Goal: Task Accomplishment & Management: Manage account settings

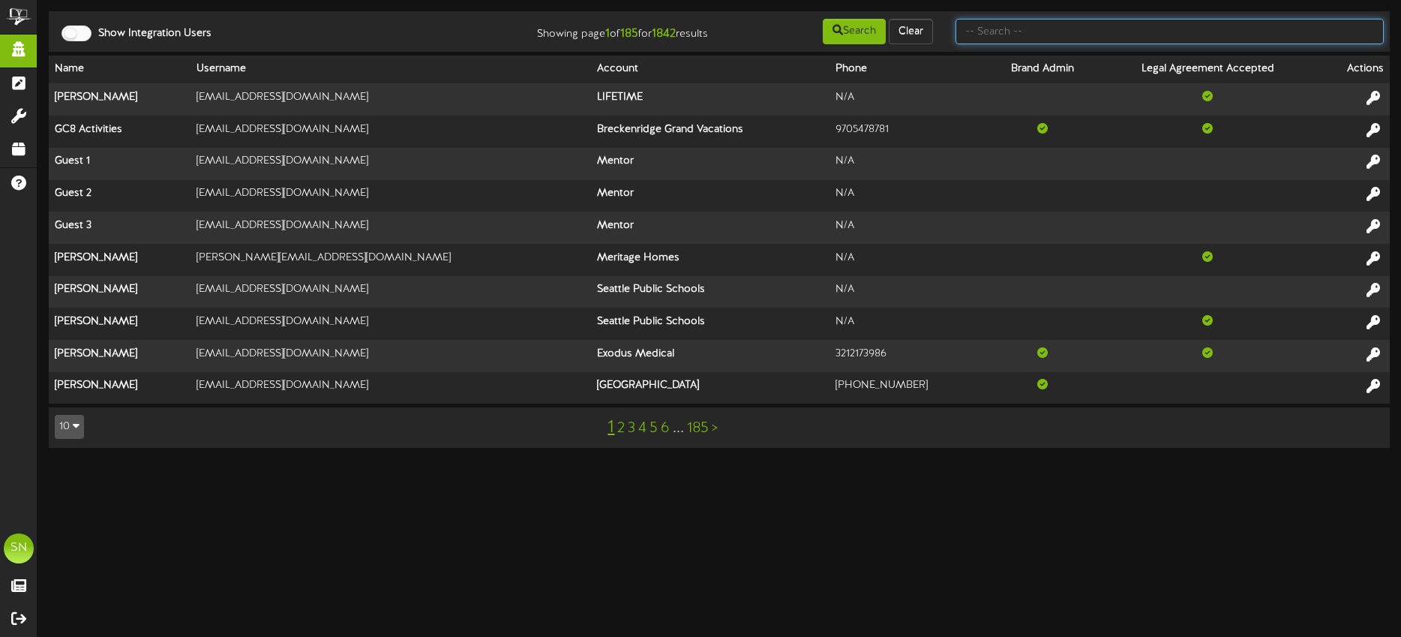
click at [1089, 25] on input "text" at bounding box center [1169, 31] width 428 height 25
type input "fat cats"
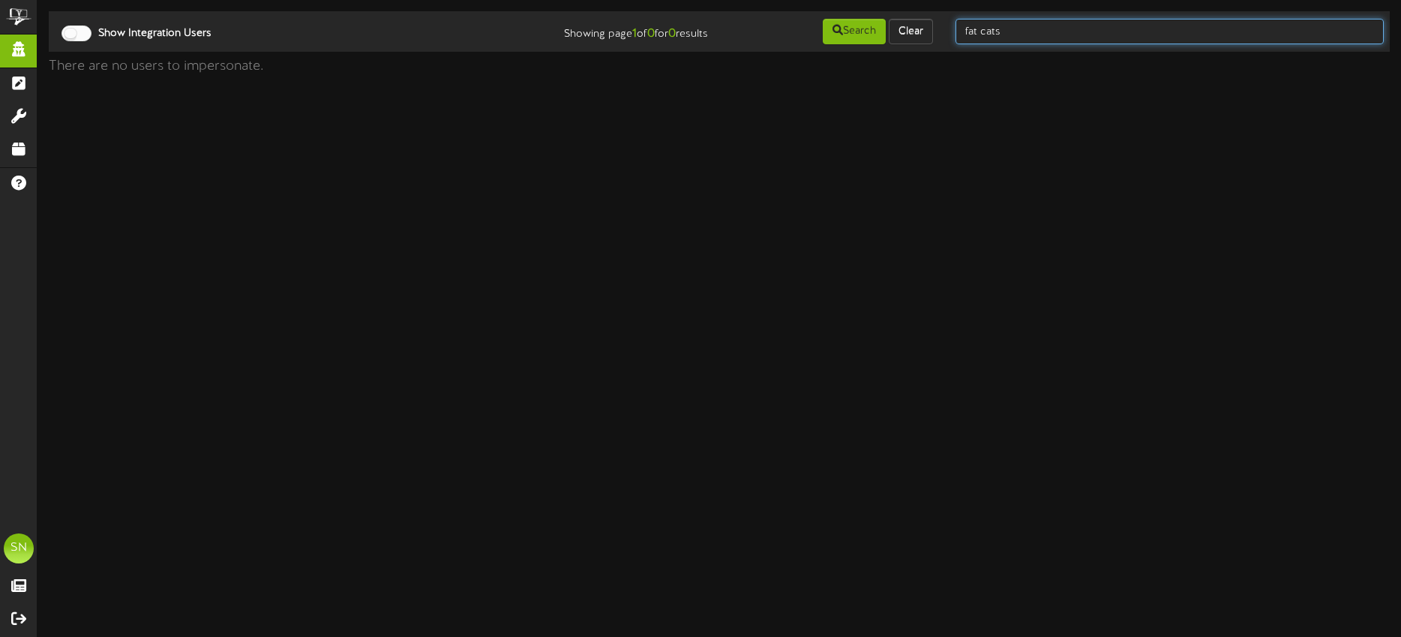
drag, startPoint x: 1058, startPoint y: 26, endPoint x: 960, endPoint y: 28, distance: 98.3
click at [945, 28] on div "fat cats" at bounding box center [1169, 31] width 451 height 28
type input "kirsten"
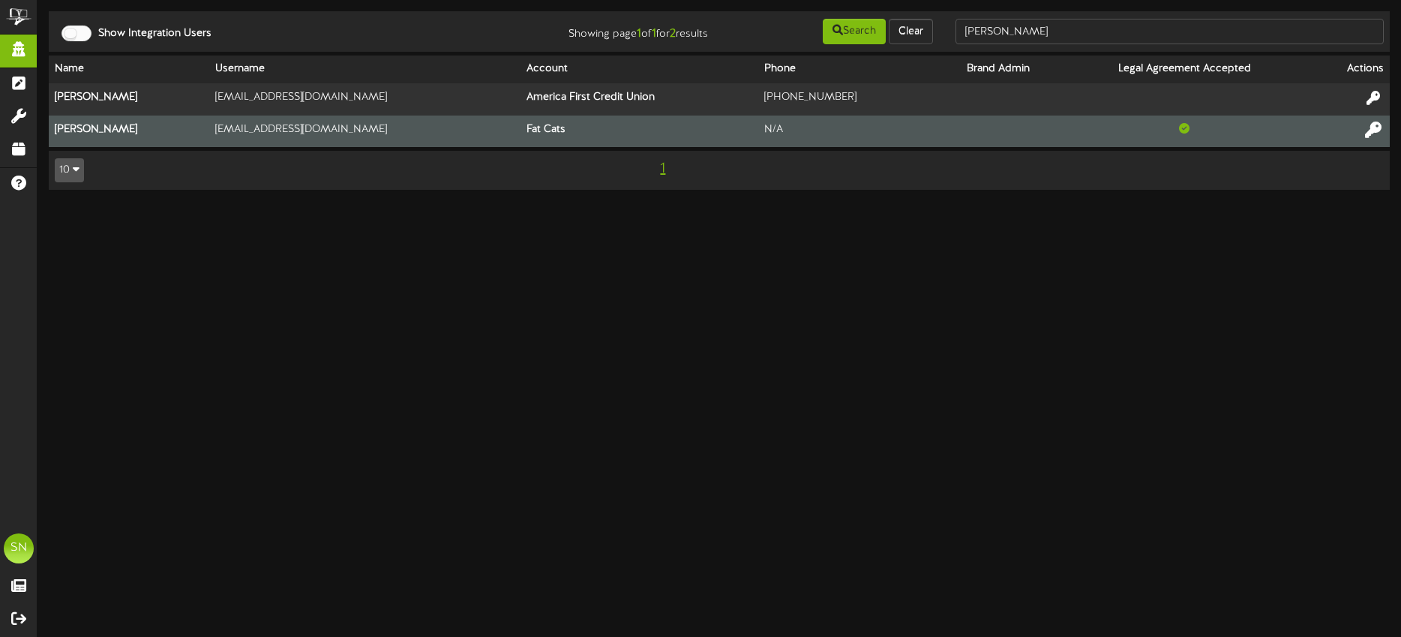
click at [1372, 127] on icon at bounding box center [1373, 129] width 16 height 16
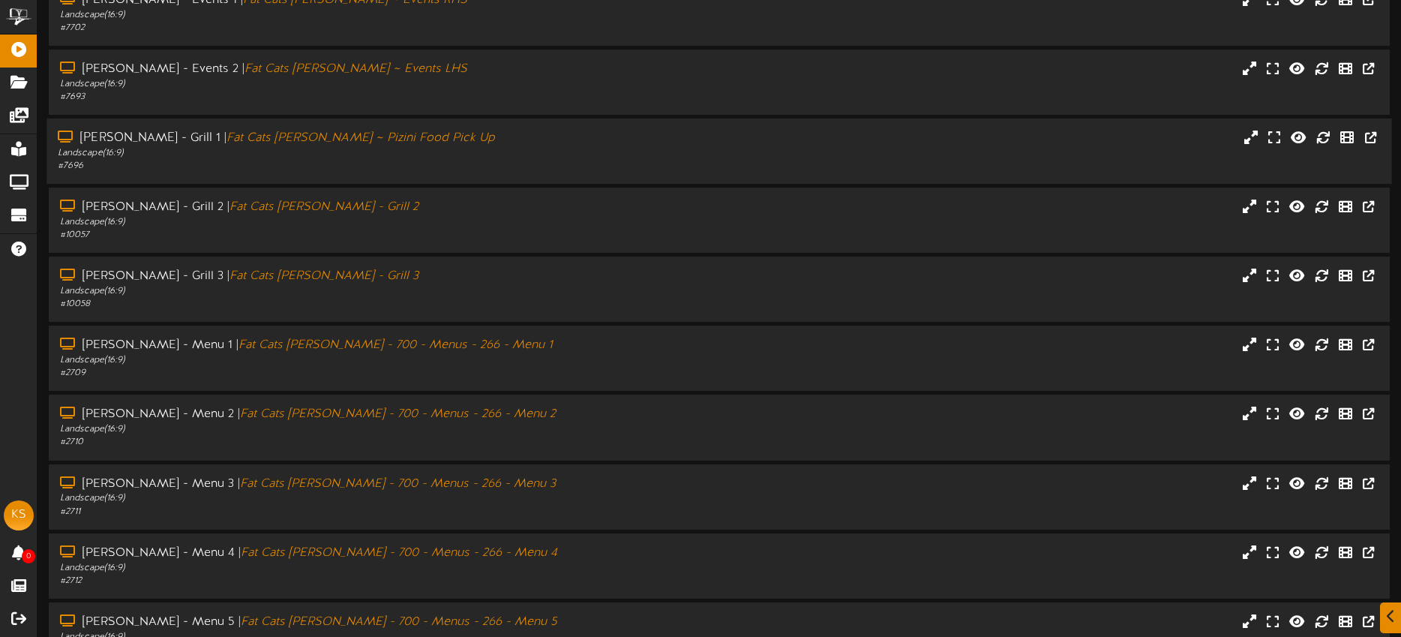
scroll to position [202, 0]
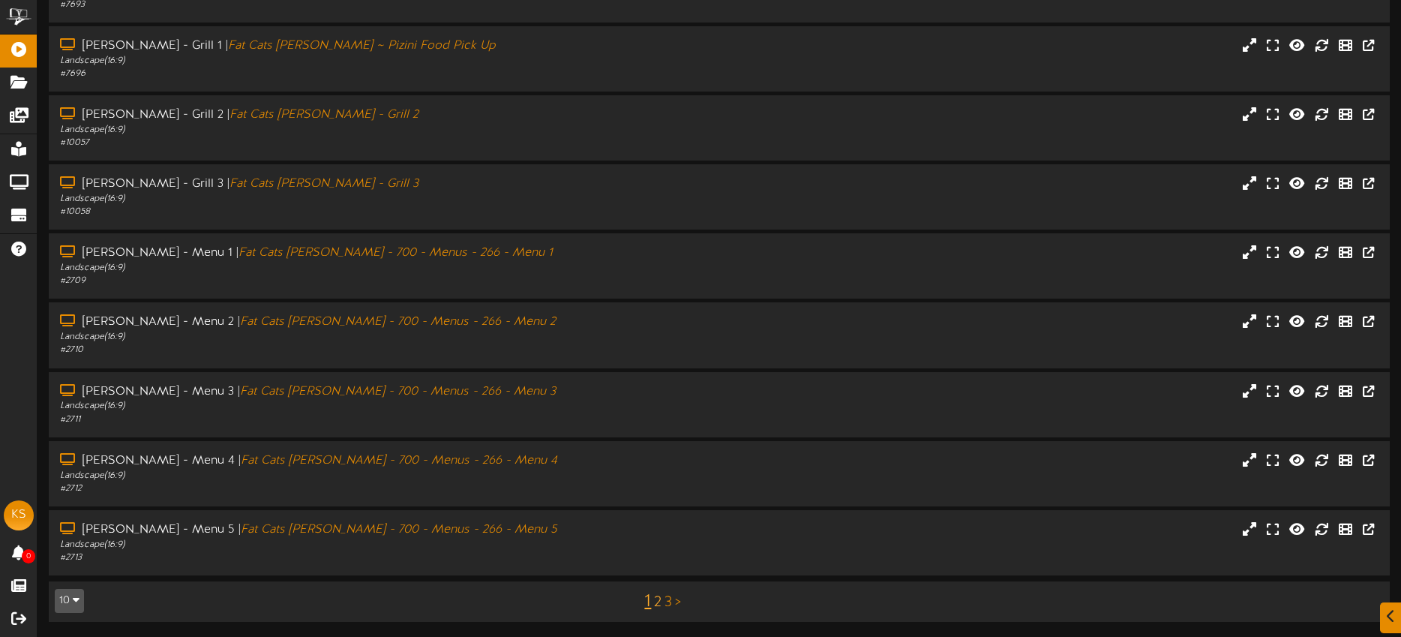
click at [657, 604] on link "2" at bounding box center [657, 602] width 7 height 16
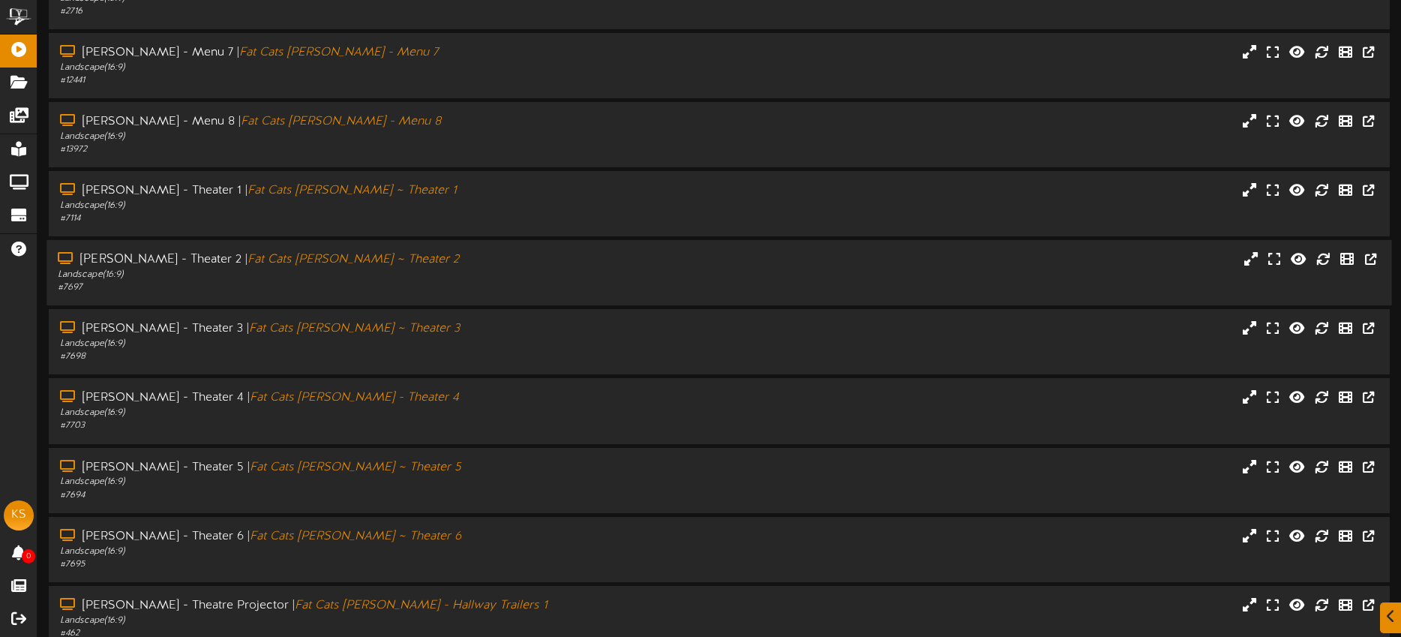
scroll to position [134, 0]
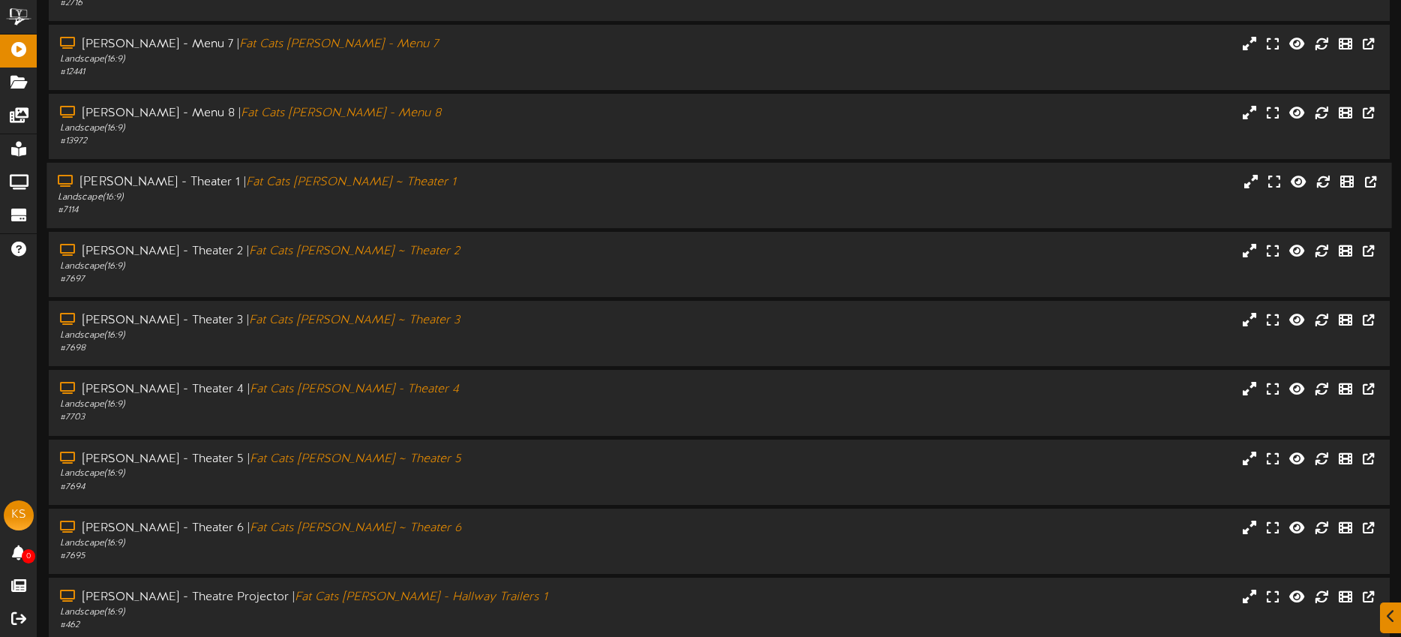
click at [435, 191] on div "Landscape ( 16:9 )" at bounding box center [327, 197] width 538 height 13
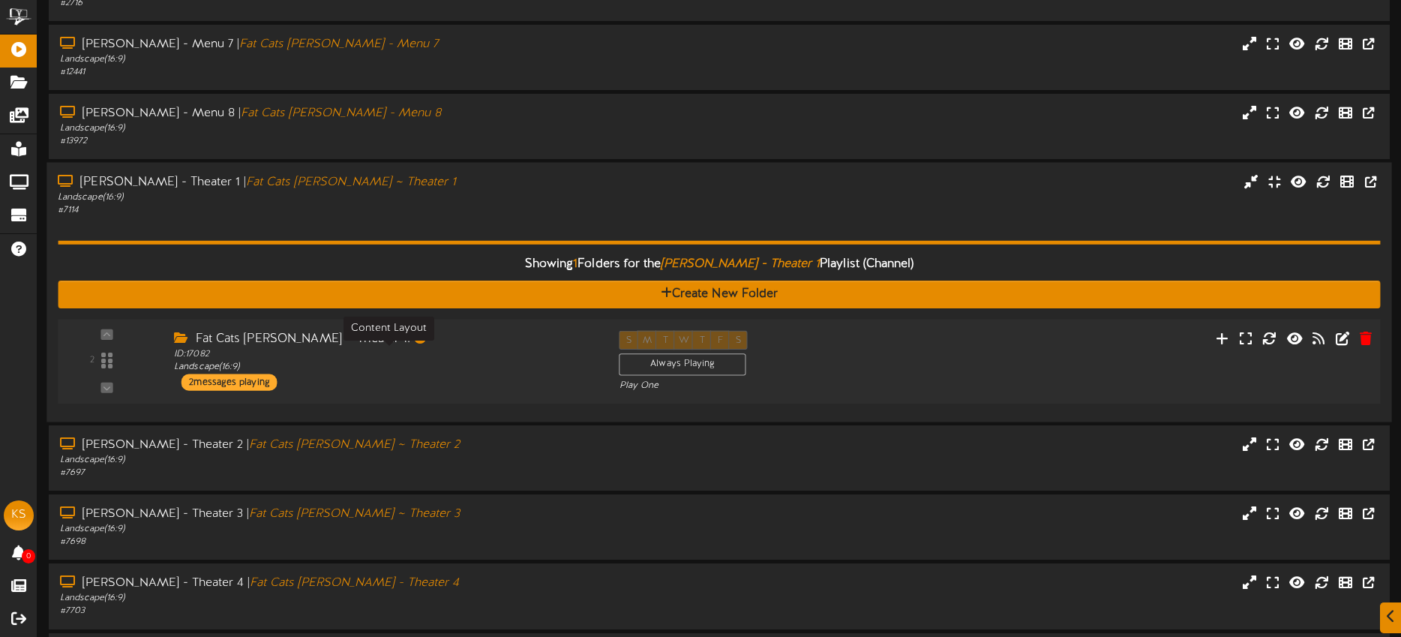
click at [455, 370] on div "ID: 17082 Landscape ( 16:9 )" at bounding box center [385, 361] width 422 height 26
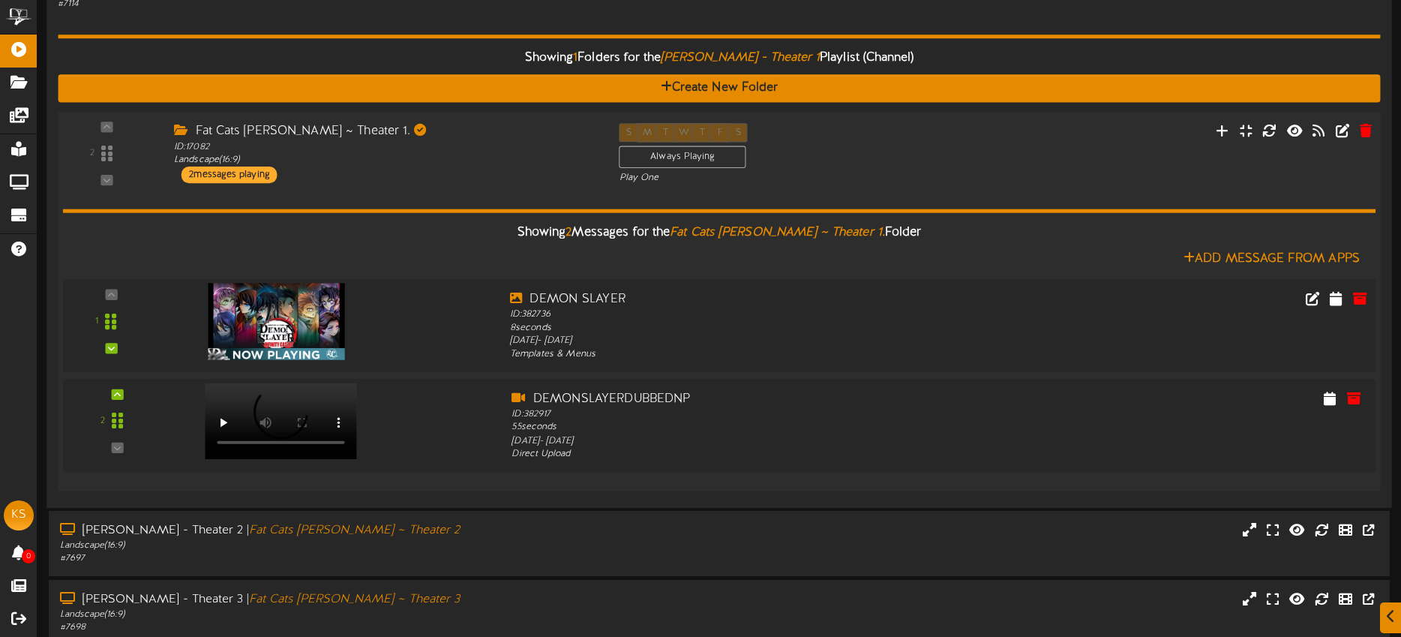
scroll to position [342, 0]
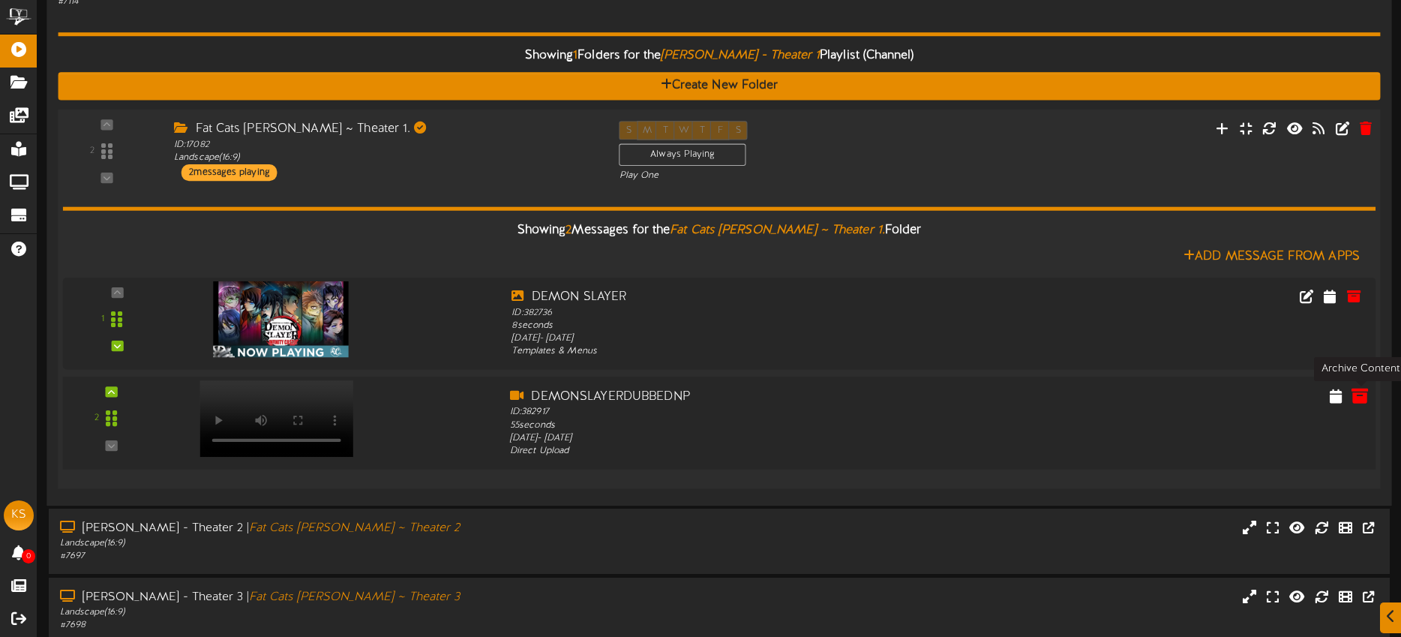
click at [1359, 396] on icon at bounding box center [1359, 395] width 16 height 16
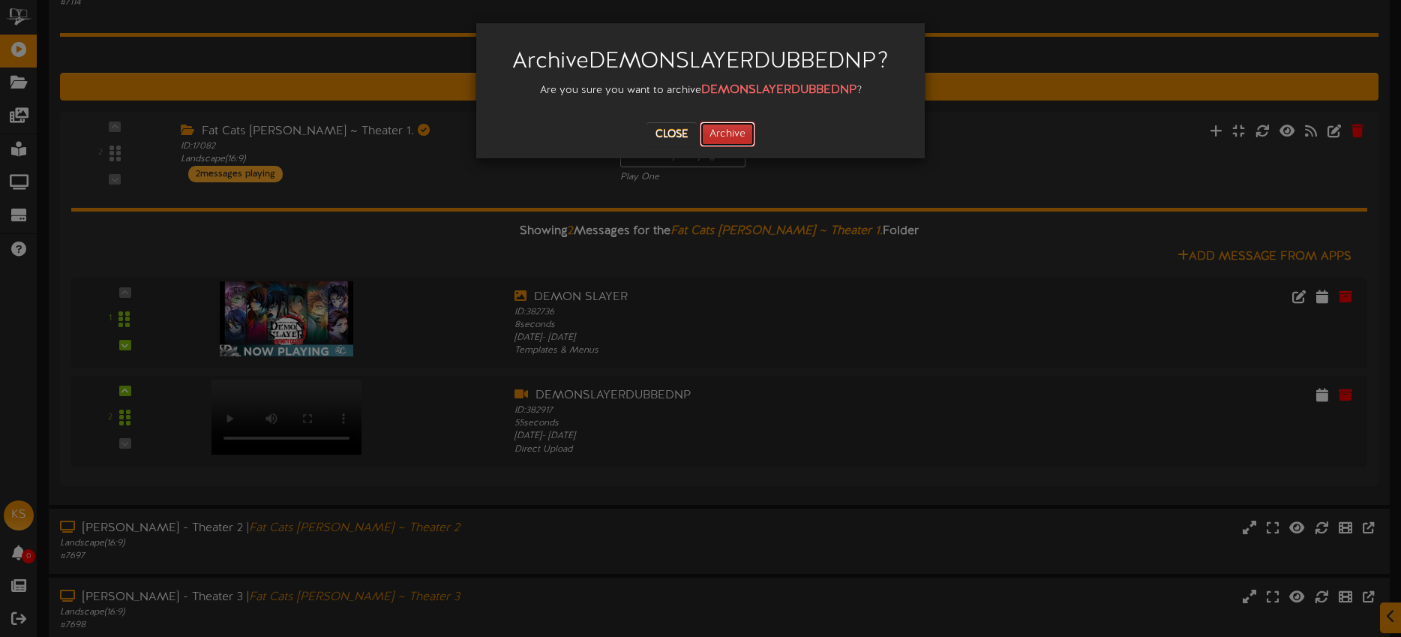
click at [739, 136] on button "Archive" at bounding box center [727, 133] width 55 height 25
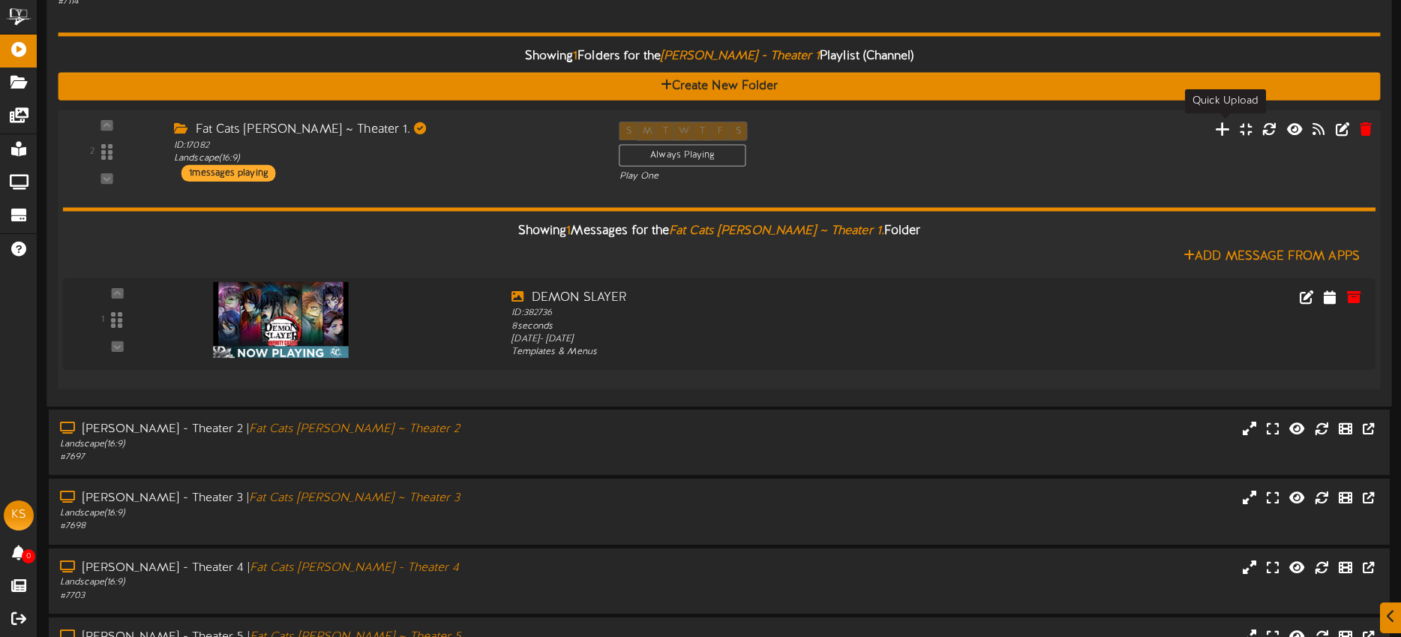
click at [1225, 131] on icon at bounding box center [1223, 129] width 16 height 16
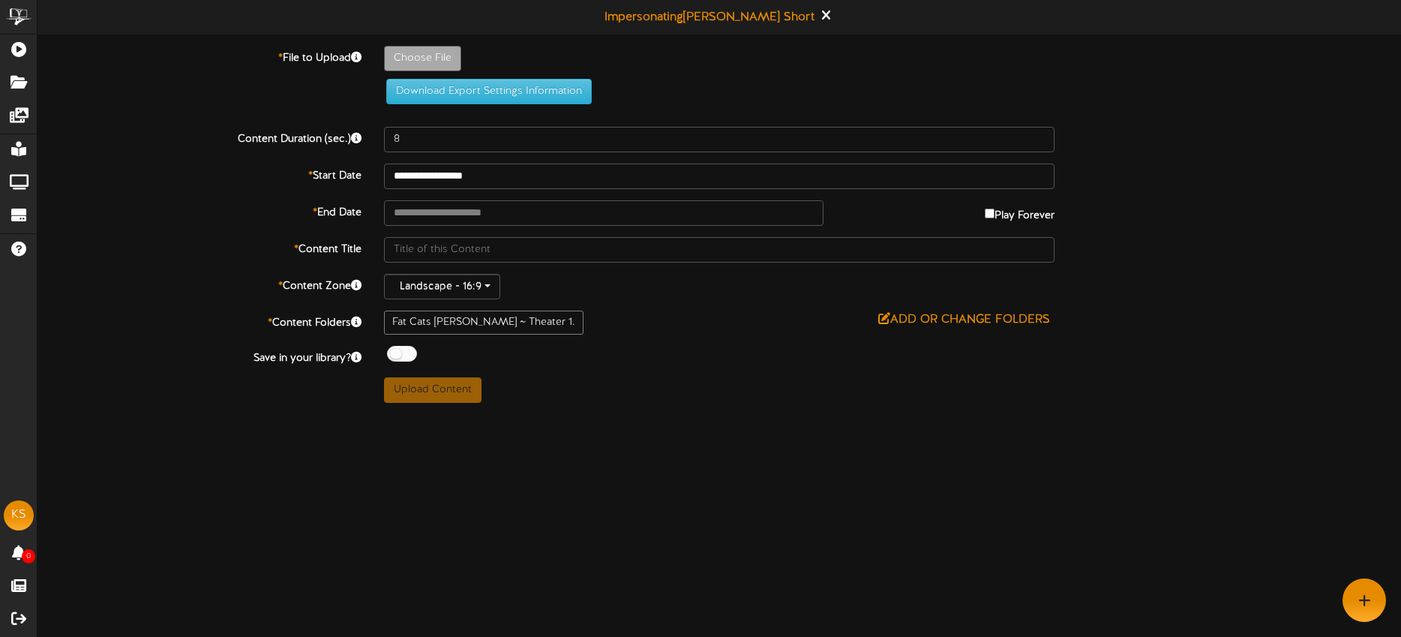
type input "**********"
type input "DEMONSLAYERDUBBEDNP2"
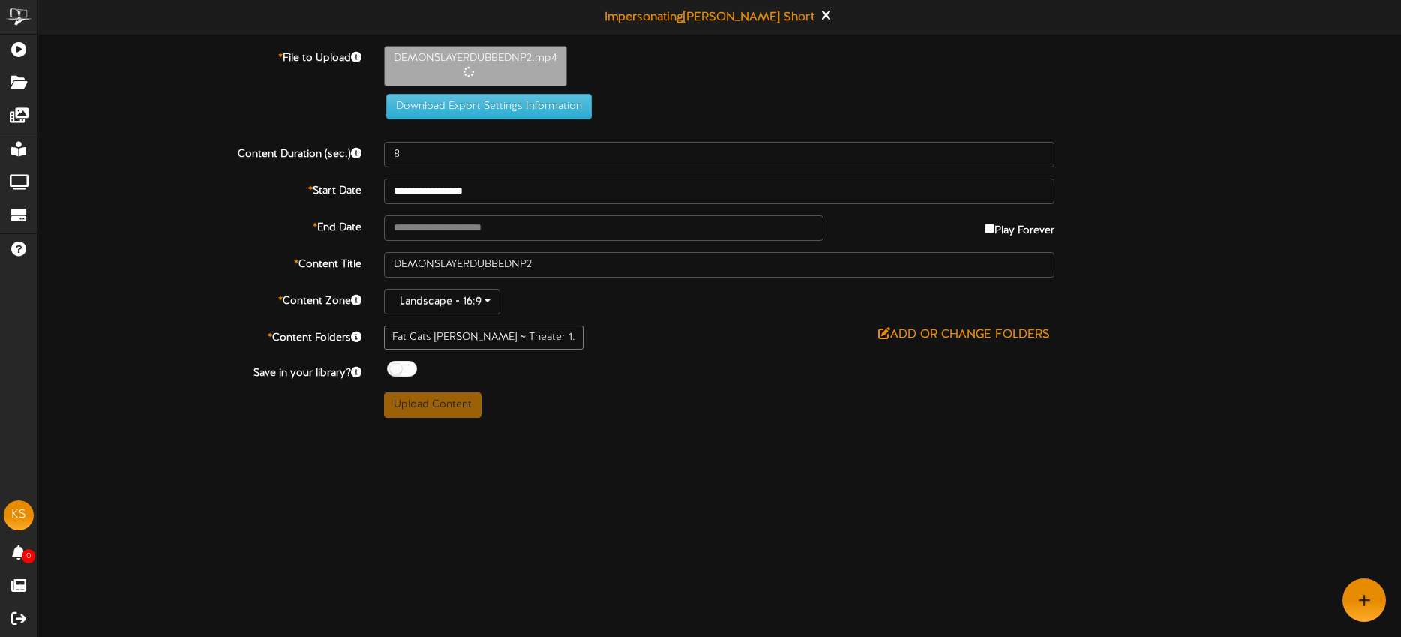
type input "55"
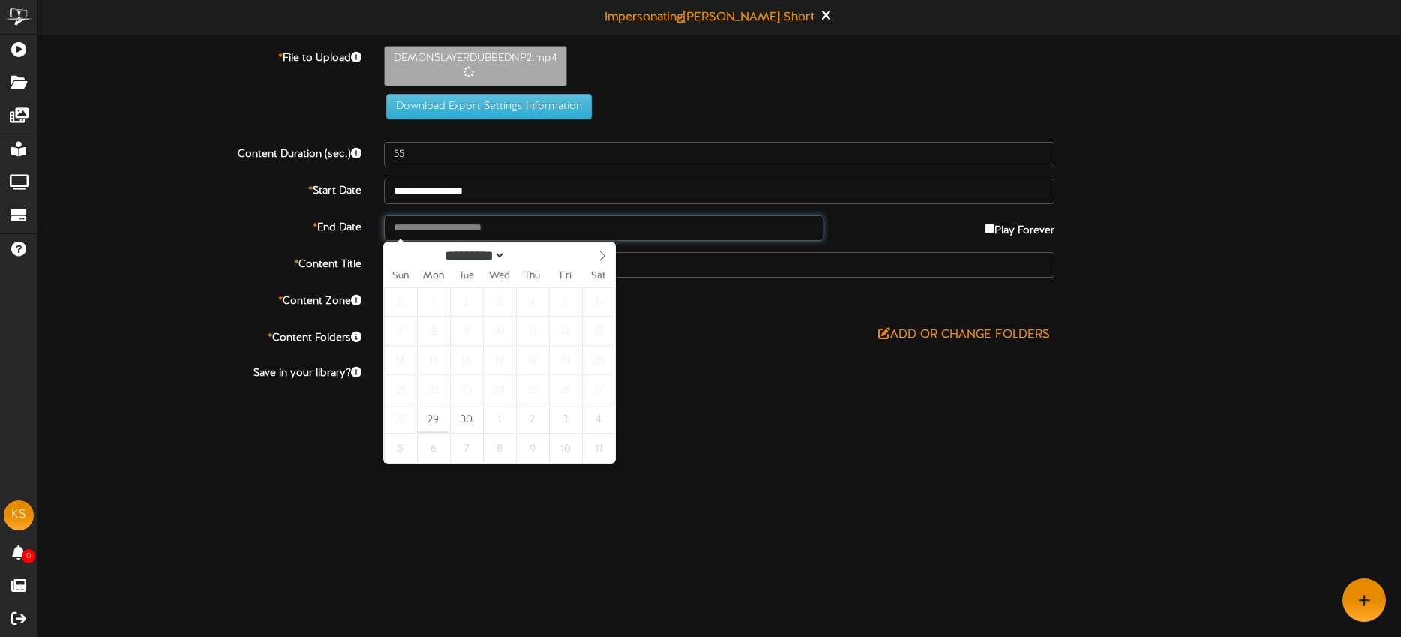
click at [535, 234] on input "text" at bounding box center [603, 227] width 439 height 25
type input "**********"
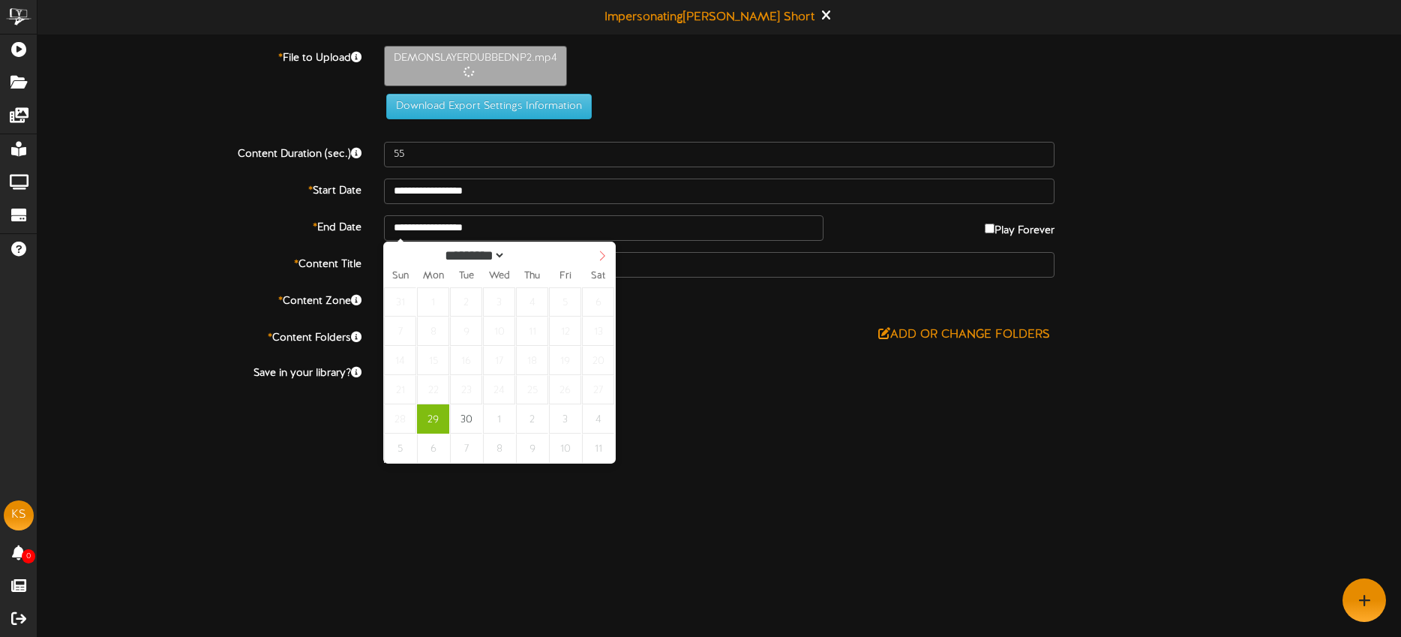
select select "*"
click at [600, 256] on icon at bounding box center [602, 255] width 10 height 10
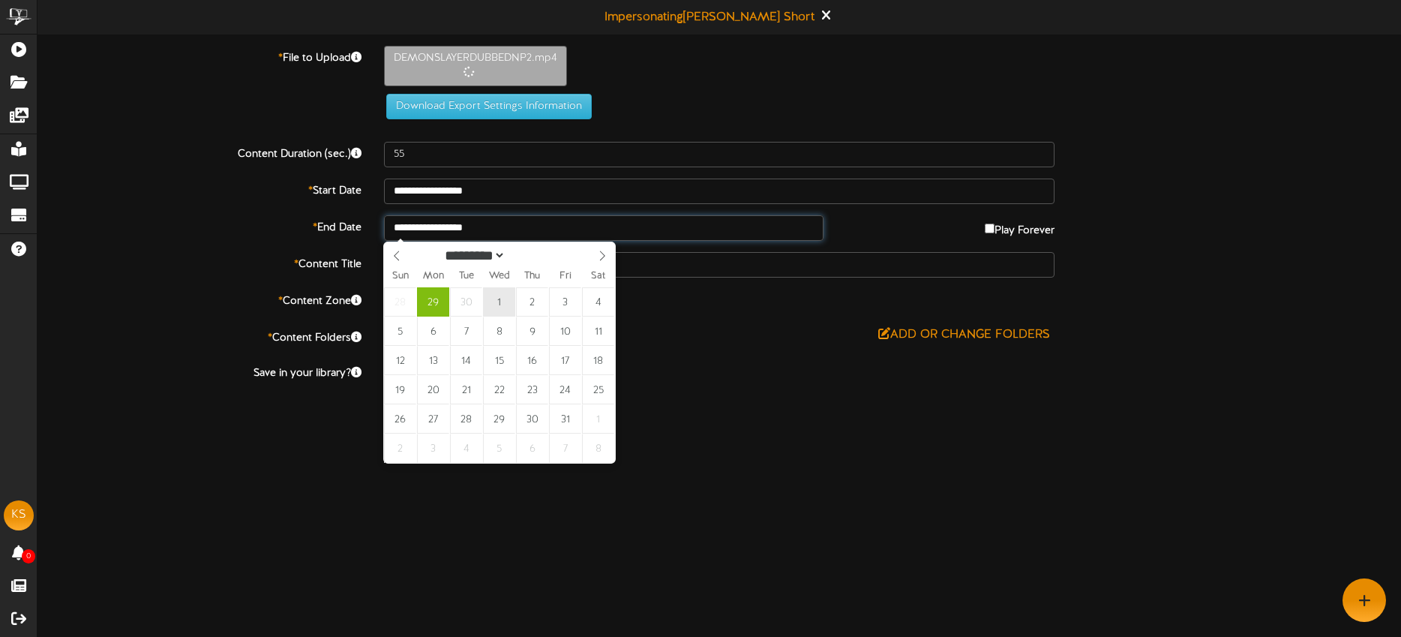
type input "**********"
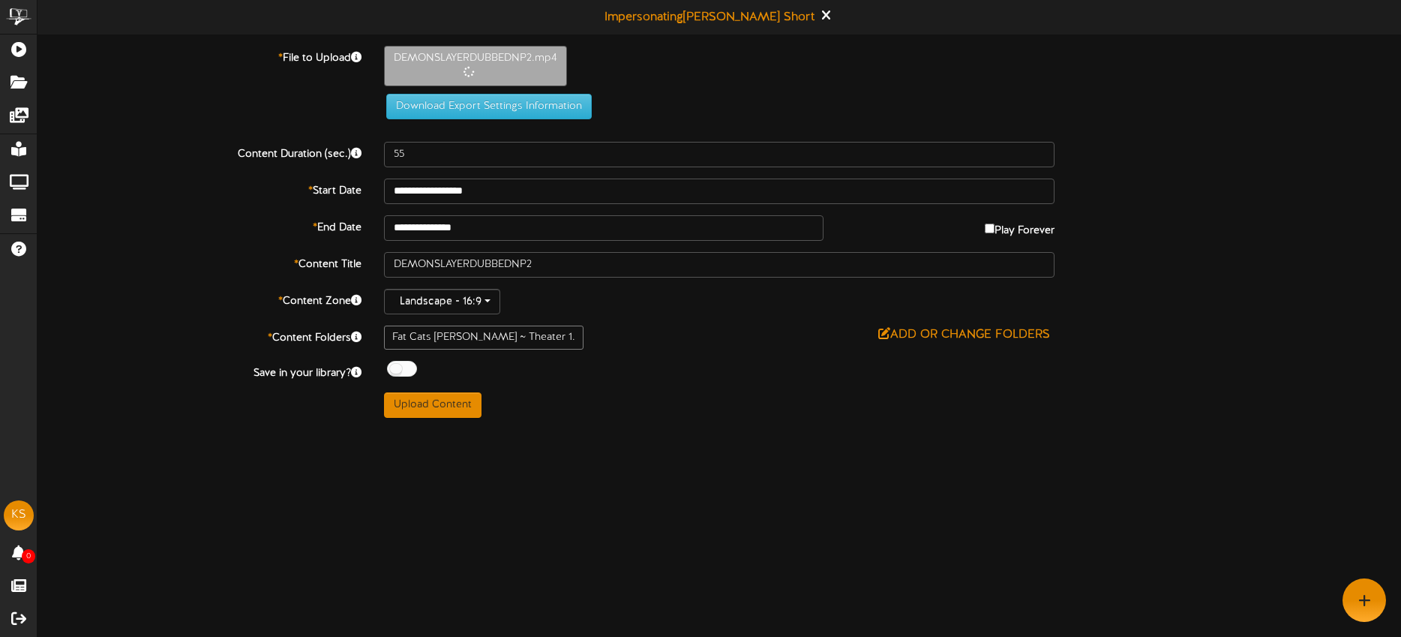
click at [699, 333] on div "Add or Change Folders" at bounding box center [719, 334] width 670 height 19
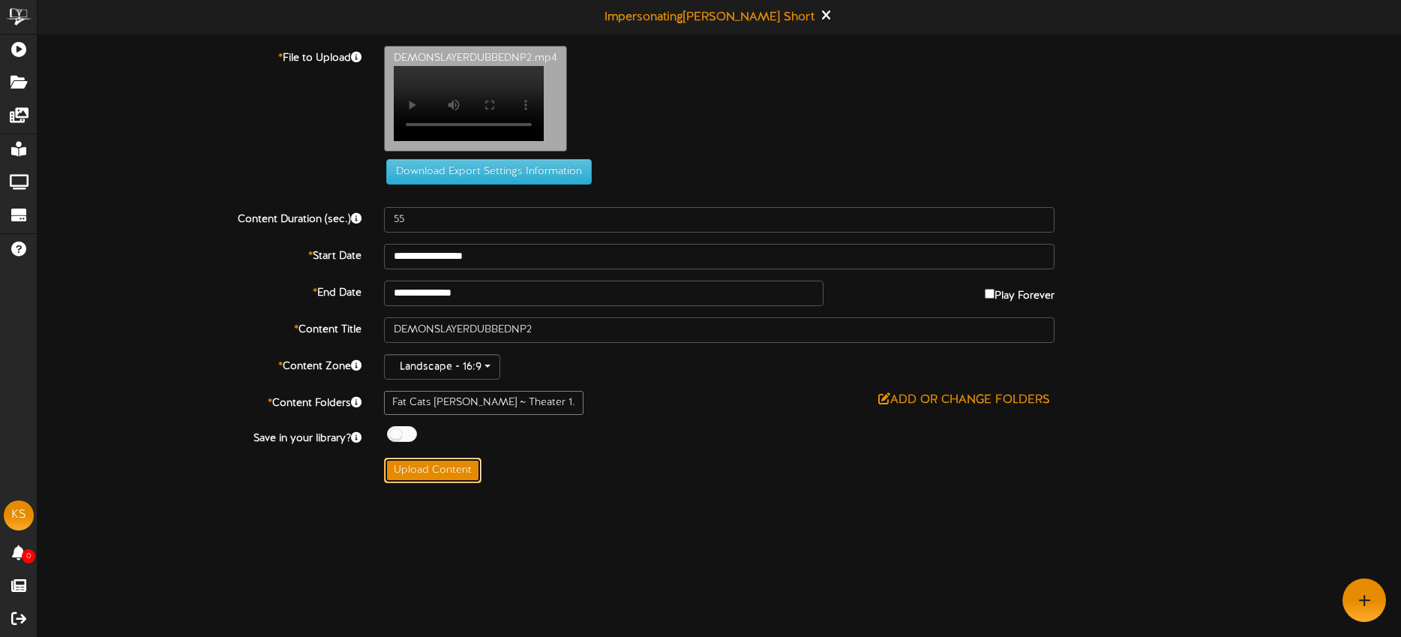
click at [441, 472] on button "Upload Content" at bounding box center [432, 469] width 97 height 25
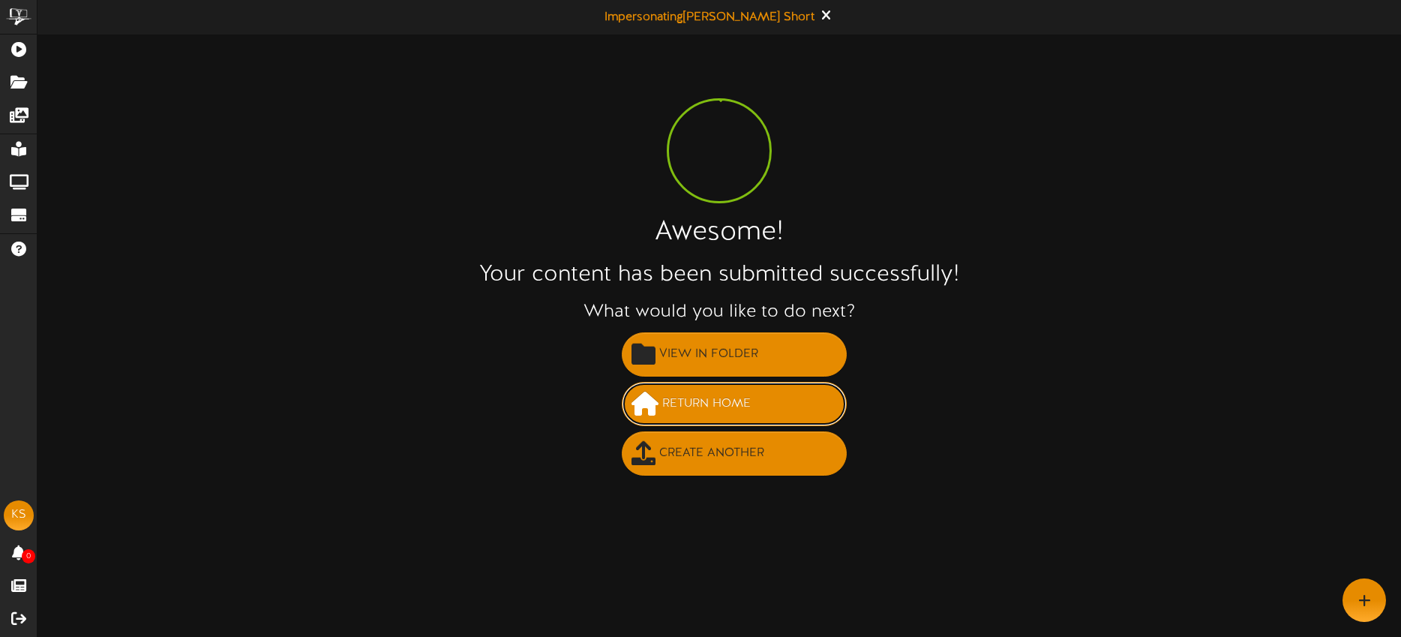
click at [724, 395] on span "Return Home" at bounding box center [706, 403] width 96 height 25
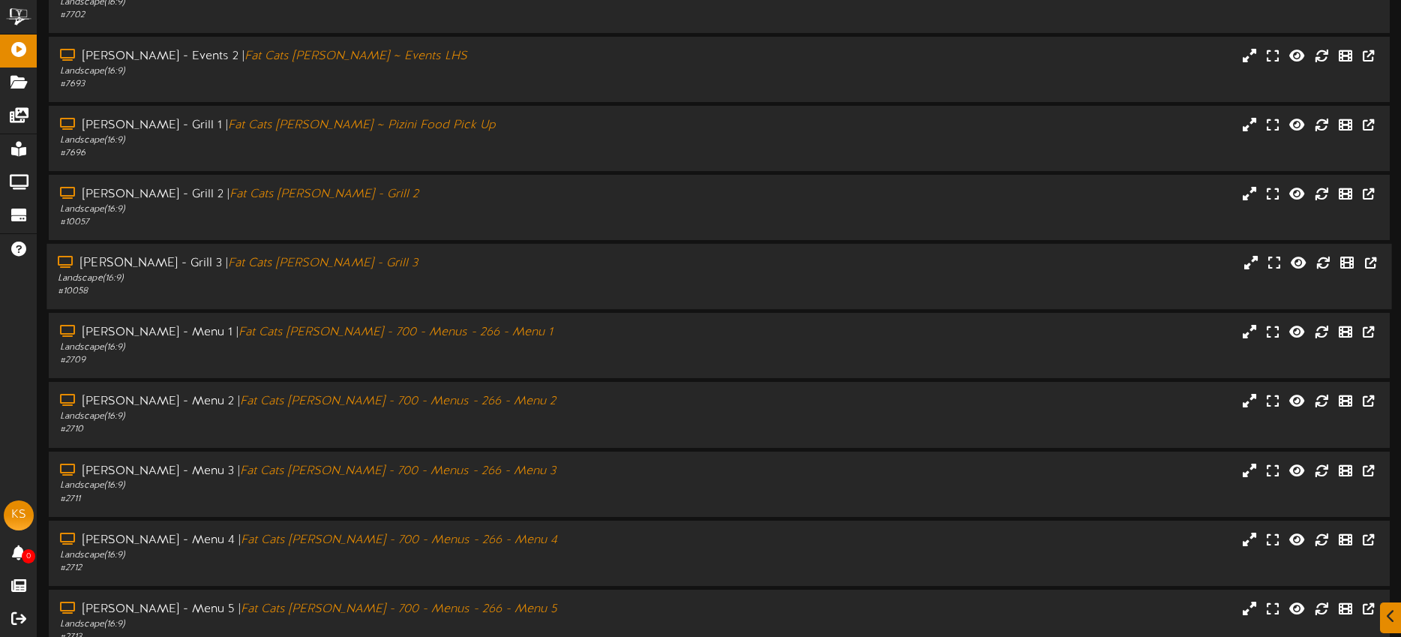
scroll to position [202, 0]
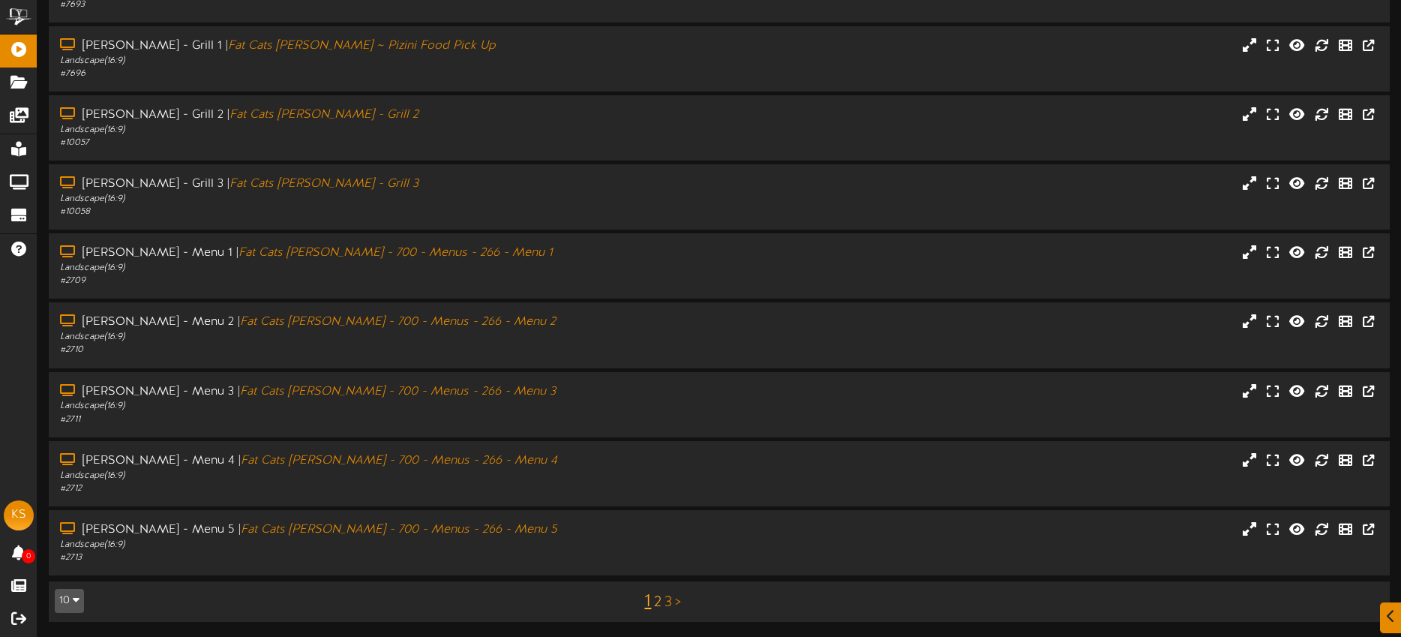
click at [655, 599] on link "2" at bounding box center [657, 602] width 7 height 16
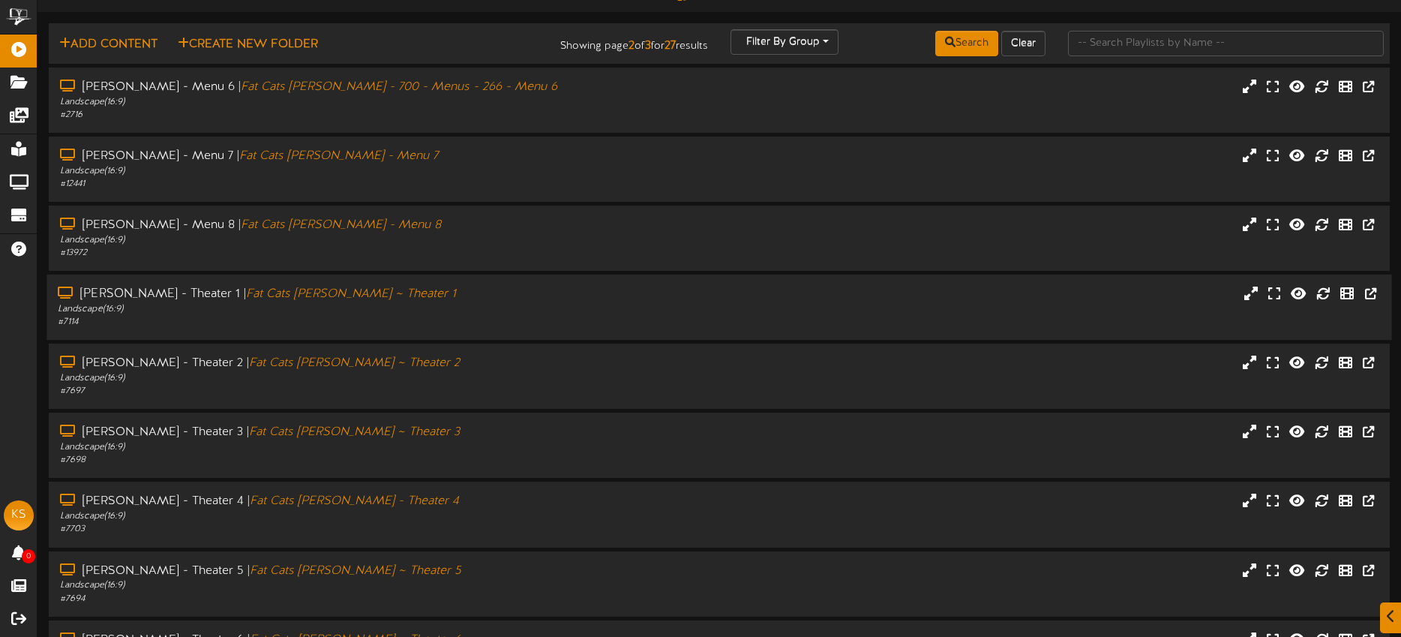
scroll to position [27, 0]
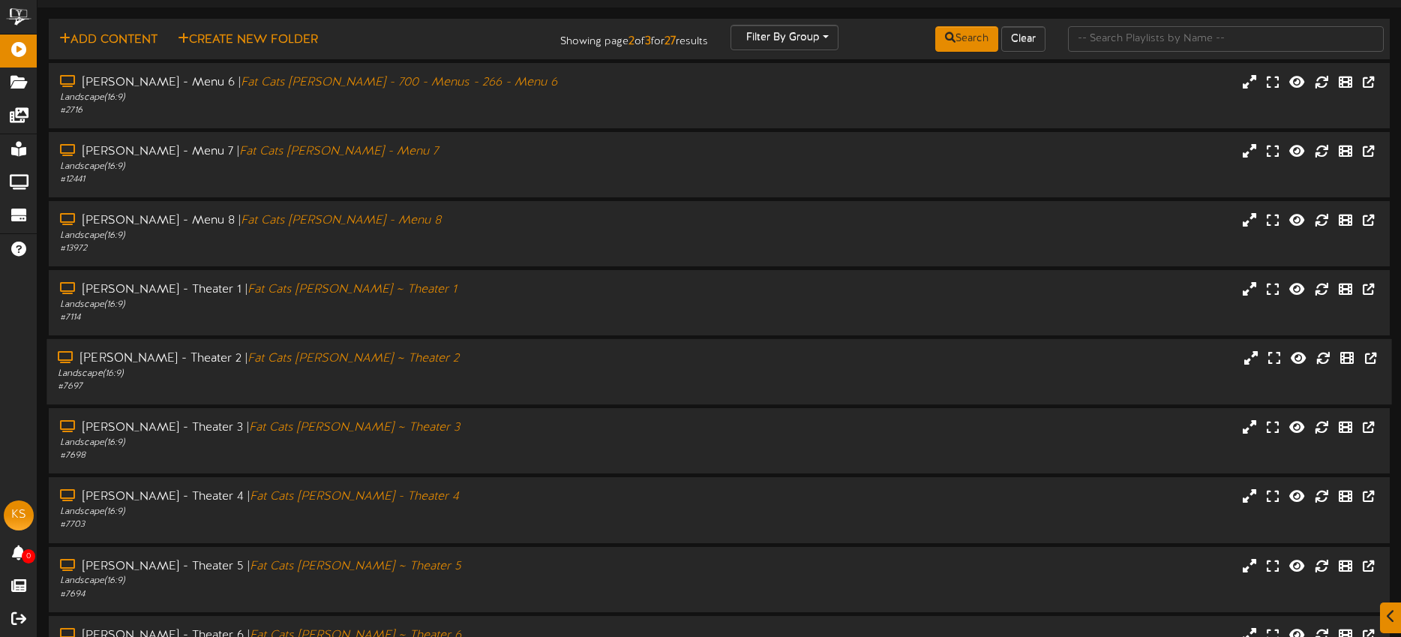
click at [452, 370] on div "Landscape ( 16:9 )" at bounding box center [327, 373] width 538 height 13
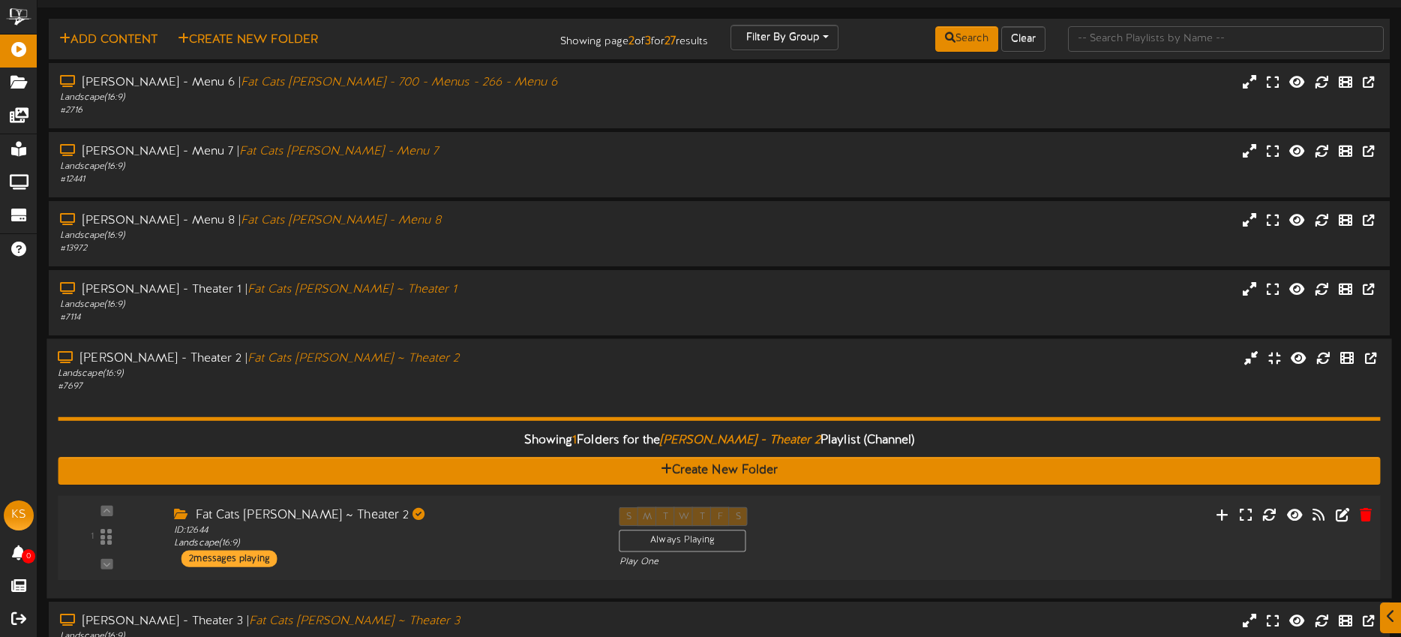
click at [952, 517] on div "1 ID:" at bounding box center [720, 537] width 1336 height 61
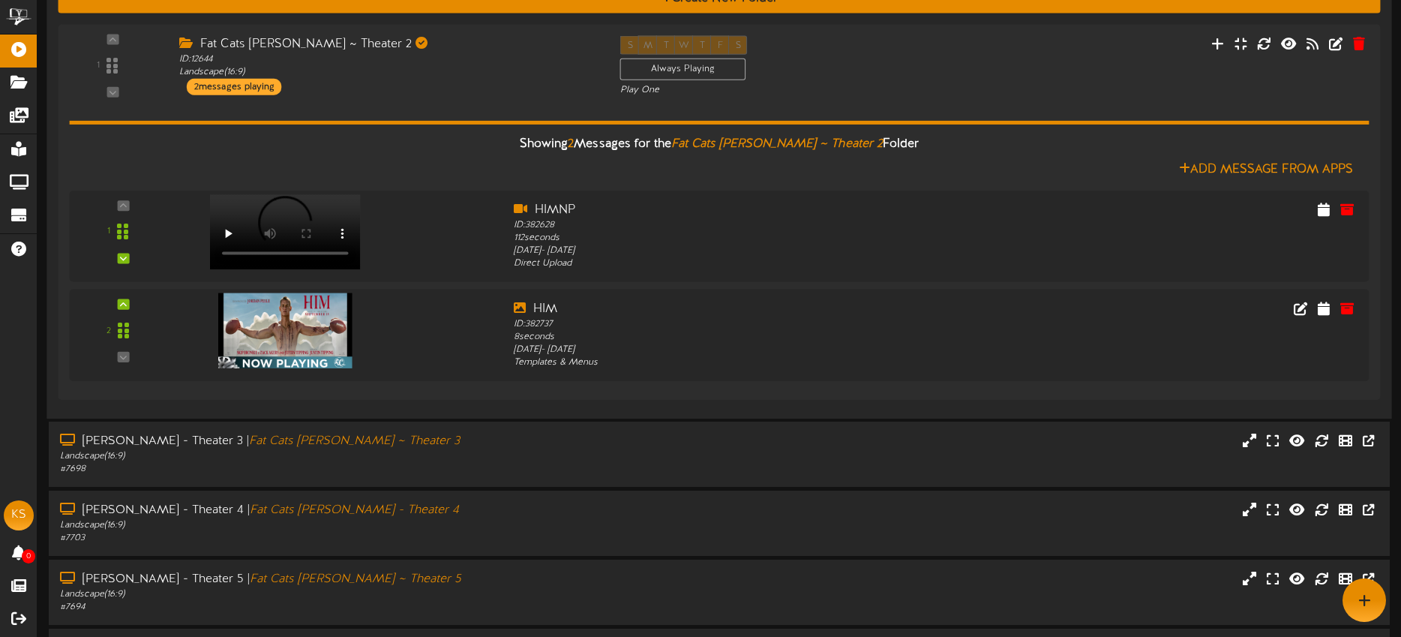
scroll to position [466, 0]
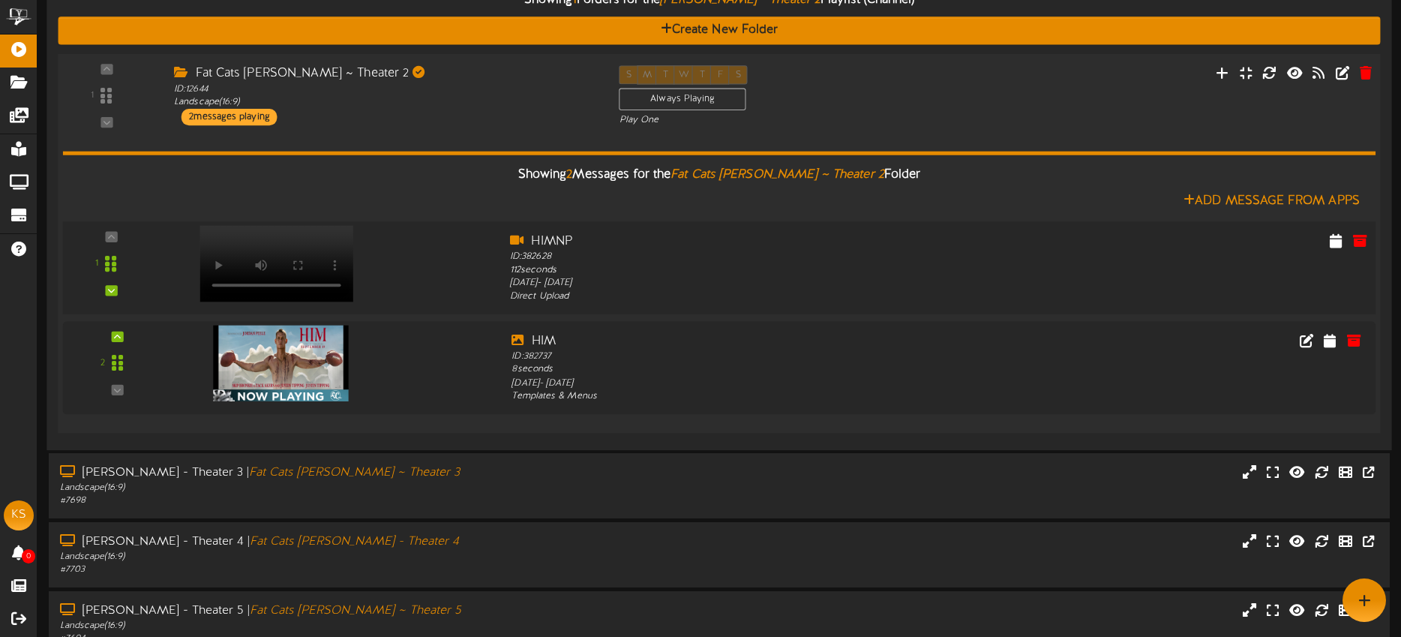
click at [316, 286] on div "1" at bounding box center [719, 268] width 1326 height 70
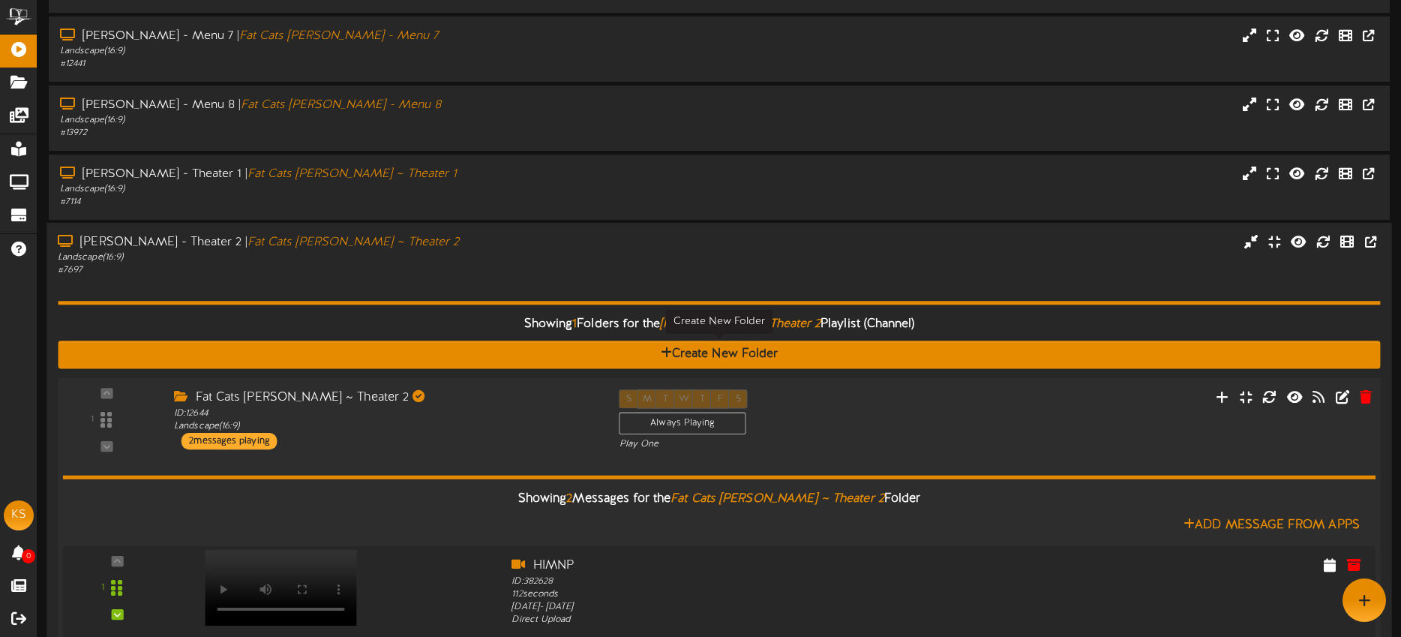
scroll to position [141, 0]
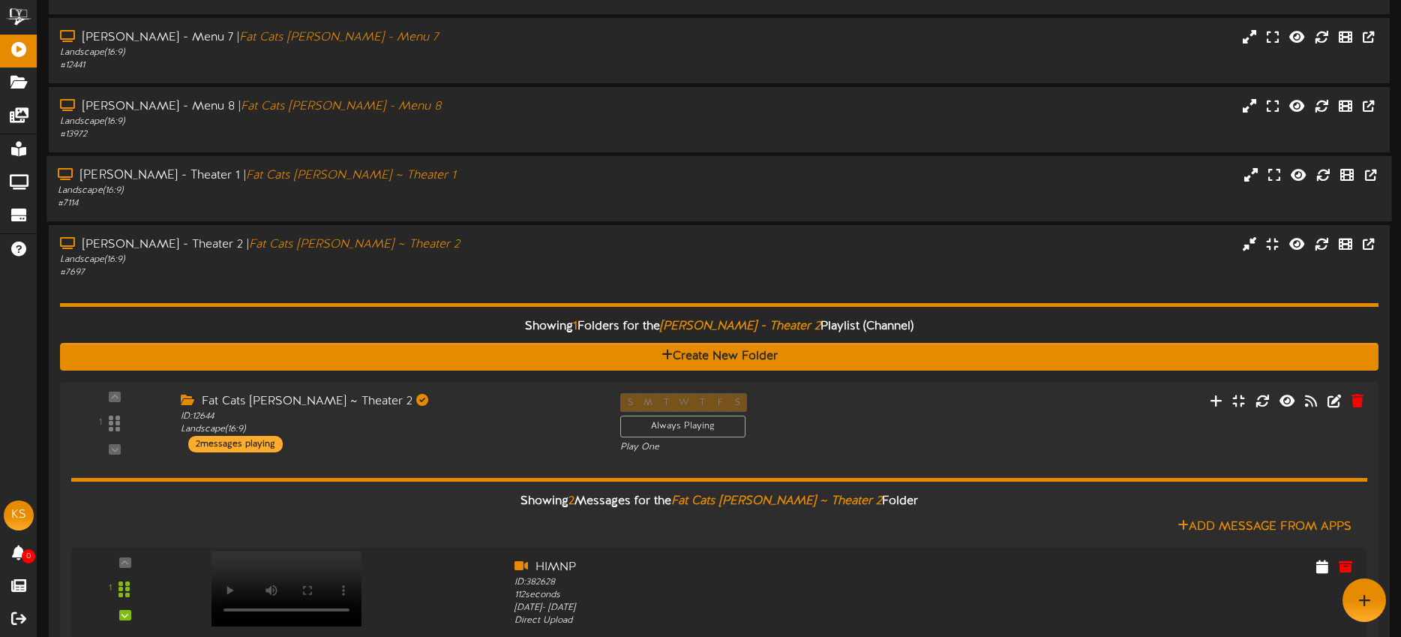
click at [538, 205] on div "# 7114" at bounding box center [327, 203] width 538 height 13
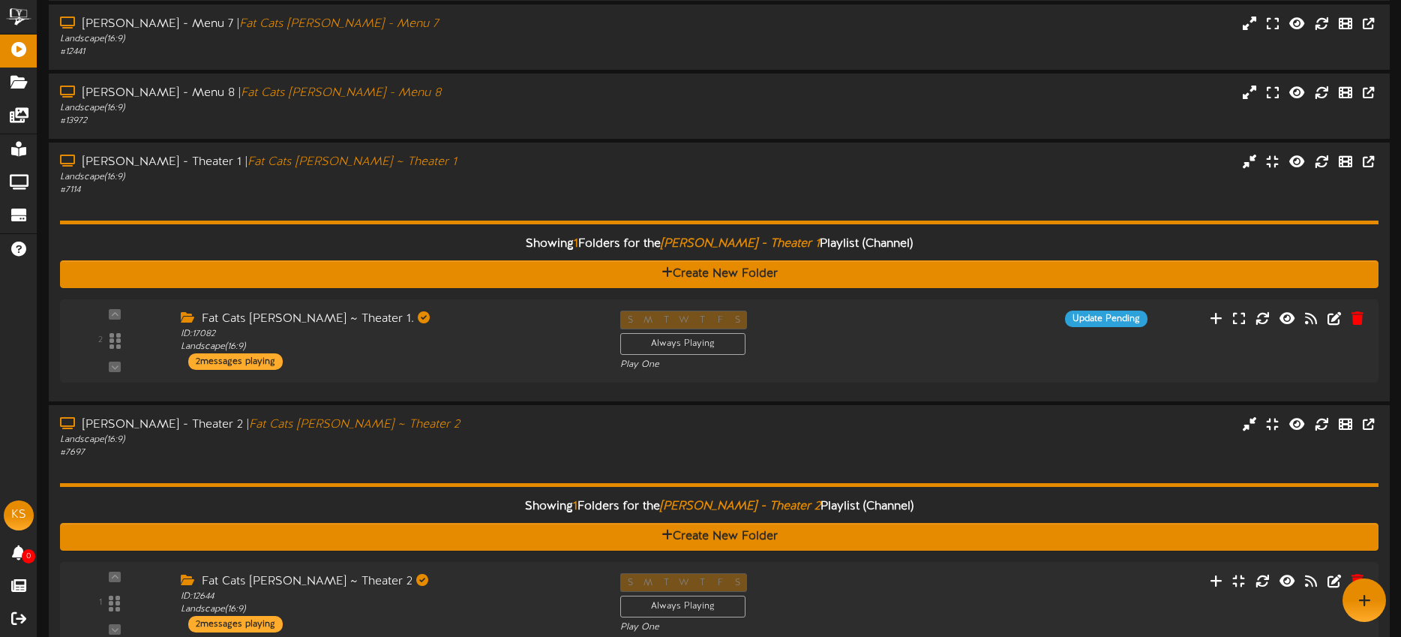
scroll to position [158, 0]
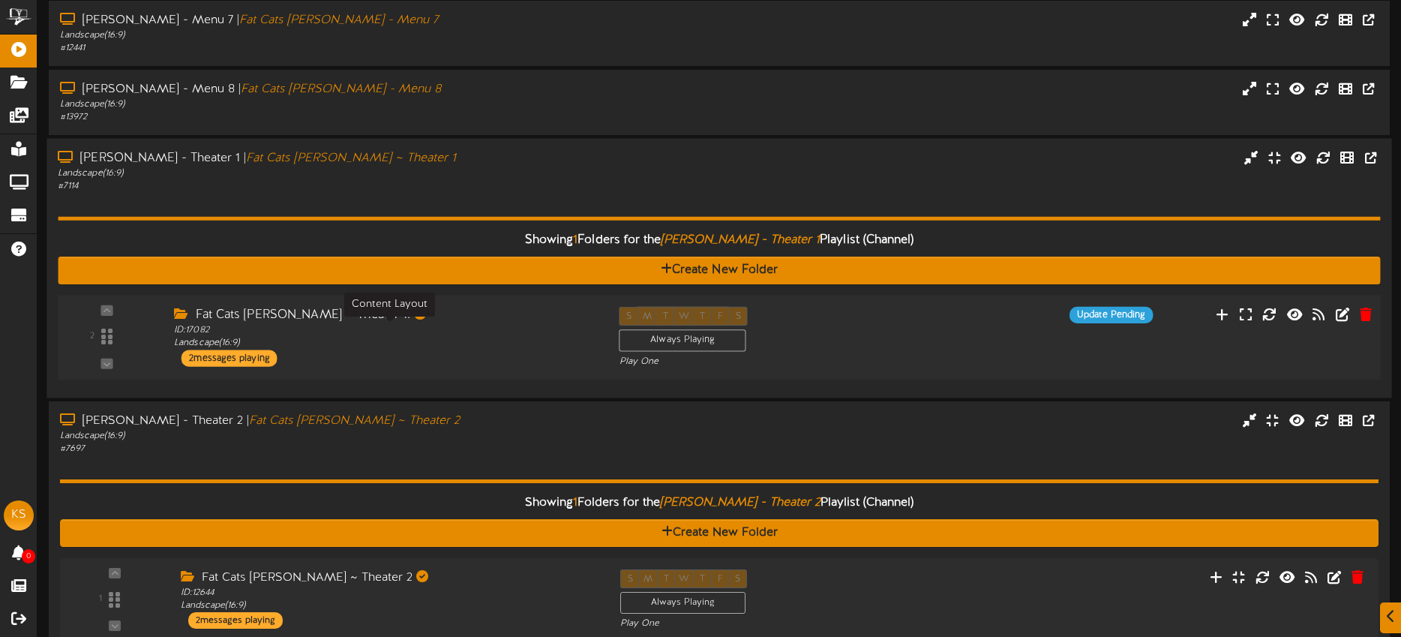
click at [515, 339] on div "ID: 17082 Landscape ( 16:9 )" at bounding box center [385, 337] width 422 height 26
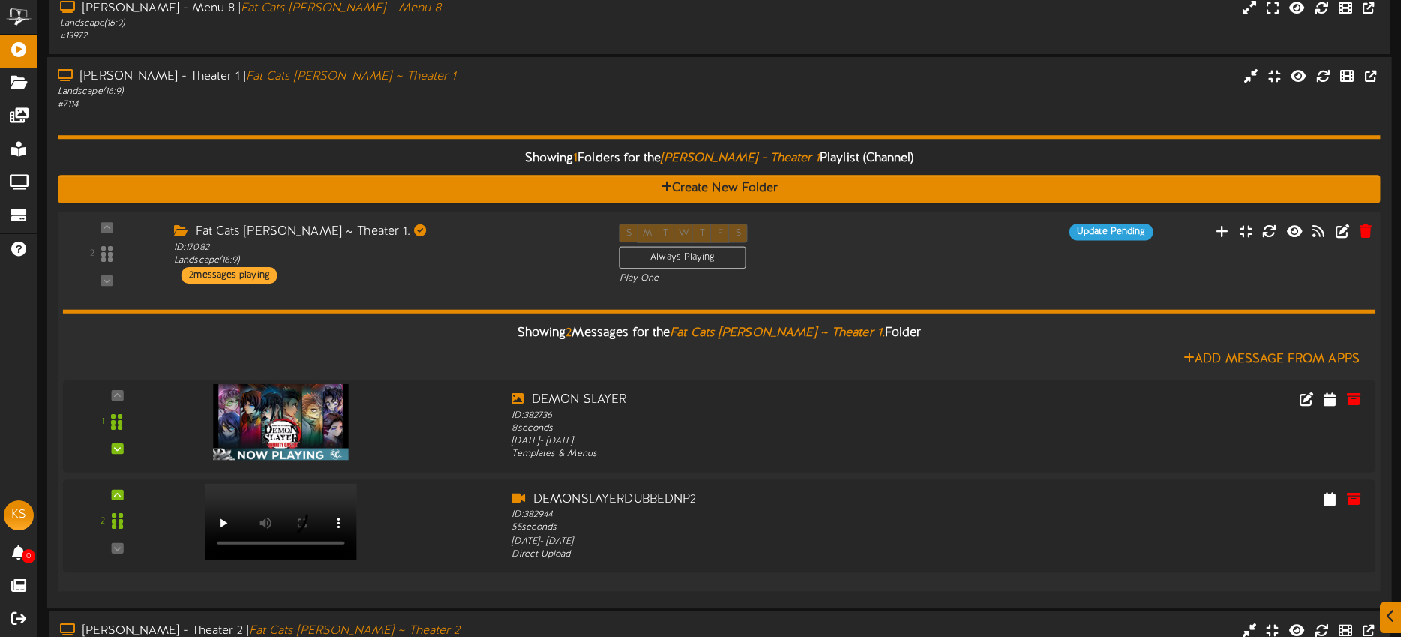
scroll to position [340, 0]
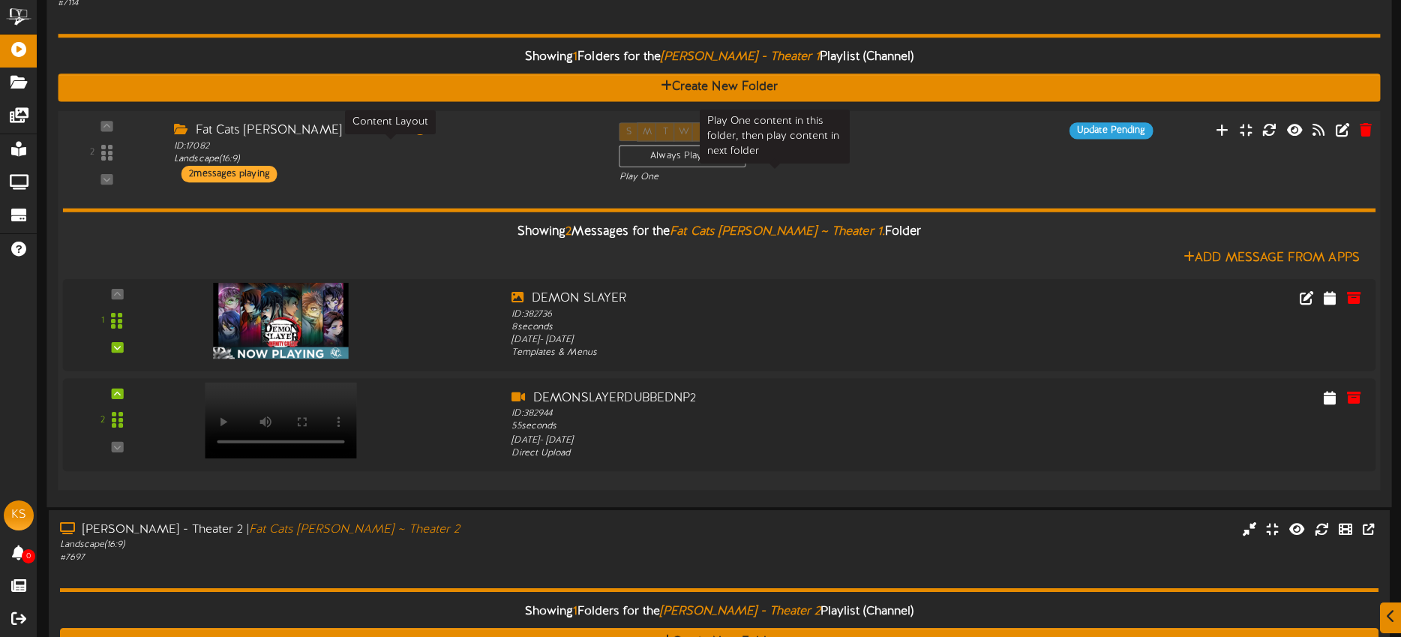
click at [901, 171] on div "Play One" at bounding box center [774, 177] width 311 height 13
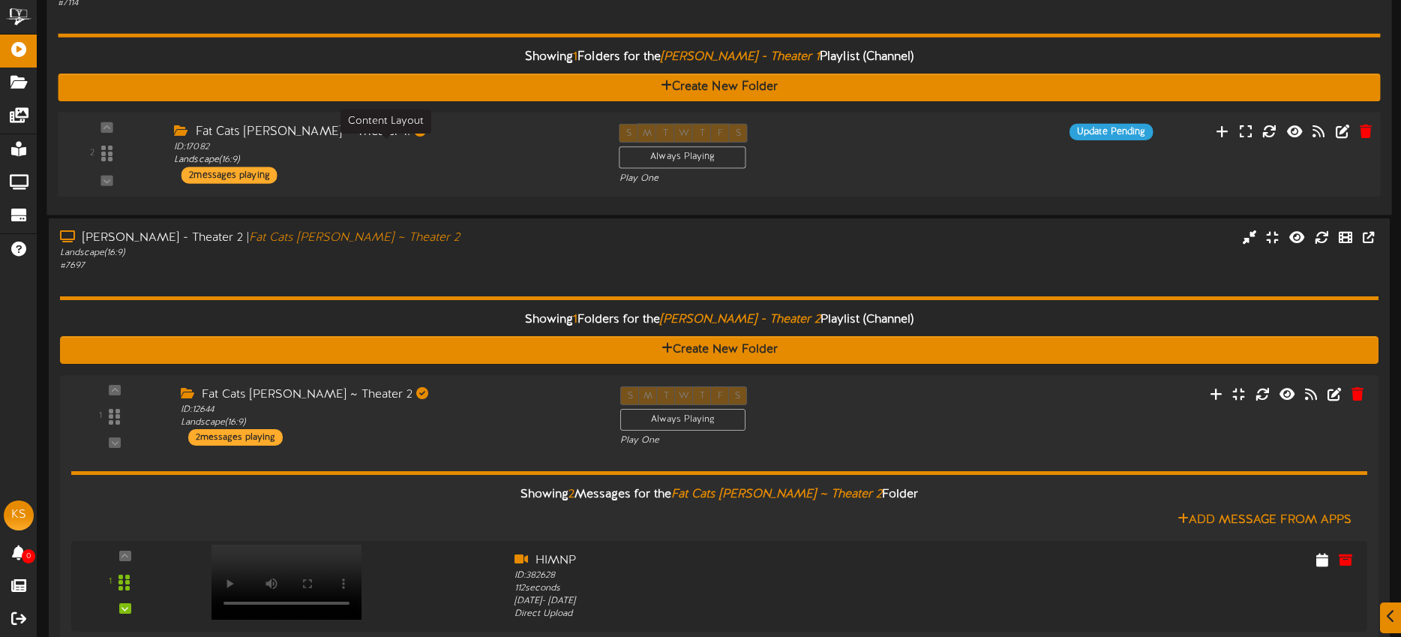
scroll to position [321, 0]
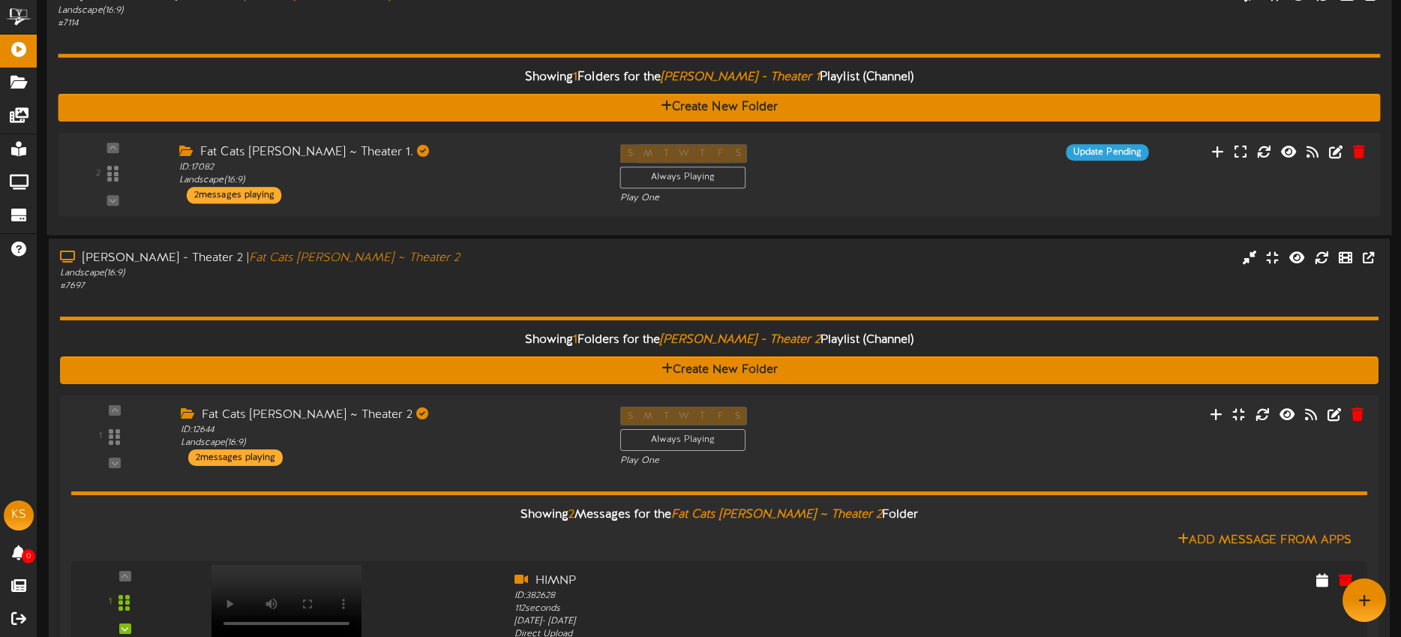
click at [547, 39] on div "Showing 1 Folders for the Gilbert - Theater 1 Playlist (Channel) Create New Fol…" at bounding box center [719, 127] width 1322 height 194
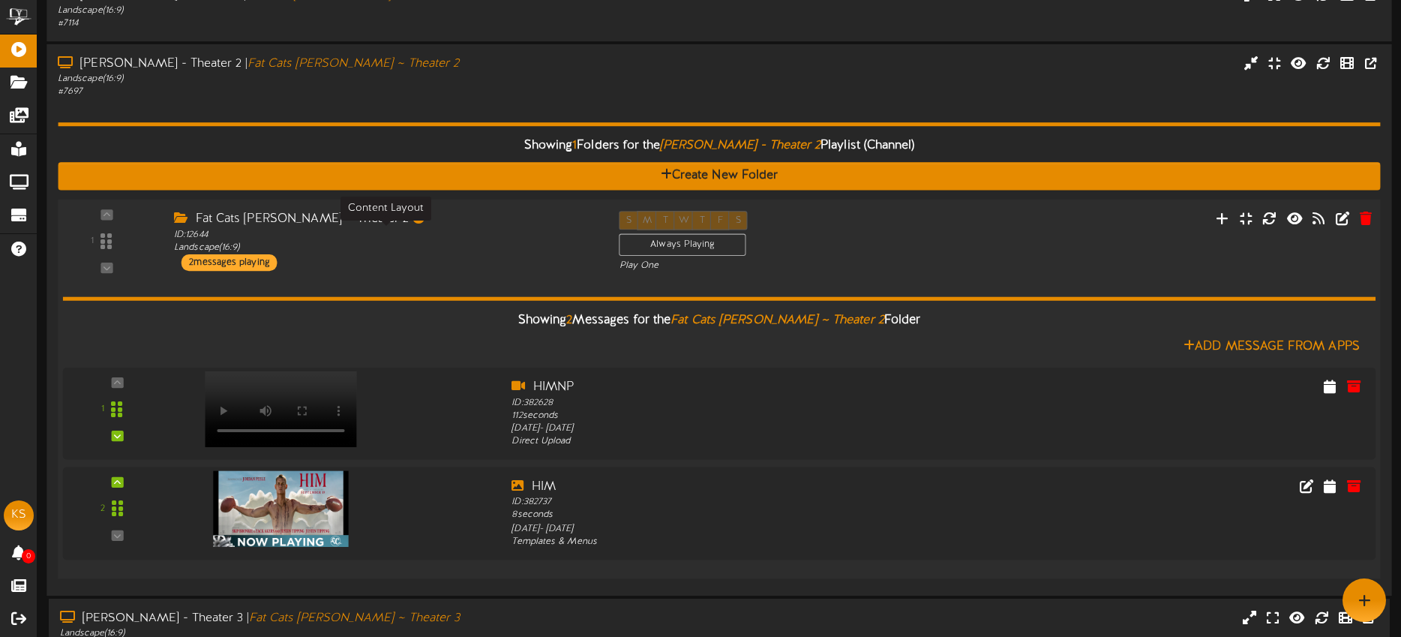
click at [527, 238] on div "ID: 12644 Landscape ( 16:9 )" at bounding box center [385, 241] width 422 height 26
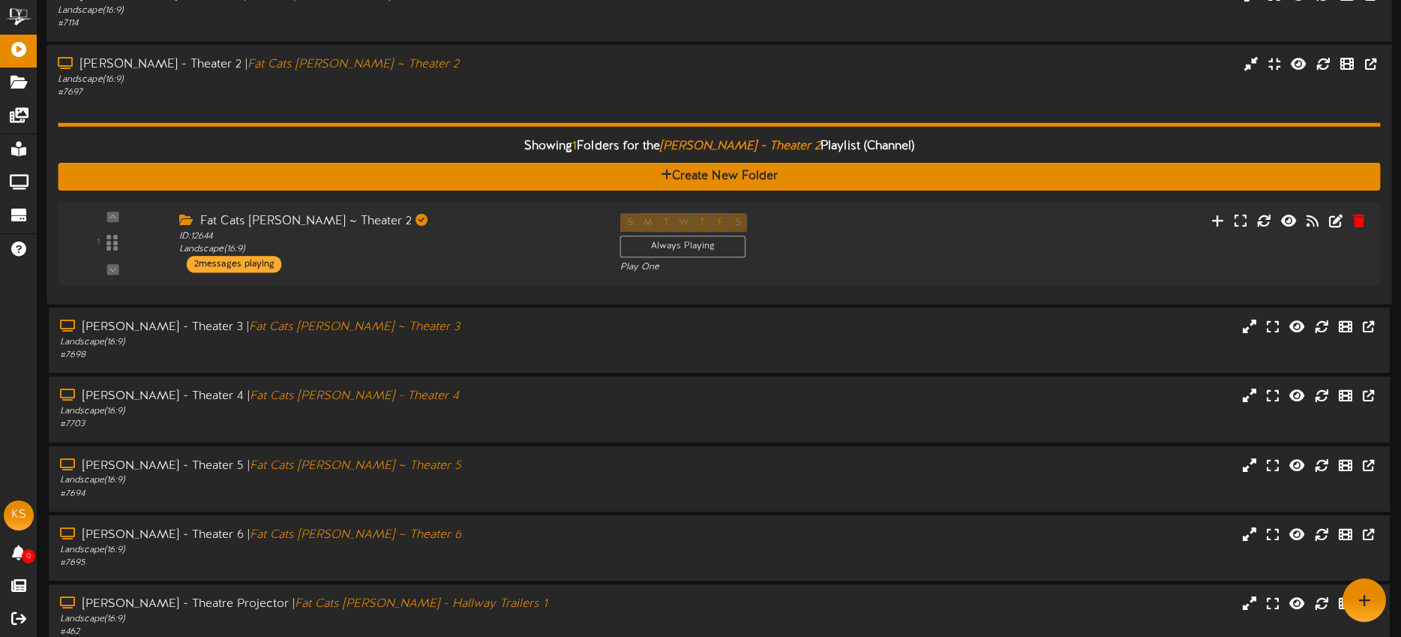
click at [479, 86] on div "# 7697" at bounding box center [327, 92] width 538 height 13
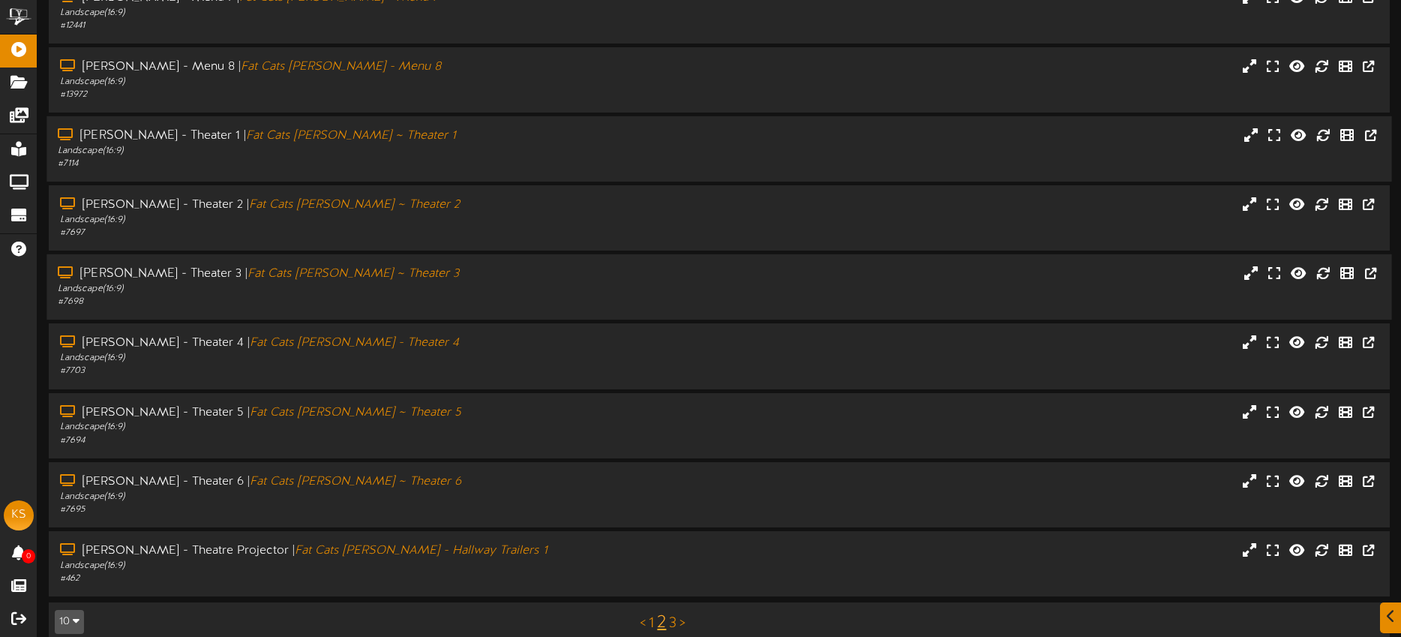
scroll to position [184, 0]
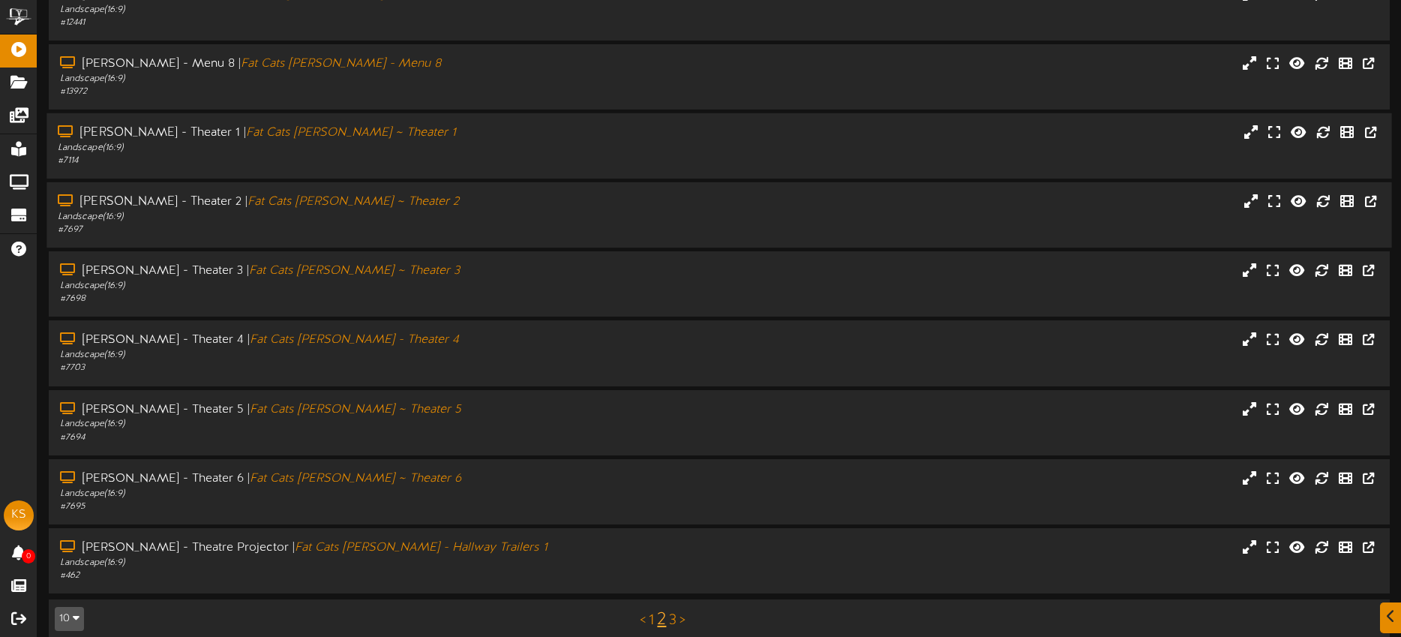
click at [418, 227] on div "# 7697" at bounding box center [327, 229] width 538 height 13
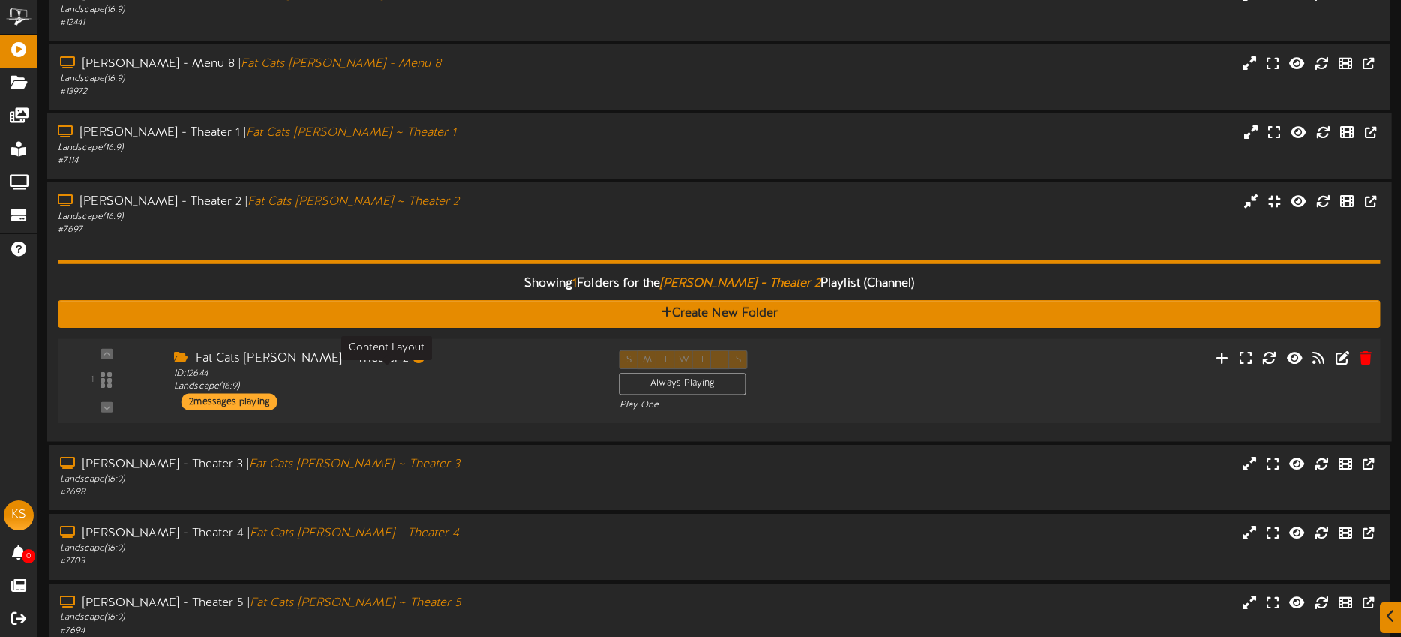
click at [527, 384] on div "ID: 12644 Landscape ( 16:9 )" at bounding box center [385, 380] width 422 height 26
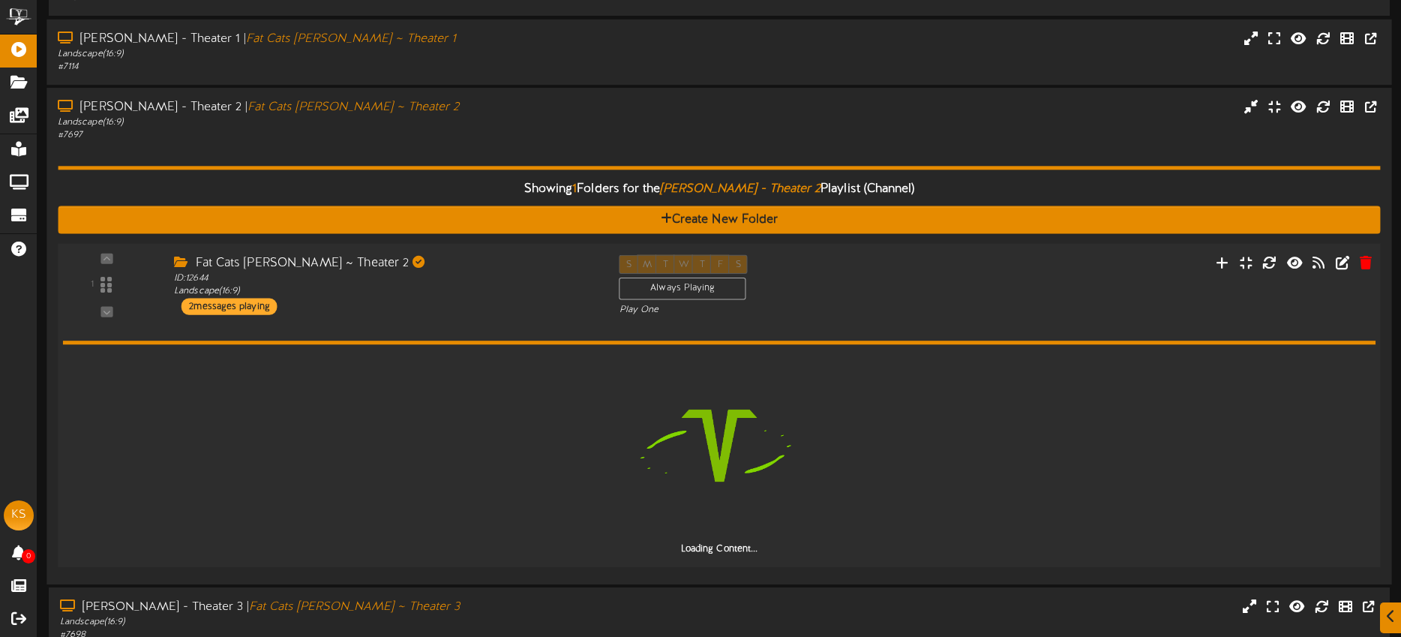
scroll to position [452, 0]
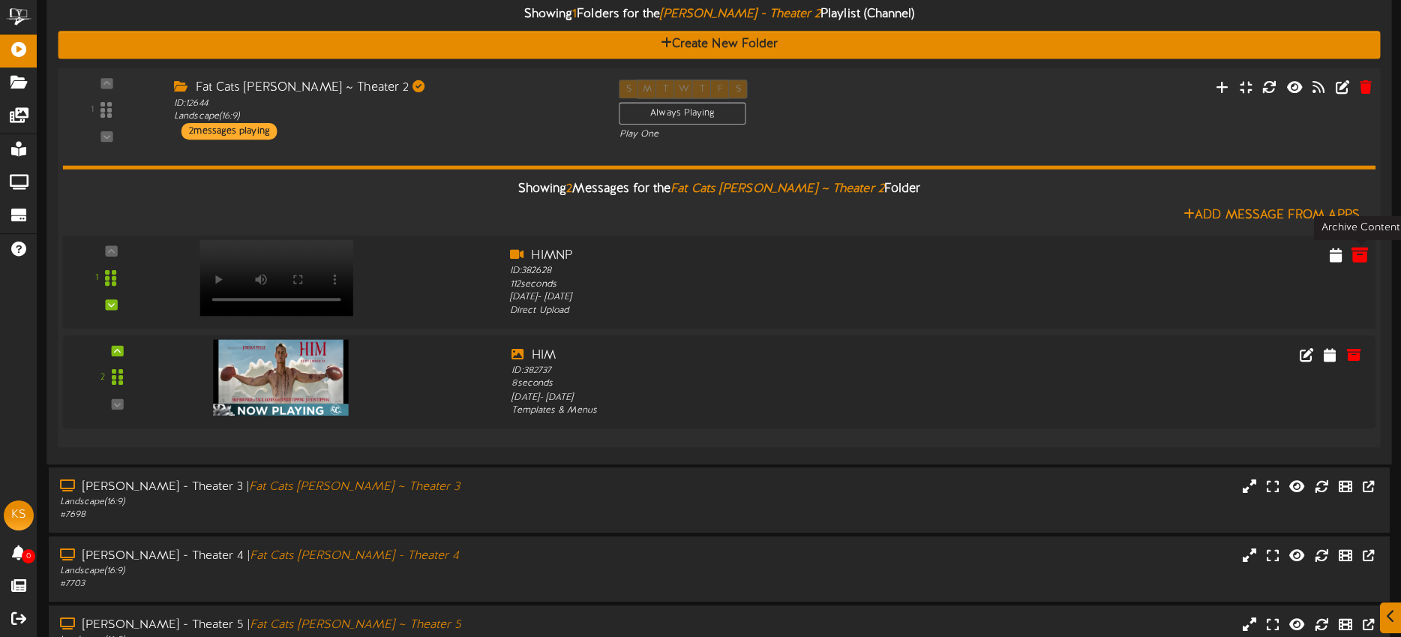
click at [1358, 254] on icon at bounding box center [1359, 254] width 16 height 16
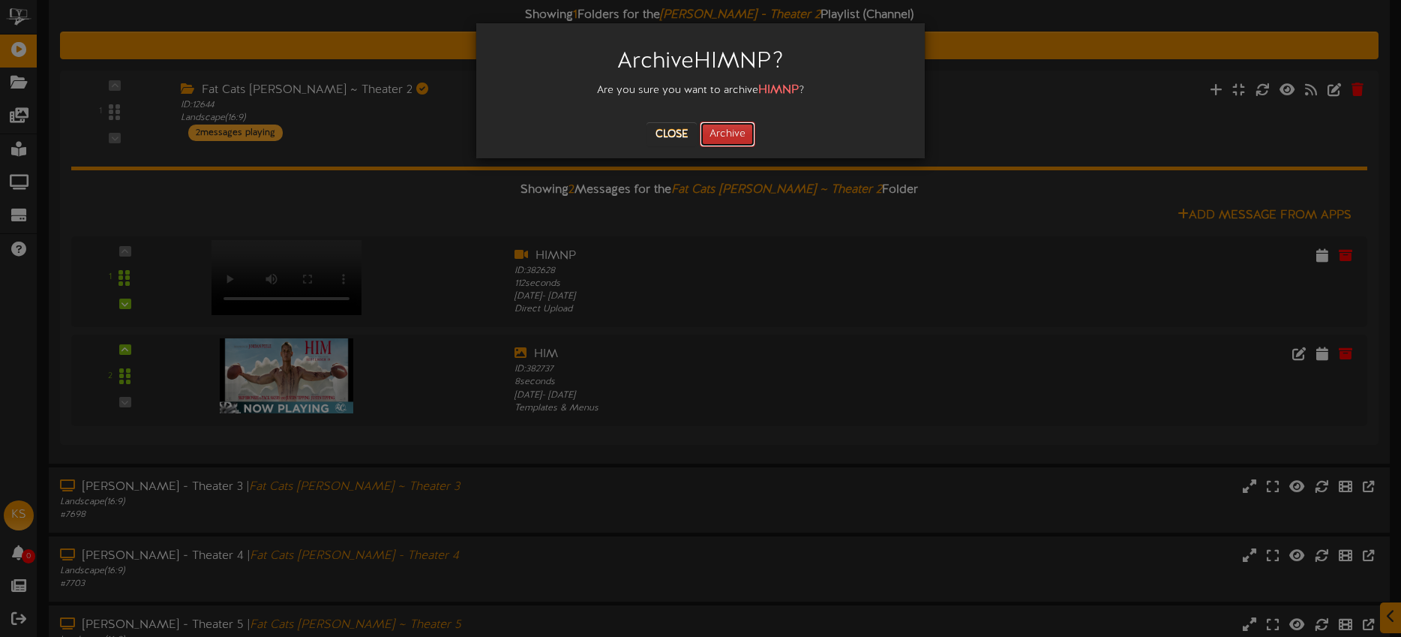
click at [717, 136] on button "Archive" at bounding box center [727, 133] width 55 height 25
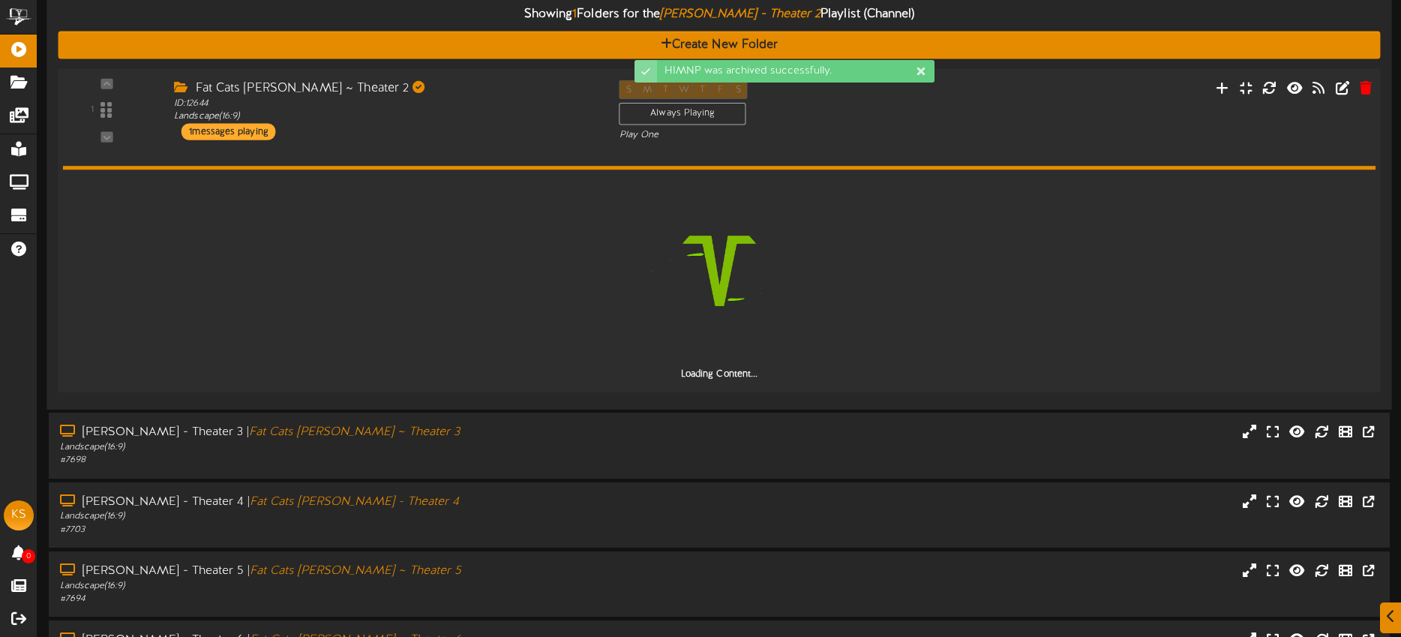
drag, startPoint x: 448, startPoint y: 137, endPoint x: 424, endPoint y: 206, distance: 73.3
click at [448, 136] on div "Fat Cats Gilbert ~ Theater 2 ID: 12644 Landscape ( 16:9 ) 1 messages playing" at bounding box center [385, 110] width 445 height 60
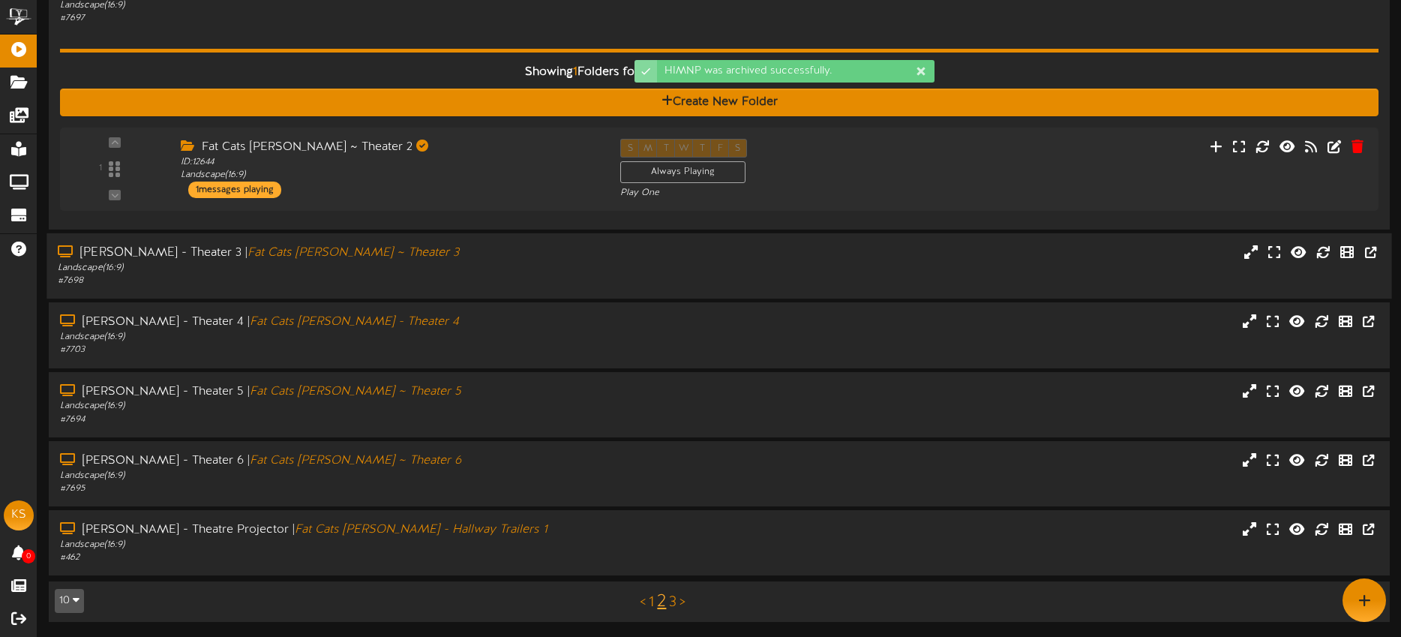
scroll to position [395, 0]
drag, startPoint x: 412, startPoint y: 271, endPoint x: 412, endPoint y: 262, distance: 8.3
click at [412, 270] on div "Landscape ( 16:9 )" at bounding box center [327, 268] width 538 height 13
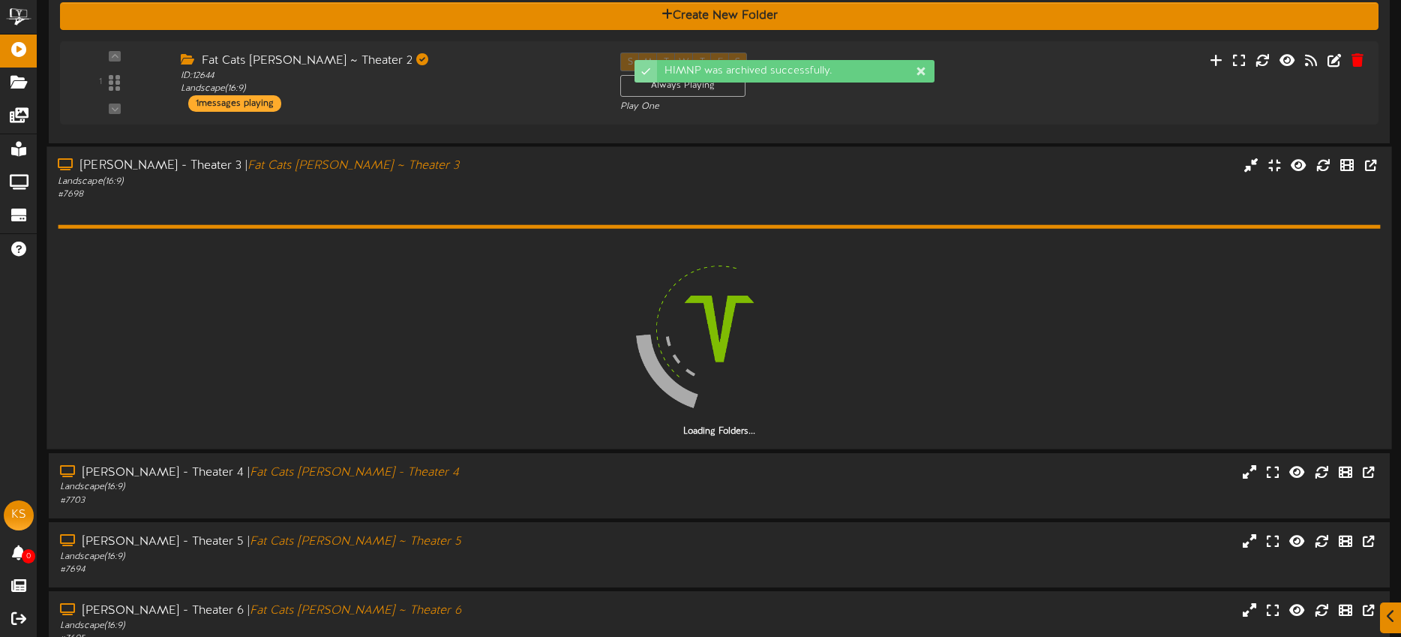
scroll to position [493, 0]
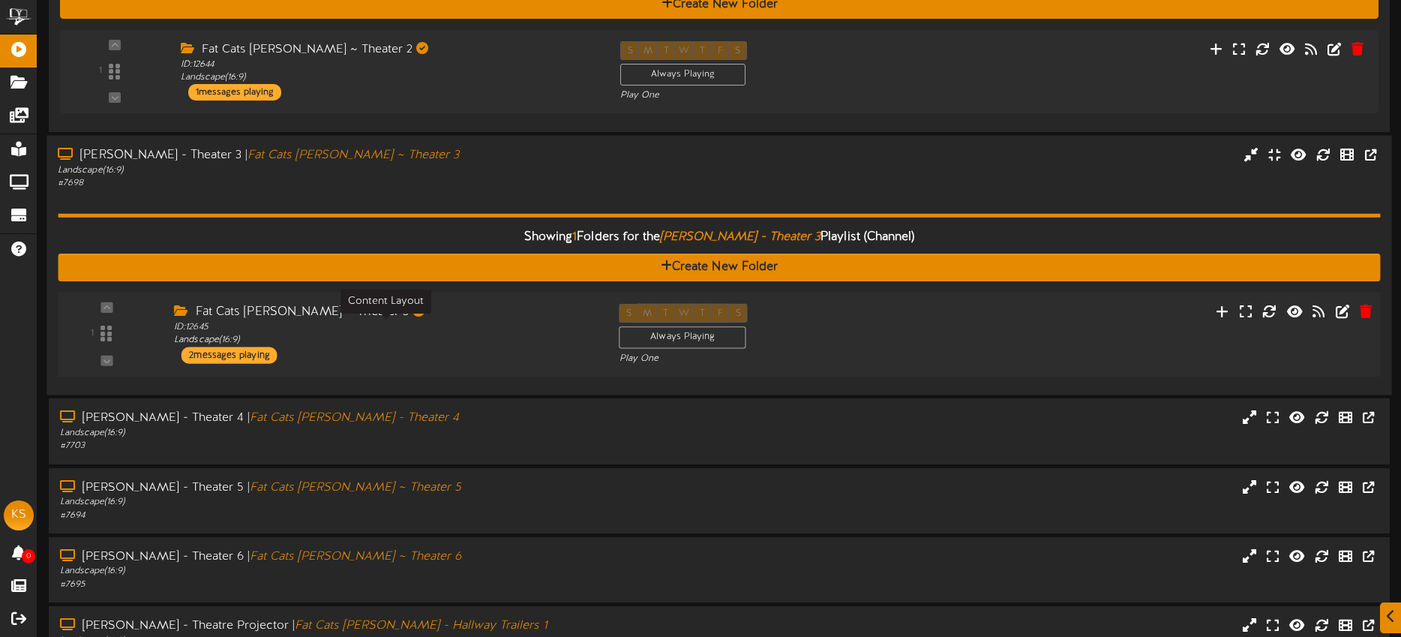
click at [478, 326] on div "ID: 12645 Landscape ( 16:9 )" at bounding box center [385, 334] width 422 height 26
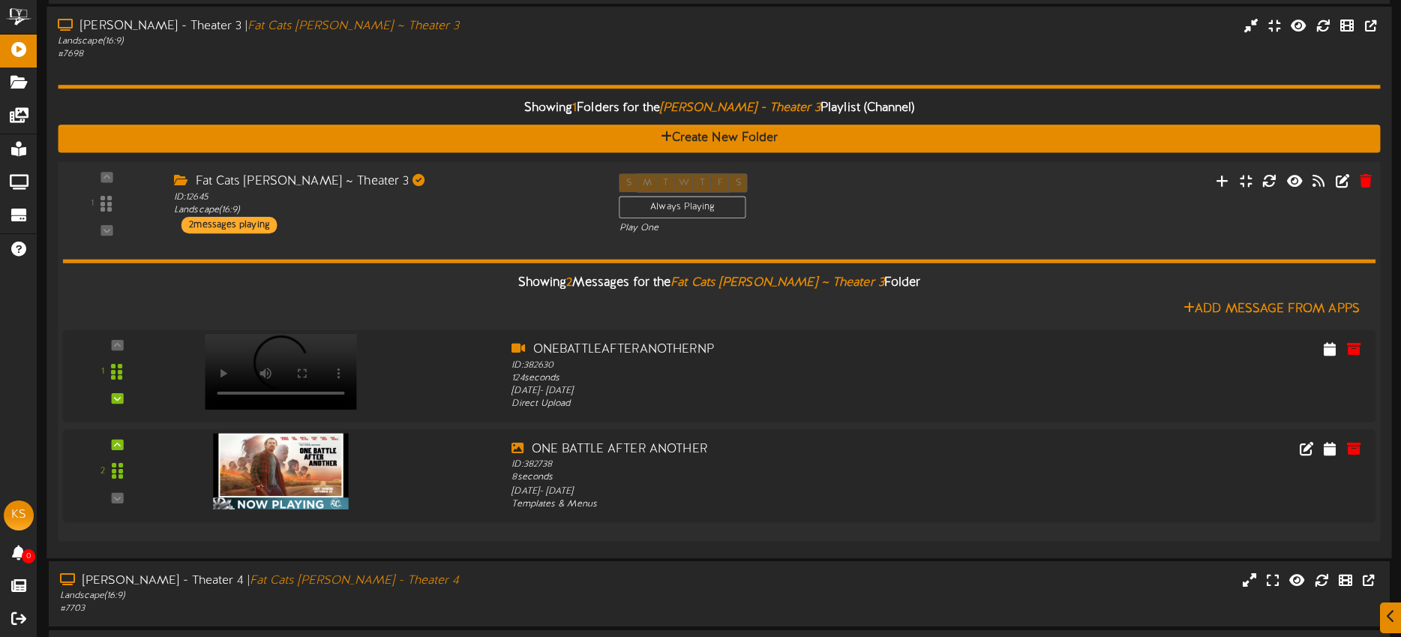
scroll to position [643, 0]
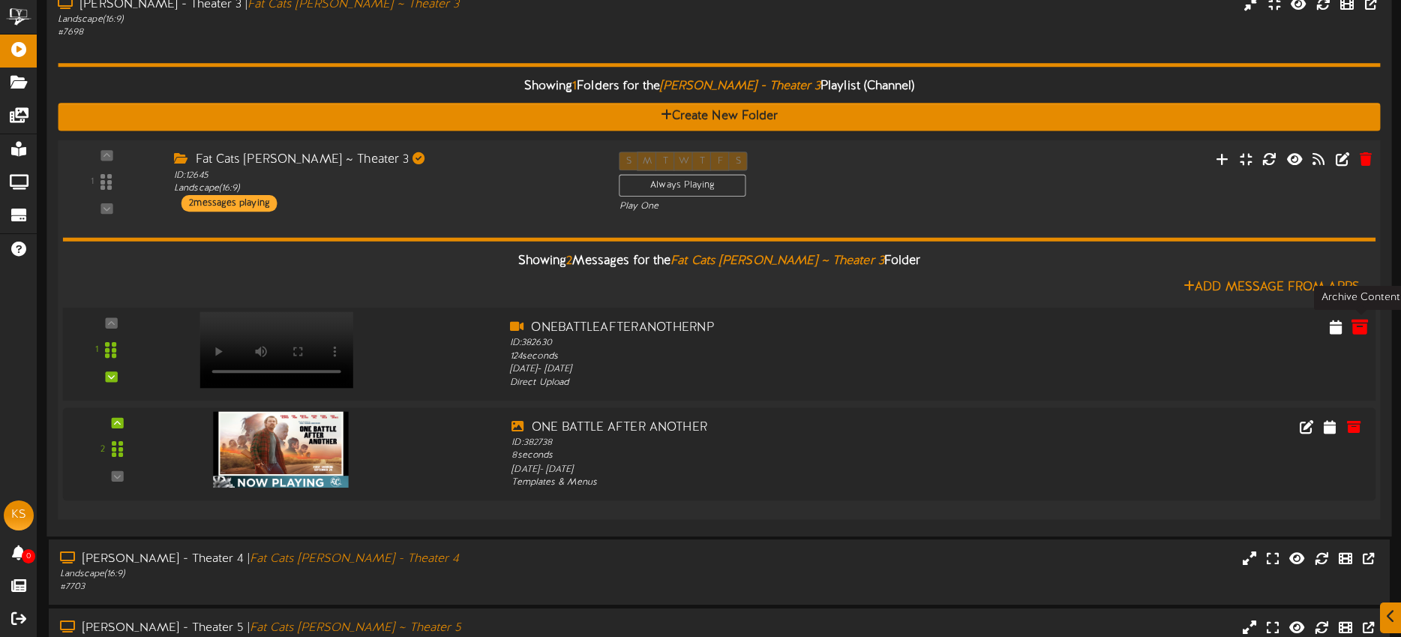
click at [1359, 329] on icon at bounding box center [1359, 326] width 16 height 16
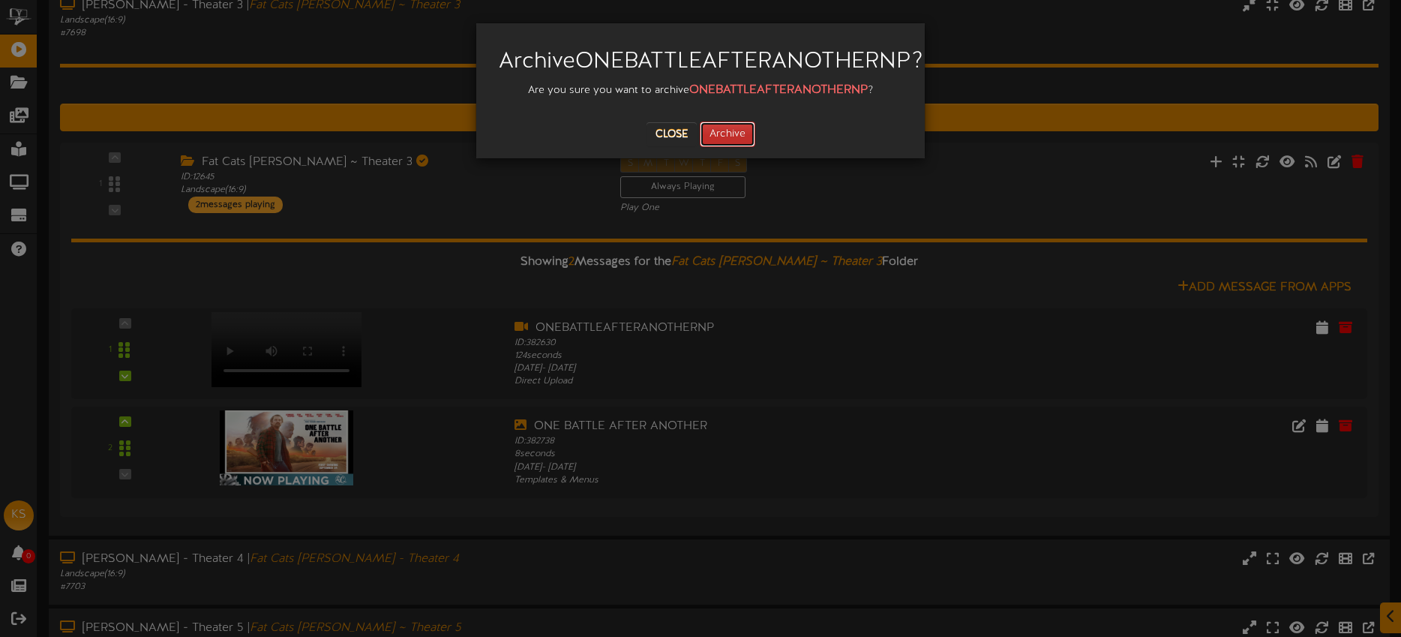
click at [741, 147] on button "Archive" at bounding box center [727, 133] width 55 height 25
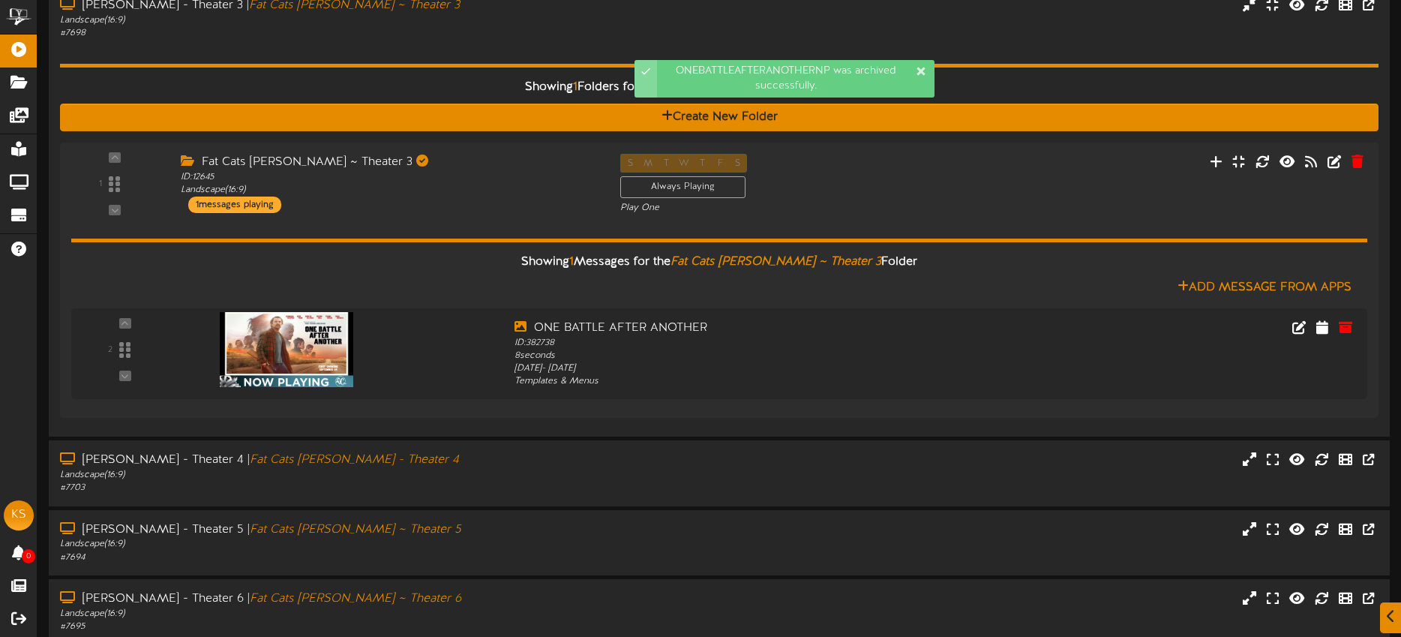
scroll to position [781, 0]
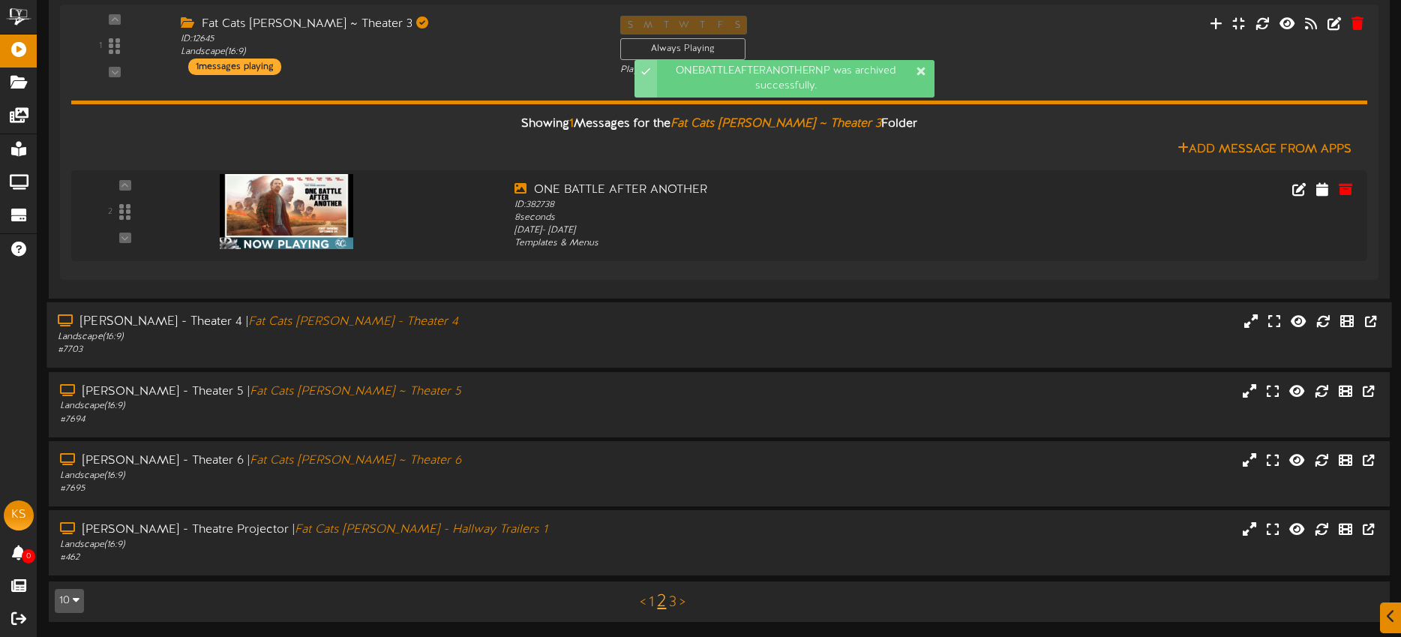
click at [484, 319] on div "Gilbert - Theater 4 | Fat Cats Gilbert - Theater 4" at bounding box center [327, 321] width 538 height 17
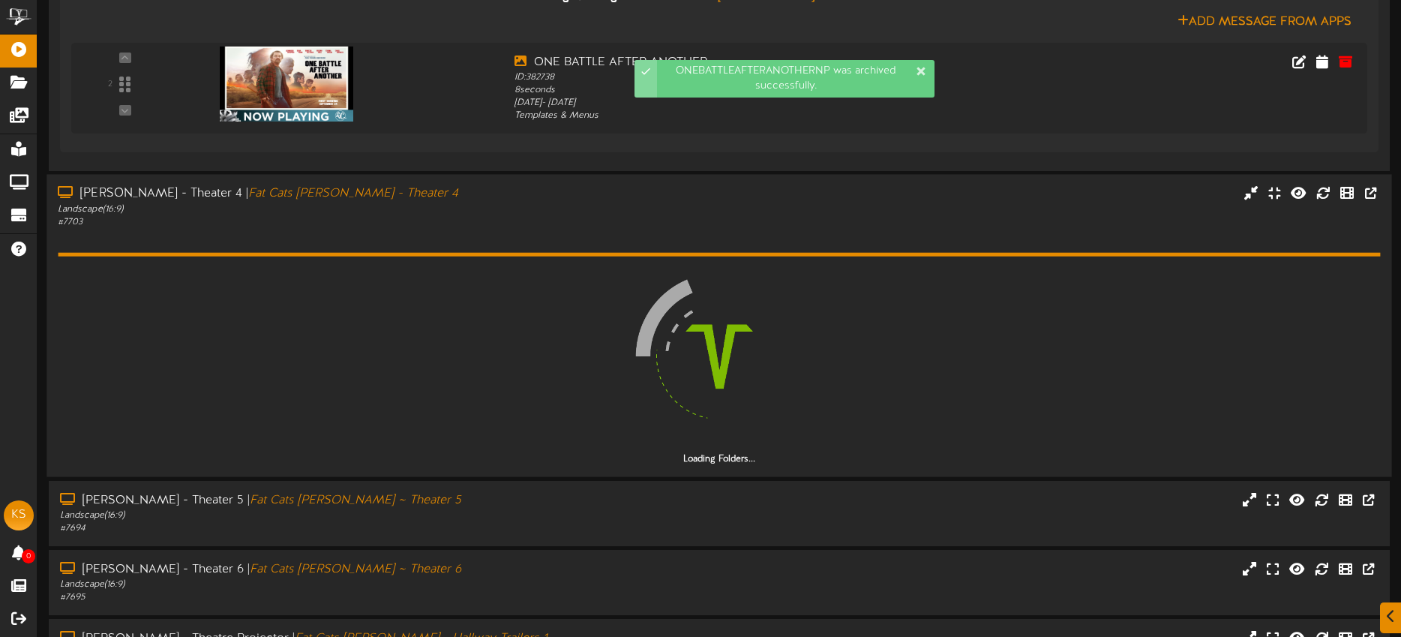
scroll to position [912, 0]
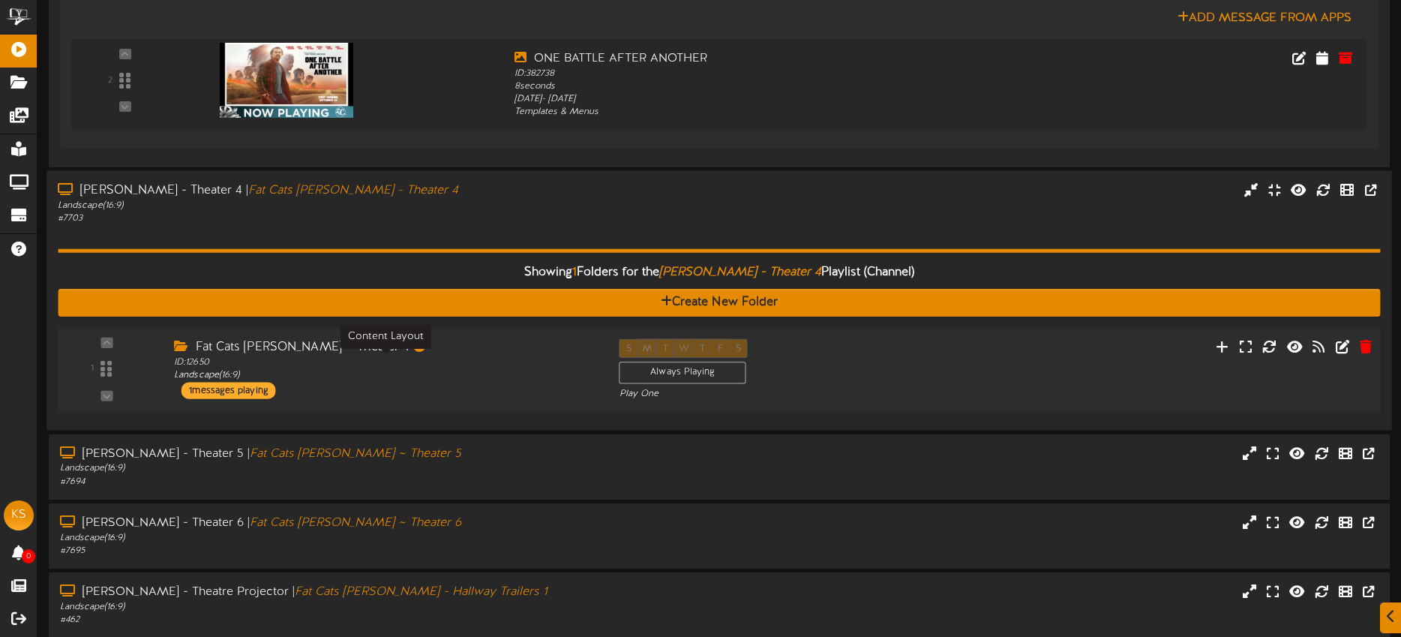
click at [573, 380] on div "ID: 12650 Landscape ( 16:9 )" at bounding box center [385, 369] width 422 height 26
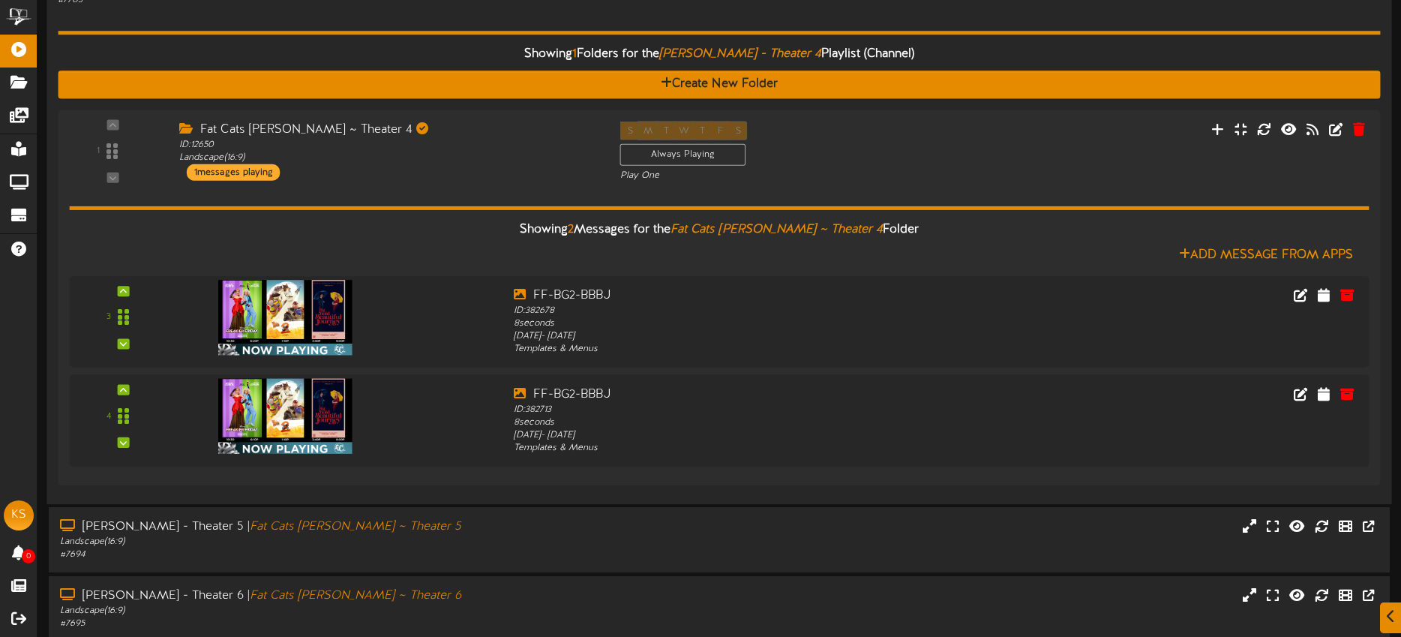
click at [442, 21] on div "Showing 1 Folders for the Gilbert - Theater 4 Playlist (Channel) Create New Fol…" at bounding box center [719, 249] width 1322 height 485
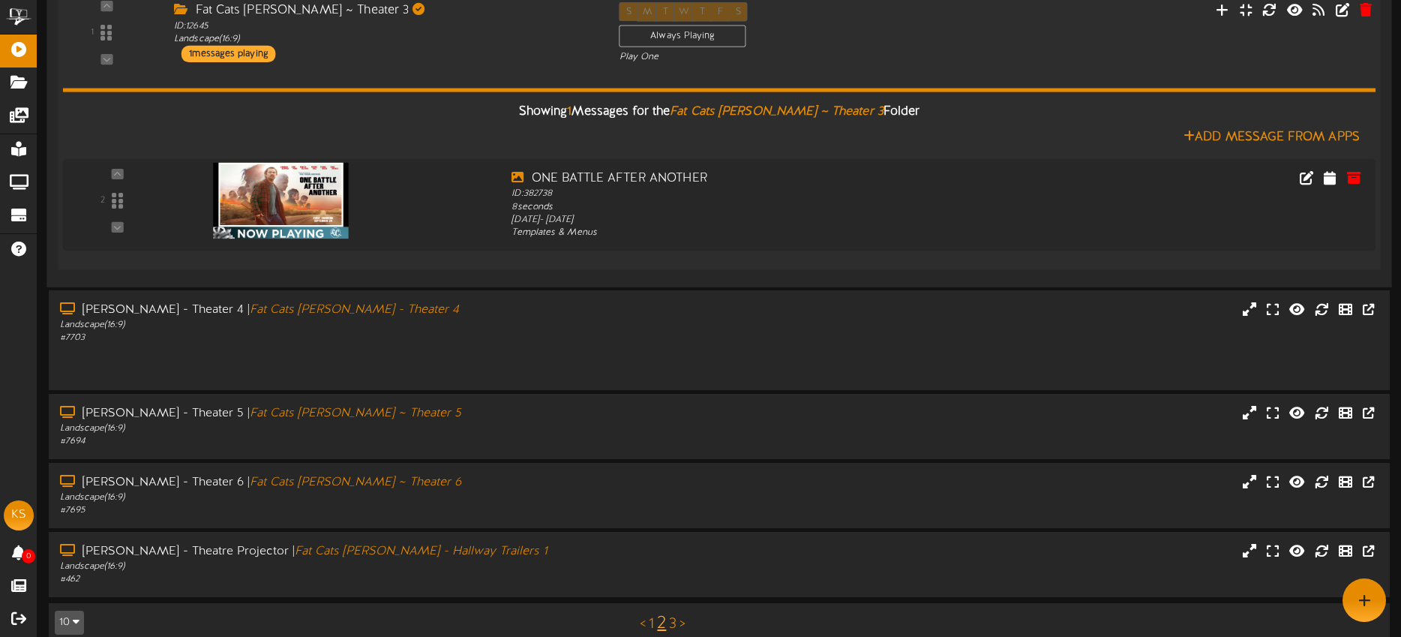
scroll to position [781, 0]
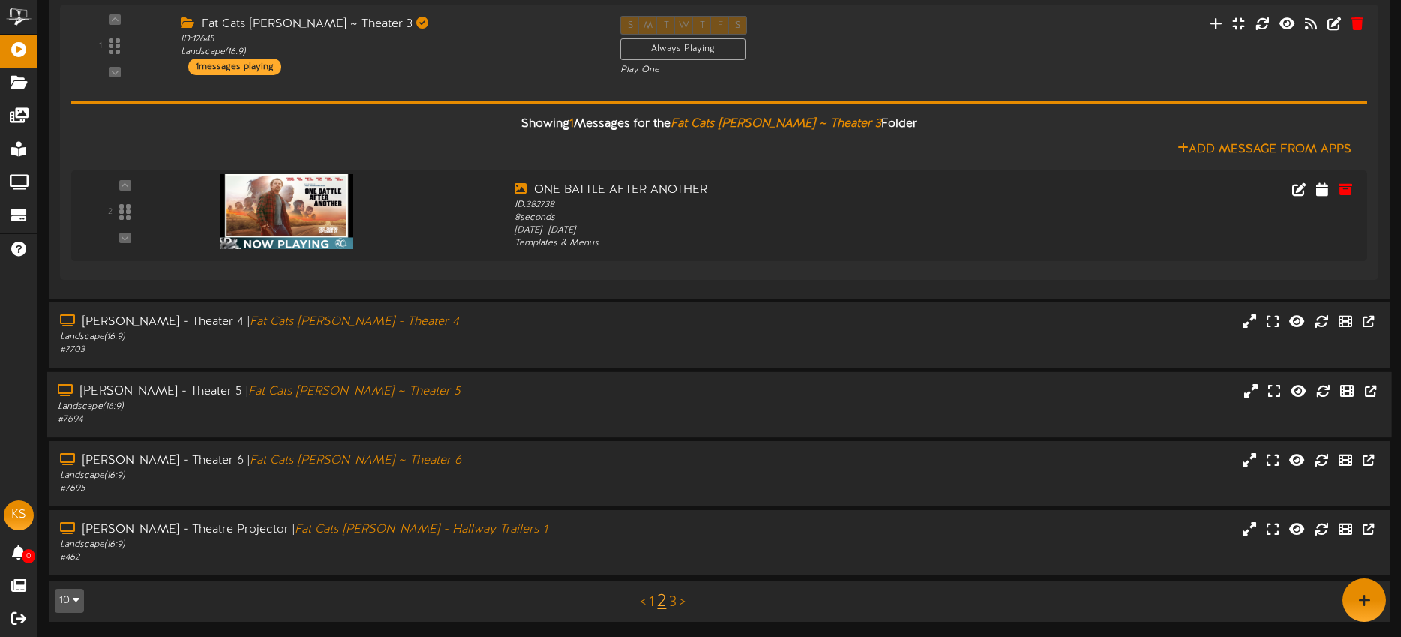
click at [447, 400] on div "Landscape ( 16:9 )" at bounding box center [327, 406] width 538 height 13
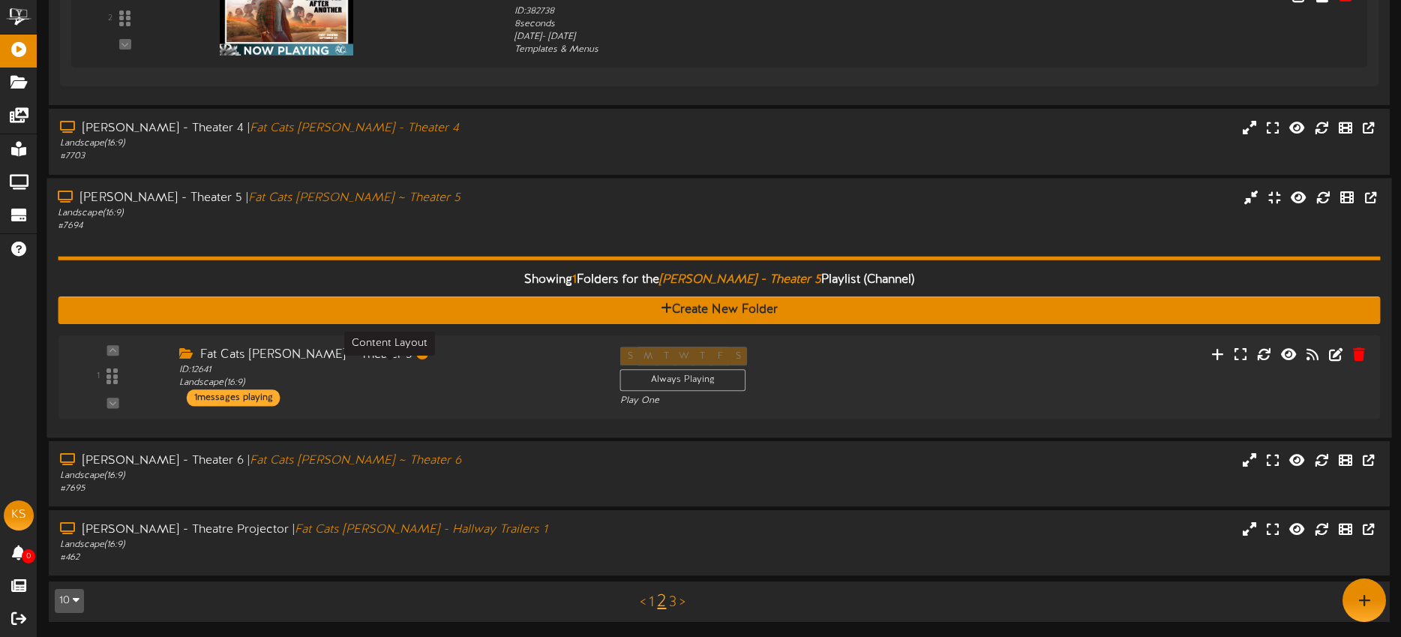
scroll to position [974, 0]
click at [482, 385] on div "ID: 12641 Landscape ( 16:9 )" at bounding box center [388, 375] width 418 height 25
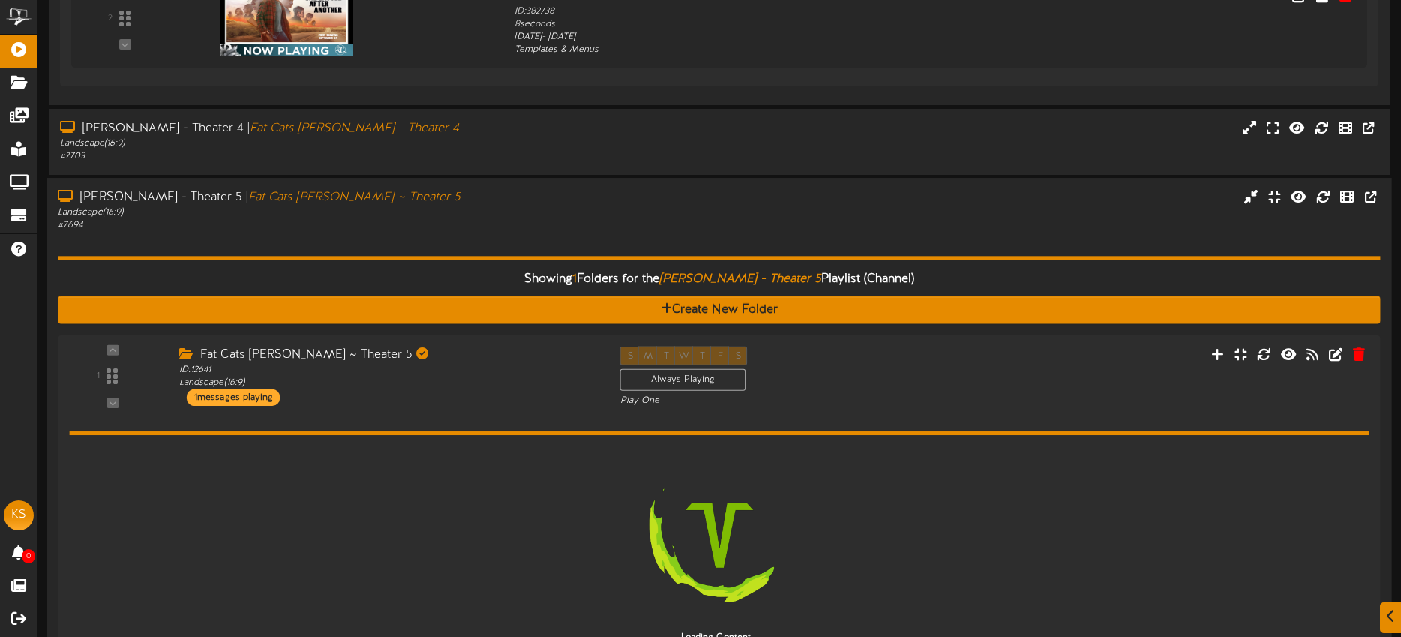
scroll to position [1138, 0]
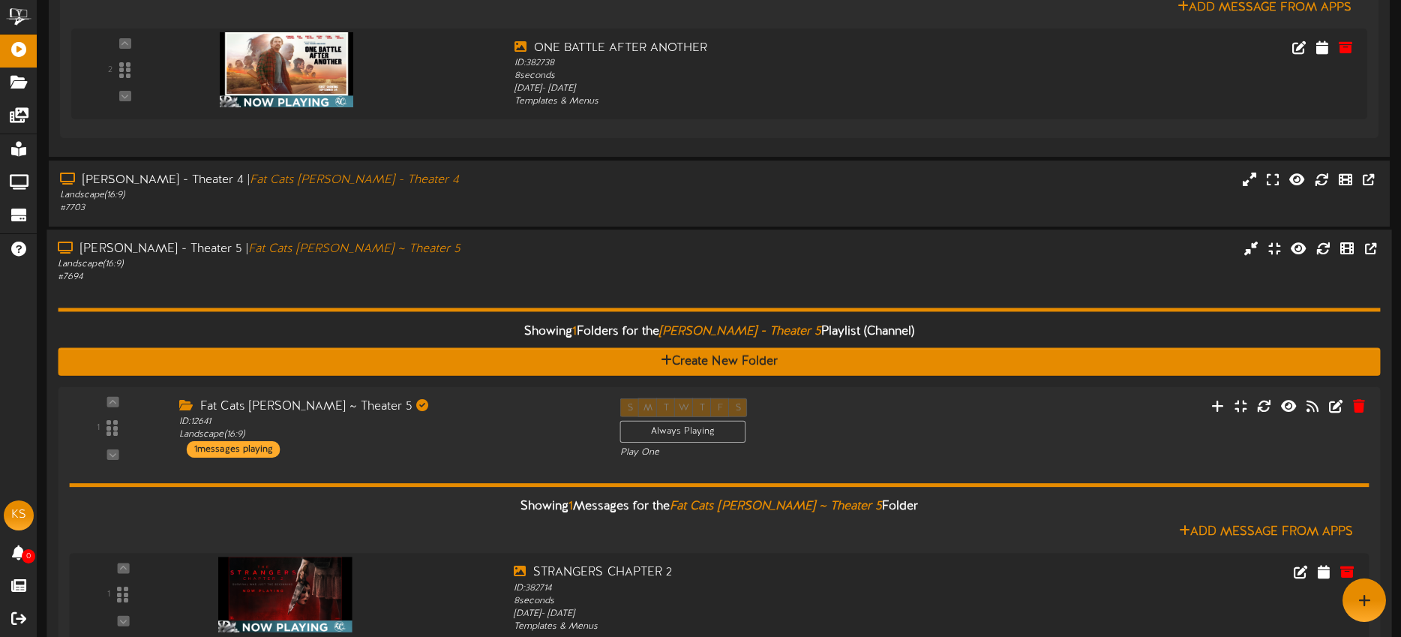
click at [448, 272] on div "# 7694" at bounding box center [327, 277] width 538 height 13
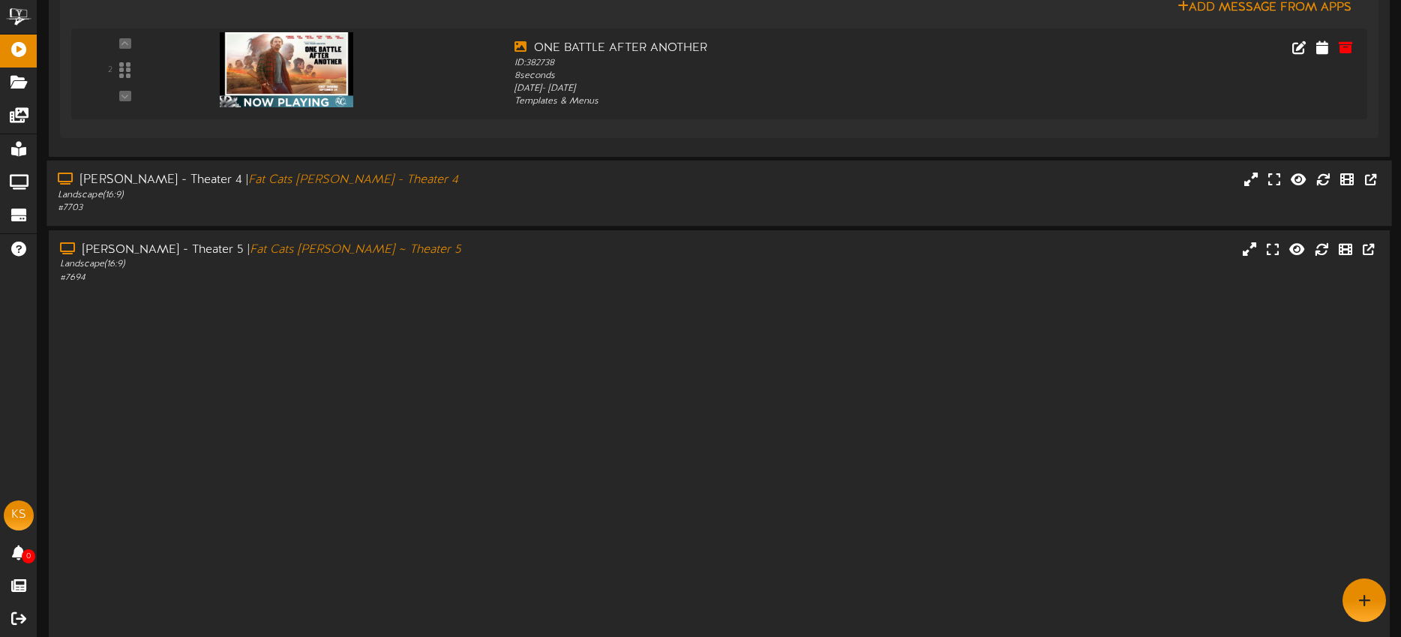
scroll to position [781, 0]
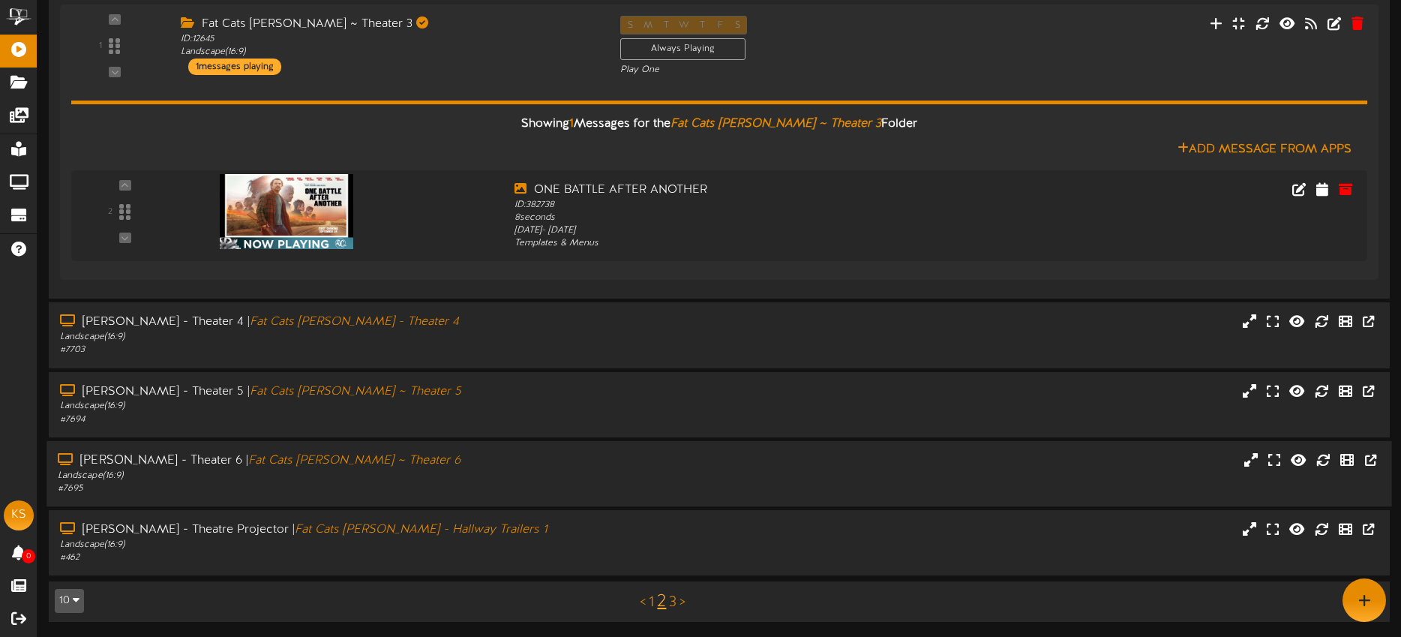
click at [472, 477] on div "Landscape ( 16:9 )" at bounding box center [327, 475] width 538 height 13
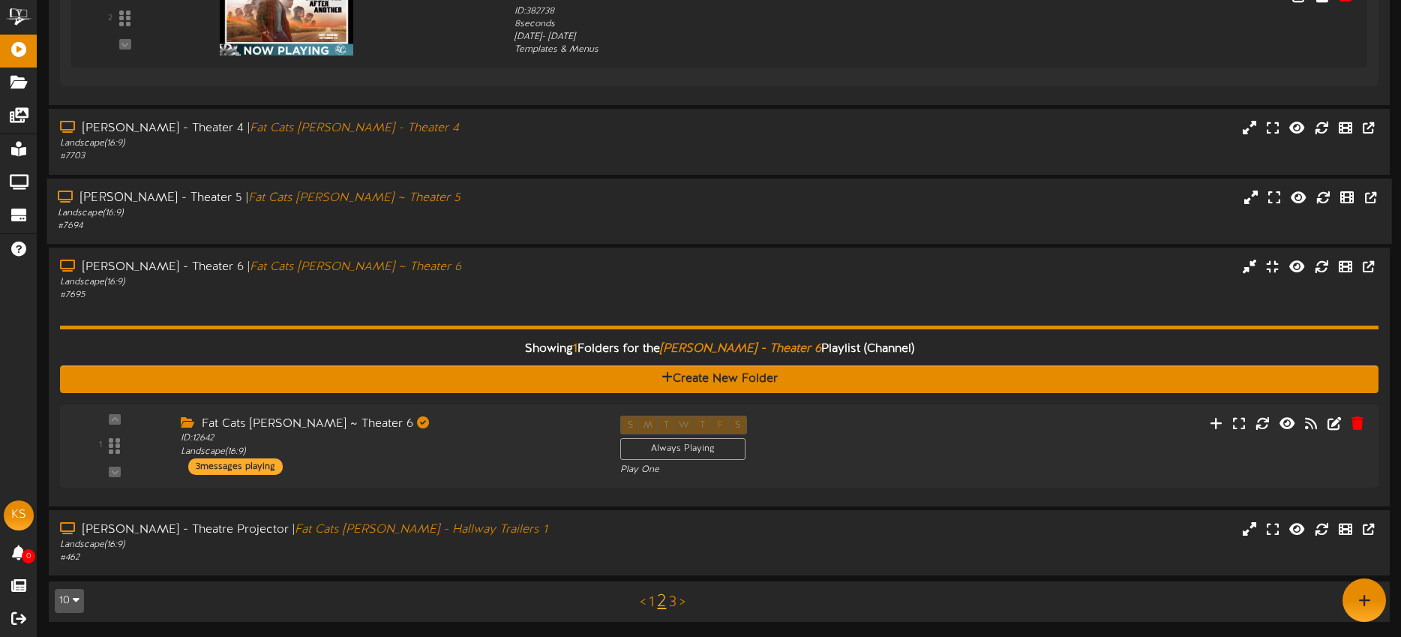
scroll to position [974, 0]
click at [511, 436] on div "ID: 12642 Landscape ( 16:9 )" at bounding box center [385, 445] width 422 height 26
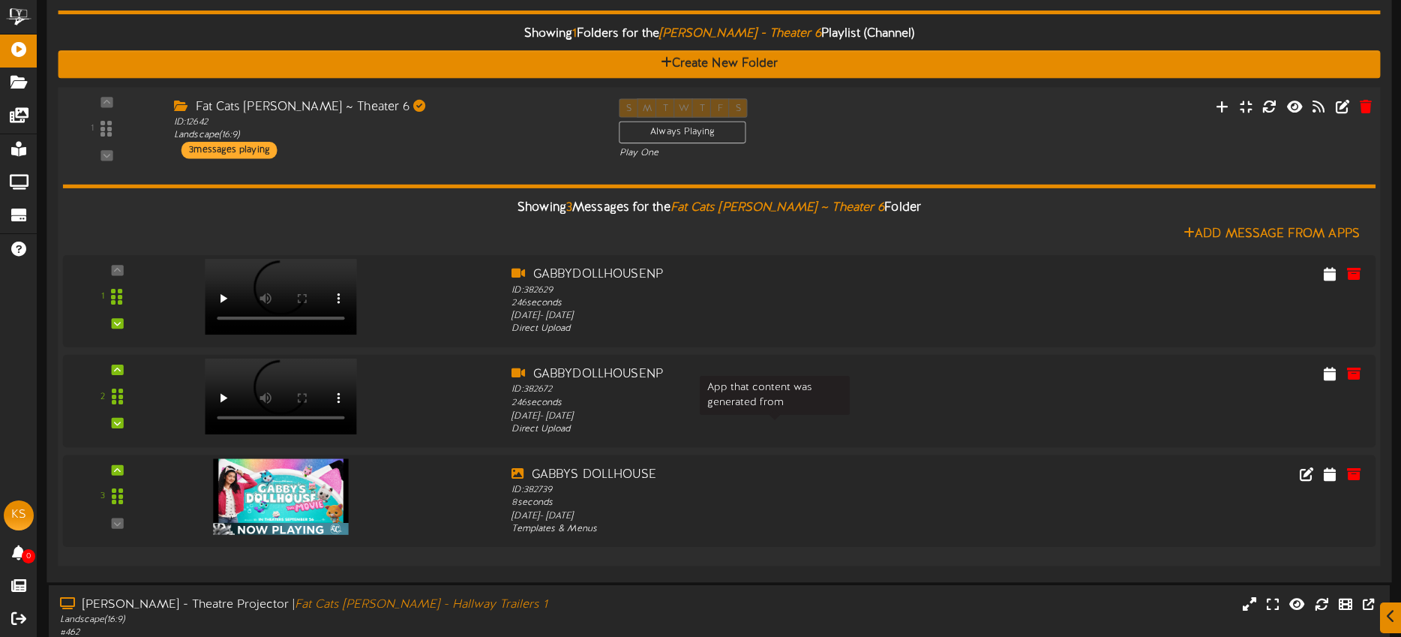
scroll to position [1351, 0]
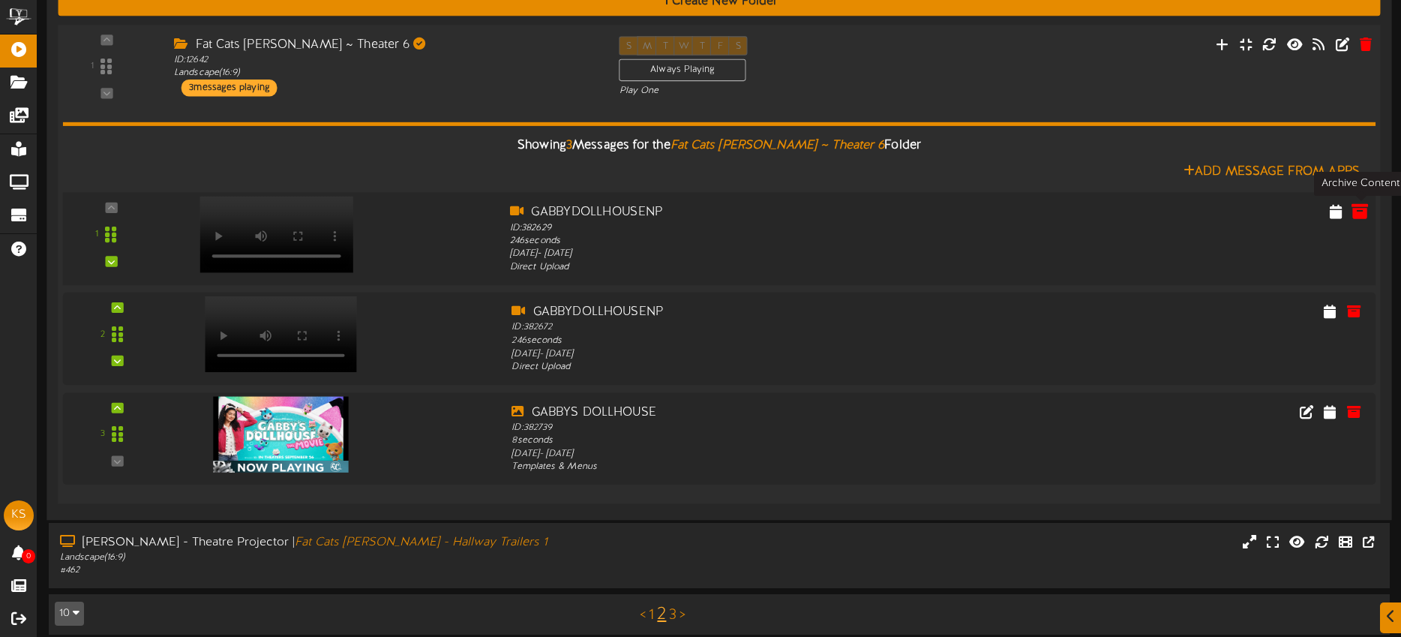
click at [1361, 216] on icon at bounding box center [1359, 210] width 16 height 16
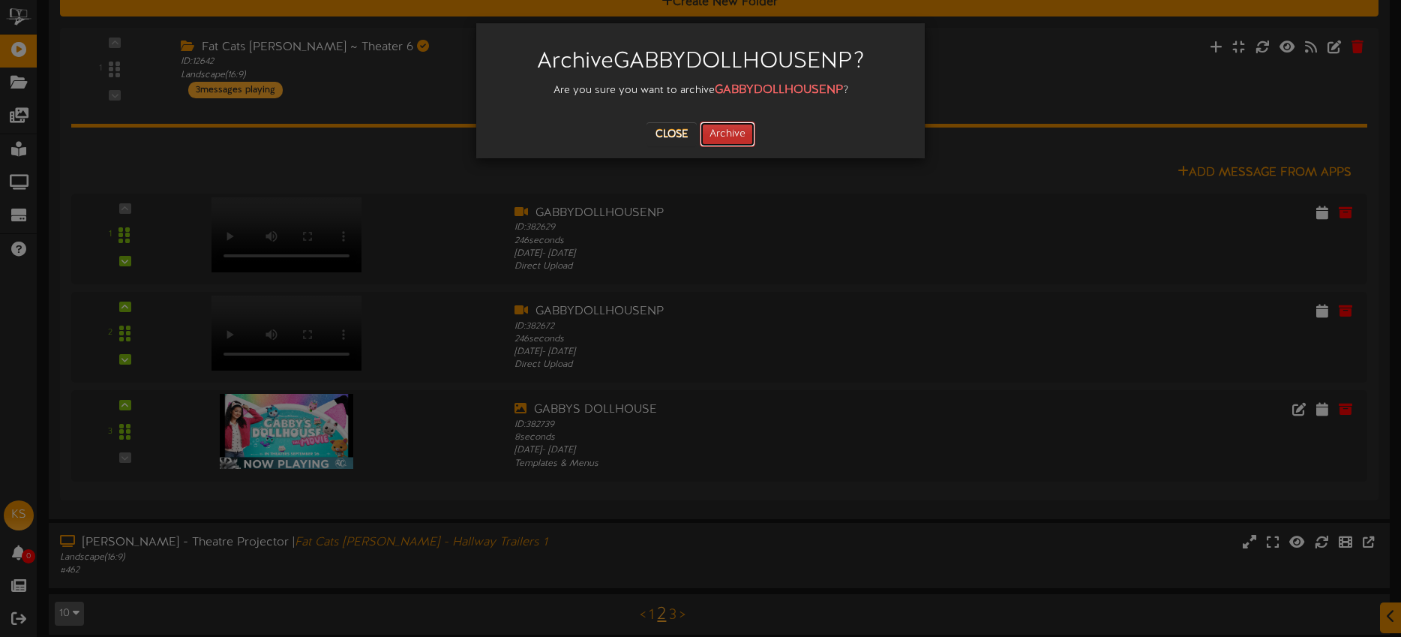
drag, startPoint x: 733, startPoint y: 136, endPoint x: 742, endPoint y: 132, distance: 9.7
click at [733, 135] on button "Archive" at bounding box center [727, 133] width 55 height 25
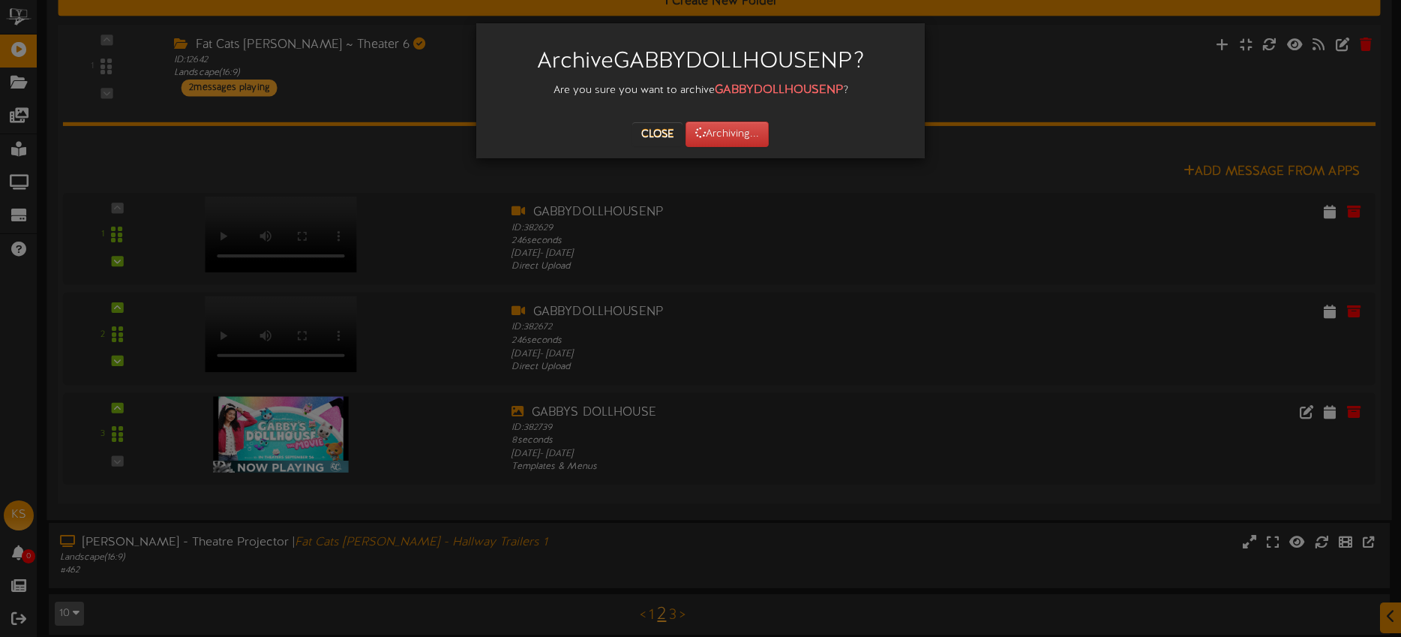
scroll to position [1210, 0]
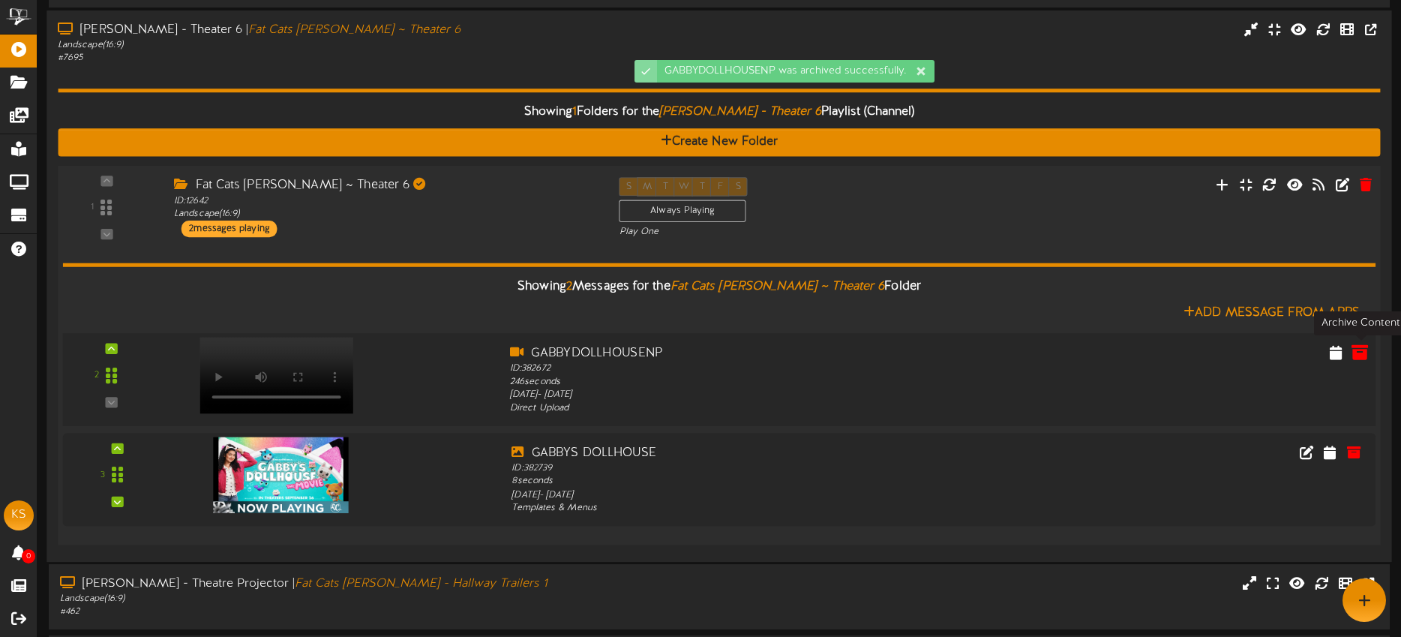
click at [1356, 347] on icon at bounding box center [1359, 351] width 16 height 16
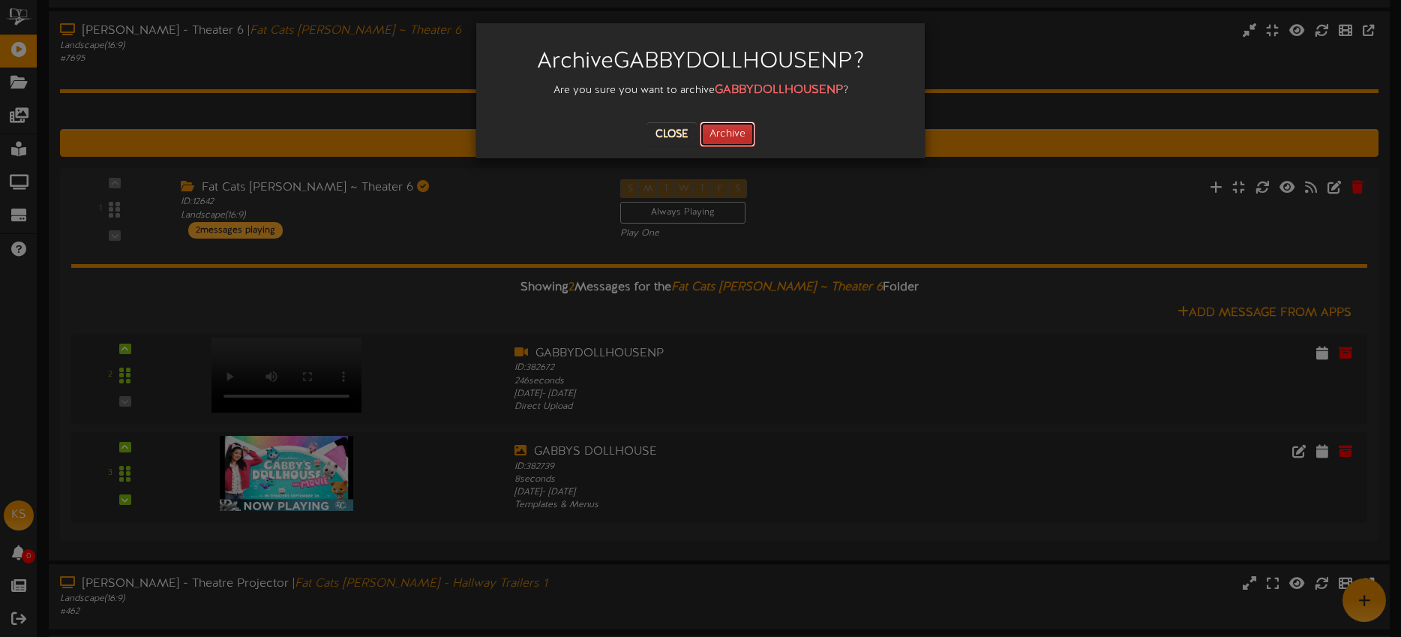
click at [729, 133] on button "Archive" at bounding box center [727, 133] width 55 height 25
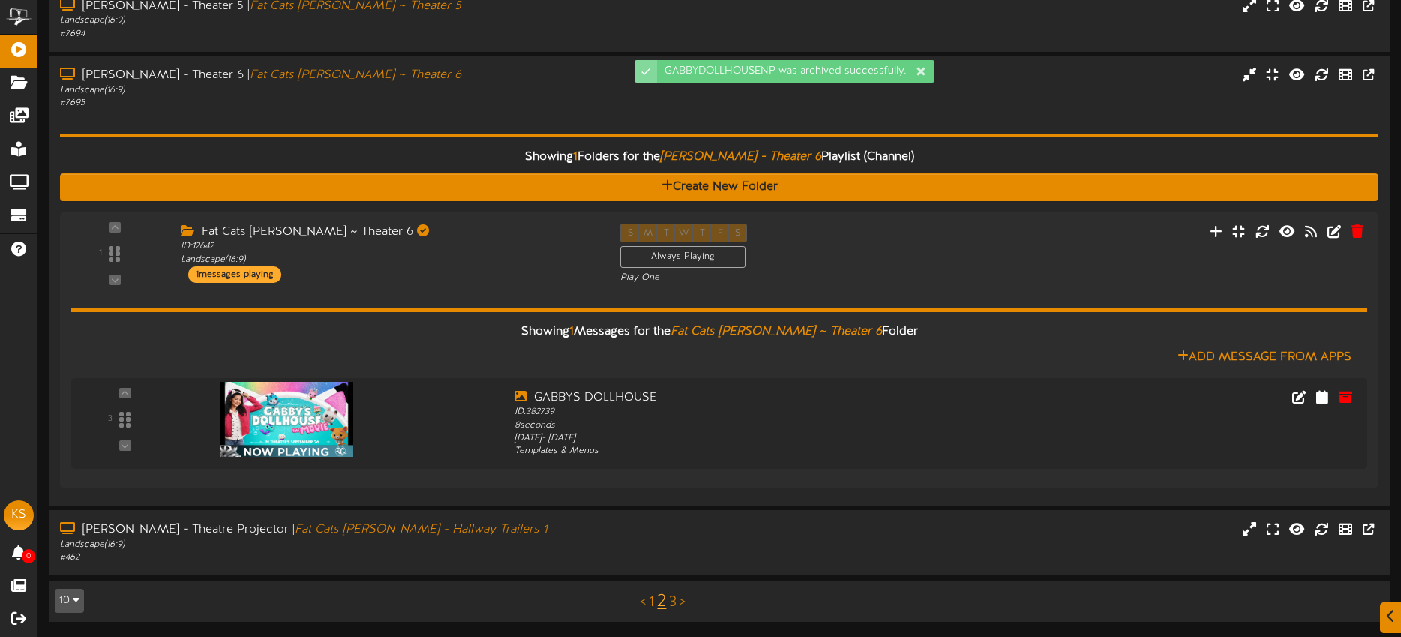
scroll to position [1166, 0]
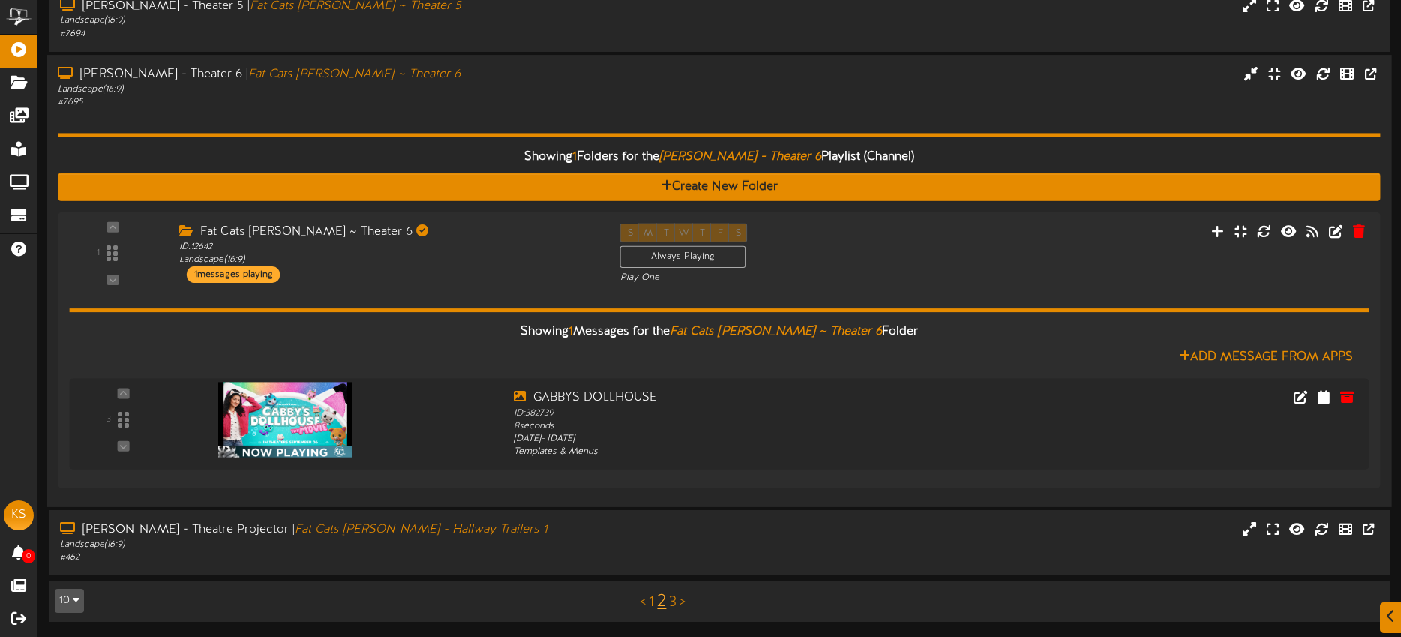
click at [451, 112] on div "Showing 1 Folders for the Gilbert - Theater 6 Playlist (Channel) Create New Fol…" at bounding box center [719, 302] width 1322 height 387
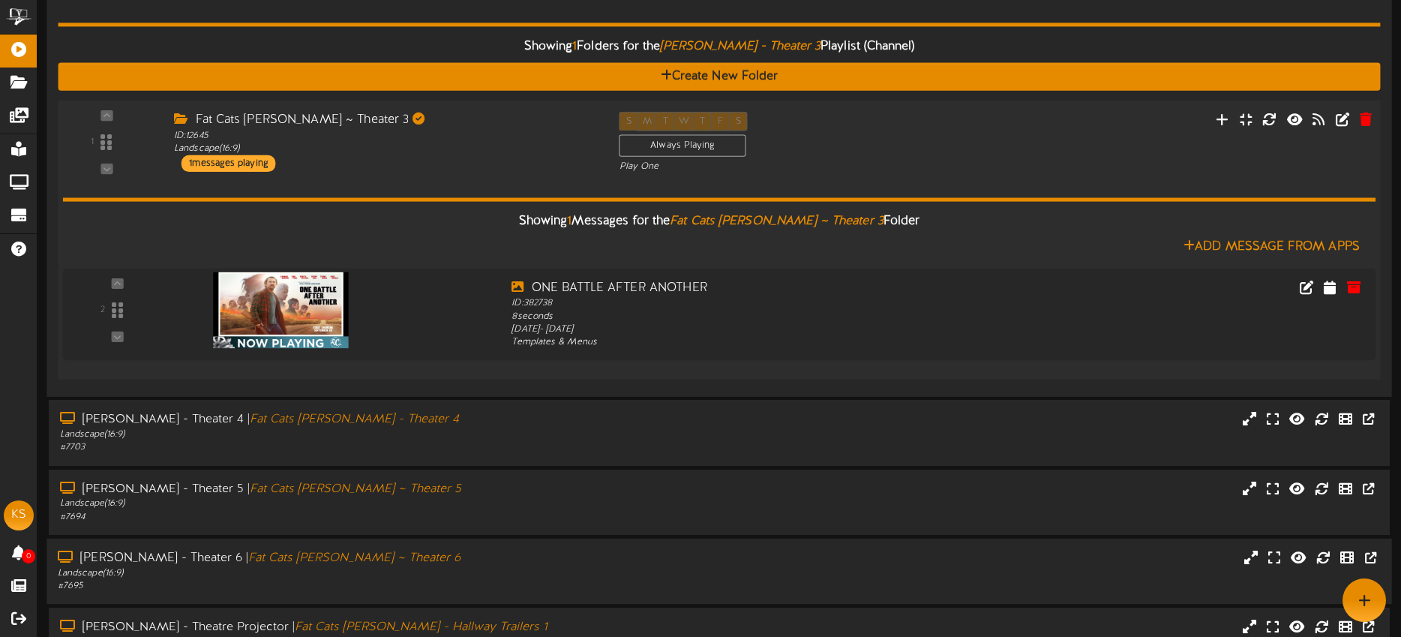
scroll to position [625, 0]
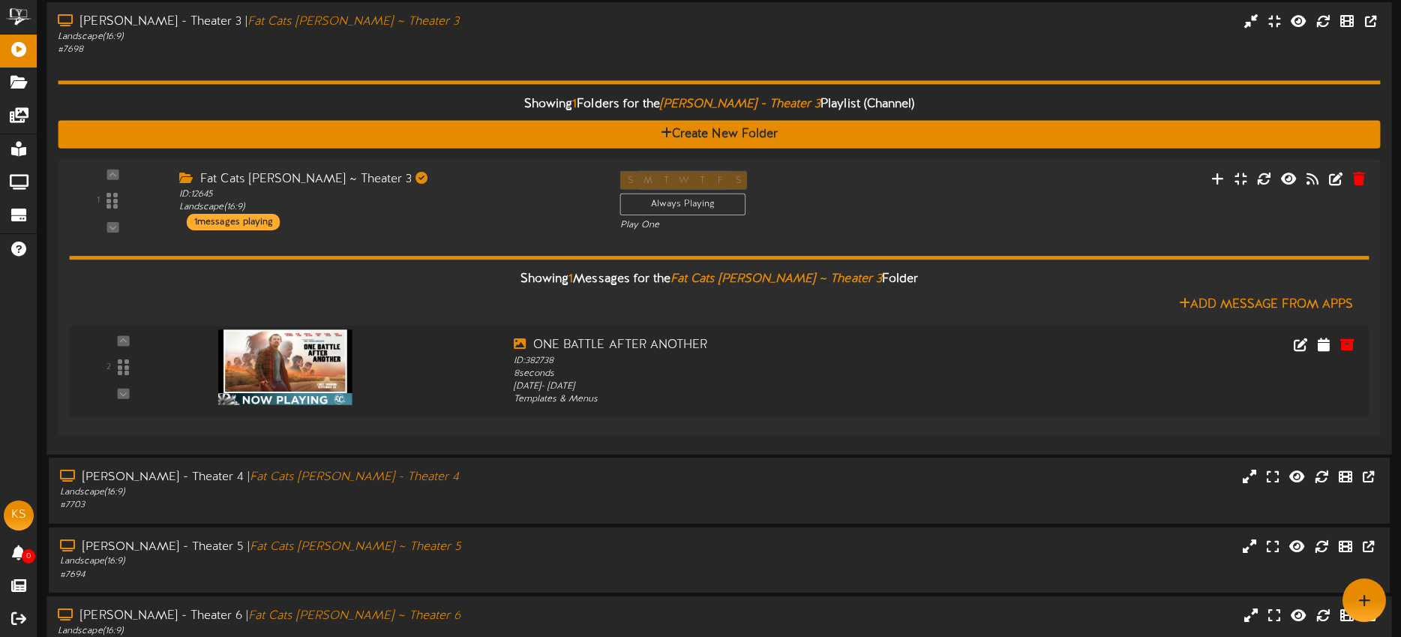
click at [390, 67] on div "Showing 1 Folders for the Gilbert - Theater 3 Playlist (Channel) Create New Fol…" at bounding box center [719, 250] width 1322 height 387
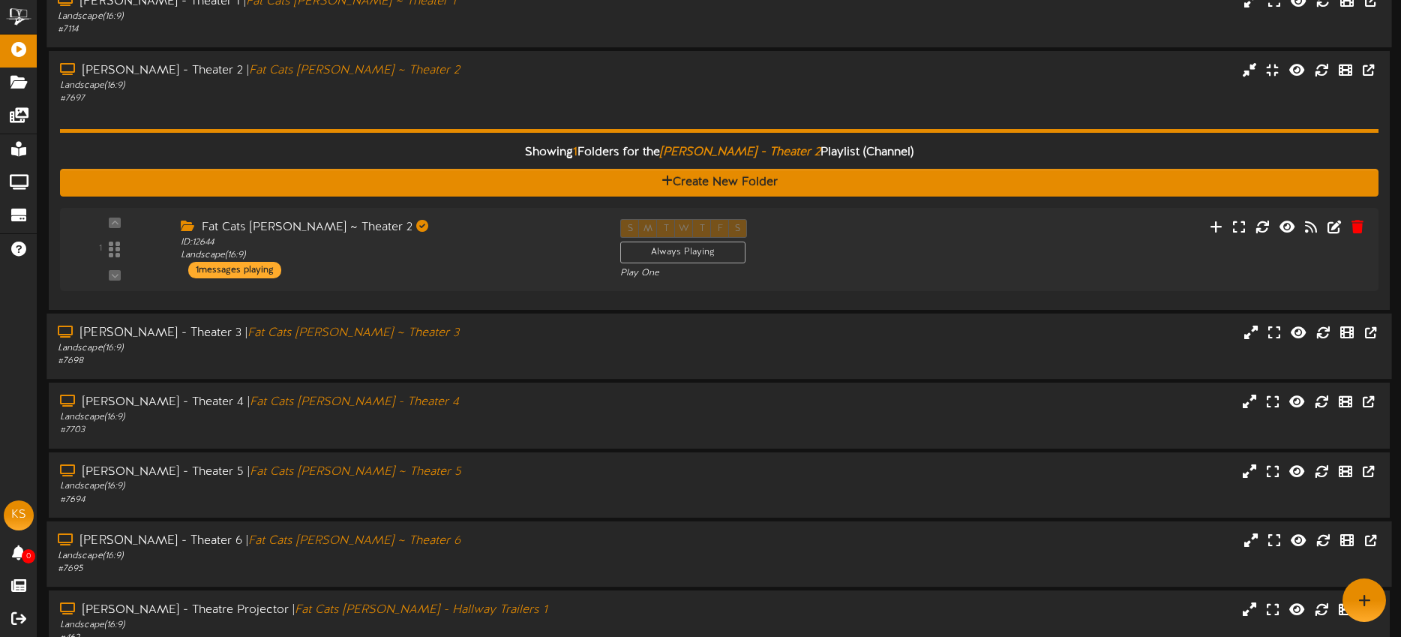
scroll to position [170, 0]
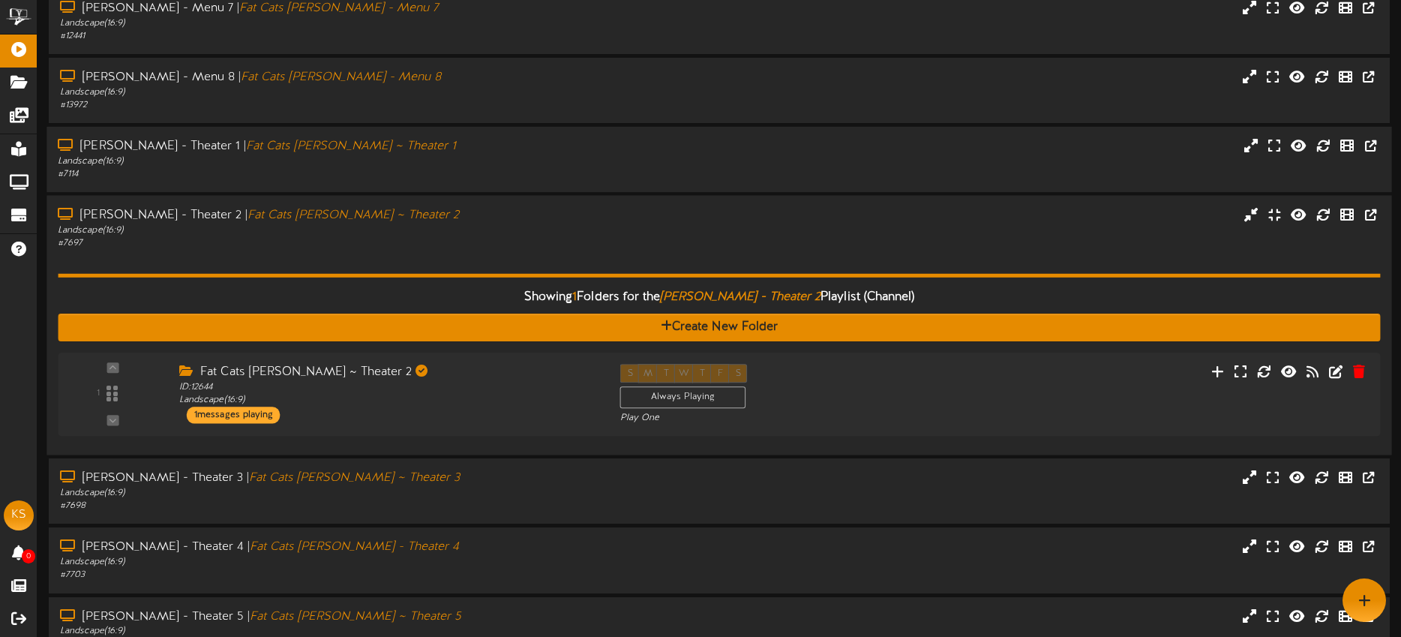
click at [442, 211] on div "Gilbert - Theater 2 | Fat Cats Gilbert ~ Theater 2" at bounding box center [327, 215] width 538 height 17
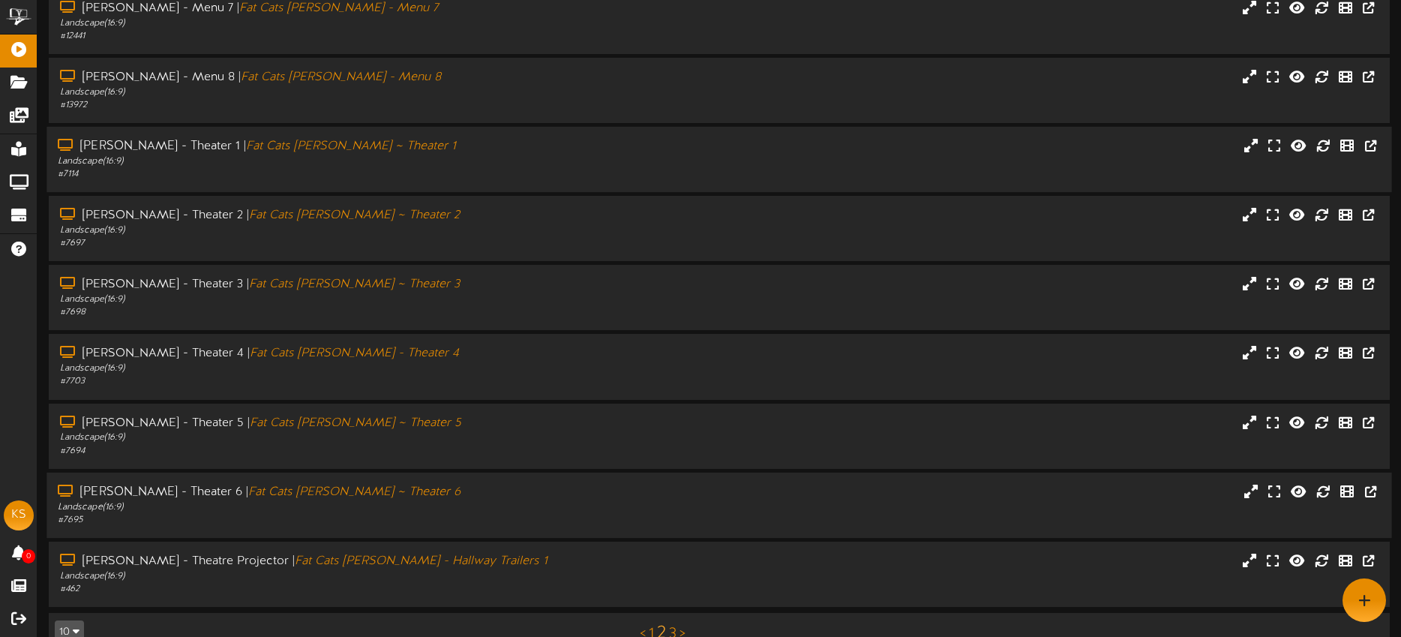
click at [446, 157] on div "Landscape ( 16:9 )" at bounding box center [327, 161] width 538 height 13
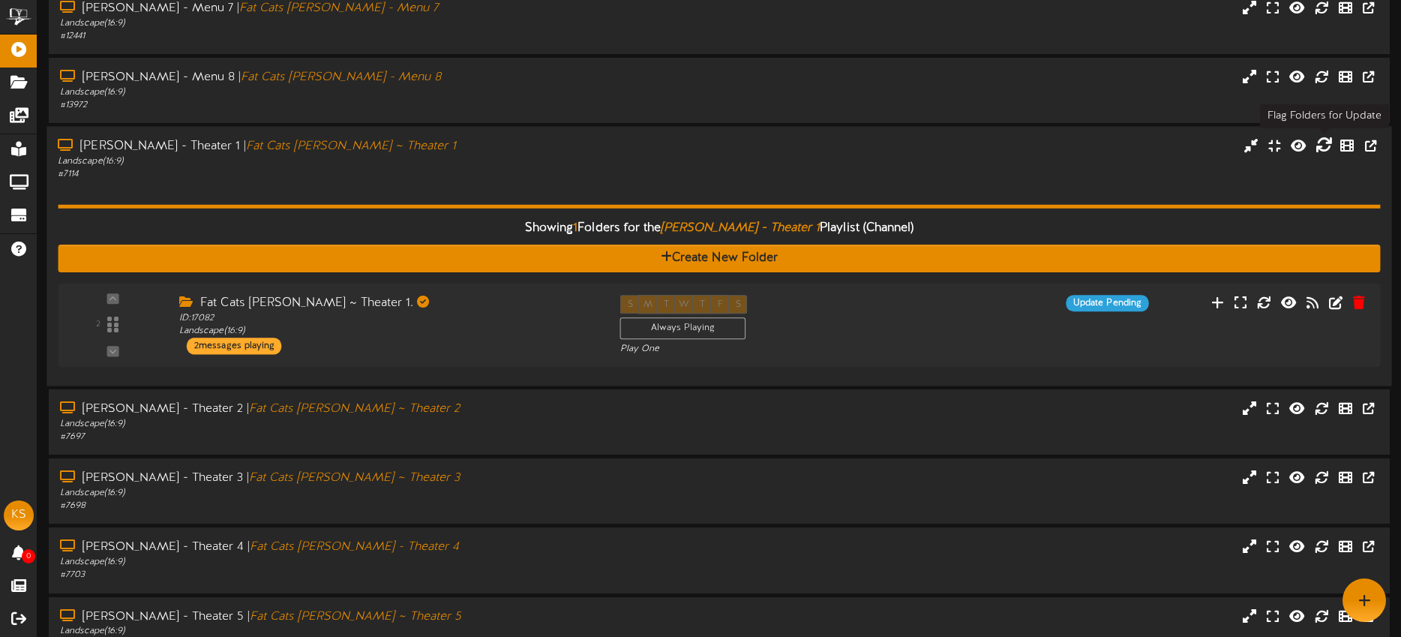
click at [1318, 148] on icon at bounding box center [1323, 144] width 16 height 16
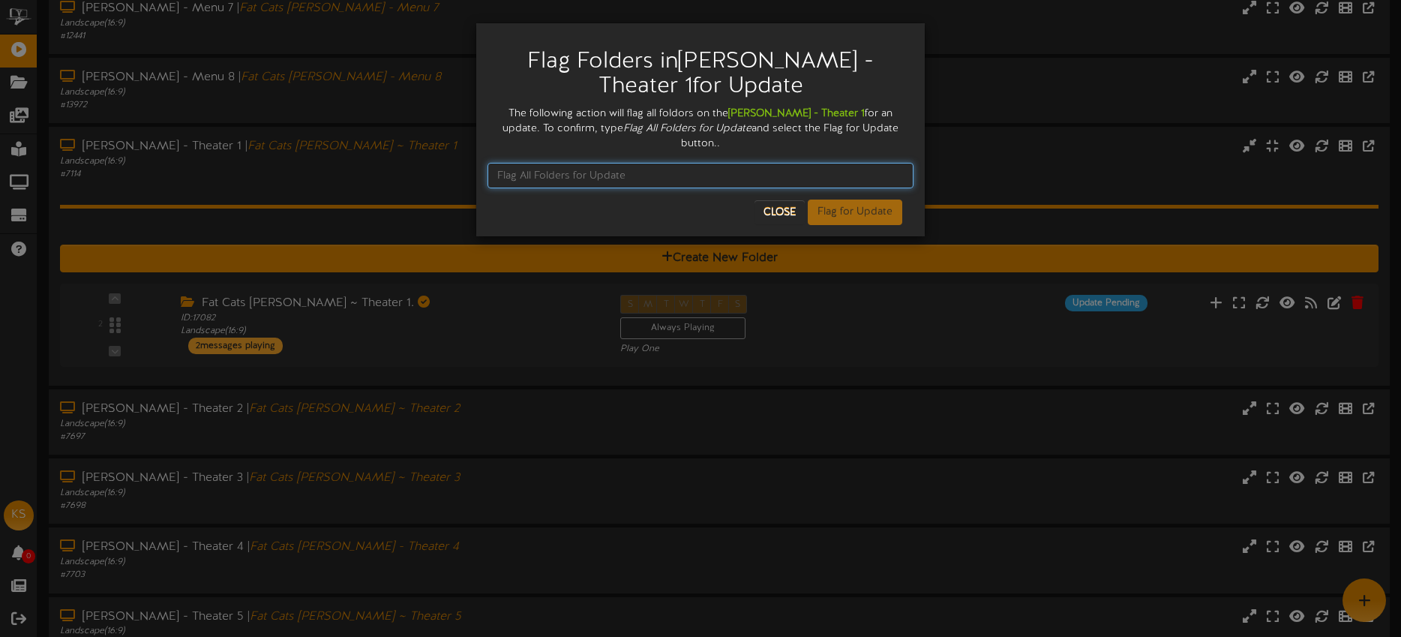
click at [607, 163] on input "text" at bounding box center [700, 175] width 426 height 25
type input "Flag All Folders for Update"
click at [698, 164] on input "Flag All Folders for Update" at bounding box center [700, 175] width 426 height 25
click at [841, 199] on button "Flag for Update" at bounding box center [855, 211] width 94 height 25
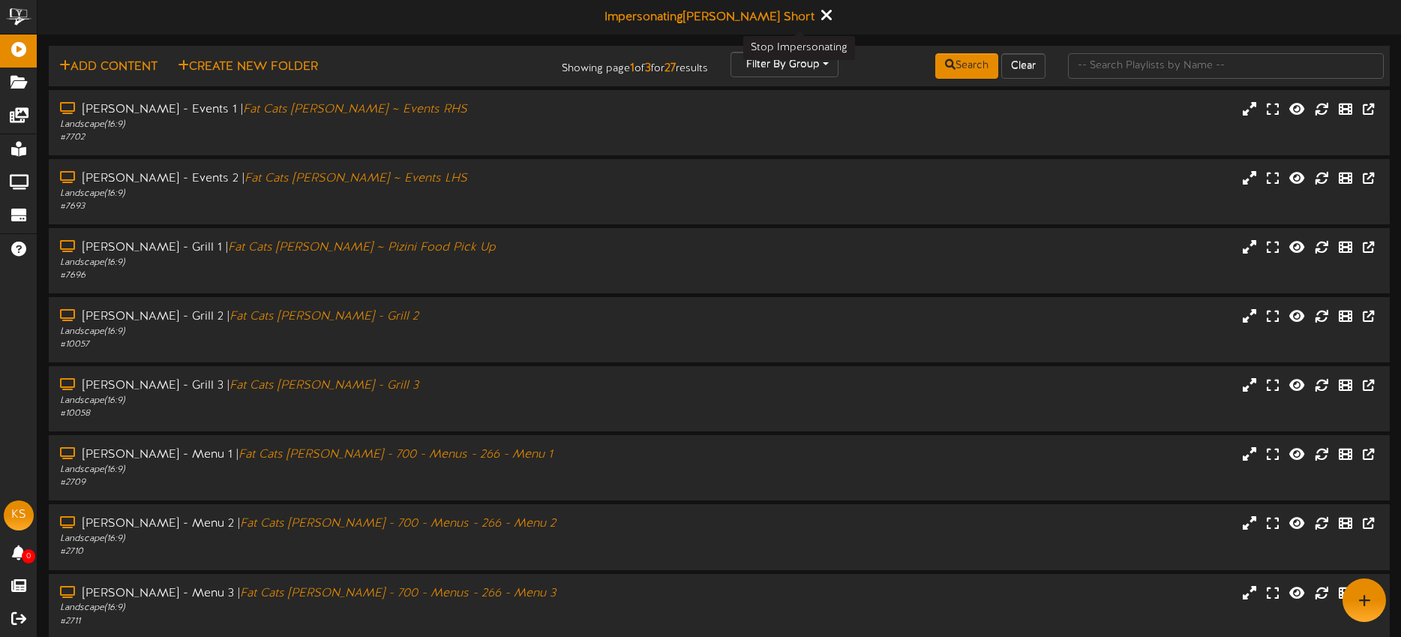
click at [821, 15] on icon at bounding box center [826, 15] width 10 height 16
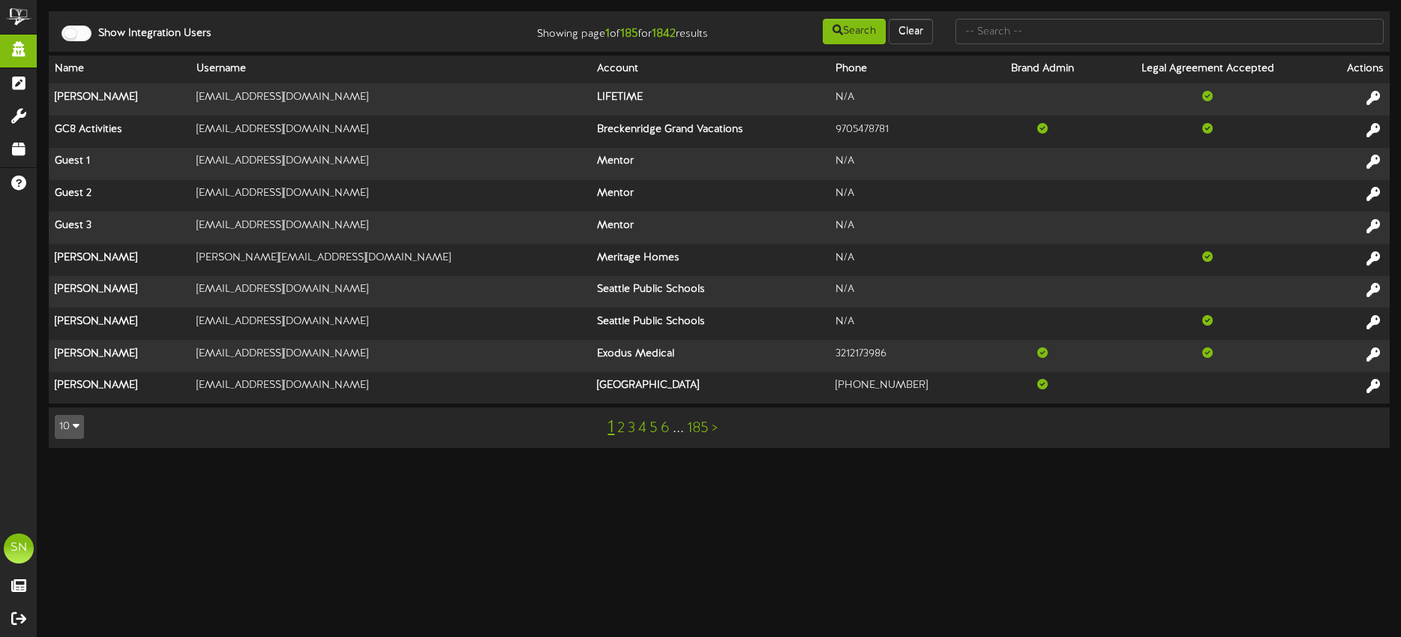
click at [1054, 45] on div at bounding box center [1169, 31] width 451 height 28
click at [1048, 40] on input "text" at bounding box center [1169, 31] width 428 height 25
type input "lynns"
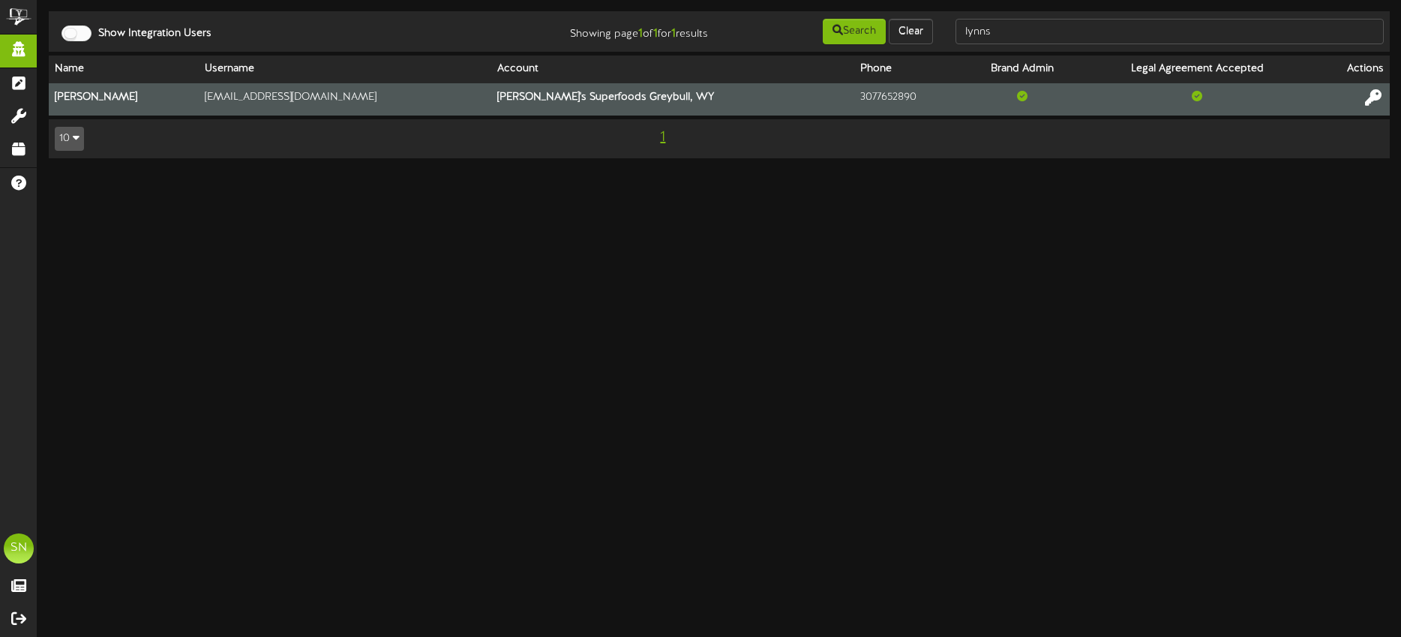
click at [1374, 98] on icon at bounding box center [1373, 97] width 16 height 16
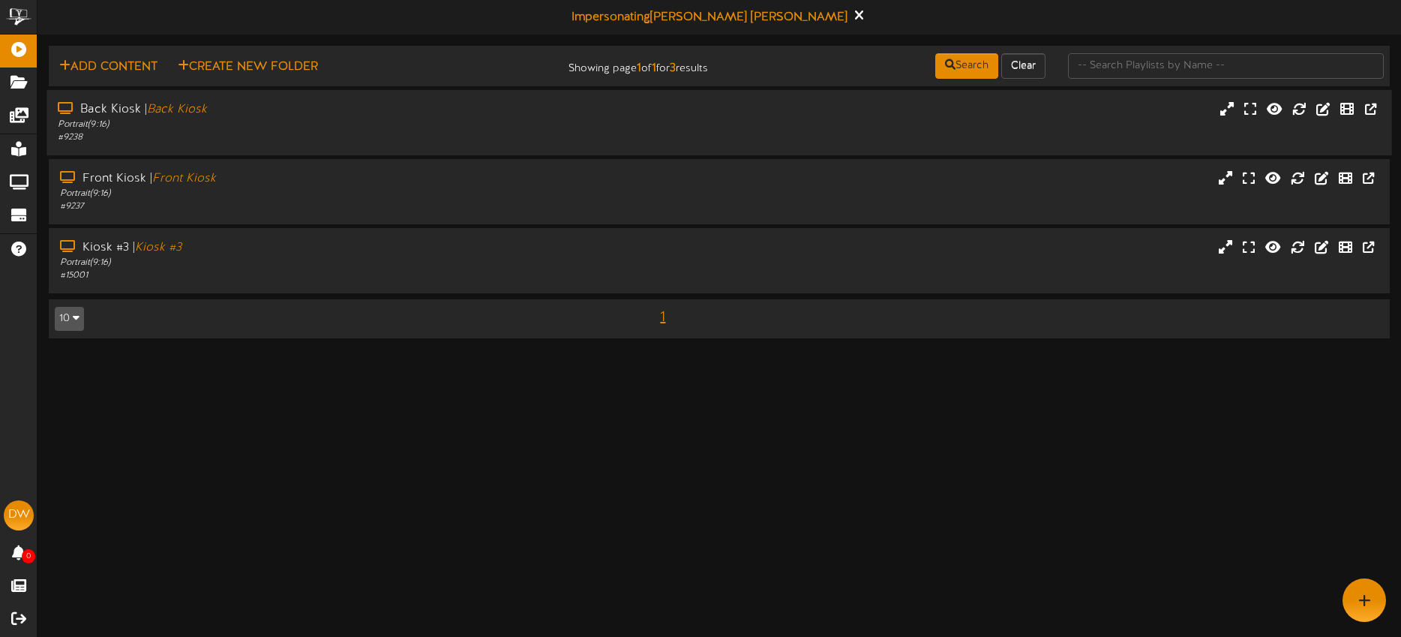
click at [658, 116] on div "Back Kiosk | Back Kiosk Portrait ( 9:16 ) # 9238" at bounding box center [718, 122] width 1345 height 43
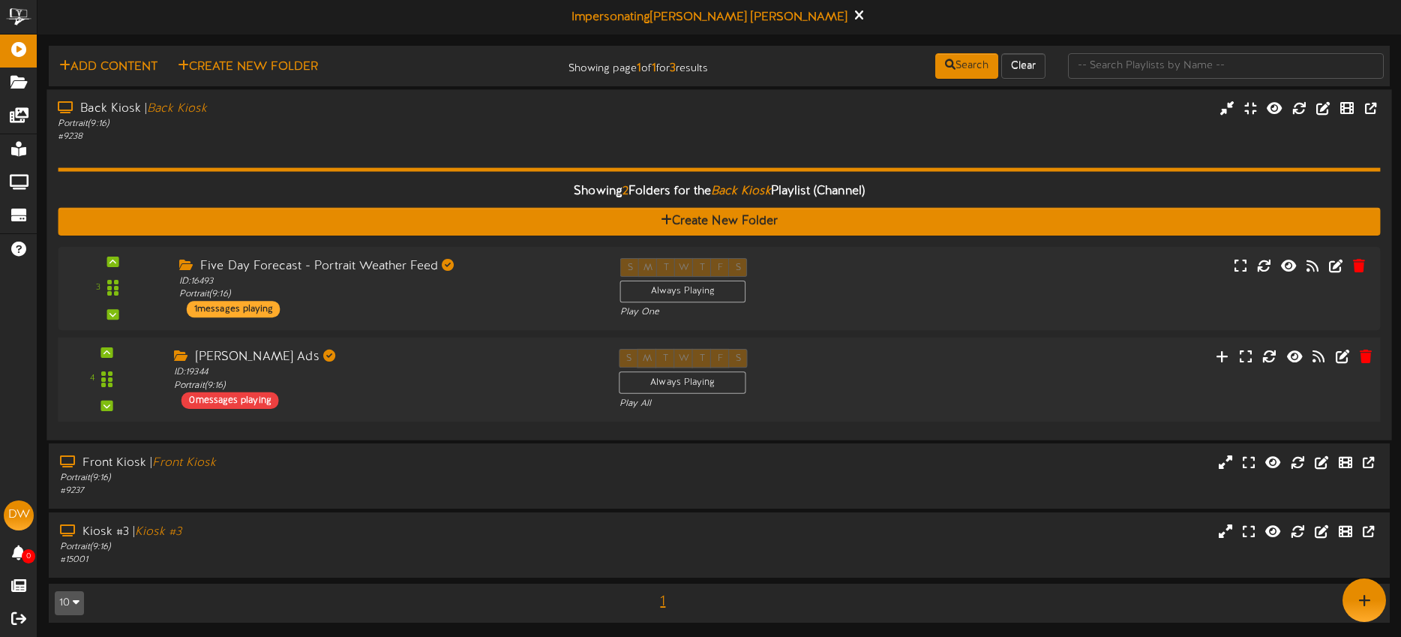
click at [909, 353] on div "S M T W T F S Always Playing Play All" at bounding box center [775, 379] width 334 height 61
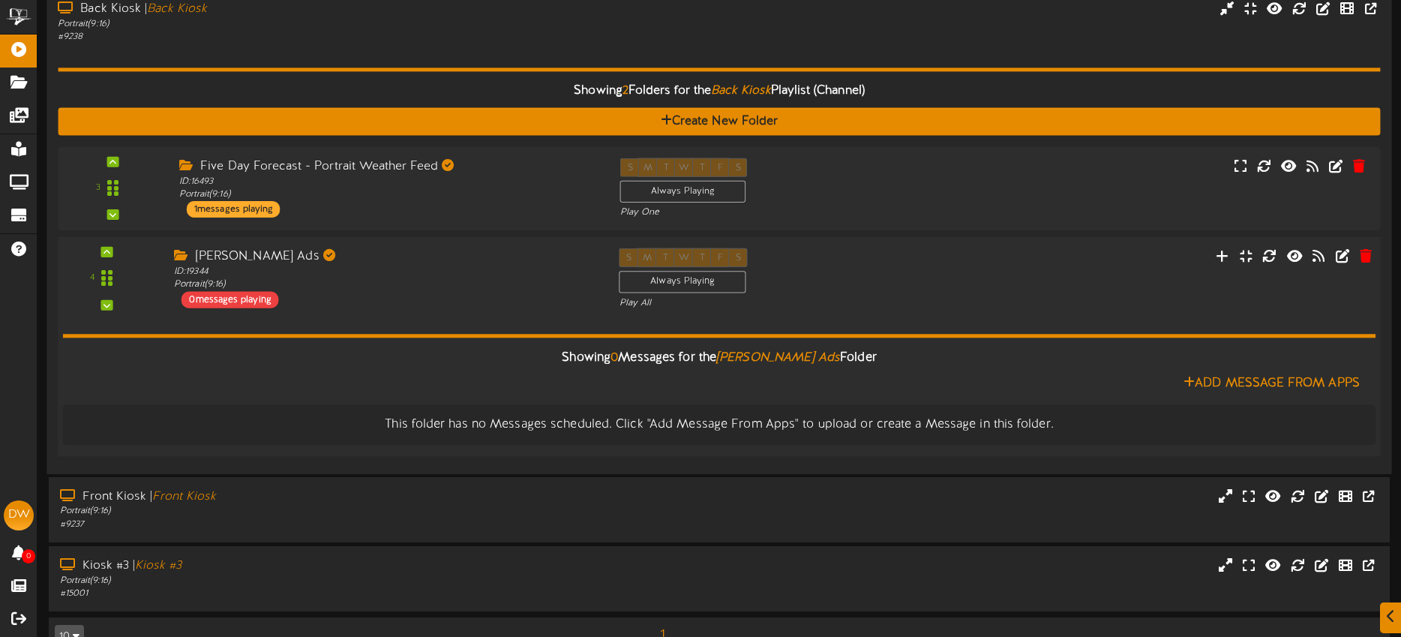
scroll to position [134, 0]
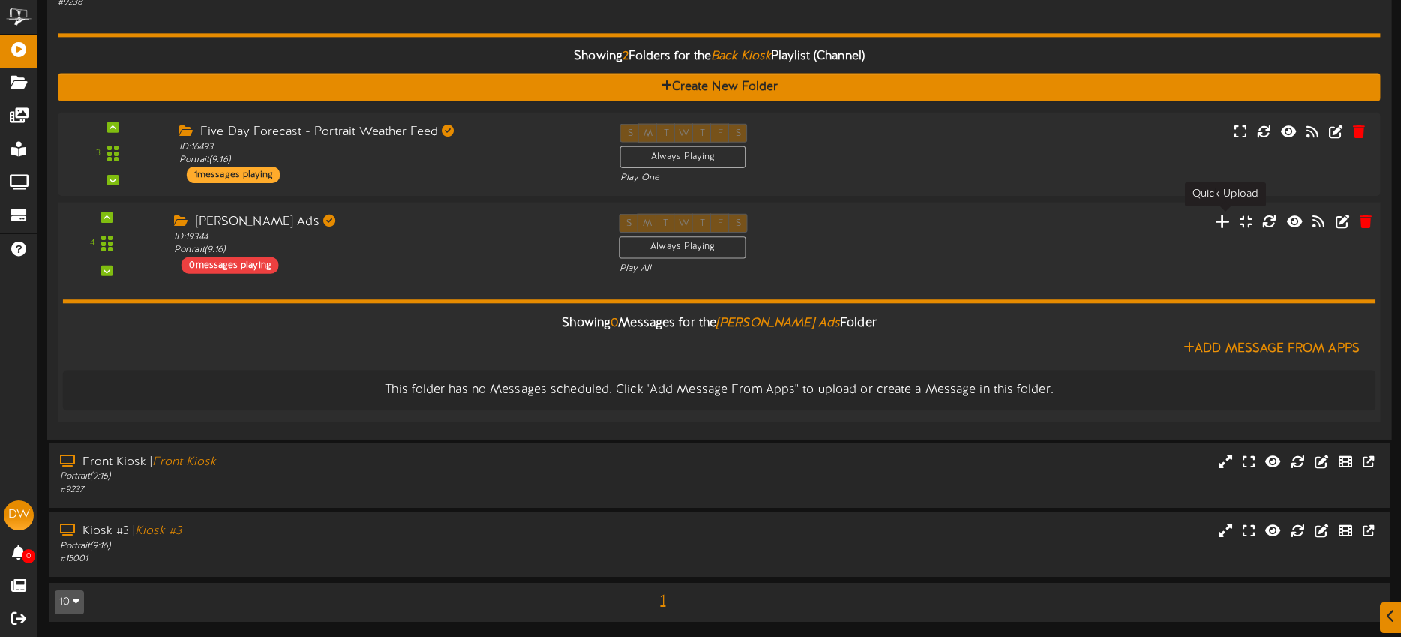
click at [1224, 221] on icon at bounding box center [1223, 220] width 16 height 16
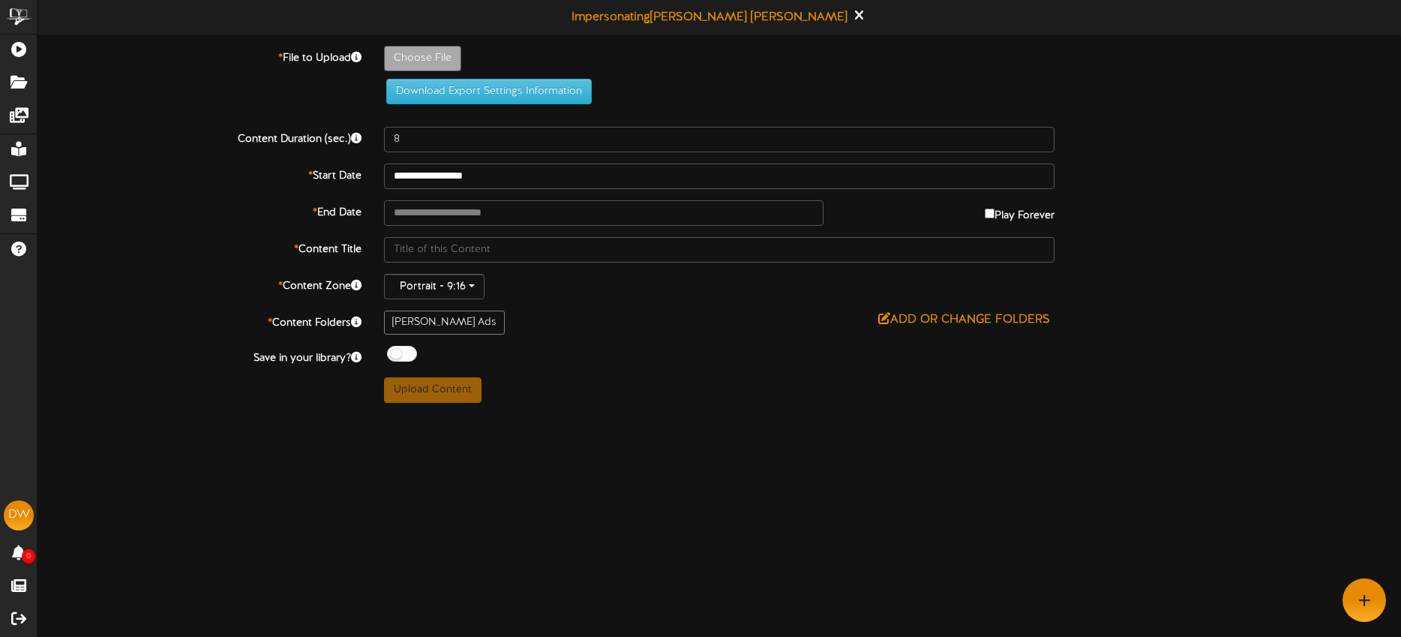
type input "**********"
type input "Lynns93025-1"
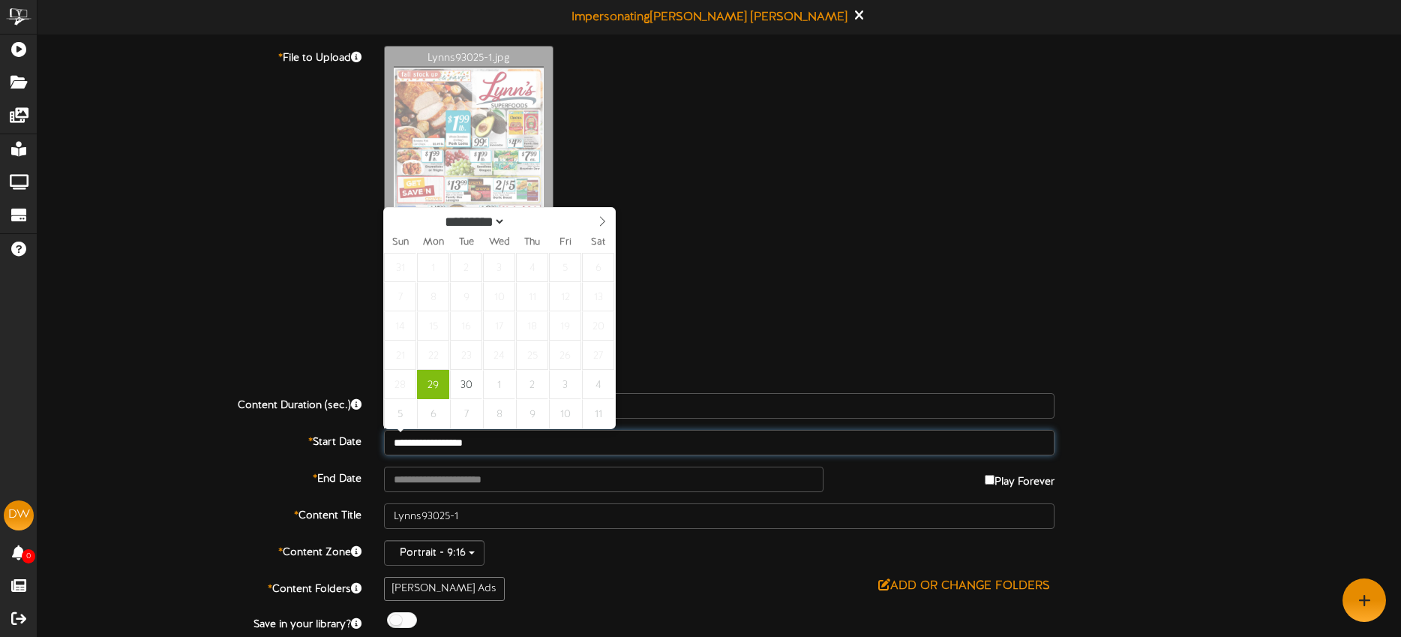
click at [543, 442] on input "**********" at bounding box center [719, 442] width 670 height 25
type input "**********"
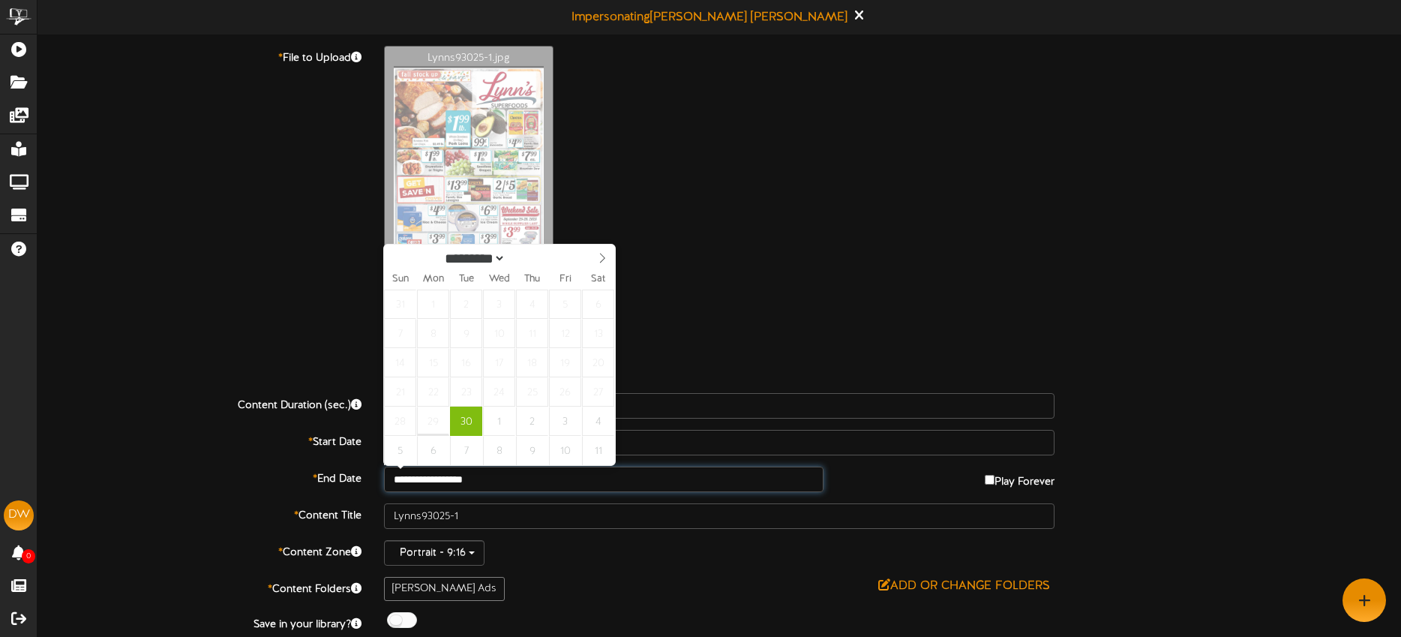
click at [535, 482] on input "**********" at bounding box center [603, 478] width 439 height 25
select select "*"
click at [597, 256] on icon at bounding box center [602, 258] width 10 height 10
type input "**********"
drag, startPoint x: 500, startPoint y: 307, endPoint x: 517, endPoint y: 334, distance: 31.4
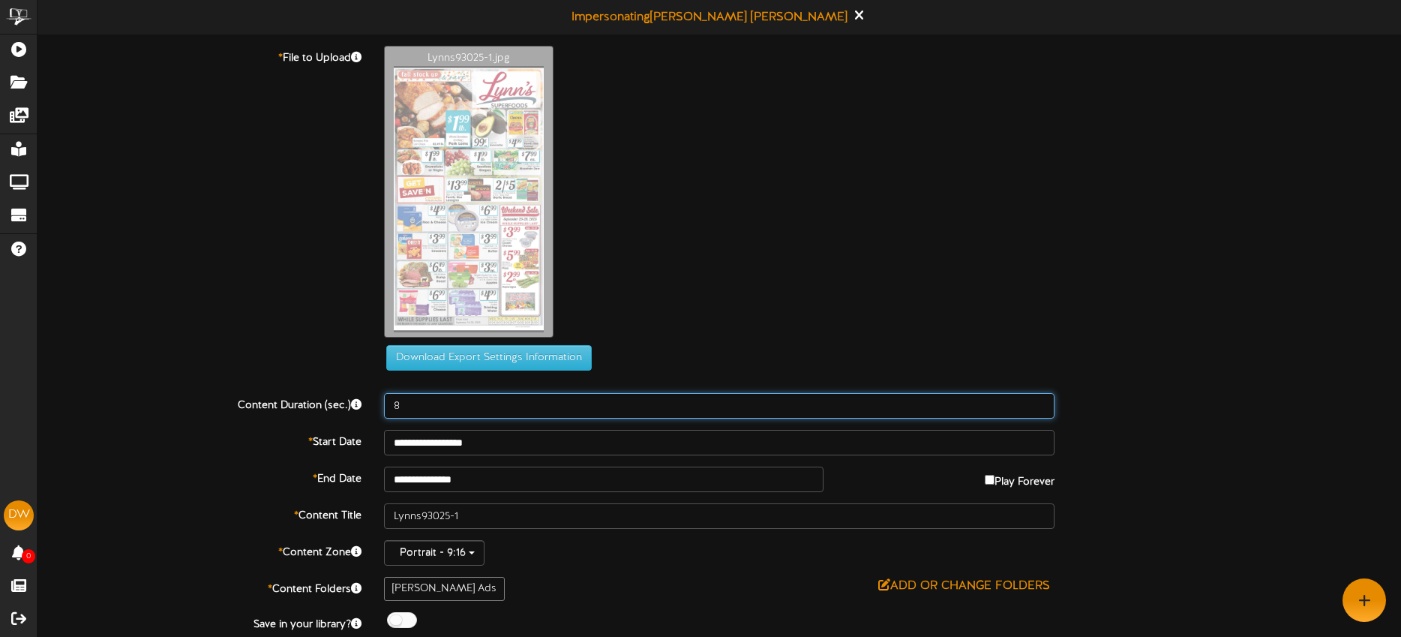
click at [444, 410] on input "8" at bounding box center [719, 405] width 670 height 25
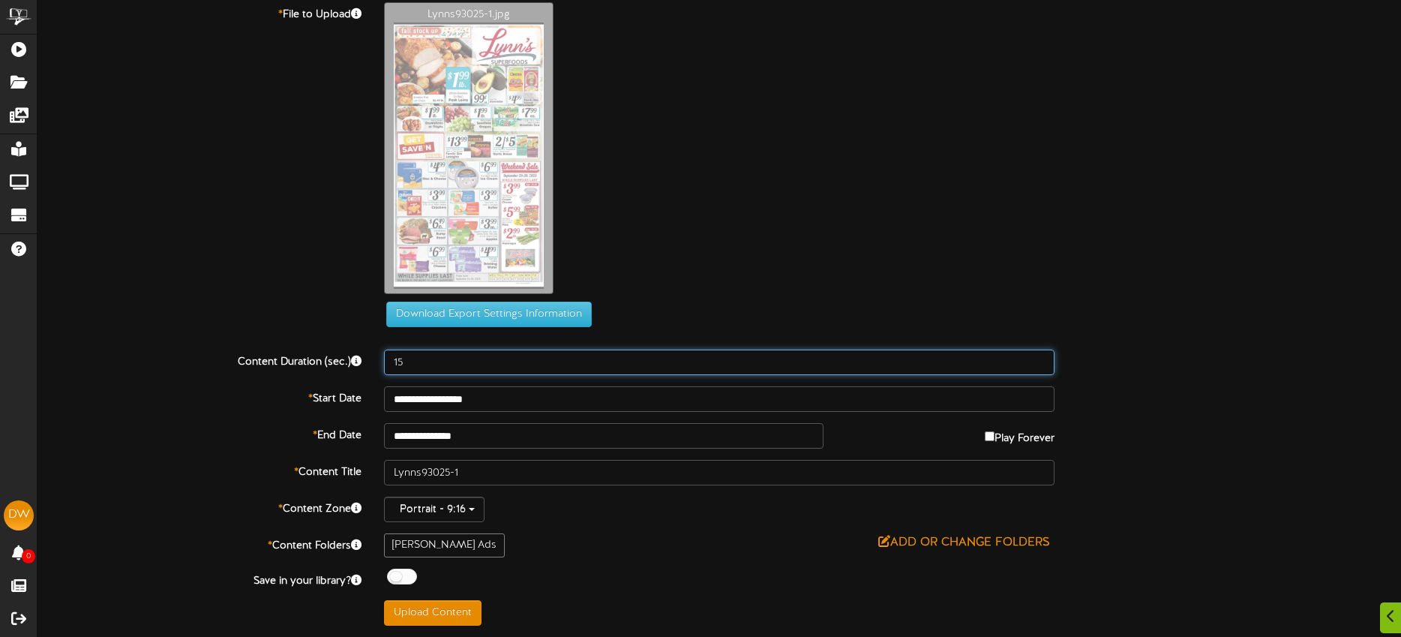
type input "15"
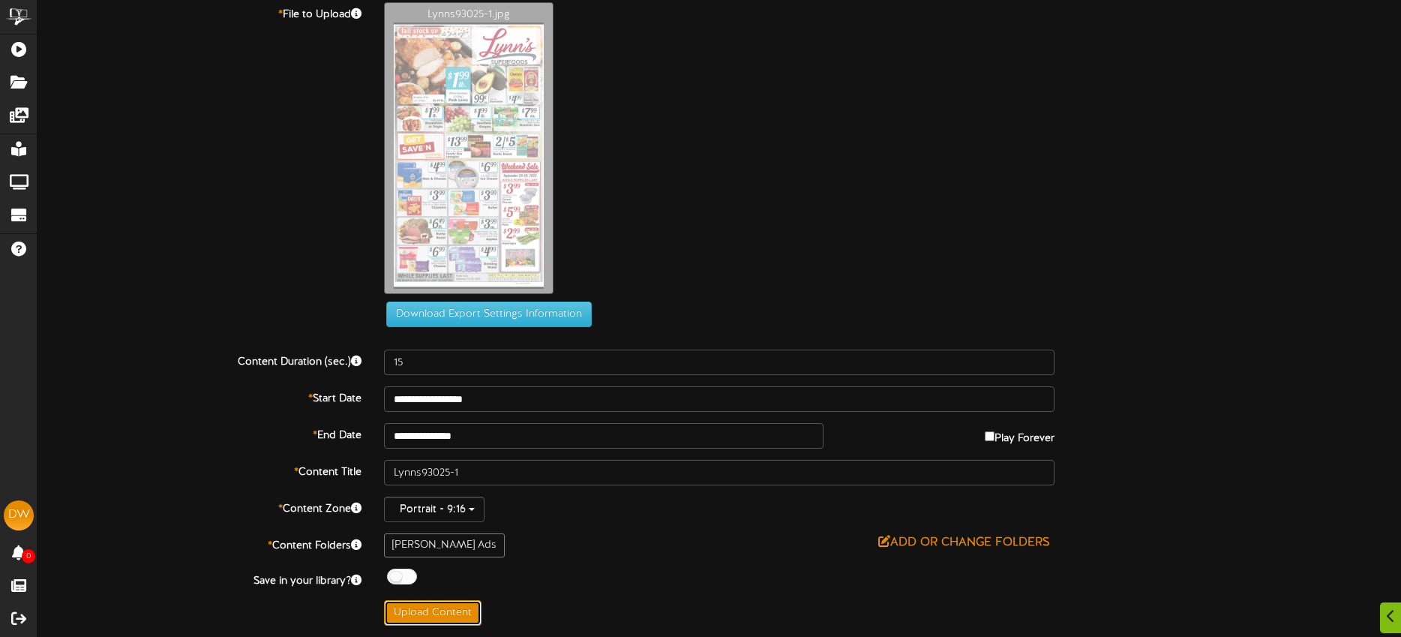
click at [458, 610] on button "Upload Content" at bounding box center [432, 612] width 97 height 25
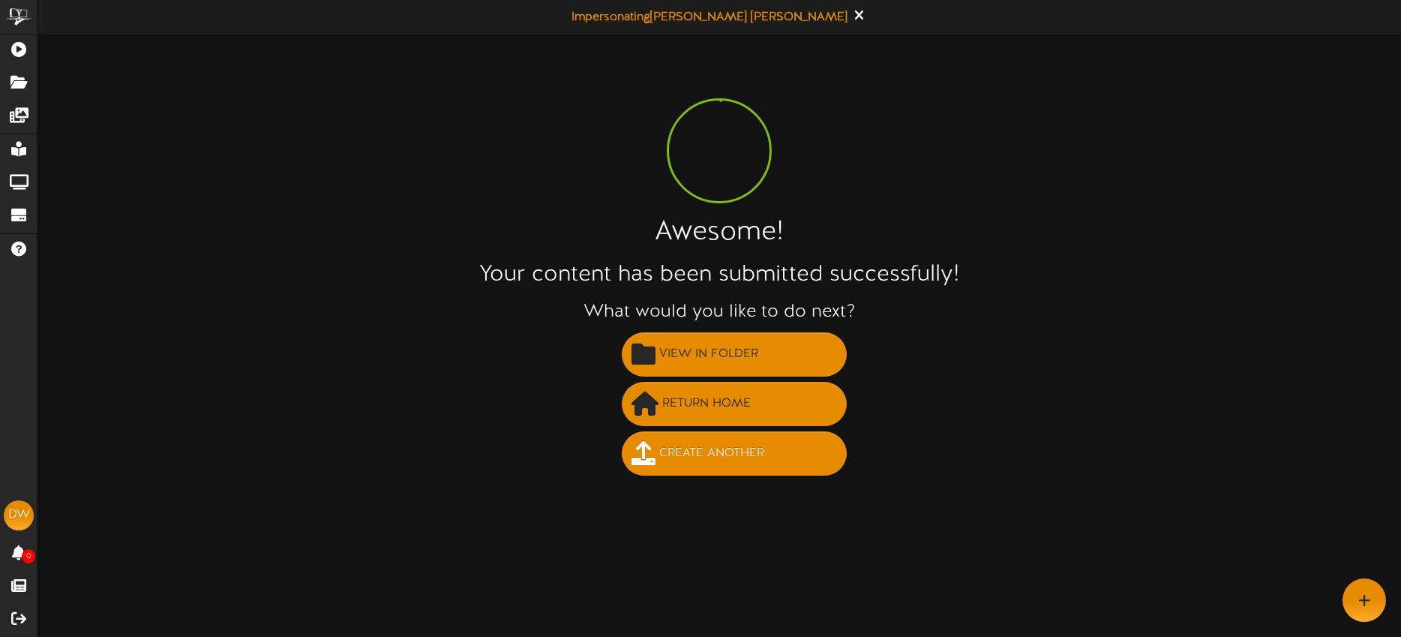
scroll to position [0, 0]
drag, startPoint x: 734, startPoint y: 460, endPoint x: 746, endPoint y: 452, distance: 14.1
click at [734, 460] on span "Create Another" at bounding box center [711, 453] width 112 height 25
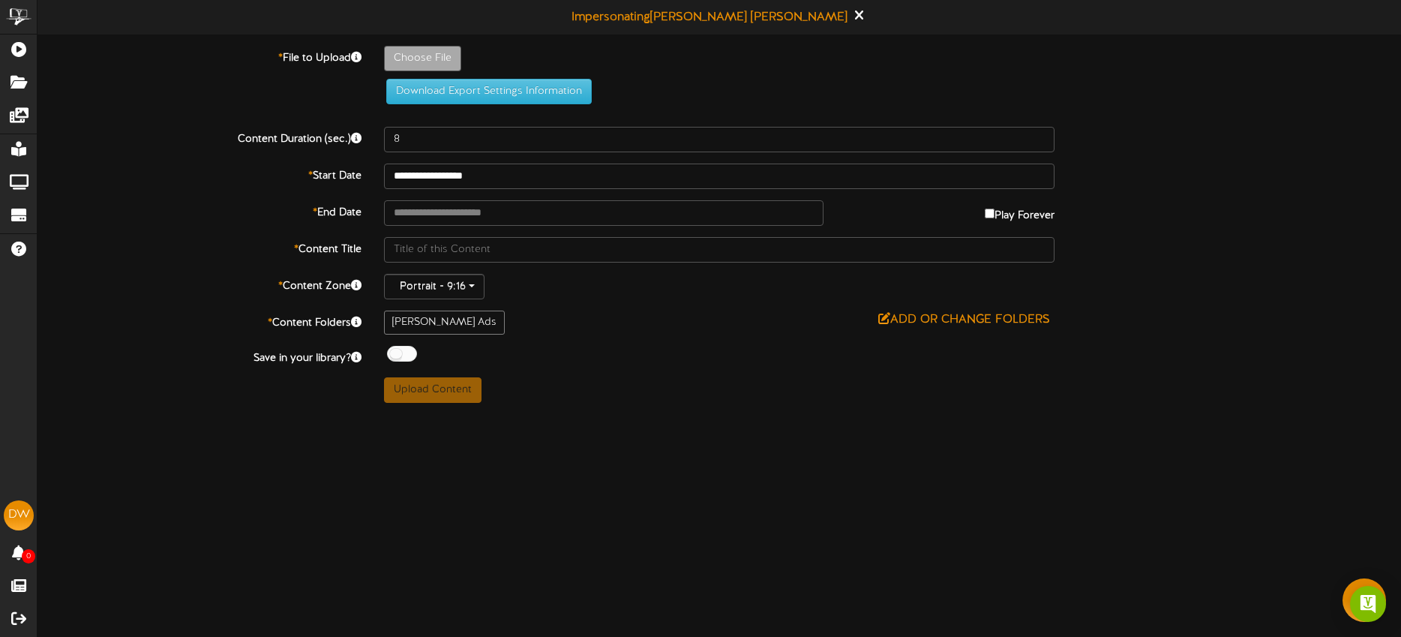
type input "**********"
type input "Lynns93025-2"
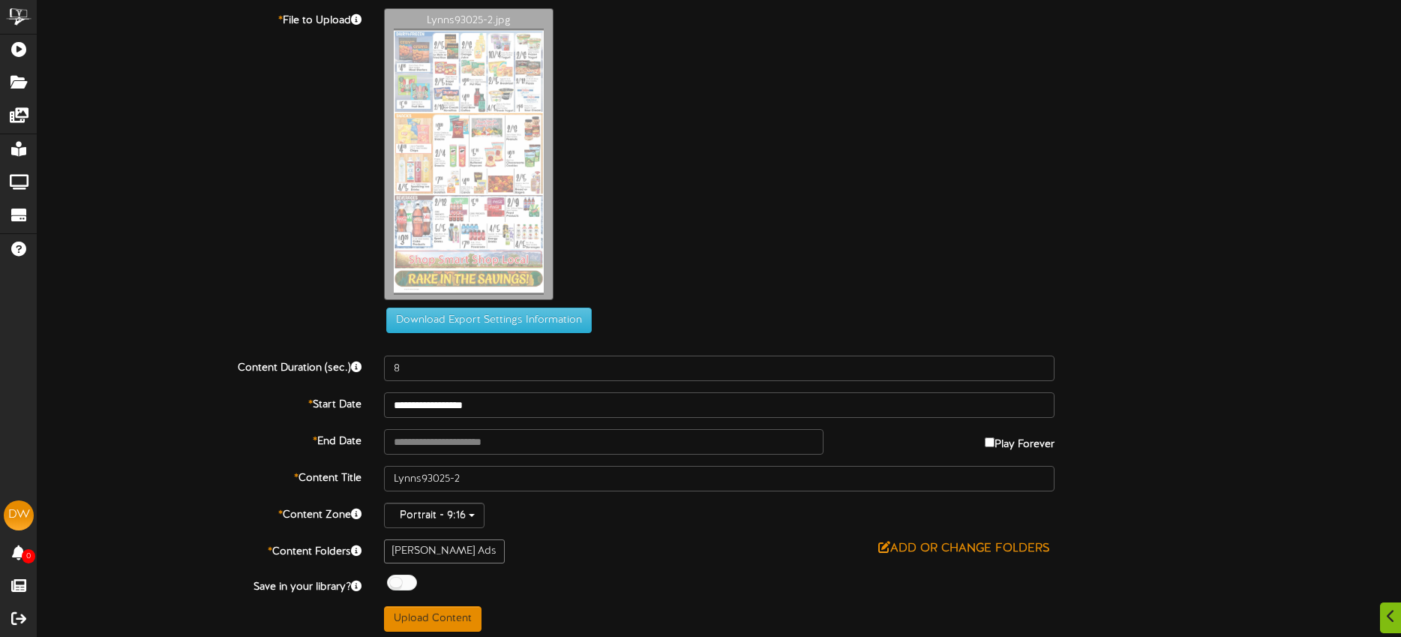
scroll to position [43, 0]
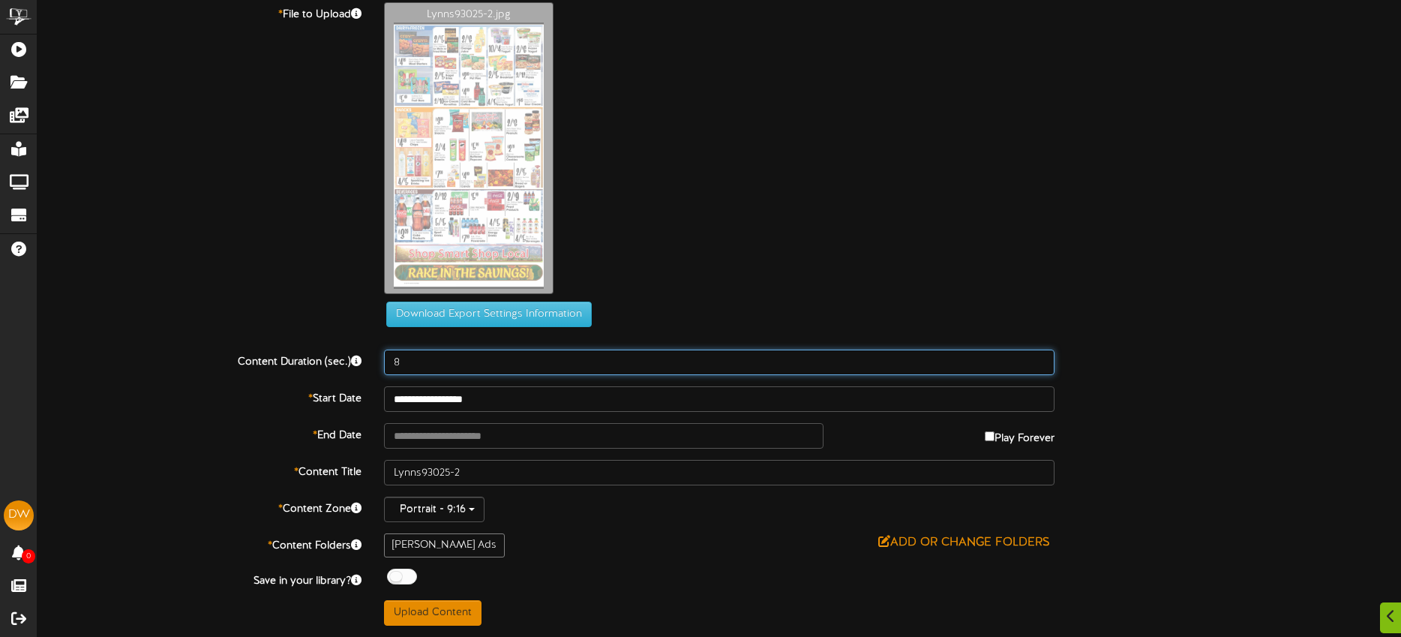
click at [442, 364] on input "8" at bounding box center [719, 361] width 670 height 25
type input "15"
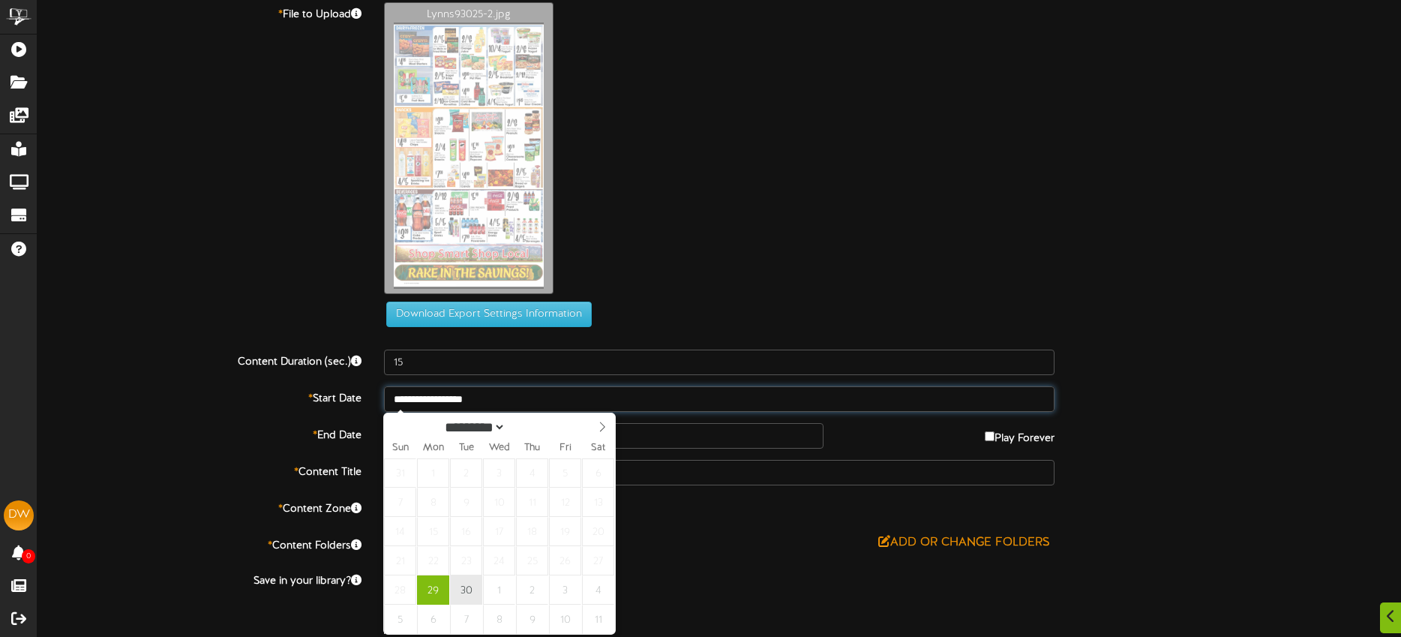
type input "**********"
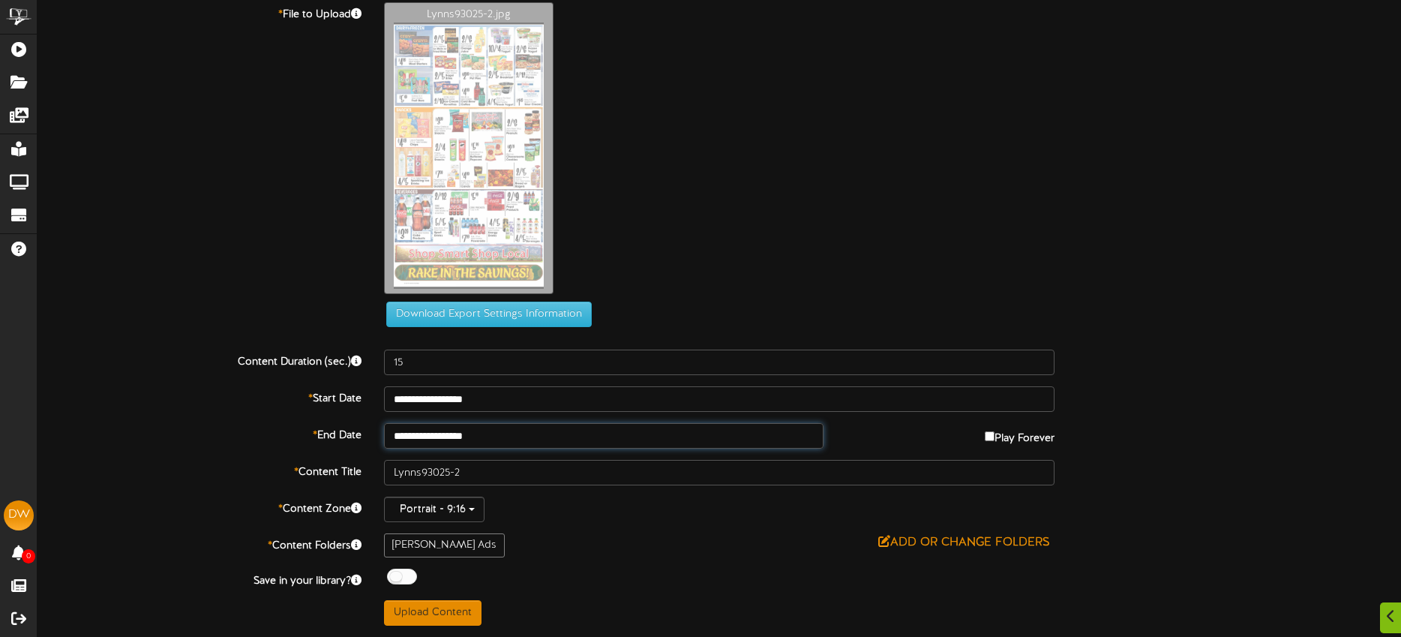
click at [505, 430] on input "**********" at bounding box center [603, 435] width 439 height 25
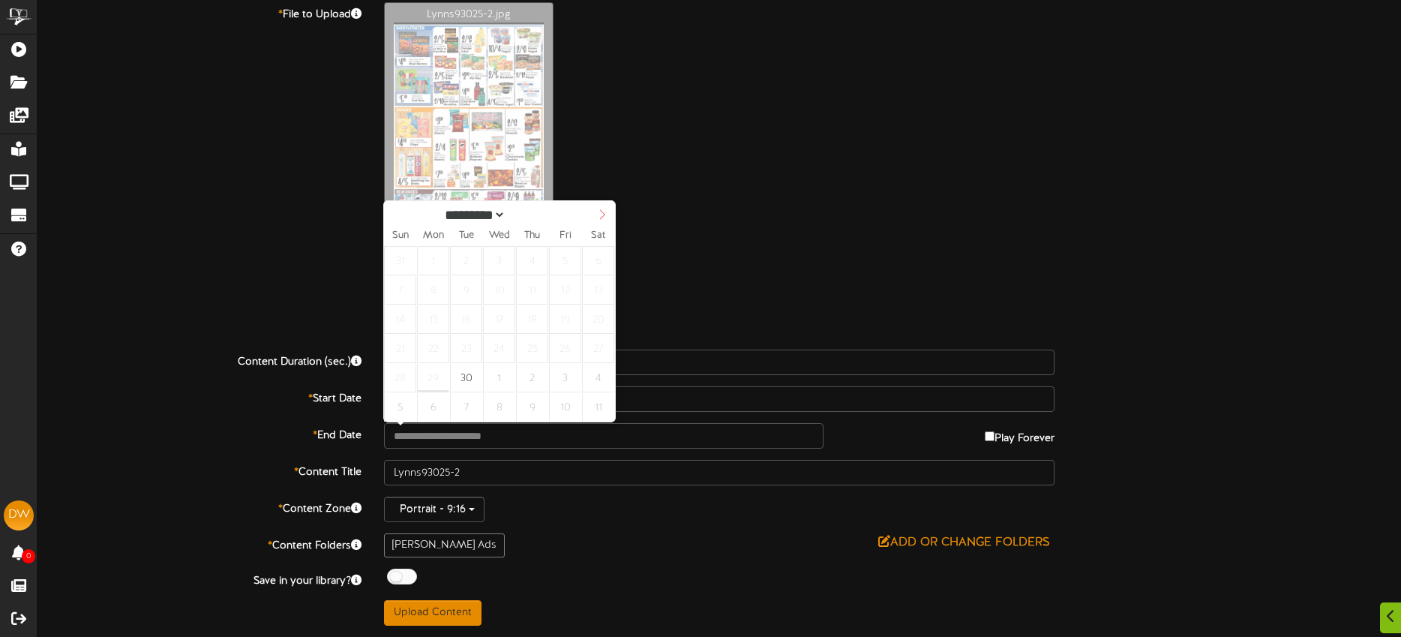
select select "*"
click at [607, 218] on icon at bounding box center [602, 214] width 10 height 10
type input "**********"
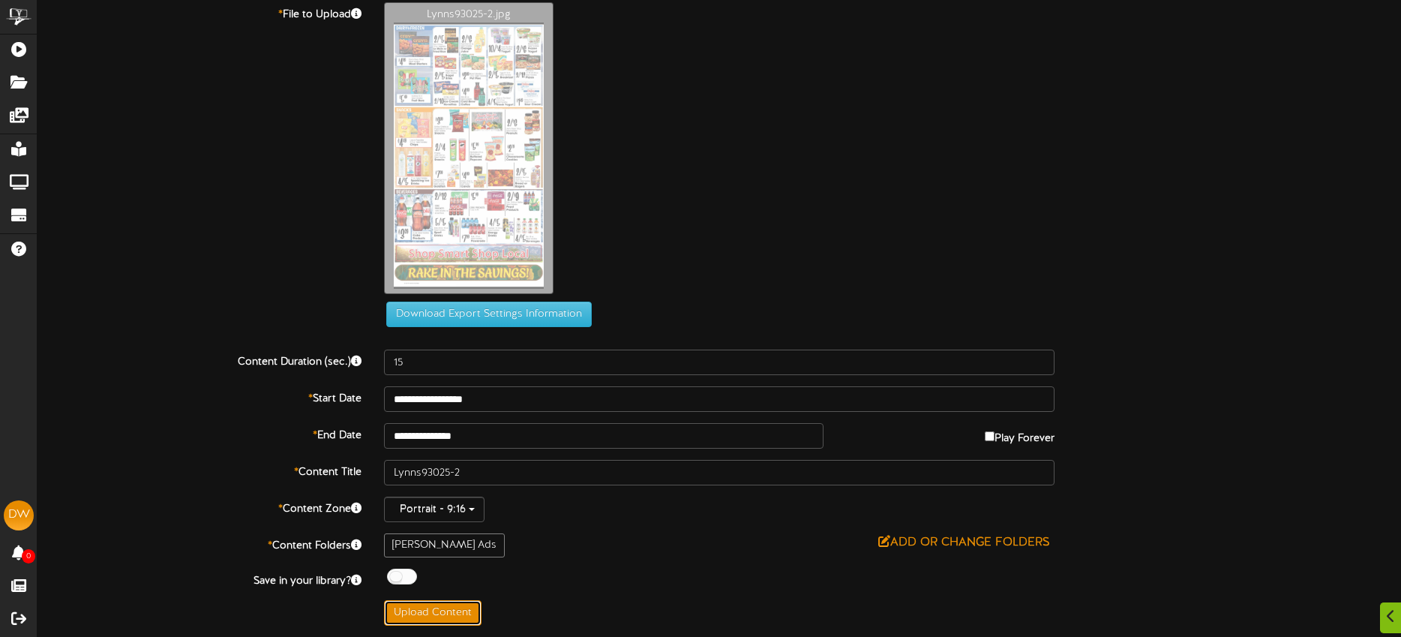
drag, startPoint x: 440, startPoint y: 610, endPoint x: 448, endPoint y: 612, distance: 8.4
click at [440, 610] on button "Upload Content" at bounding box center [432, 612] width 97 height 25
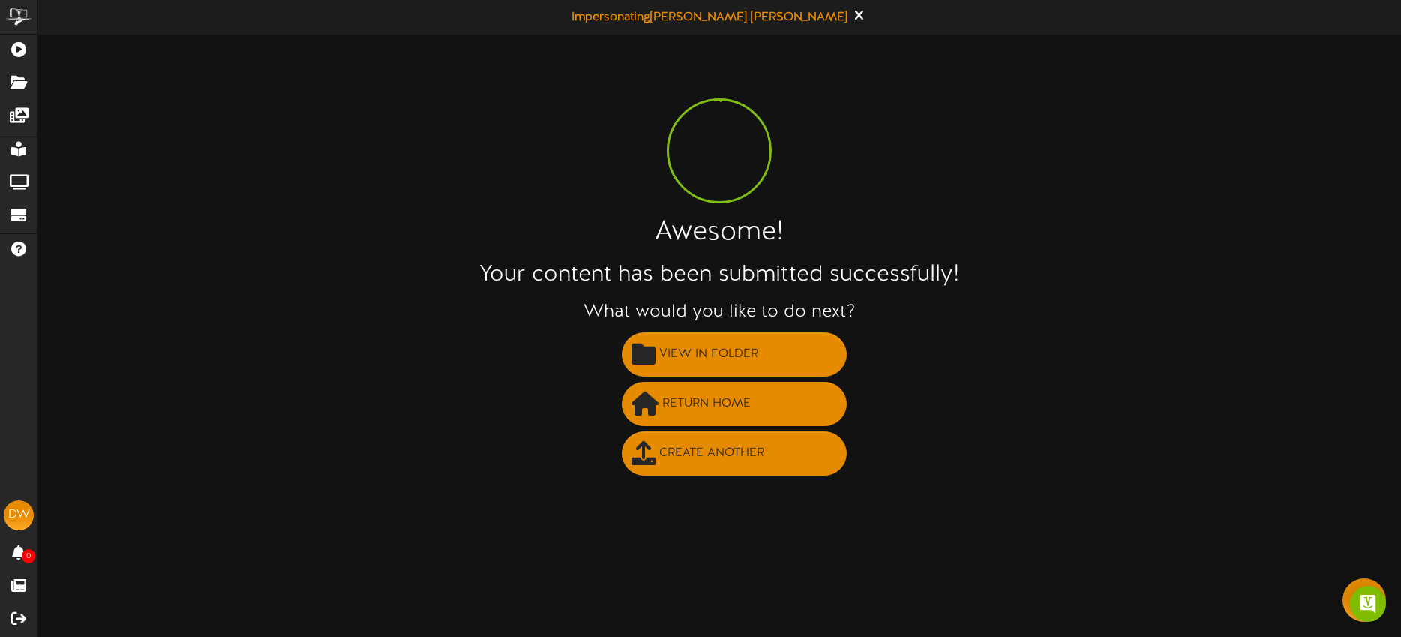
scroll to position [0, 0]
click at [745, 451] on span "Create Another" at bounding box center [711, 453] width 112 height 25
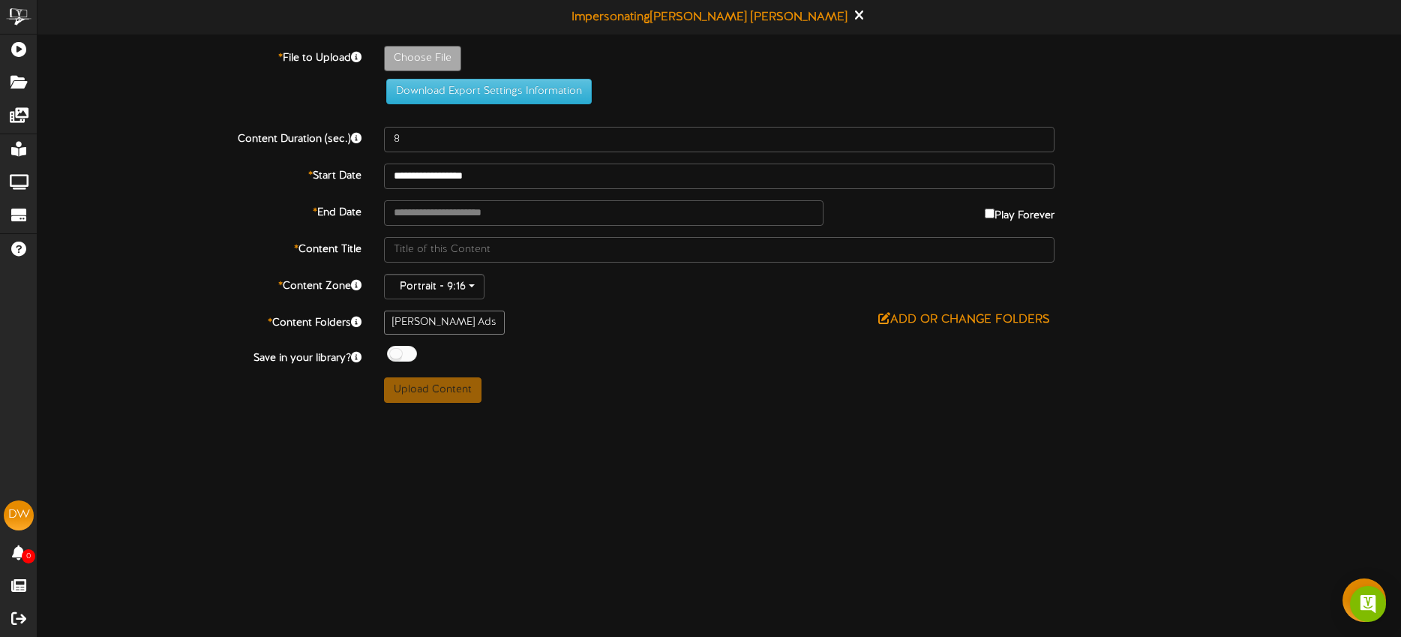
type input "**********"
type input "Lynns93025-3"
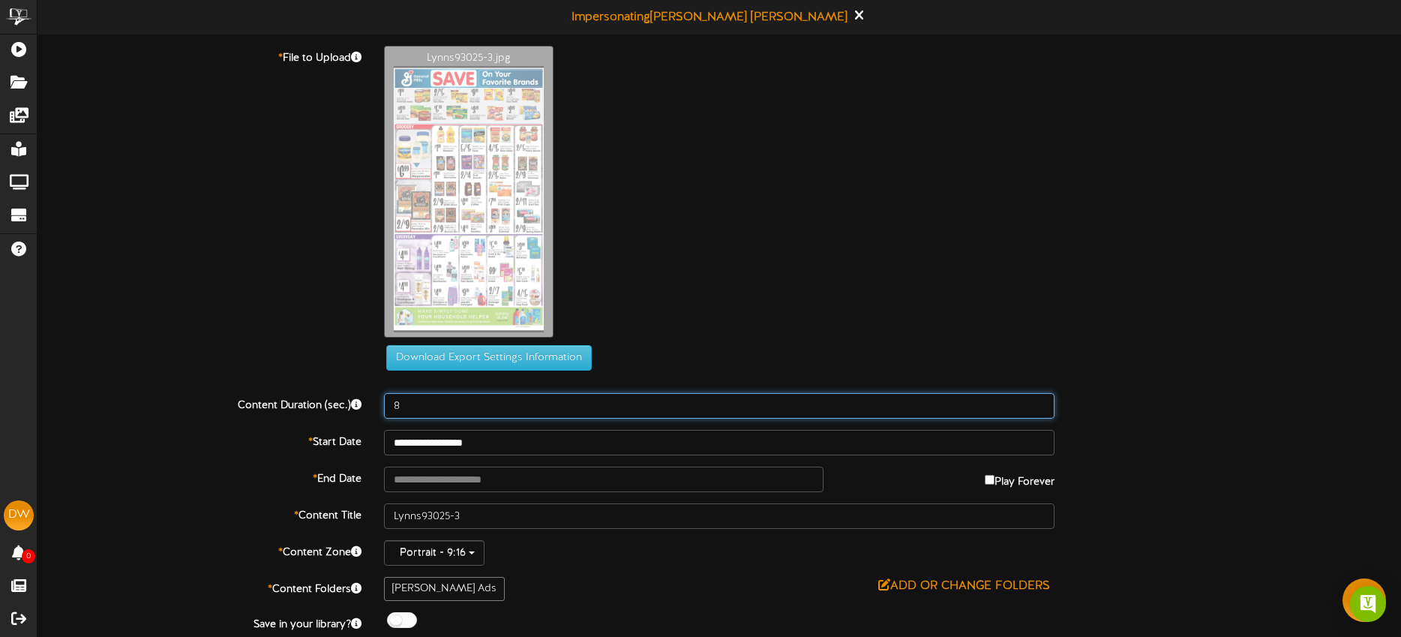
click at [438, 409] on input "8" at bounding box center [719, 405] width 670 height 25
type input "15"
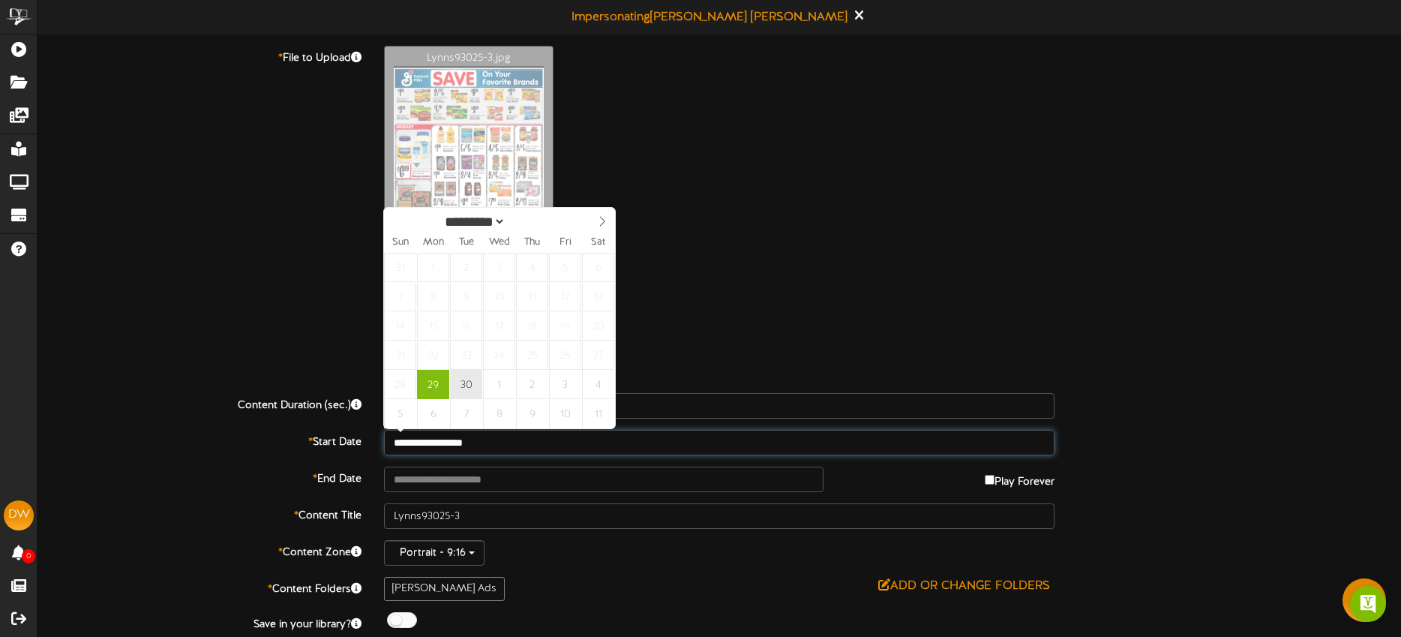
type input "**********"
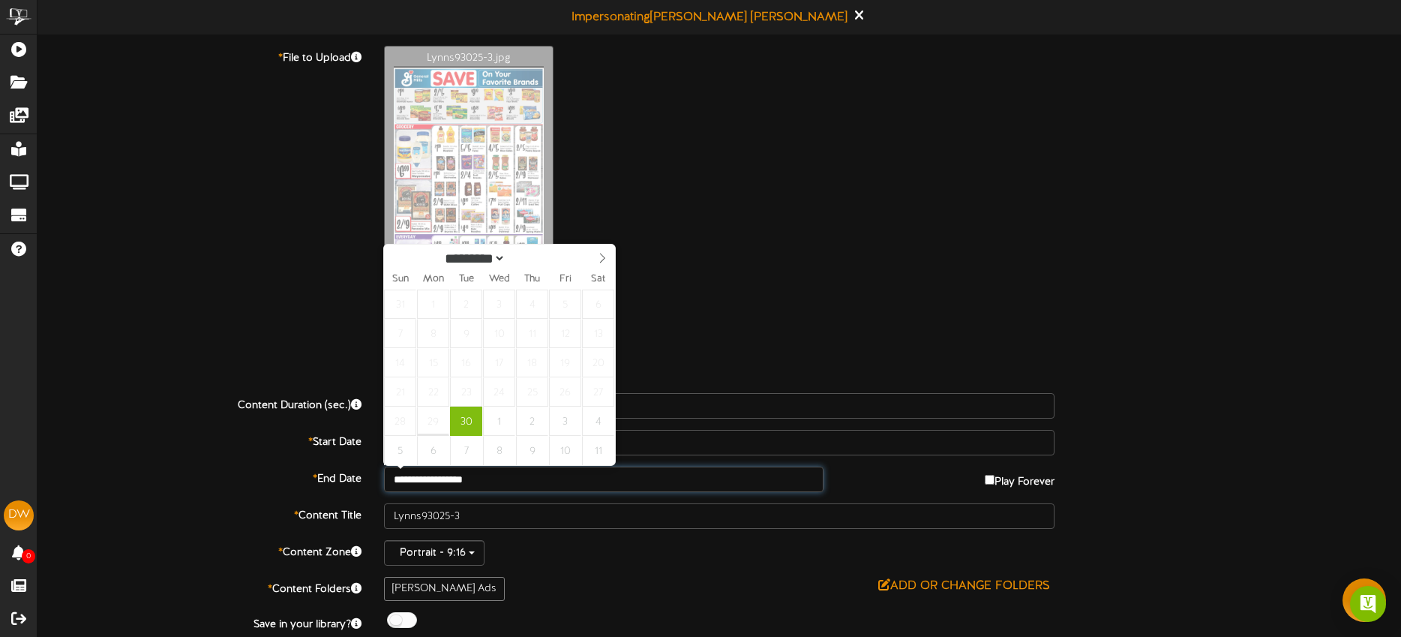
click at [514, 470] on input "**********" at bounding box center [603, 478] width 439 height 25
select select "*"
click at [606, 256] on icon at bounding box center [602, 258] width 10 height 10
type input "**********"
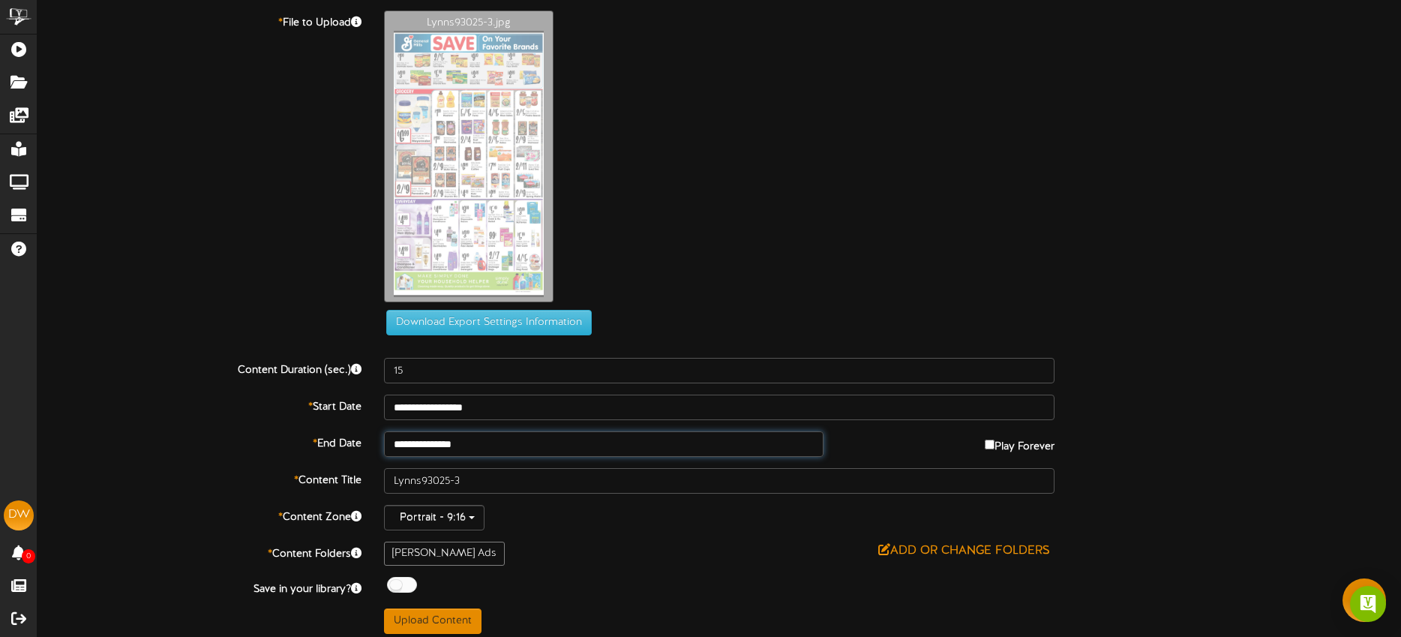
scroll to position [43, 0]
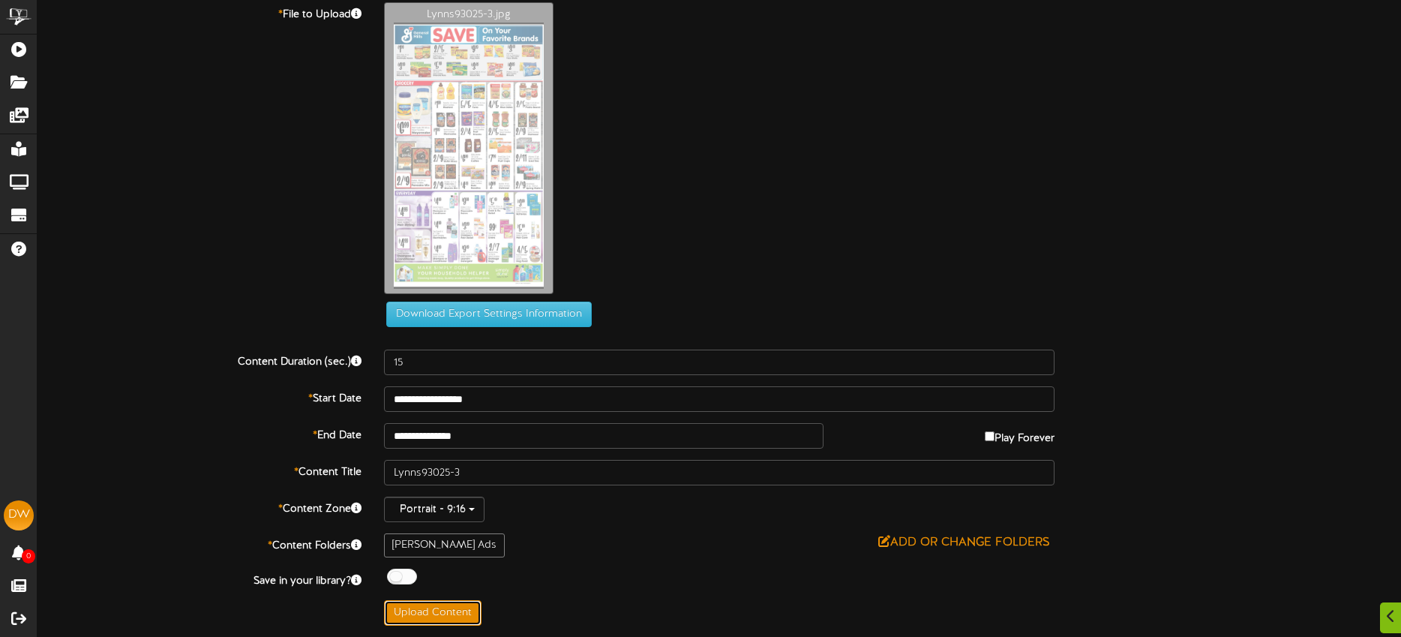
click at [451, 608] on button "Upload Content" at bounding box center [432, 612] width 97 height 25
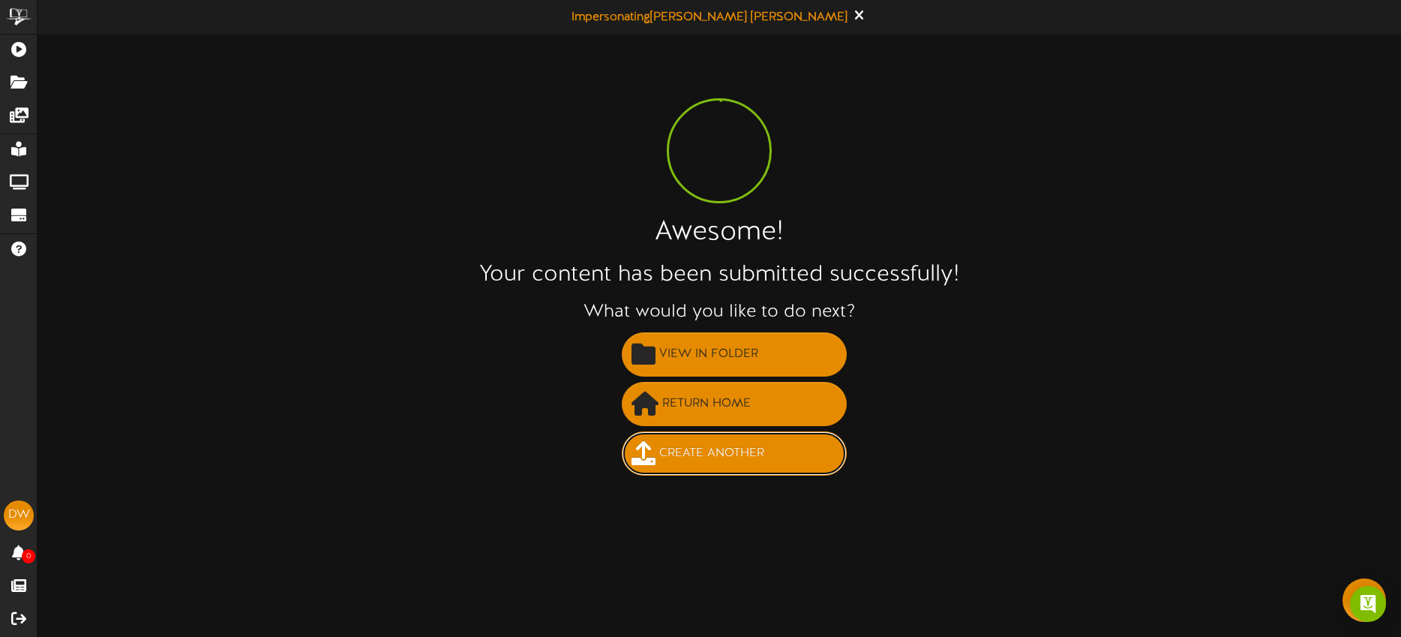
click at [692, 453] on span "Create Another" at bounding box center [711, 453] width 112 height 25
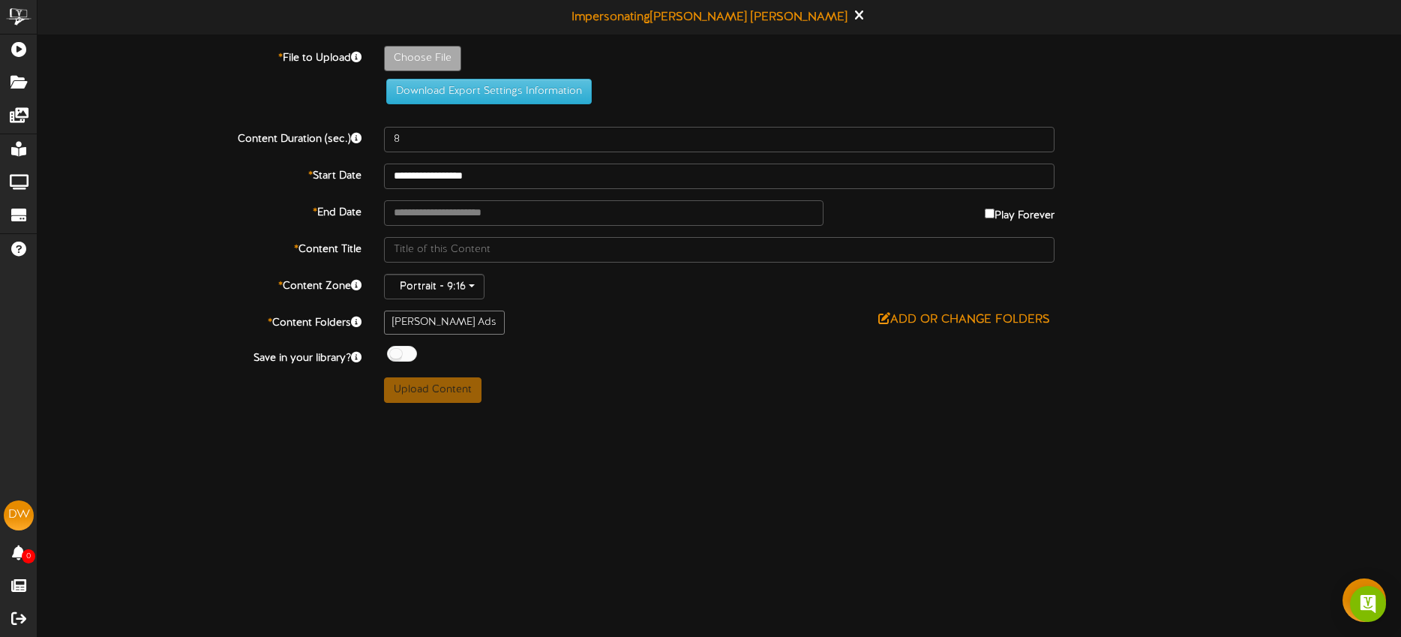
type input "**********"
type input "Lynns93025-4"
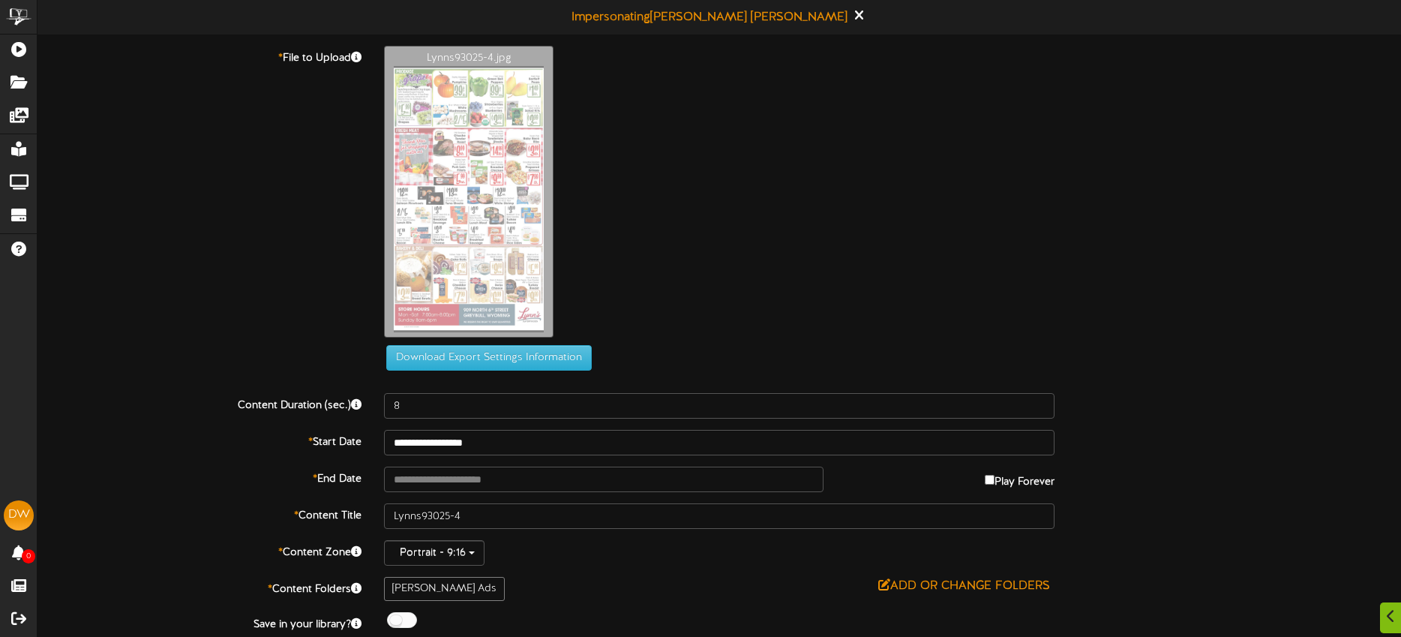
scroll to position [2, 0]
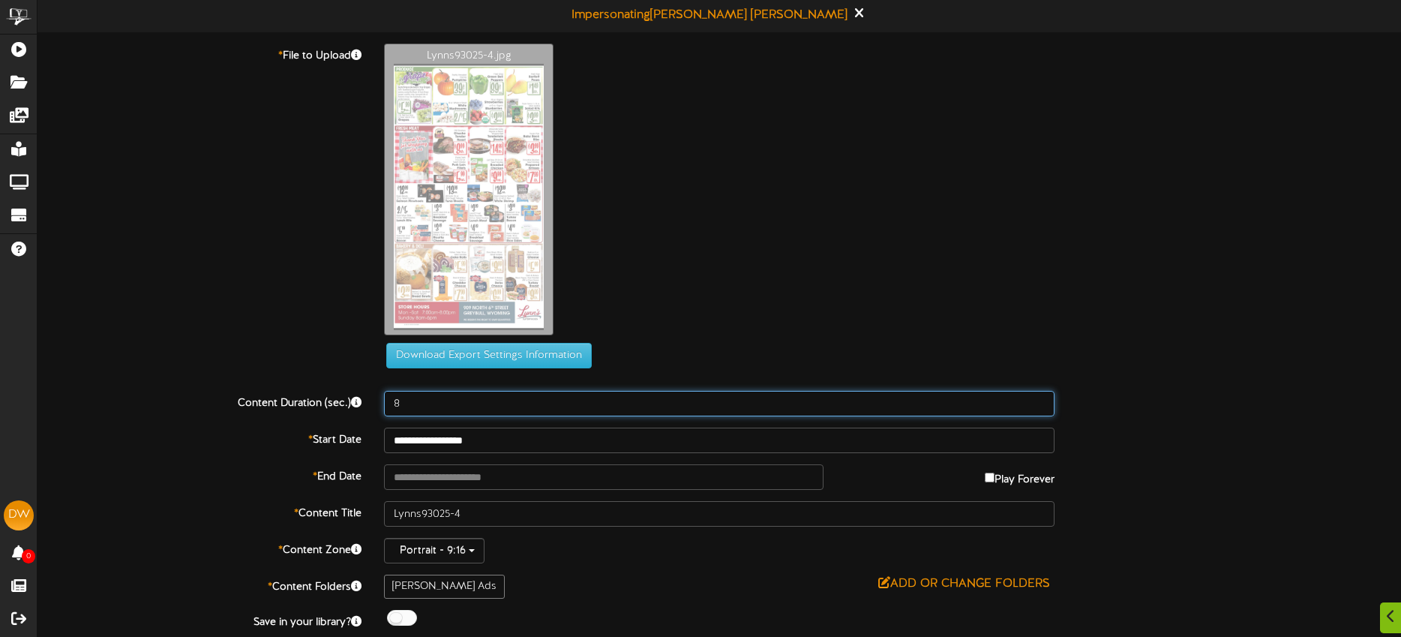
click at [437, 409] on input "8" at bounding box center [719, 403] width 670 height 25
type input "15"
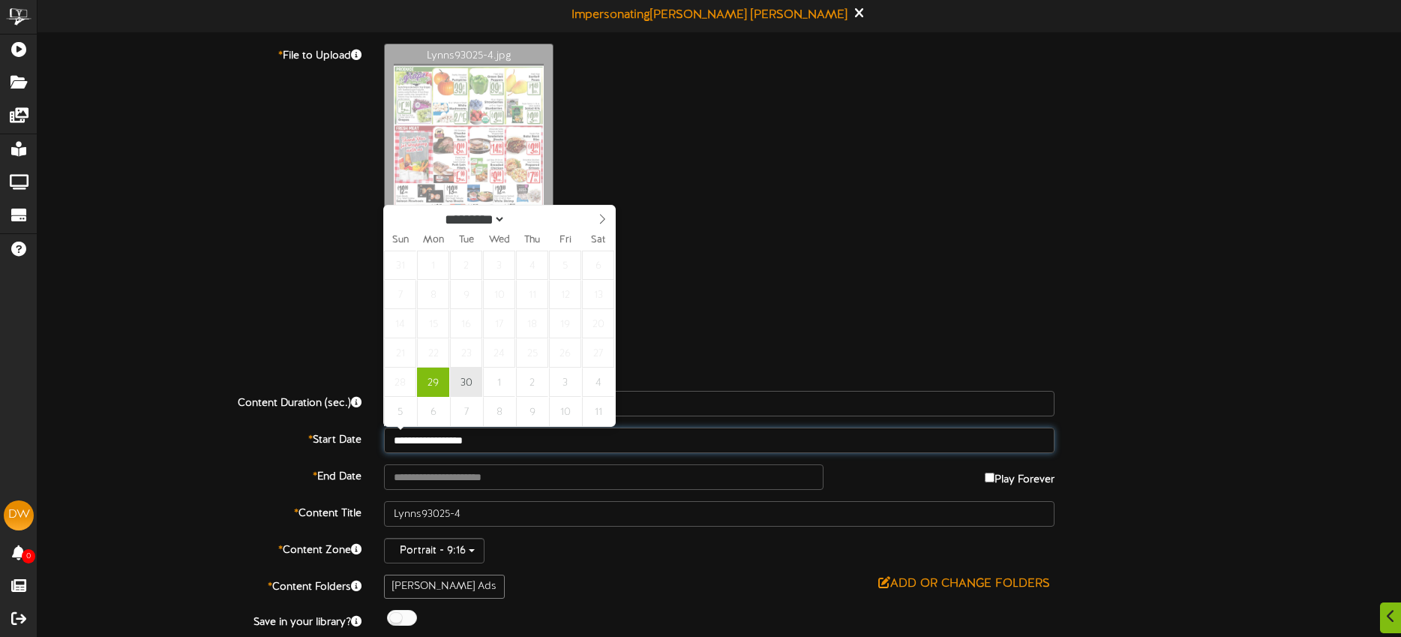
type input "**********"
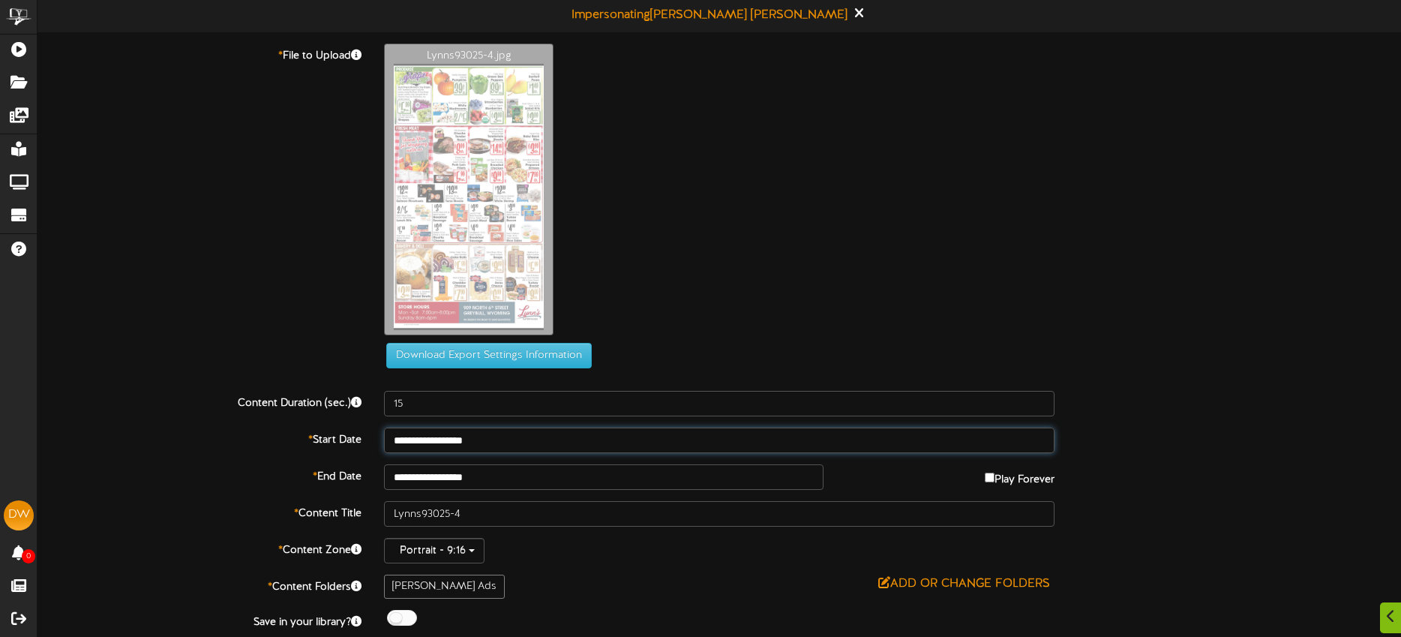
drag, startPoint x: 472, startPoint y: 375, endPoint x: 478, endPoint y: 393, distance: 18.7
click at [535, 470] on input "**********" at bounding box center [603, 476] width 439 height 25
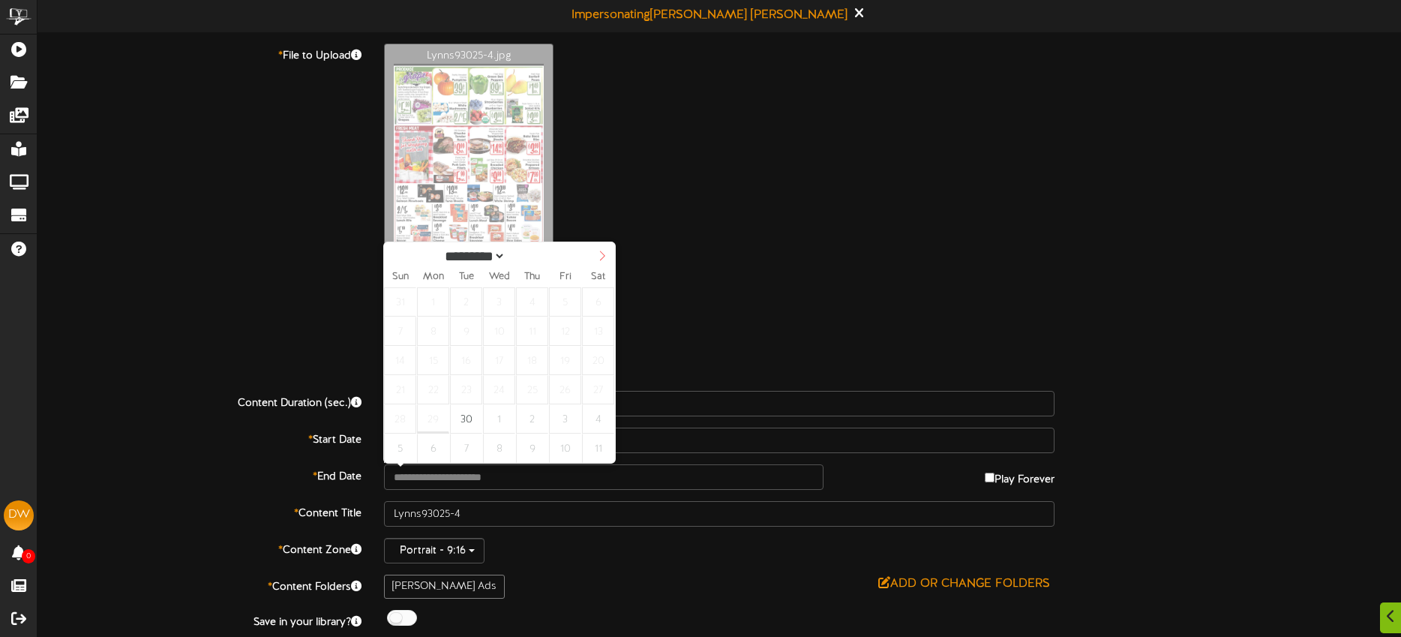
select select "*"
click at [605, 256] on icon at bounding box center [602, 255] width 10 height 10
type input "**********"
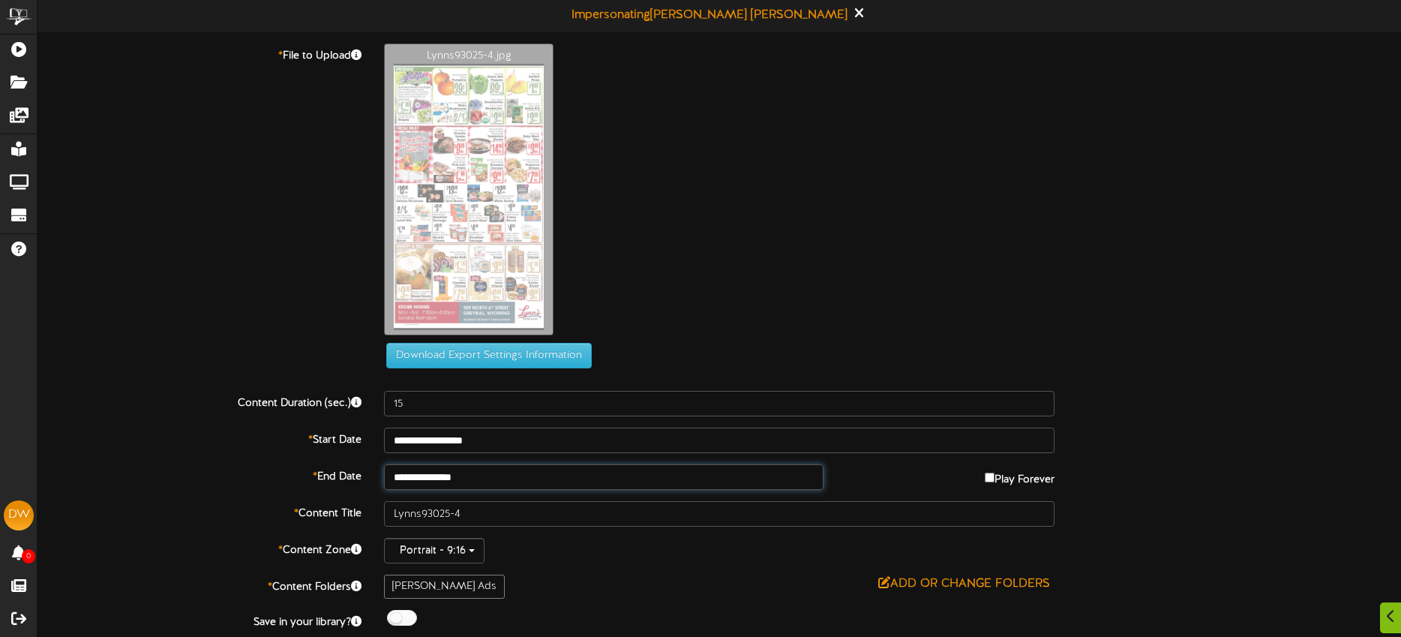
scroll to position [43, 0]
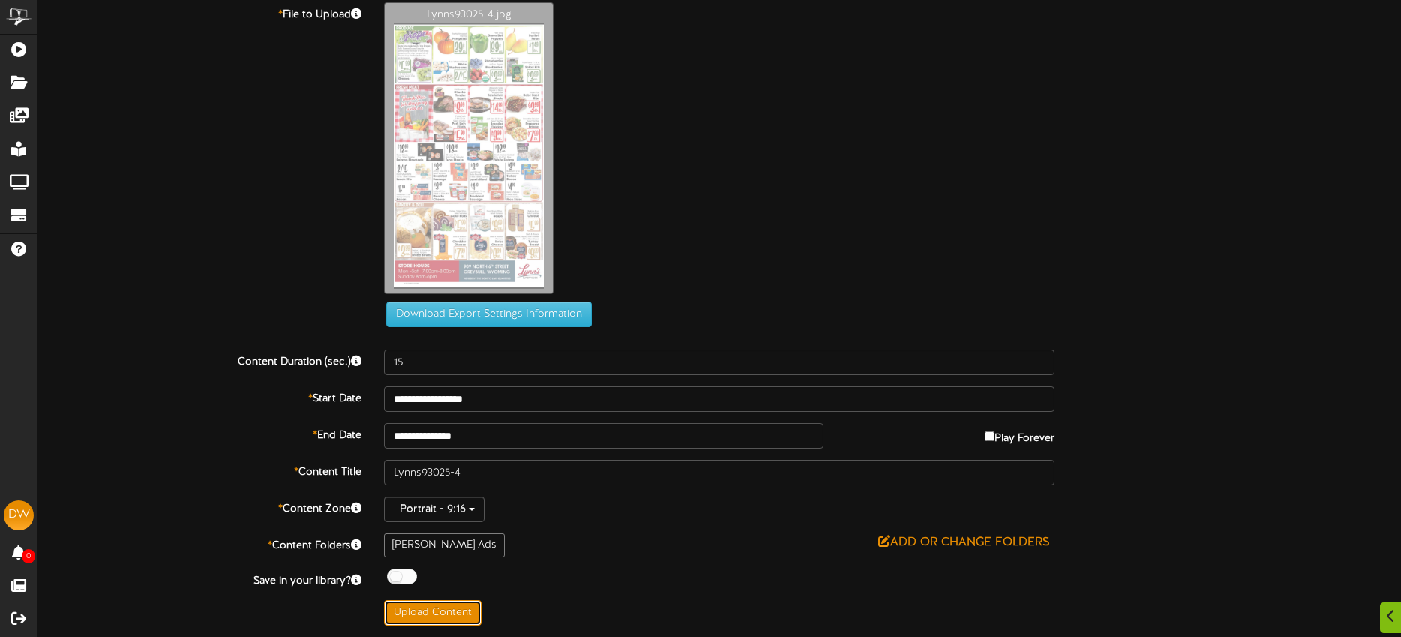
drag, startPoint x: 454, startPoint y: 603, endPoint x: 493, endPoint y: 587, distance: 42.8
click at [454, 603] on button "Upload Content" at bounding box center [432, 612] width 97 height 25
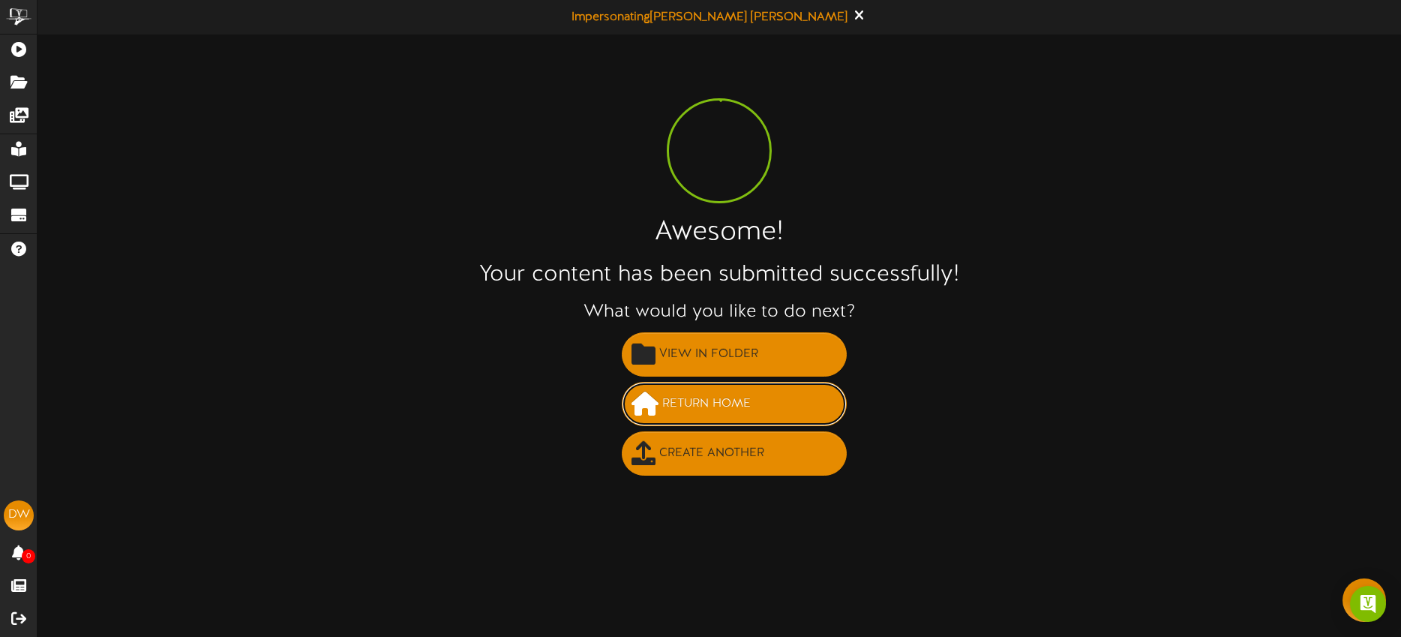
click at [728, 404] on span "Return Home" at bounding box center [706, 403] width 96 height 25
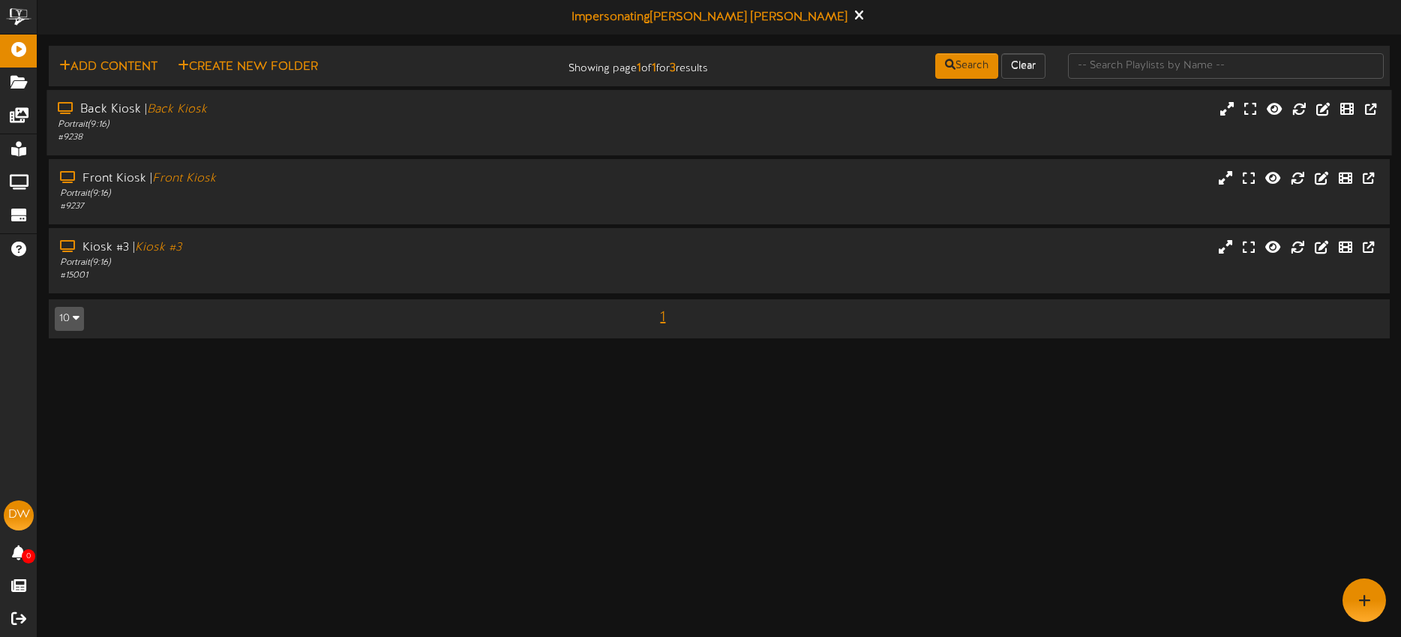
click at [425, 132] on div "# 9238" at bounding box center [327, 137] width 538 height 13
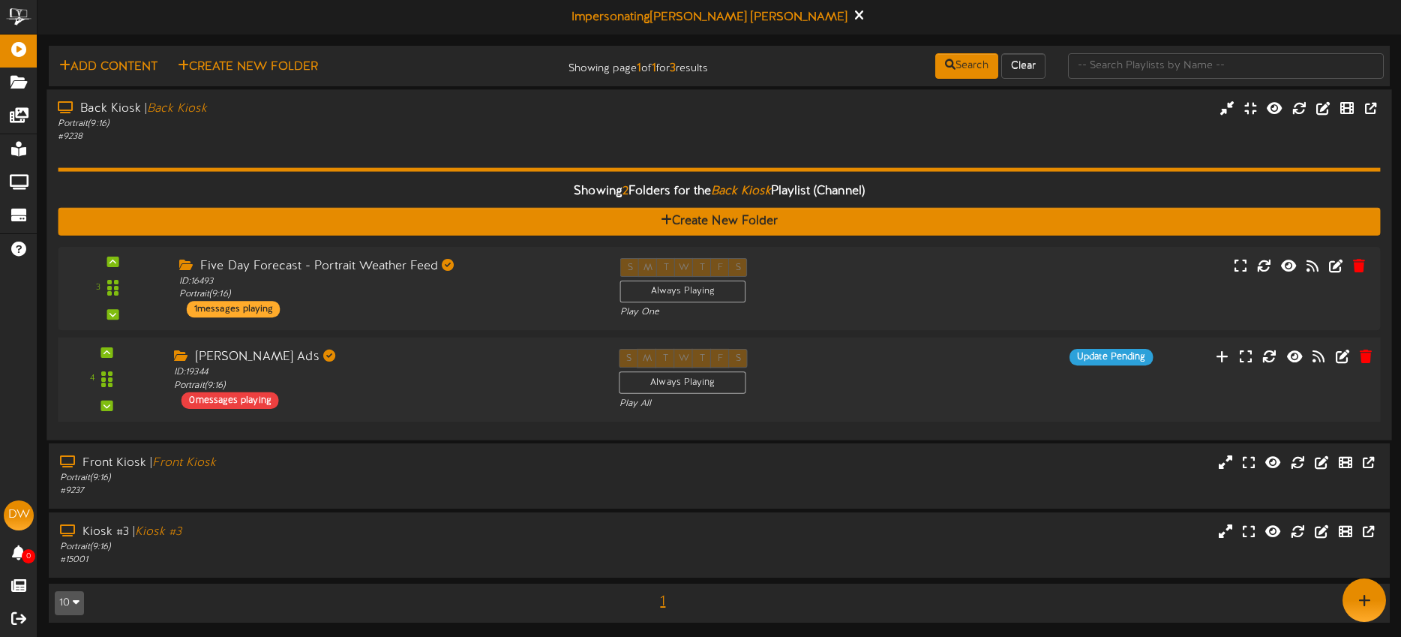
click at [487, 391] on div "Lynns Ads ID: 19344 Portrait ( 9:16 ) 0 messages playing" at bounding box center [385, 379] width 445 height 60
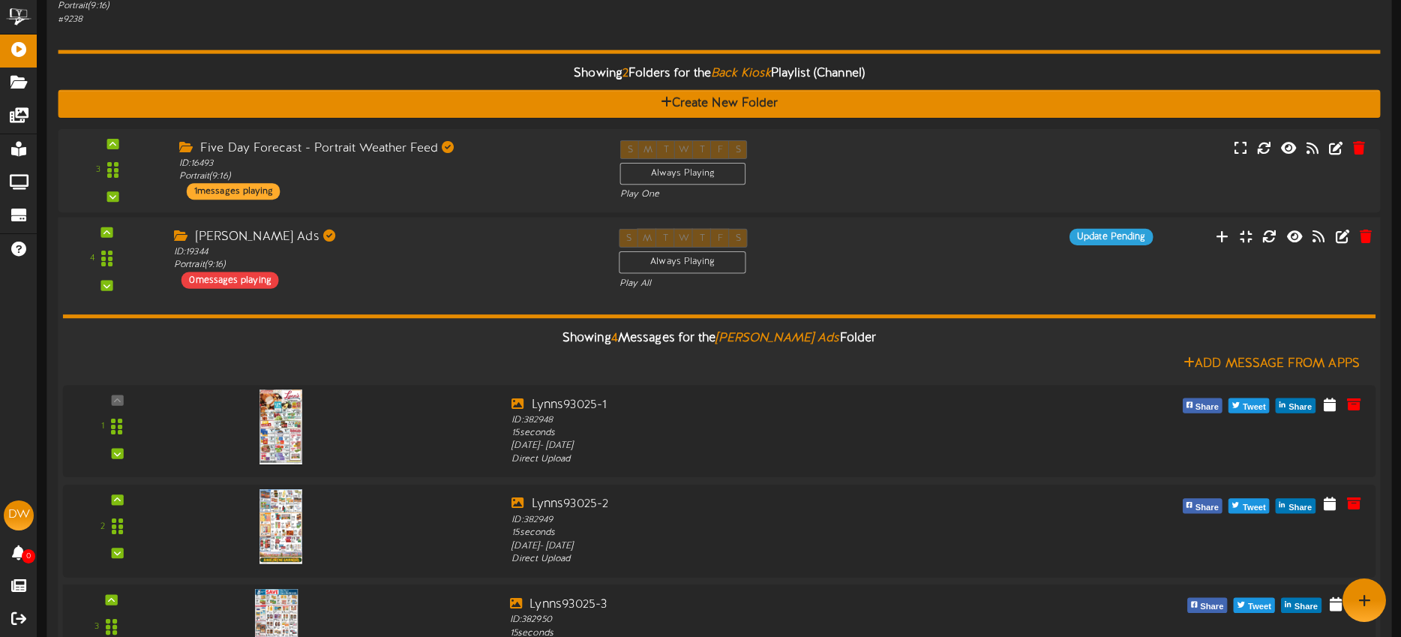
scroll to position [16, 0]
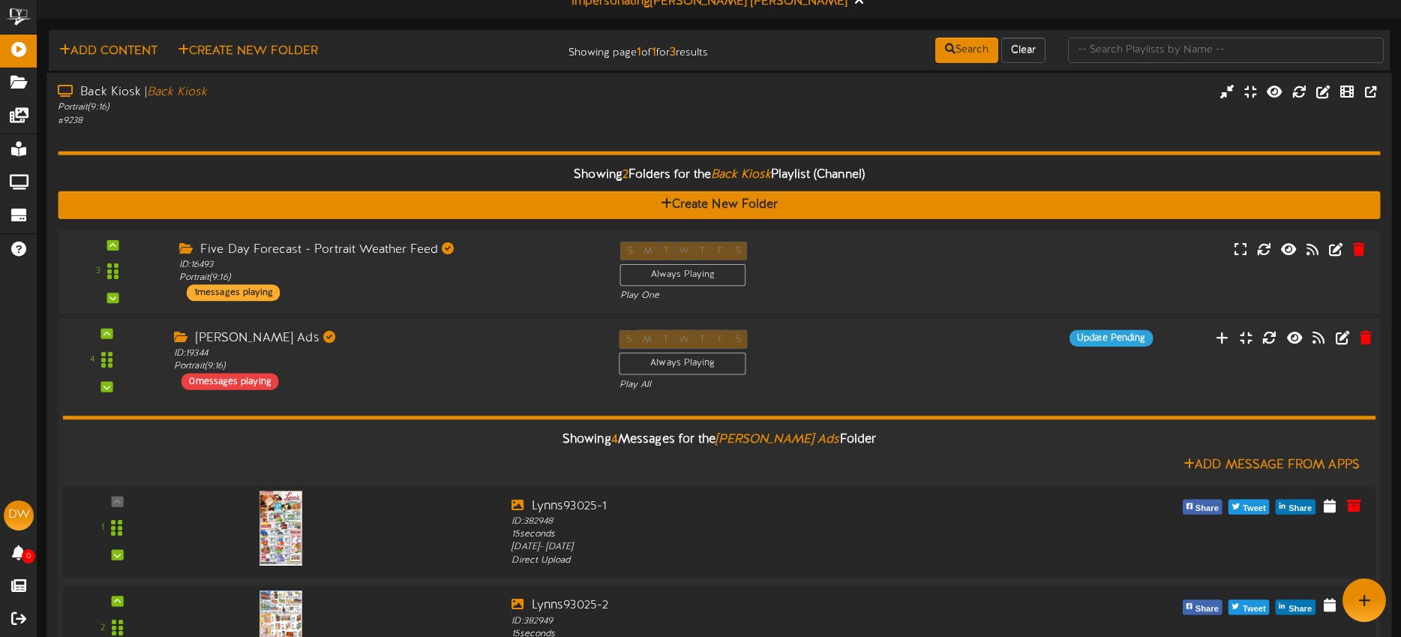
click at [496, 400] on div "Showing 4 Messages for the Lynns Ads Folder Add Message From Apps 1" at bounding box center [719, 638] width 1313 height 494
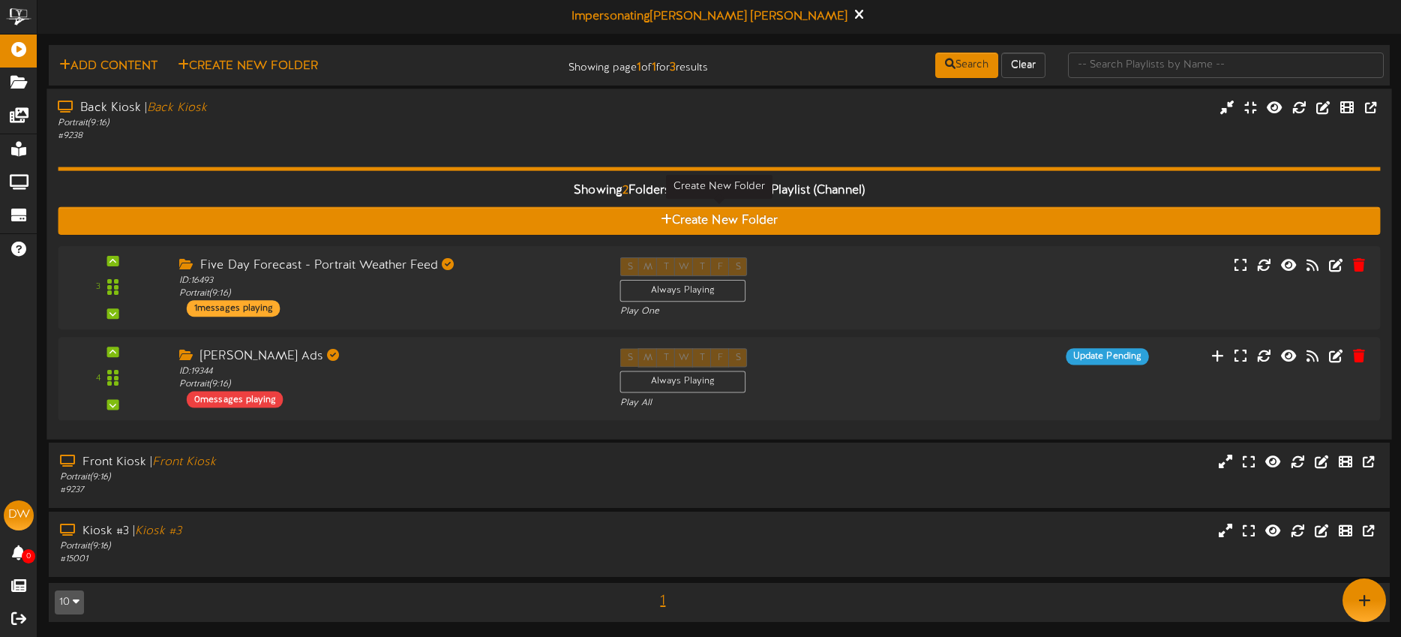
scroll to position [1, 0]
click at [458, 169] on hr at bounding box center [719, 168] width 1322 height 4
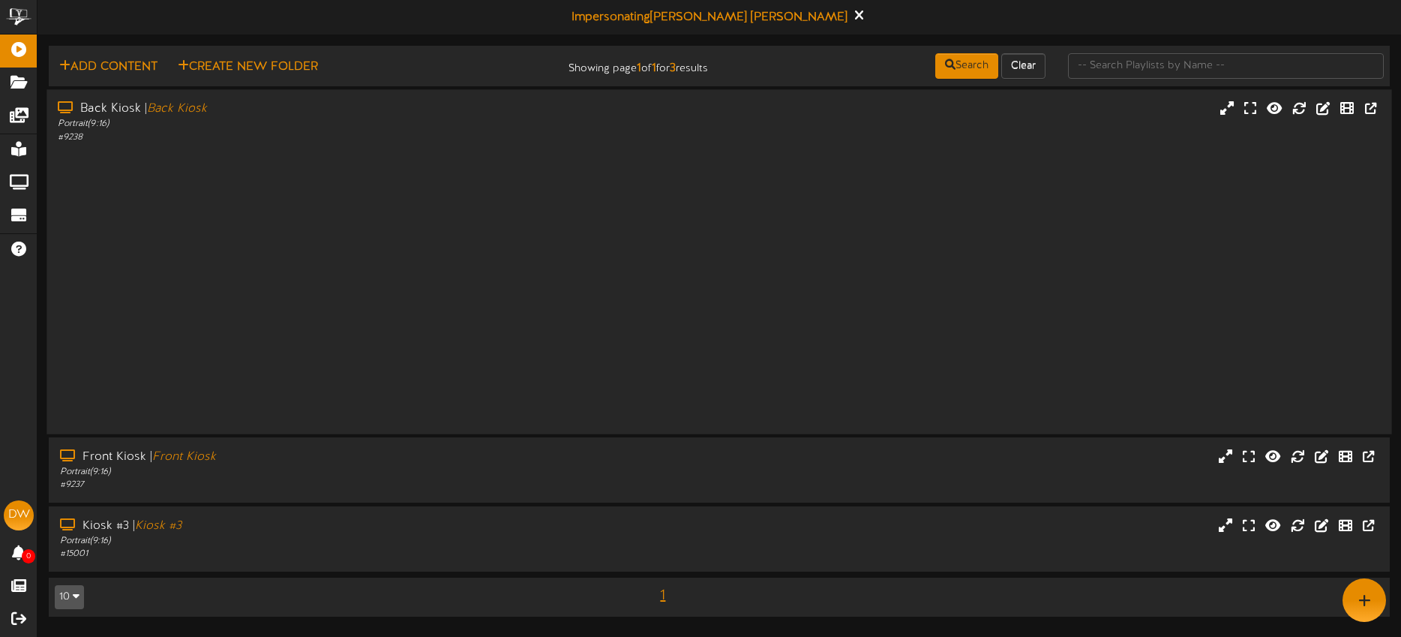
scroll to position [0, 0]
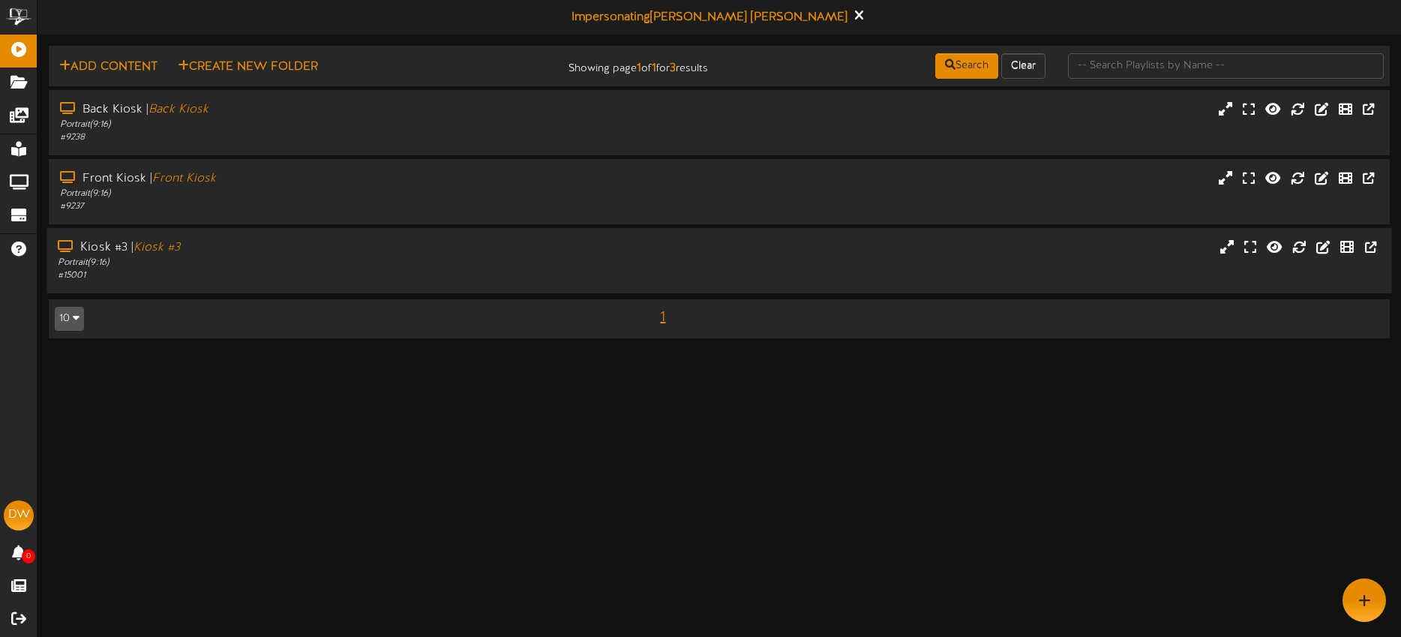
click at [416, 279] on div "# 15001" at bounding box center [327, 275] width 538 height 13
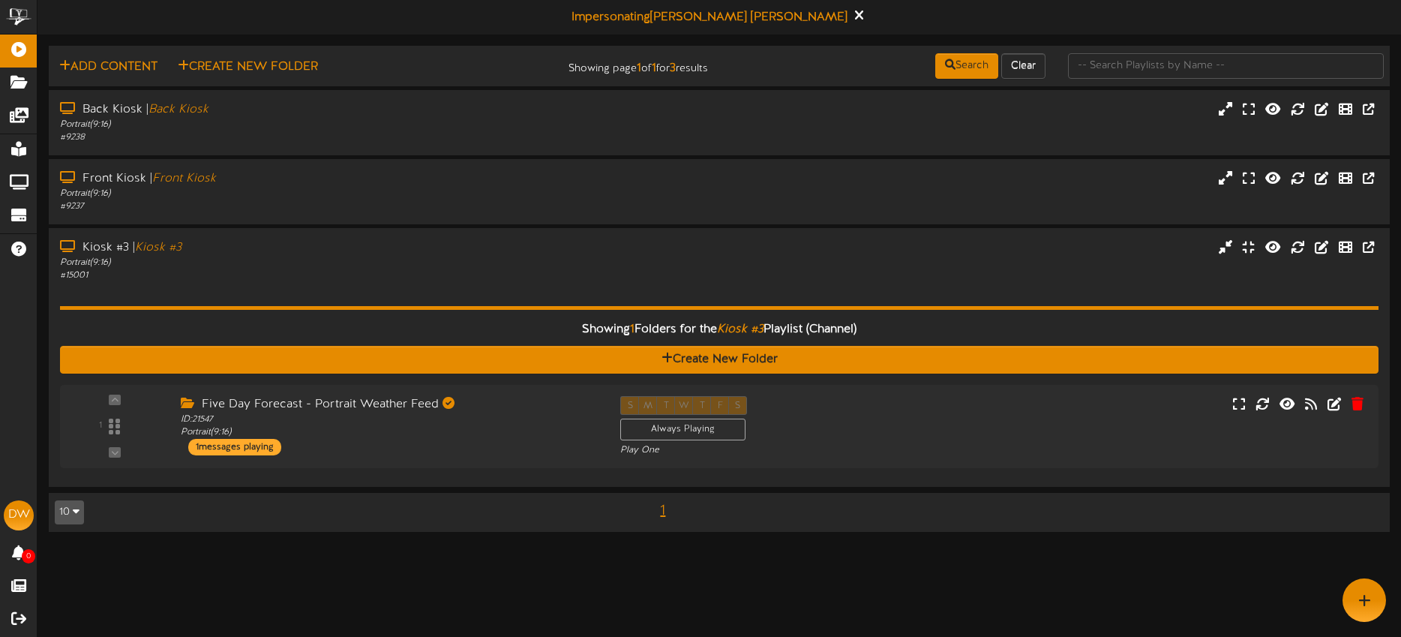
click at [493, 403] on div "Five Day Forecast - Portrait Weather Feed" at bounding box center [389, 404] width 417 height 17
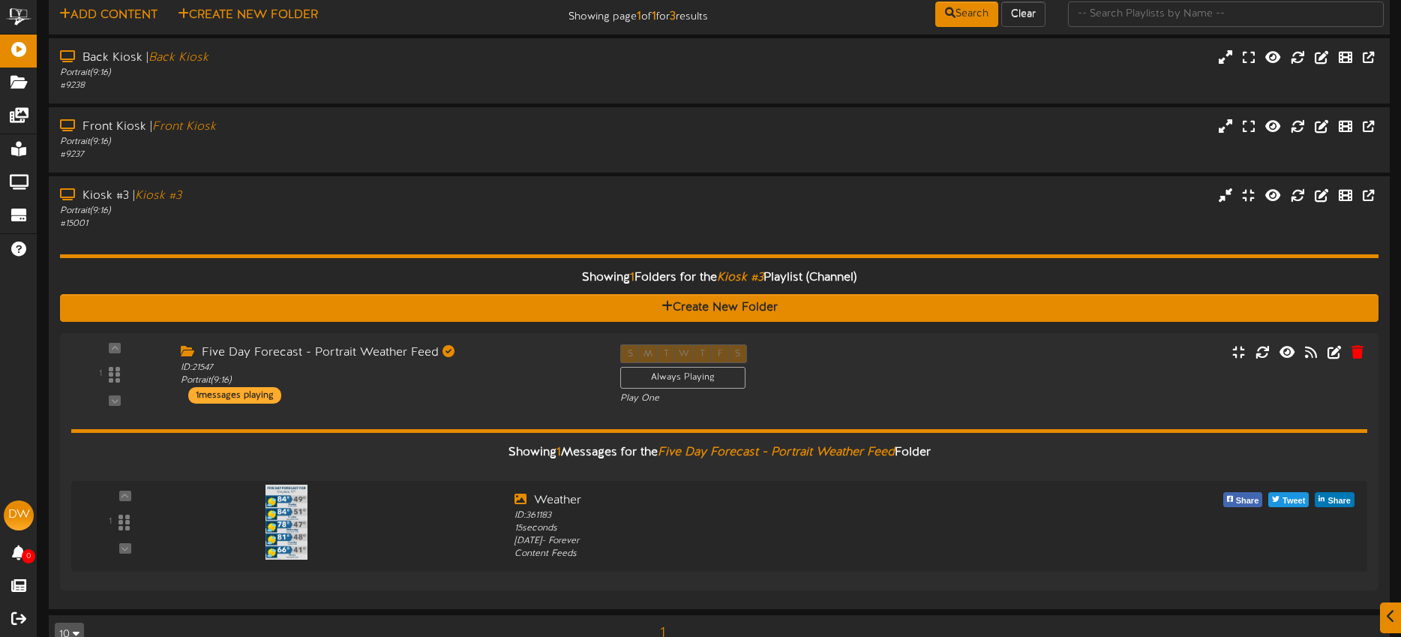
scroll to position [84, 0]
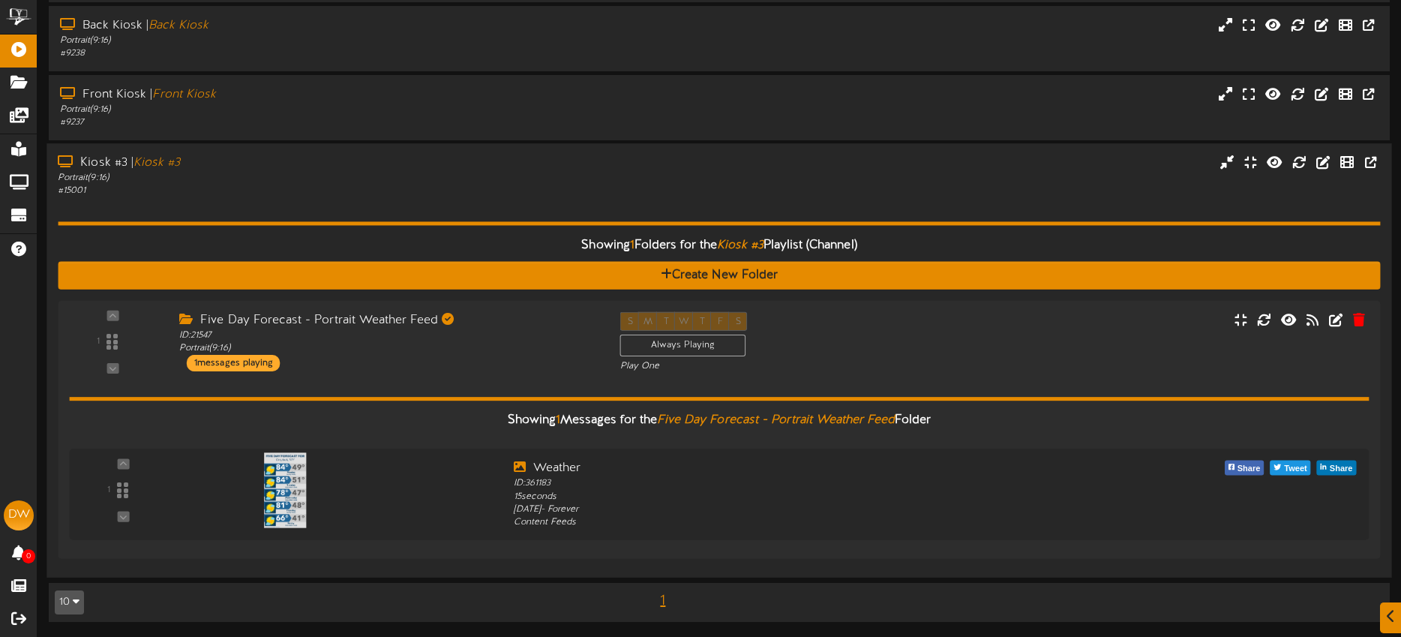
click at [441, 204] on div "Showing 1 Folders for the Kiosk #3 Playlist (Channel) Create New Folder 1 ID: 2…" at bounding box center [719, 381] width 1322 height 369
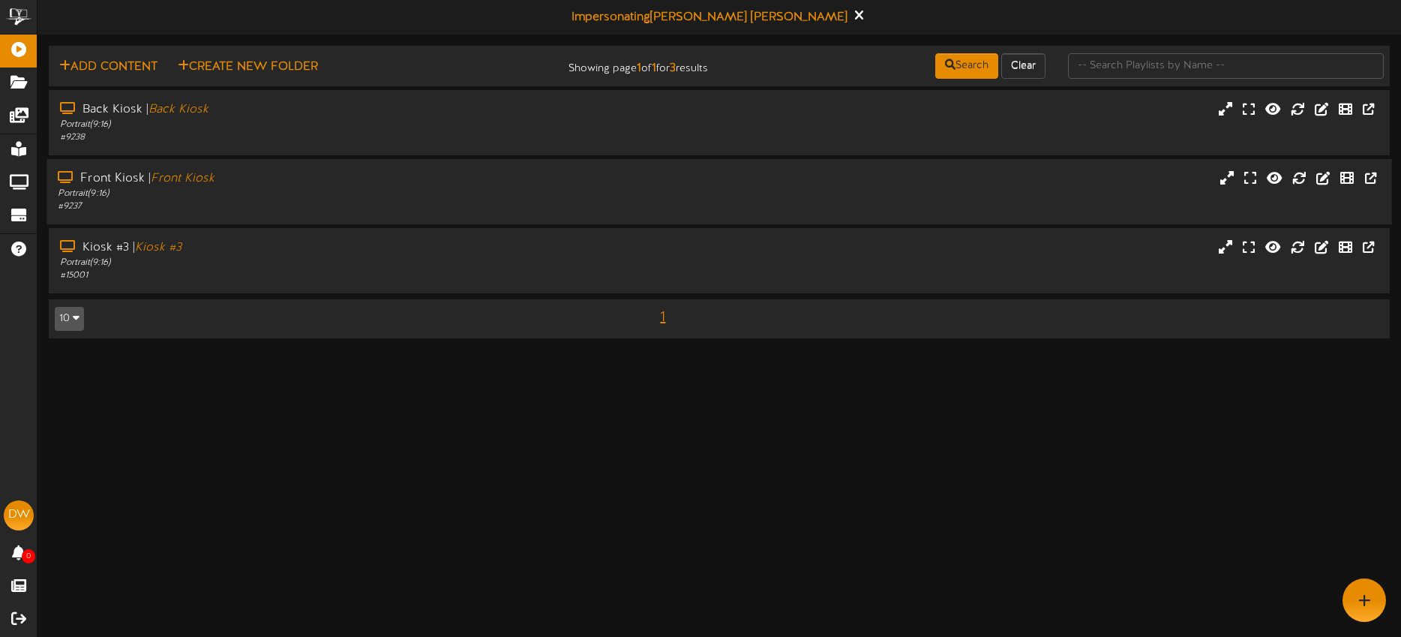
click at [359, 190] on div "Portrait ( 9:16 )" at bounding box center [327, 193] width 538 height 13
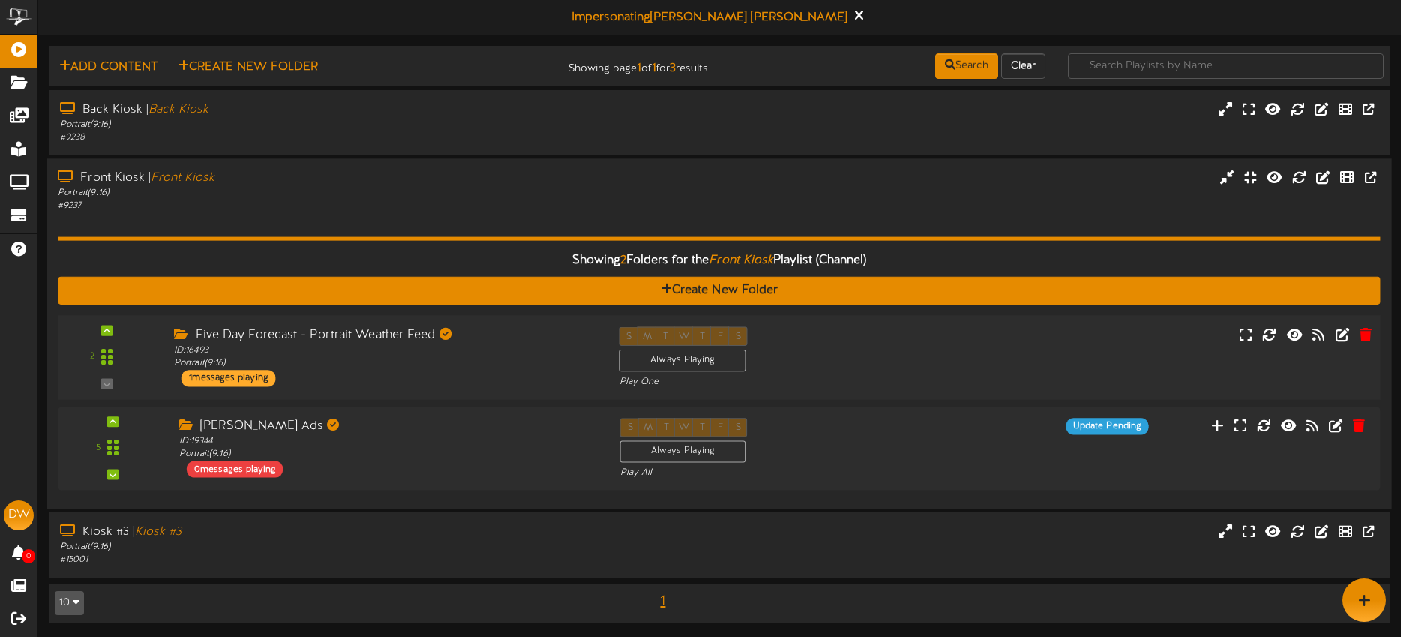
click at [469, 341] on div "Five Day Forecast - Portrait Weather Feed" at bounding box center [385, 334] width 422 height 17
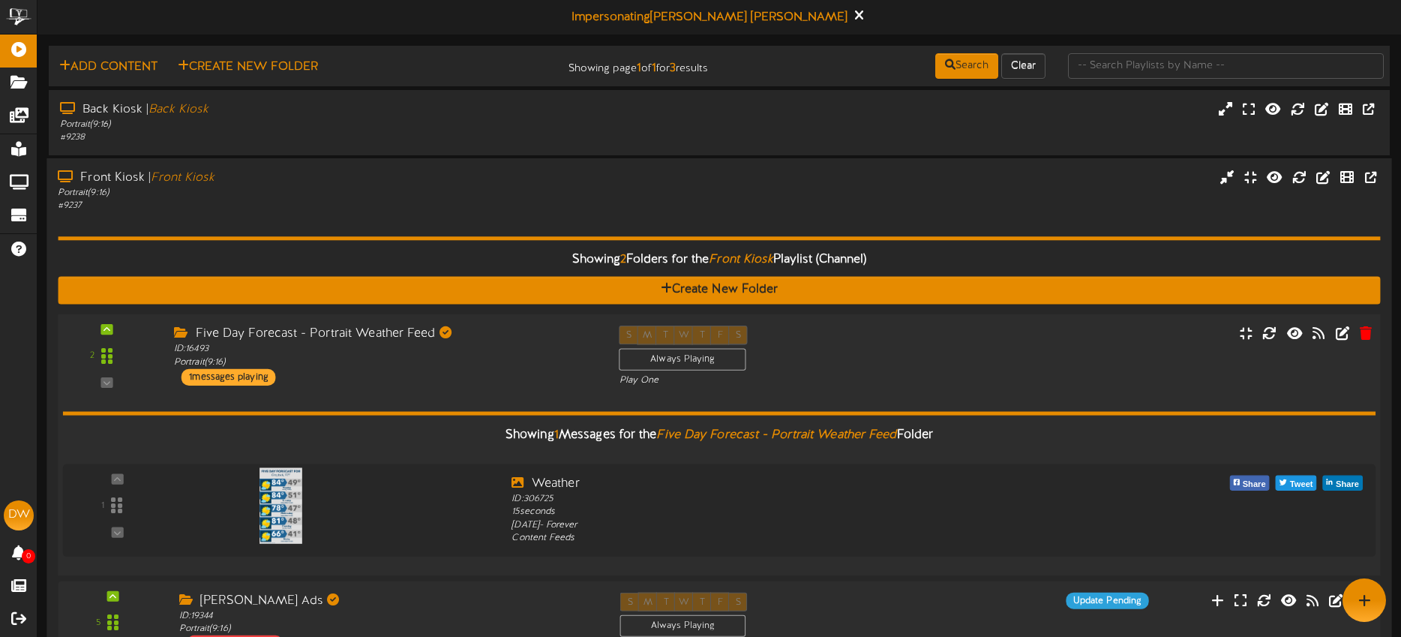
click at [469, 341] on div "Five Day Forecast - Portrait Weather Feed" at bounding box center [385, 333] width 422 height 17
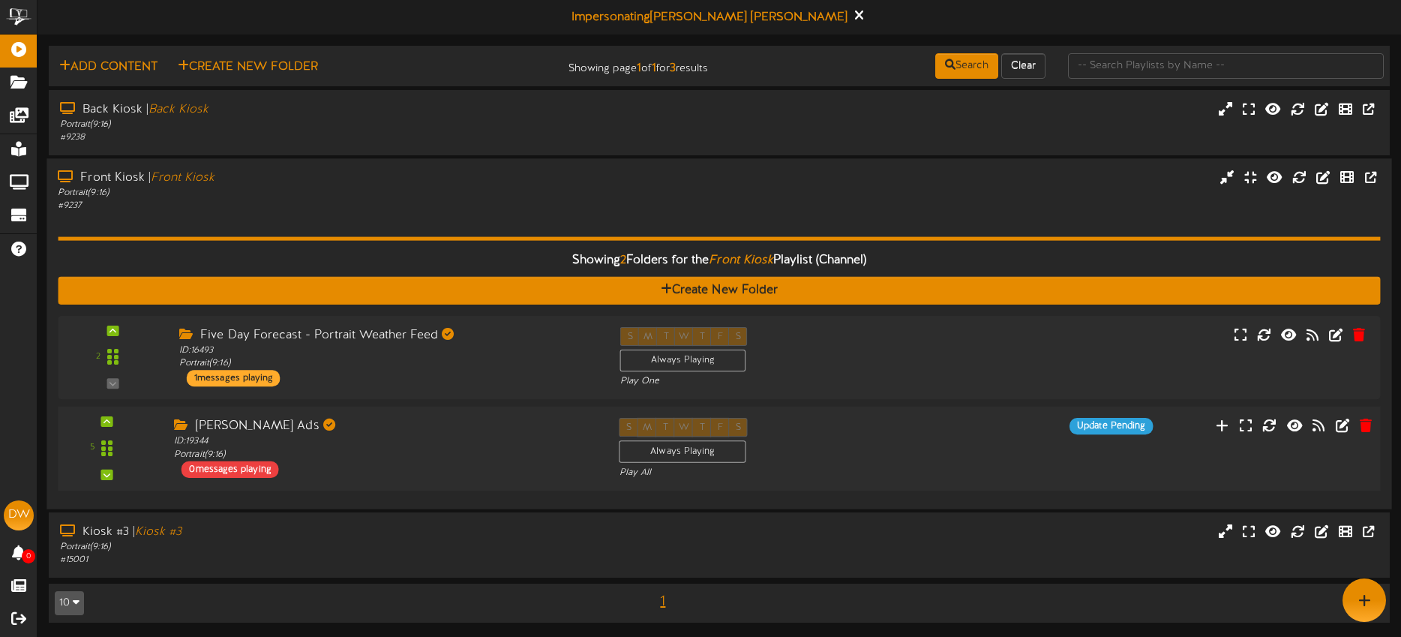
click at [466, 433] on div "Lynns Ads" at bounding box center [385, 426] width 422 height 17
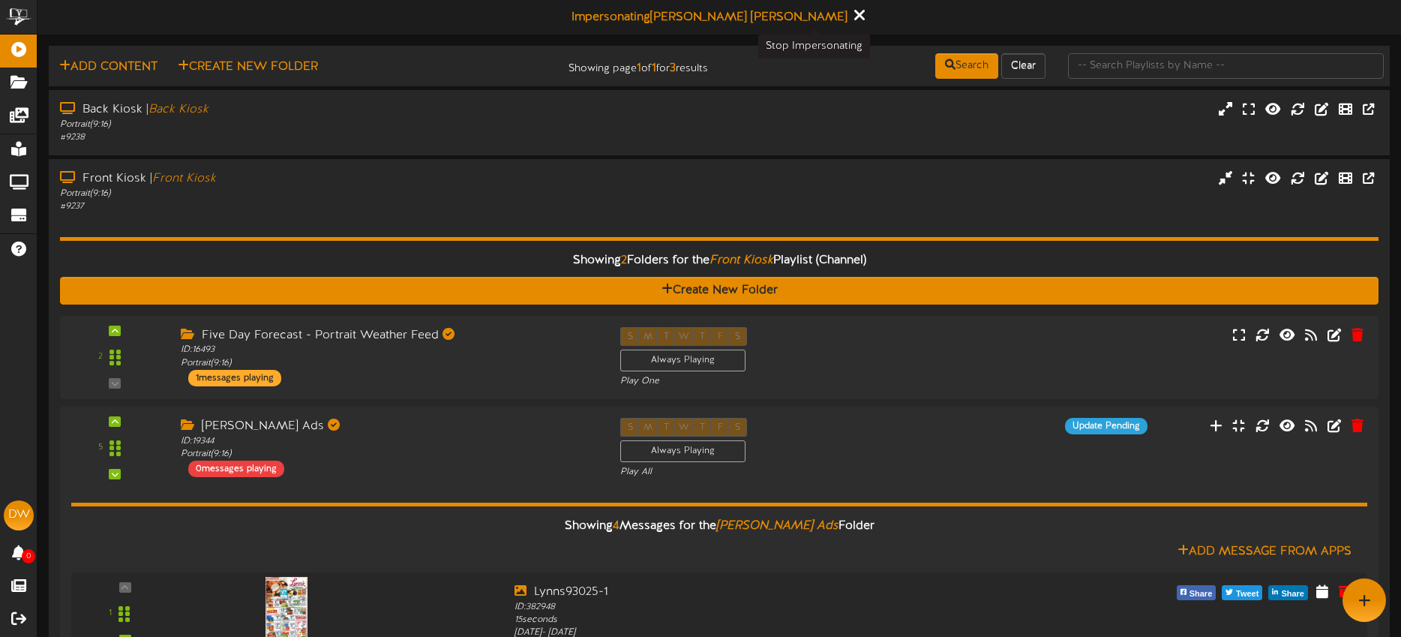
click at [854, 14] on icon at bounding box center [859, 15] width 10 height 16
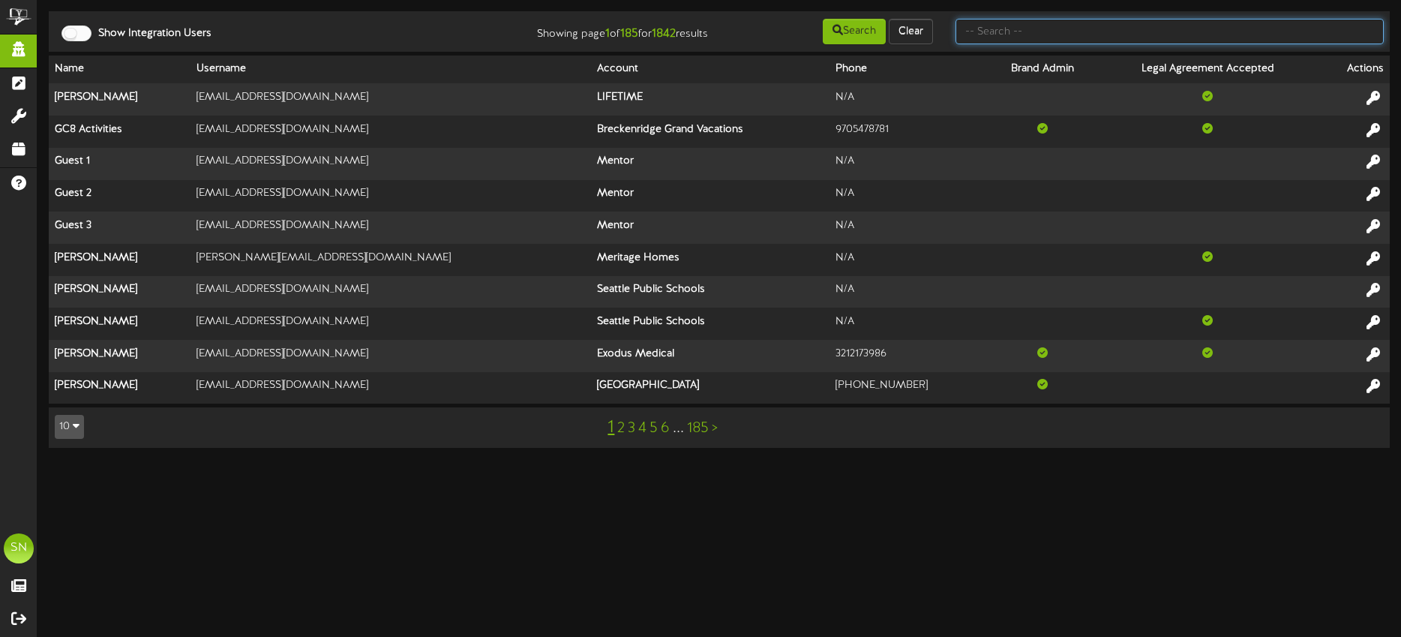
click at [1049, 28] on input "text" at bounding box center [1169, 31] width 428 height 25
type input "blairs"
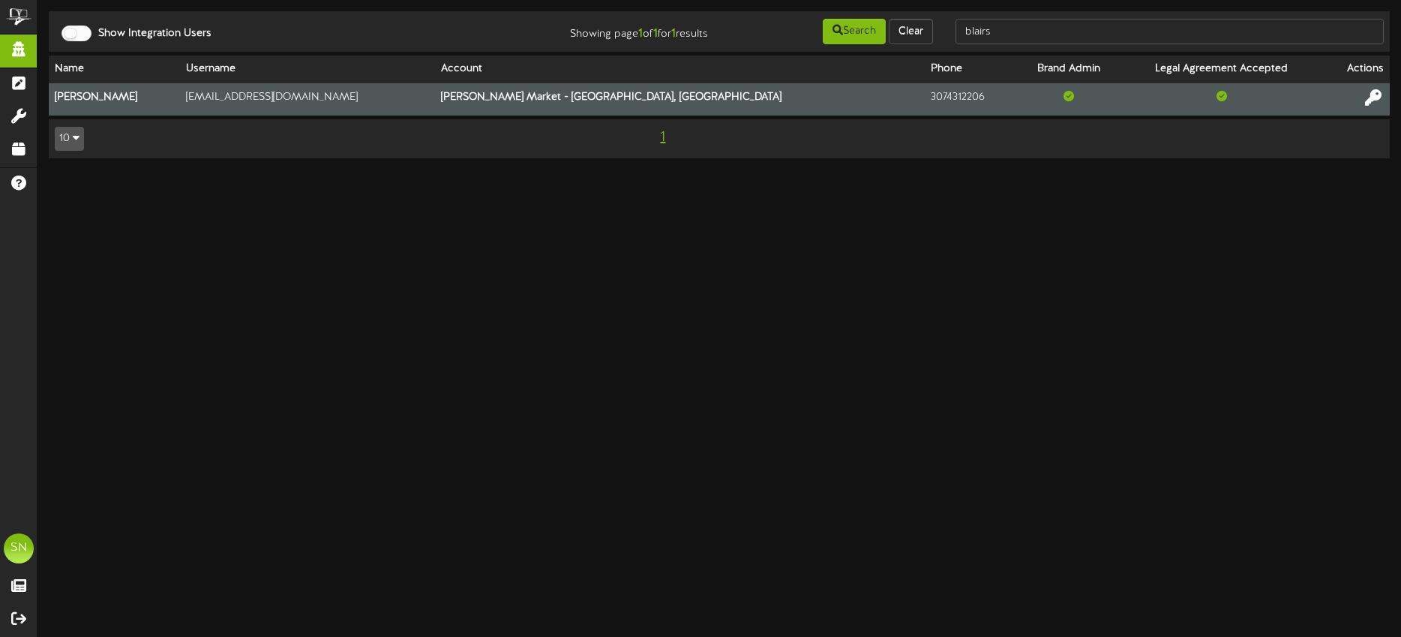
click at [1370, 97] on icon at bounding box center [1373, 97] width 16 height 16
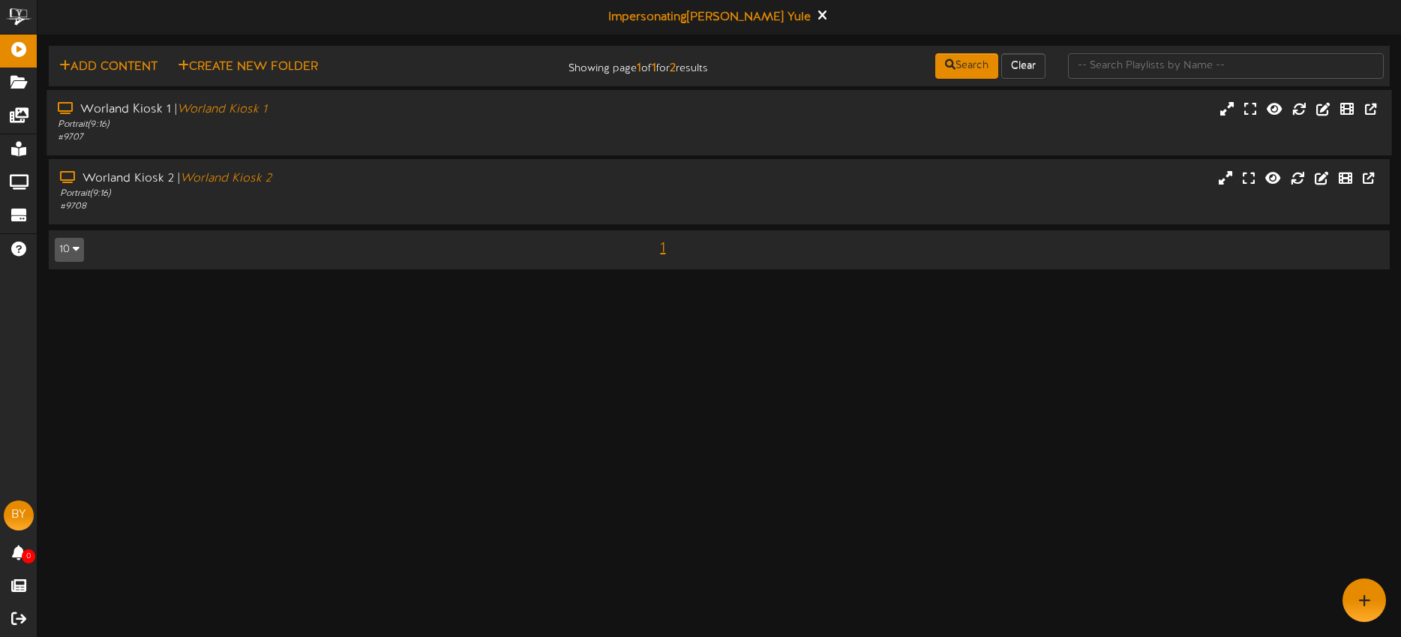
click at [1066, 121] on div "Worland Kiosk 1 | Worland Kiosk 1 Portrait ( 9:16 ) # 9707" at bounding box center [718, 122] width 1345 height 43
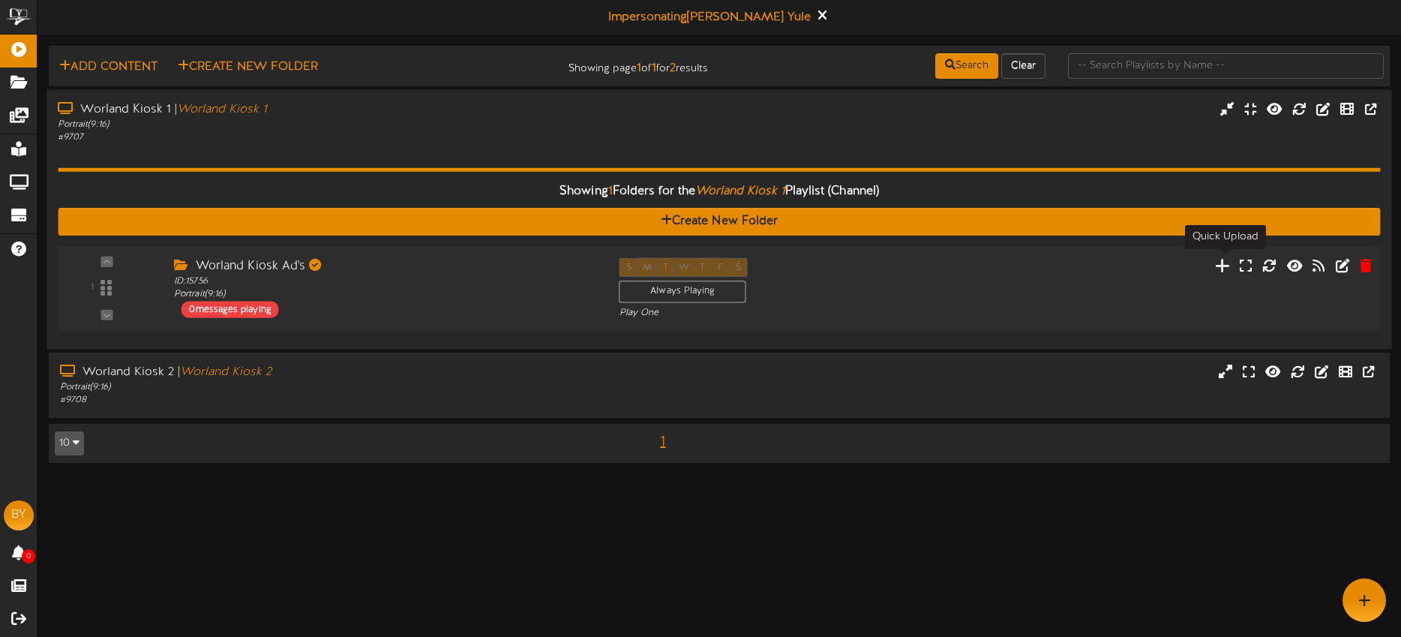
click at [1221, 264] on icon at bounding box center [1223, 264] width 16 height 16
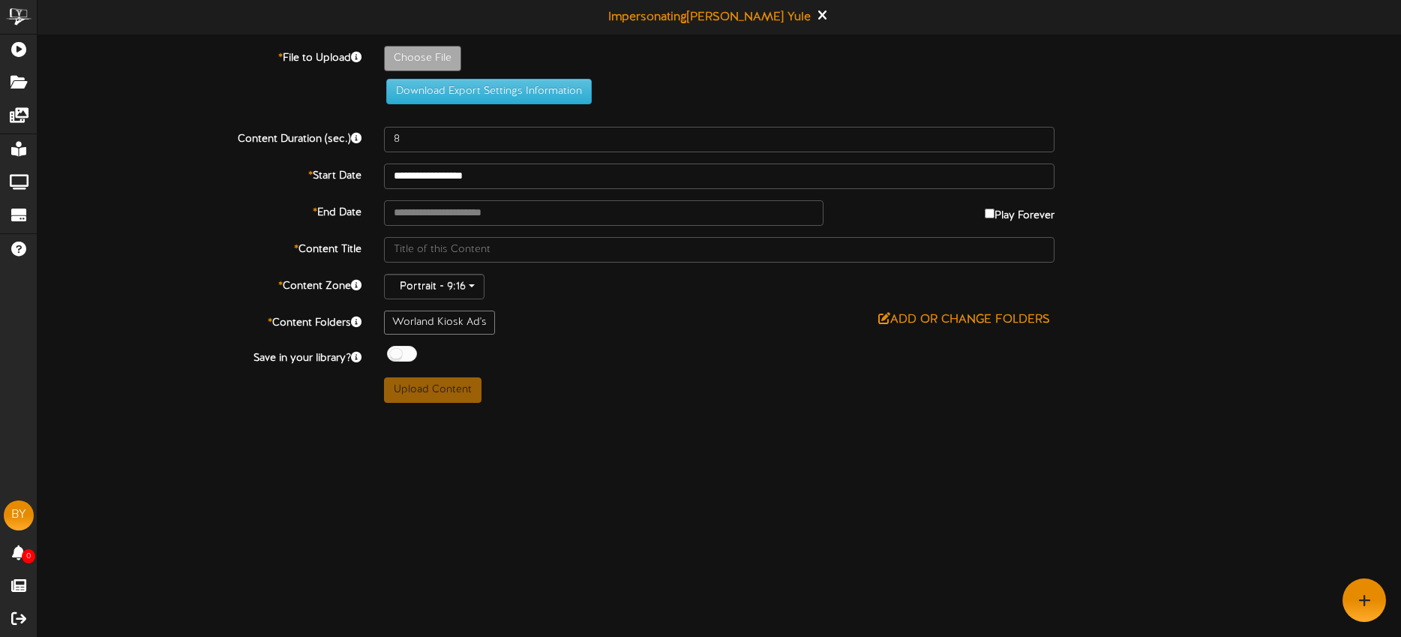
type input "**********"
type input "Blairs930-1"
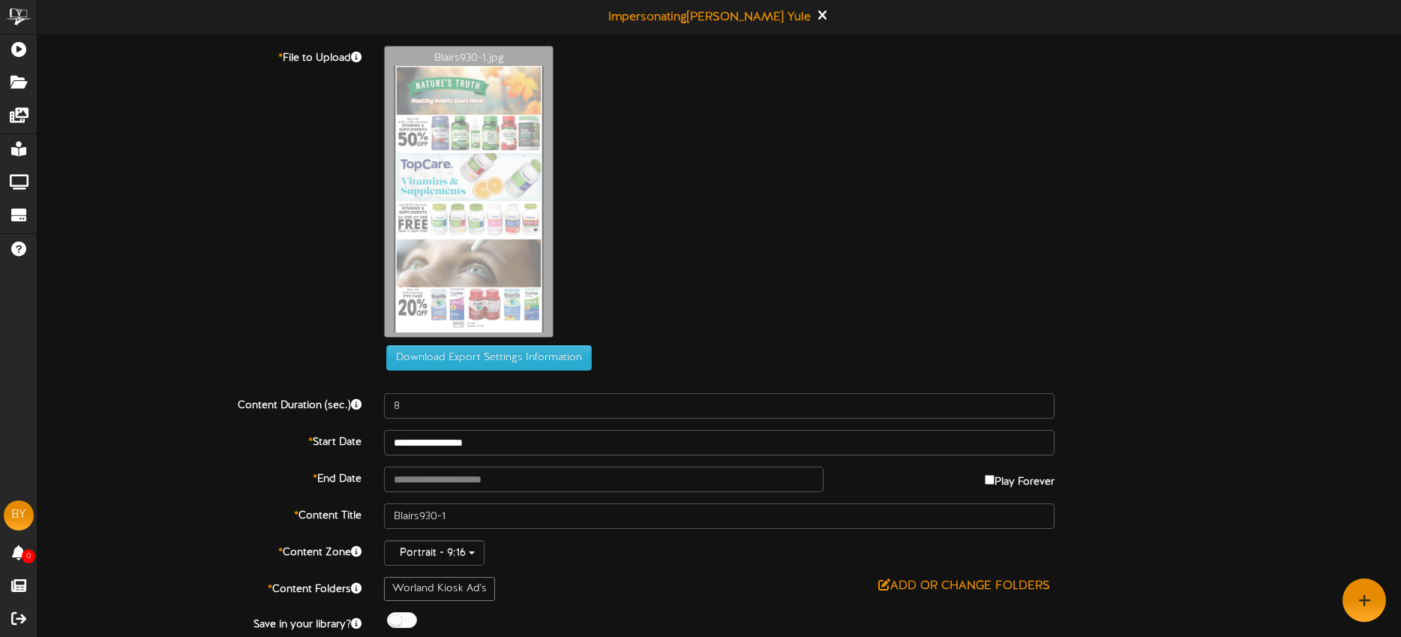
scroll to position [1, 0]
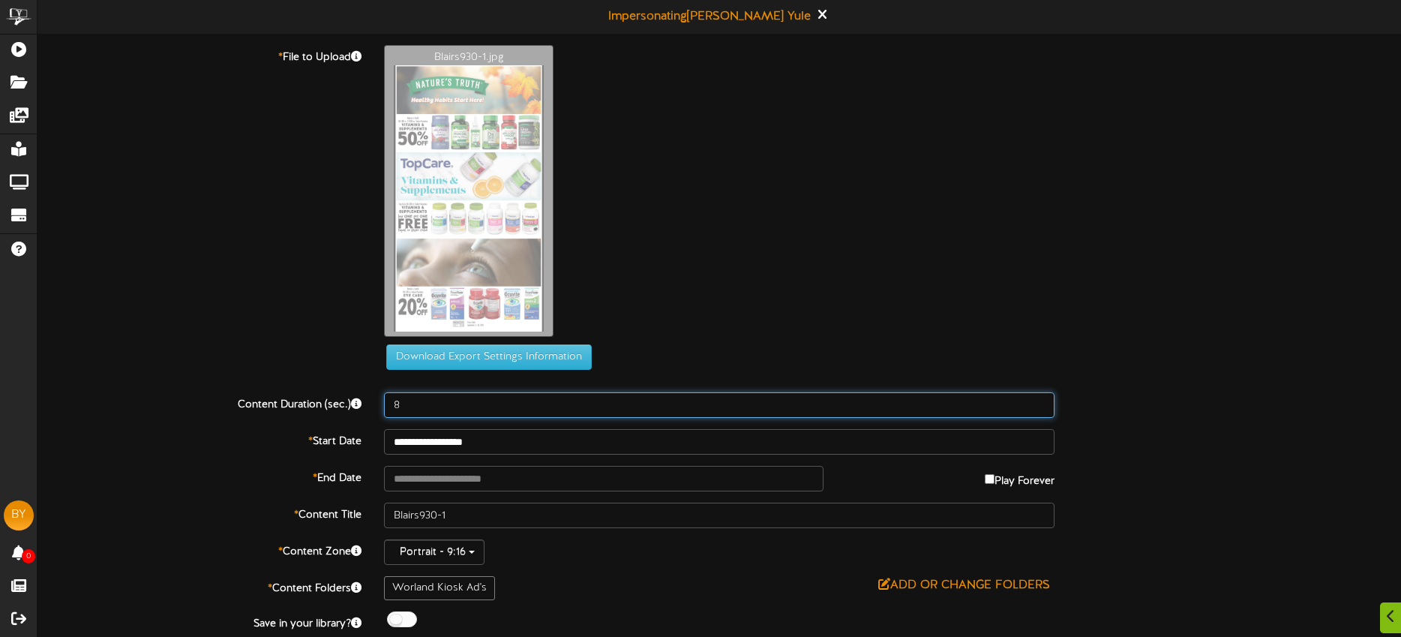
click at [418, 407] on input "8" at bounding box center [719, 404] width 670 height 25
type input "10"
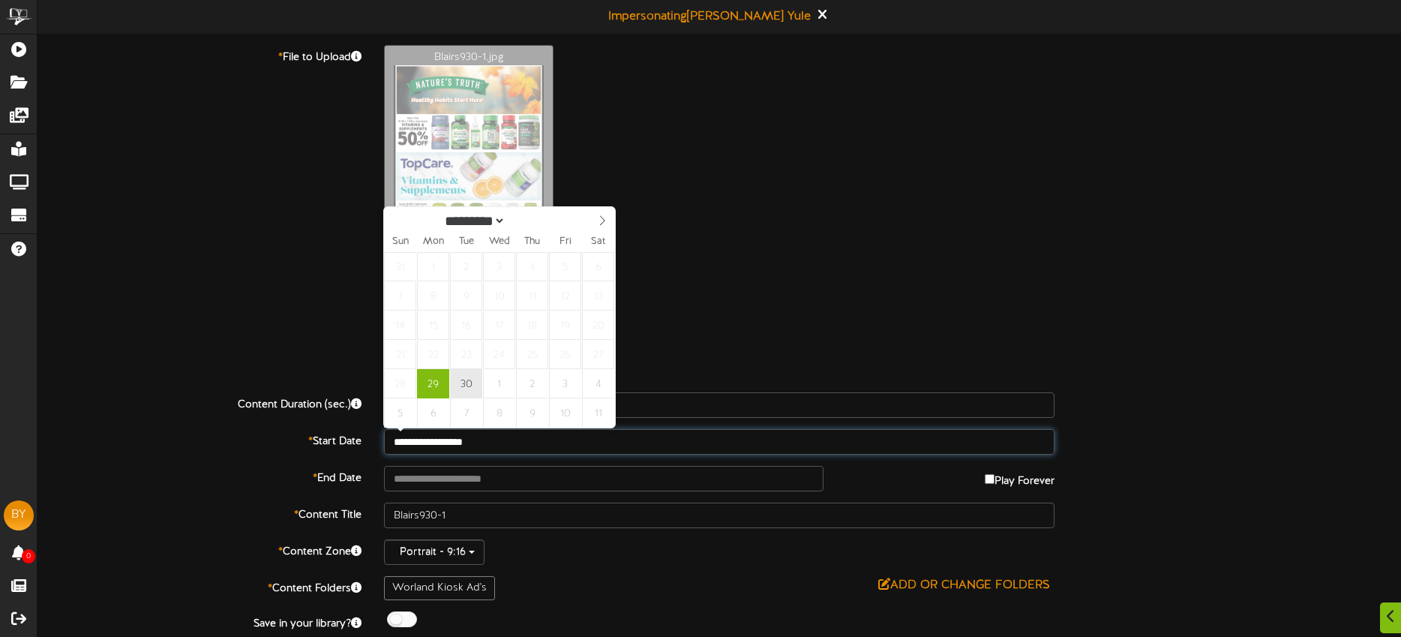
type input "**********"
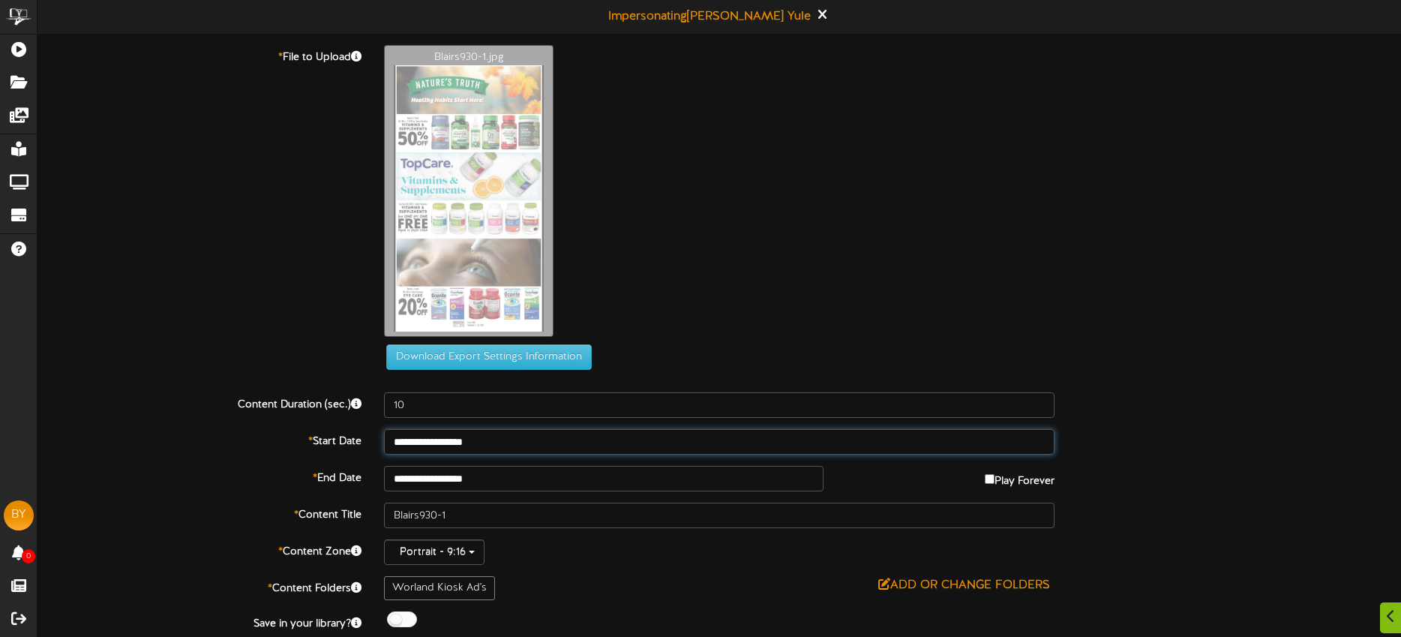
scroll to position [0, 0]
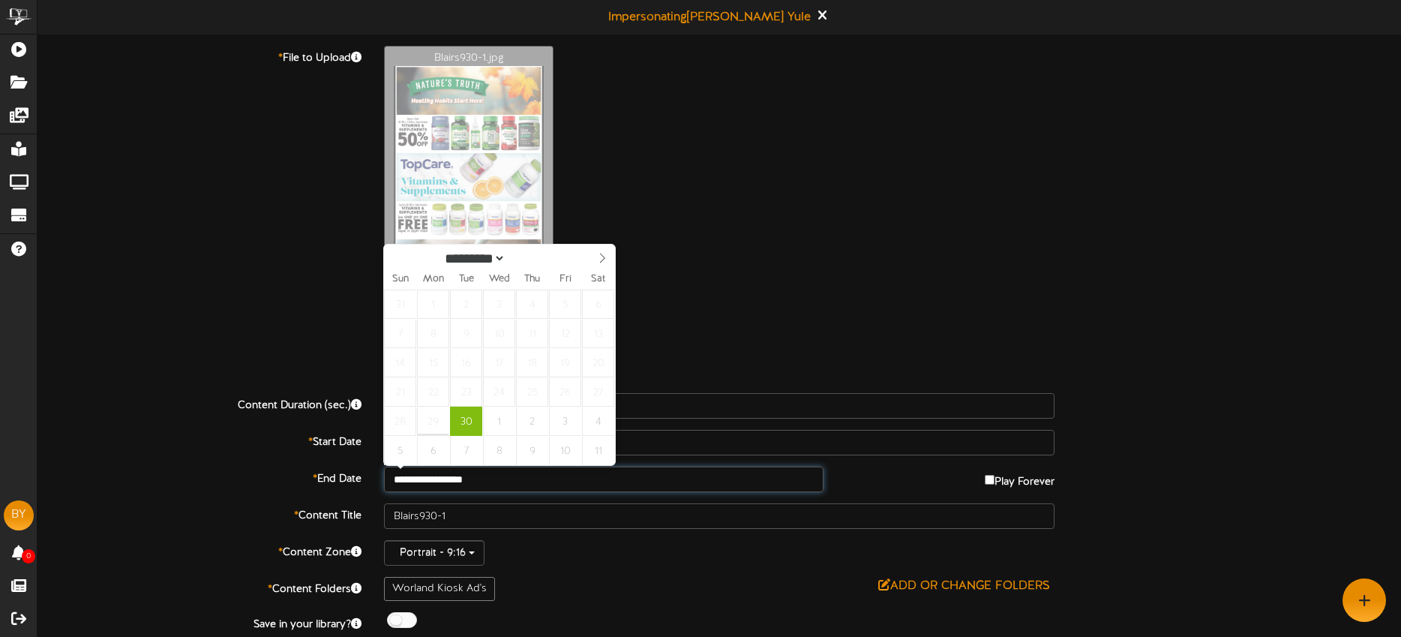
click at [510, 479] on input "**********" at bounding box center [603, 478] width 439 height 25
select select "*"
click at [601, 259] on icon at bounding box center [602, 258] width 10 height 10
type input "**********"
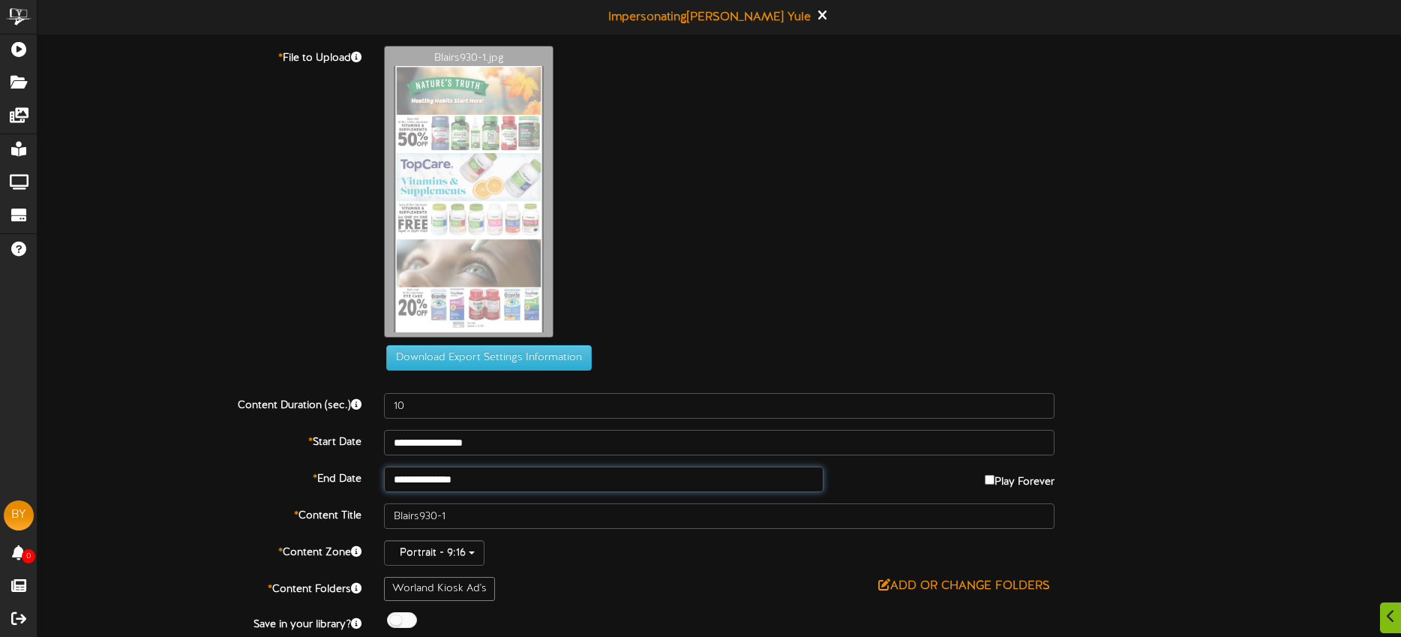
scroll to position [43, 0]
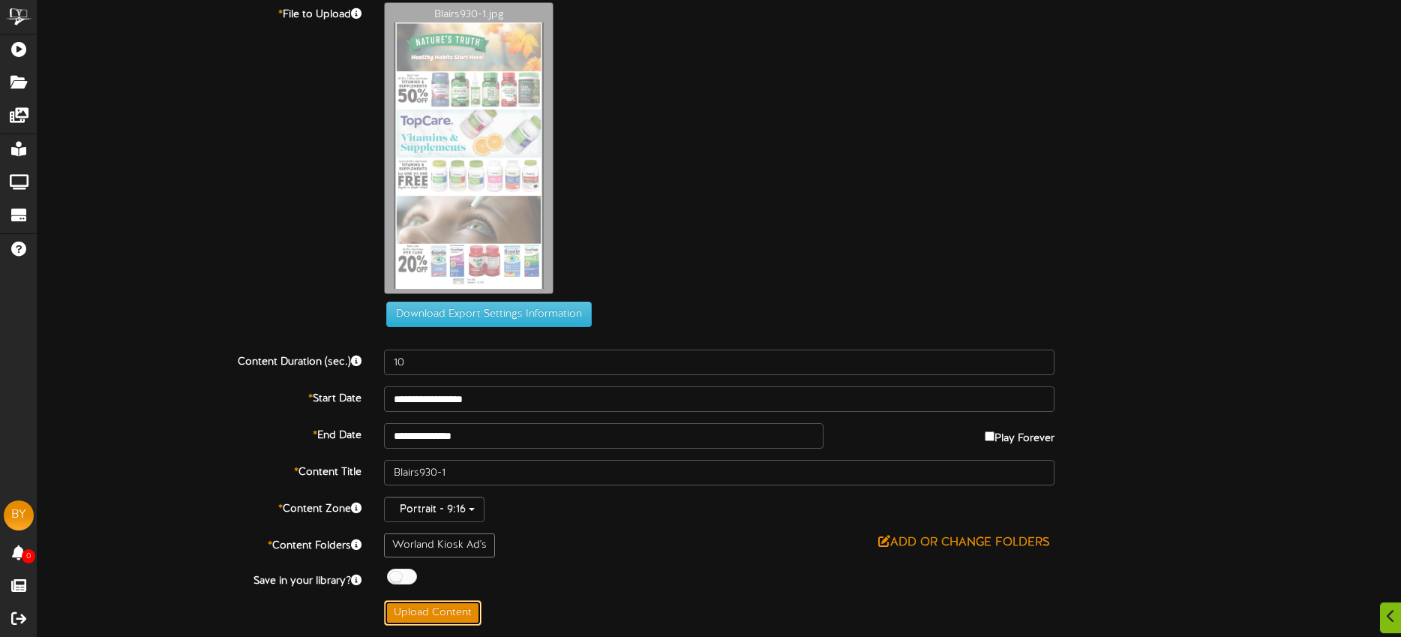
click at [433, 615] on button "Upload Content" at bounding box center [432, 612] width 97 height 25
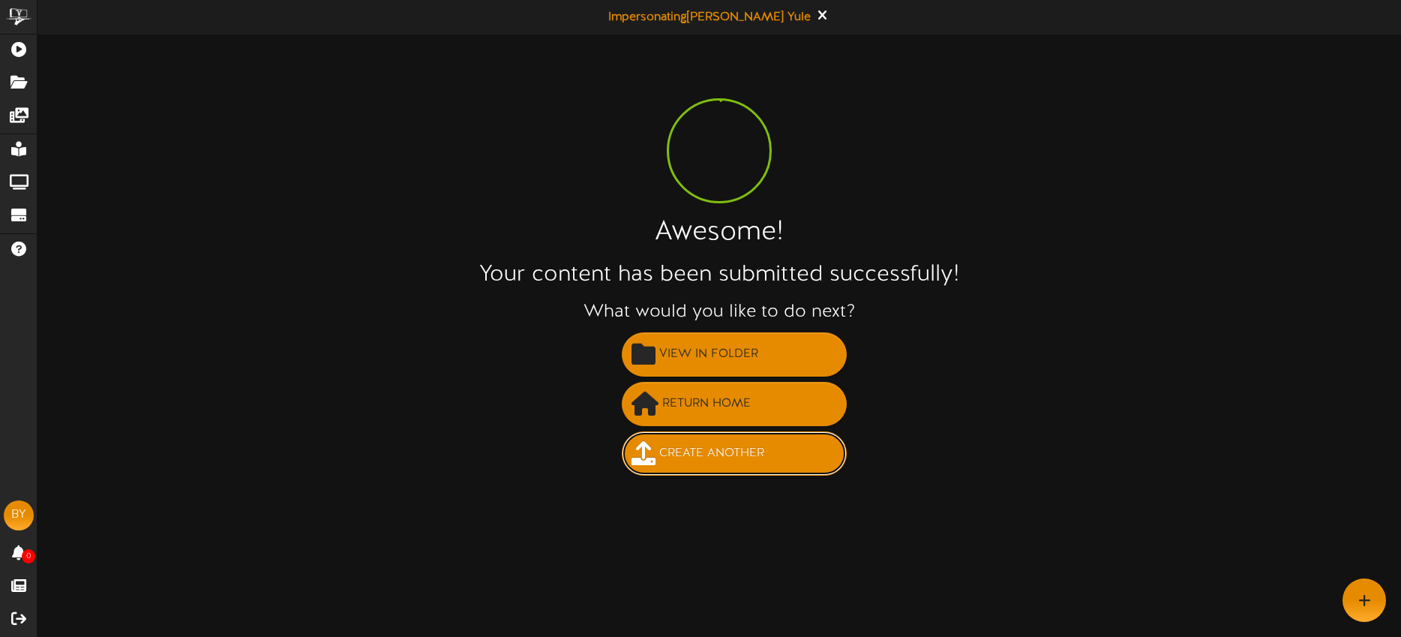
click at [698, 460] on span "Create Another" at bounding box center [711, 453] width 112 height 25
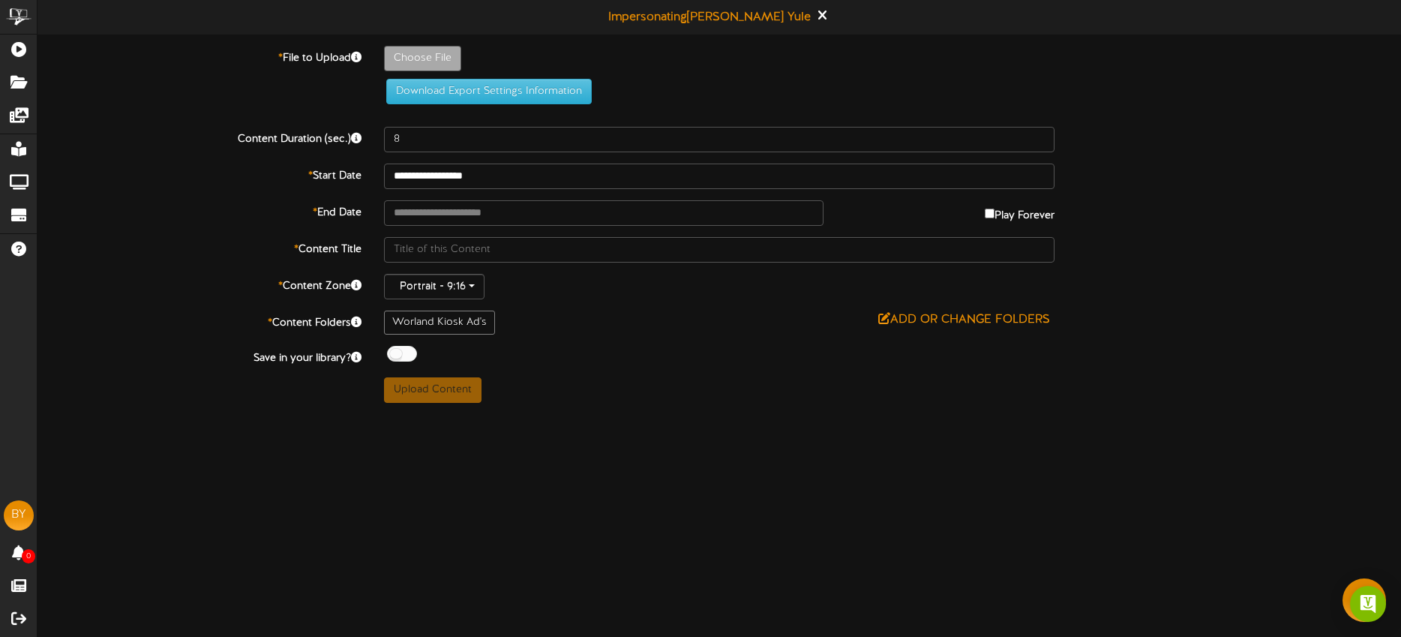
type input "**********"
type input "blairs930-2"
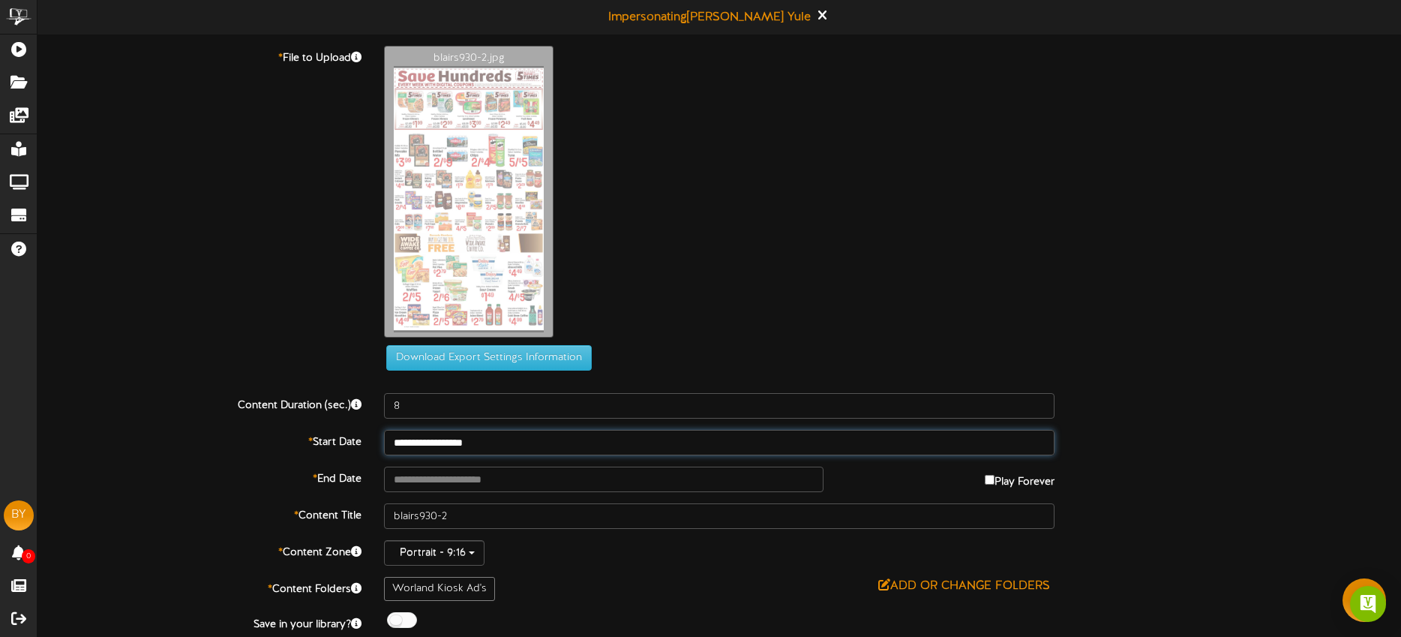
click at [514, 436] on input "**********" at bounding box center [719, 442] width 670 height 25
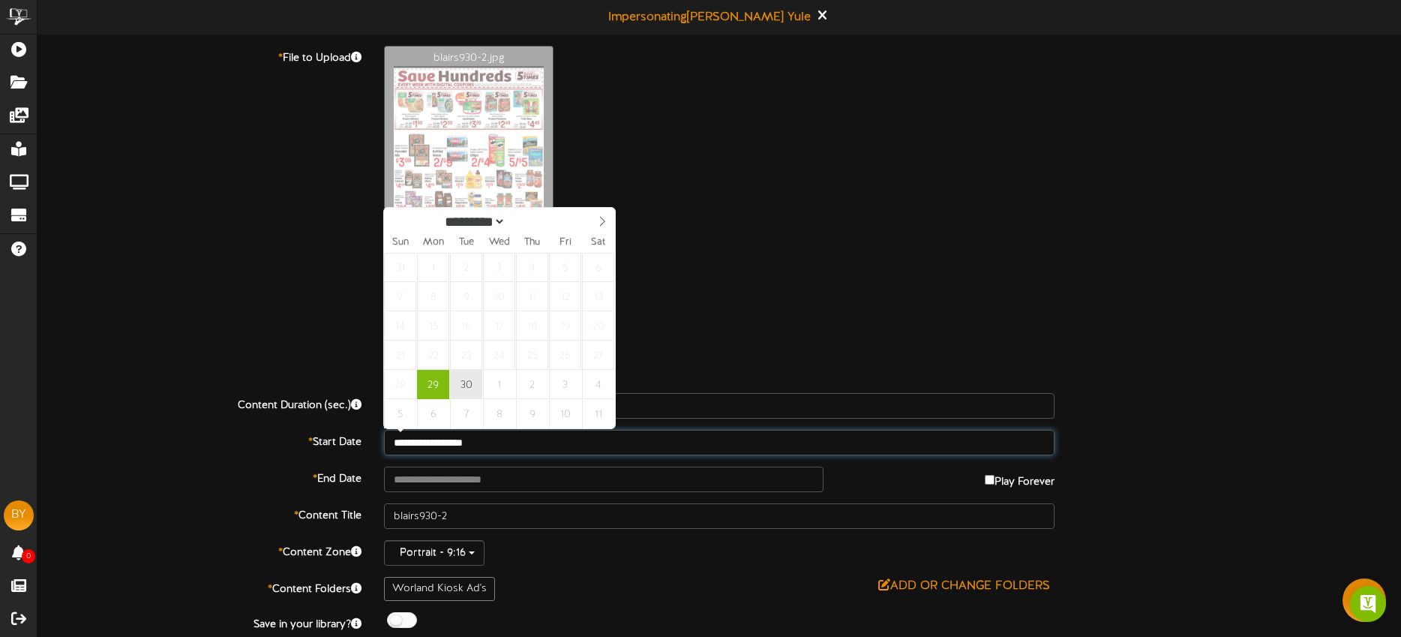
type input "**********"
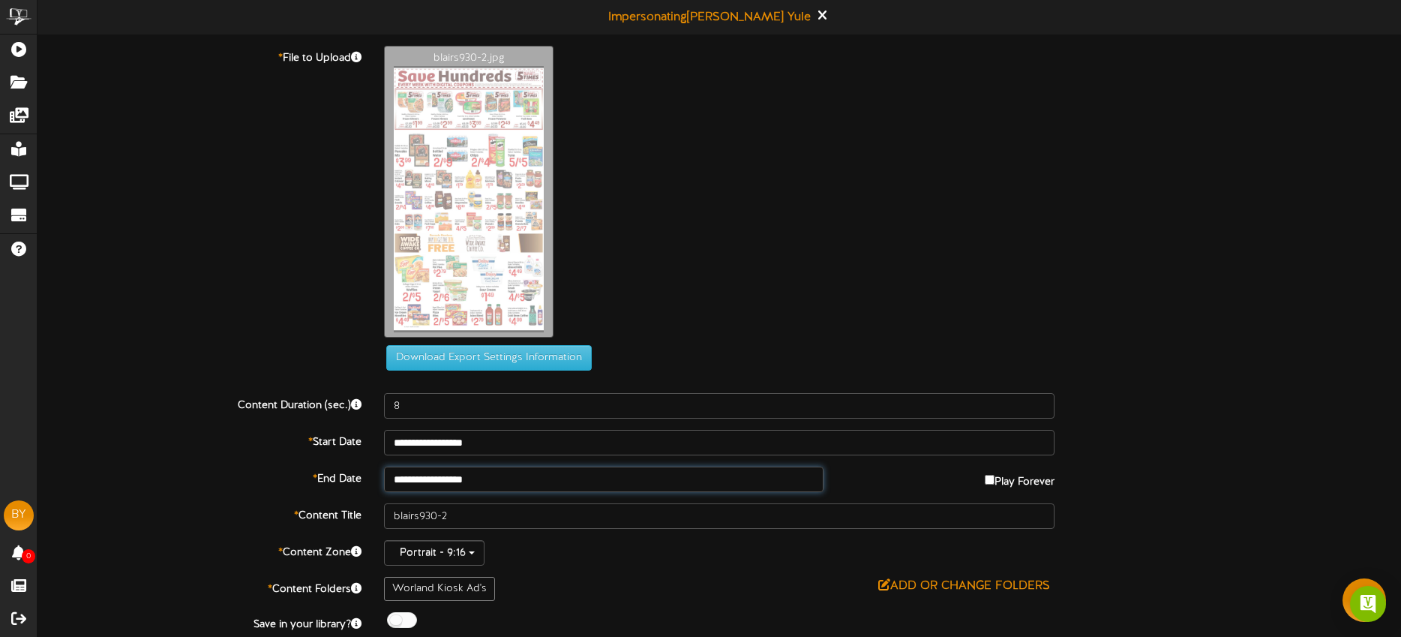
click at [517, 469] on input "**********" at bounding box center [603, 478] width 439 height 25
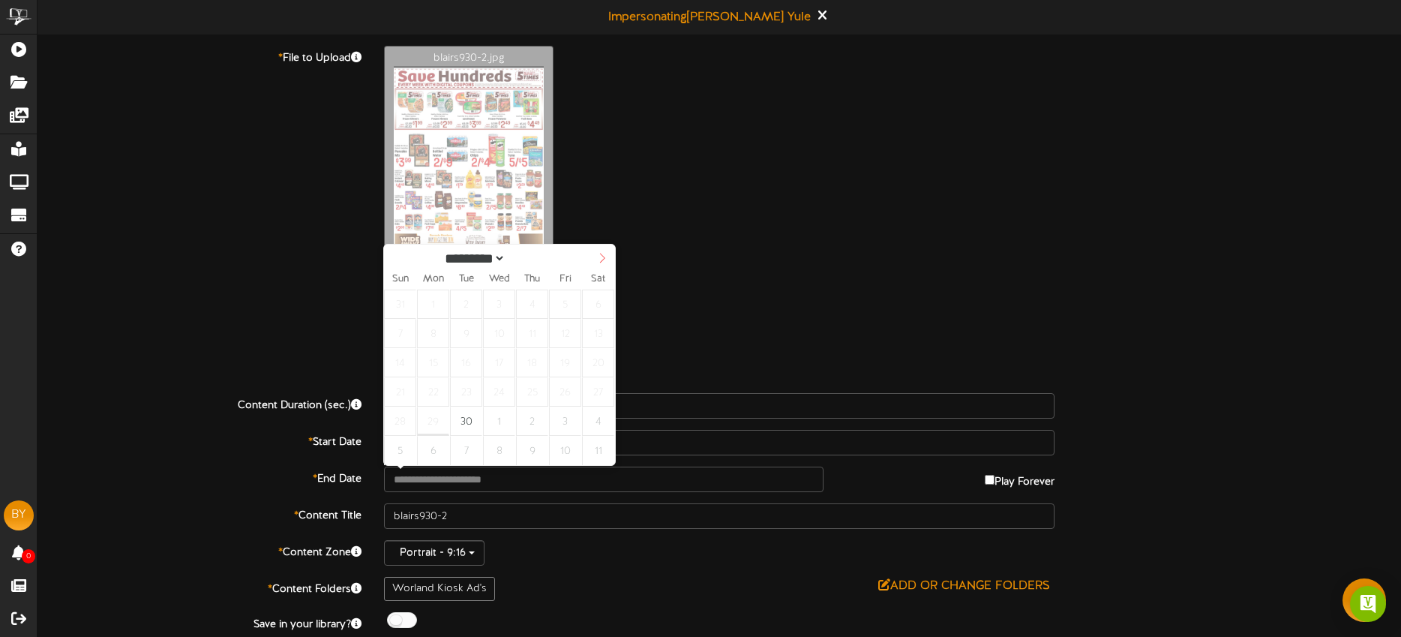
select select "*"
click at [602, 257] on icon at bounding box center [602, 258] width 10 height 10
type input "**********"
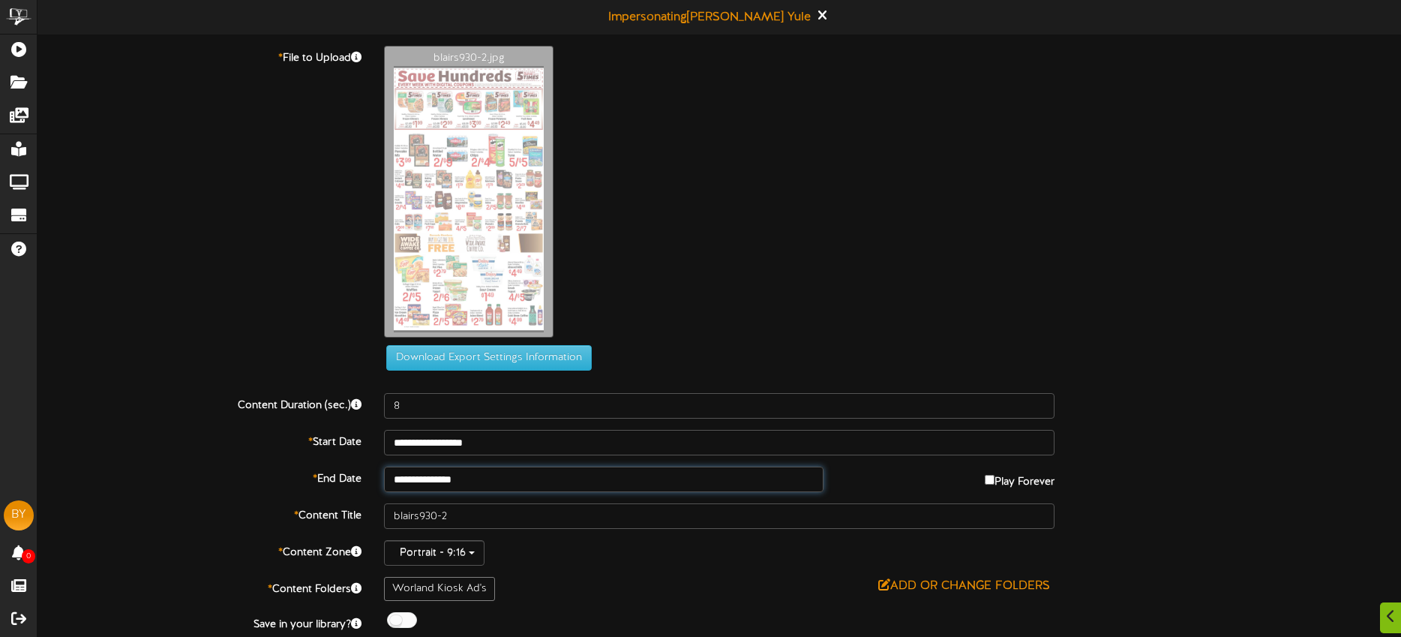
scroll to position [43, 0]
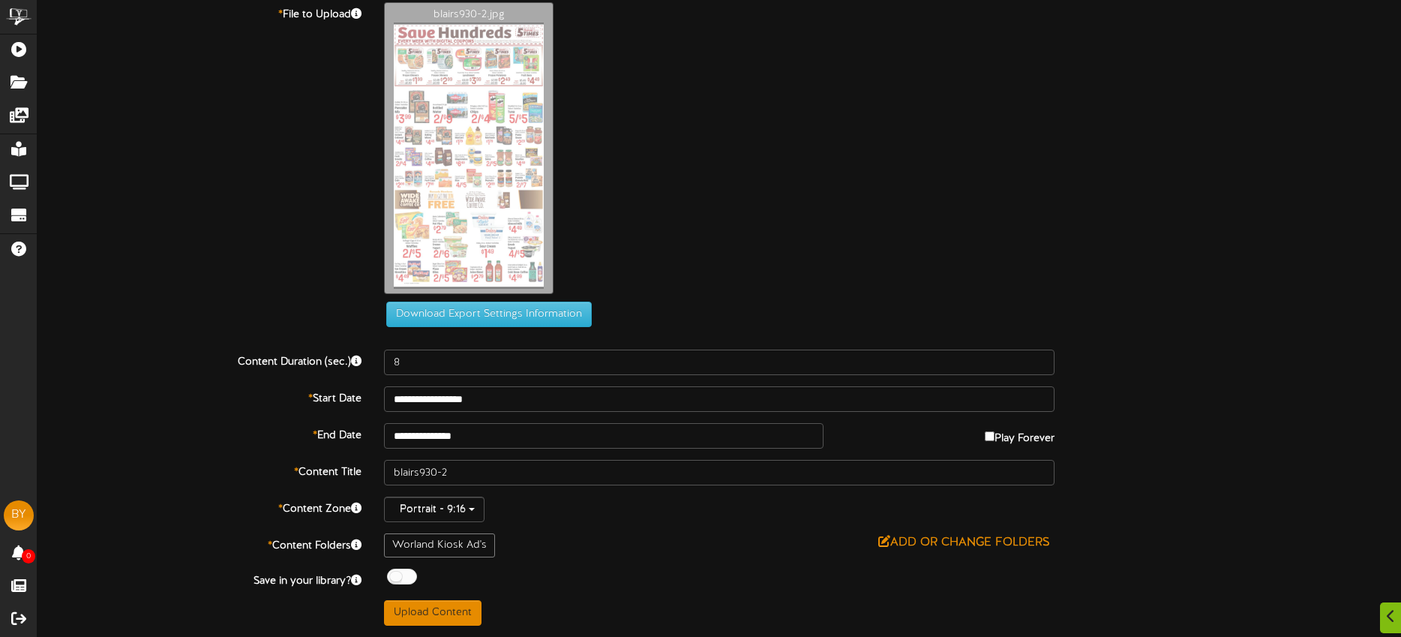
click at [441, 375] on div "**********" at bounding box center [718, 314] width 1363 height 624
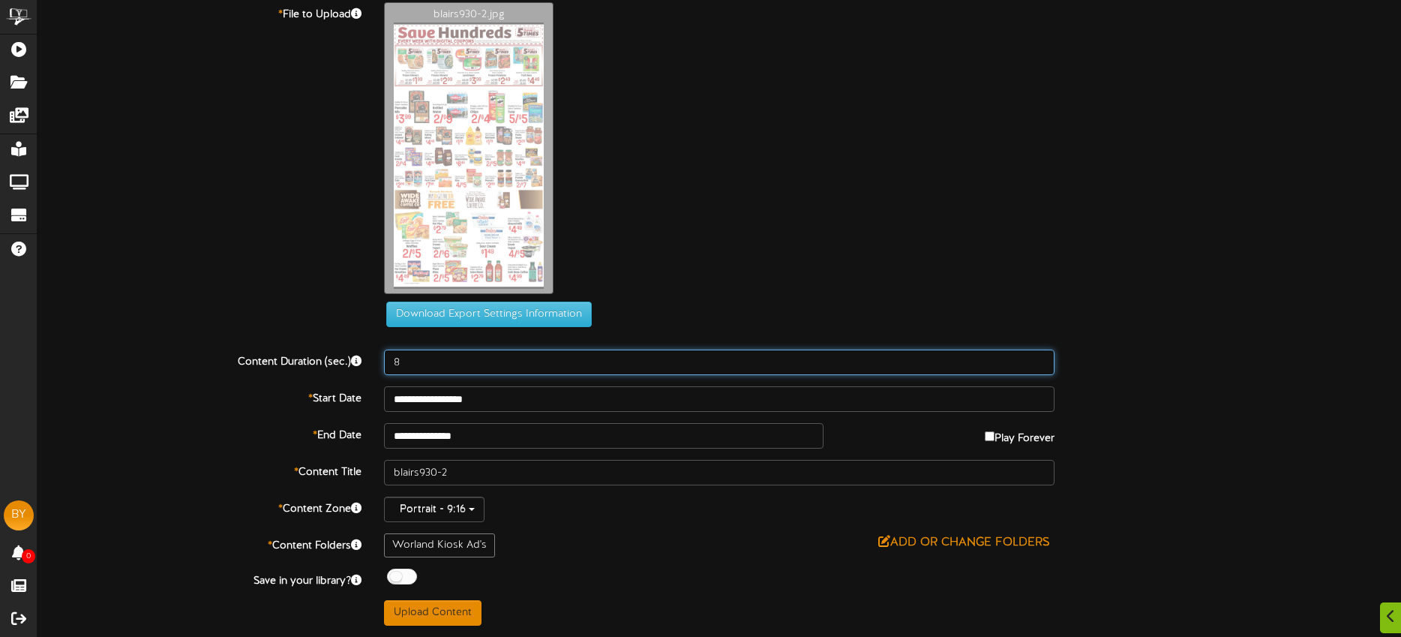
drag, startPoint x: 435, startPoint y: 358, endPoint x: 384, endPoint y: 356, distance: 51.0
click at [385, 356] on input "8" at bounding box center [719, 361] width 670 height 25
type input "15"
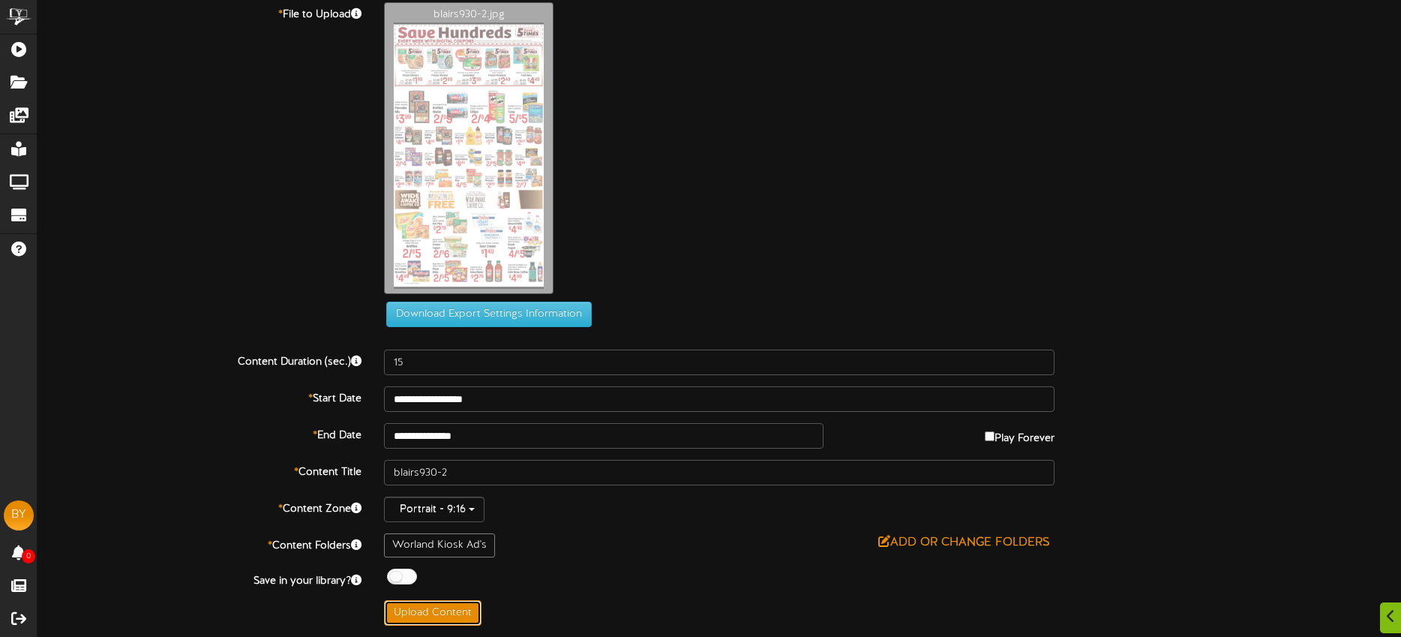
click at [460, 600] on button "Upload Content" at bounding box center [432, 612] width 97 height 25
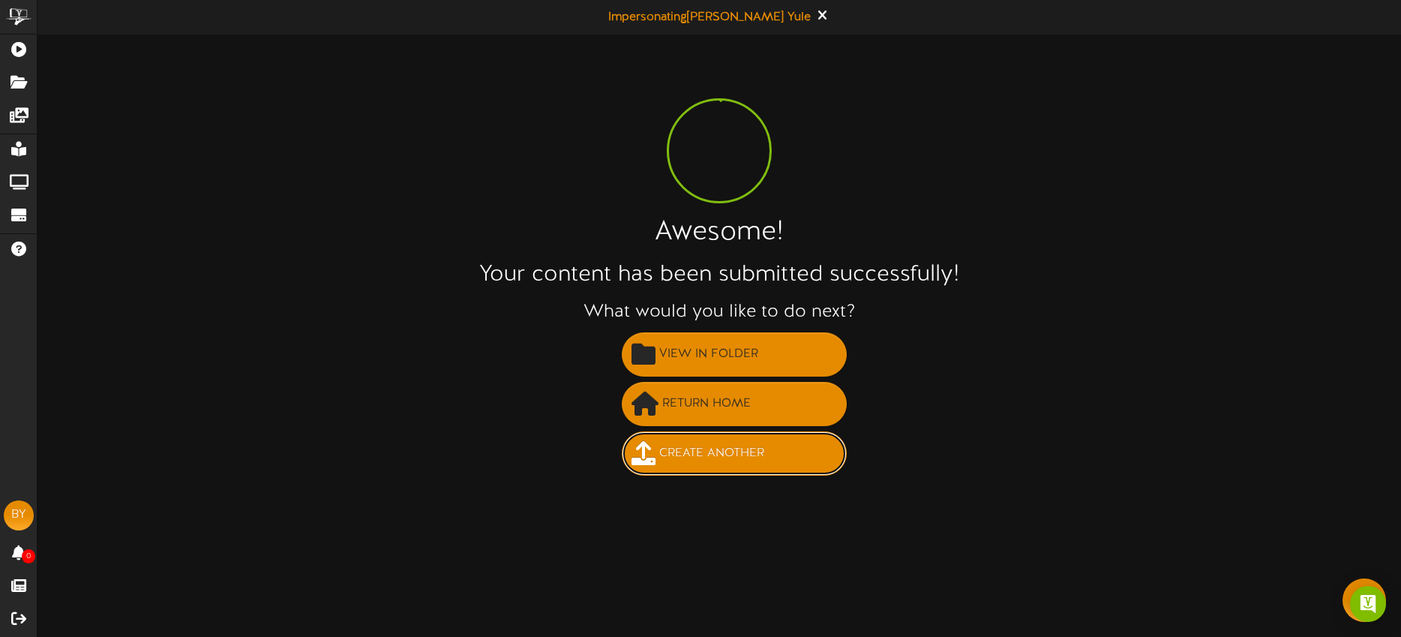
click at [728, 458] on span "Create Another" at bounding box center [711, 453] width 112 height 25
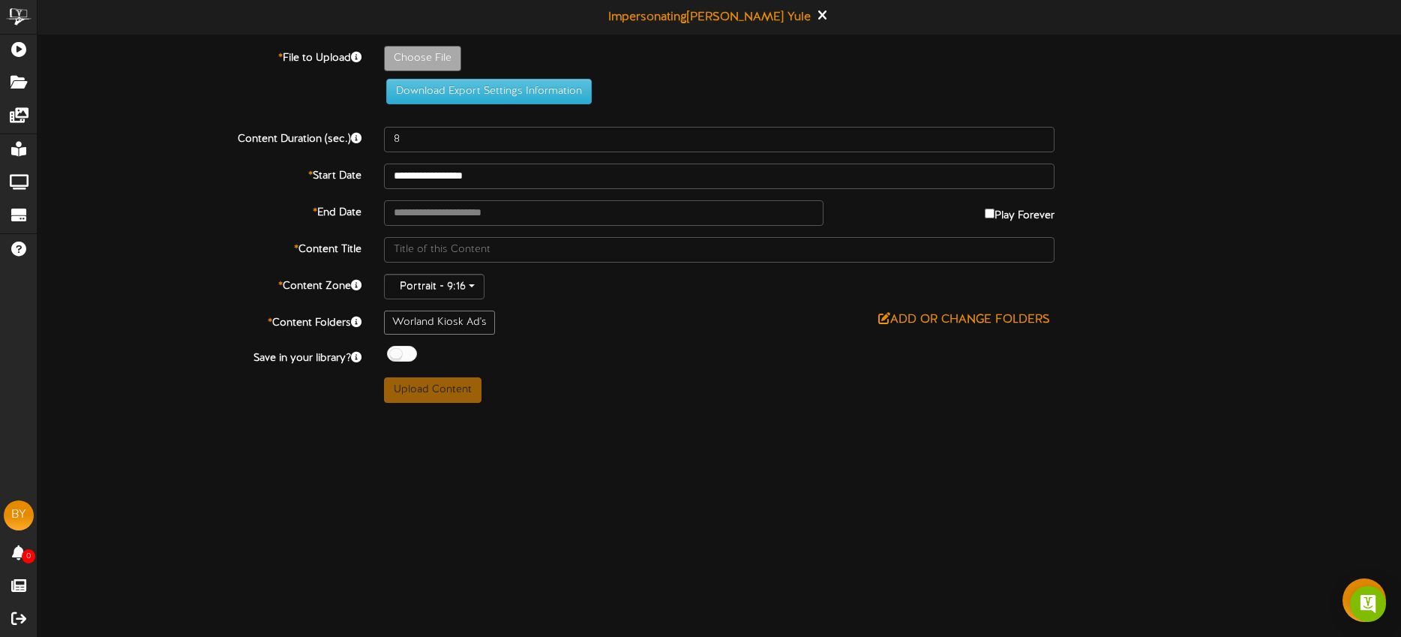
type input "**********"
type input "blairs930-2"
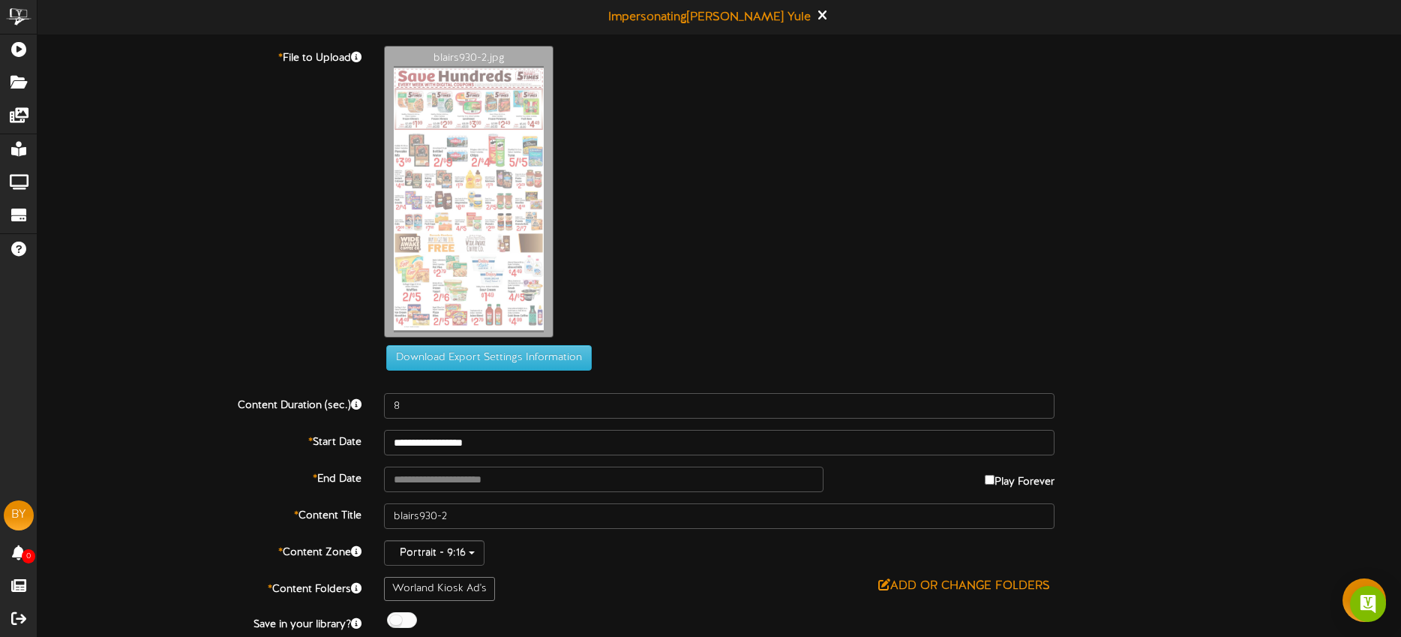
drag, startPoint x: 70, startPoint y: 67, endPoint x: 43, endPoint y: 63, distance: 27.4
click at [66, 67] on div "Download Export Settings Information" at bounding box center [719, 208] width 1408 height 325
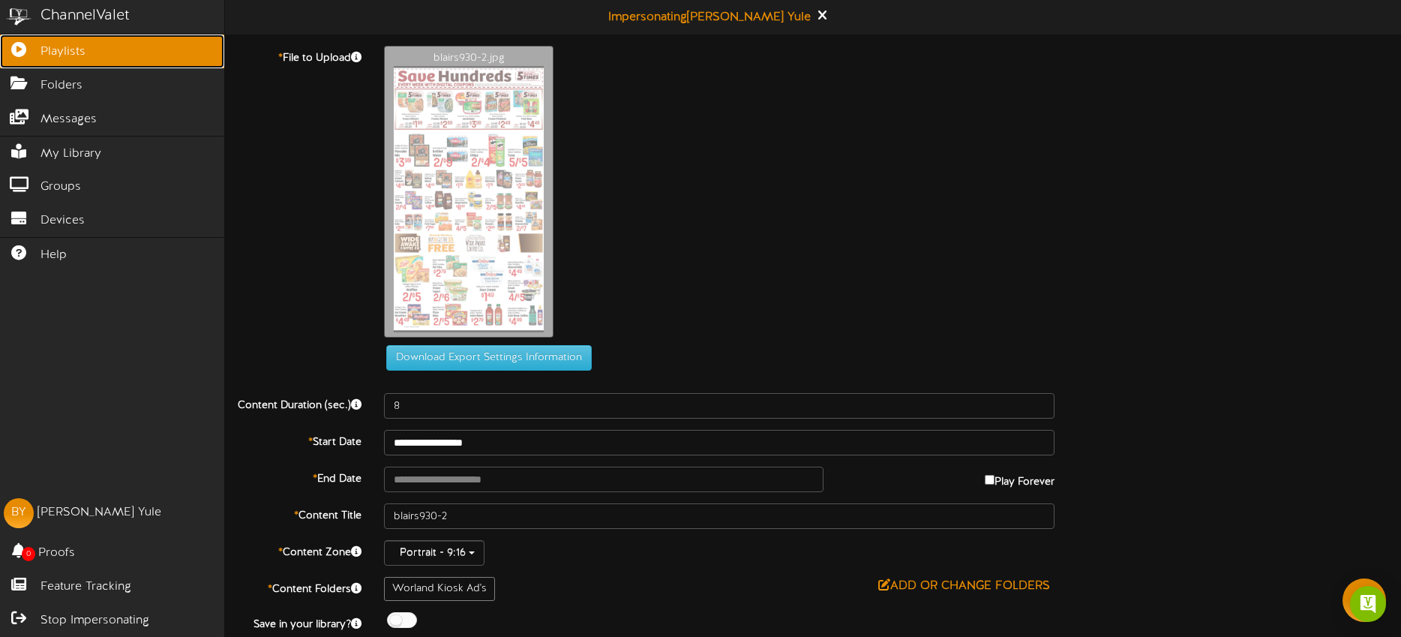
click at [27, 52] on icon at bounding box center [18, 47] width 37 height 11
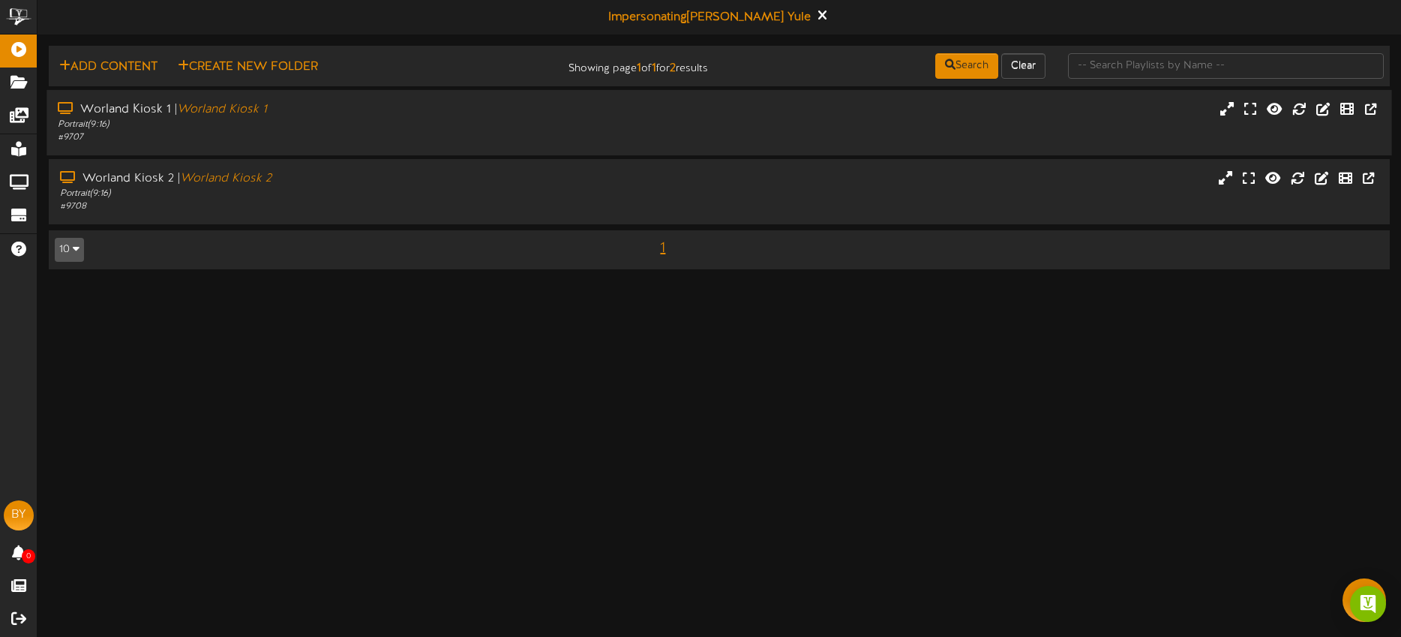
click at [593, 131] on div "# 9707" at bounding box center [327, 137] width 538 height 13
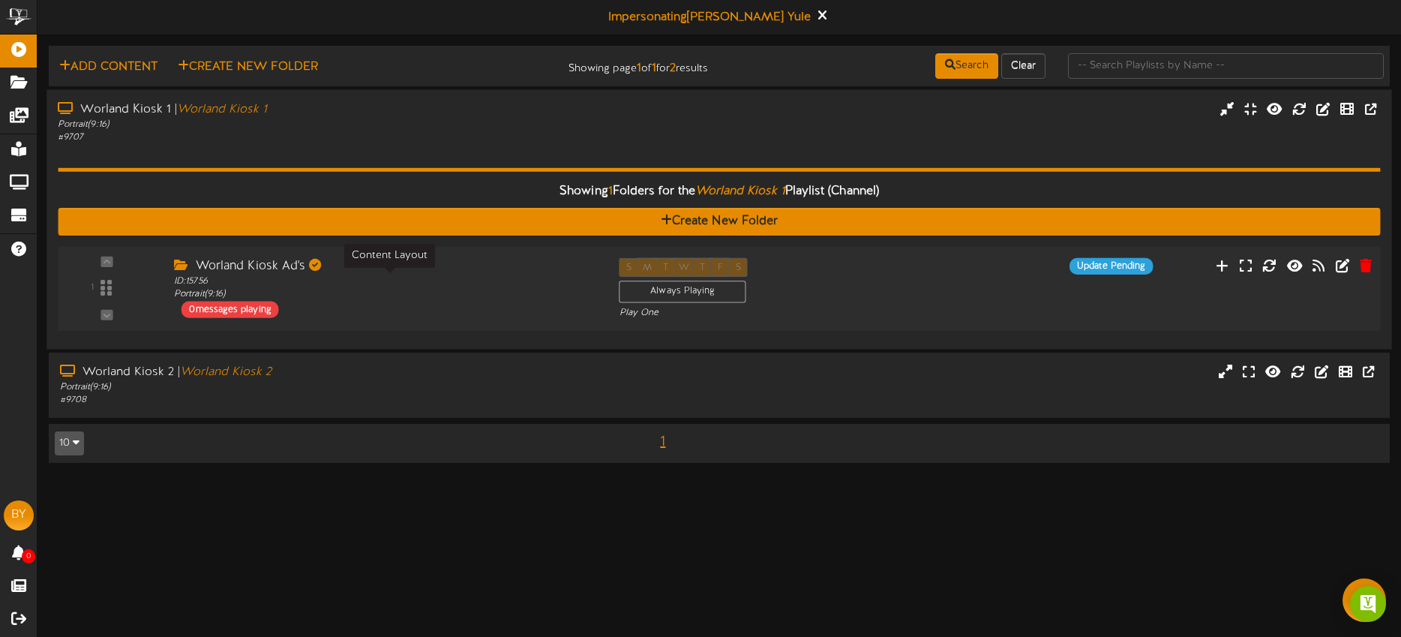
click at [394, 286] on div "ID: 15756 Portrait ( 9:16 )" at bounding box center [385, 287] width 422 height 26
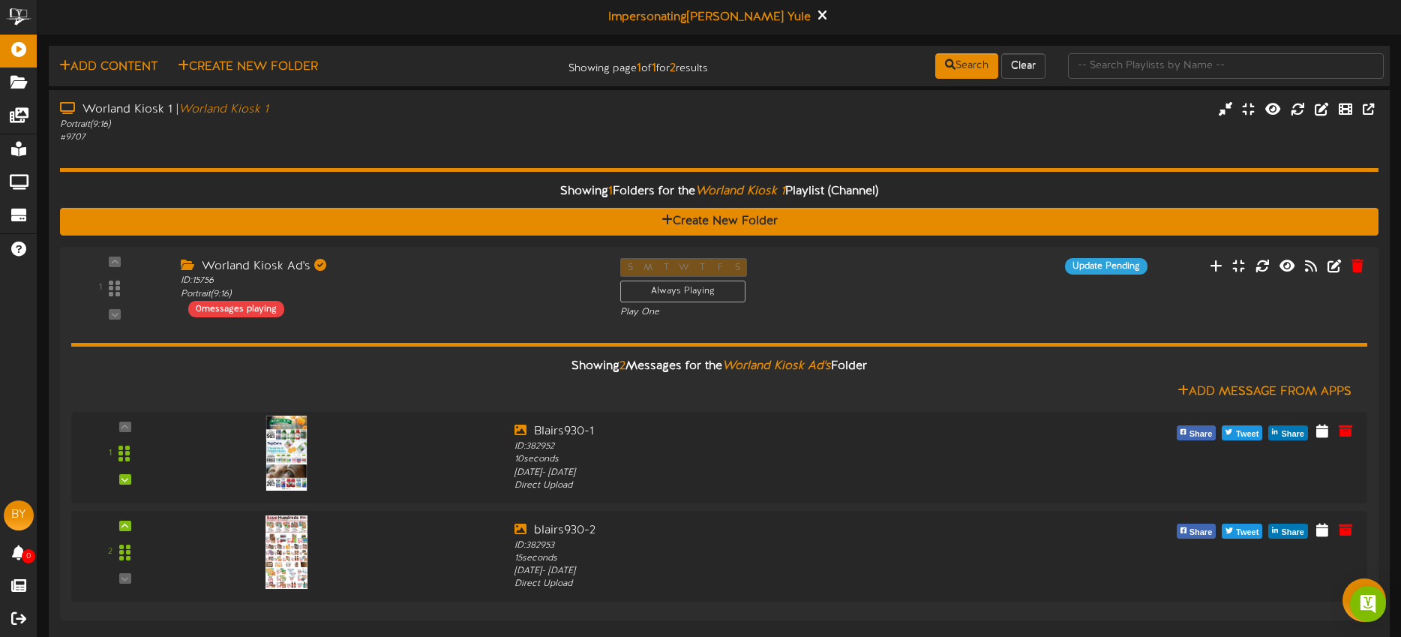
scroll to position [1, 0]
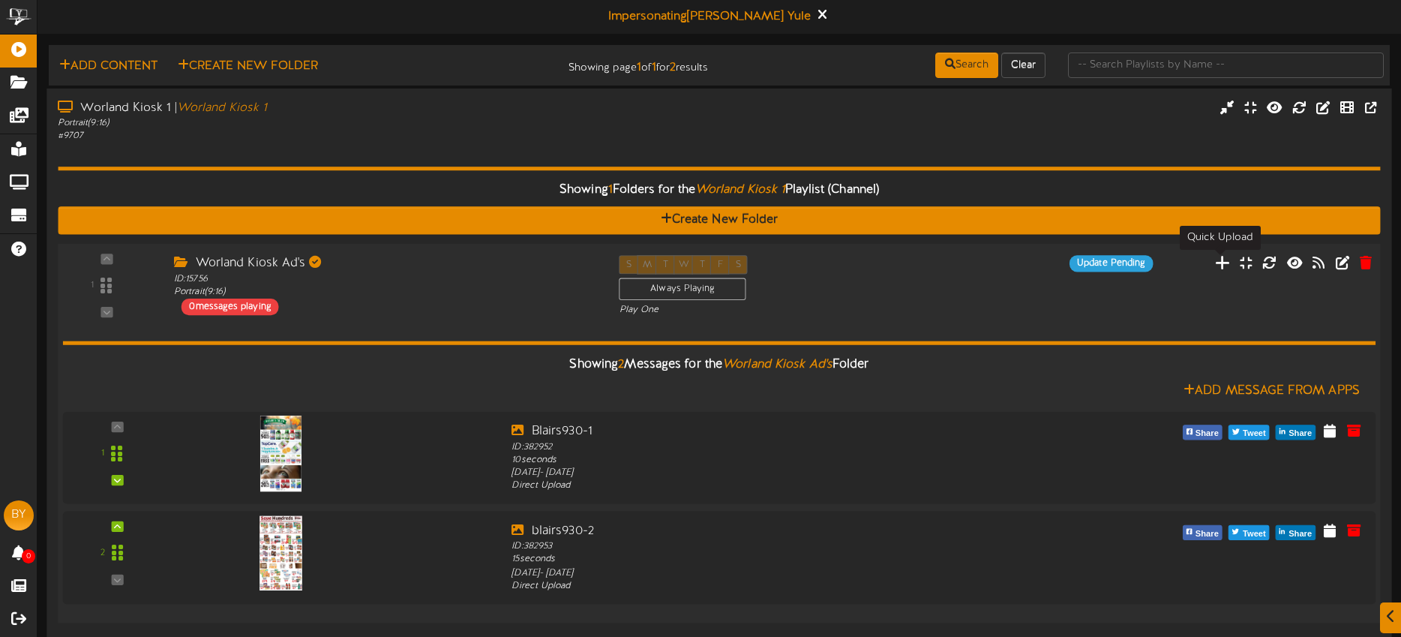
click at [1224, 267] on icon at bounding box center [1223, 261] width 16 height 16
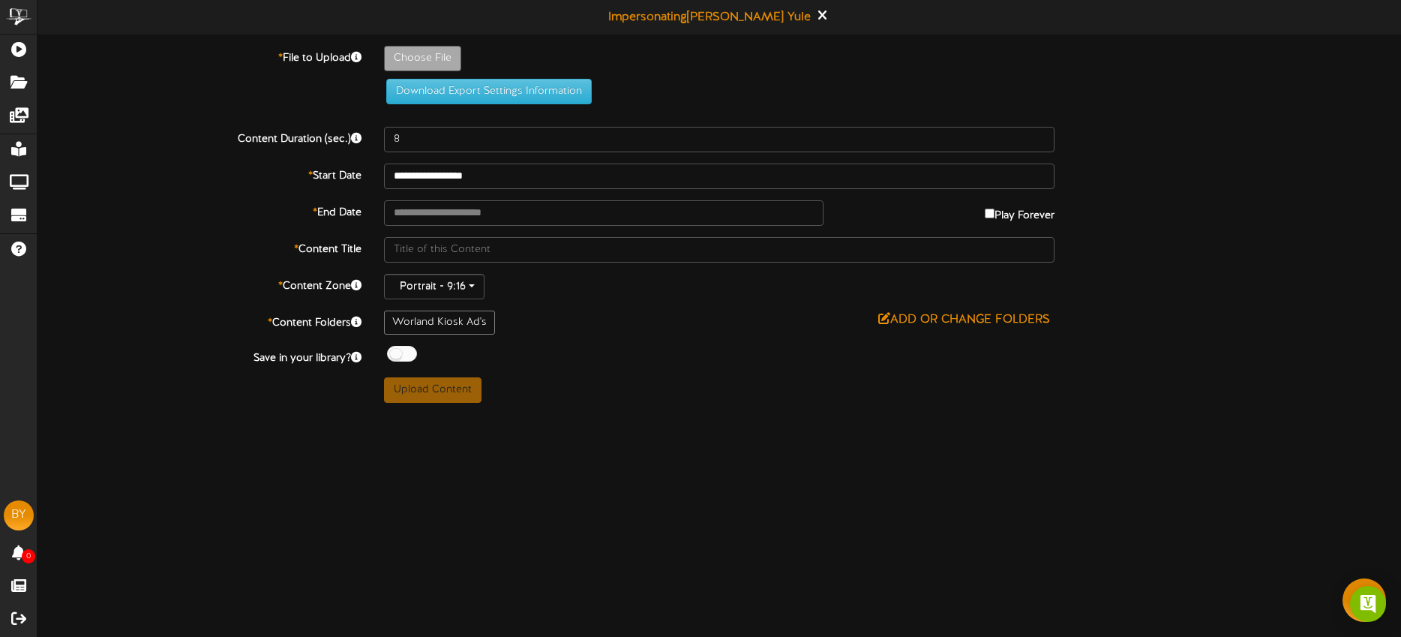
type input "**********"
type input "blairs930-1-1"
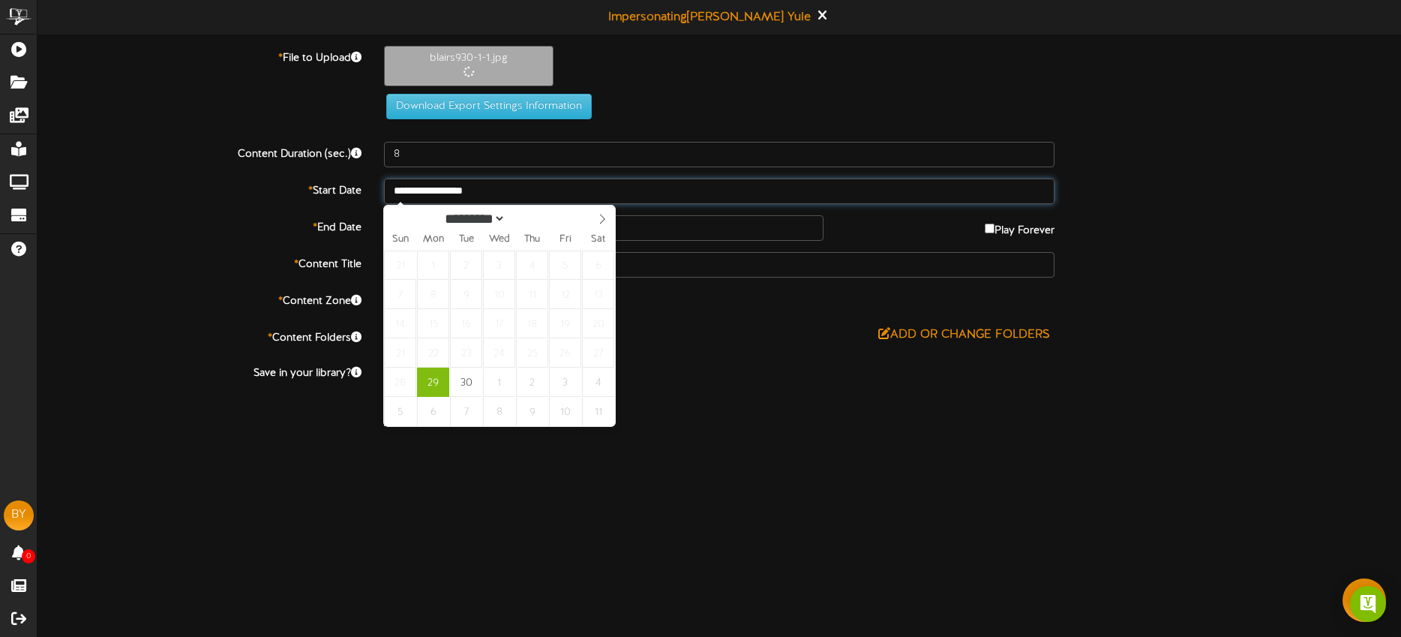
click at [547, 187] on input "**********" at bounding box center [719, 190] width 670 height 25
type input "**********"
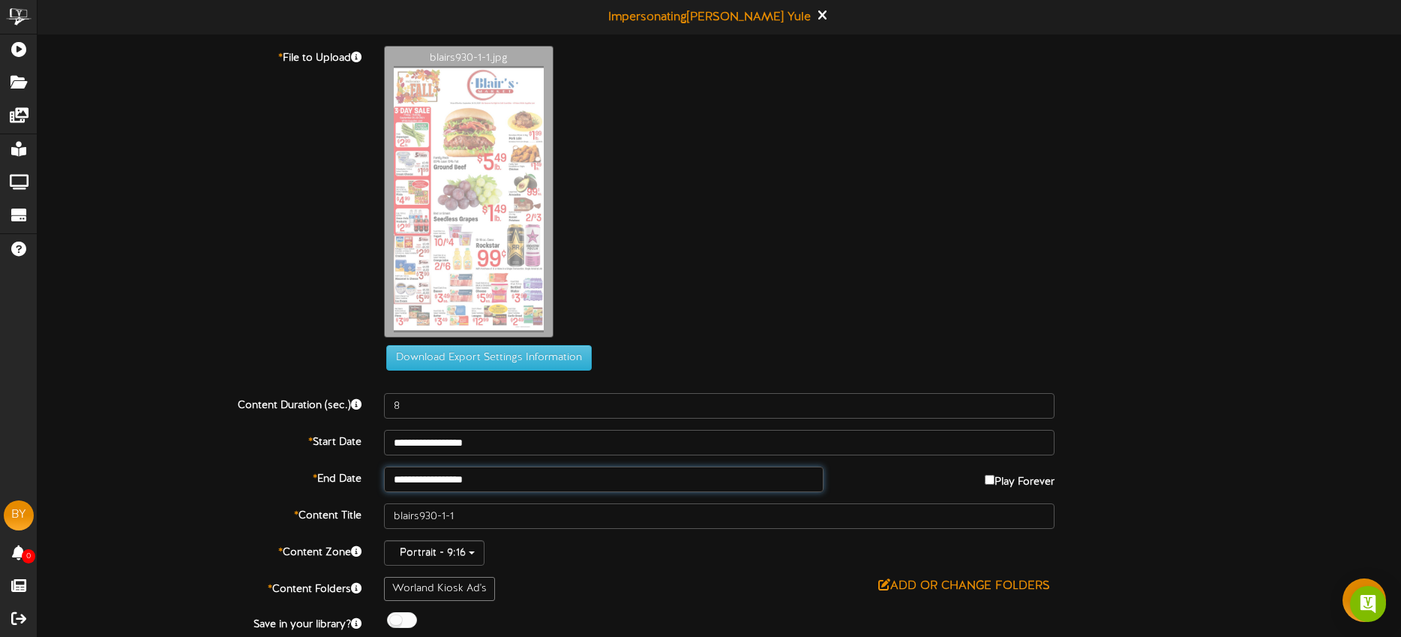
click at [518, 472] on input "**********" at bounding box center [603, 478] width 439 height 25
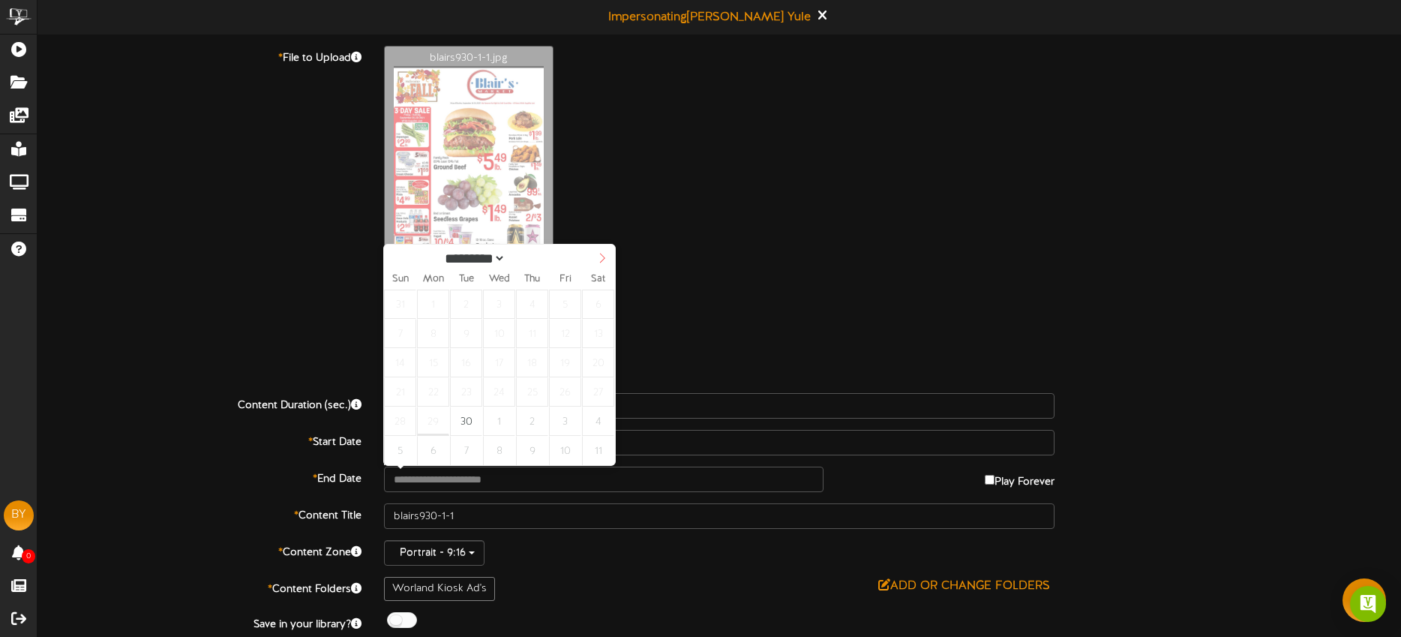
select select "*"
click at [607, 260] on icon at bounding box center [602, 258] width 10 height 10
type input "**********"
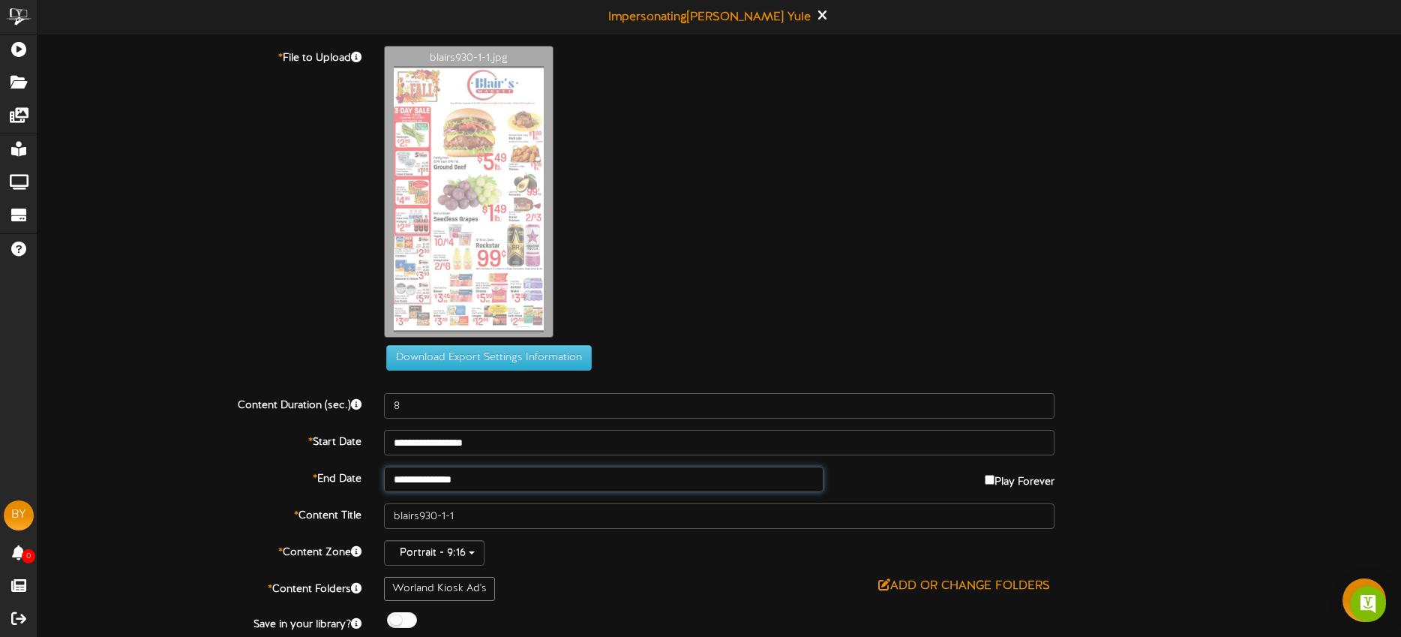
scroll to position [1, 0]
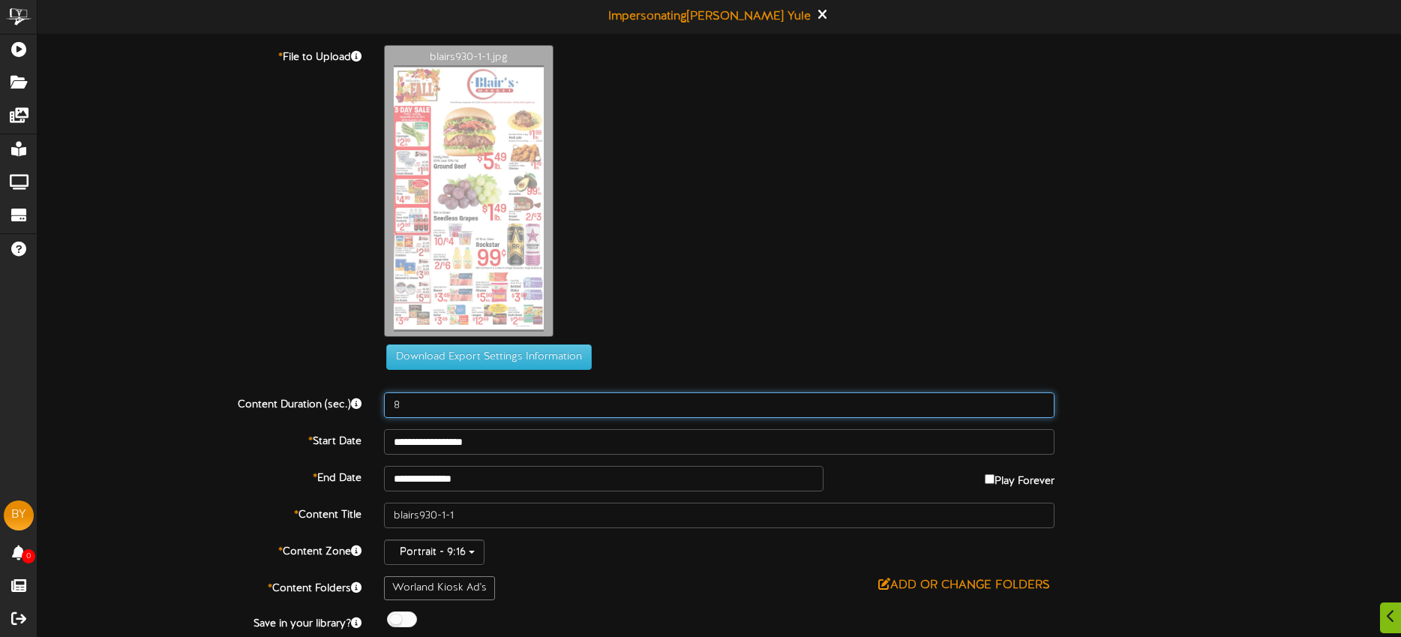
drag, startPoint x: 478, startPoint y: 403, endPoint x: 372, endPoint y: 385, distance: 108.0
click at [371, 385] on div "**********" at bounding box center [718, 357] width 1363 height 624
type input "15"
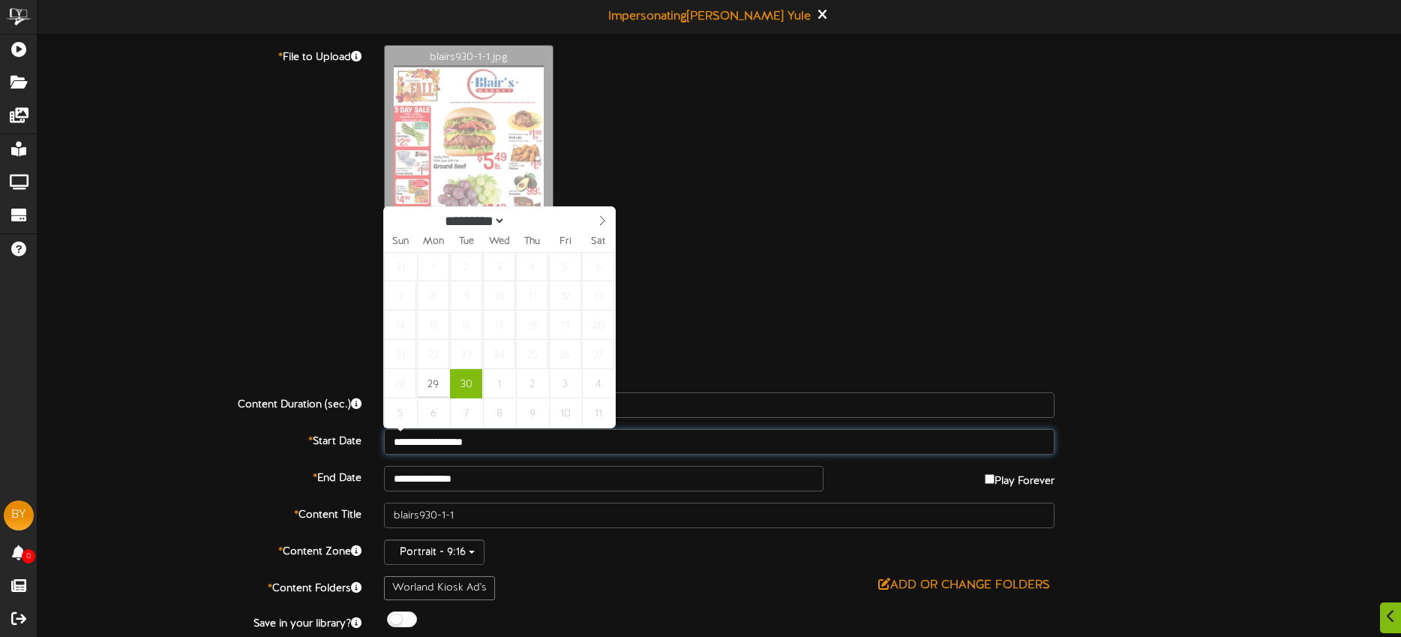
scroll to position [43, 0]
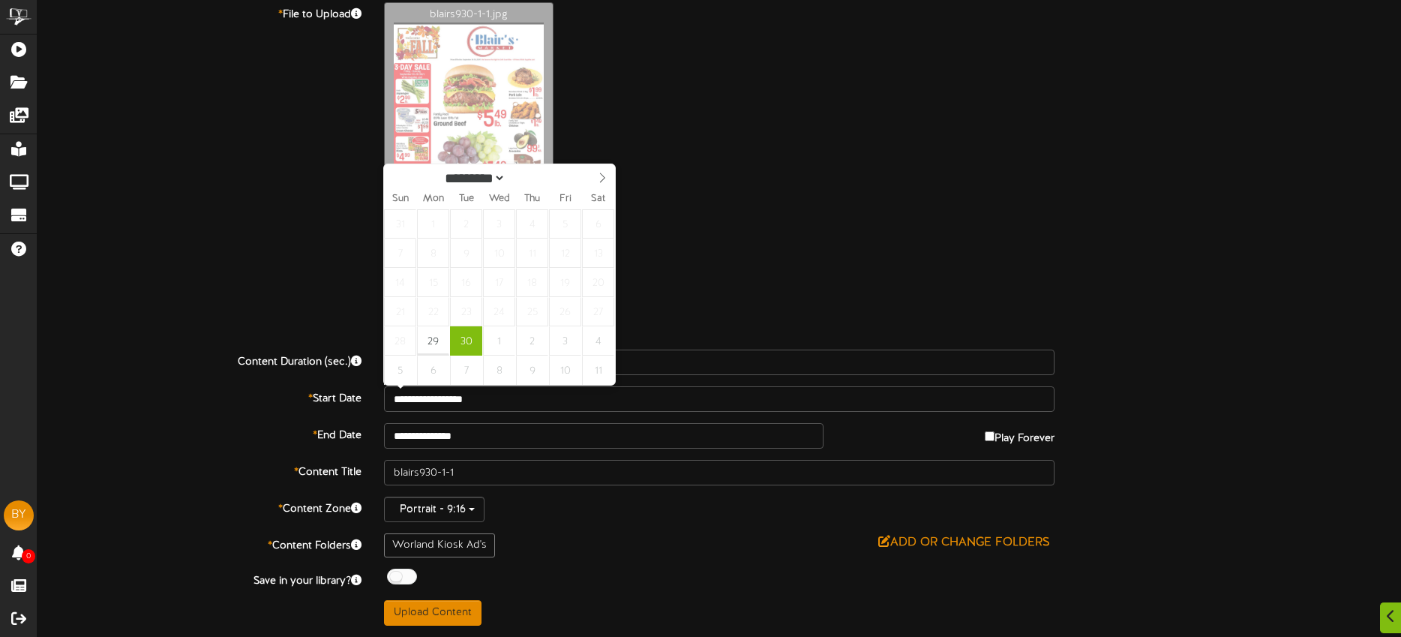
click at [609, 542] on div "Add or Change Folders" at bounding box center [719, 542] width 670 height 19
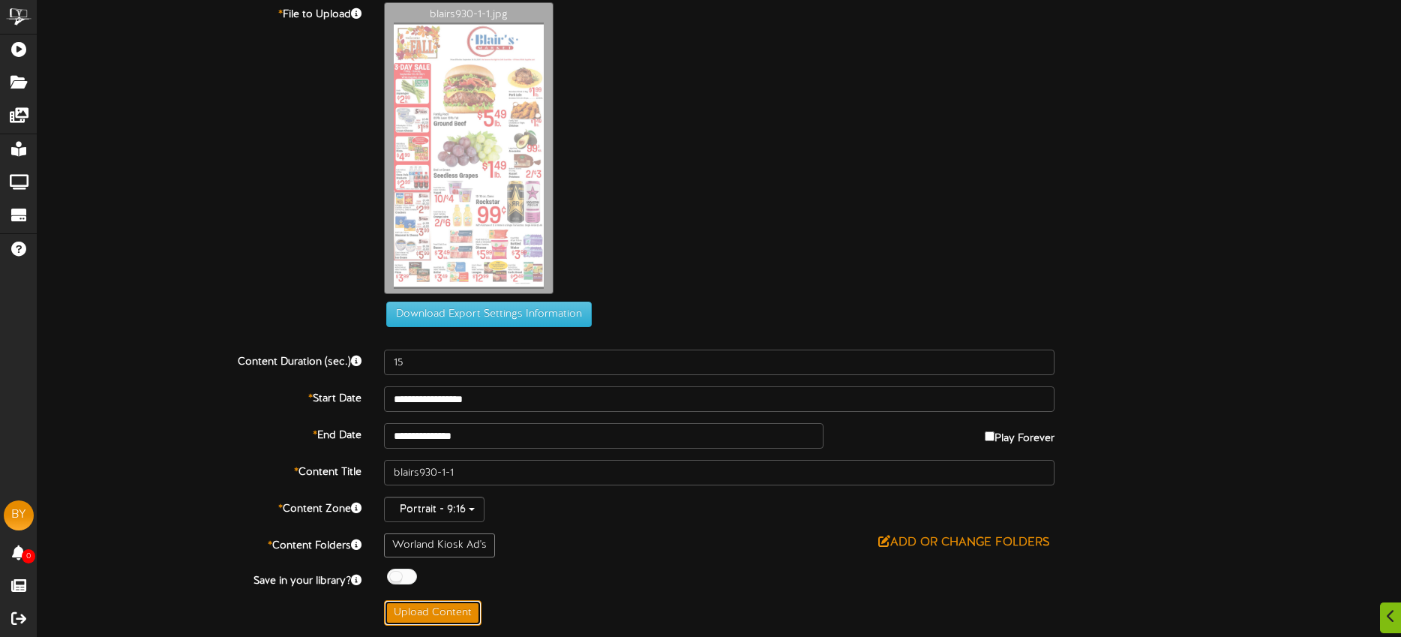
click at [451, 607] on button "Upload Content" at bounding box center [432, 612] width 97 height 25
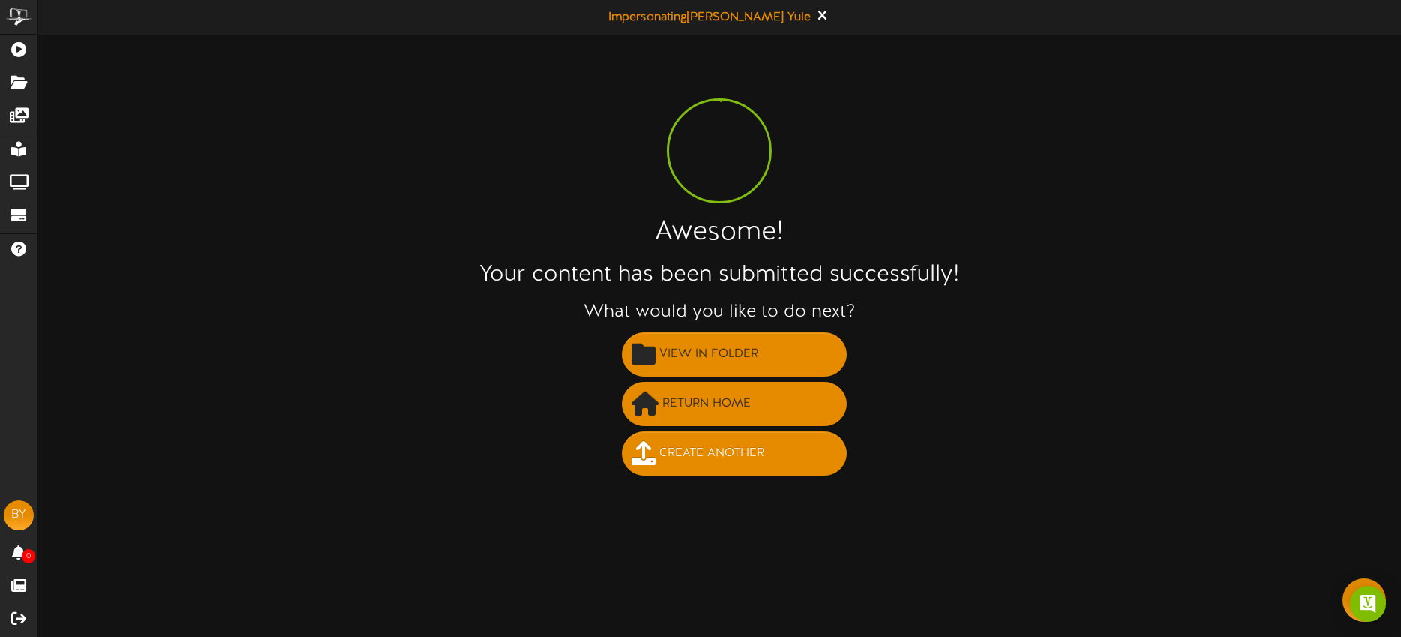
scroll to position [0, 0]
click at [790, 465] on button "Create Another" at bounding box center [734, 453] width 225 height 44
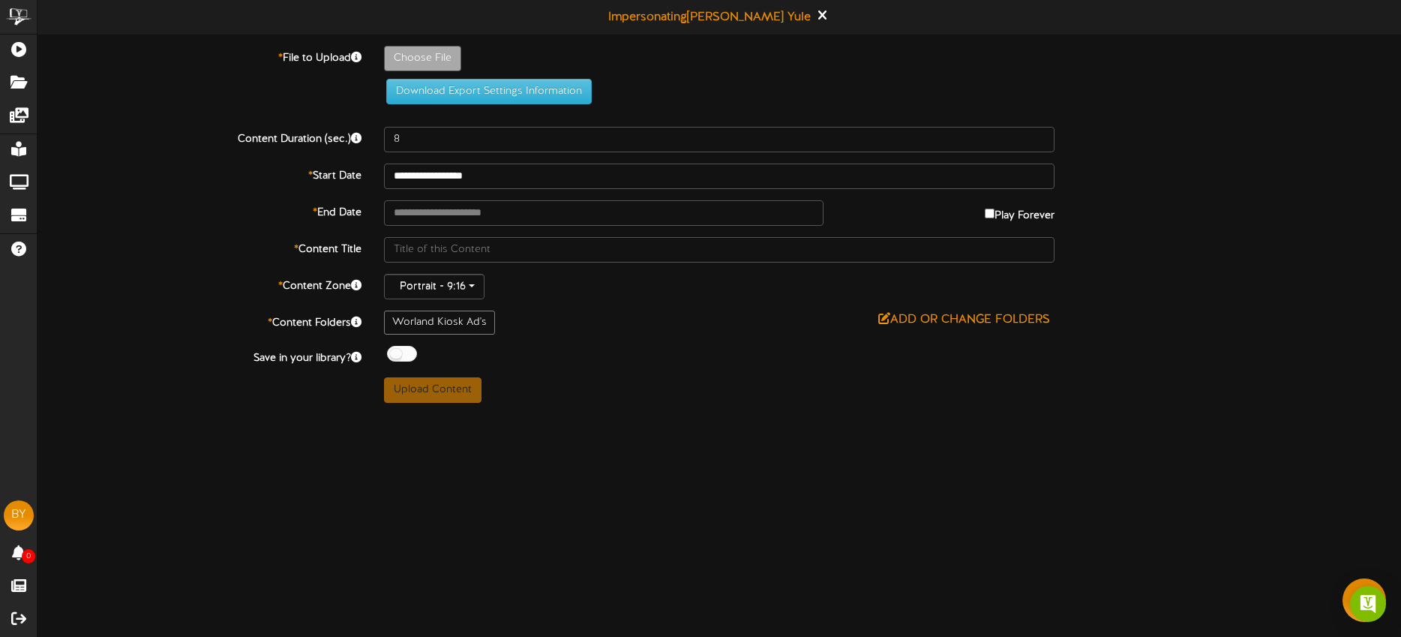
type input "**********"
type input "blairs930-3"
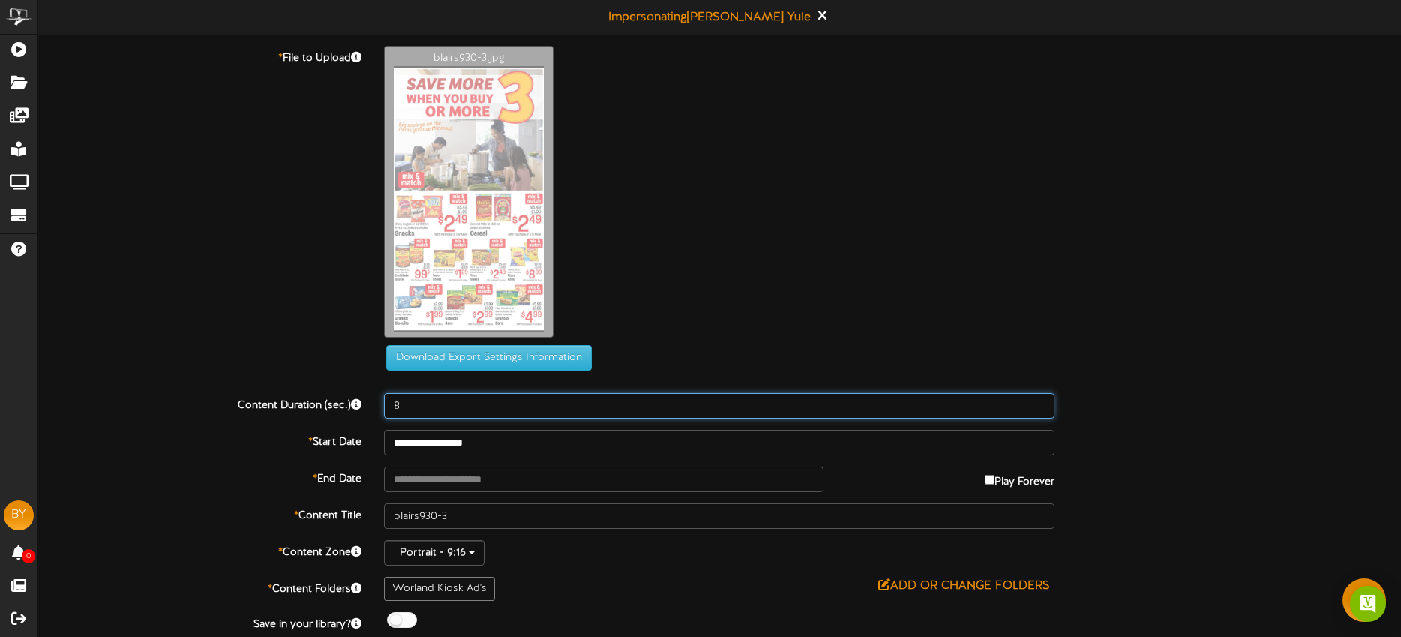
click at [442, 401] on input "8" at bounding box center [719, 405] width 670 height 25
type input "10"
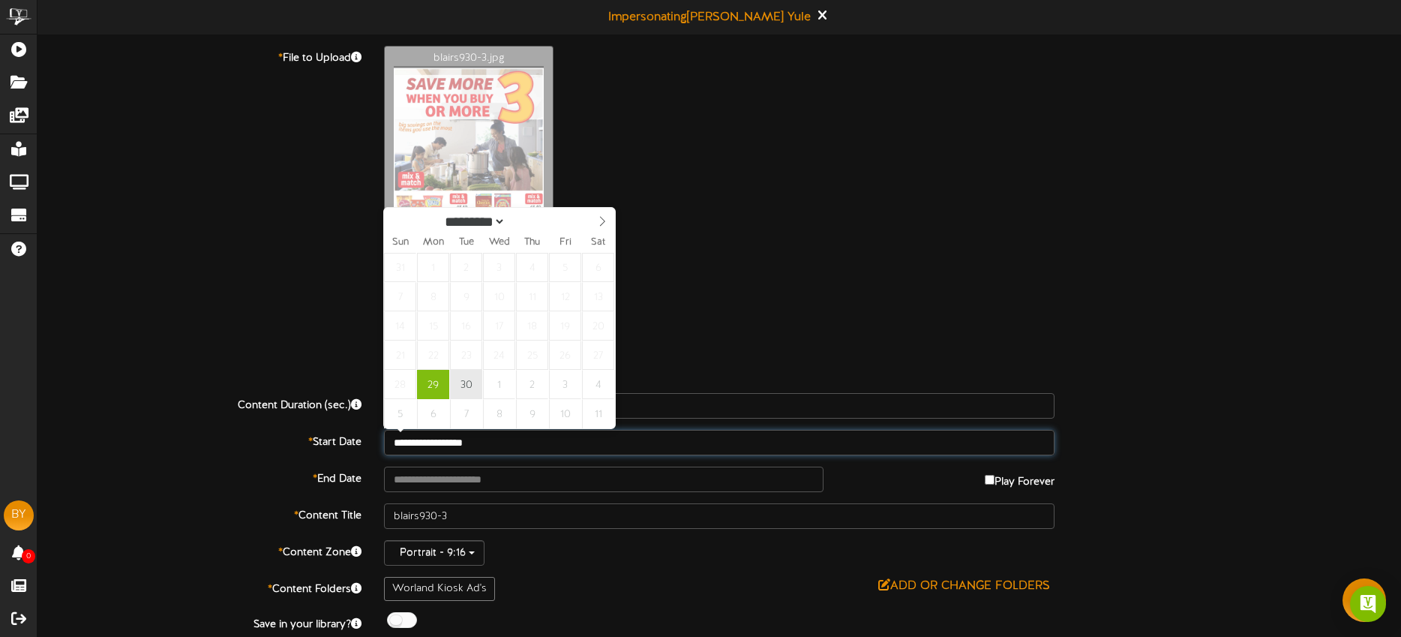
type input "**********"
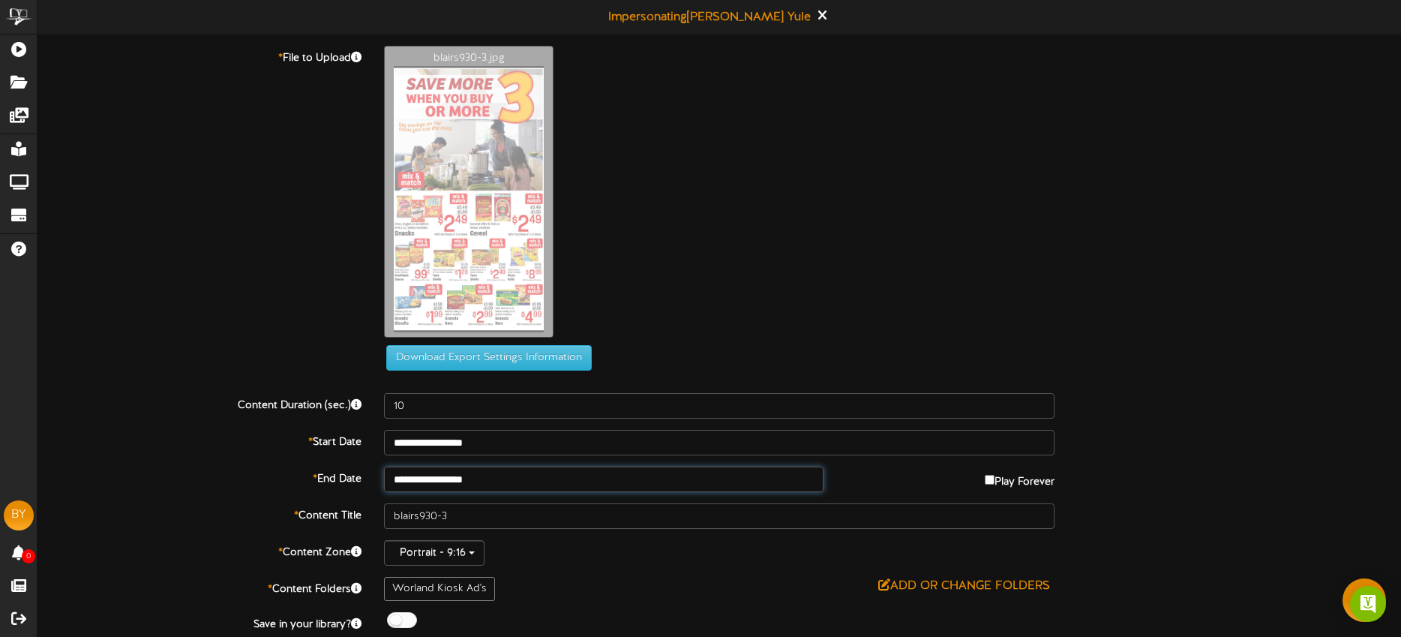
click at [521, 480] on input "**********" at bounding box center [603, 478] width 439 height 25
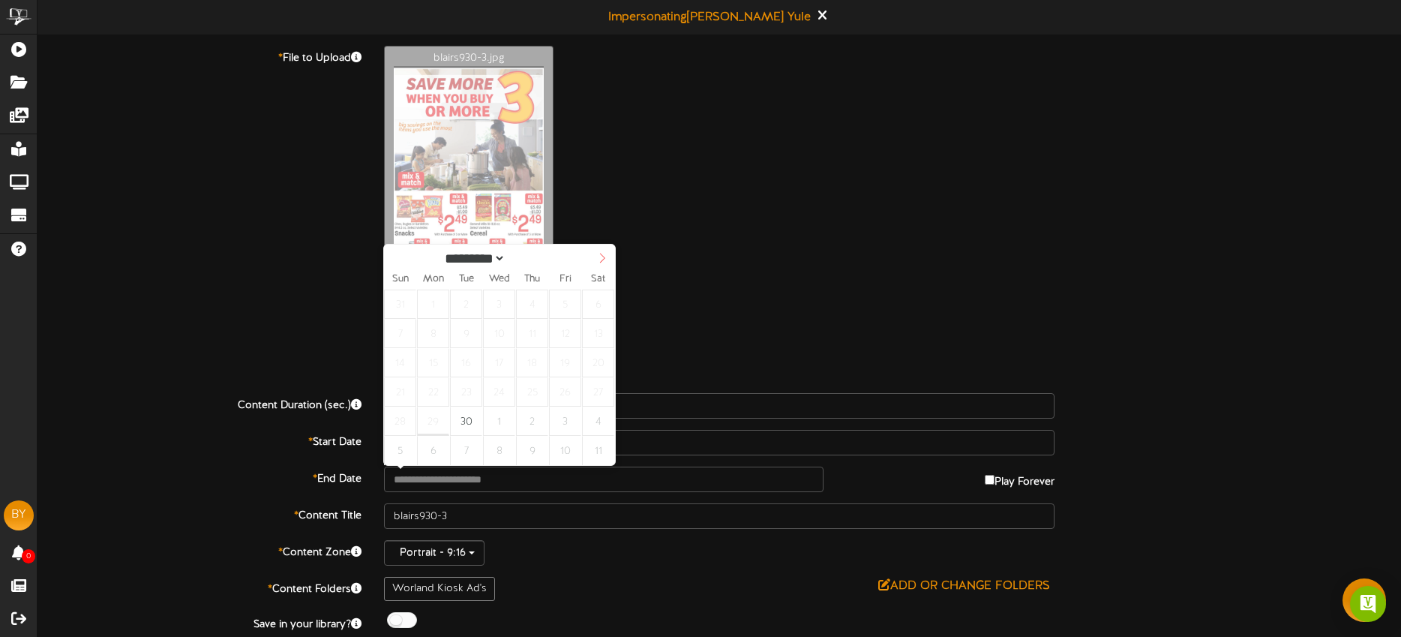
select select "*"
click at [604, 258] on icon at bounding box center [602, 258] width 5 height 10
type input "**********"
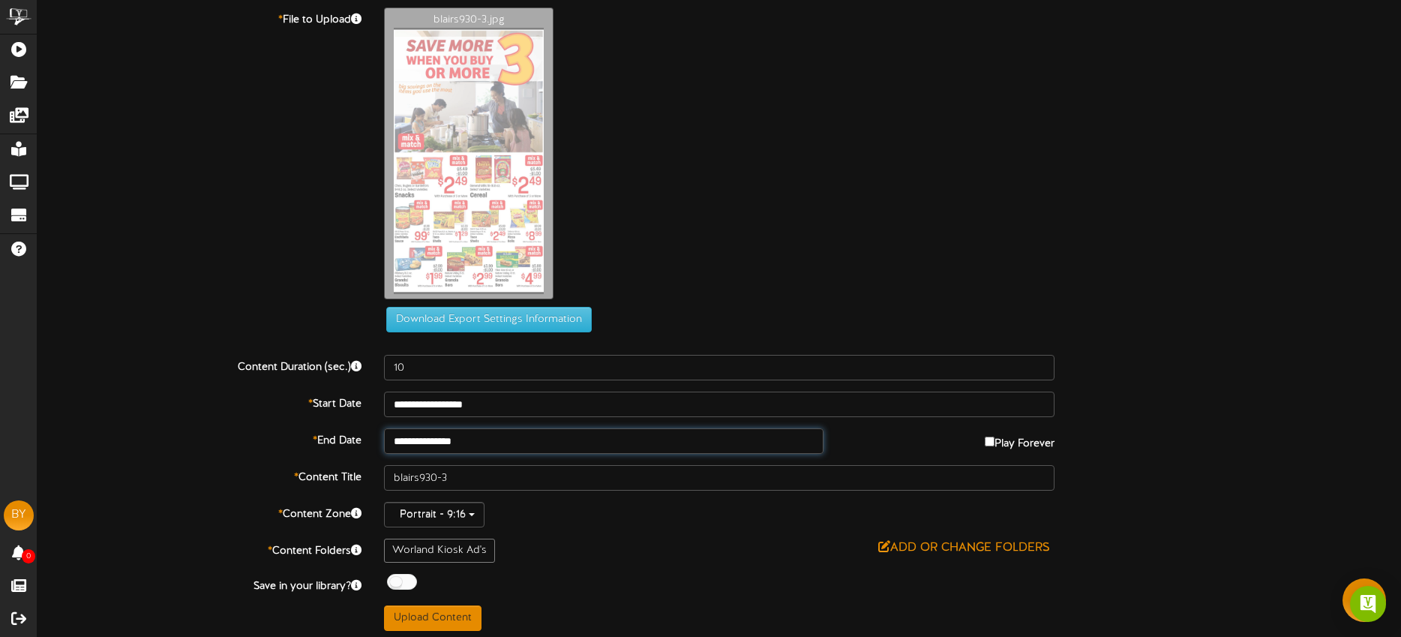
scroll to position [43, 0]
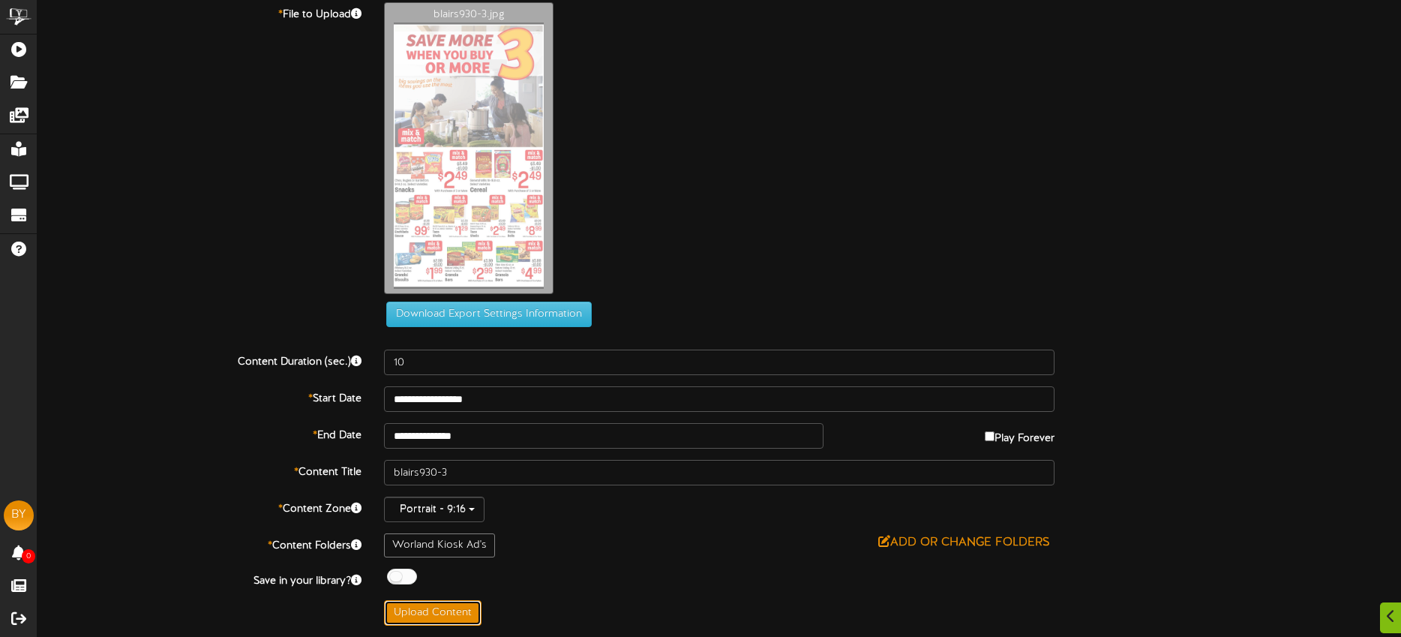
click at [455, 606] on button "Upload Content" at bounding box center [432, 612] width 97 height 25
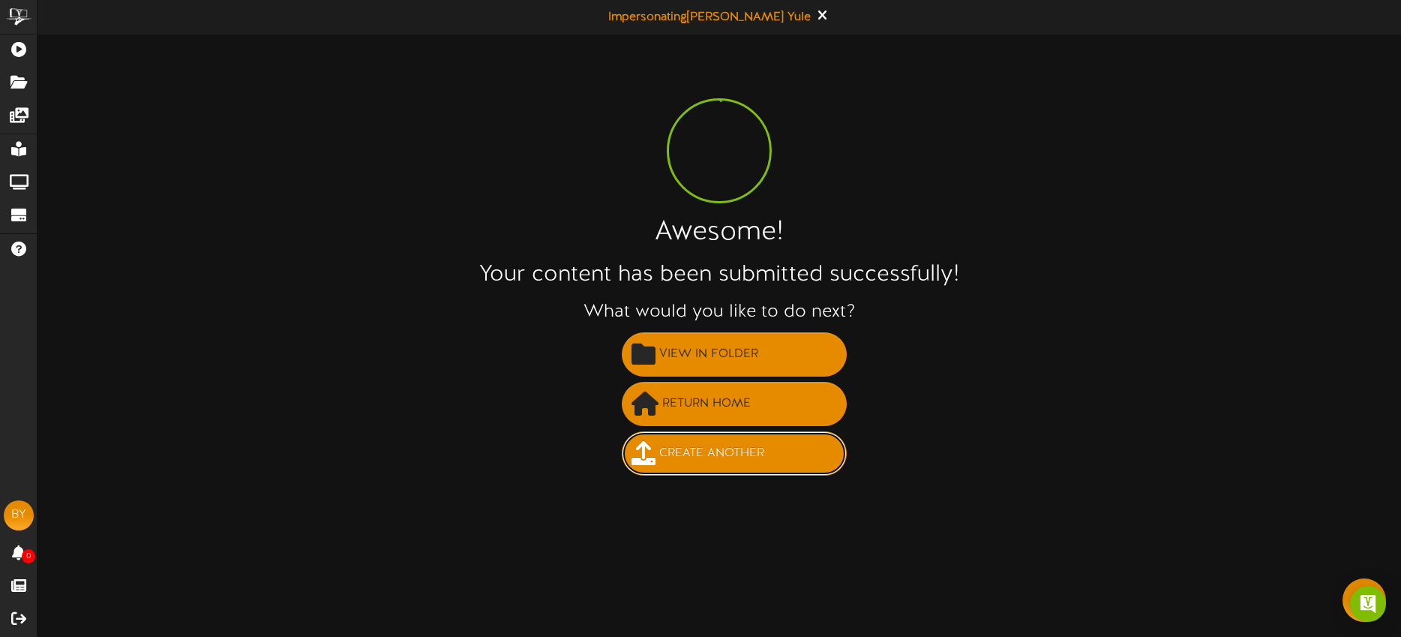
click at [682, 456] on span "Create Another" at bounding box center [711, 453] width 112 height 25
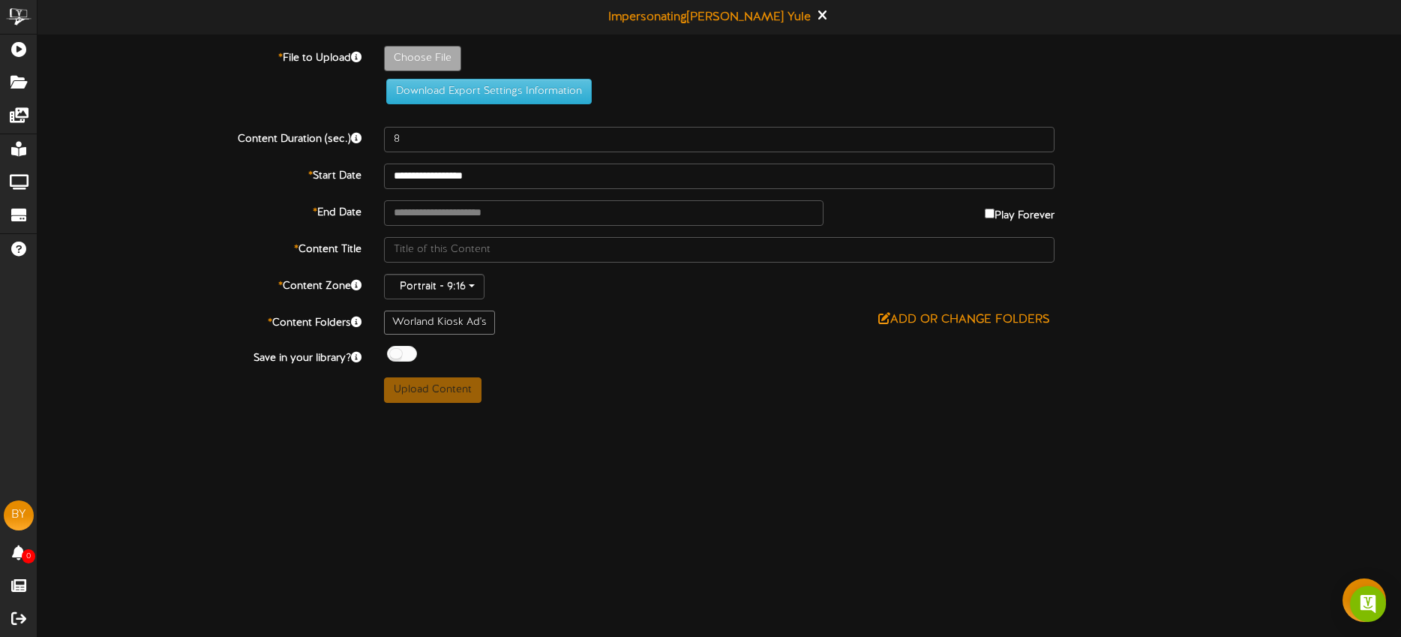
type input "**********"
type input "blairs930-5"
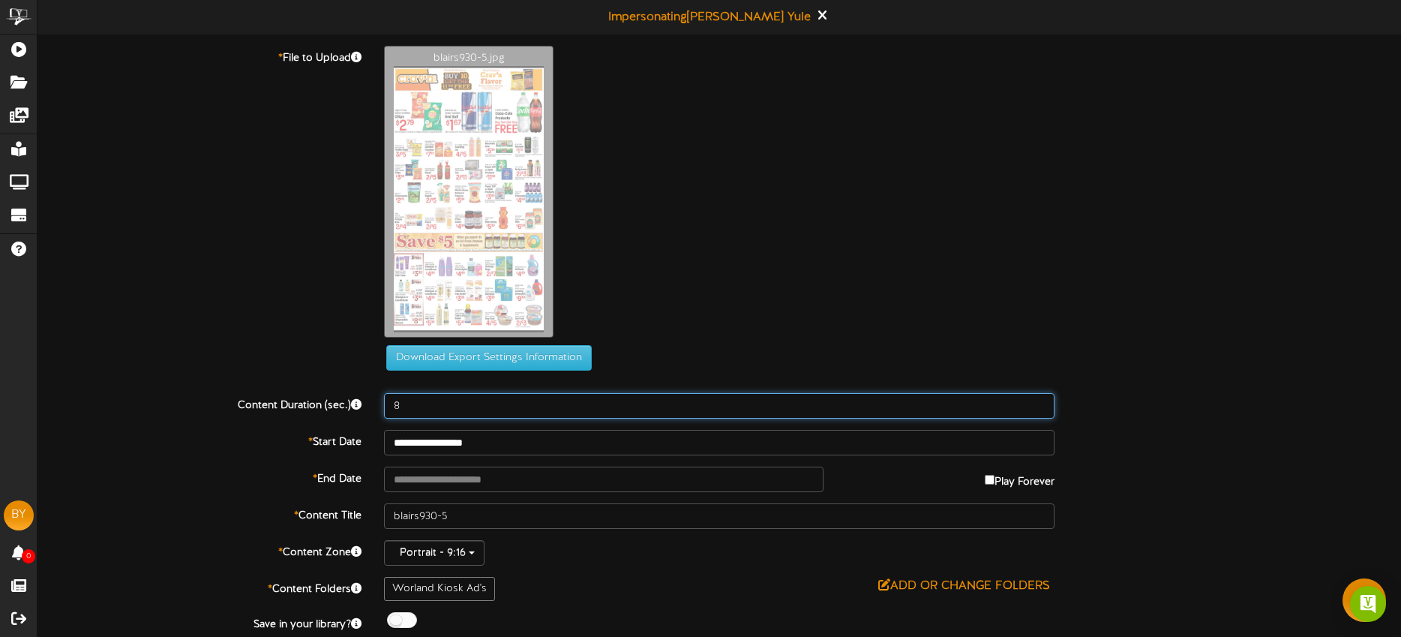
click at [429, 400] on input "8" at bounding box center [719, 405] width 670 height 25
type input "15"
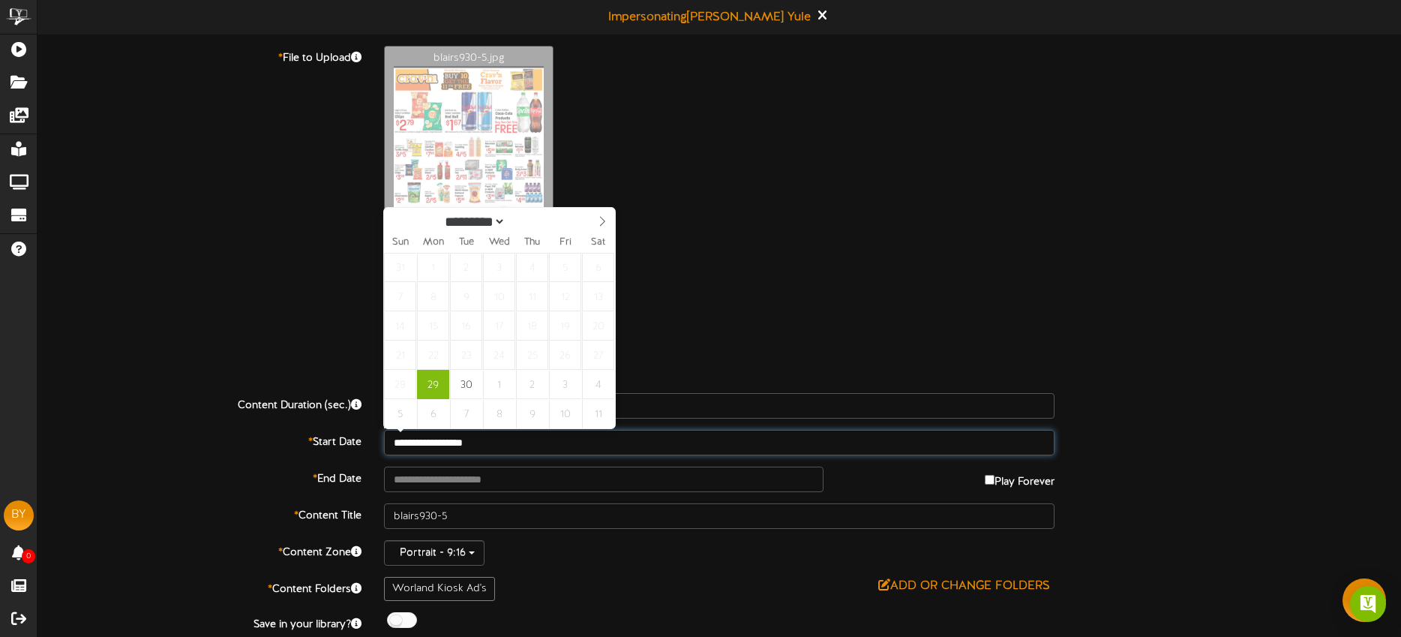
type input "**********"
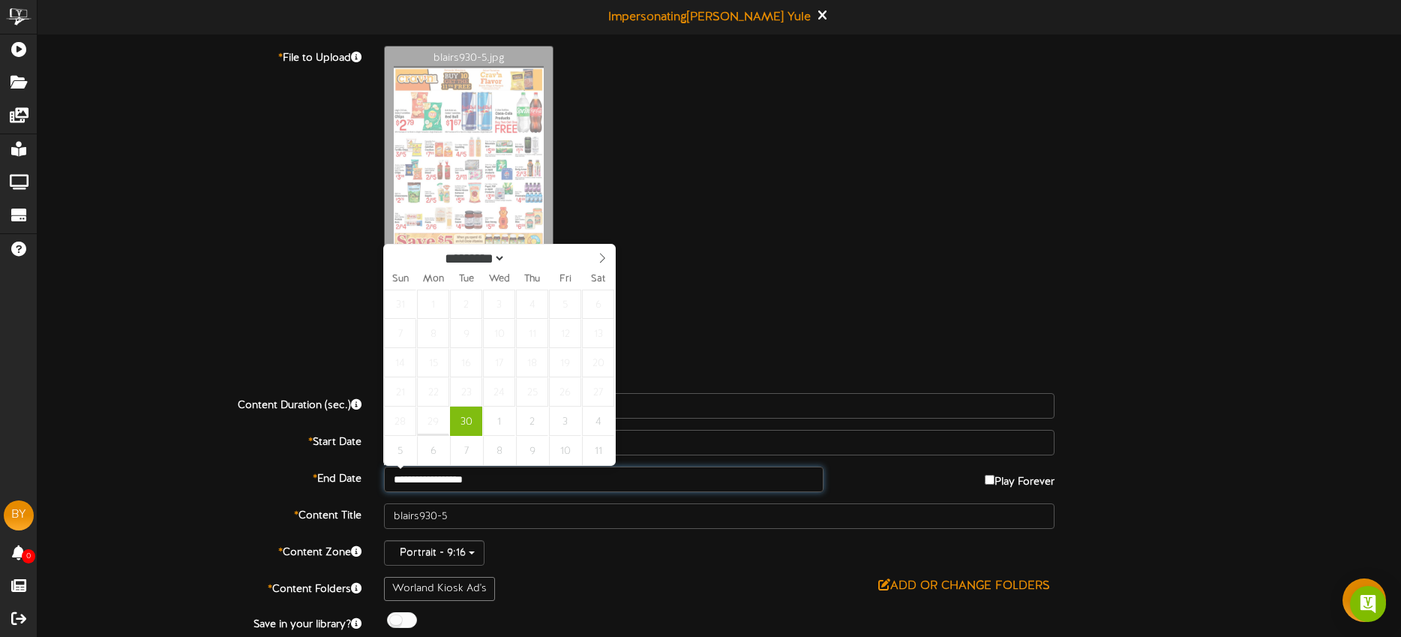
click at [528, 475] on input "**********" at bounding box center [603, 478] width 439 height 25
select select "*"
click at [603, 260] on icon at bounding box center [602, 258] width 10 height 10
type input "**********"
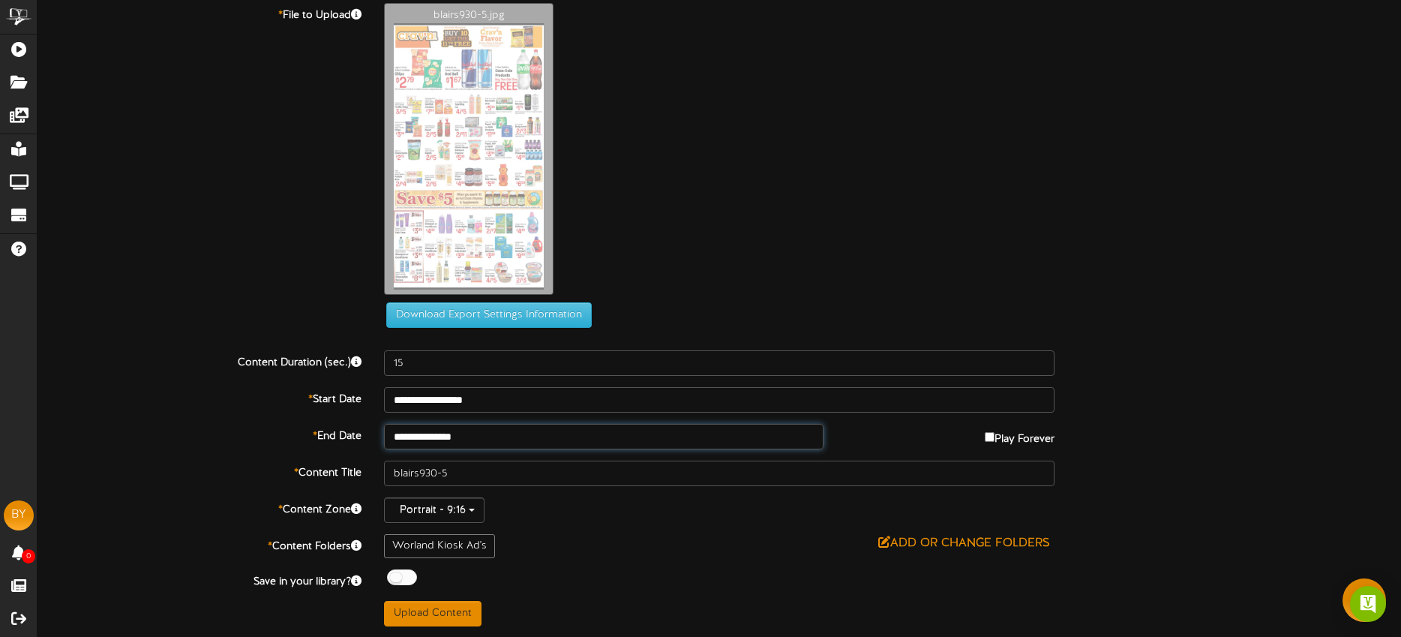
scroll to position [43, 0]
click at [448, 607] on button "Upload Content" at bounding box center [432, 612] width 97 height 25
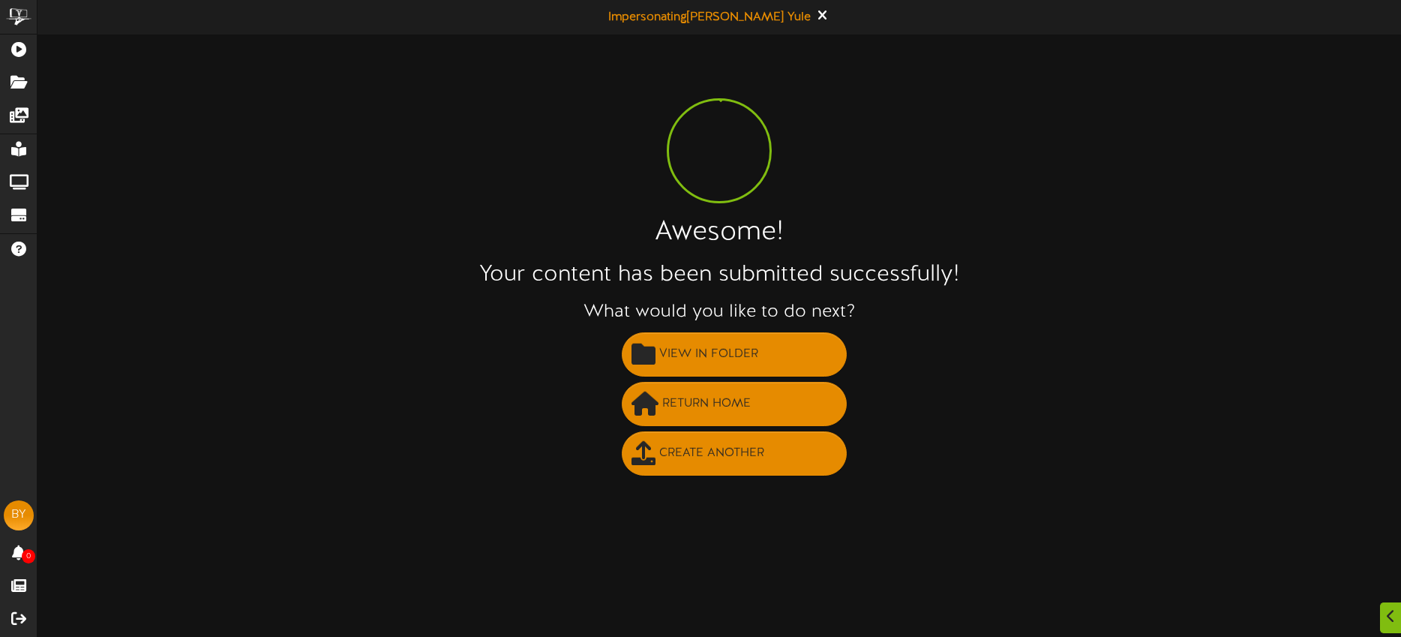
scroll to position [0, 0]
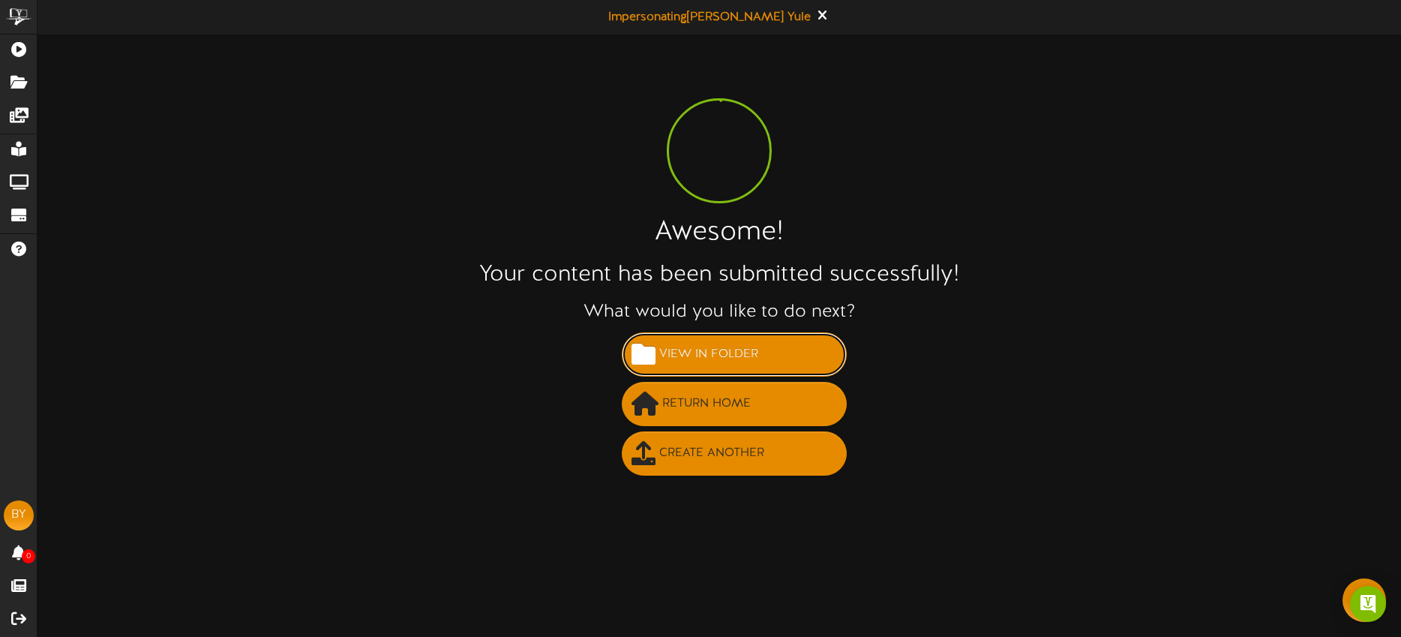
click at [730, 347] on span "View in Folder" at bounding box center [708, 354] width 106 height 25
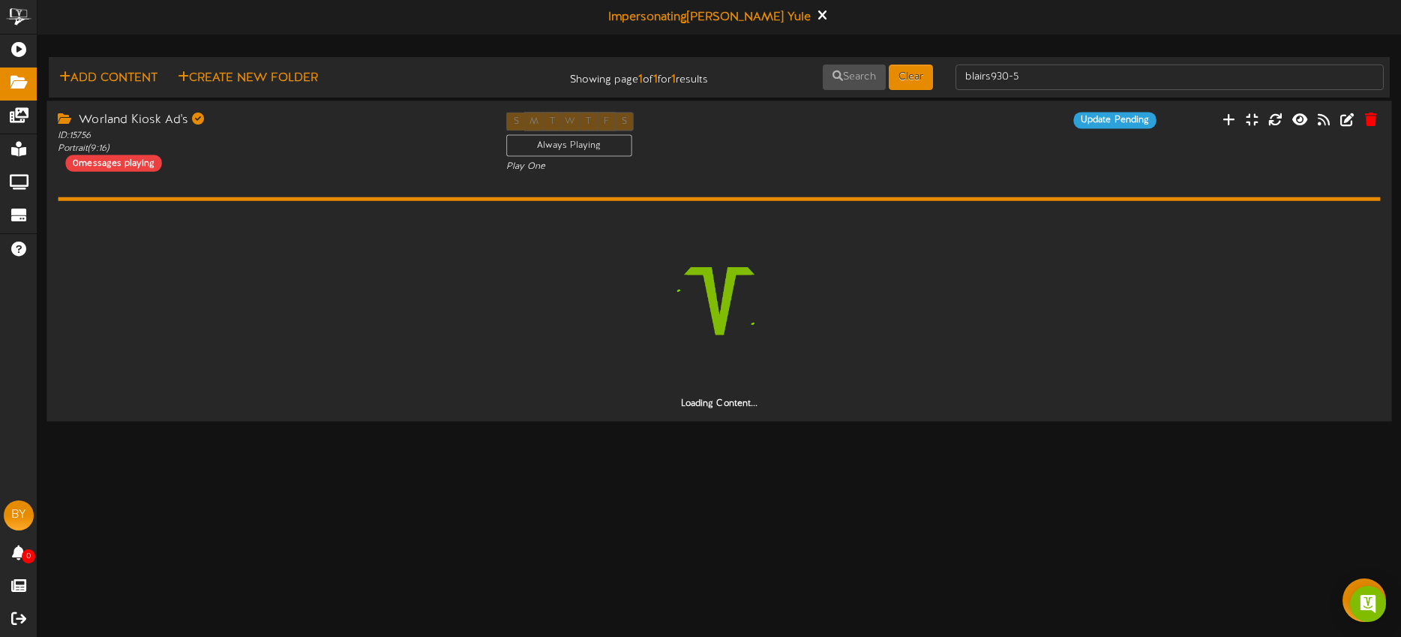
click at [390, 160] on div "Worland Kiosk Ad's ID: 15756 Portrait ( 9:16 ) 0 messages playing" at bounding box center [270, 141] width 448 height 59
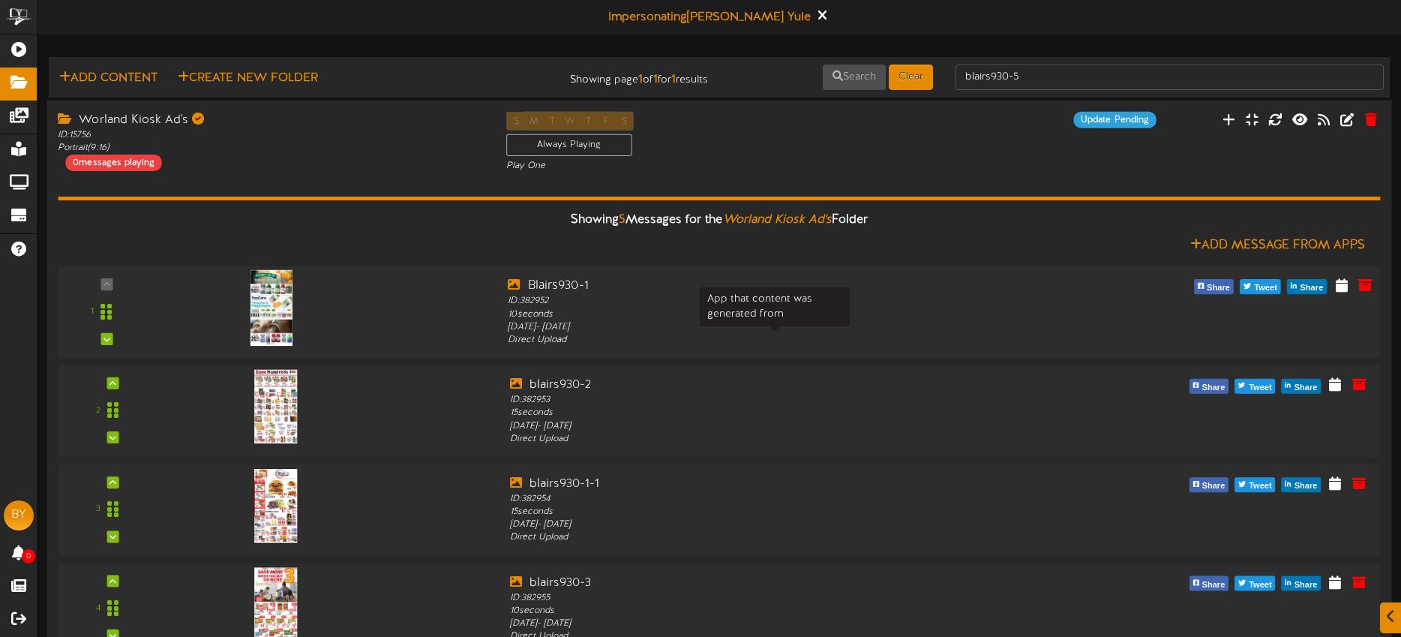
scroll to position [89, 0]
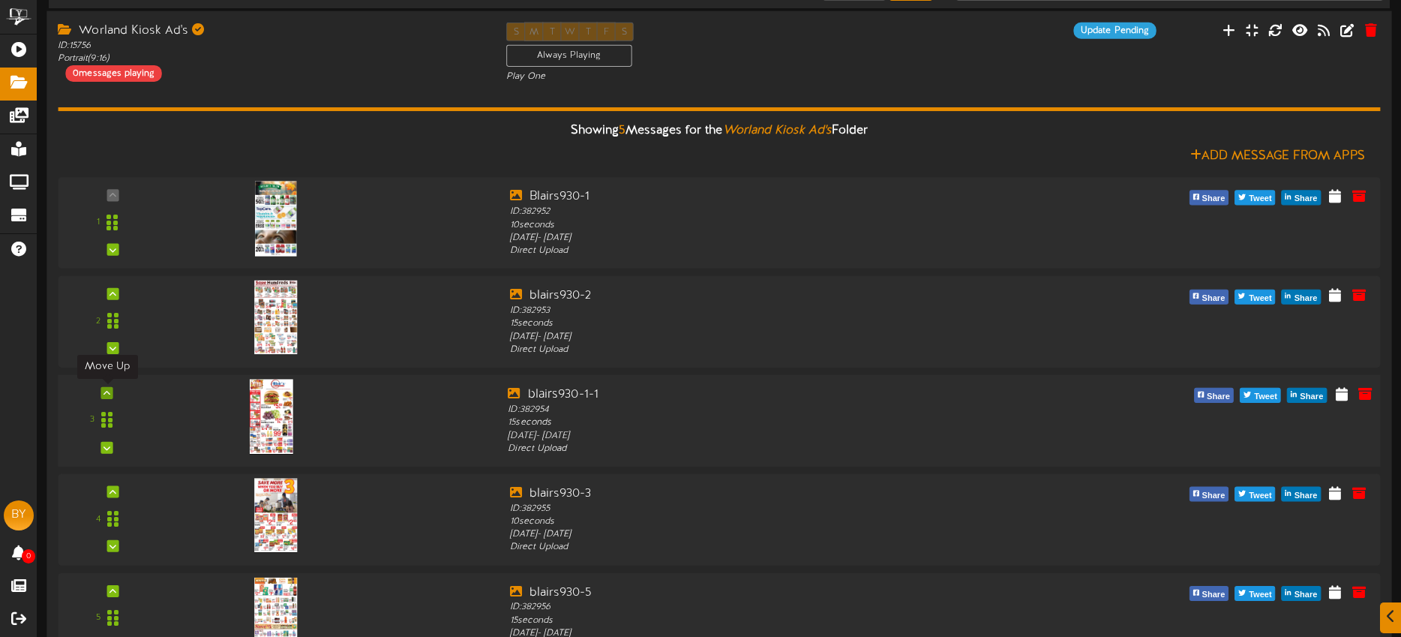
click at [107, 391] on icon at bounding box center [106, 391] width 7 height 7
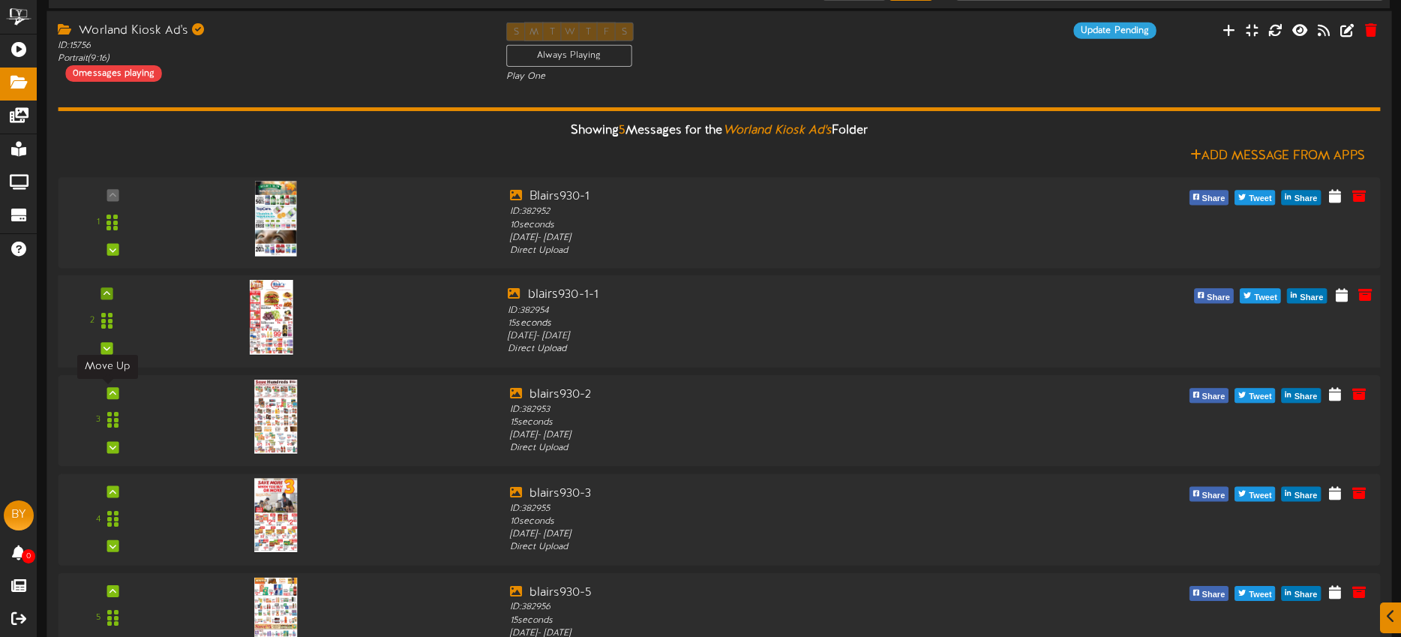
click at [109, 391] on icon at bounding box center [112, 392] width 7 height 7
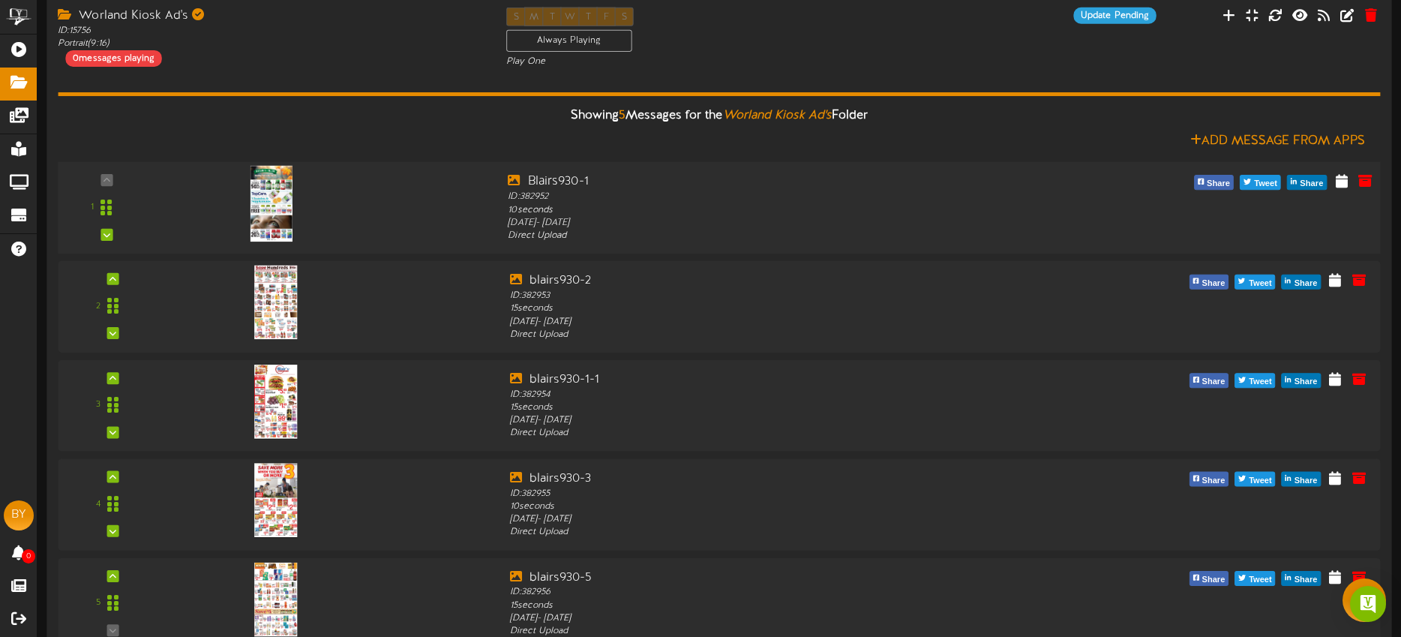
scroll to position [102, 0]
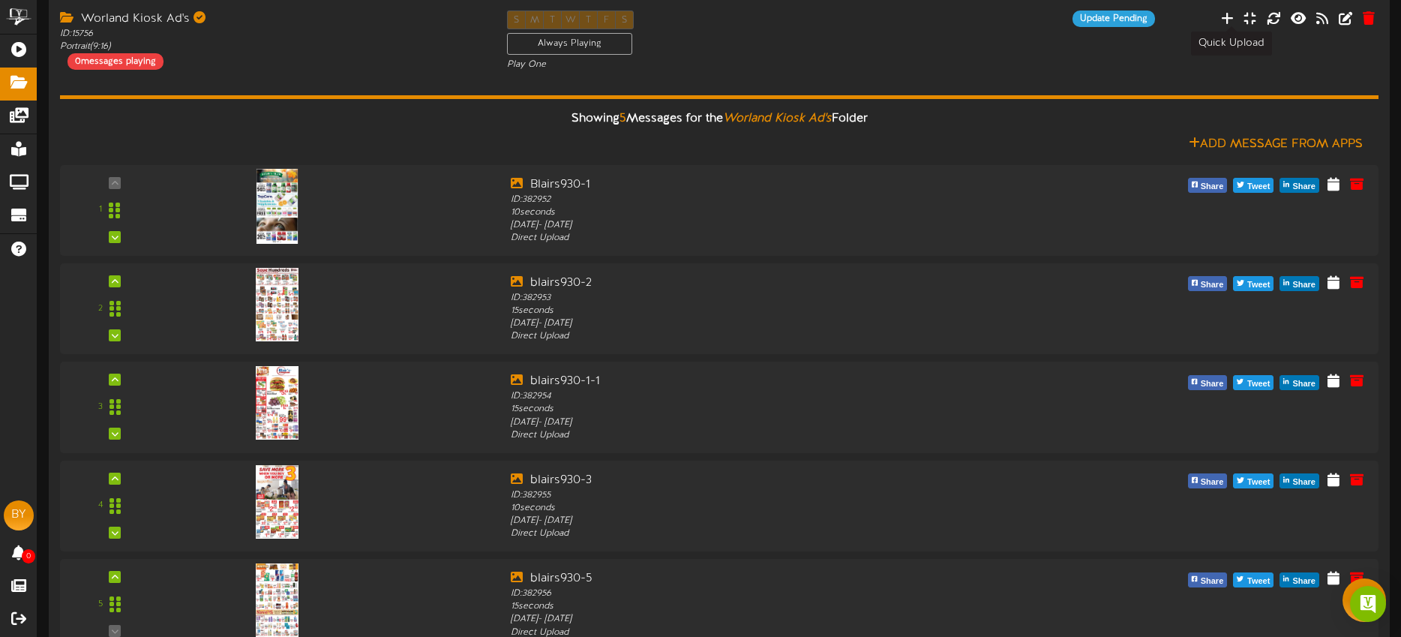
click at [1227, 20] on icon at bounding box center [1227, 17] width 13 height 13
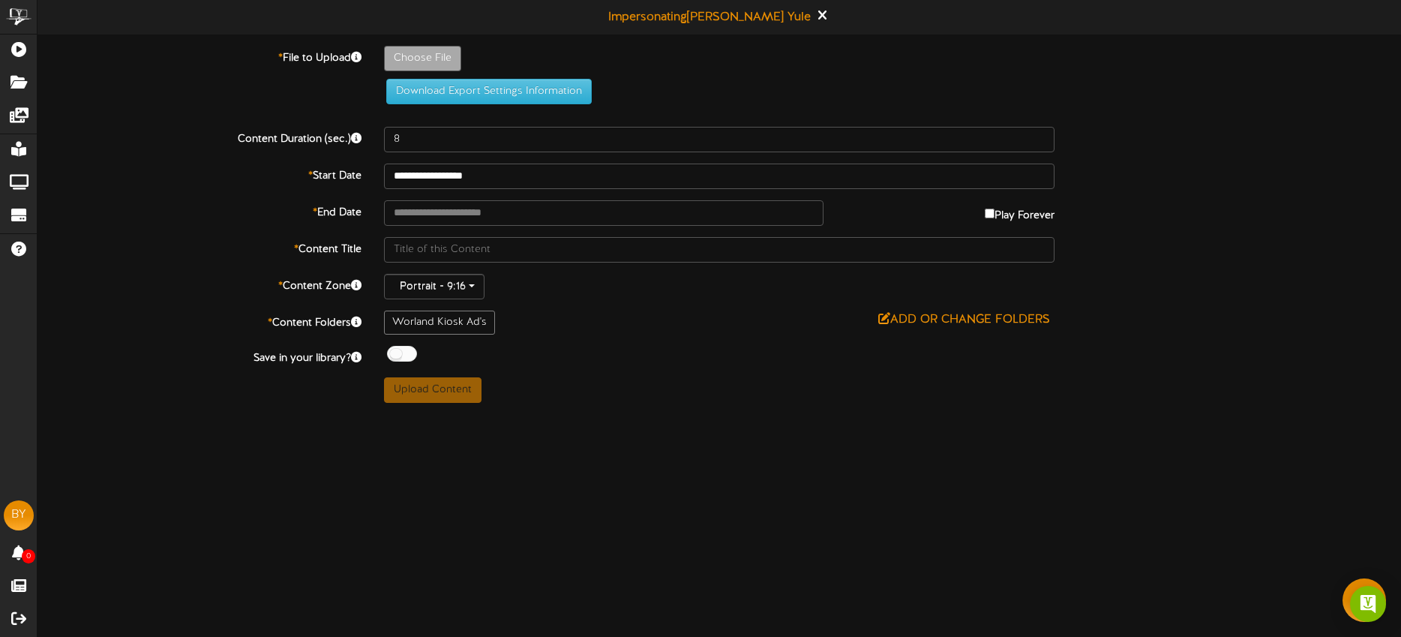
type input "**********"
type input "blairs930-4"
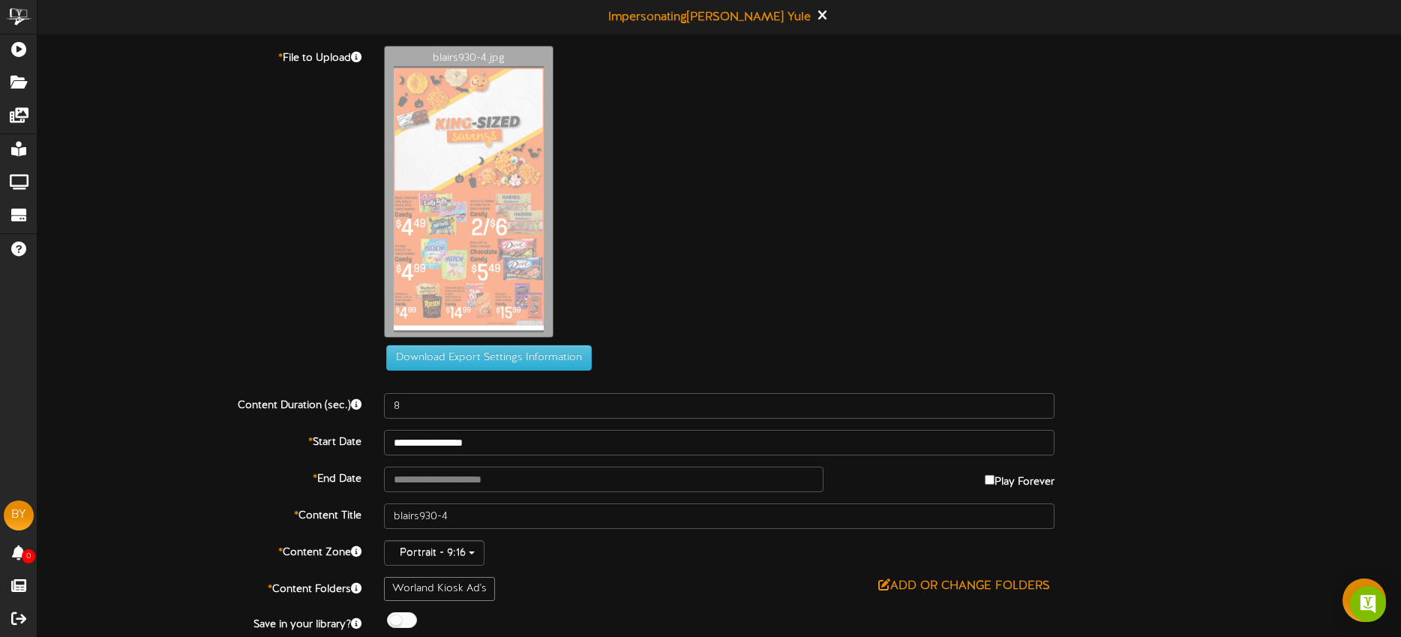
scroll to position [9, 0]
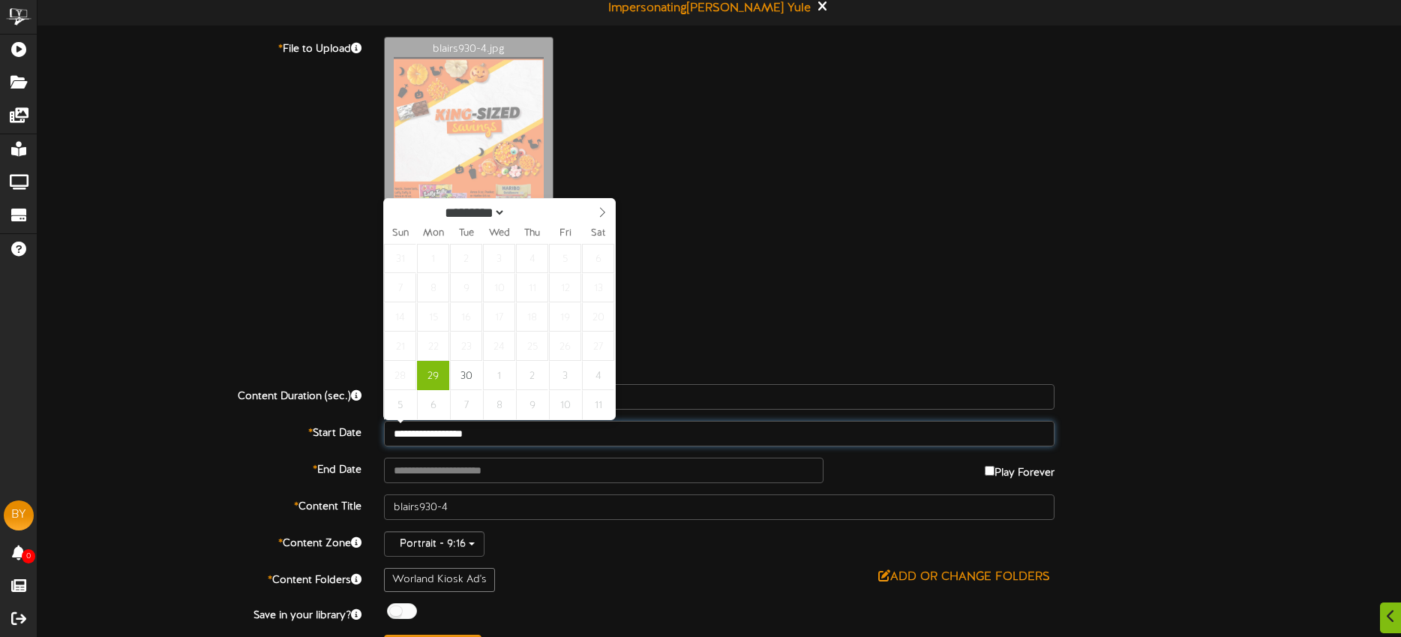
click at [507, 432] on input "**********" at bounding box center [719, 433] width 670 height 25
type input "**********"
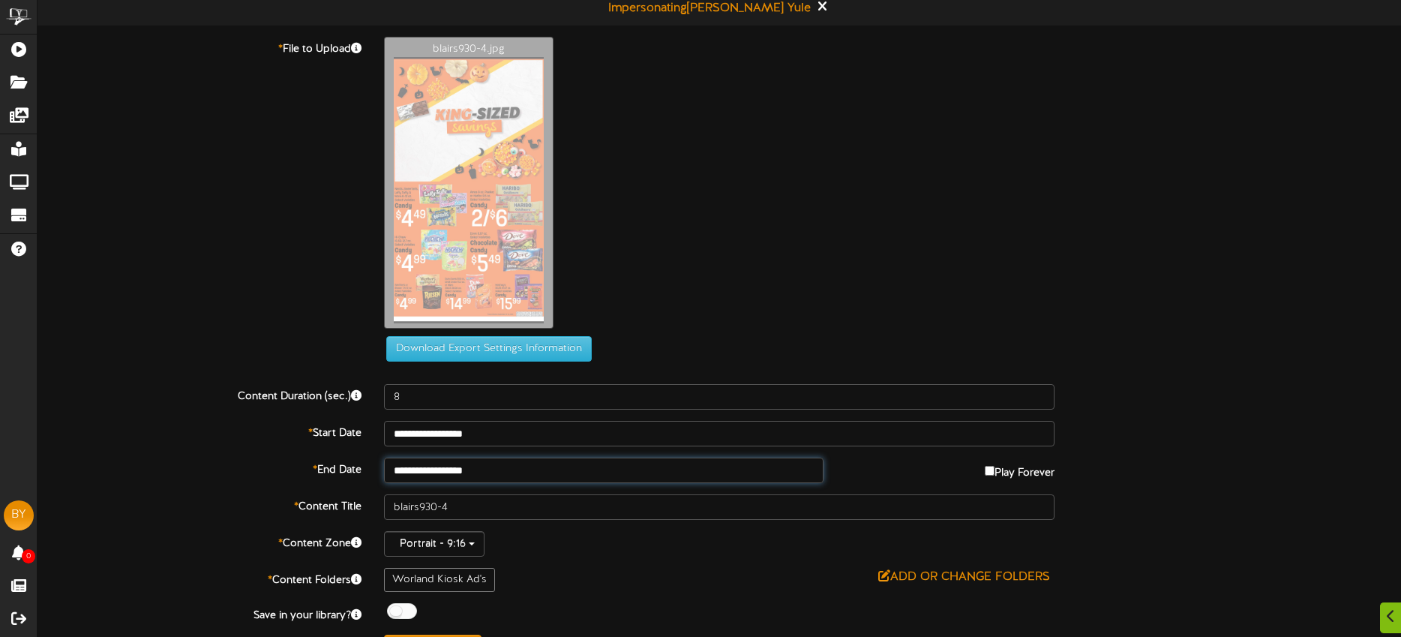
click at [516, 466] on input "**********" at bounding box center [603, 469] width 439 height 25
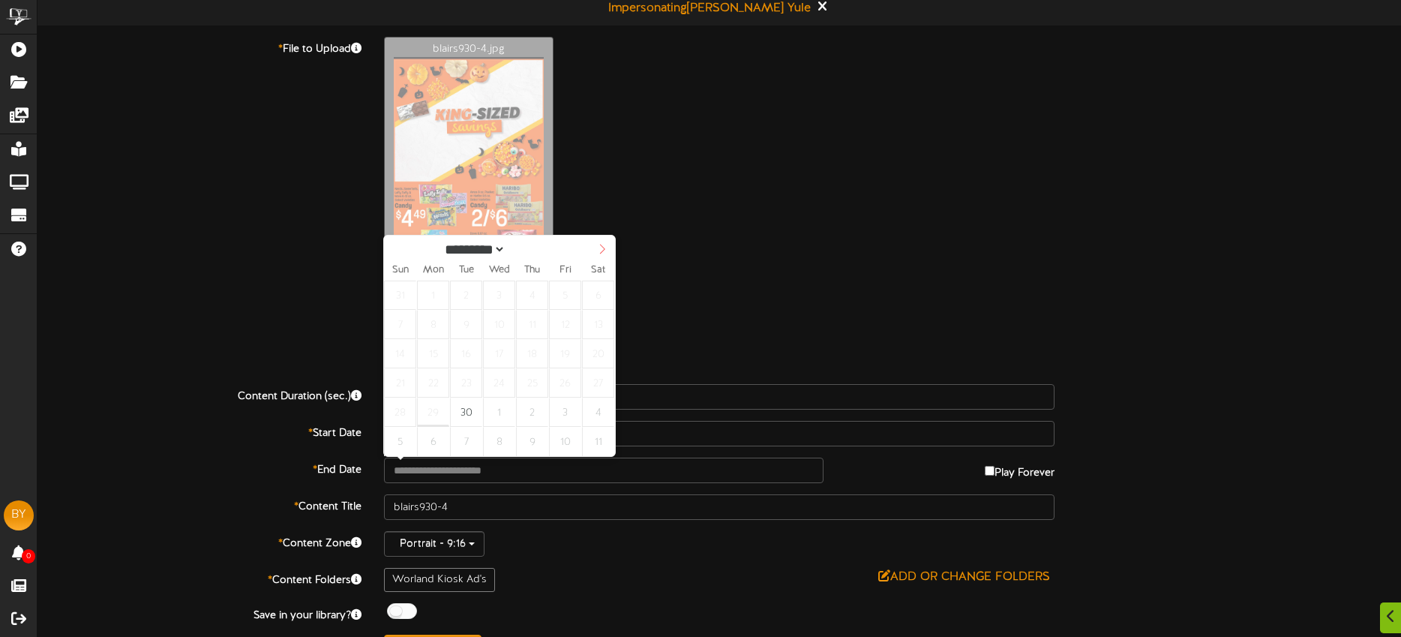
select select "*"
click at [600, 250] on icon at bounding box center [602, 249] width 10 height 10
type input "**********"
drag, startPoint x: 502, startPoint y: 295, endPoint x: 505, endPoint y: 304, distance: 9.5
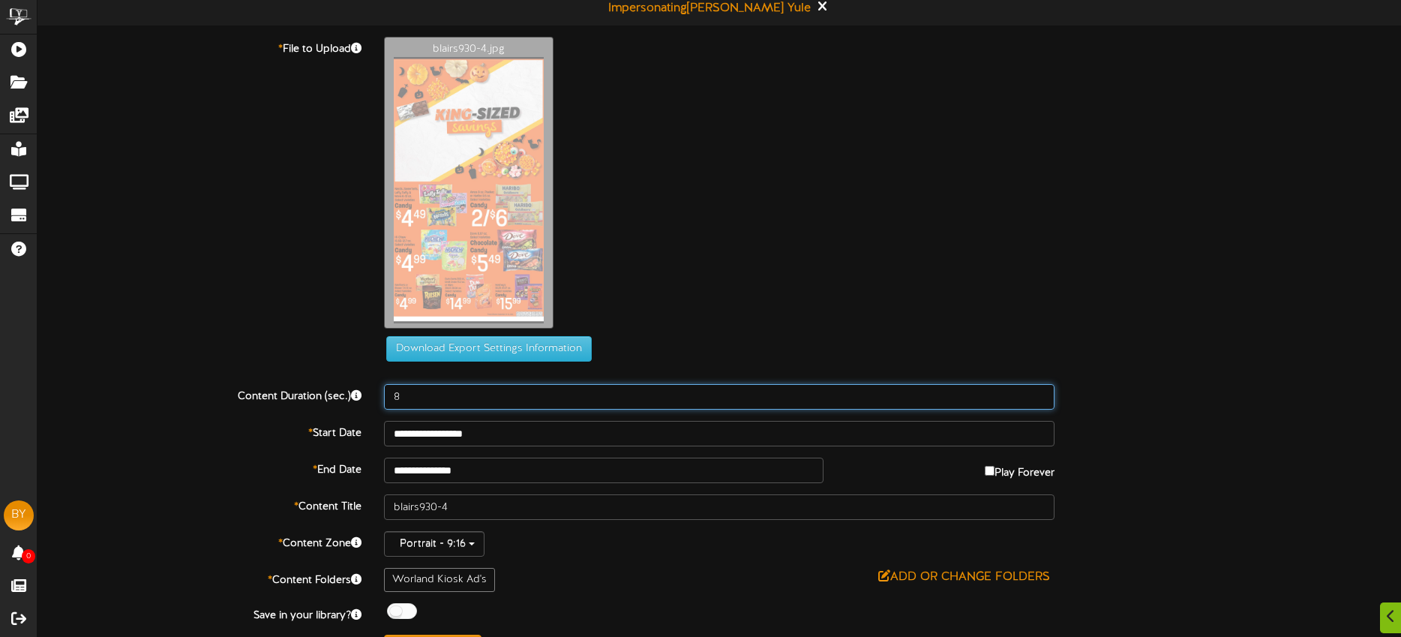
click at [461, 394] on input "8" at bounding box center [719, 396] width 670 height 25
type input "10"
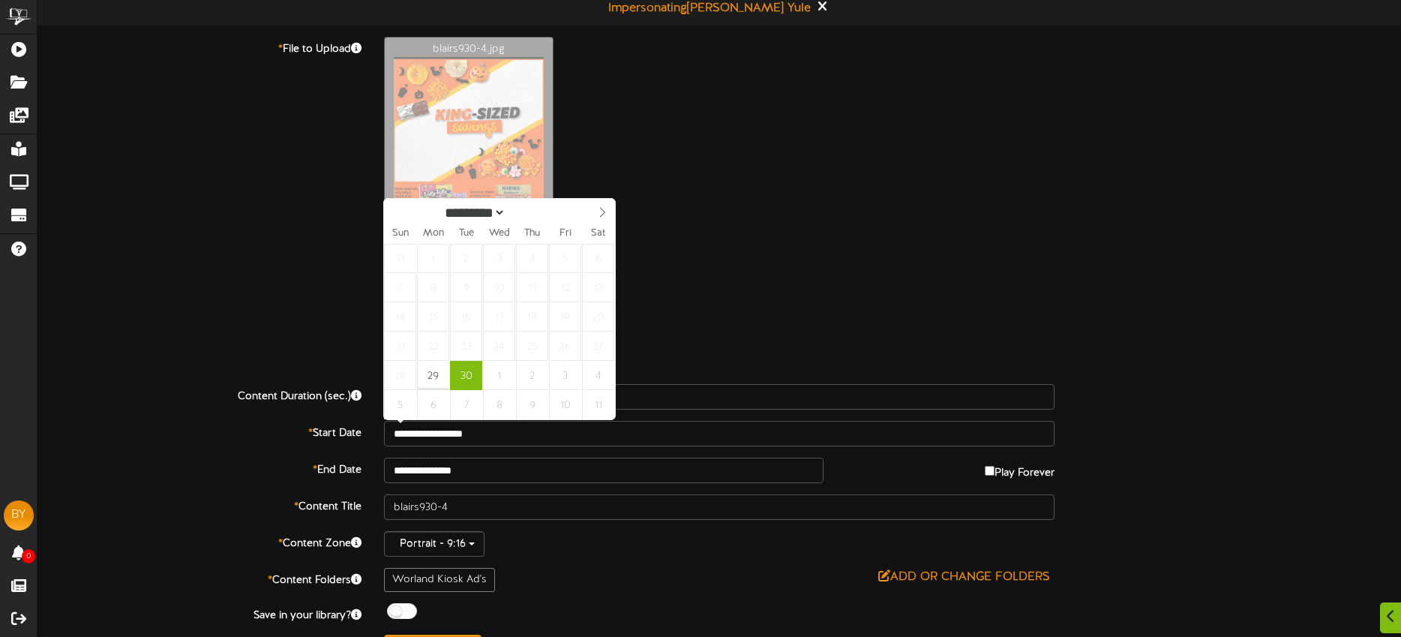
click at [646, 568] on div "Add or Change Folders" at bounding box center [719, 577] width 670 height 19
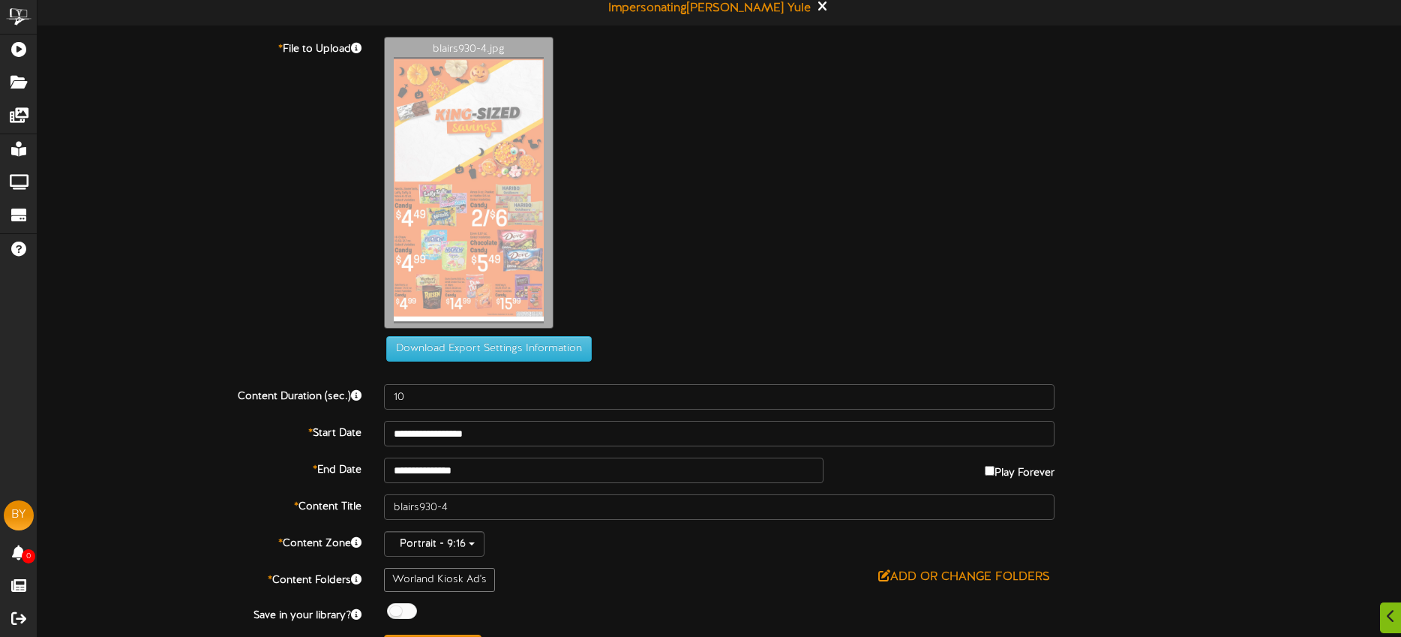
scroll to position [43, 0]
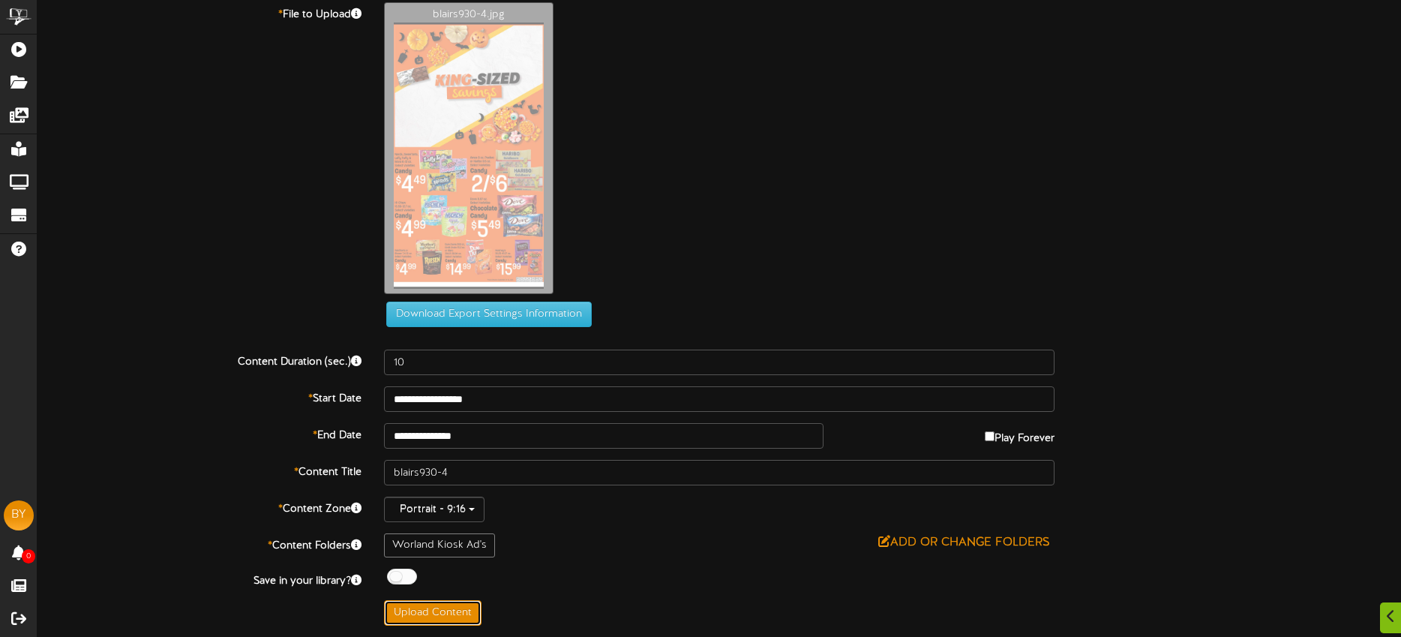
drag, startPoint x: 469, startPoint y: 607, endPoint x: 499, endPoint y: 591, distance: 33.2
click at [469, 607] on button "Upload Content" at bounding box center [432, 612] width 97 height 25
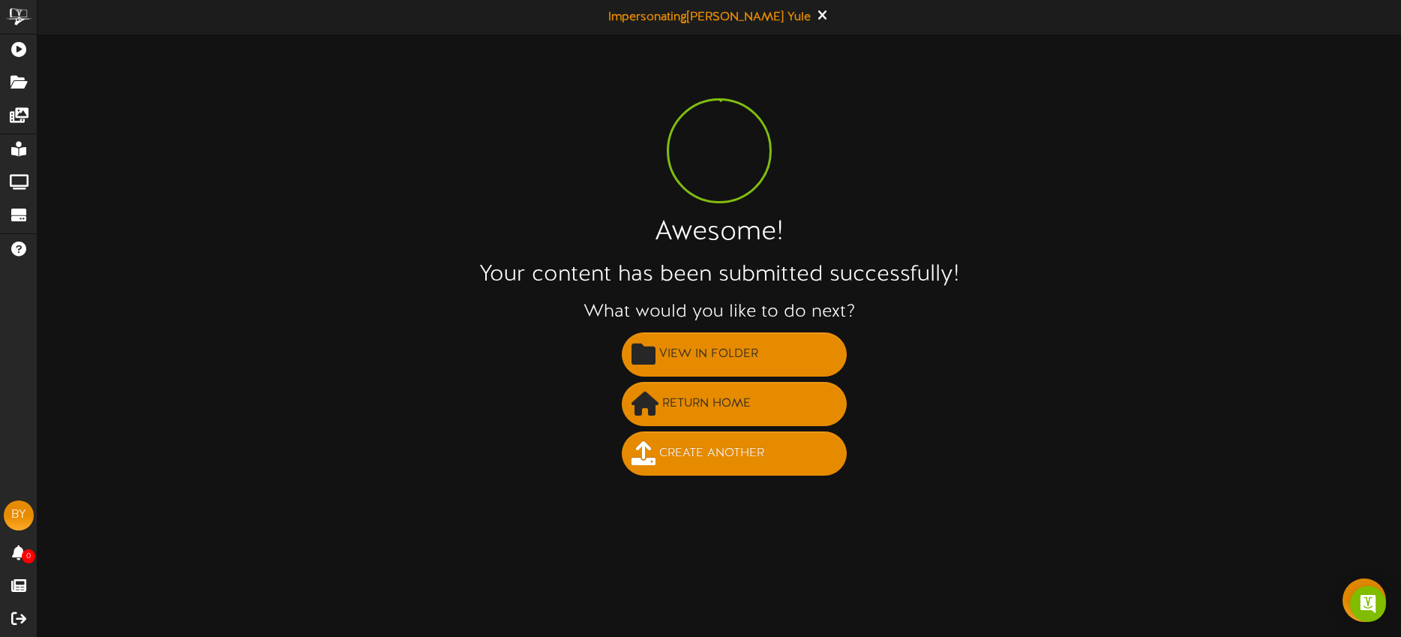
scroll to position [0, 0]
click at [771, 447] on button "Create Another" at bounding box center [734, 453] width 225 height 44
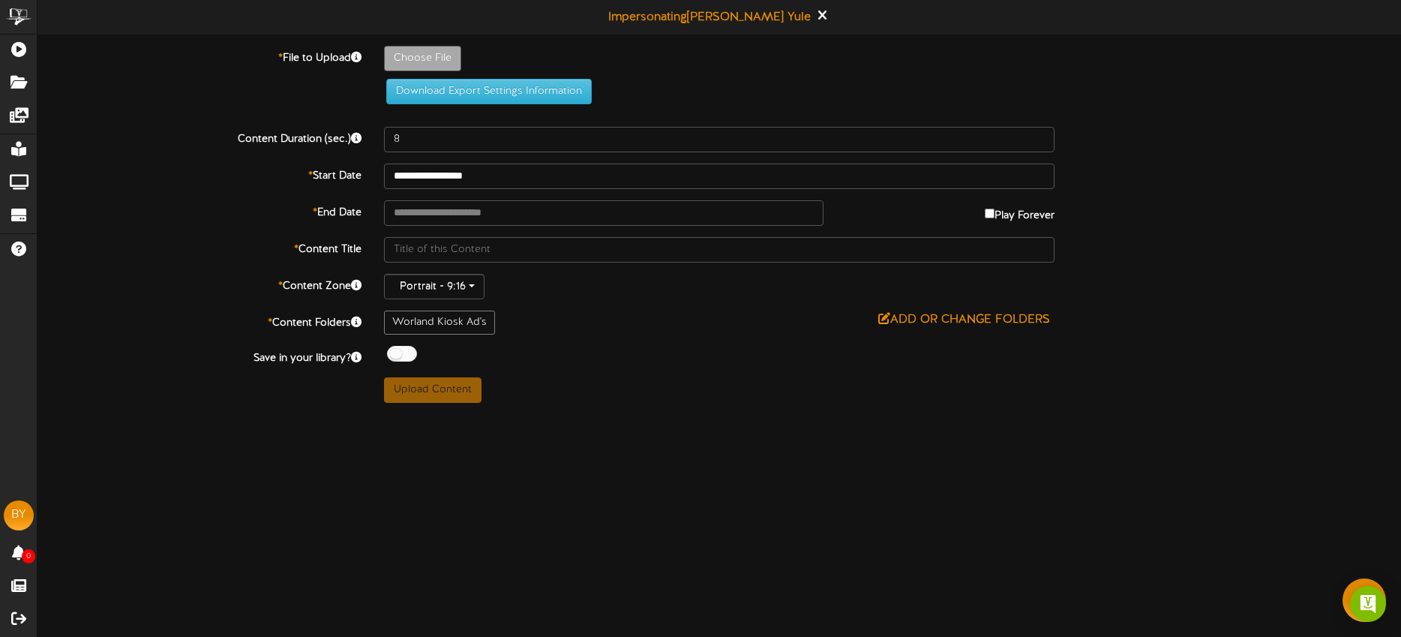
type input "**********"
type input "blairs930-6"
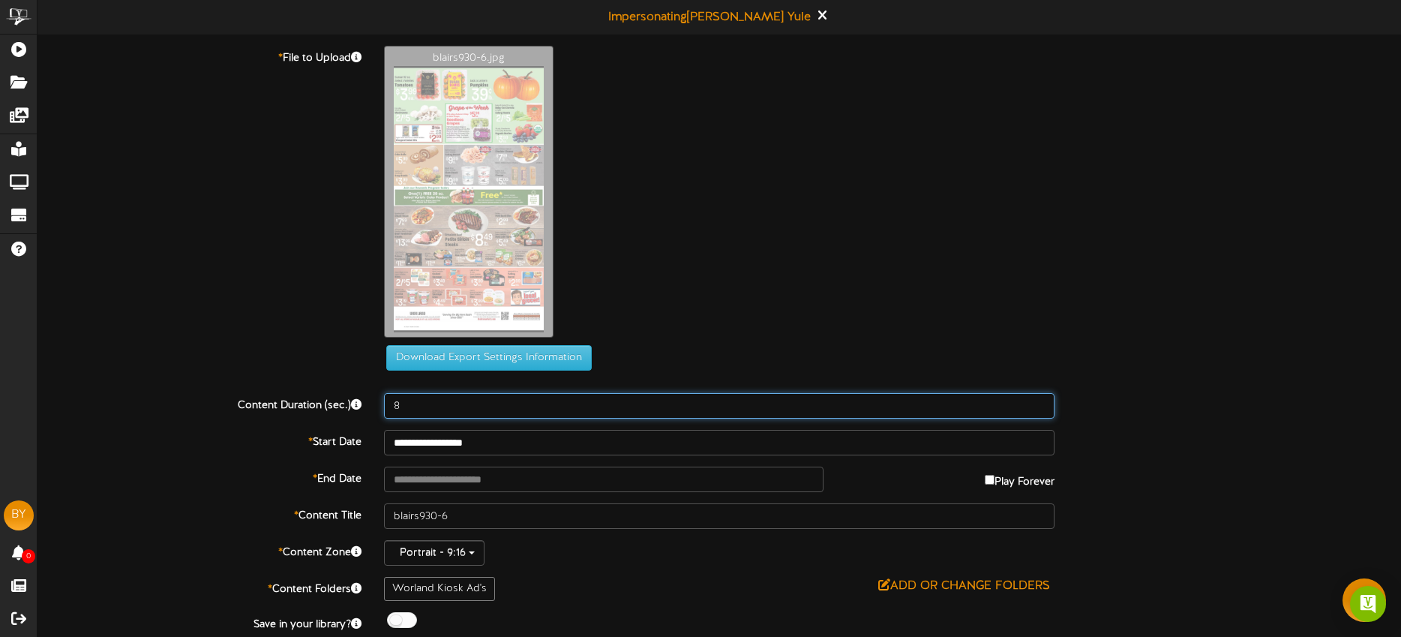
click at [469, 400] on input "8" at bounding box center [719, 405] width 670 height 25
type input "10"
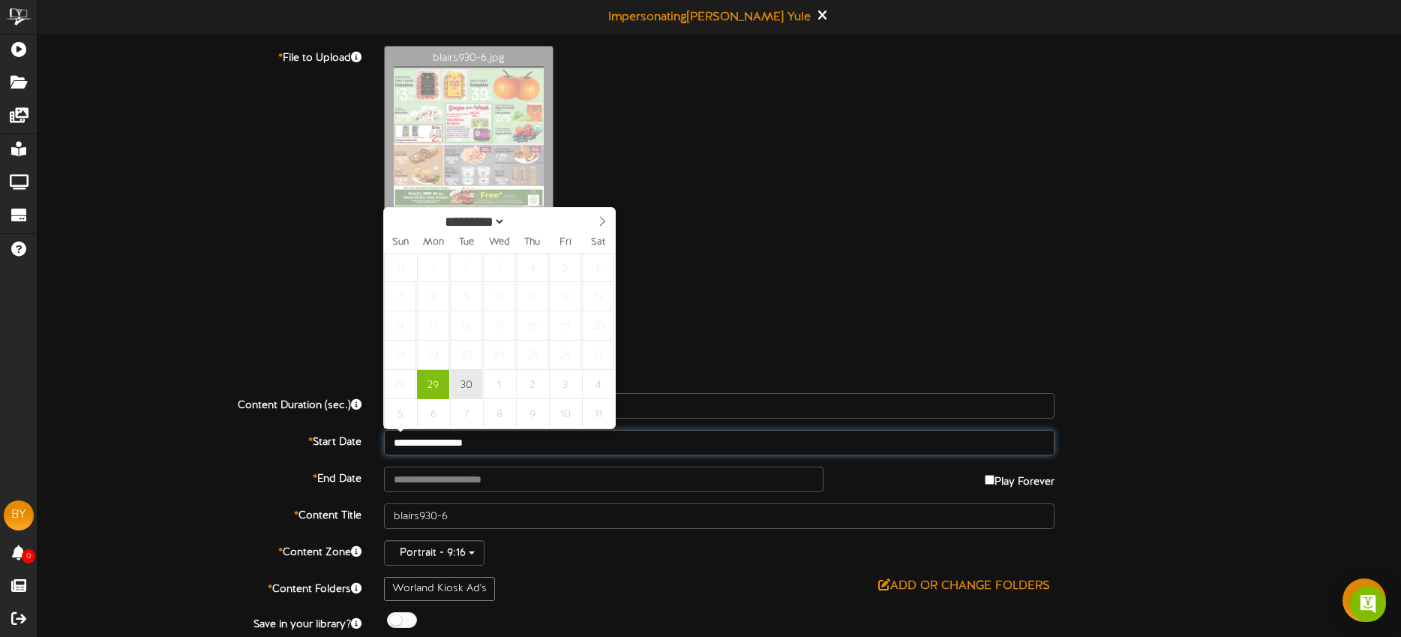
type input "**********"
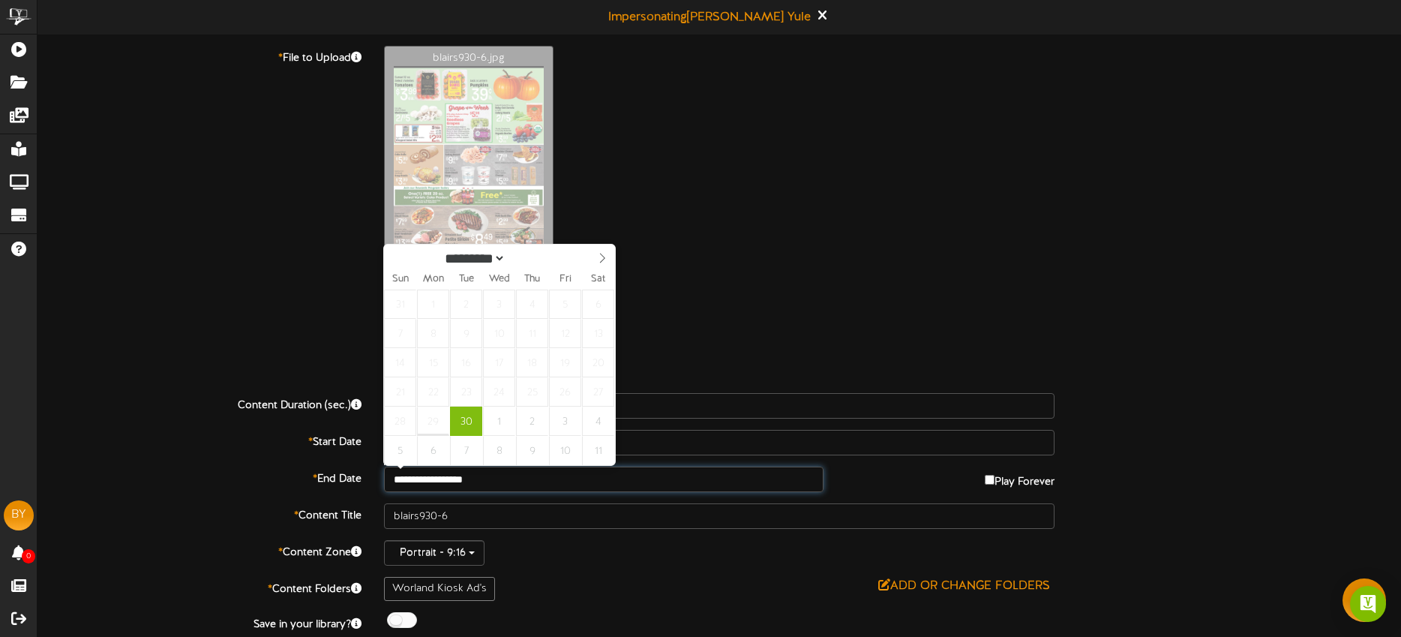
click at [507, 472] on input "**********" at bounding box center [603, 478] width 439 height 25
select select "*"
click at [600, 259] on icon at bounding box center [602, 258] width 10 height 10
type input "**********"
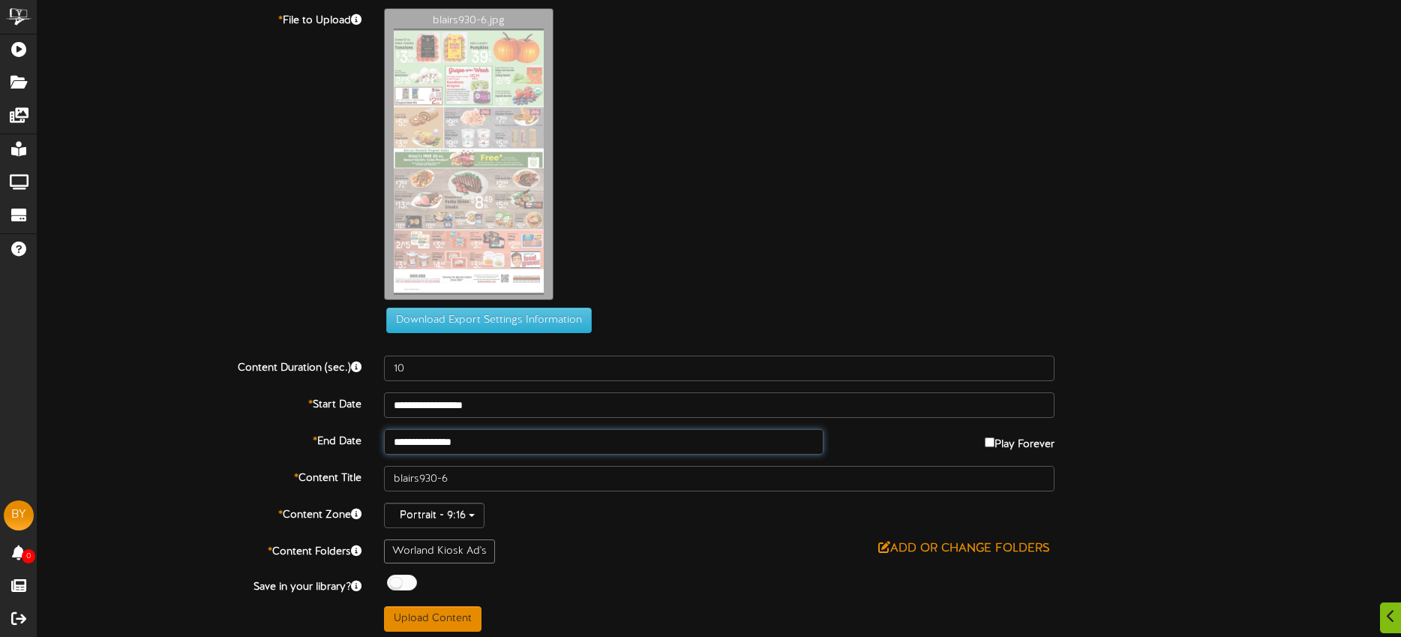
scroll to position [43, 0]
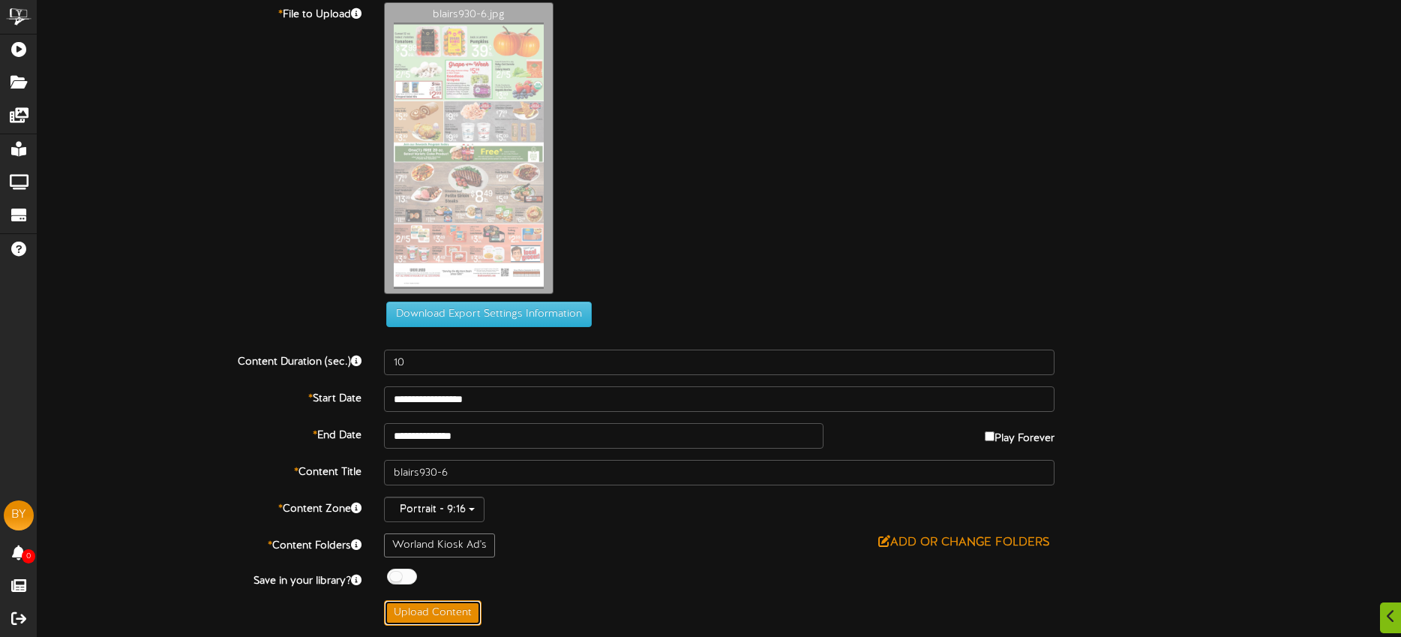
click at [466, 602] on button "Upload Content" at bounding box center [432, 612] width 97 height 25
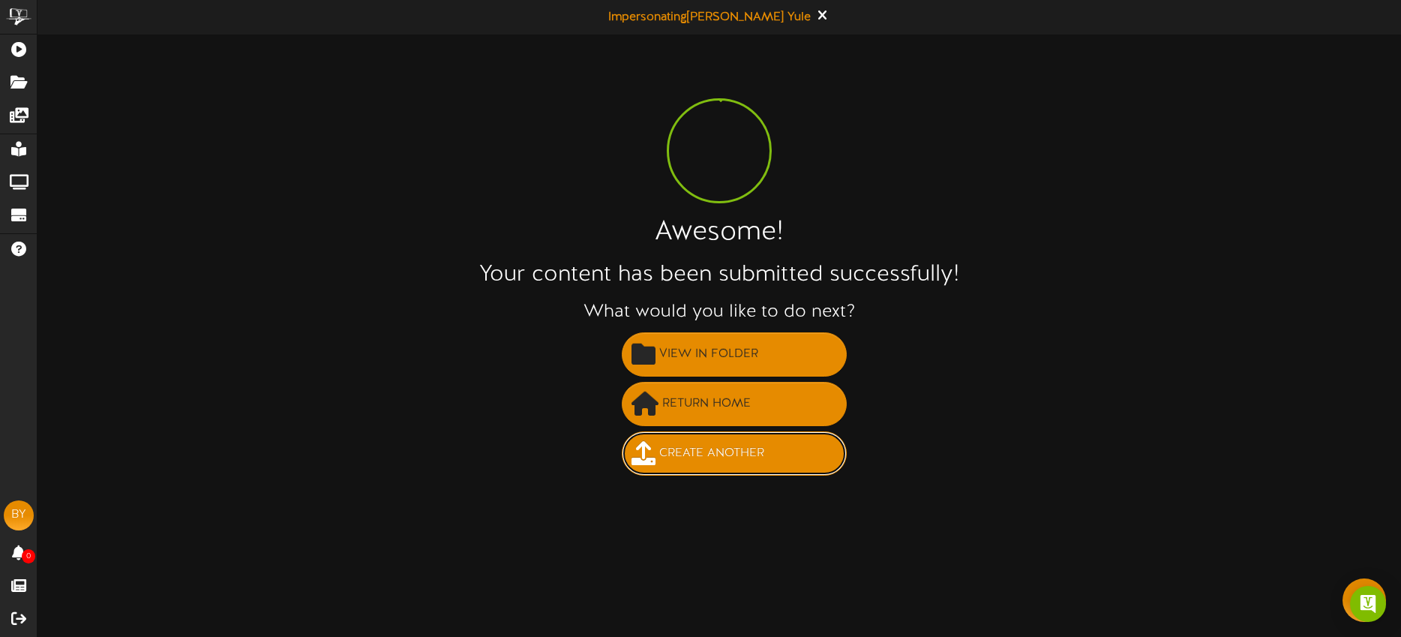
click at [713, 457] on span "Create Another" at bounding box center [711, 453] width 112 height 25
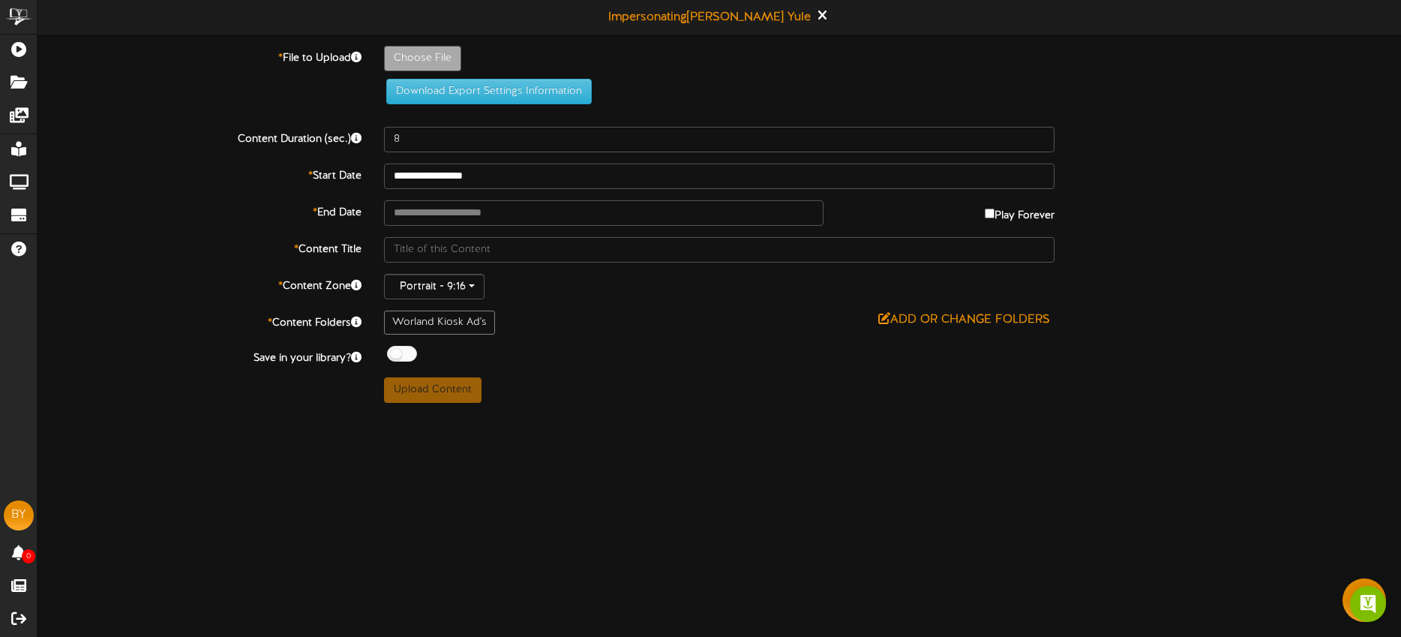
type input "**********"
type input "blairs930-7"
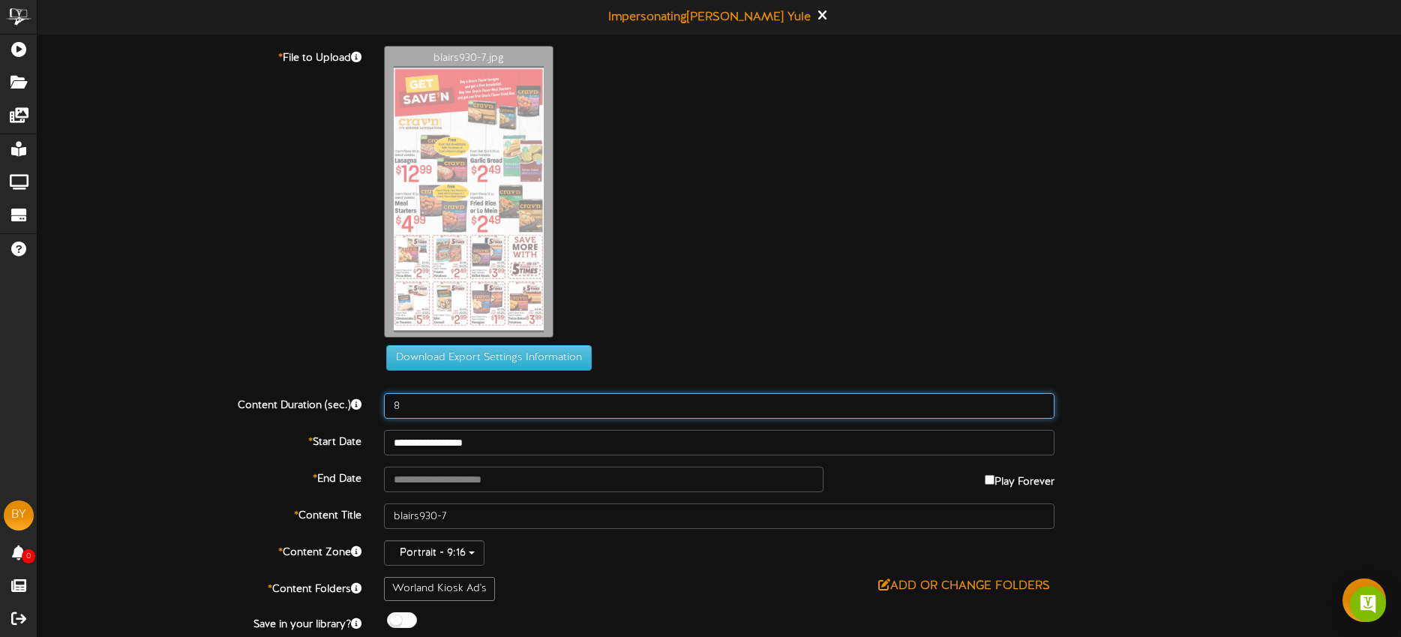
click at [424, 403] on input "8" at bounding box center [719, 405] width 670 height 25
type input "10"
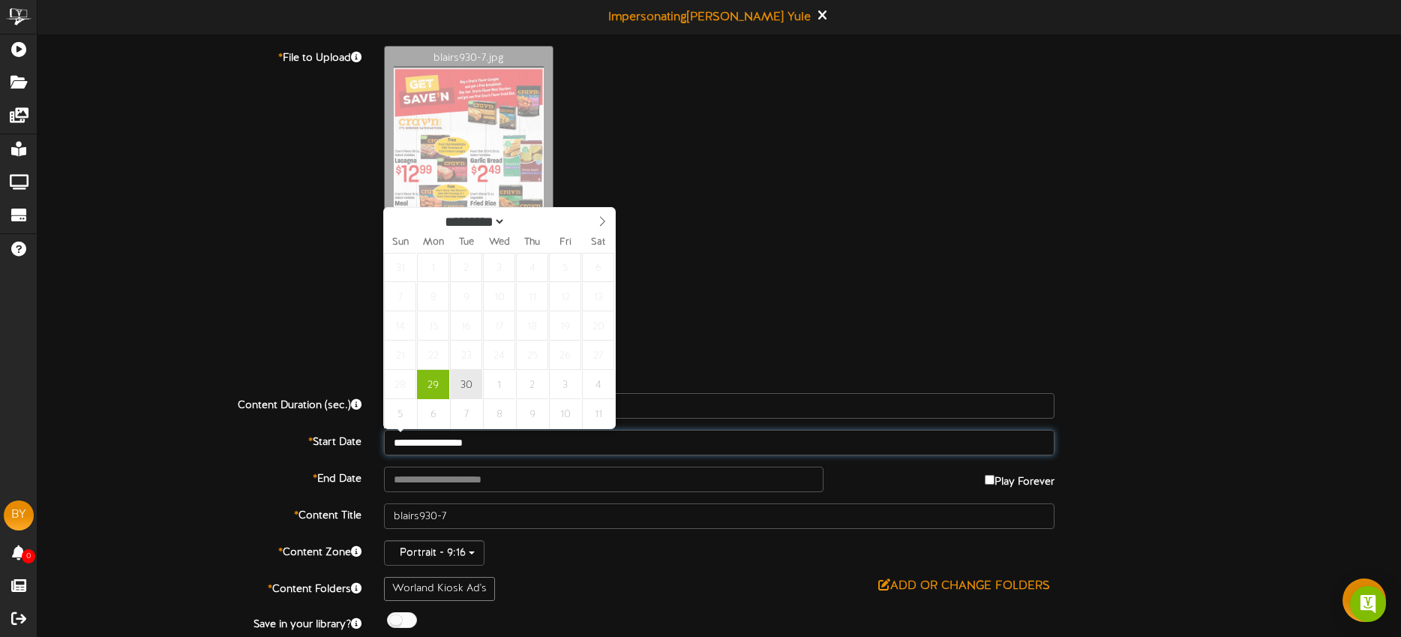
type input "**********"
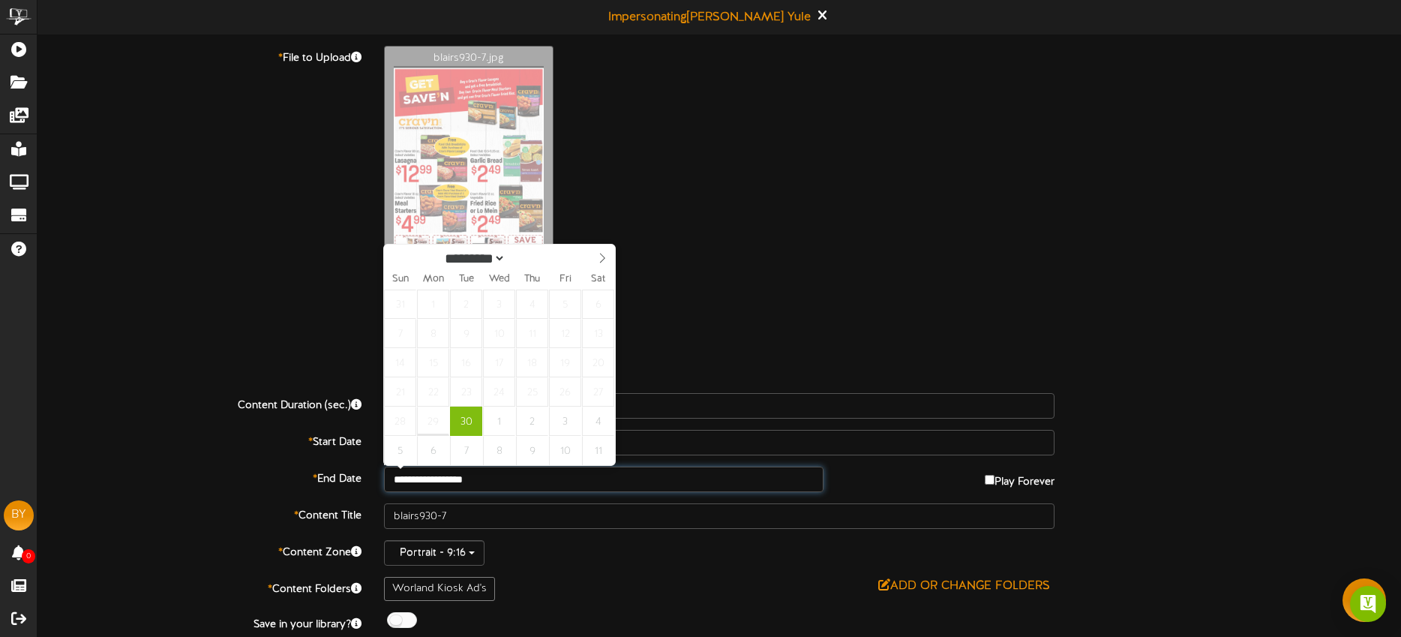
drag, startPoint x: 512, startPoint y: 477, endPoint x: 521, endPoint y: 466, distance: 13.8
click at [512, 477] on input "**********" at bounding box center [603, 478] width 439 height 25
select select "*"
click at [598, 265] on span at bounding box center [601, 256] width 25 height 25
type input "**********"
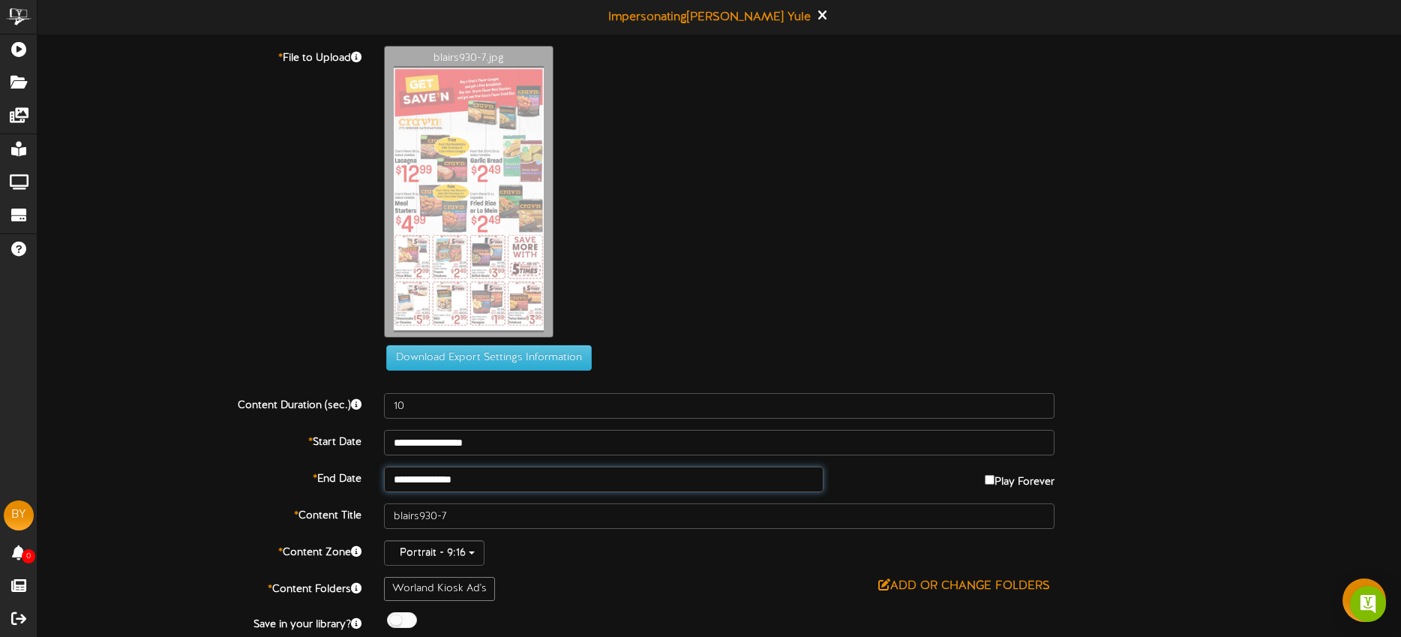
drag, startPoint x: 498, startPoint y: 300, endPoint x: 573, endPoint y: 544, distance: 255.0
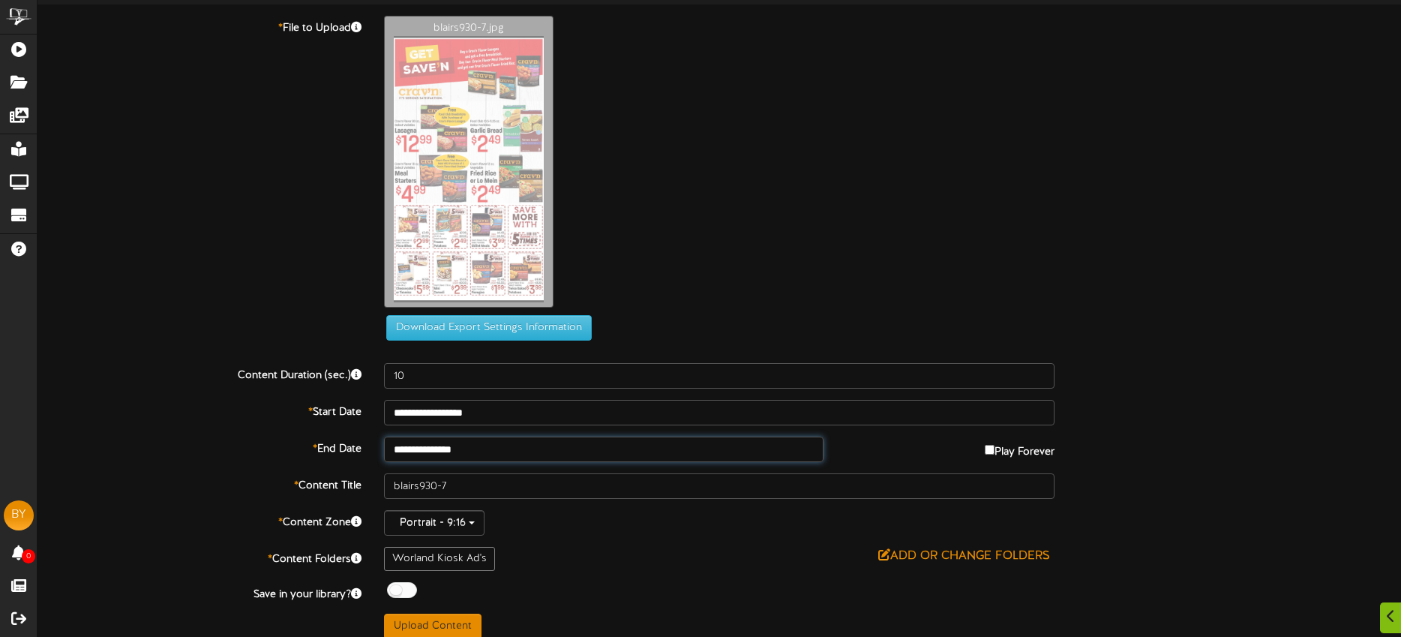
scroll to position [43, 0]
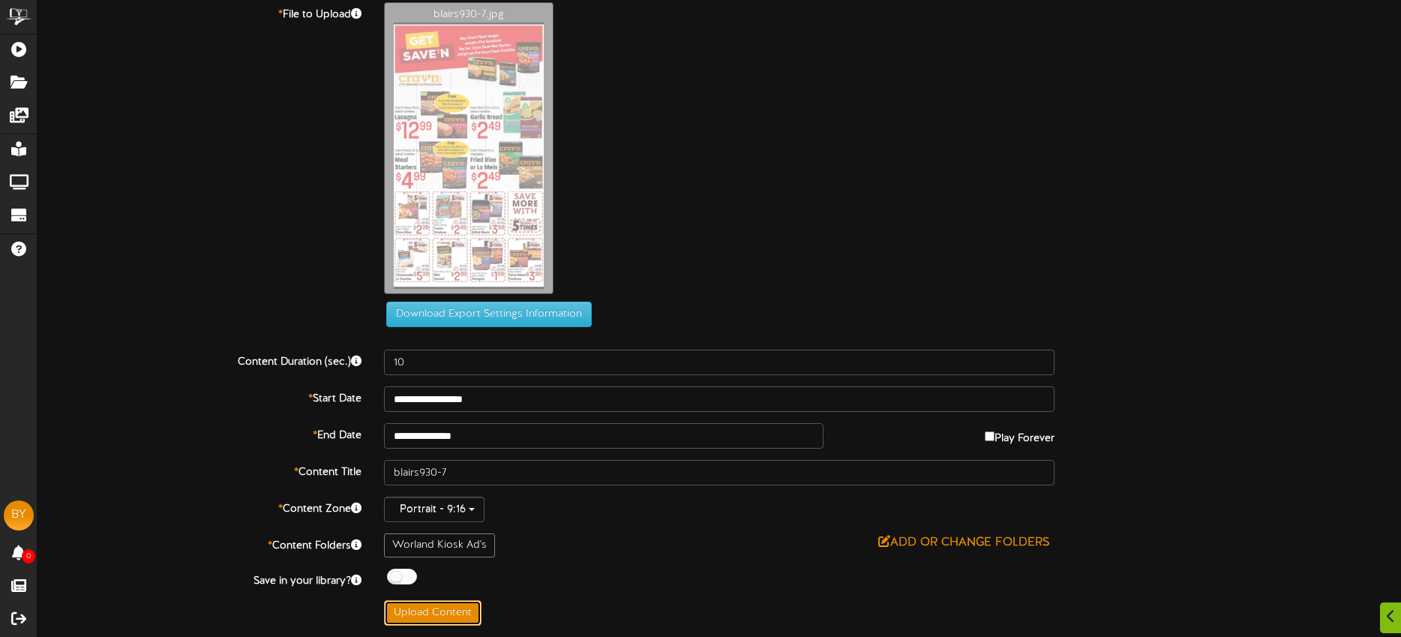
click at [457, 609] on button "Upload Content" at bounding box center [432, 612] width 97 height 25
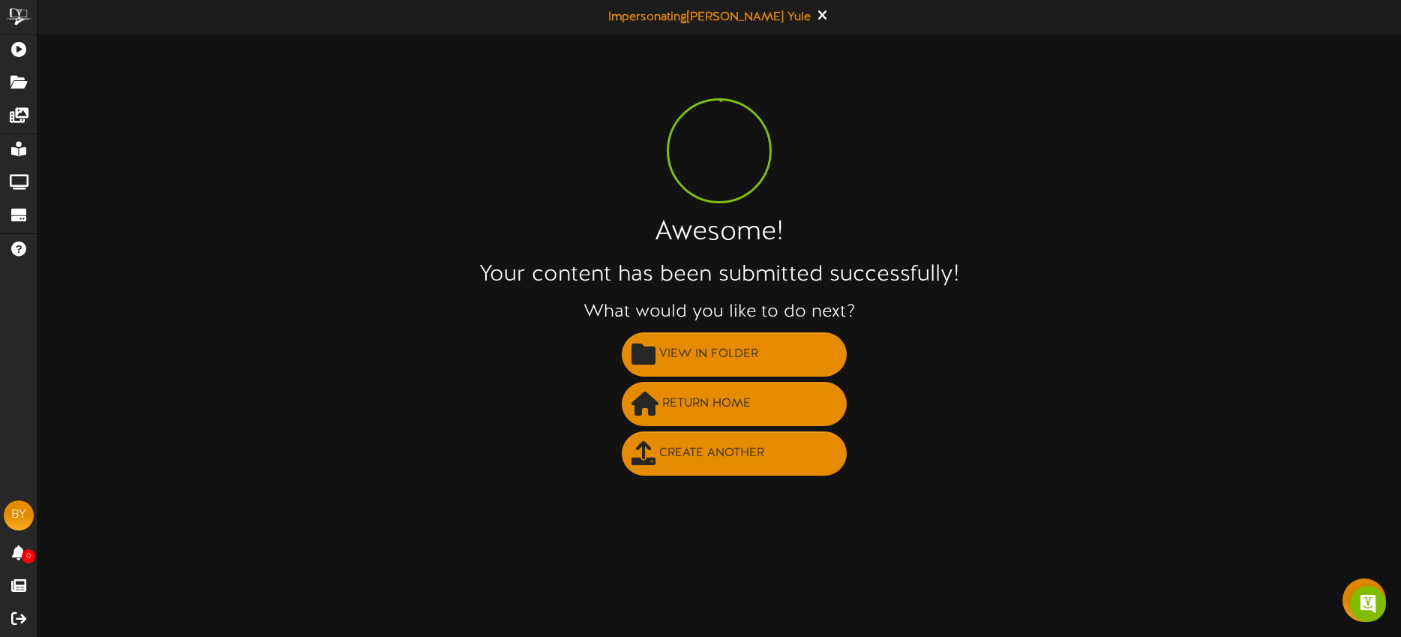
scroll to position [0, 0]
click at [683, 461] on span "Create Another" at bounding box center [711, 453] width 112 height 25
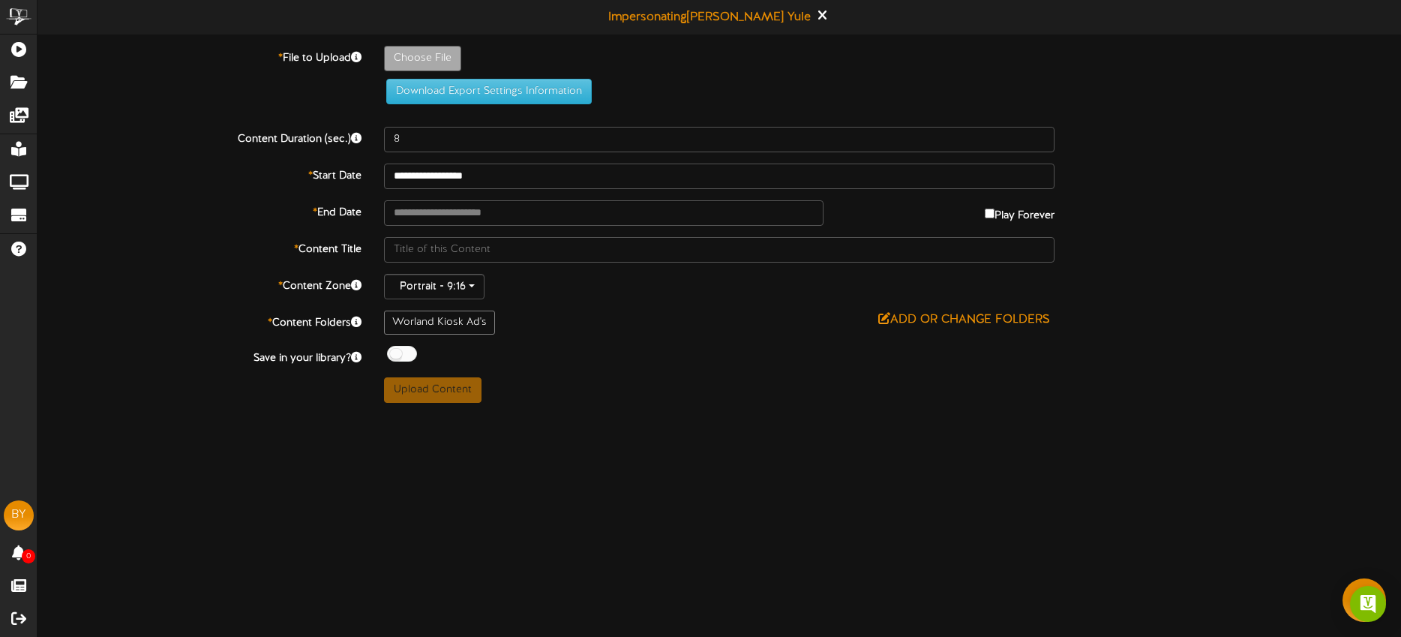
type input "**********"
type input "blairs930-8"
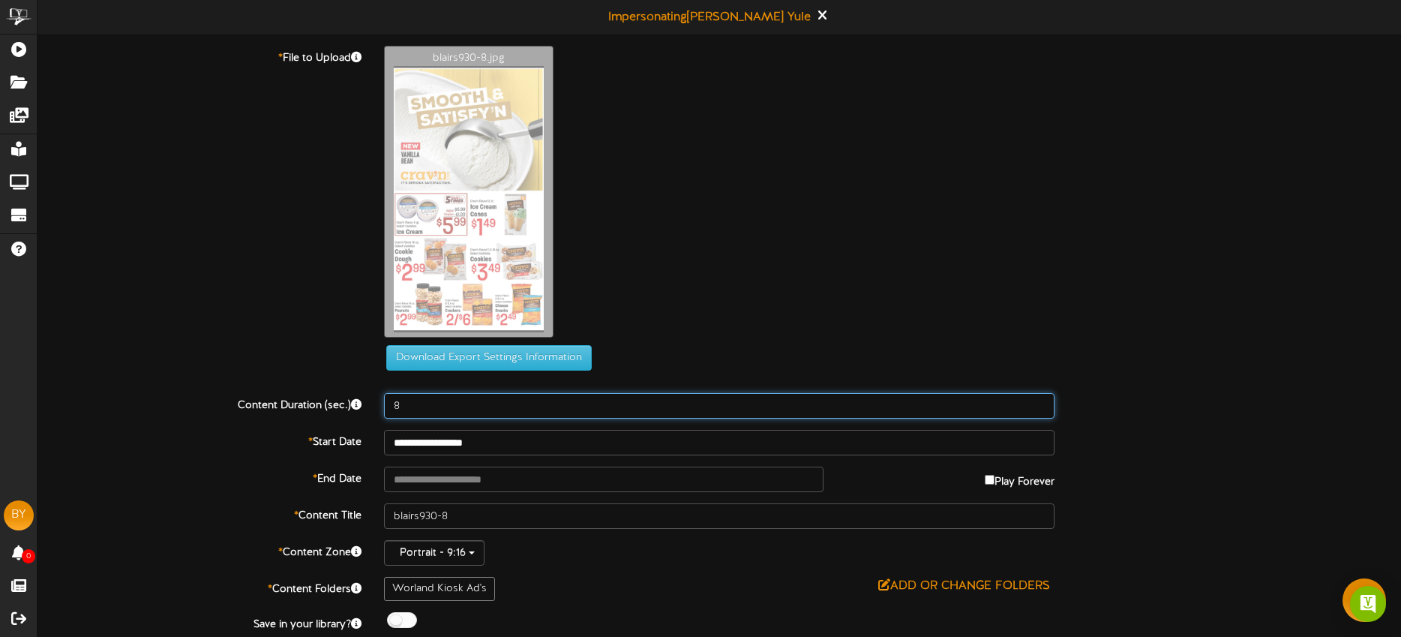
click at [433, 400] on input "8" at bounding box center [719, 405] width 670 height 25
type input "10"
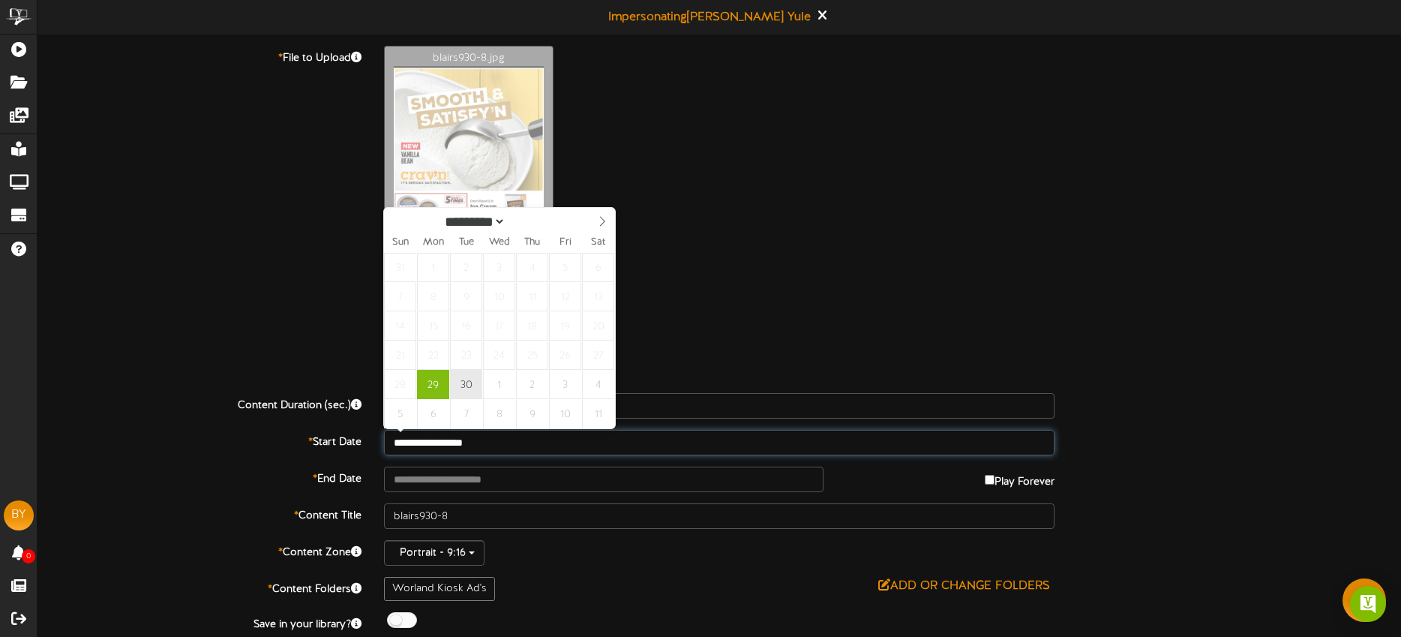
type input "**********"
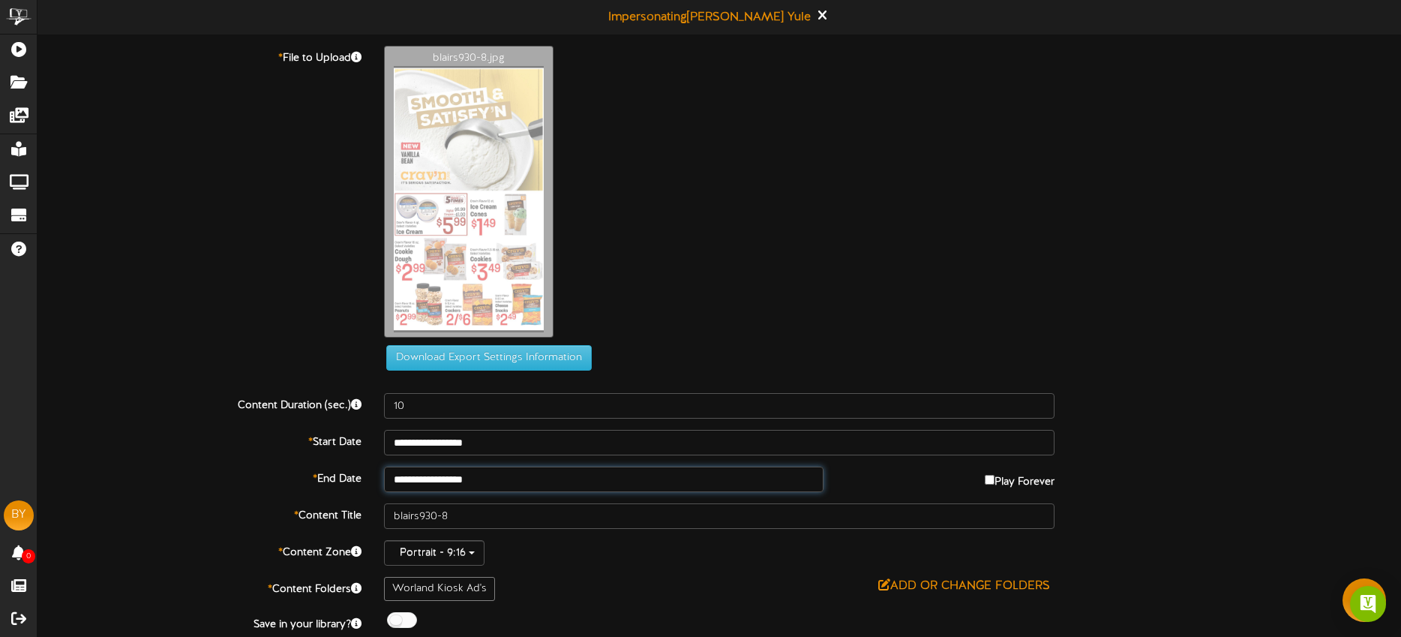
click at [507, 477] on input "**********" at bounding box center [603, 478] width 439 height 25
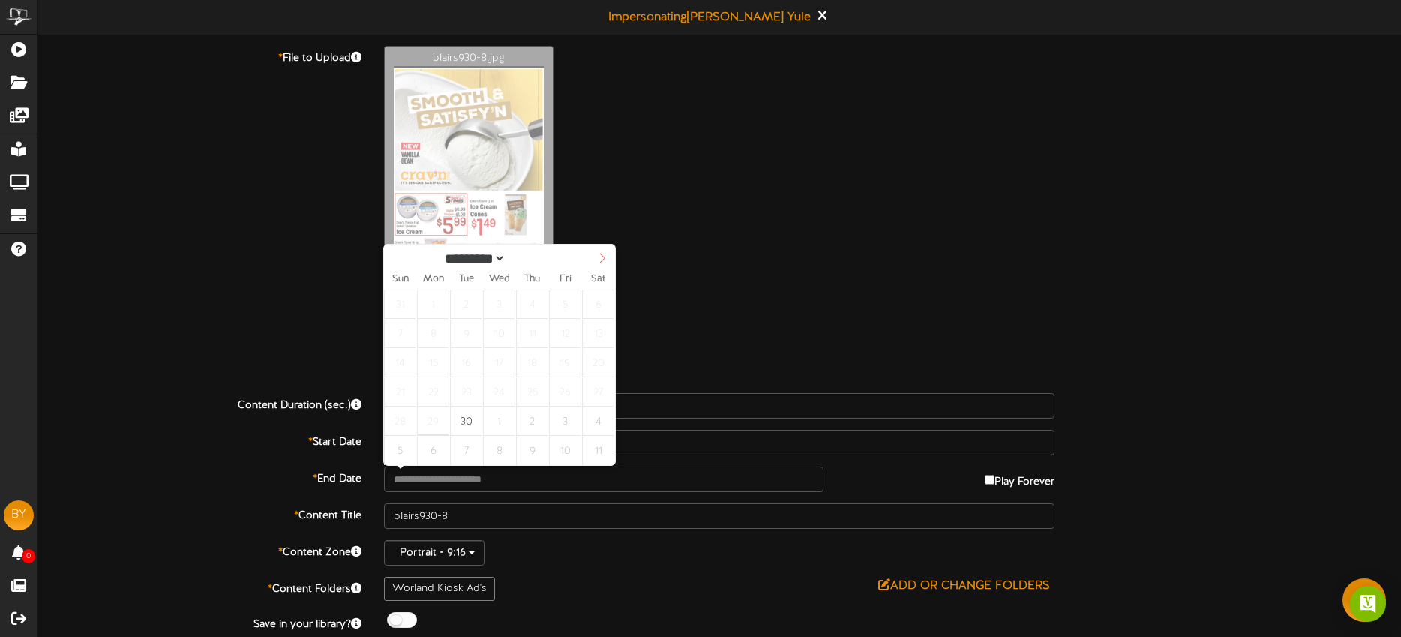
select select "*"
click at [604, 259] on icon at bounding box center [602, 258] width 10 height 10
type input "**********"
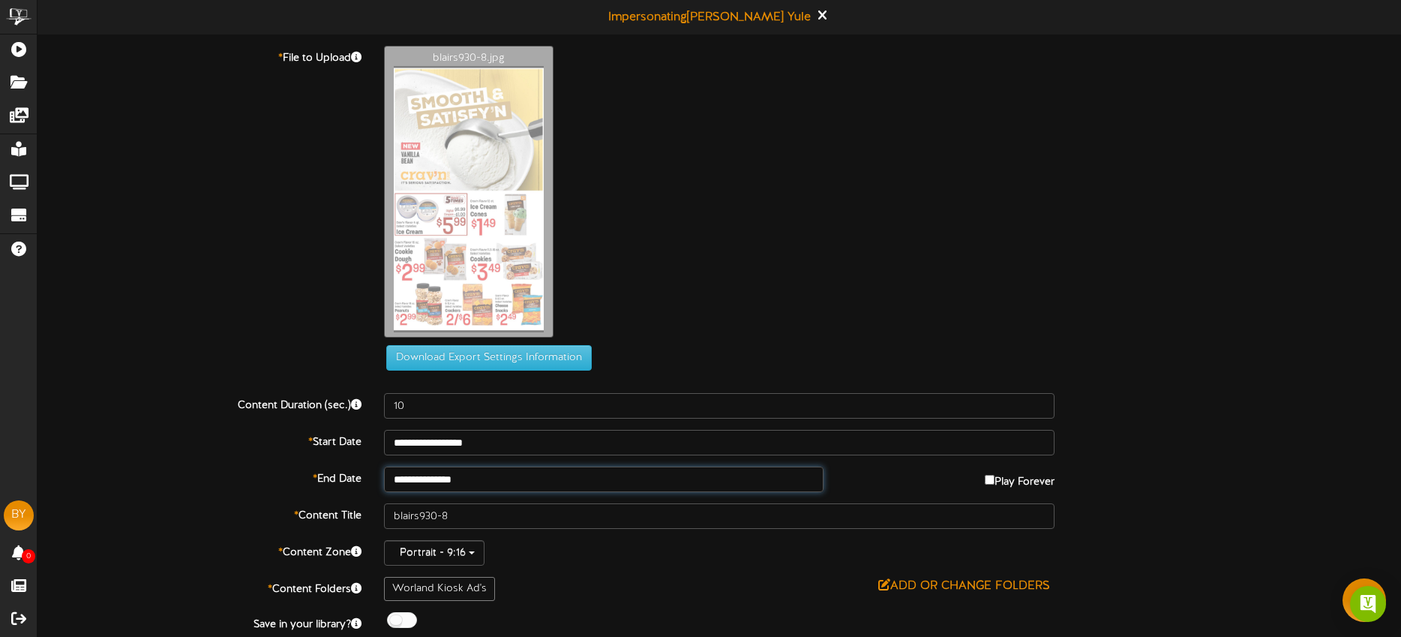
scroll to position [43, 0]
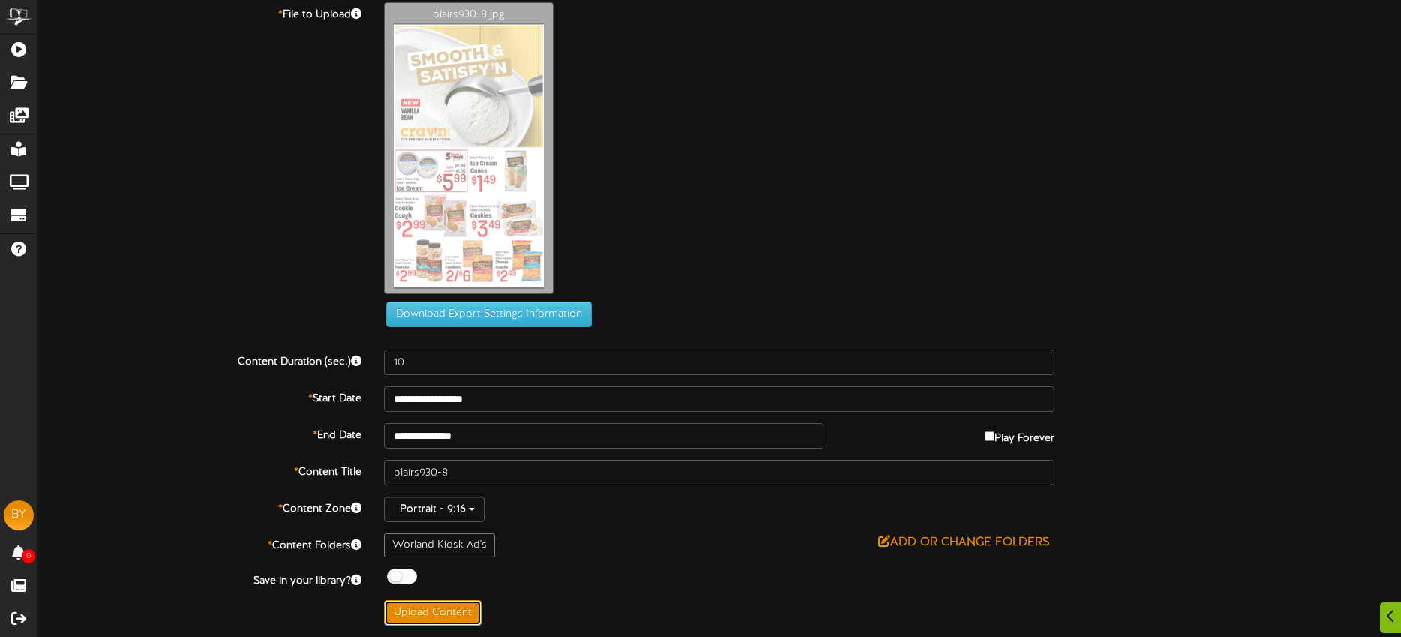
click at [462, 609] on button "Upload Content" at bounding box center [432, 612] width 97 height 25
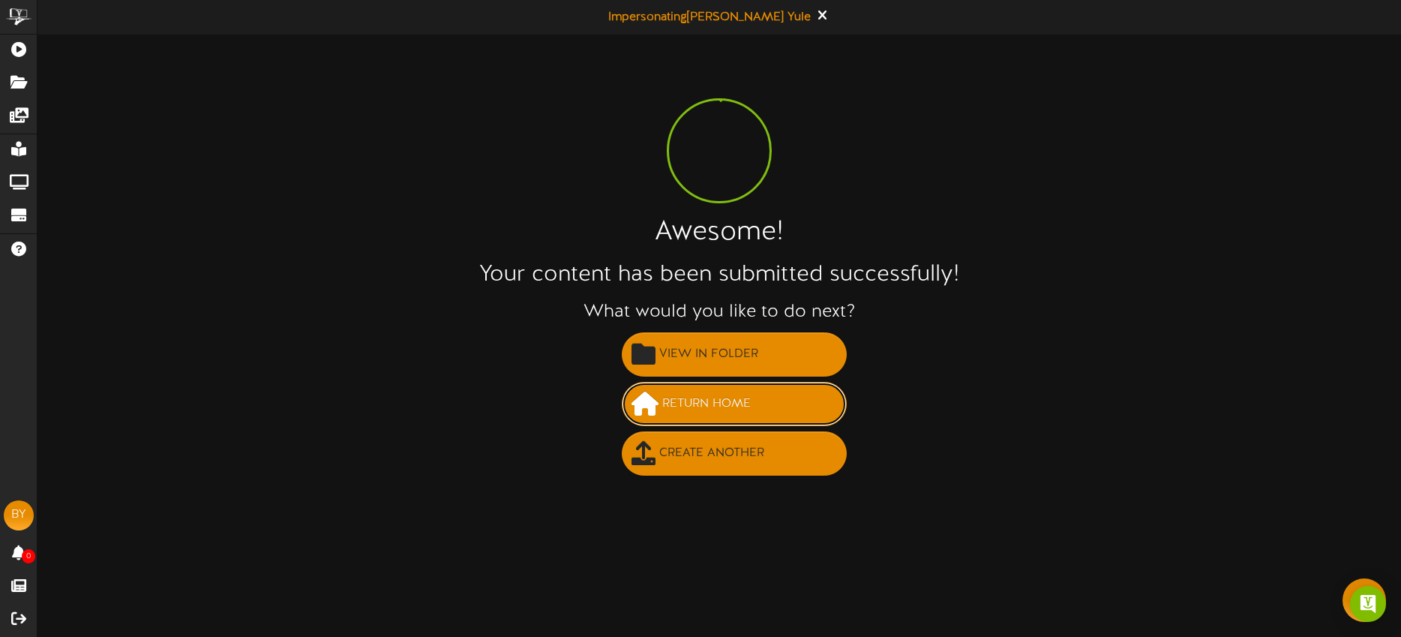
click at [717, 407] on span "Return Home" at bounding box center [706, 403] width 96 height 25
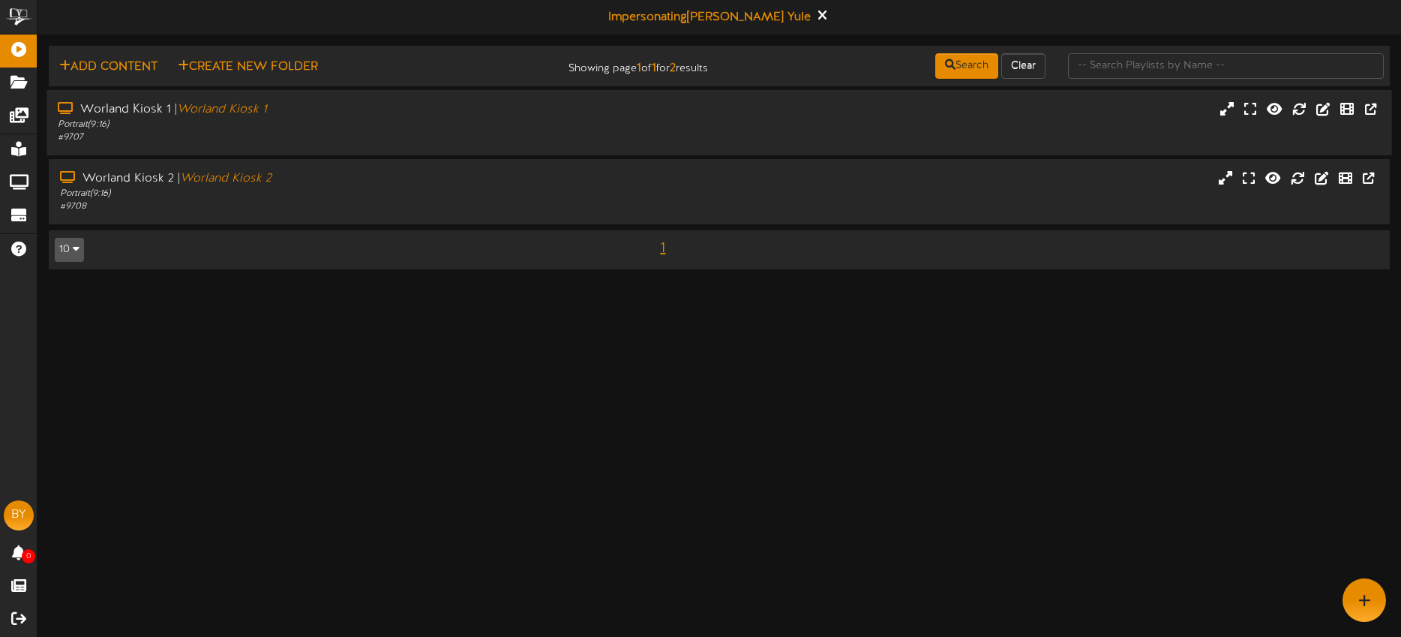
click at [302, 115] on div "Worland Kiosk 1 | Worland Kiosk 1" at bounding box center [327, 109] width 538 height 17
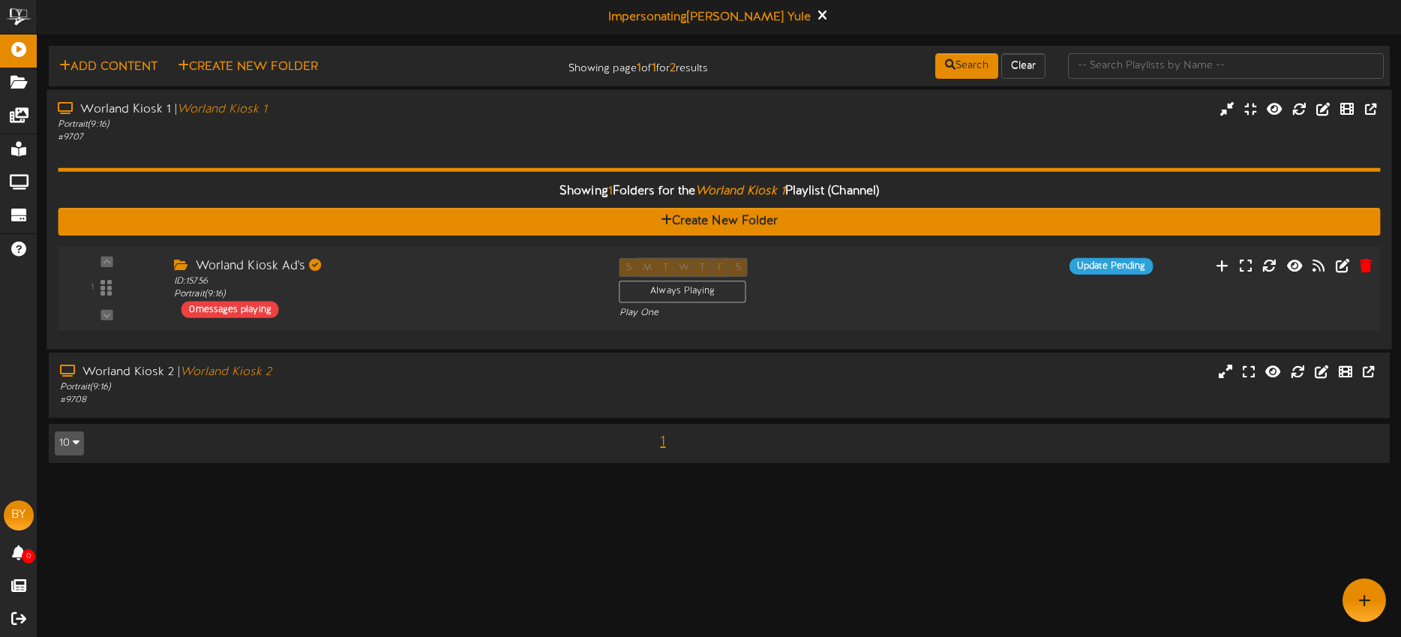
click at [479, 307] on div "Worland Kiosk Ad's ID: 15756 Portrait ( 9:16 ) 0 messages playing" at bounding box center [385, 287] width 445 height 60
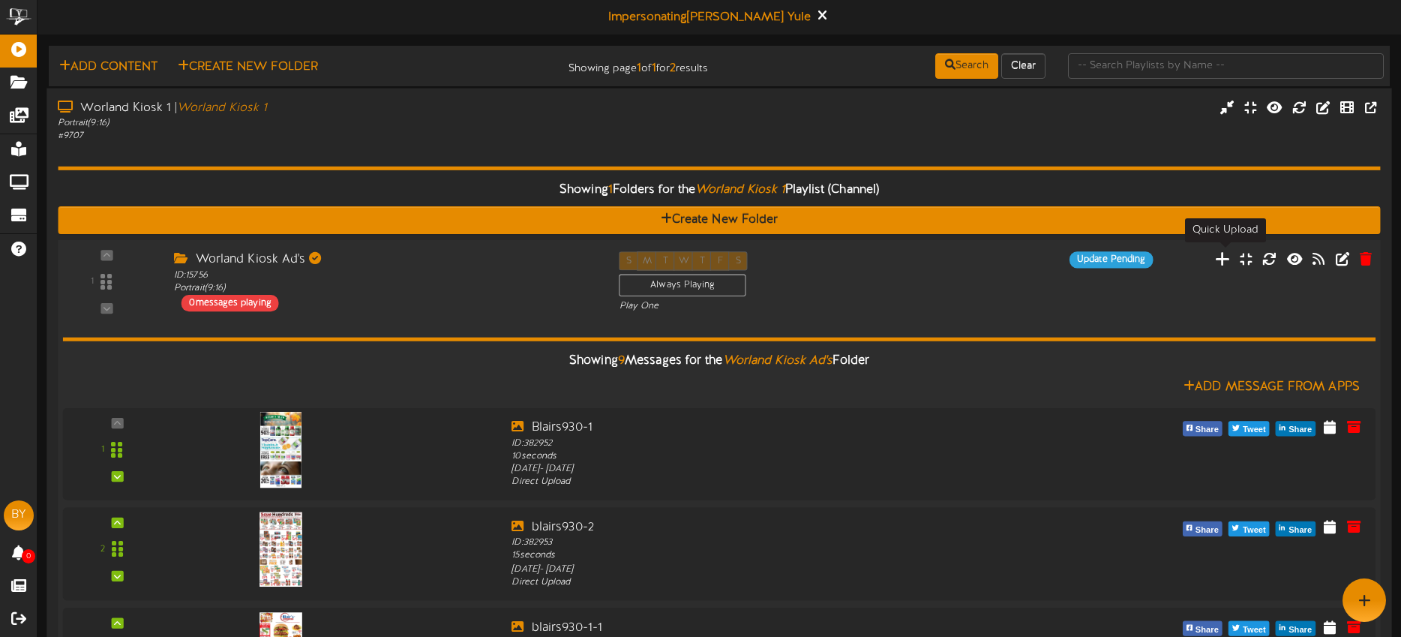
click at [1220, 260] on icon at bounding box center [1223, 258] width 16 height 16
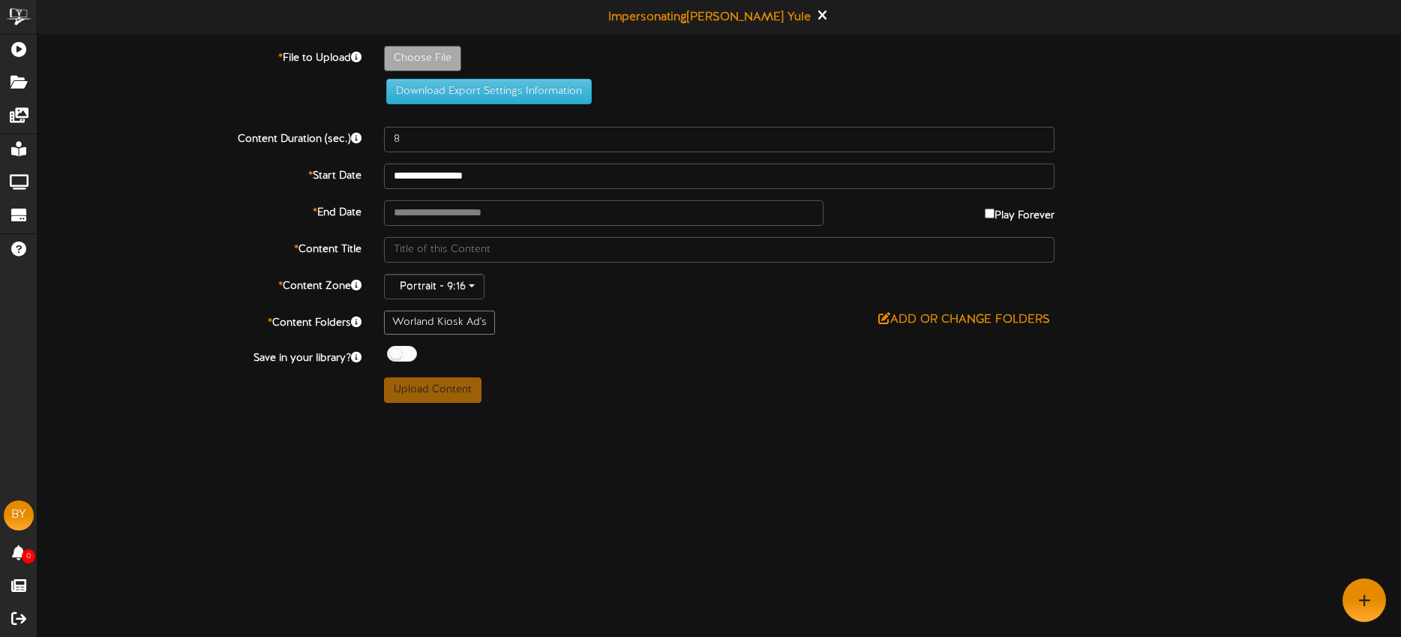
type input "**********"
type input "blairs930-9"
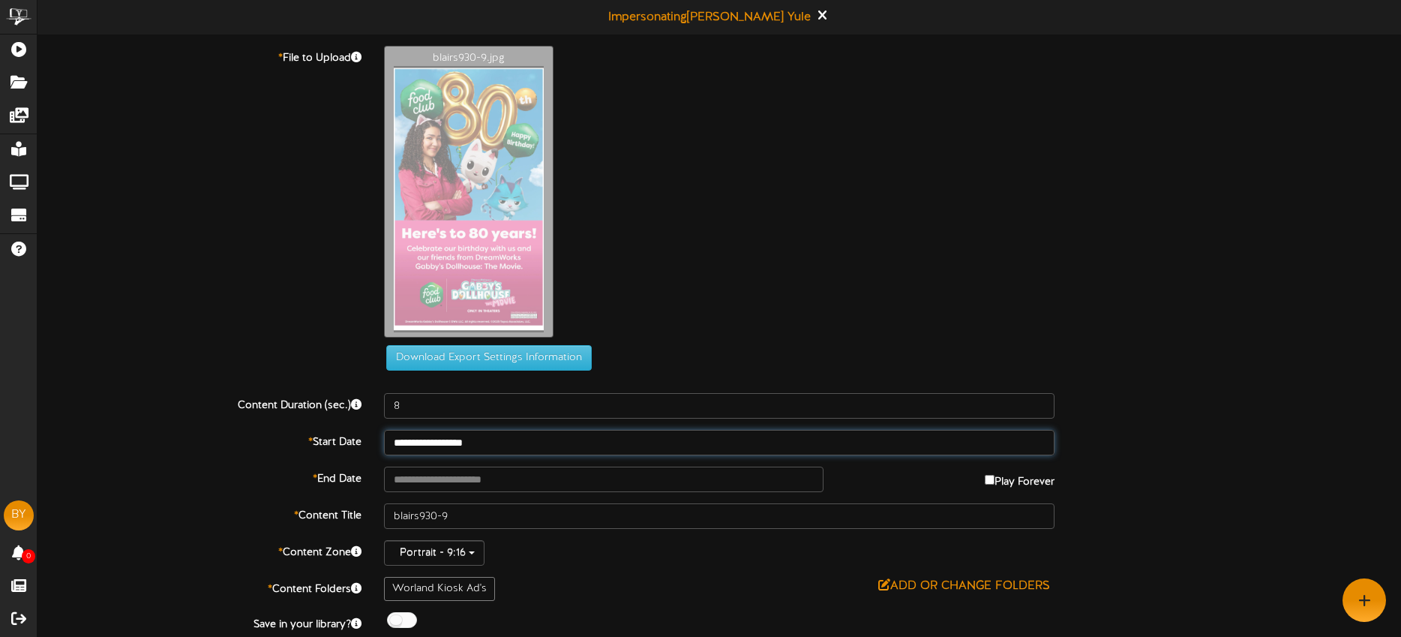
click at [528, 442] on input "**********" at bounding box center [719, 442] width 670 height 25
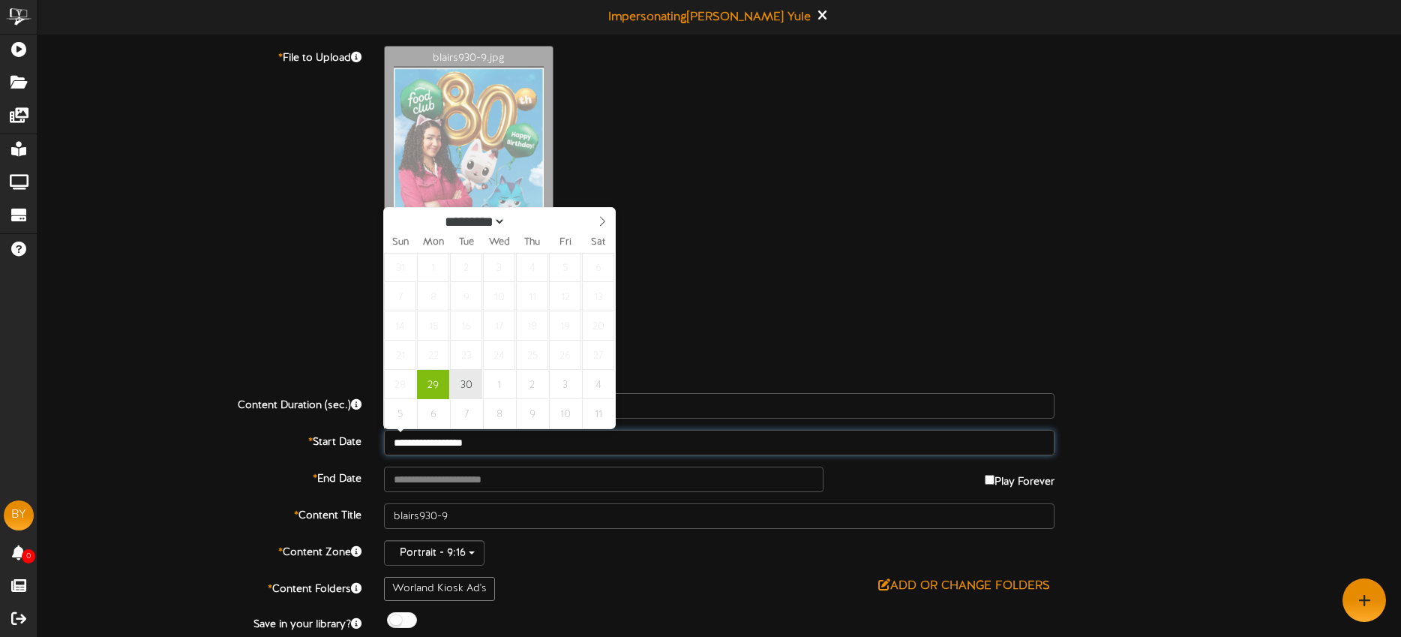
type input "**********"
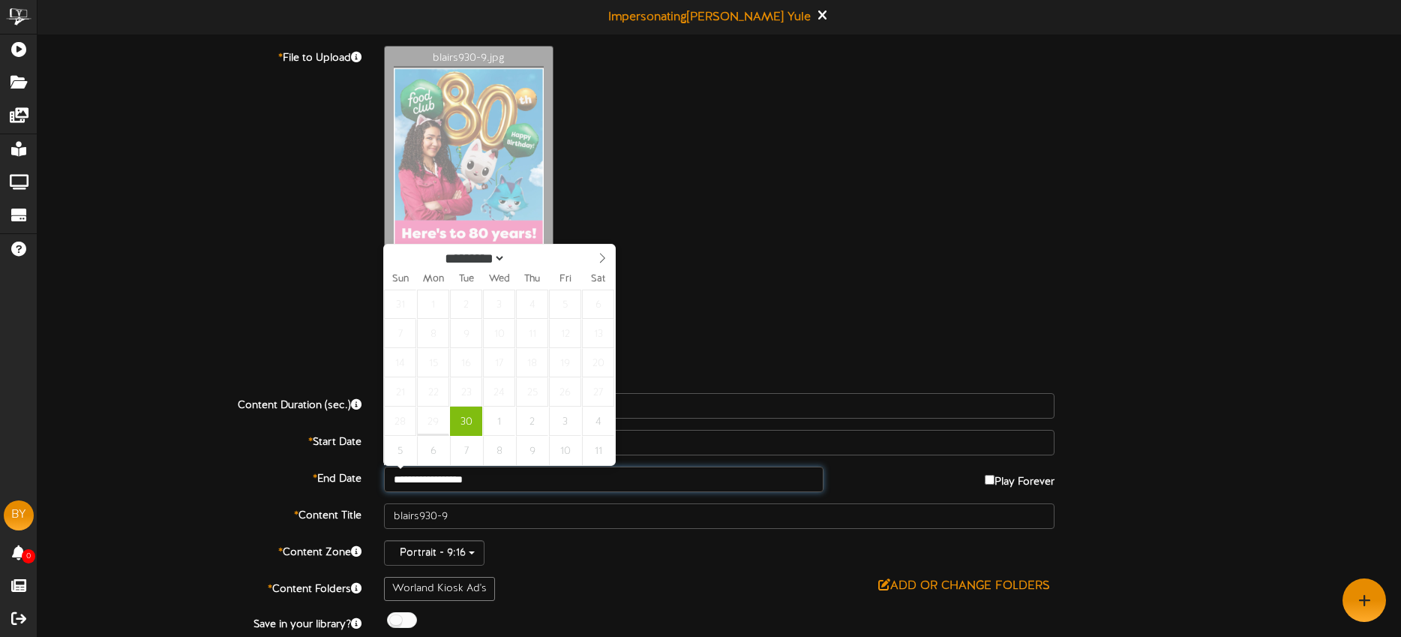
click at [504, 476] on input "**********" at bounding box center [603, 478] width 439 height 25
select select "*"
click at [592, 259] on span at bounding box center [601, 256] width 25 height 25
type input "**********"
drag, startPoint x: 507, startPoint y: 301, endPoint x: 514, endPoint y: 341, distance: 40.4
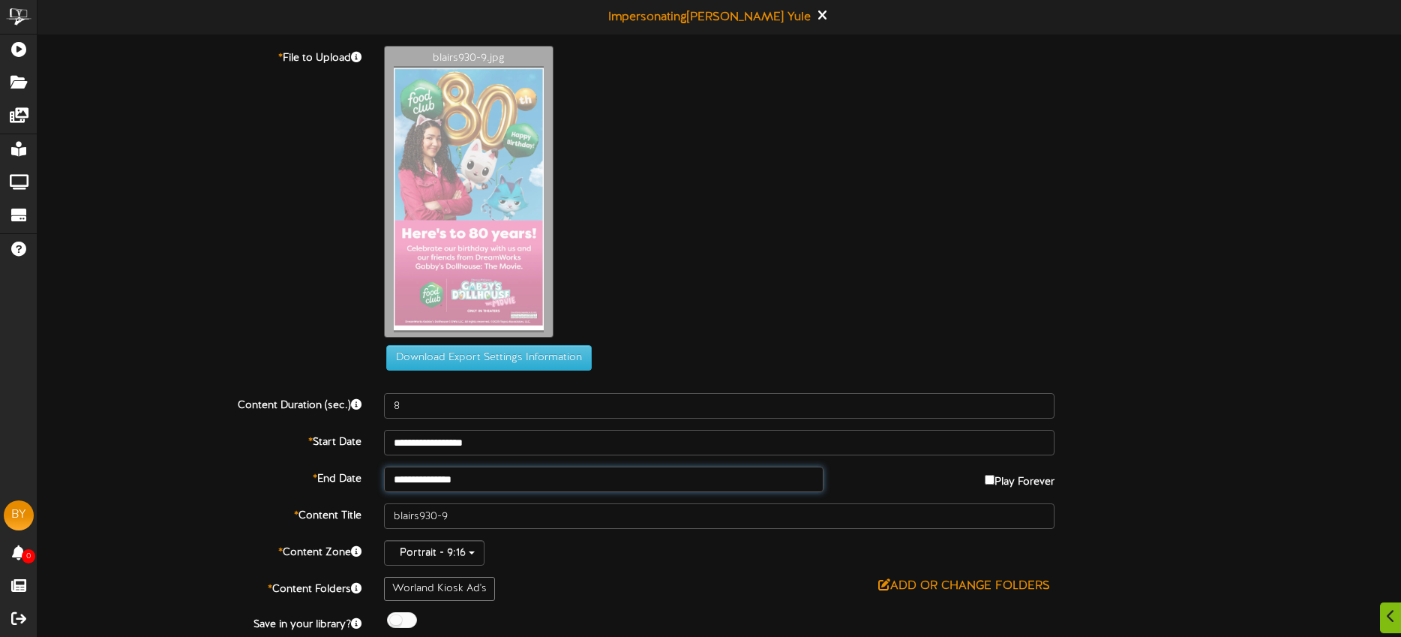
scroll to position [43, 0]
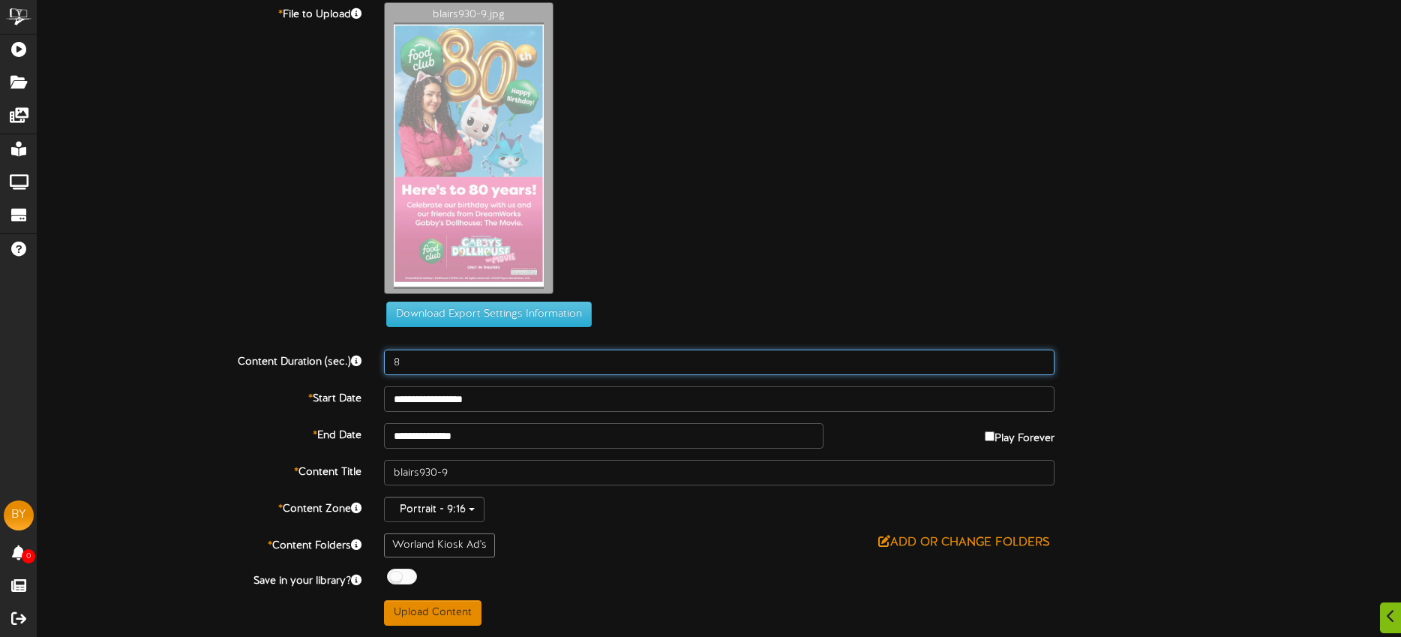
drag, startPoint x: 445, startPoint y: 362, endPoint x: 394, endPoint y: 361, distance: 51.8
click at [391, 361] on input "8" at bounding box center [719, 361] width 670 height 25
type input "10"
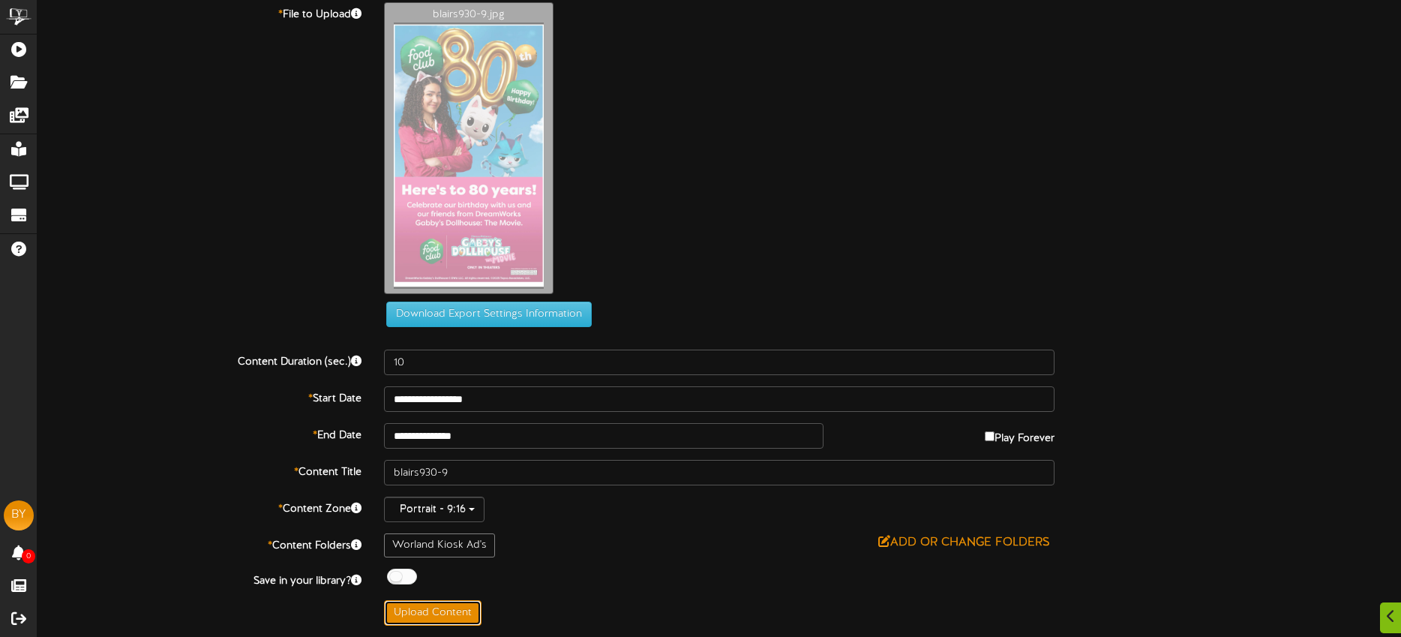
click at [461, 610] on button "Upload Content" at bounding box center [432, 612] width 97 height 25
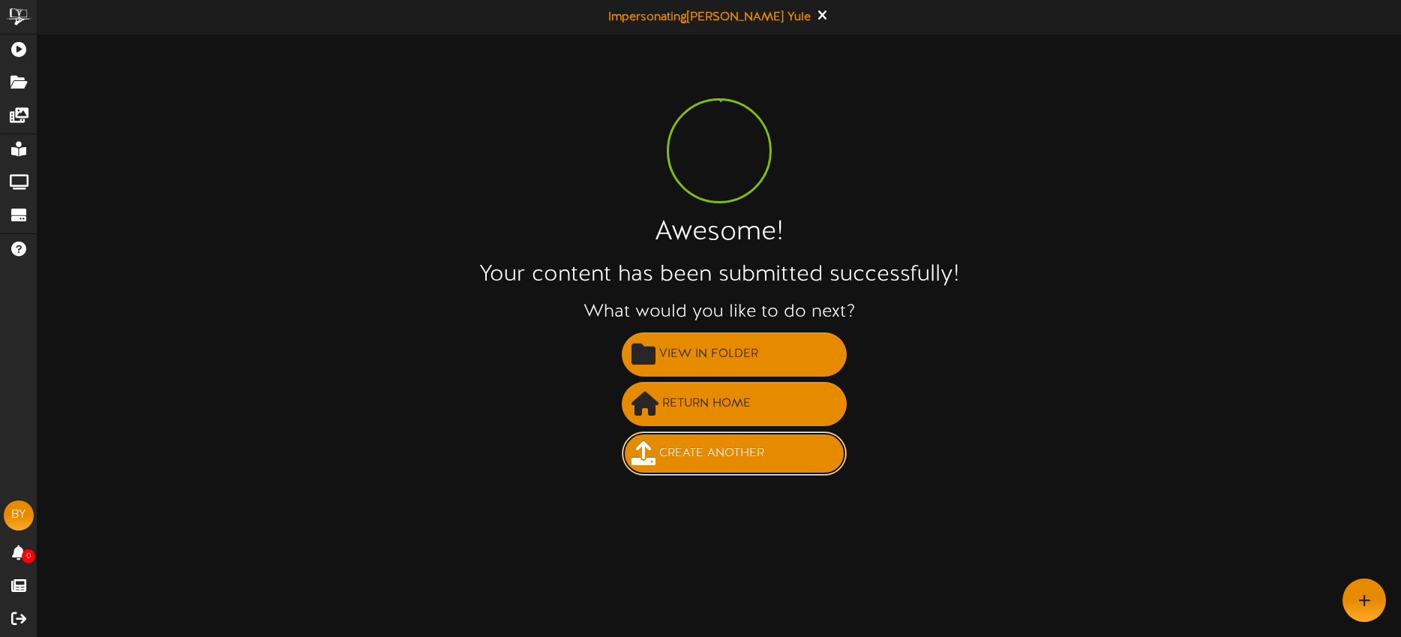
click at [727, 454] on span "Create Another" at bounding box center [711, 453] width 112 height 25
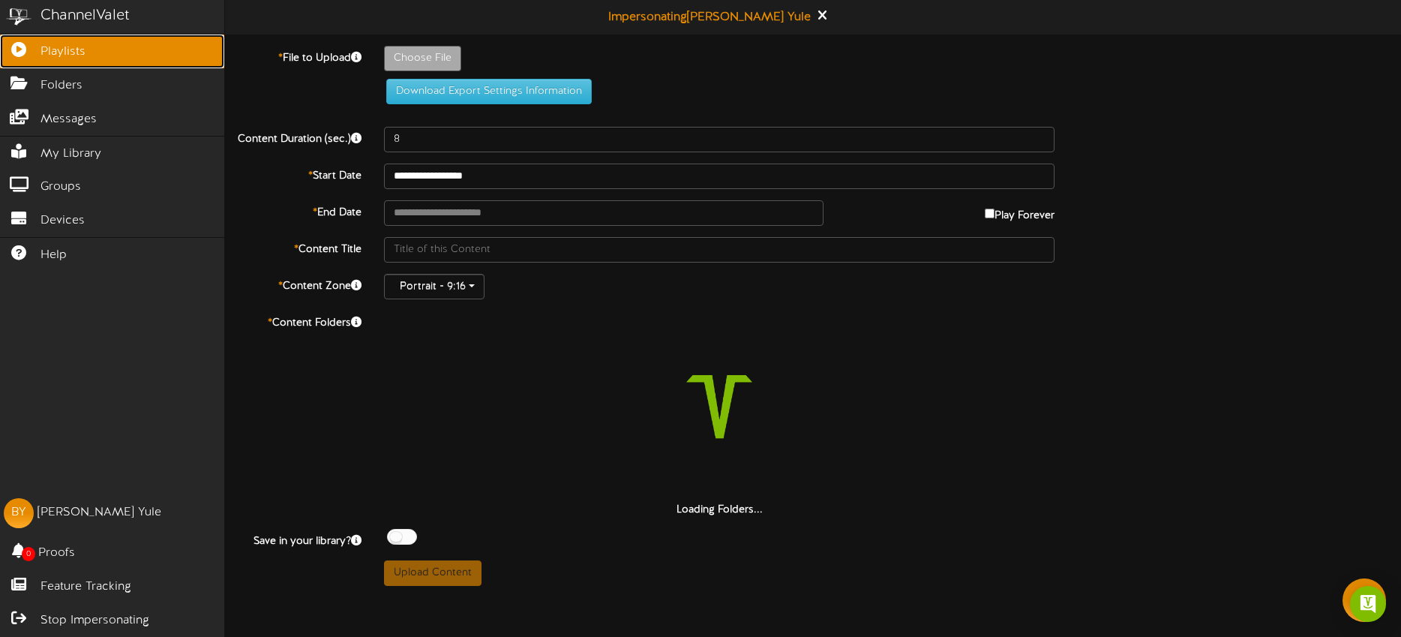
click at [110, 49] on link "Playlists" at bounding box center [112, 51] width 224 height 34
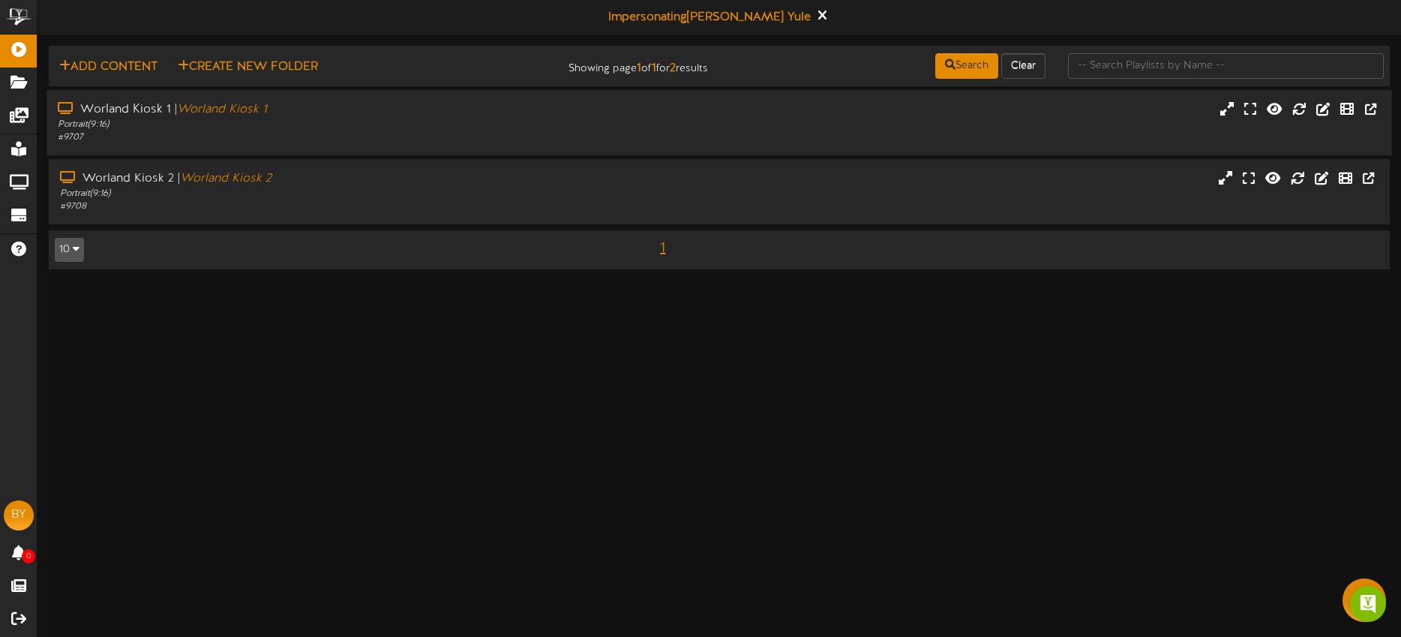
click at [424, 119] on div "Portrait ( 9:16 )" at bounding box center [327, 124] width 538 height 13
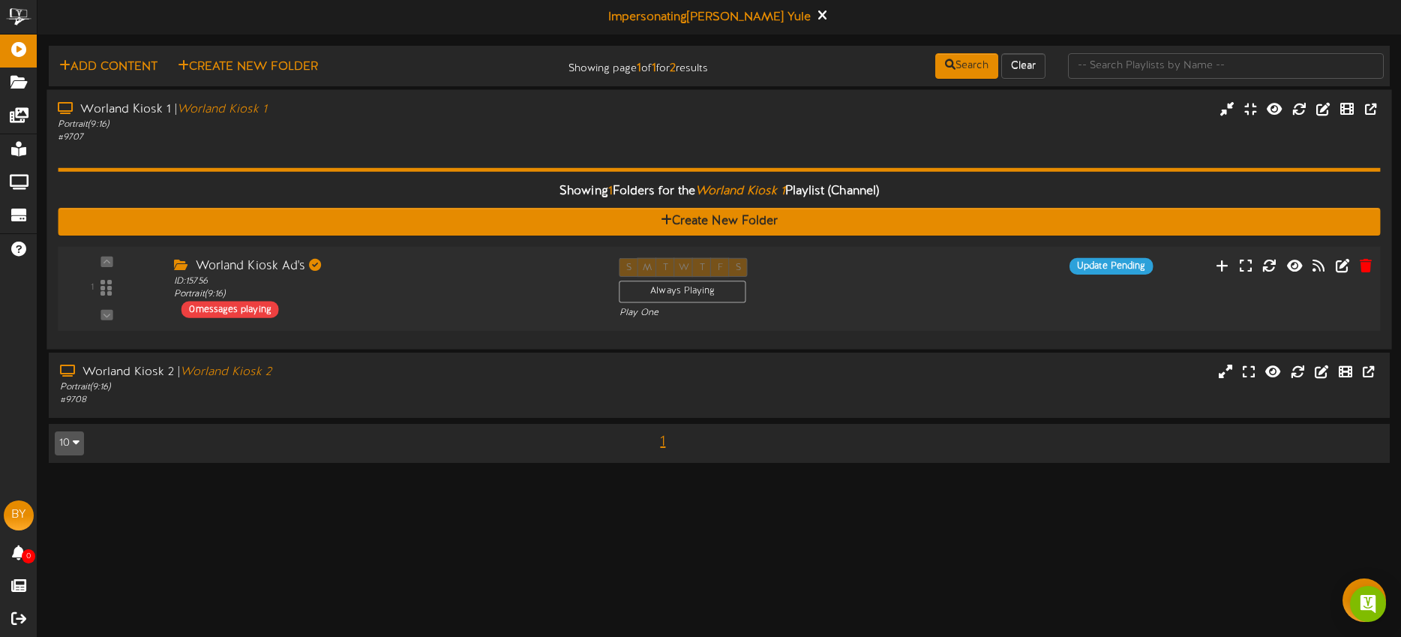
click at [415, 300] on div "Worland Kiosk Ad's ID: 15756 Portrait ( 9:16 ) 0 messages playing" at bounding box center [385, 287] width 445 height 60
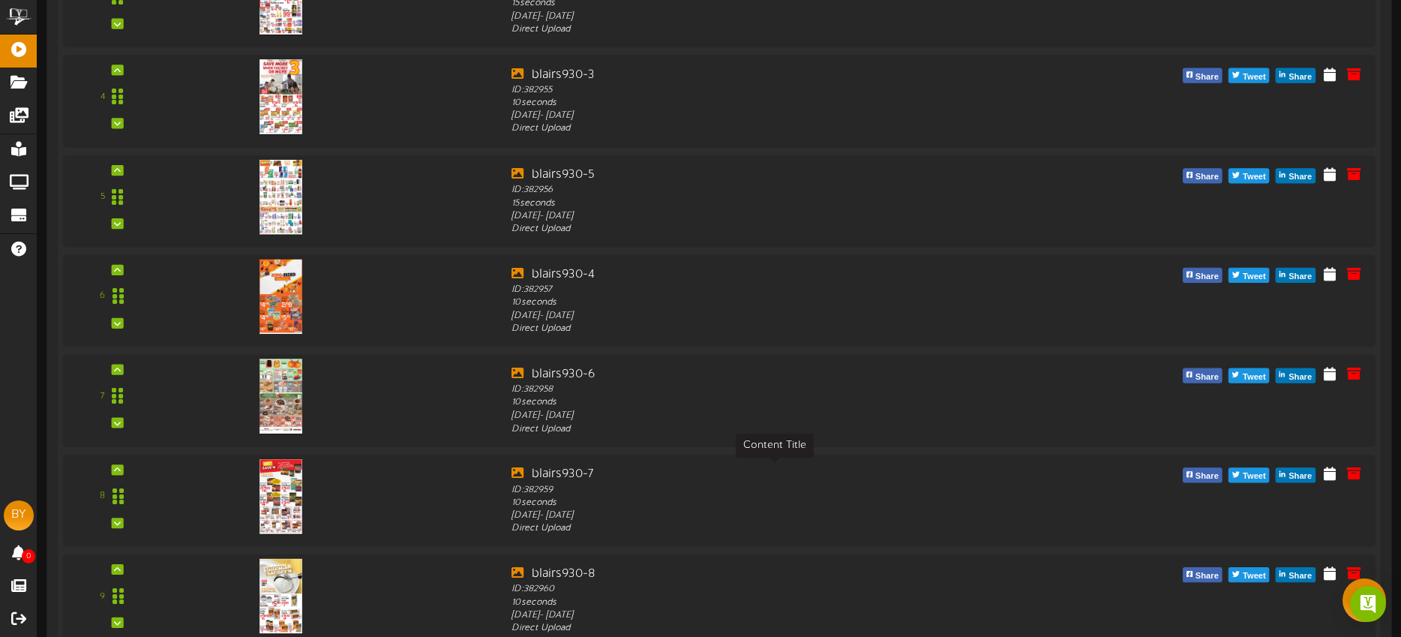
scroll to position [640, 0]
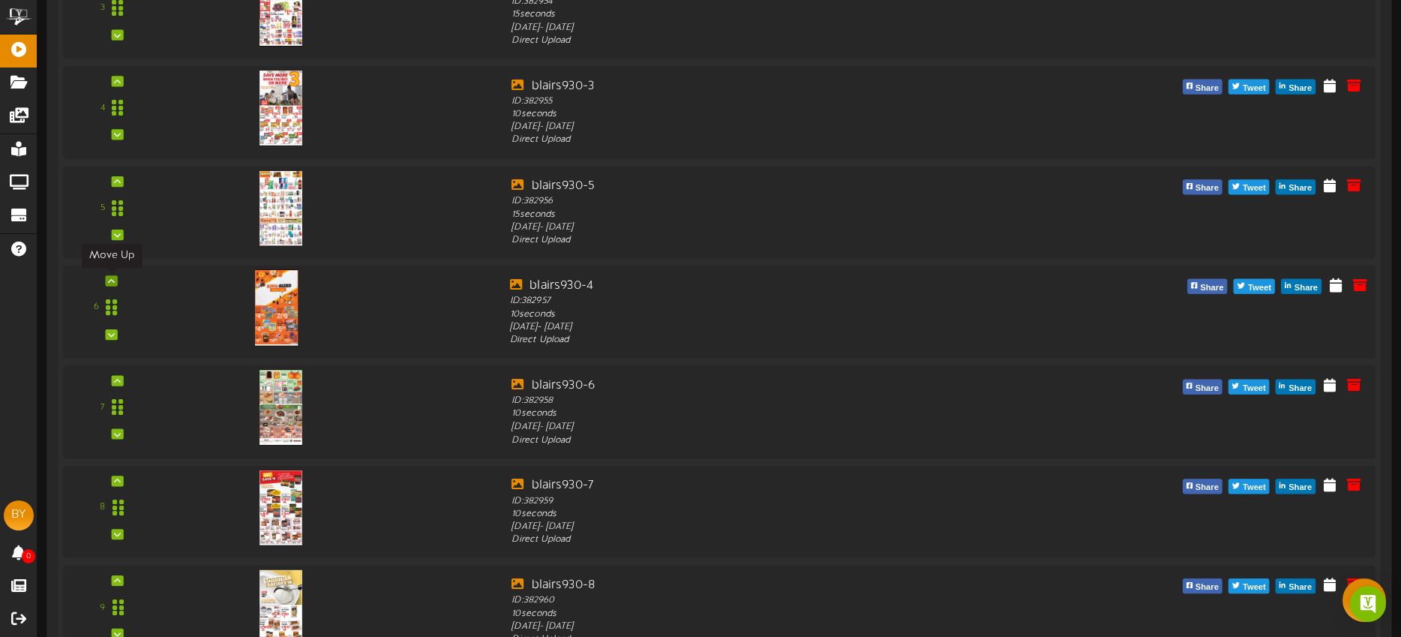
click at [112, 281] on icon at bounding box center [111, 280] width 7 height 7
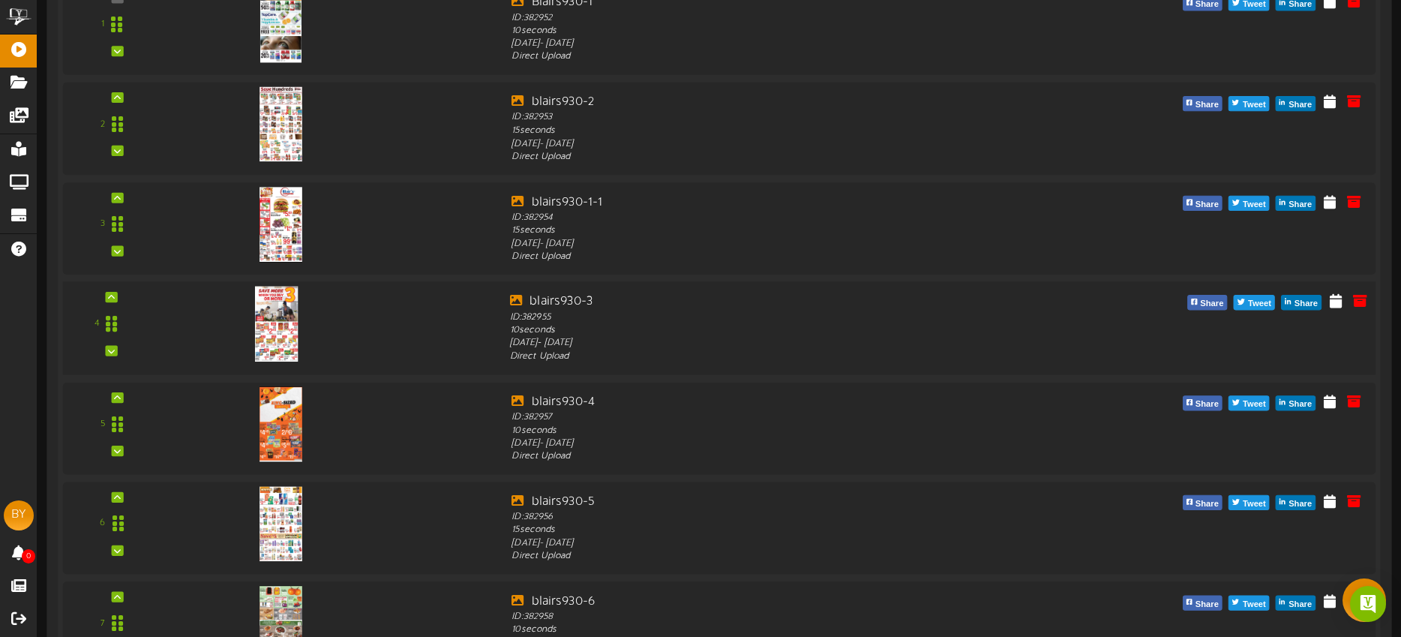
scroll to position [424, 0]
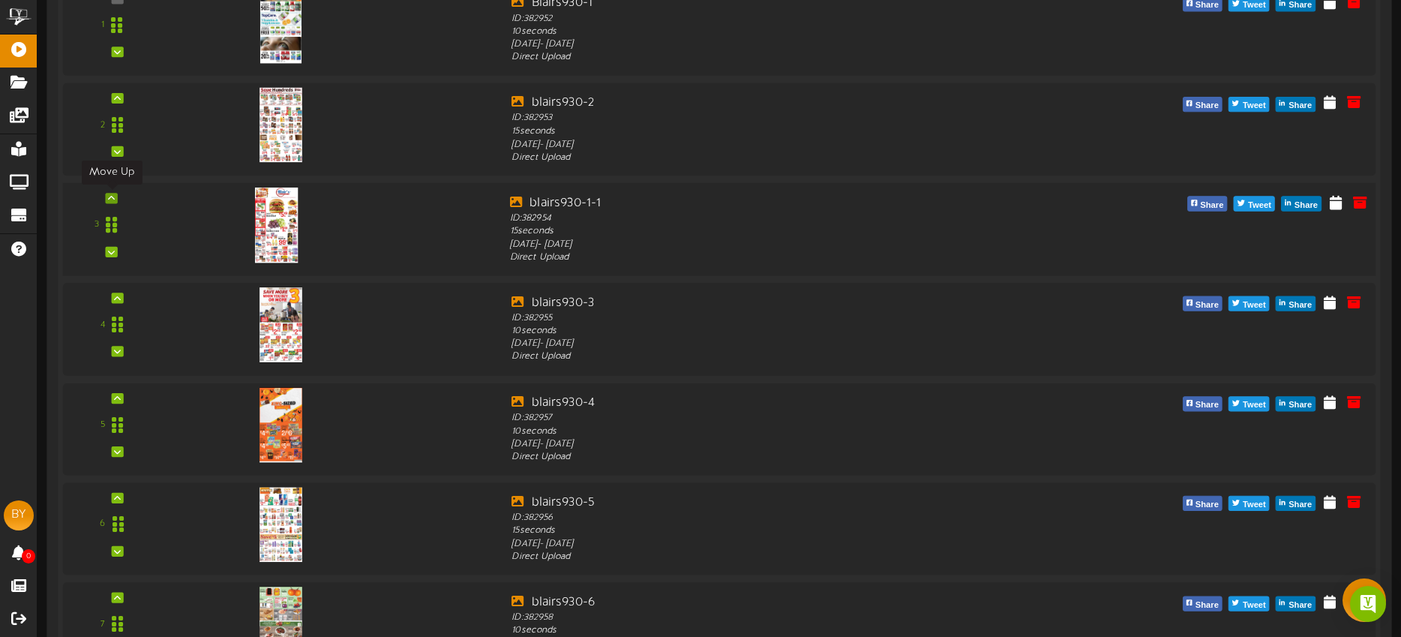
click at [116, 199] on div at bounding box center [111, 197] width 12 height 10
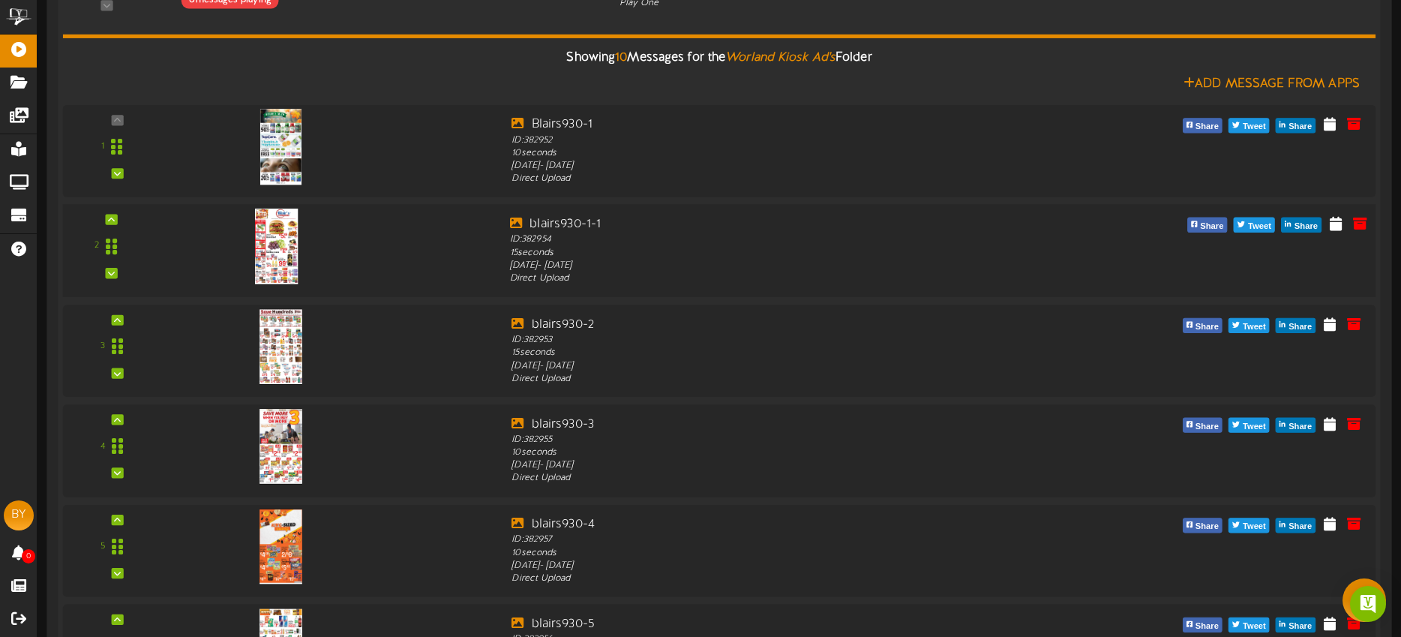
scroll to position [301, 0]
click at [112, 220] on icon at bounding box center [111, 219] width 7 height 7
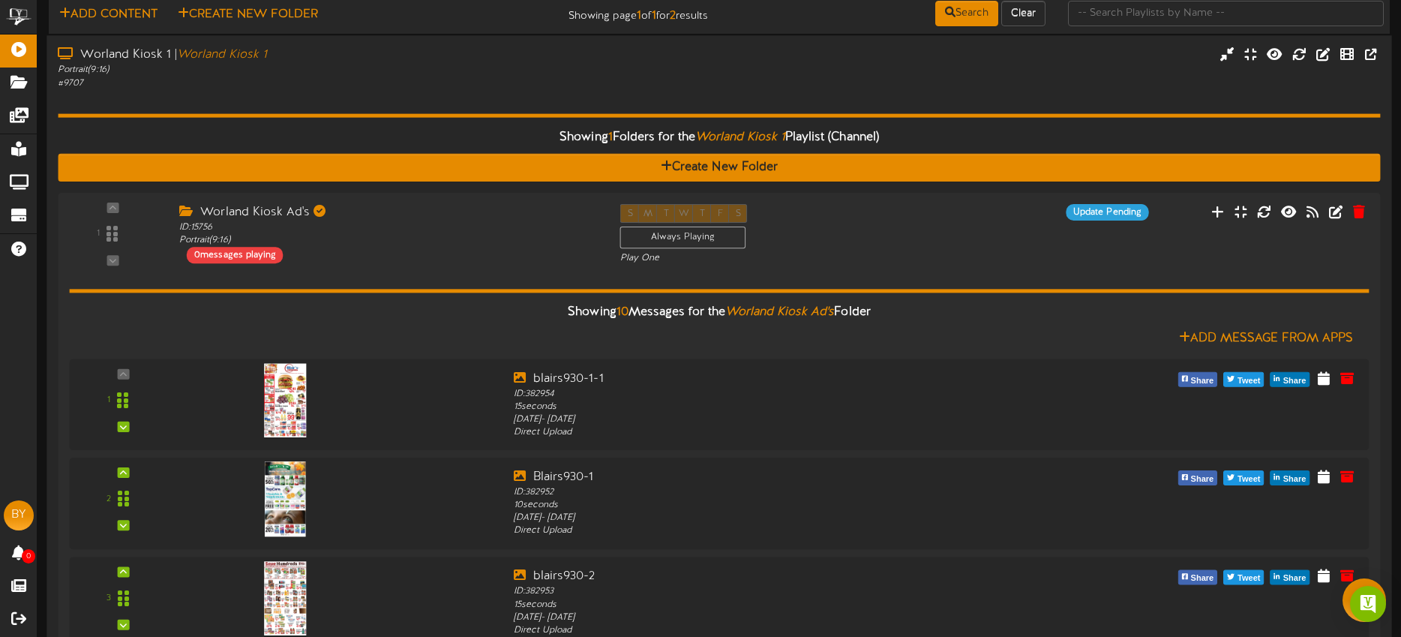
scroll to position [52, 0]
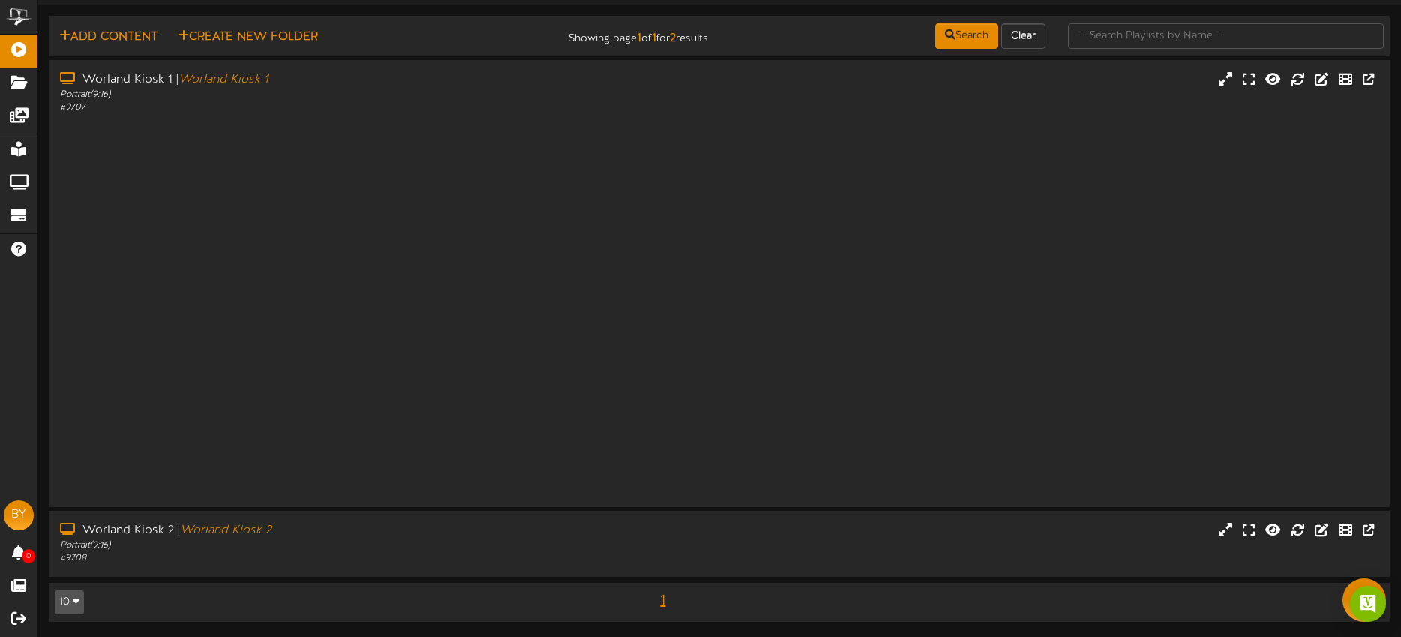
scroll to position [0, 0]
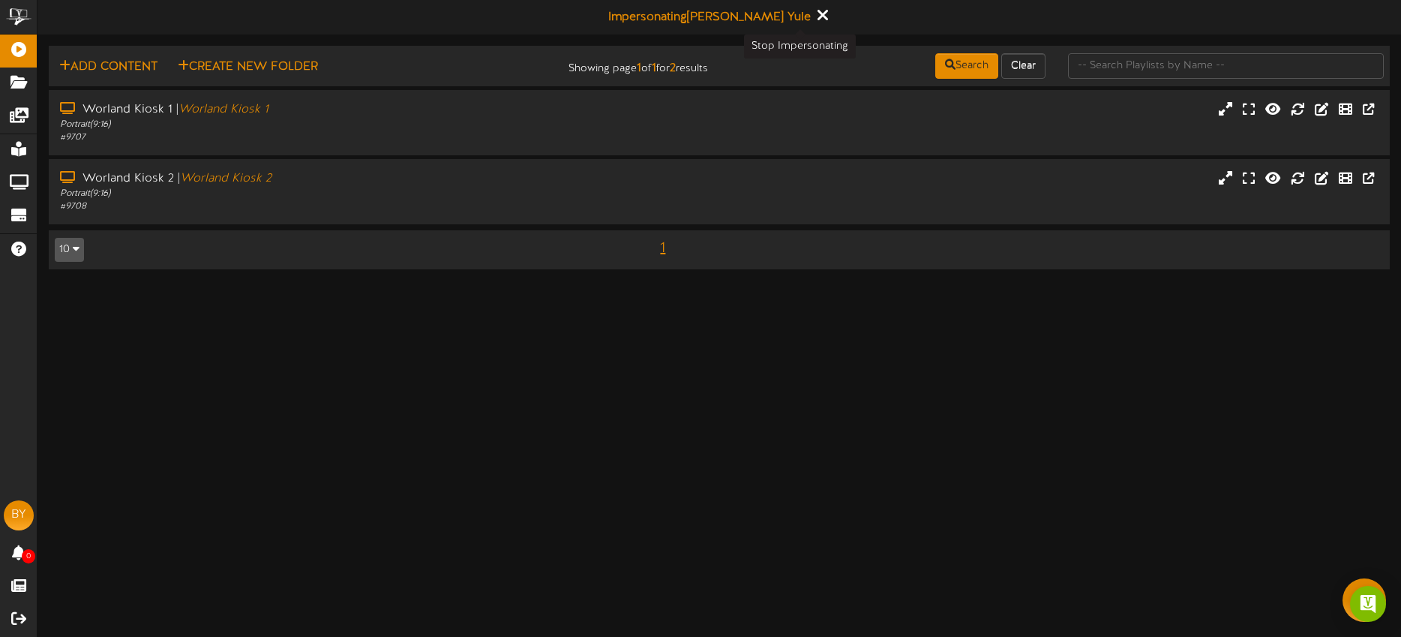
click at [817, 13] on icon at bounding box center [822, 15] width 10 height 16
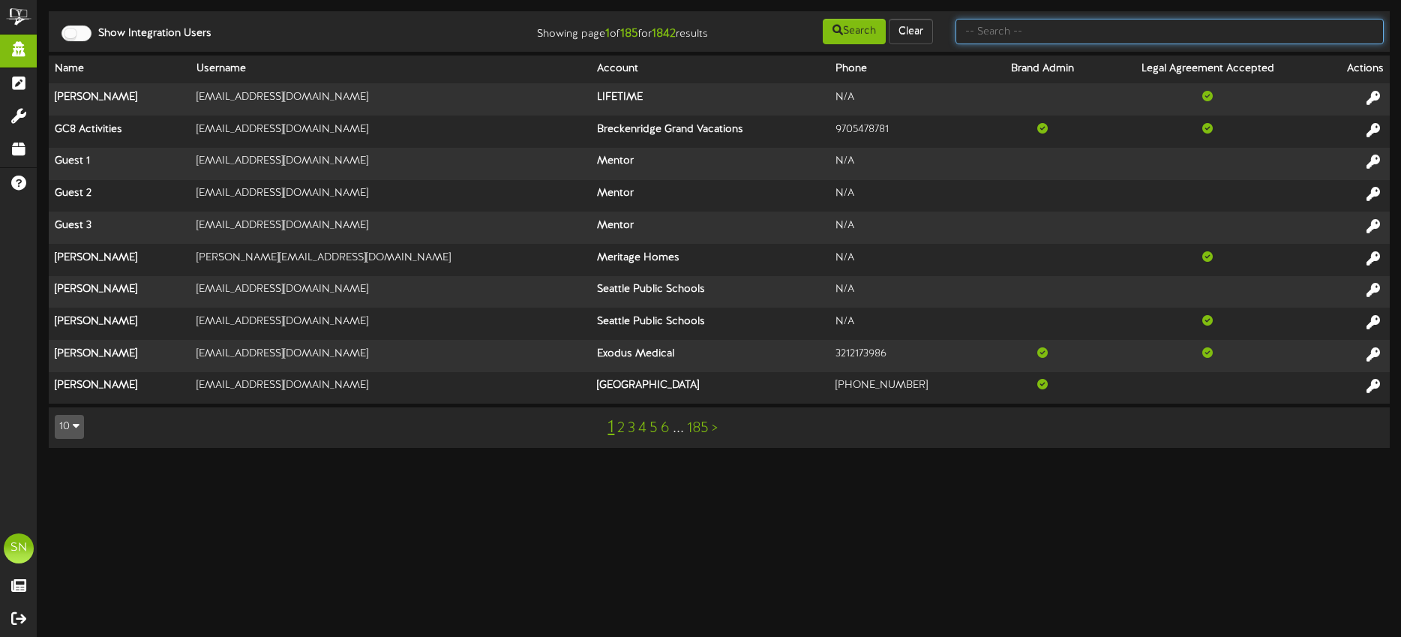
click at [1027, 38] on input "text" at bounding box center [1169, 31] width 428 height 25
type input "powell"
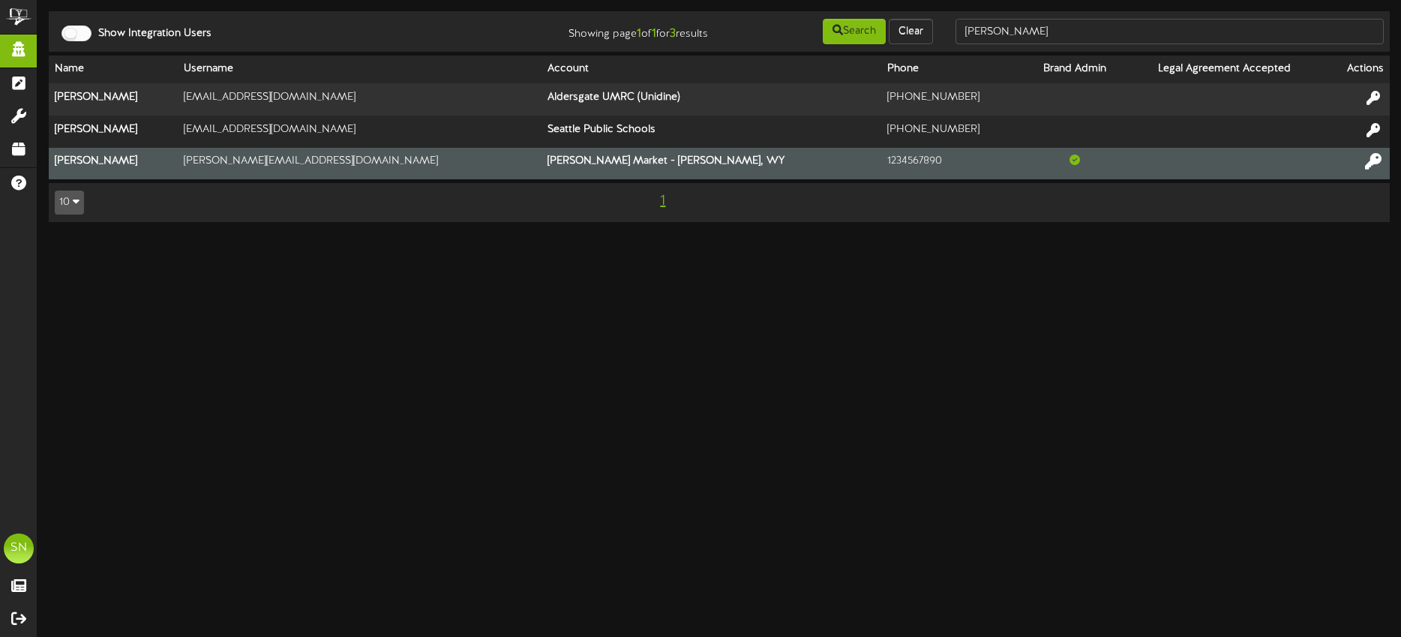
click at [1375, 159] on icon at bounding box center [1373, 161] width 16 height 16
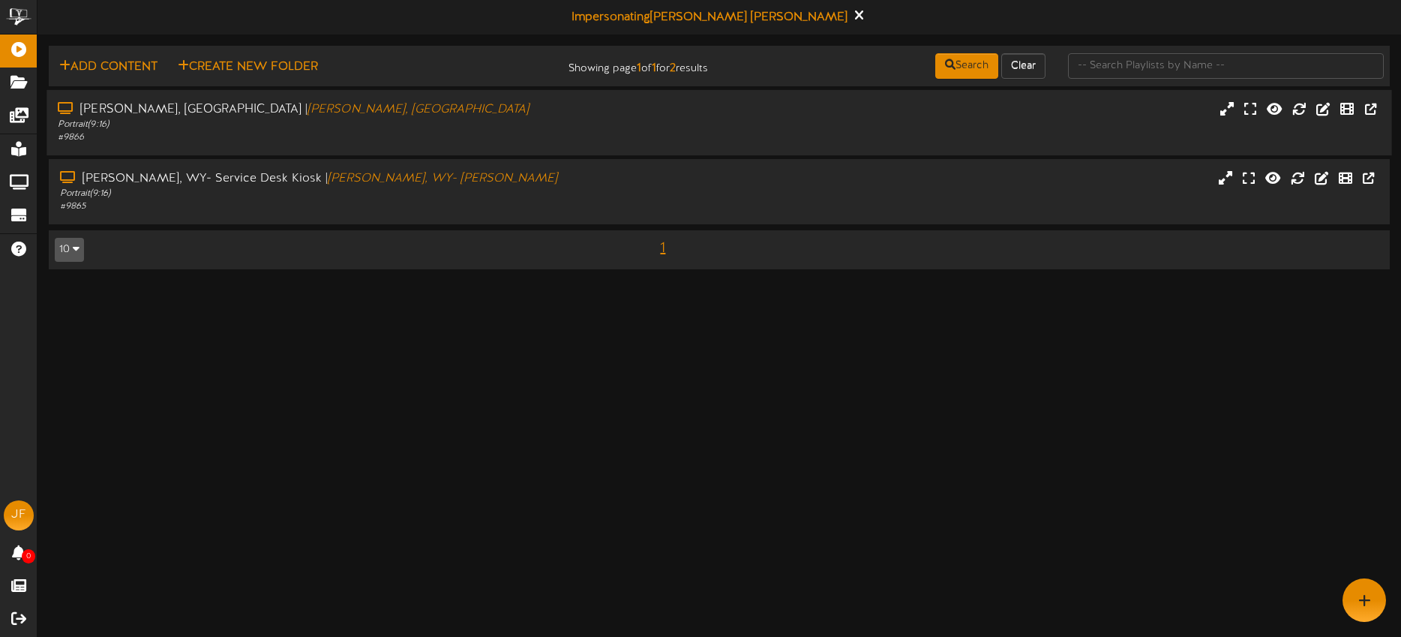
click at [555, 121] on div "Portrait ( 9:16 )" at bounding box center [327, 124] width 538 height 13
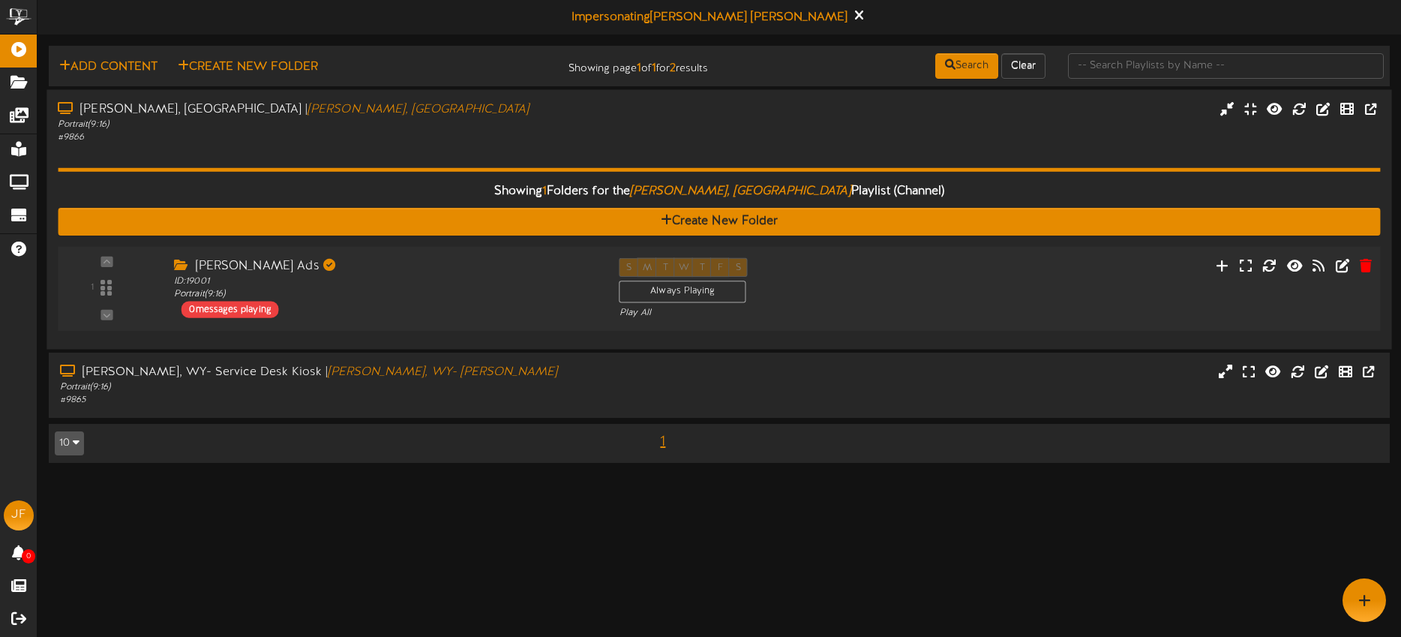
click at [820, 292] on div "S M T W T F S Always Playing Play All" at bounding box center [775, 287] width 334 height 61
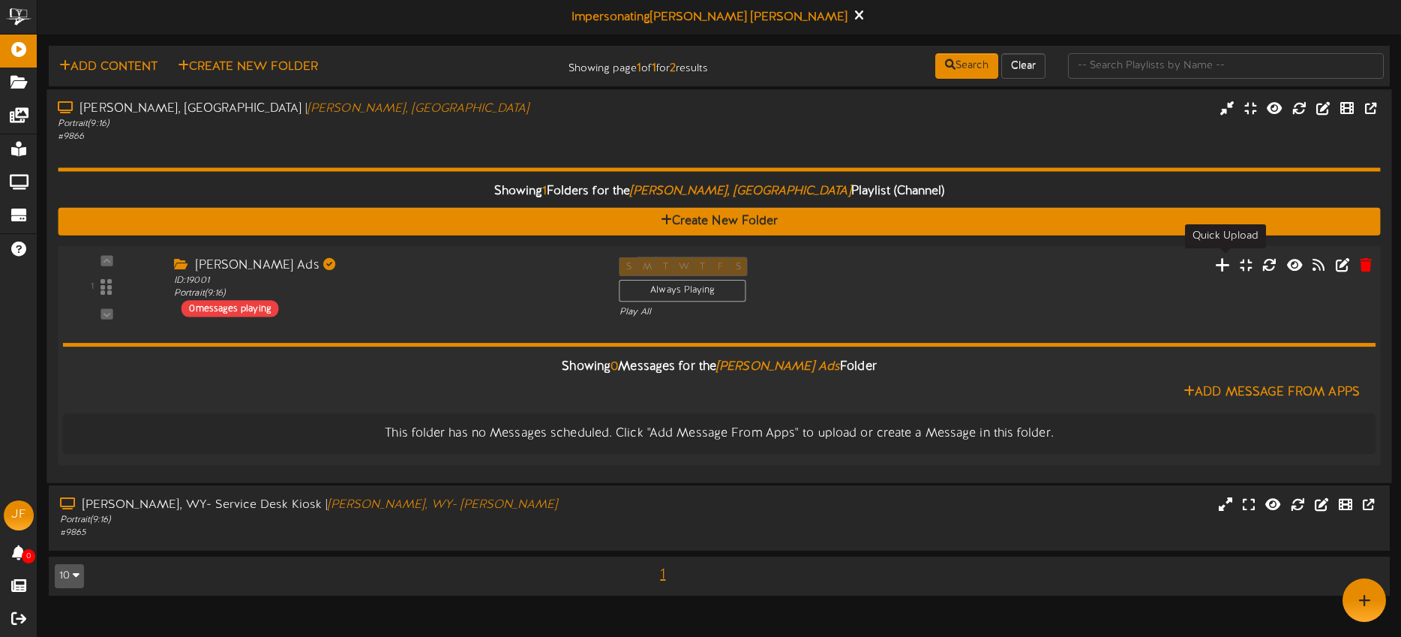
click at [1225, 265] on icon at bounding box center [1223, 264] width 16 height 16
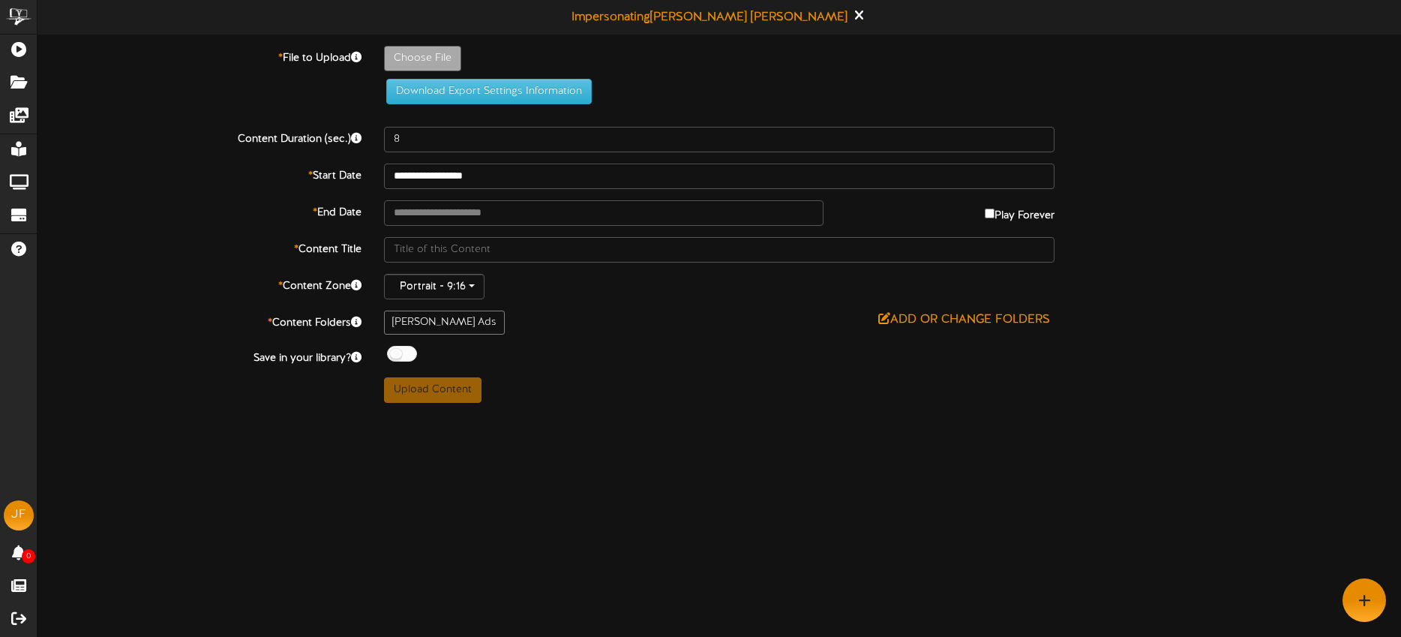
type input "**********"
type input "blairs930-1-1"
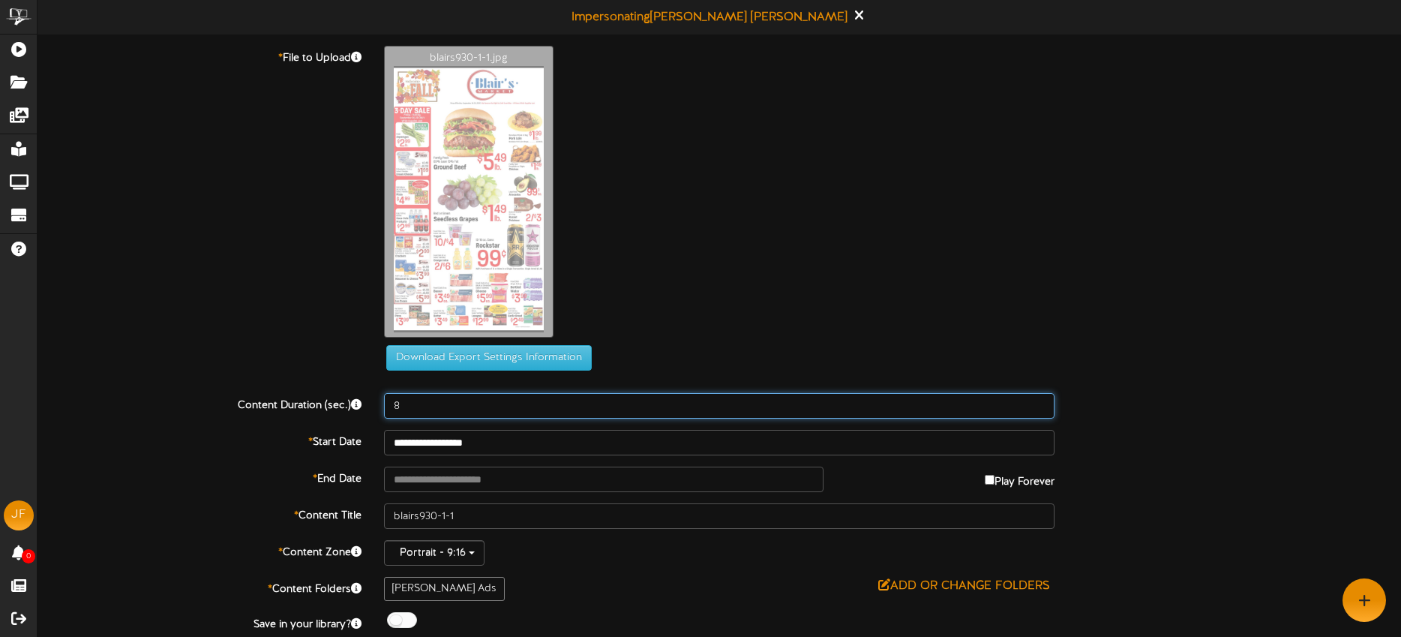
click at [429, 403] on input "8" at bounding box center [719, 405] width 670 height 25
type input "15"
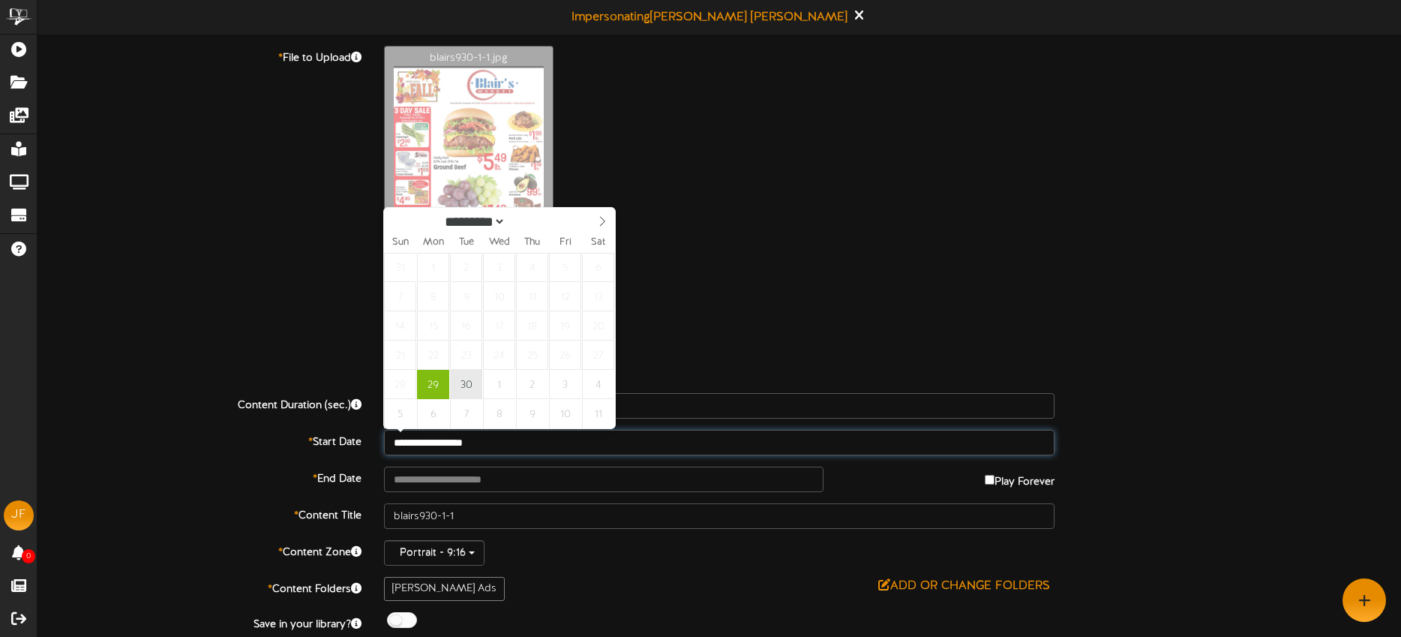
type input "**********"
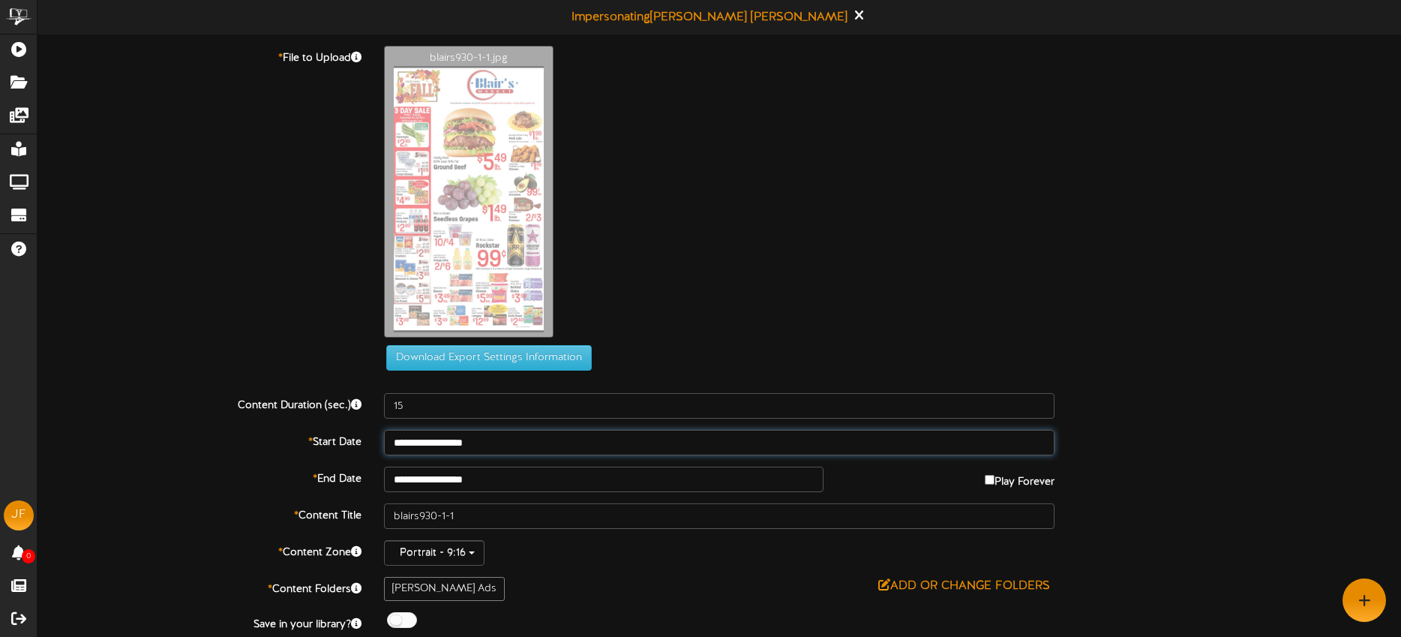
drag, startPoint x: 469, startPoint y: 376, endPoint x: 479, endPoint y: 447, distance: 71.3
drag, startPoint x: 524, startPoint y: 475, endPoint x: 524, endPoint y: 466, distance: 8.2
click at [523, 475] on input "**********" at bounding box center [603, 478] width 439 height 25
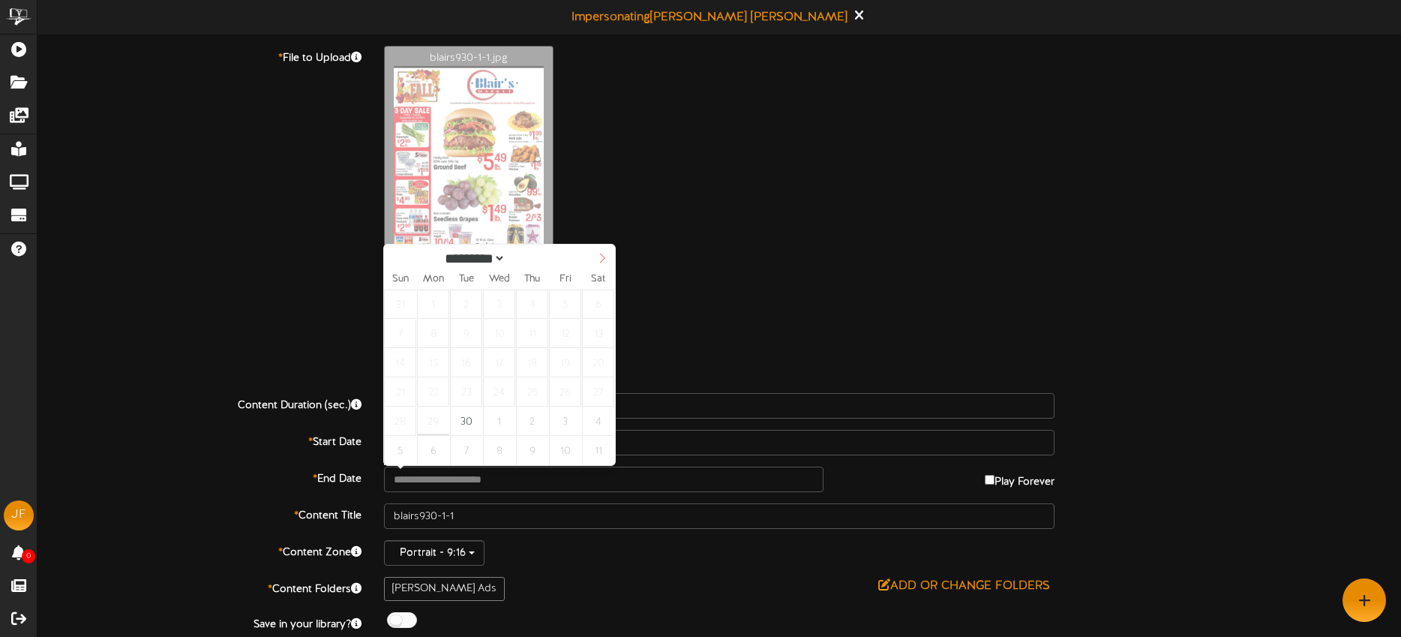
select select "*"
click at [598, 259] on icon at bounding box center [602, 258] width 10 height 10
type input "**********"
drag, startPoint x: 498, startPoint y: 301, endPoint x: 533, endPoint y: 409, distance: 114.3
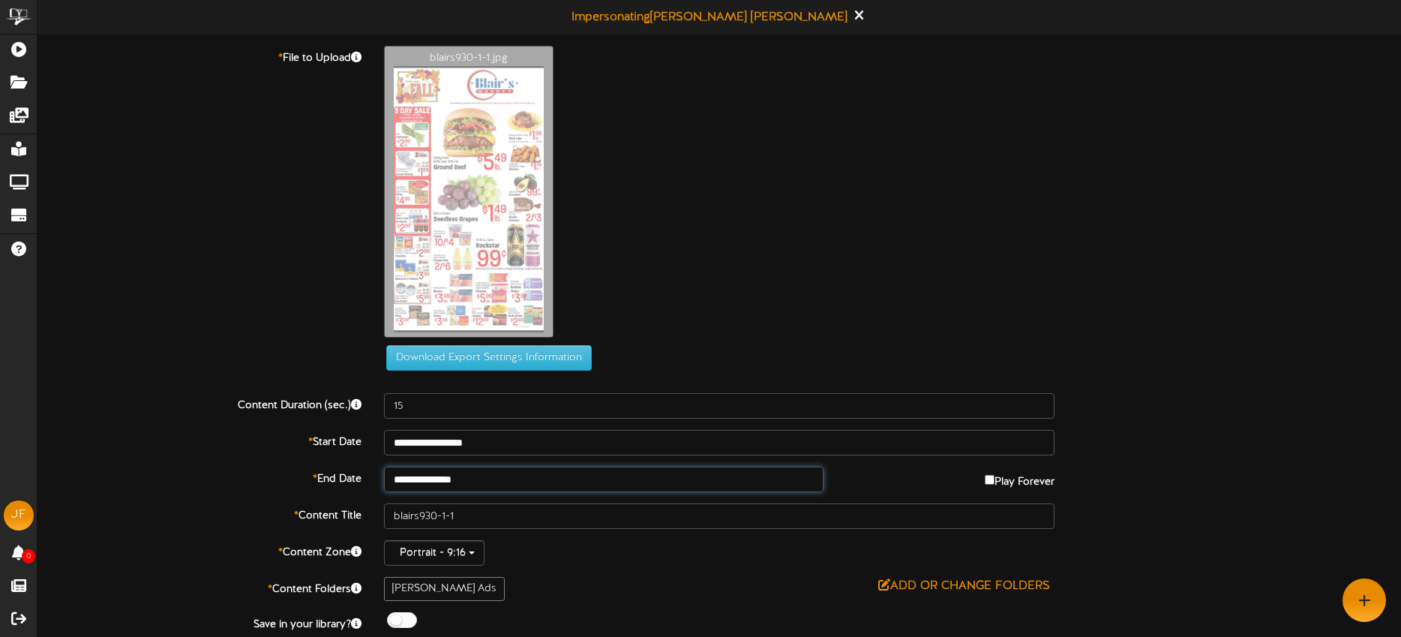
scroll to position [43, 0]
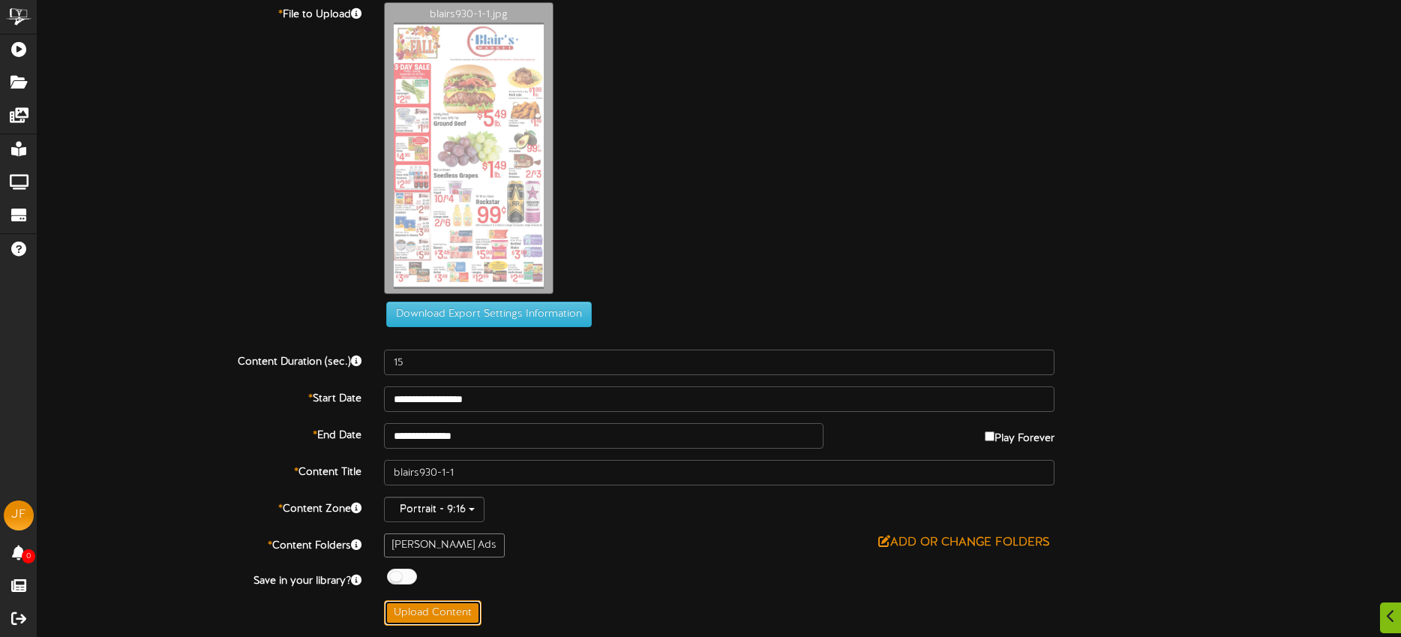
click at [442, 612] on button "Upload Content" at bounding box center [432, 612] width 97 height 25
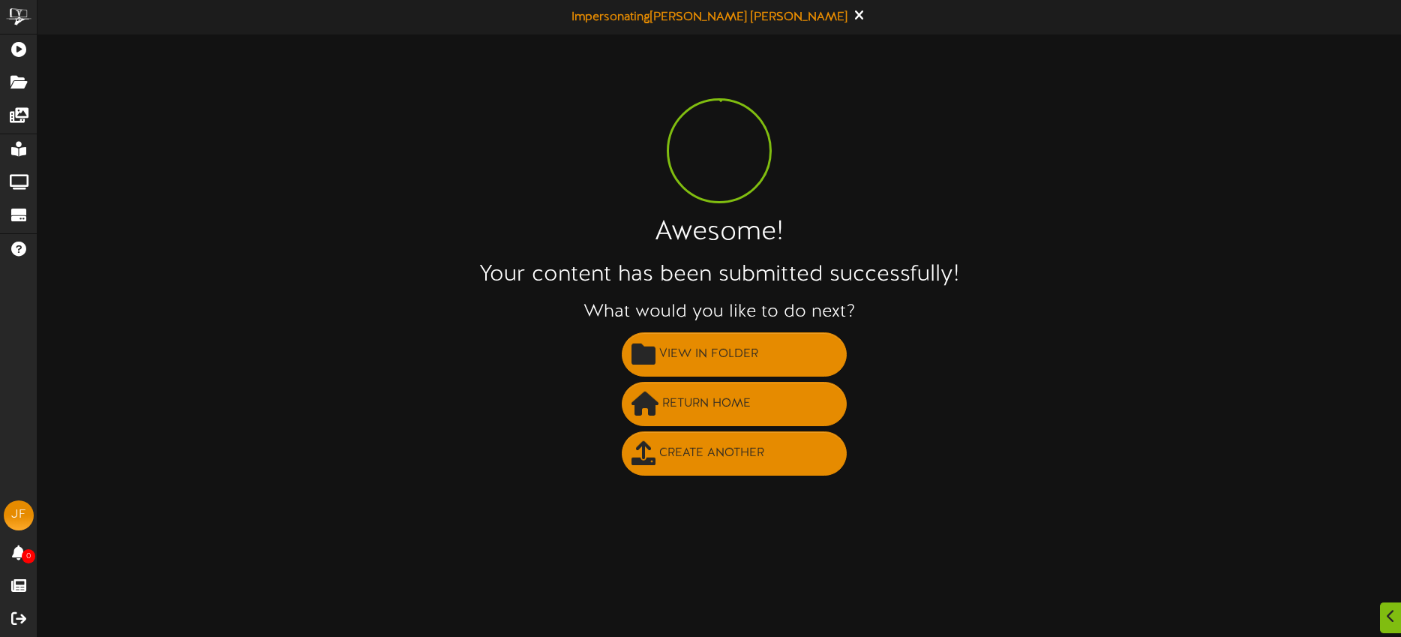
scroll to position [0, 0]
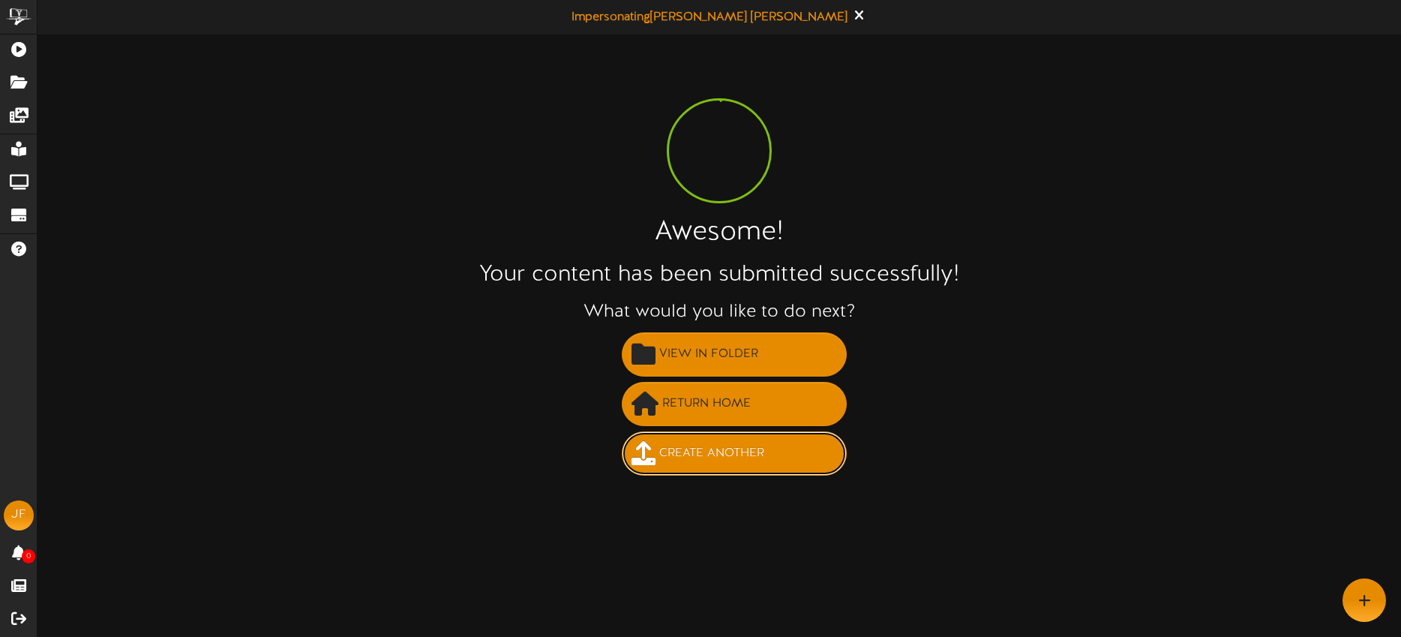
click at [679, 455] on span "Create Another" at bounding box center [711, 453] width 112 height 25
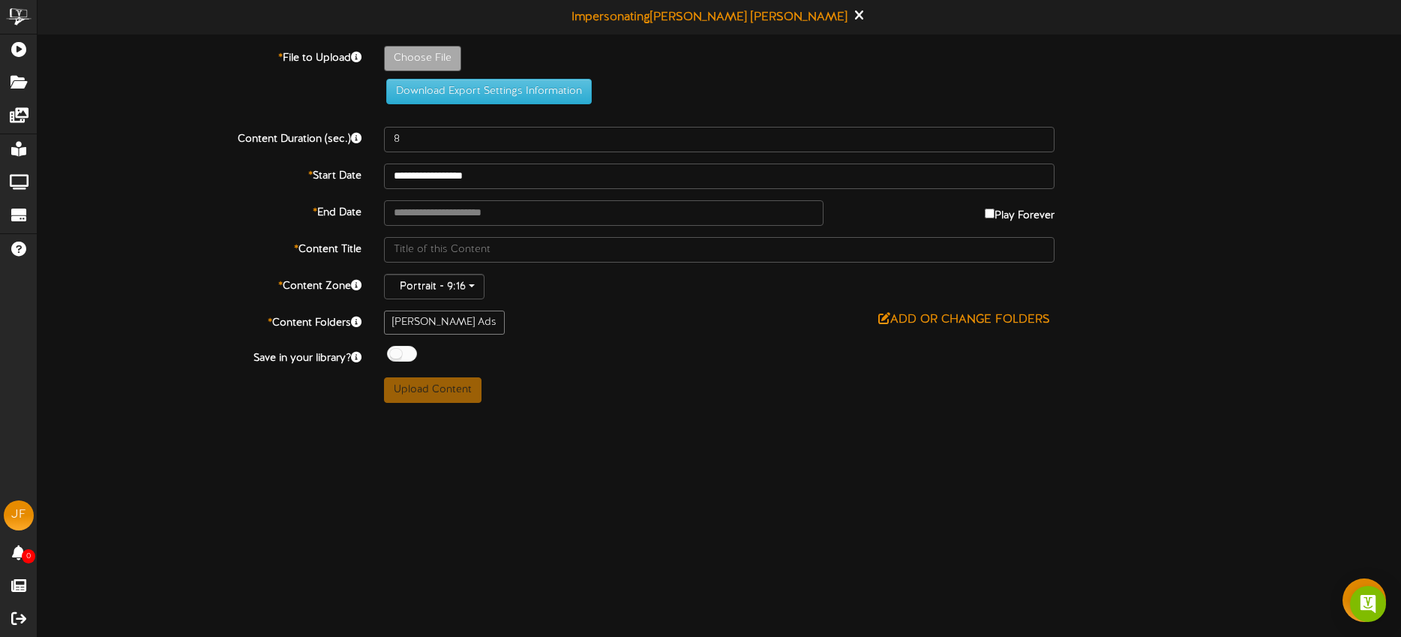
type input "**********"
type input "Blairs930-1"
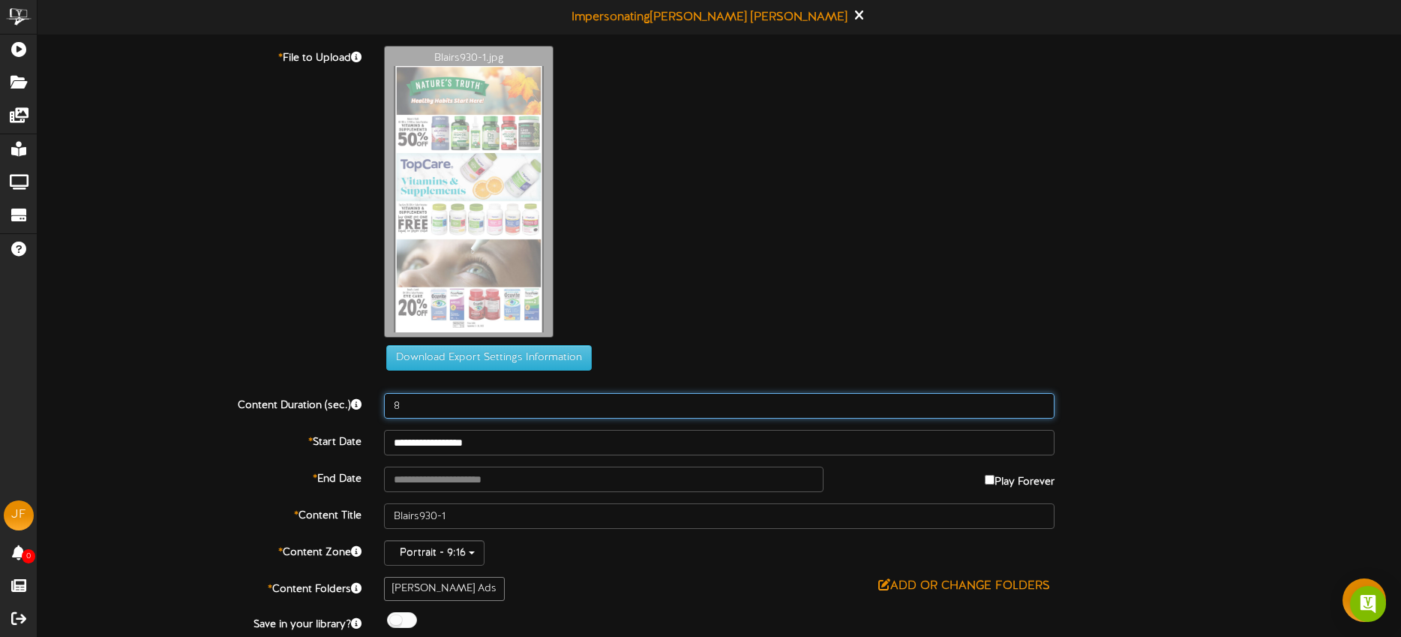
click at [421, 402] on input "8" at bounding box center [719, 405] width 670 height 25
type input "10"
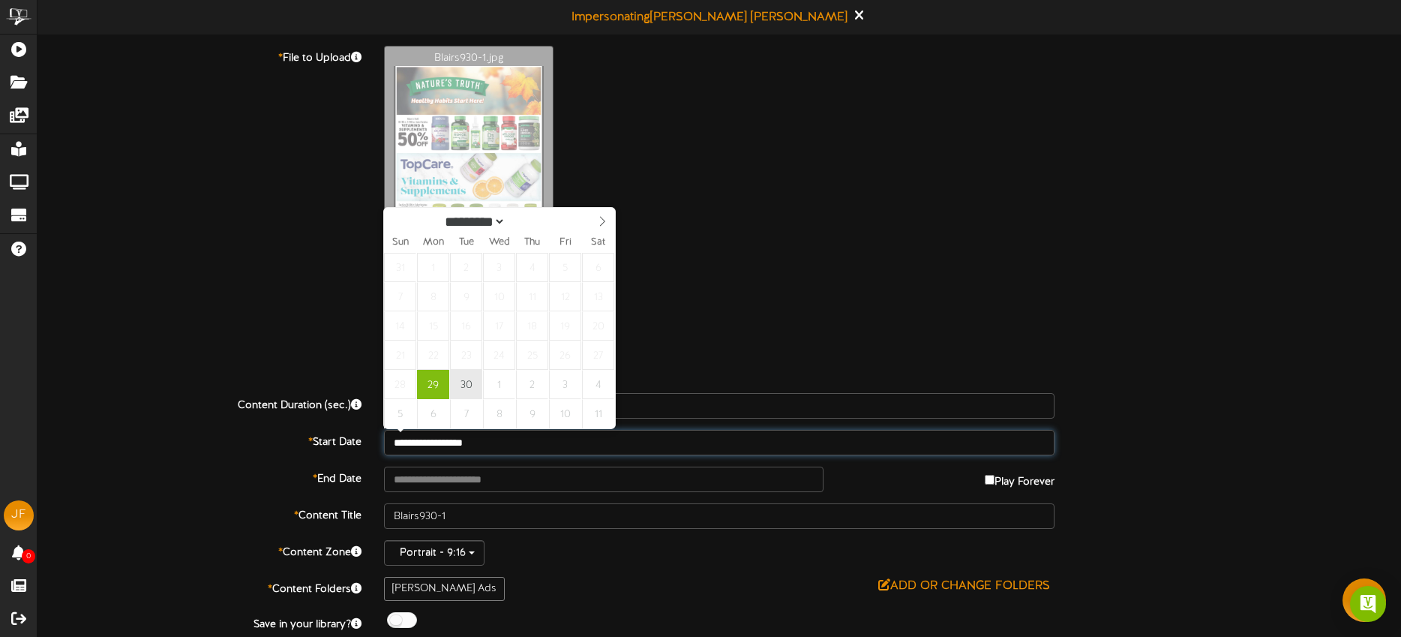
type input "**********"
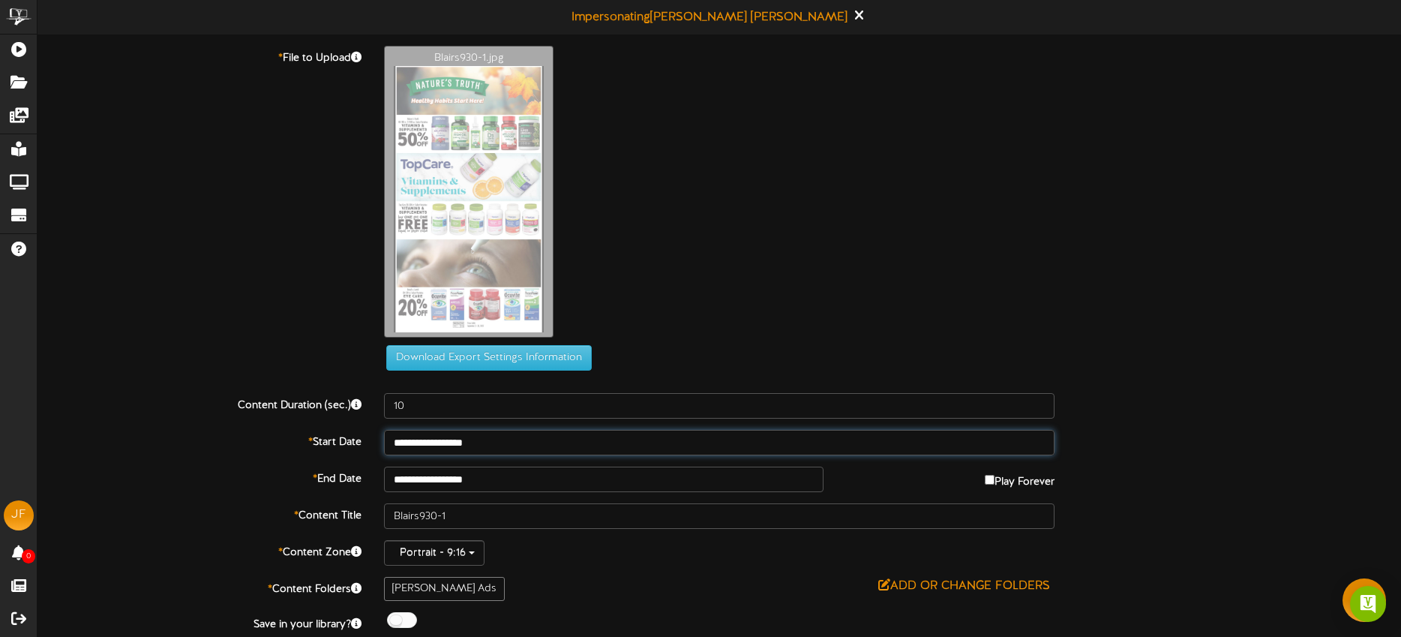
drag, startPoint x: 469, startPoint y: 384, endPoint x: 484, endPoint y: 422, distance: 41.1
click at [515, 472] on input "**********" at bounding box center [603, 478] width 439 height 25
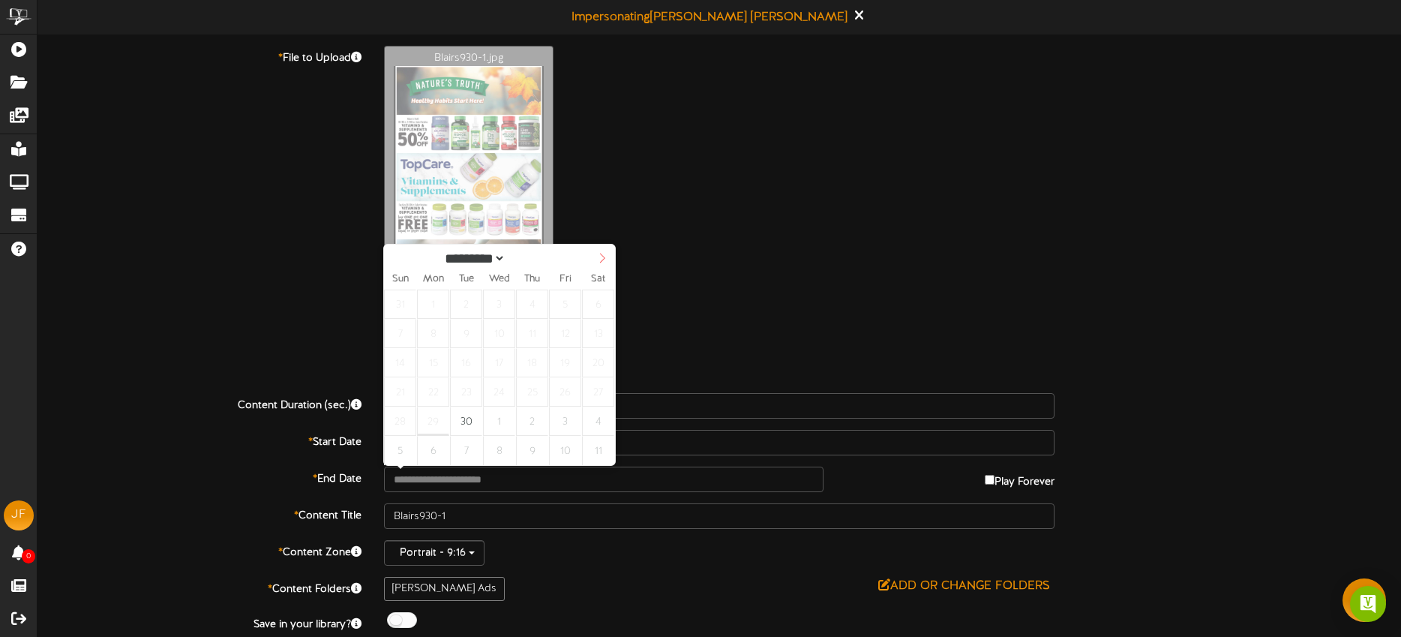
select select "*"
click at [598, 259] on icon at bounding box center [602, 258] width 10 height 10
type input "**********"
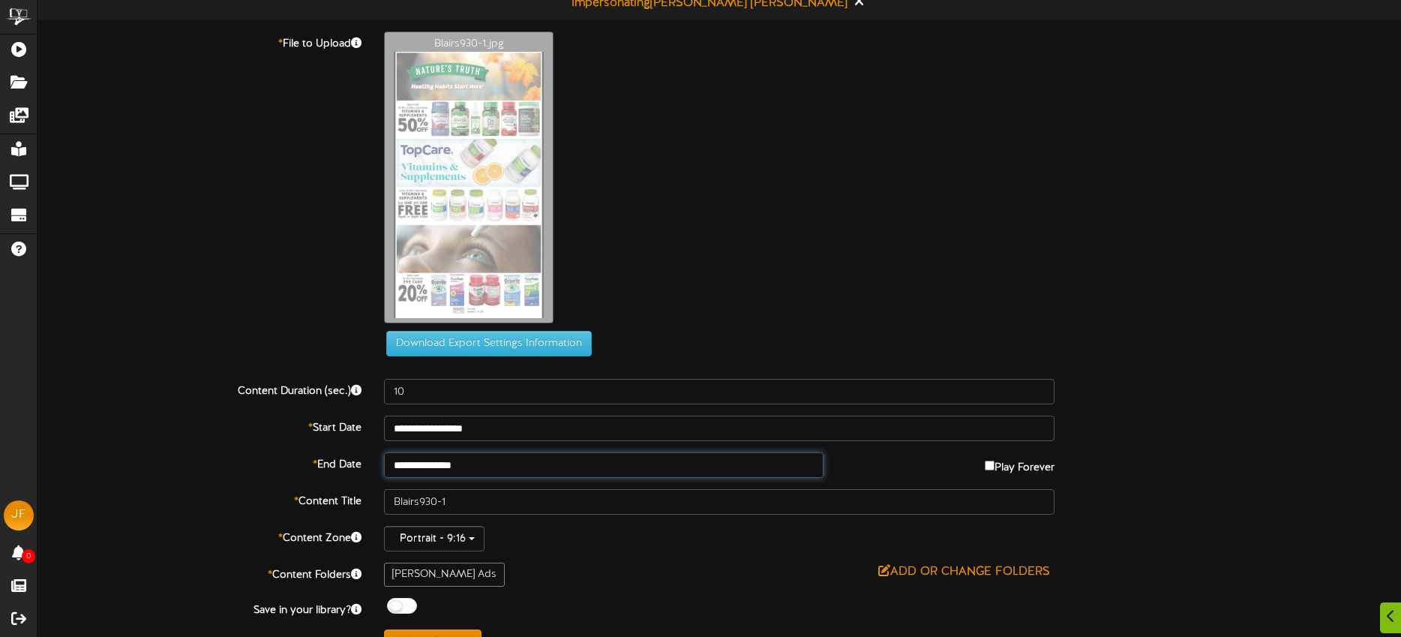
scroll to position [43, 0]
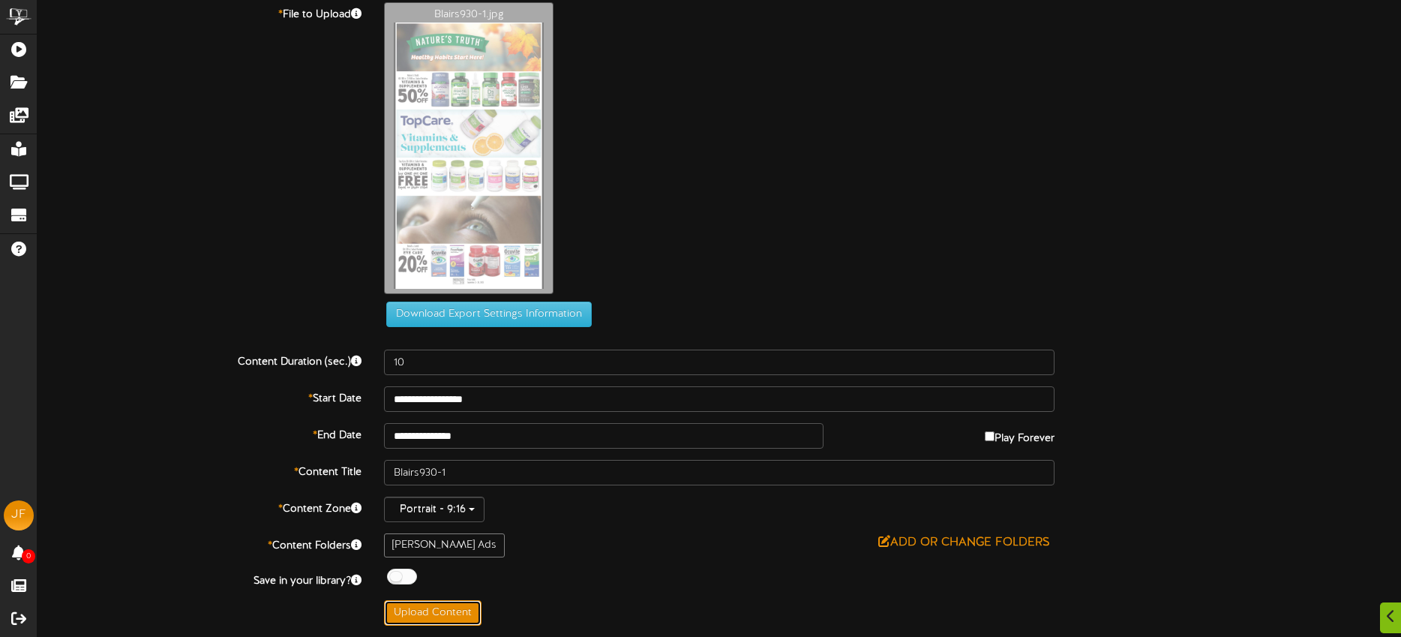
click at [438, 603] on button "Upload Content" at bounding box center [432, 612] width 97 height 25
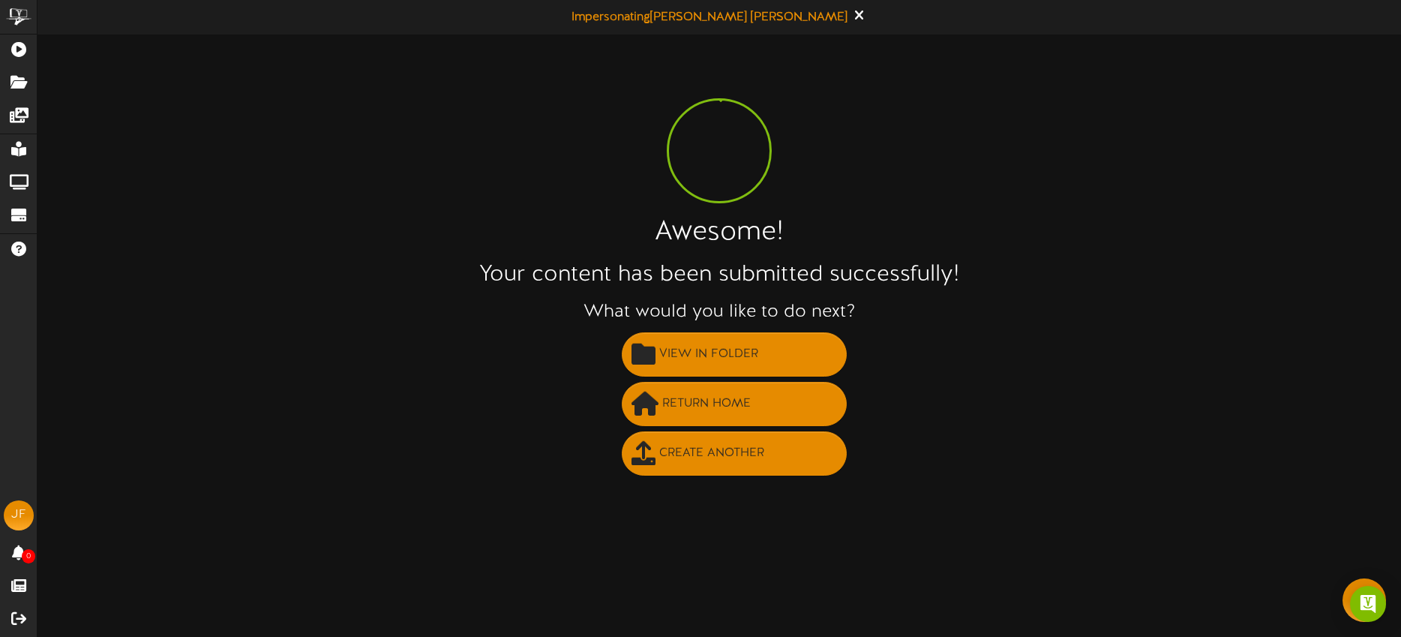
scroll to position [0, 0]
click at [744, 448] on span "Create Another" at bounding box center [711, 453] width 112 height 25
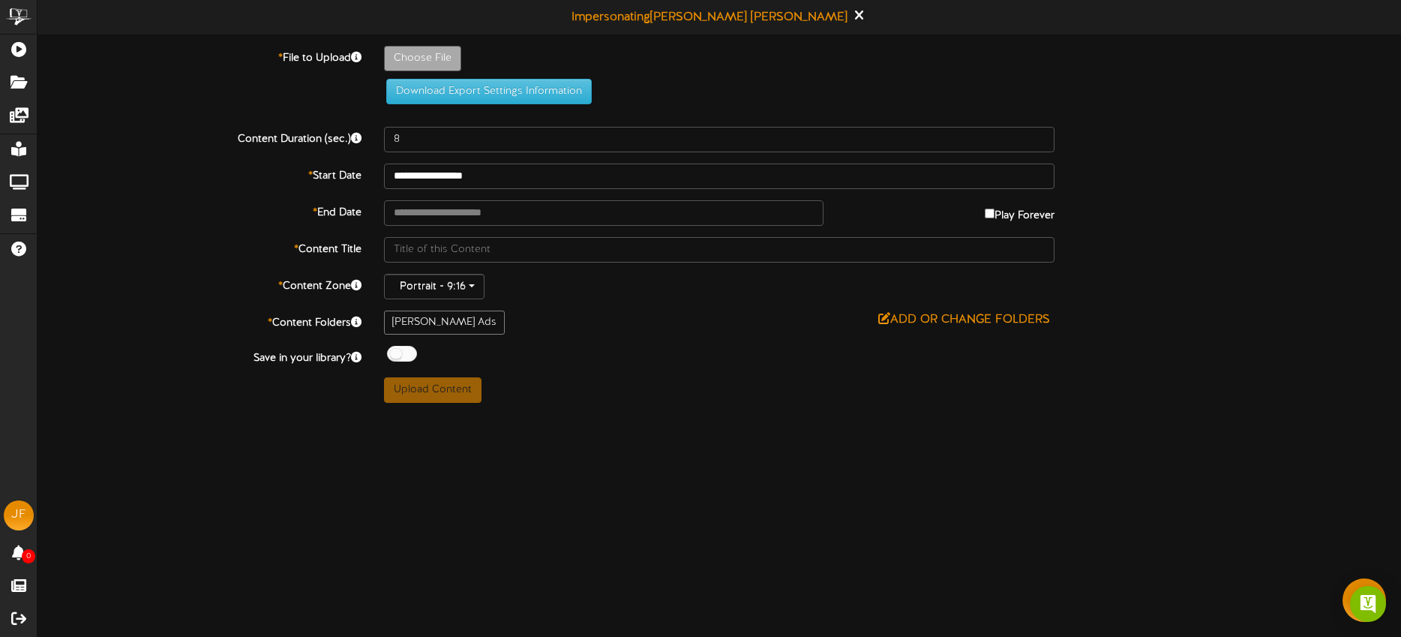
type input "**********"
type input "blairs930-2"
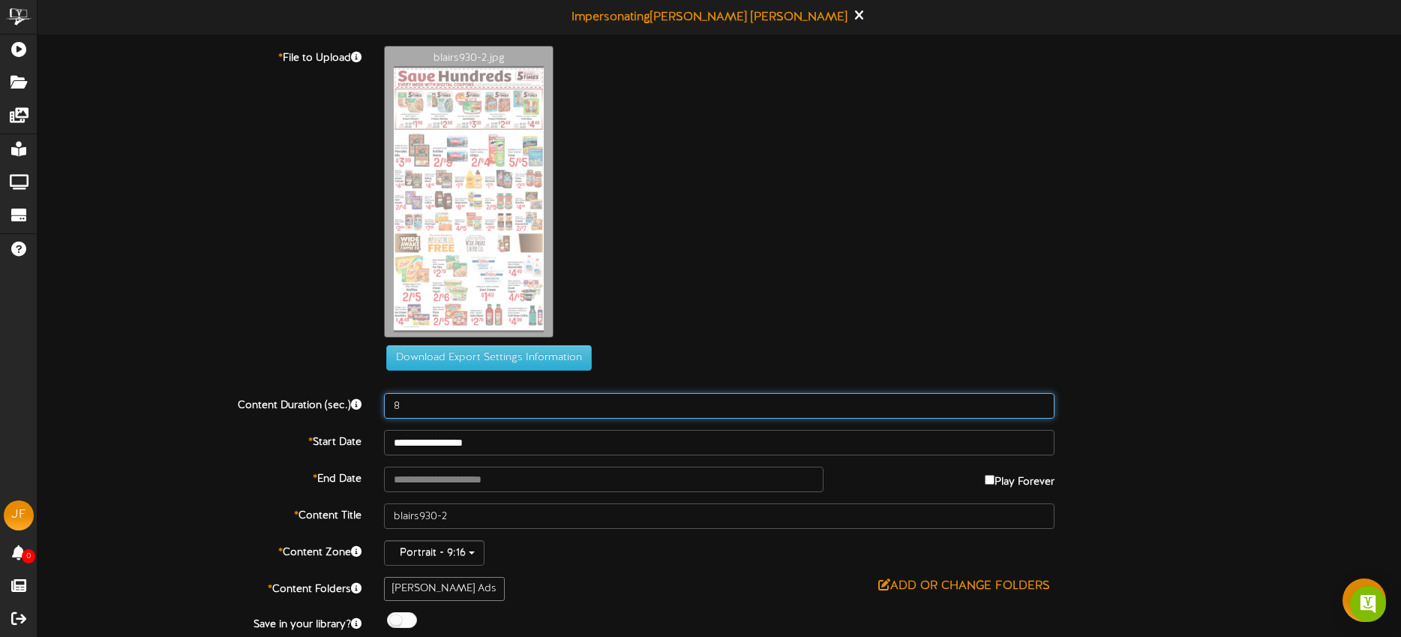
click at [449, 409] on input "8" at bounding box center [719, 405] width 670 height 25
type input "15"
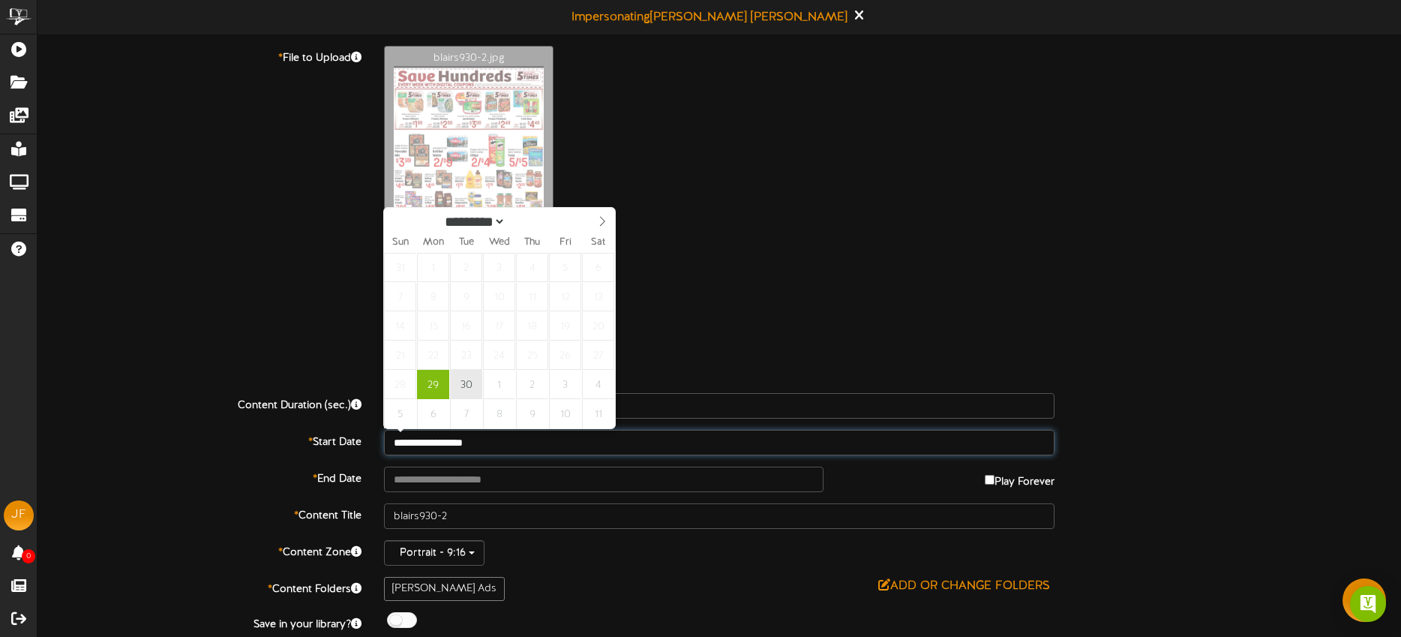
type input "**********"
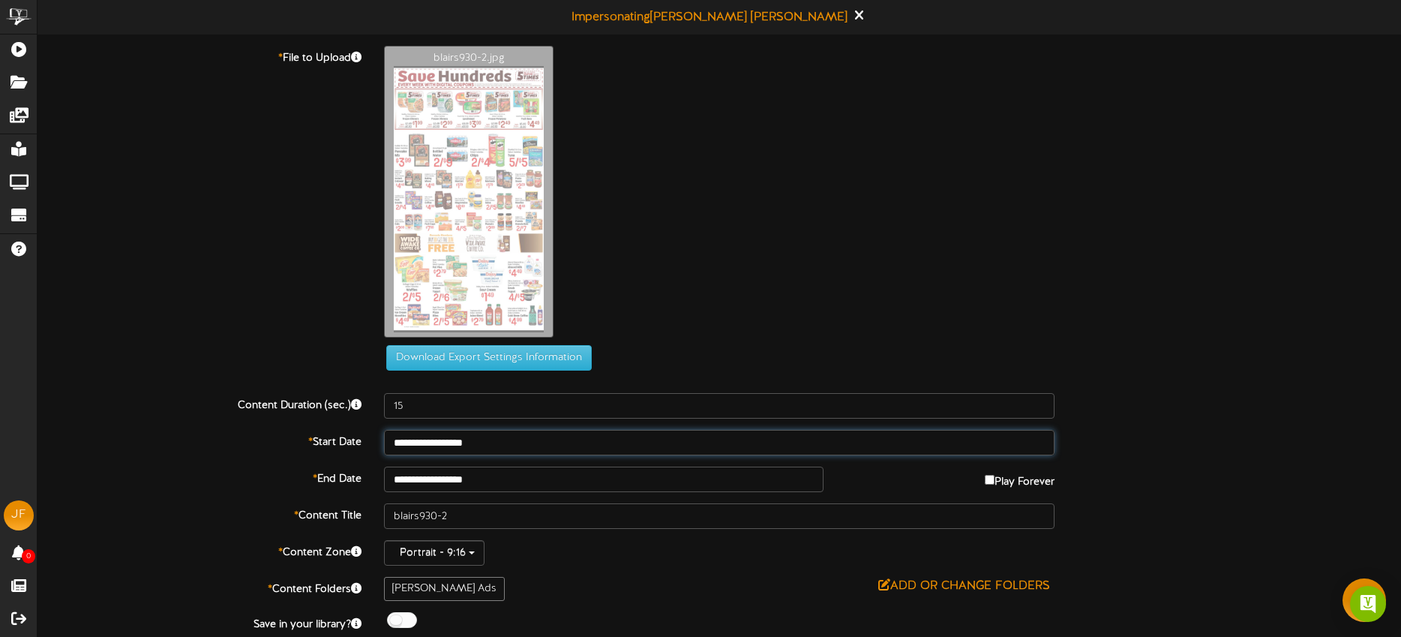
drag, startPoint x: 471, startPoint y: 383, endPoint x: 485, endPoint y: 451, distance: 69.0
click at [506, 470] on input "**********" at bounding box center [603, 478] width 439 height 25
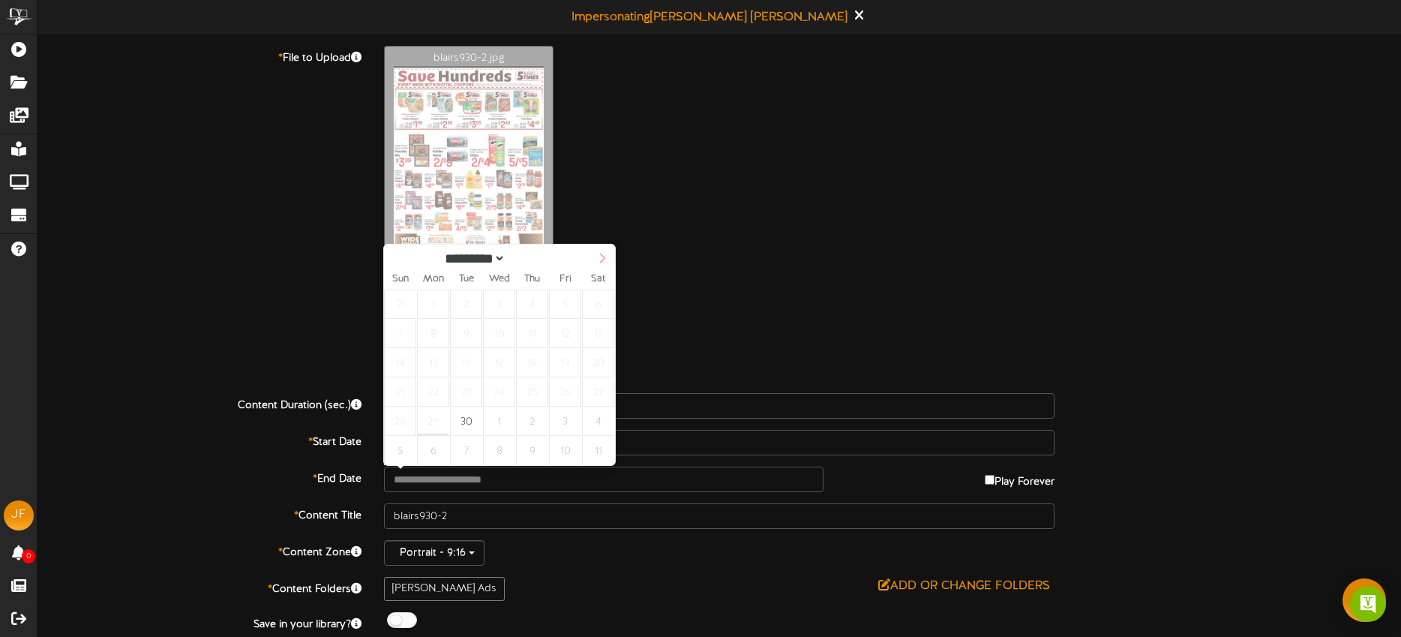
select select "*"
click at [604, 258] on icon at bounding box center [602, 258] width 5 height 10
type input "**********"
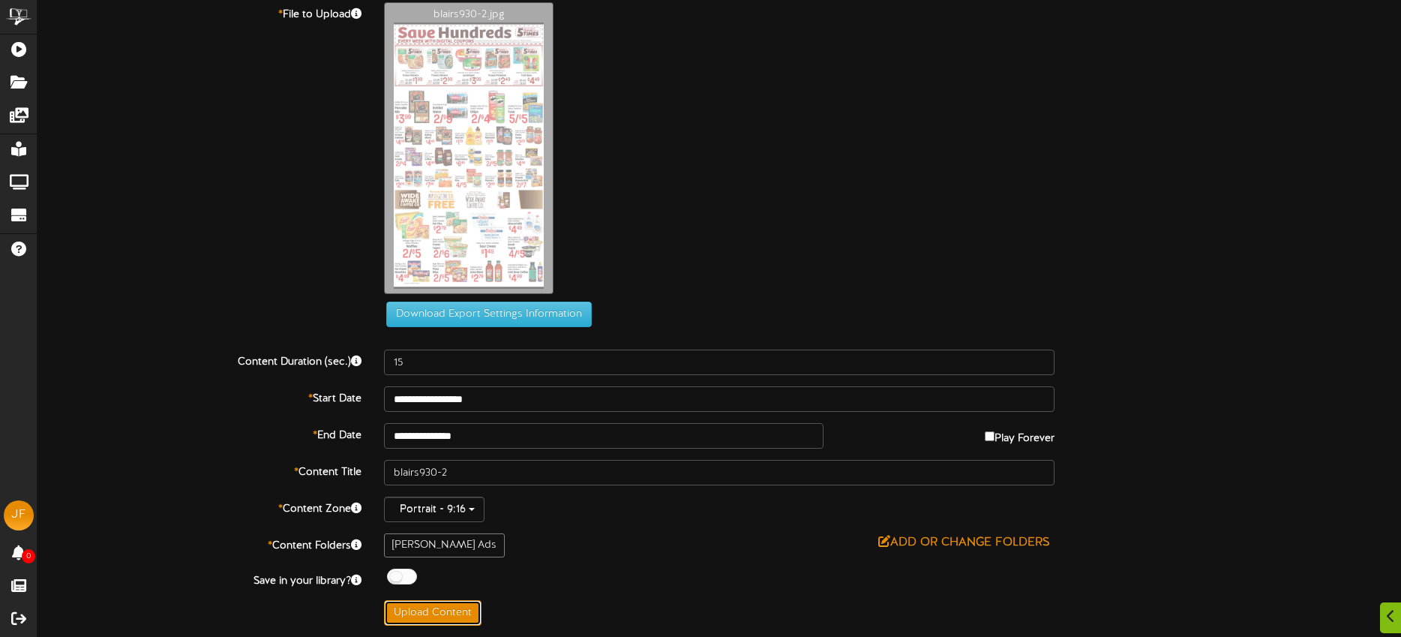
click at [421, 618] on button "Upload Content" at bounding box center [432, 612] width 97 height 25
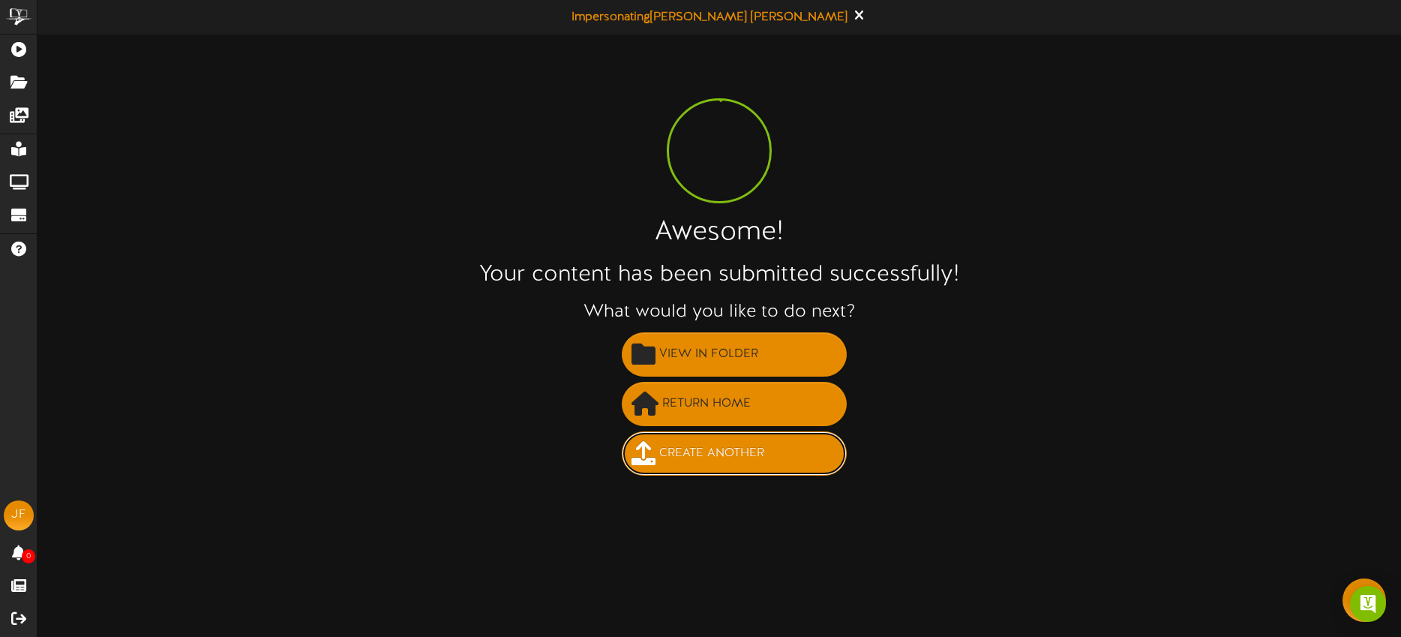
click at [708, 463] on span "Create Another" at bounding box center [711, 453] width 112 height 25
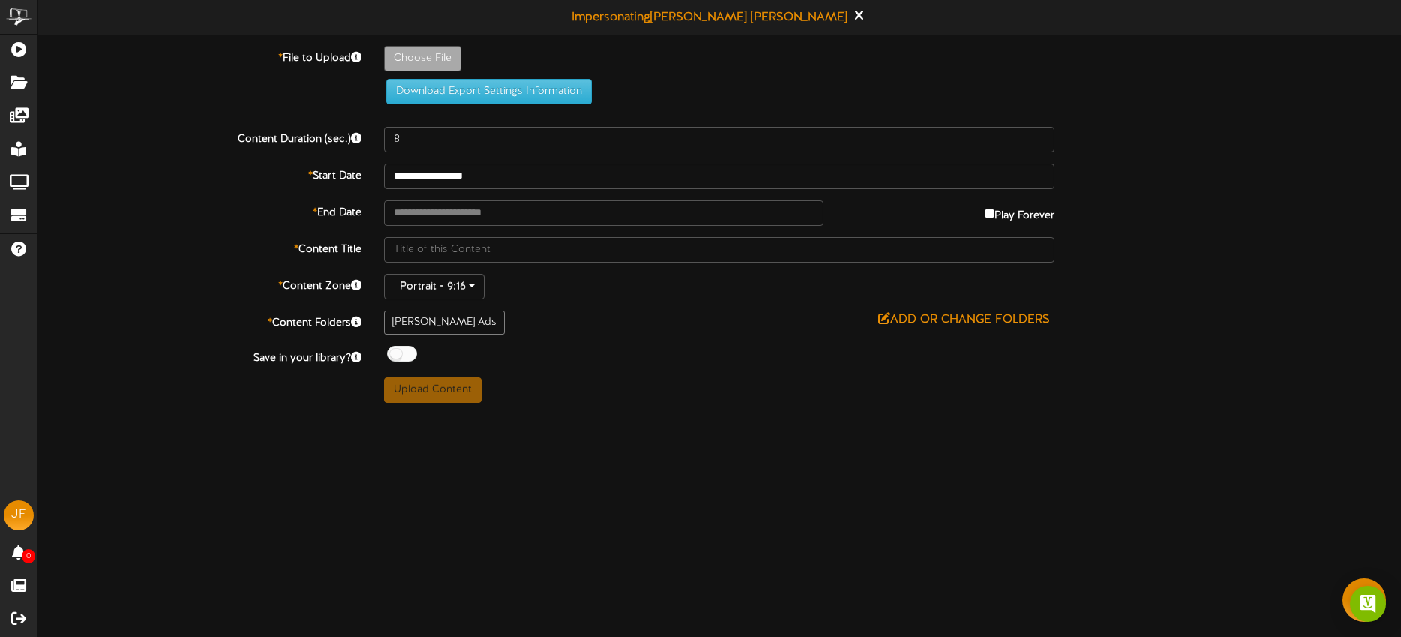
type input "**********"
type input "blairs930-3"
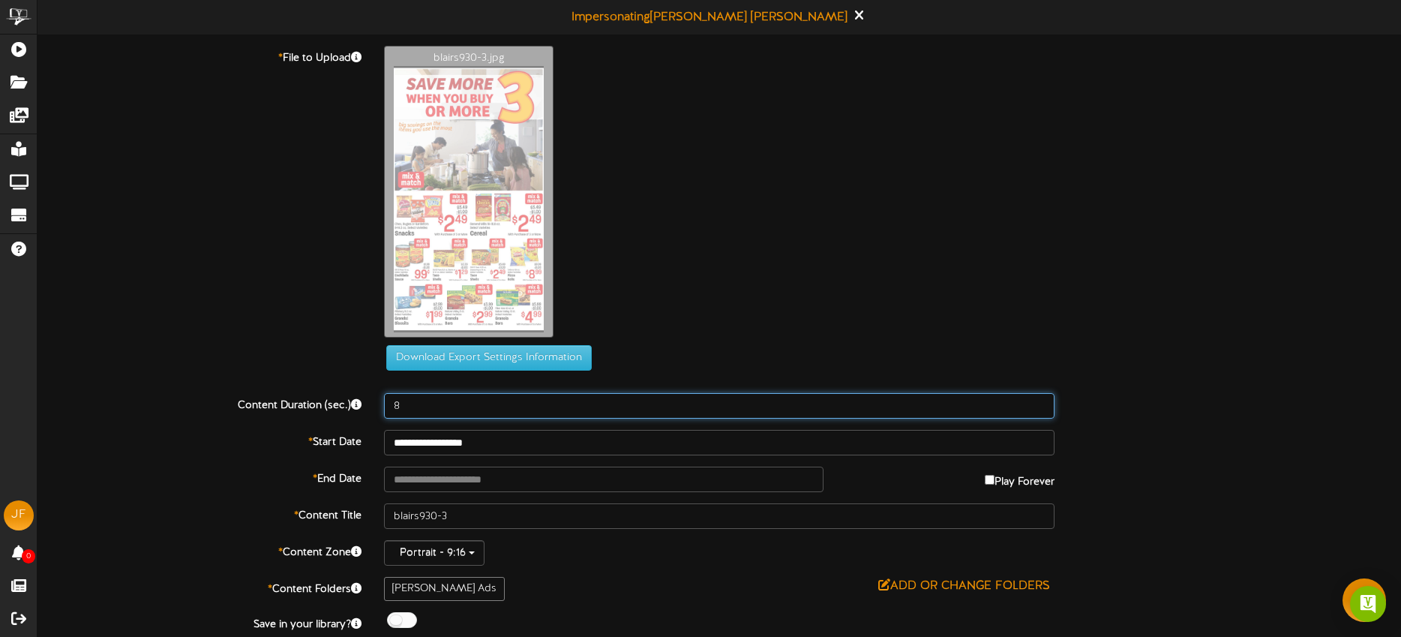
click at [449, 400] on input "8" at bounding box center [719, 405] width 670 height 25
type input "15"
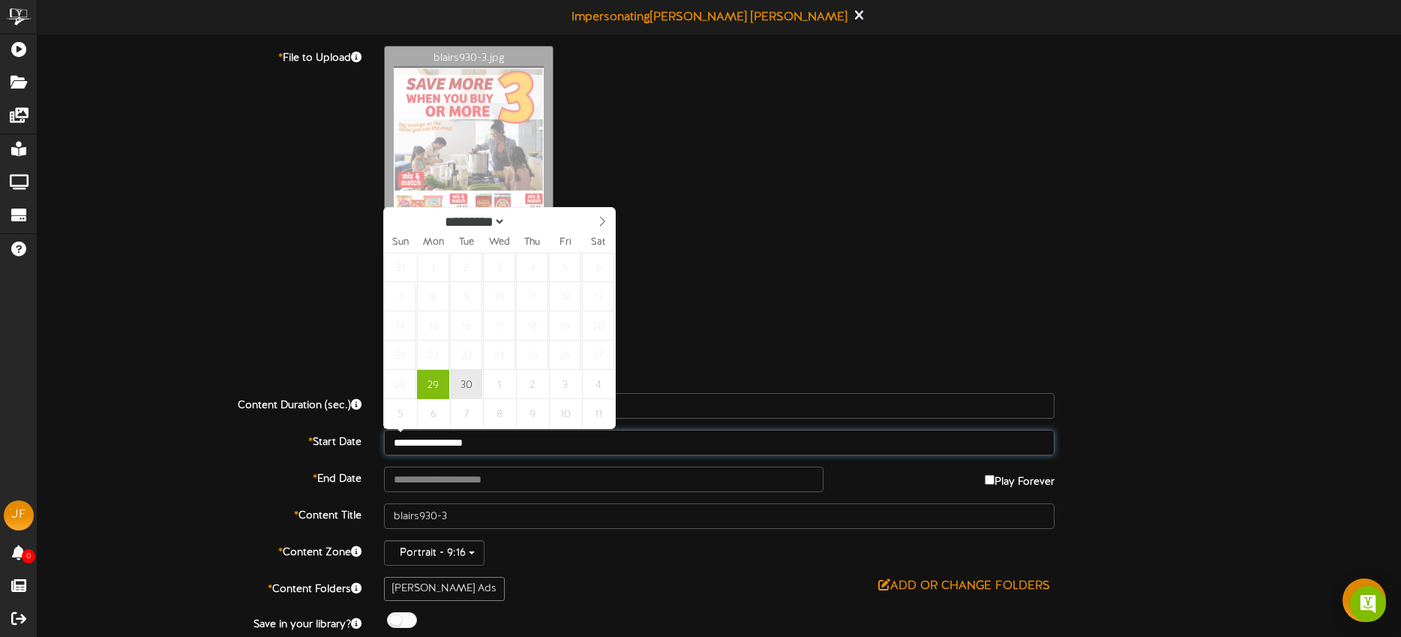
type input "**********"
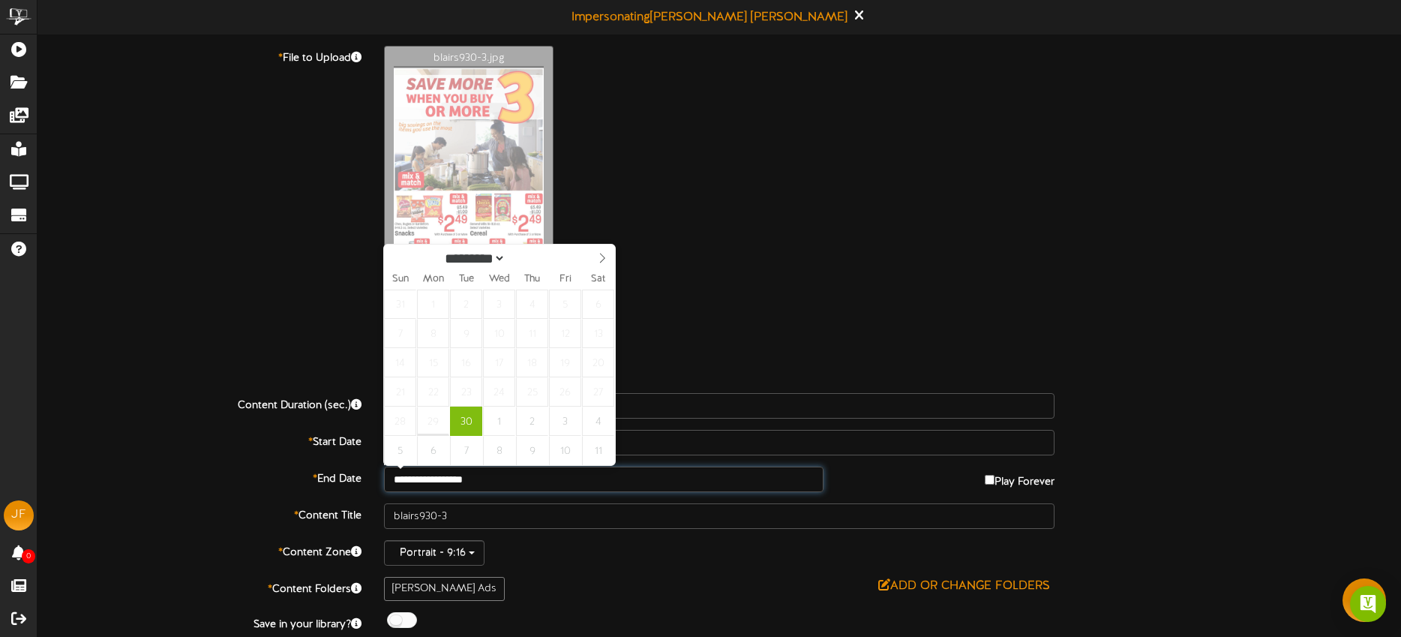
click at [516, 475] on input "**********" at bounding box center [603, 478] width 439 height 25
select select "*"
click at [603, 256] on icon at bounding box center [602, 258] width 10 height 10
type input "**********"
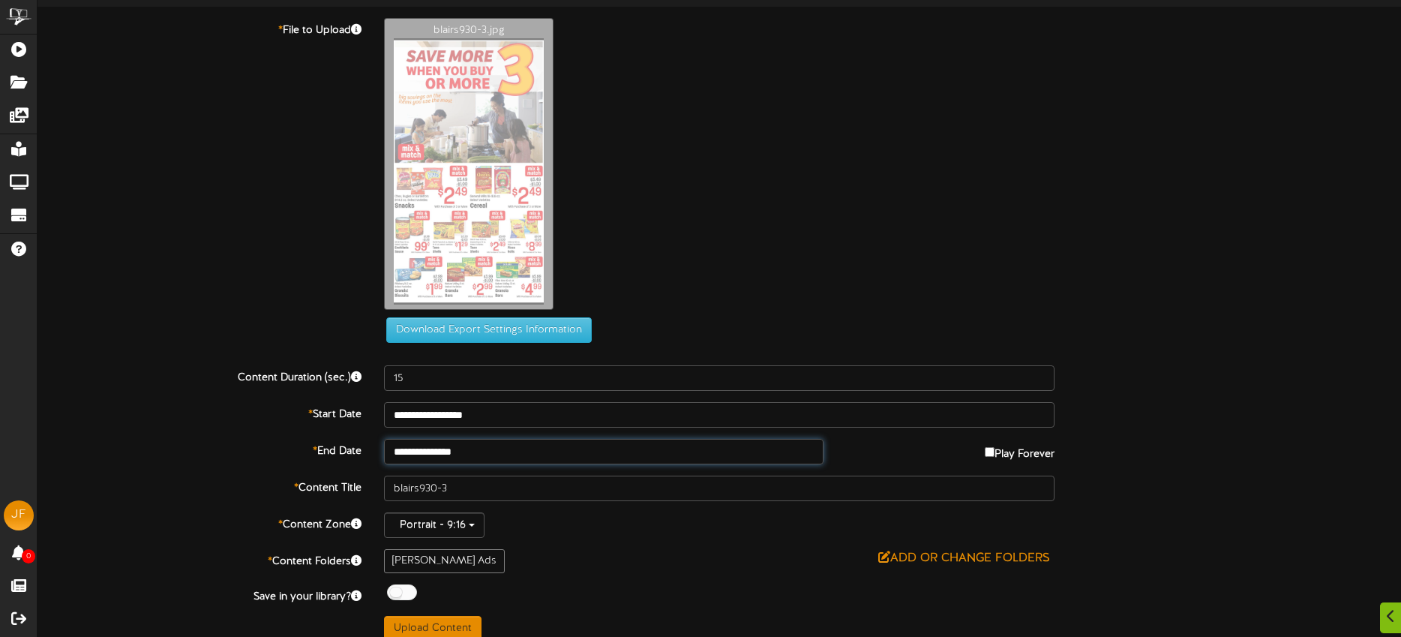
scroll to position [43, 0]
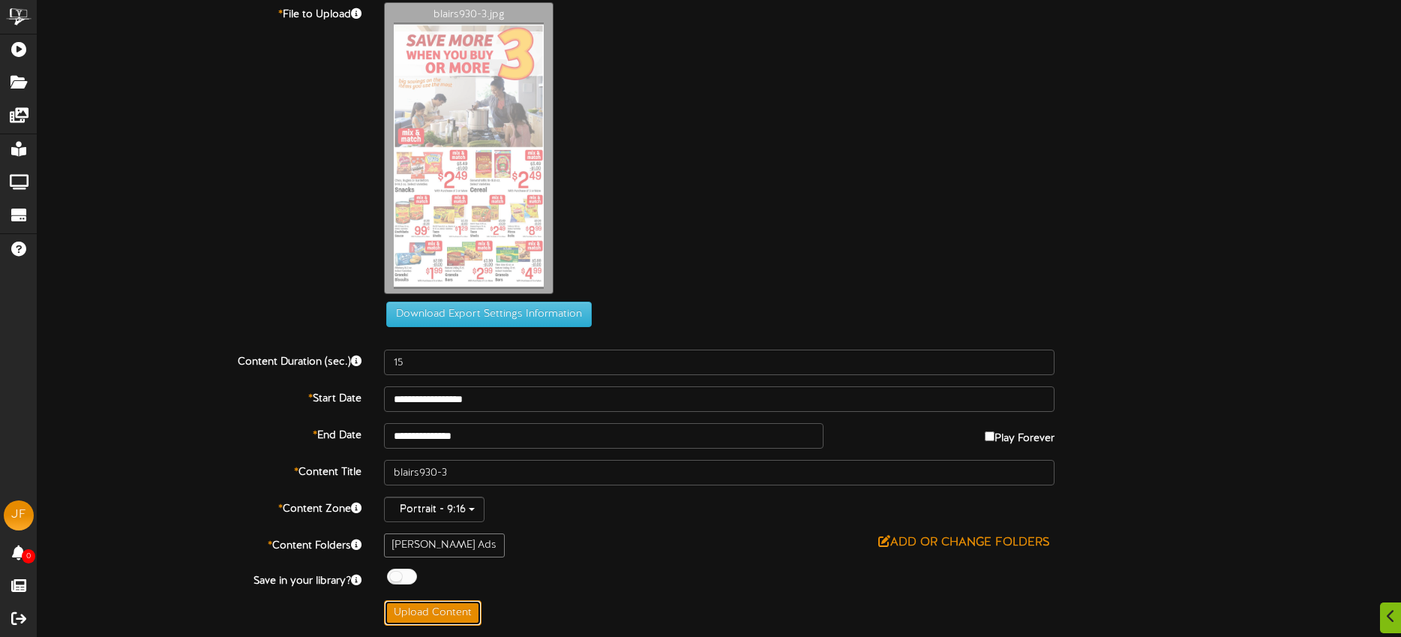
click at [460, 607] on button "Upload Content" at bounding box center [432, 612] width 97 height 25
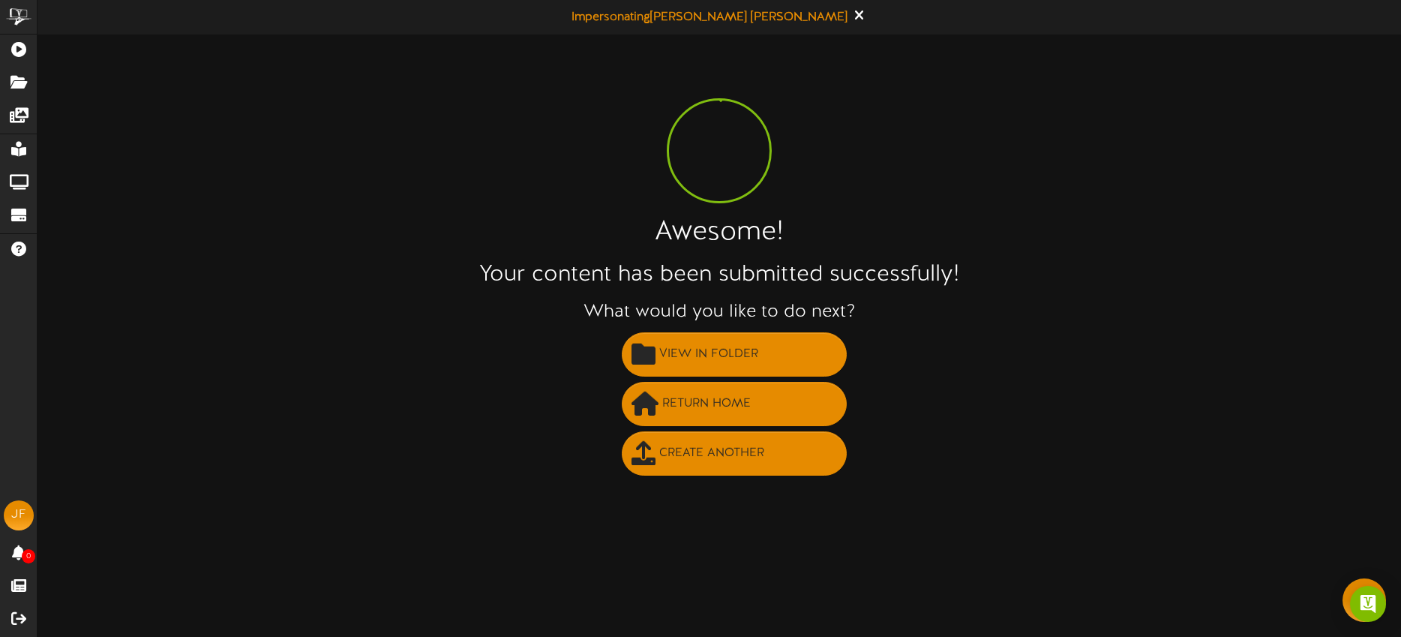
scroll to position [0, 0]
click at [719, 354] on span "View in Folder" at bounding box center [708, 354] width 106 height 25
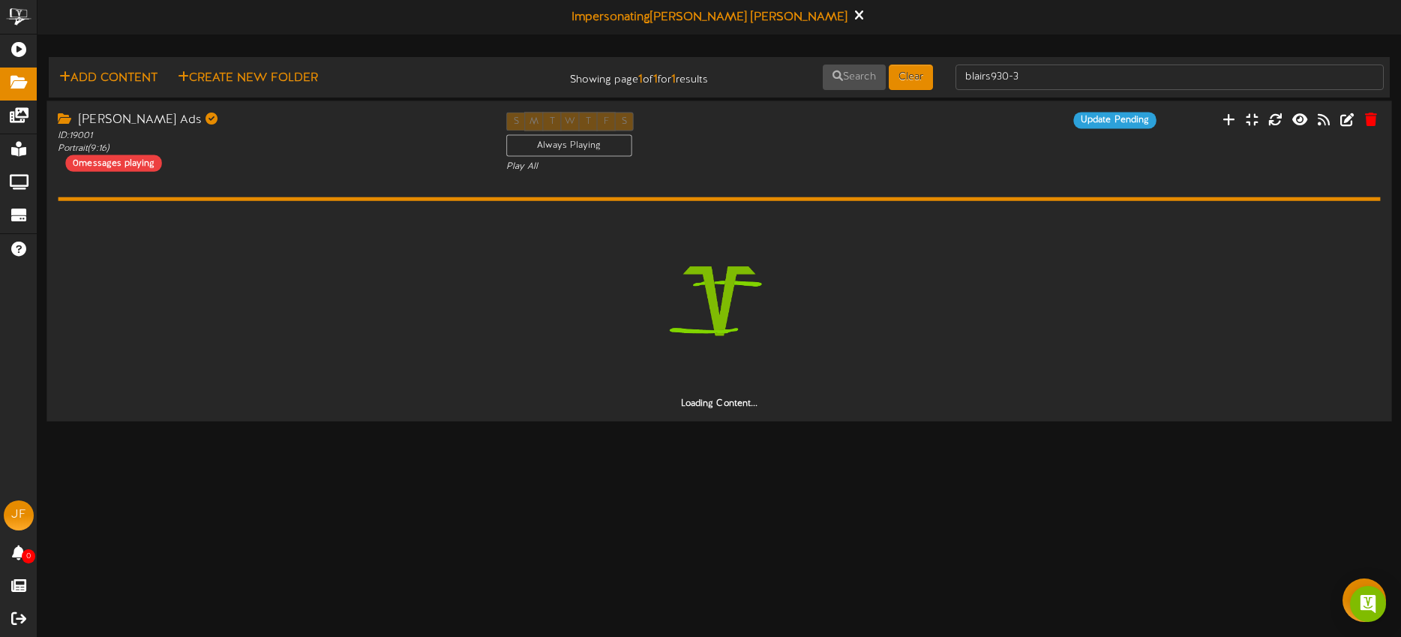
click at [360, 162] on div "Blair's Ads ID: 19001 Portrait ( 9:16 ) 0 messages playing" at bounding box center [270, 141] width 448 height 59
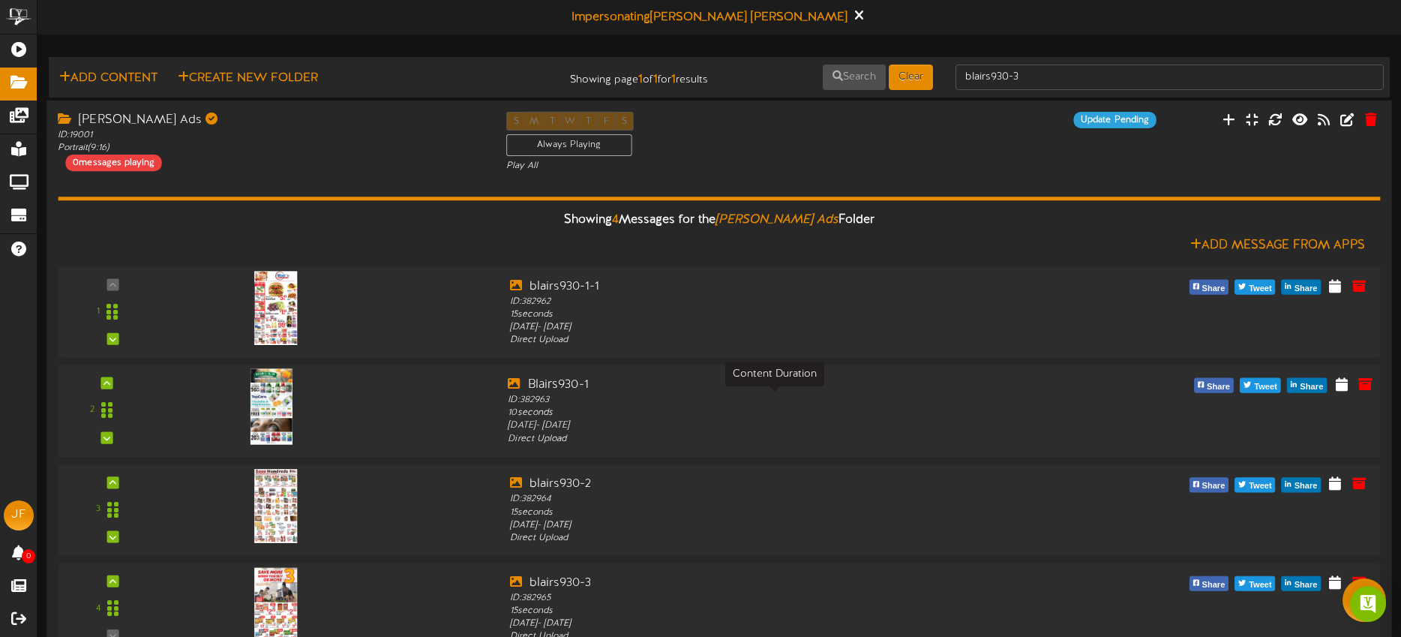
scroll to position [39, 0]
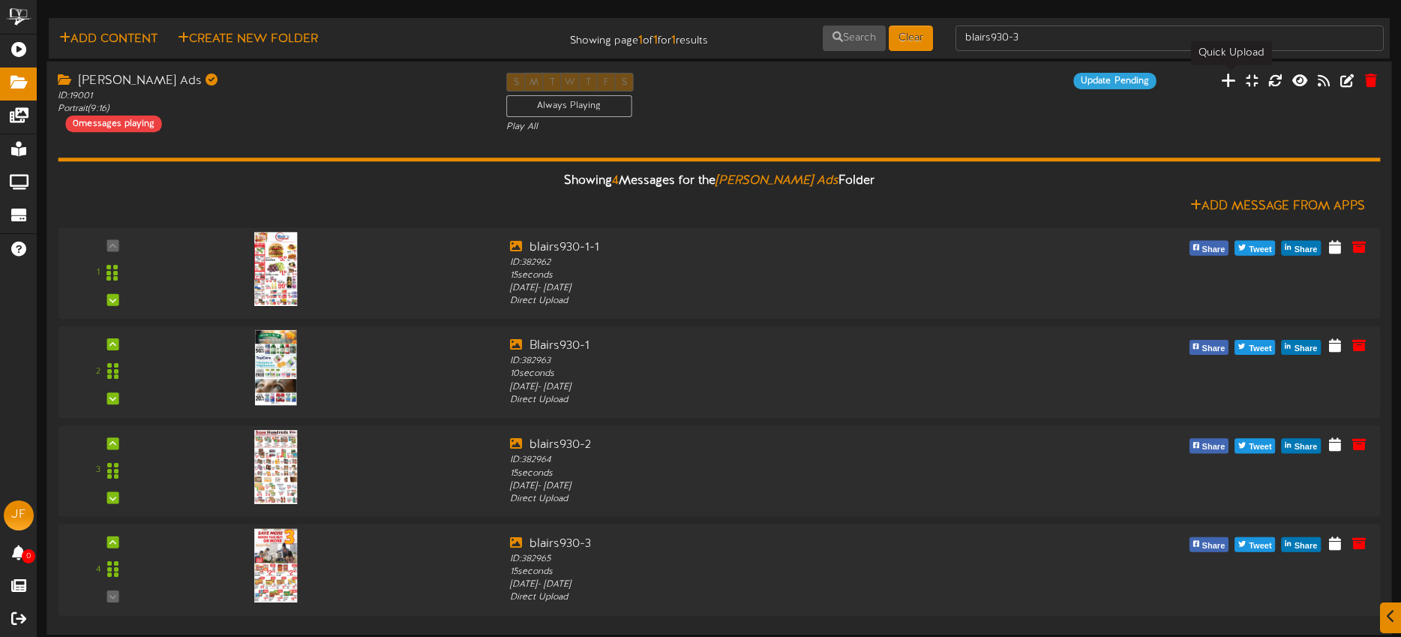
click at [1233, 81] on icon at bounding box center [1228, 79] width 15 height 16
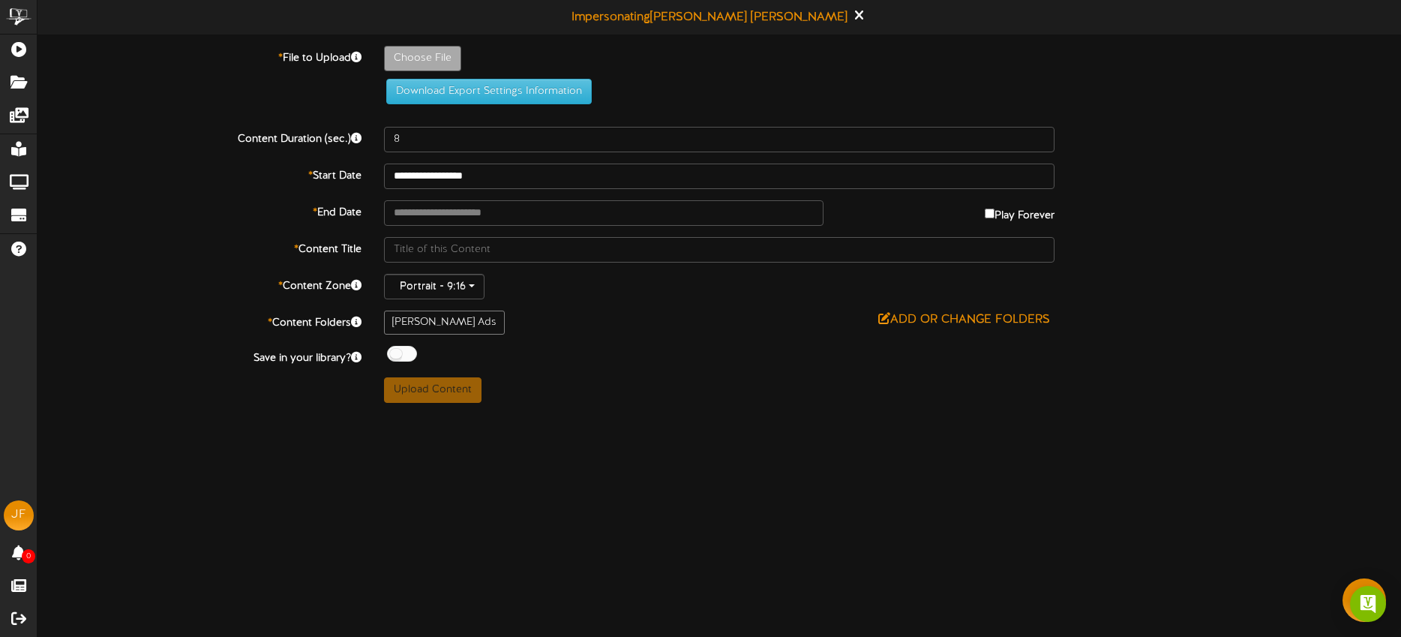
type input "**********"
type input "blairs930-4"
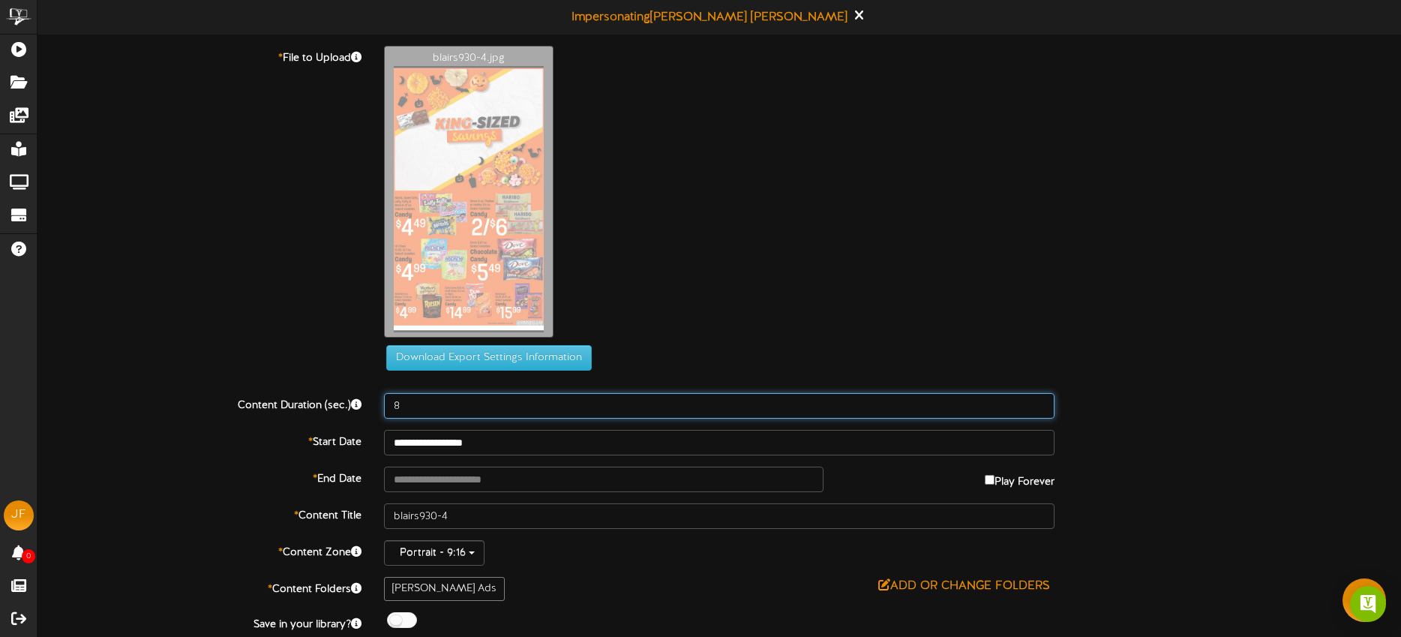
click at [461, 408] on input "8" at bounding box center [719, 405] width 670 height 25
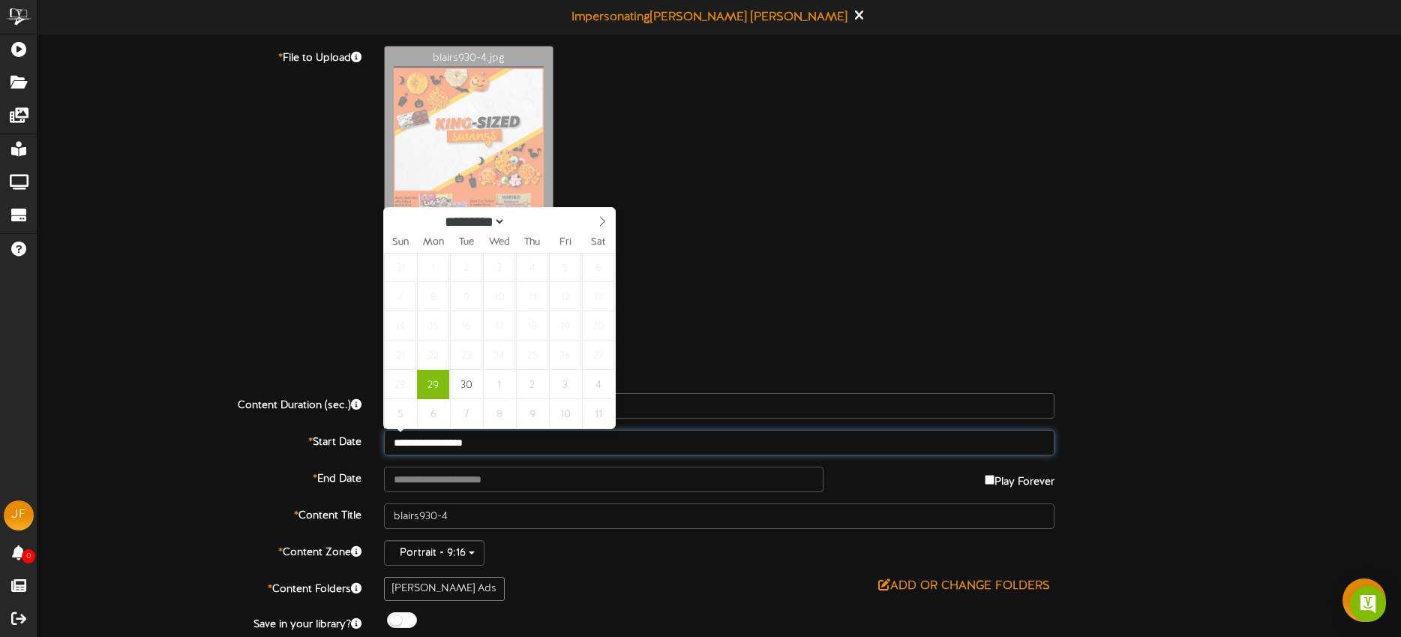
click at [523, 439] on input "**********" at bounding box center [719, 442] width 670 height 25
type input "**********"
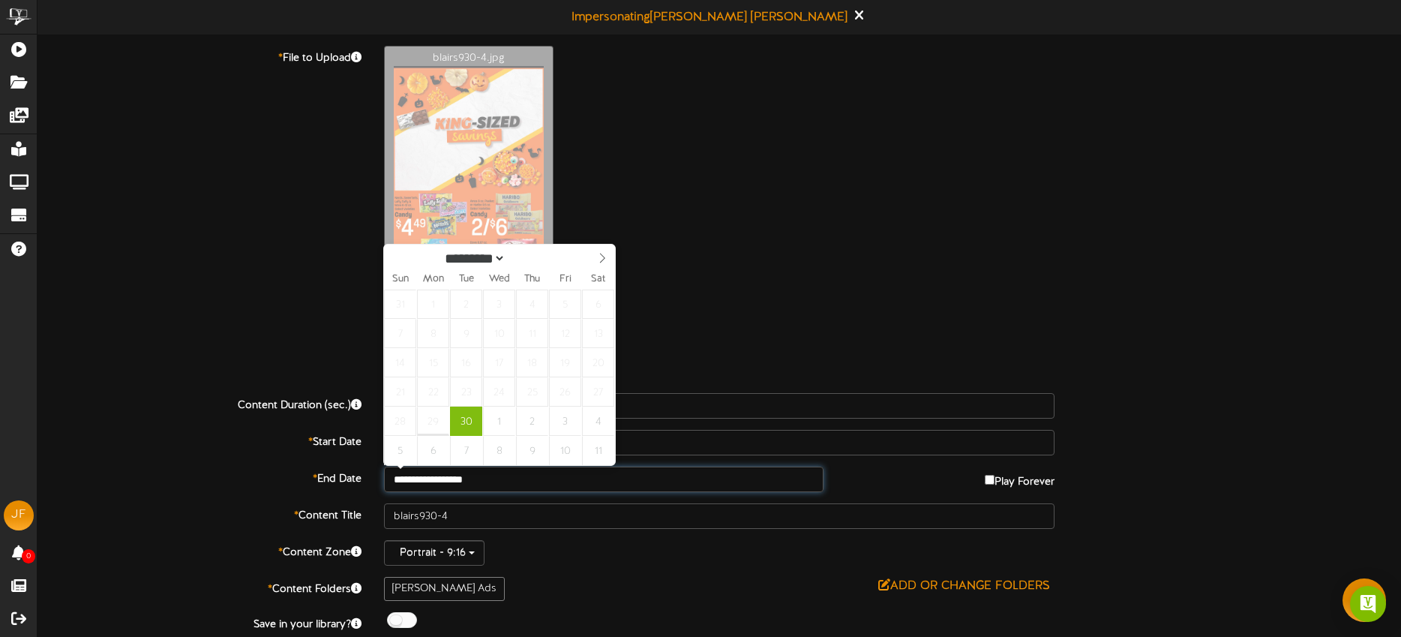
click at [526, 479] on input "**********" at bounding box center [603, 478] width 439 height 25
select select "*"
click at [600, 253] on icon at bounding box center [602, 258] width 5 height 10
type input "**********"
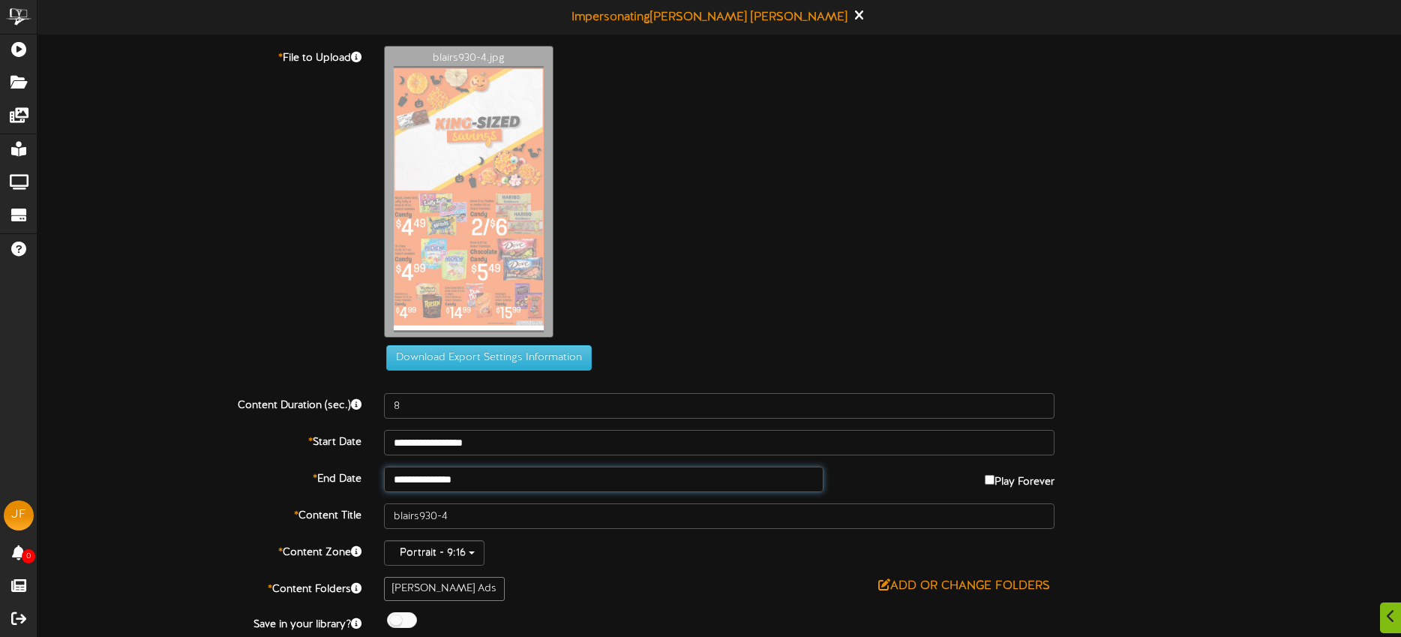
scroll to position [43, 0]
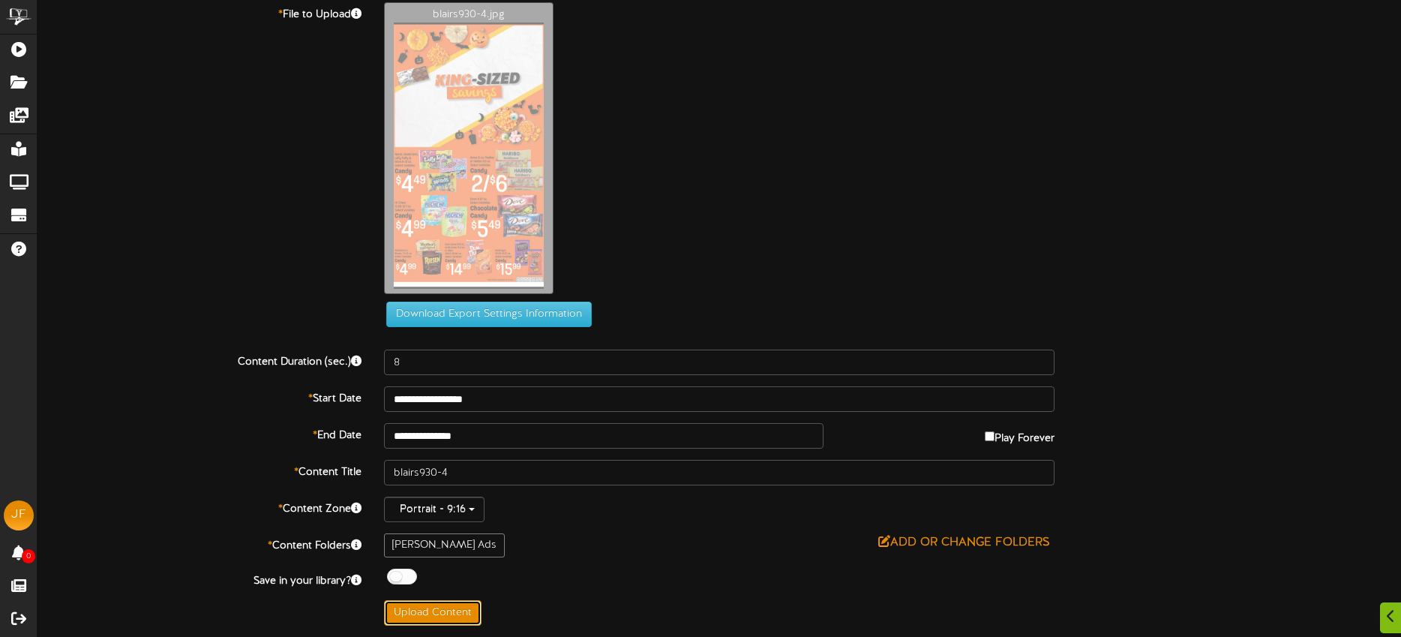
click at [453, 615] on button "Upload Content" at bounding box center [432, 612] width 97 height 25
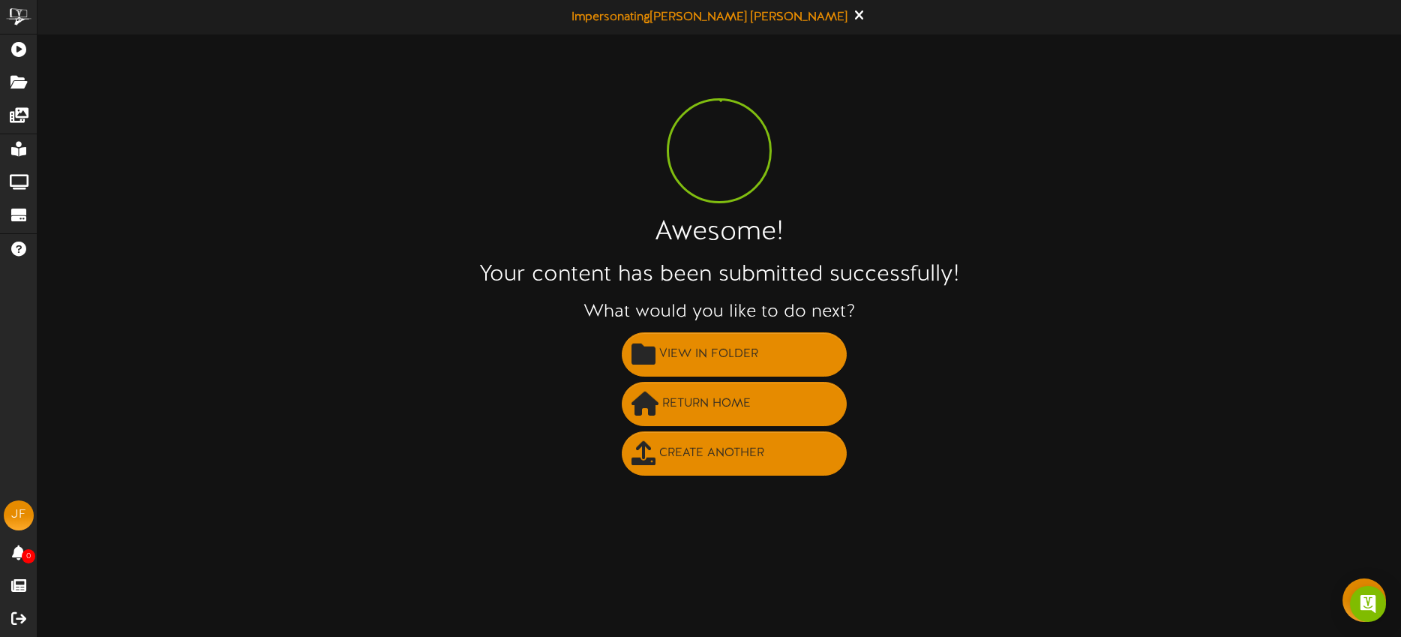
scroll to position [0, 0]
click at [682, 453] on span "Create Another" at bounding box center [711, 453] width 112 height 25
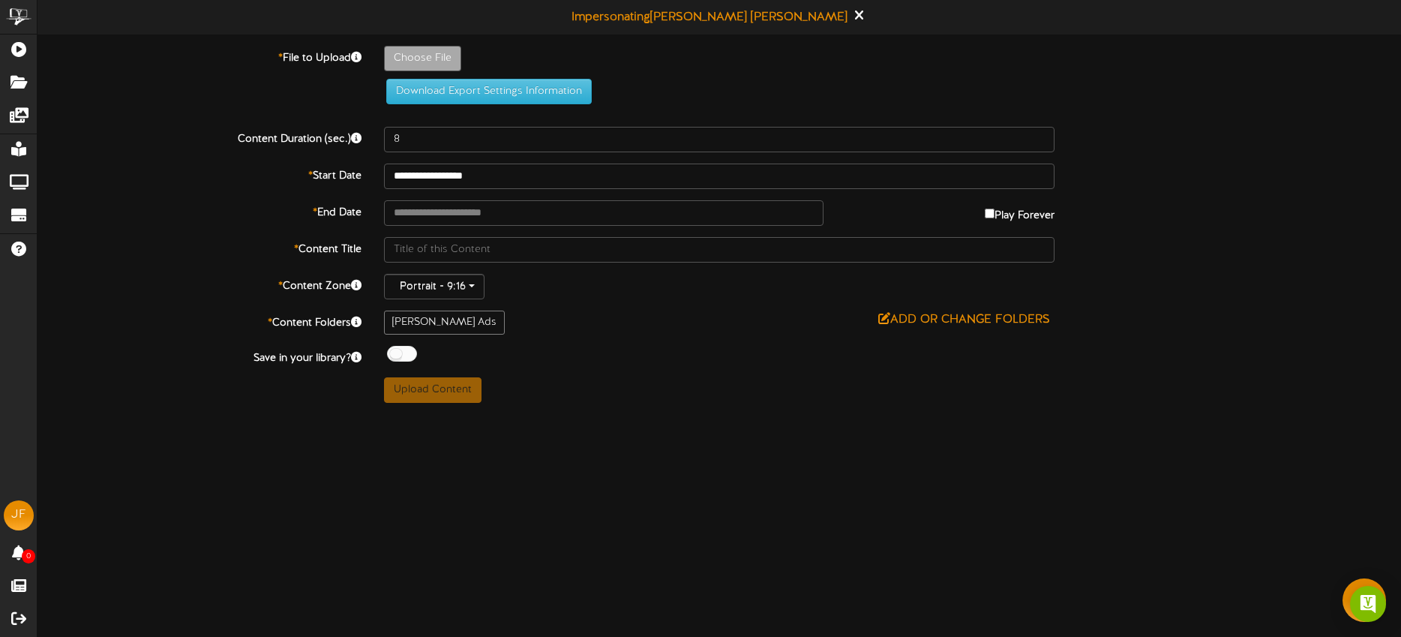
type input "**********"
type input "blairs930-7"
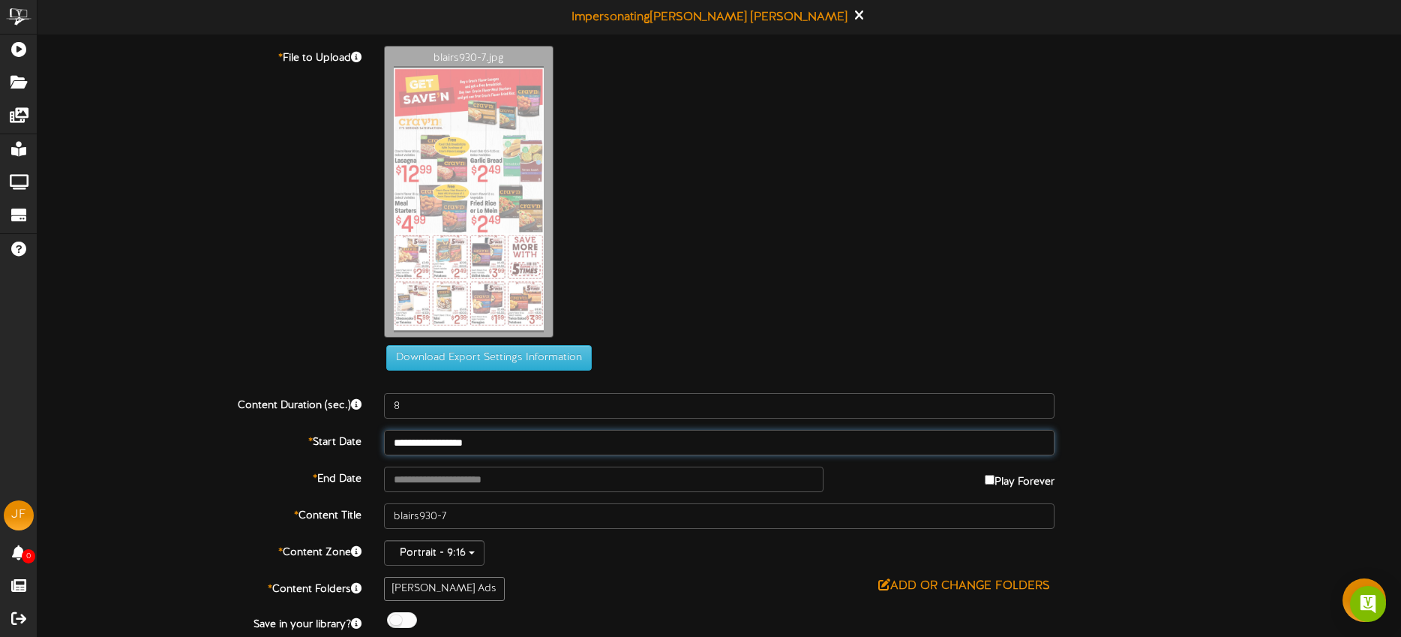
click at [535, 448] on input "**********" at bounding box center [719, 442] width 670 height 25
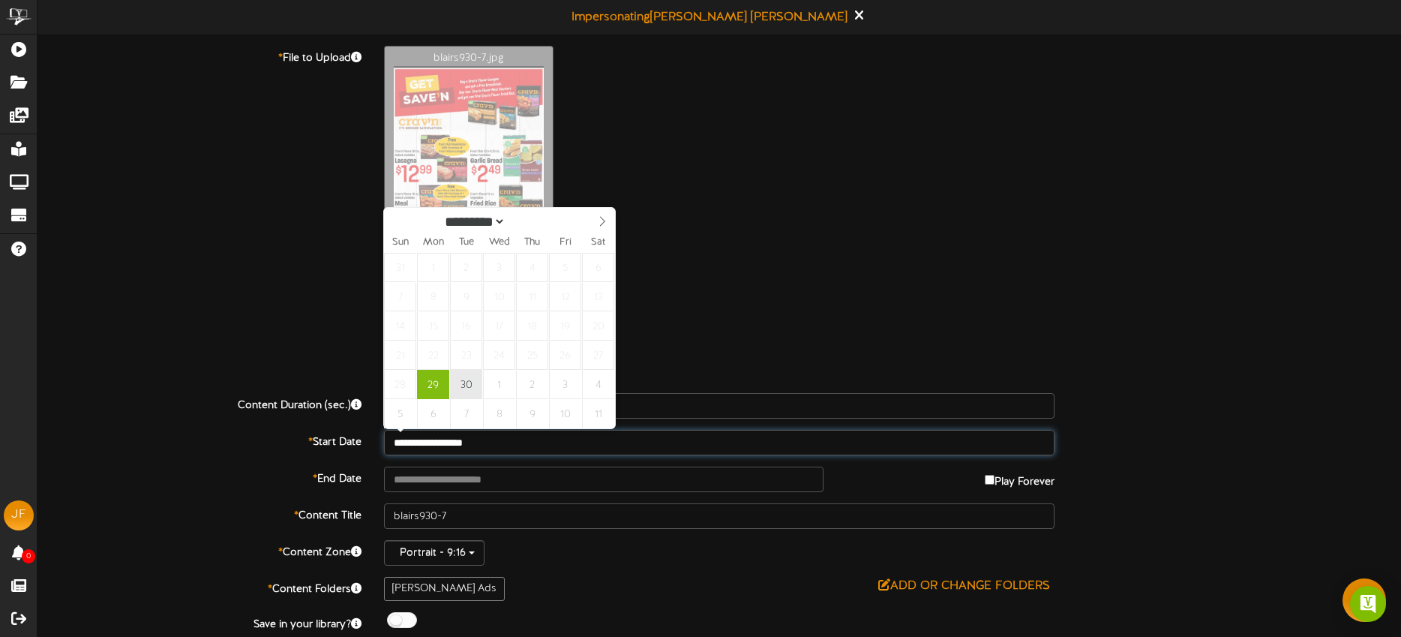
type input "**********"
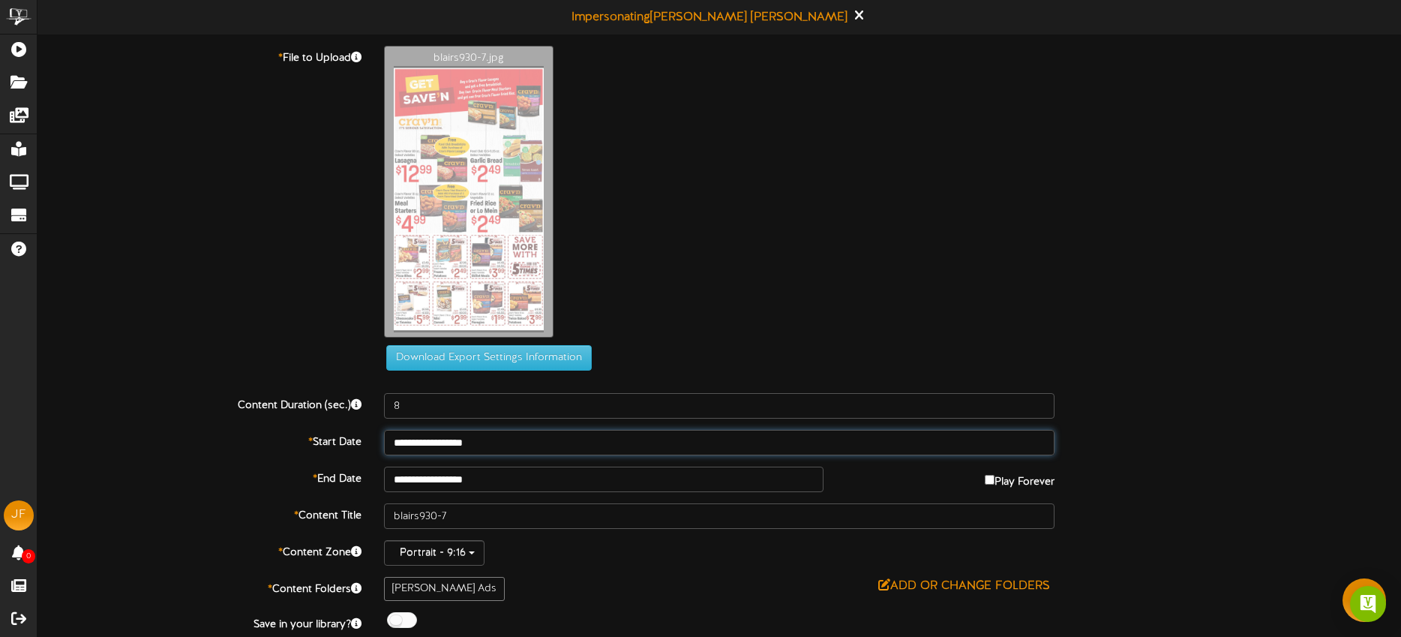
drag, startPoint x: 469, startPoint y: 376, endPoint x: 489, endPoint y: 413, distance: 42.3
click at [532, 475] on input "**********" at bounding box center [603, 478] width 439 height 25
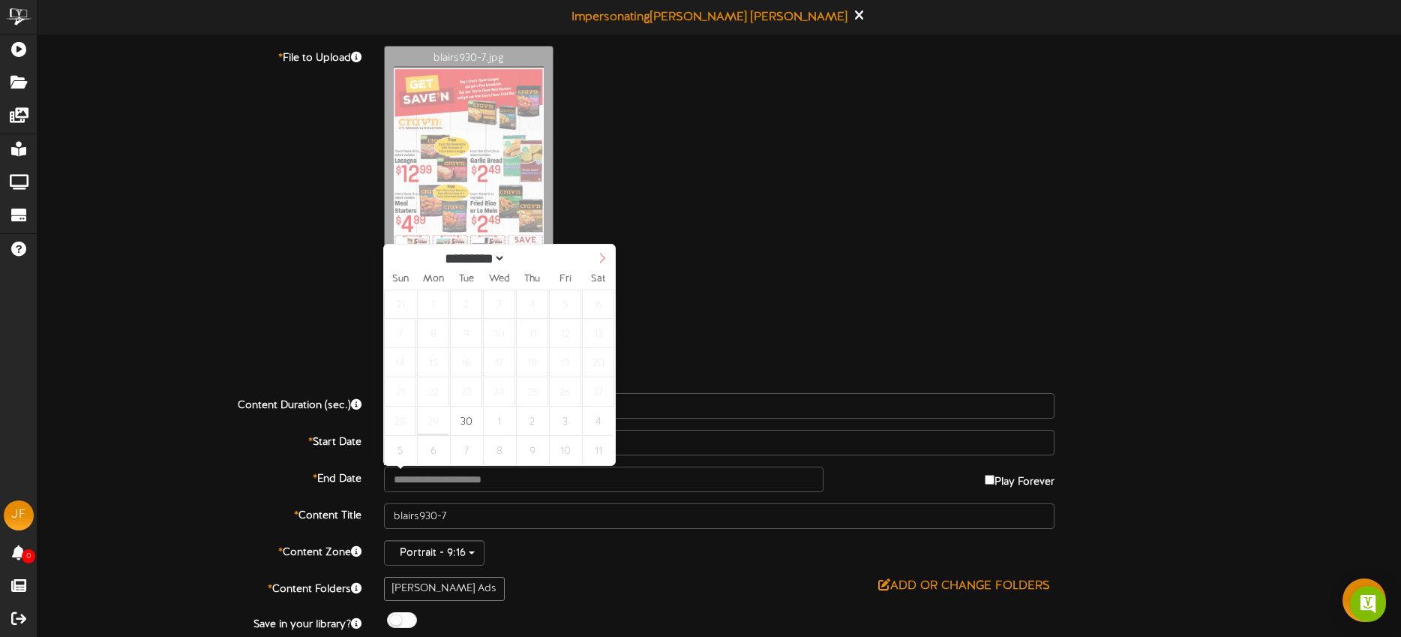
select select "*"
click at [598, 259] on icon at bounding box center [602, 258] width 10 height 10
type input "**********"
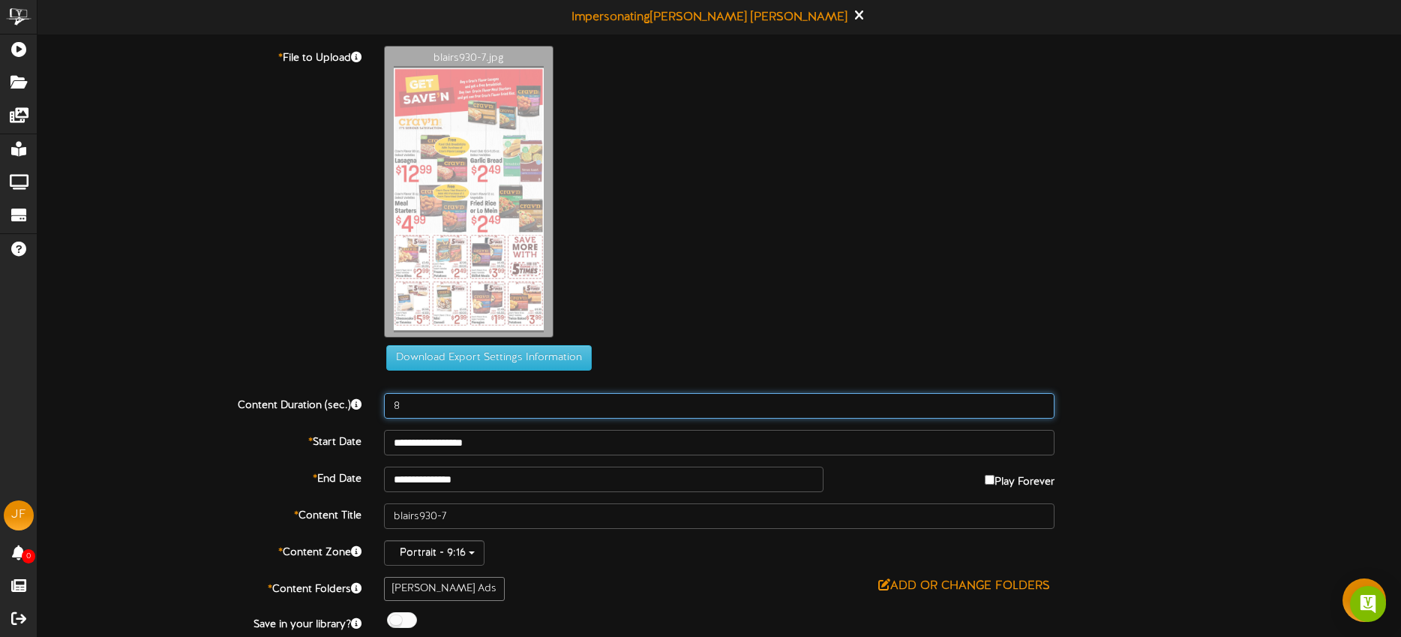
drag, startPoint x: 443, startPoint y: 408, endPoint x: 379, endPoint y: 398, distance: 65.2
click at [377, 399] on div "8" at bounding box center [719, 405] width 693 height 25
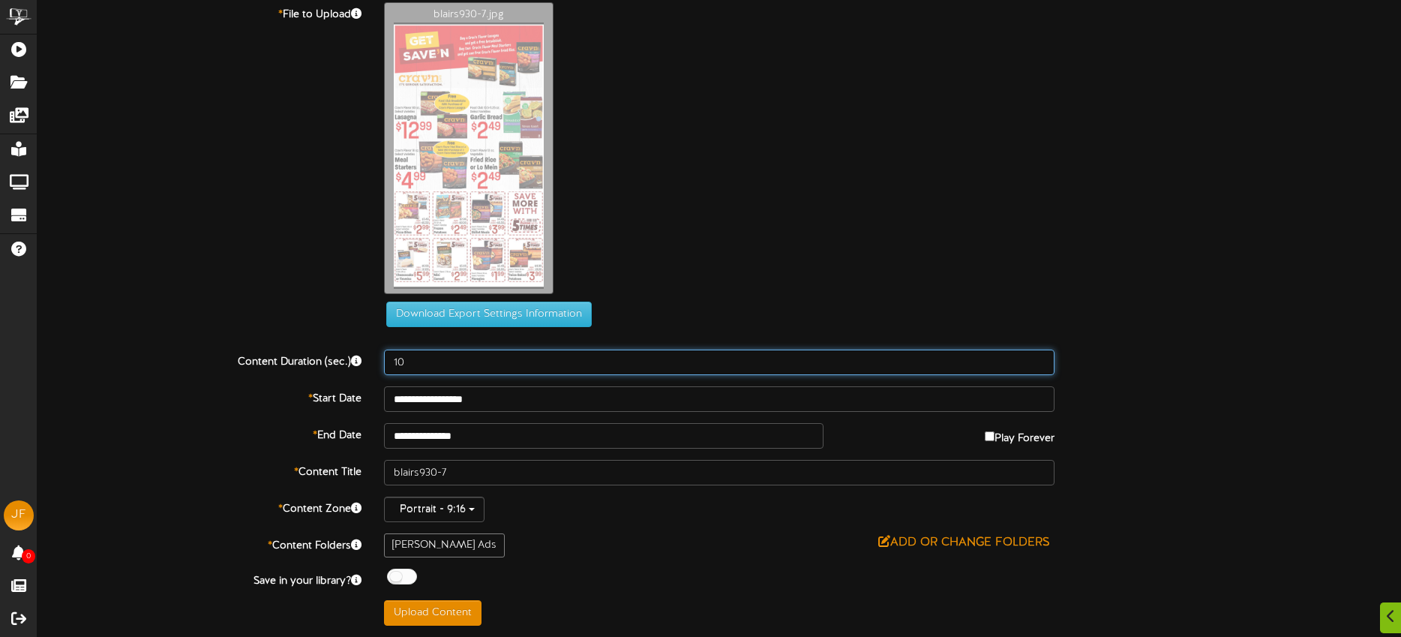
type input "10"
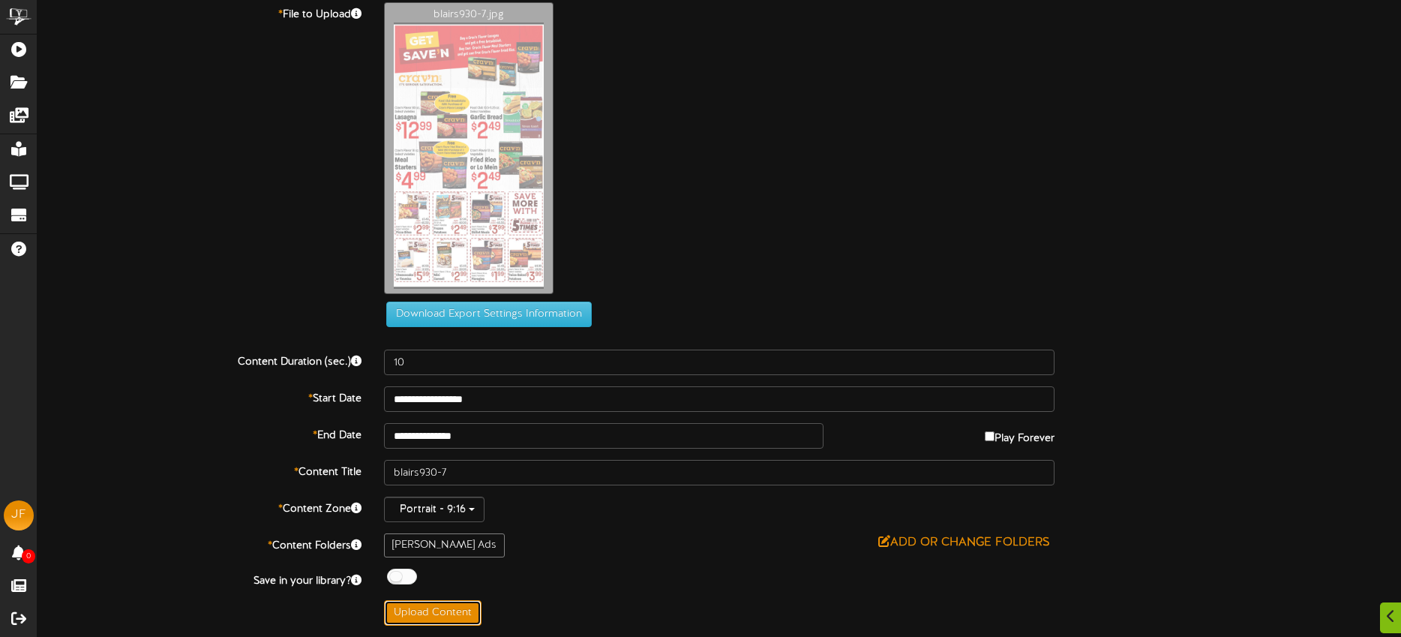
click at [451, 604] on button "Upload Content" at bounding box center [432, 612] width 97 height 25
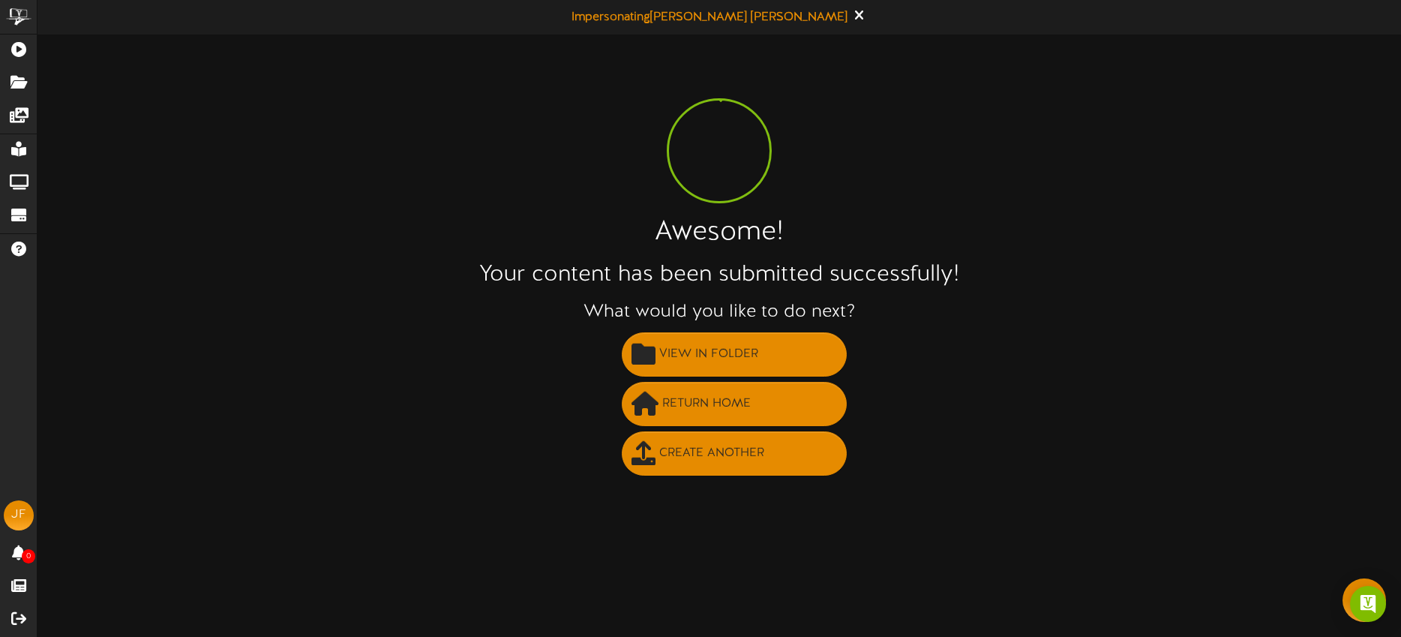
scroll to position [0, 0]
click at [711, 451] on span "Create Another" at bounding box center [711, 453] width 112 height 25
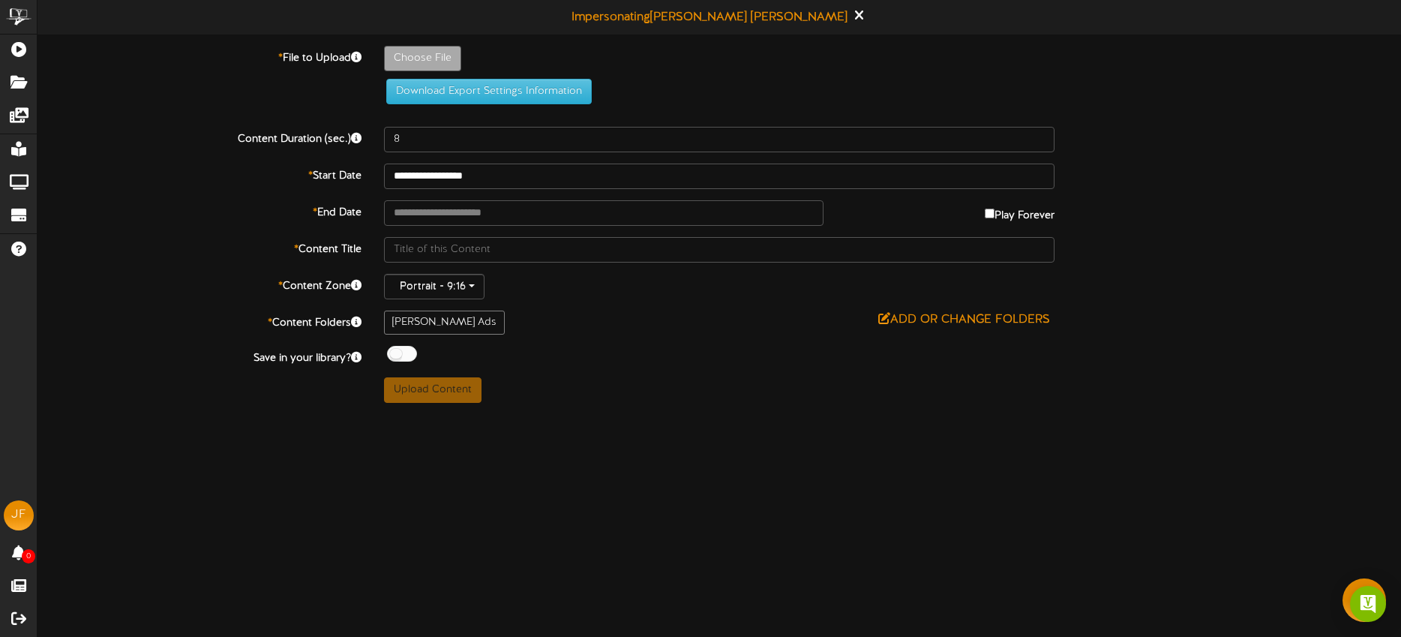
type input "**********"
type input "blairs930-9"
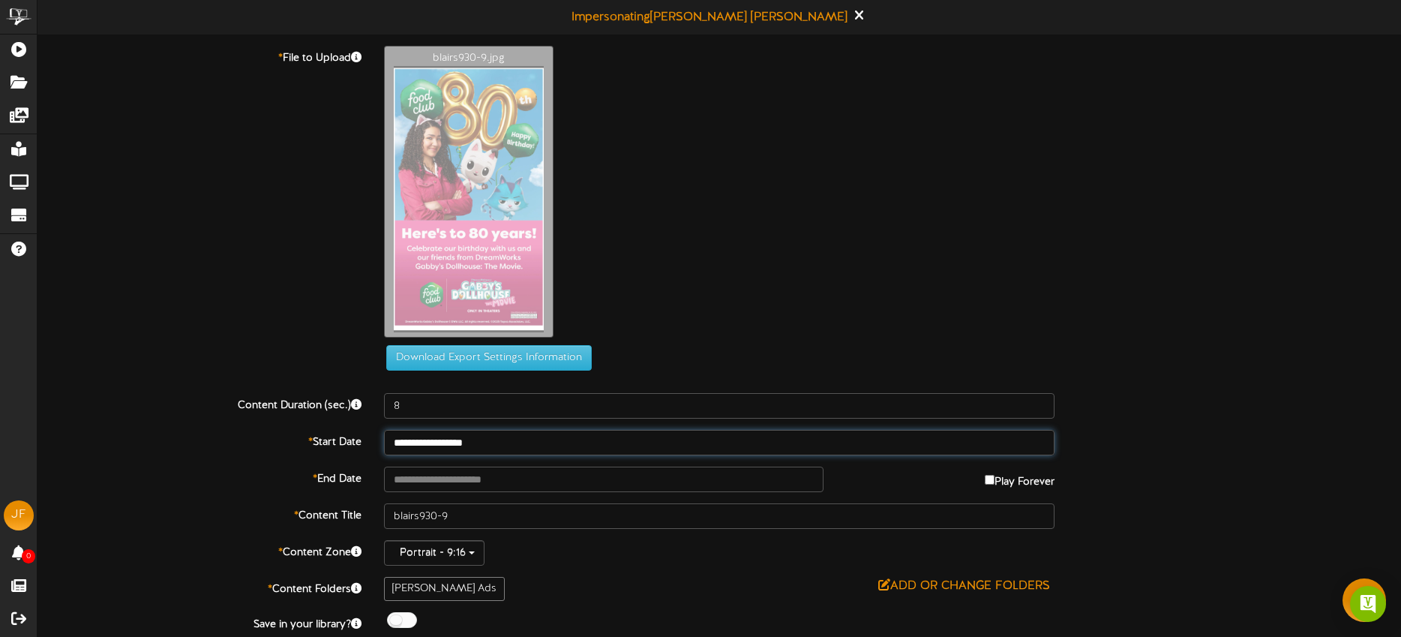
click at [522, 442] on input "**********" at bounding box center [719, 442] width 670 height 25
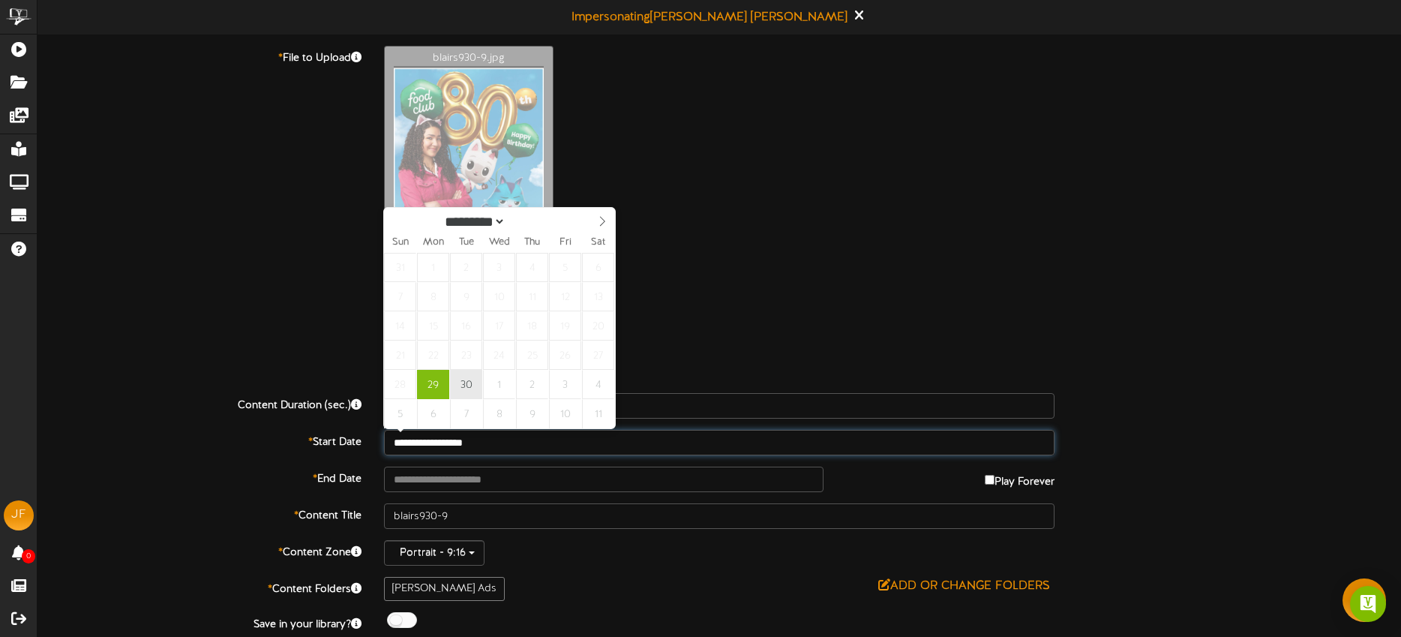
type input "**********"
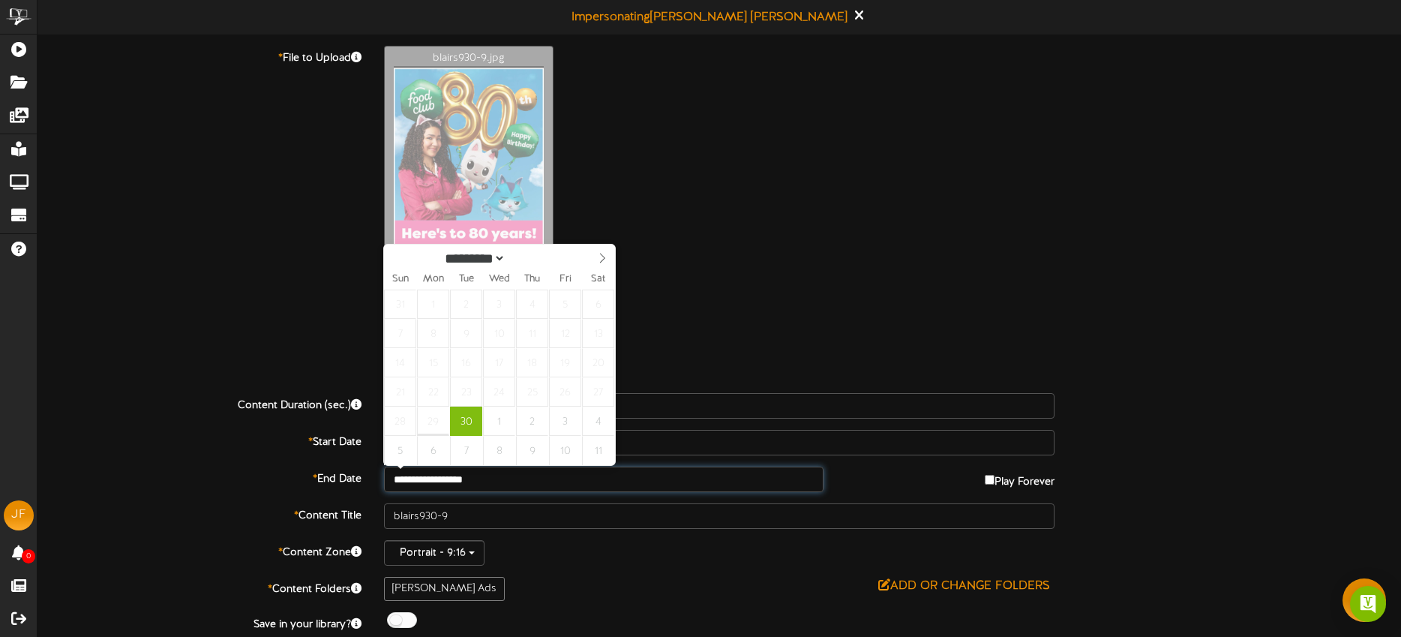
click at [521, 479] on input "**********" at bounding box center [603, 478] width 439 height 25
select select "*"
click at [594, 257] on span at bounding box center [601, 256] width 25 height 25
type input "**********"
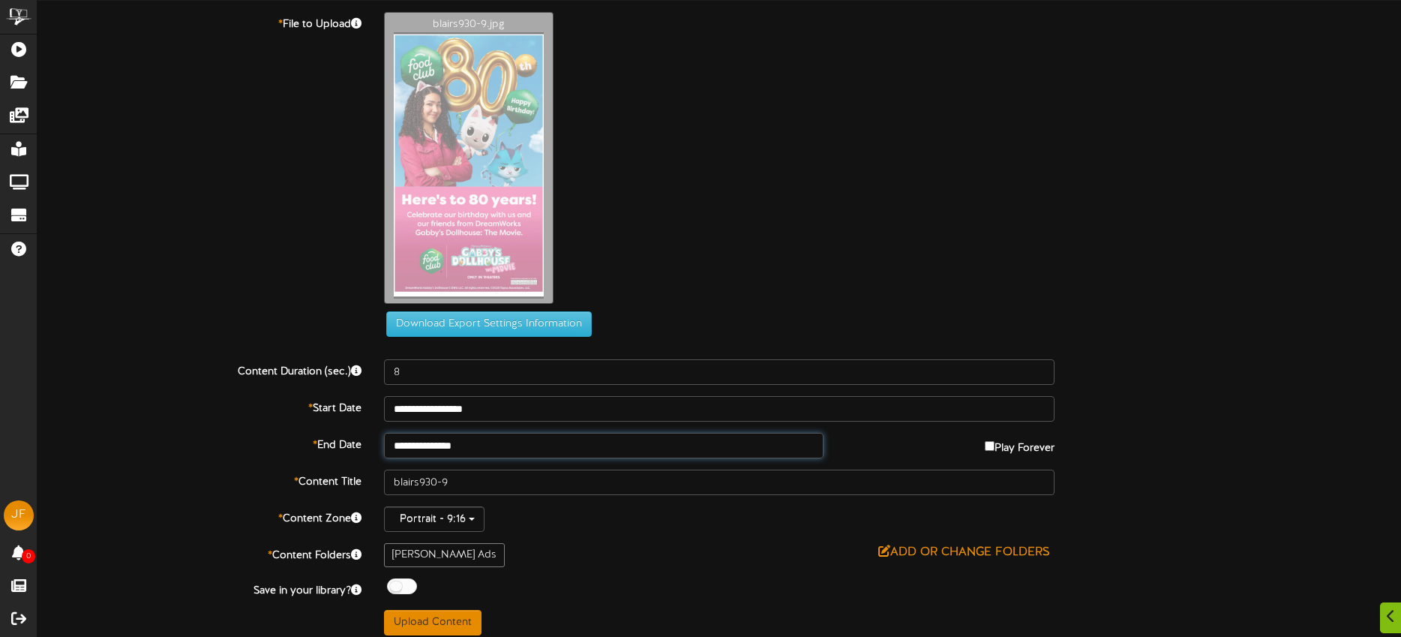
scroll to position [43, 0]
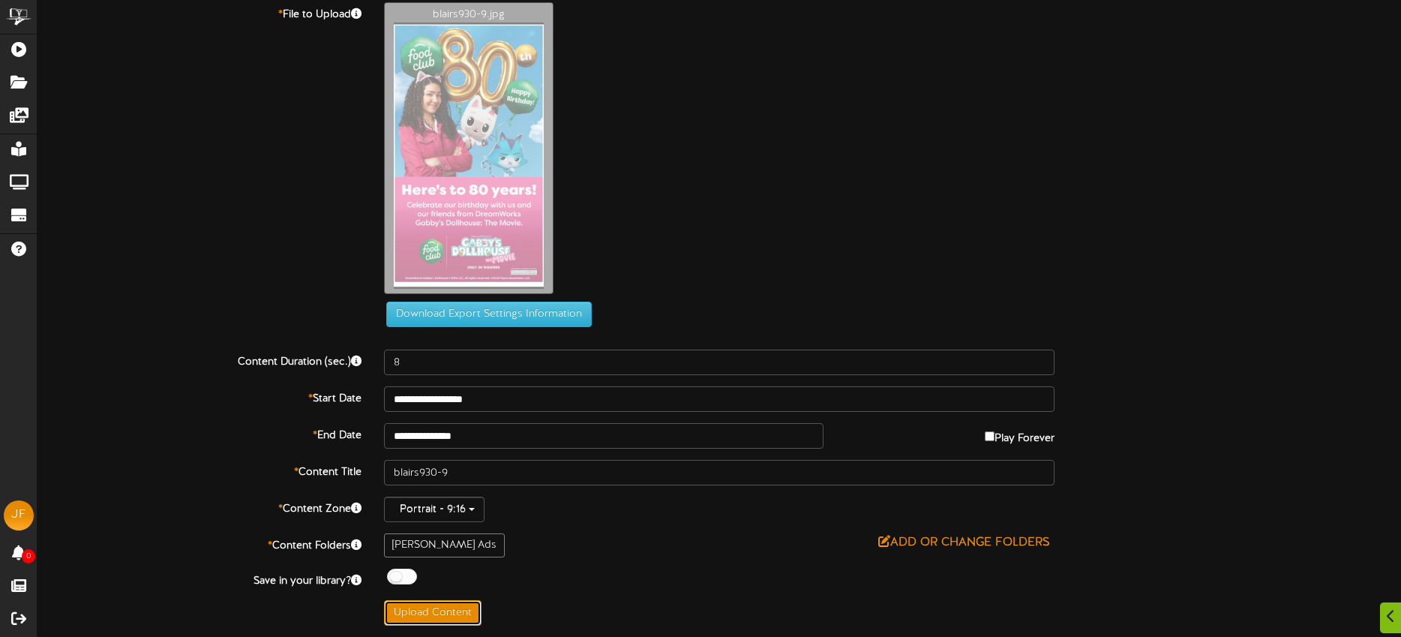
drag, startPoint x: 454, startPoint y: 609, endPoint x: 482, endPoint y: 606, distance: 28.7
click at [454, 609] on button "Upload Content" at bounding box center [432, 612] width 97 height 25
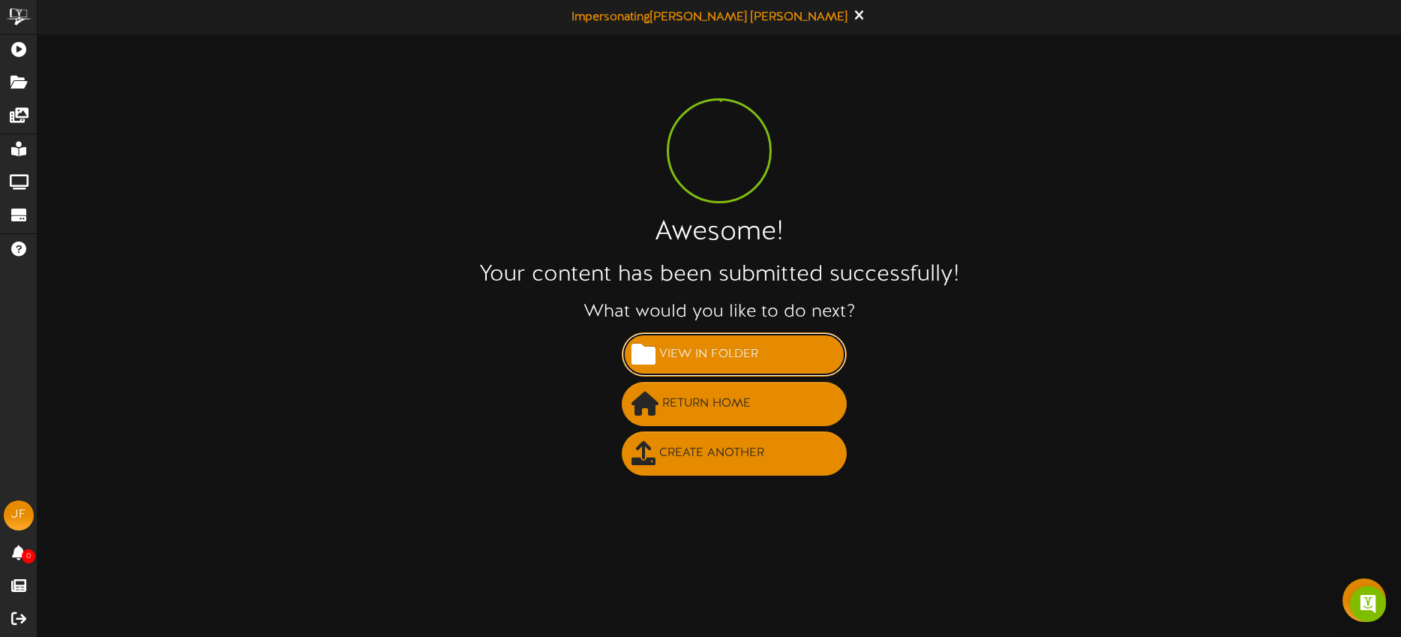
click at [711, 344] on span "View in Folder" at bounding box center [708, 354] width 106 height 25
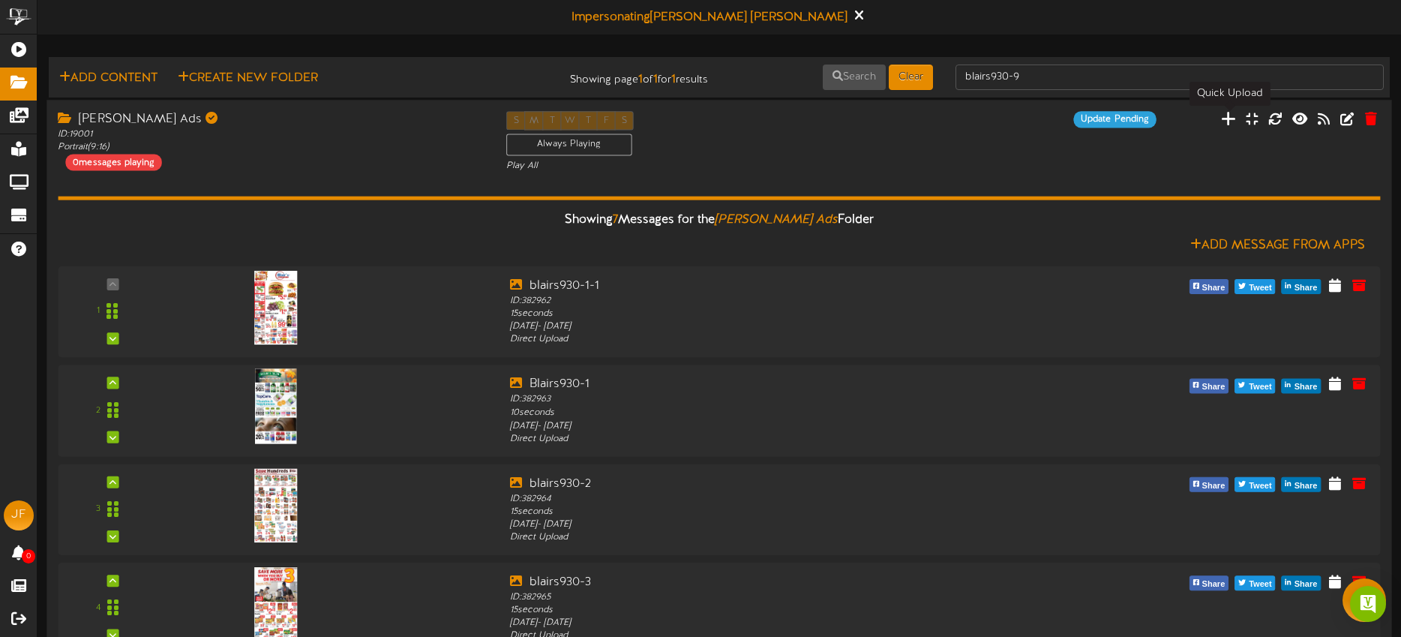
click at [1227, 121] on icon at bounding box center [1228, 118] width 15 height 16
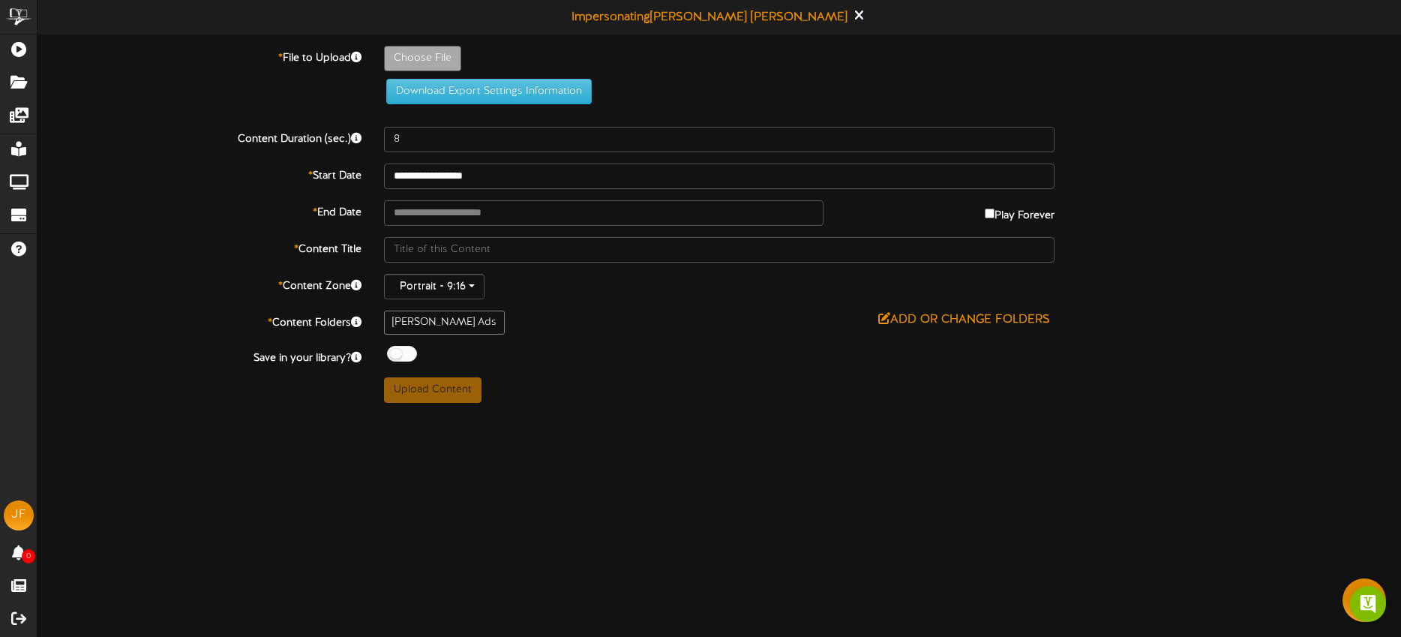
type input "**********"
type input "blairs930-5"
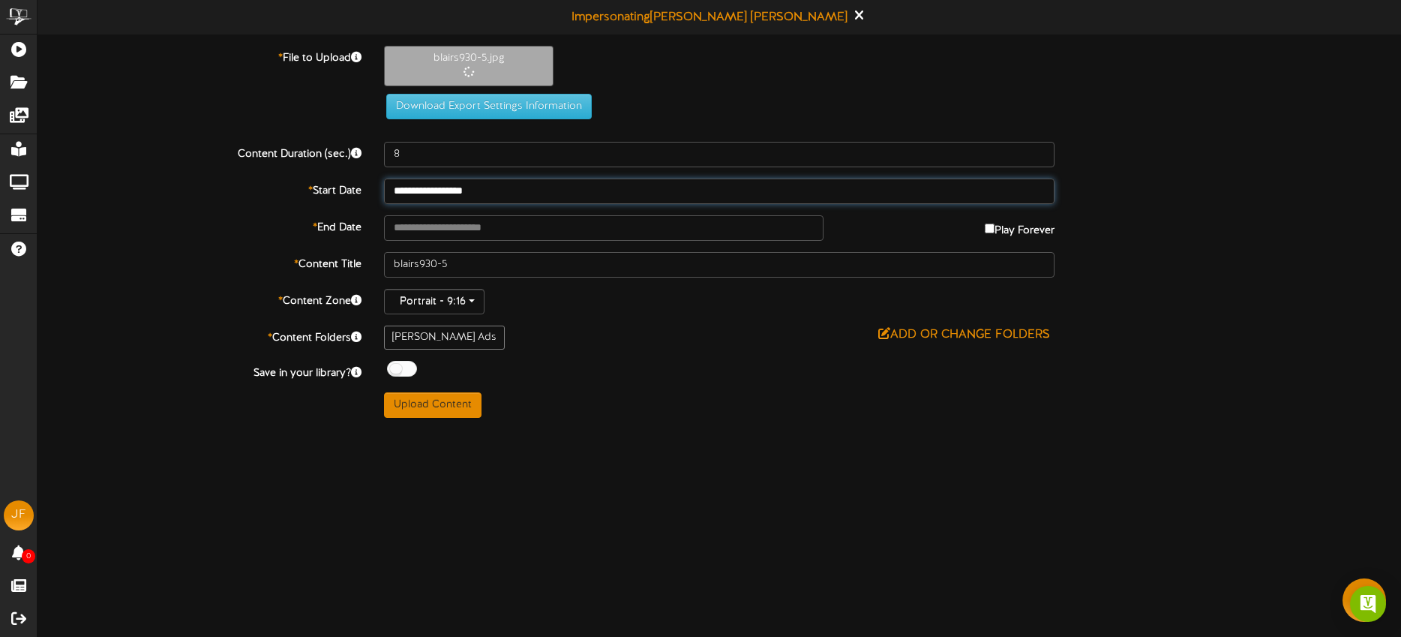
click at [532, 193] on input "**********" at bounding box center [719, 190] width 670 height 25
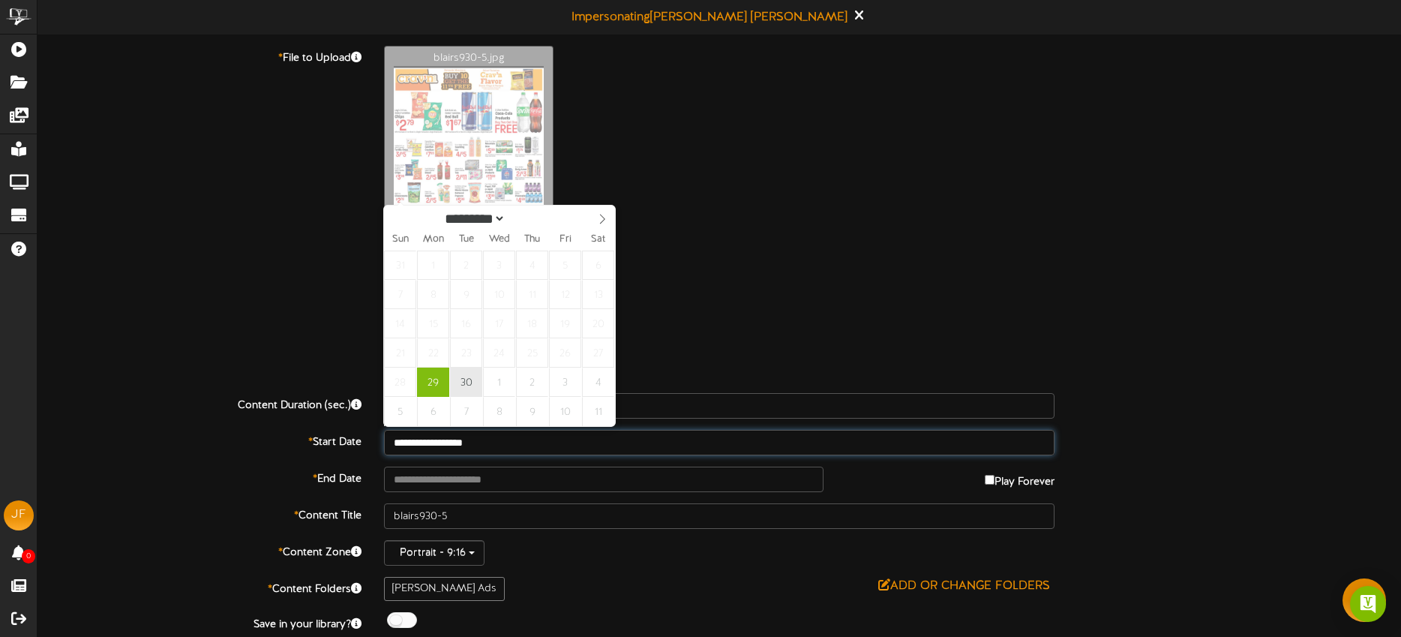
type input "**********"
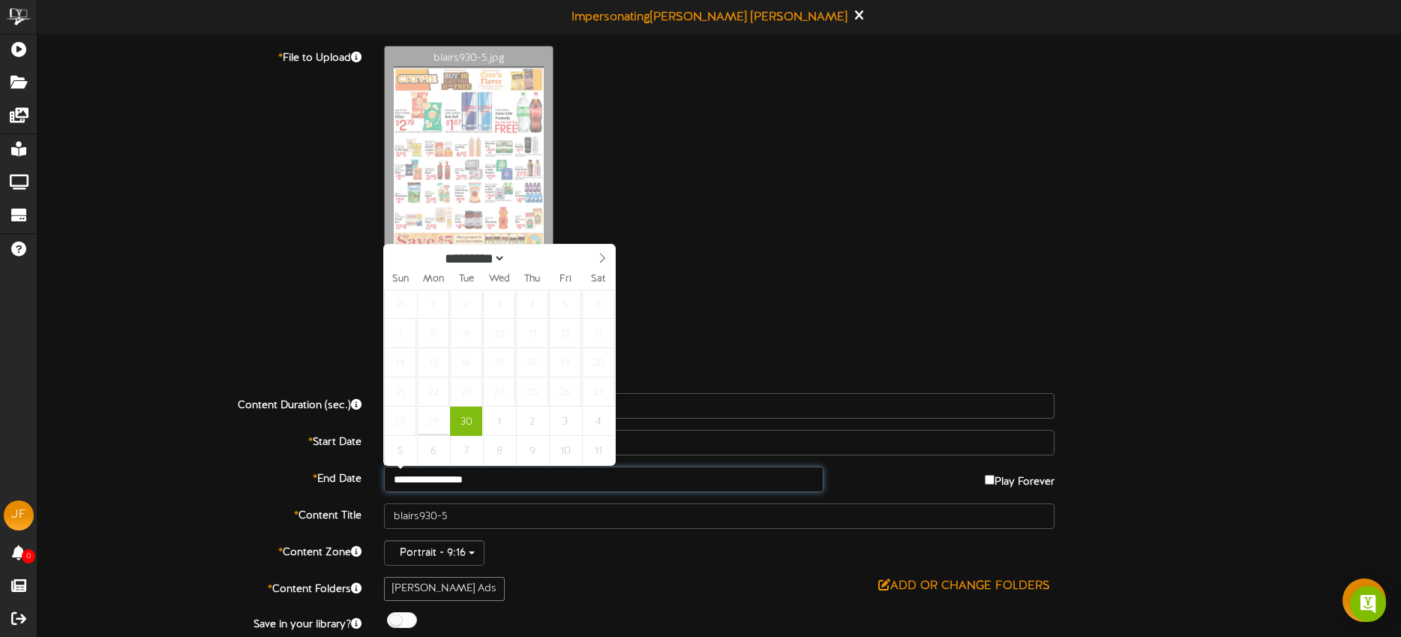
click at [521, 477] on input "**********" at bounding box center [603, 478] width 439 height 25
select select "*"
click at [604, 254] on icon at bounding box center [602, 258] width 10 height 10
type input "**********"
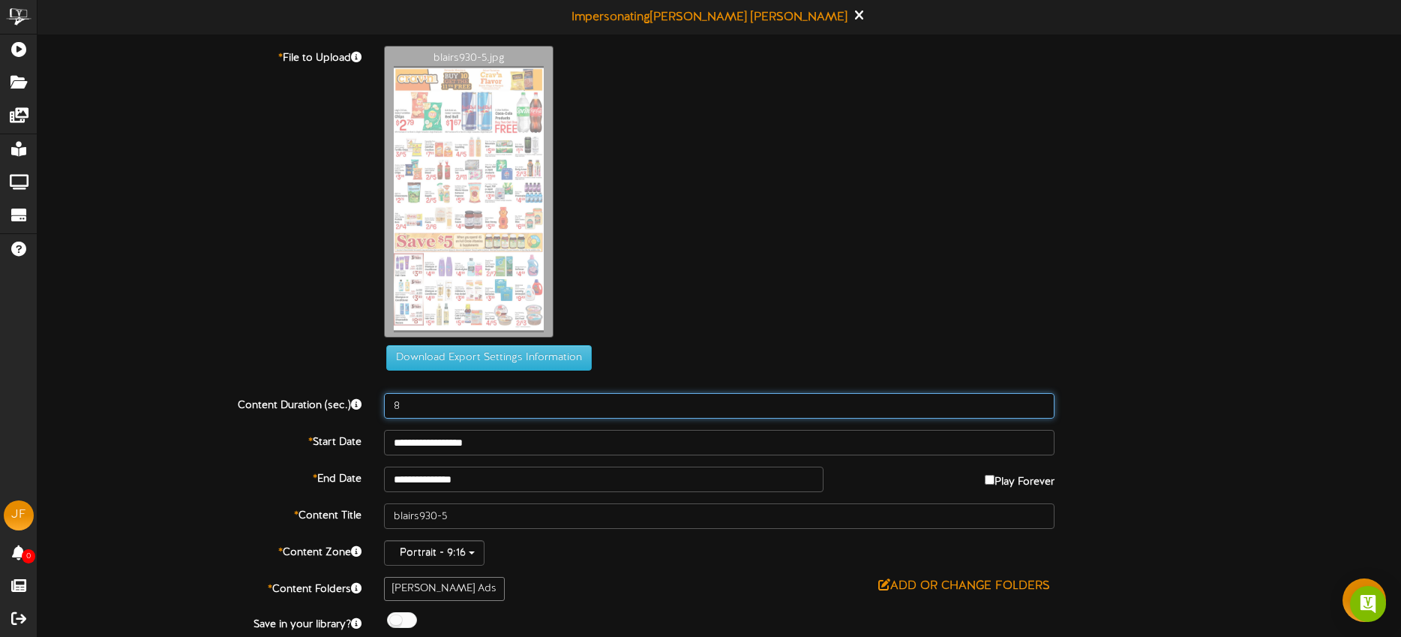
drag, startPoint x: 457, startPoint y: 401, endPoint x: 370, endPoint y: 397, distance: 87.1
click at [369, 397] on div "Content Duration (sec.) 8" at bounding box center [719, 405] width 1386 height 25
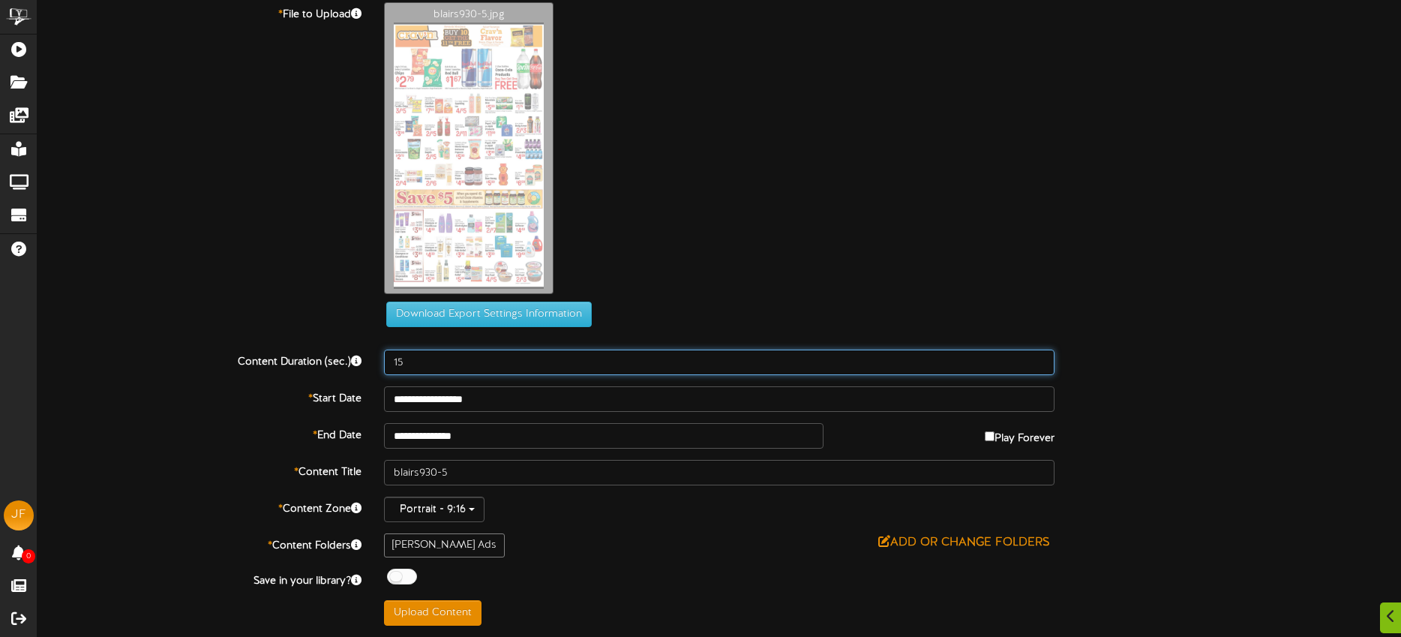
type input "15"
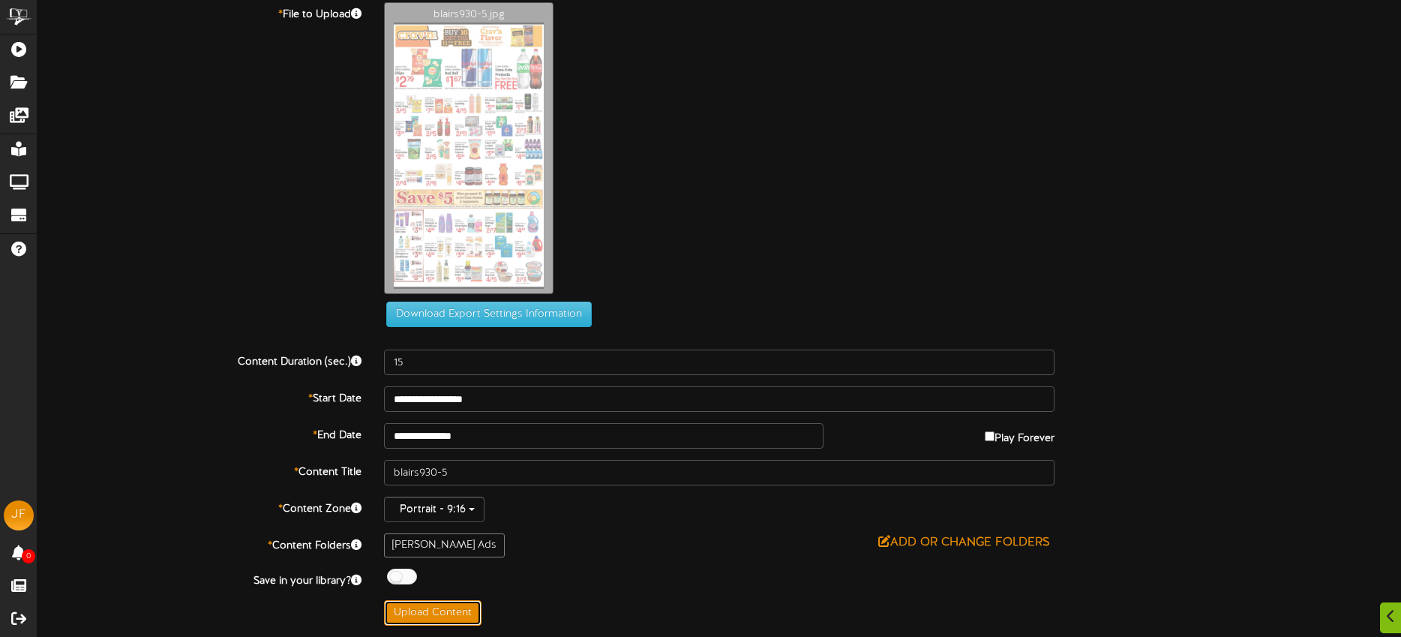
click at [453, 612] on button "Upload Content" at bounding box center [432, 612] width 97 height 25
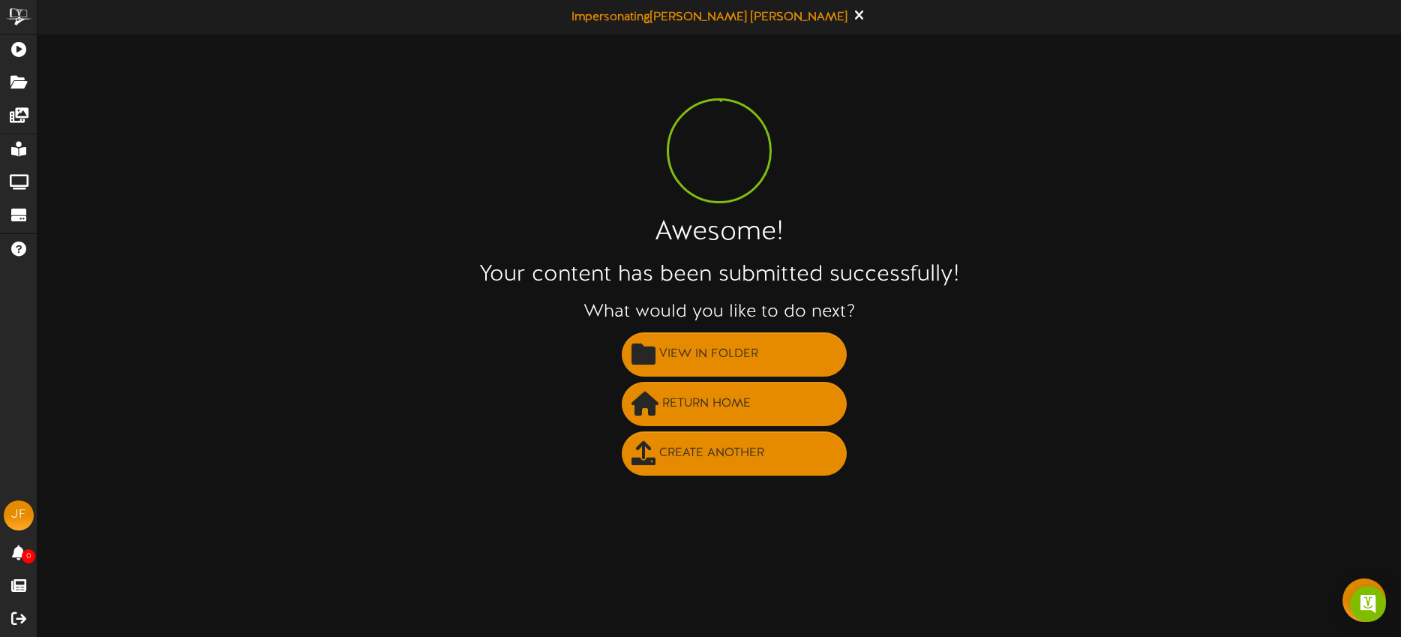
scroll to position [0, 0]
click at [693, 455] on span "Create Another" at bounding box center [711, 453] width 112 height 25
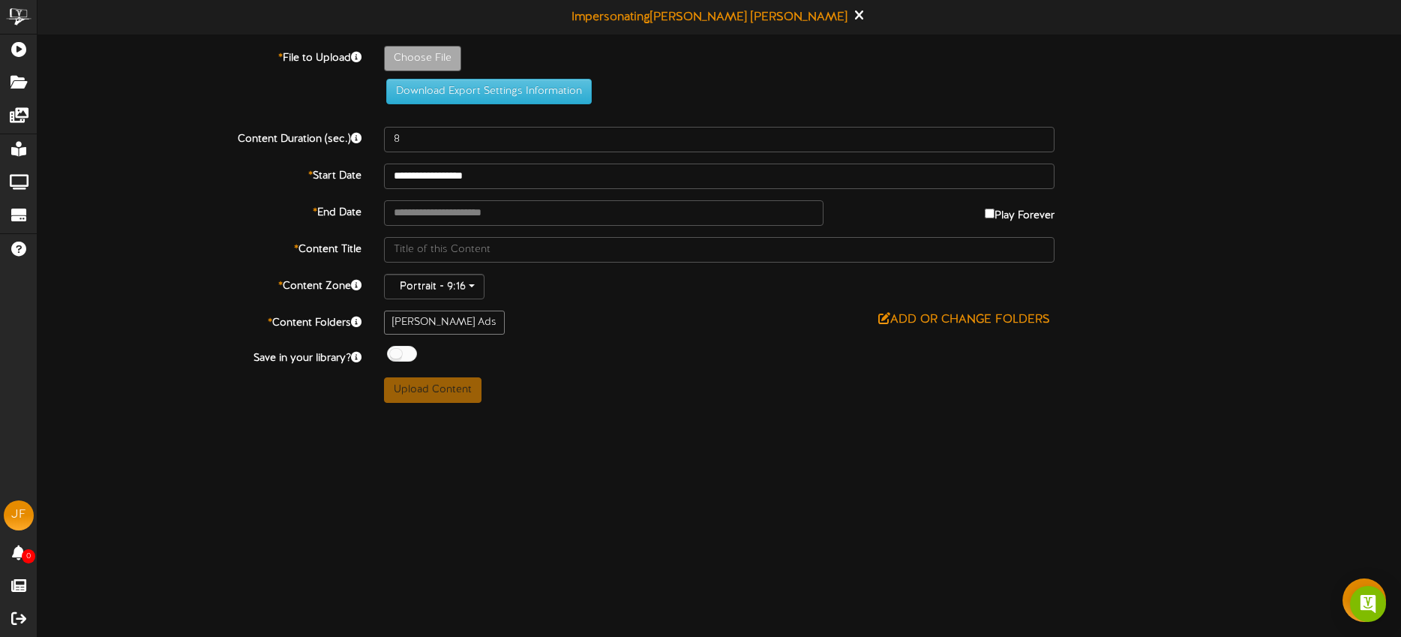
type input "**********"
type input "blairs930-6"
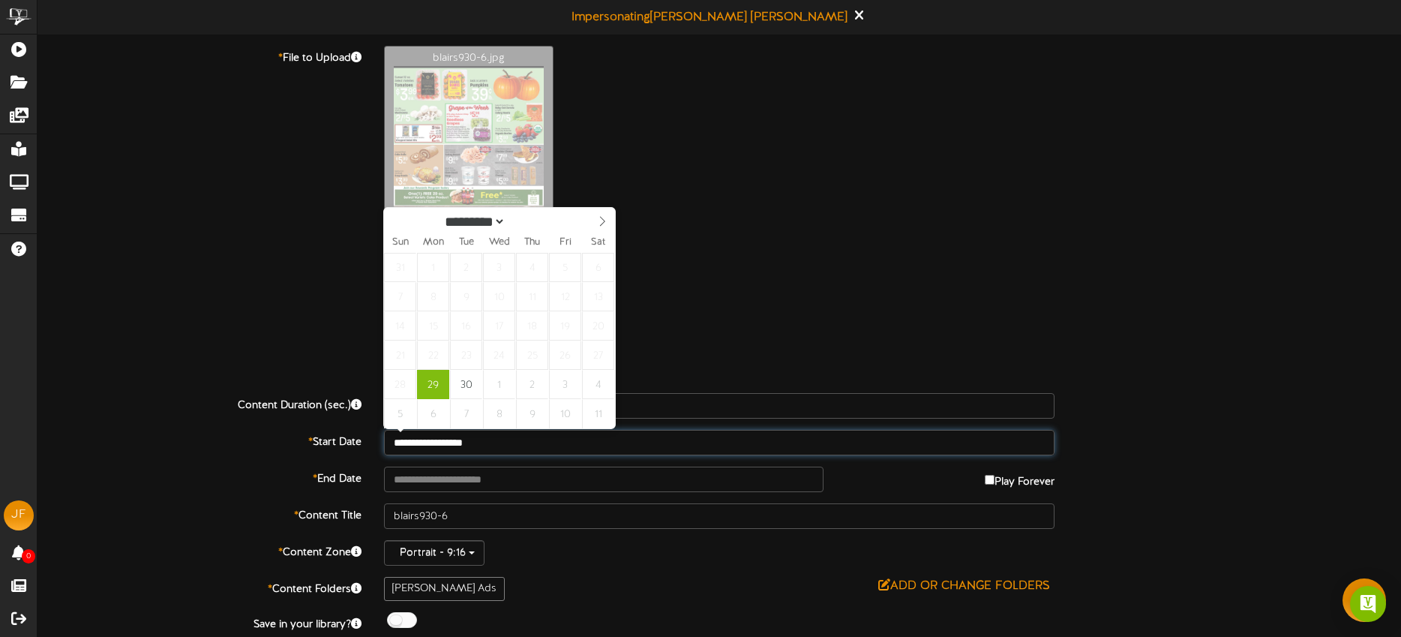
click at [514, 444] on input "**********" at bounding box center [719, 442] width 670 height 25
type input "**********"
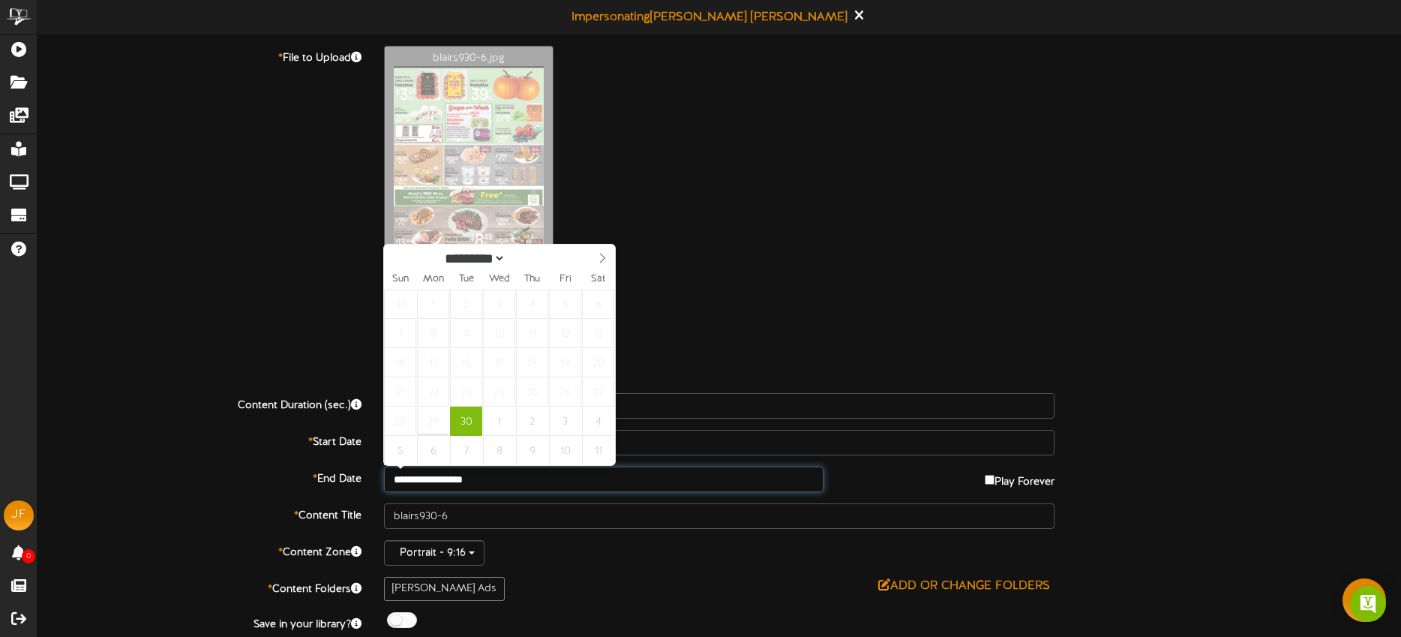
click at [511, 471] on input "**********" at bounding box center [603, 478] width 439 height 25
select select "*"
click at [595, 263] on span at bounding box center [601, 256] width 25 height 25
type input "**********"
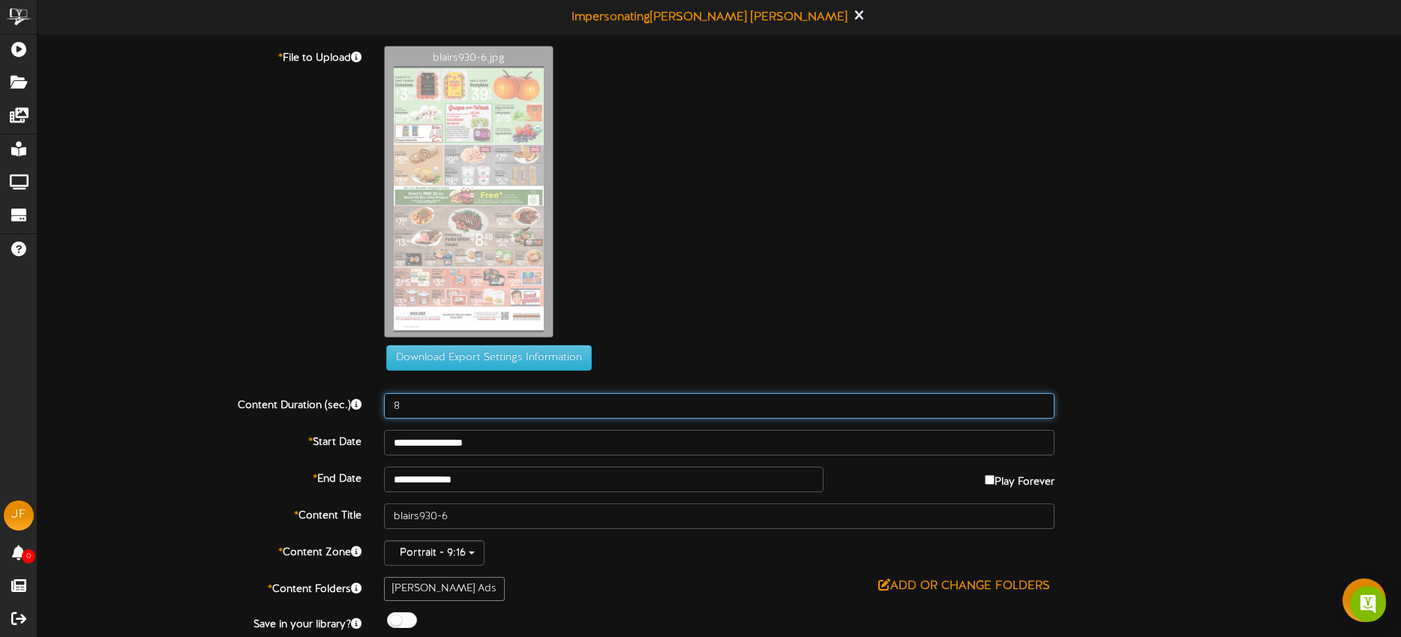
drag, startPoint x: 415, startPoint y: 405, endPoint x: 384, endPoint y: 403, distance: 30.8
click at [384, 403] on input "8" at bounding box center [719, 405] width 670 height 25
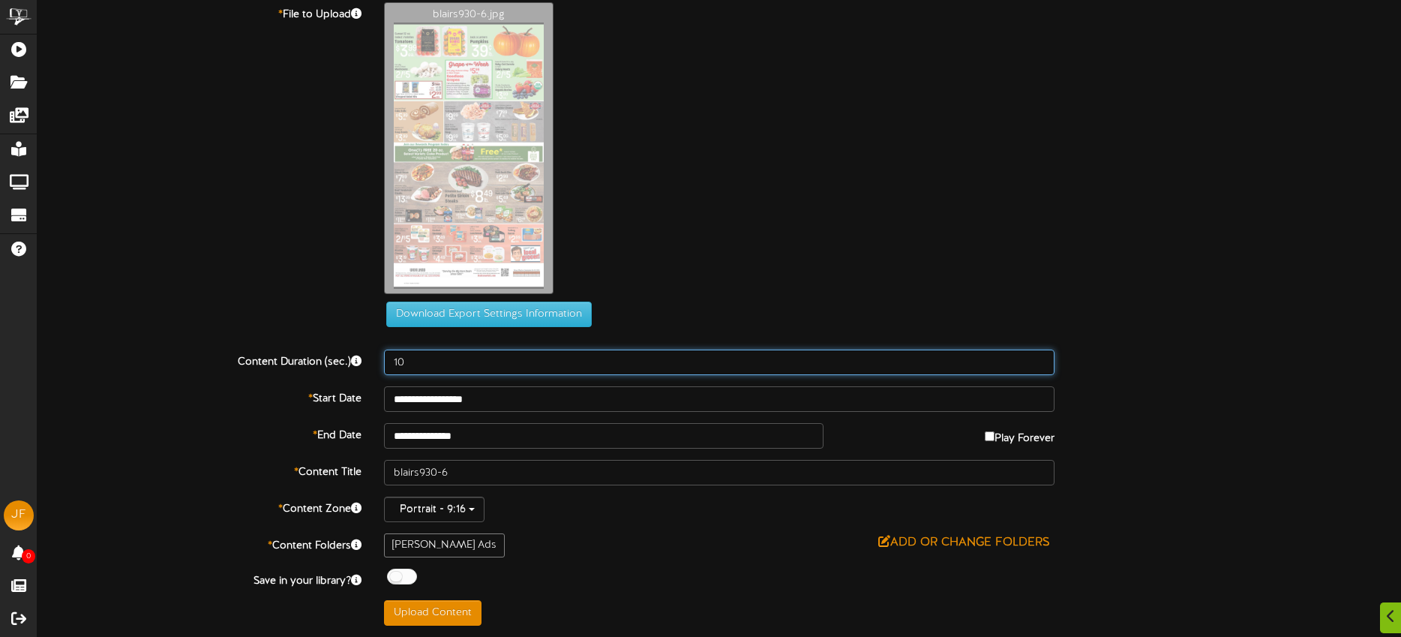
type input "10"
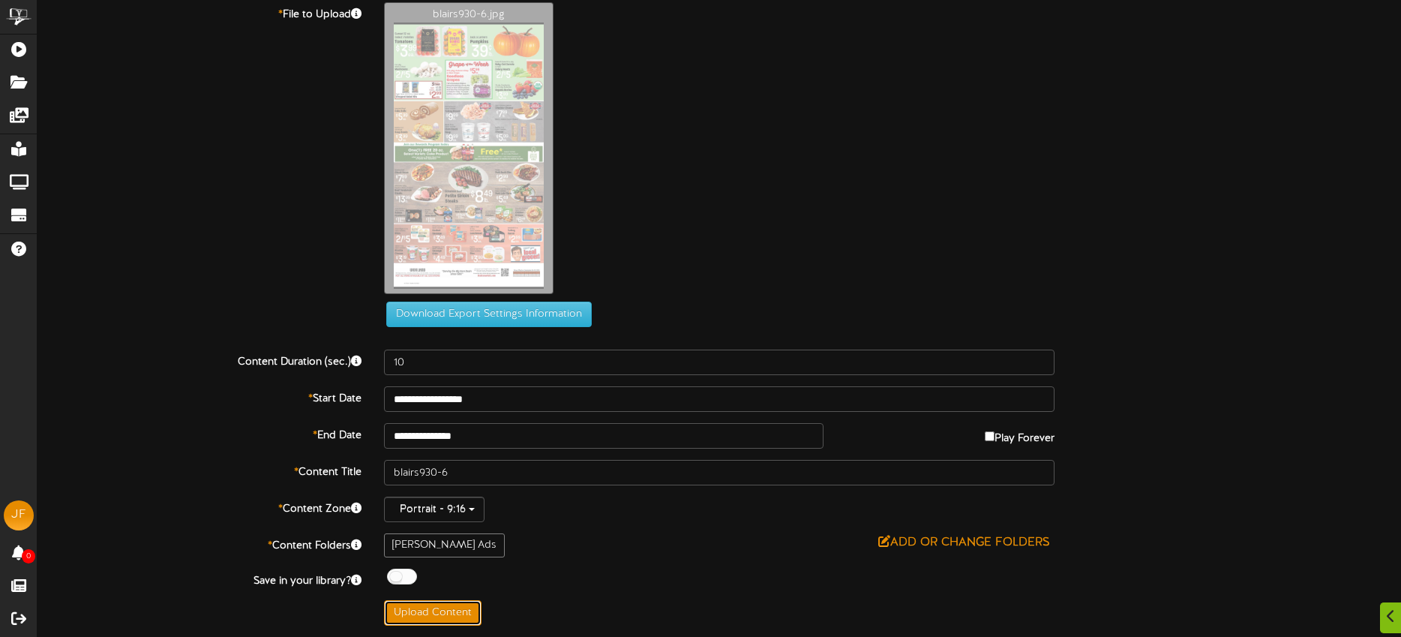
click at [460, 613] on button "Upload Content" at bounding box center [432, 612] width 97 height 25
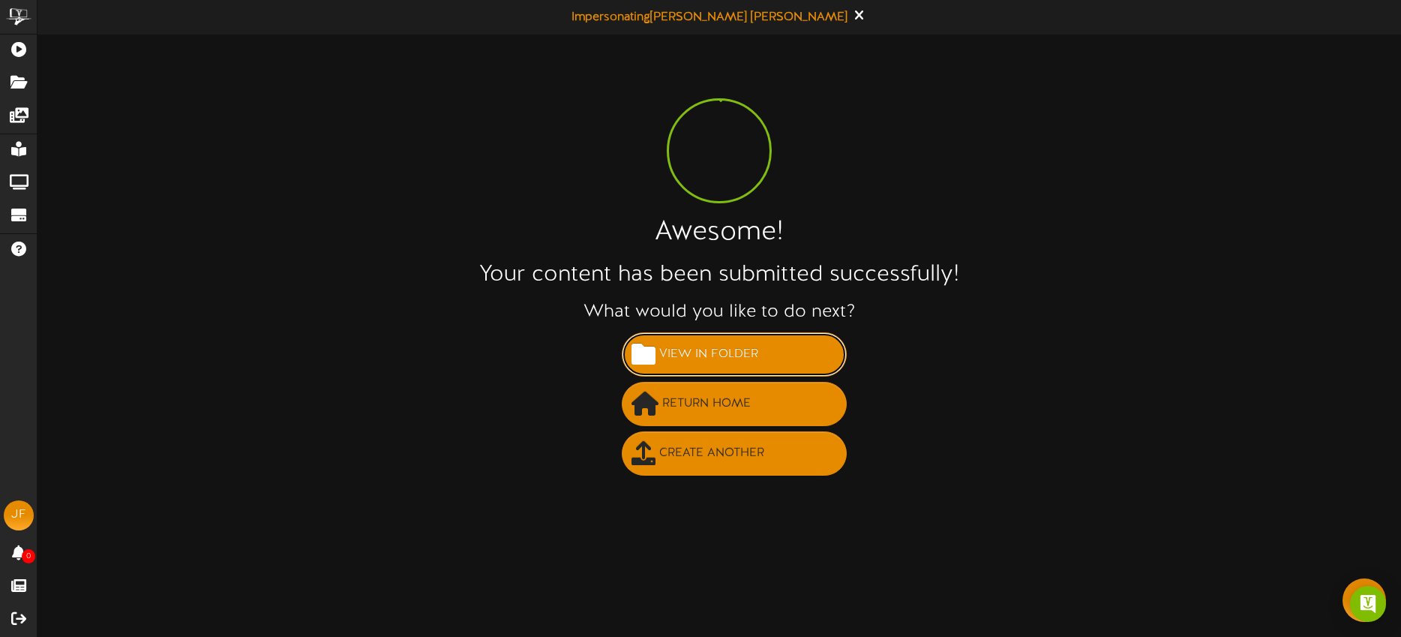
click at [724, 349] on span "View in Folder" at bounding box center [708, 354] width 106 height 25
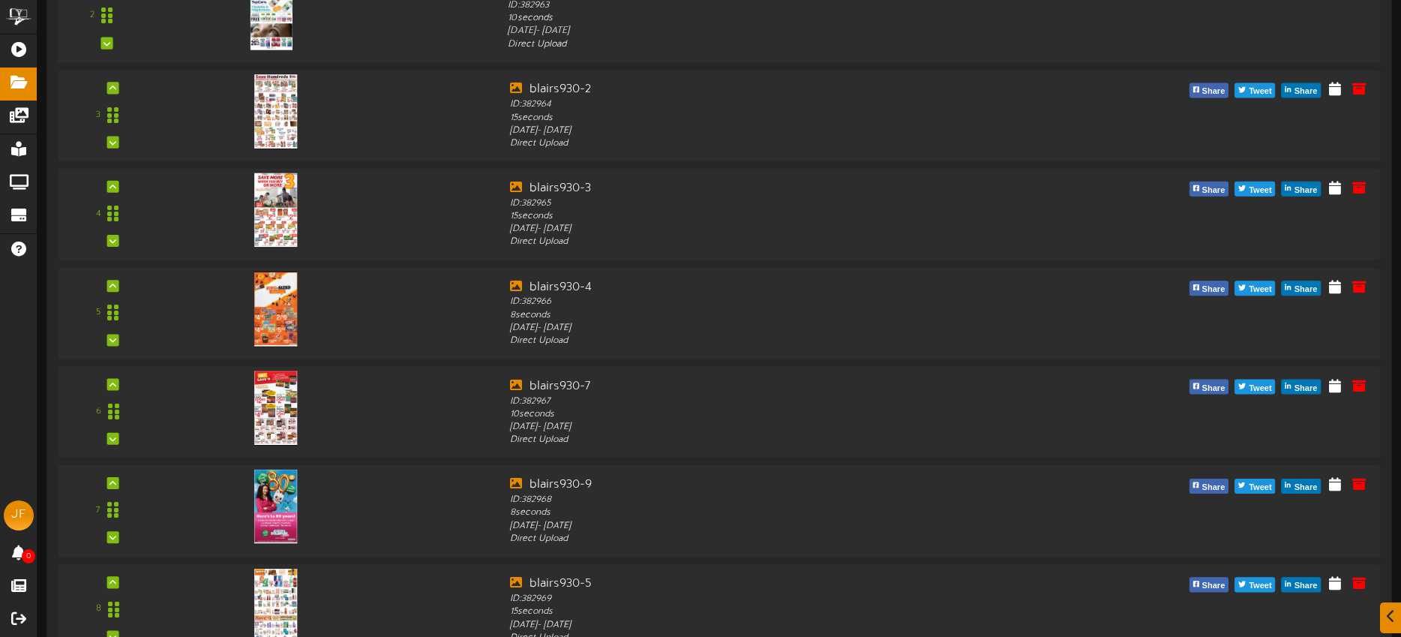
scroll to position [406, 0]
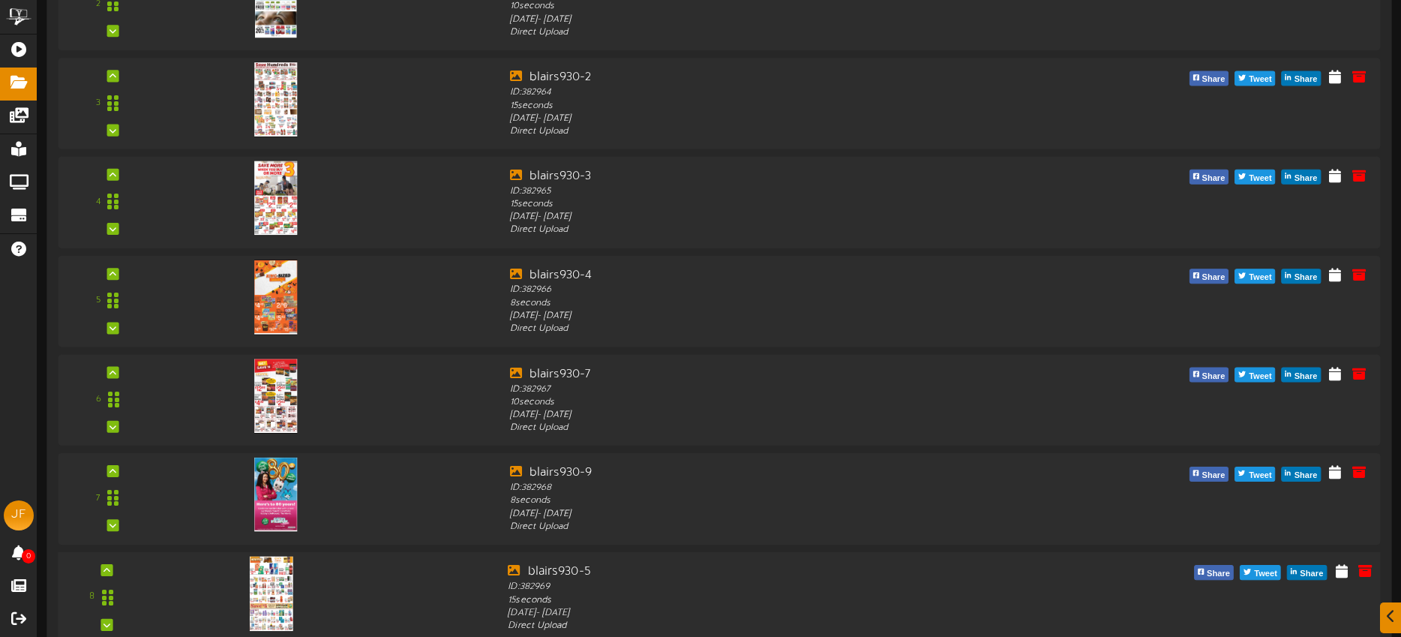
click at [113, 565] on div "8" at bounding box center [107, 596] width 88 height 68
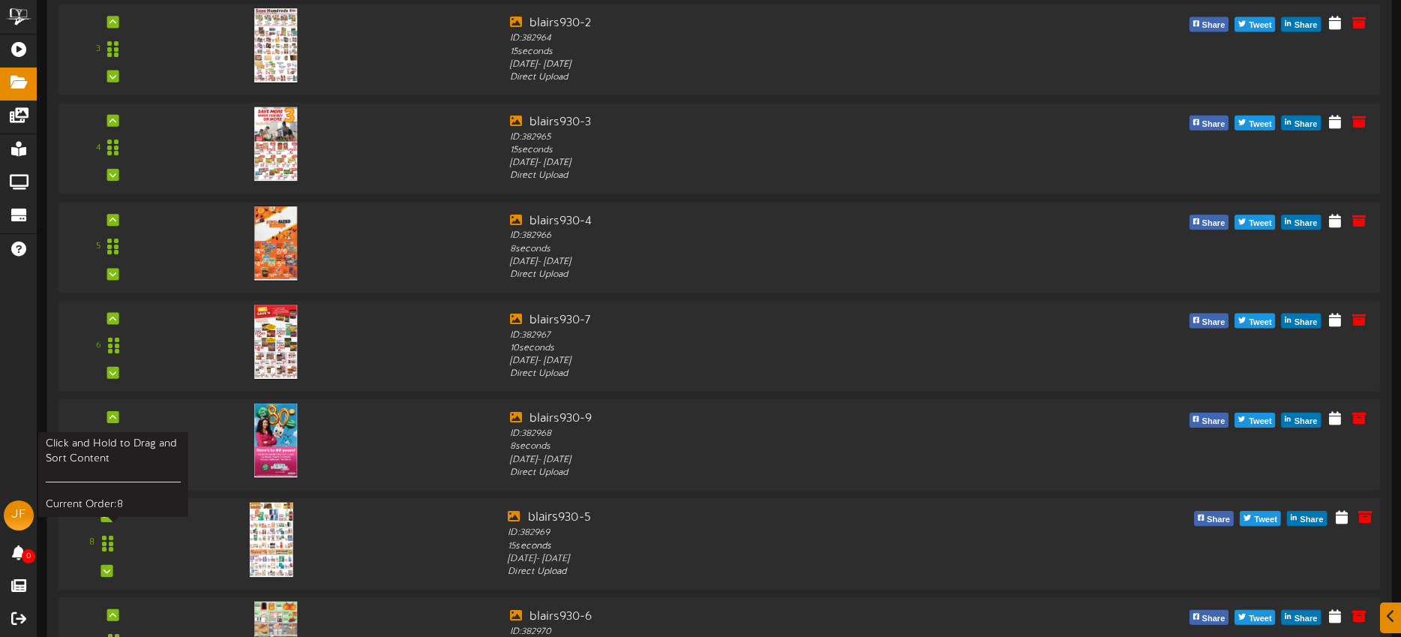
scroll to position [473, 0]
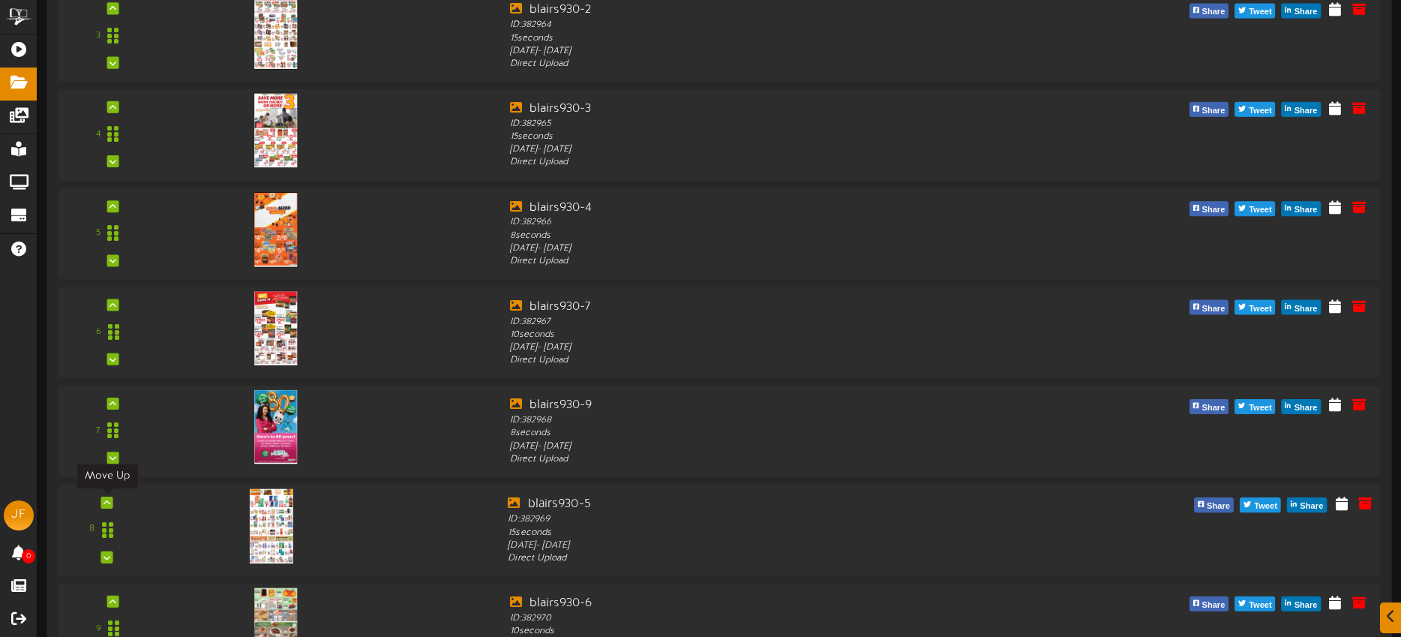
click at [106, 502] on icon at bounding box center [106, 501] width 7 height 7
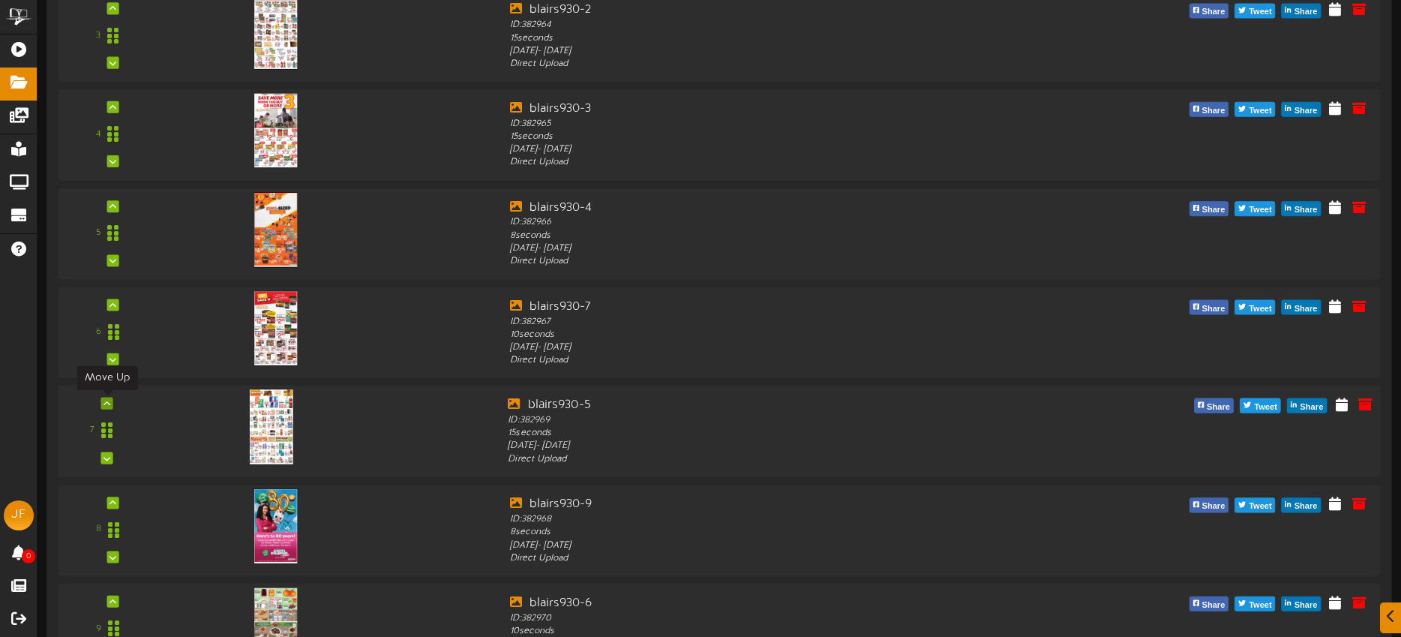
click at [109, 397] on div at bounding box center [107, 403] width 12 height 12
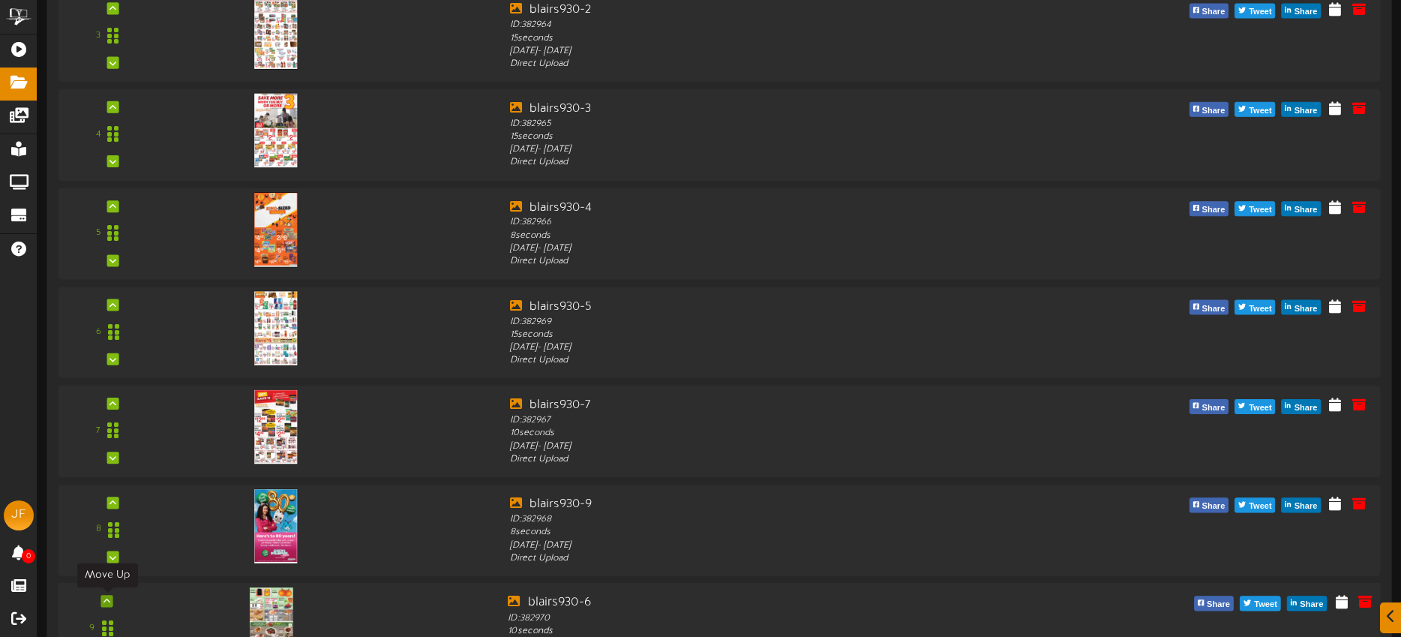
click at [108, 601] on icon at bounding box center [106, 600] width 7 height 7
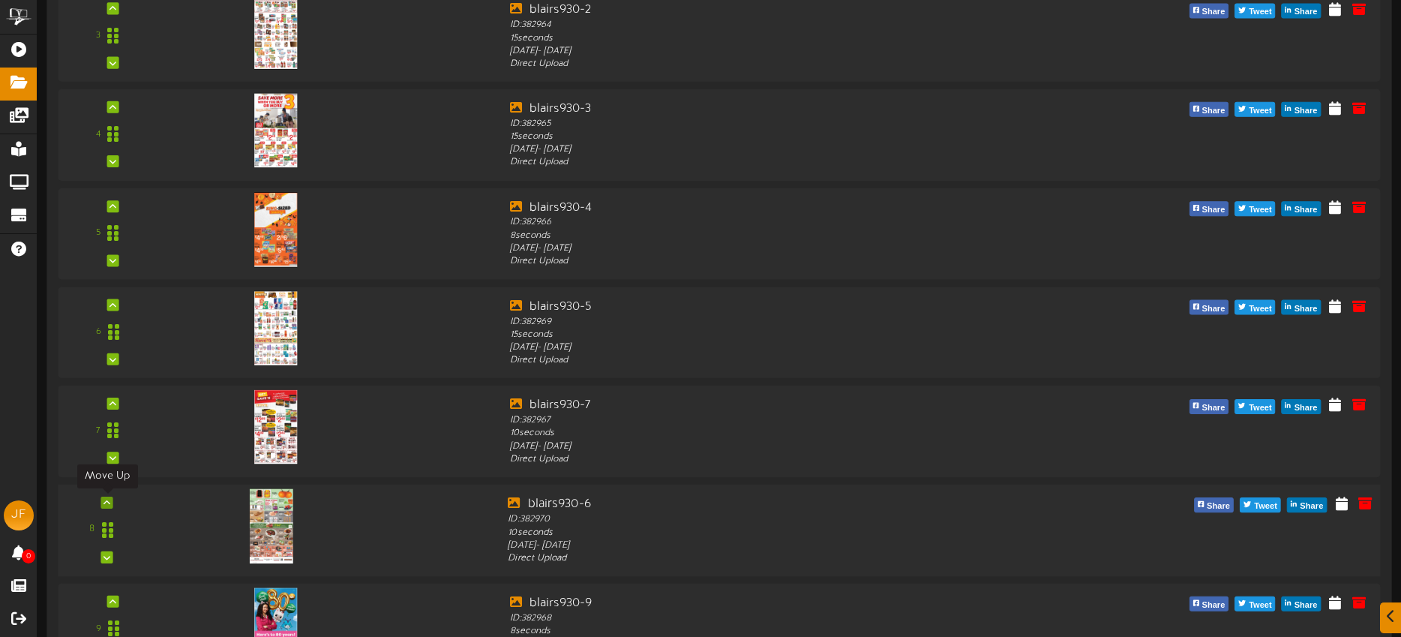
click at [108, 504] on icon at bounding box center [106, 501] width 7 height 7
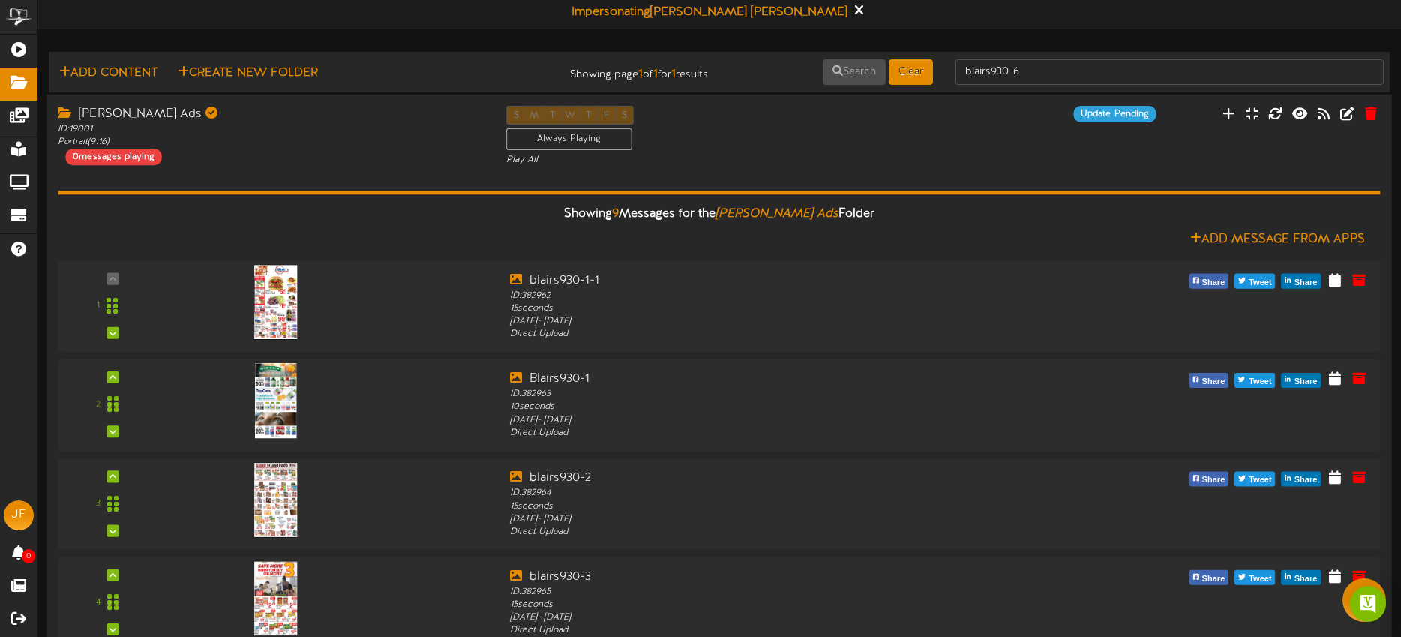
scroll to position [0, 0]
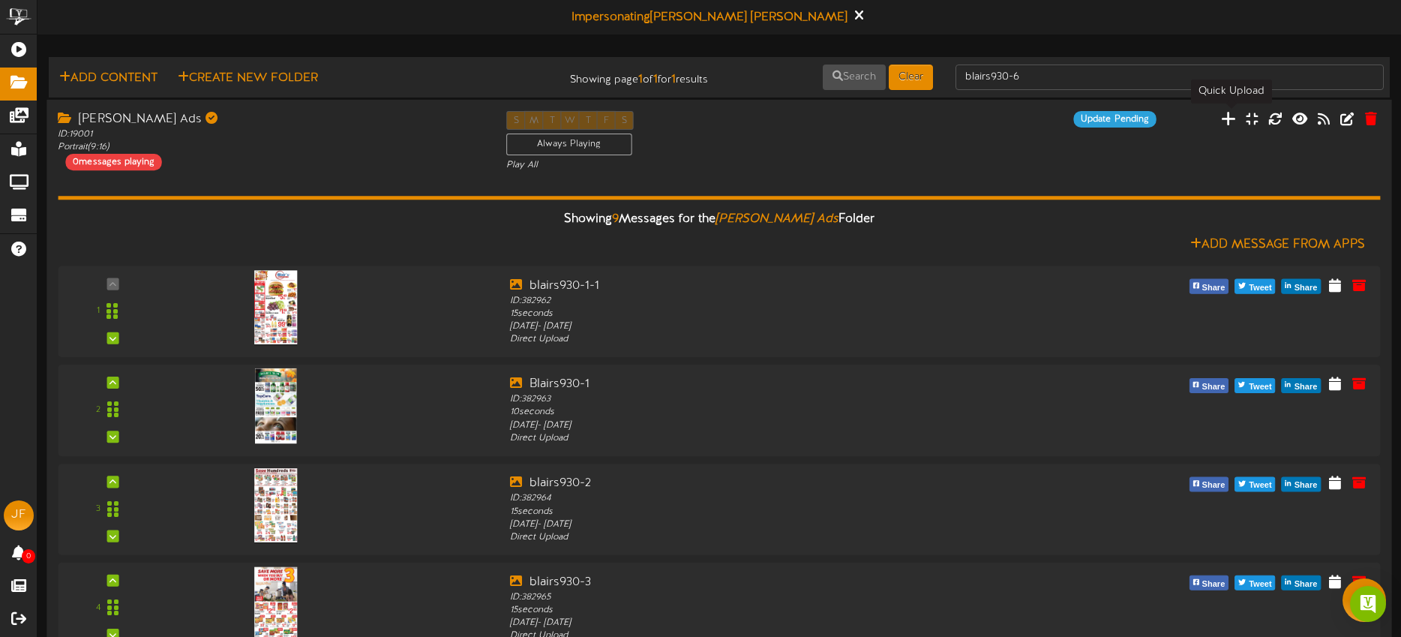
click at [1226, 118] on icon at bounding box center [1228, 117] width 15 height 16
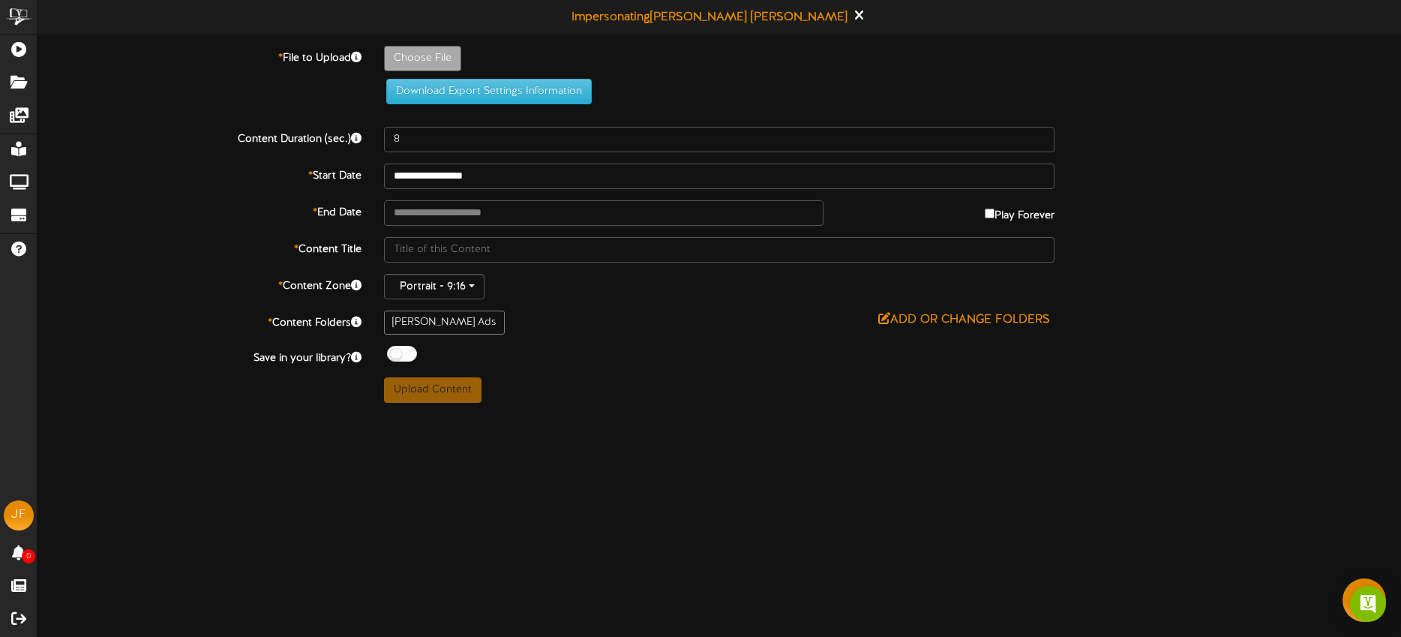
type input "**********"
type input "blairs930-8"
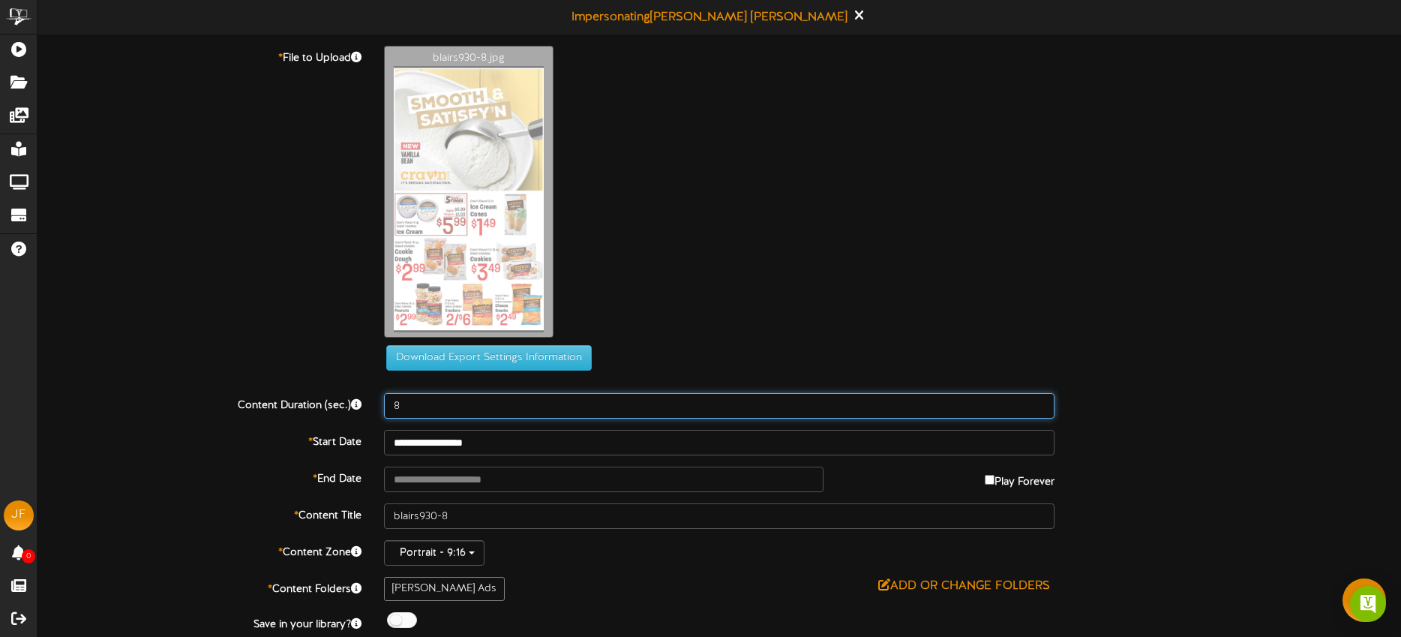
drag, startPoint x: 435, startPoint y: 403, endPoint x: 385, endPoint y: 401, distance: 50.3
click at [385, 402] on input "8" at bounding box center [719, 405] width 670 height 25
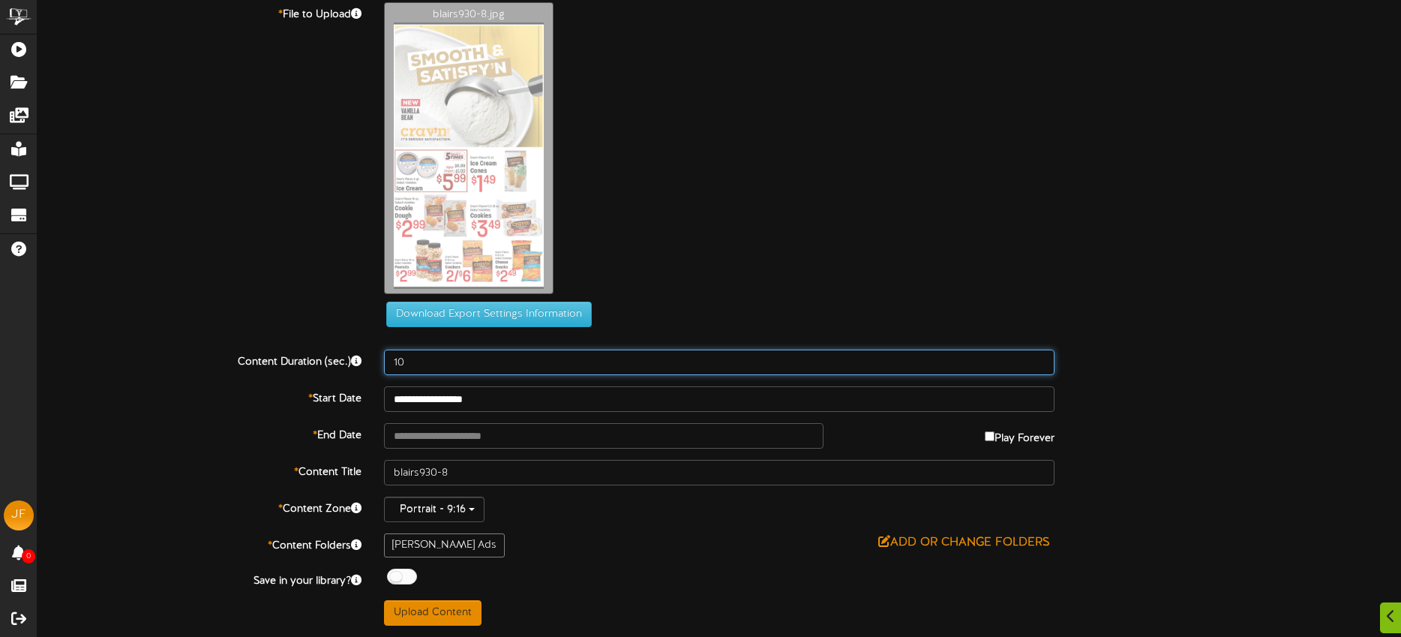
type input "10"
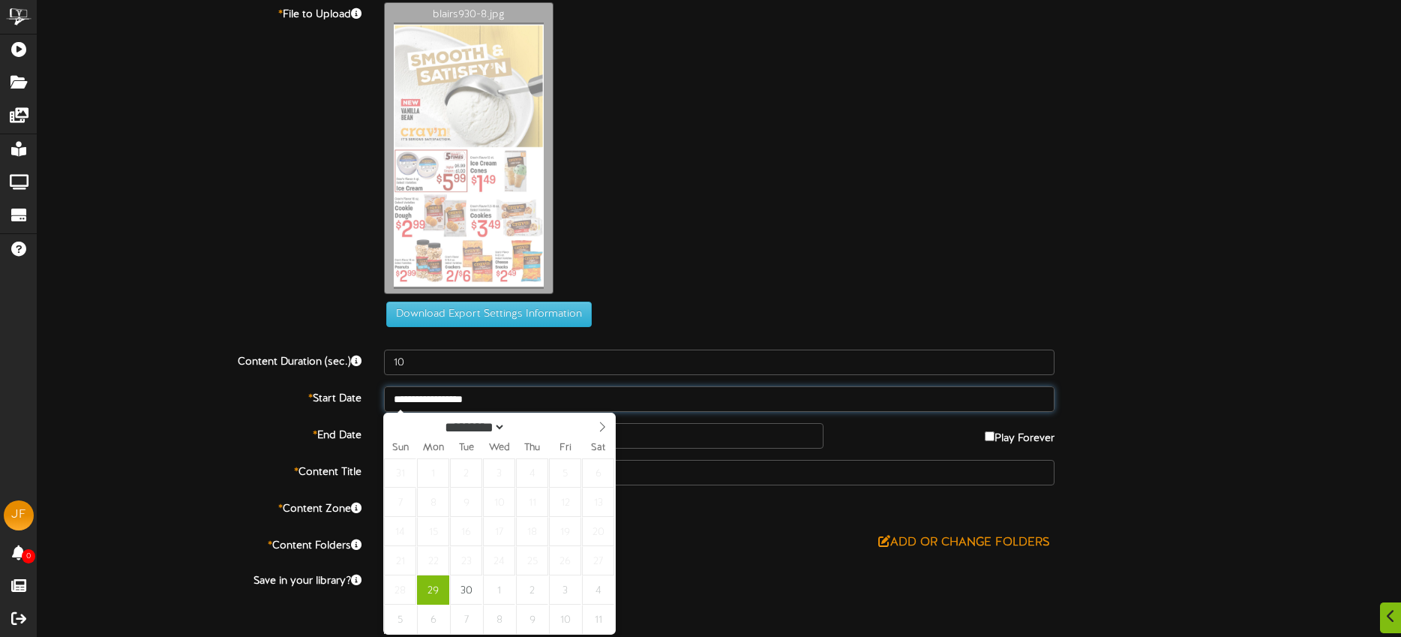
click at [508, 398] on input "**********" at bounding box center [719, 398] width 670 height 25
type input "**********"
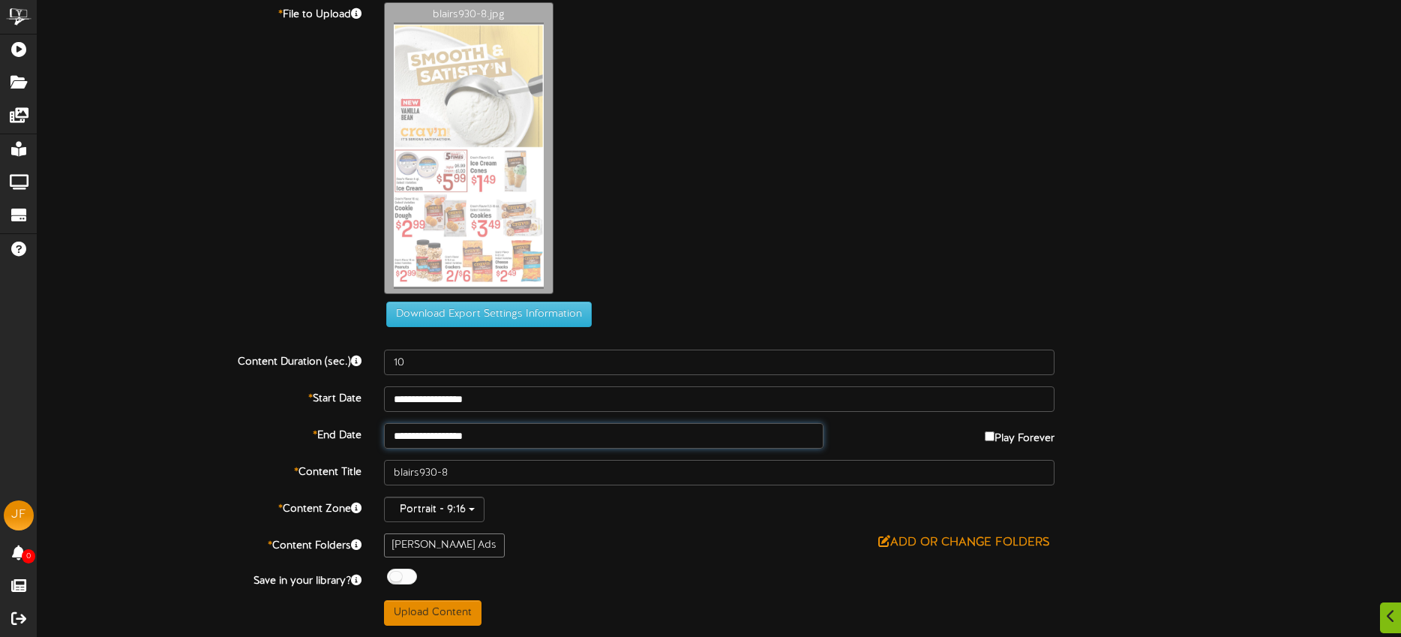
click at [508, 433] on input "**********" at bounding box center [603, 435] width 439 height 25
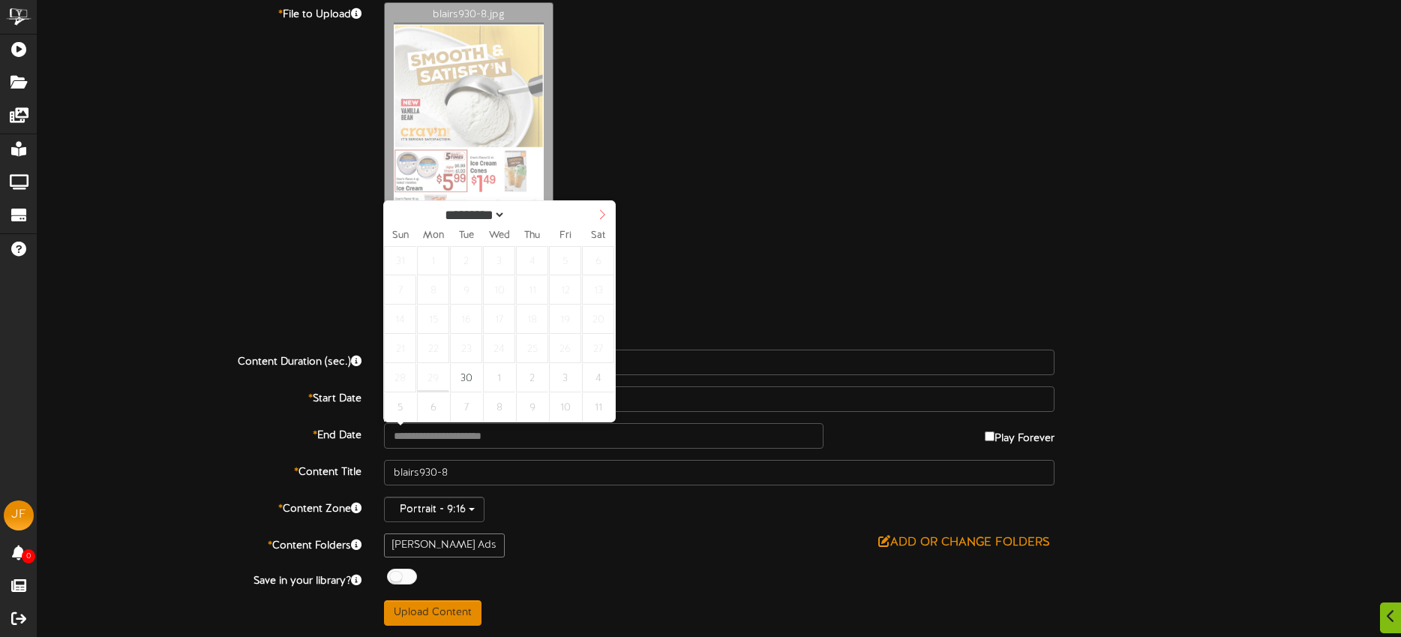
select select "*"
click at [598, 216] on icon at bounding box center [602, 214] width 10 height 10
type input "**********"
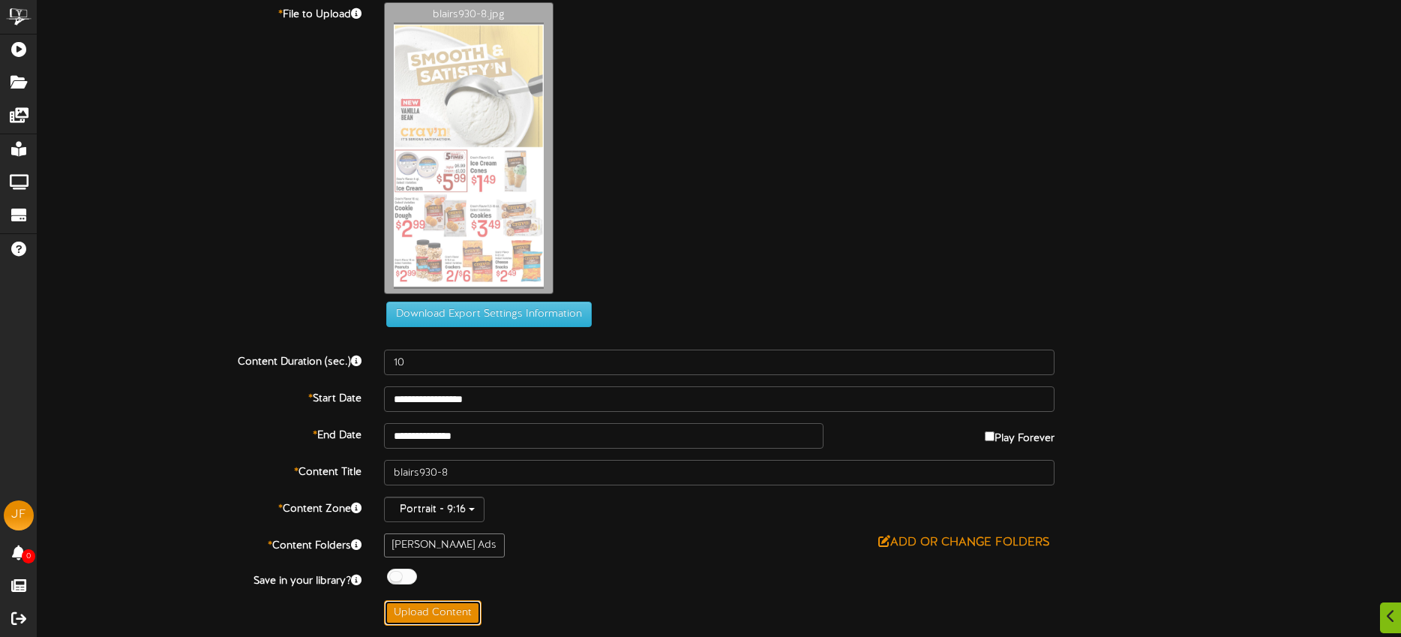
click at [463, 607] on button "Upload Content" at bounding box center [432, 612] width 97 height 25
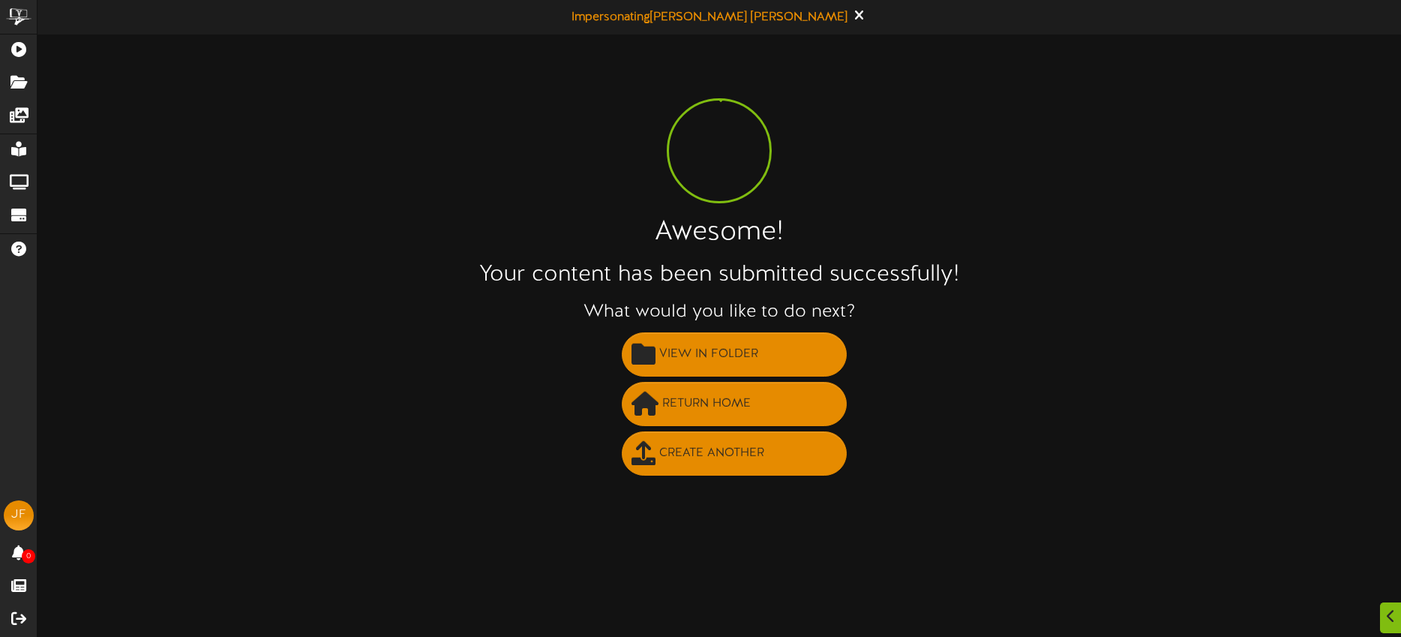
scroll to position [0, 0]
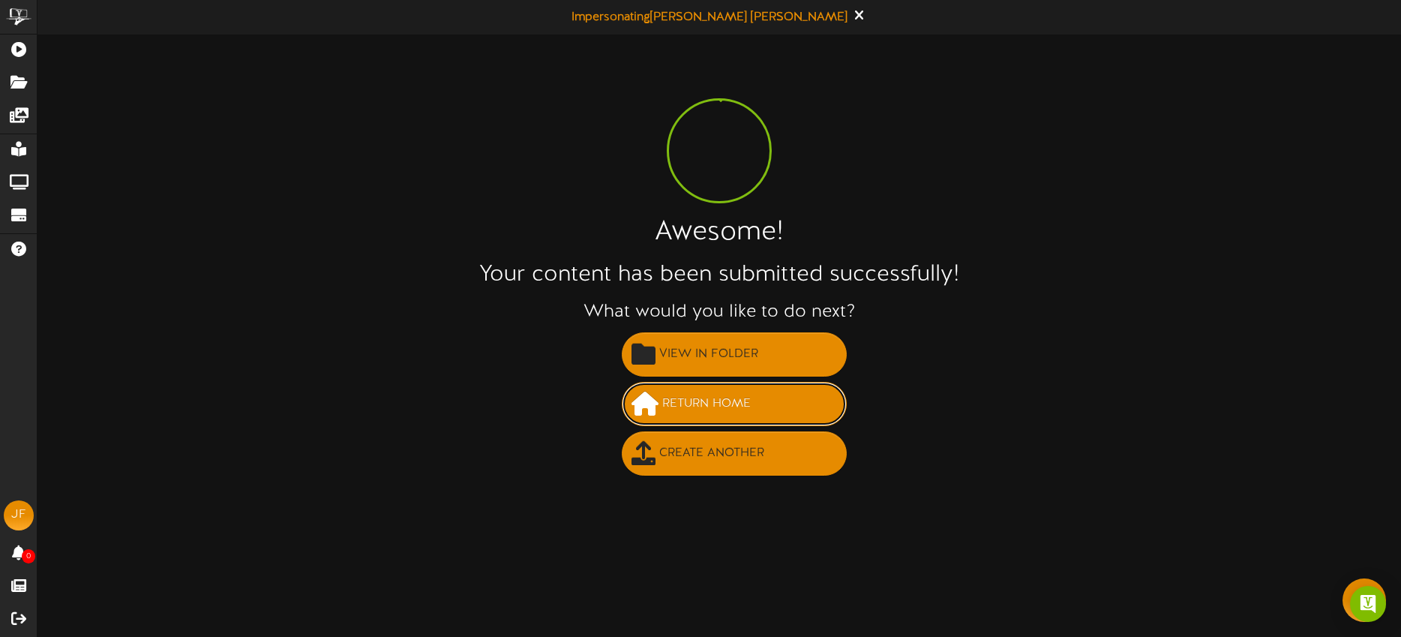
click at [721, 401] on span "Return Home" at bounding box center [706, 403] width 96 height 25
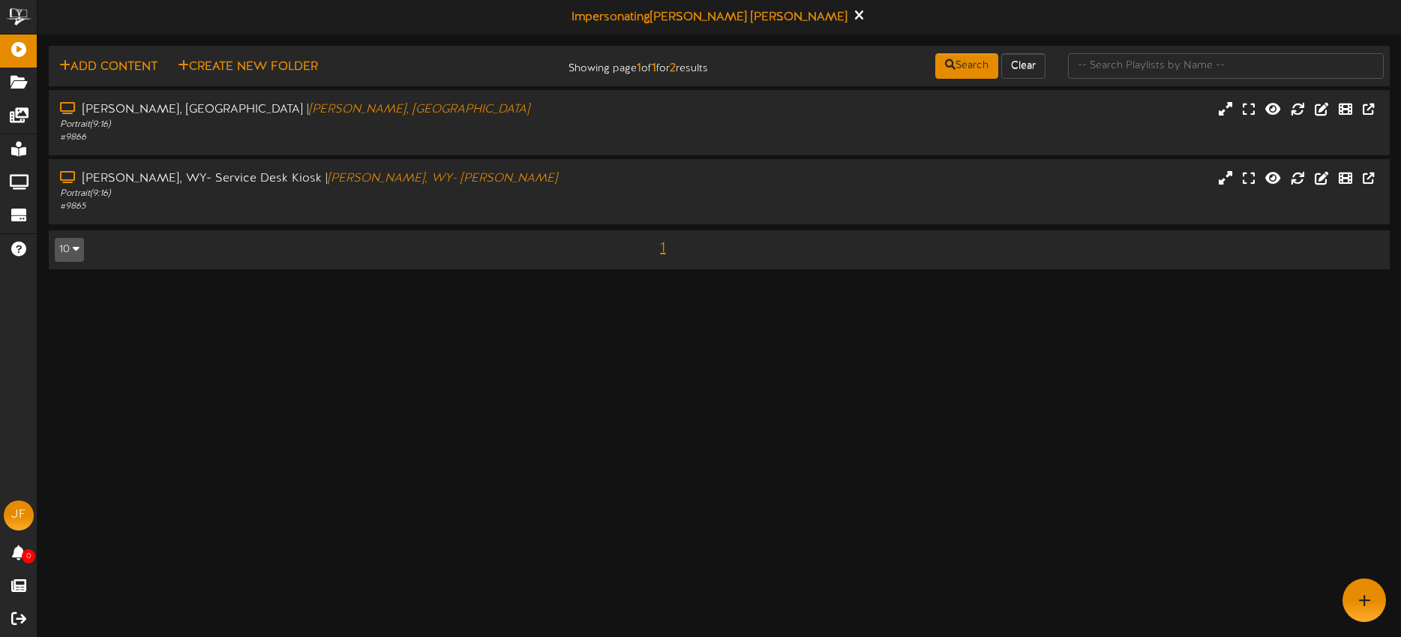
drag, startPoint x: 502, startPoint y: 201, endPoint x: 562, endPoint y: 333, distance: 145.0
click at [502, 201] on div "# 9865" at bounding box center [328, 206] width 536 height 13
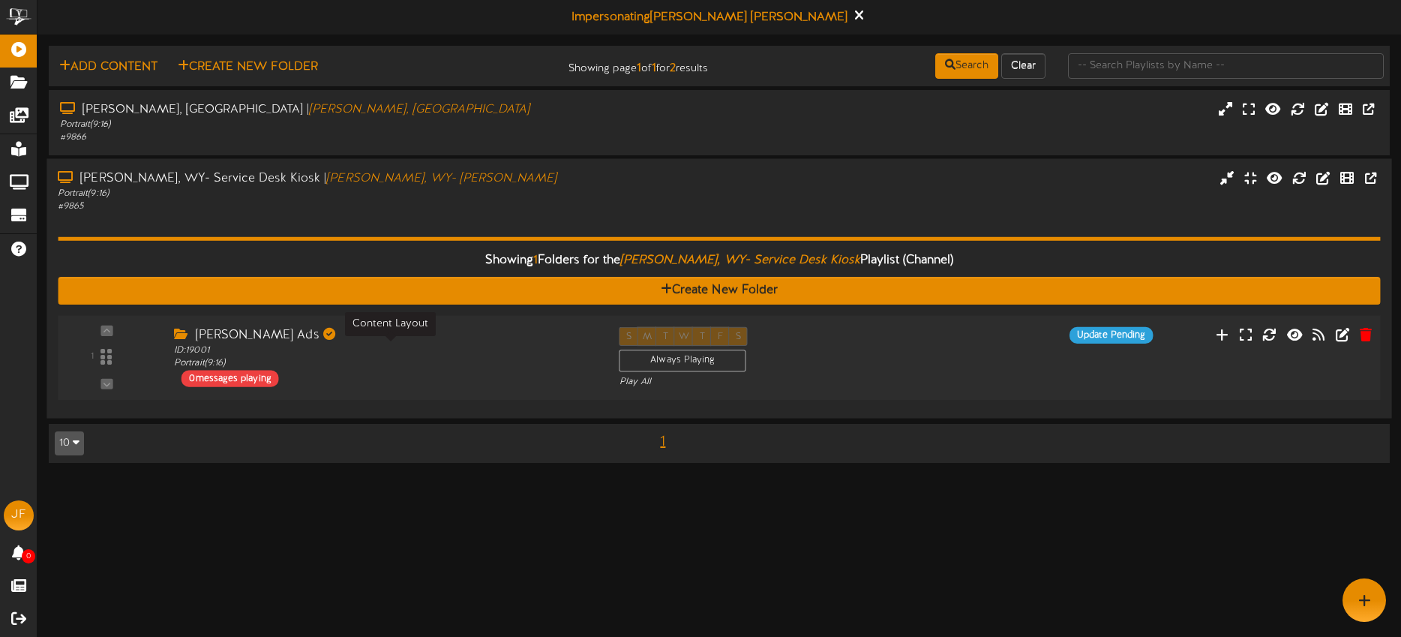
click at [427, 347] on div "ID: 19001 Portrait ( 9:16 )" at bounding box center [385, 357] width 422 height 26
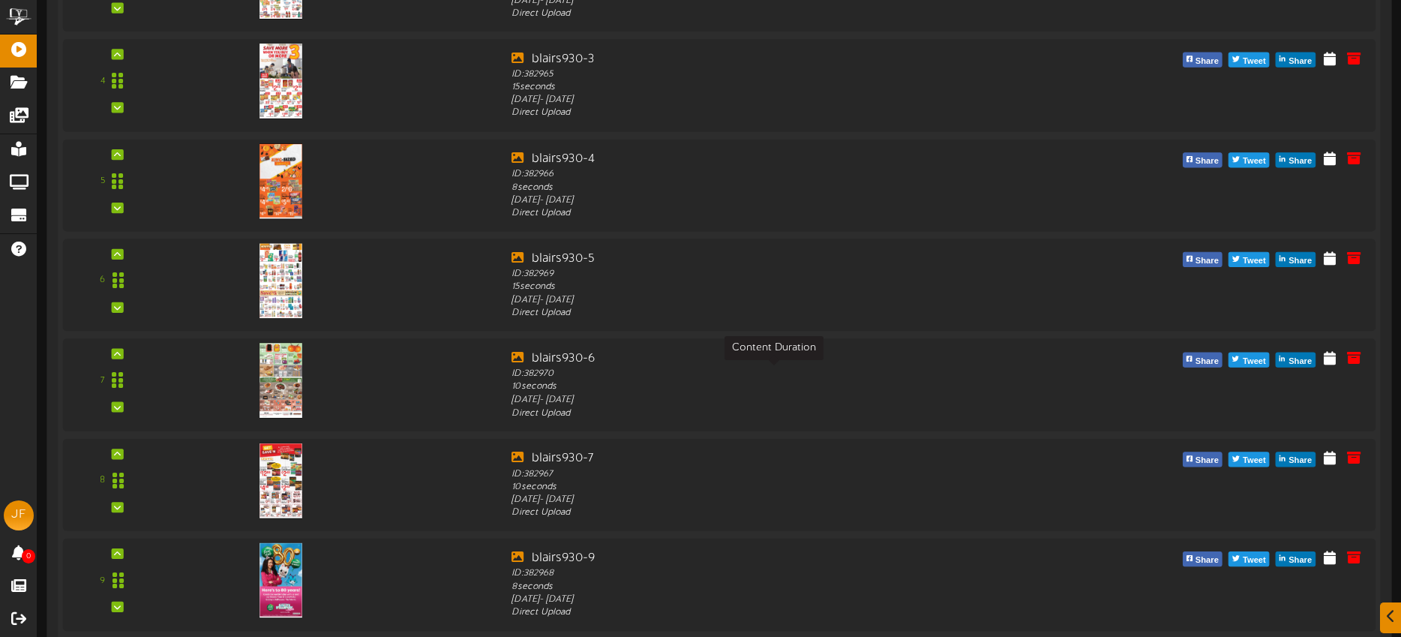
scroll to position [920, 0]
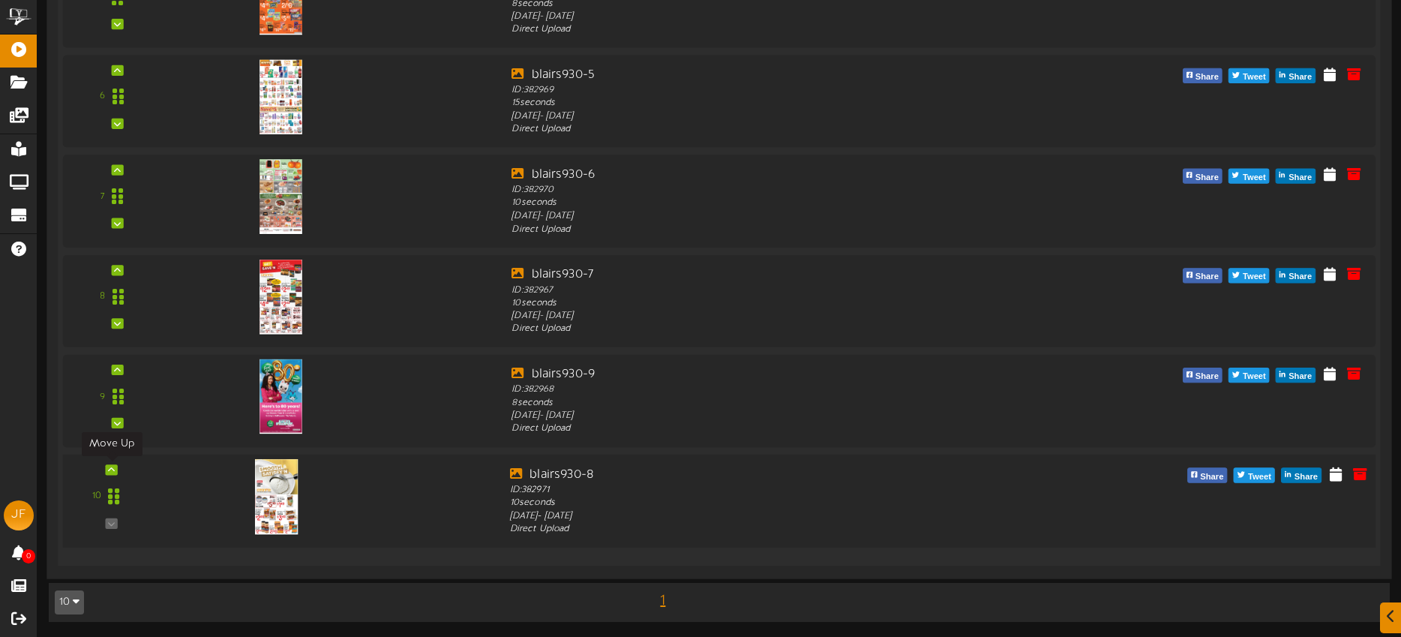
click at [112, 466] on icon at bounding box center [111, 468] width 7 height 7
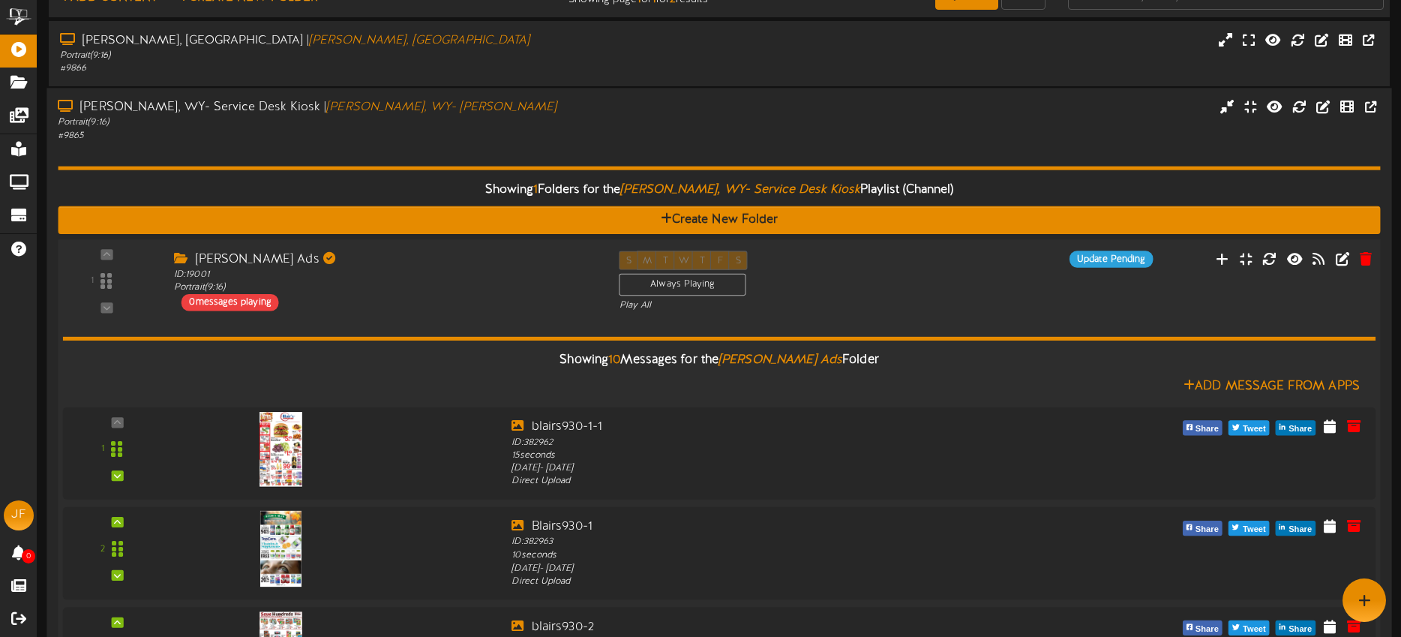
scroll to position [0, 0]
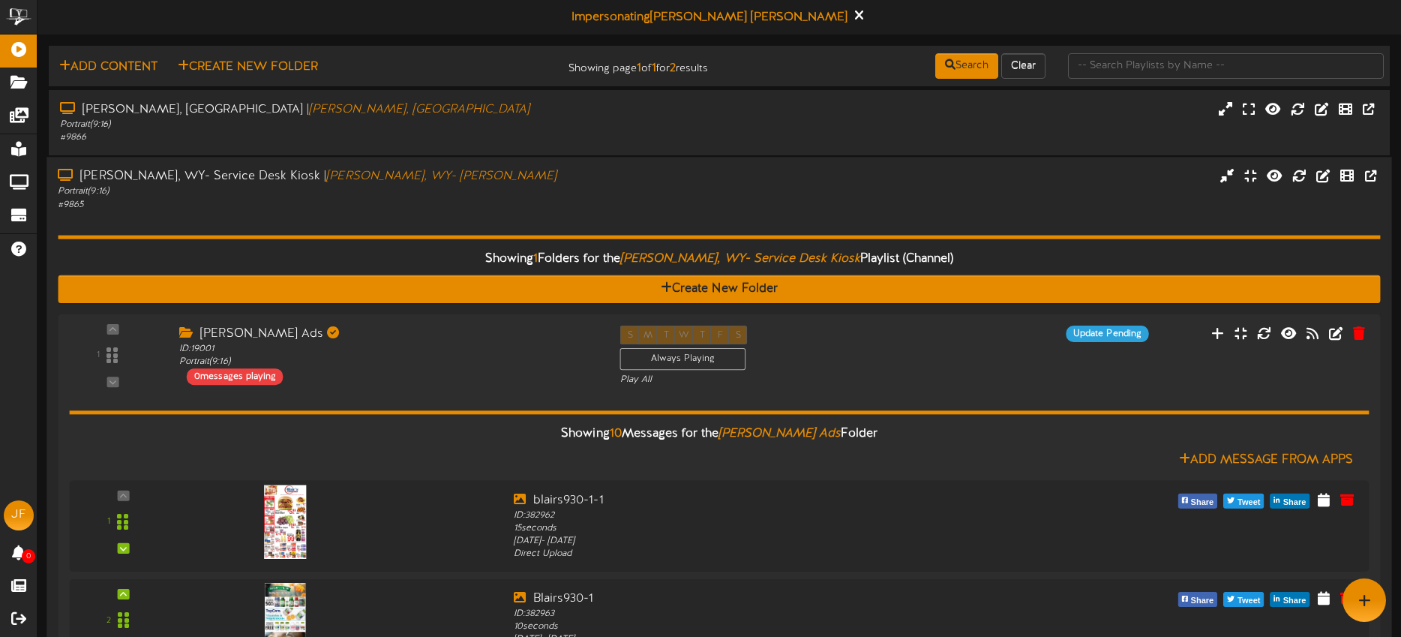
drag, startPoint x: 886, startPoint y: 196, endPoint x: 877, endPoint y: 187, distance: 13.8
click at [886, 196] on div "[PERSON_NAME], WY- Service Desk Kiosk | [PERSON_NAME], WY- [PERSON_NAME] Portra…" at bounding box center [718, 189] width 1345 height 43
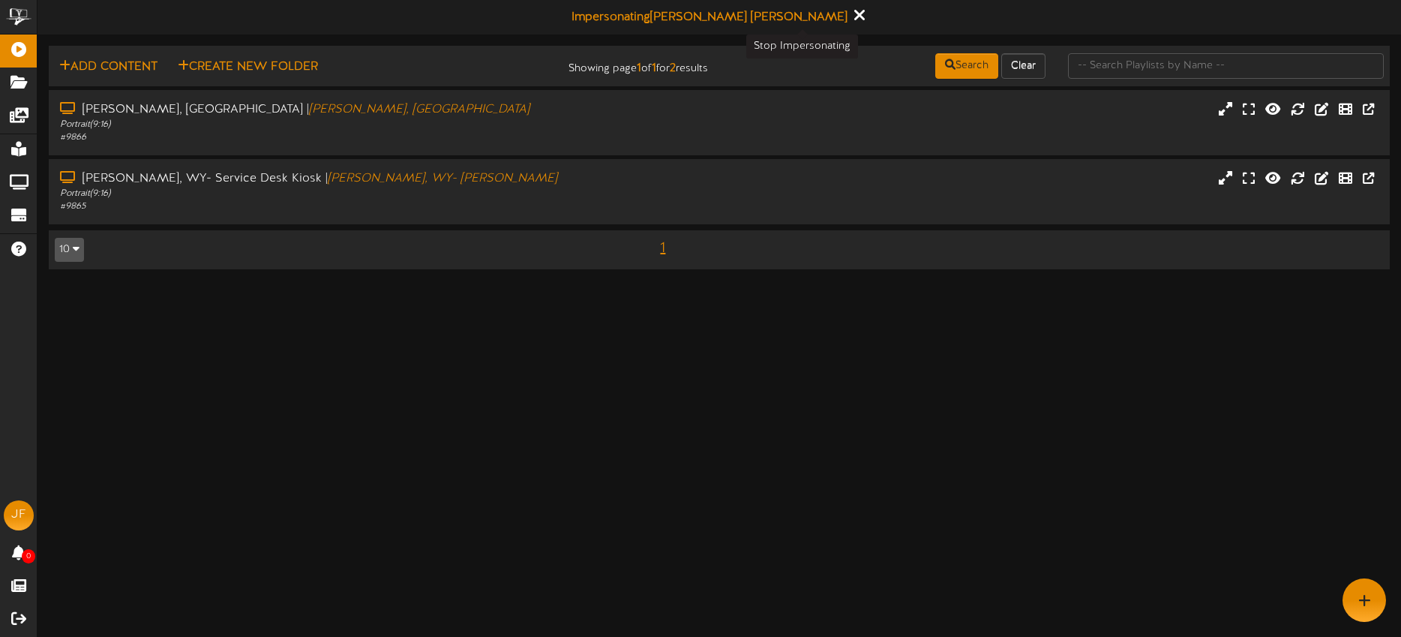
click at [854, 18] on icon at bounding box center [859, 15] width 10 height 16
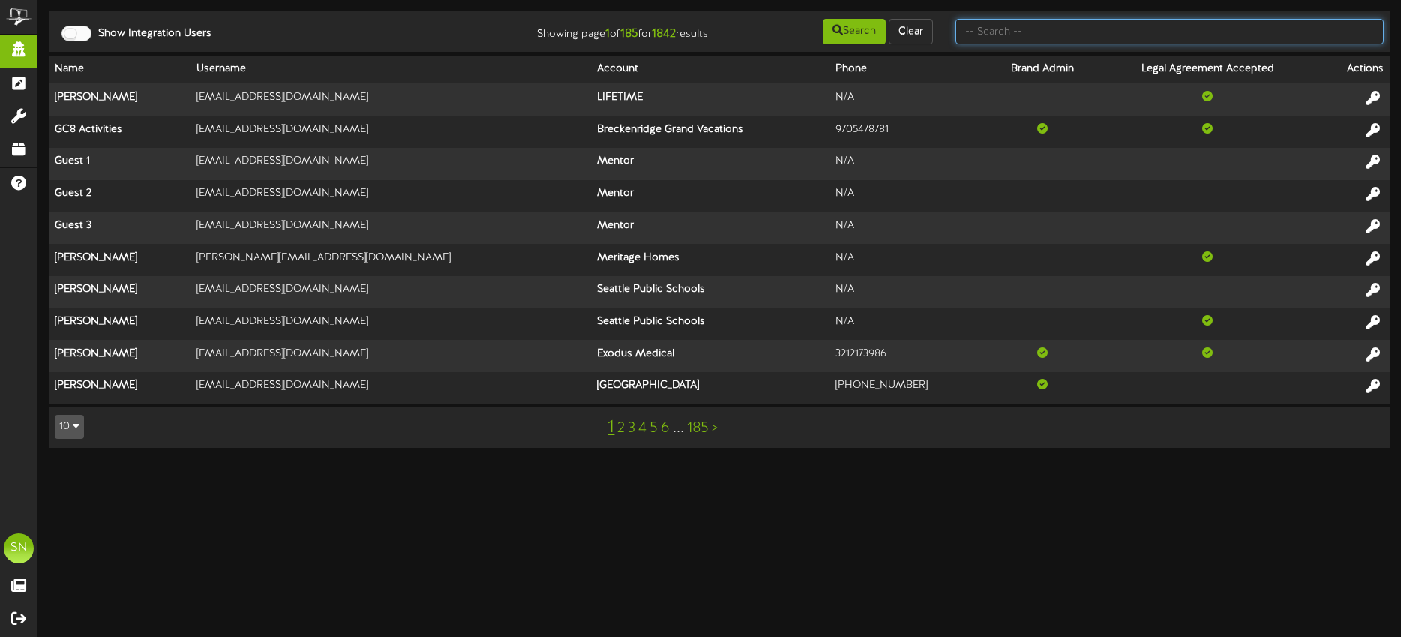
click at [1008, 32] on input "text" at bounding box center [1169, 31] width 428 height 25
type input "cam brammr"
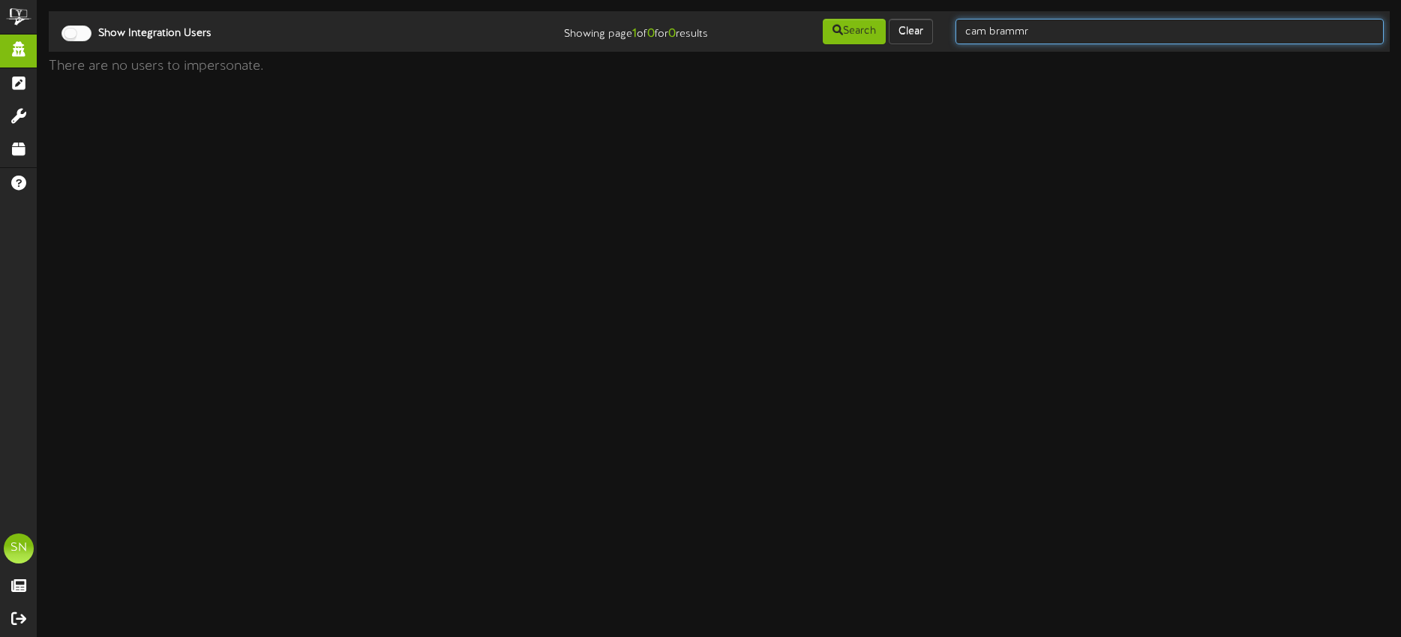
drag, startPoint x: 1061, startPoint y: 34, endPoint x: 950, endPoint y: 32, distance: 111.0
click at [950, 32] on div "cam brammr" at bounding box center [1169, 31] width 451 height 28
type input "christine jensen"
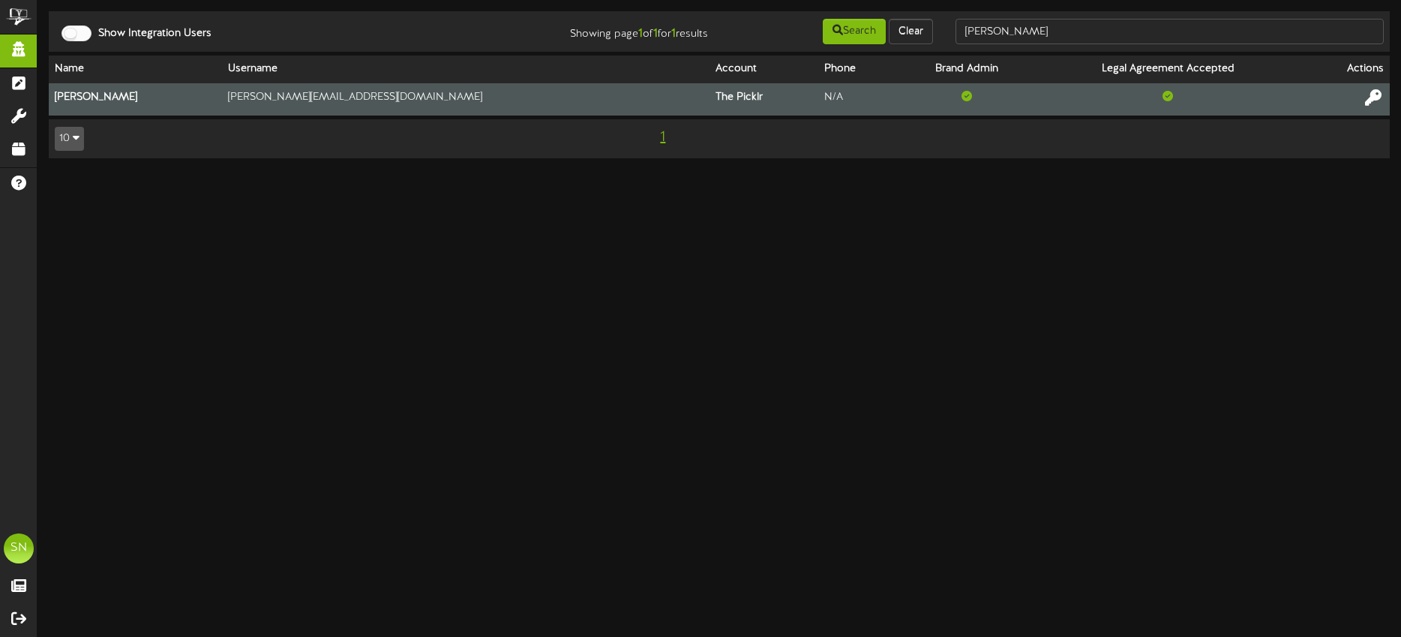
click at [1375, 100] on icon at bounding box center [1373, 97] width 16 height 16
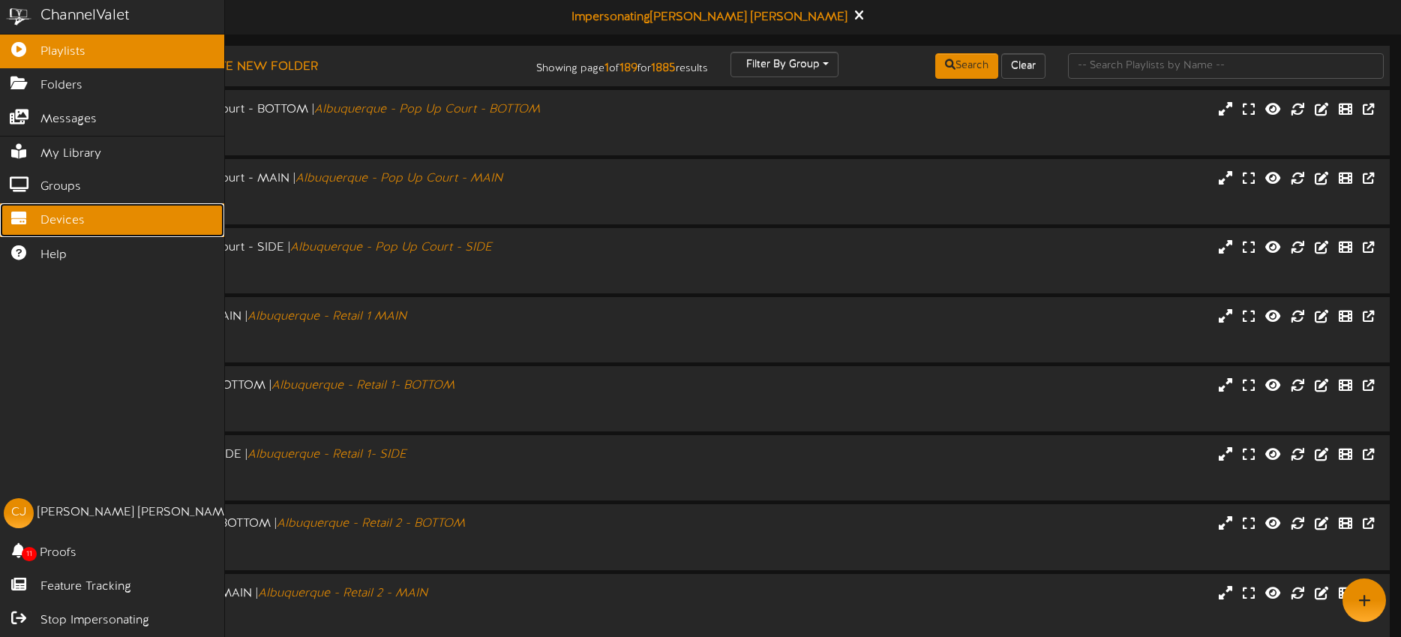
click at [49, 224] on span "Devices" at bounding box center [62, 220] width 44 height 17
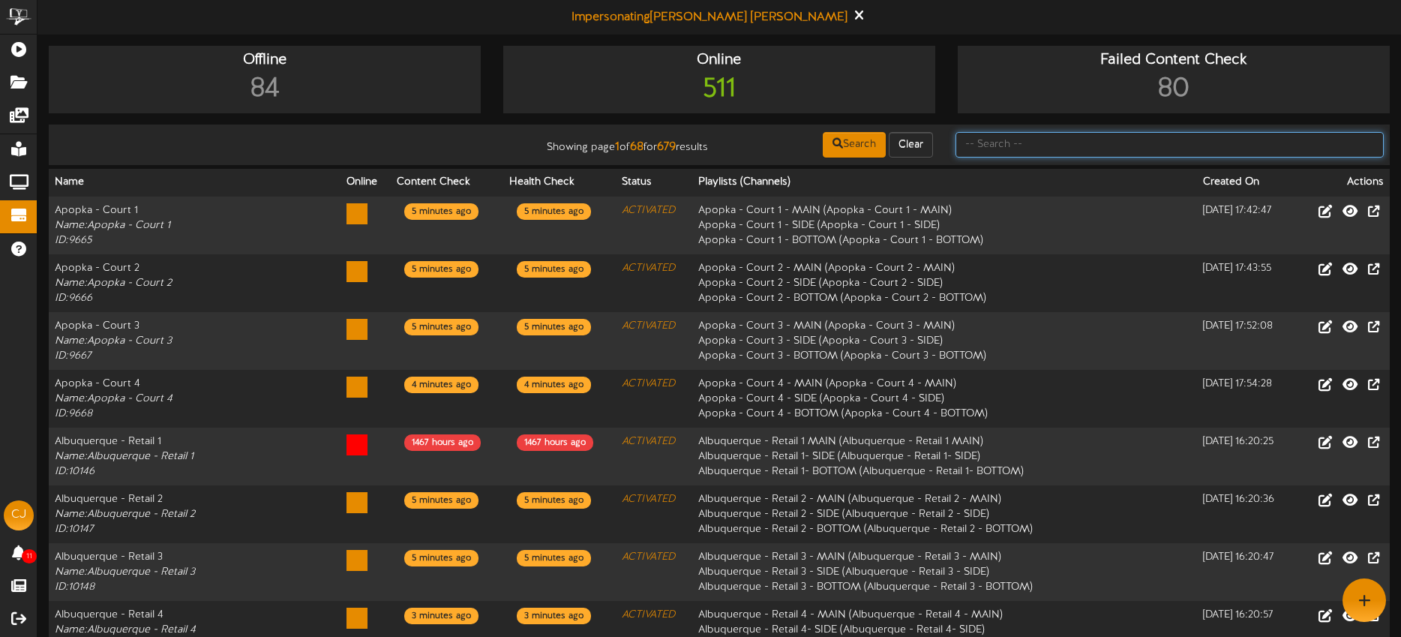
click at [1014, 132] on input "text" at bounding box center [1169, 144] width 428 height 25
type input "fort [PERSON_NAME]"
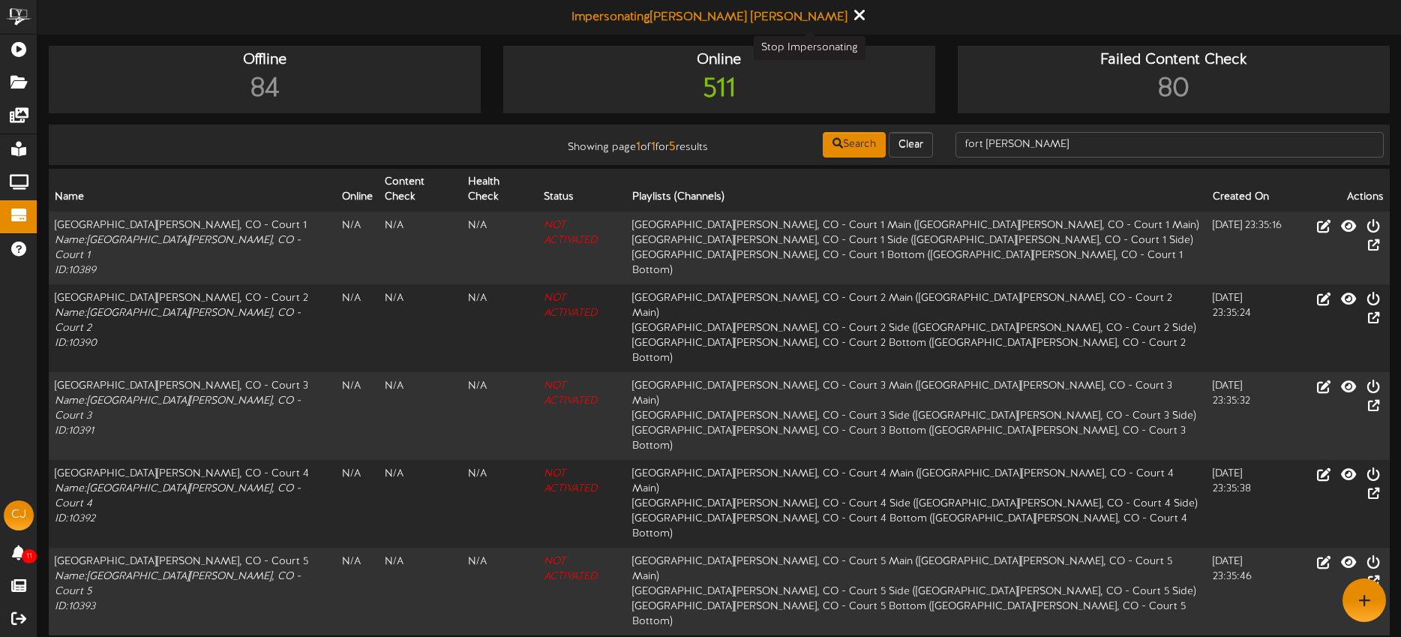
click at [854, 17] on icon at bounding box center [859, 15] width 10 height 16
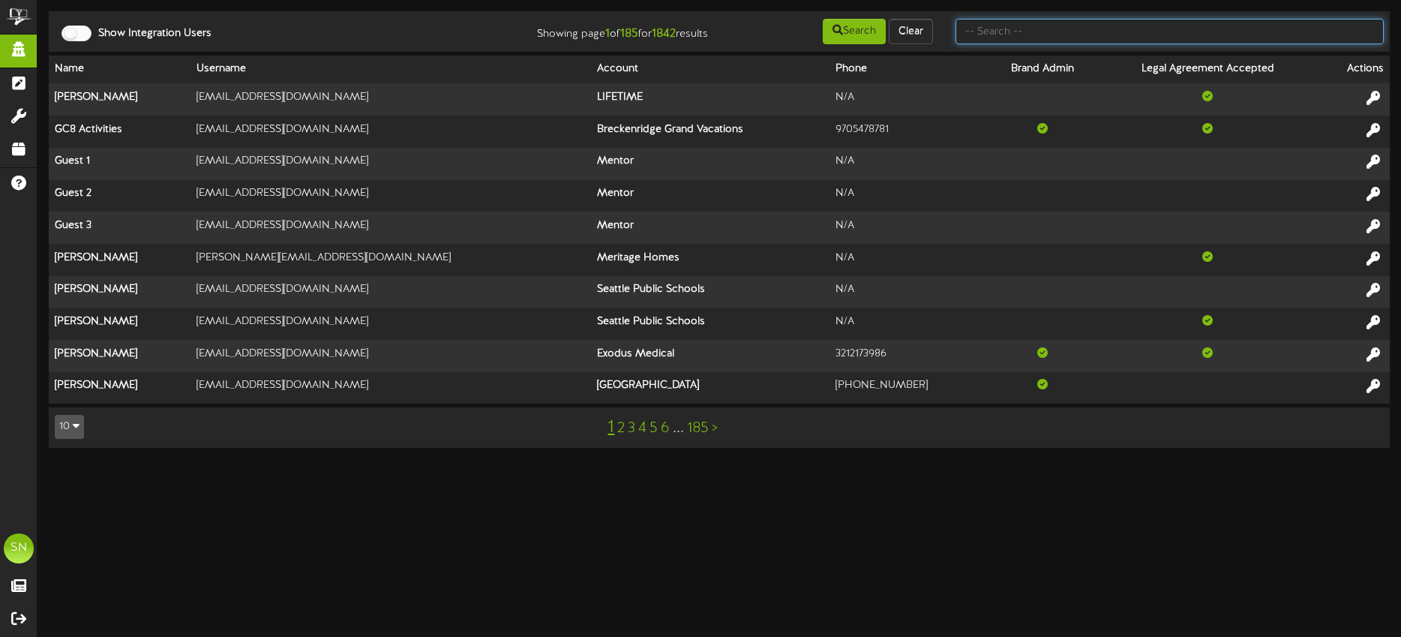
click at [1061, 33] on input "text" at bounding box center [1169, 31] width 428 height 25
type input "shane shorts"
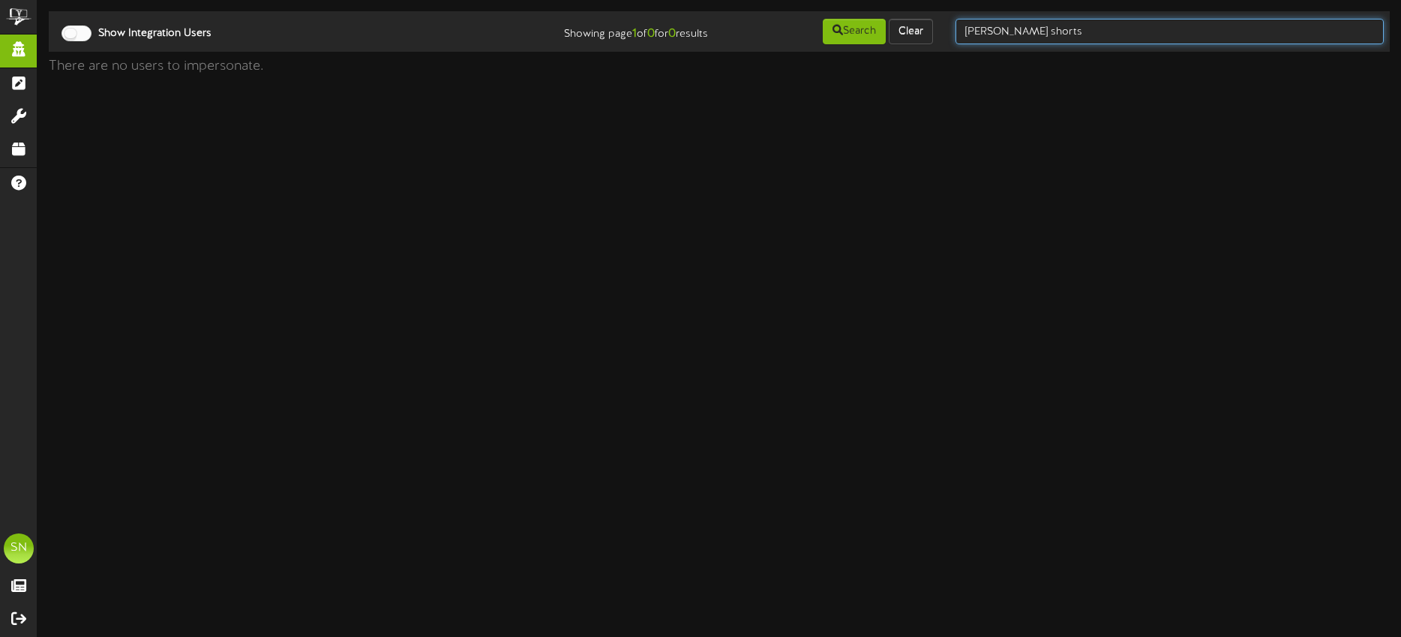
click at [1054, 34] on input "shane shorts" at bounding box center [1169, 31] width 428 height 25
drag, startPoint x: 1049, startPoint y: 34, endPoint x: 949, endPoint y: 29, distance: 99.9
click at [949, 29] on div "shane shorts" at bounding box center [1169, 31] width 451 height 28
type input "kirsten shorts"
drag, startPoint x: 1068, startPoint y: 28, endPoint x: 963, endPoint y: 27, distance: 105.0
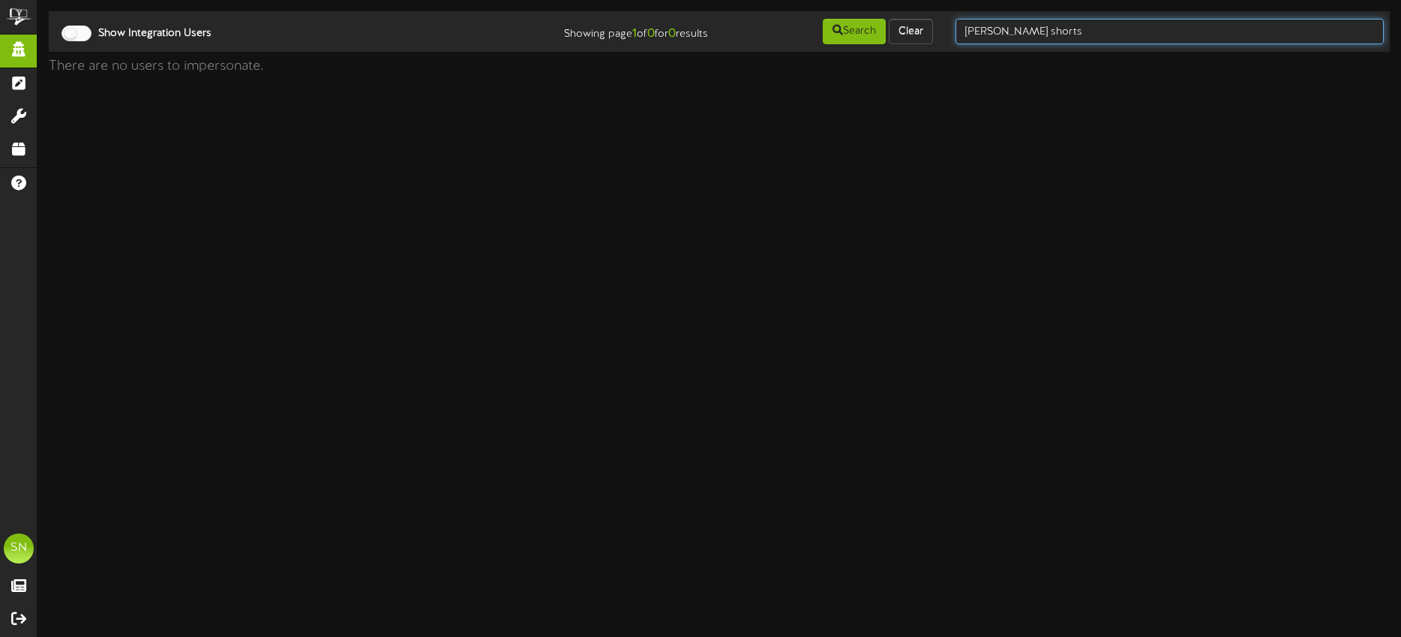
click at [963, 27] on input "kirsten shorts" at bounding box center [1169, 31] width 428 height 25
type input "kirsten"
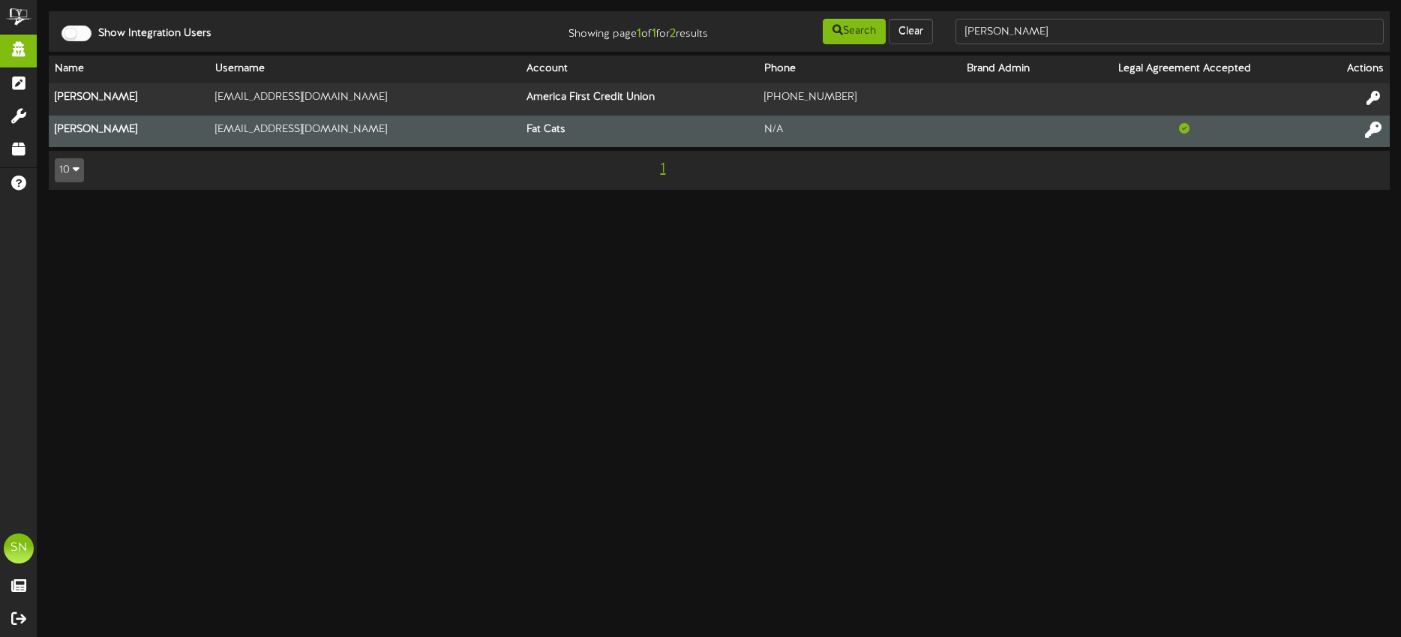
click at [1373, 126] on icon at bounding box center [1373, 129] width 16 height 16
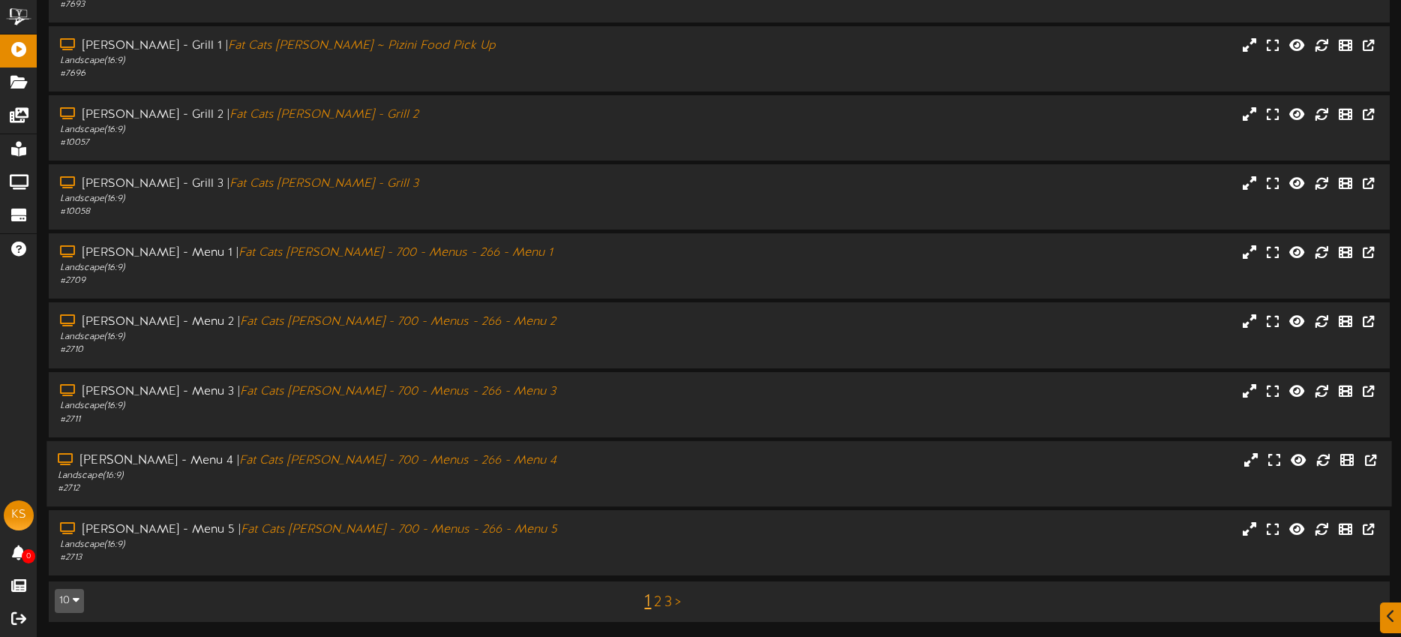
scroll to position [194, 0]
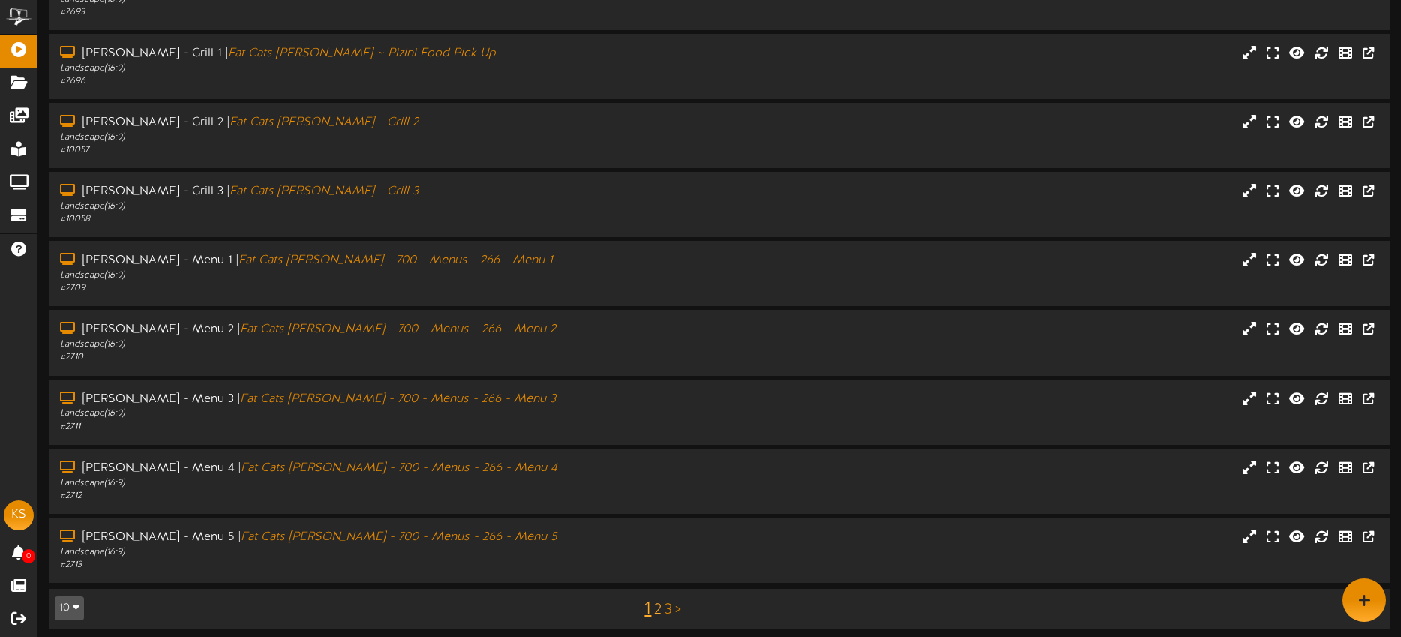
click at [656, 609] on link "2" at bounding box center [657, 609] width 7 height 16
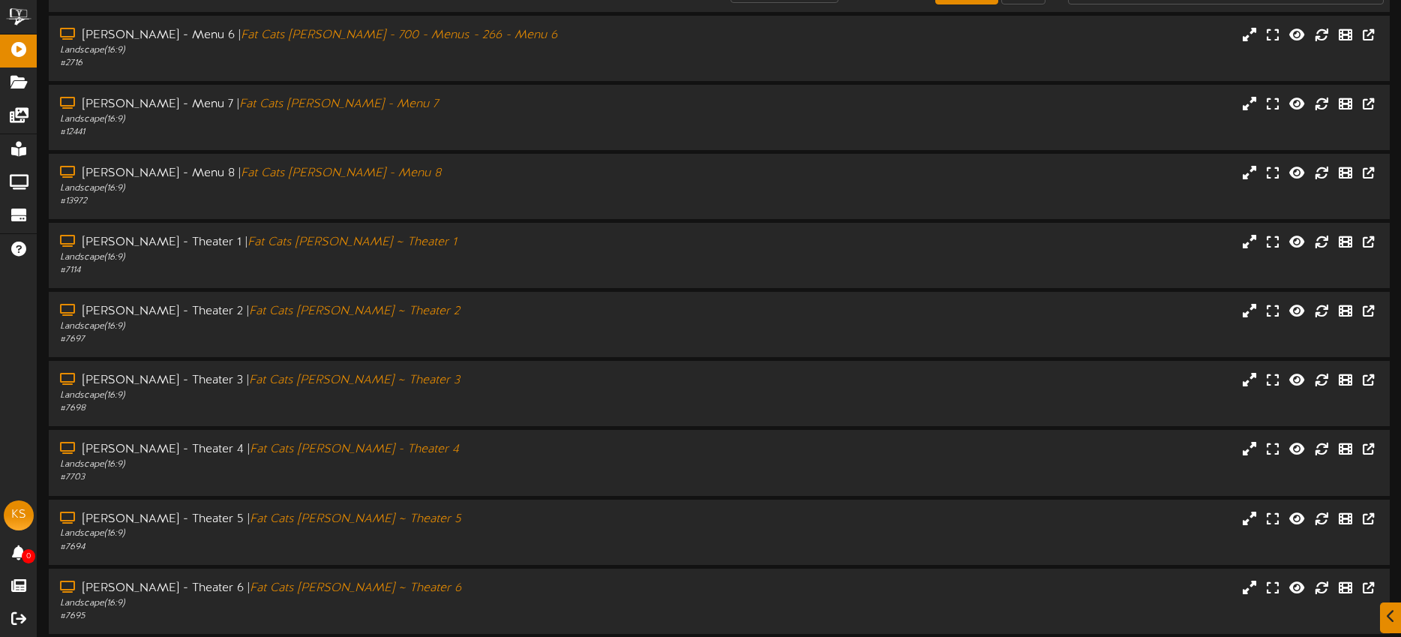
scroll to position [131, 0]
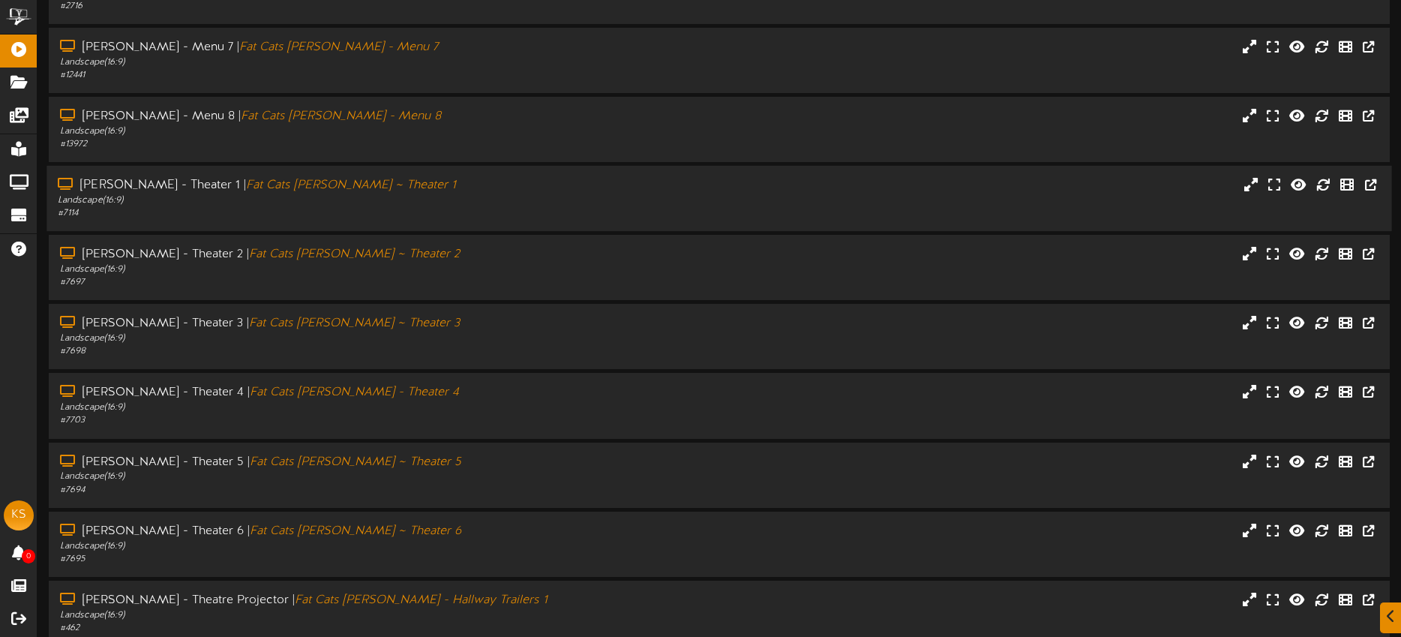
click at [402, 200] on div "Landscape ( 16:9 )" at bounding box center [327, 200] width 538 height 13
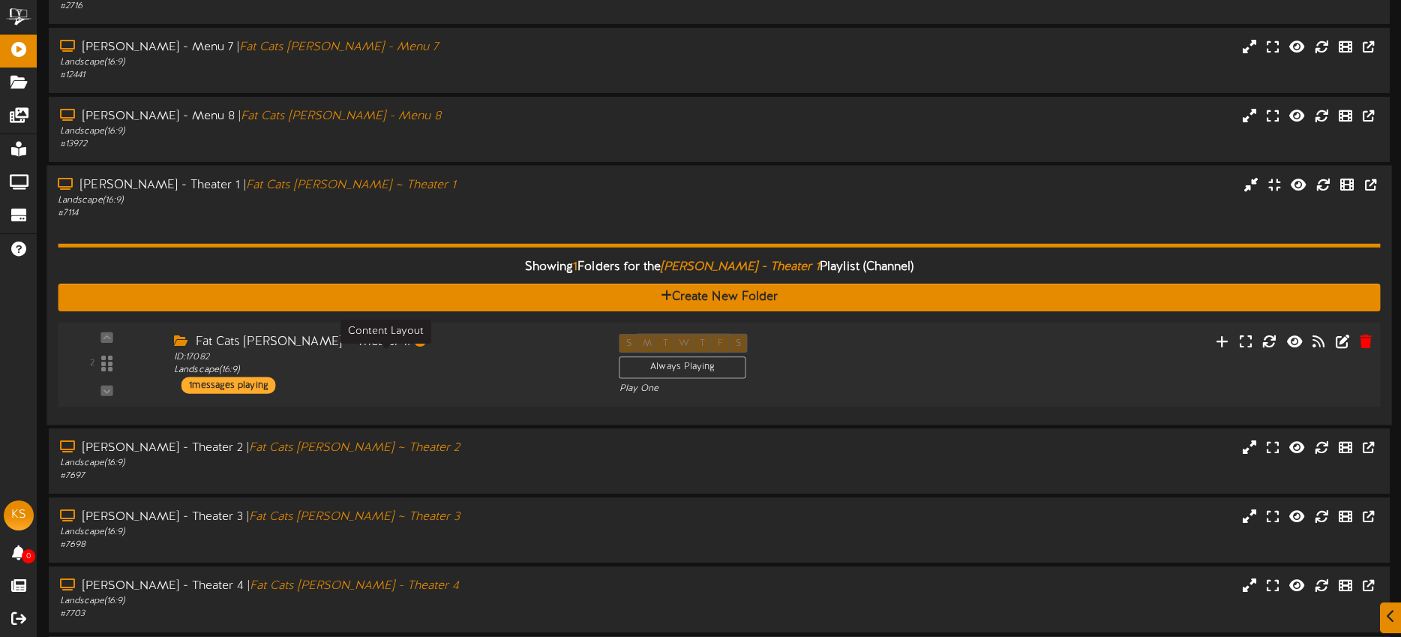
click at [442, 360] on div "ID: 17082 Landscape ( 16:9 )" at bounding box center [385, 364] width 422 height 26
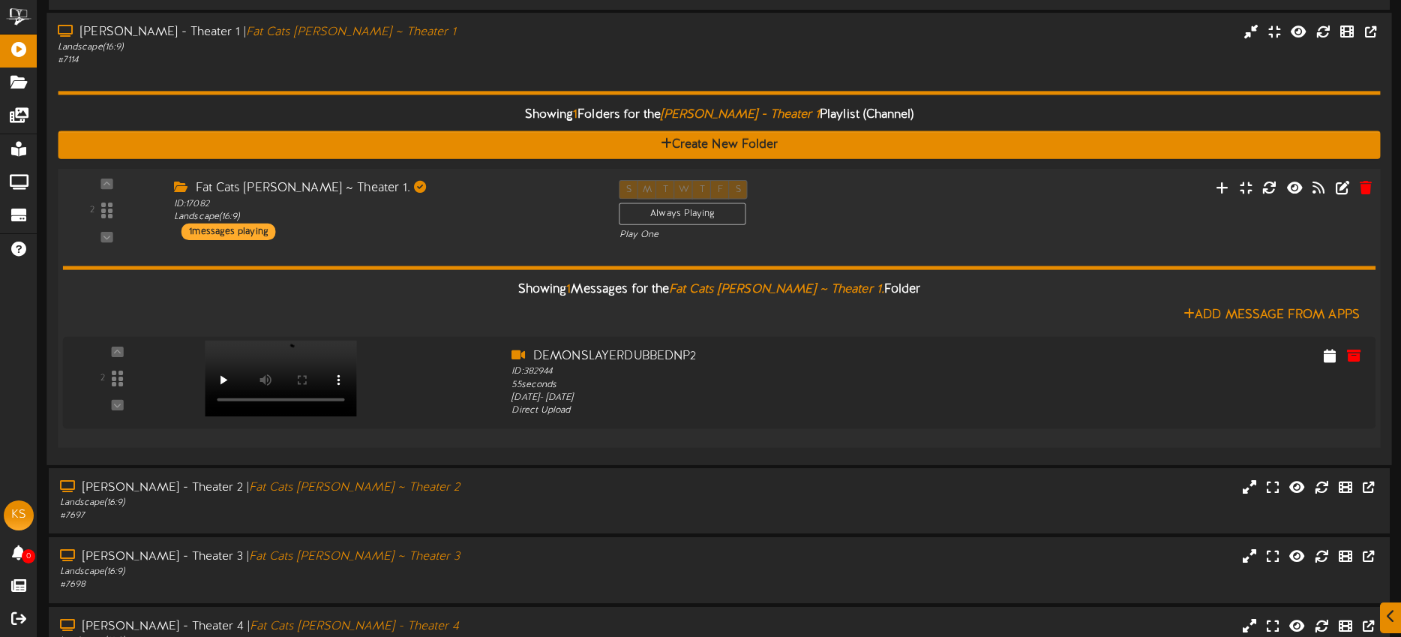
scroll to position [268, 0]
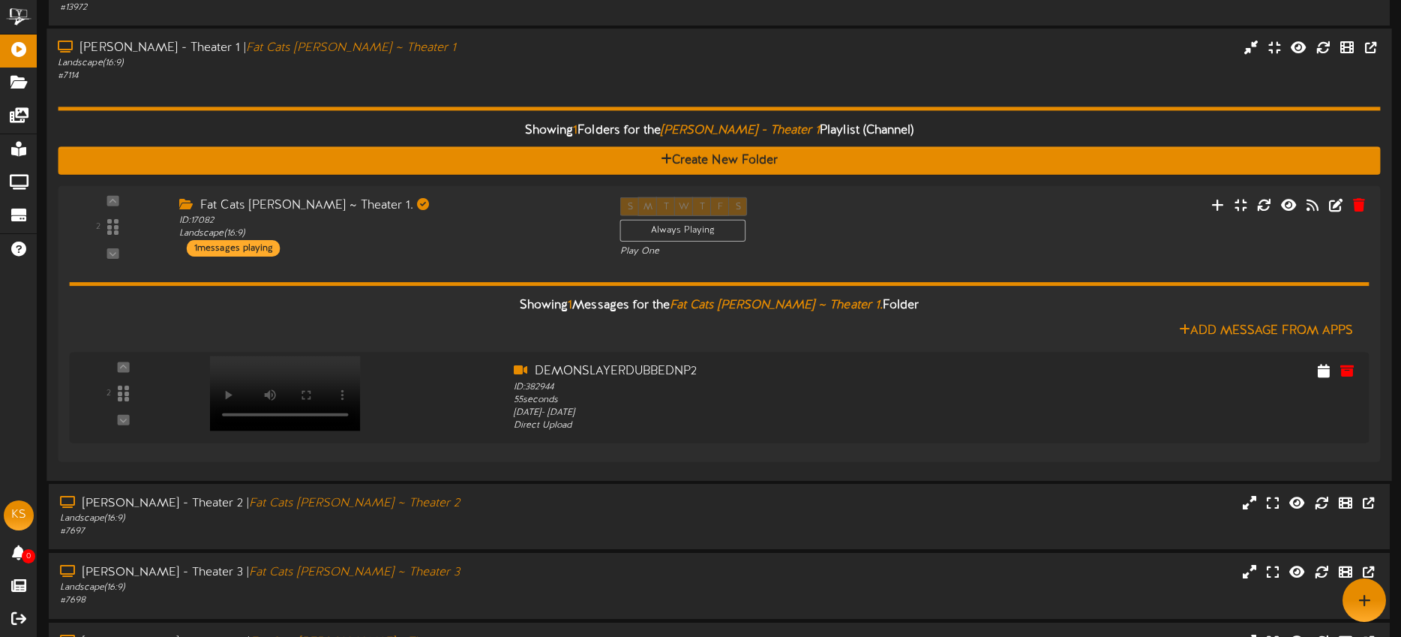
click at [1161, 80] on div "Gilbert - Theater 1 | Fat Cats Gilbert ~ Theater 1 Landscape ( 16:9 ) # 7114" at bounding box center [718, 61] width 1345 height 43
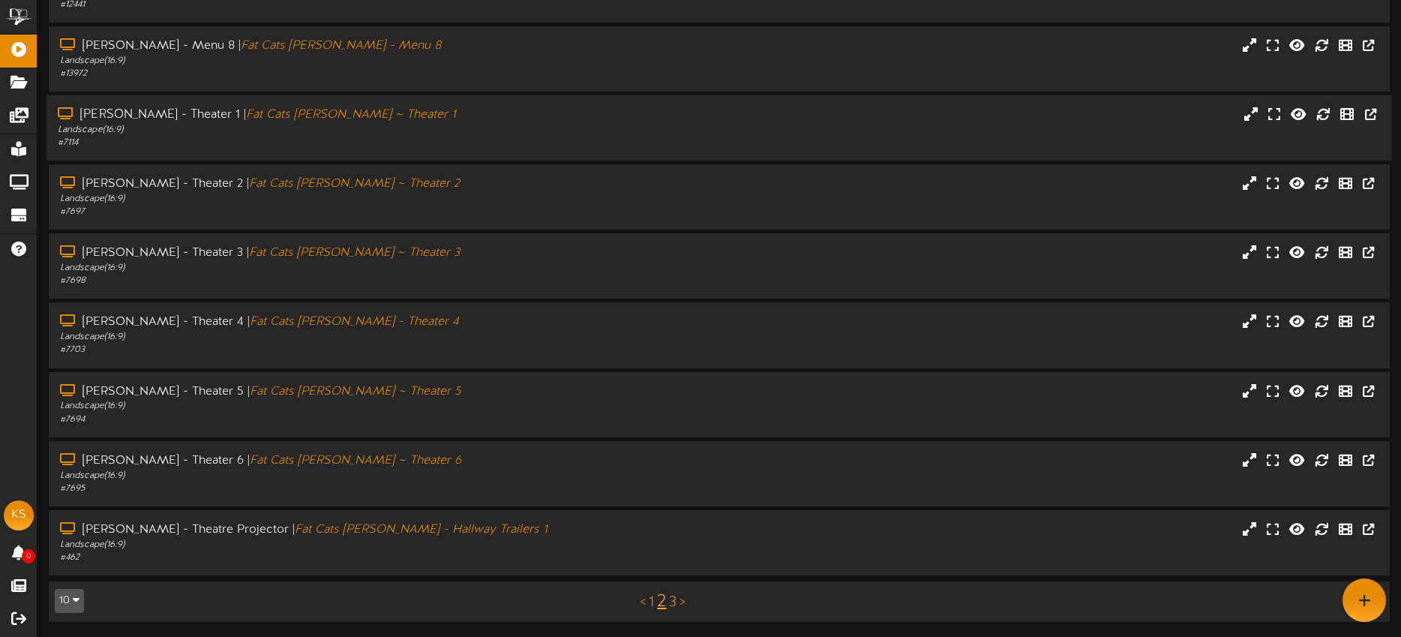
click at [1088, 112] on div "Gilbert - Theater 1 | Fat Cats Gilbert ~ Theater 1 Landscape ( 16:9 ) # 7114" at bounding box center [718, 127] width 1345 height 43
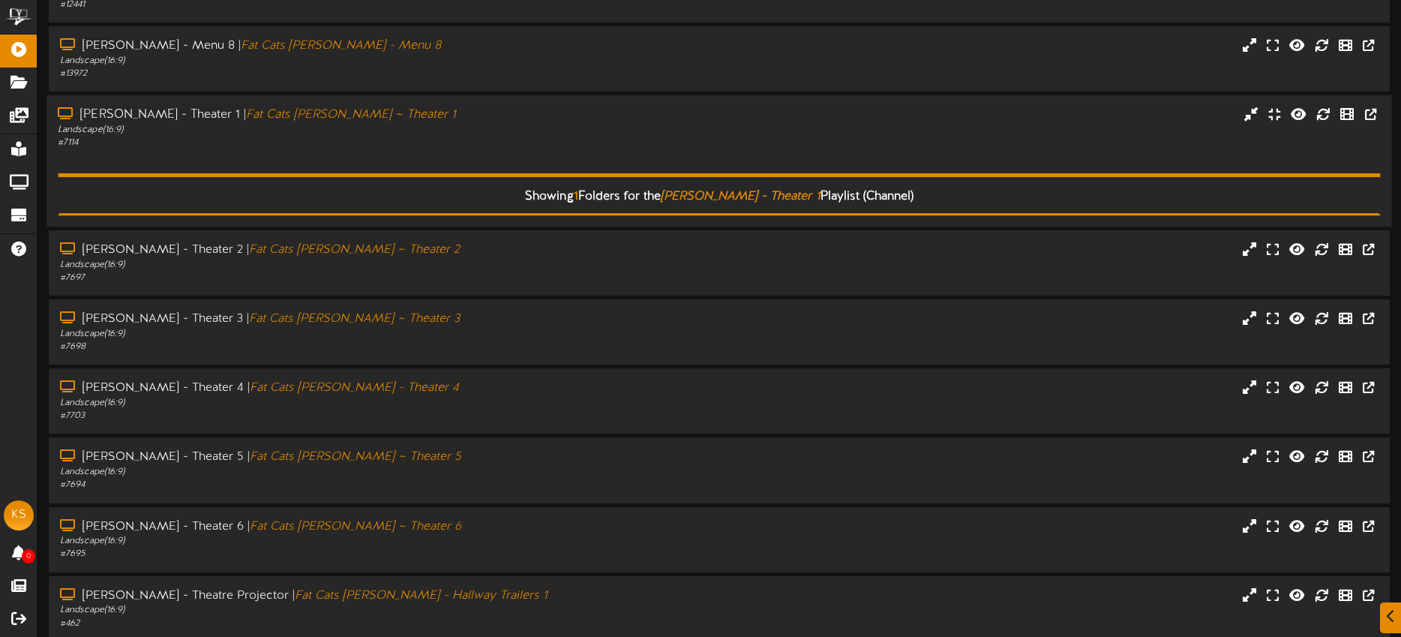
scroll to position [211, 0]
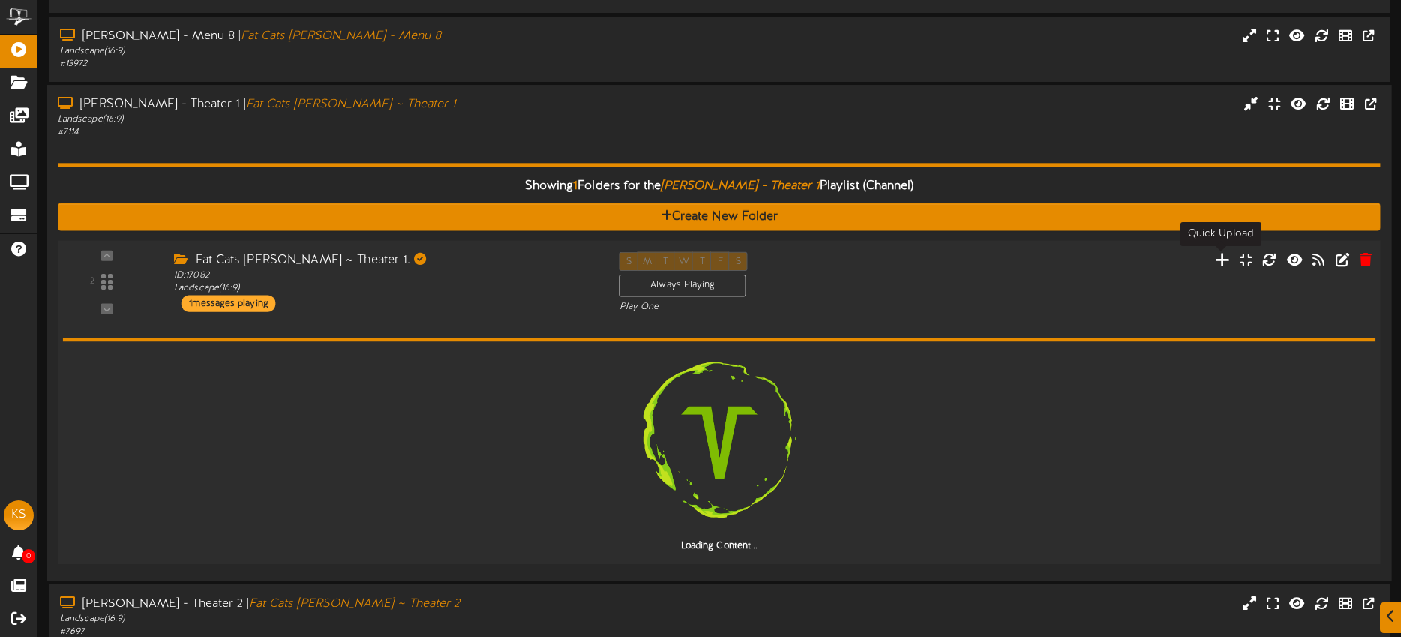
click at [1219, 260] on icon at bounding box center [1223, 258] width 16 height 16
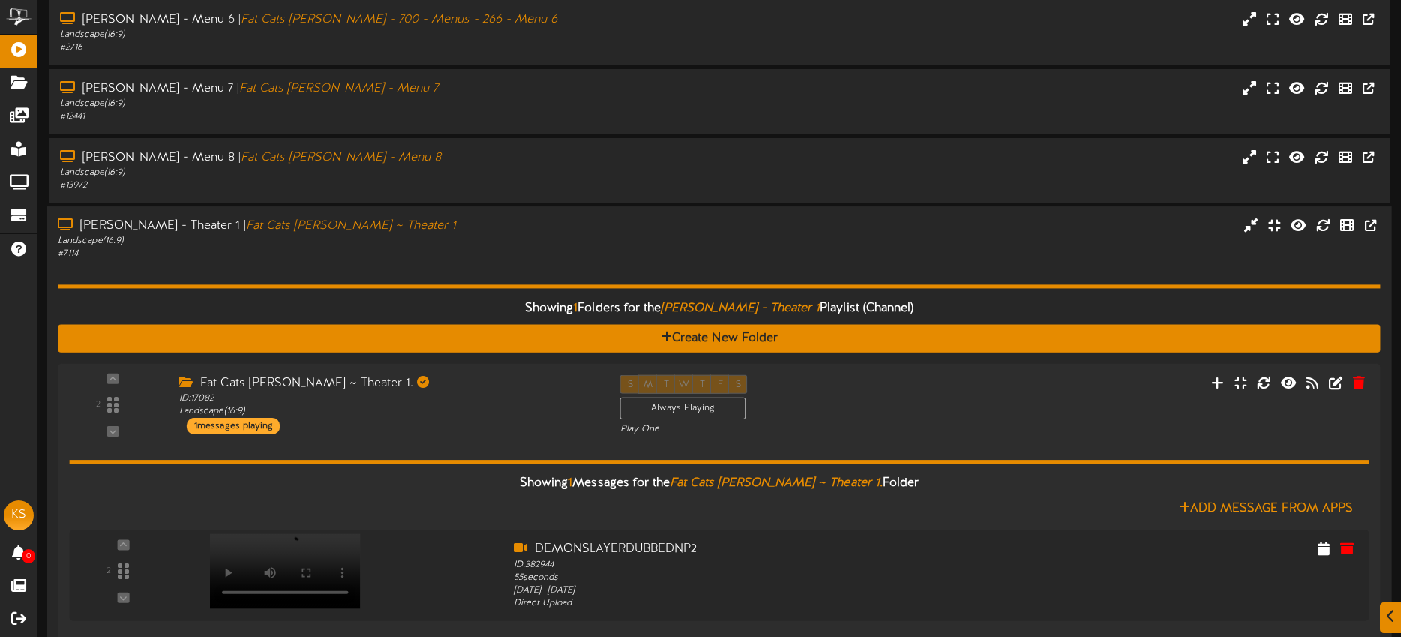
scroll to position [92, 0]
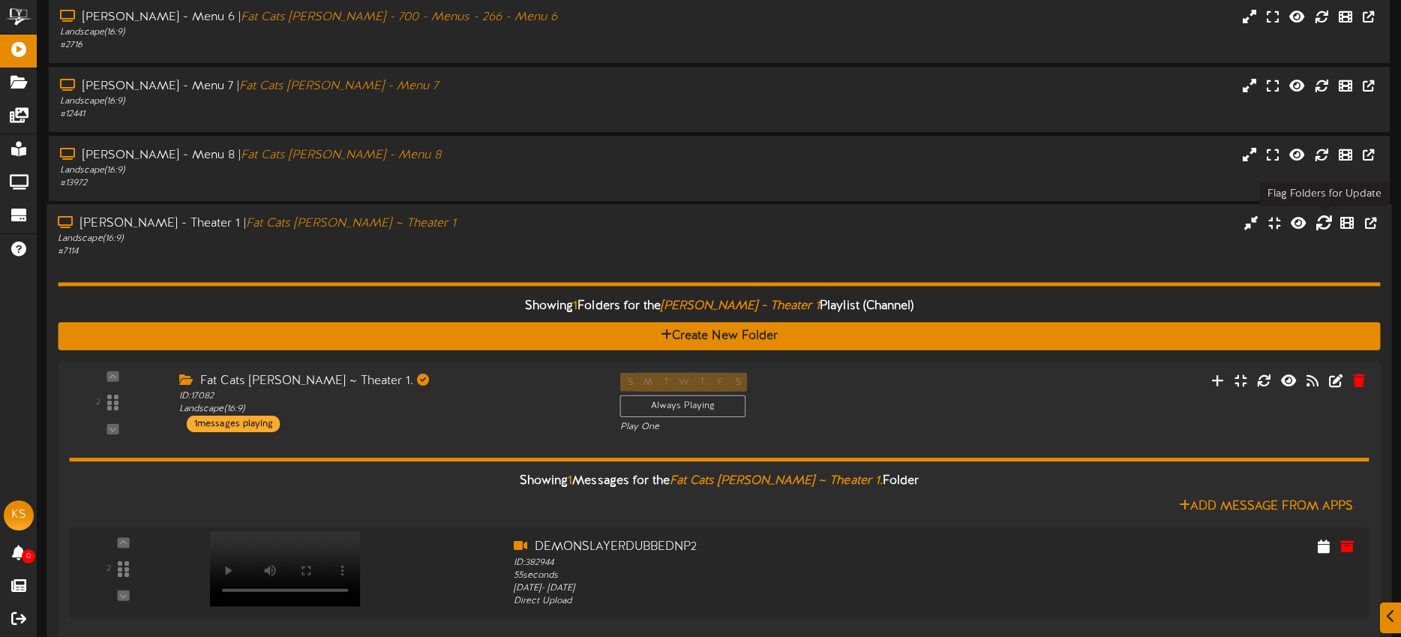
click at [1324, 223] on icon at bounding box center [1323, 222] width 16 height 16
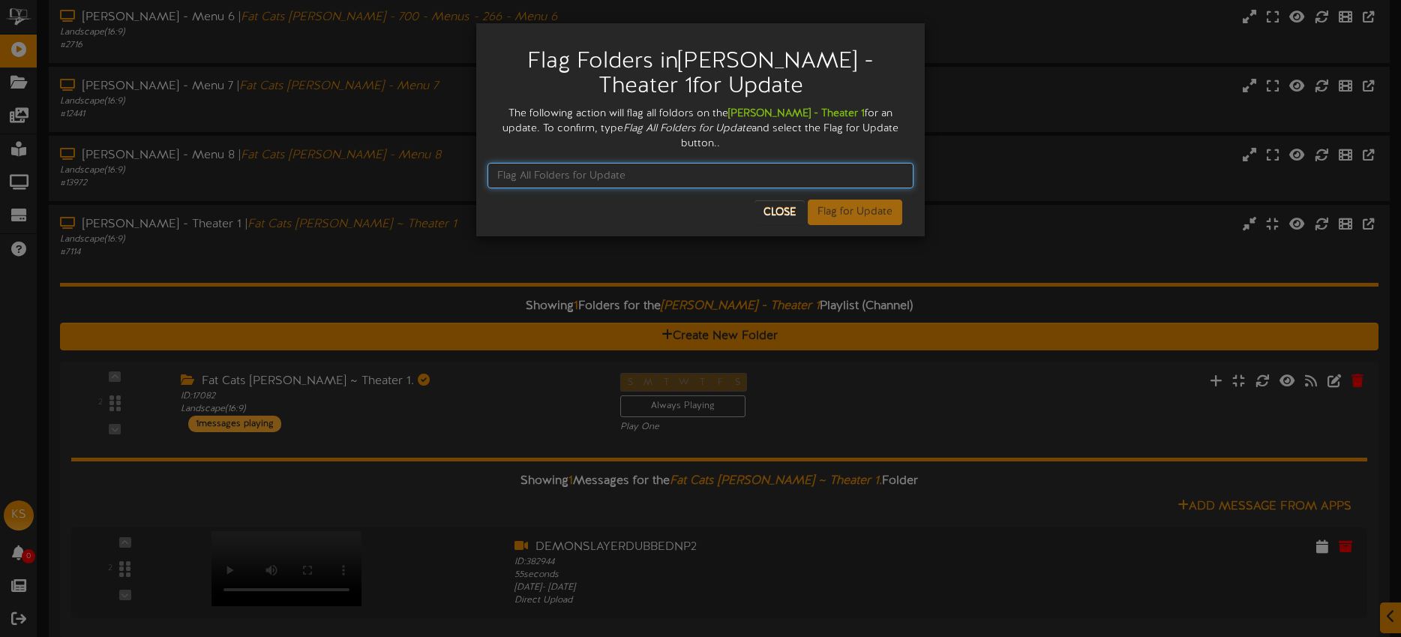
click at [642, 163] on input "text" at bounding box center [700, 175] width 426 height 25
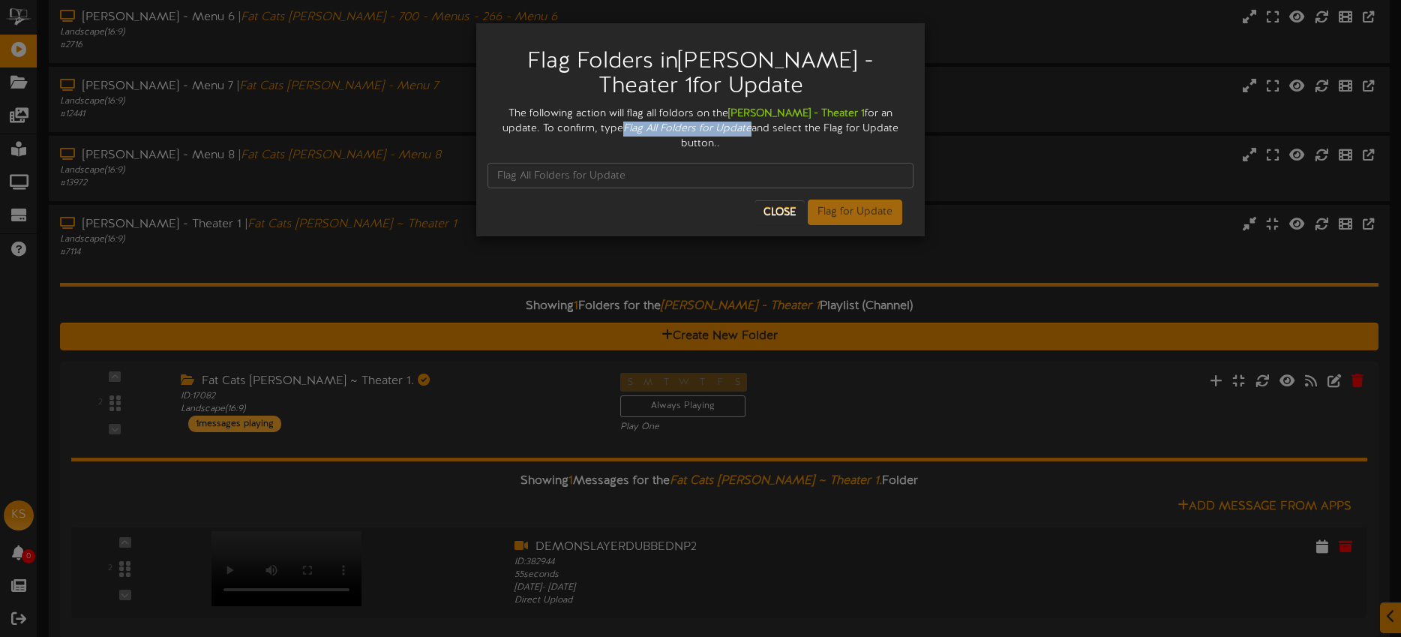
drag, startPoint x: 576, startPoint y: 127, endPoint x: 688, endPoint y: 127, distance: 111.7
click at [703, 127] on div "The following action will flag all foldors on the Gilbert - Theater 1 for an up…" at bounding box center [700, 128] width 426 height 45
copy icon "Flag All Folders for Update"
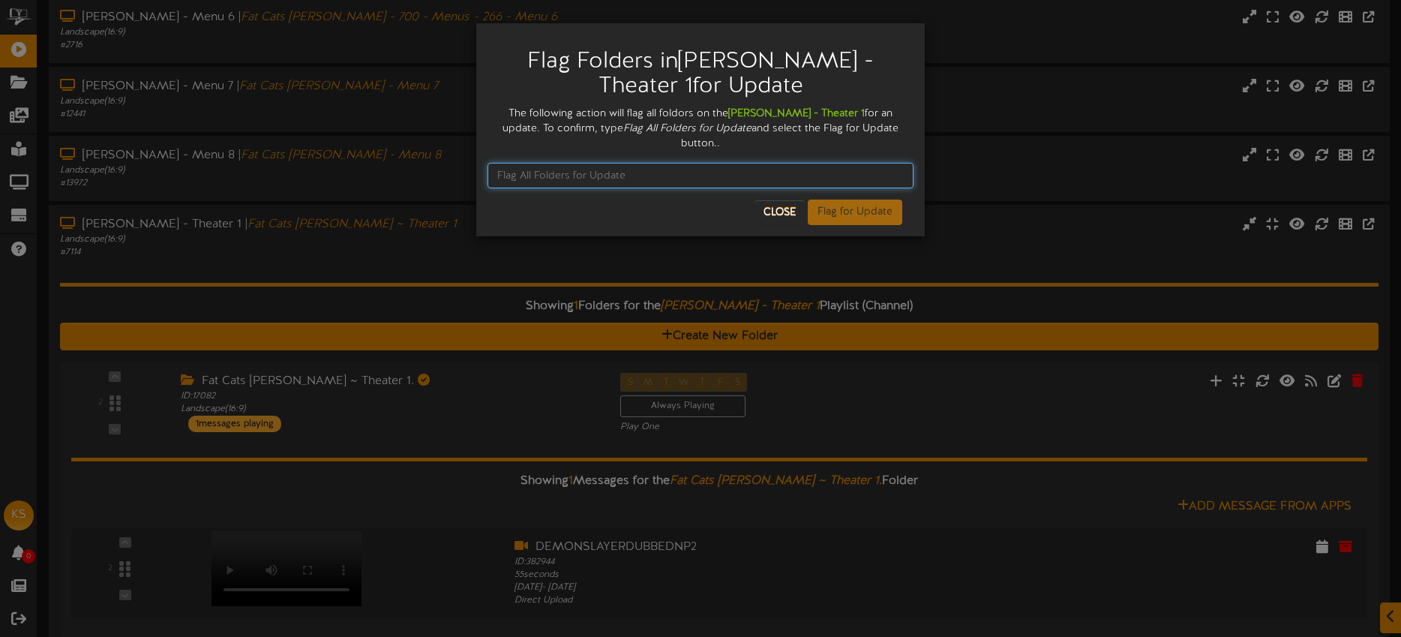
click at [561, 163] on input "text" at bounding box center [700, 175] width 426 height 25
paste input "Flag All Folders for Update"
type input "Flag All Folders for Update"
click at [866, 201] on button "Flag for Update" at bounding box center [855, 211] width 94 height 25
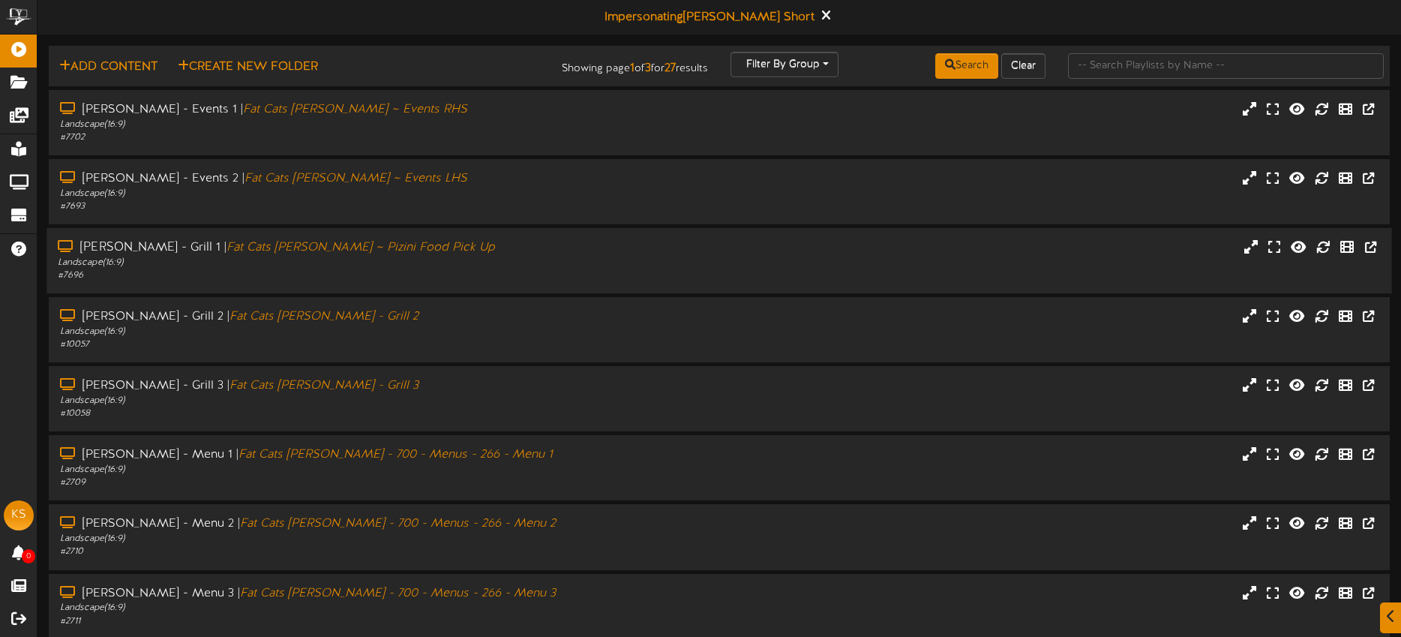
scroll to position [202, 0]
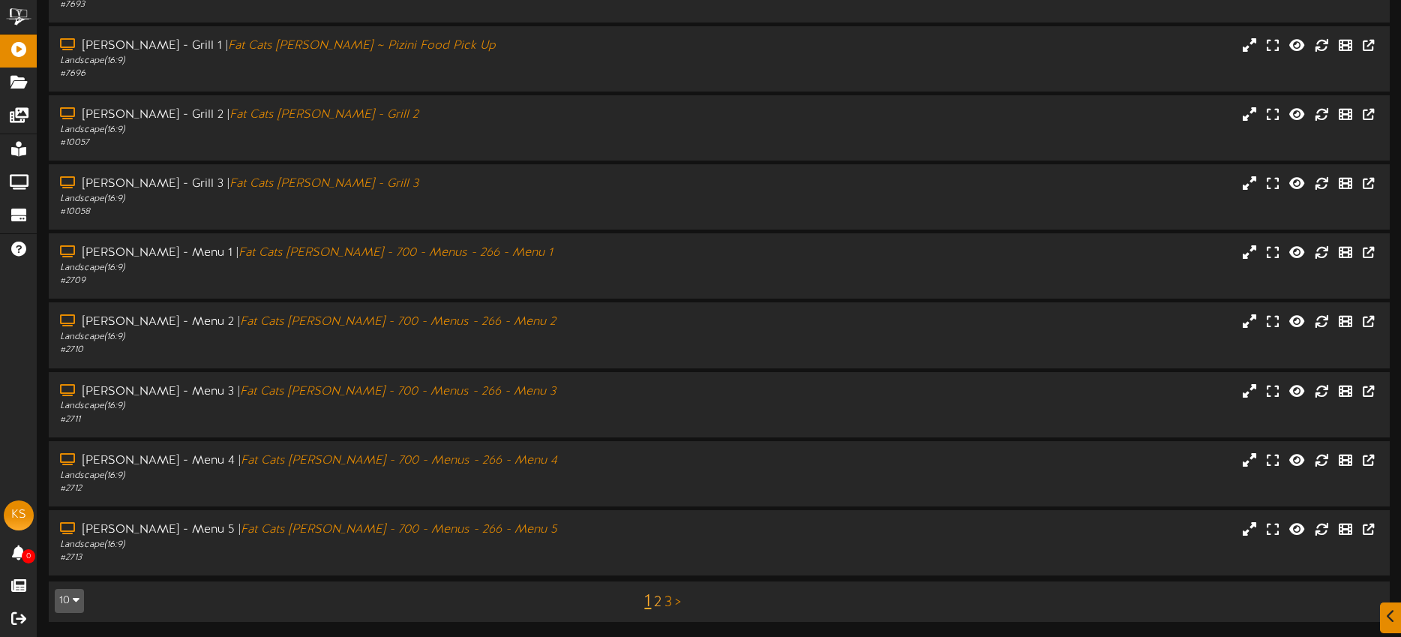
click at [658, 602] on link "2" at bounding box center [657, 602] width 7 height 16
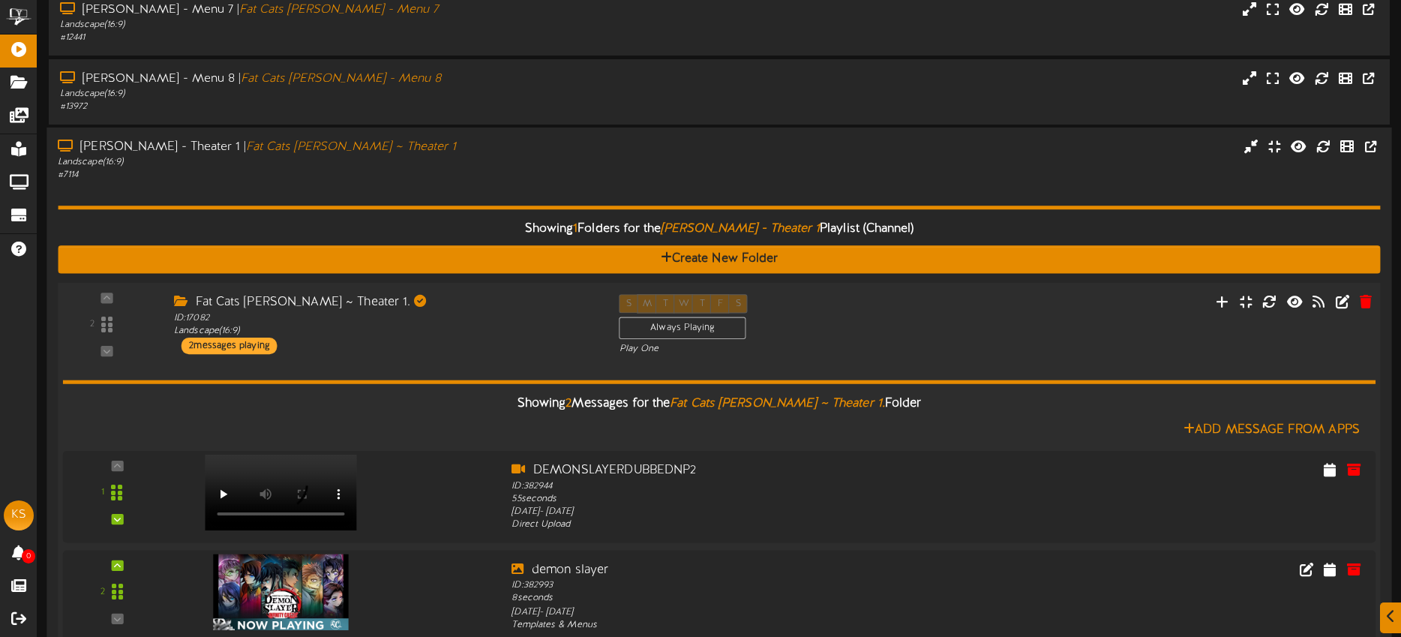
scroll to position [273, 0]
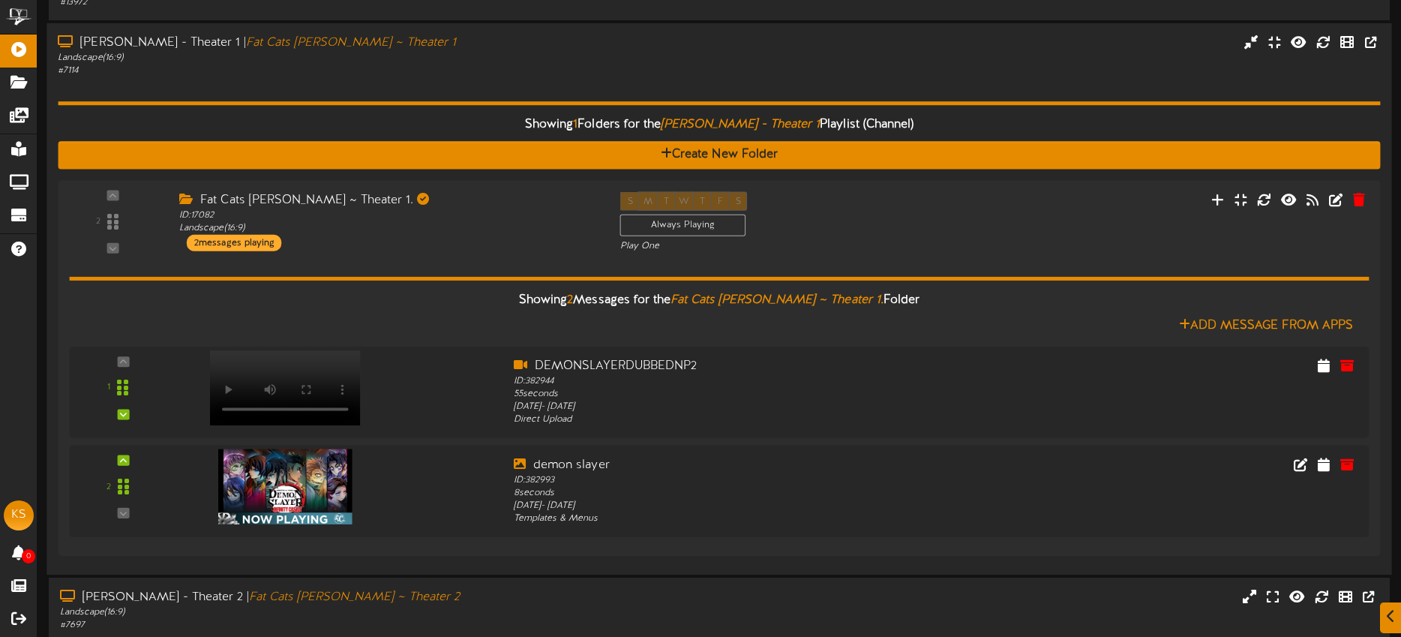
click at [415, 85] on div "Showing 1 Folders for the Gilbert - Theater 1 Playlist (Channel) Create New Fol…" at bounding box center [719, 319] width 1322 height 485
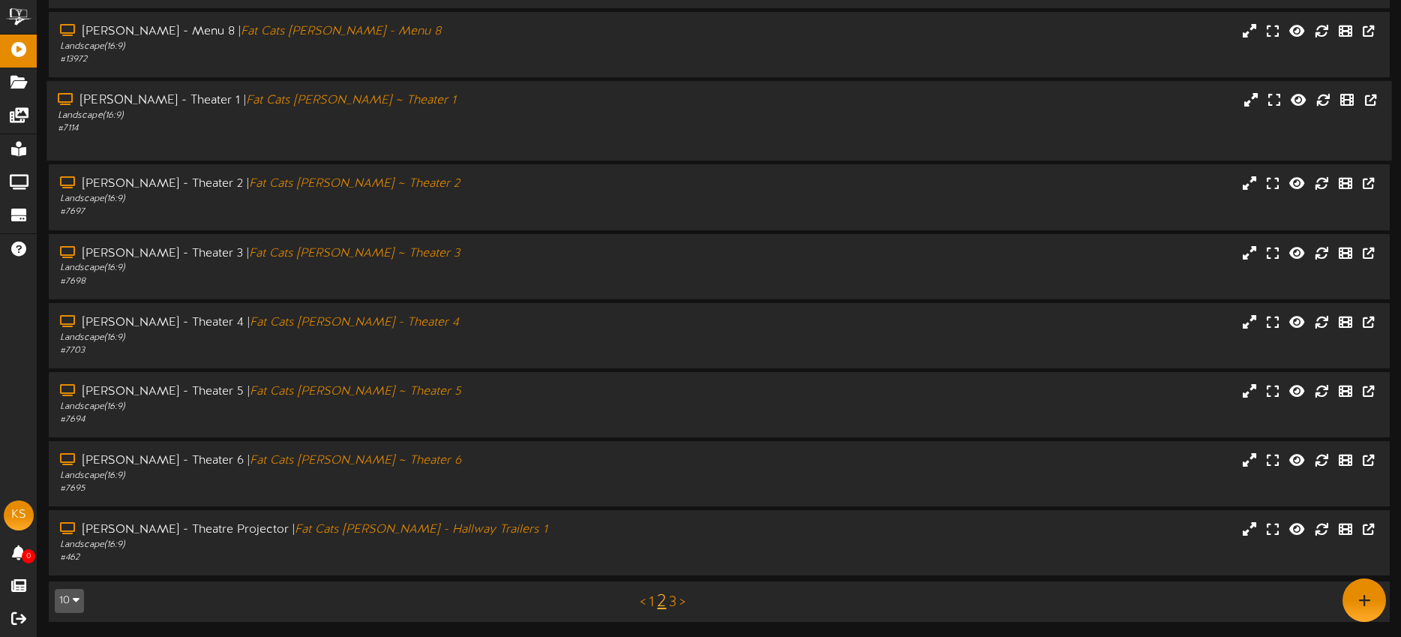
scroll to position [202, 0]
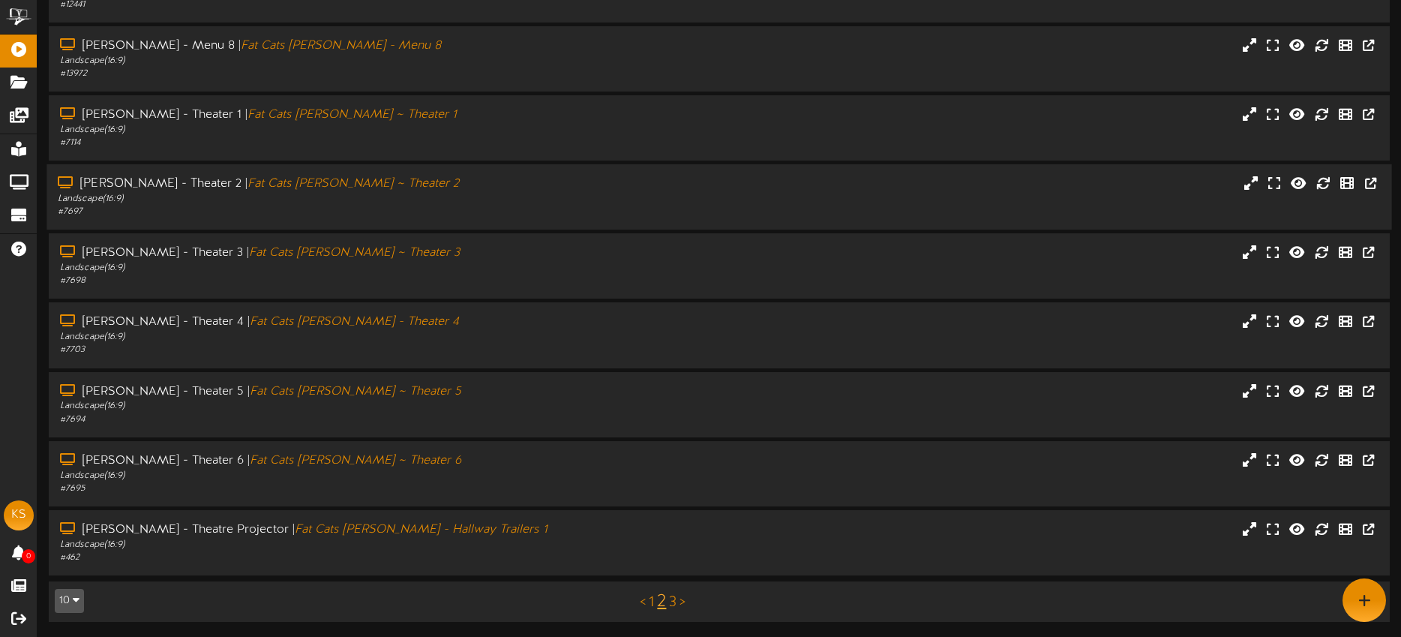
click at [1197, 194] on div at bounding box center [1280, 184] width 224 height 19
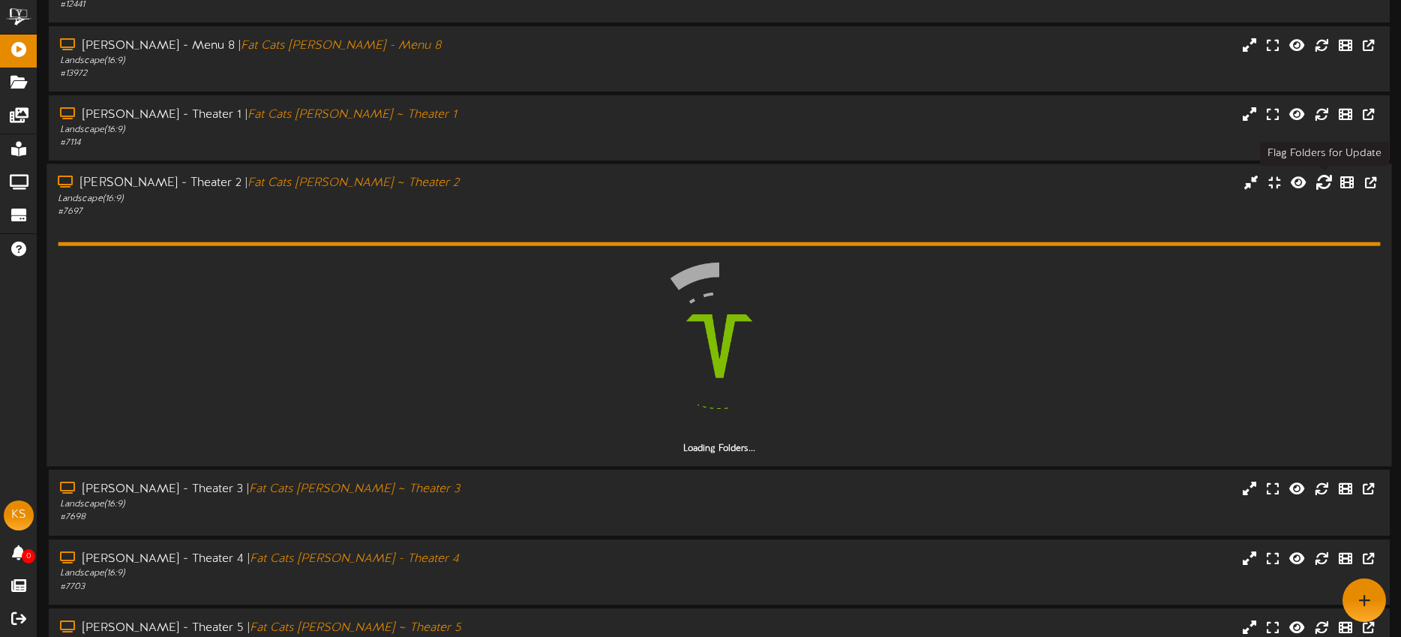
click at [1321, 180] on icon at bounding box center [1323, 182] width 16 height 16
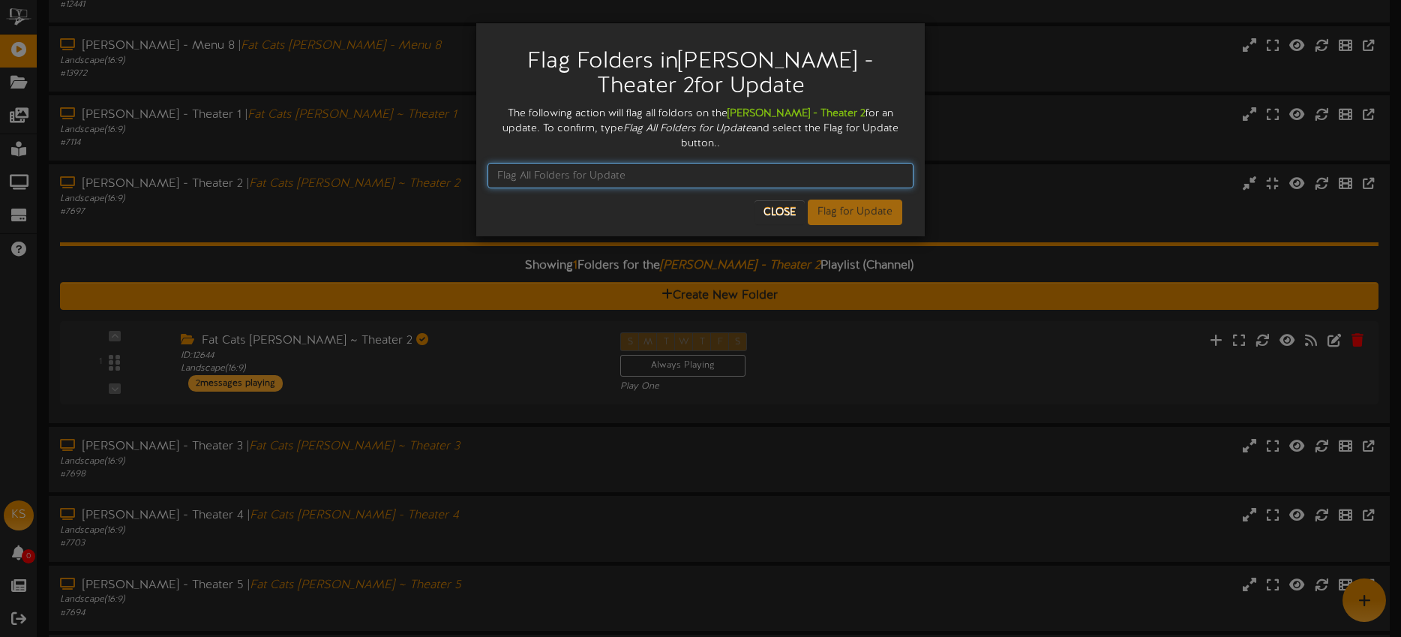
click at [563, 163] on input "text" at bounding box center [700, 175] width 426 height 25
type input "Flag All Folders for Update"
click at [841, 202] on button "Flag for Update" at bounding box center [855, 211] width 94 height 25
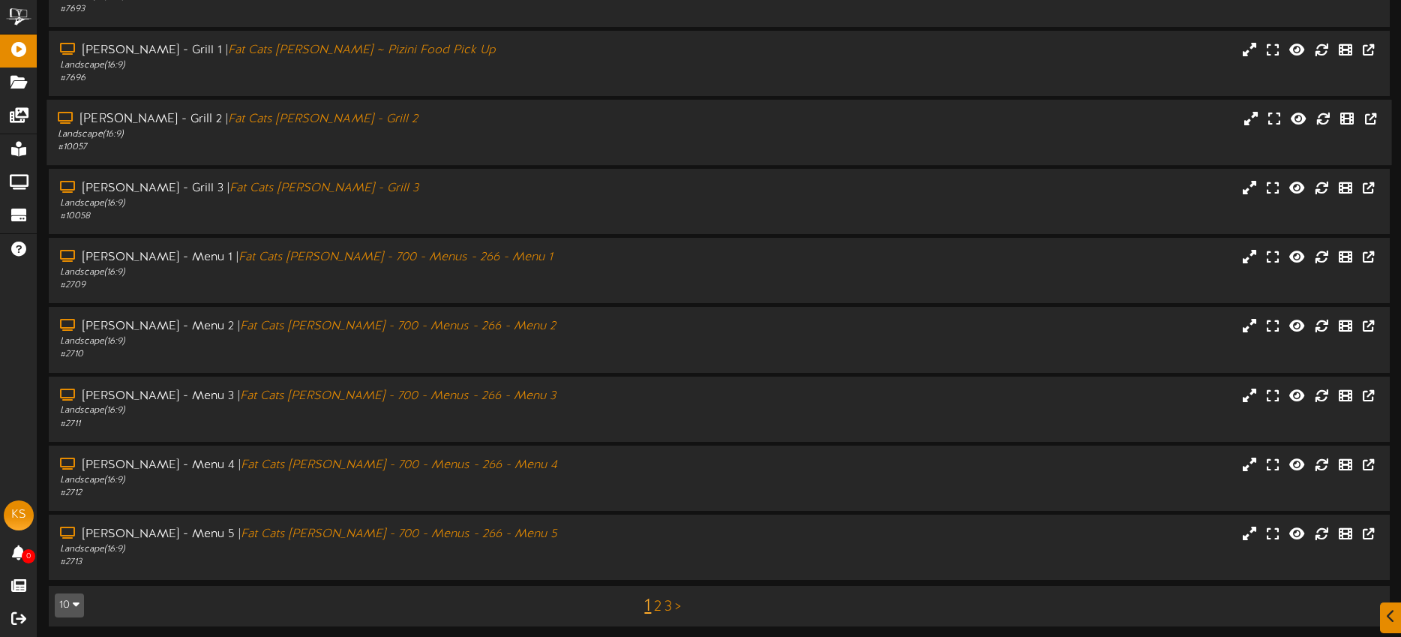
scroll to position [202, 0]
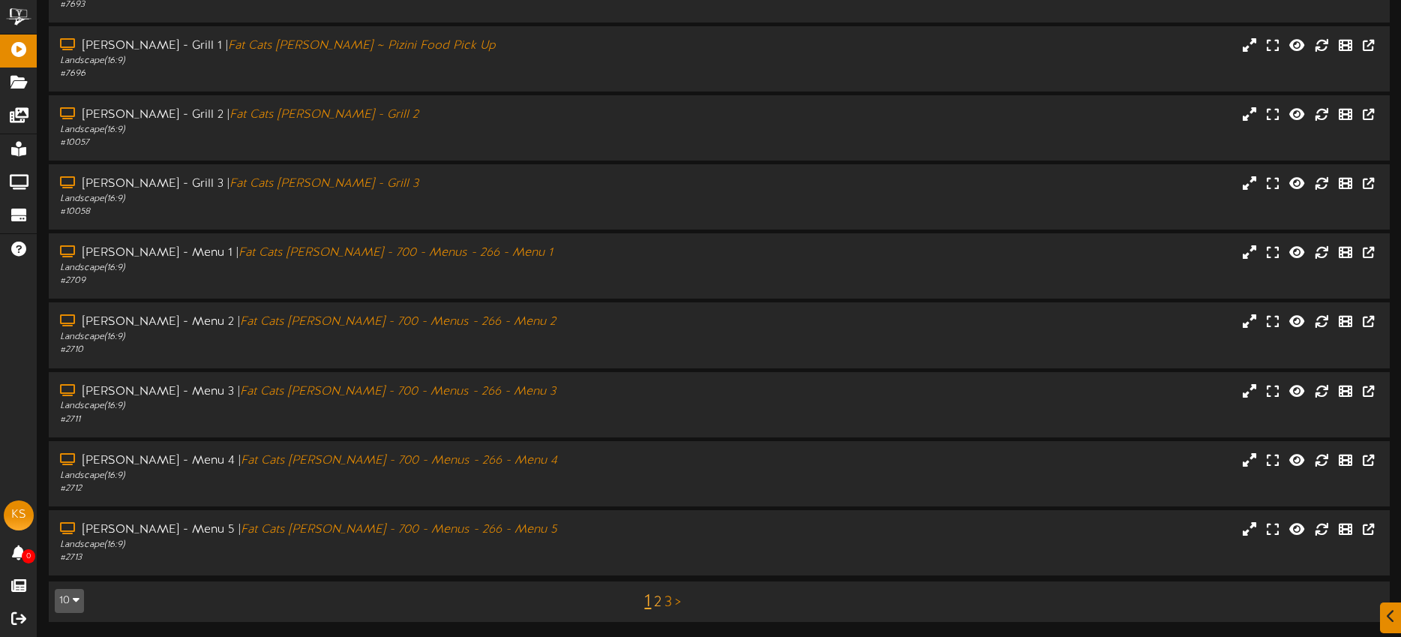
click at [655, 599] on link "2" at bounding box center [657, 602] width 7 height 16
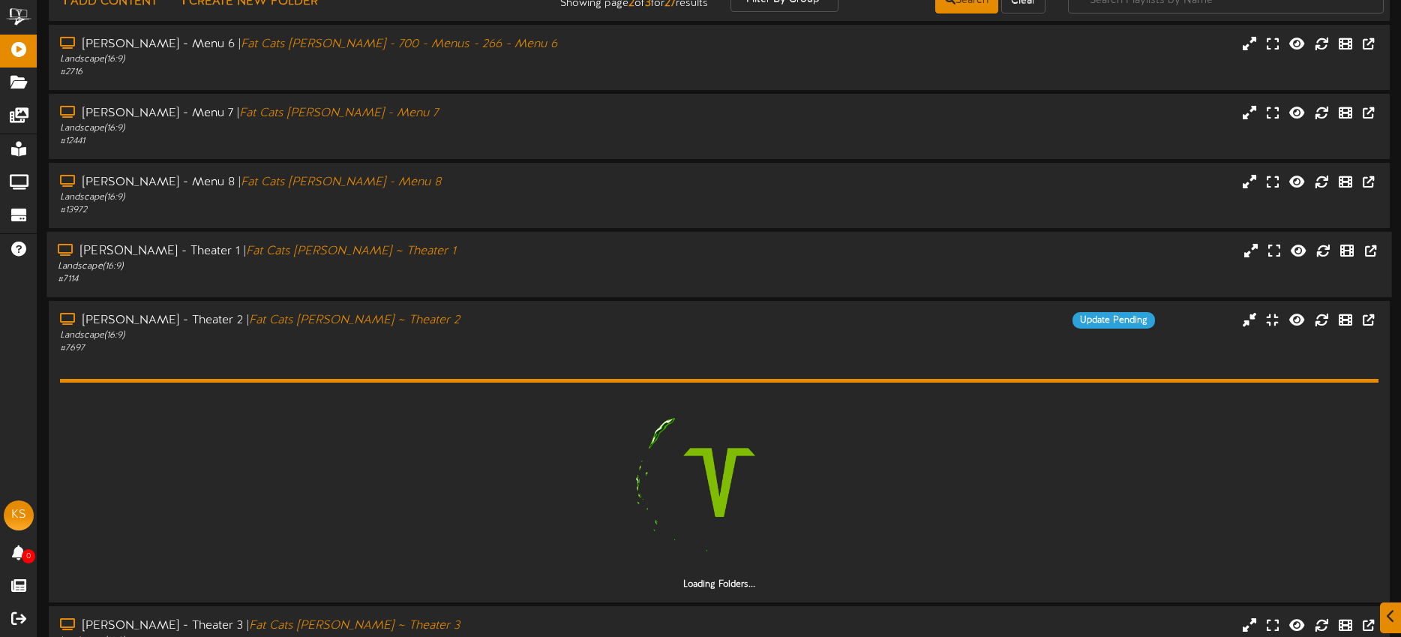
scroll to position [188, 0]
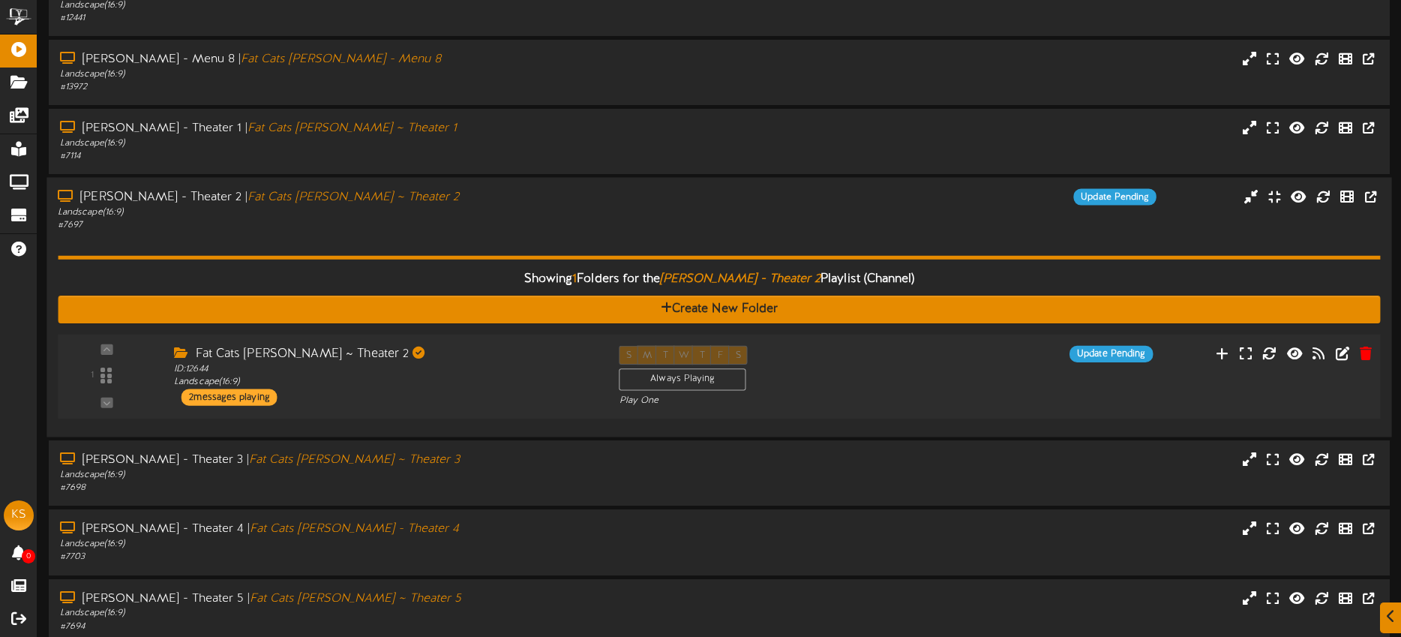
click at [501, 358] on div "Fat Cats Gilbert ~ Theater 2" at bounding box center [385, 354] width 422 height 17
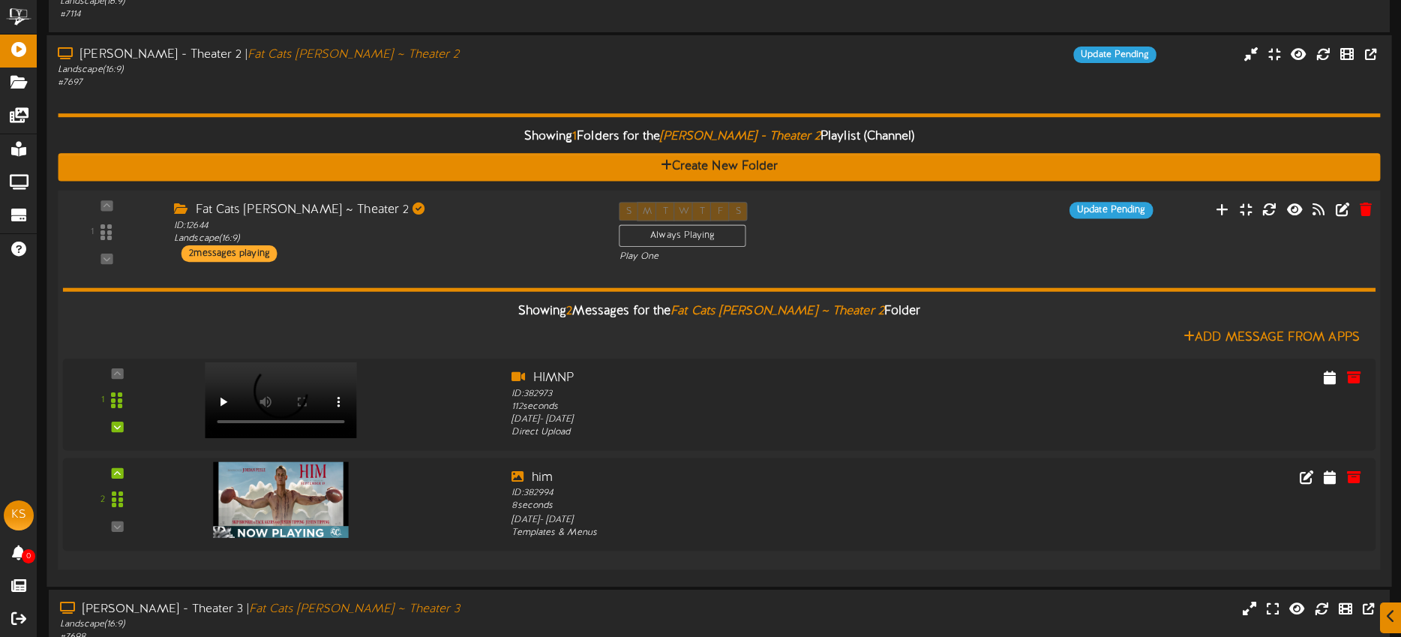
scroll to position [339, 0]
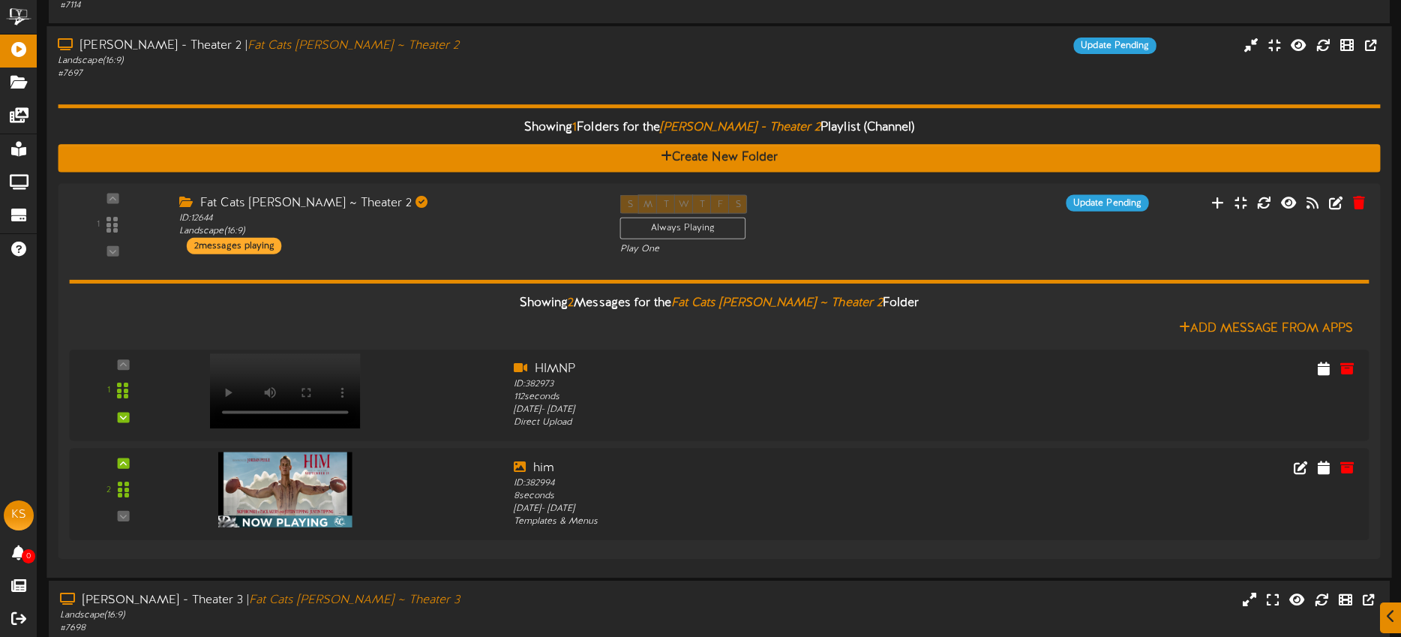
click at [755, 67] on div "Gilbert - Theater 2 | Fat Cats Gilbert ~ Theater 2 Landscape ( 16:9 ) # 7697 Up…" at bounding box center [718, 58] width 1345 height 43
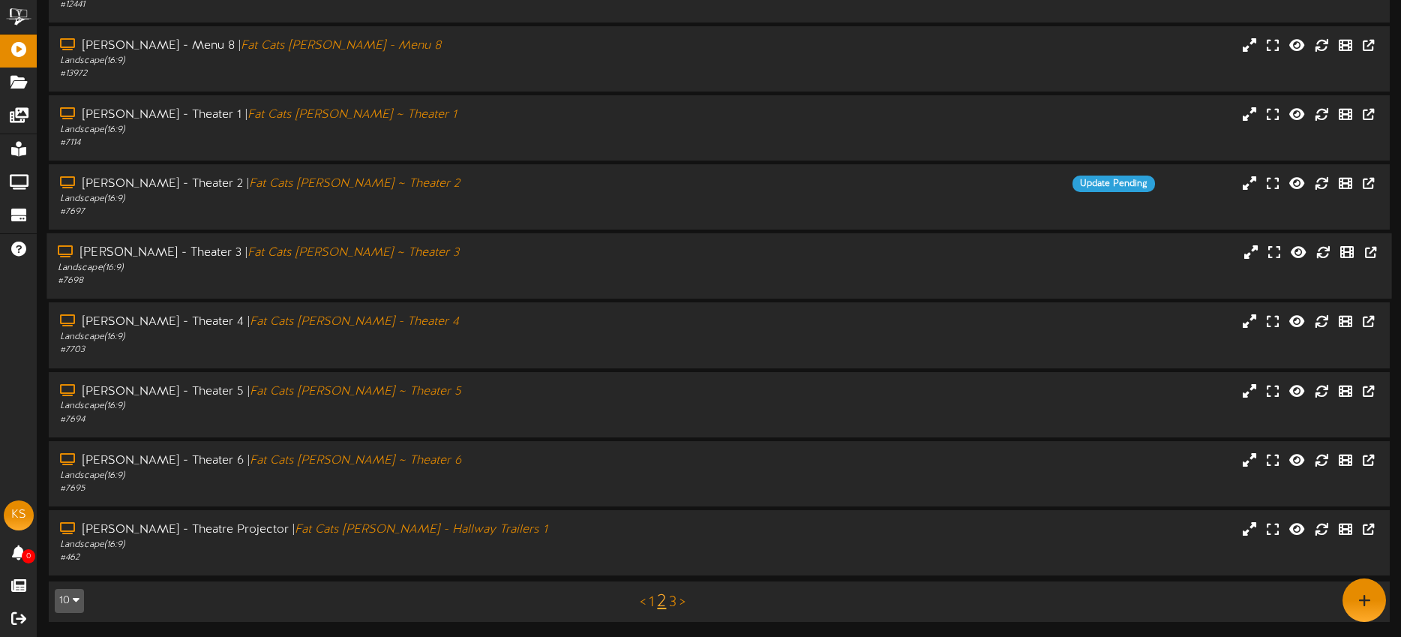
click at [615, 265] on div "Gilbert - Theater 3 | Fat Cats Gilbert ~ Theater 3 Landscape ( 16:9 ) # 7698" at bounding box center [718, 265] width 1345 height 43
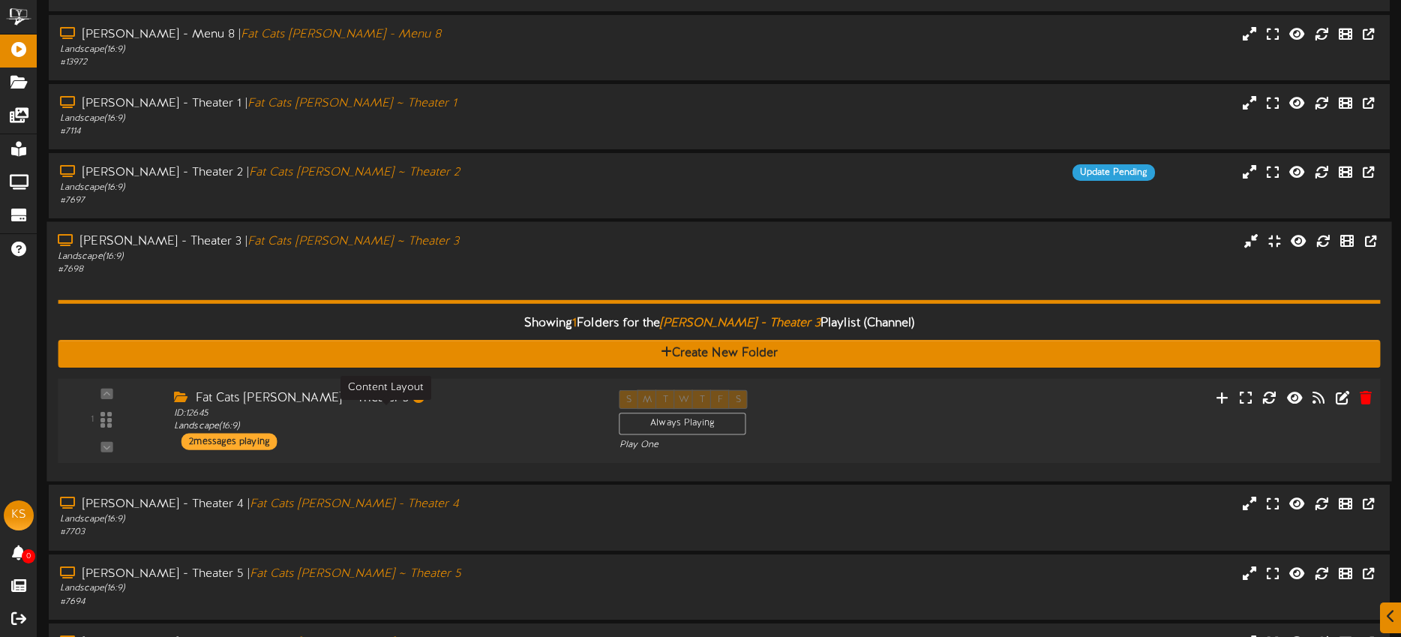
click at [457, 417] on div "ID: 12645 Landscape ( 16:9 )" at bounding box center [385, 420] width 422 height 26
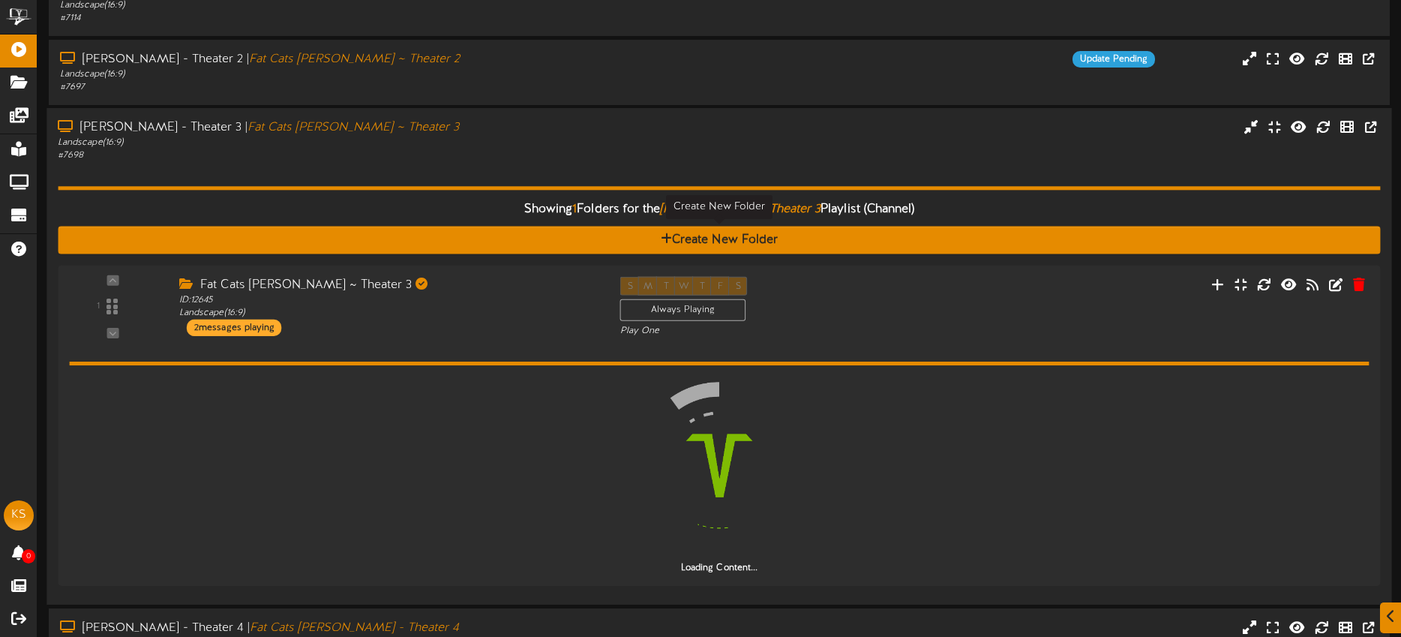
scroll to position [343, 0]
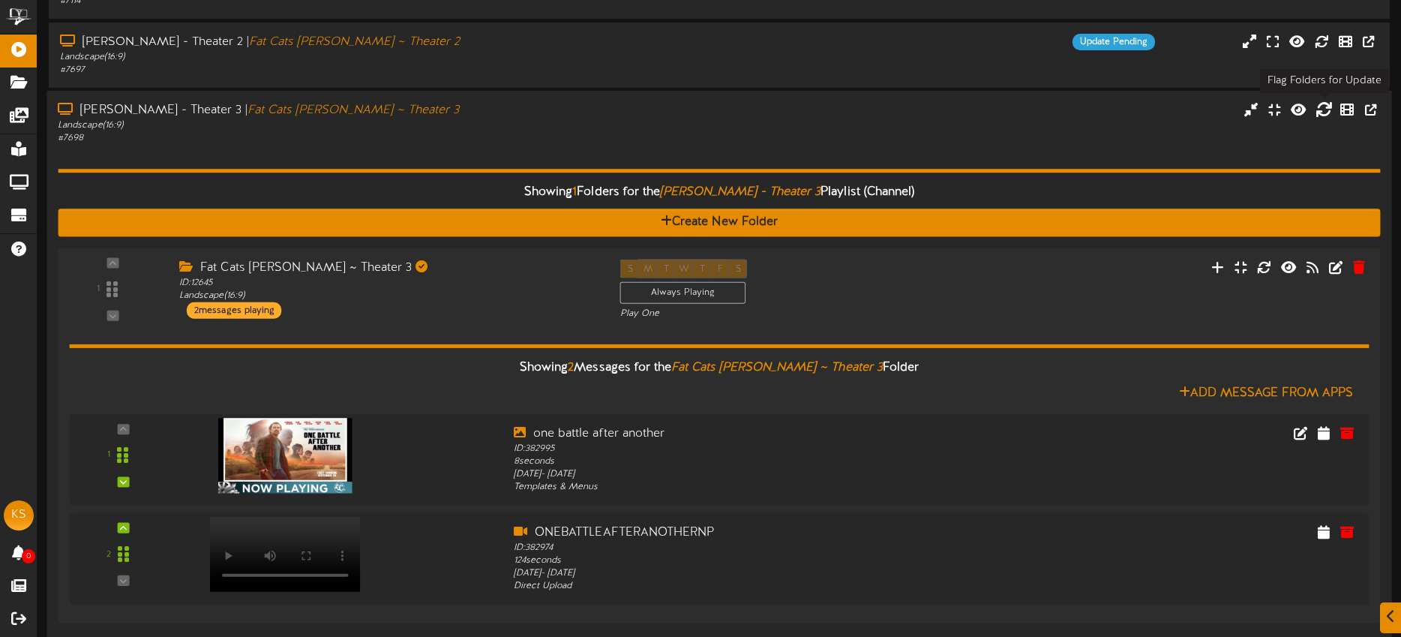
click at [1321, 111] on icon at bounding box center [1323, 109] width 16 height 16
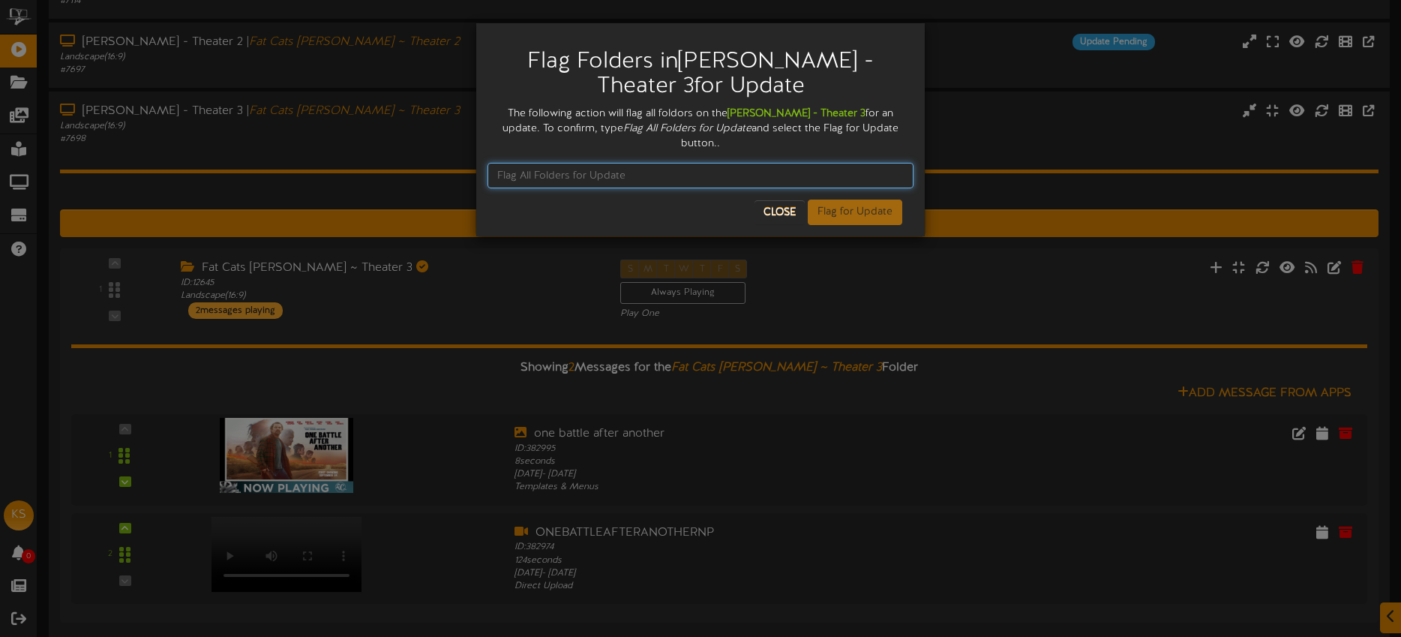
click at [571, 163] on input "text" at bounding box center [700, 175] width 426 height 25
type input "Flag All Folders for Update"
click at [834, 200] on button "Flag for Update" at bounding box center [855, 211] width 94 height 25
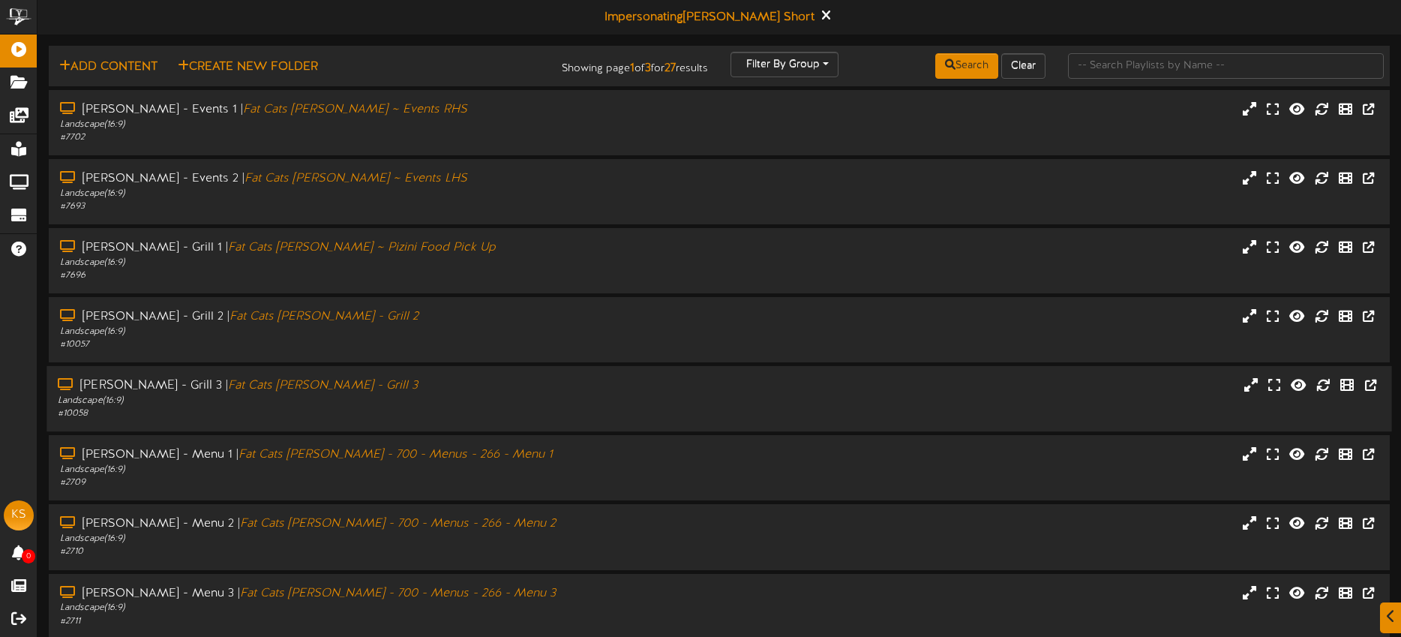
scroll to position [57, 0]
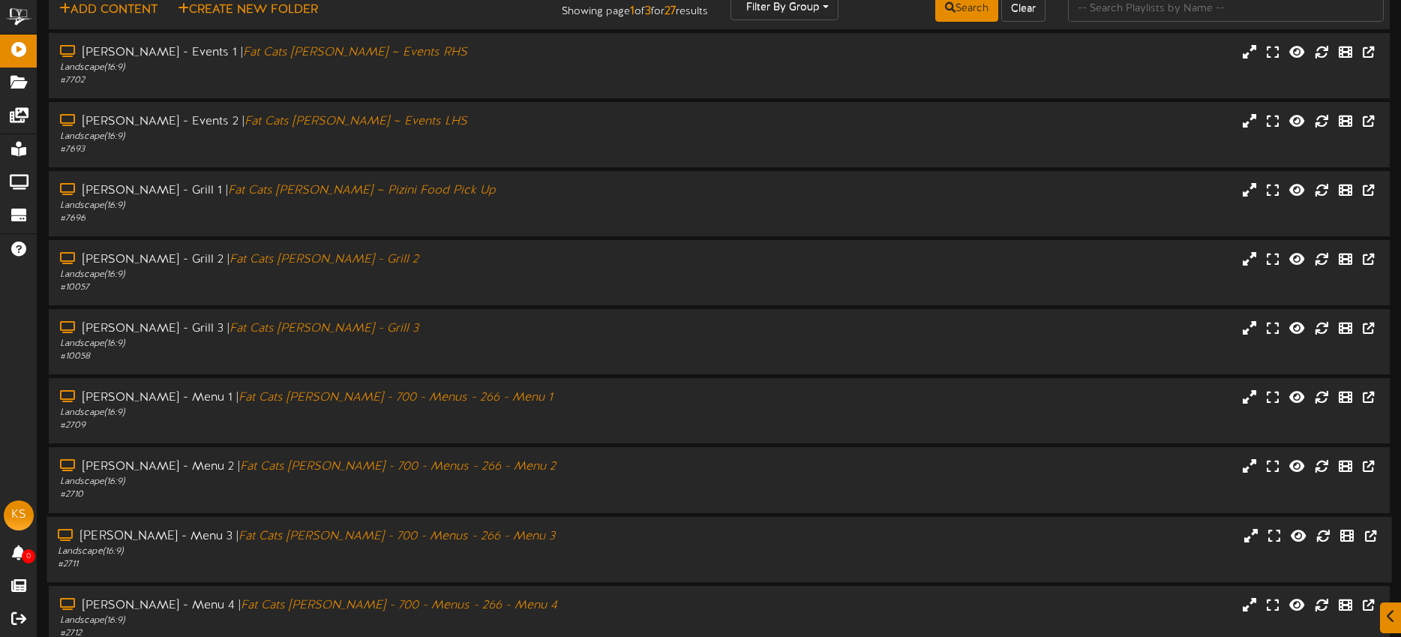
click at [505, 535] on div "Gilbert - Menu 3 | Fat Cats Gilbert - 700 - Menus - 266 - Menu 3" at bounding box center [327, 535] width 538 height 17
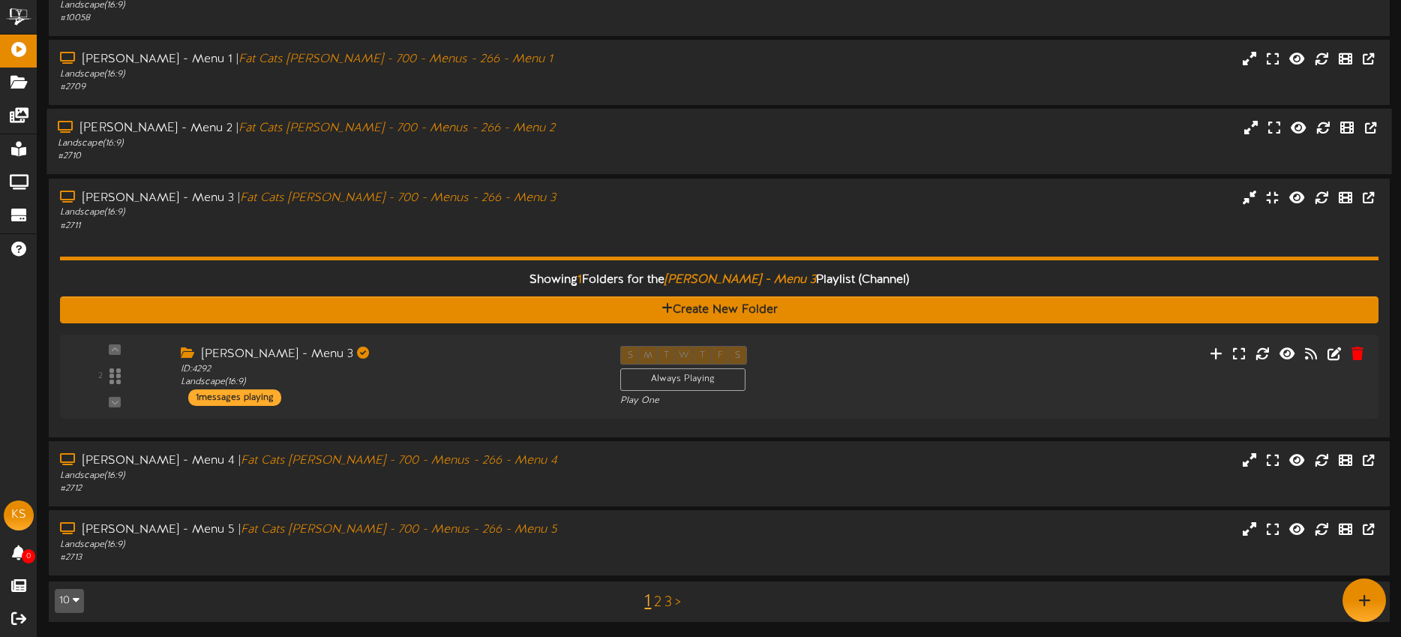
scroll to position [395, 0]
click at [457, 392] on div "Gilbert - Menu 3 ID: 4292 Landscape ( 16:9 ) 1 messages playing" at bounding box center [385, 376] width 445 height 60
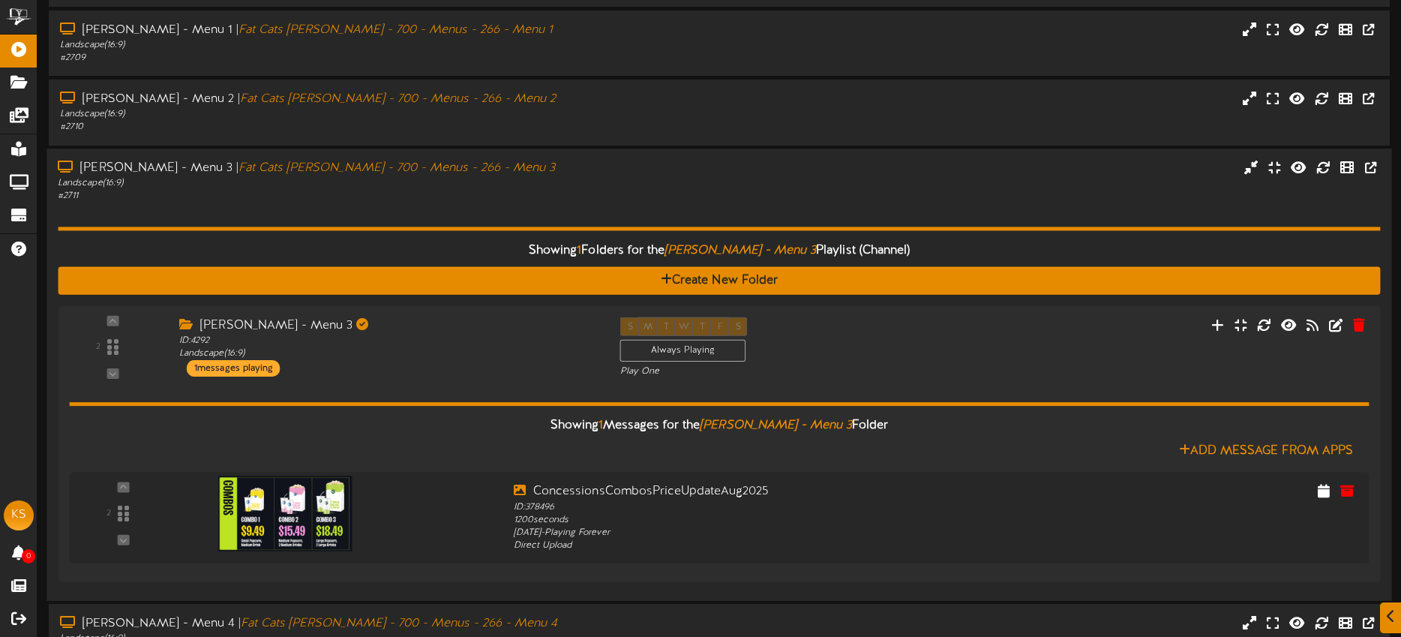
click at [436, 226] on hr at bounding box center [719, 228] width 1322 height 4
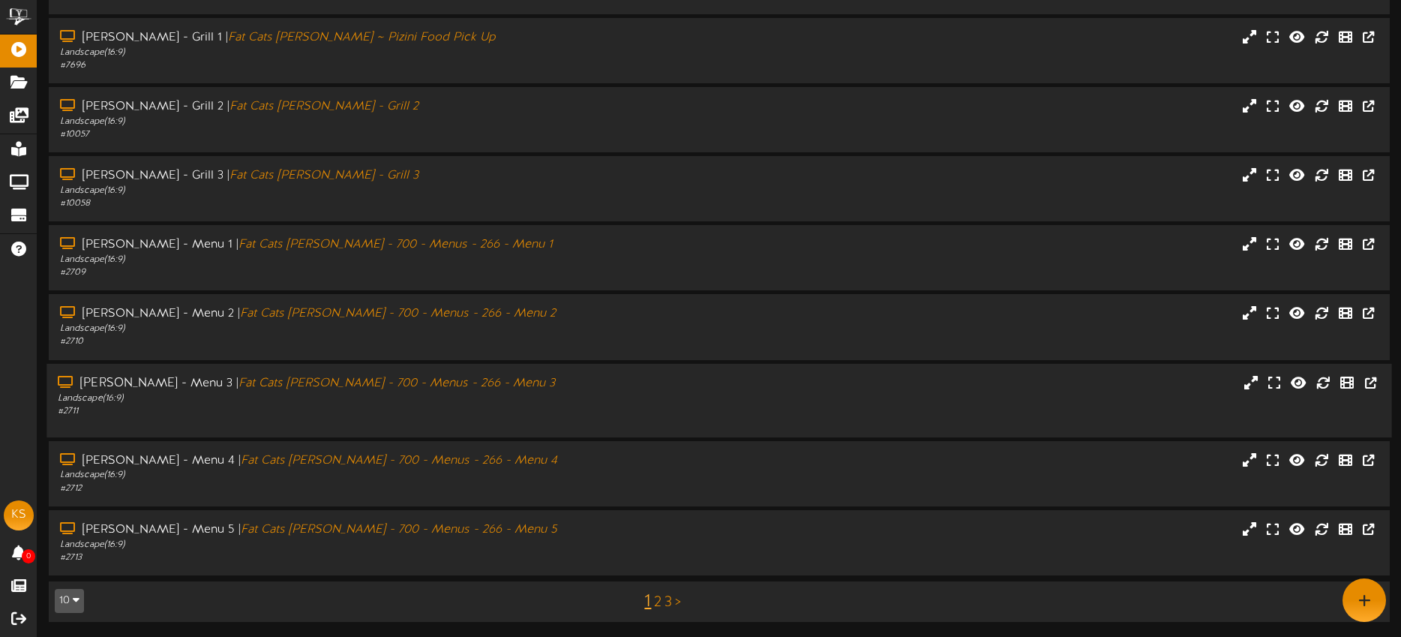
scroll to position [202, 0]
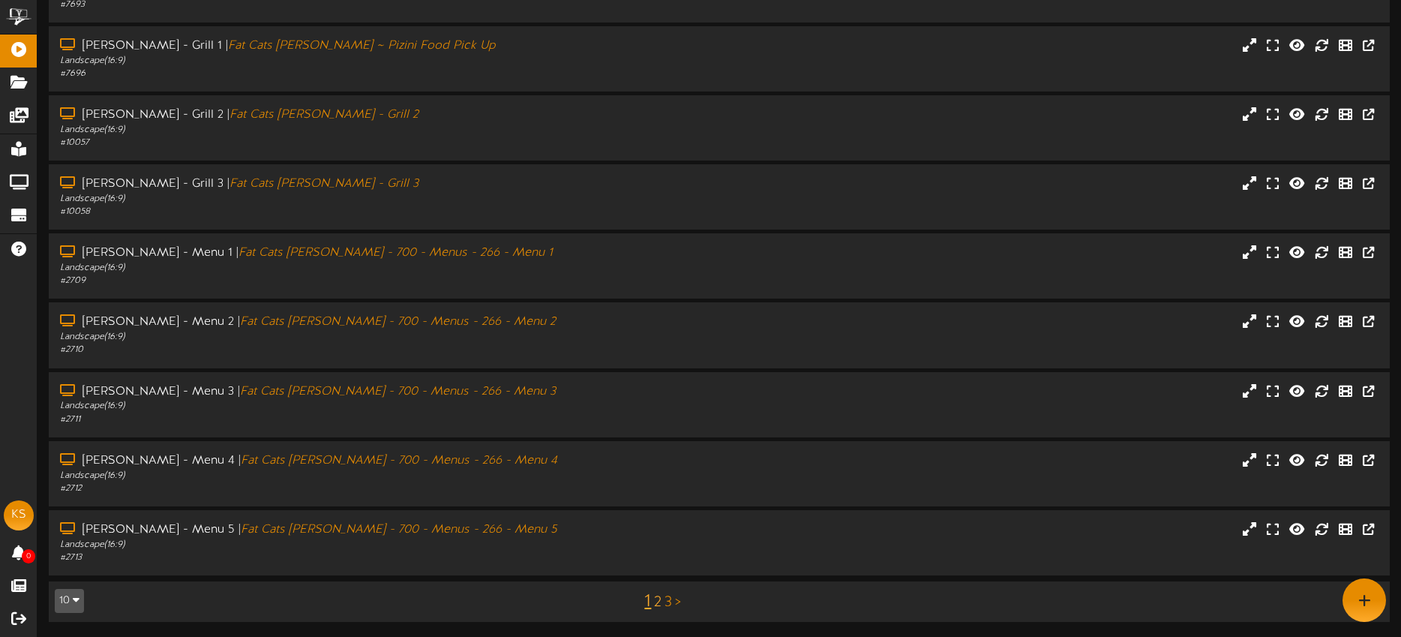
click at [656, 602] on link "2" at bounding box center [657, 602] width 7 height 16
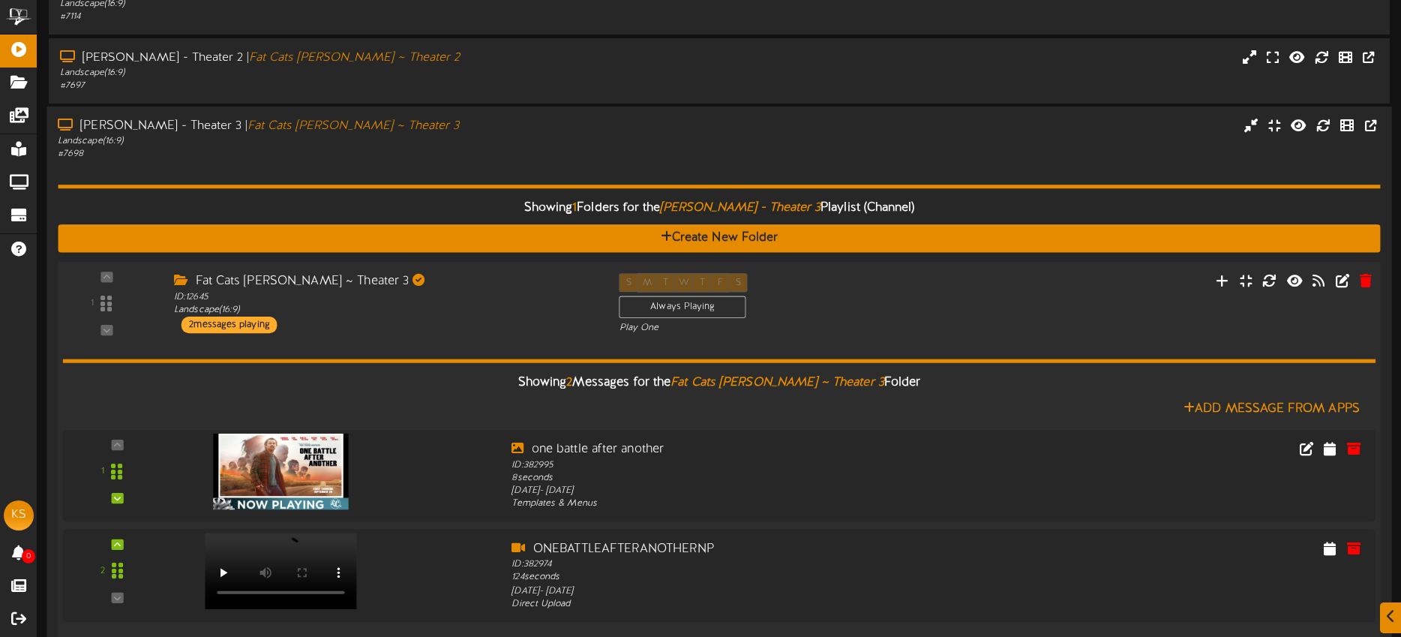
scroll to position [331, 0]
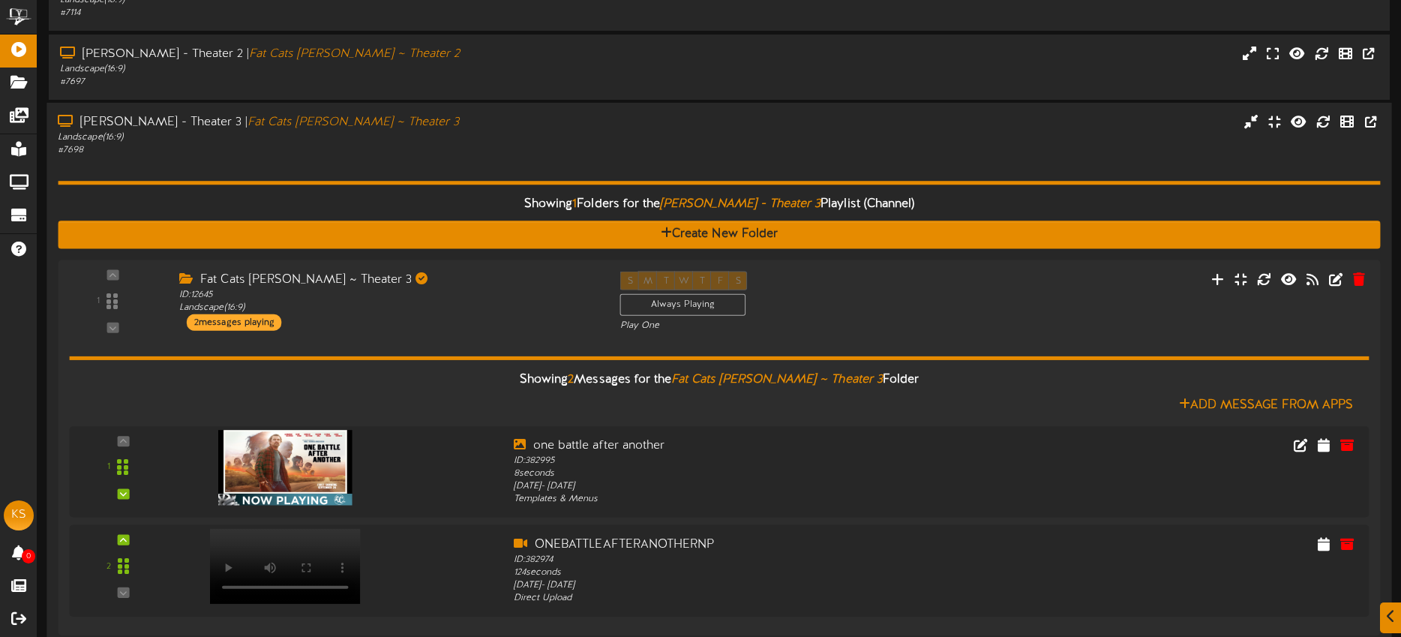
click at [472, 161] on div "Showing 1 Folders for the Gilbert - Theater 3 Playlist (Channel) Create New Fol…" at bounding box center [719, 399] width 1322 height 485
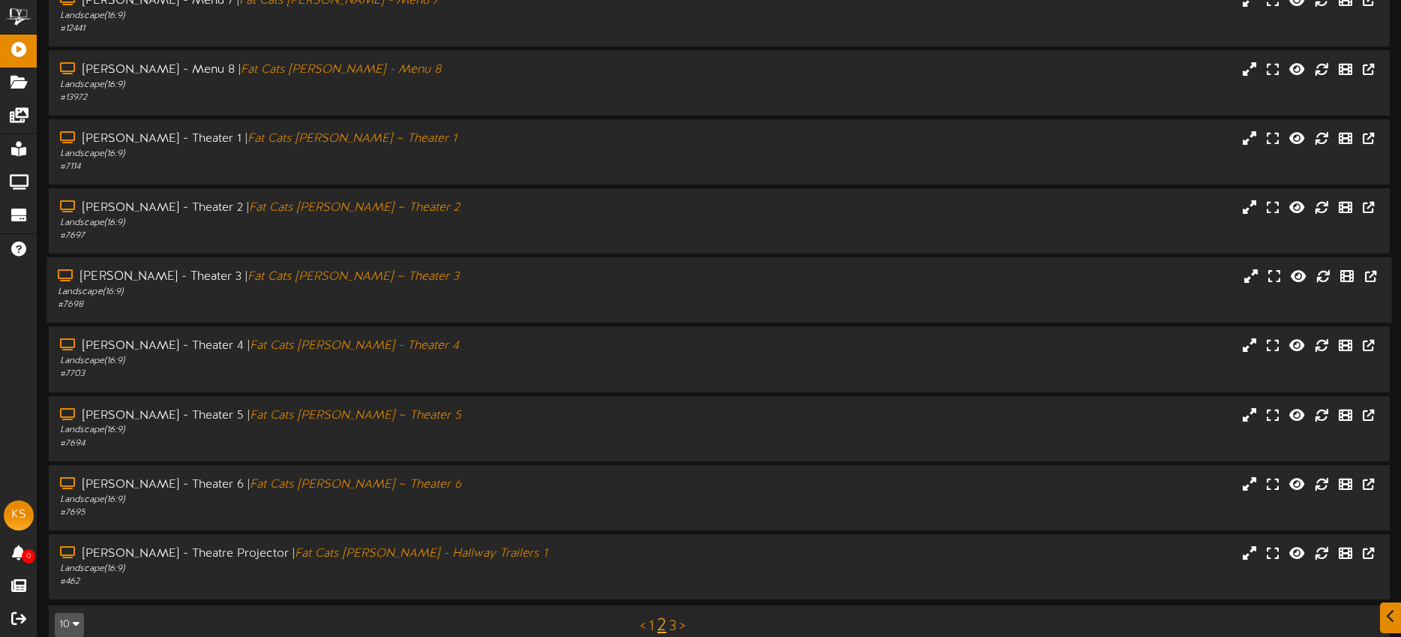
scroll to position [190, 0]
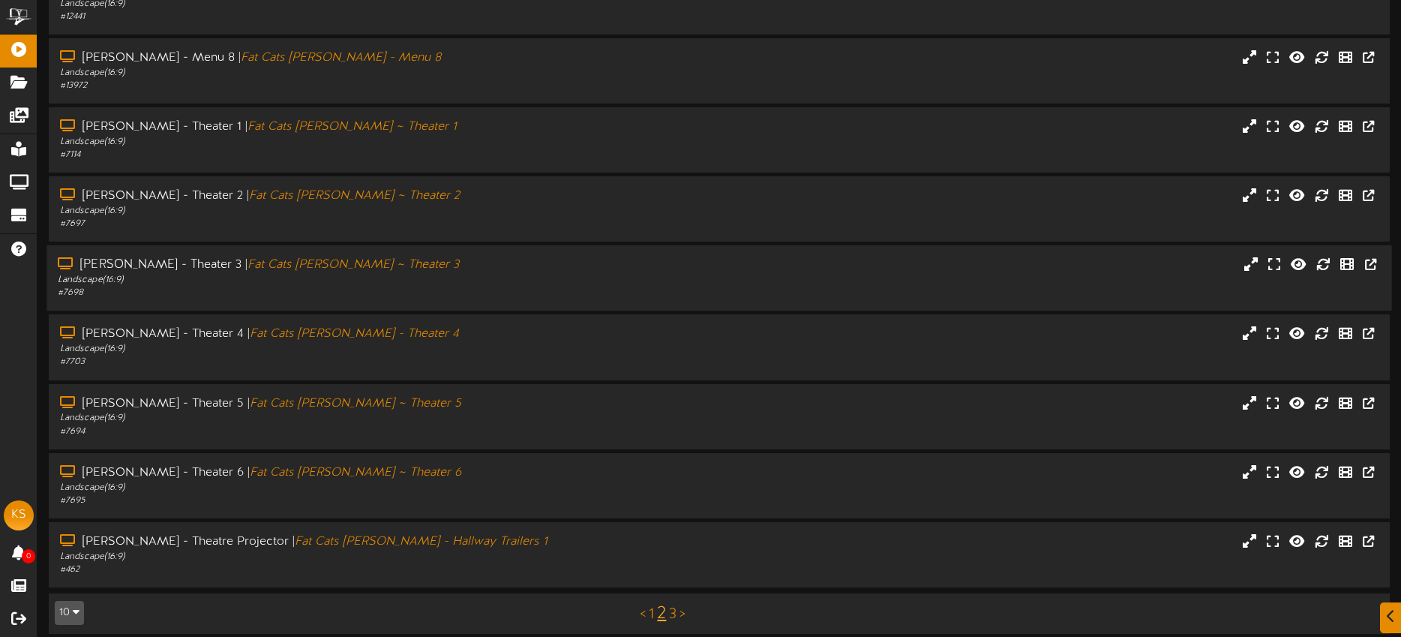
click at [650, 614] on link "1" at bounding box center [651, 614] width 5 height 16
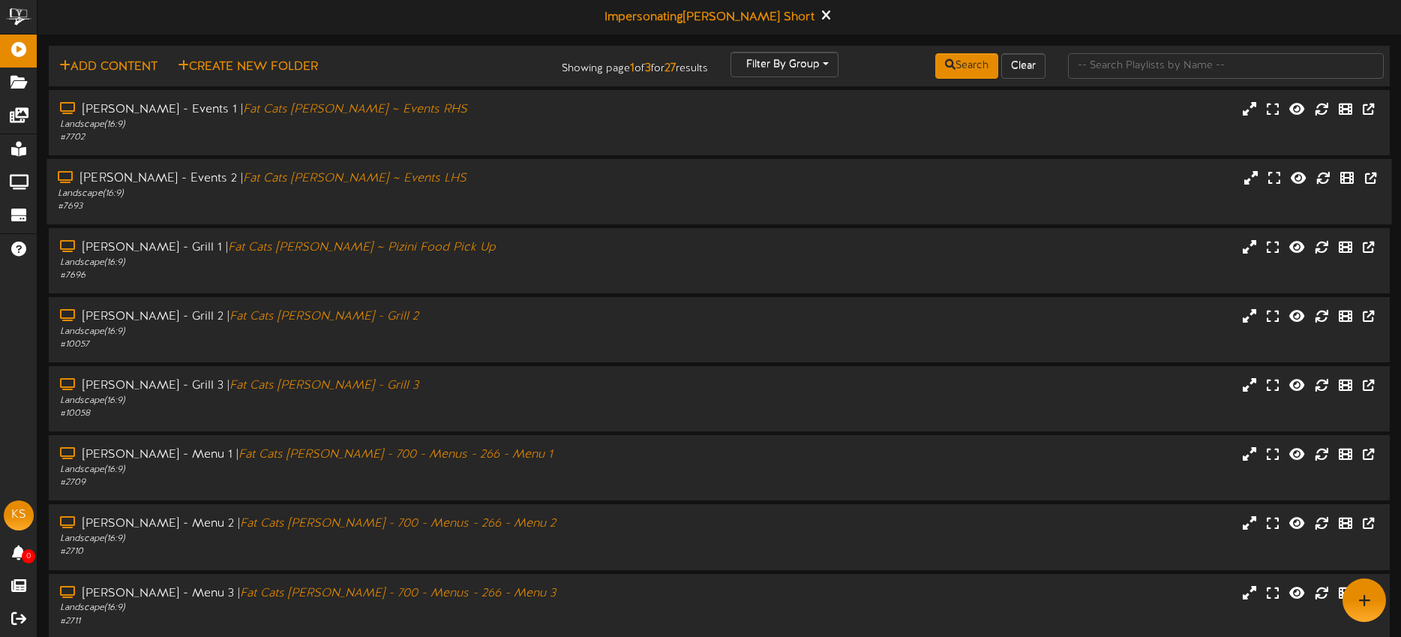
click at [474, 196] on div "Landscape ( 16:9 )" at bounding box center [327, 193] width 538 height 13
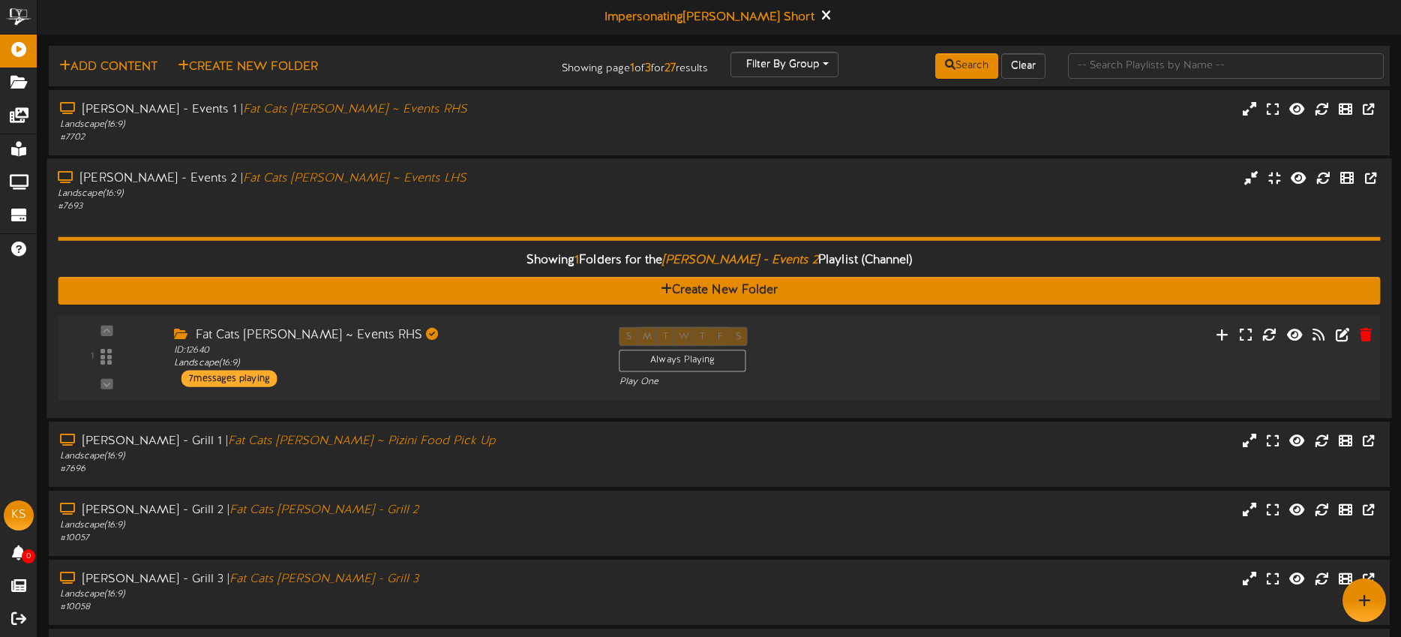
click at [513, 342] on div "Fat Cats Gilbert ~ Events RHS" at bounding box center [385, 334] width 422 height 17
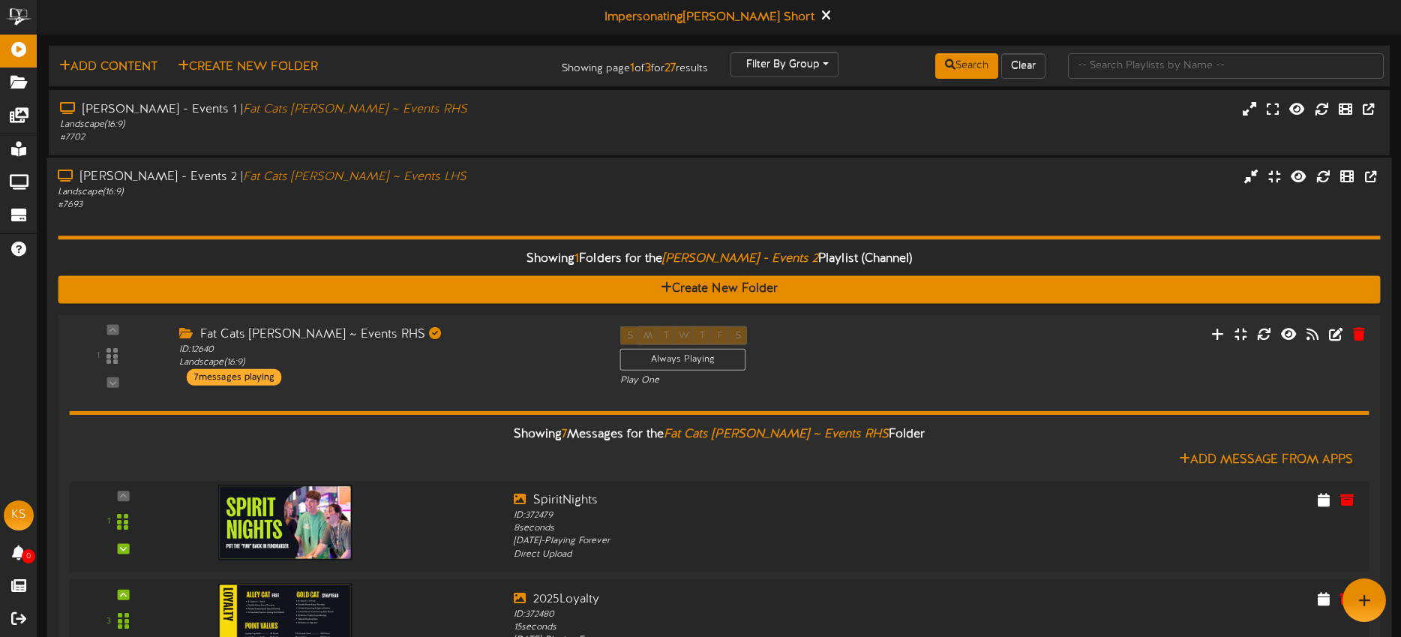
click at [475, 209] on div "# 7693" at bounding box center [327, 205] width 538 height 13
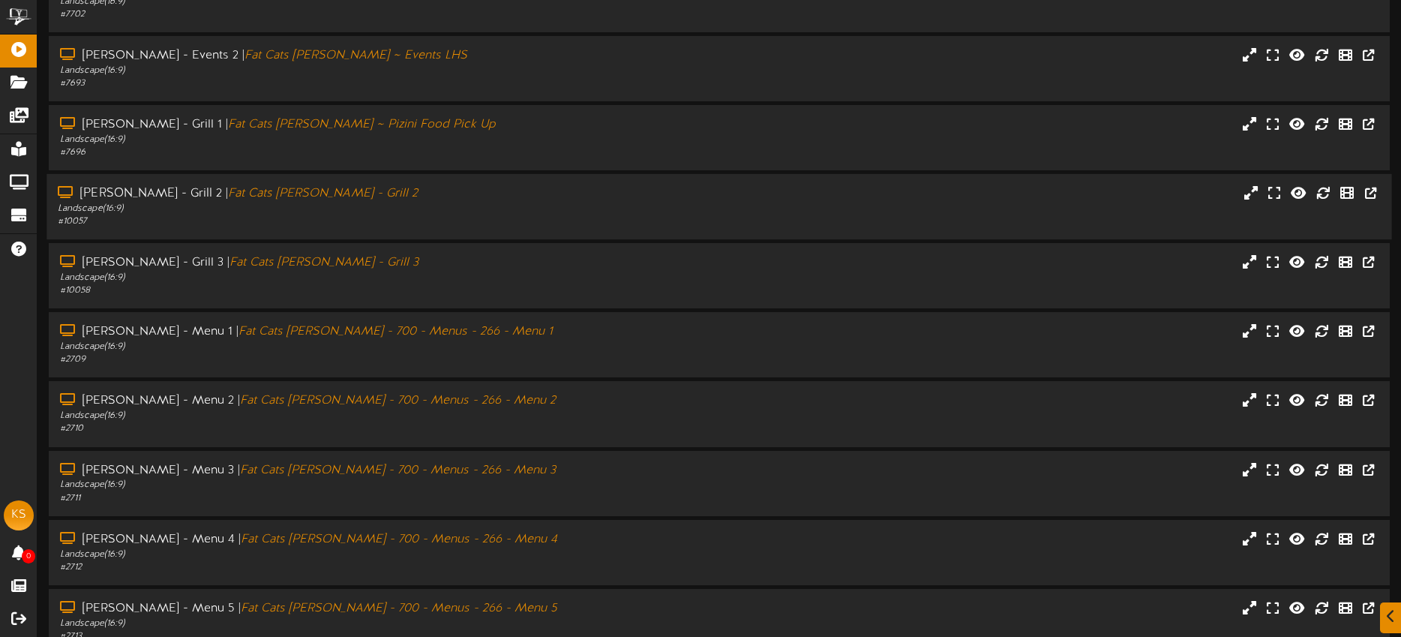
scroll to position [202, 0]
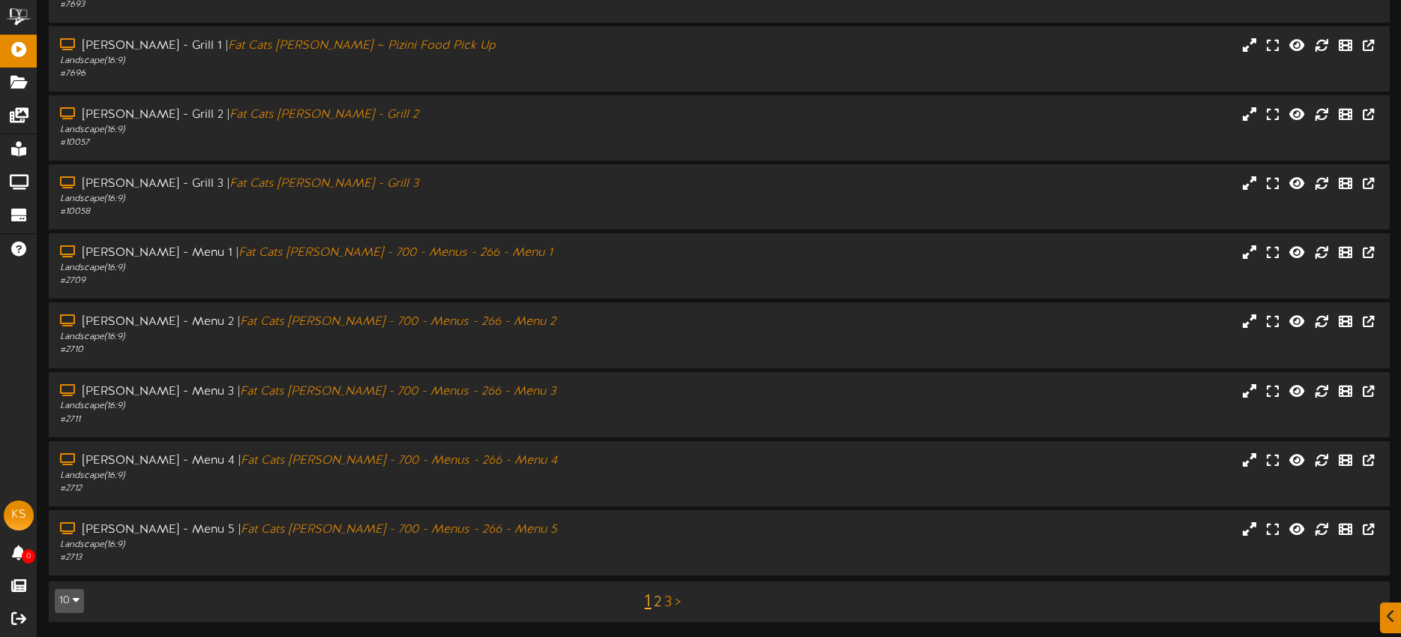
click at [657, 602] on link "2" at bounding box center [657, 602] width 7 height 16
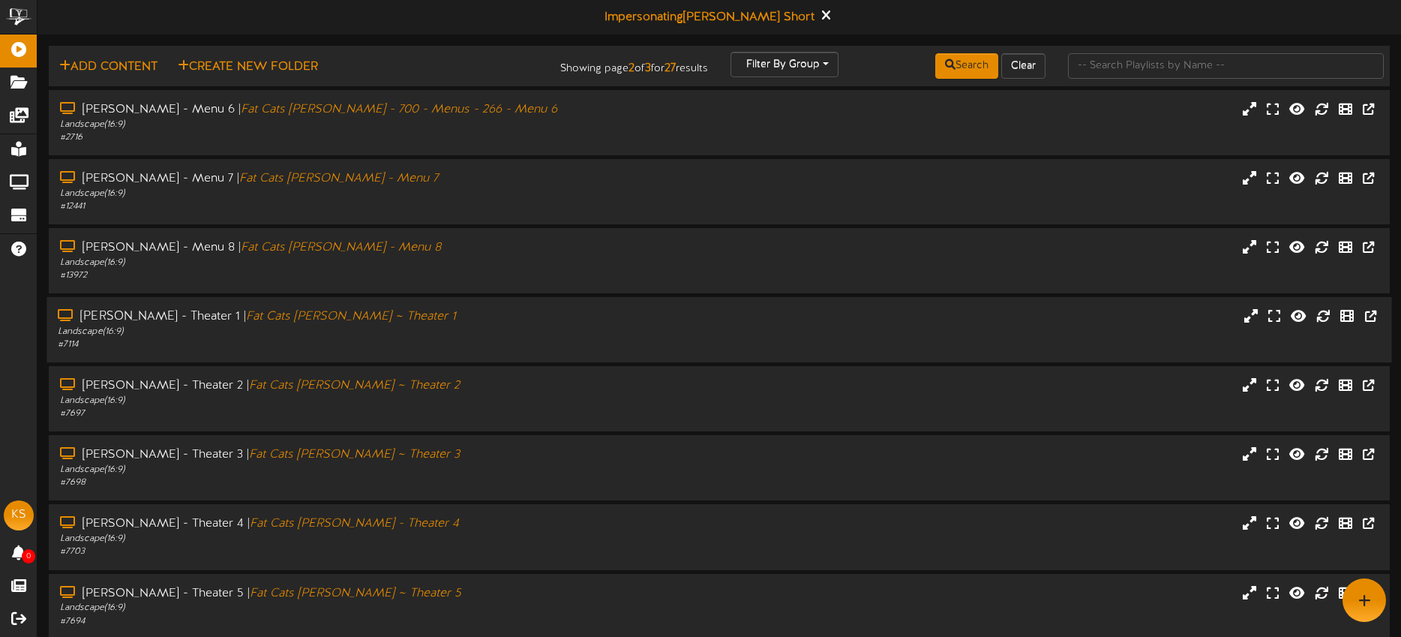
click at [442, 331] on div "Landscape ( 16:9 )" at bounding box center [327, 331] width 538 height 13
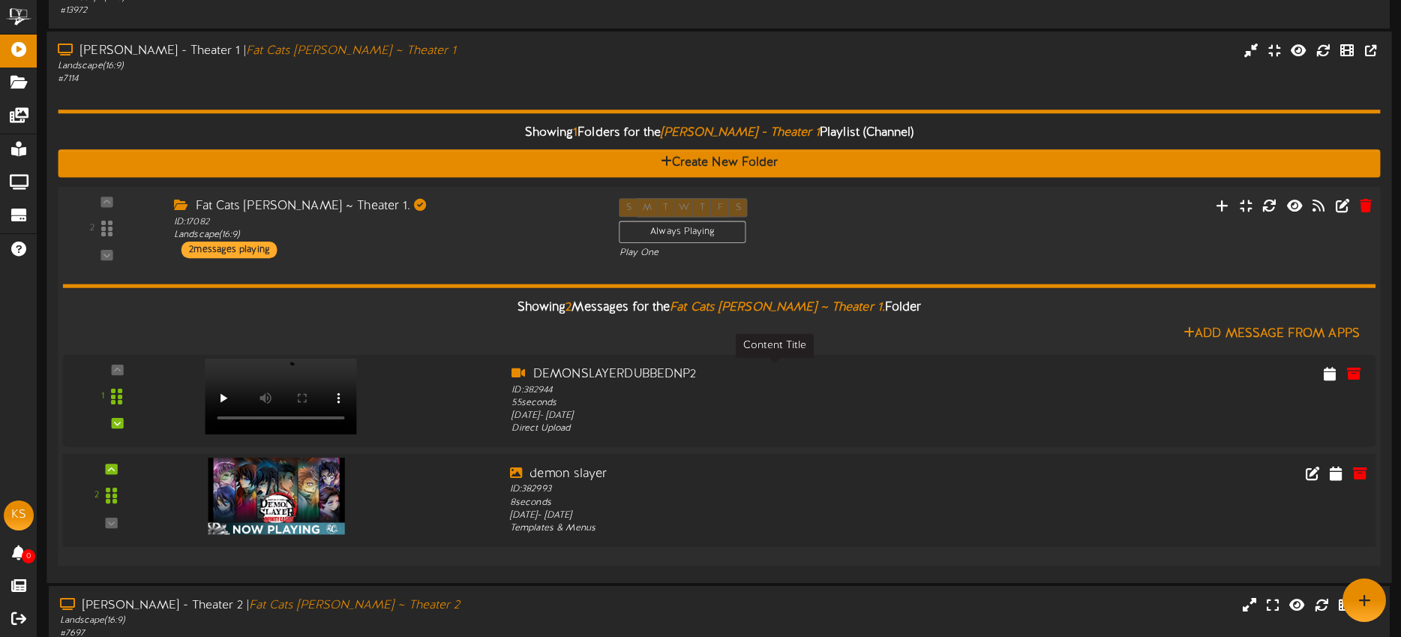
scroll to position [253, 0]
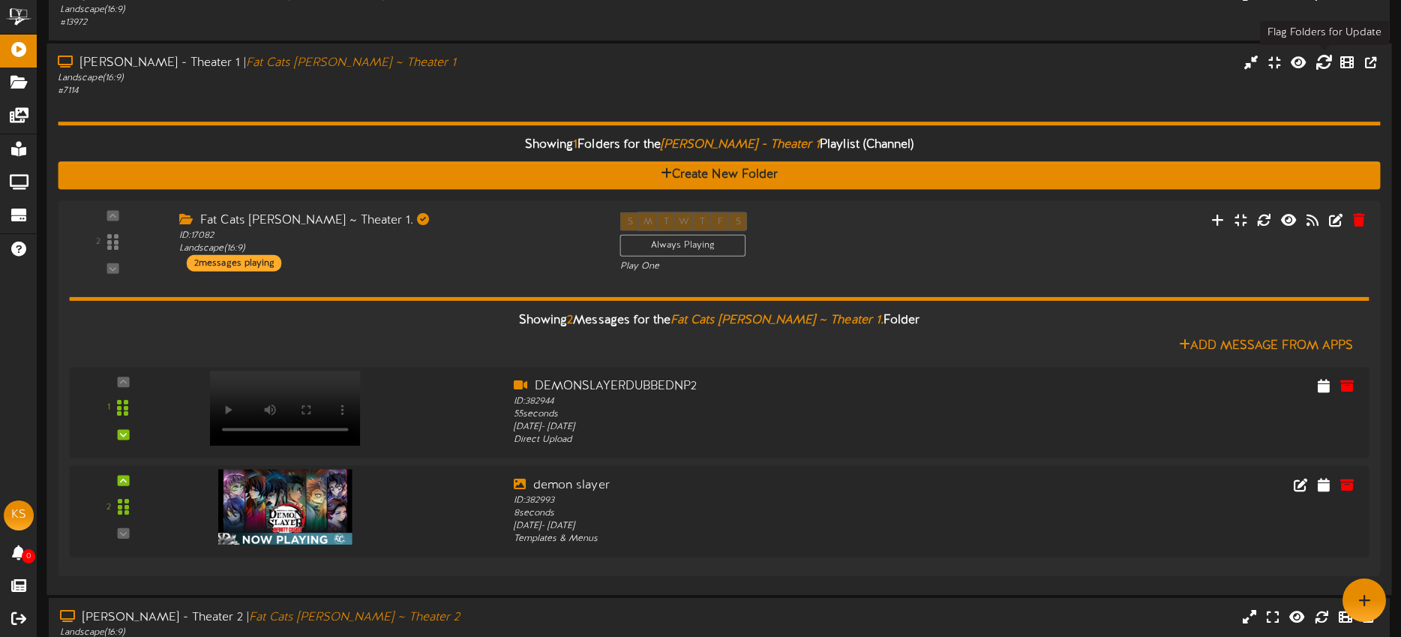
click at [1318, 66] on icon at bounding box center [1323, 62] width 16 height 16
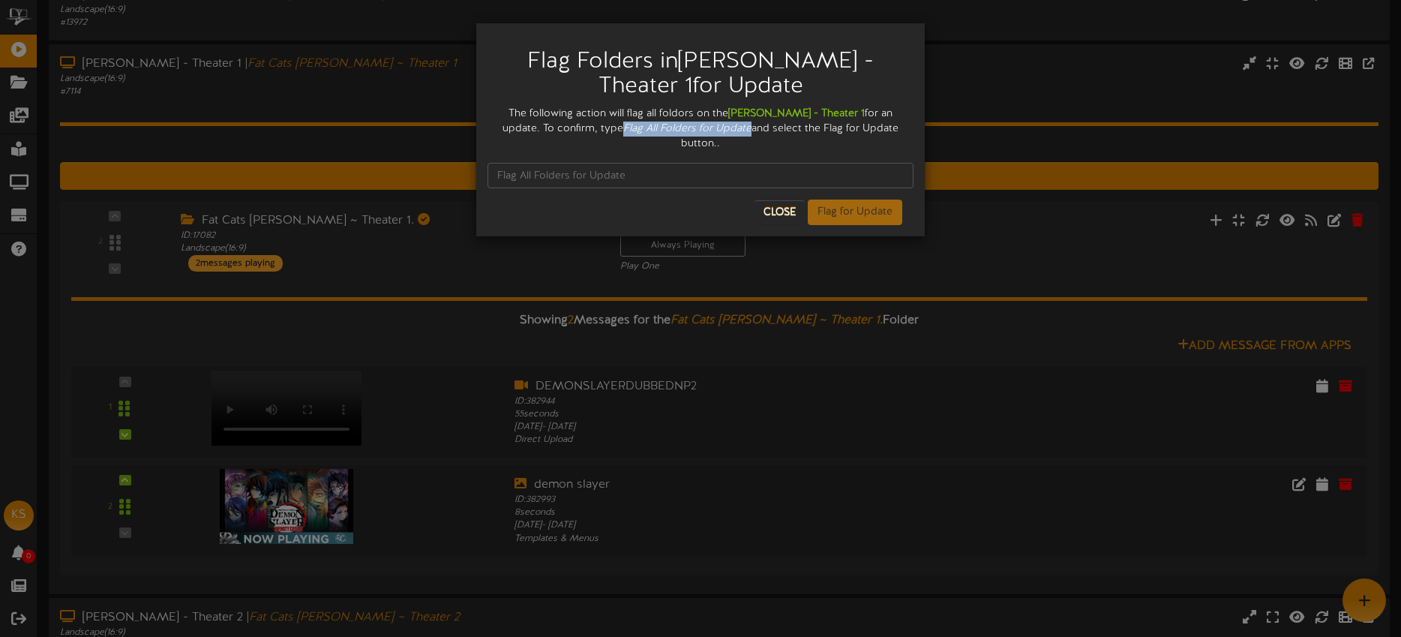
drag, startPoint x: 591, startPoint y: 127, endPoint x: 692, endPoint y: 130, distance: 101.3
click at [703, 128] on div "The following action will flag all foldors on the Gilbert - Theater 1 for an up…" at bounding box center [700, 128] width 426 height 45
copy icon "Flag All Folders for Update"
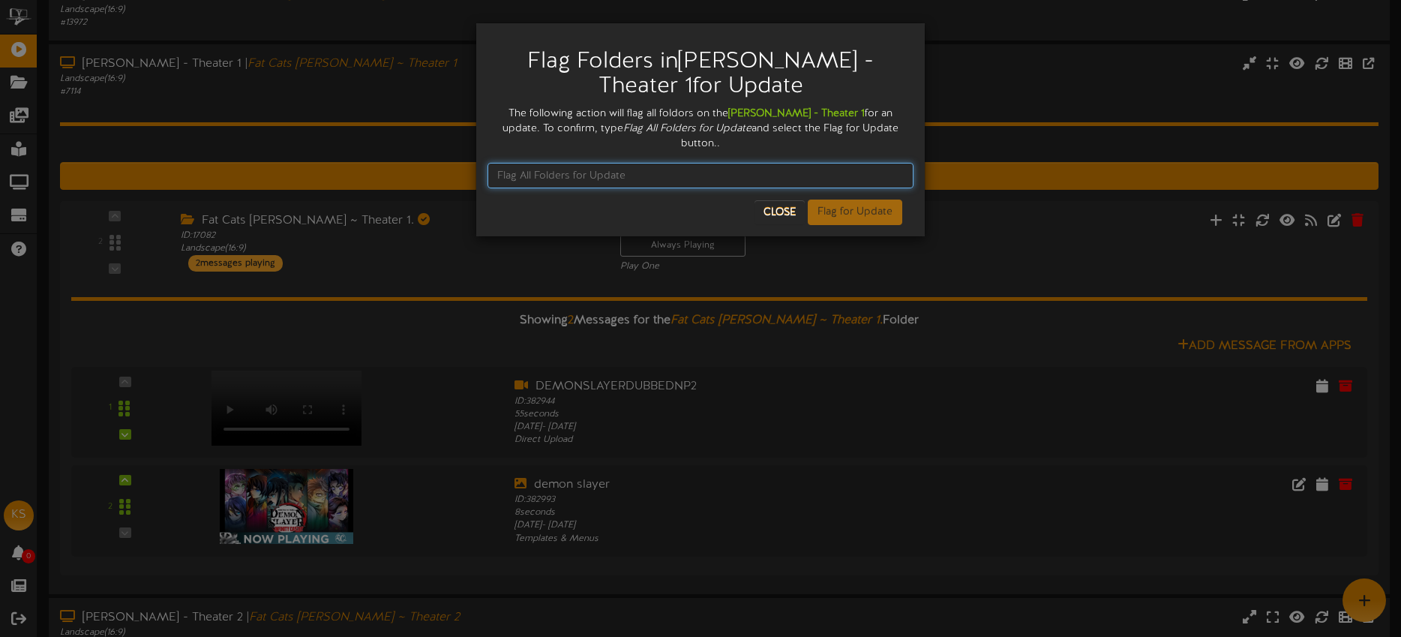
click at [590, 163] on input "text" at bounding box center [700, 175] width 426 height 25
paste input "Flag All Folders for Update"
type input "Flag All Folders for Update"
click at [844, 199] on button "Flag for Update" at bounding box center [855, 211] width 94 height 25
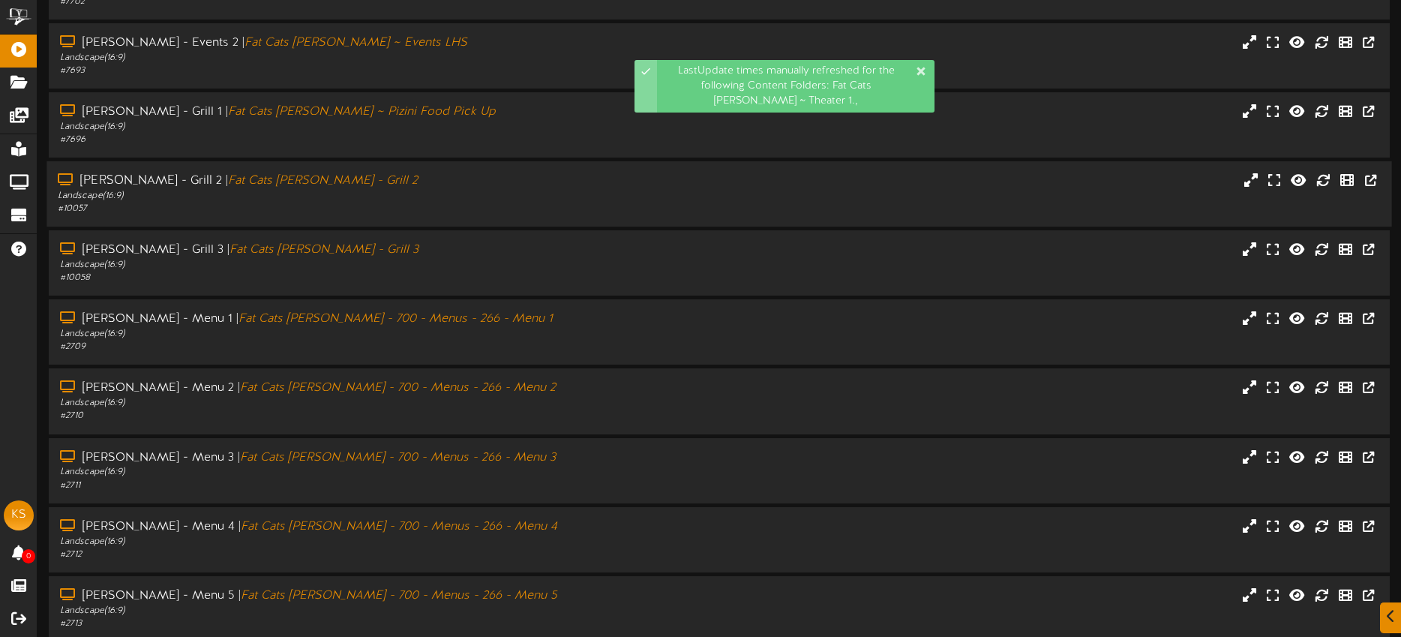
scroll to position [202, 0]
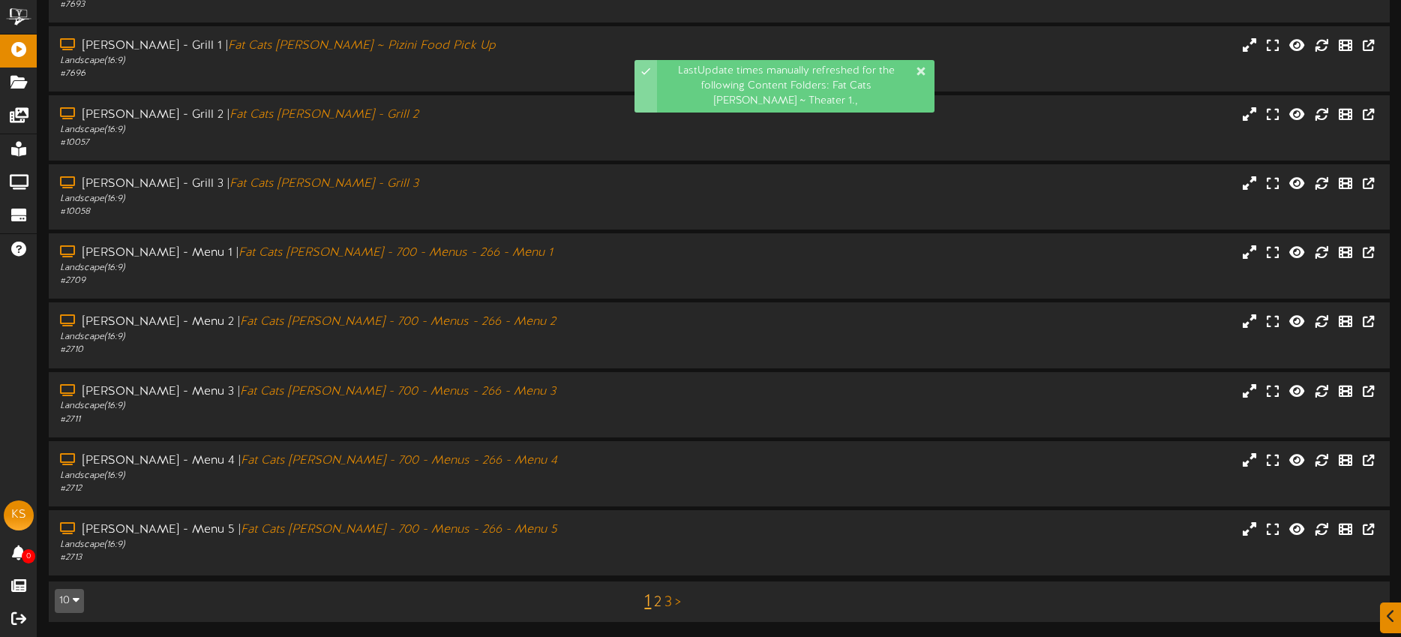
click at [659, 598] on link "2" at bounding box center [657, 602] width 7 height 16
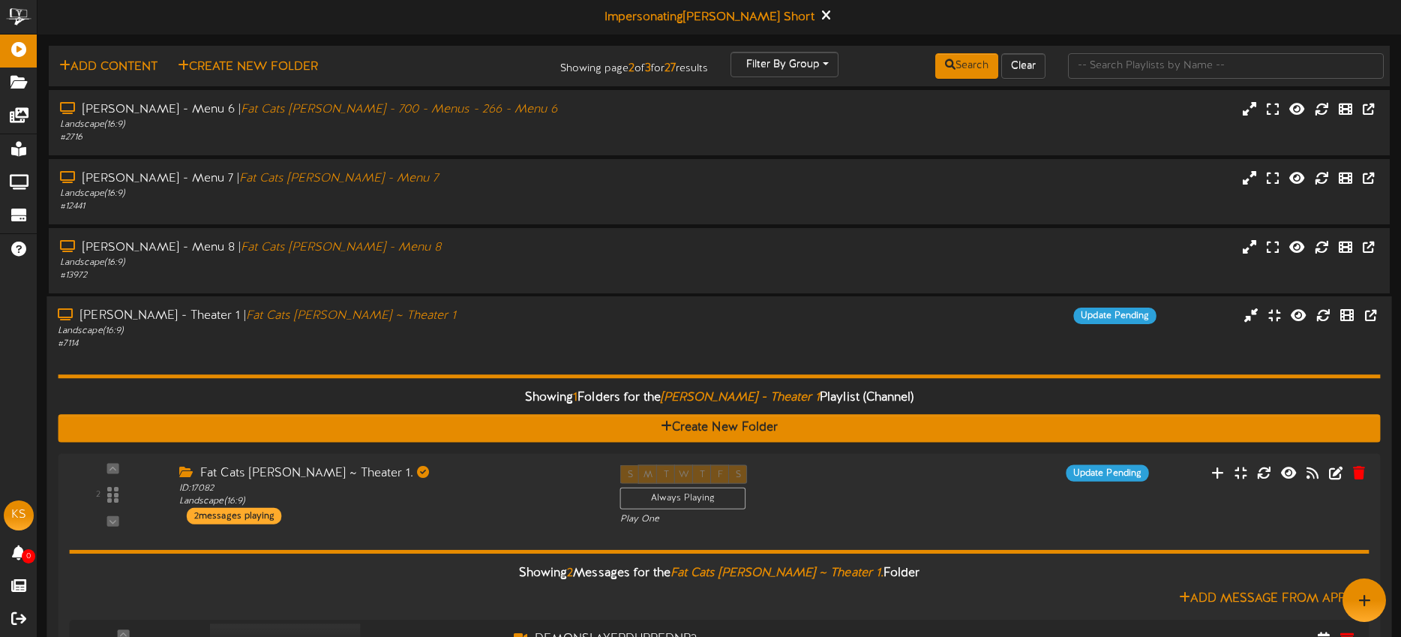
click at [900, 335] on div "Gilbert - Theater 1 | Fat Cats Gilbert ~ Theater 1 Landscape ( 16:9 ) # 7114 Up…" at bounding box center [718, 328] width 1345 height 43
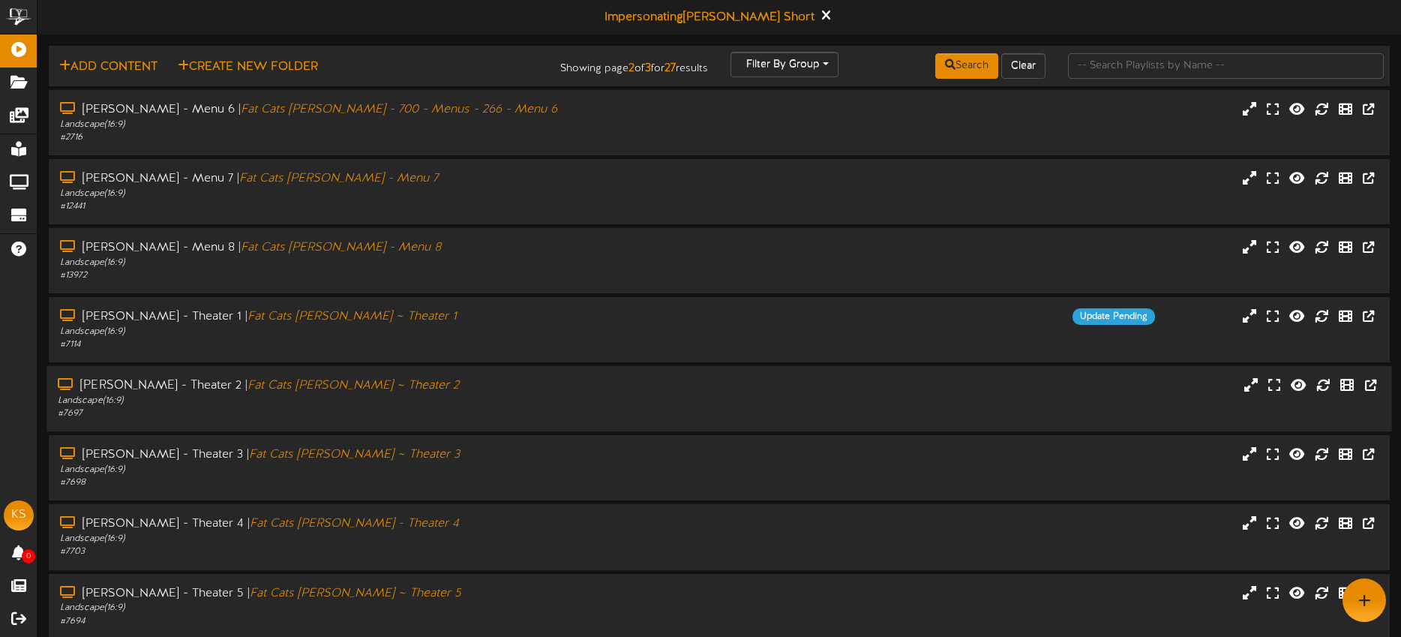
click at [652, 396] on div "Gilbert - Theater 2 | Fat Cats Gilbert ~ Theater 2 Landscape ( 16:9 ) # 7697" at bounding box center [718, 398] width 1345 height 43
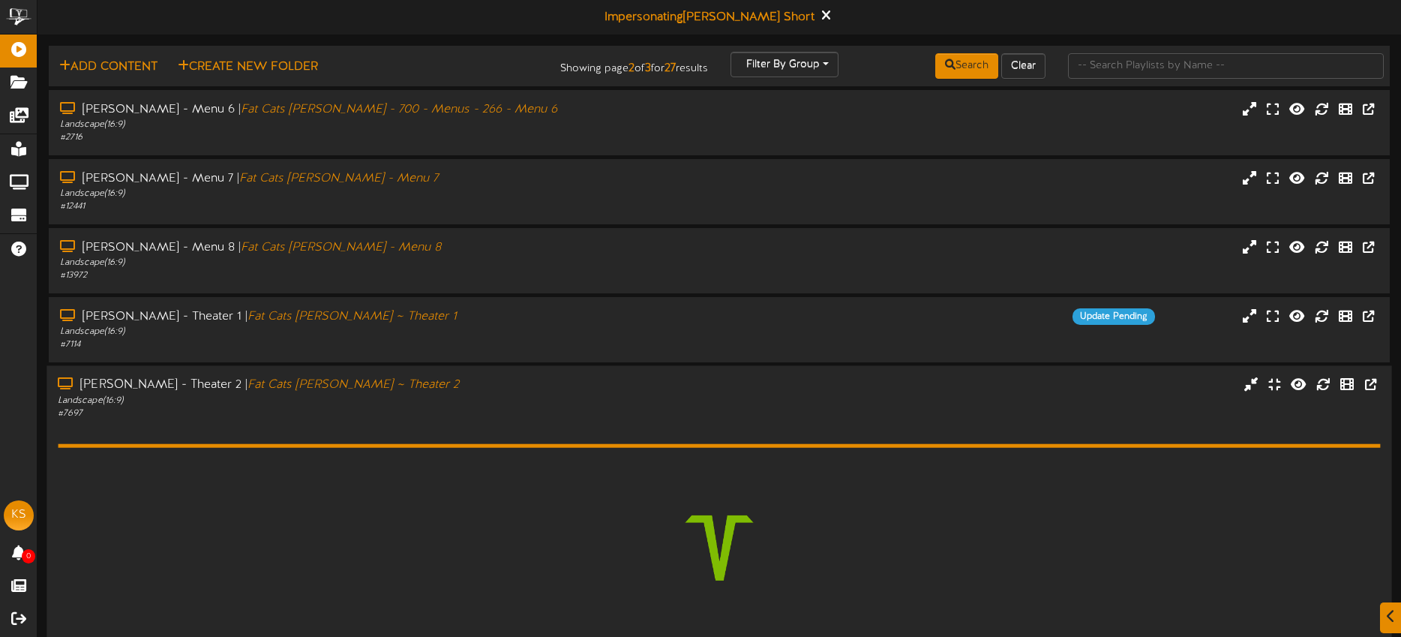
scroll to position [244, 0]
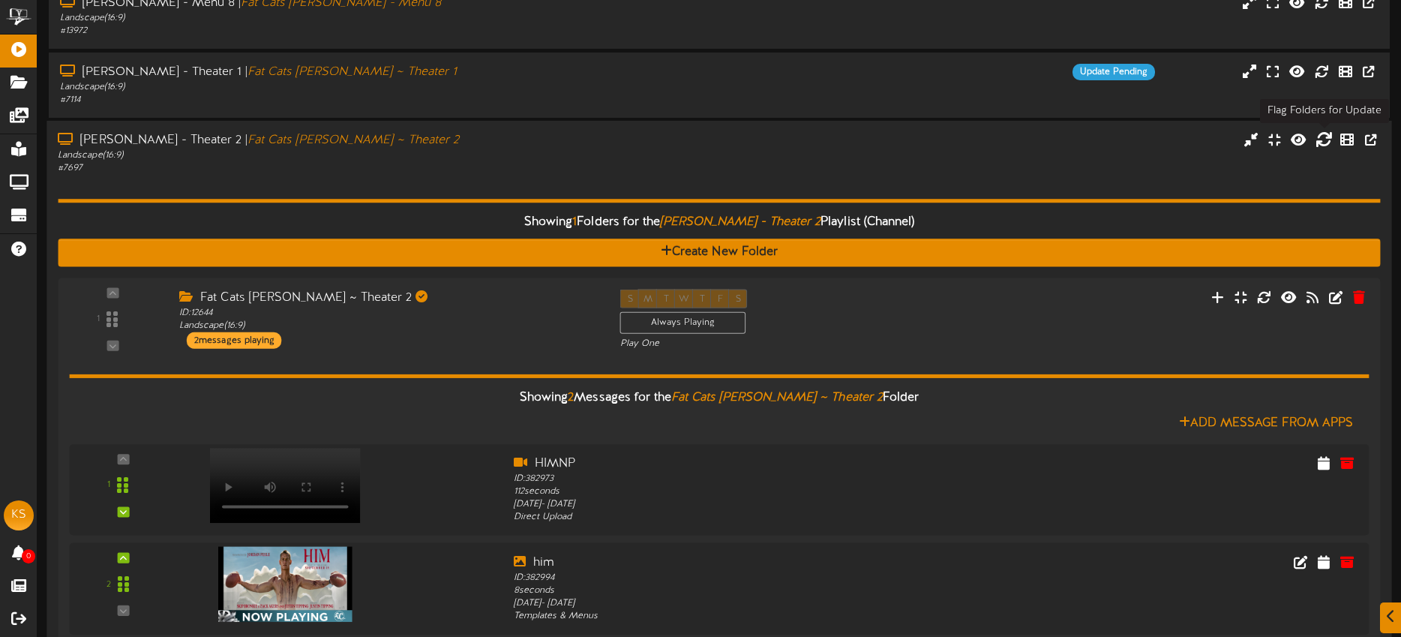
click at [1323, 142] on icon at bounding box center [1323, 139] width 16 height 16
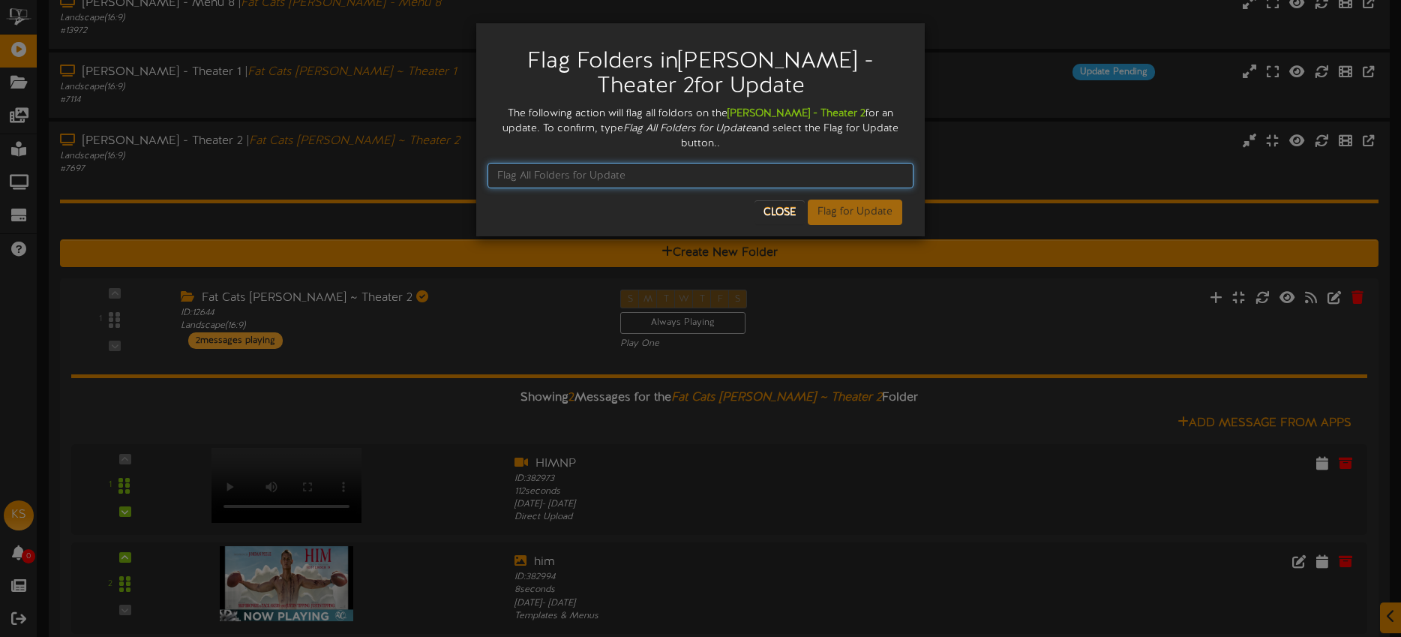
click at [592, 163] on input "text" at bounding box center [700, 175] width 426 height 25
paste input "Flag All Folders for Update"
type input "Flag All Folders for Update"
click at [886, 199] on button "Flag for Update" at bounding box center [855, 211] width 94 height 25
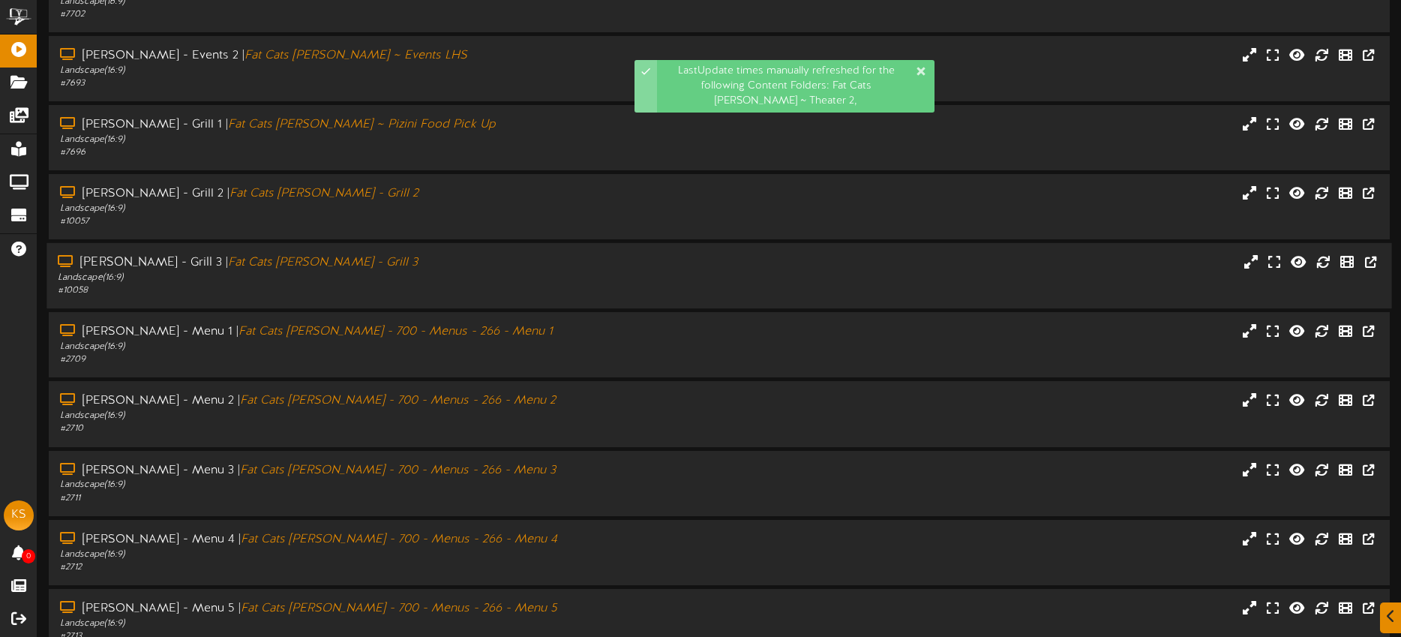
scroll to position [202, 0]
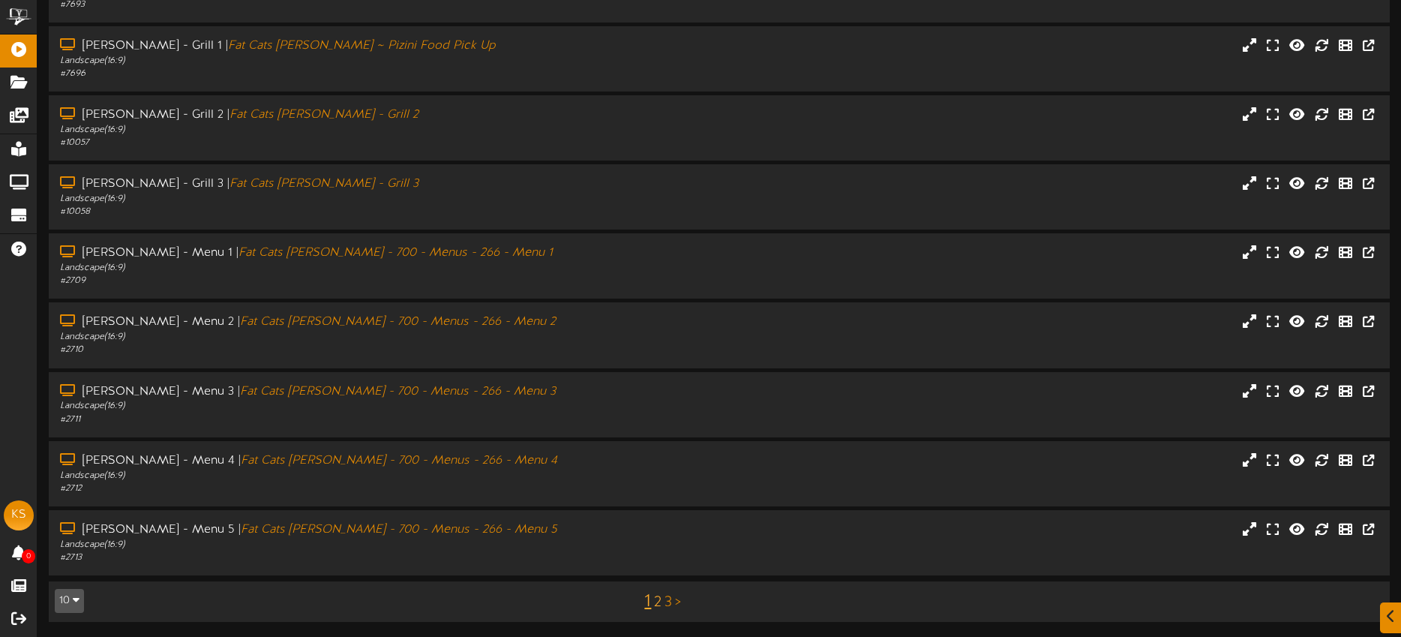
click at [655, 601] on link "2" at bounding box center [657, 602] width 7 height 16
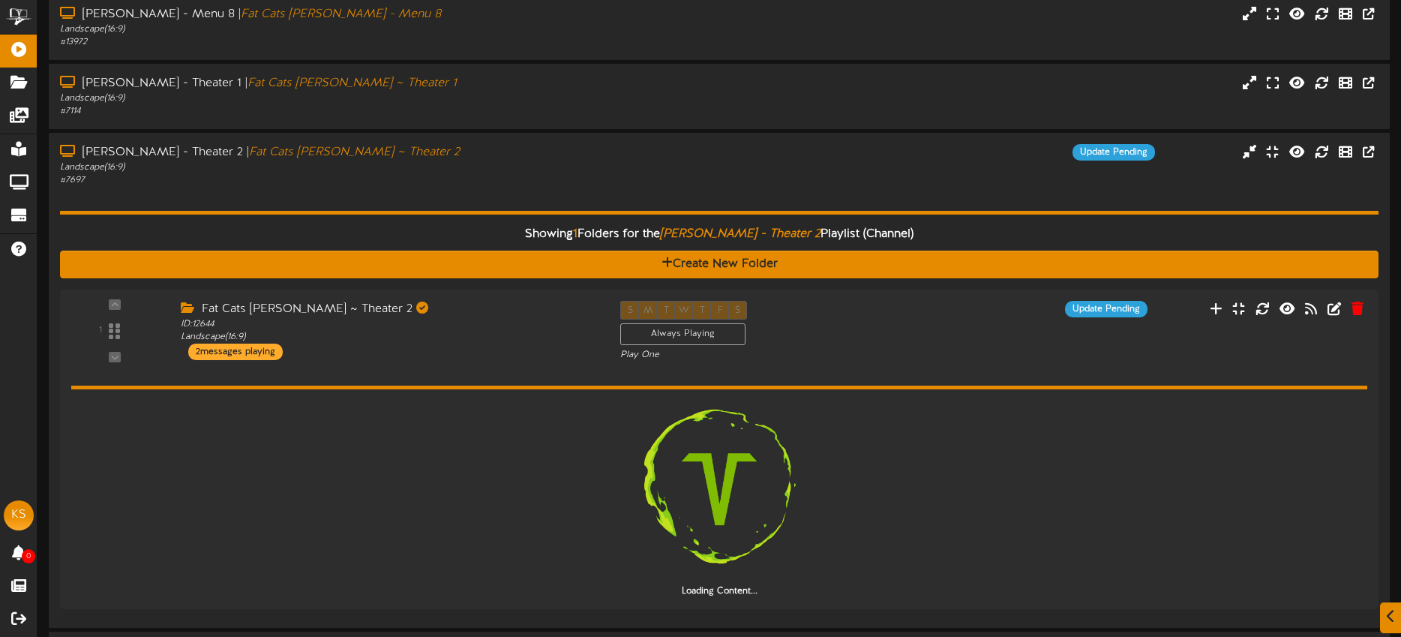
scroll to position [246, 0]
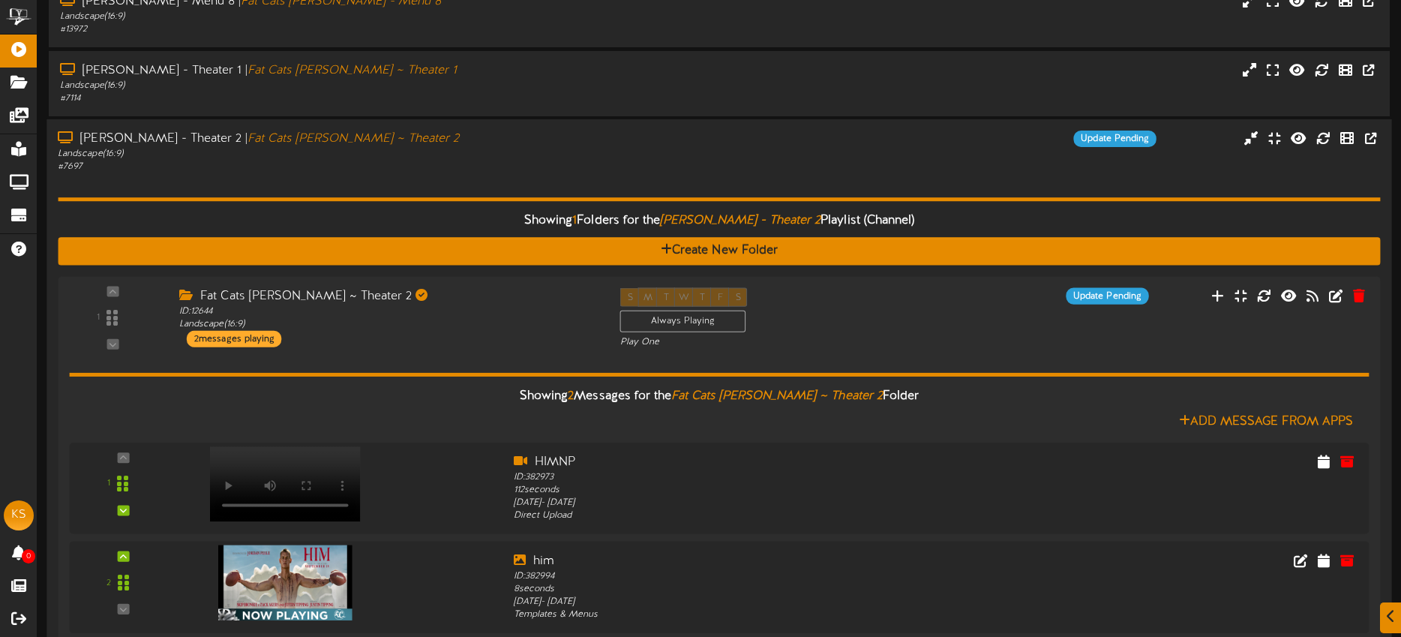
click at [489, 183] on div "Showing 1 Folders for the Gilbert - Theater 2 Playlist (Channel) Create New Fol…" at bounding box center [719, 415] width 1322 height 485
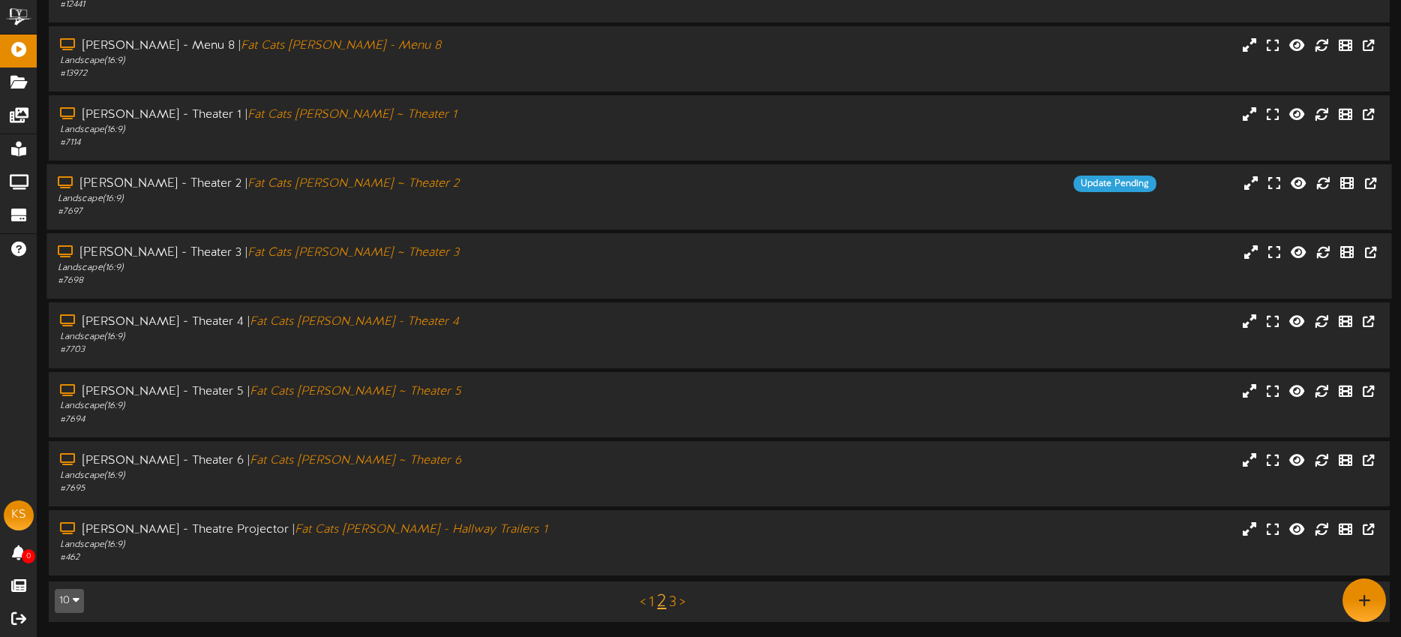
click at [500, 295] on div "Gilbert - Theater 3 | Fat Cats Gilbert ~ Theater 3 Landscape ( 16:9 ) # 7698" at bounding box center [718, 265] width 1345 height 65
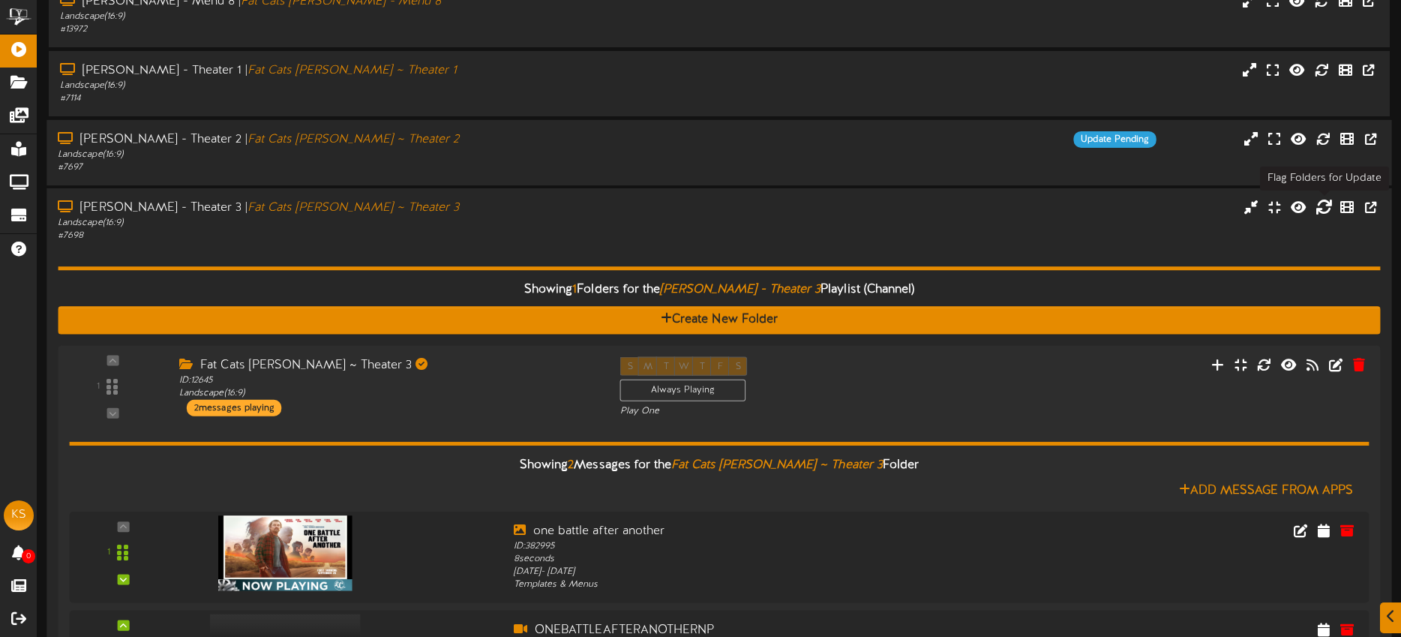
click at [1320, 206] on icon at bounding box center [1323, 207] width 16 height 16
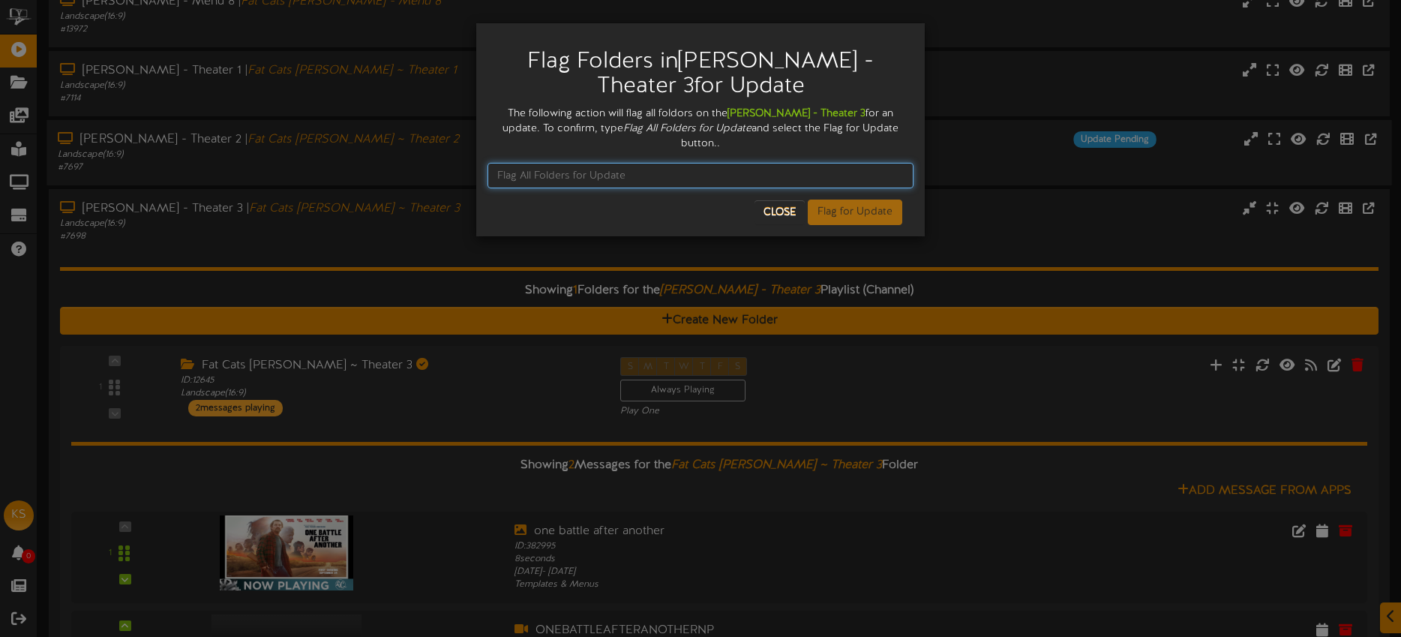
click at [526, 163] on input "text" at bounding box center [700, 175] width 426 height 25
paste input "Flag All Folders for Update"
type input "Flag All Folders for Update"
click at [848, 199] on button "Flag for Update" at bounding box center [855, 211] width 94 height 25
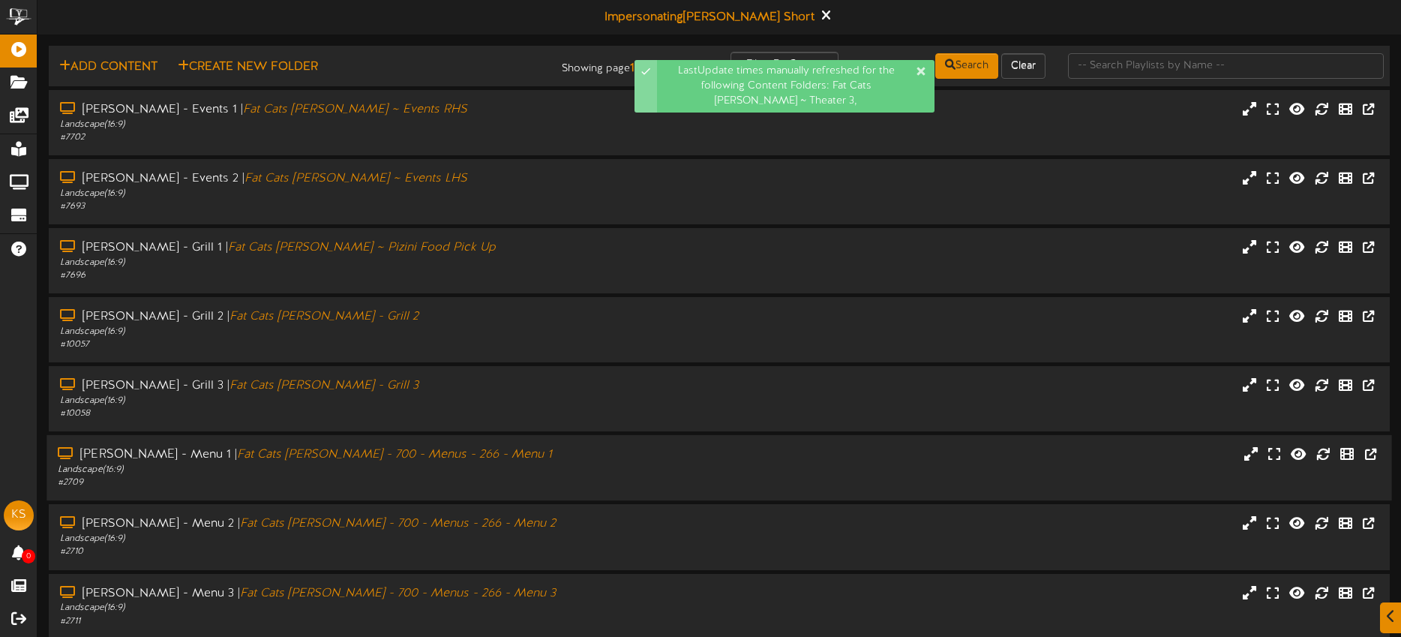
scroll to position [202, 0]
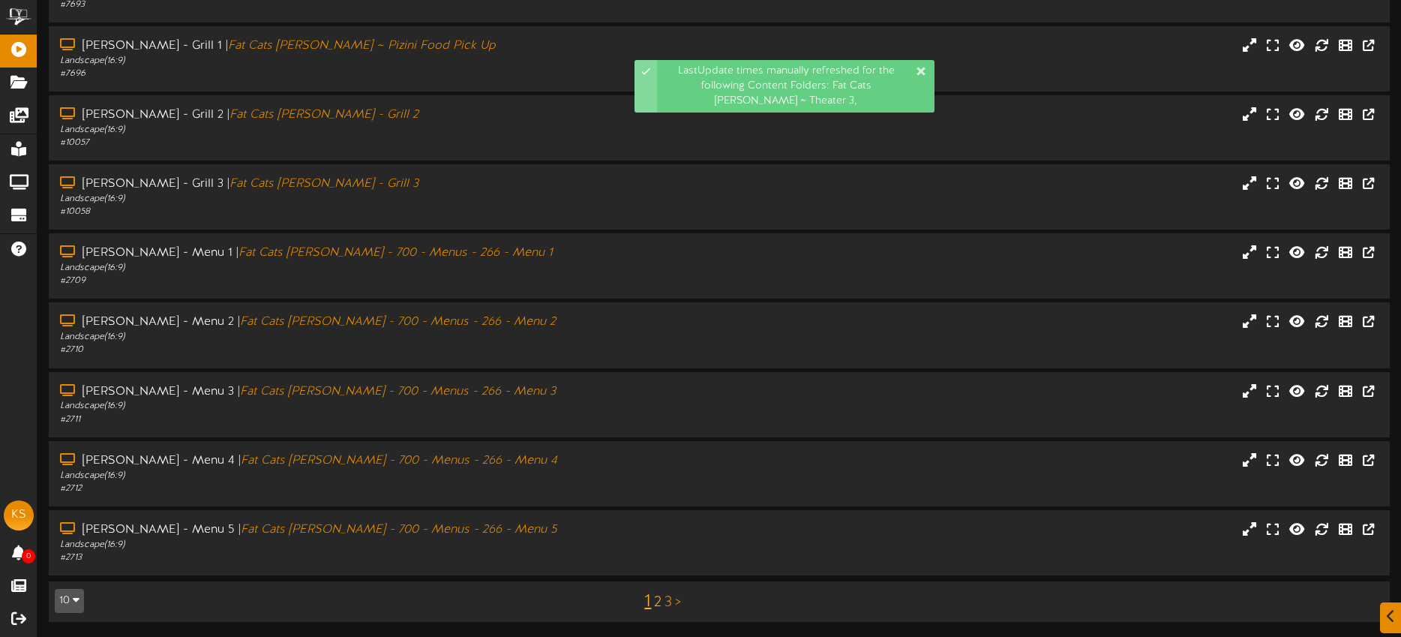
click at [659, 598] on link "2" at bounding box center [657, 602] width 7 height 16
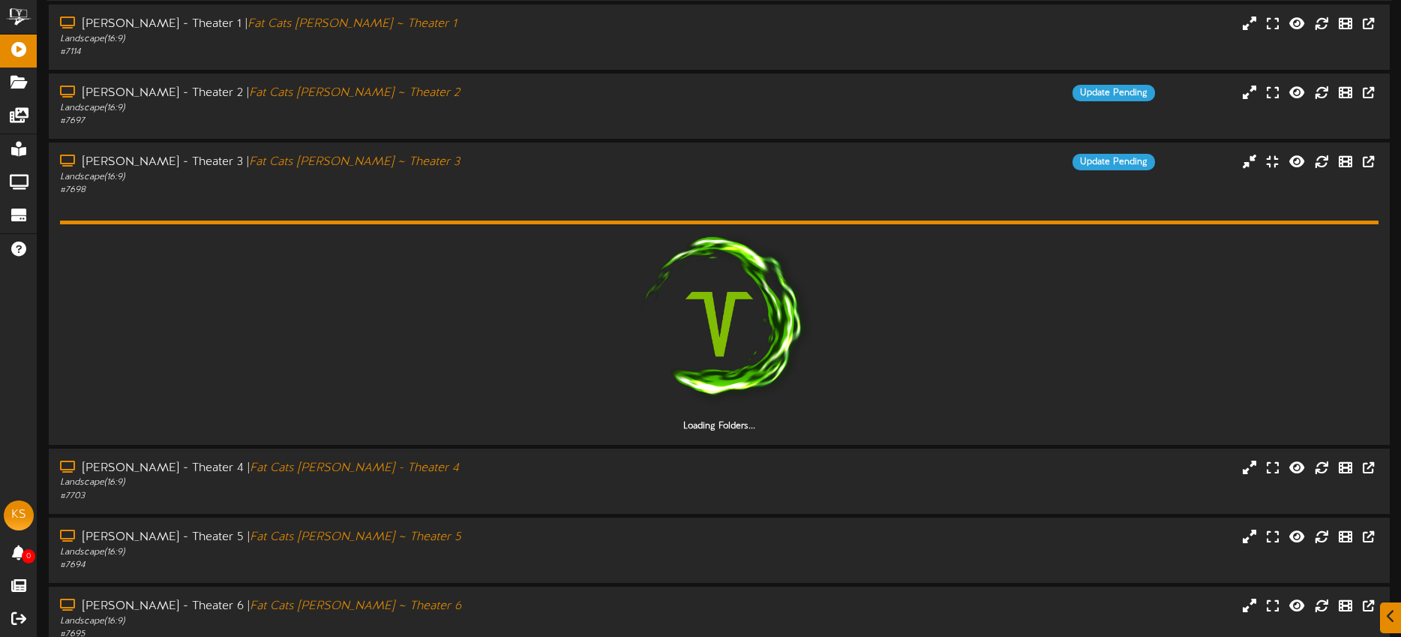
scroll to position [354, 0]
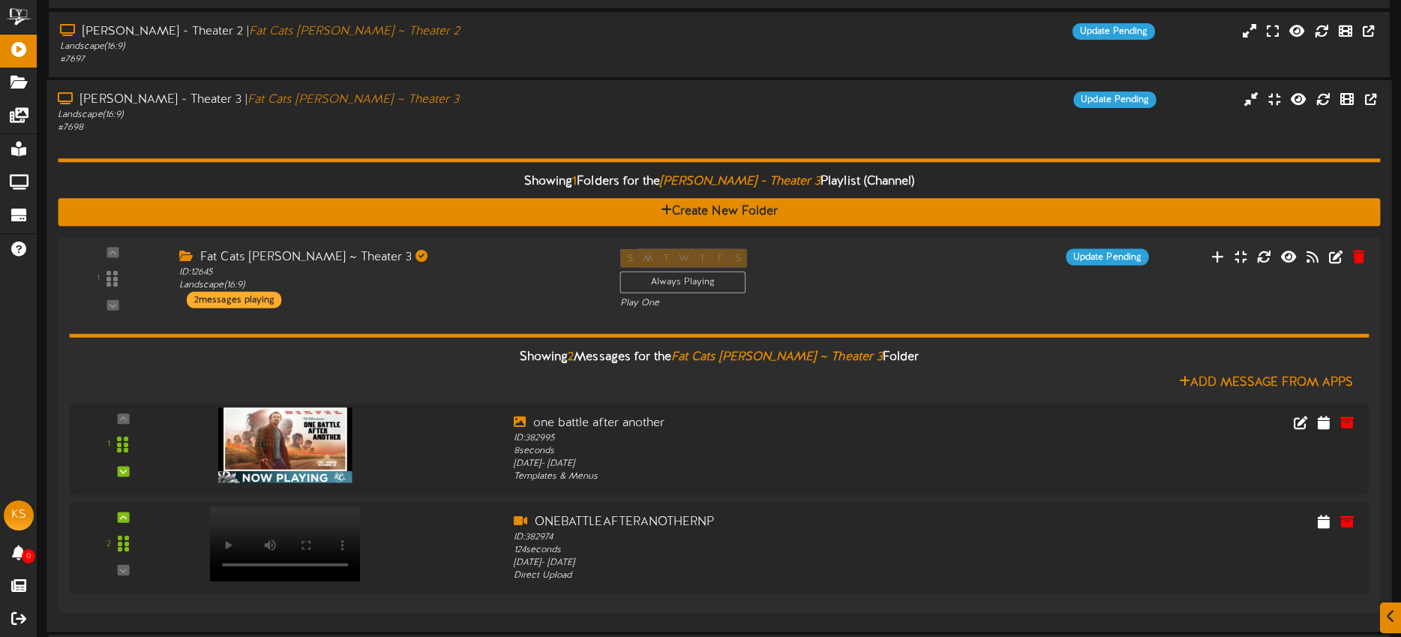
click at [544, 136] on div "Showing 1 Folders for the Gilbert - Theater 3 Playlist (Channel) Create New Fol…" at bounding box center [719, 377] width 1322 height 485
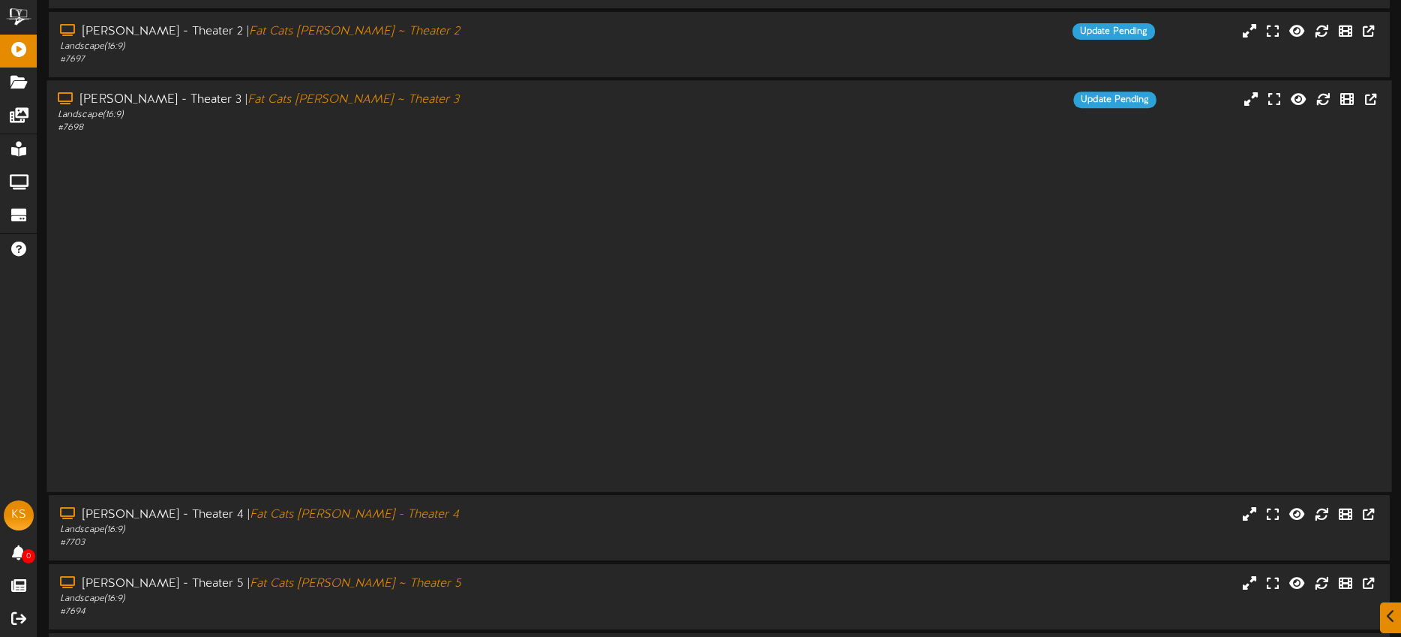
scroll to position [202, 0]
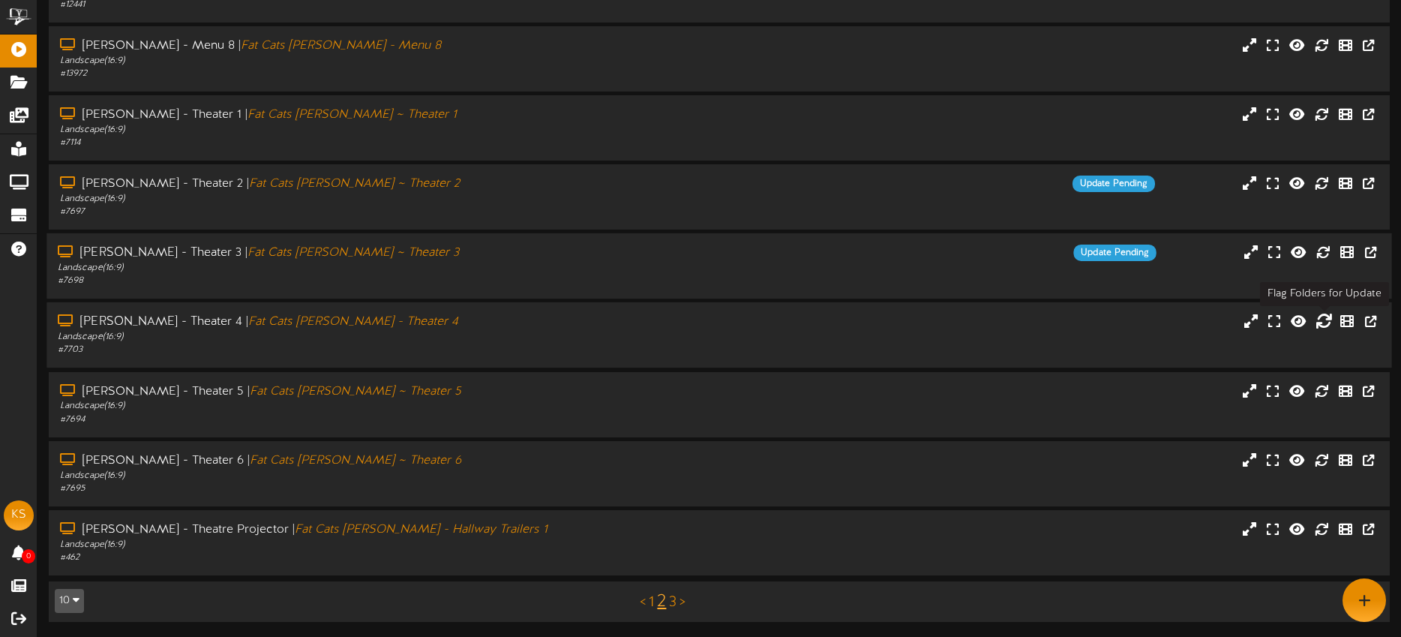
click at [1323, 319] on icon at bounding box center [1323, 321] width 16 height 16
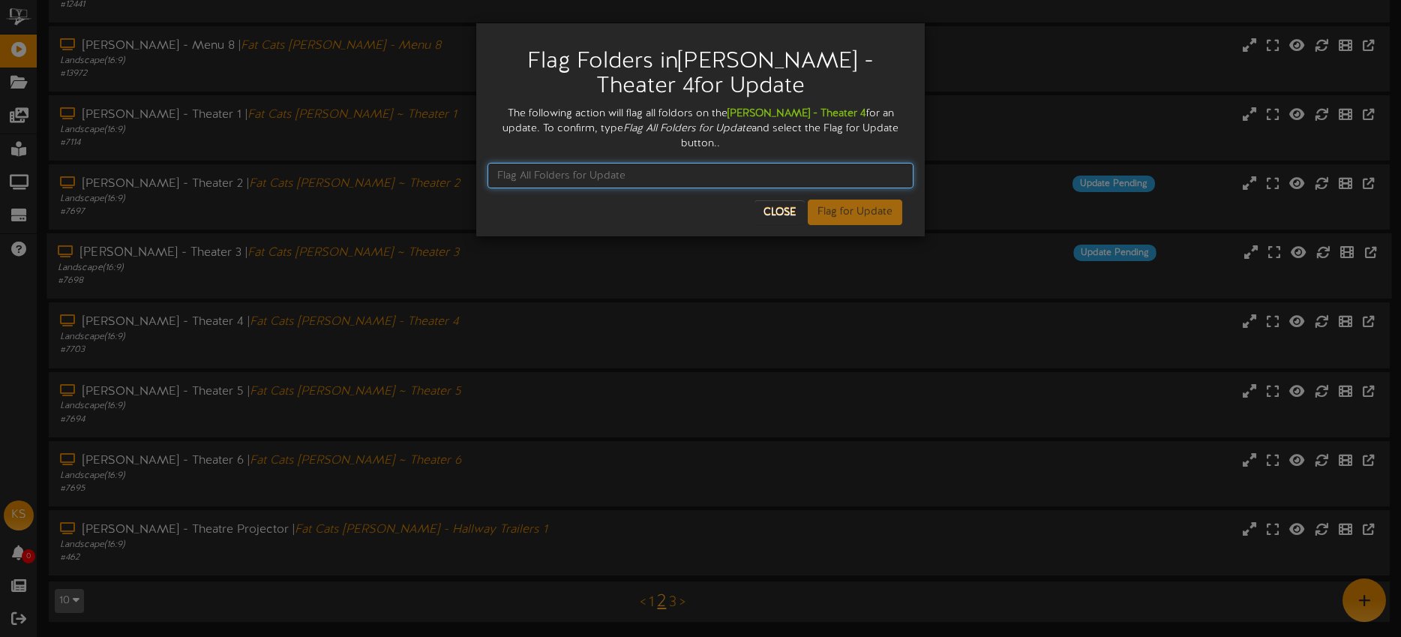
click at [564, 164] on input "text" at bounding box center [700, 175] width 426 height 25
paste input "Flag All Folders for Update"
type input "Flag All Folders for Update"
click at [862, 199] on button "Flag for Update" at bounding box center [855, 211] width 94 height 25
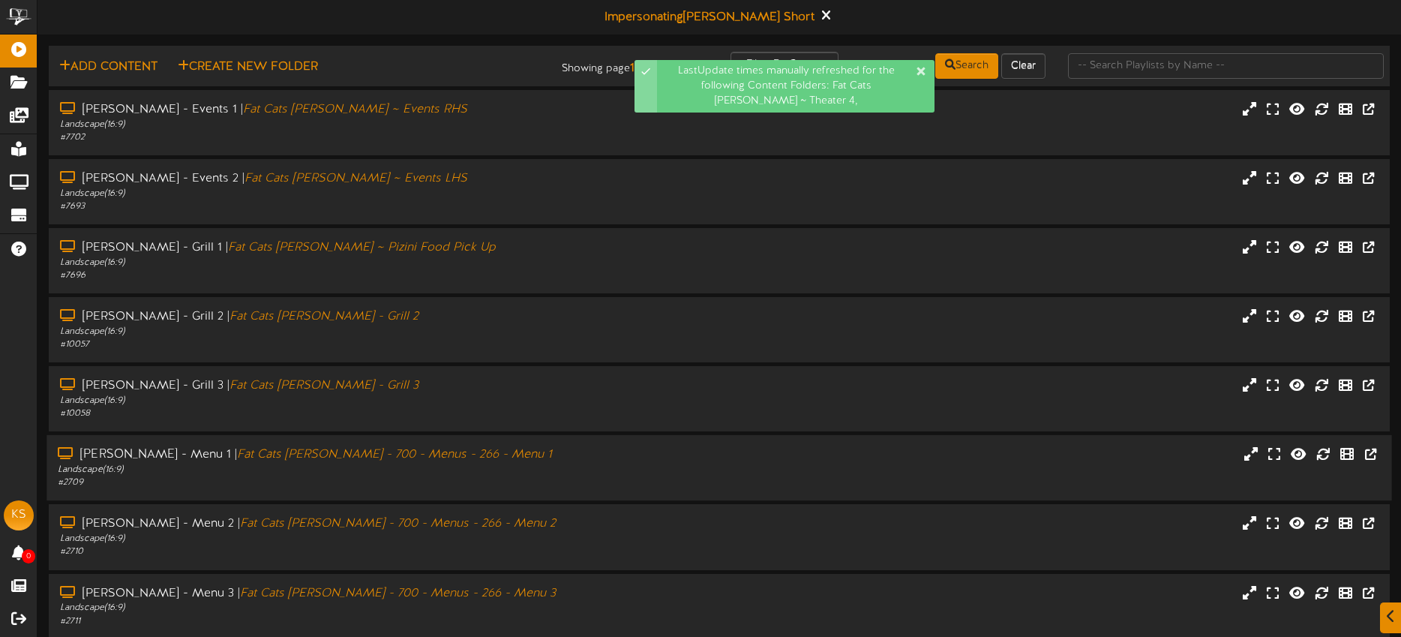
scroll to position [202, 0]
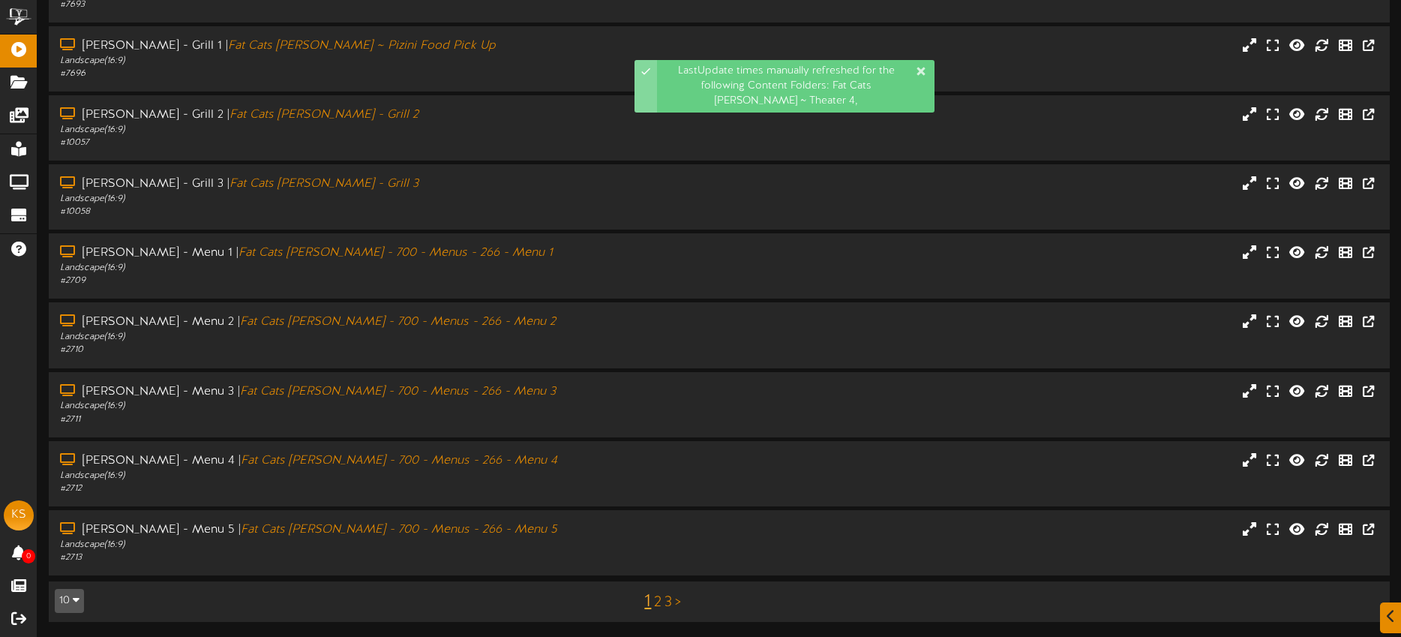
click at [657, 598] on link "2" at bounding box center [657, 602] width 7 height 16
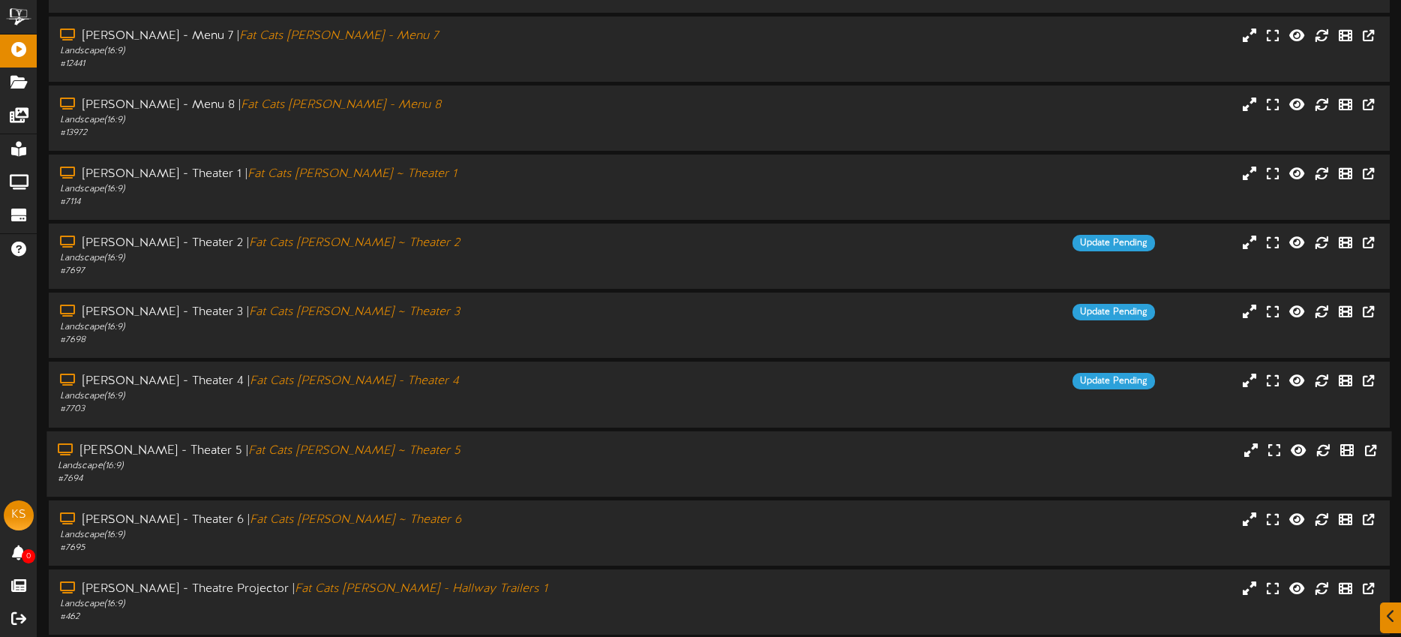
scroll to position [170, 0]
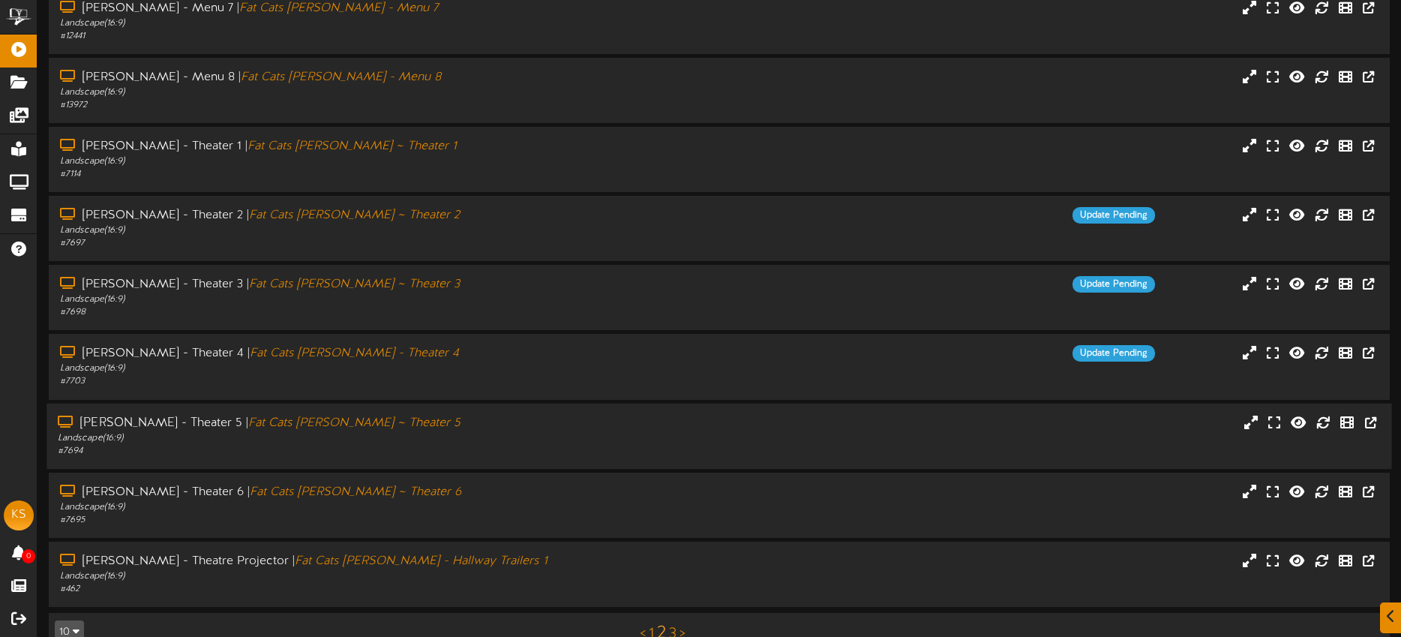
click at [663, 435] on div "Gilbert - Theater 5 | Fat Cats Gilbert ~ Theater 5 Landscape ( 16:9 ) # 7694" at bounding box center [718, 435] width 1345 height 43
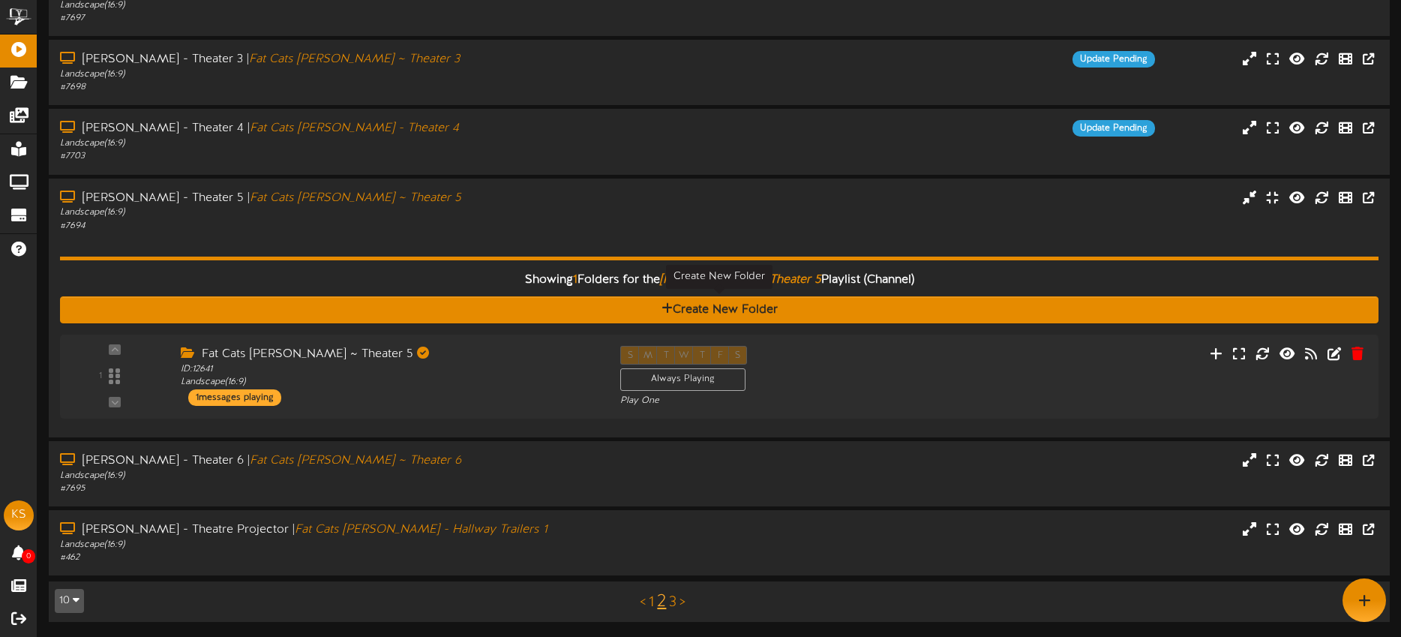
scroll to position [395, 0]
click at [1001, 349] on div "1 ID:" at bounding box center [720, 376] width 1336 height 61
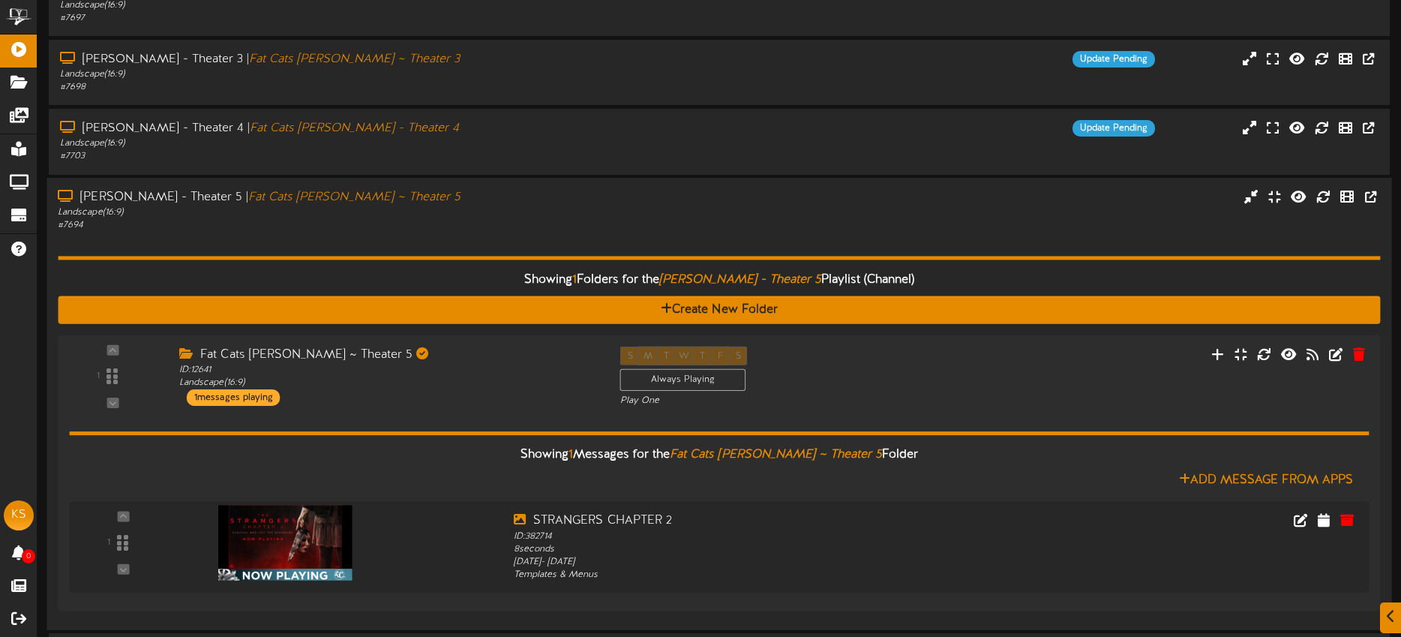
click at [775, 238] on div "Showing 1 Folders for the Gilbert - Theater 5 Playlist (Channel) Create New Fol…" at bounding box center [719, 425] width 1322 height 387
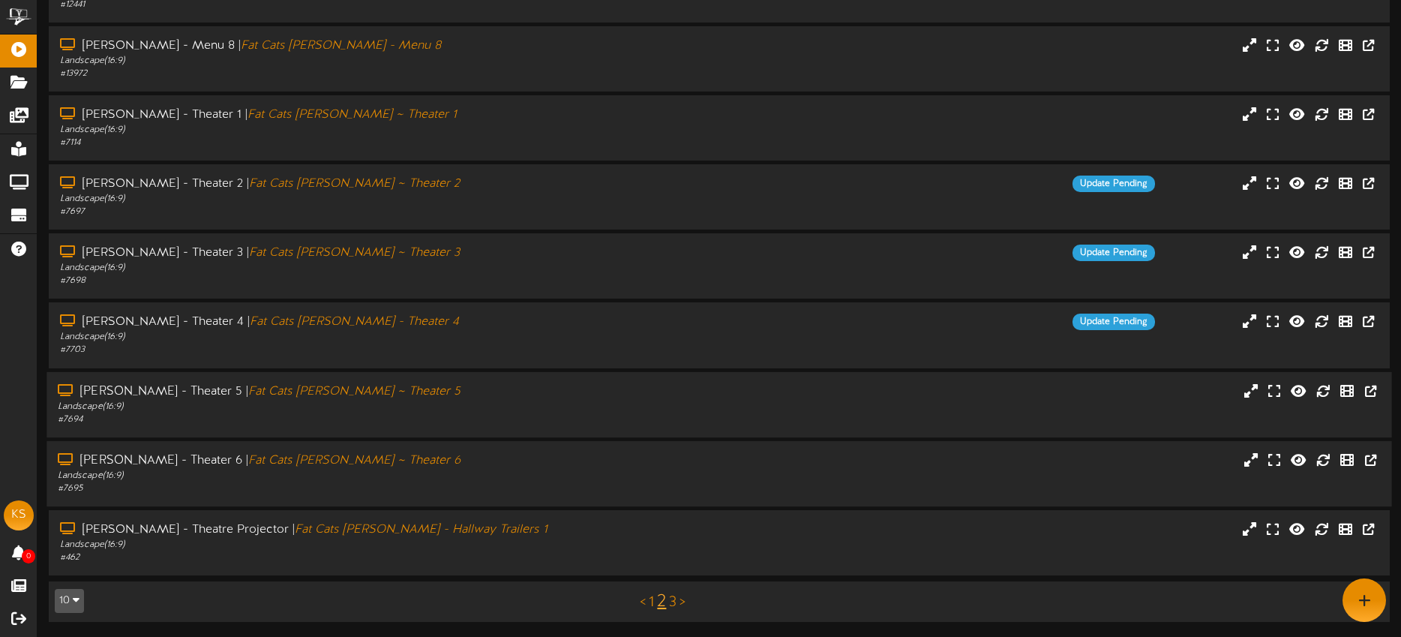
click at [767, 474] on div "Gilbert - Theater 6 | Fat Cats Gilbert ~ Theater 6 Landscape ( 16:9 ) # 7695" at bounding box center [718, 473] width 1345 height 43
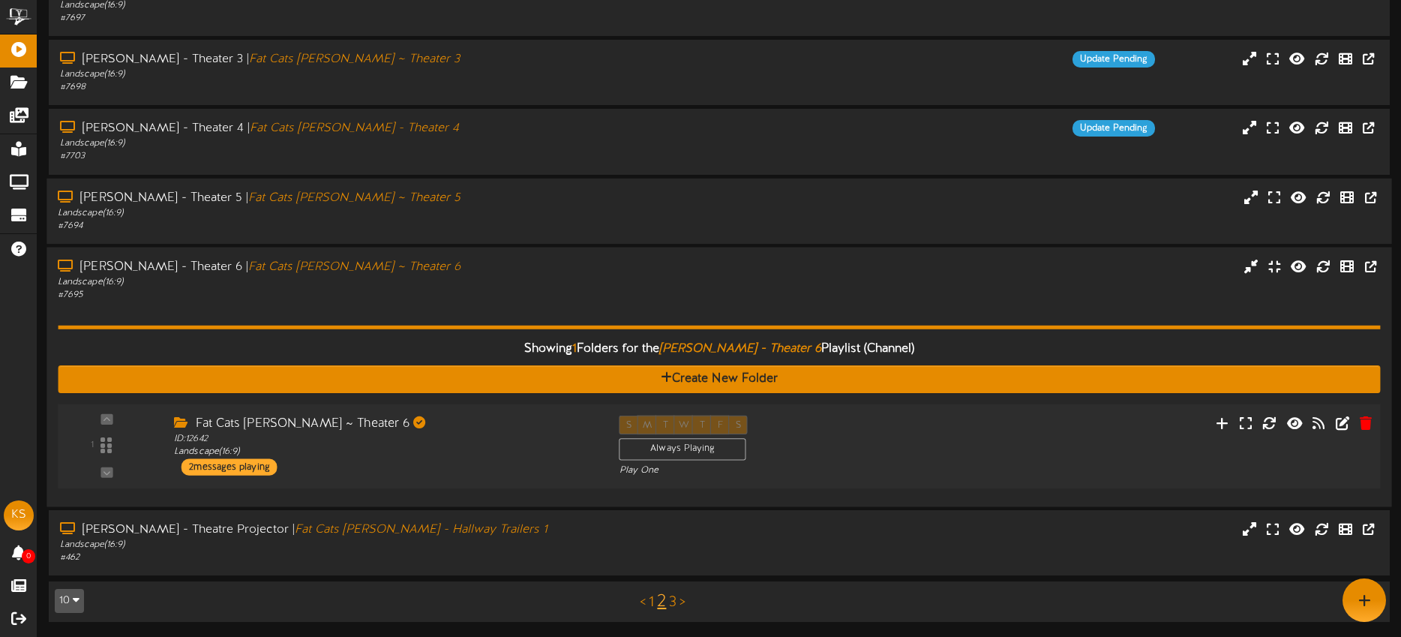
click at [838, 442] on div "S M T W T F S Always Playing Play One" at bounding box center [775, 445] width 334 height 61
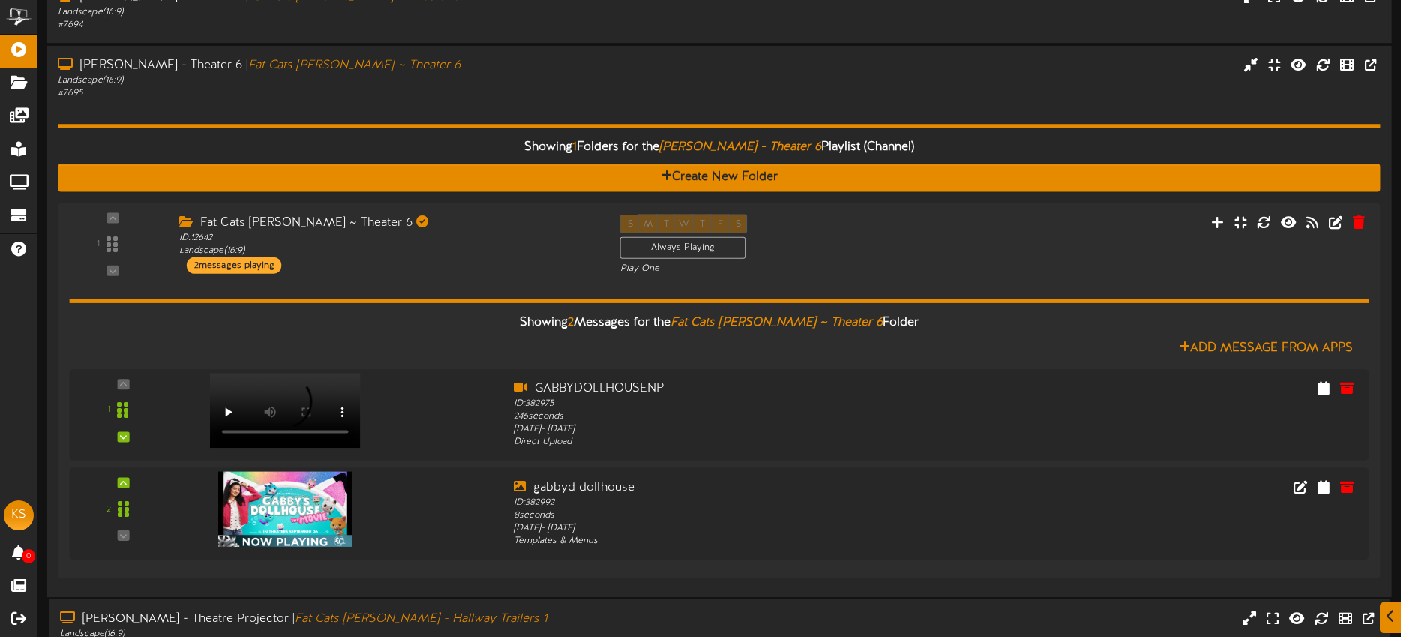
scroll to position [601, 0]
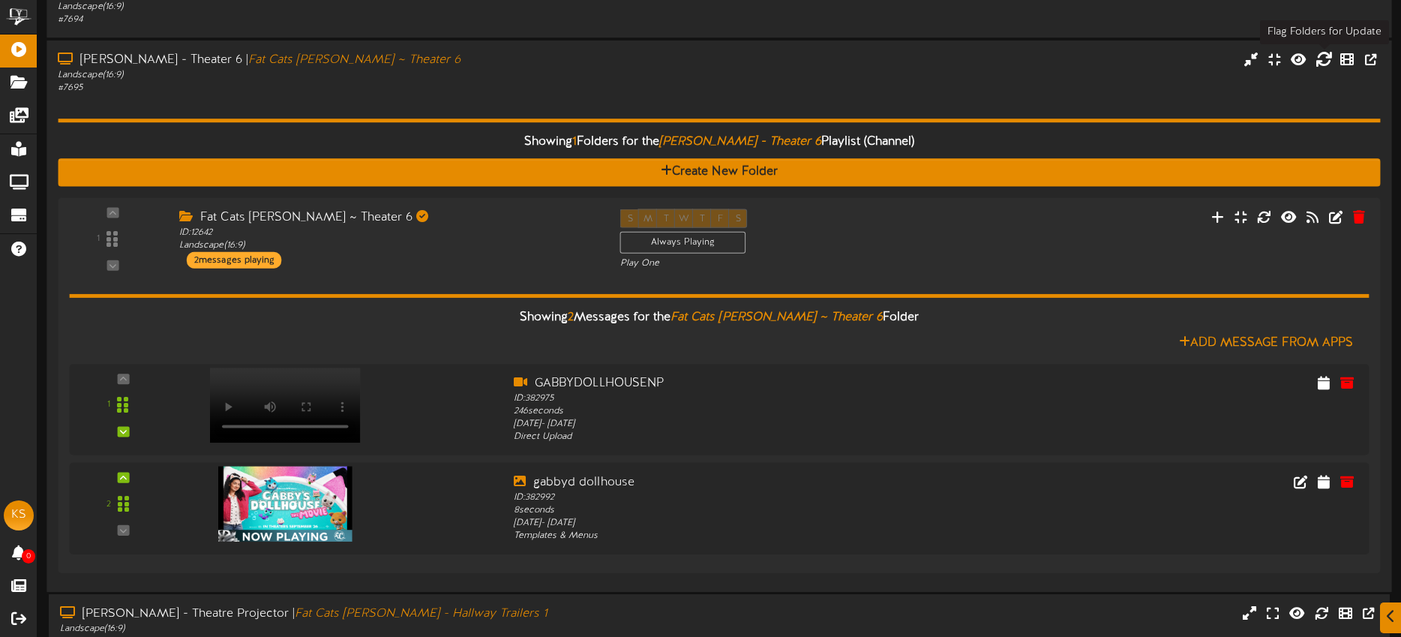
click at [1323, 60] on icon at bounding box center [1323, 58] width 16 height 16
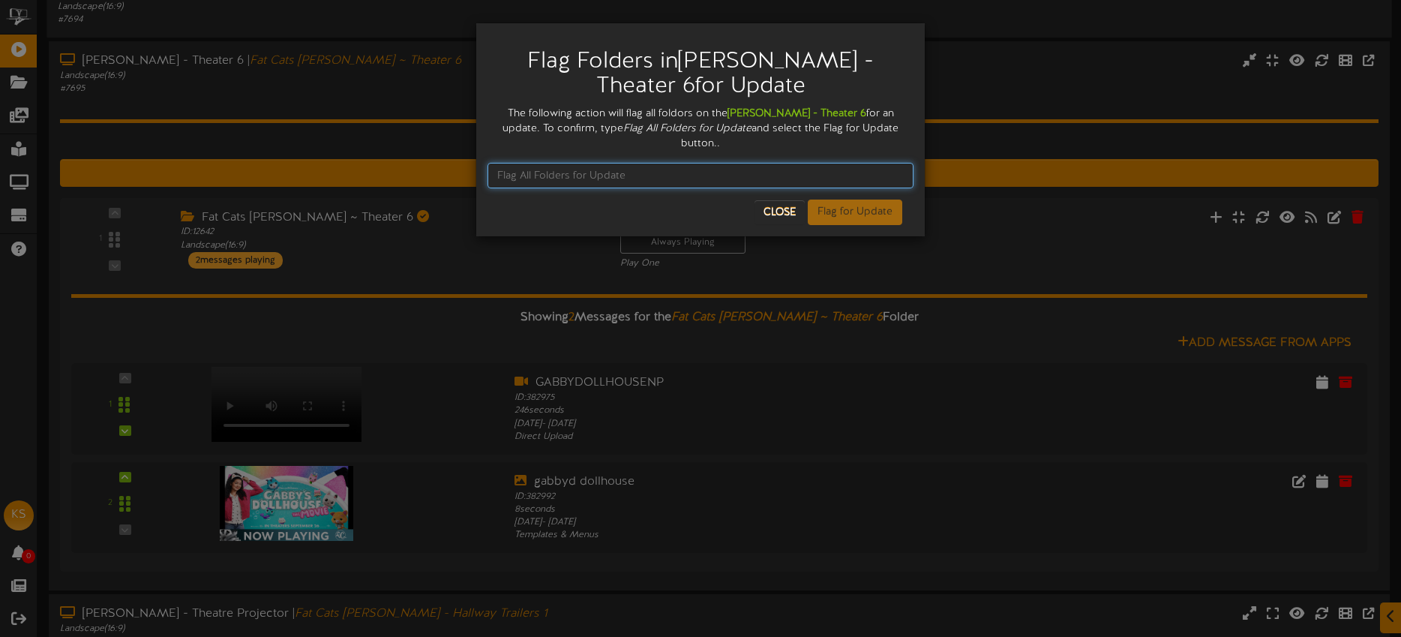
click at [583, 163] on input "text" at bounding box center [700, 175] width 426 height 25
paste input "Flag All Folders for Update"
type input "Flag All Folders for Update"
click at [844, 203] on button "Flag for Update" at bounding box center [855, 211] width 94 height 25
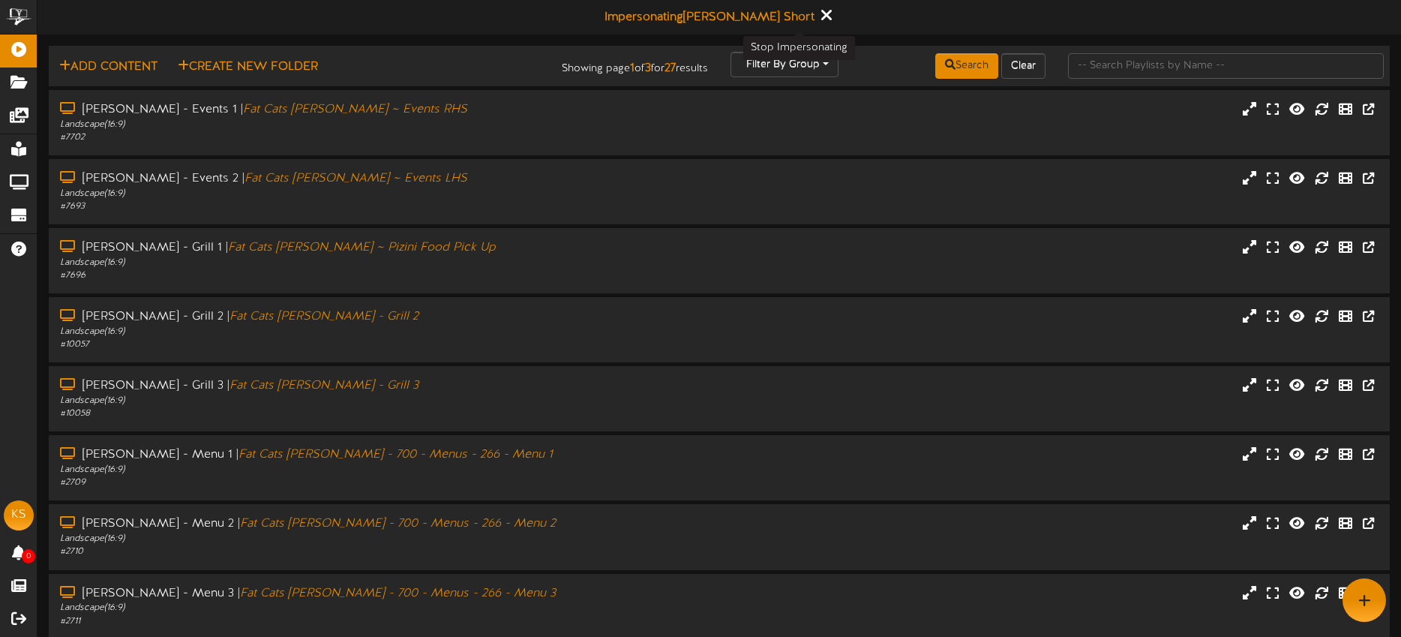
click at [821, 16] on icon at bounding box center [826, 15] width 10 height 16
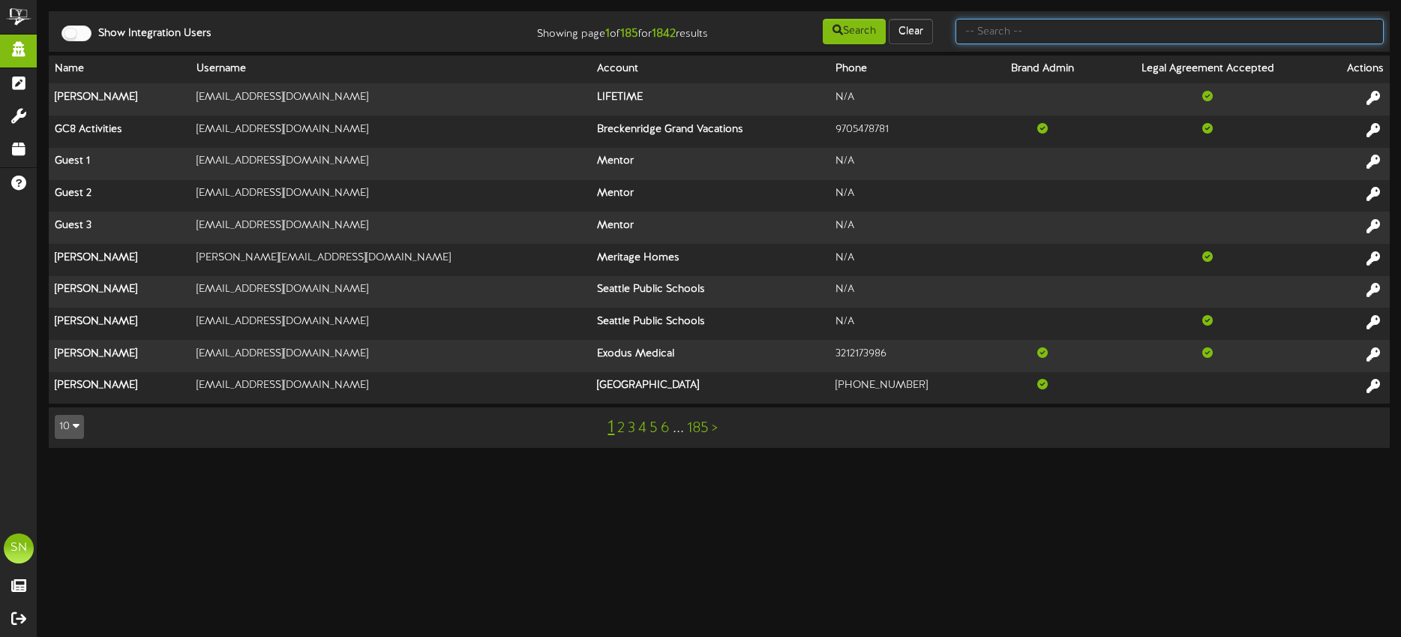
click at [1034, 34] on input "text" at bounding box center [1169, 31] width 428 height 25
type input "[PERSON_NAME]"
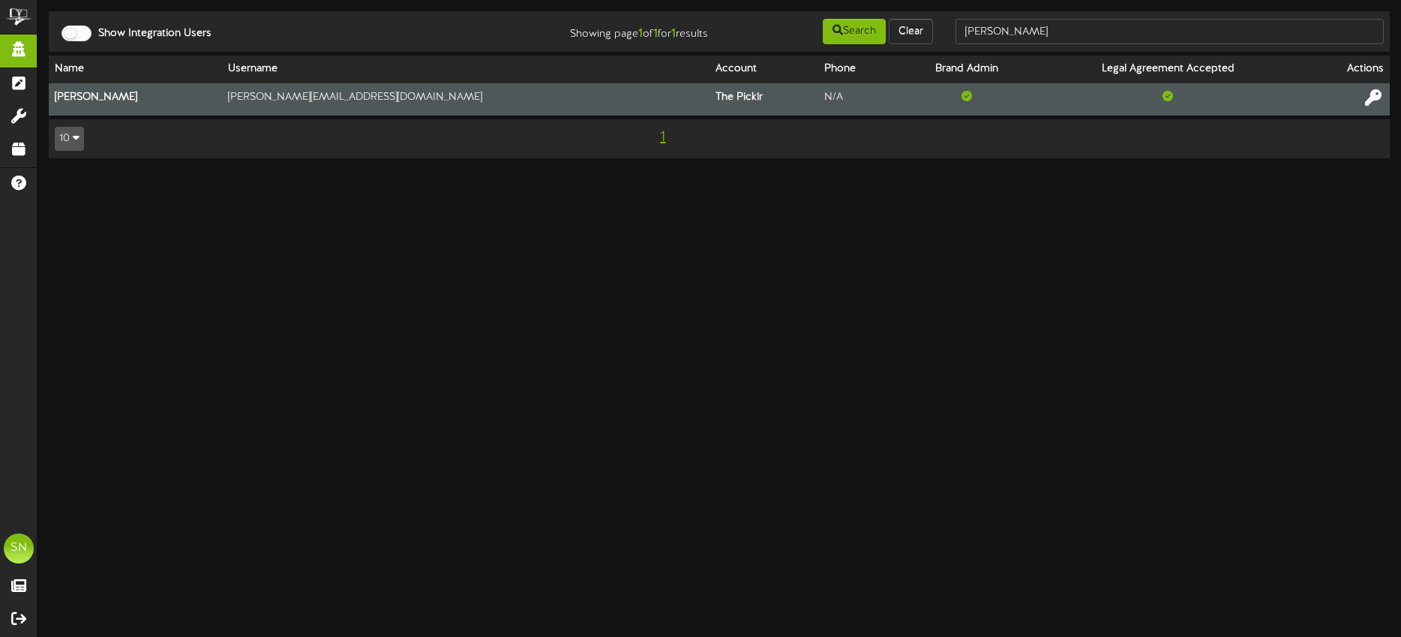
click at [1382, 94] on button at bounding box center [1372, 99] width 25 height 23
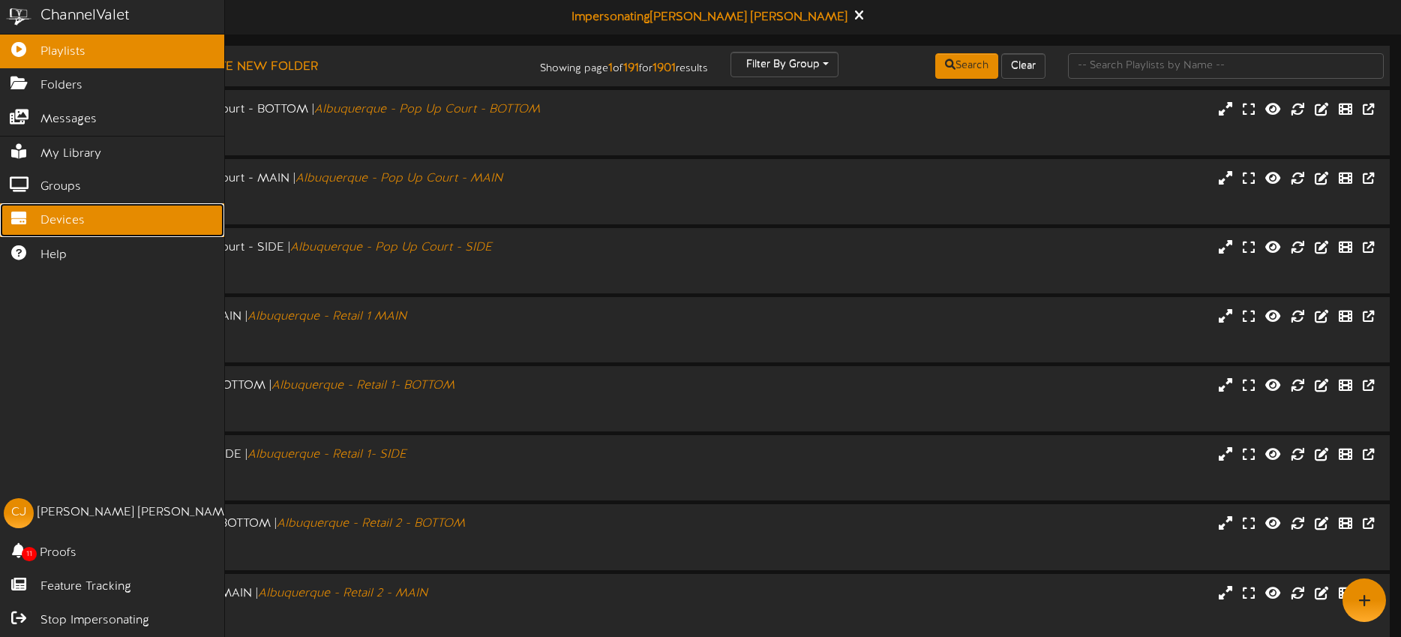
click at [37, 220] on link "Devices" at bounding box center [112, 220] width 224 height 34
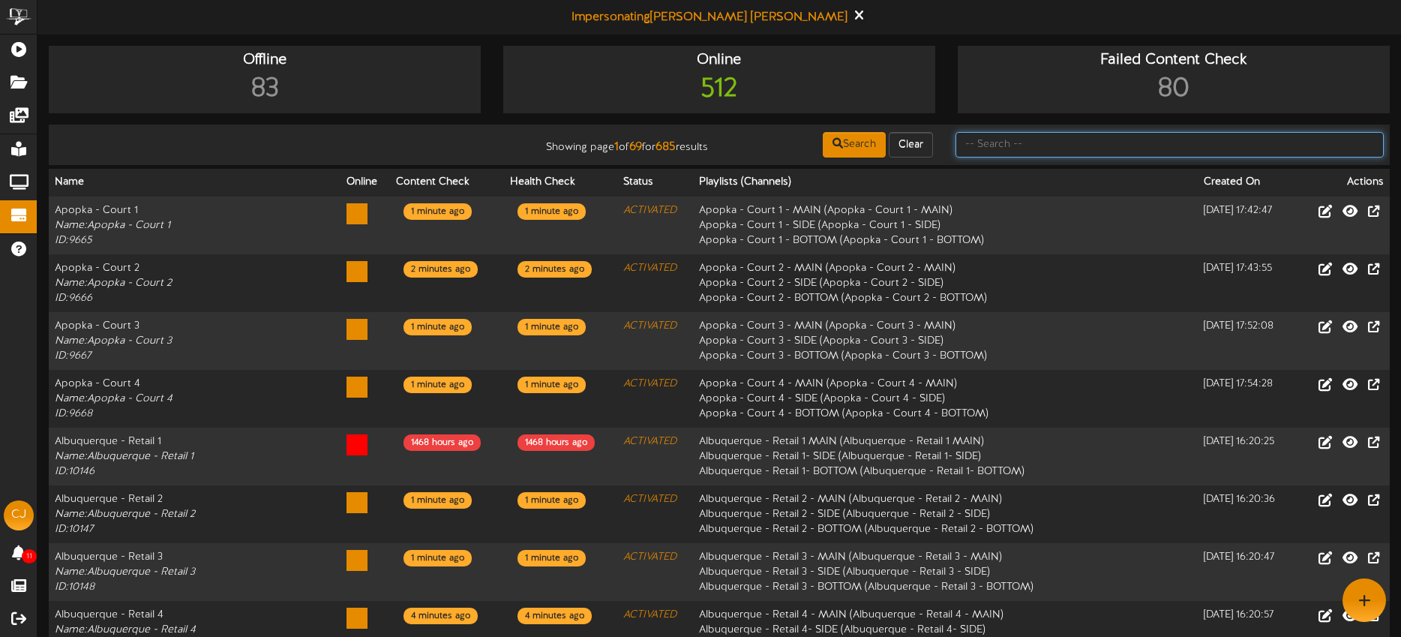
click at [1014, 138] on input "text" at bounding box center [1169, 144] width 428 height 25
type input "fort [PERSON_NAME]"
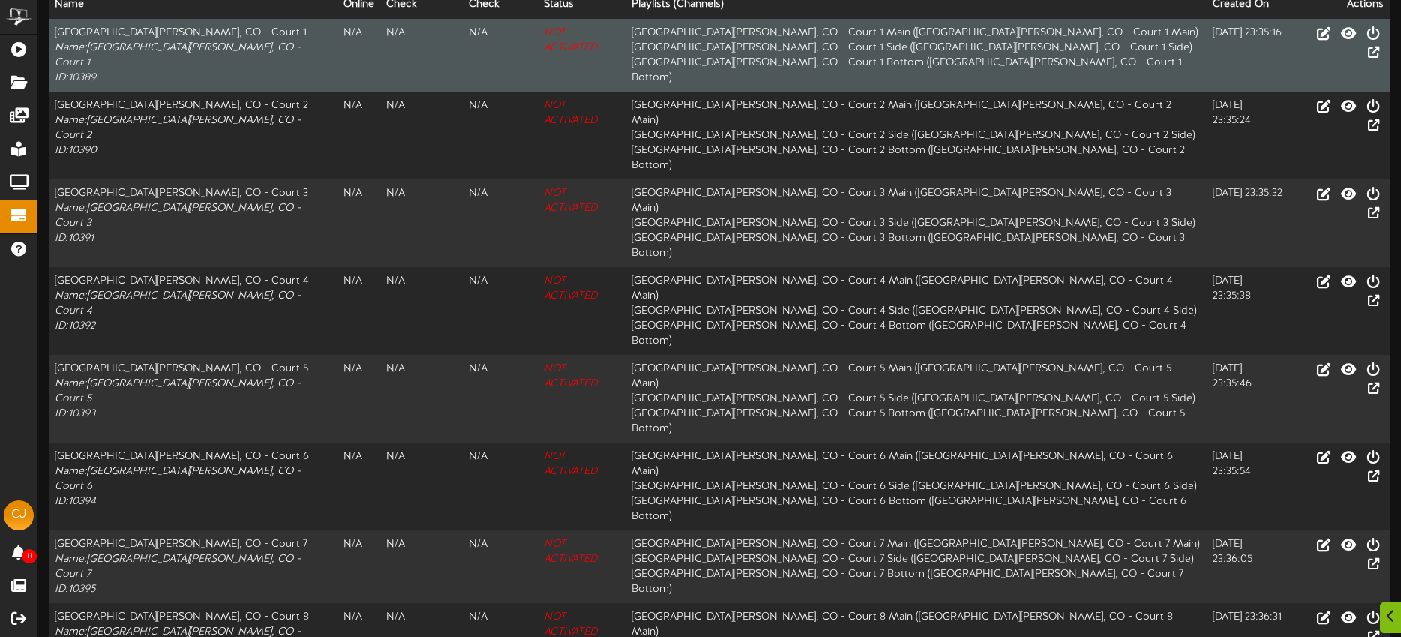
scroll to position [196, 0]
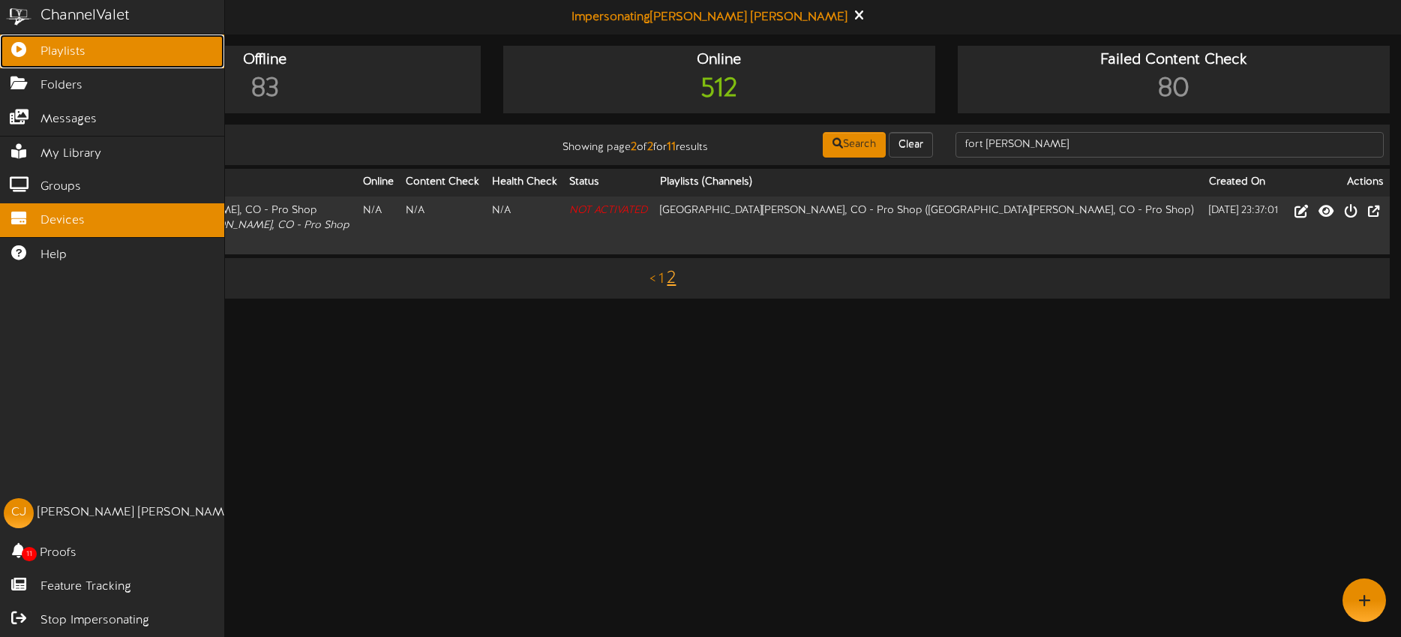
click at [25, 49] on icon at bounding box center [18, 47] width 37 height 11
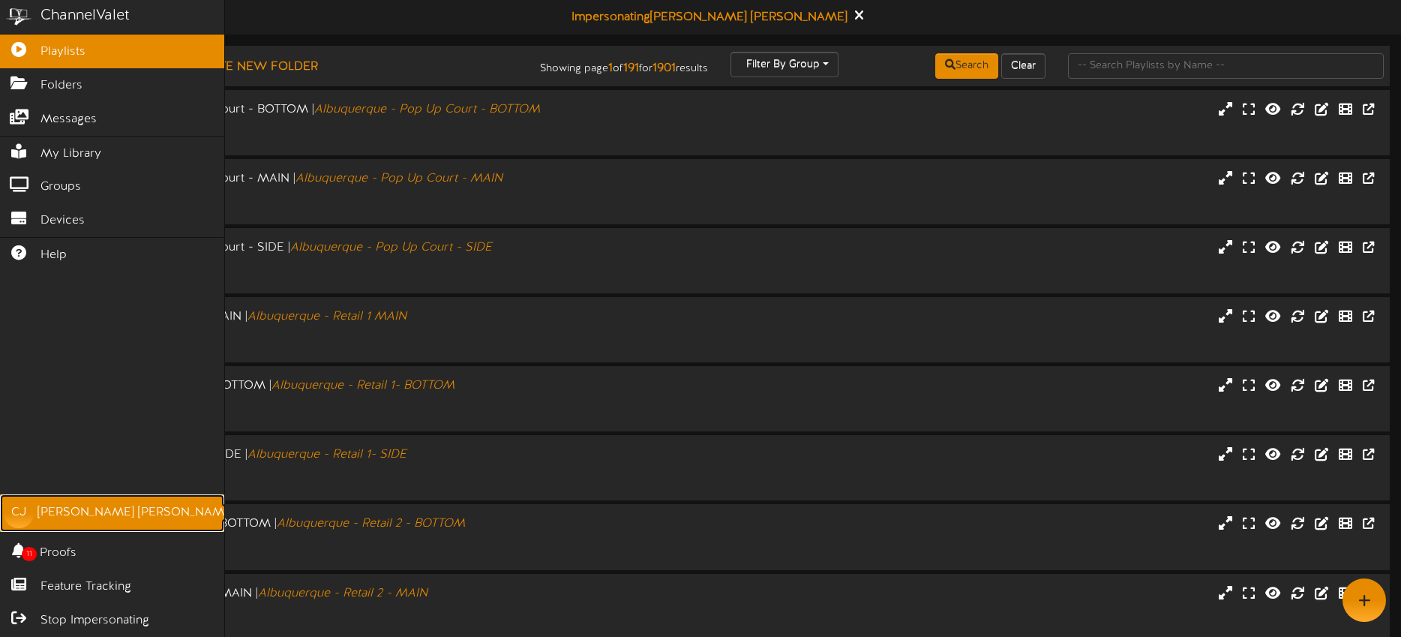
click at [105, 508] on div "Christine Jensen" at bounding box center [135, 512] width 197 height 17
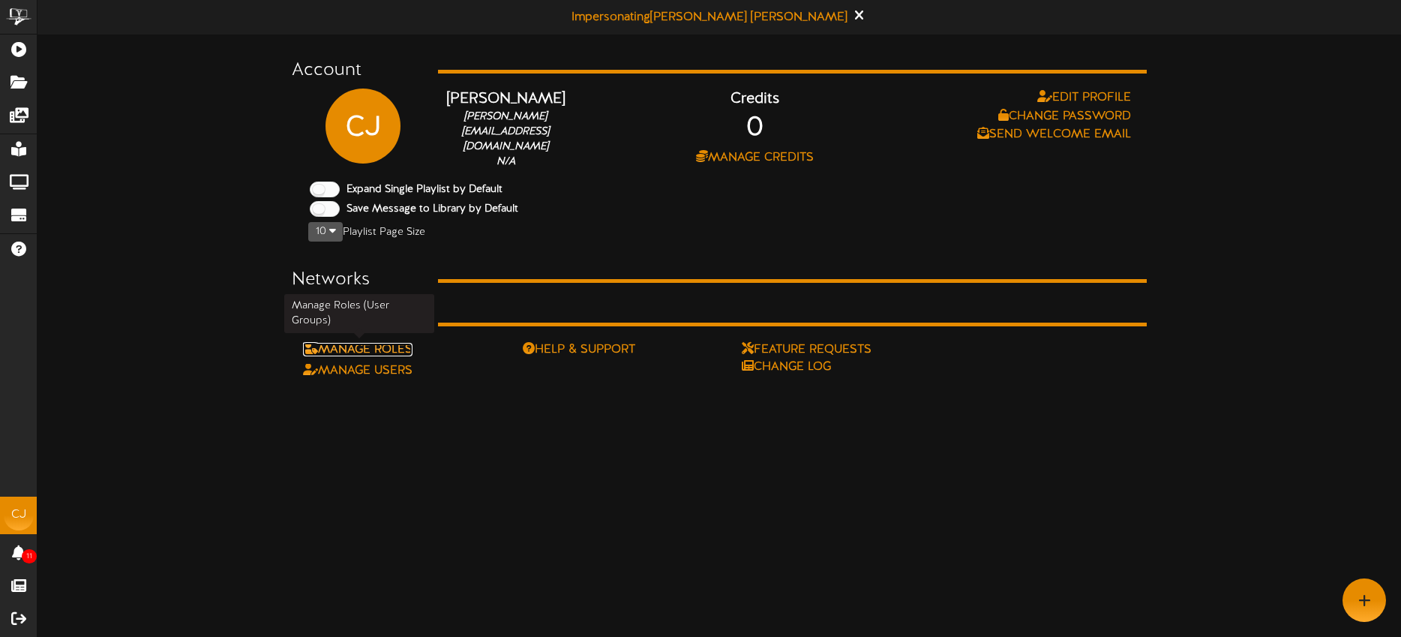
click at [400, 344] on link "Manage Roles" at bounding box center [357, 349] width 109 height 13
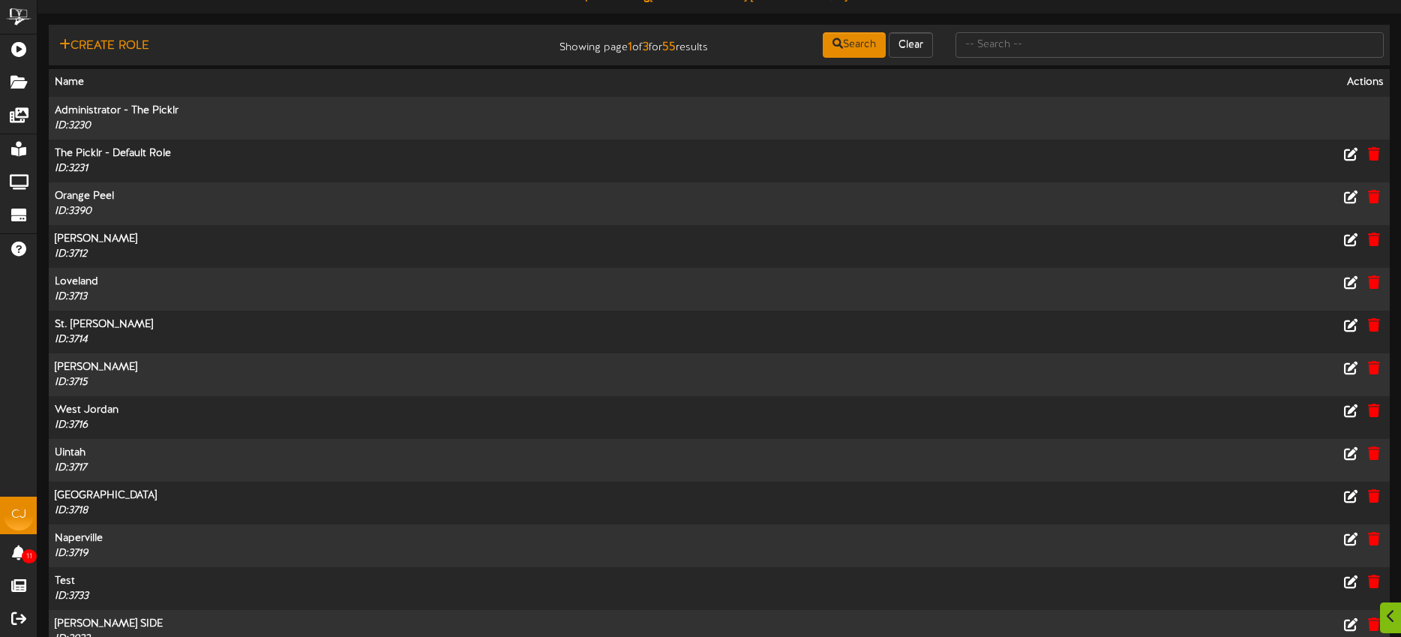
scroll to position [26, 0]
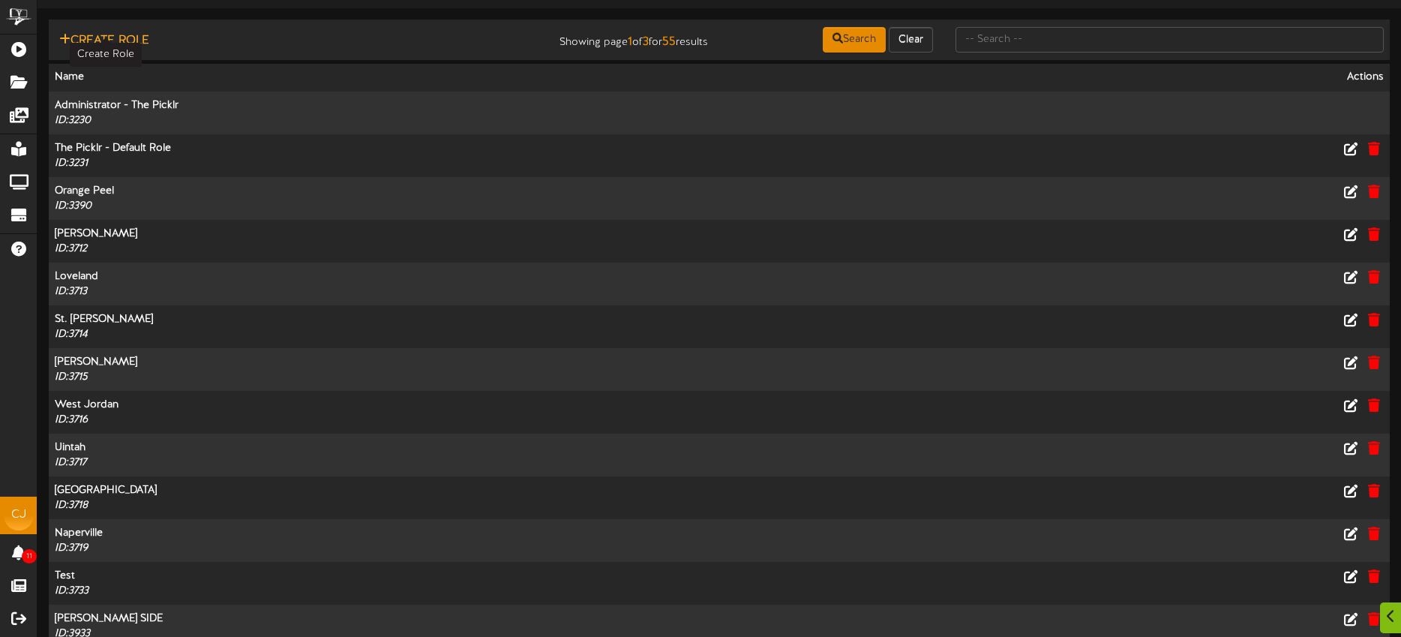
click at [106, 42] on button "Create Role" at bounding box center [104, 40] width 99 height 19
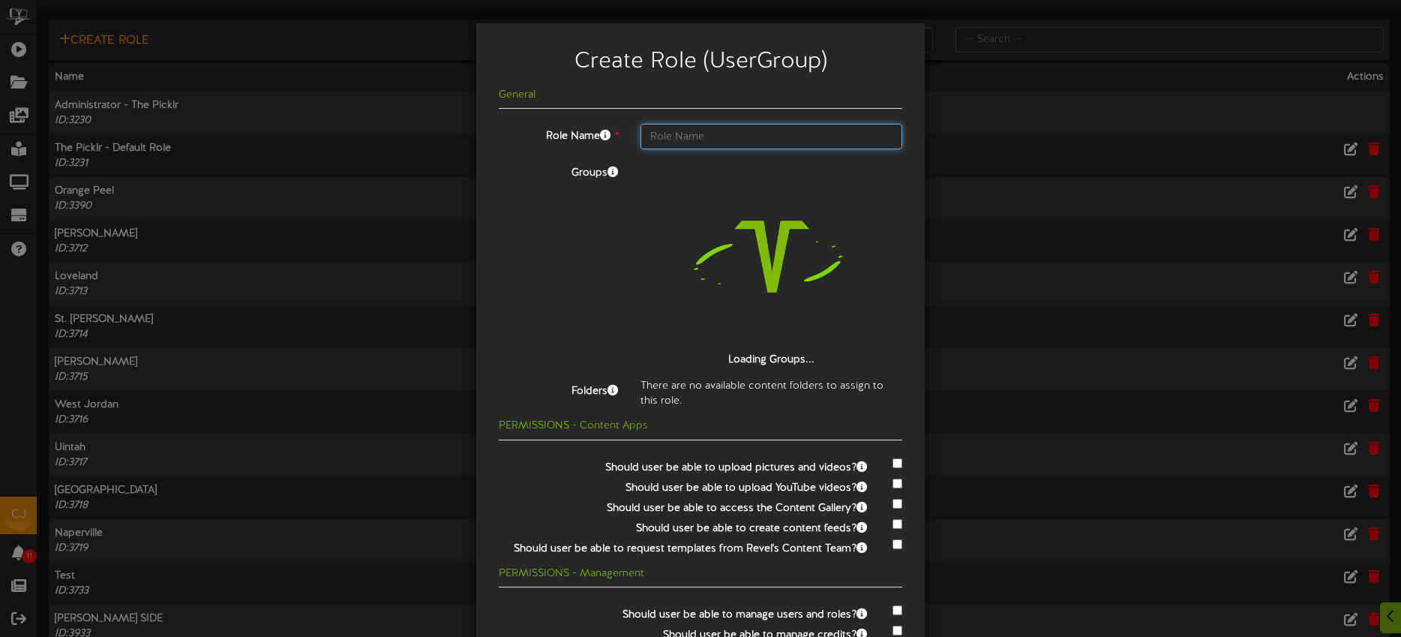
click at [662, 136] on input "text" at bounding box center [771, 136] width 262 height 25
type input "Fort Collins, CO"
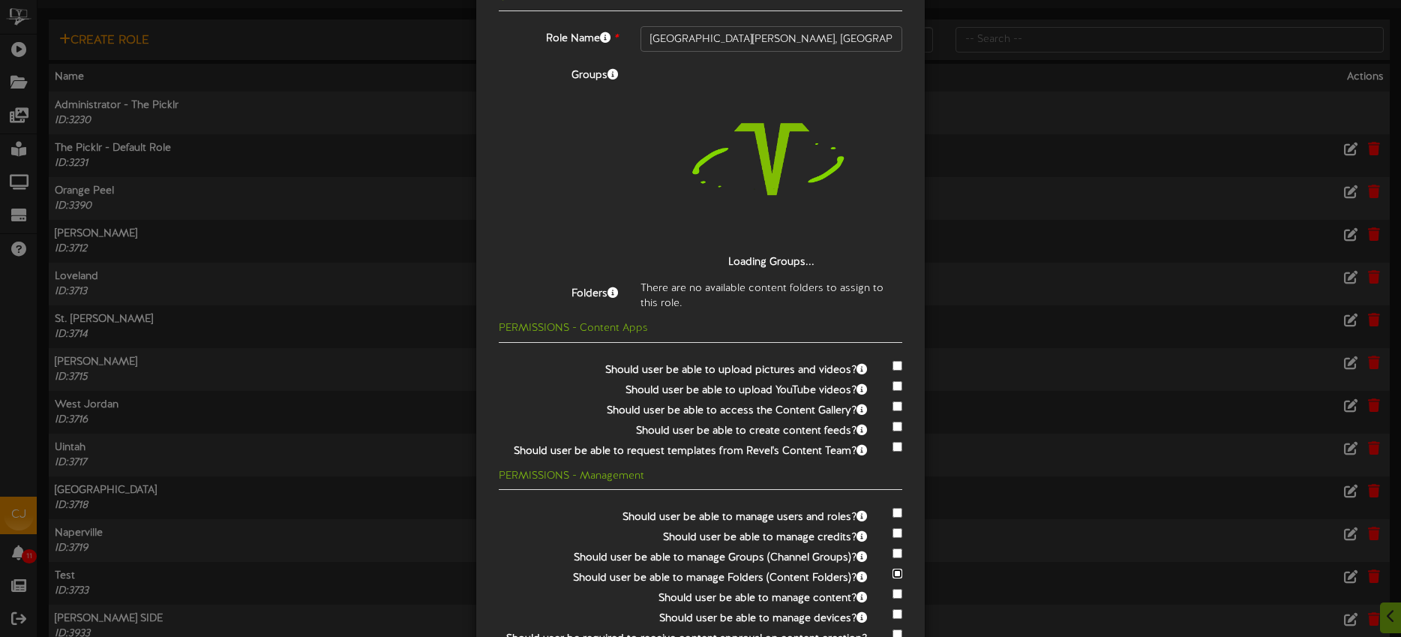
scroll to position [269, 0]
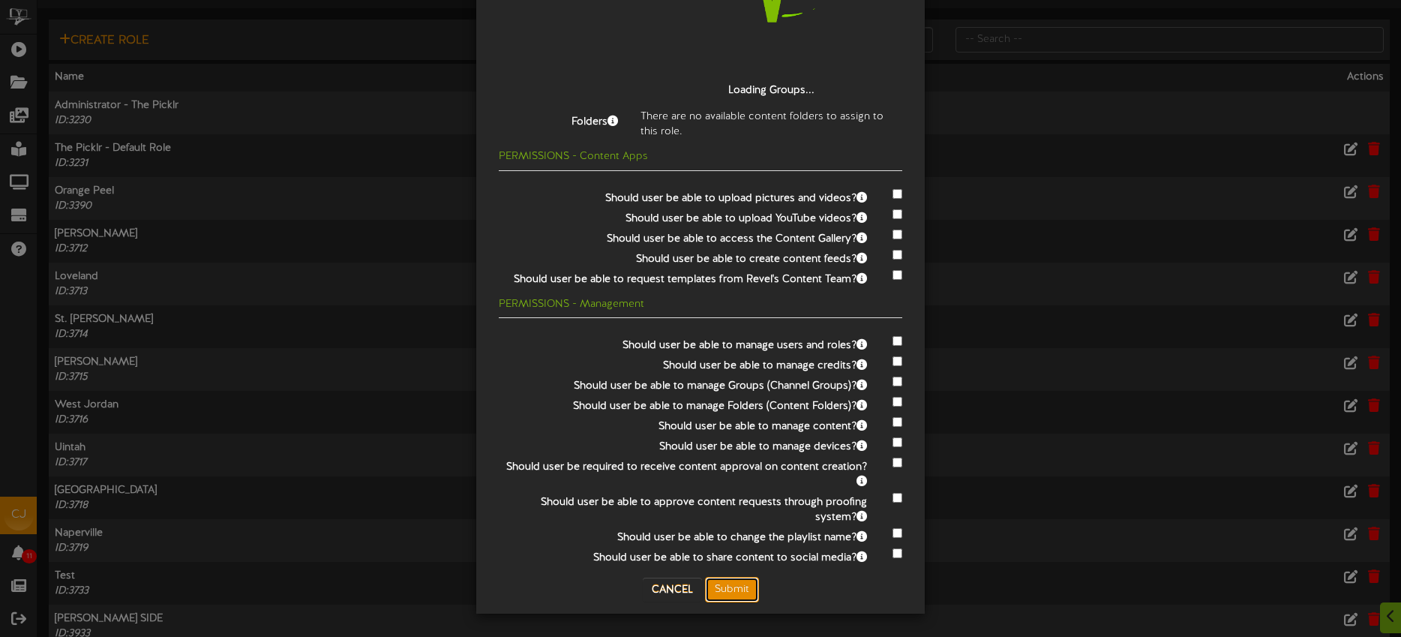
click at [733, 592] on button "Submit" at bounding box center [732, 589] width 54 height 25
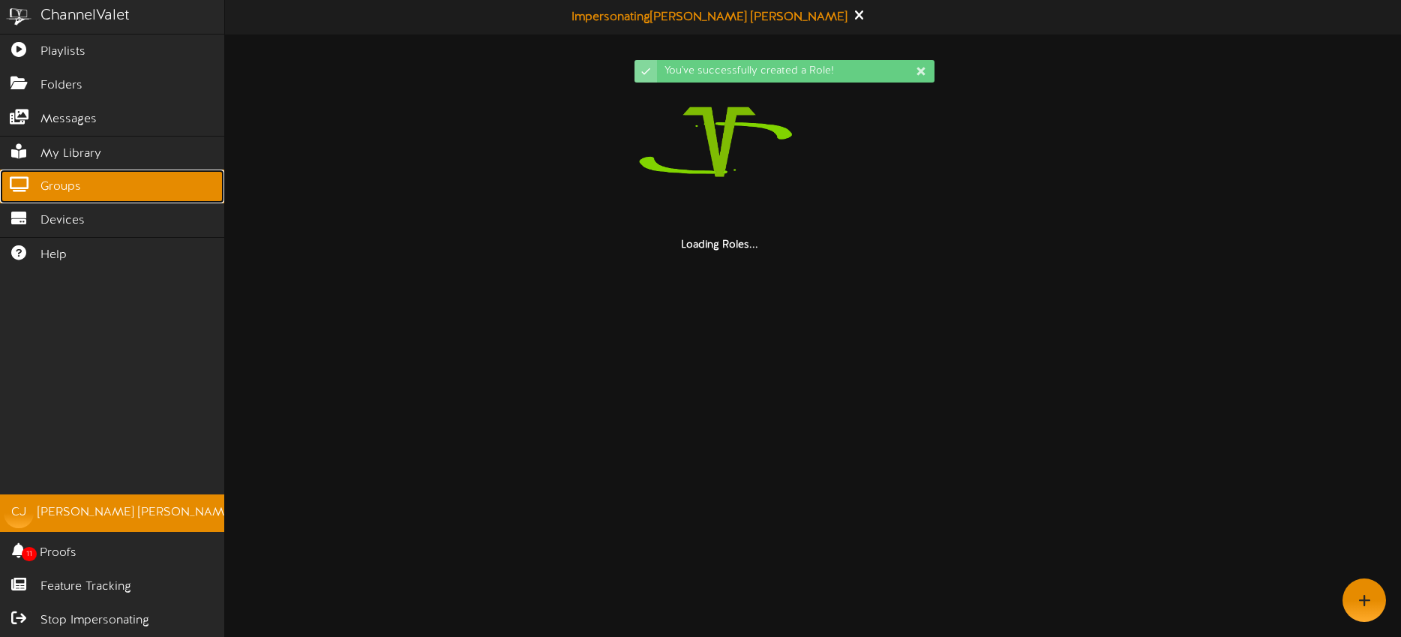
click at [43, 189] on span "Groups" at bounding box center [60, 186] width 40 height 17
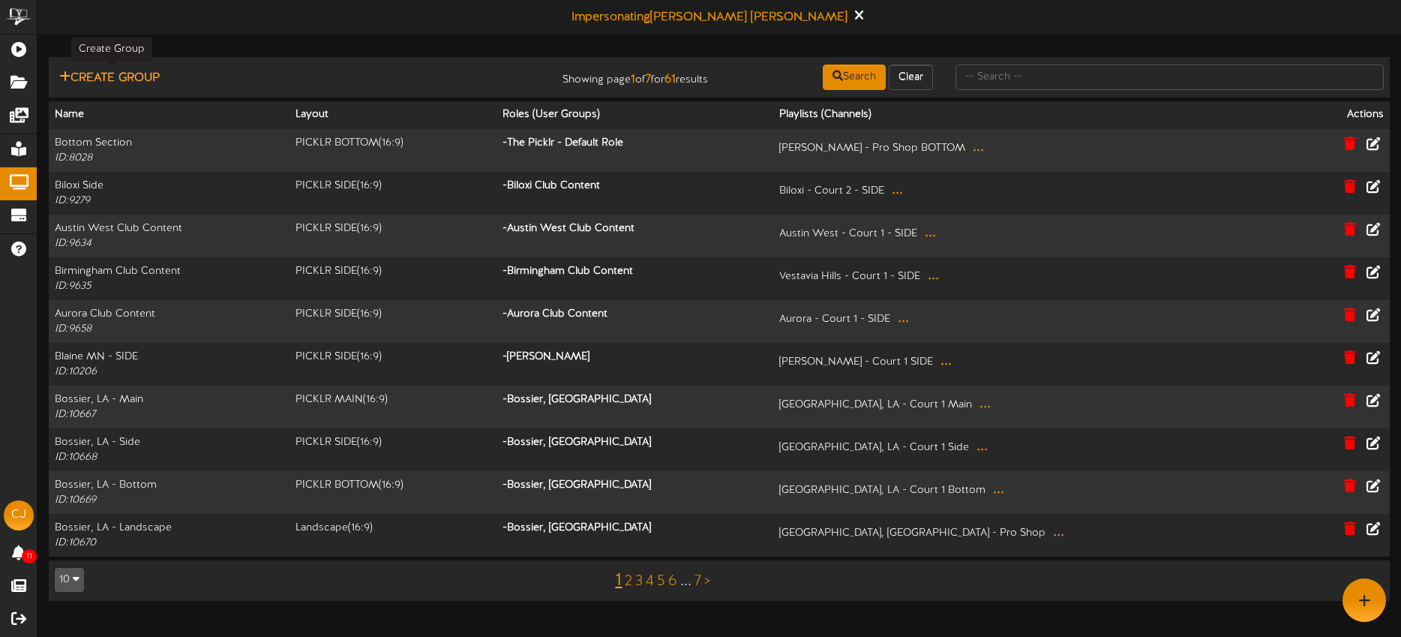
click at [152, 76] on button "Create Group" at bounding box center [109, 78] width 109 height 19
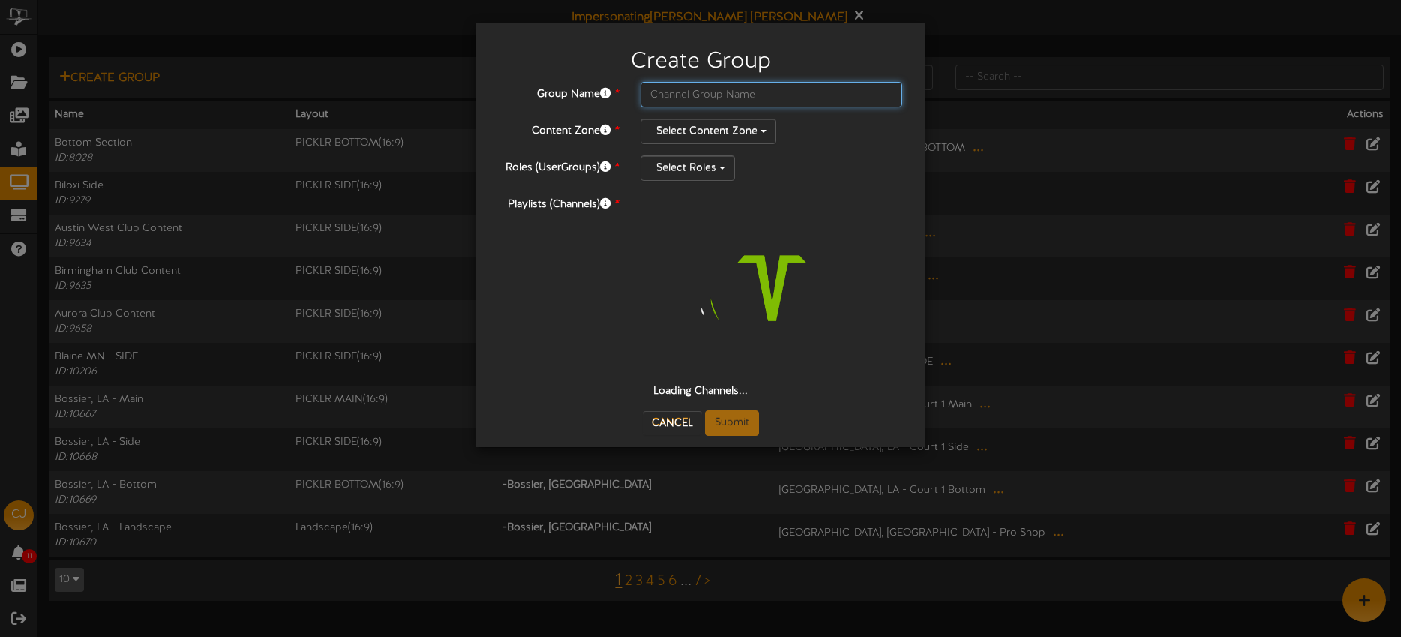
click at [682, 93] on input "text" at bounding box center [771, 94] width 262 height 25
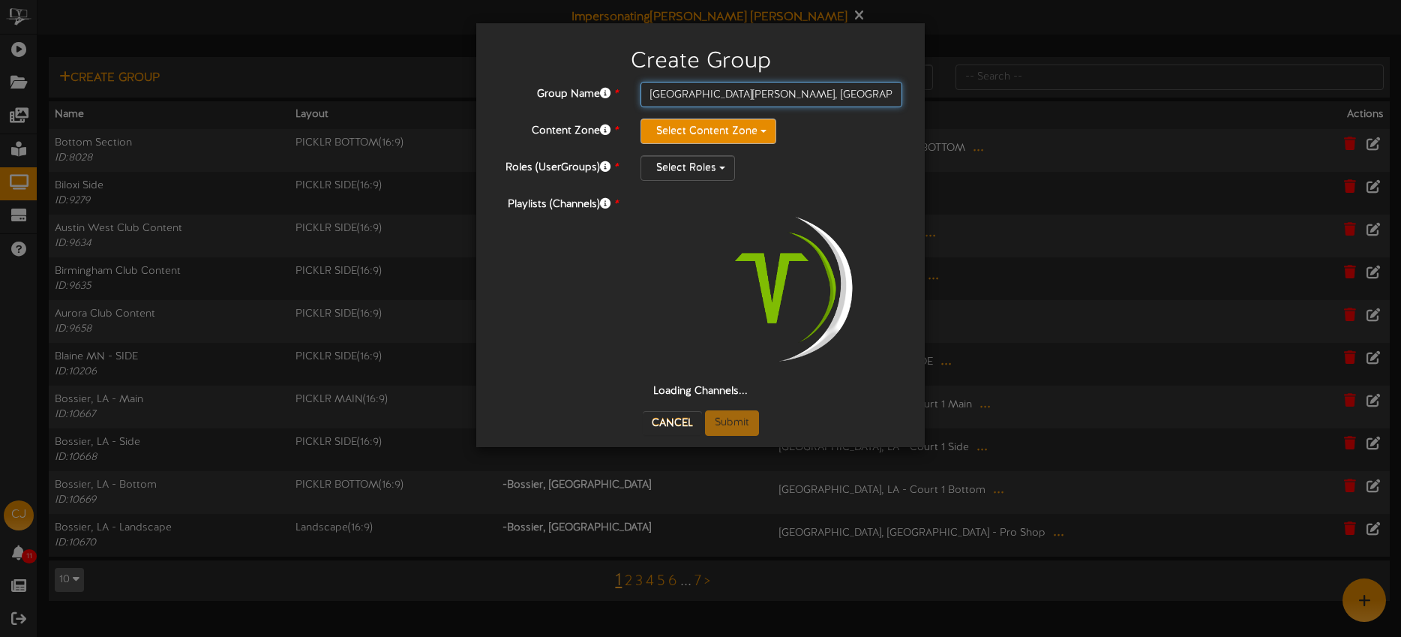
type input "Fort Collins, CO - Main"
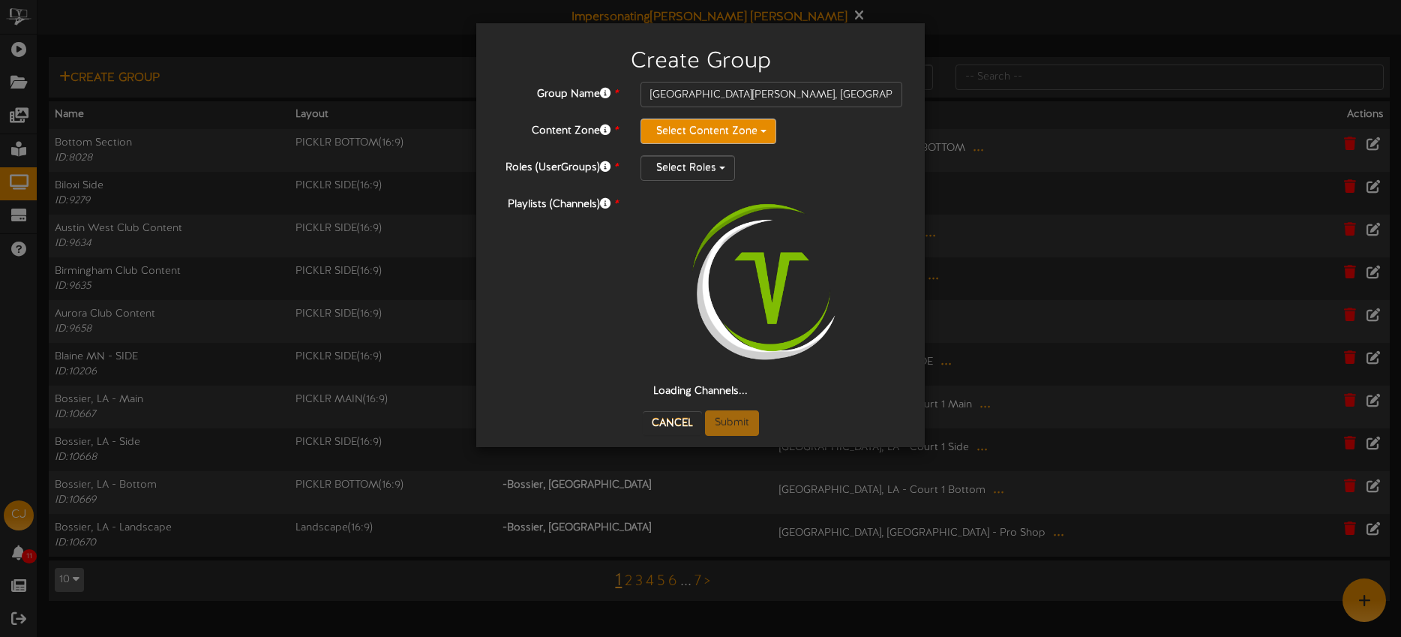
click at [734, 128] on button "Select Content Zone" at bounding box center [708, 130] width 136 height 25
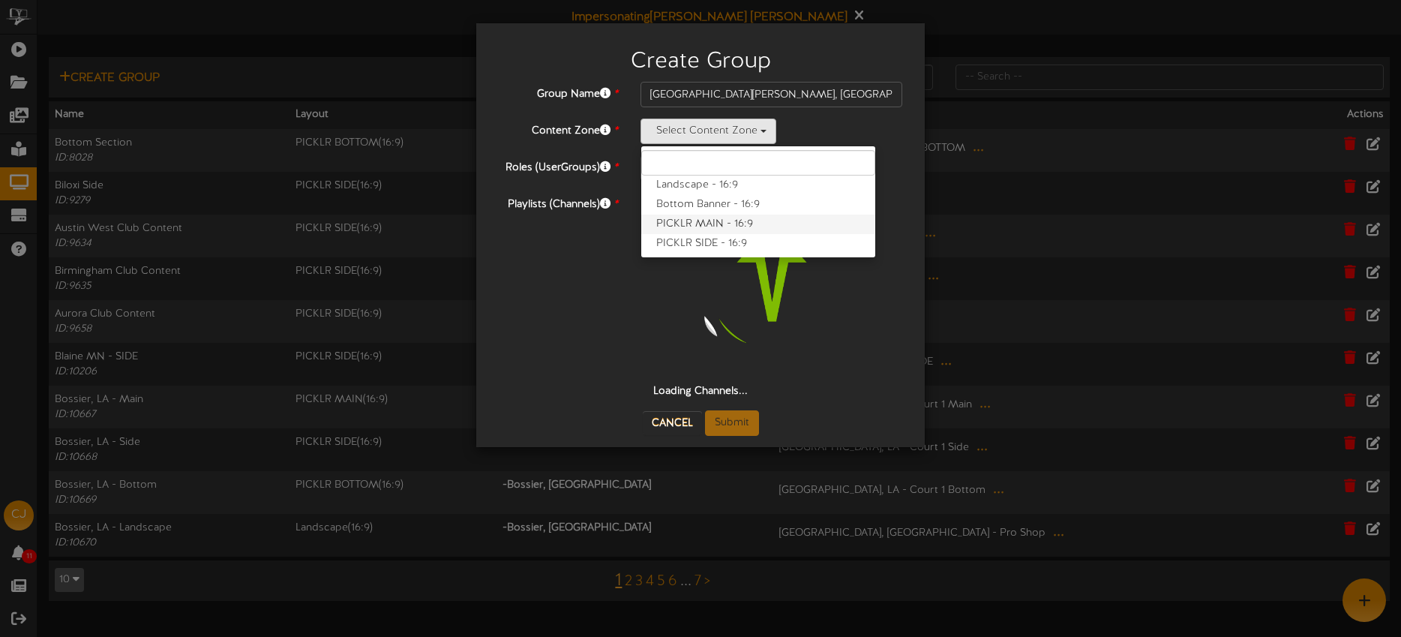
click at [755, 217] on label "PICKLR MAIN - 16:9" at bounding box center [758, 223] width 234 height 19
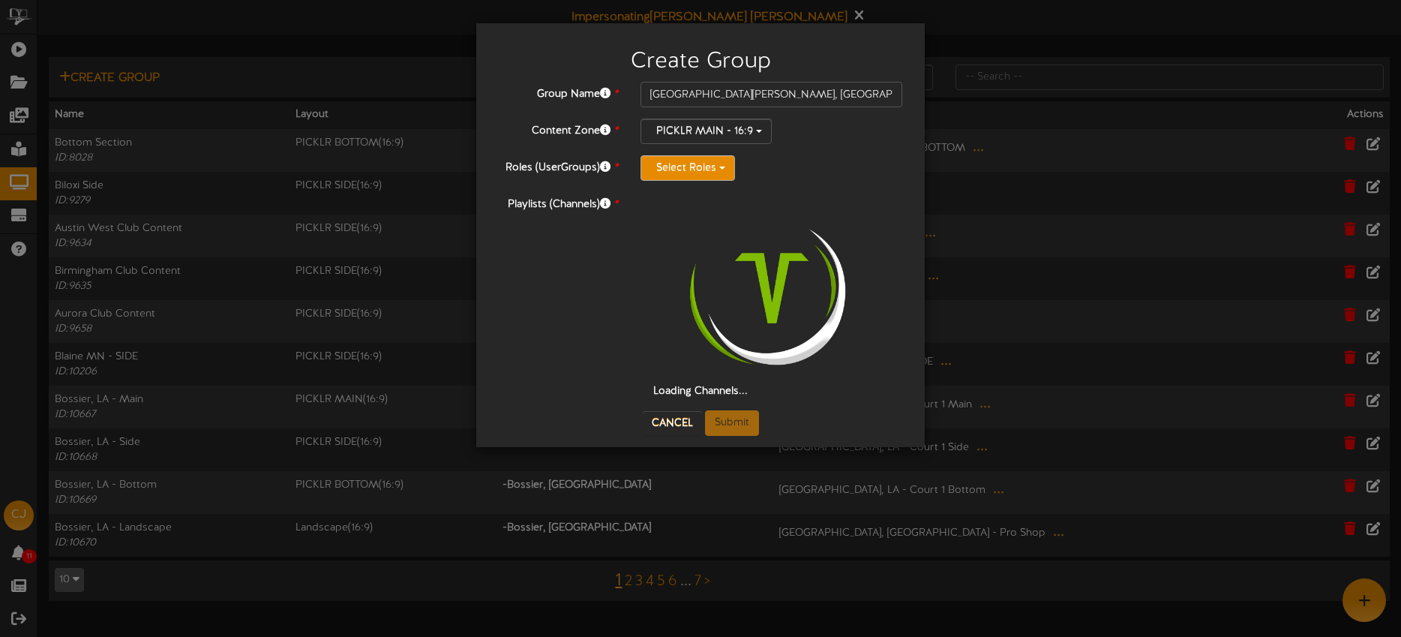
click at [706, 169] on button "Select Roles" at bounding box center [687, 167] width 94 height 25
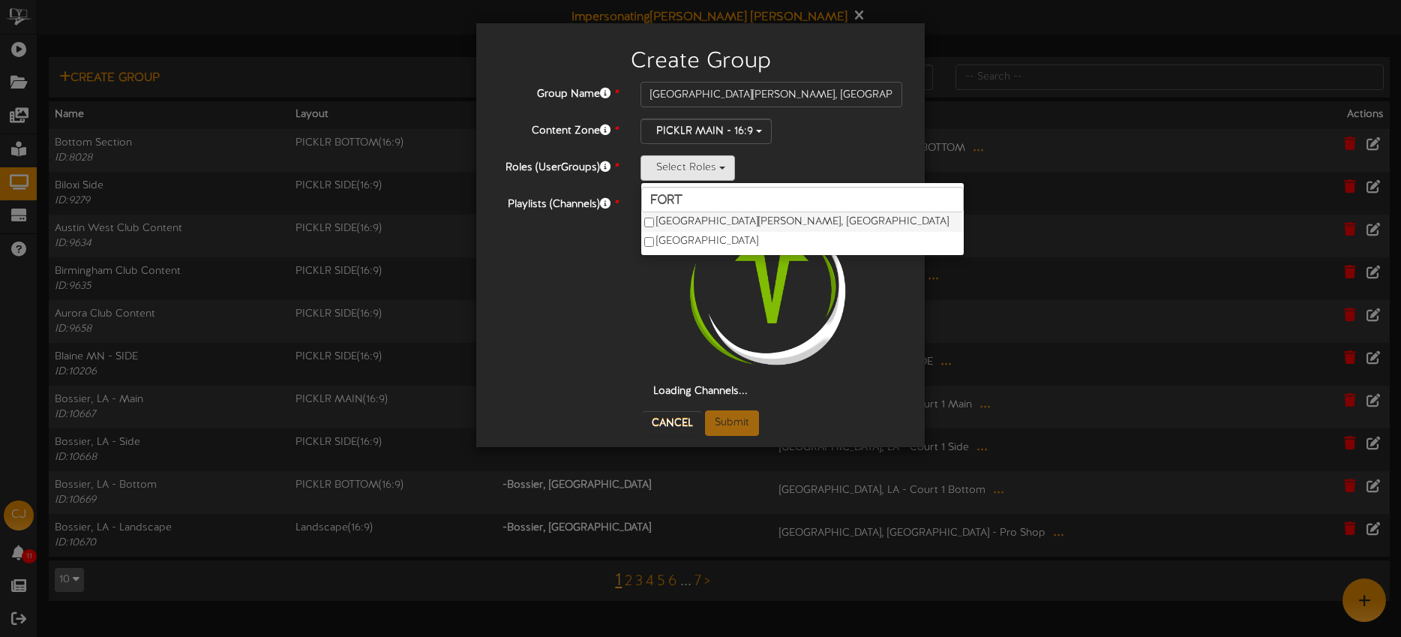
type input "fort"
click at [709, 219] on label "Fort Collins, CO" at bounding box center [802, 221] width 322 height 19
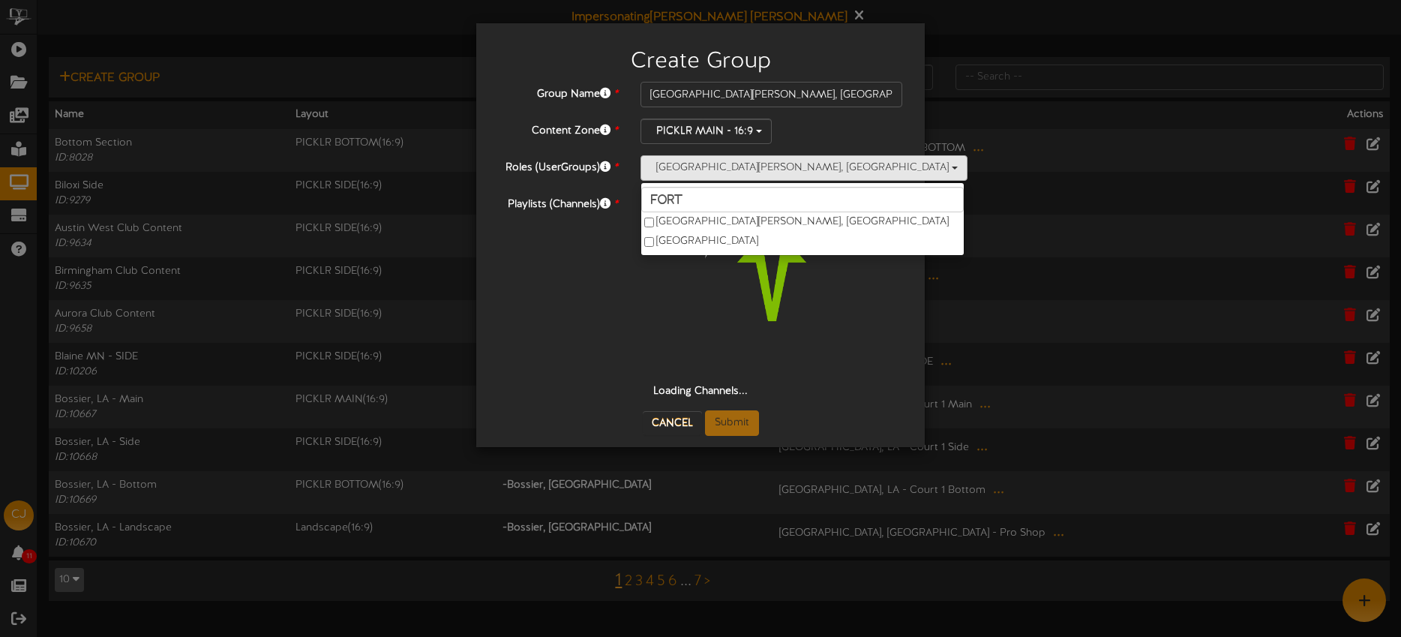
click at [865, 283] on img at bounding box center [772, 288] width 192 height 192
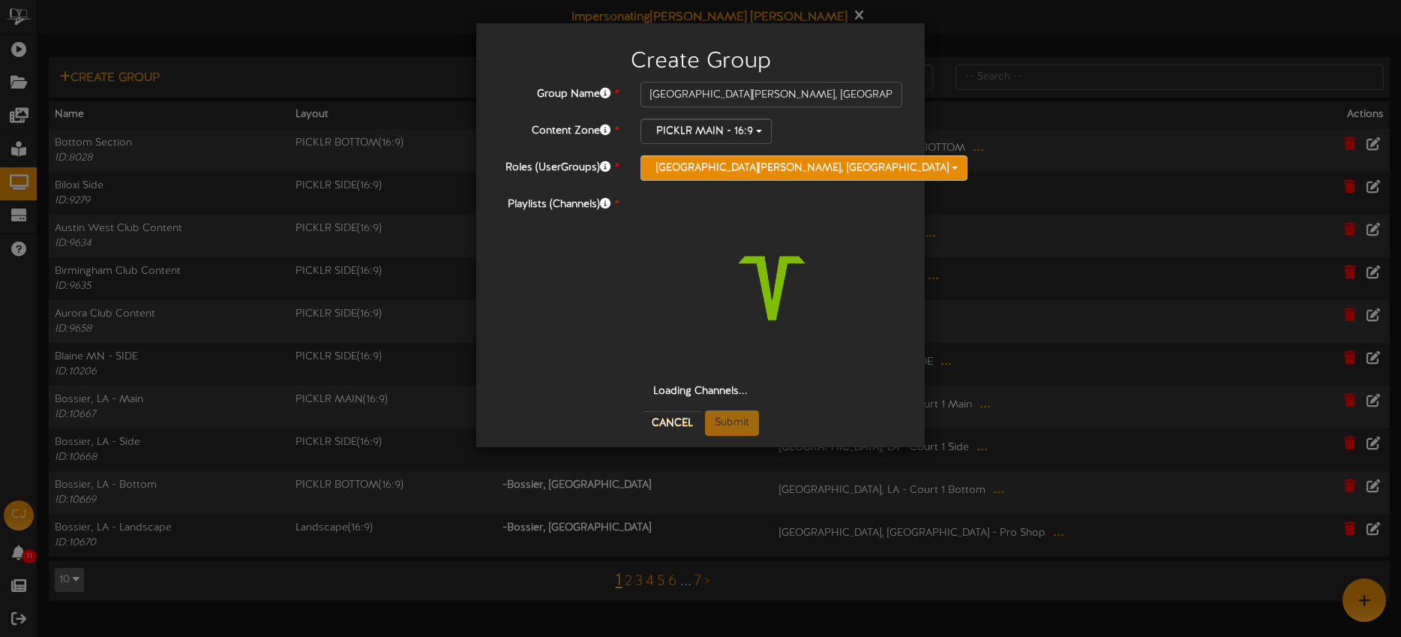
click at [716, 170] on button "Fort Collins, CO" at bounding box center [803, 167] width 327 height 25
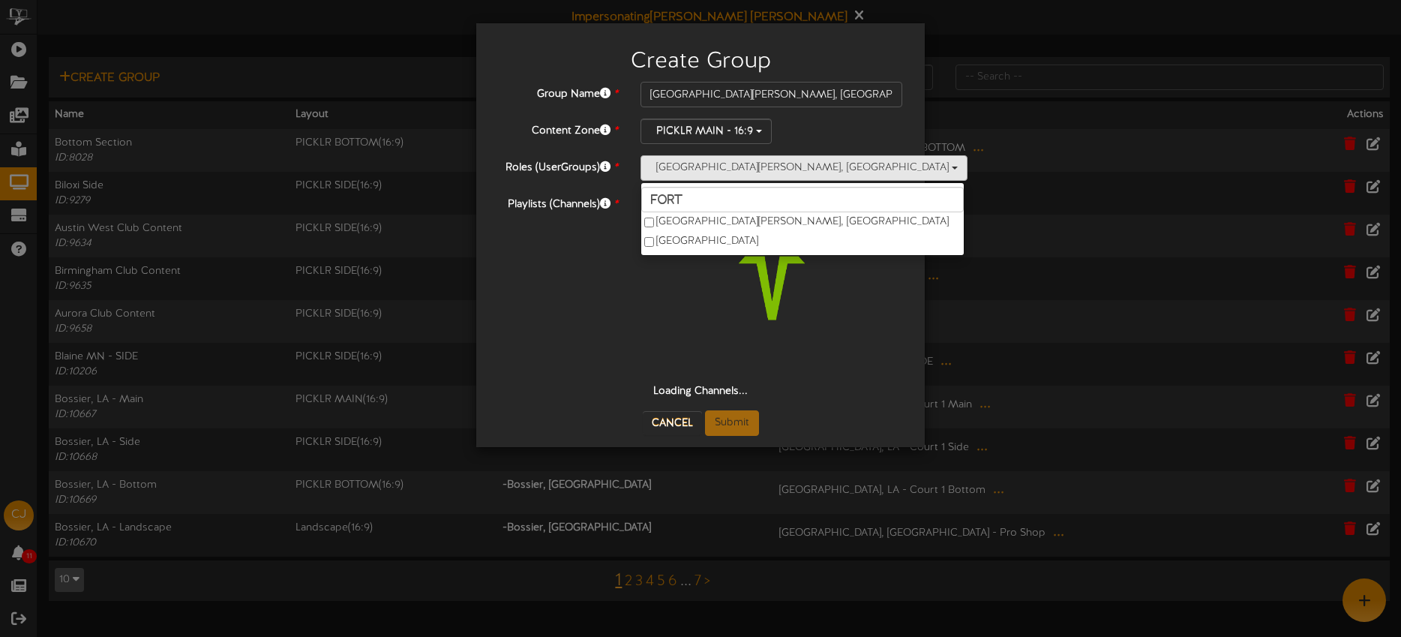
click at [814, 172] on div "Fort Collins, CO fort Fort Collins, CO West Fort Worth" at bounding box center [771, 167] width 262 height 25
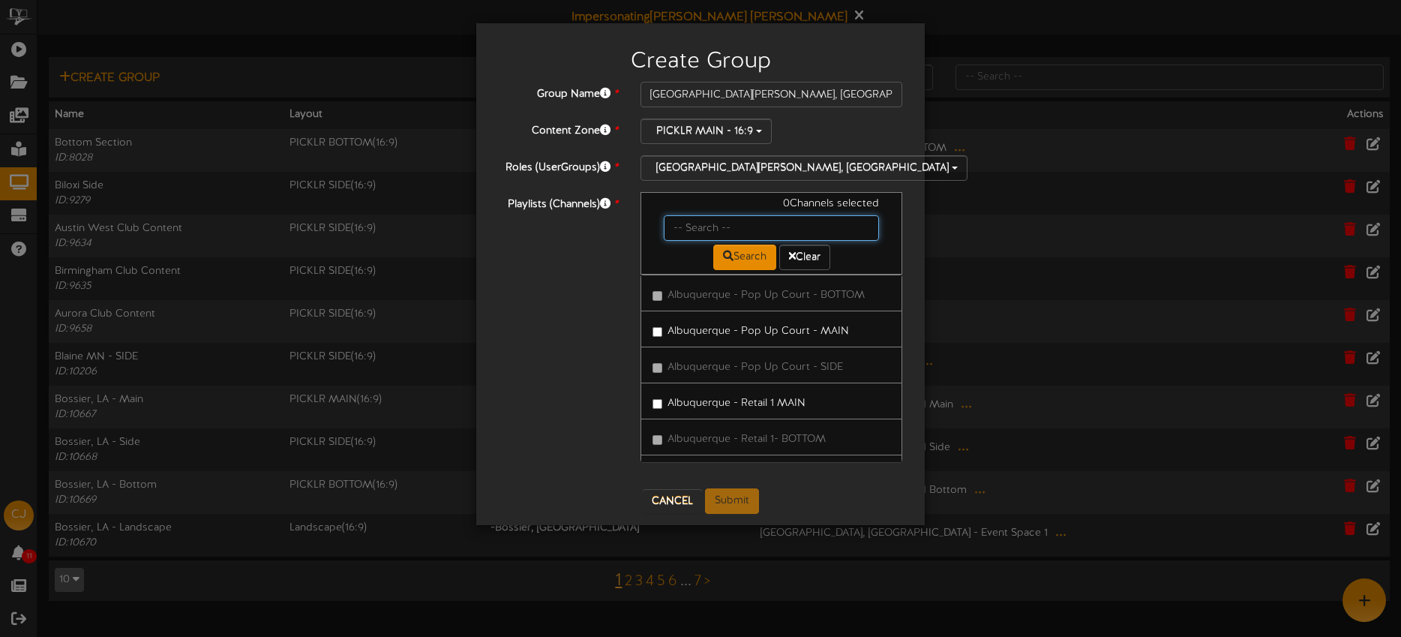
click at [730, 223] on input "text" at bounding box center [771, 227] width 215 height 25
type input "fort [PERSON_NAME]"
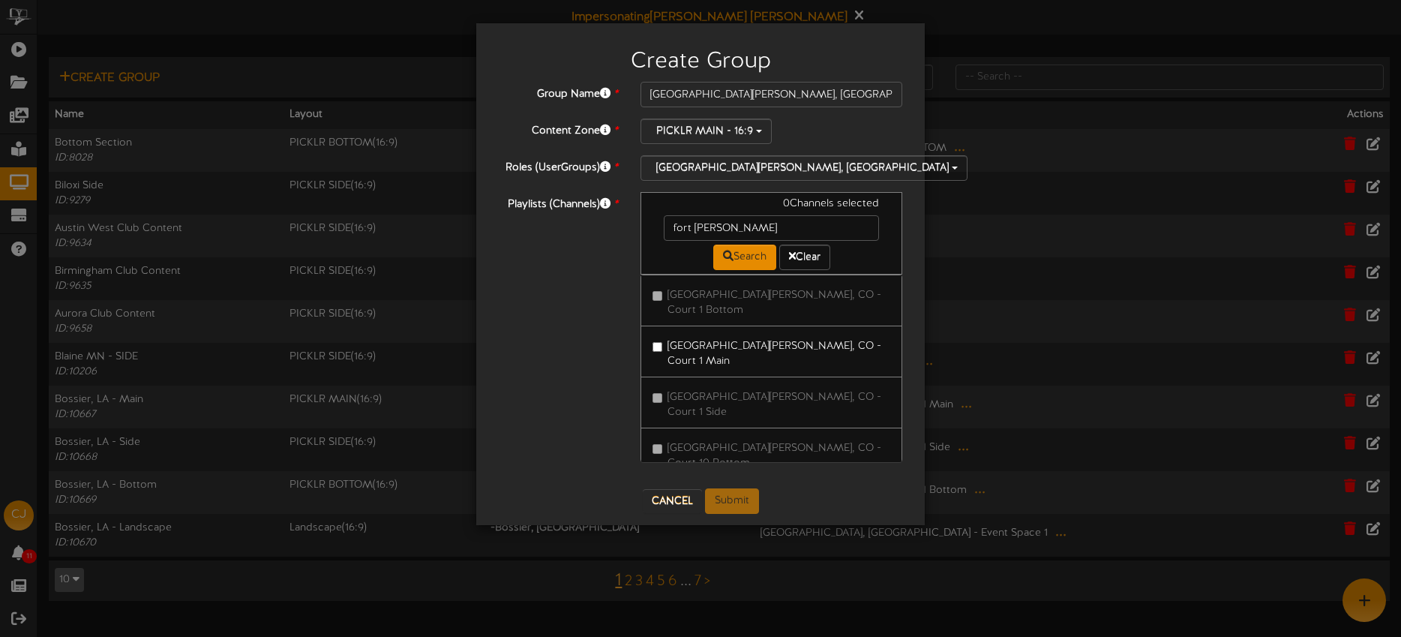
drag, startPoint x: 777, startPoint y: 330, endPoint x: 770, endPoint y: 324, distance: 9.0
click at [777, 334] on label "[GEOGRAPHIC_DATA][PERSON_NAME], CO - Court 1 Main" at bounding box center [771, 351] width 238 height 35
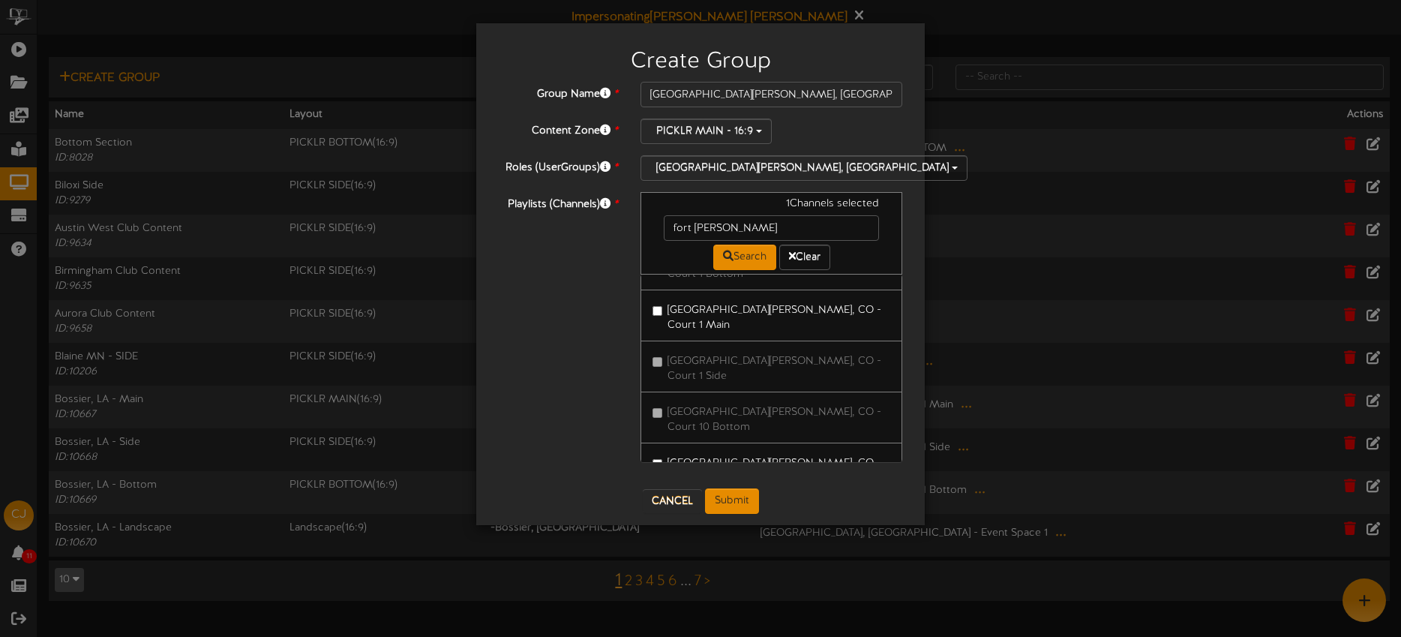
click at [774, 451] on label "[GEOGRAPHIC_DATA][PERSON_NAME], CO - Court 10 Main" at bounding box center [771, 468] width 238 height 35
click at [782, 495] on label "[GEOGRAPHIC_DATA][PERSON_NAME], CO - Court 2 Main" at bounding box center [771, 512] width 238 height 35
click at [793, 542] on label "Fort Collins, CO - Court 3 Main" at bounding box center [771, 559] width 238 height 35
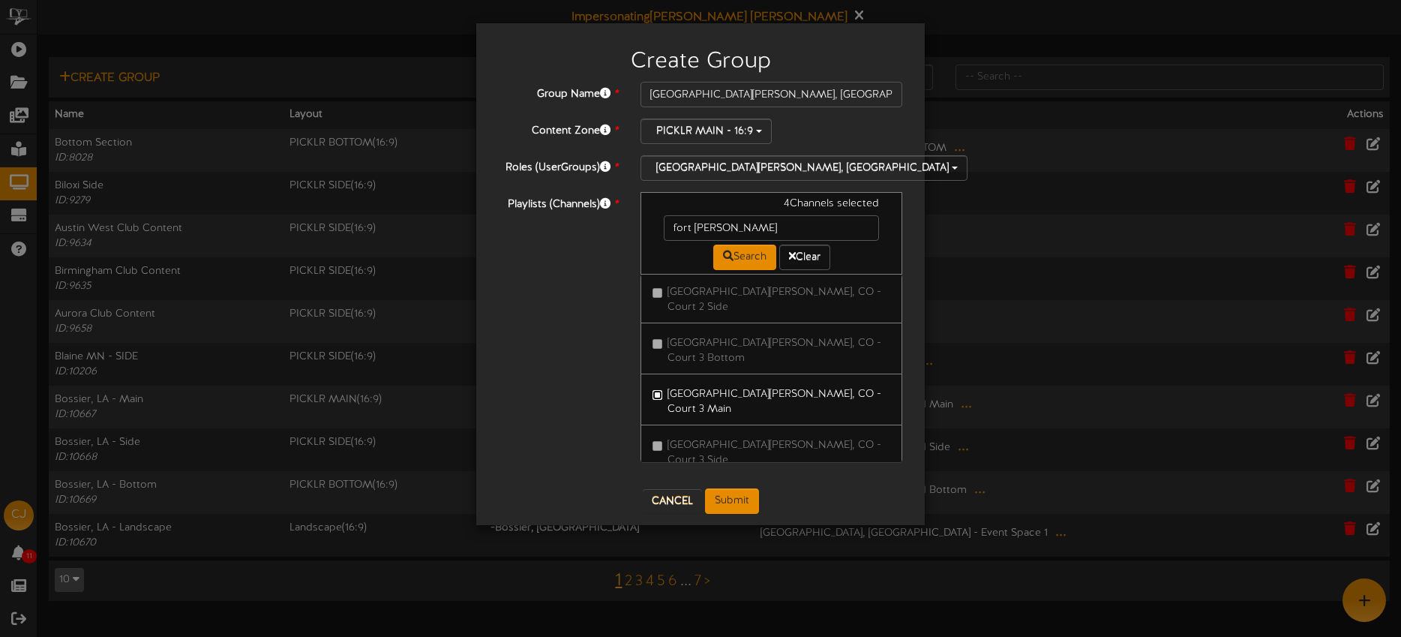
scroll to position [412, 0]
click at [787, 534] on label "Fort Collins, CO - Court 4 Main" at bounding box center [771, 551] width 238 height 35
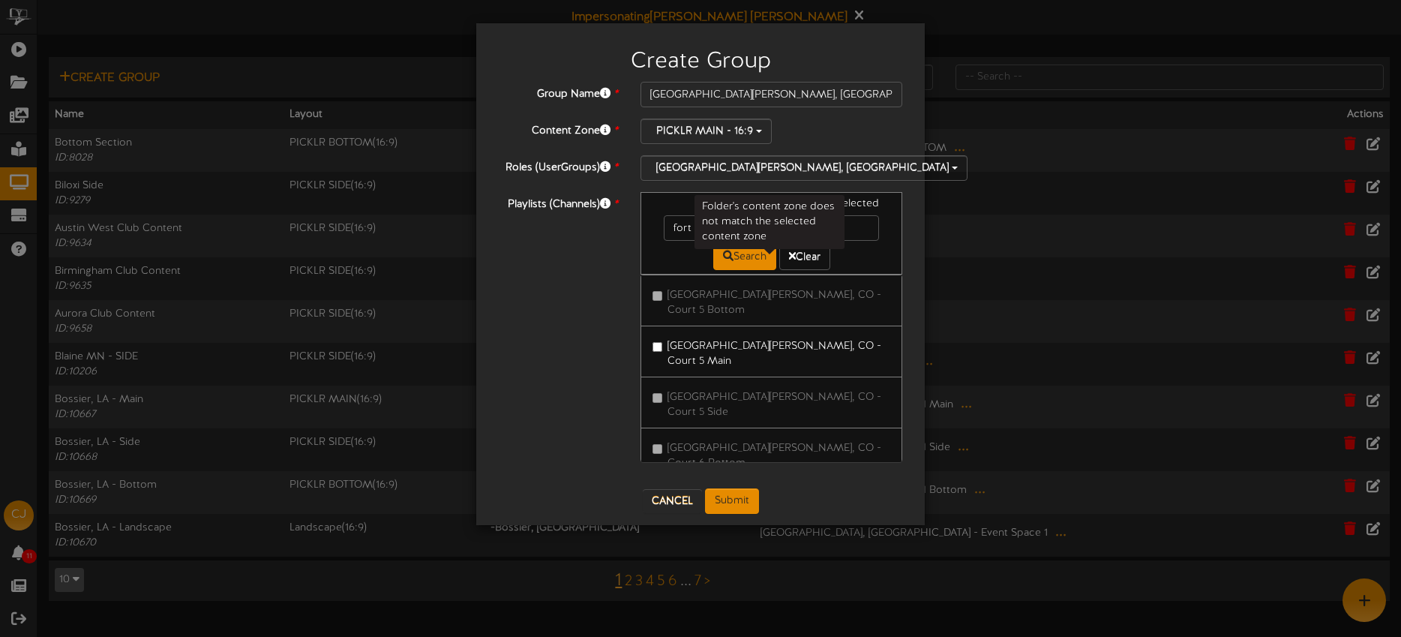
scroll to position [903, 0]
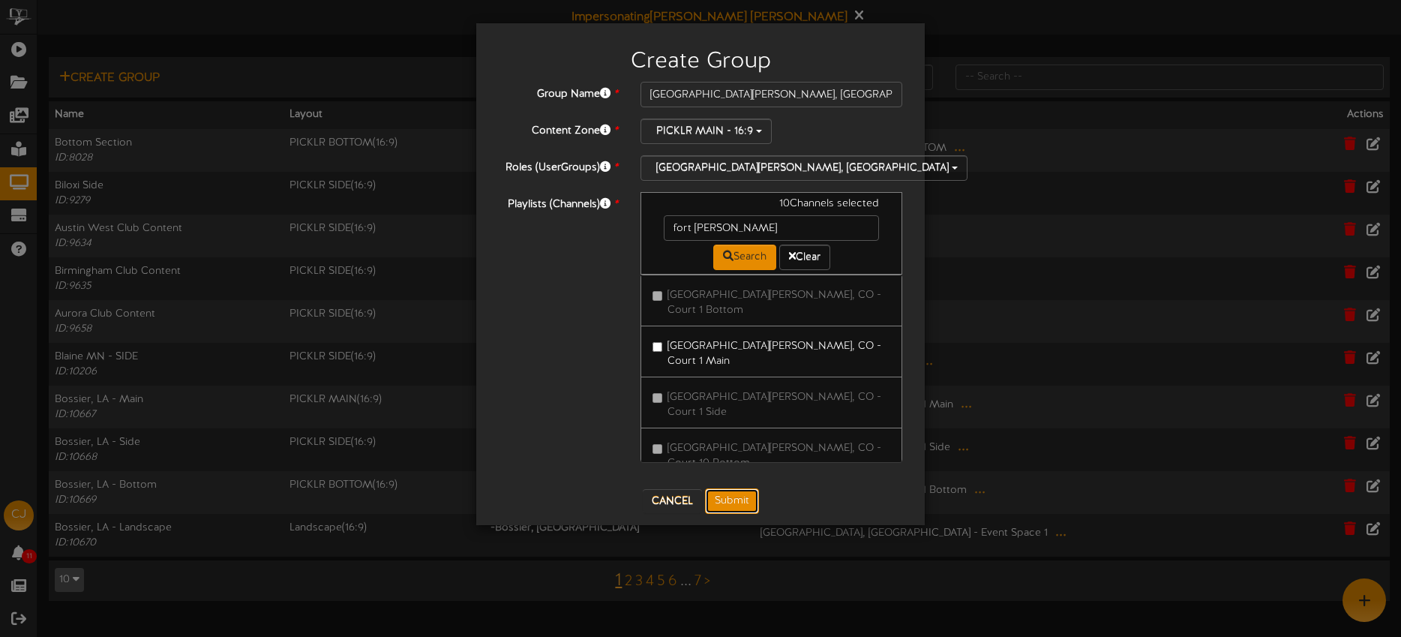
click at [713, 499] on button "Submit" at bounding box center [732, 500] width 54 height 25
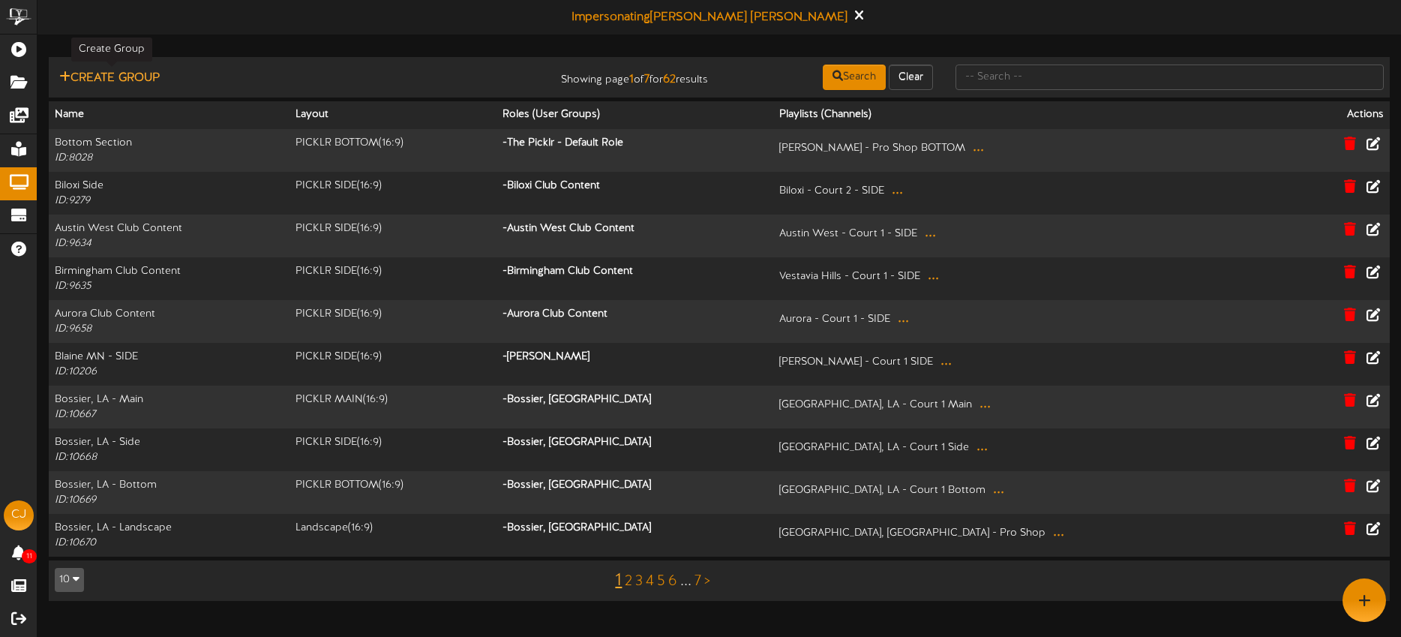
click at [141, 73] on button "Create Group" at bounding box center [109, 78] width 109 height 19
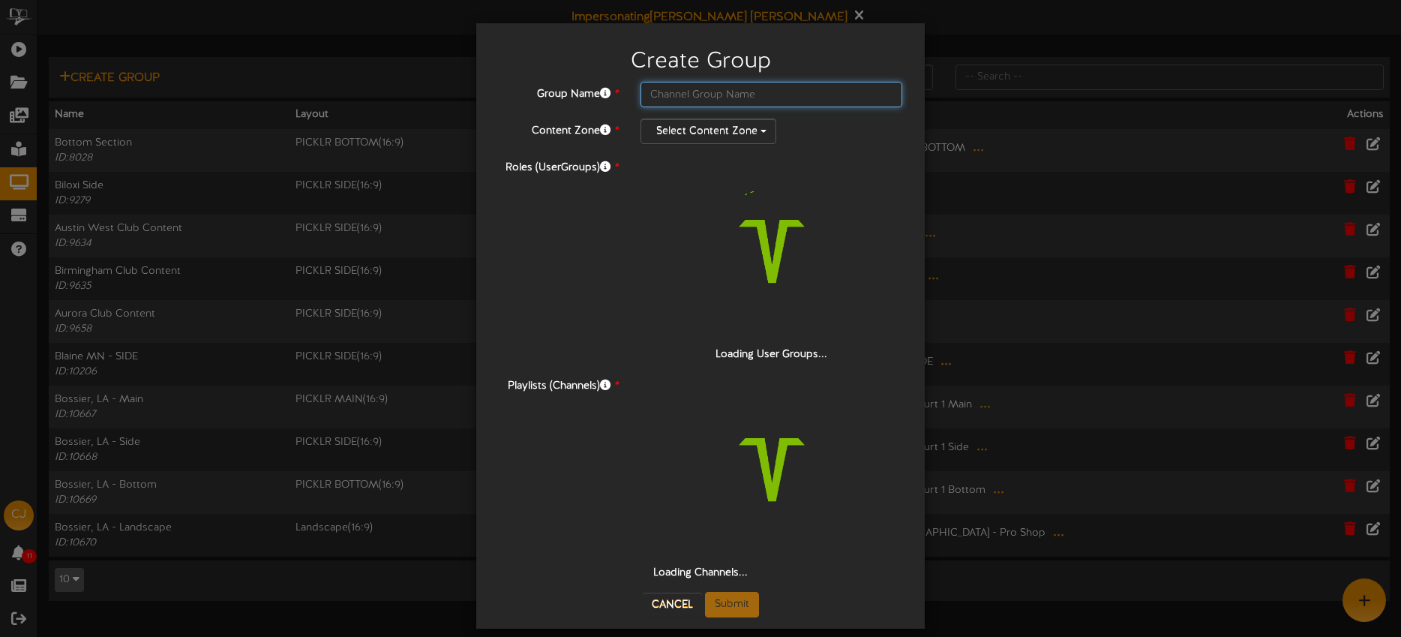
click at [688, 100] on input "text" at bounding box center [771, 94] width 262 height 25
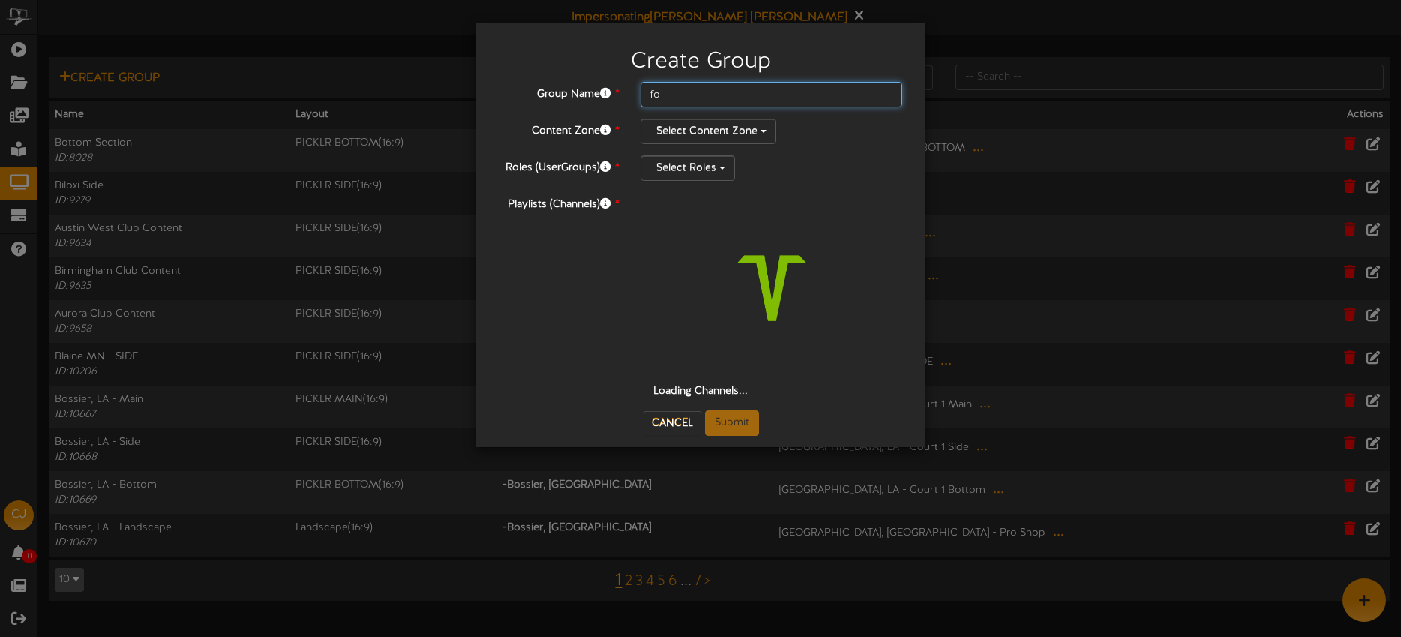
type input "f"
type input "F"
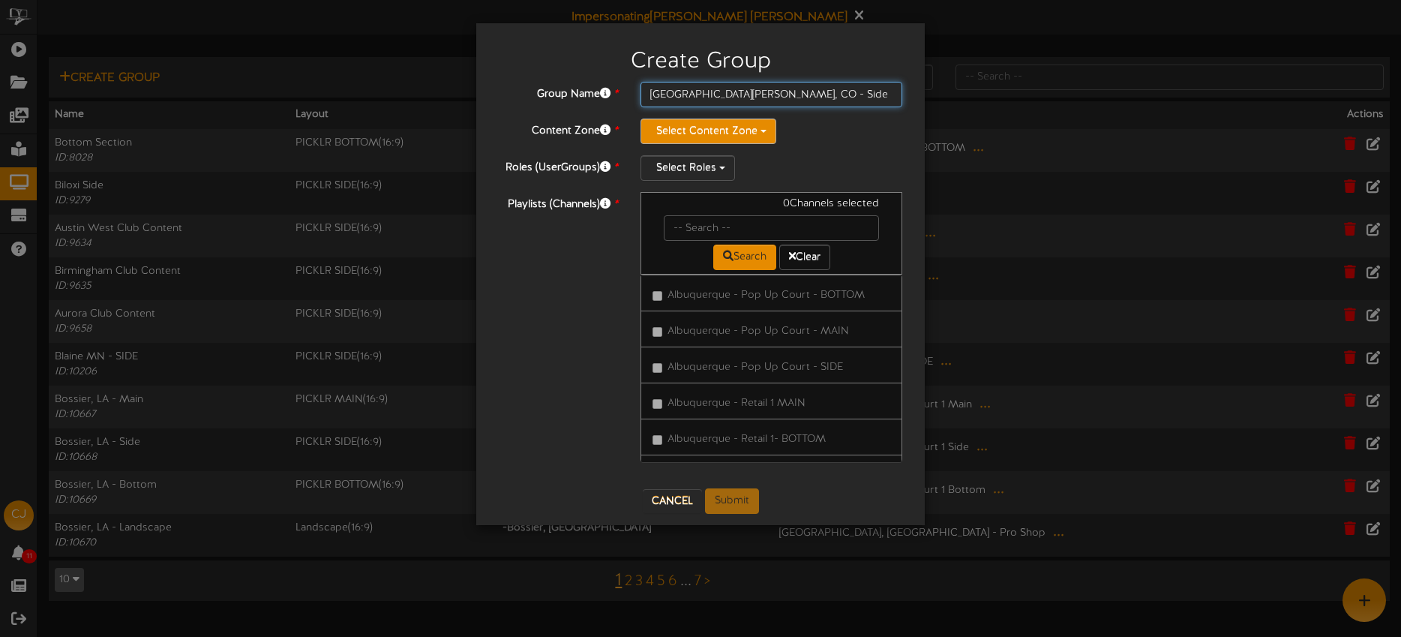
type input "Fort Collins, CO - Side"
click at [697, 124] on button "Select Content Zone" at bounding box center [708, 130] width 136 height 25
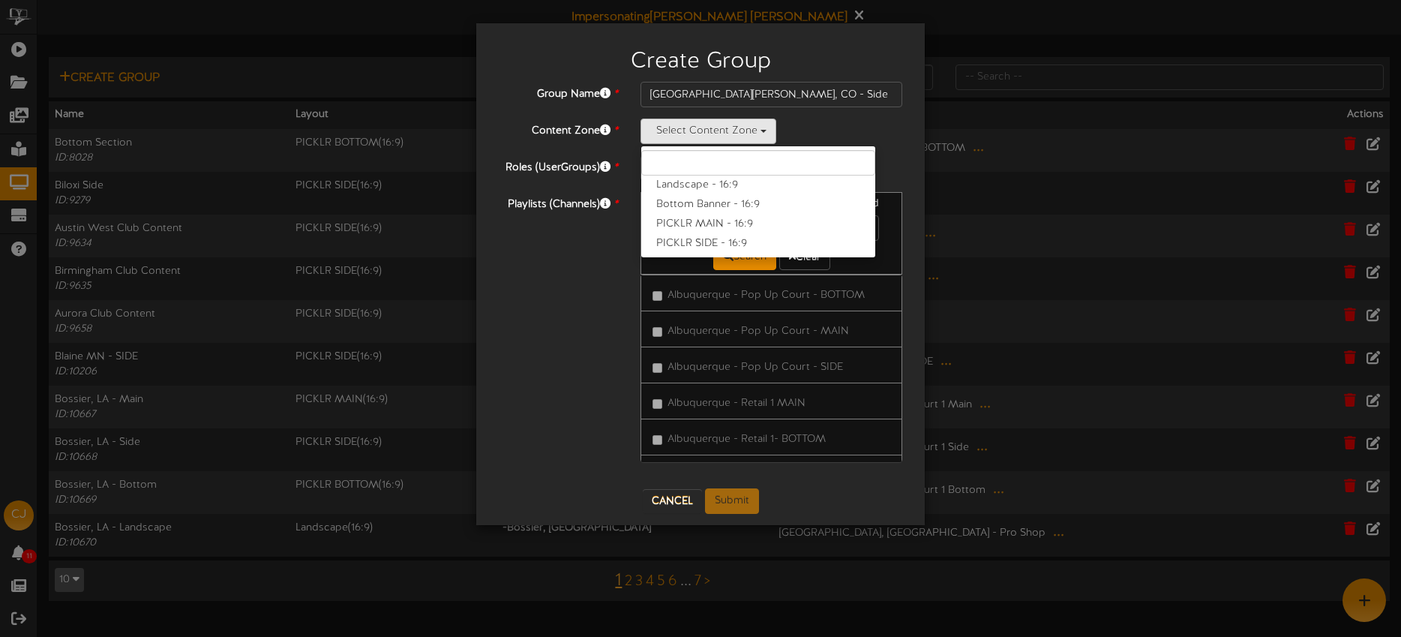
click at [716, 241] on label "PICKLR SIDE - 16:9" at bounding box center [758, 243] width 234 height 19
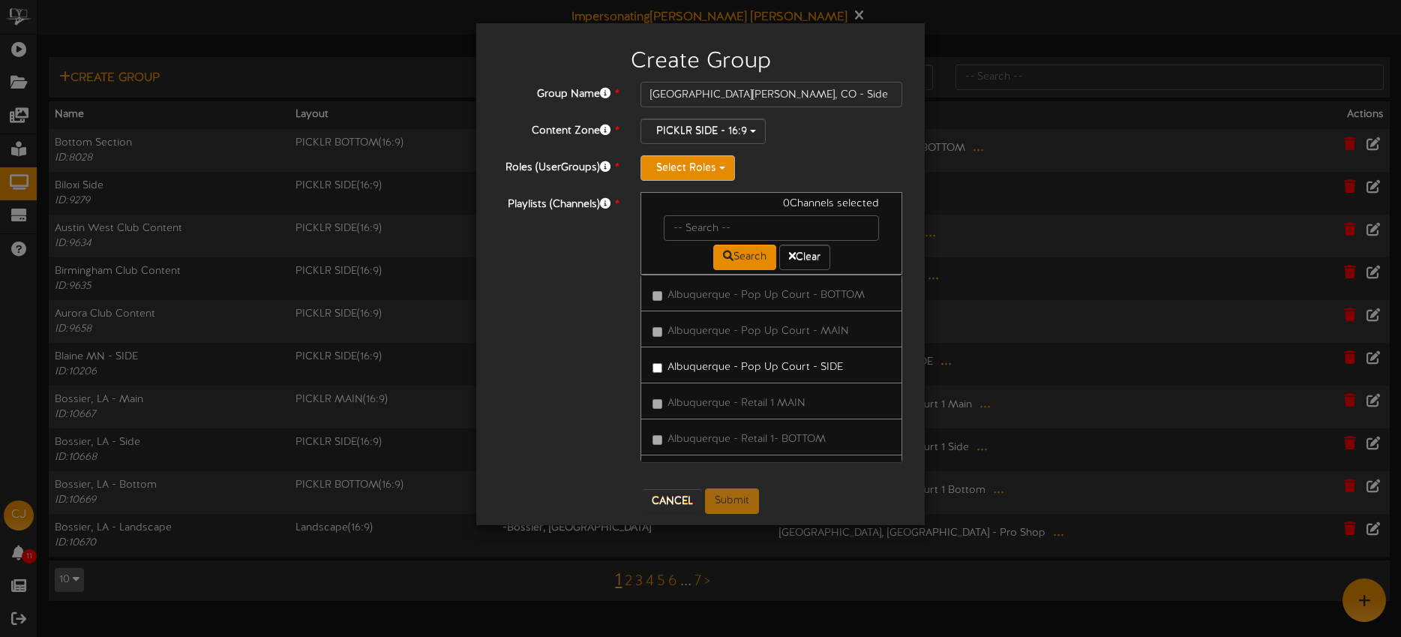
click at [690, 169] on button "Select Roles" at bounding box center [687, 167] width 94 height 25
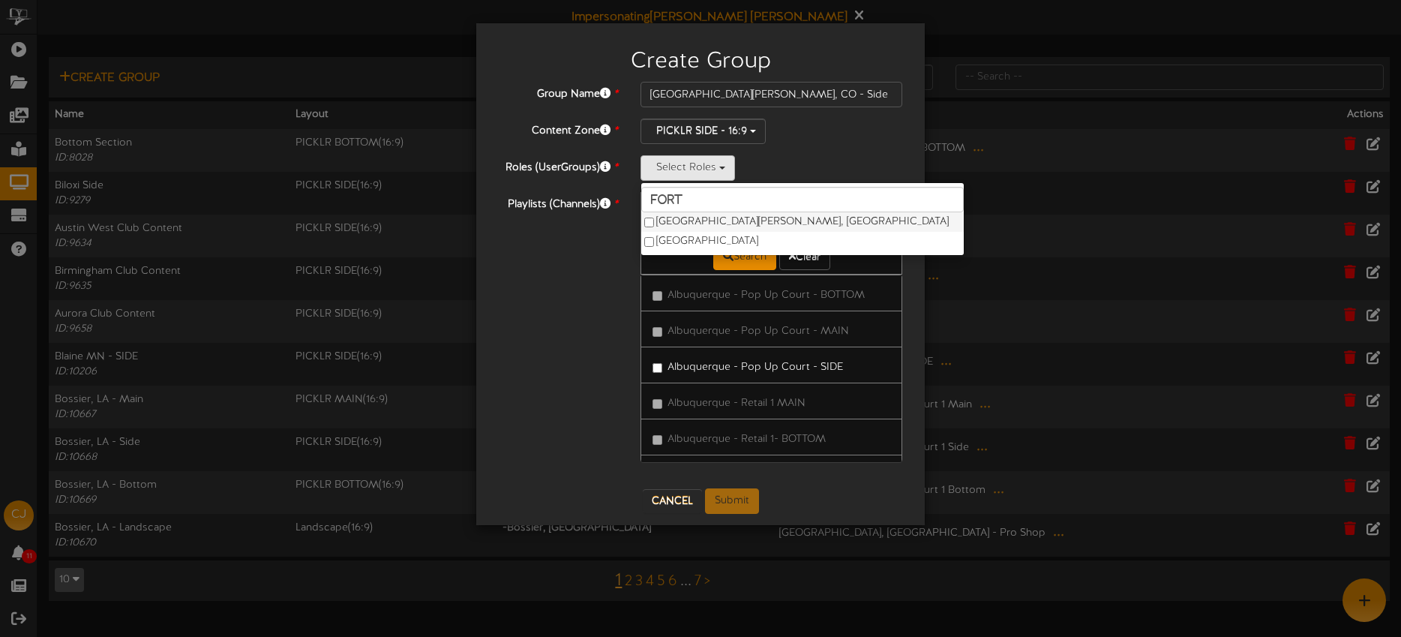
type input "fort"
click at [694, 223] on label "Fort Collins, CO" at bounding box center [802, 221] width 322 height 19
drag, startPoint x: 880, startPoint y: 222, endPoint x: 865, endPoint y: 223, distance: 14.3
click at [880, 222] on div at bounding box center [771, 227] width 238 height 25
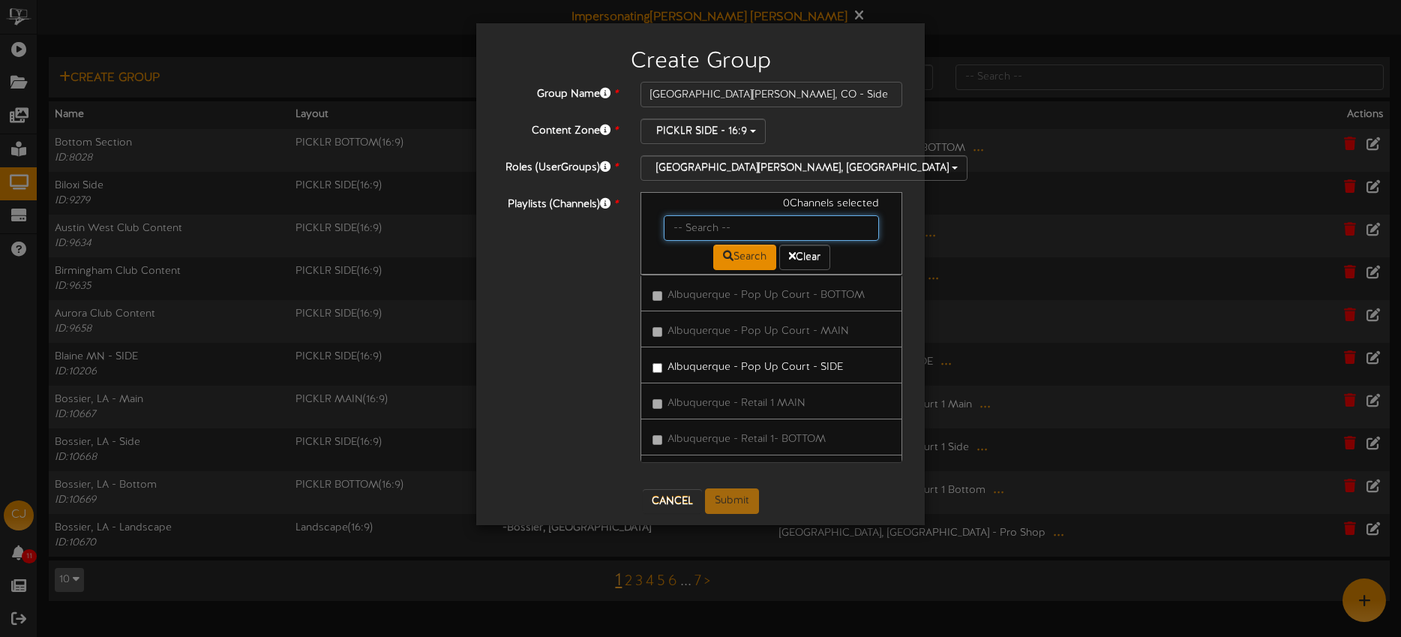
click at [783, 226] on input "text" at bounding box center [771, 227] width 215 height 25
type input "fort collins"
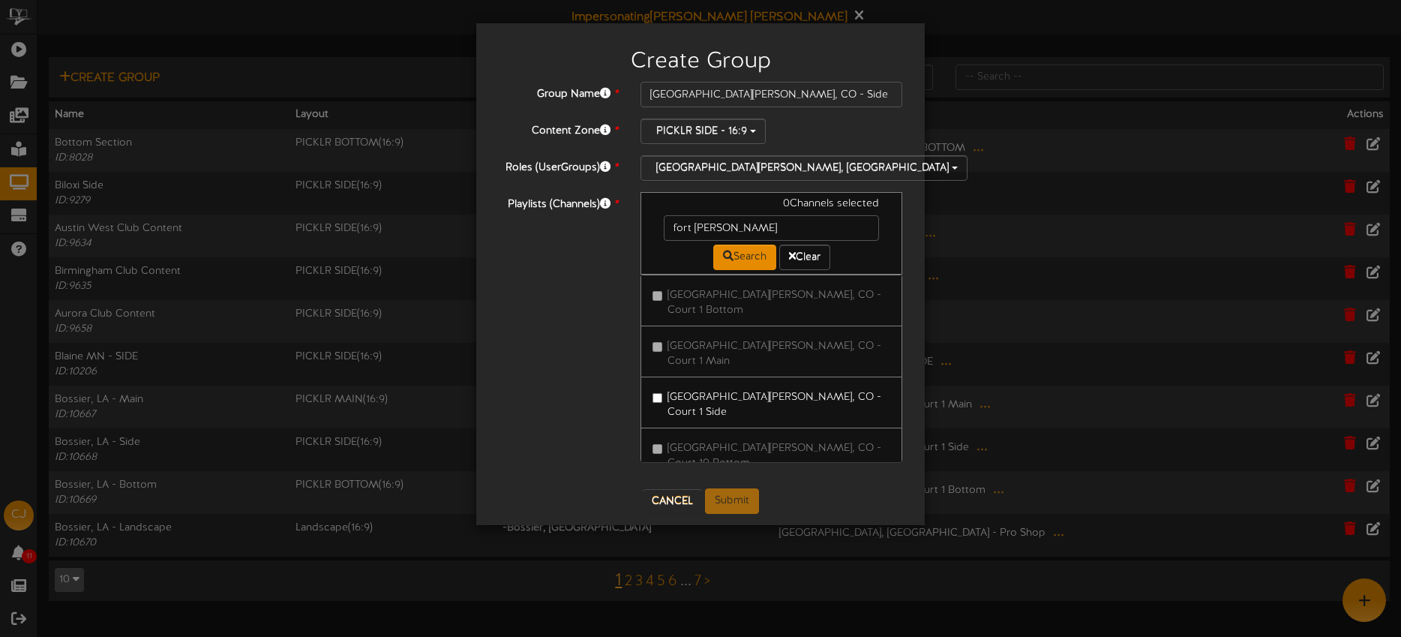
click at [792, 385] on label "Fort Collins, CO - Court 1 Side" at bounding box center [771, 402] width 238 height 35
drag, startPoint x: 796, startPoint y: 419, endPoint x: 833, endPoint y: 412, distance: 38.2
click at [796, 486] on label "Fort Collins, CO - Court 10 Side" at bounding box center [771, 503] width 238 height 35
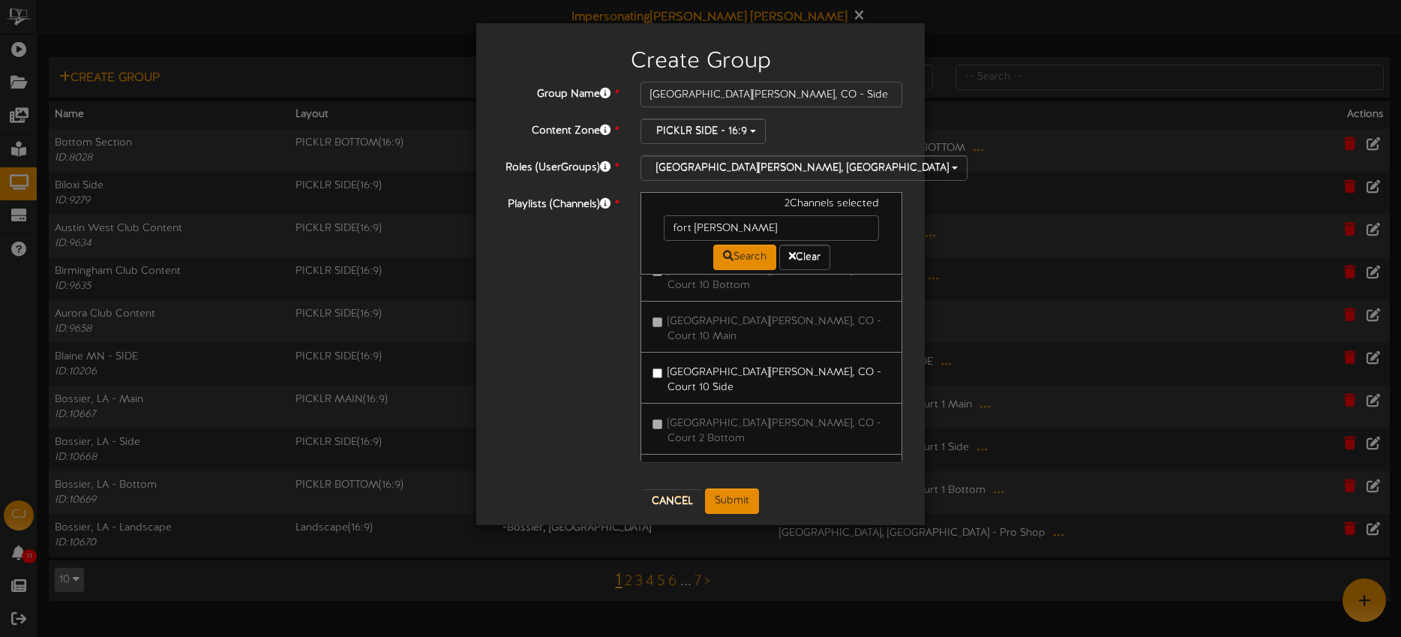
click at [799, 513] on label "Fort Collins, CO - Court 2 Side" at bounding box center [771, 530] width 238 height 35
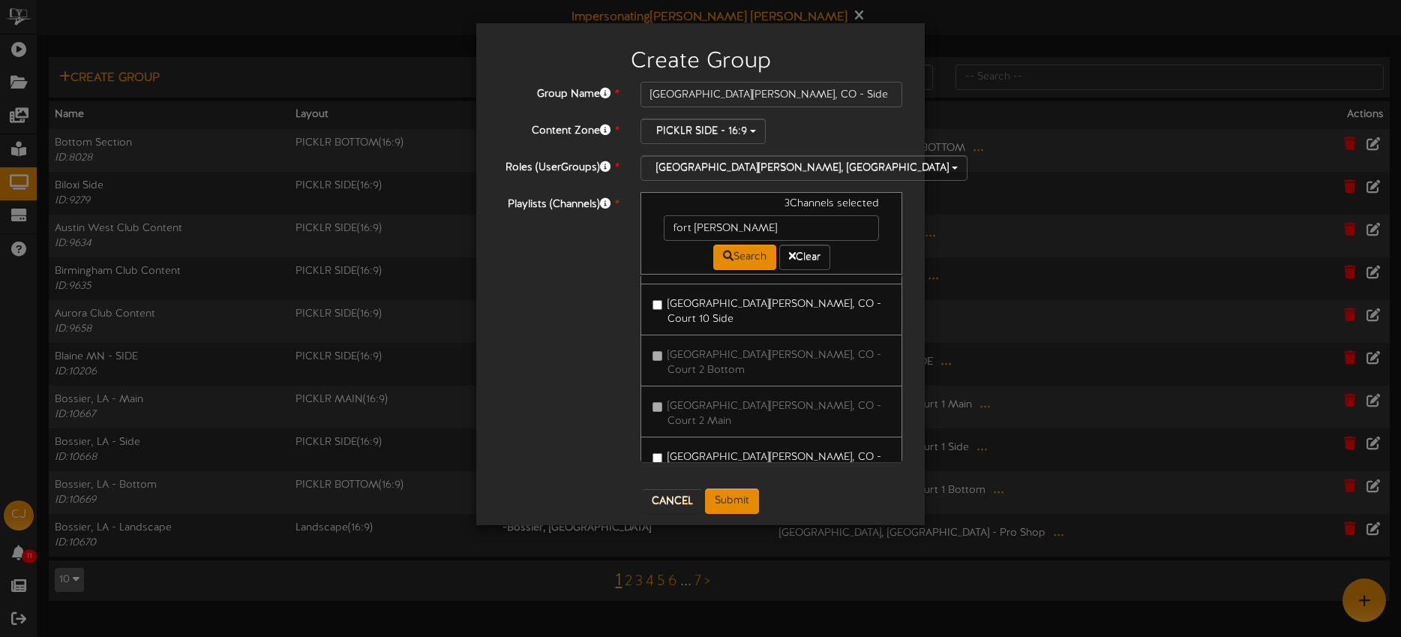
click at [805, 598] on label "Fort Collins, CO - Court 3 Side" at bounding box center [771, 615] width 238 height 35
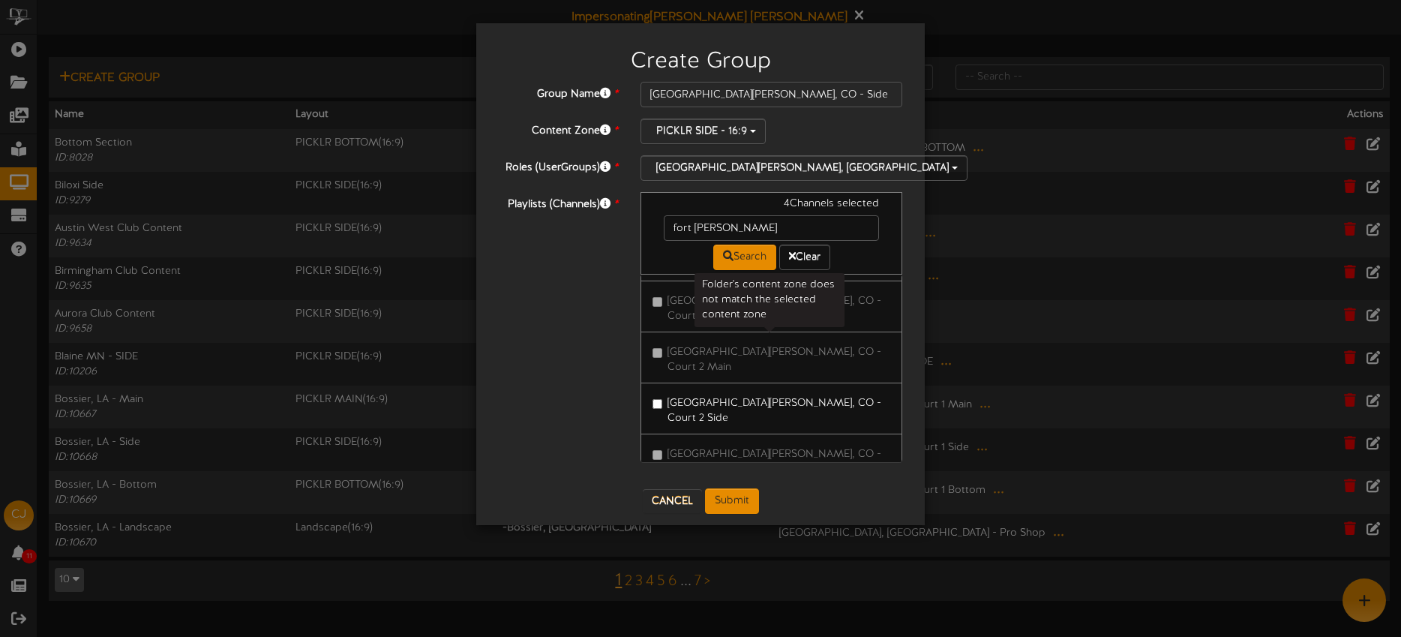
scroll to position [382, 0]
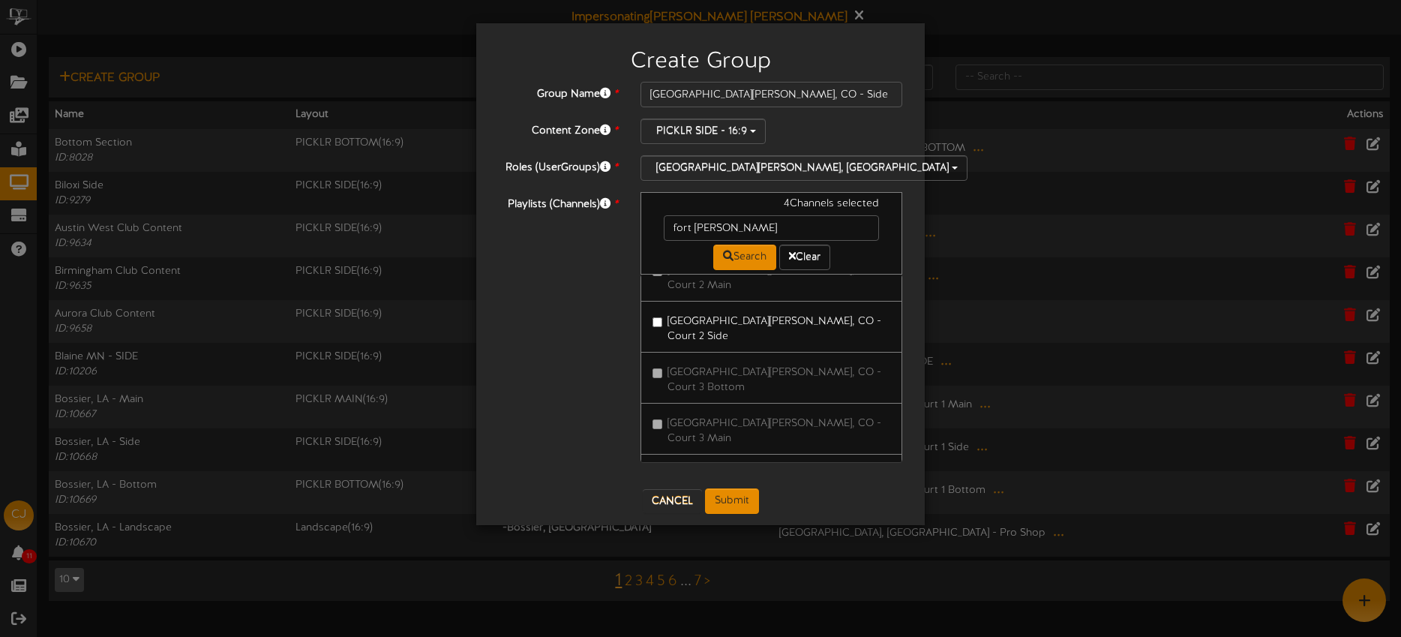
drag, startPoint x: 804, startPoint y: 418, endPoint x: 829, endPoint y: 405, distance: 27.8
click at [804, 615] on label "Fort Collins, CO - Court 4 Side" at bounding box center [771, 632] width 238 height 35
drag, startPoint x: 811, startPoint y: 411, endPoint x: 821, endPoint y: 409, distance: 10.6
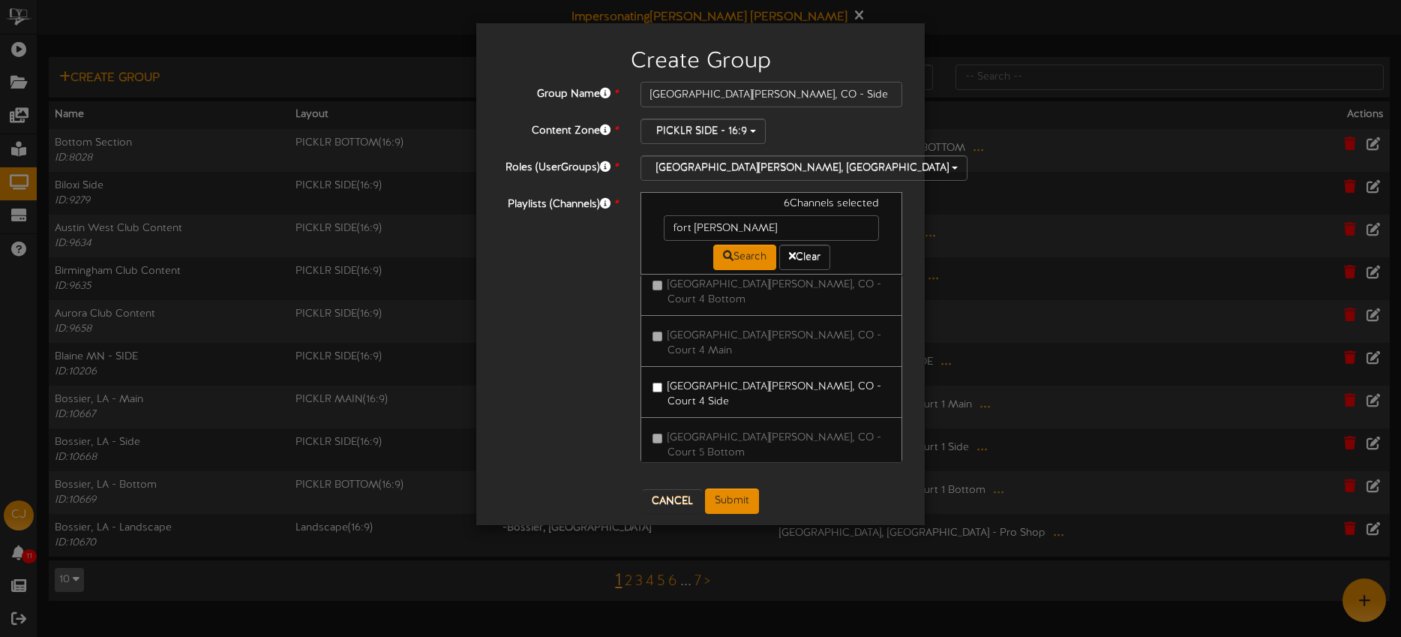
drag, startPoint x: 801, startPoint y: 428, endPoint x: 822, endPoint y: 403, distance: 32.5
drag, startPoint x: 808, startPoint y: 450, endPoint x: 829, endPoint y: 447, distance: 20.5
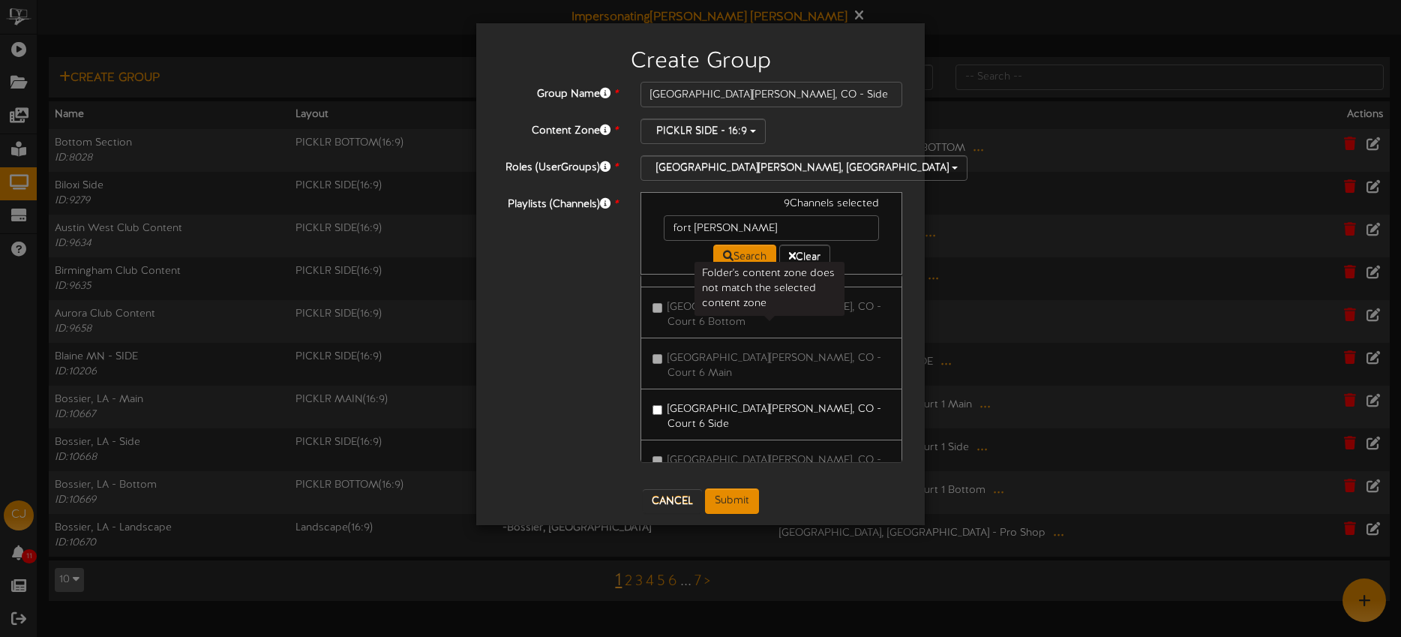
scroll to position [944, 0]
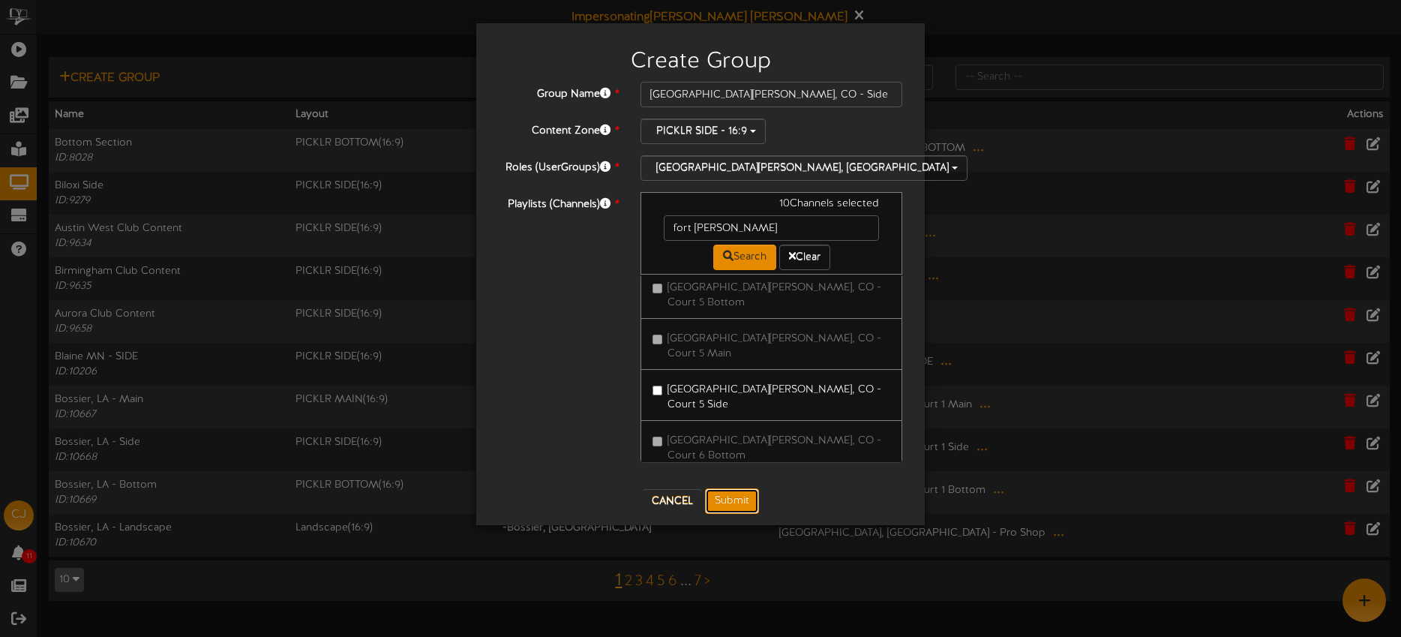
click at [728, 505] on button "Submit" at bounding box center [732, 500] width 54 height 25
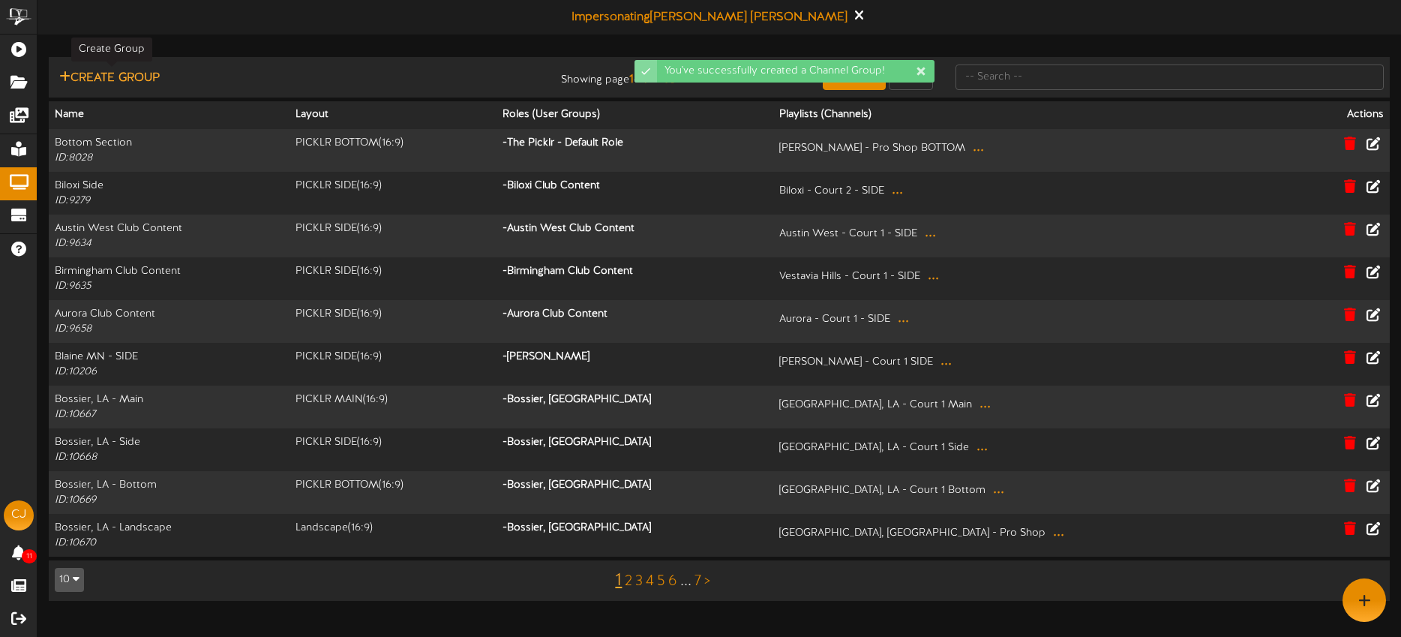
click at [145, 80] on button "Create Group" at bounding box center [109, 78] width 109 height 19
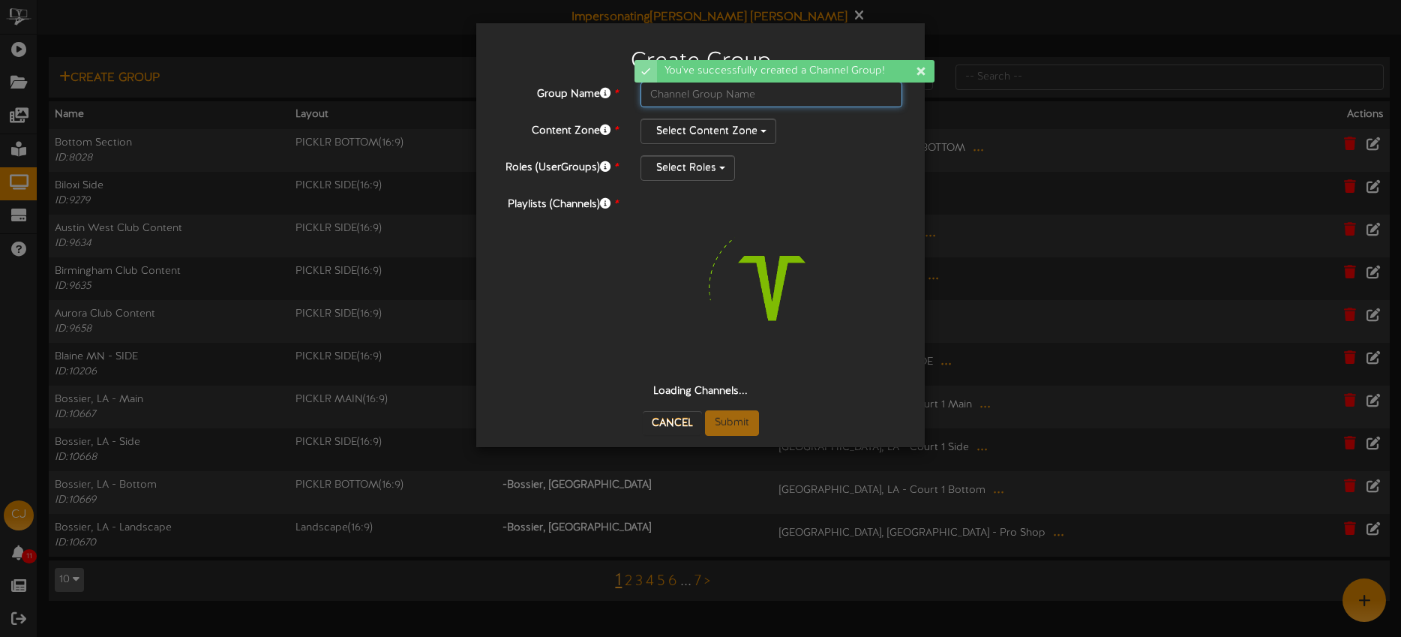
click at [676, 101] on input "text" at bounding box center [771, 94] width 262 height 25
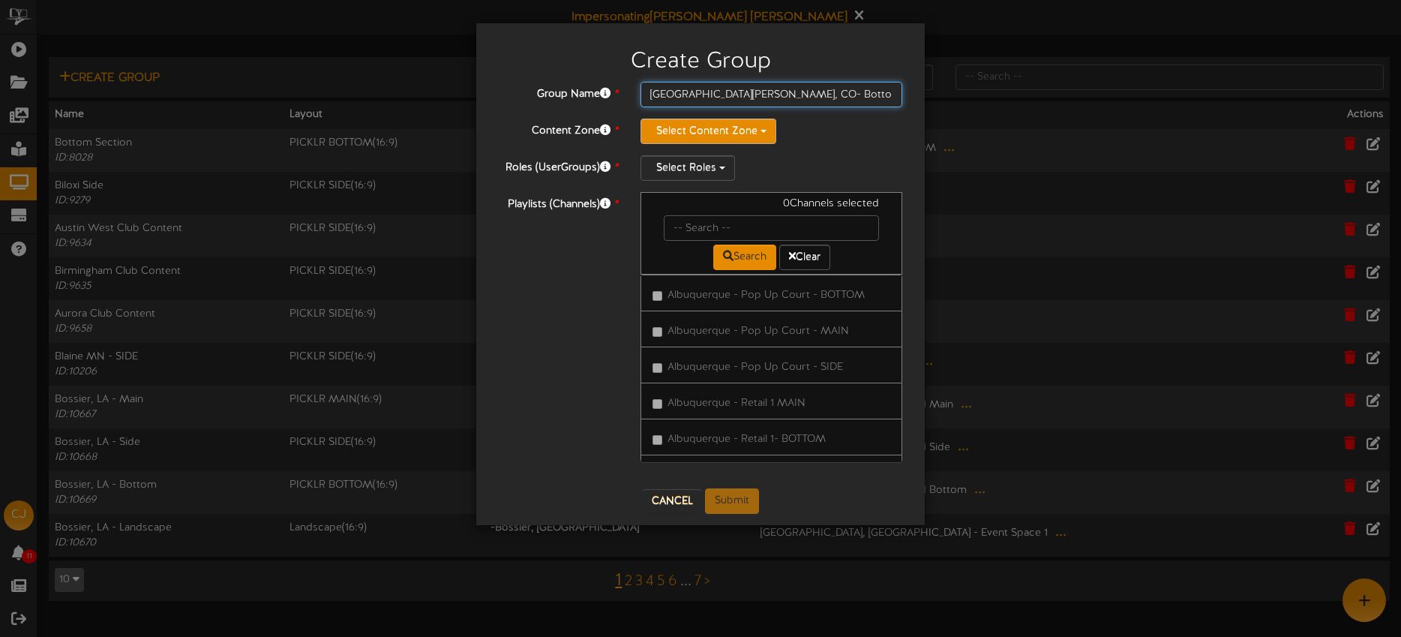
type input "Fort Collins, CO- Bottom"
click at [693, 122] on button "Select Content Zone" at bounding box center [708, 130] width 136 height 25
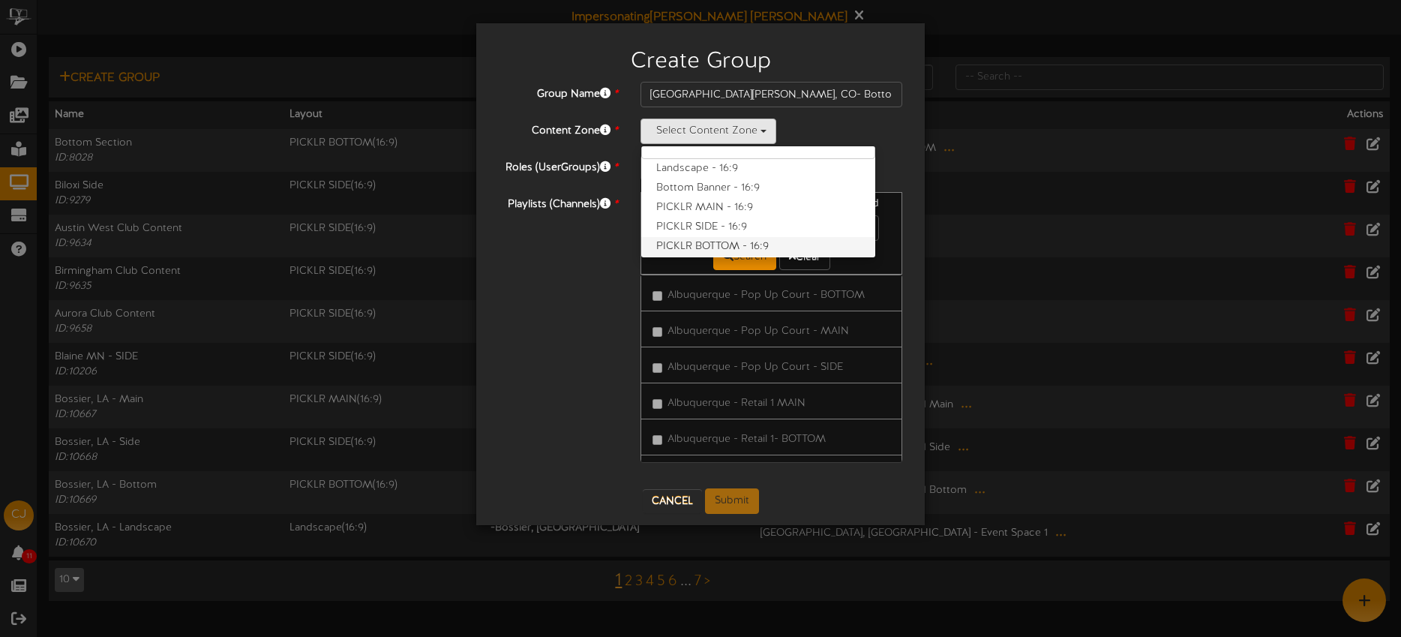
scroll to position [19, 0]
click at [718, 236] on label "PICKLR BOTTOM - 16:9" at bounding box center [758, 243] width 234 height 19
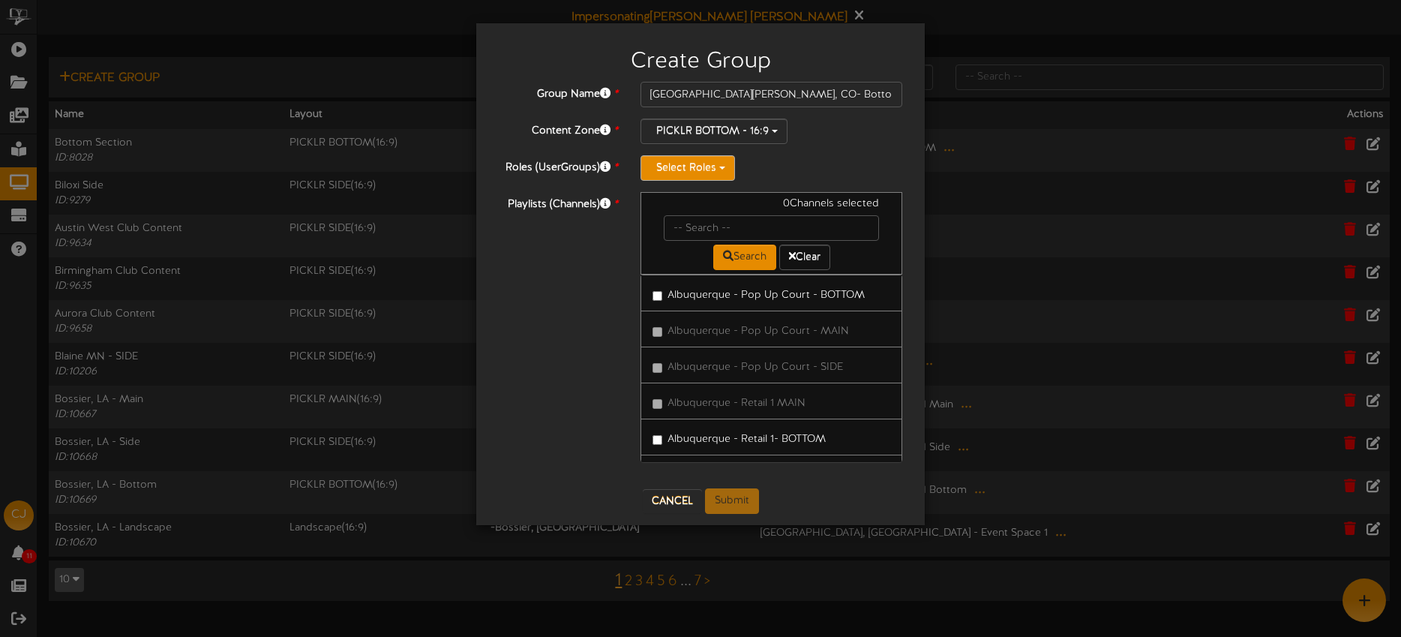
click at [709, 175] on button "Select Roles" at bounding box center [687, 167] width 94 height 25
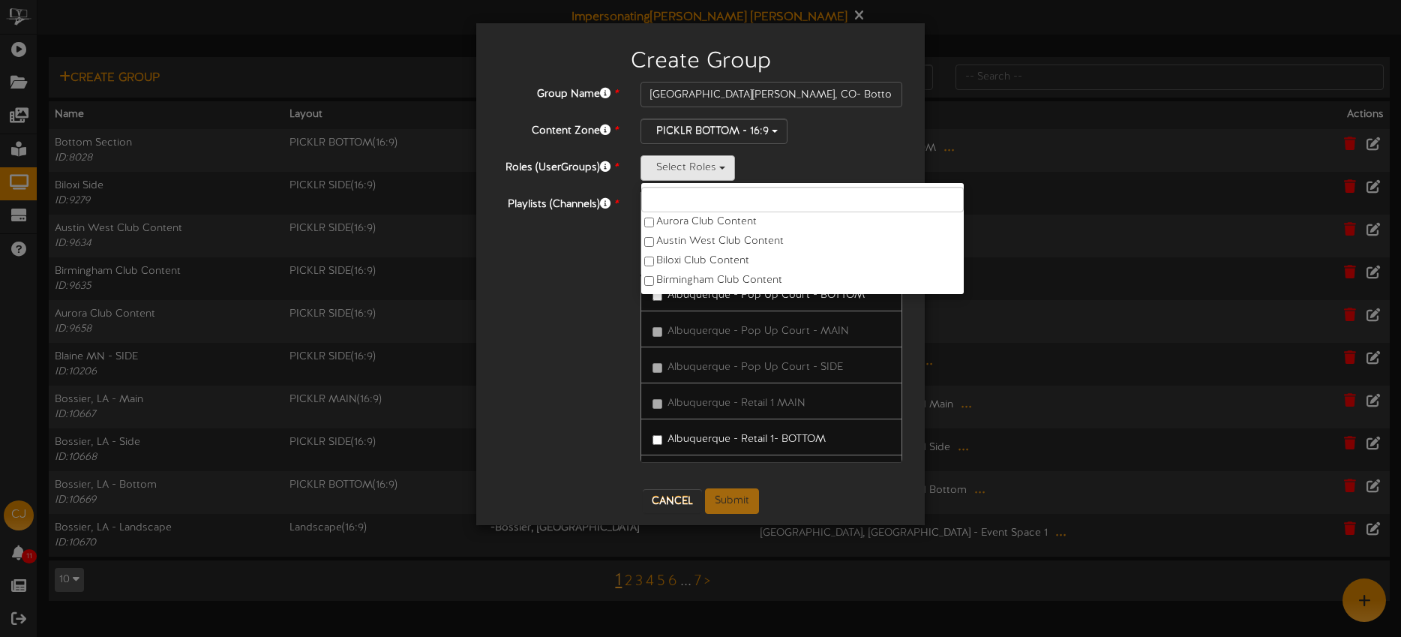
click at [701, 200] on input "text" at bounding box center [802, 199] width 322 height 25
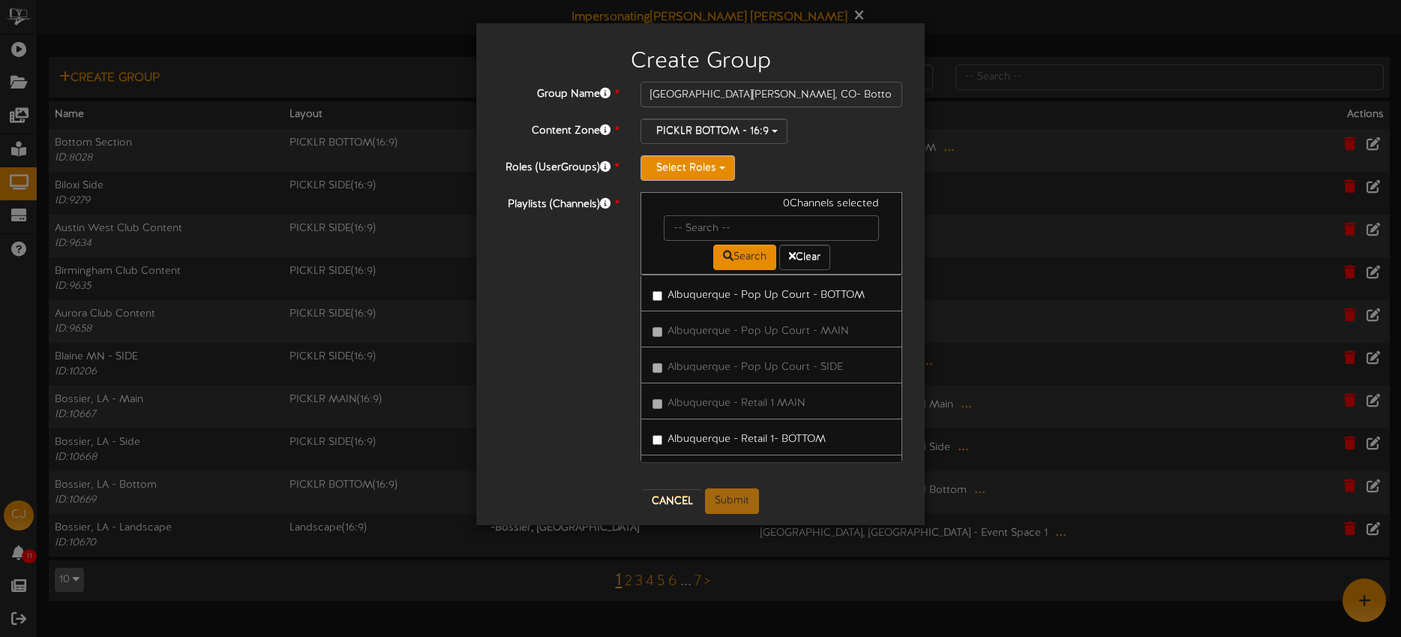
click at [691, 174] on button "Select Roles" at bounding box center [687, 167] width 94 height 25
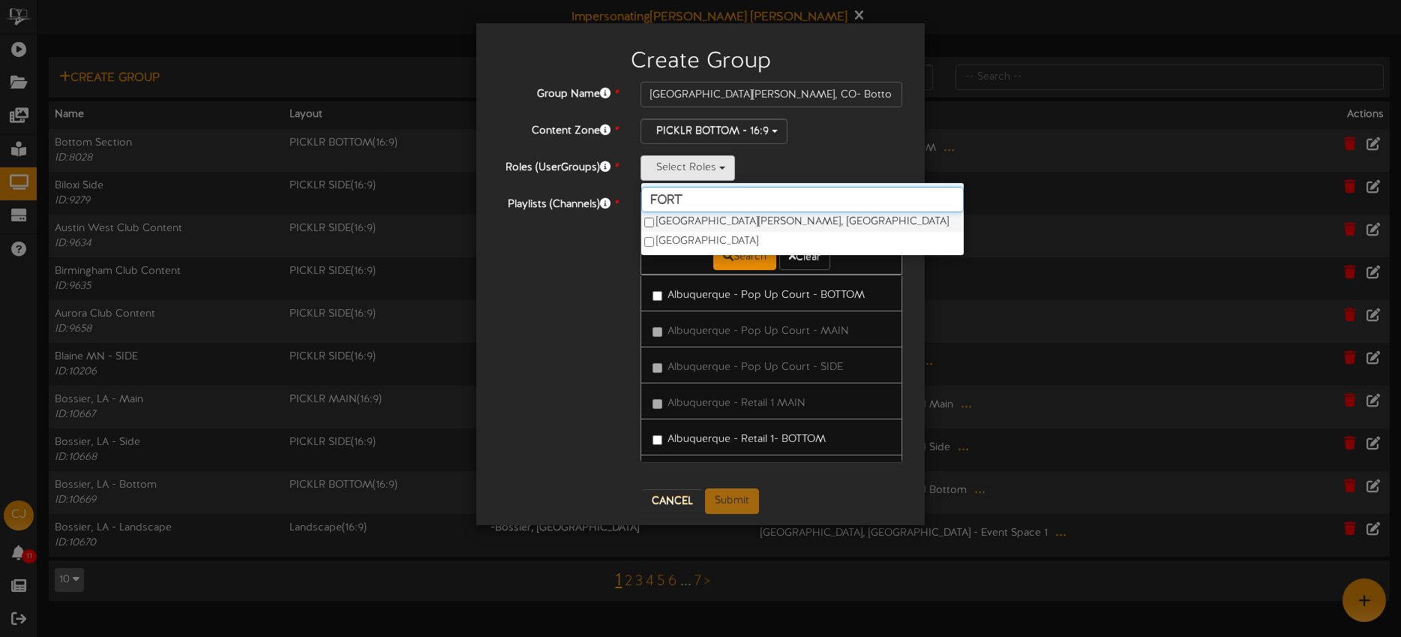
type input "fort"
click at [698, 221] on label "Fort Collins, CO" at bounding box center [802, 221] width 322 height 19
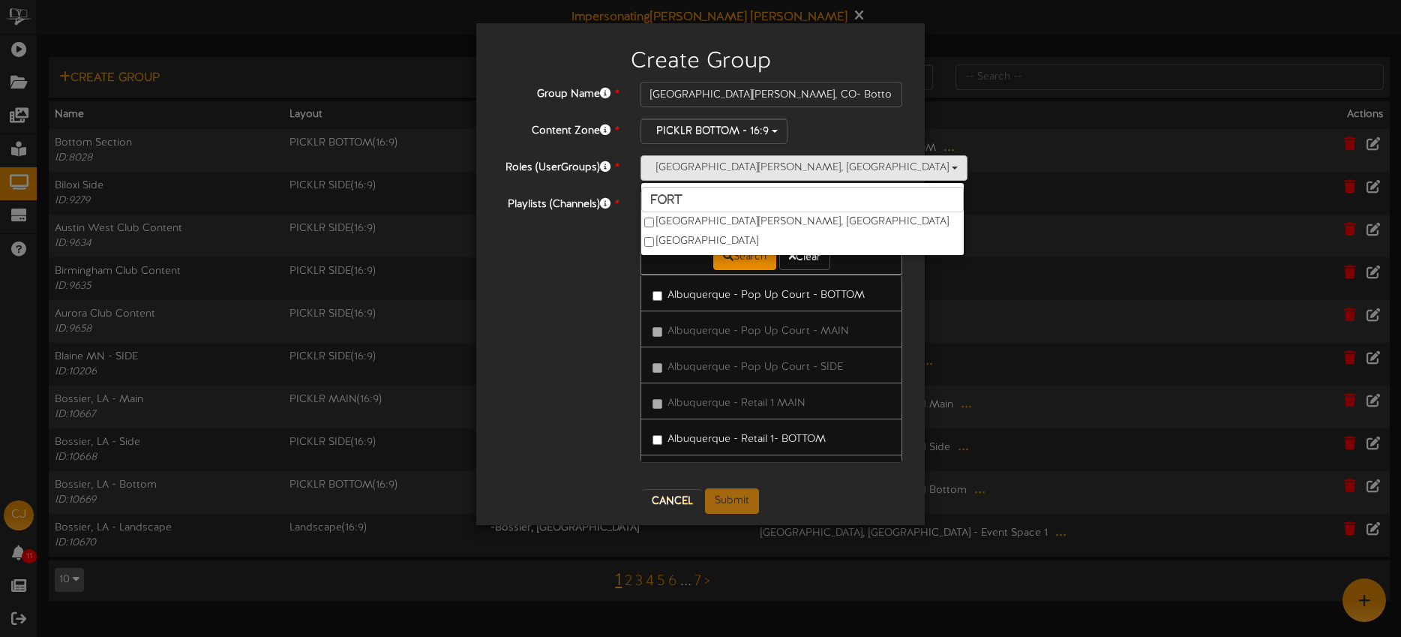
click at [816, 155] on div "Fort Collins, CO fort Fort Collins, CO West Fort Worth" at bounding box center [771, 167] width 262 height 25
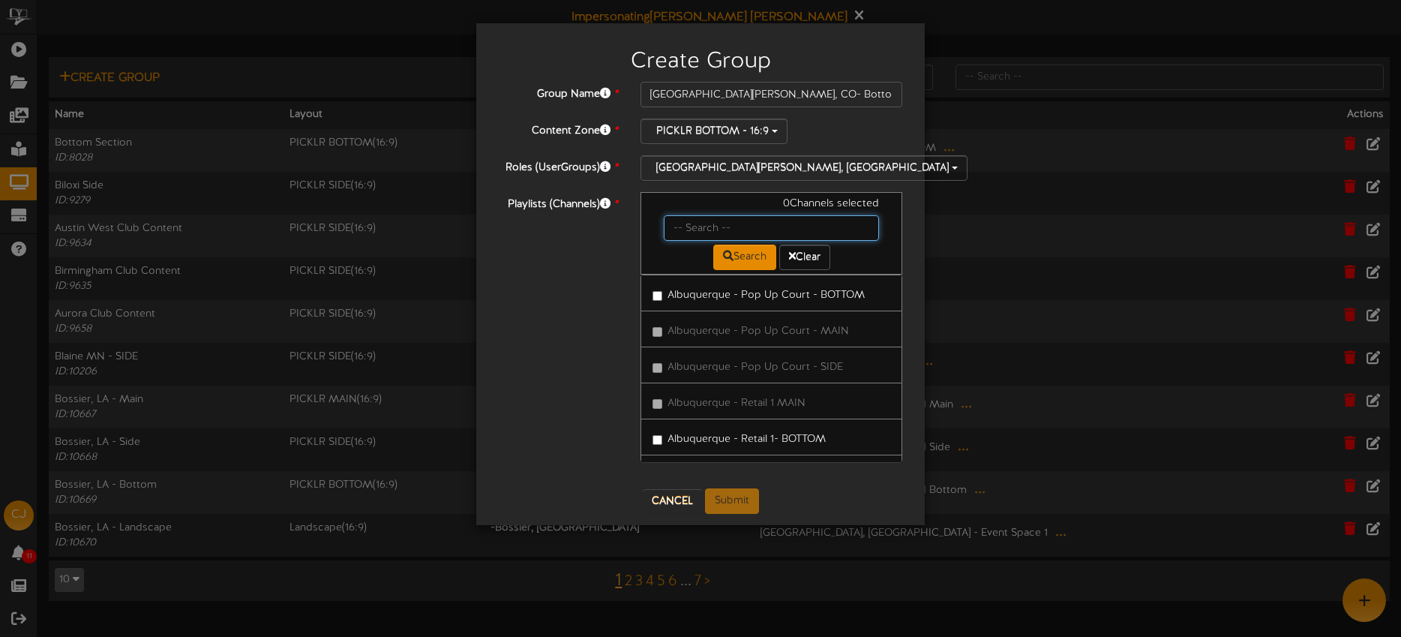
click at [718, 222] on input "text" at bounding box center [771, 227] width 215 height 25
type input "f"
type input "fort collins"
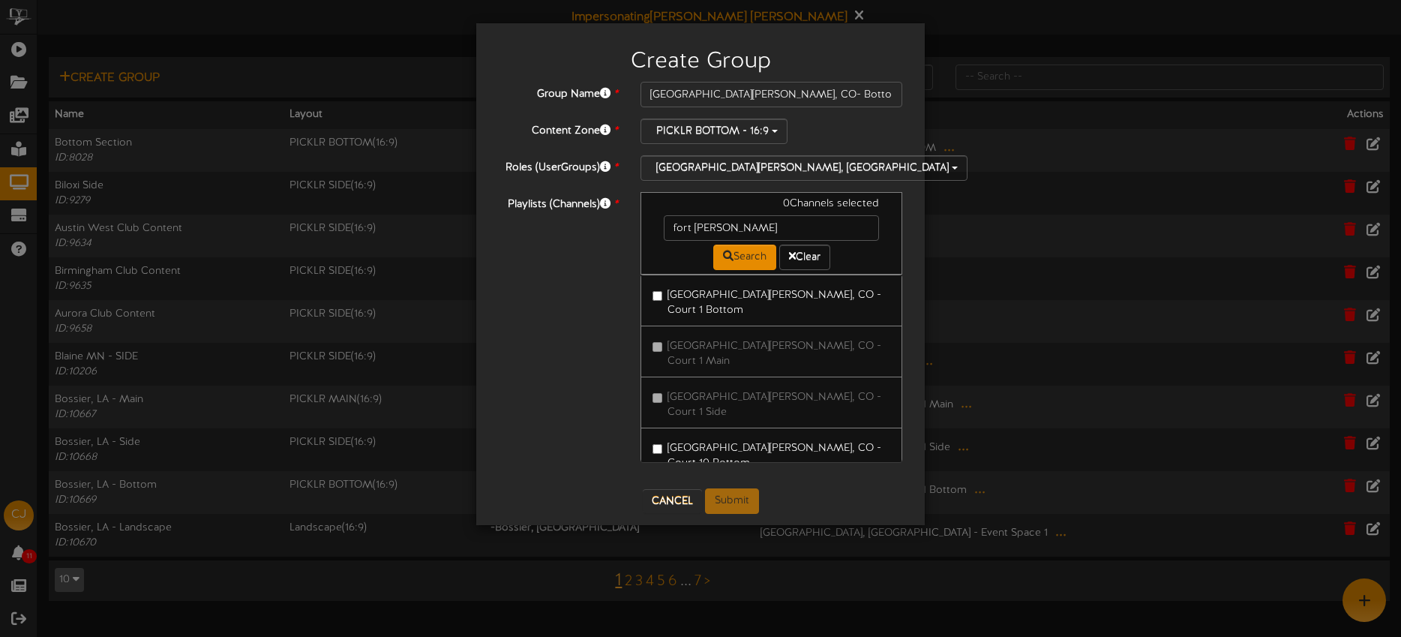
drag, startPoint x: 760, startPoint y: 292, endPoint x: 796, endPoint y: 358, distance: 75.2
click at [760, 292] on label "Fort Collins, CO - Court 1 Bottom" at bounding box center [771, 300] width 238 height 35
click at [807, 436] on label "Fort Collins, CO - Court 10 Bottom" at bounding box center [771, 453] width 238 height 35
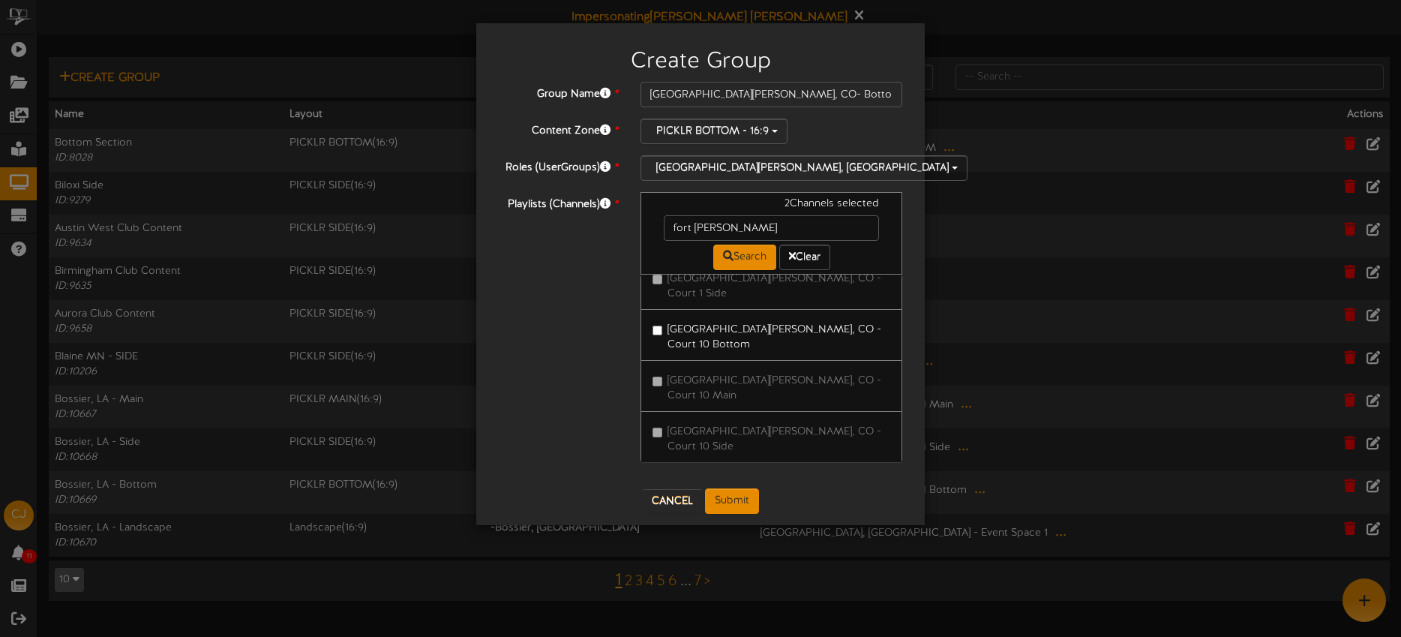
click at [798, 470] on label "Fort Collins, CO - Court 2 Bottom" at bounding box center [771, 487] width 238 height 35
drag, startPoint x: 799, startPoint y: 424, endPoint x: 814, endPoint y: 420, distance: 14.7
click at [799, 555] on label "Fort Collins, CO - Court 3 Bottom" at bounding box center [771, 572] width 238 height 35
click at [808, 560] on link "Fort Collins, CO - Court 4 Bottom" at bounding box center [771, 586] width 262 height 52
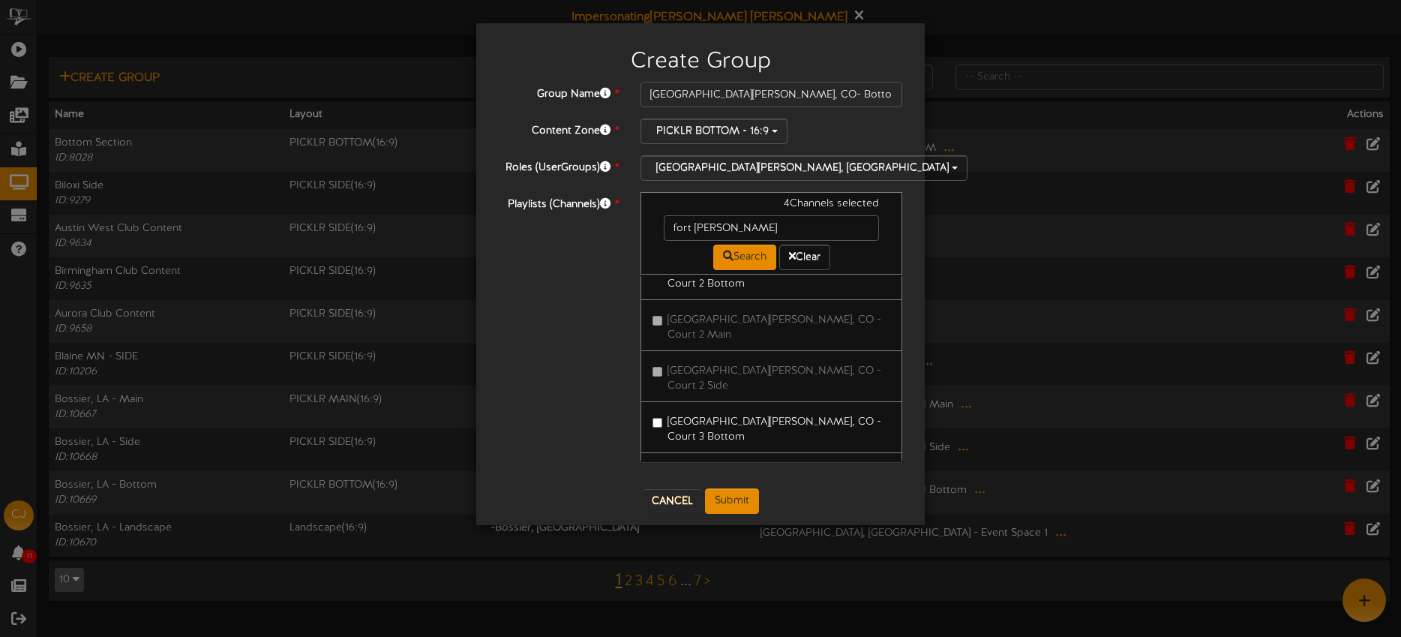
click at [823, 562] on label "Fort Collins, CO - Court 4 Bottom" at bounding box center [771, 579] width 238 height 35
drag, startPoint x: 812, startPoint y: 415, endPoint x: 819, endPoint y: 406, distance: 10.7
click at [812, 622] on label "Fort Collins, CO - Court 5 Bottom" at bounding box center [771, 639] width 238 height 35
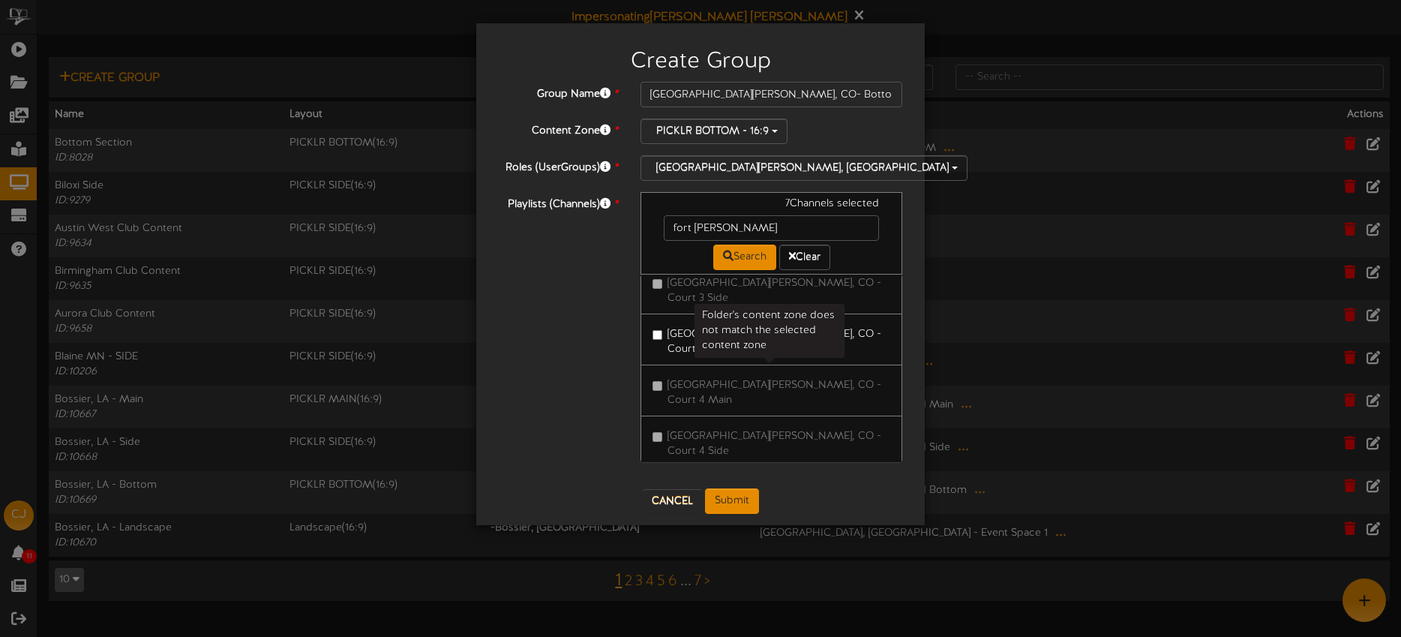
scroll to position [688, 0]
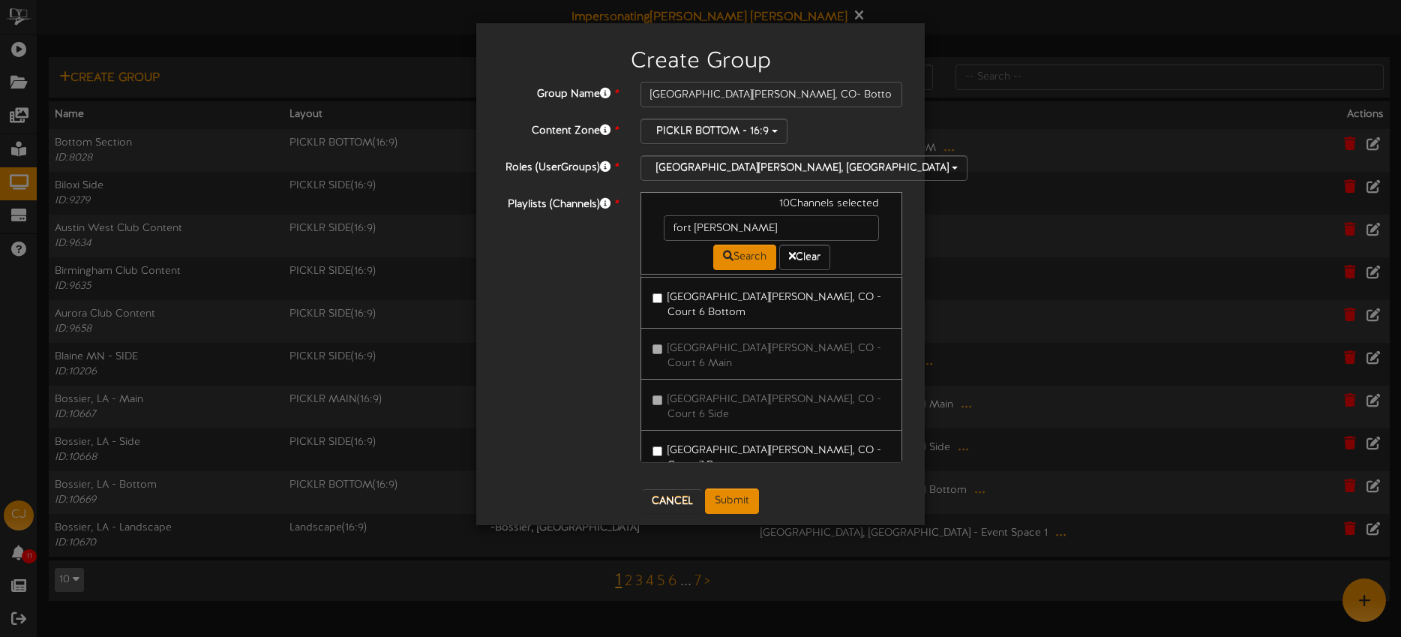
scroll to position [944, 0]
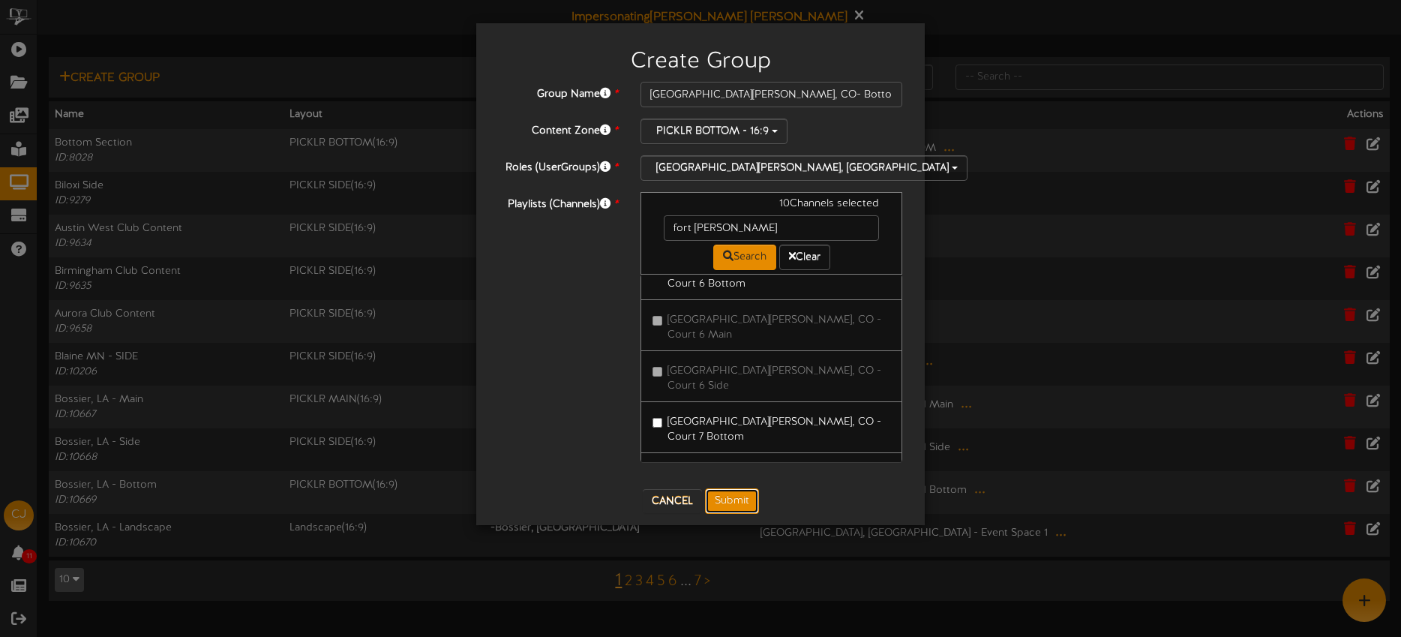
click at [739, 493] on button "Submit" at bounding box center [732, 500] width 54 height 25
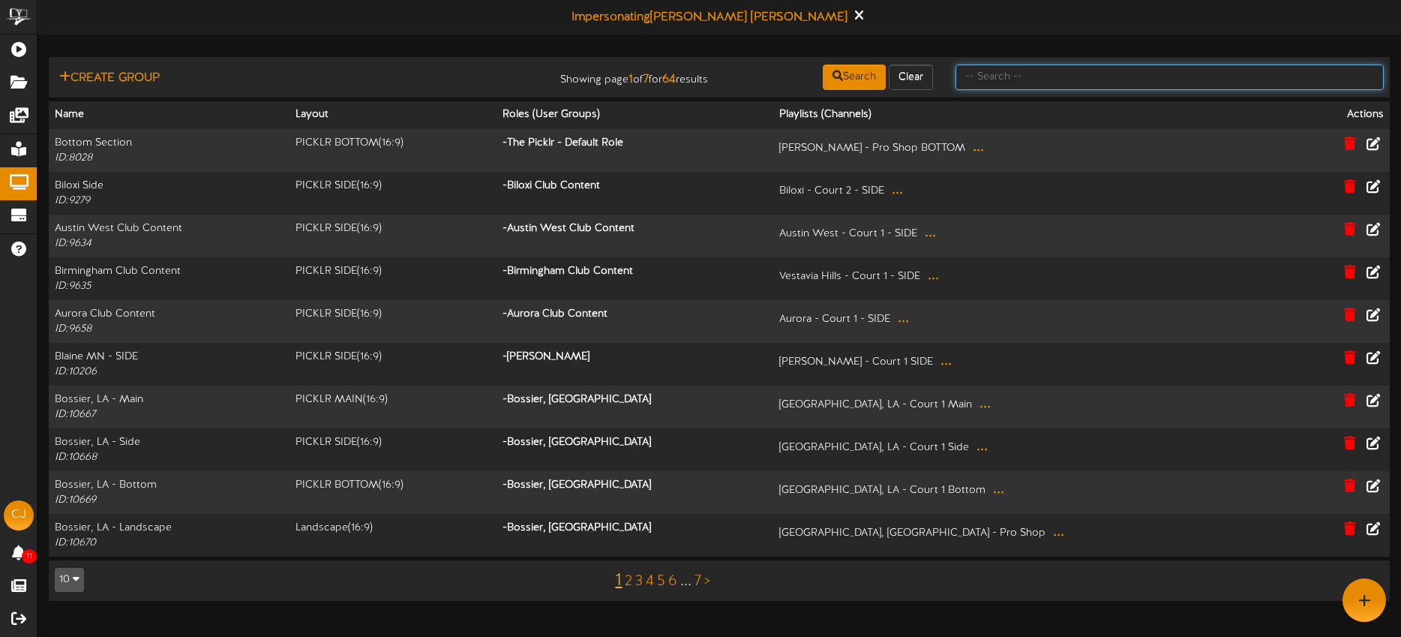
click at [995, 71] on input "text" at bounding box center [1169, 76] width 428 height 25
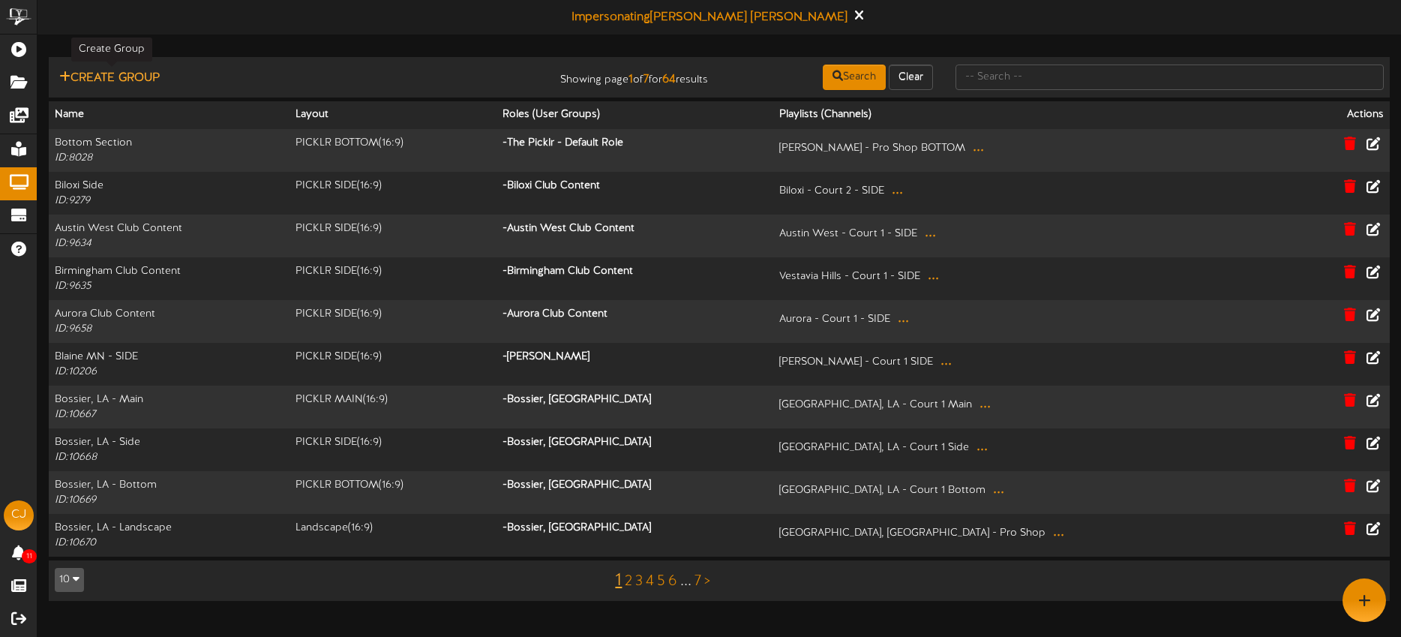
click at [118, 79] on button "Create Group" at bounding box center [109, 78] width 109 height 19
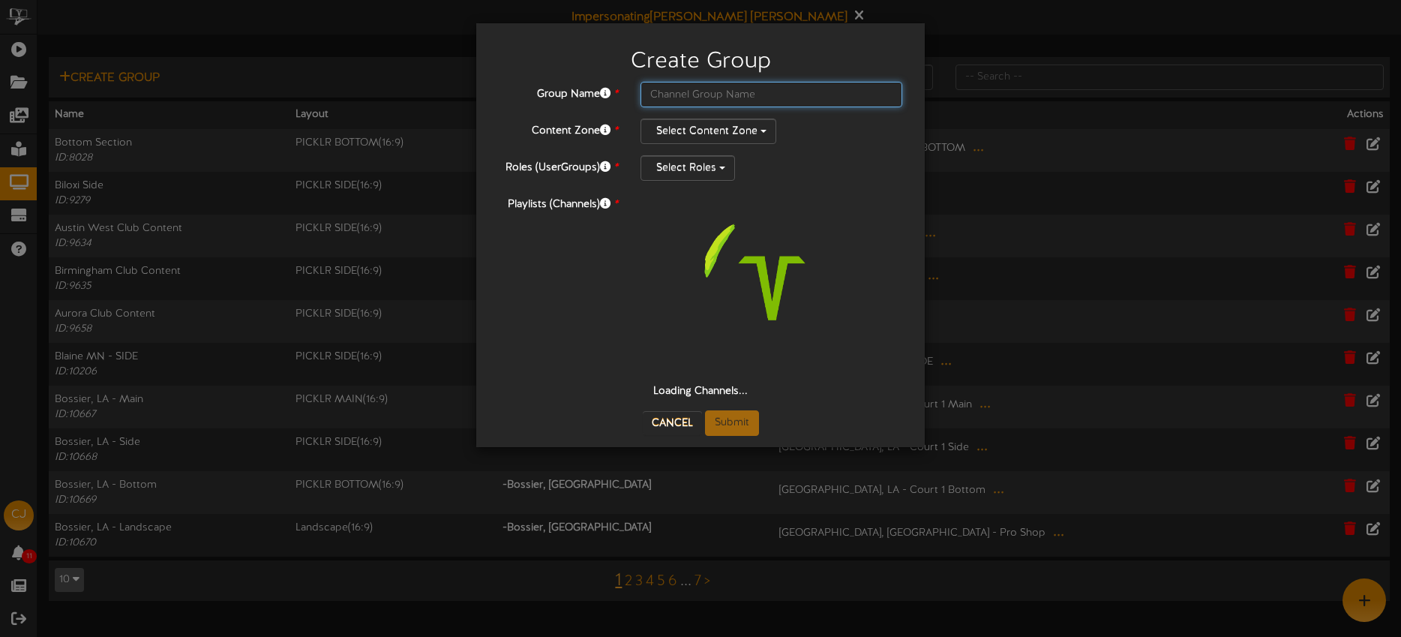
click at [731, 90] on input "text" at bounding box center [771, 94] width 262 height 25
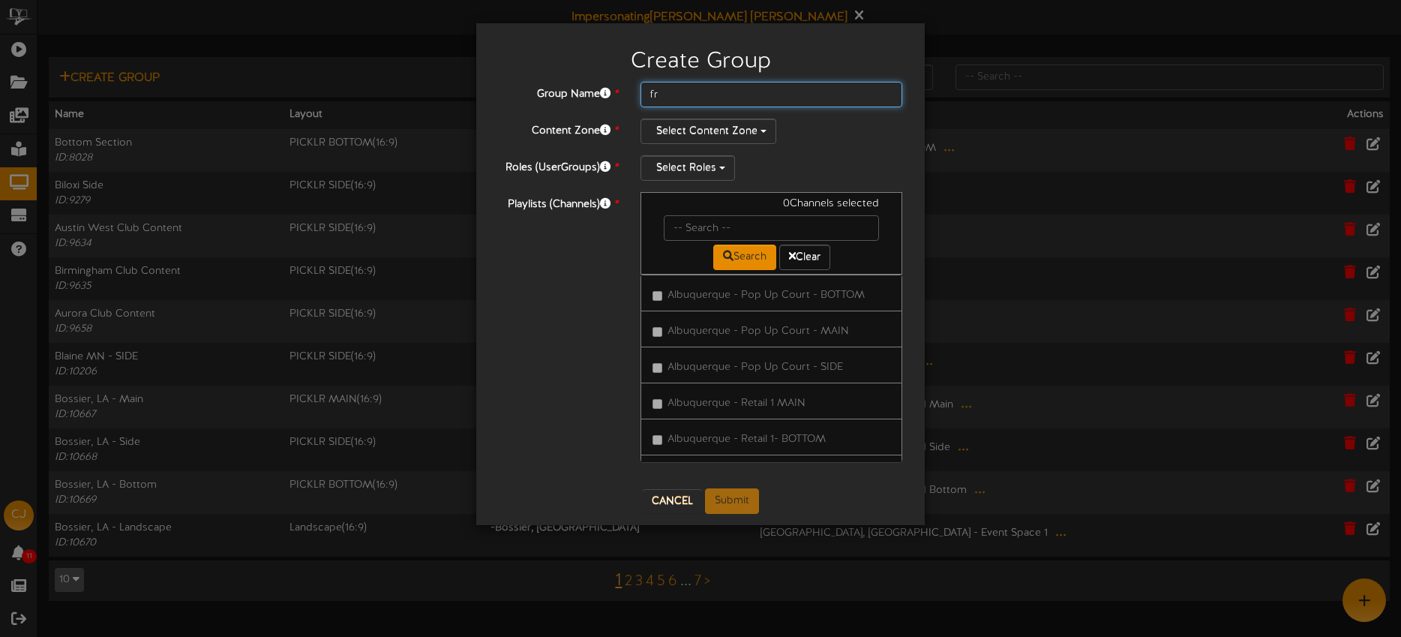
type input "f"
type input "Fort Collins, CO - Landscape"
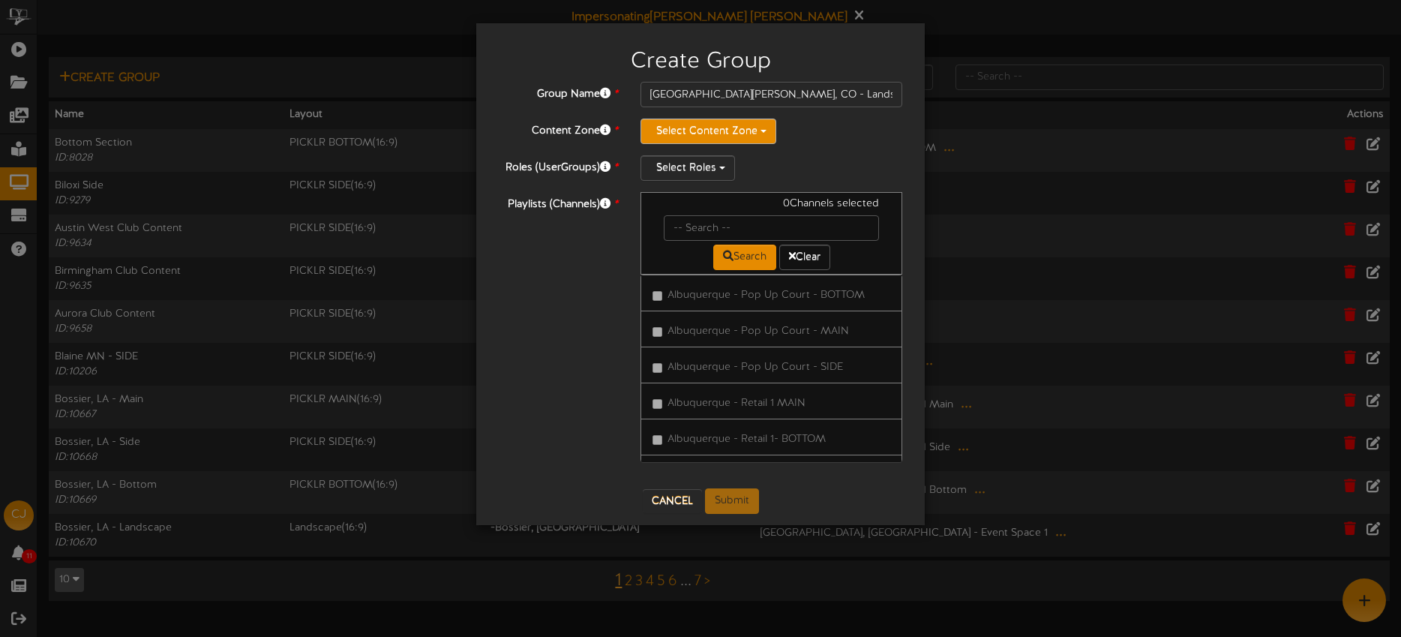
click at [734, 131] on button "Select Content Zone" at bounding box center [708, 130] width 136 height 25
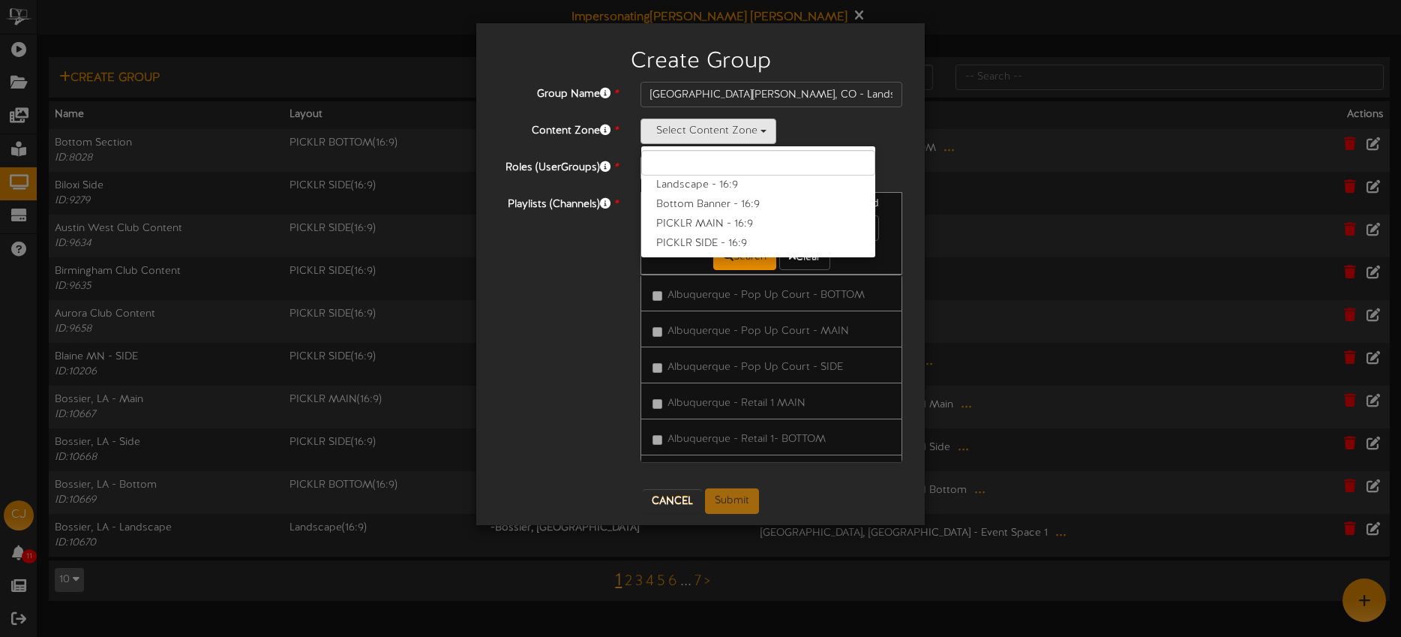
click at [691, 179] on label "Landscape - 16:9" at bounding box center [758, 184] width 234 height 19
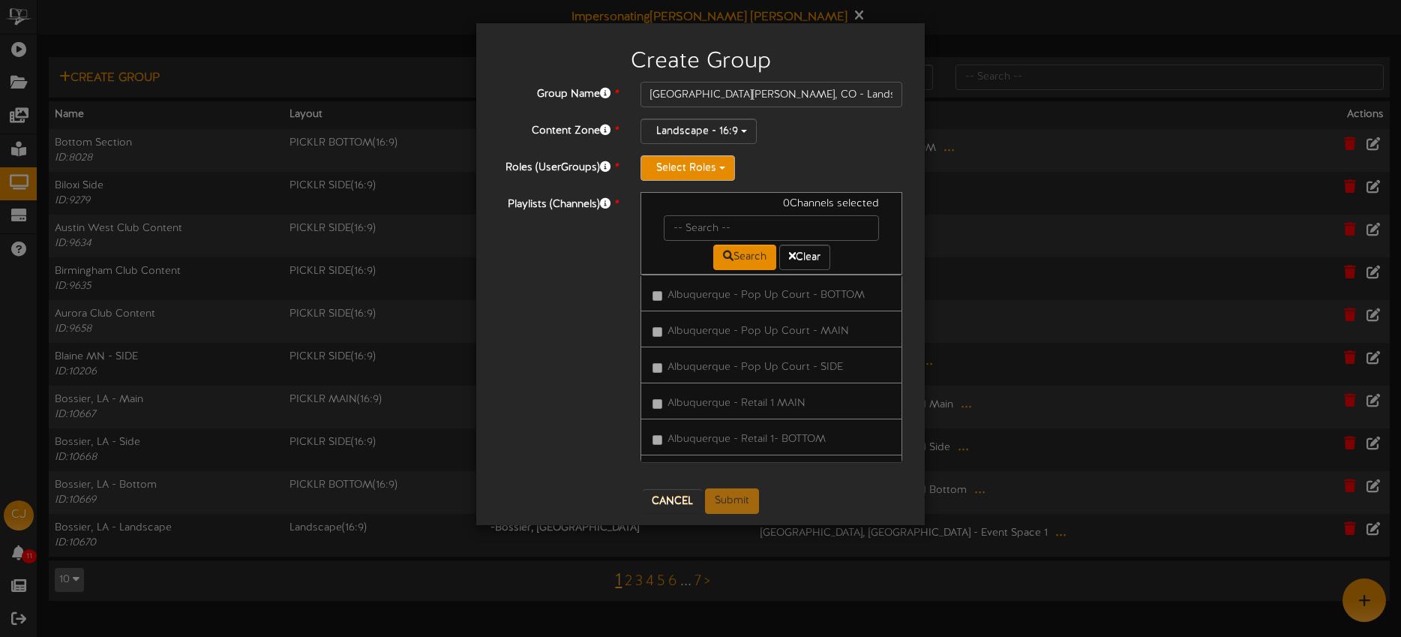
click at [695, 172] on button "Select Roles" at bounding box center [687, 167] width 94 height 25
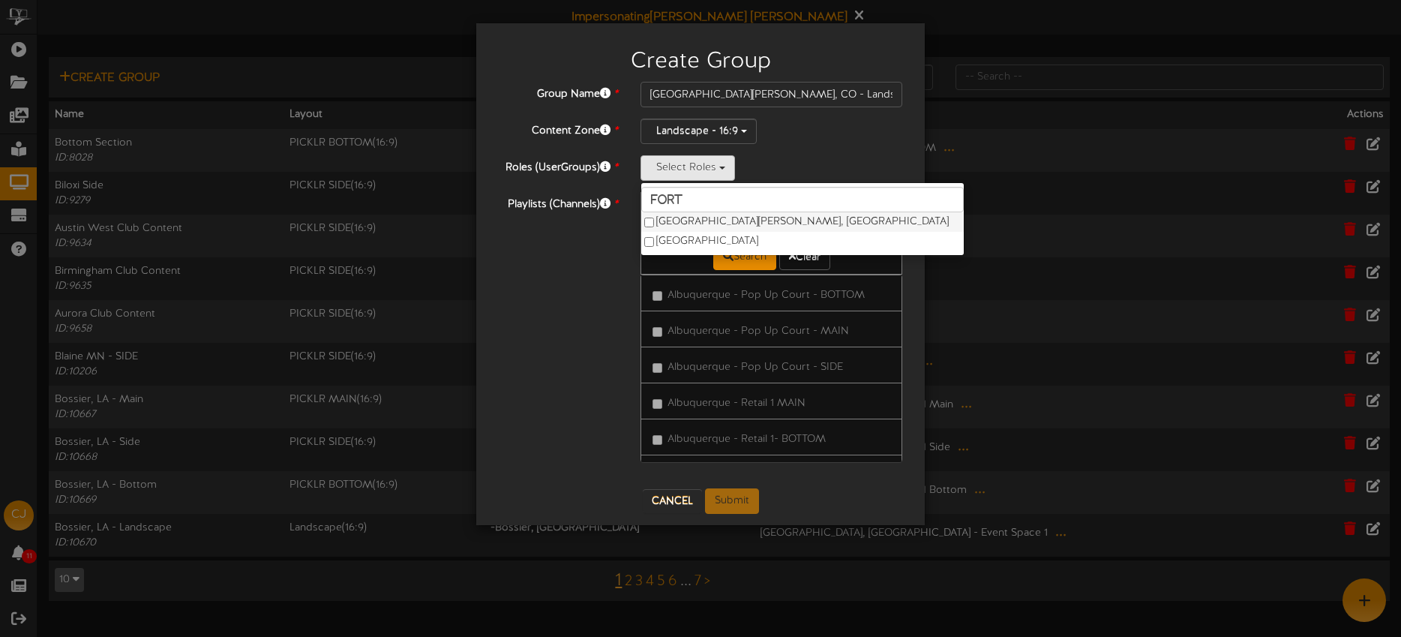
type input "fort"
click at [714, 223] on label "Fort Collins, CO" at bounding box center [802, 221] width 322 height 19
click at [852, 226] on input "text" at bounding box center [771, 227] width 215 height 25
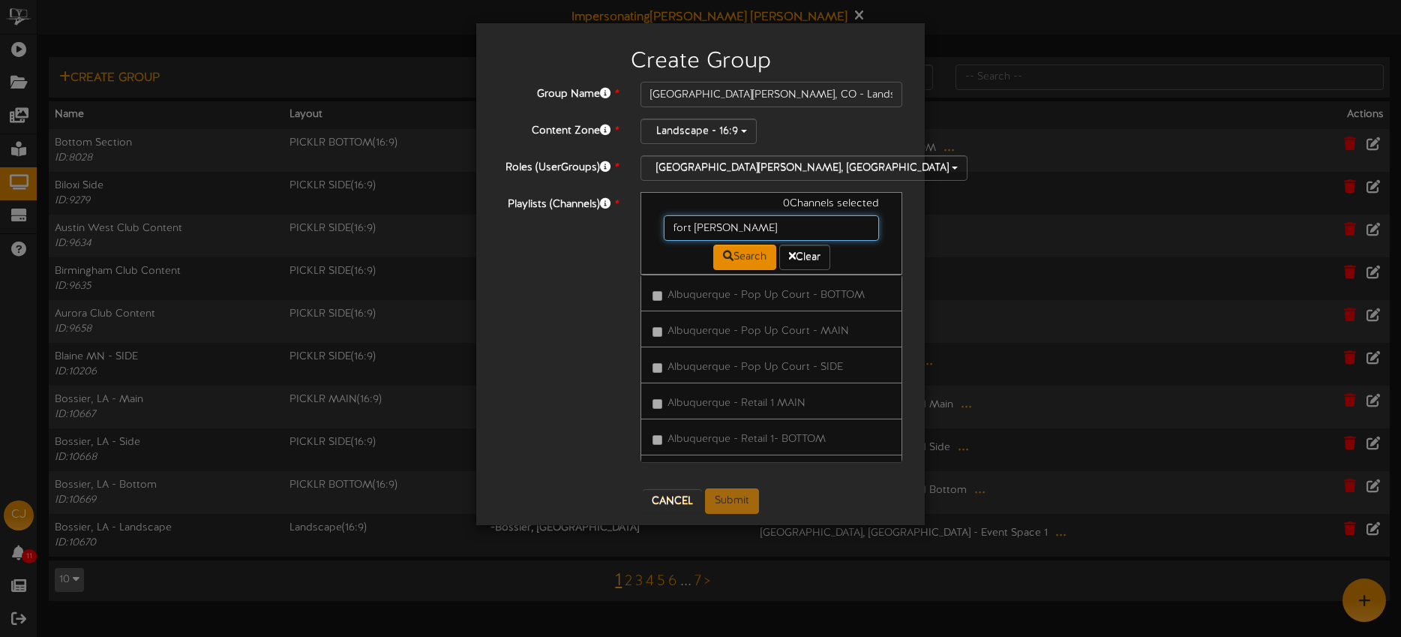
type input "fort collins"
click at [727, 502] on button "Submit" at bounding box center [732, 500] width 54 height 25
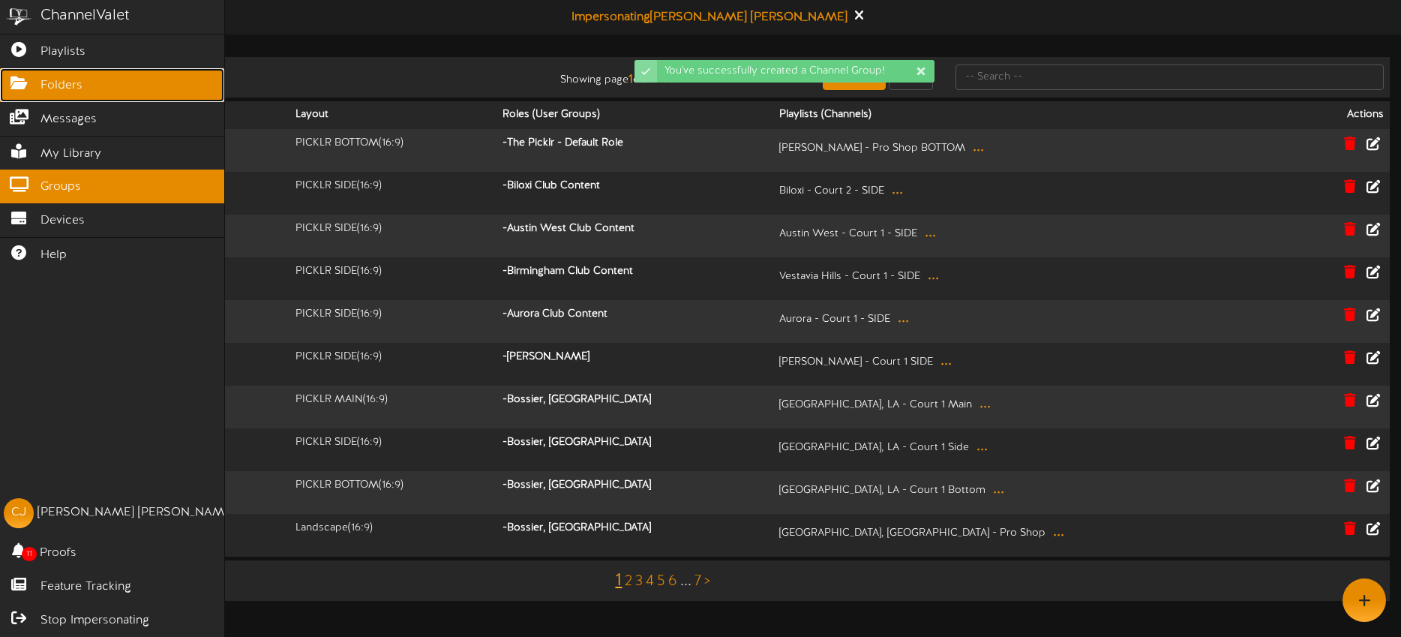
drag, startPoint x: 40, startPoint y: 77, endPoint x: 46, endPoint y: 71, distance: 8.5
click at [40, 77] on link "Folders" at bounding box center [112, 85] width 224 height 34
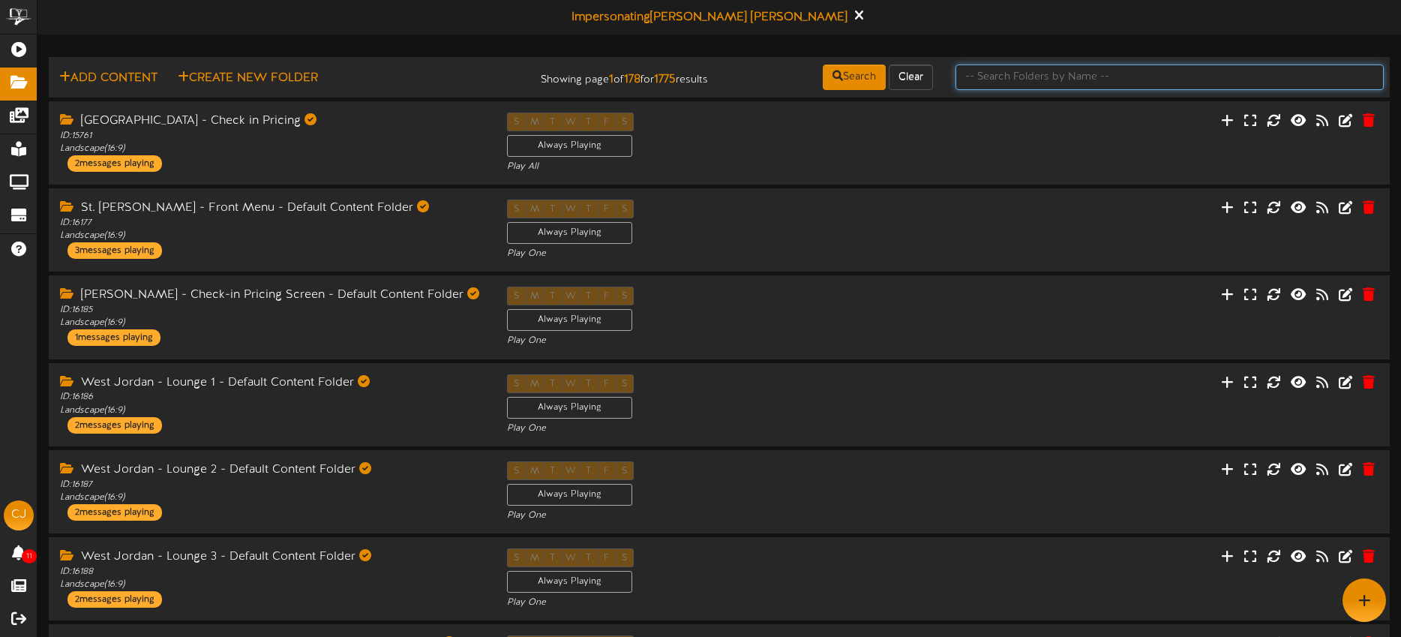
click at [1055, 77] on input "text" at bounding box center [1169, 76] width 428 height 25
type input "fort collins"
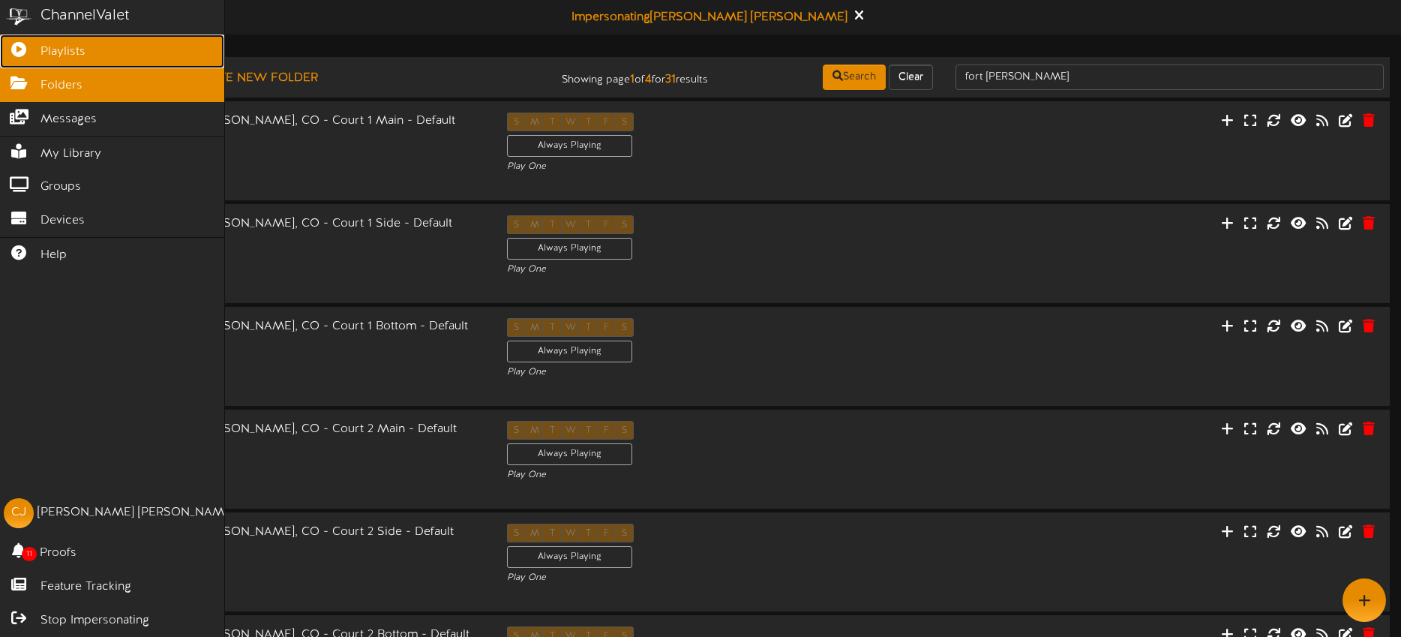
click at [28, 54] on link "Playlists" at bounding box center [112, 51] width 224 height 34
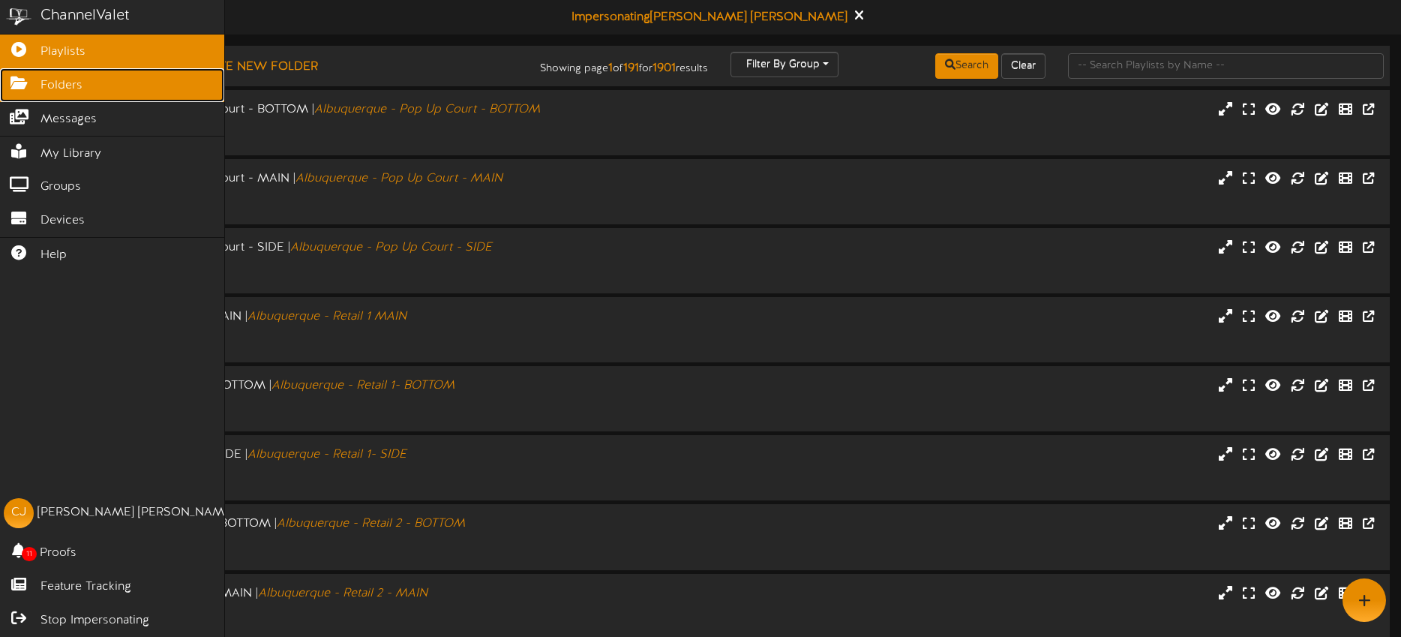
click at [20, 87] on icon at bounding box center [18, 81] width 37 height 11
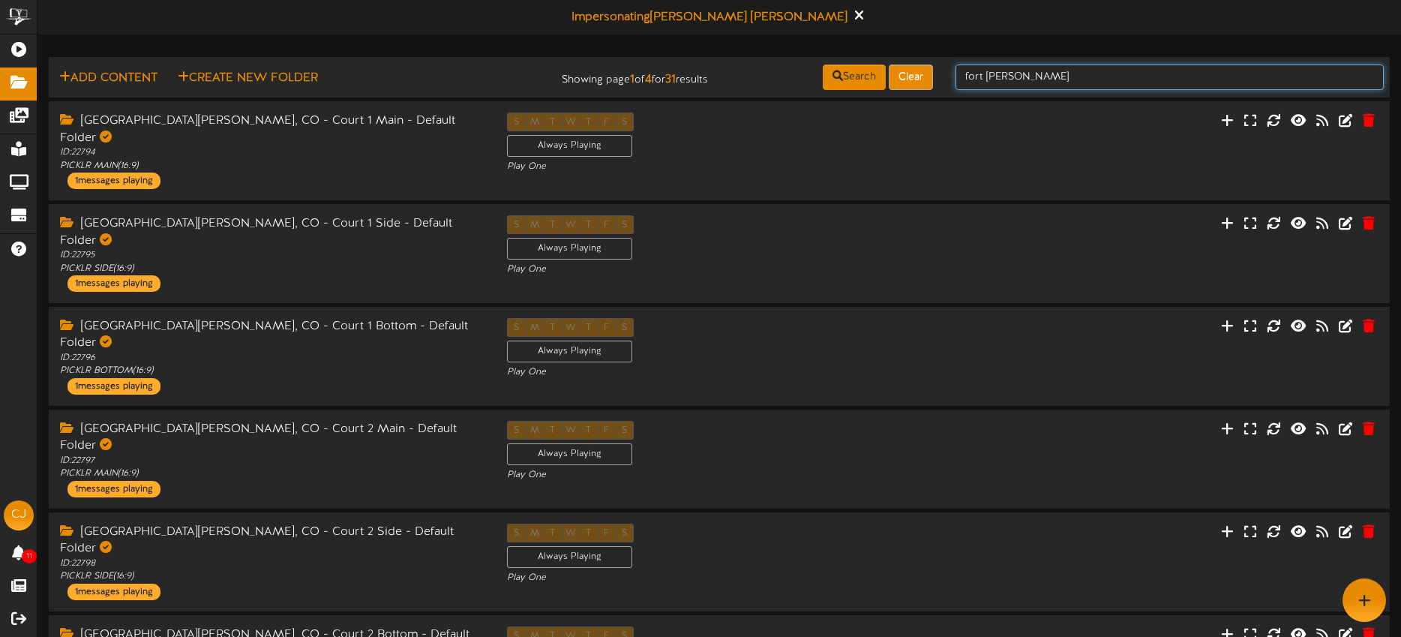
drag, startPoint x: 1027, startPoint y: 79, endPoint x: 921, endPoint y: 68, distance: 107.1
click at [921, 68] on div "Add Content Create New Folder Showing page 1 of 4 for 31 results Search Clear f…" at bounding box center [718, 77] width 1351 height 28
type input "Main"
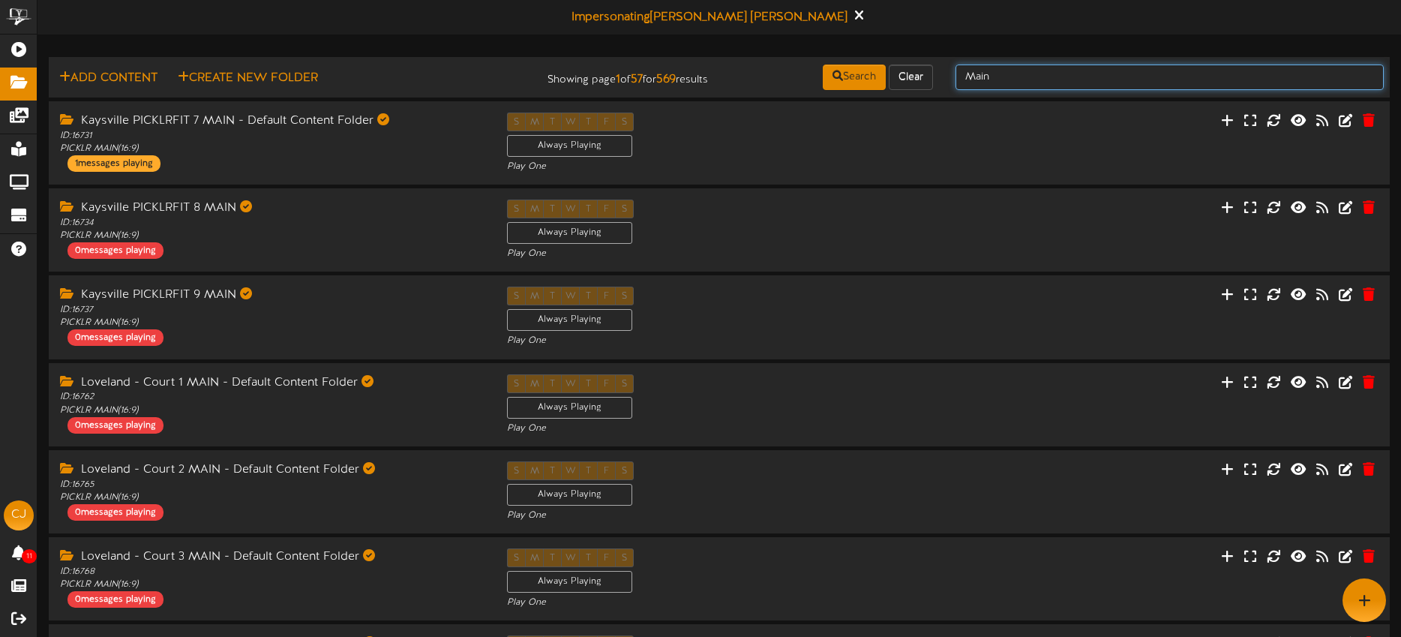
click at [1013, 73] on input "Main" at bounding box center [1169, 76] width 428 height 25
type input "Main Folder"
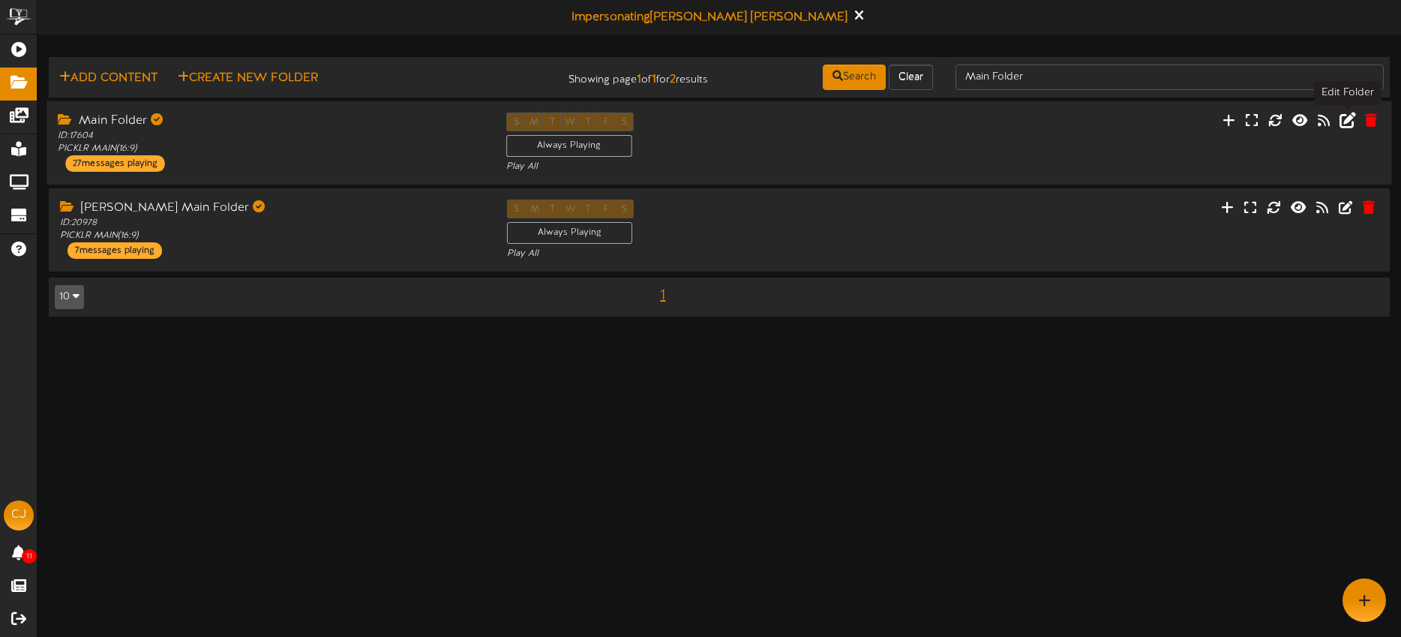
click at [1346, 123] on icon at bounding box center [1347, 119] width 16 height 16
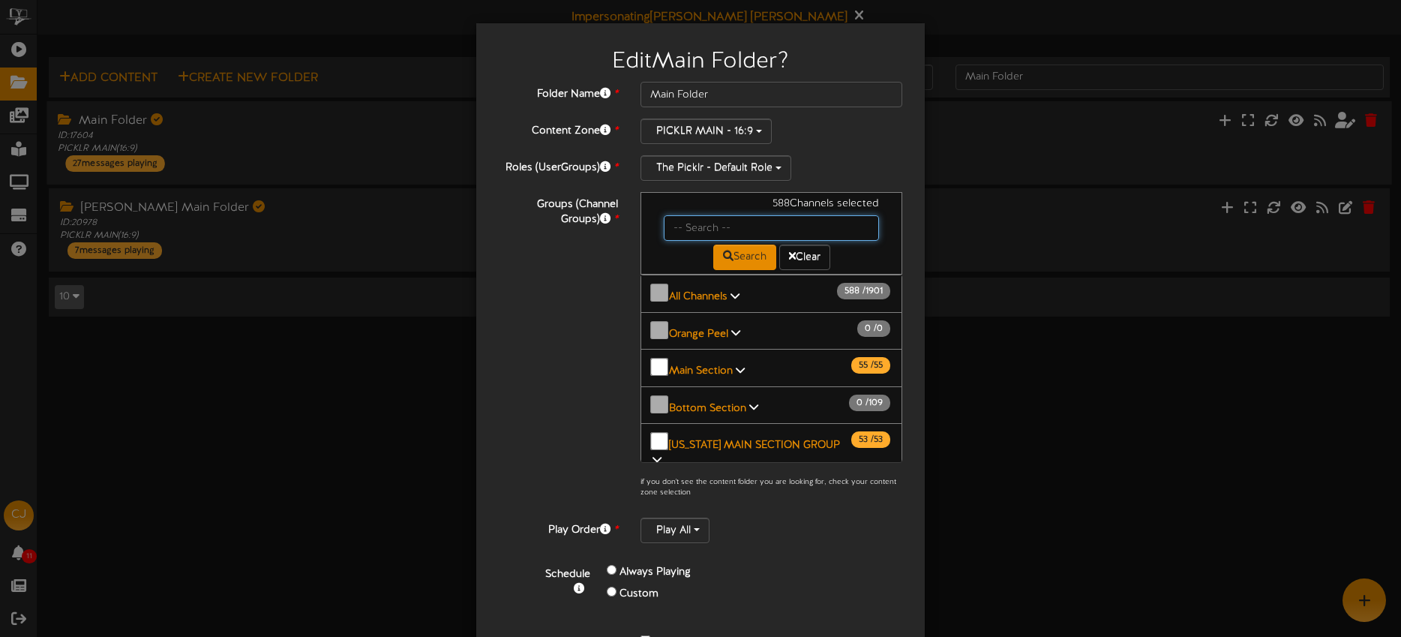
click at [703, 228] on input "text" at bounding box center [771, 227] width 215 height 25
type input "fort collins"
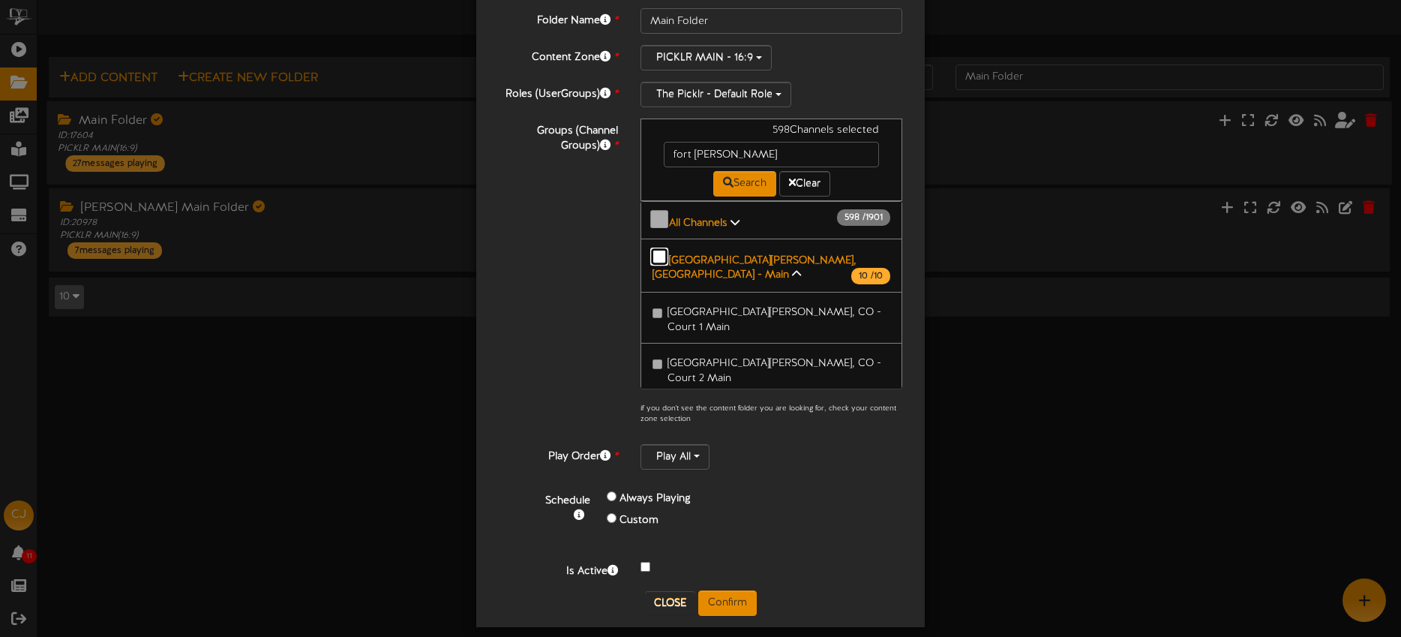
scroll to position [87, 0]
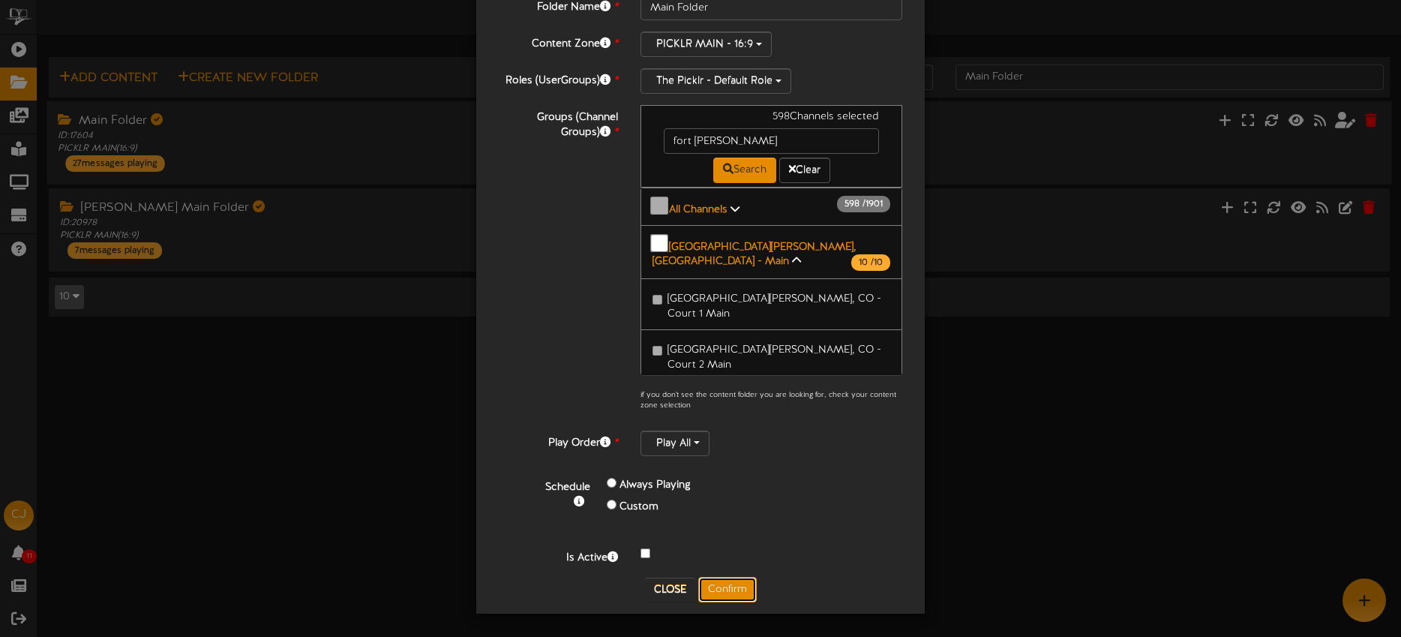
drag, startPoint x: 733, startPoint y: 582, endPoint x: 904, endPoint y: 516, distance: 183.3
click at [733, 582] on button "Confirm" at bounding box center [727, 589] width 58 height 25
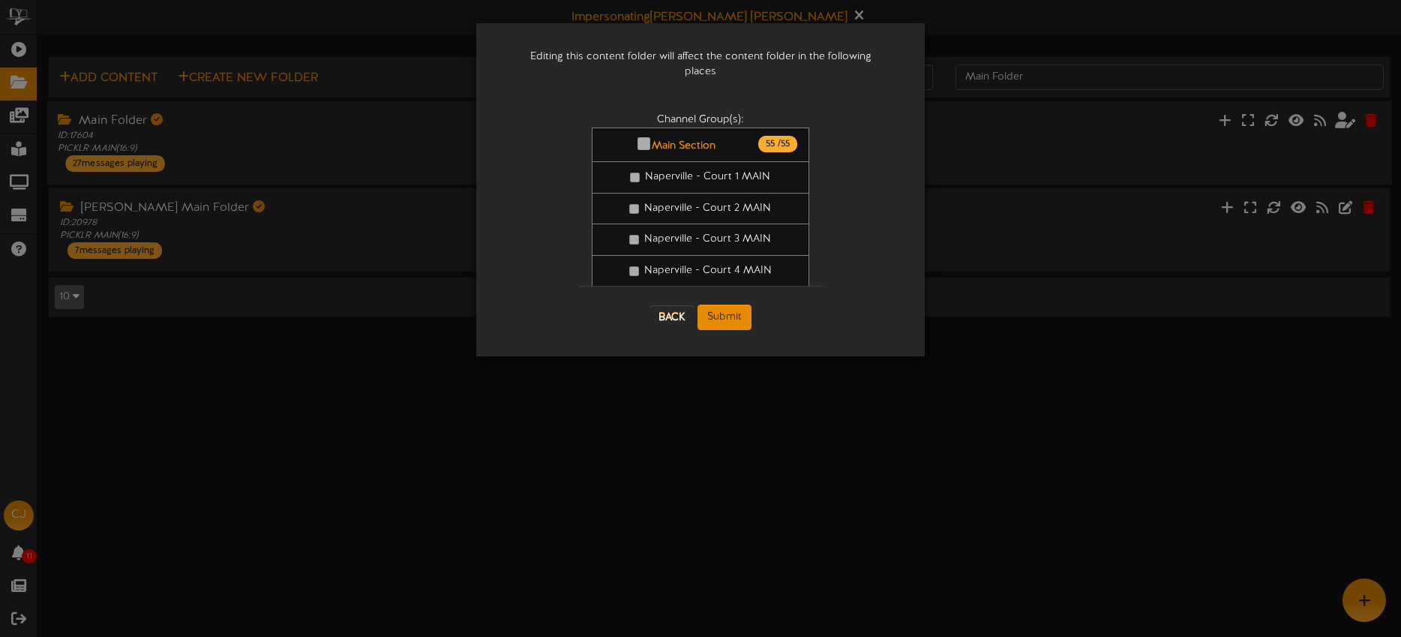
scroll to position [0, 0]
click at [728, 305] on button "Submit" at bounding box center [724, 316] width 54 height 25
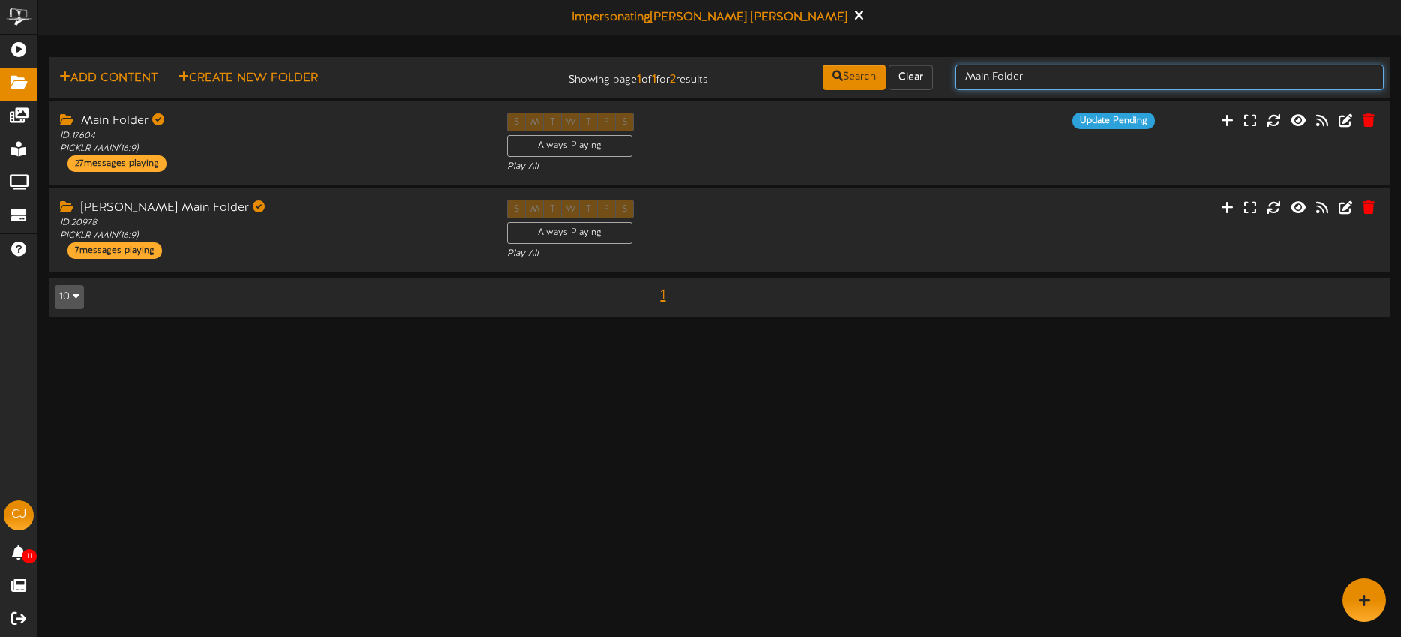
drag, startPoint x: 1072, startPoint y: 80, endPoint x: 958, endPoint y: 76, distance: 114.1
click at [958, 76] on input "Main Folder" at bounding box center [1169, 76] width 428 height 25
type input "Side folder"
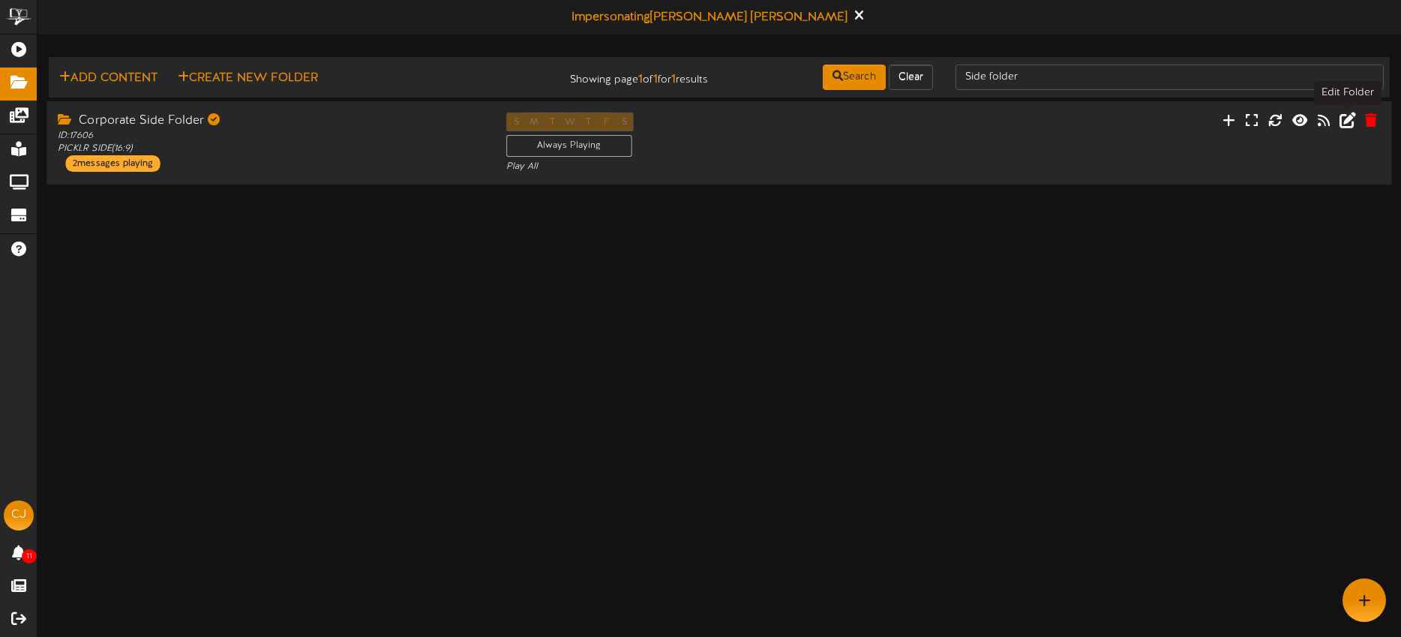
click at [1346, 120] on icon at bounding box center [1347, 119] width 16 height 16
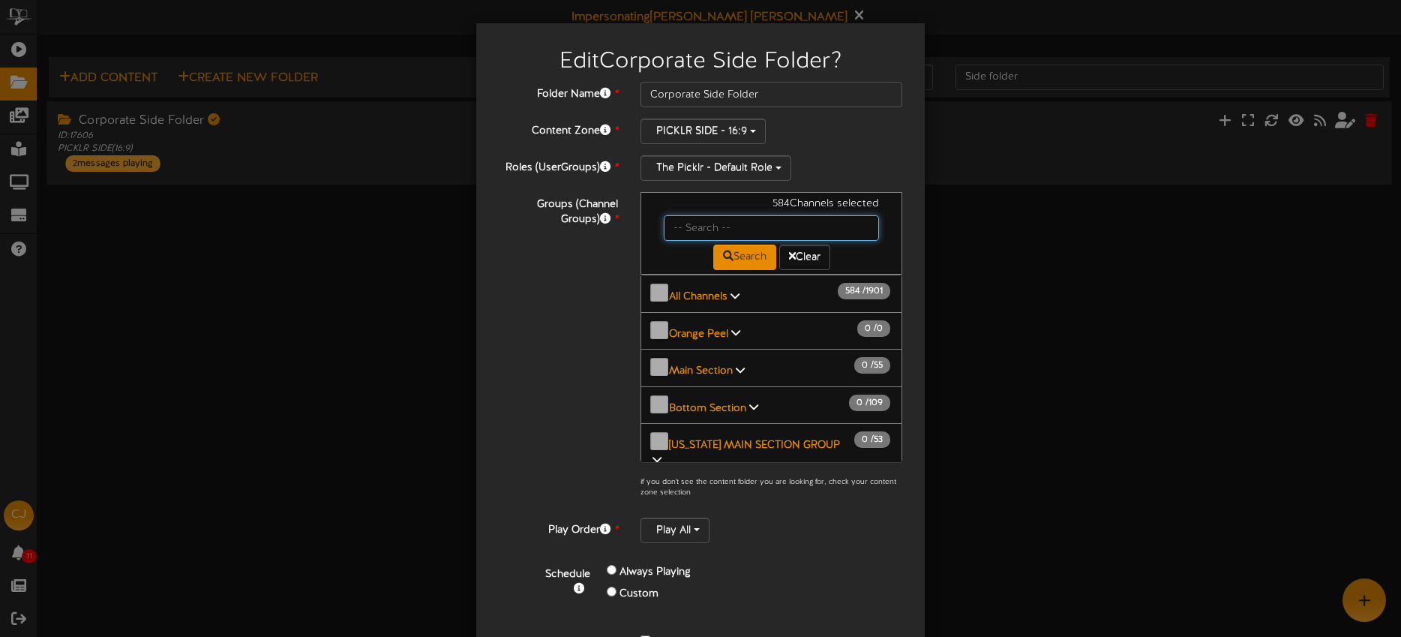
click at [685, 227] on input "text" at bounding box center [771, 227] width 215 height 25
type input "s"
type input "fort collins"
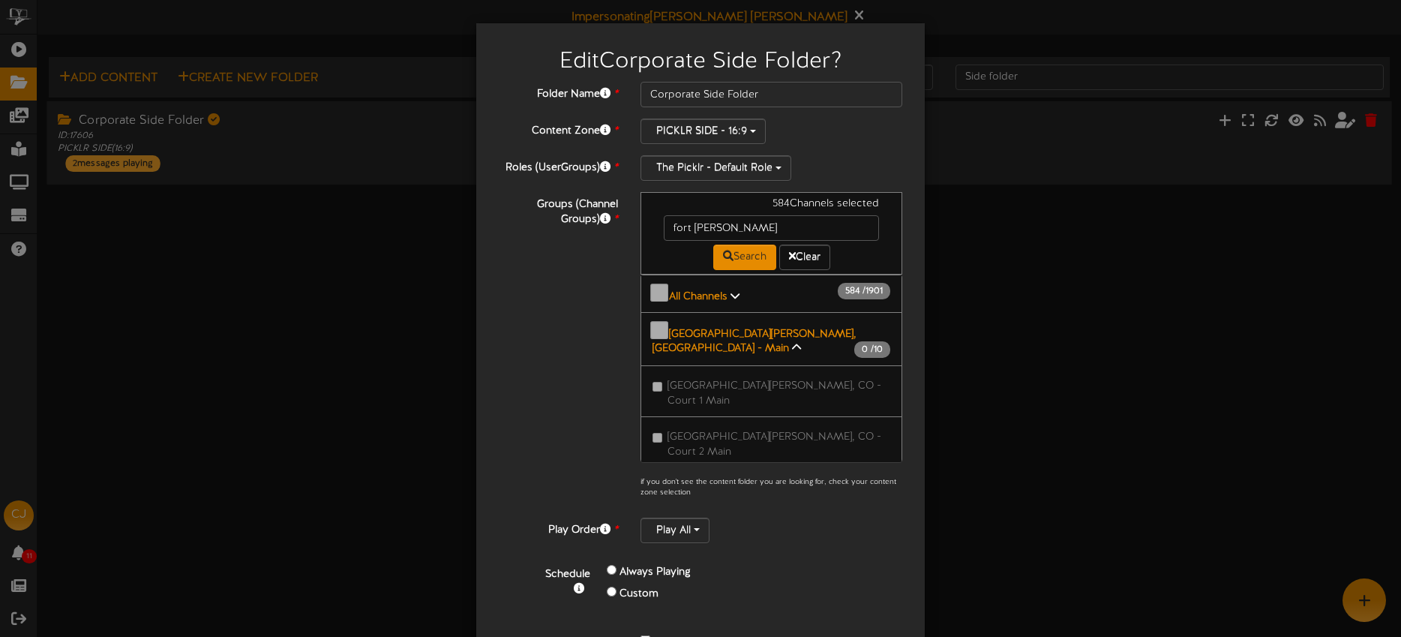
click at [712, 328] on b "Fort Collins, CO - Main" at bounding box center [754, 341] width 204 height 26
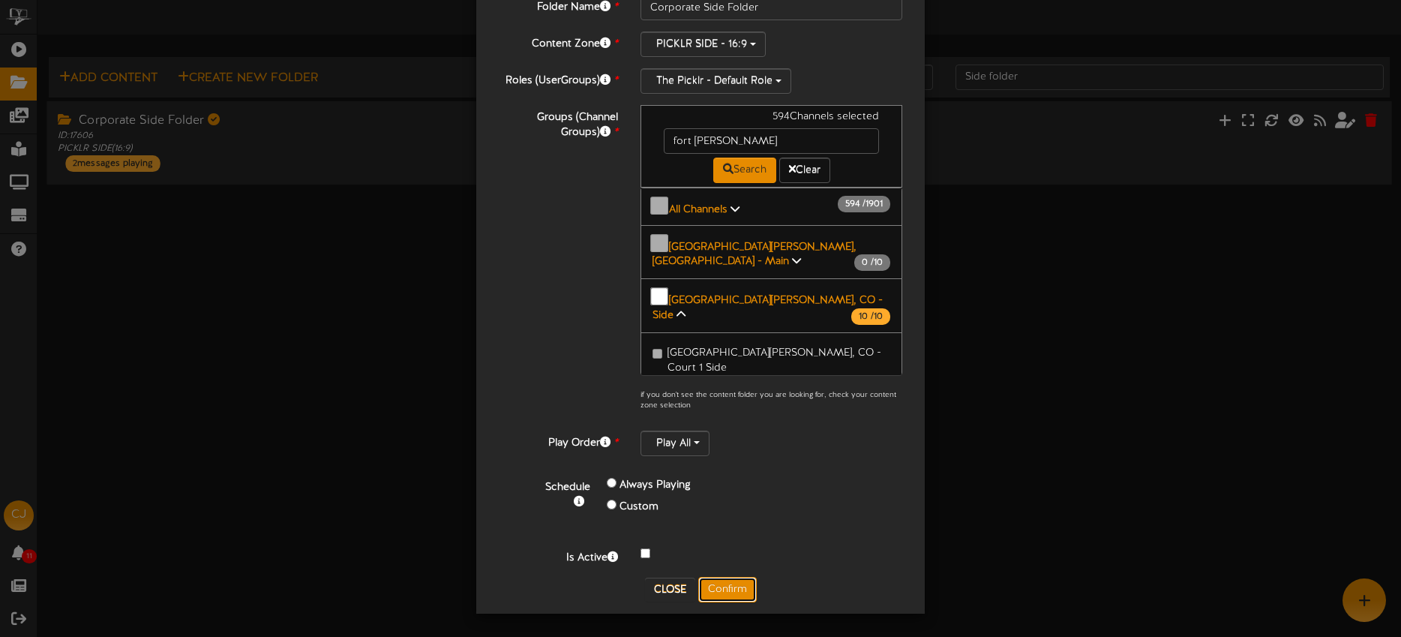
click at [734, 582] on button "Confirm" at bounding box center [727, 589] width 58 height 25
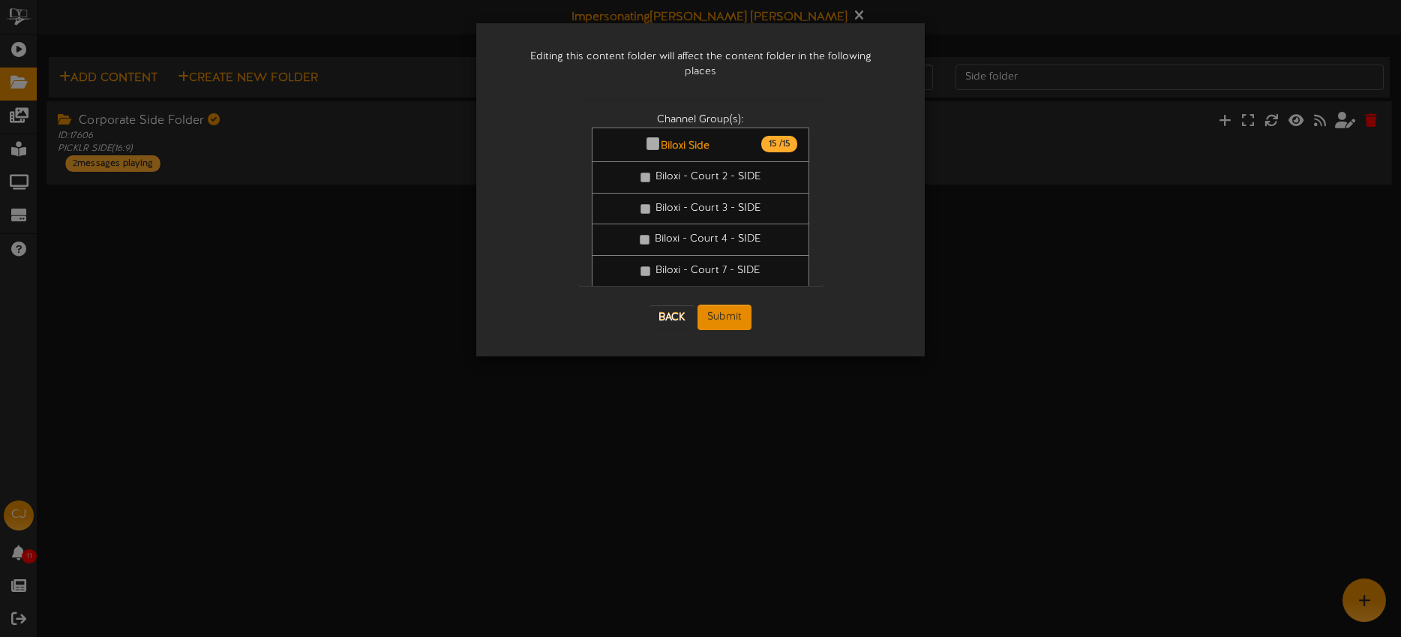
scroll to position [0, 0]
click at [742, 304] on button "Submit" at bounding box center [724, 316] width 54 height 25
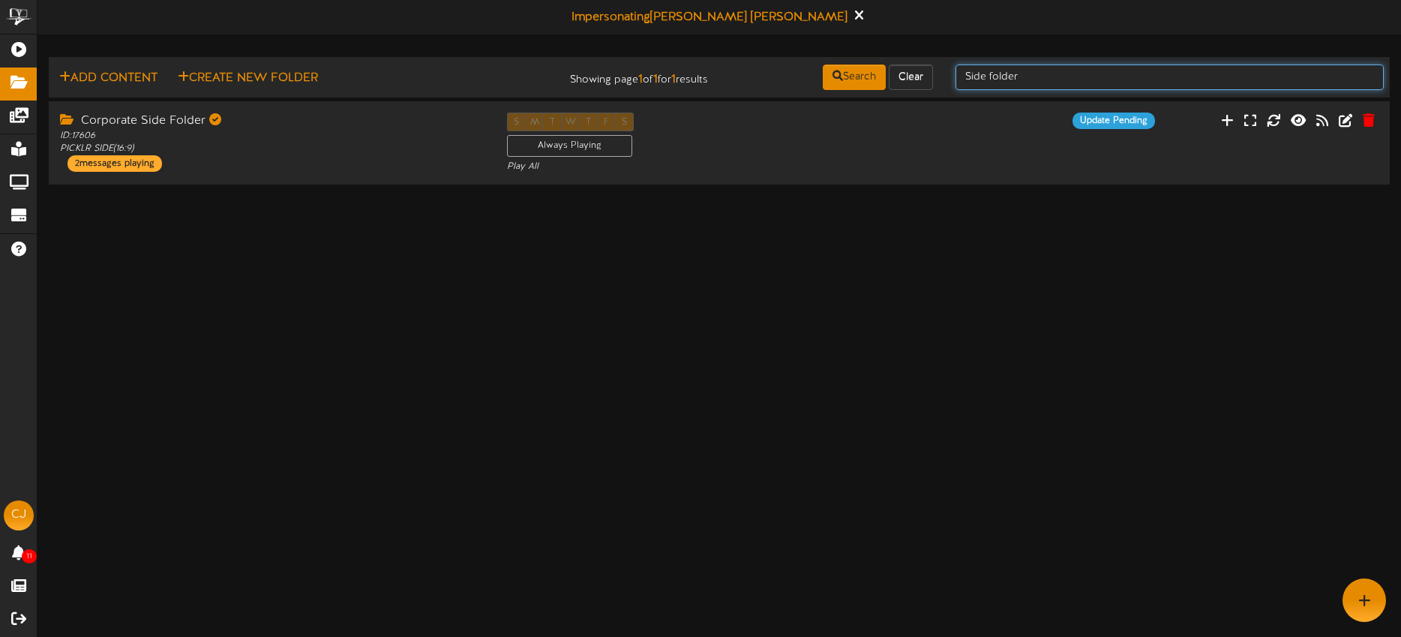
drag, startPoint x: 1053, startPoint y: 79, endPoint x: 970, endPoint y: 72, distance: 83.5
click at [958, 69] on input "Side folder" at bounding box center [1169, 76] width 428 height 25
type input "bottom folder"
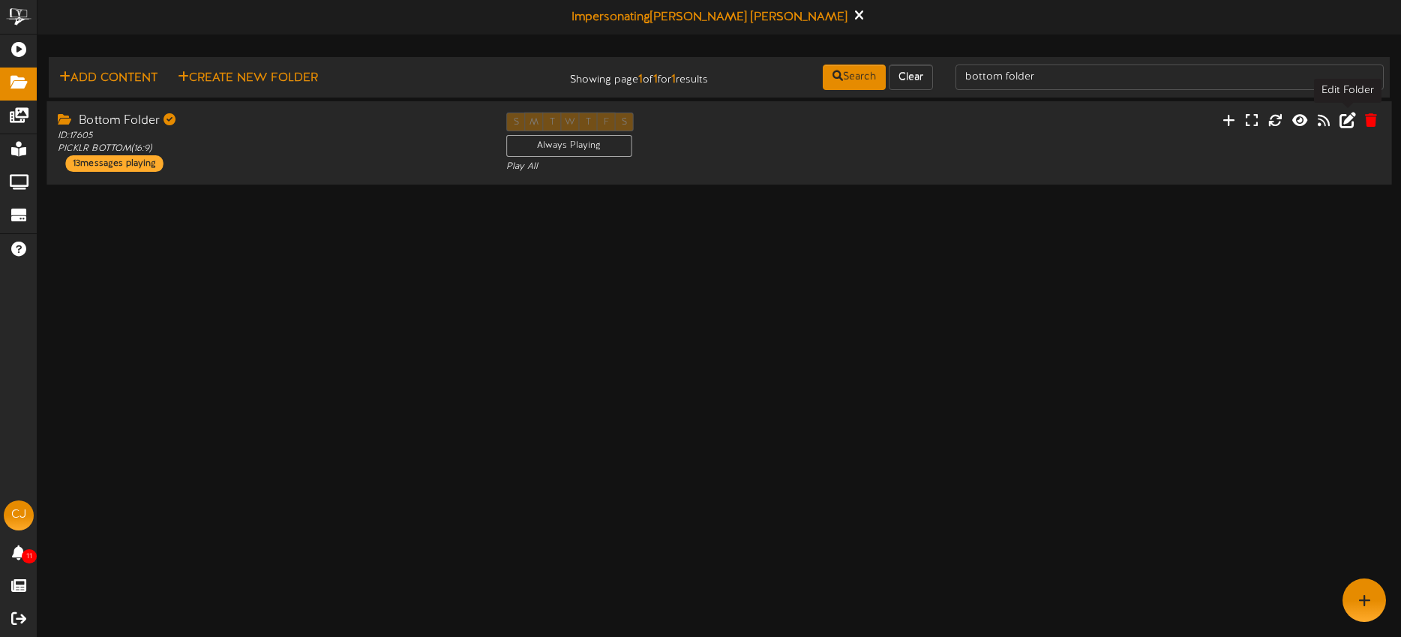
click at [1351, 127] on icon at bounding box center [1347, 119] width 16 height 16
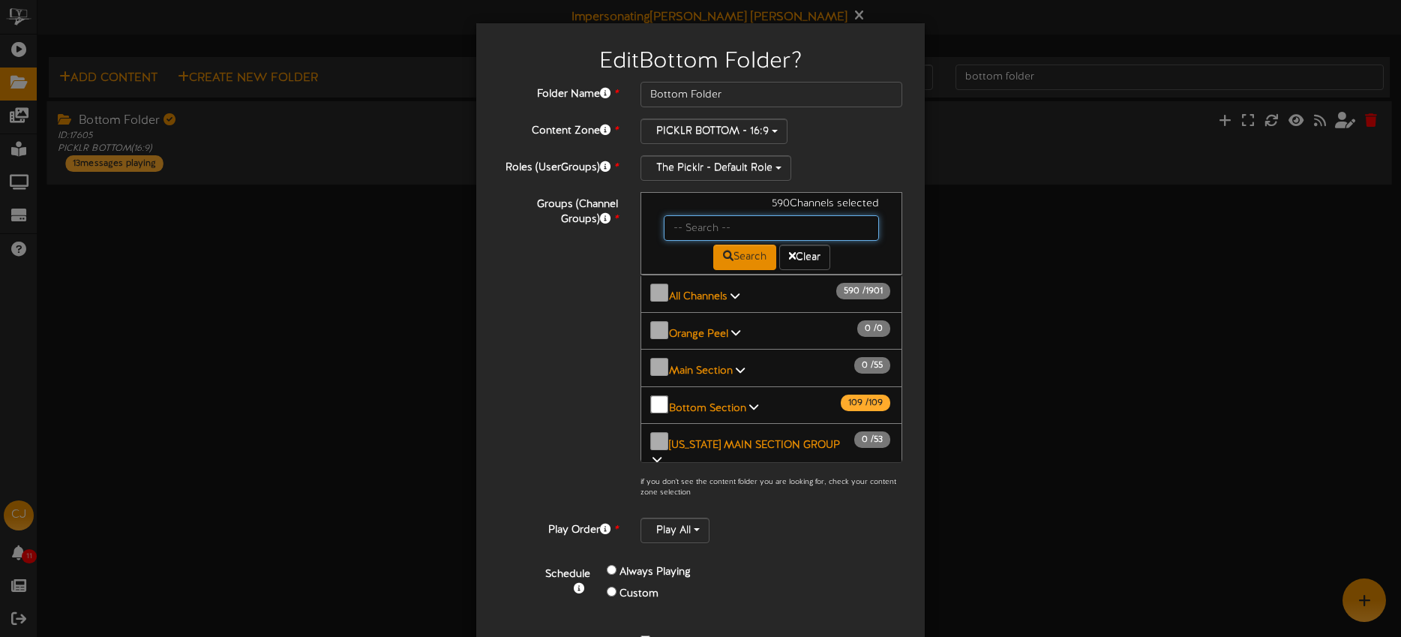
click at [701, 227] on input "text" at bounding box center [771, 227] width 215 height 25
type input "fort collins"
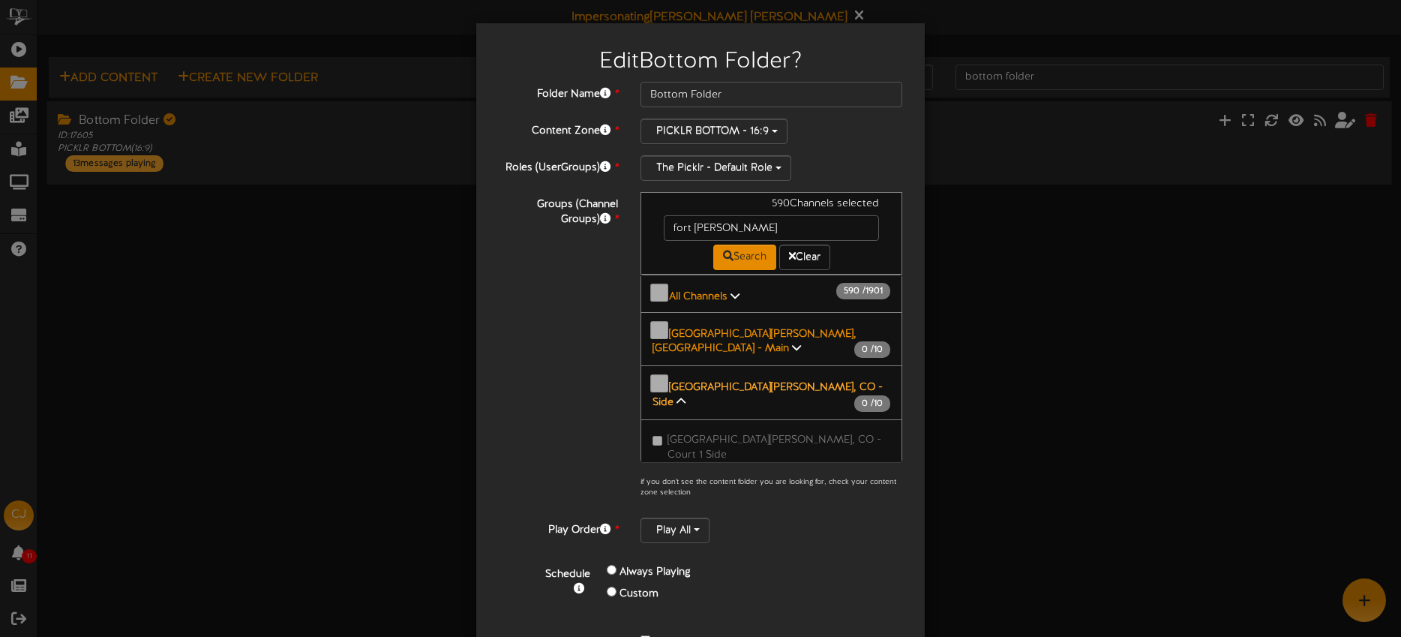
click at [727, 382] on b "Fort Collins, CO - Side" at bounding box center [767, 395] width 230 height 26
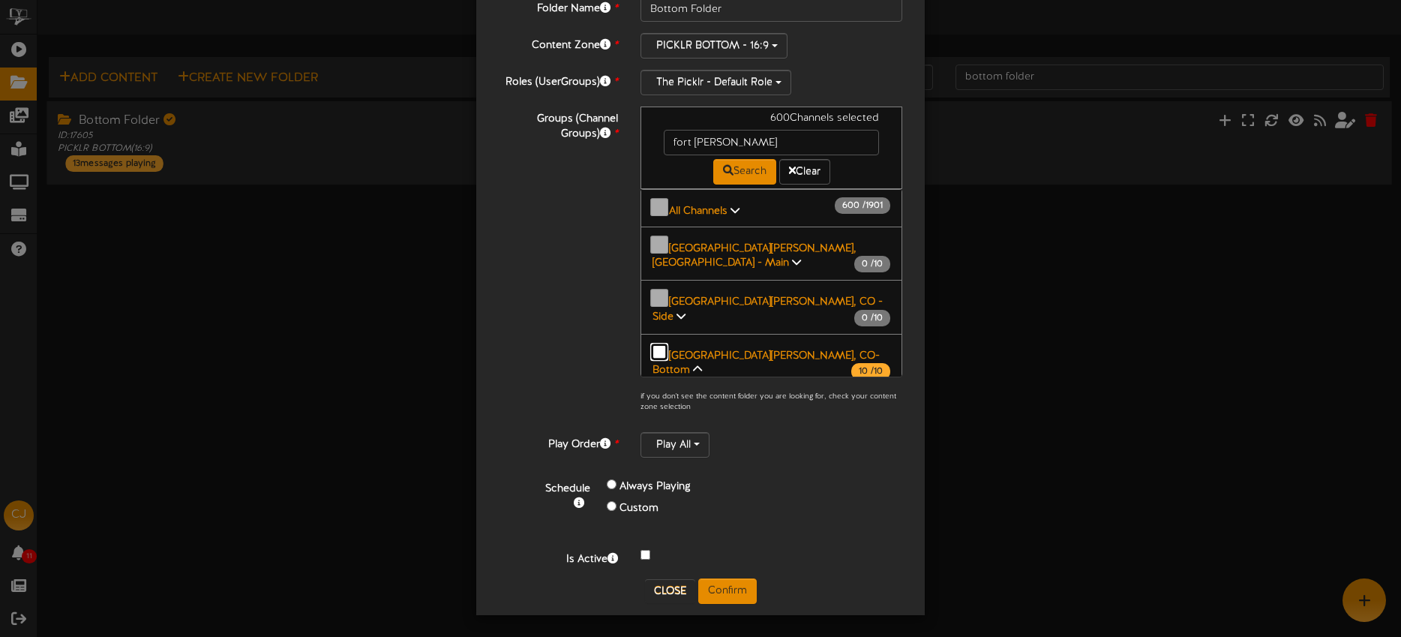
scroll to position [87, 0]
drag, startPoint x: 738, startPoint y: 589, endPoint x: 874, endPoint y: 489, distance: 169.5
click at [737, 589] on button "Confirm" at bounding box center [727, 589] width 58 height 25
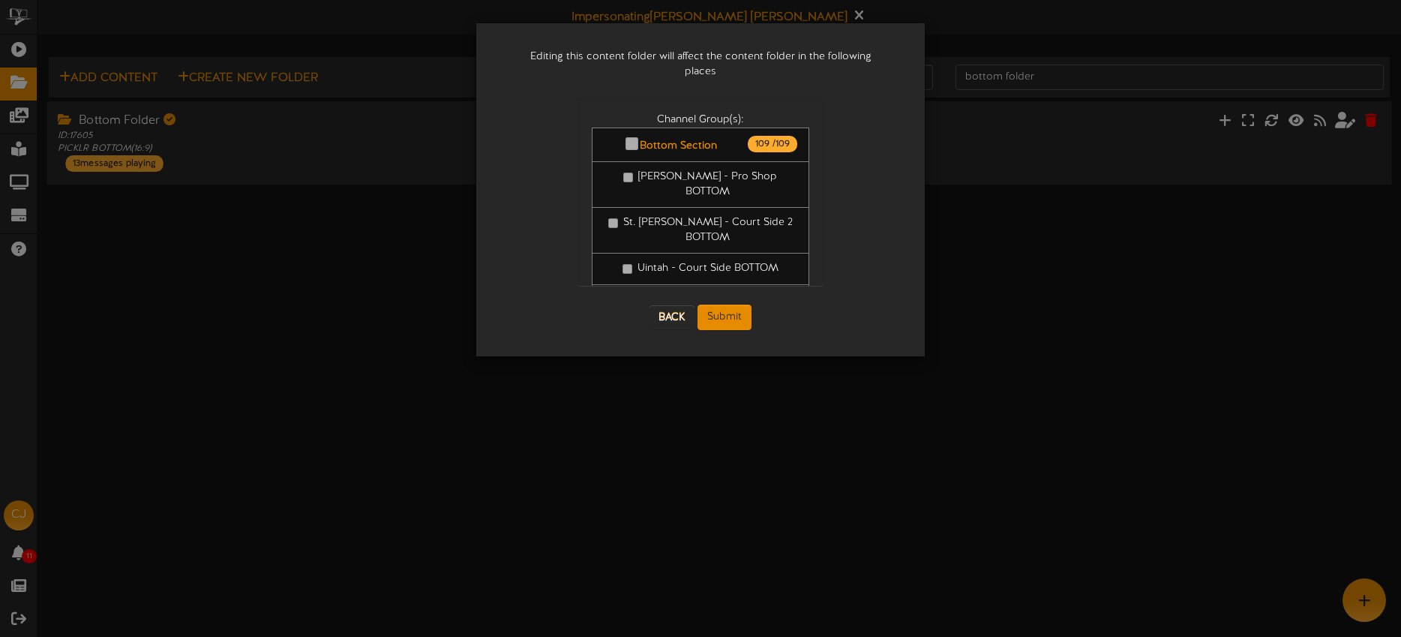
scroll to position [0, 0]
click at [719, 313] on button "Submit" at bounding box center [724, 316] width 54 height 25
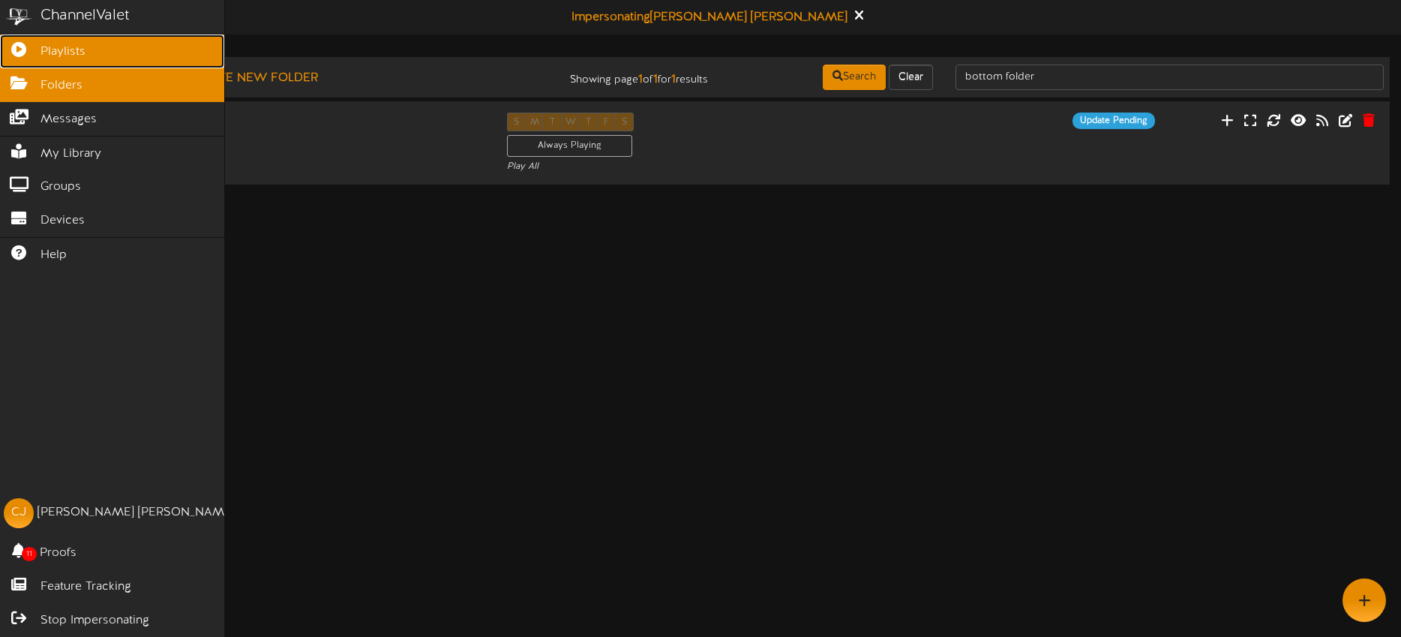
click at [29, 49] on icon at bounding box center [18, 47] width 37 height 11
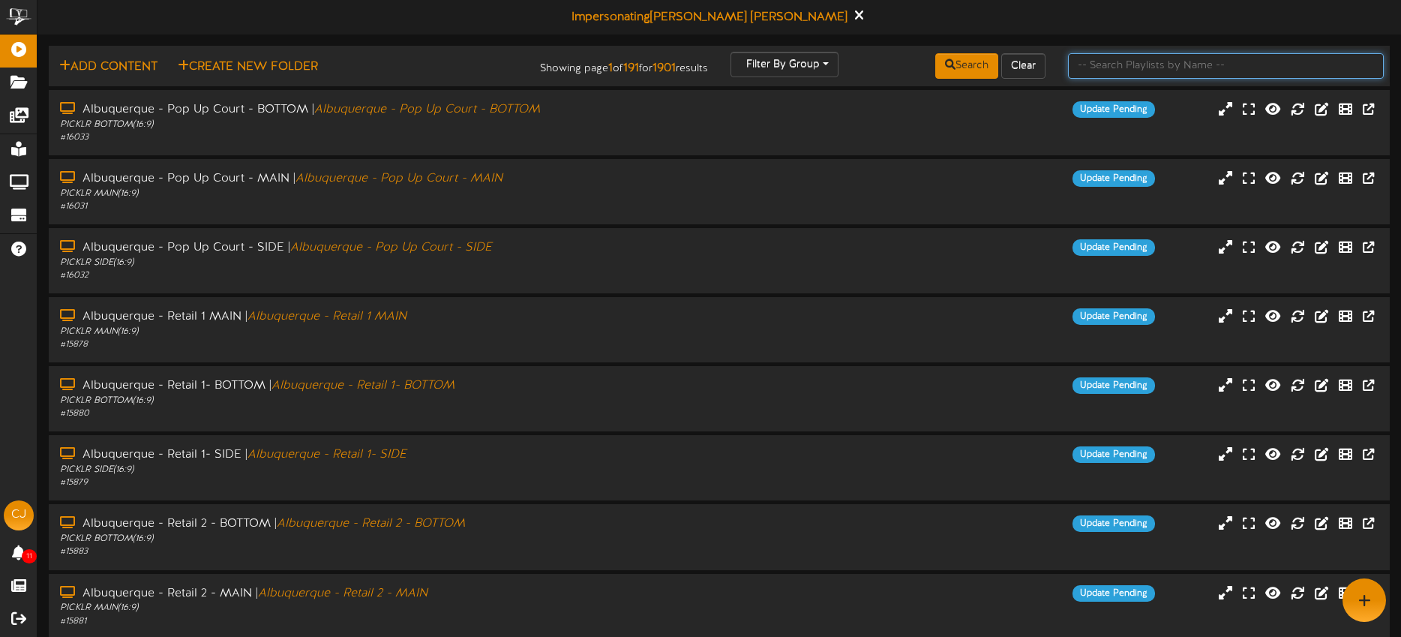
click at [1114, 66] on input "text" at bounding box center [1226, 65] width 316 height 25
type input "fort collins"
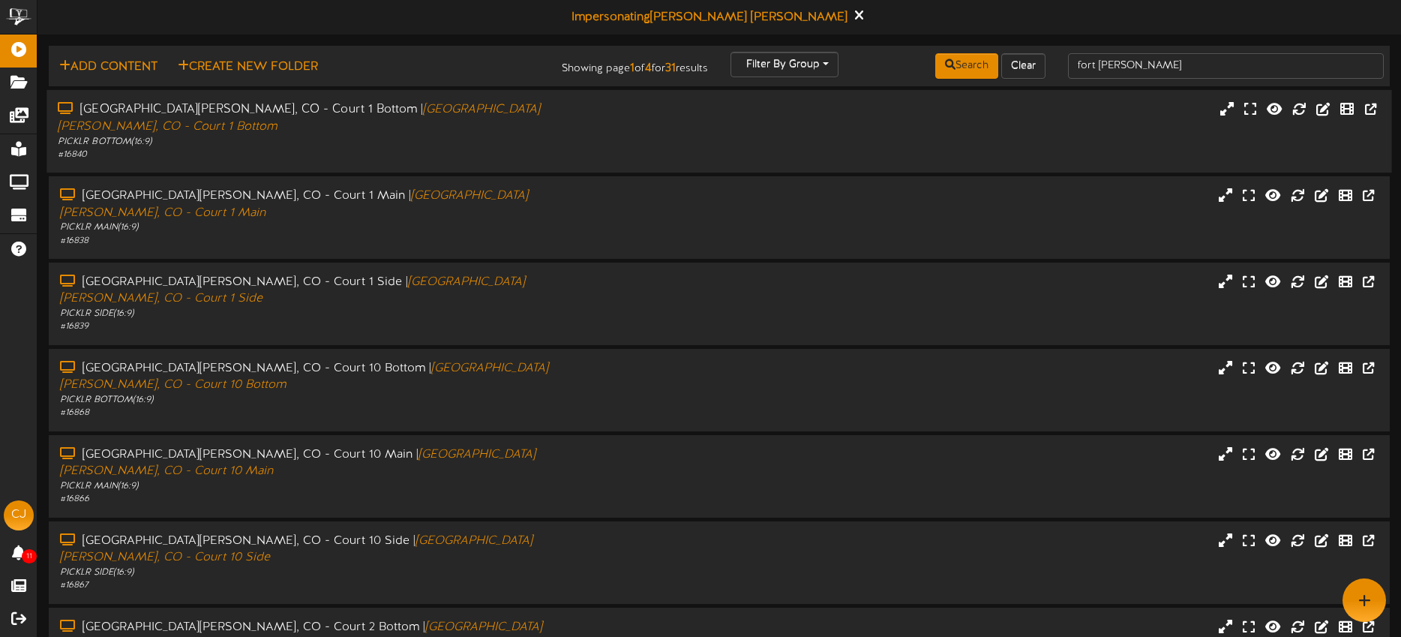
click at [637, 118] on div "Fort Collins, CO - Court 1 Bottom | Fort Collins, CO - Court 1 Bottom PICKLR BO…" at bounding box center [718, 131] width 1345 height 60
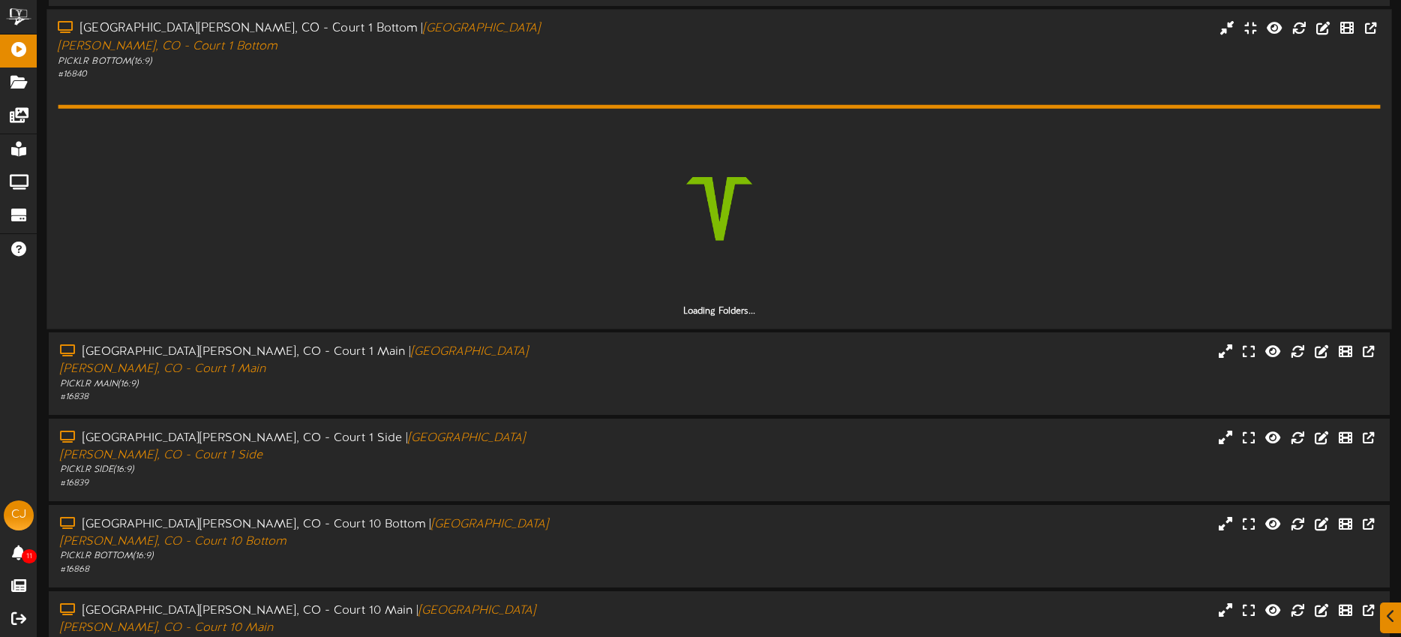
scroll to position [115, 0]
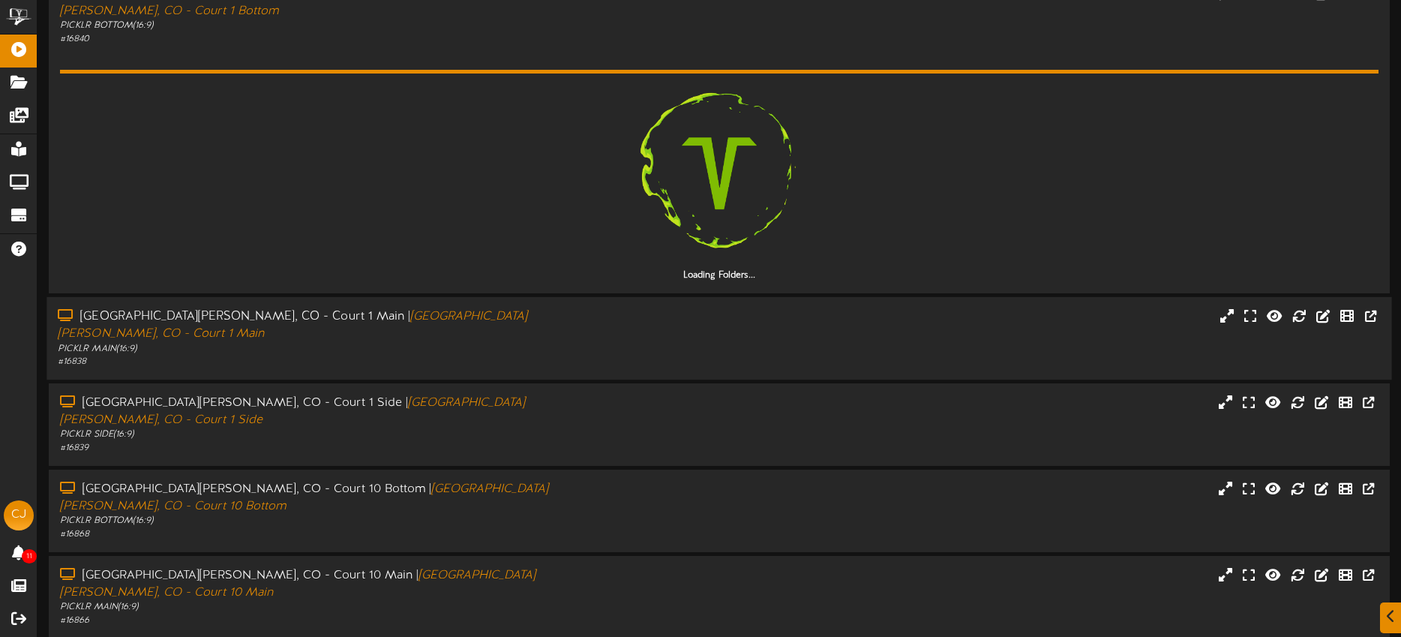
drag, startPoint x: 559, startPoint y: 305, endPoint x: 577, endPoint y: 301, distance: 18.4
click at [559, 308] on div "Fort Collins, CO - Court 1 Main | Fort Collins, CO - Court 1 Main" at bounding box center [327, 325] width 538 height 34
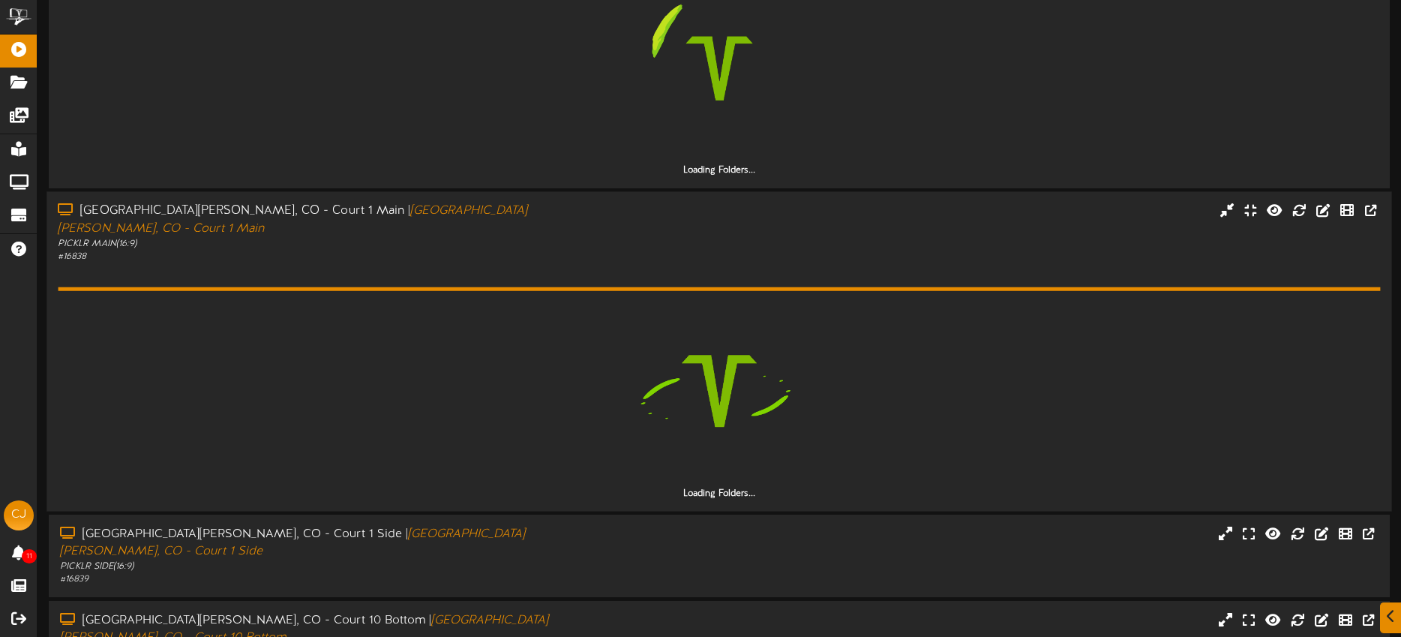
scroll to position [297, 0]
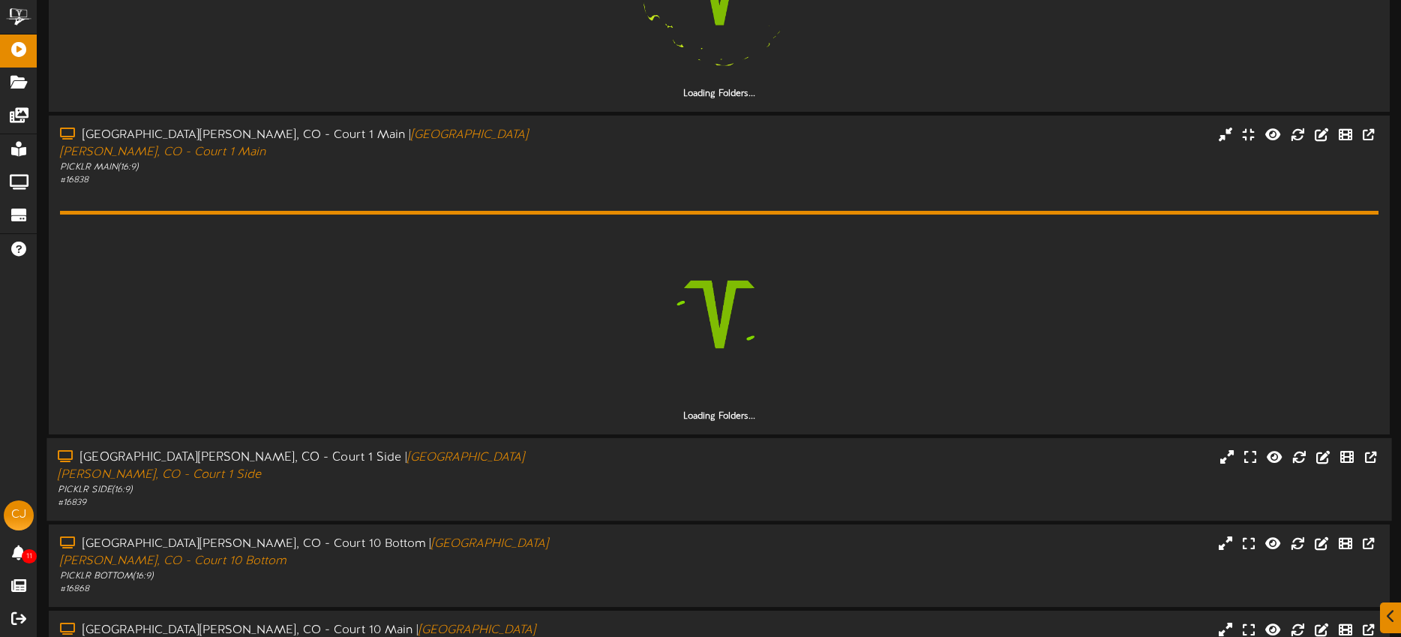
drag, startPoint x: 562, startPoint y: 450, endPoint x: 578, endPoint y: 442, distance: 18.4
click at [562, 496] on div "# 16839" at bounding box center [327, 502] width 538 height 13
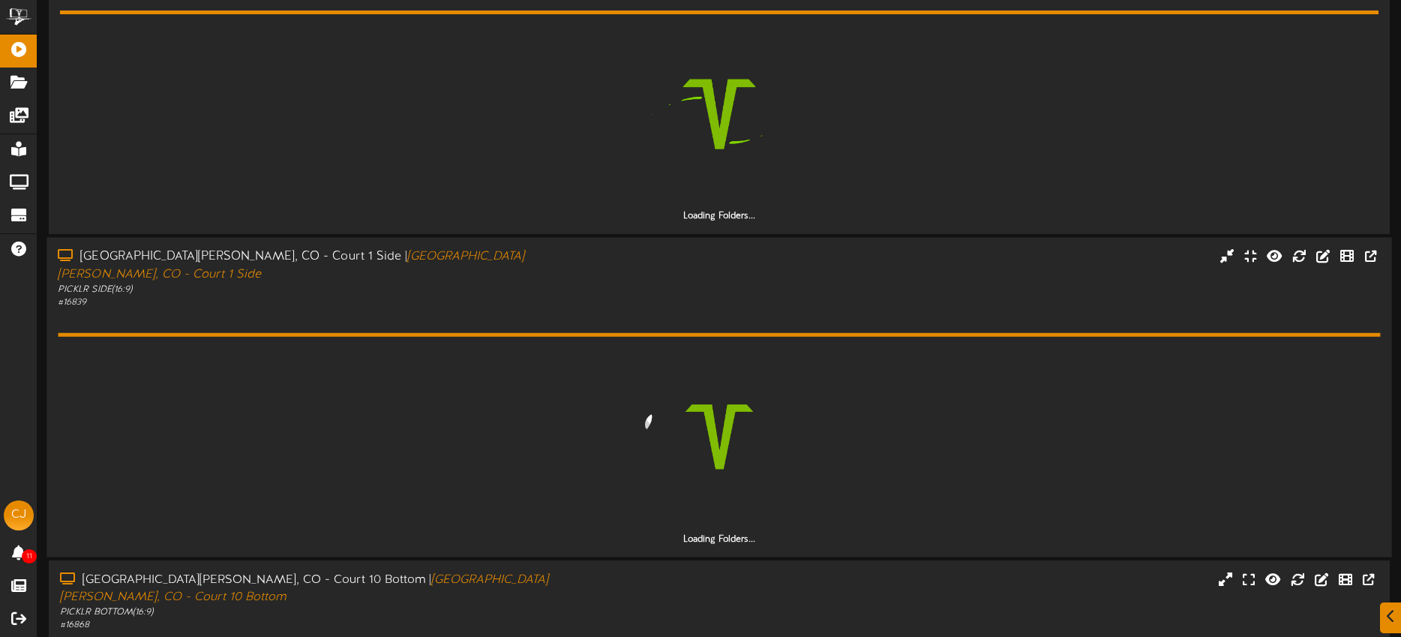
scroll to position [570, 0]
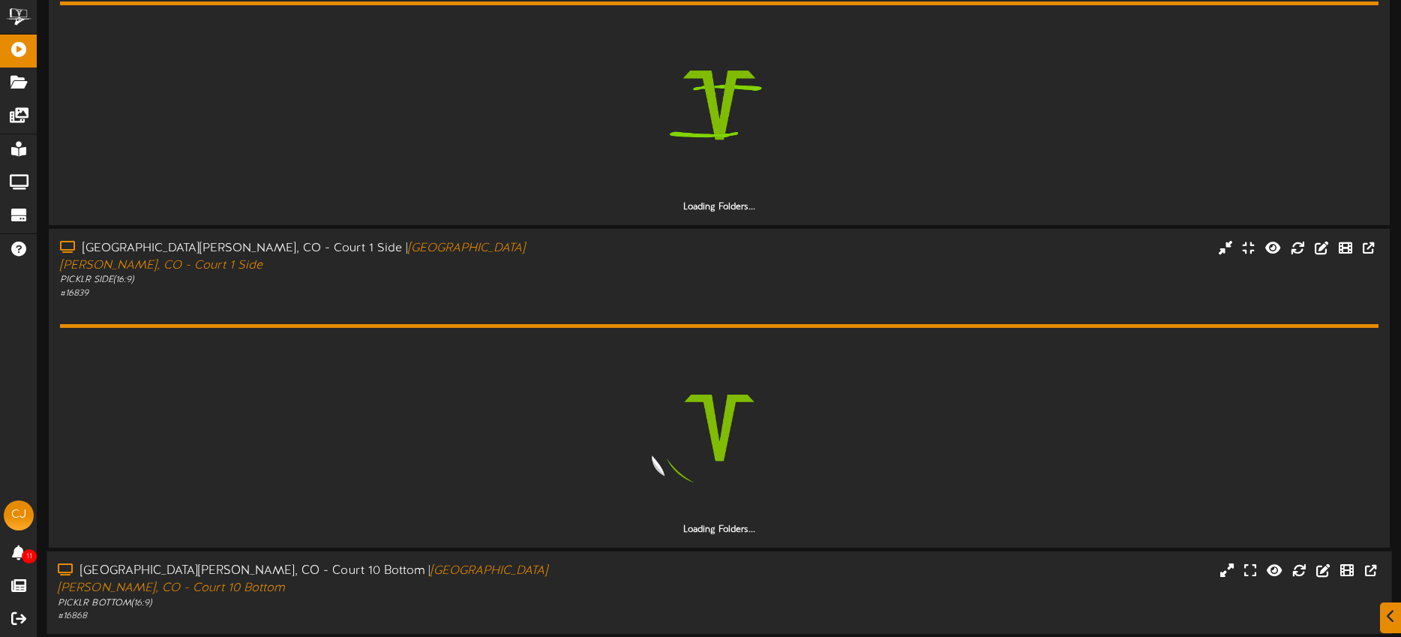
click at [613, 562] on div at bounding box center [887, 562] width 560 height 1
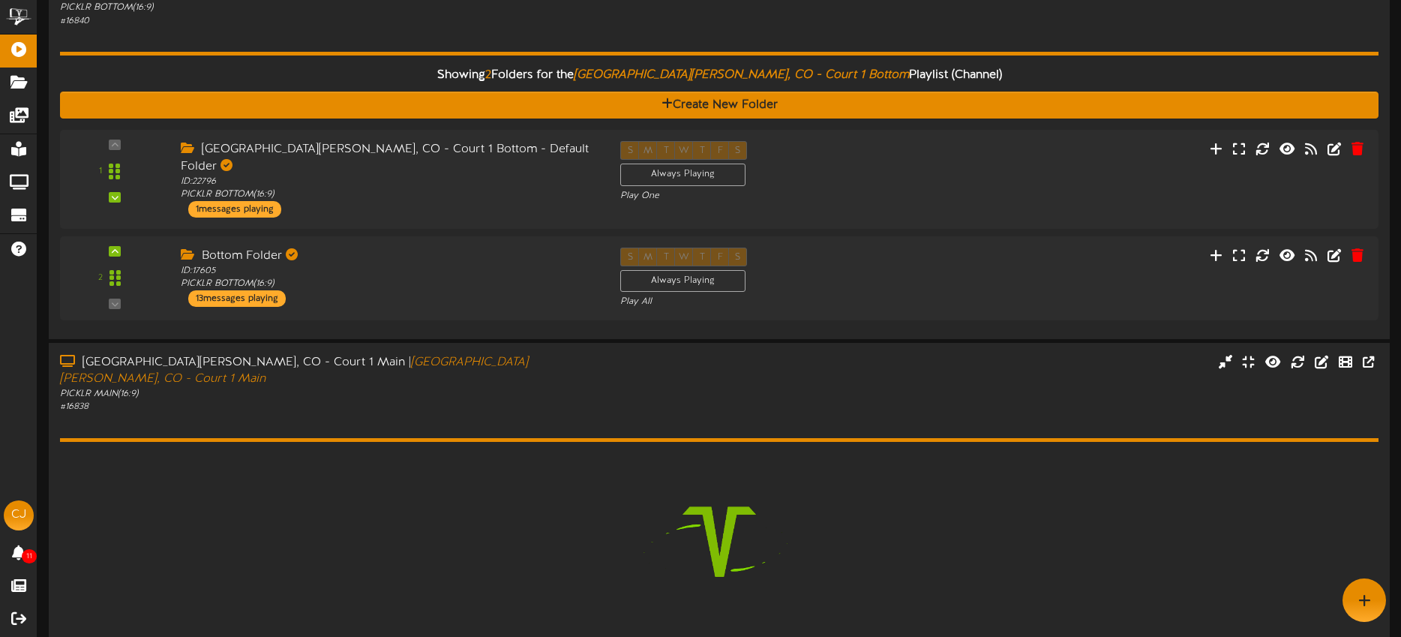
scroll to position [0, 0]
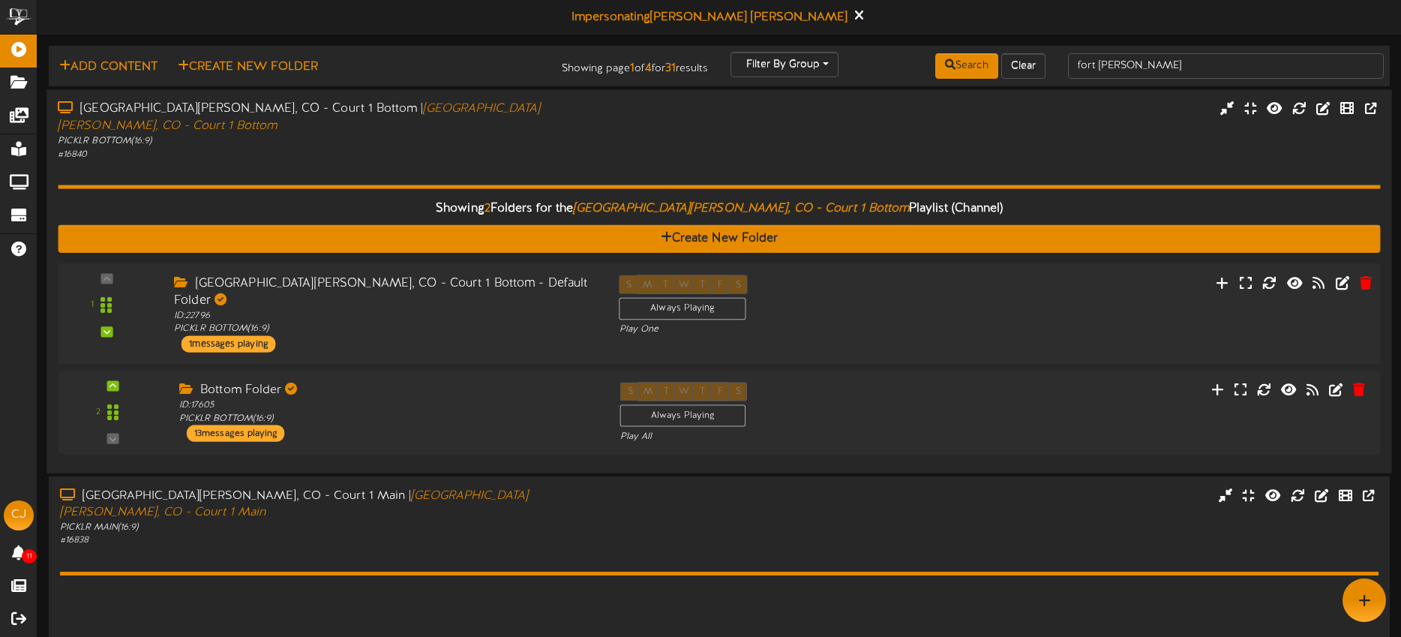
click at [891, 297] on div "S M T W T F S Always Playing Play One" at bounding box center [775, 304] width 334 height 61
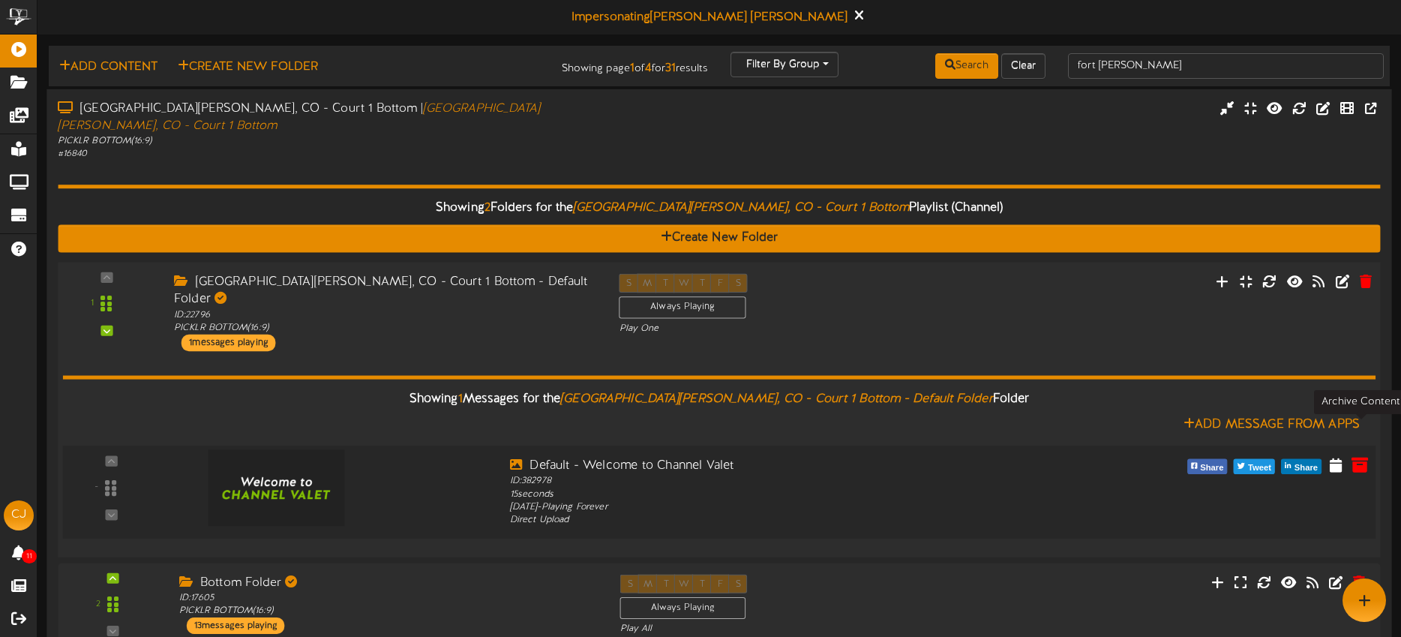
click at [1358, 455] on icon at bounding box center [1359, 463] width 16 height 16
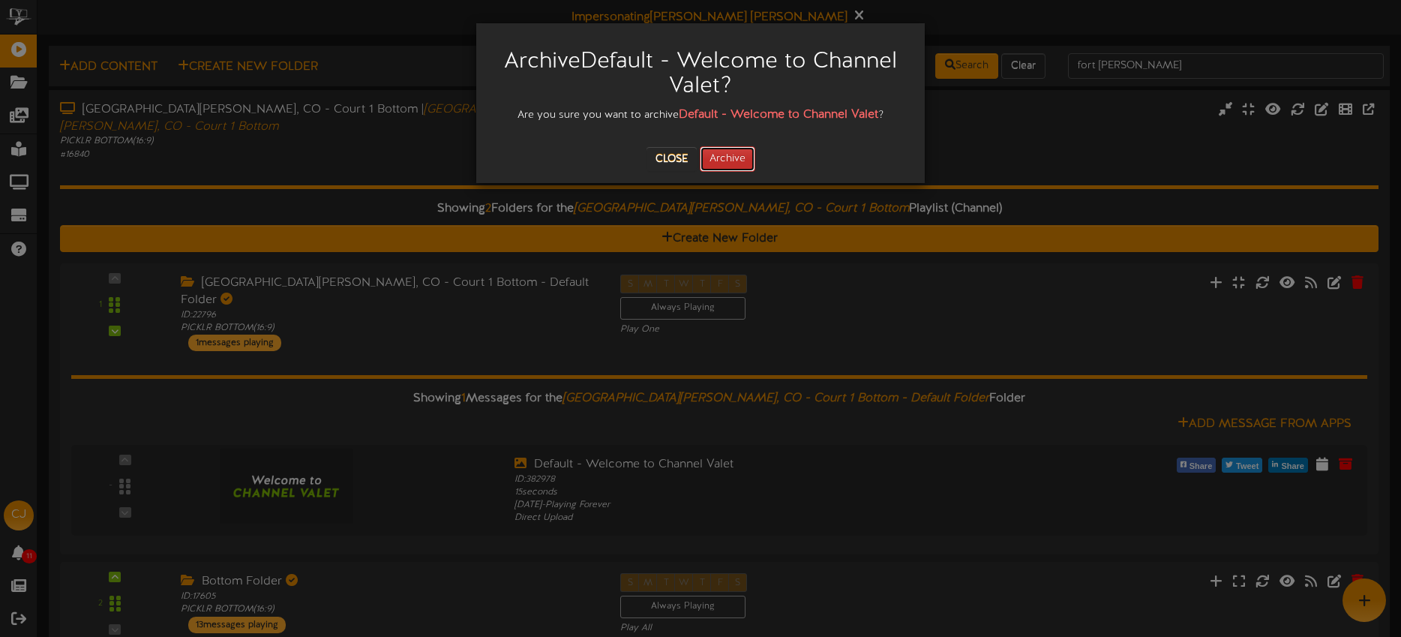
drag, startPoint x: 743, startPoint y: 164, endPoint x: 751, endPoint y: 160, distance: 9.1
click at [743, 164] on button "Archive" at bounding box center [727, 158] width 55 height 25
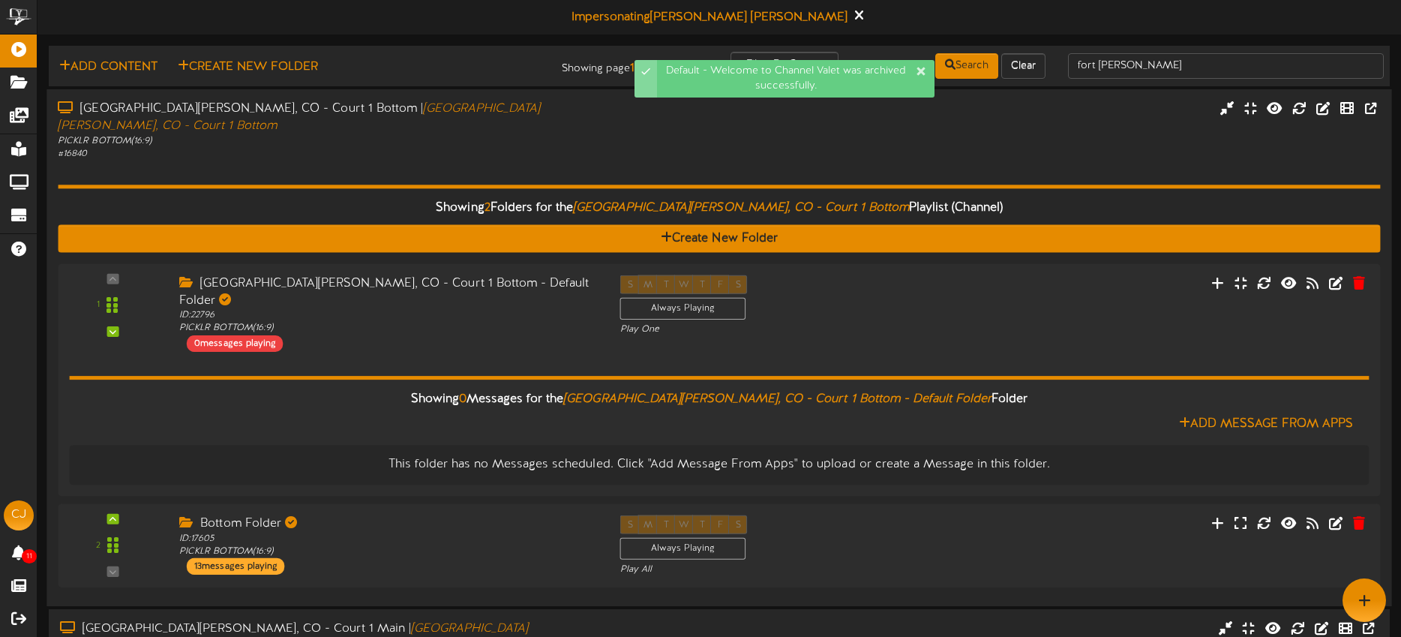
click at [513, 148] on div "# 16840" at bounding box center [327, 154] width 538 height 13
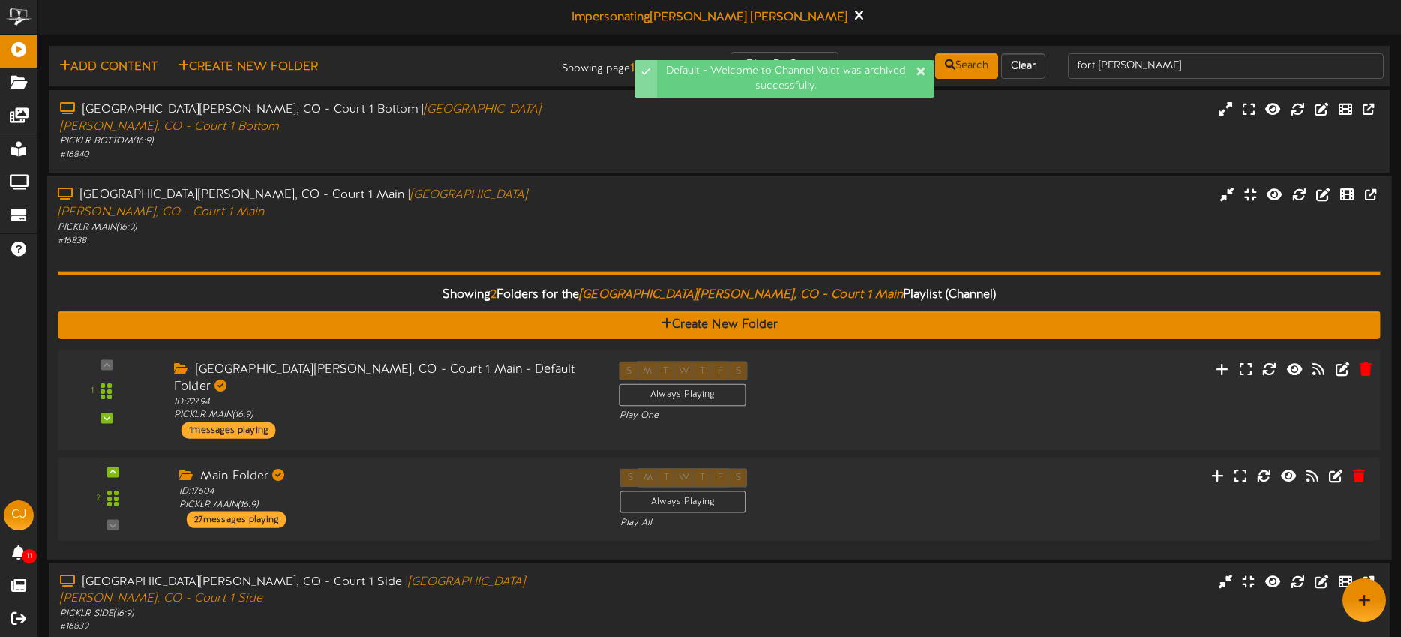
click at [1015, 373] on div "1 ID:" at bounding box center [720, 399] width 1336 height 77
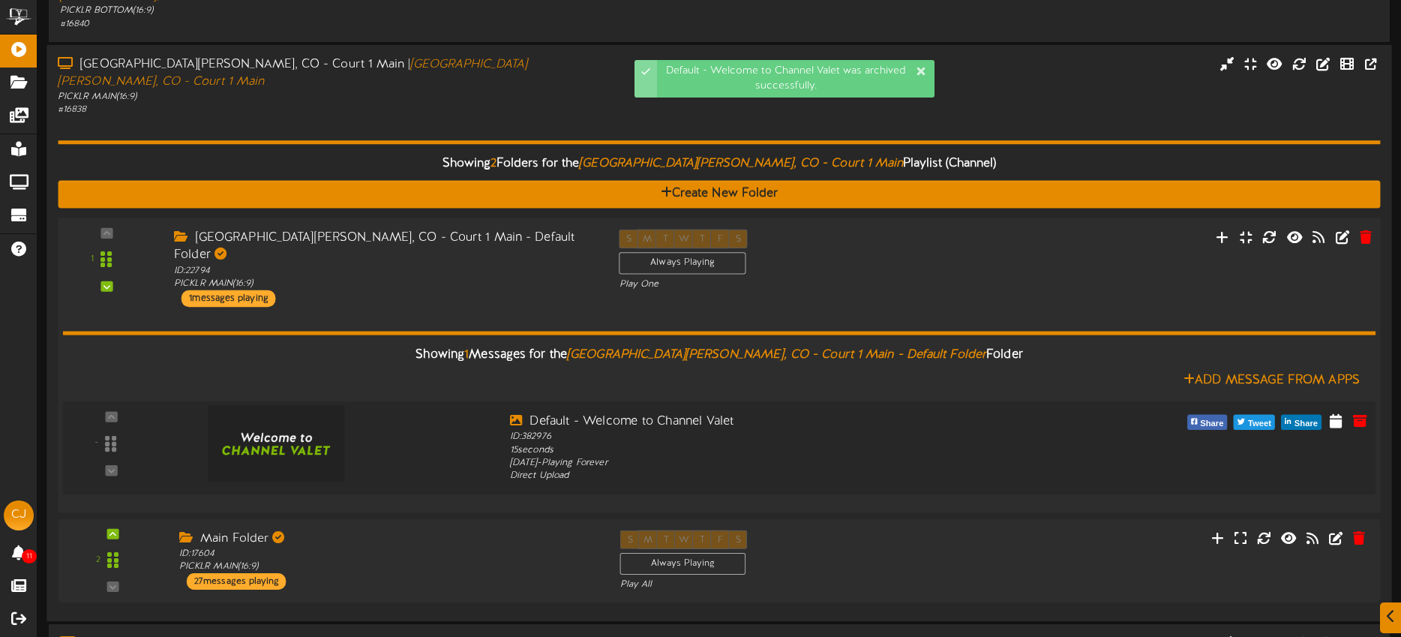
scroll to position [135, 0]
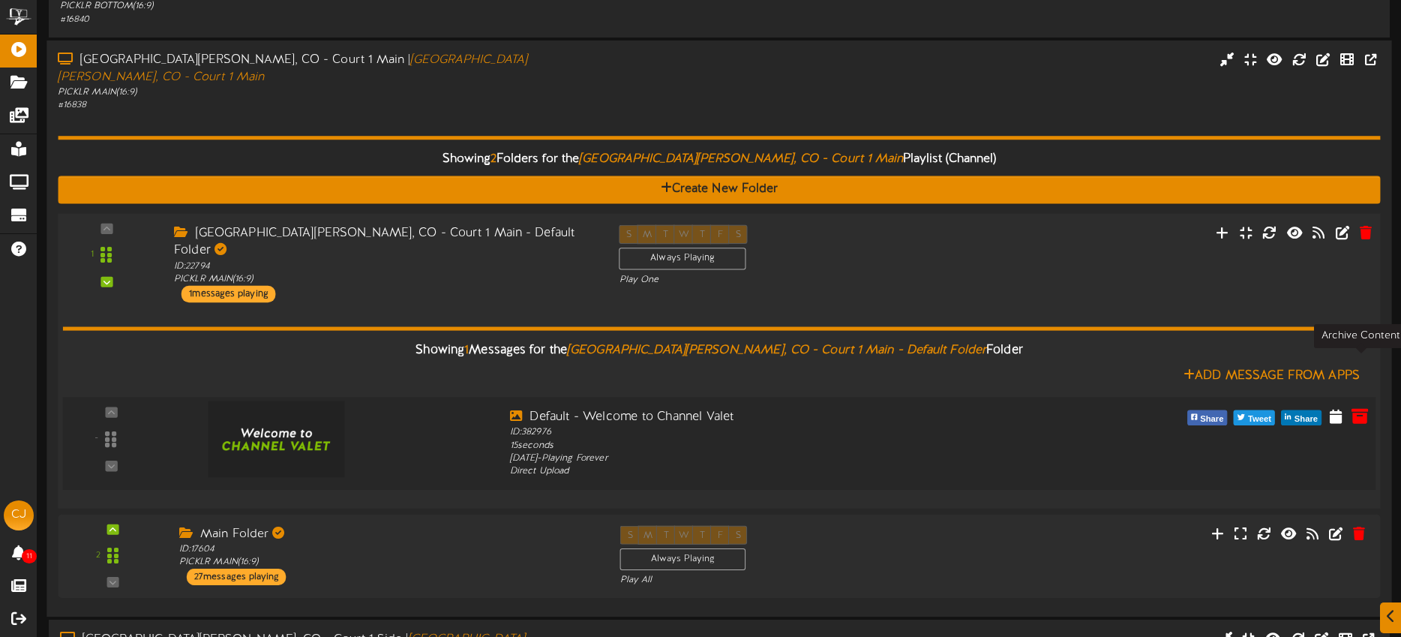
click at [1361, 406] on icon at bounding box center [1359, 414] width 16 height 16
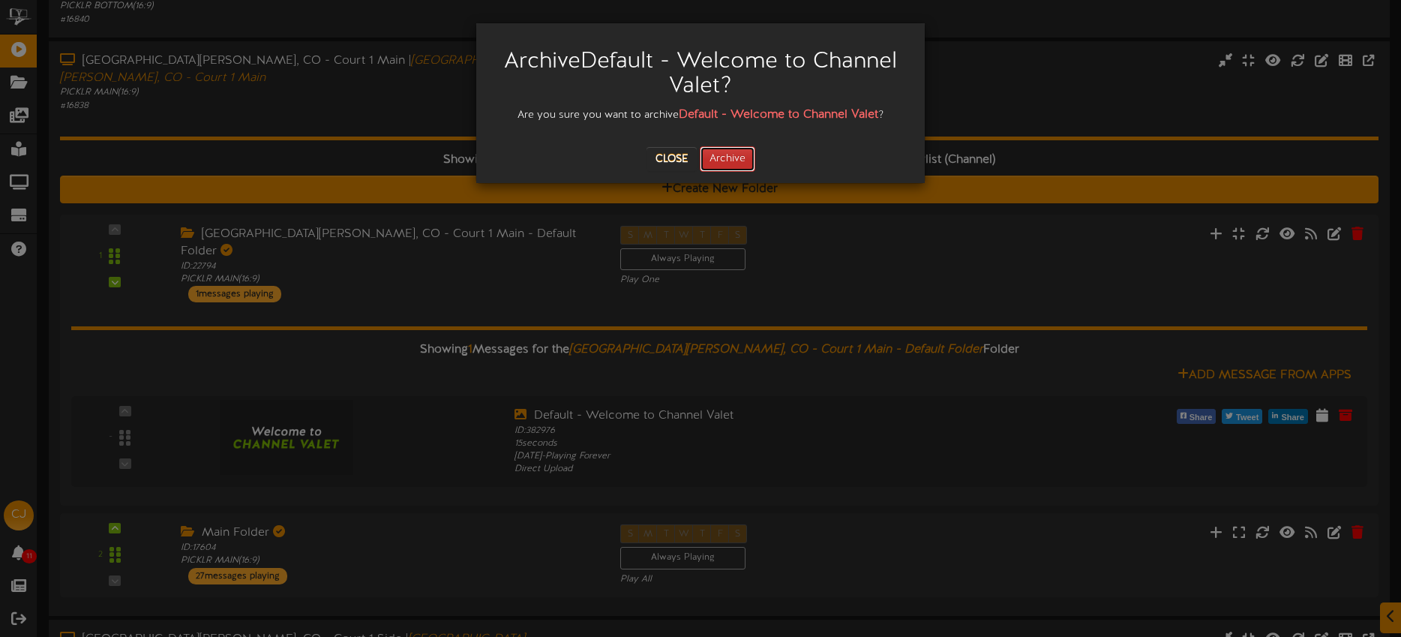
drag, startPoint x: 723, startPoint y: 154, endPoint x: 739, endPoint y: 156, distance: 16.6
click at [723, 154] on button "Archive" at bounding box center [727, 158] width 55 height 25
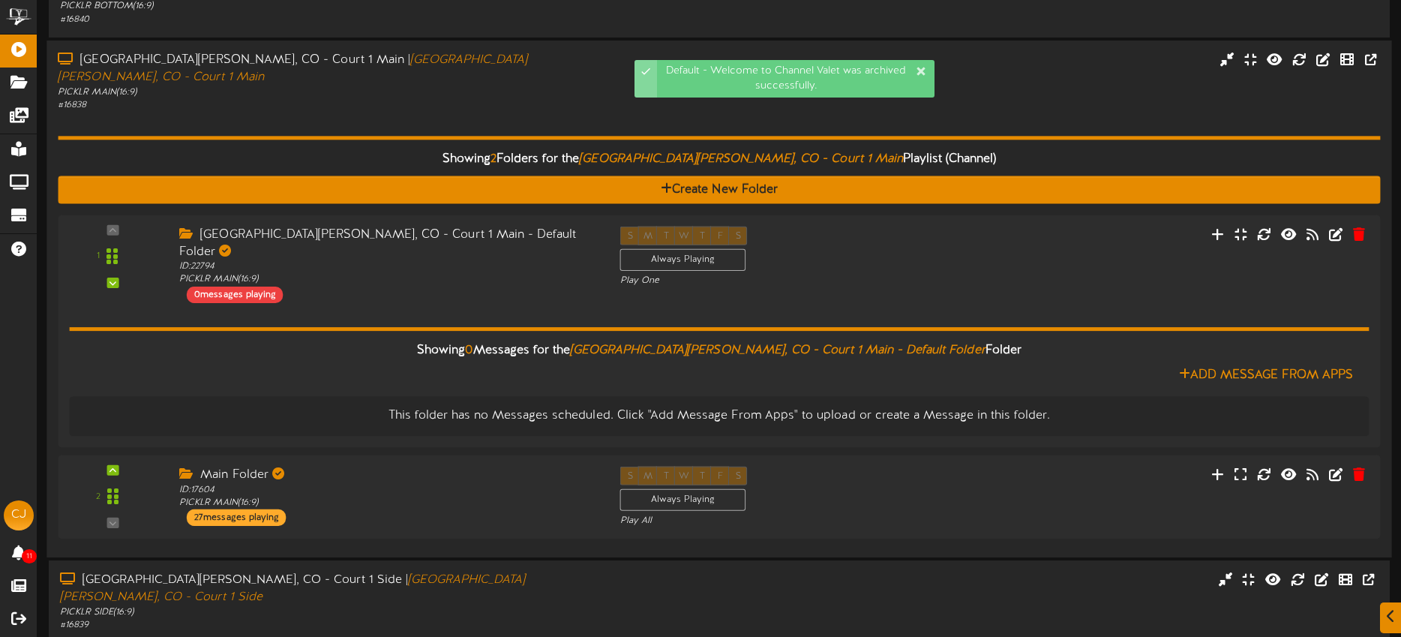
click at [485, 112] on div "Showing 2 Folders for the Fort Collins, CO - Court 1 Main Playlist (Channel) Cr…" at bounding box center [719, 329] width 1322 height 434
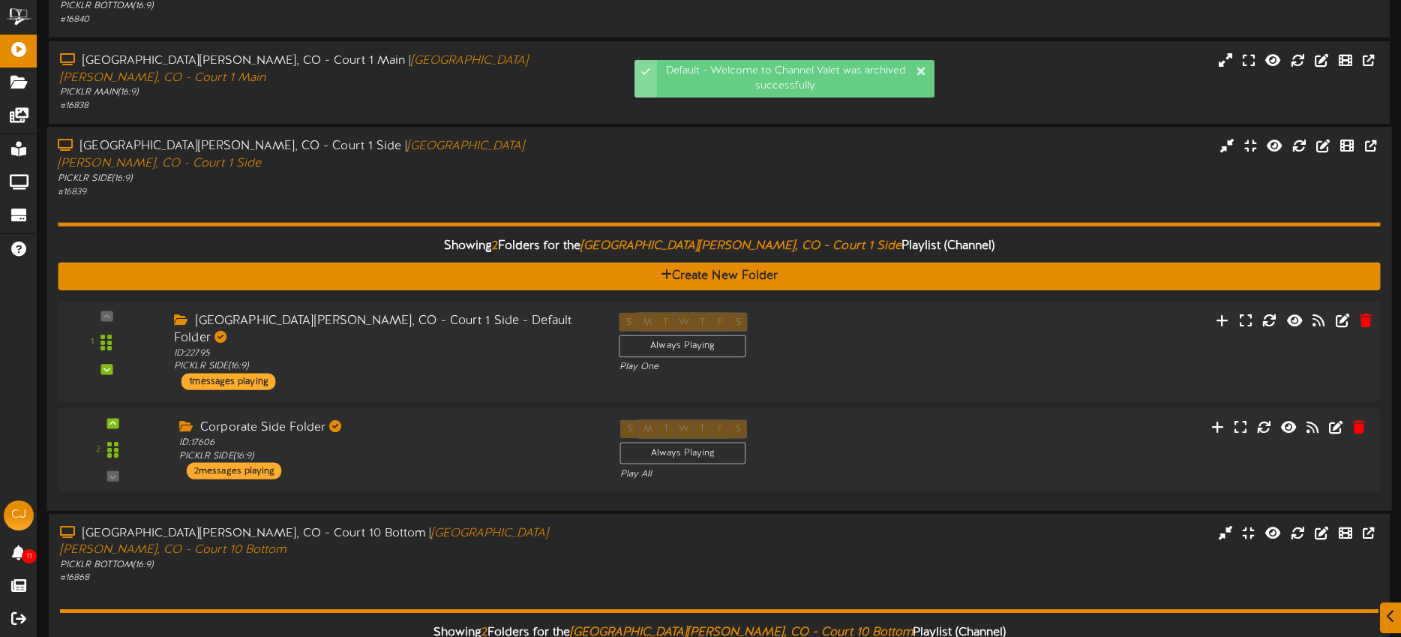
click at [845, 312] on div "S M T W T F S Always Playing Play One" at bounding box center [775, 342] width 334 height 61
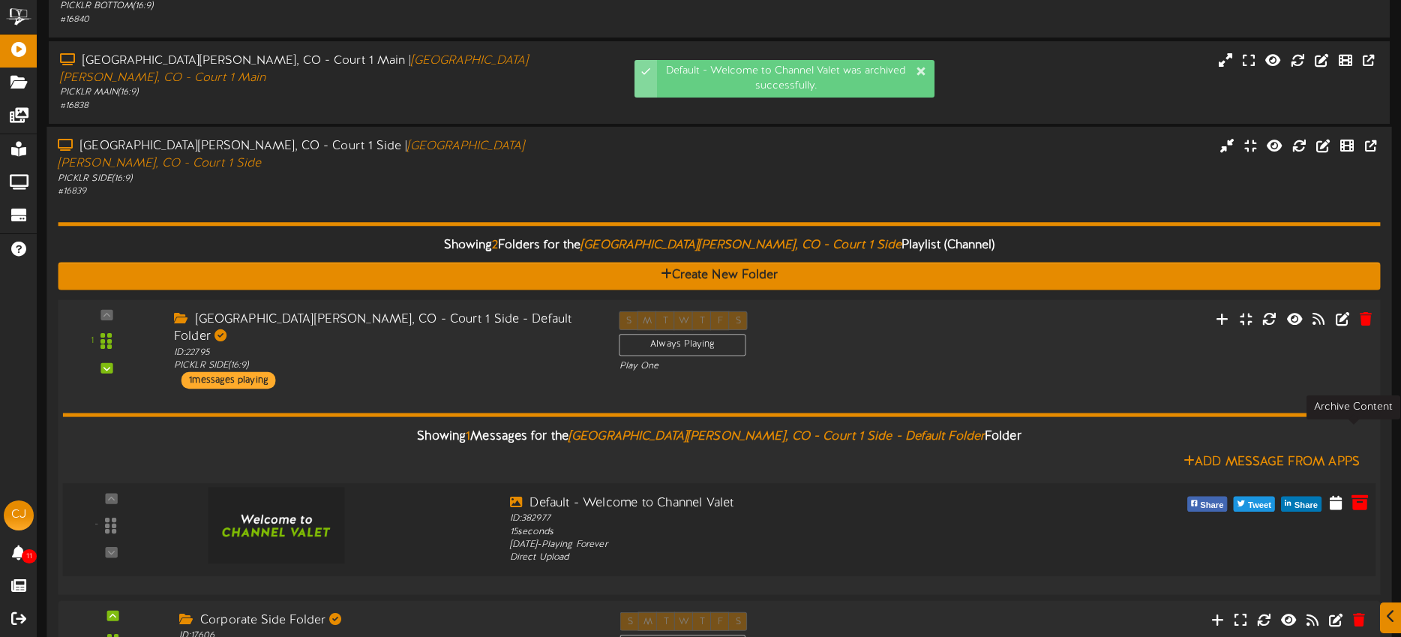
click at [1354, 493] on icon at bounding box center [1359, 501] width 16 height 16
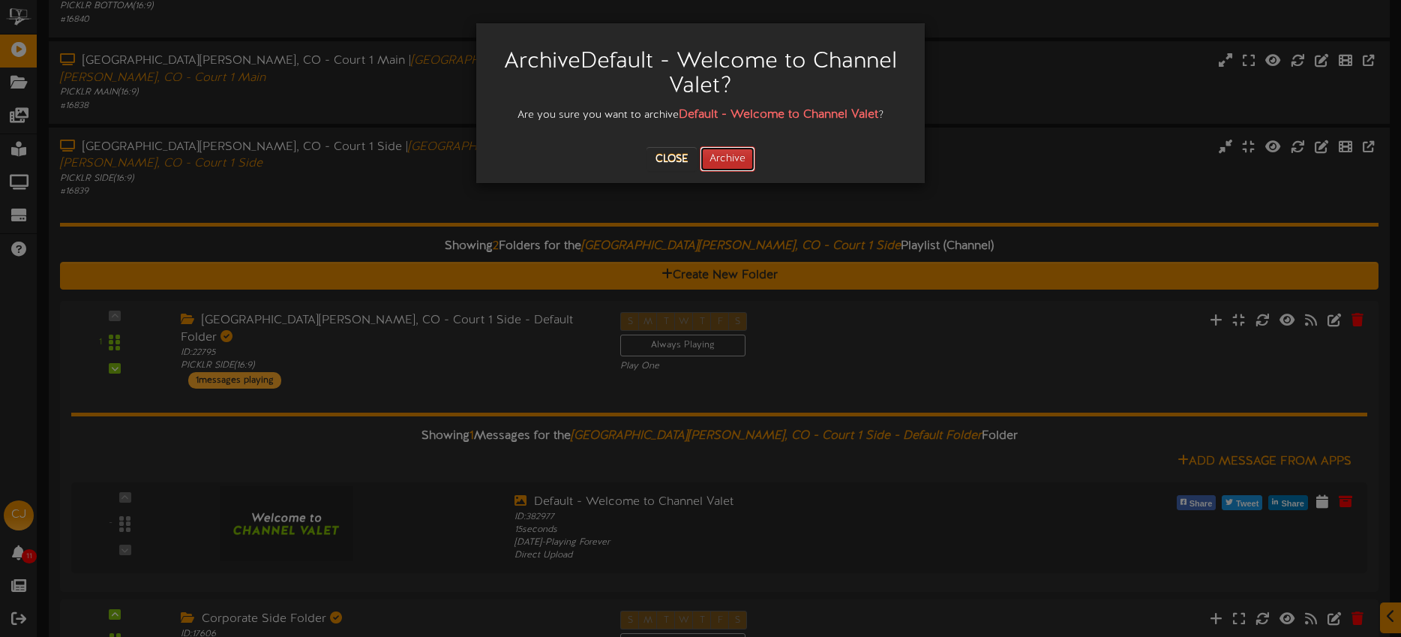
click at [745, 161] on button "Archive" at bounding box center [727, 158] width 55 height 25
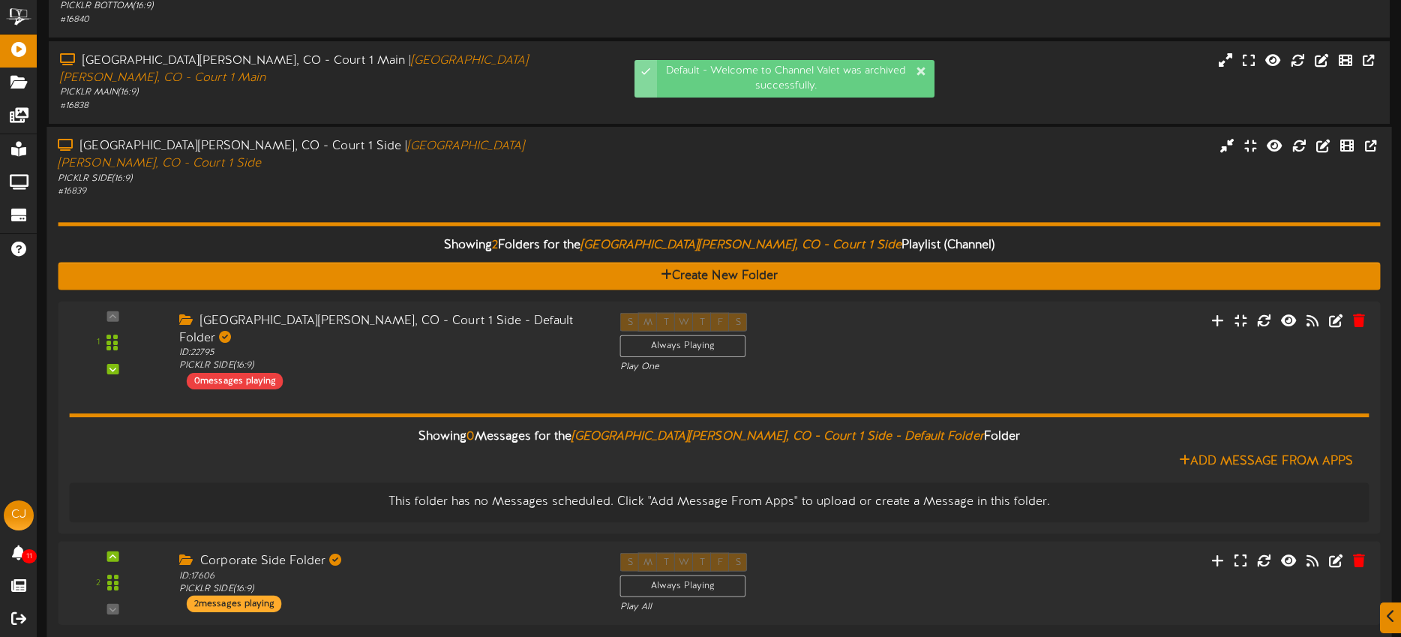
click at [462, 172] on div "PICKLR SIDE ( 16:9 )" at bounding box center [327, 178] width 538 height 13
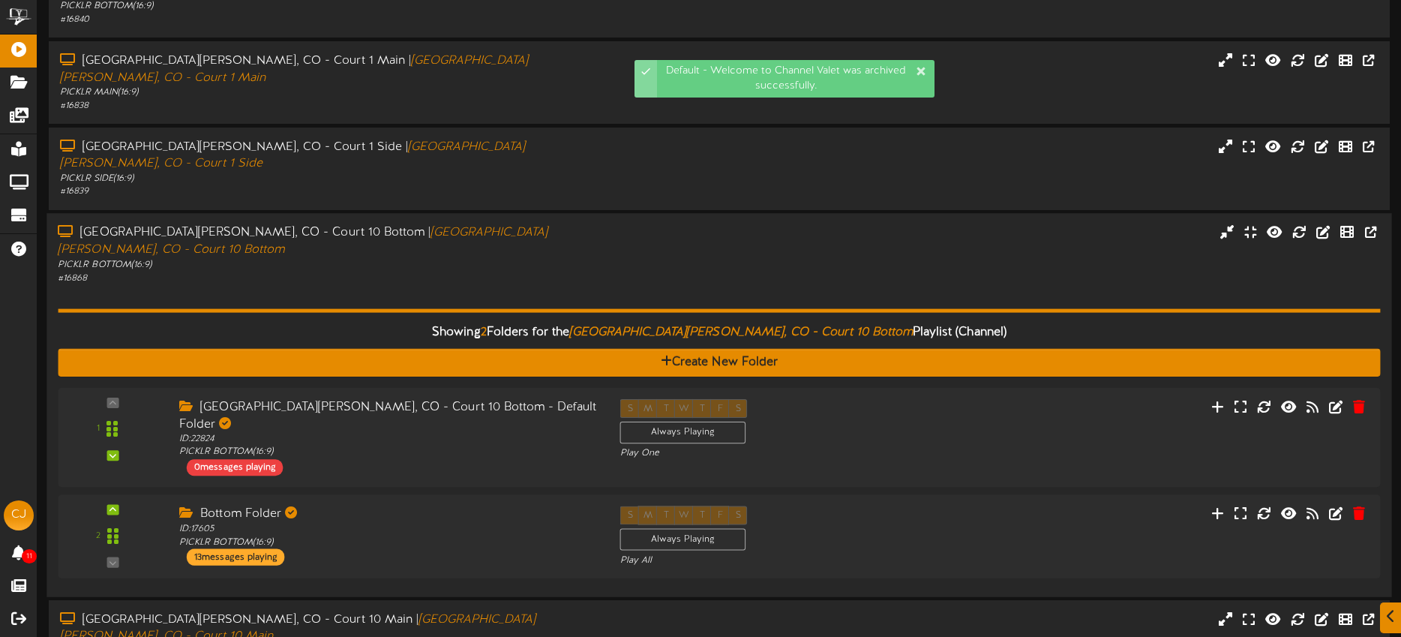
click at [651, 224] on div "Fort Collins, CO - Court 10 Bottom | Fort Collins, CO - Court 10 Bottom PICKLR …" at bounding box center [718, 254] width 1345 height 60
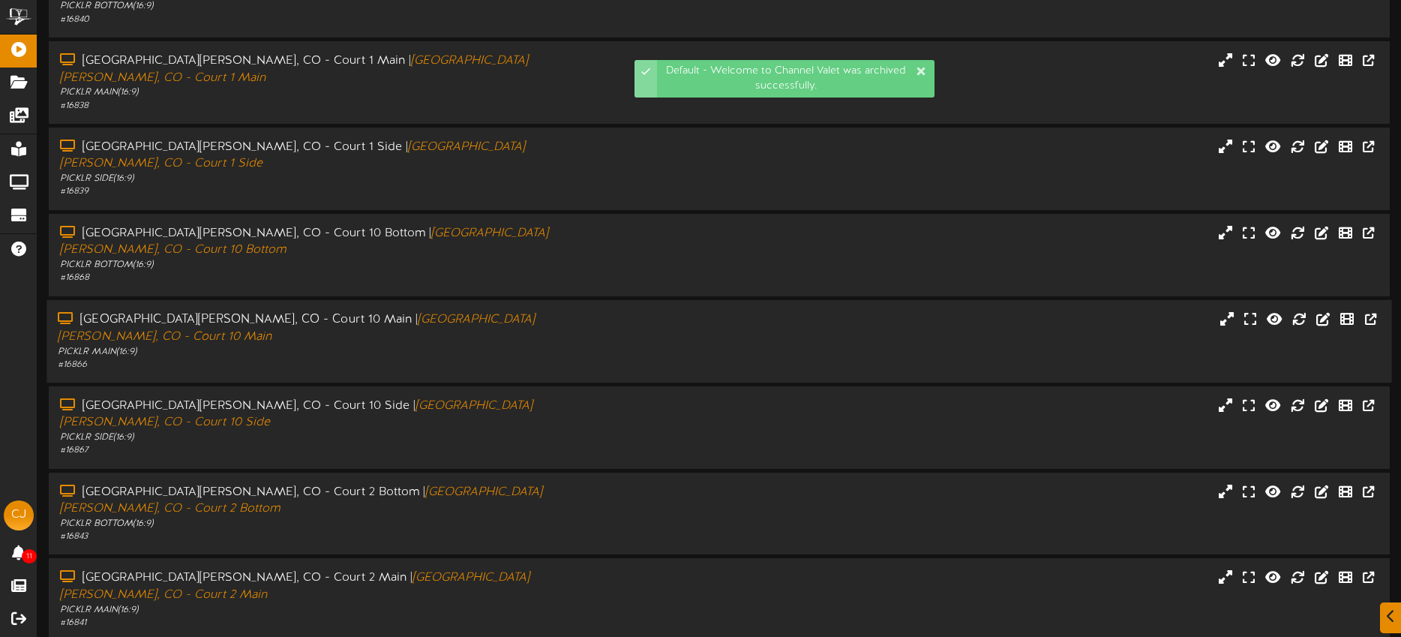
click at [574, 345] on div "PICKLR MAIN ( 16:9 )" at bounding box center [327, 351] width 538 height 13
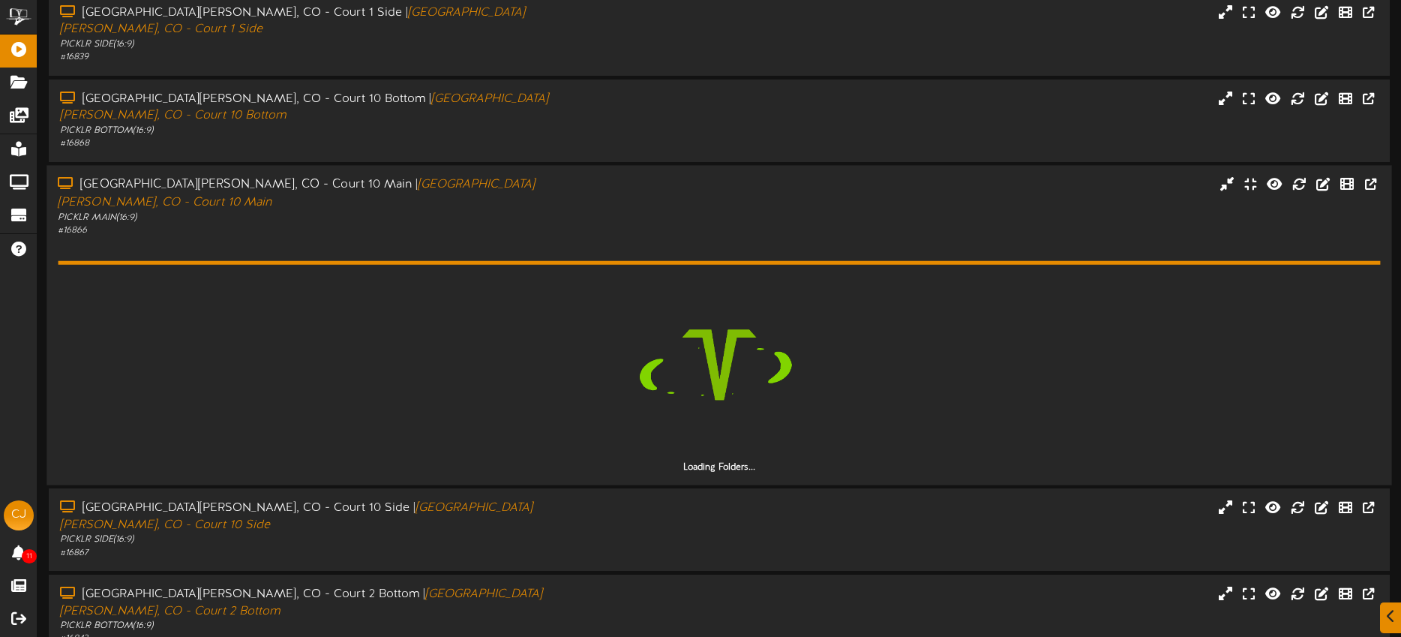
scroll to position [270, 0]
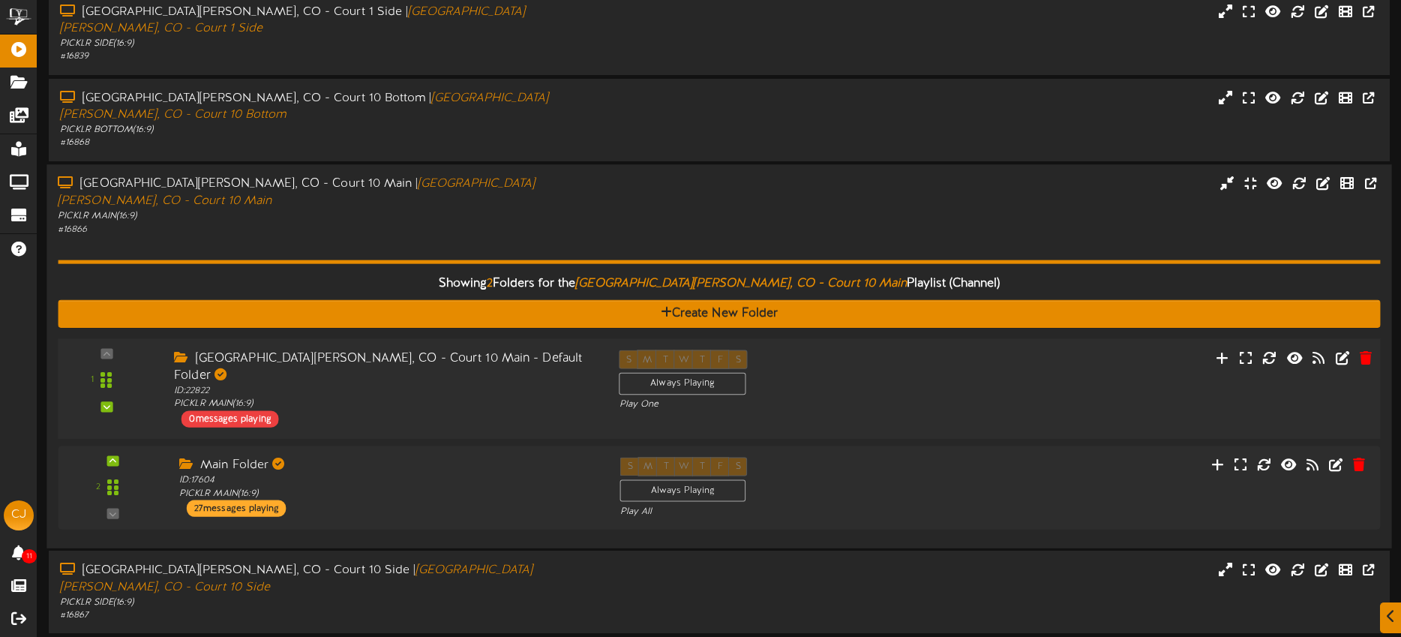
drag, startPoint x: 1031, startPoint y: 284, endPoint x: 1024, endPoint y: 283, distance: 7.6
click at [1031, 349] on div "1 ID:" at bounding box center [720, 387] width 1336 height 77
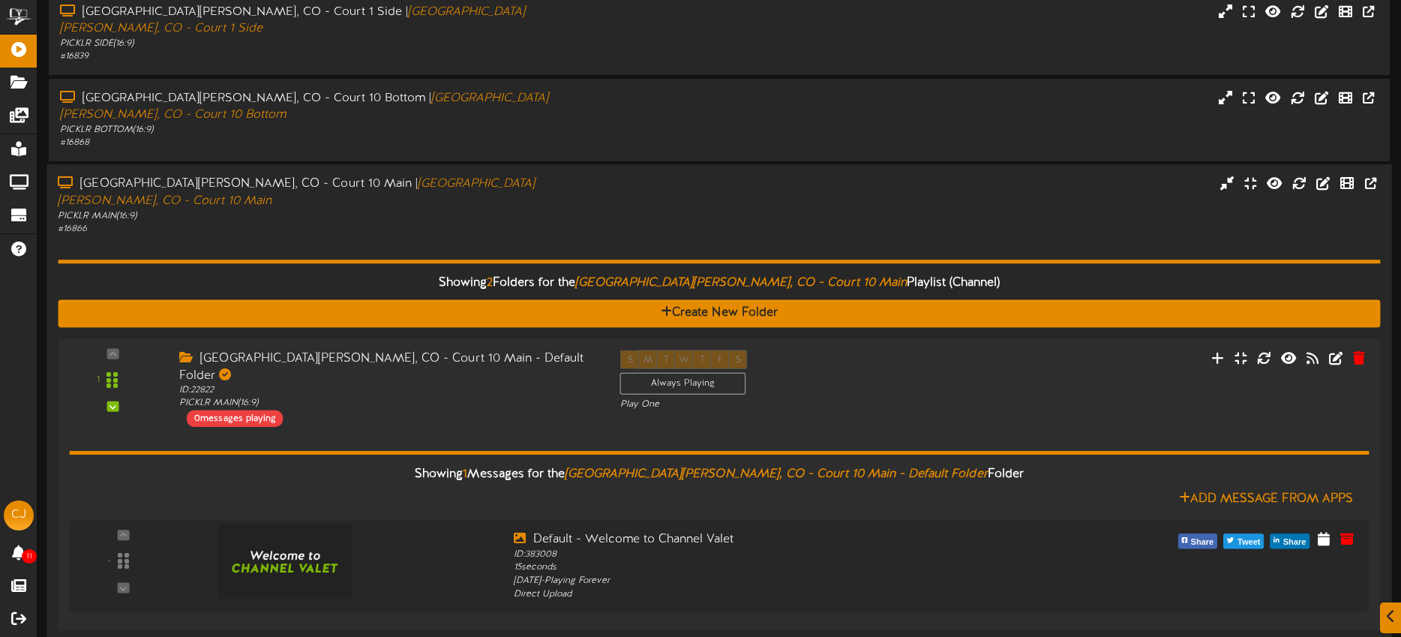
click at [767, 175] on div "Fort Collins, CO - Court 10 Main | Fort Collins, CO - Court 10 Main PICKLR MAIN…" at bounding box center [718, 205] width 1345 height 60
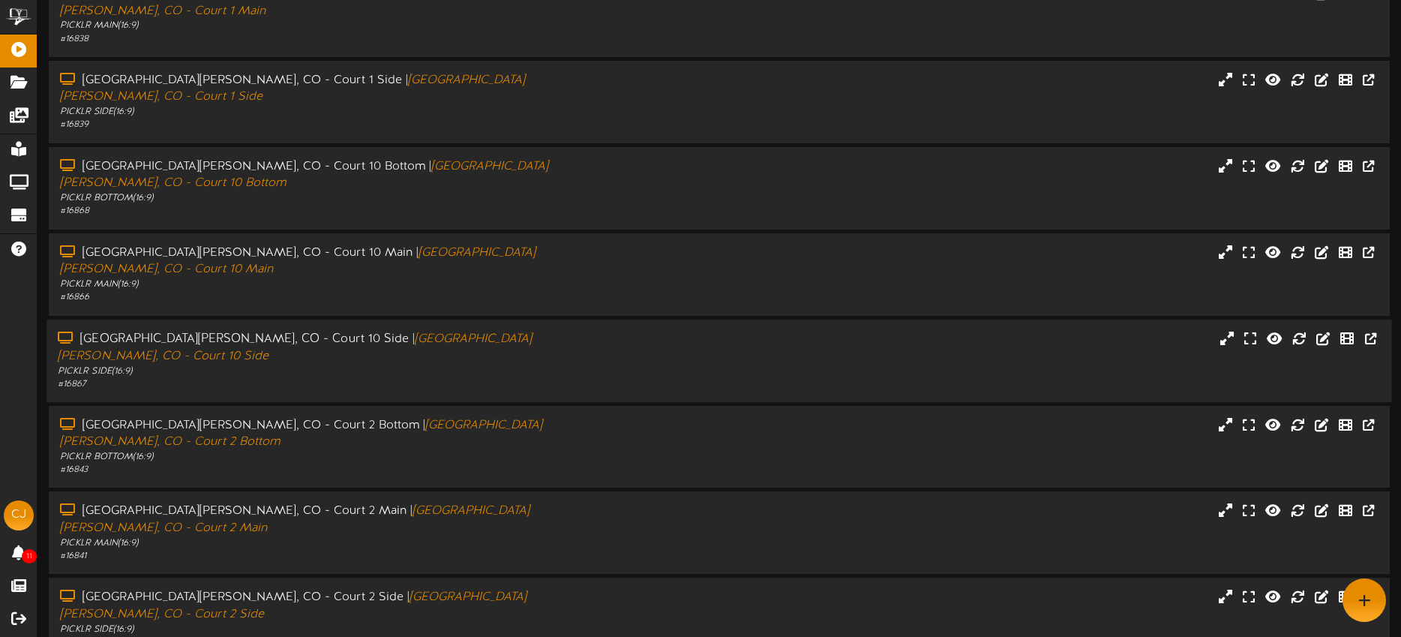
drag, startPoint x: 698, startPoint y: 257, endPoint x: 700, endPoint y: 245, distance: 12.1
click at [698, 330] on div "Fort Collins, CO - Court 10 Side | Fort Collins, CO - Court 10 Side PICKLR SIDE…" at bounding box center [718, 360] width 1345 height 60
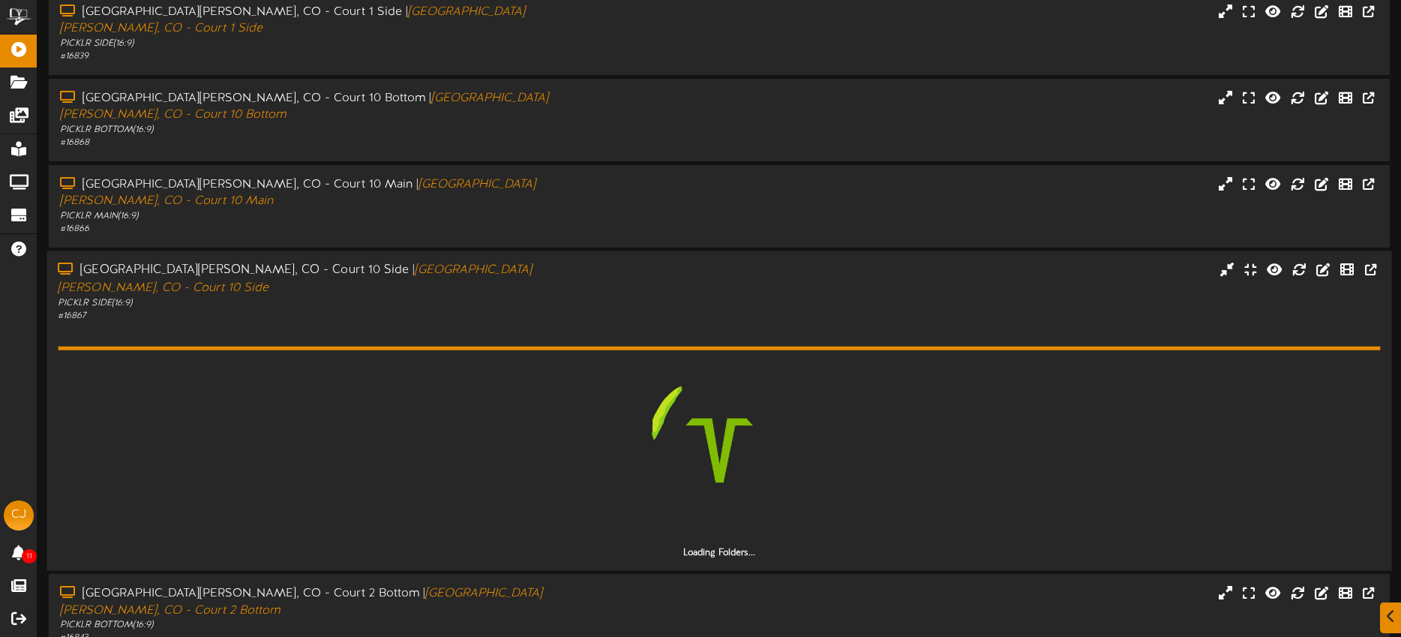
scroll to position [438, 0]
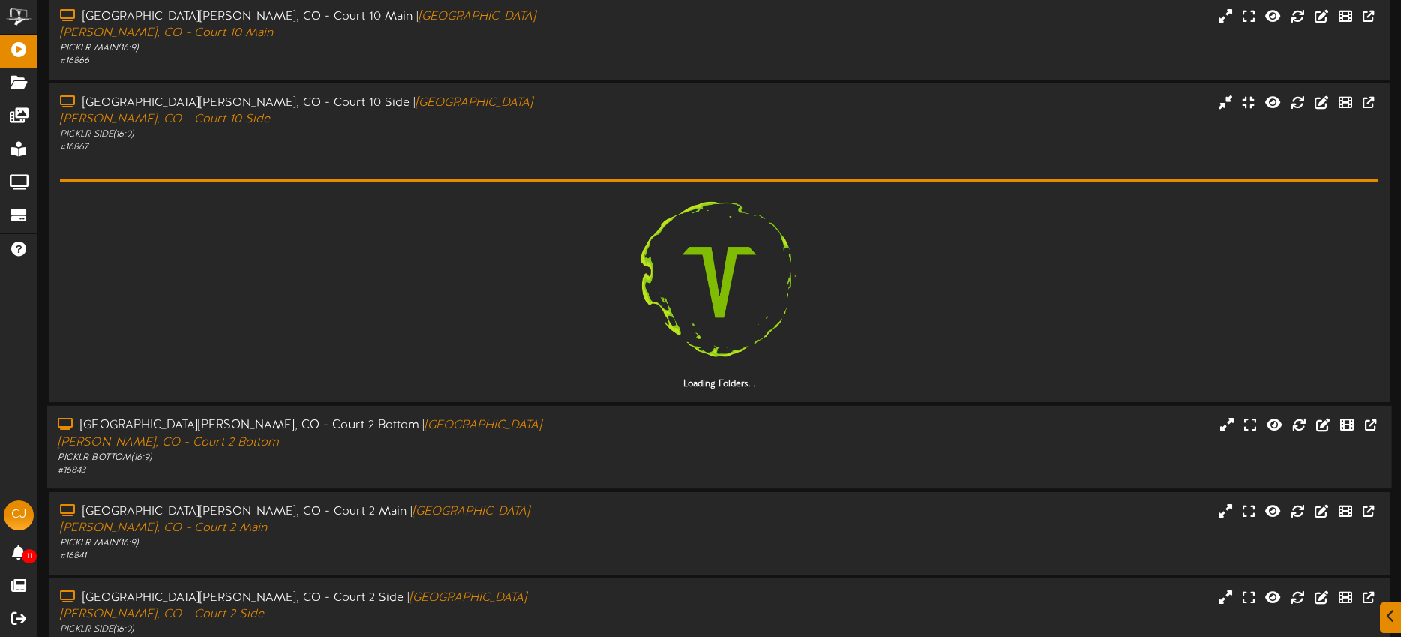
click at [613, 417] on div "Fort Collins, CO - Court 2 Bottom | Fort Collins, CO - Court 2 Bottom PICKLR BO…" at bounding box center [718, 447] width 1345 height 60
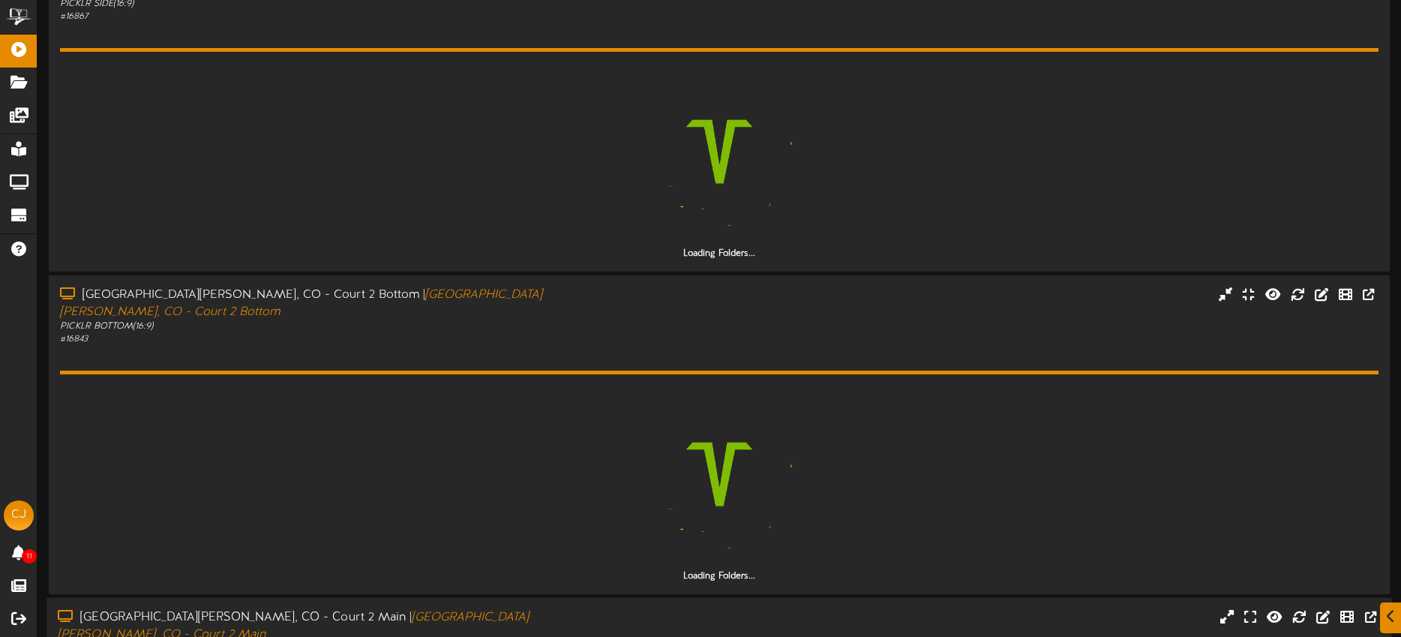
click at [631, 609] on div "Fort Collins, CO - Court 2 Main | Fort Collins, CO - Court 2 Main PICKLR MAIN (…" at bounding box center [718, 639] width 1345 height 60
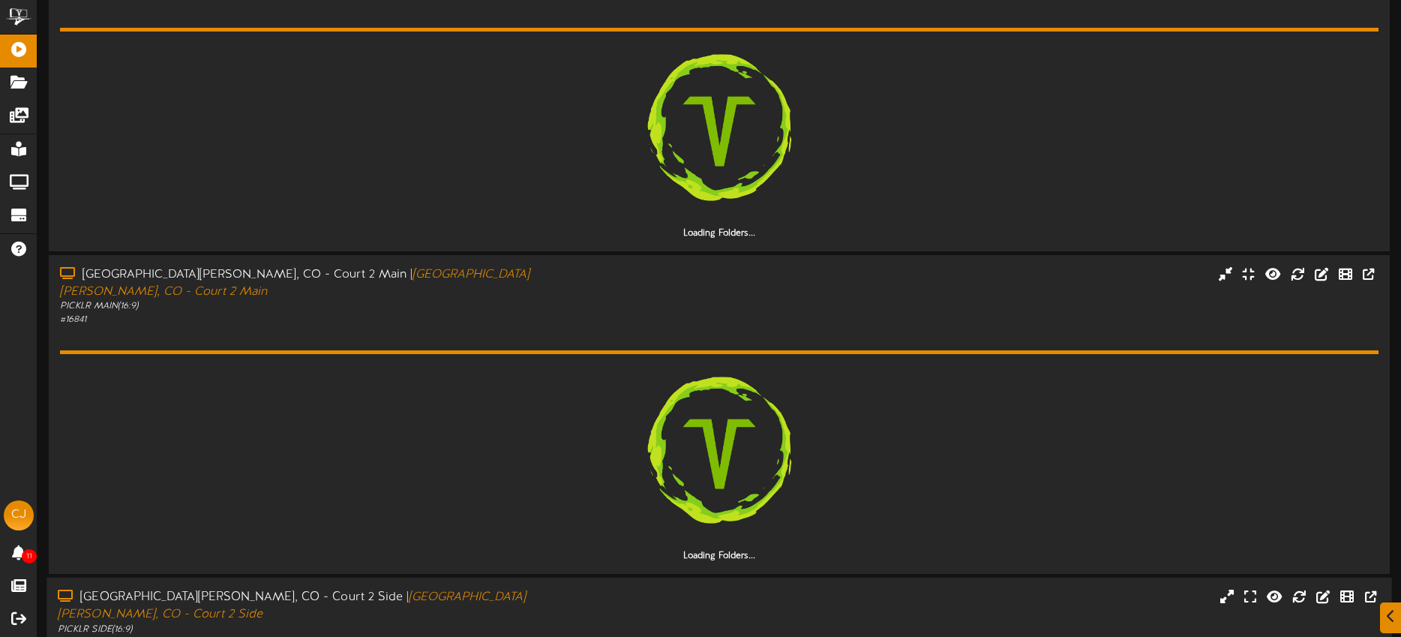
click at [633, 589] on div "Fort Collins, CO - Court 2 Side | Fort Collins, CO - Court 2 Side PICKLR SIDE (…" at bounding box center [718, 619] width 1345 height 60
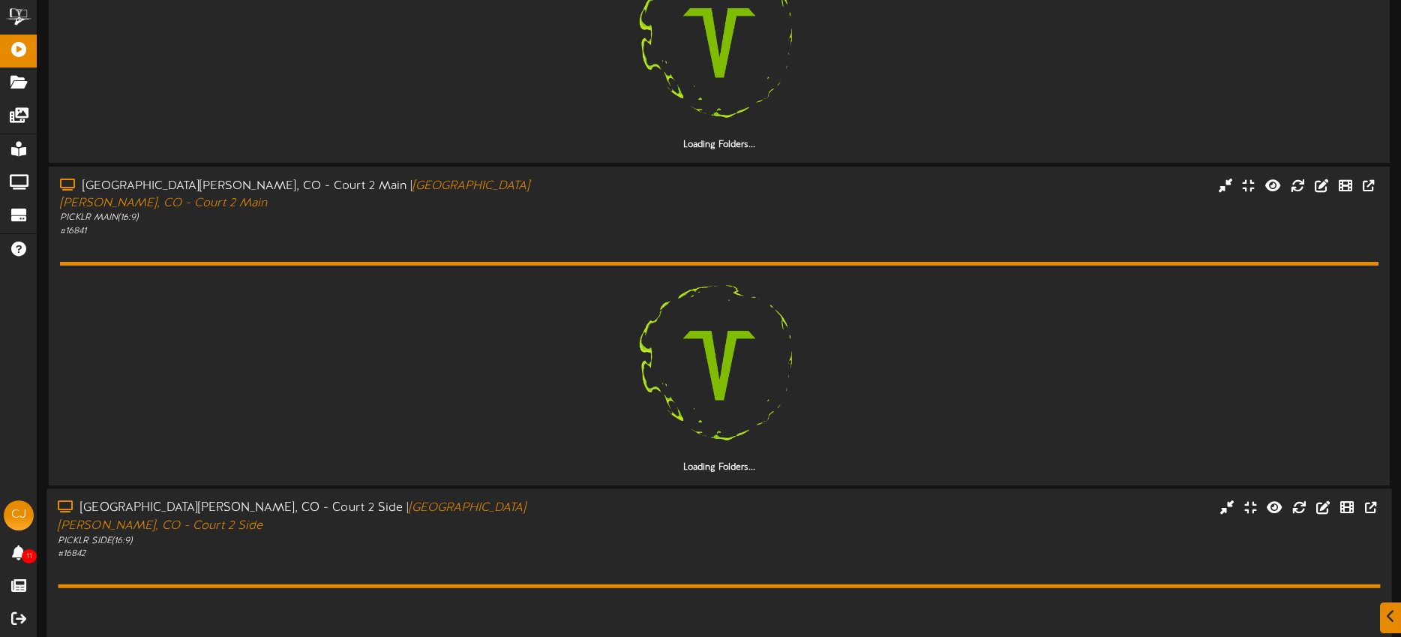
scroll to position [1147, 0]
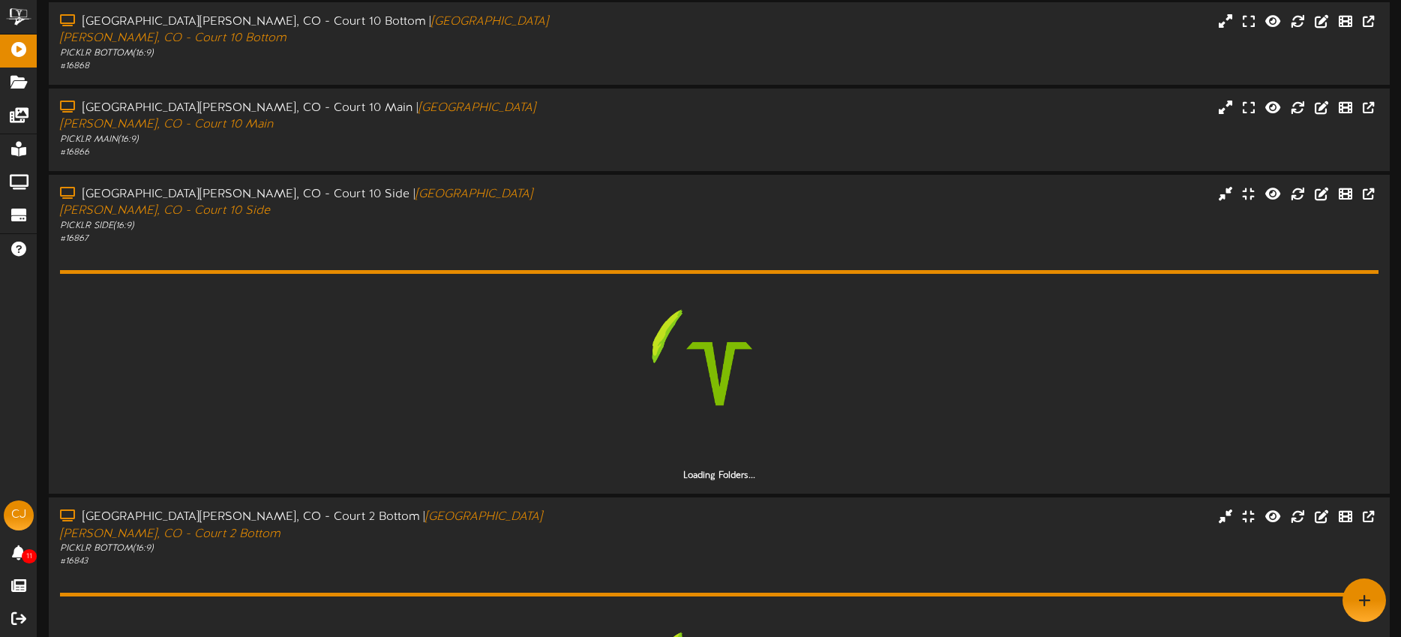
scroll to position [298, 0]
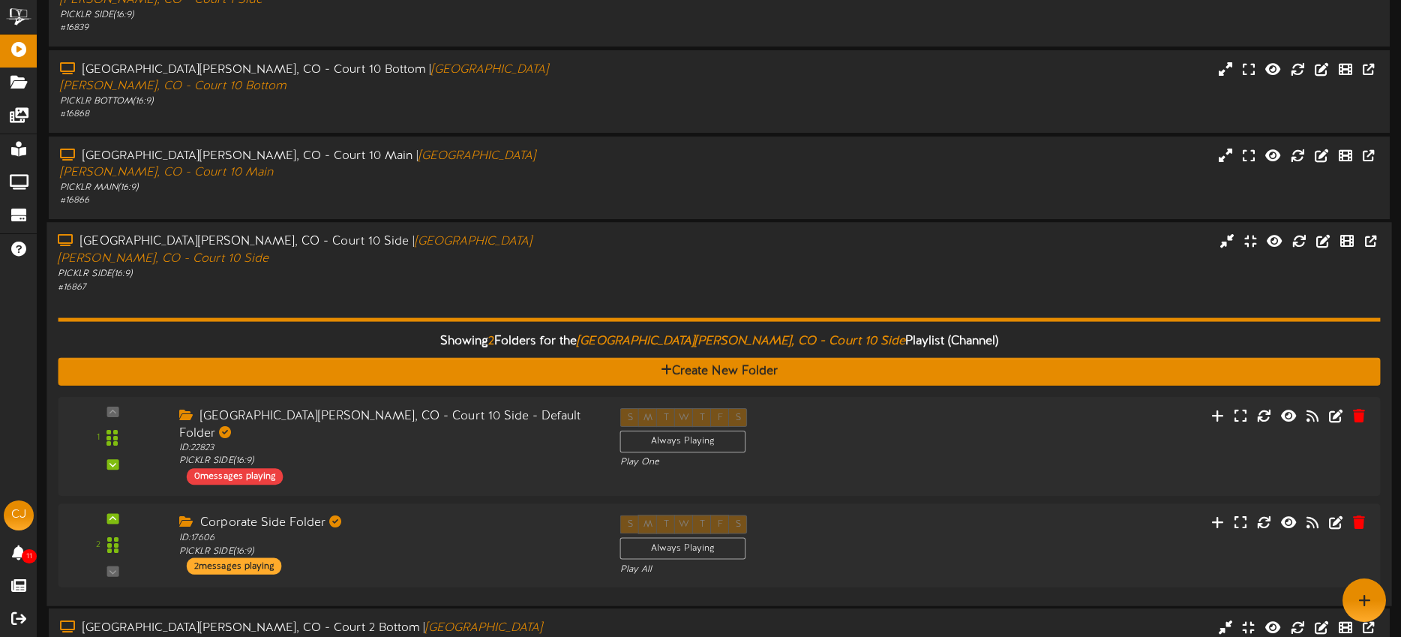
click at [749, 293] on div "Showing 2 Folders for the Fort Collins, CO - Court 10 Side Playlist (Channel) C…" at bounding box center [719, 443] width 1322 height 301
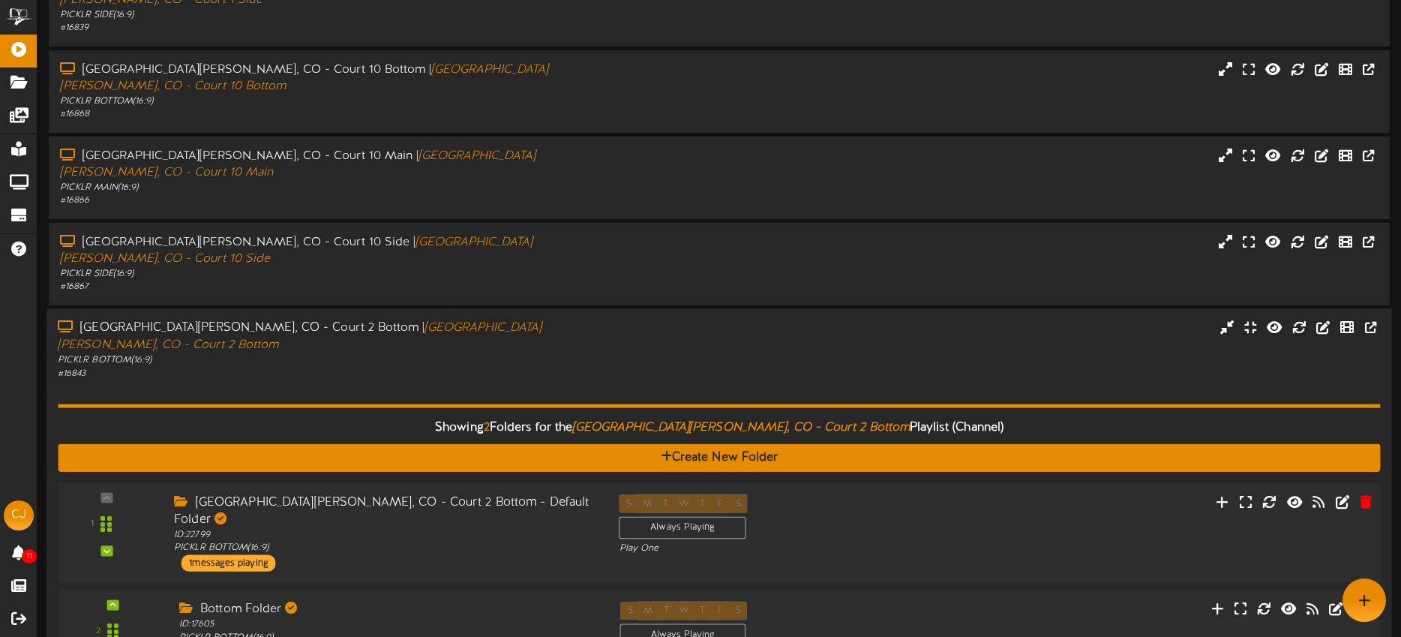
click at [859, 493] on div "S M T W T F S Always Playing Play One" at bounding box center [775, 523] width 334 height 61
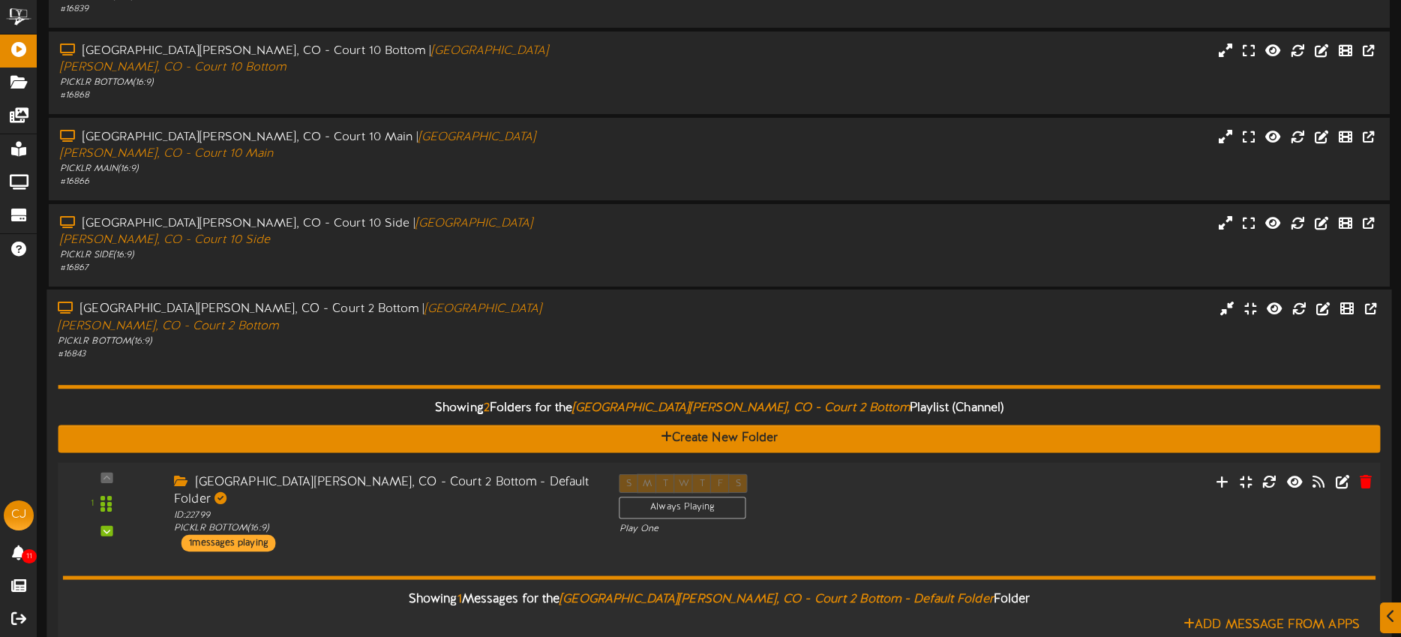
scroll to position [332, 0]
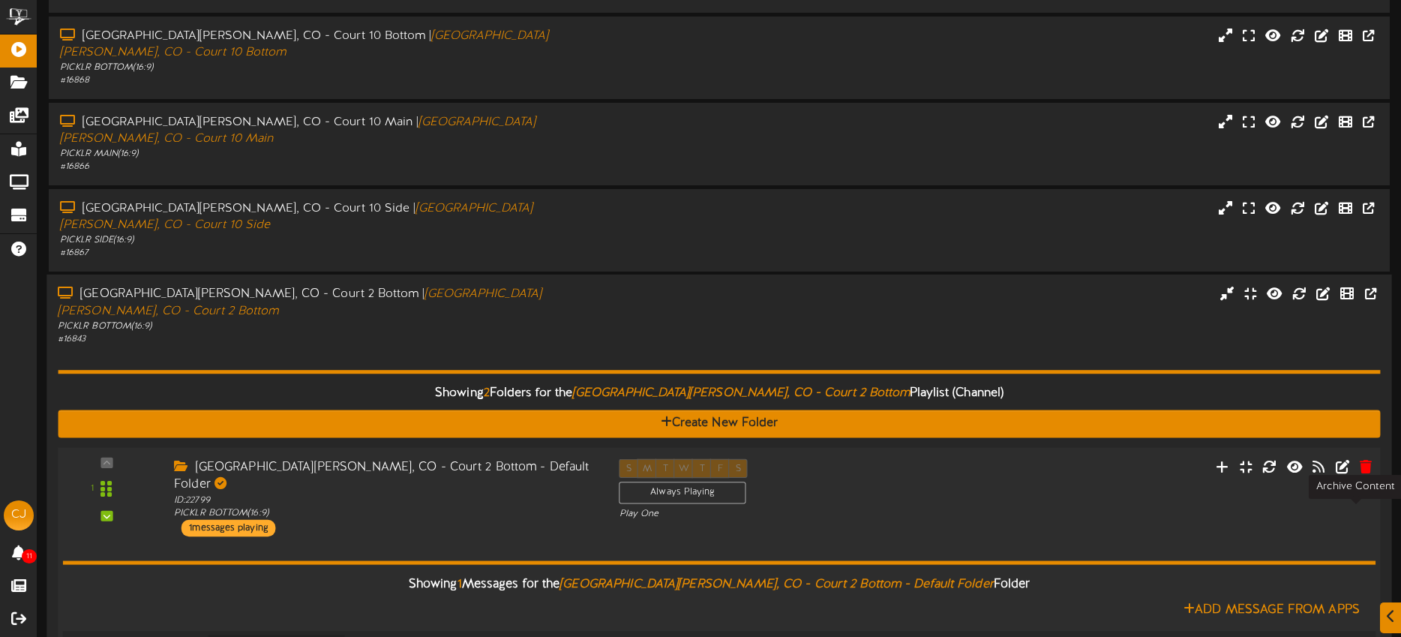
click at [1363, 636] on icon at bounding box center [1359, 648] width 16 height 16
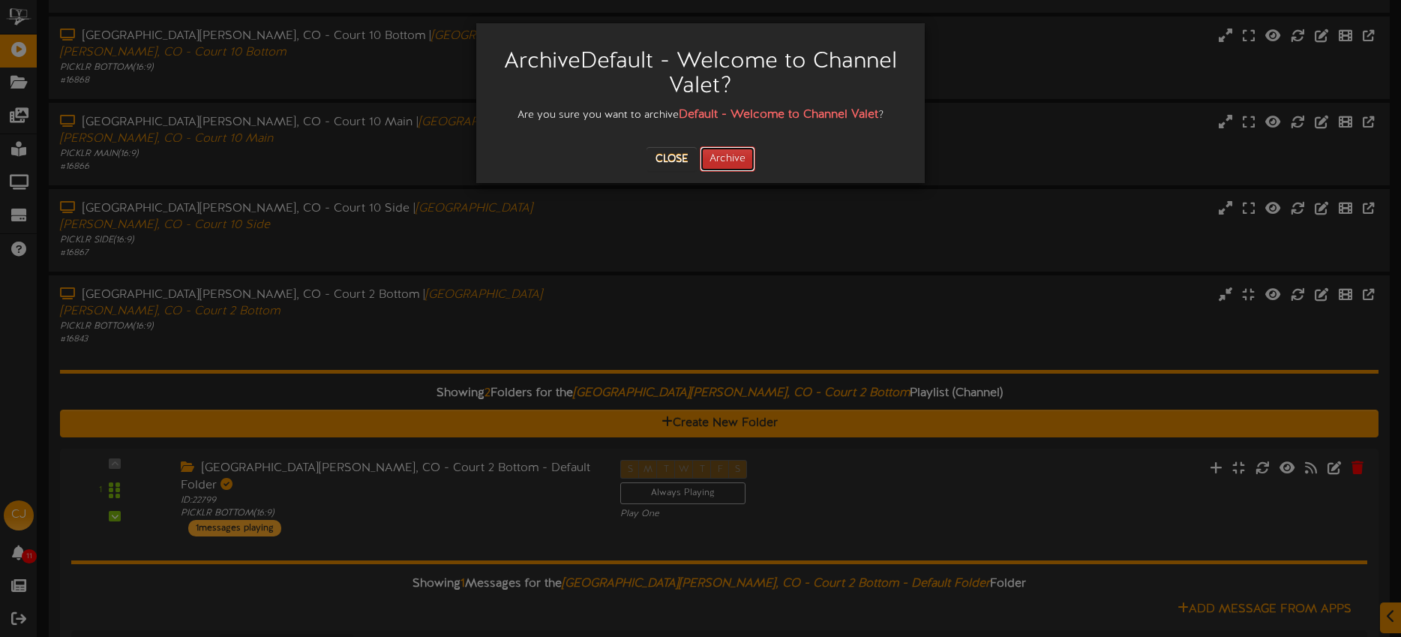
click at [742, 160] on button "Archive" at bounding box center [727, 158] width 55 height 25
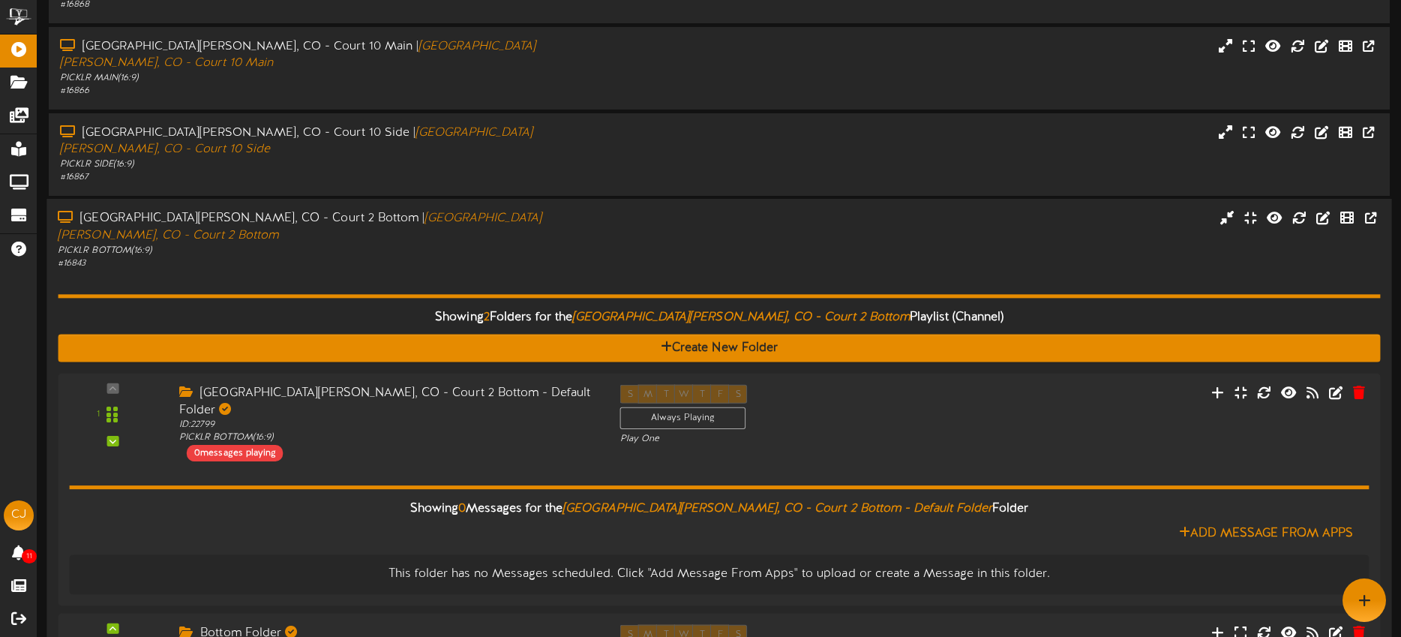
click at [662, 210] on div "Fort Collins, CO - Court 2 Bottom | Fort Collins, CO - Court 2 Bottom PICKLR BO…" at bounding box center [718, 240] width 1345 height 60
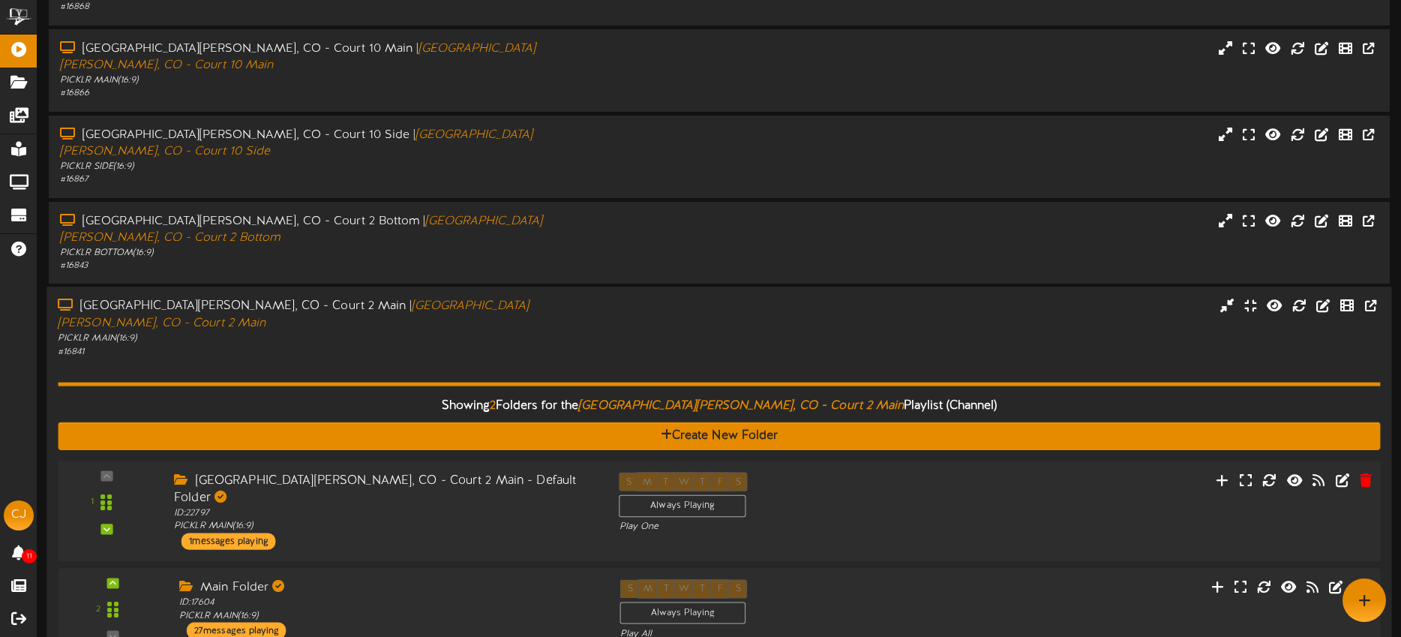
click at [876, 472] on div "S M T W T F S Always Playing Play One" at bounding box center [775, 502] width 334 height 61
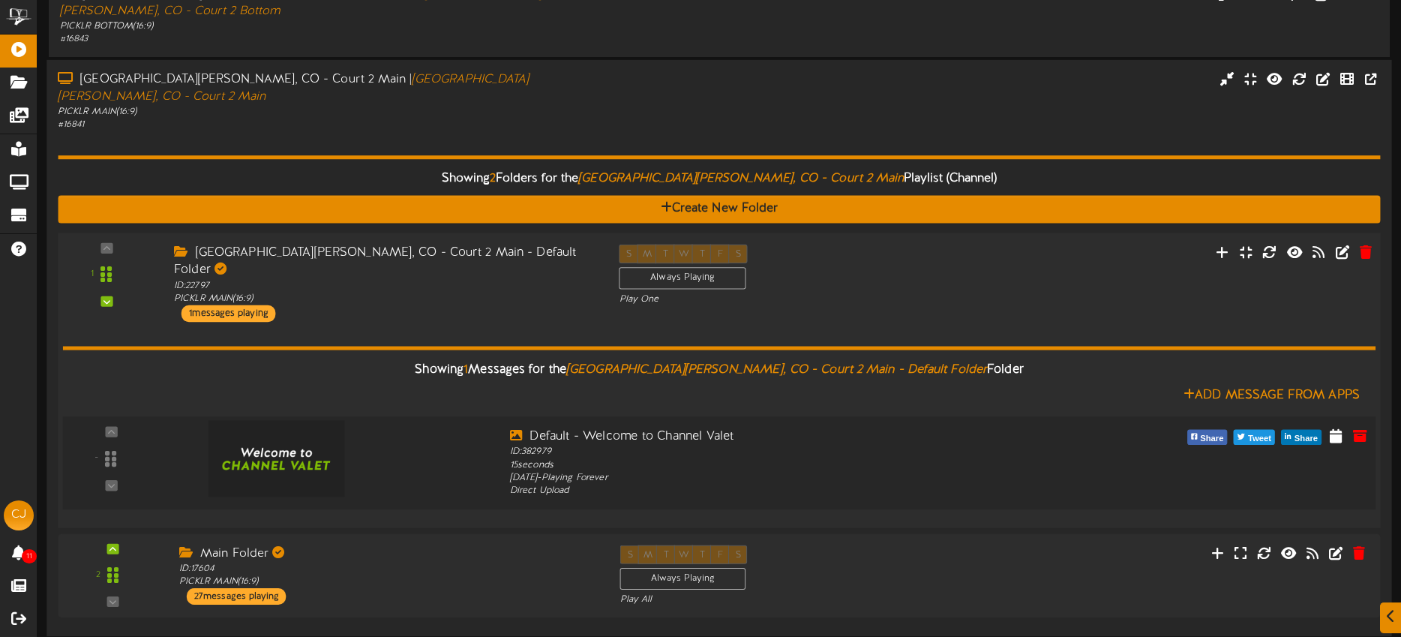
scroll to position [638, 0]
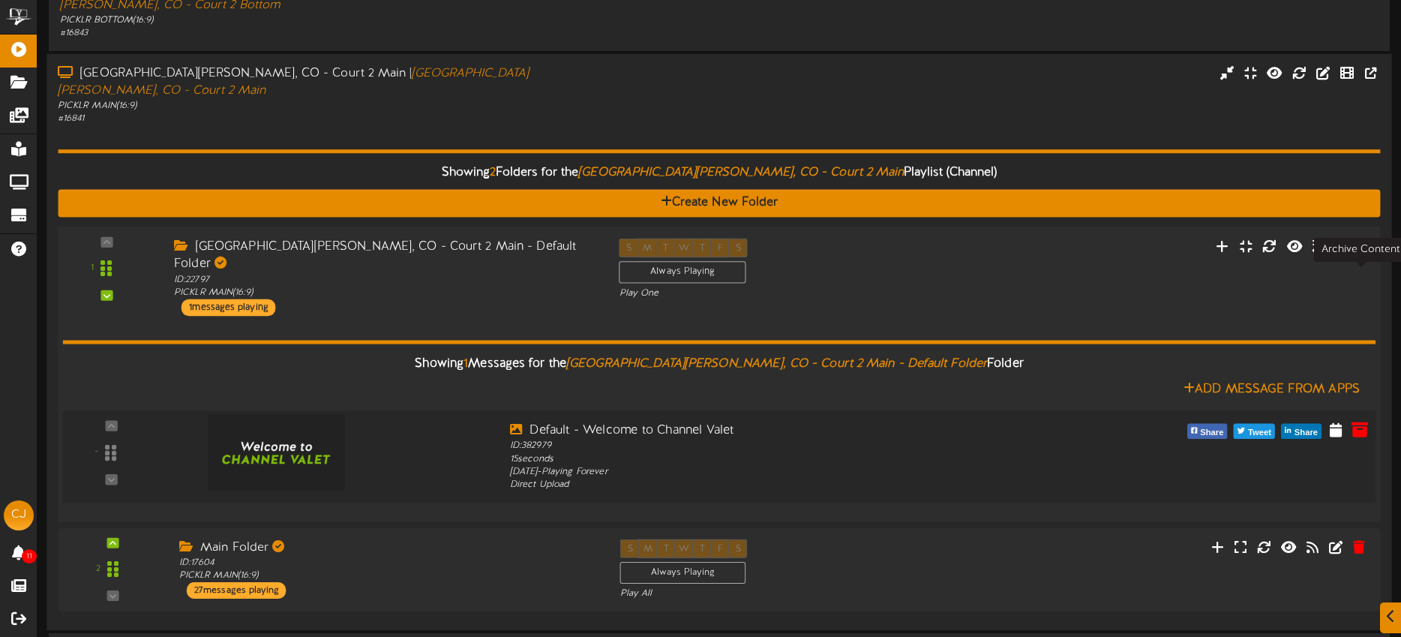
click at [1360, 421] on icon at bounding box center [1359, 429] width 16 height 16
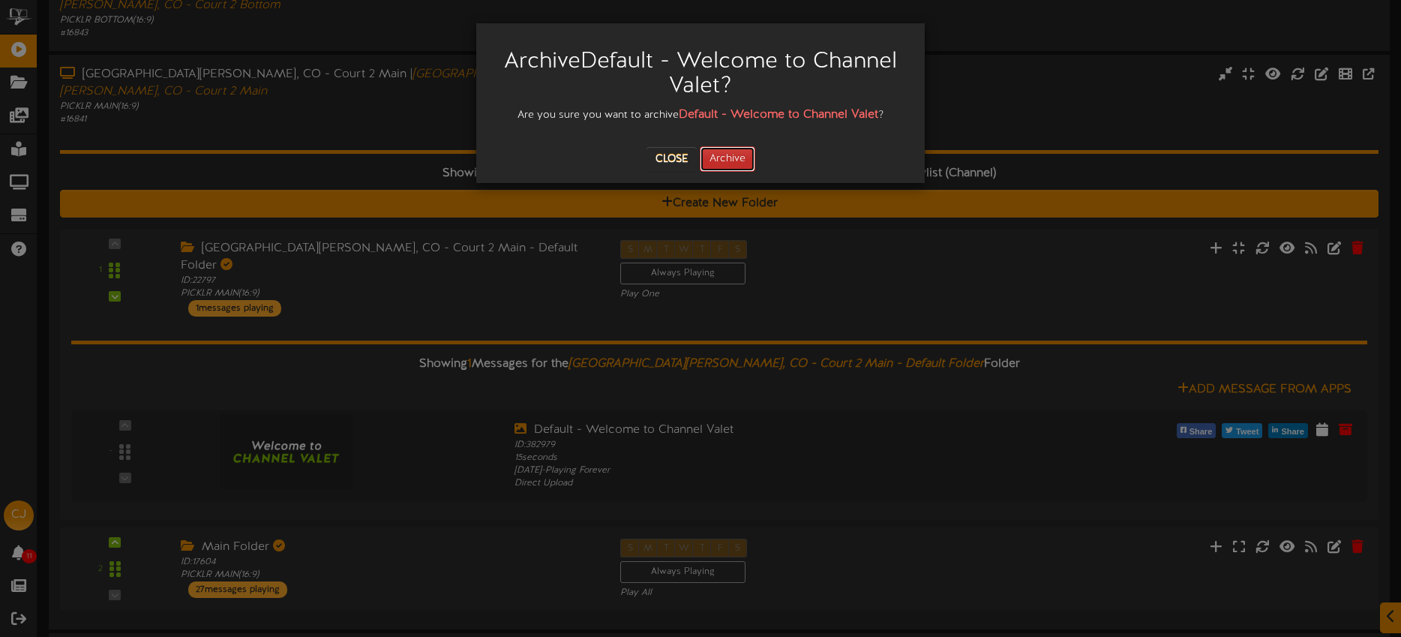
click at [733, 156] on button "Archive" at bounding box center [727, 158] width 55 height 25
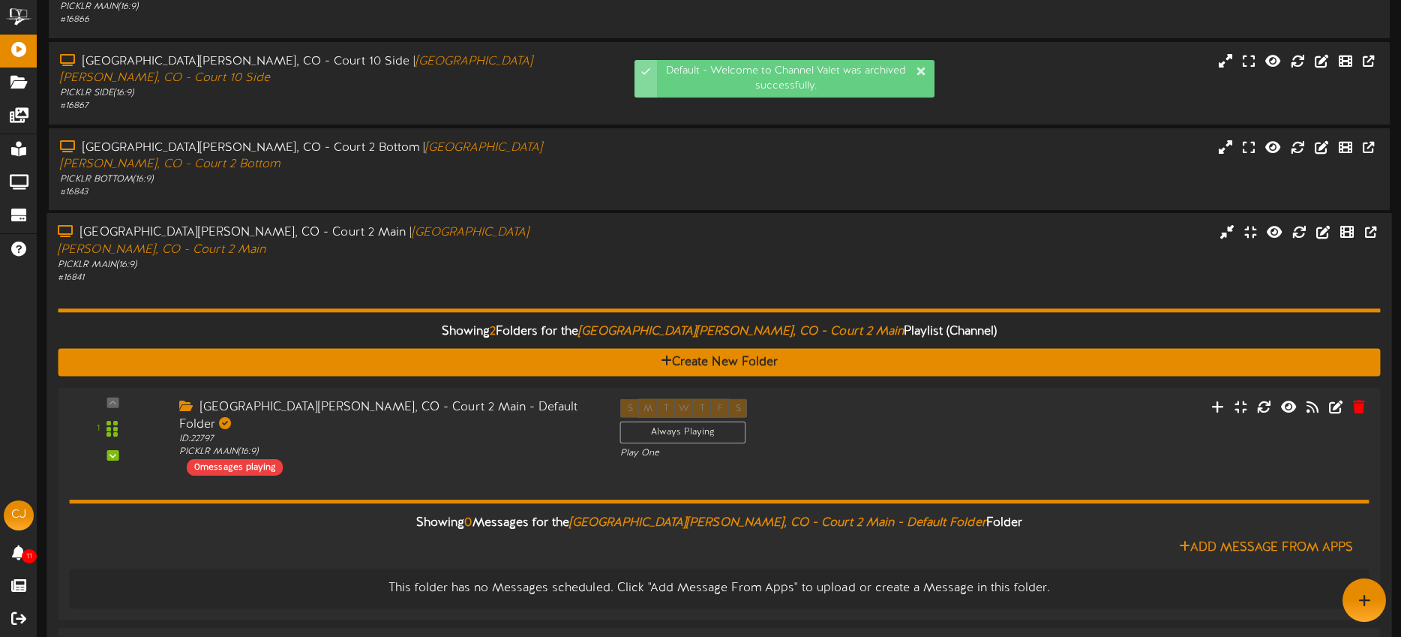
scroll to position [466, 0]
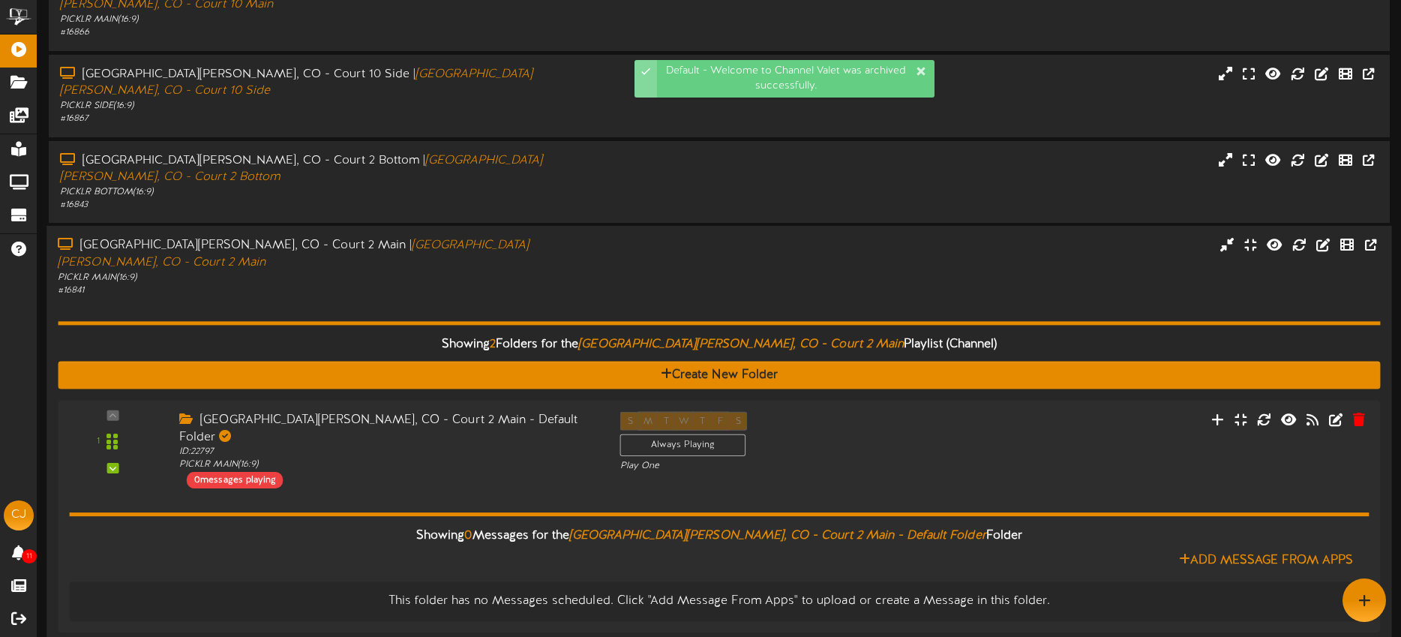
click at [471, 237] on div "Fort Collins, CO - Court 2 Main | Fort Collins, CO - Court 2 Main" at bounding box center [327, 254] width 538 height 34
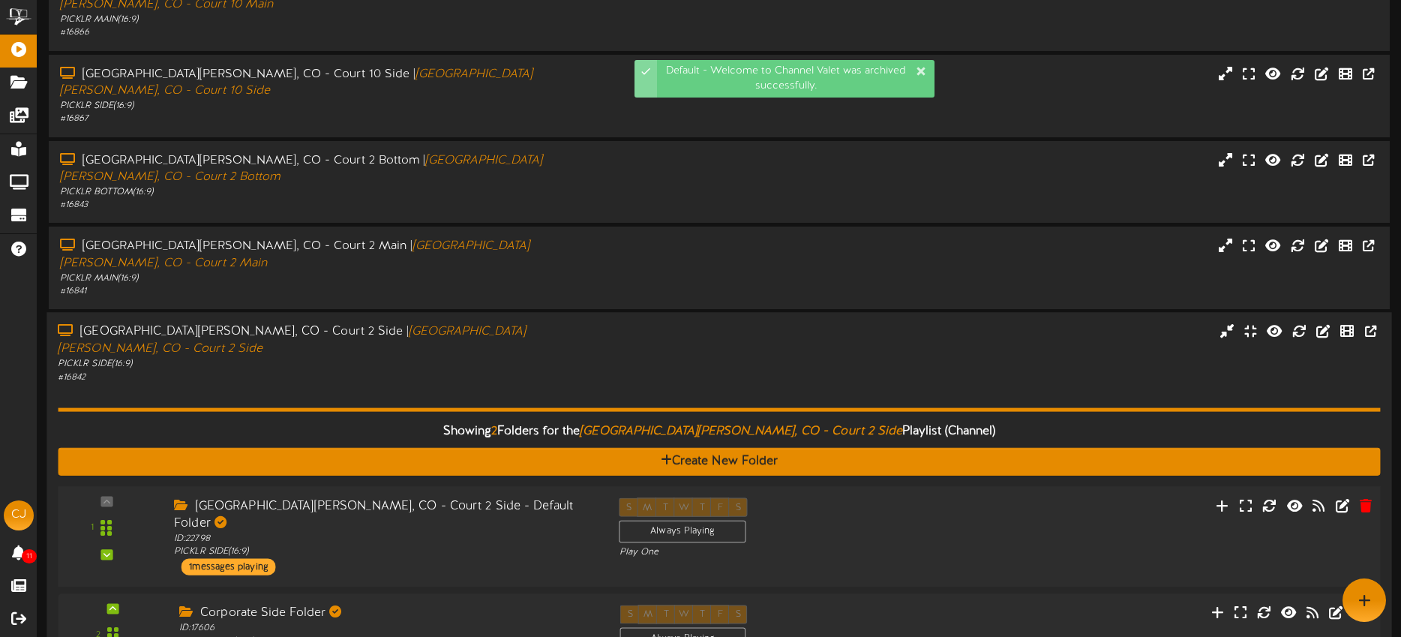
drag, startPoint x: 856, startPoint y: 366, endPoint x: 850, endPoint y: 355, distance: 12.7
click at [856, 498] on div "S M T W T F S Always Playing Play One" at bounding box center [775, 528] width 334 height 61
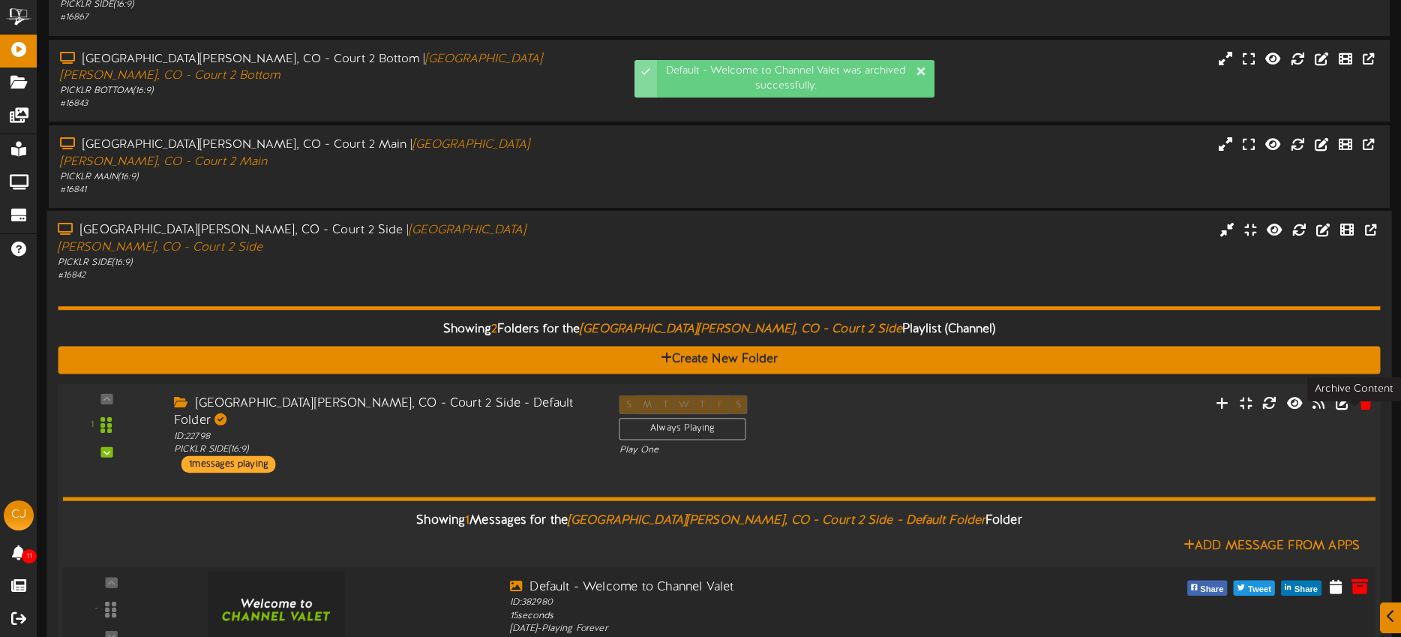
scroll to position [573, 0]
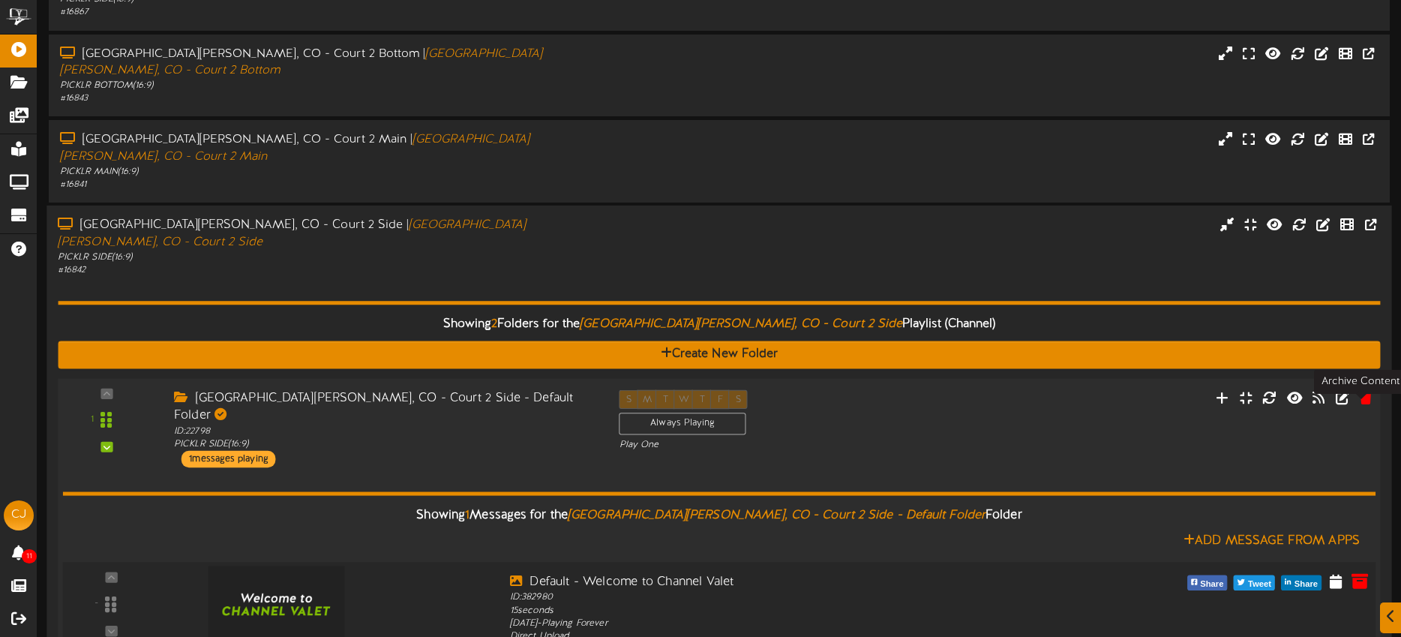
click at [1356, 572] on icon at bounding box center [1359, 580] width 16 height 16
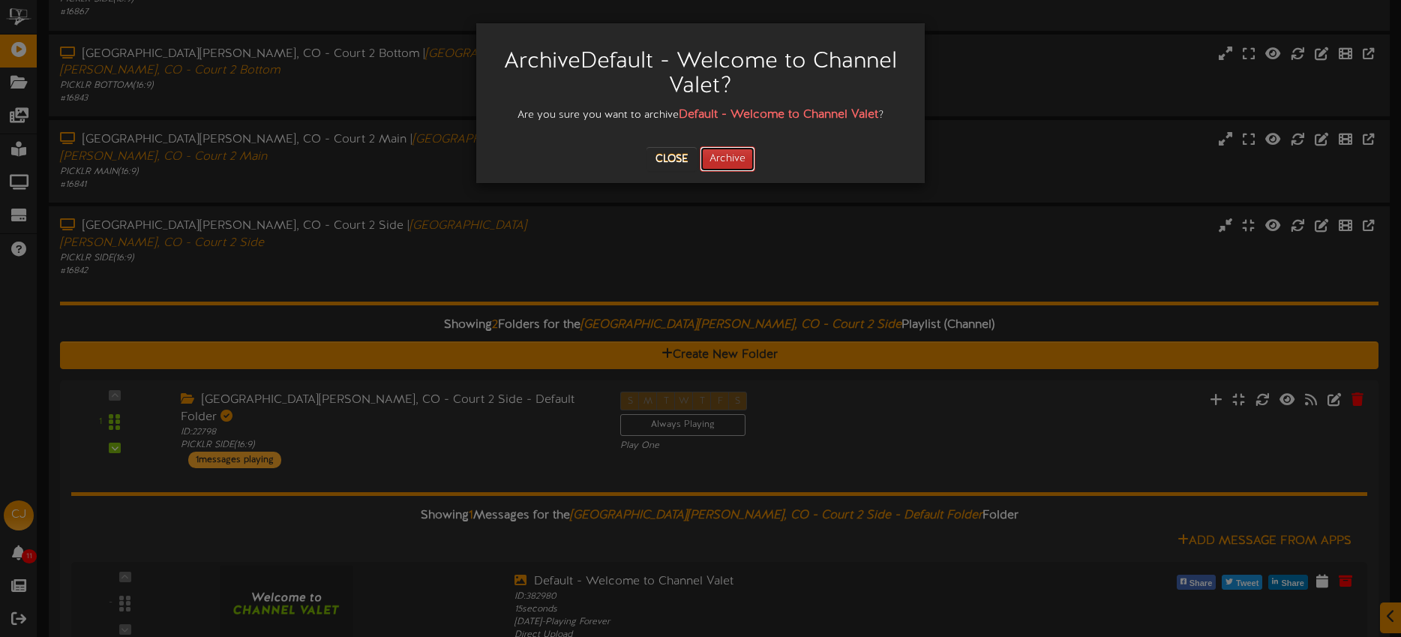
click at [732, 151] on button "Archive" at bounding box center [727, 158] width 55 height 25
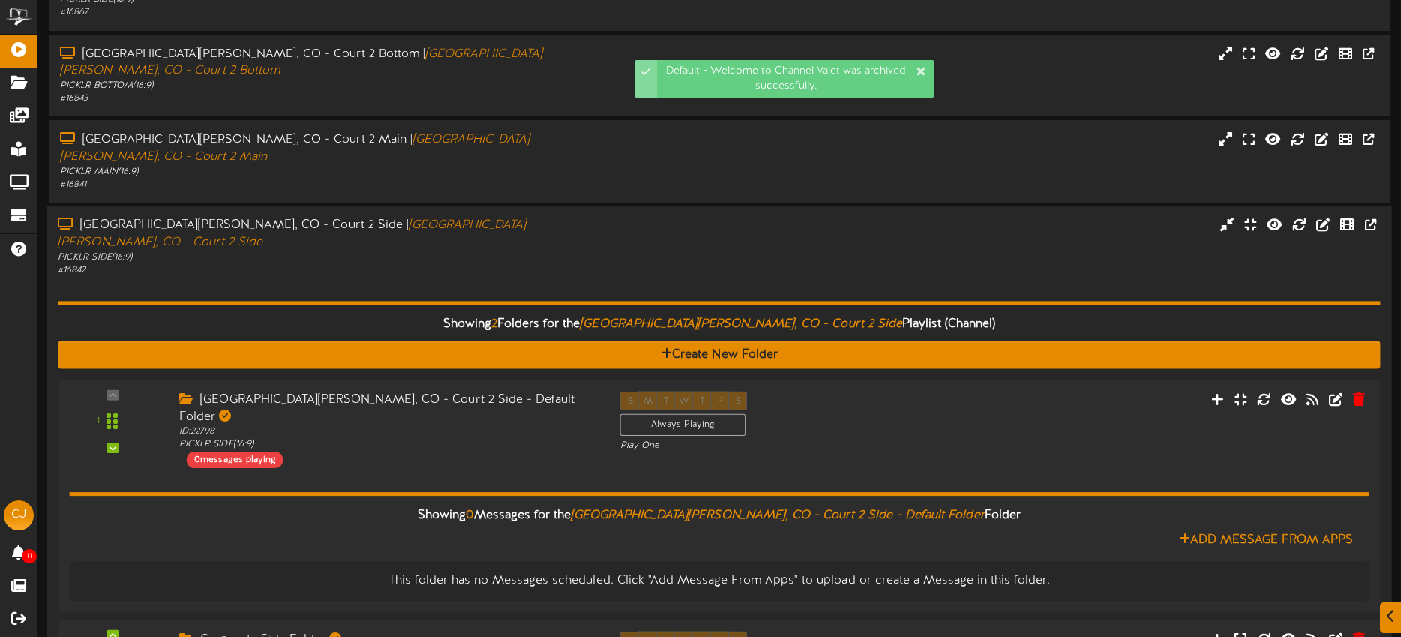
click at [442, 264] on div "# 16842" at bounding box center [327, 270] width 538 height 13
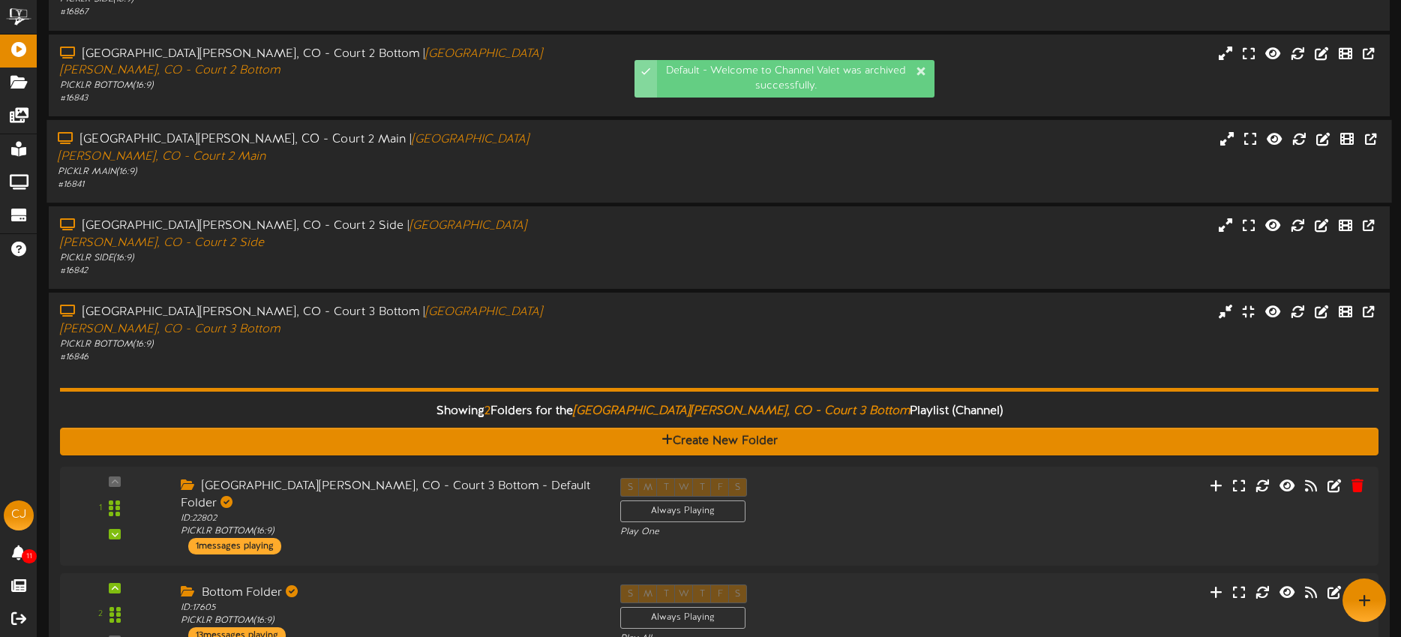
scroll to position [486, 0]
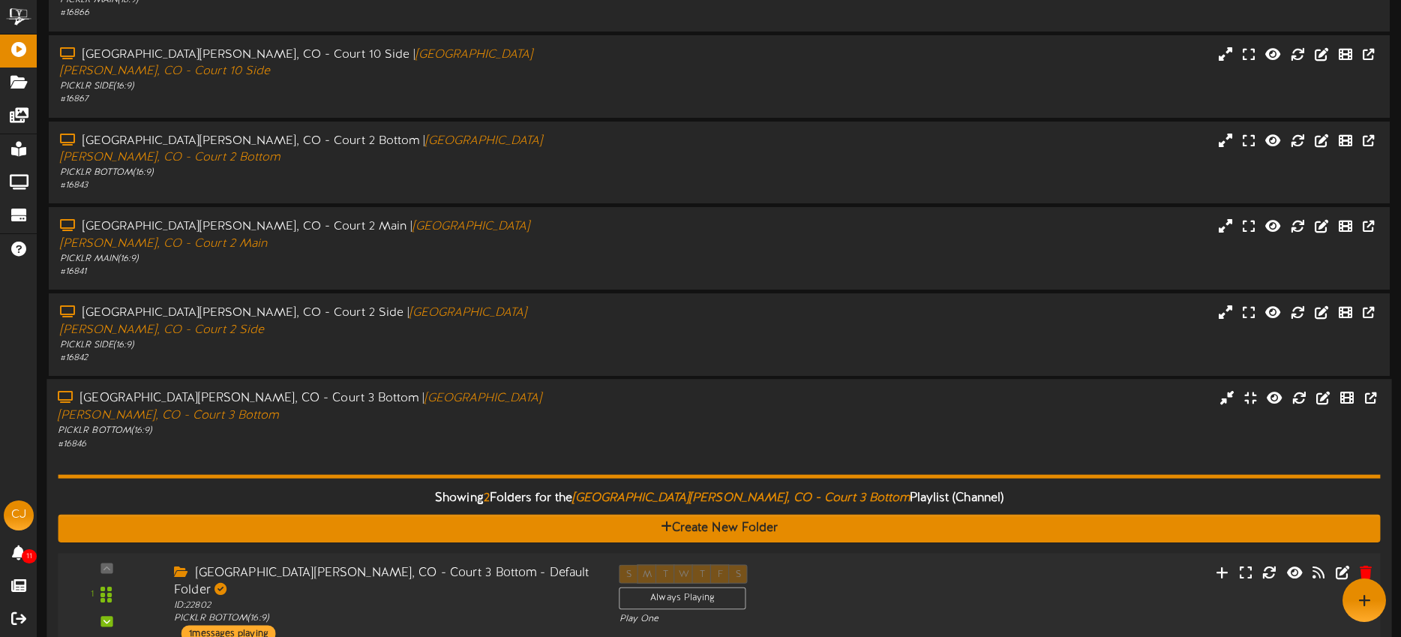
click at [900, 565] on div "S M T W T F S Always Playing Play One" at bounding box center [775, 595] width 334 height 61
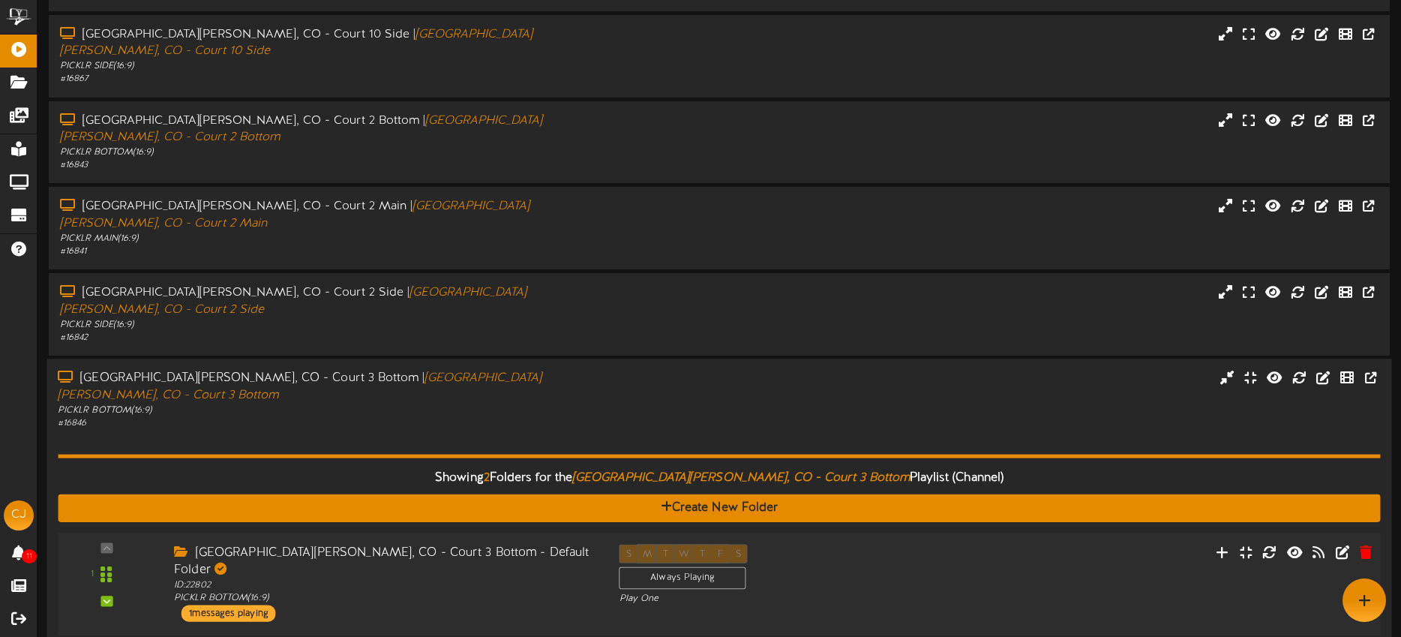
scroll to position [573, 0]
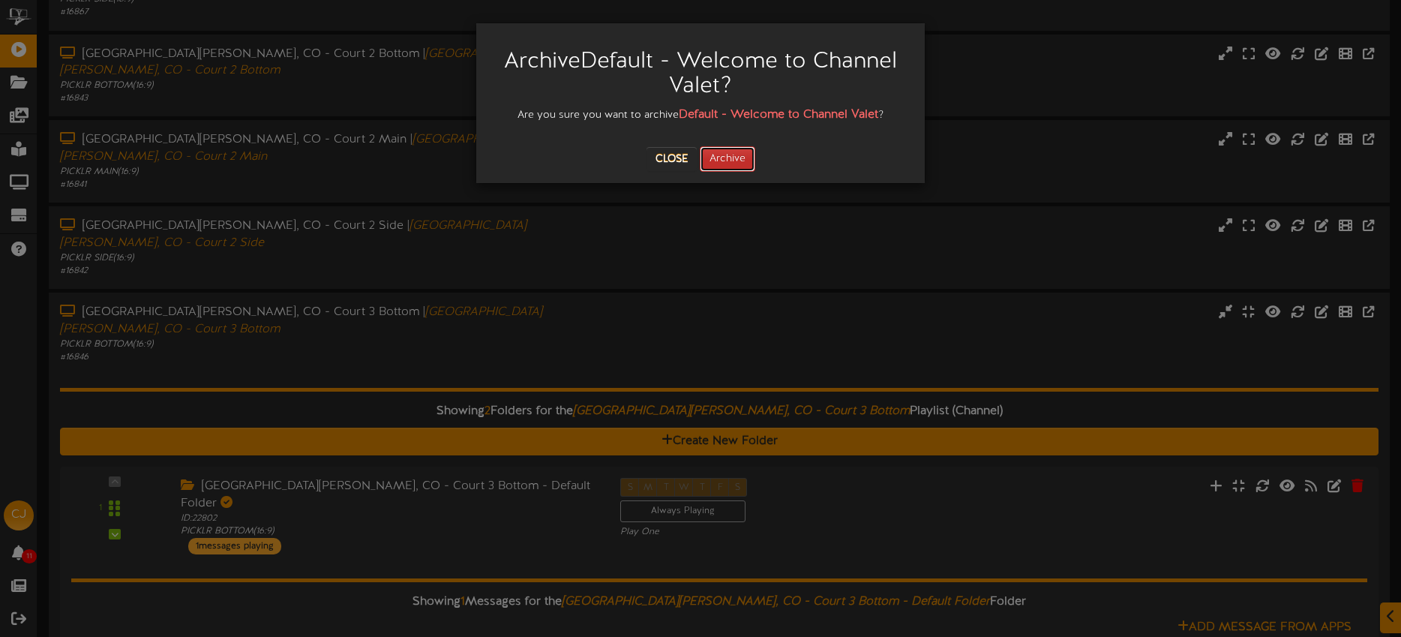
click at [730, 163] on button "Archive" at bounding box center [727, 158] width 55 height 25
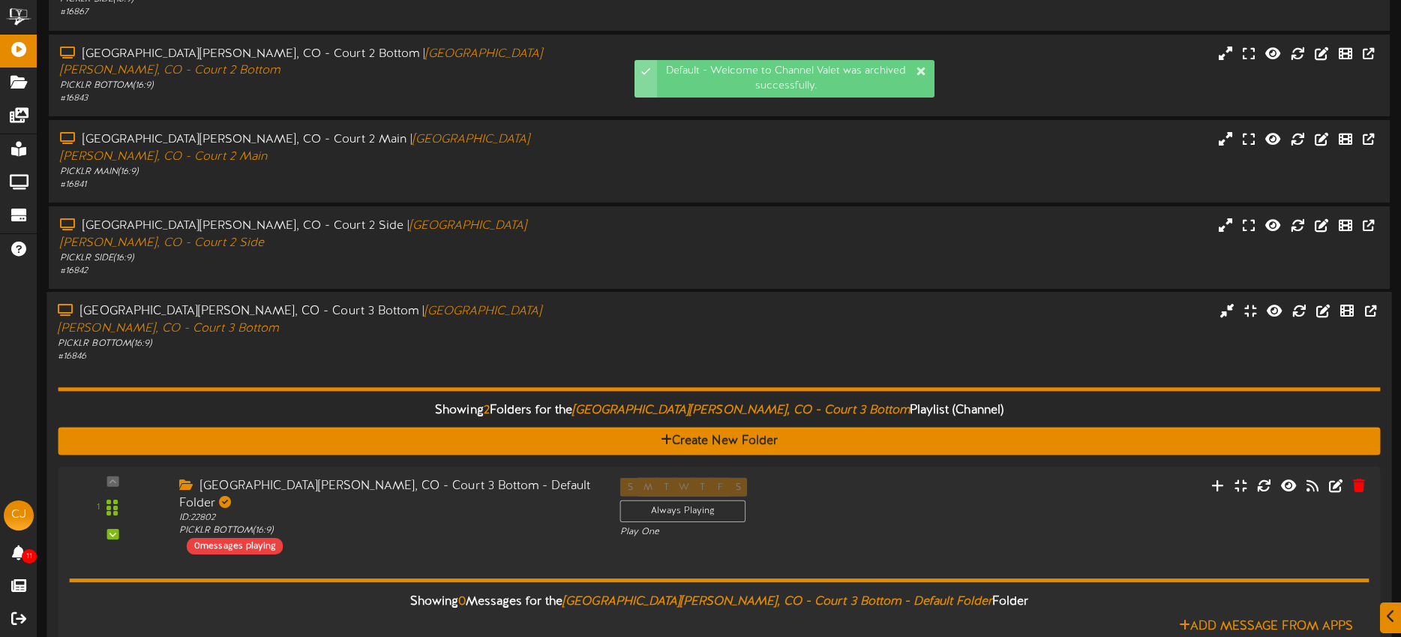
click at [516, 364] on div "Showing 2 Folders for the Fort Collins, CO - Court 3 Bottom Playlist (Channel) …" at bounding box center [719, 581] width 1322 height 434
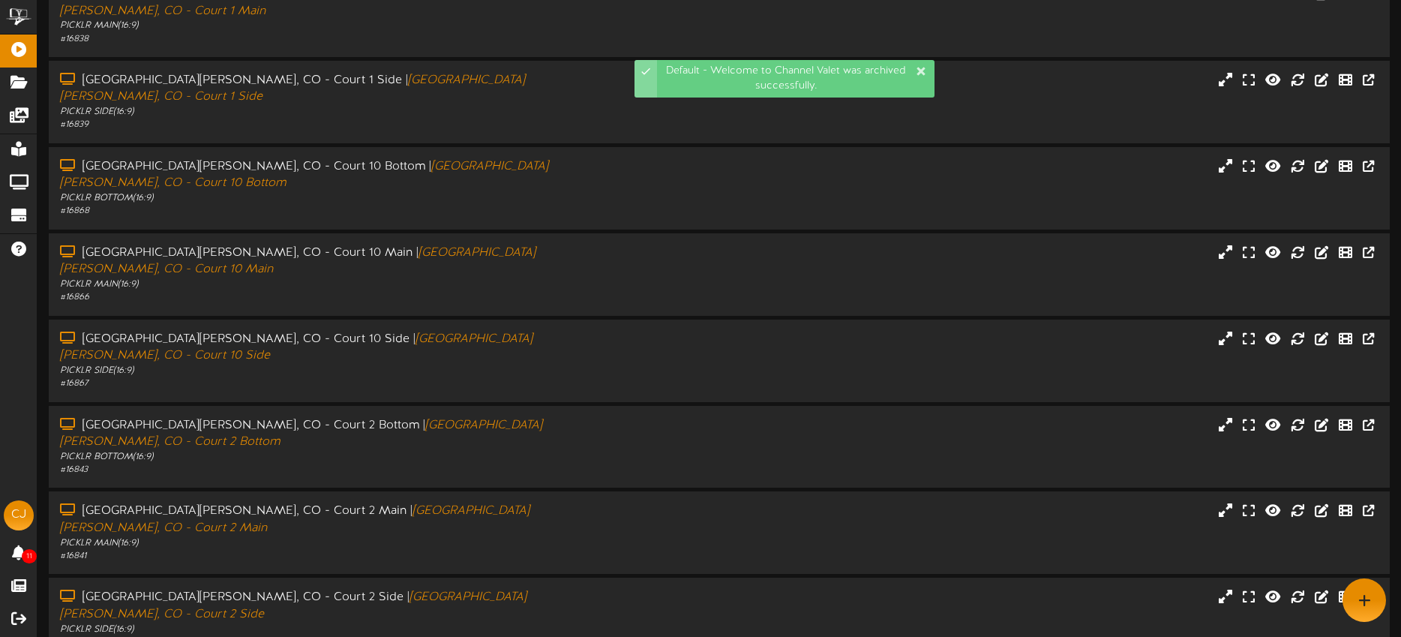
drag, startPoint x: 551, startPoint y: 574, endPoint x: 555, endPoint y: 565, distance: 9.7
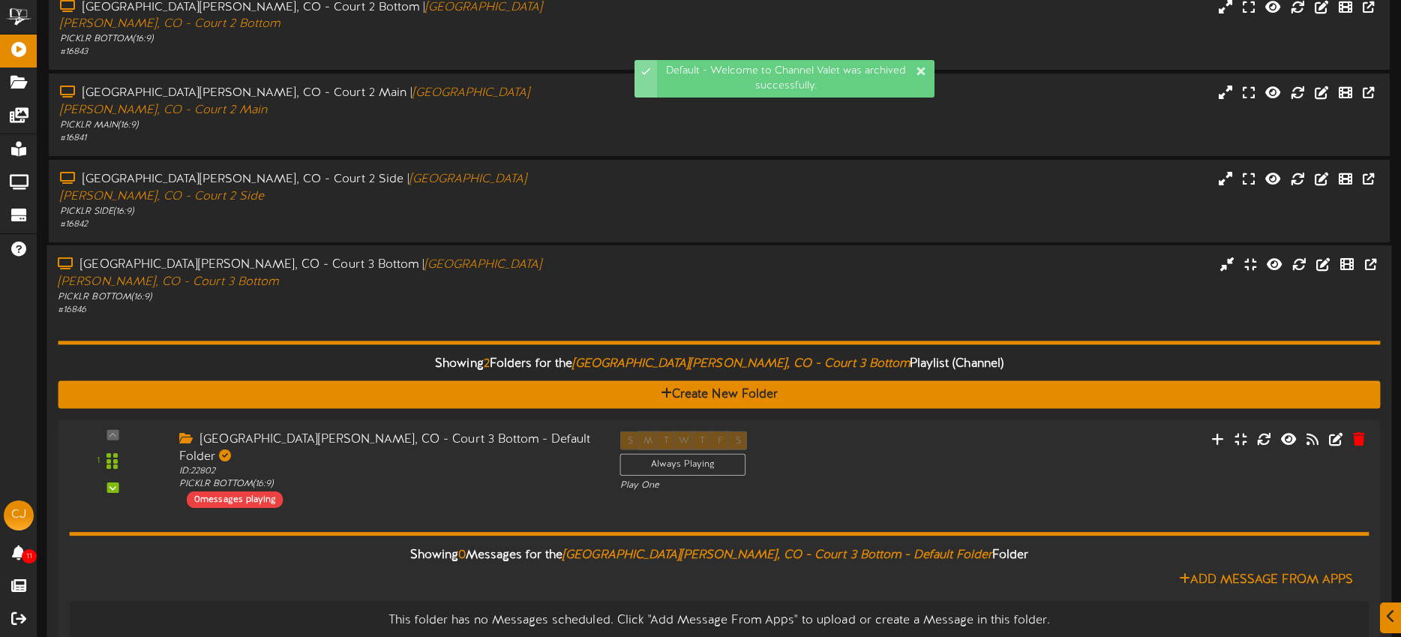
click at [509, 304] on div "# 16846" at bounding box center [327, 310] width 538 height 13
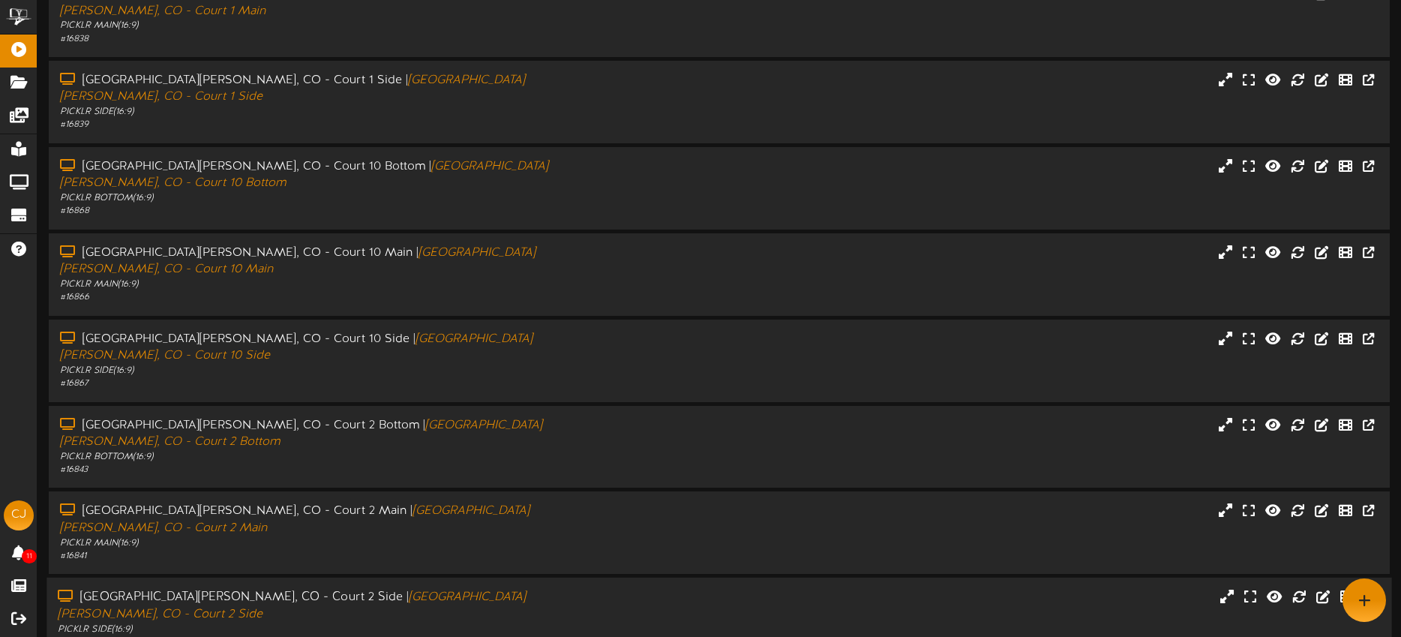
click at [494, 623] on div "PICKLR SIDE ( 16:9 )" at bounding box center [327, 629] width 538 height 13
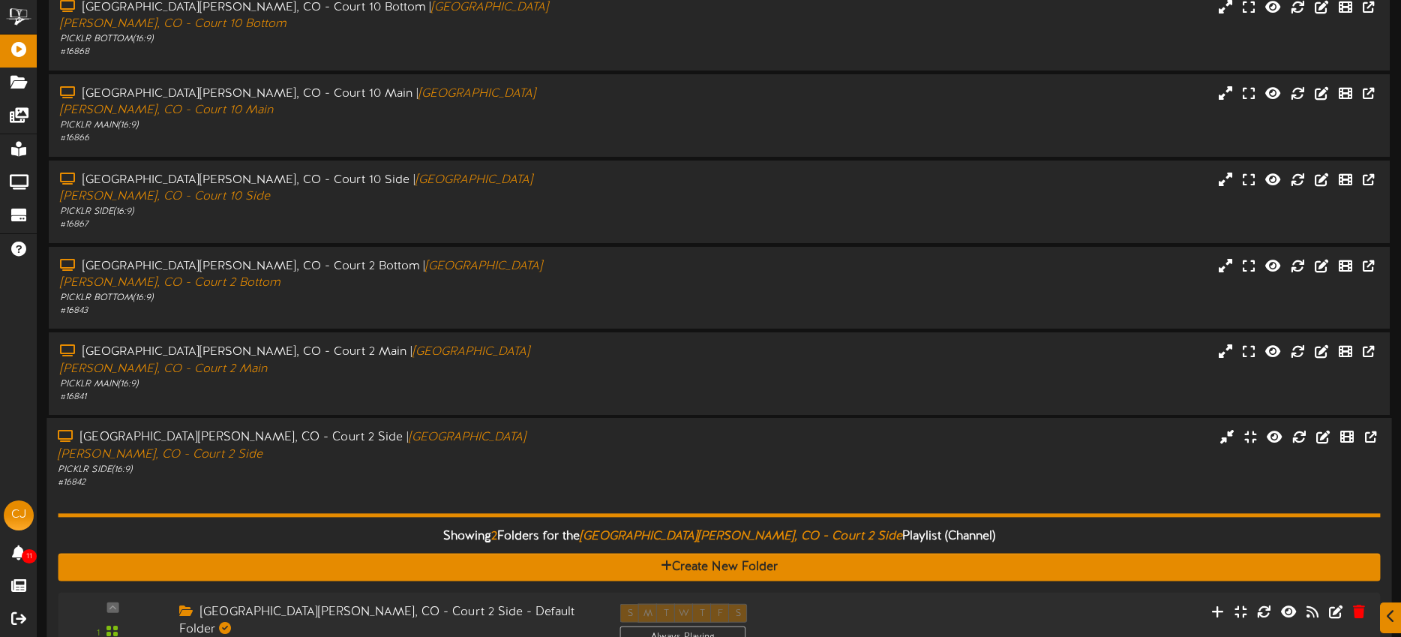
click at [543, 463] on div "PICKLR SIDE ( 16:9 )" at bounding box center [327, 469] width 538 height 13
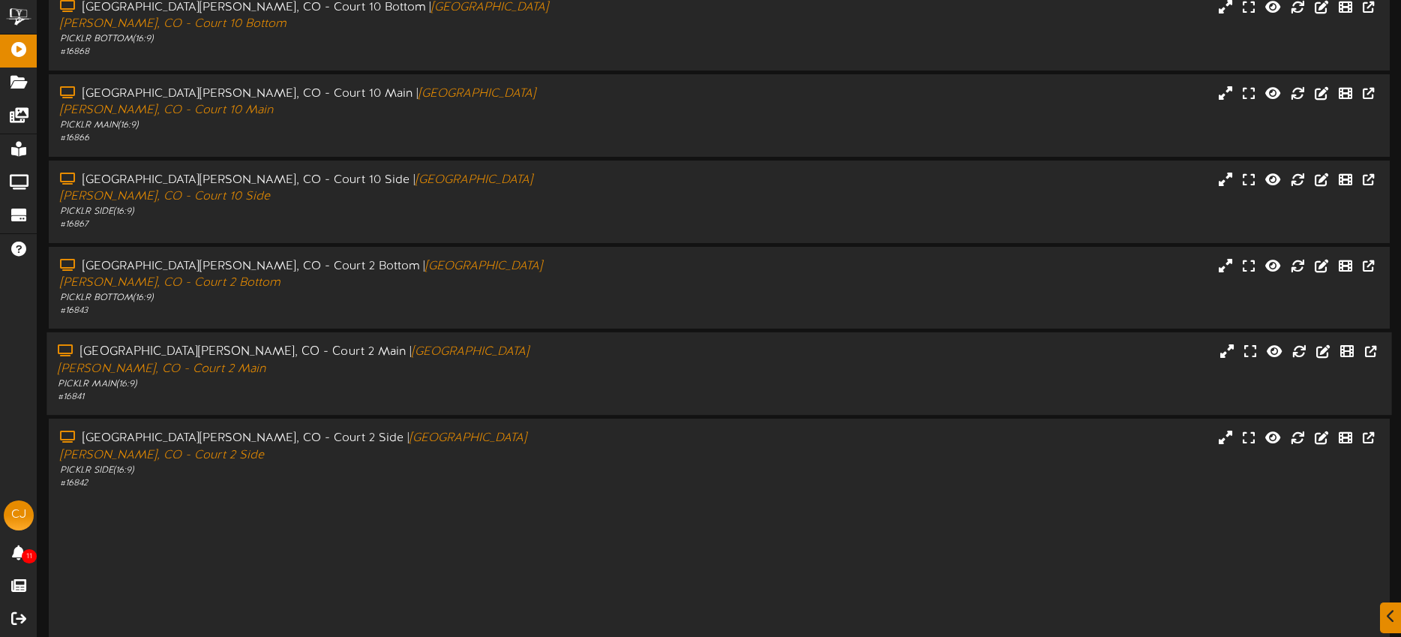
scroll to position [202, 0]
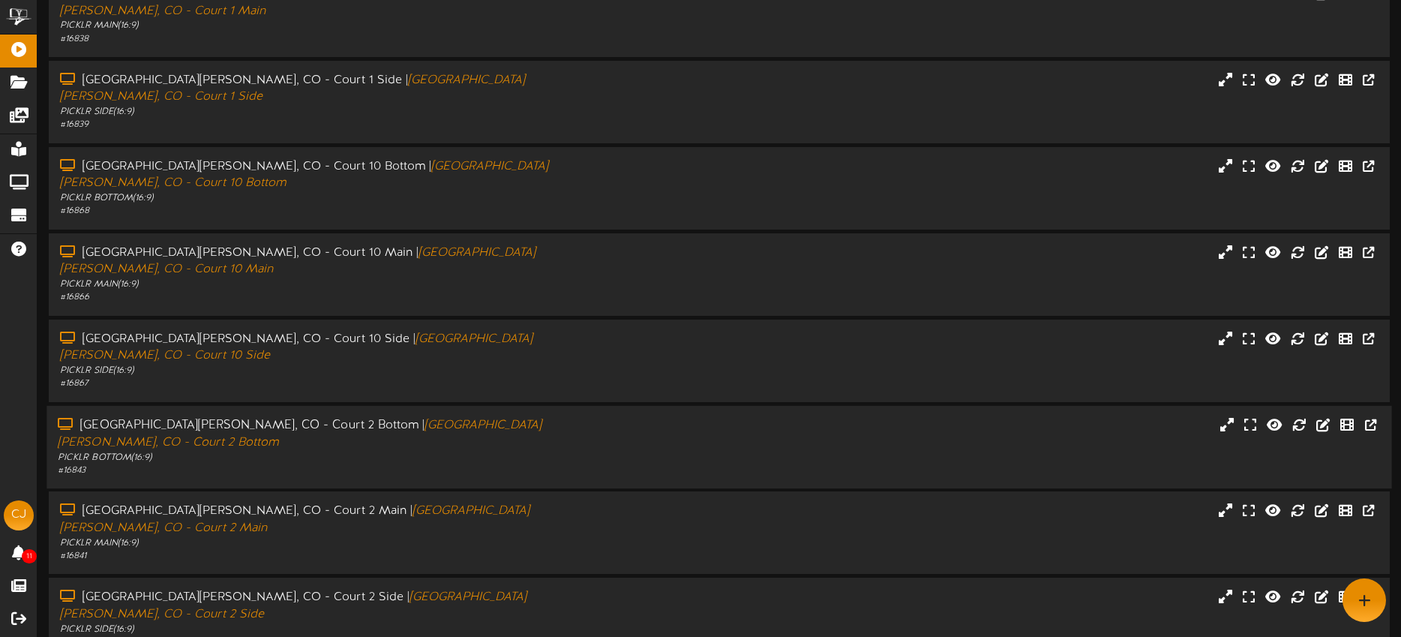
click at [534, 451] on div "PICKLR BOTTOM ( 16:9 )" at bounding box center [327, 457] width 538 height 13
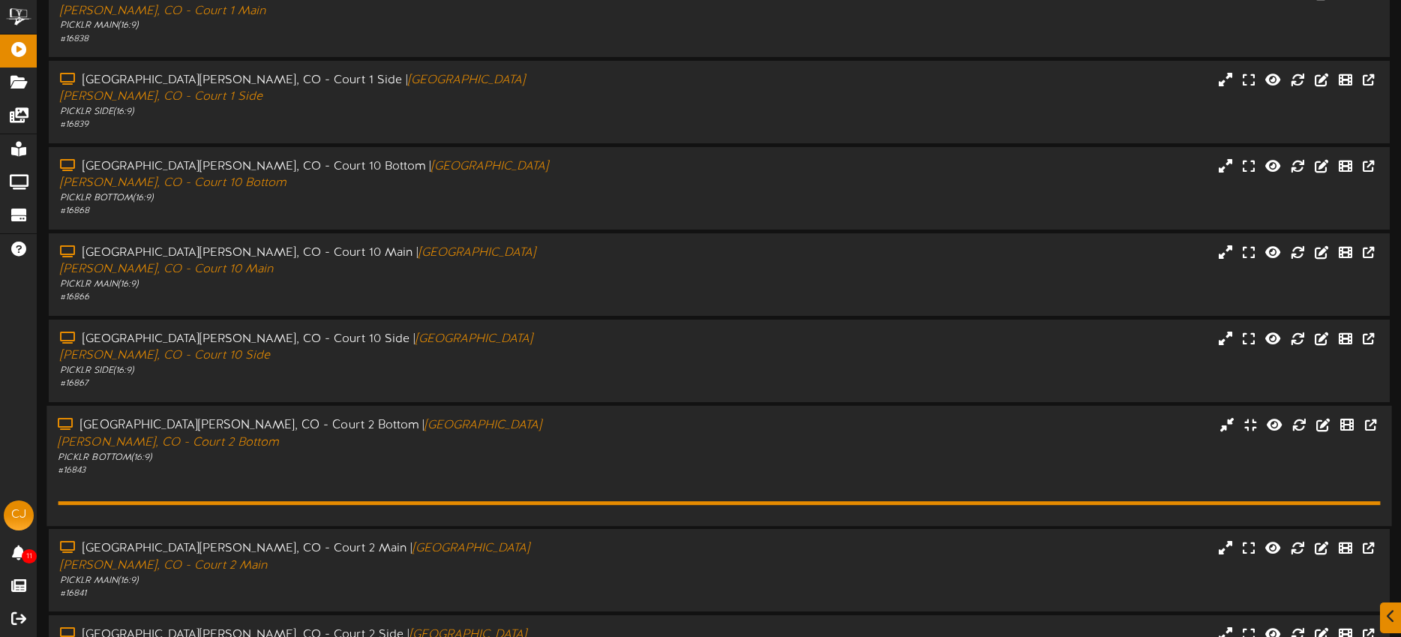
scroll to position [361, 0]
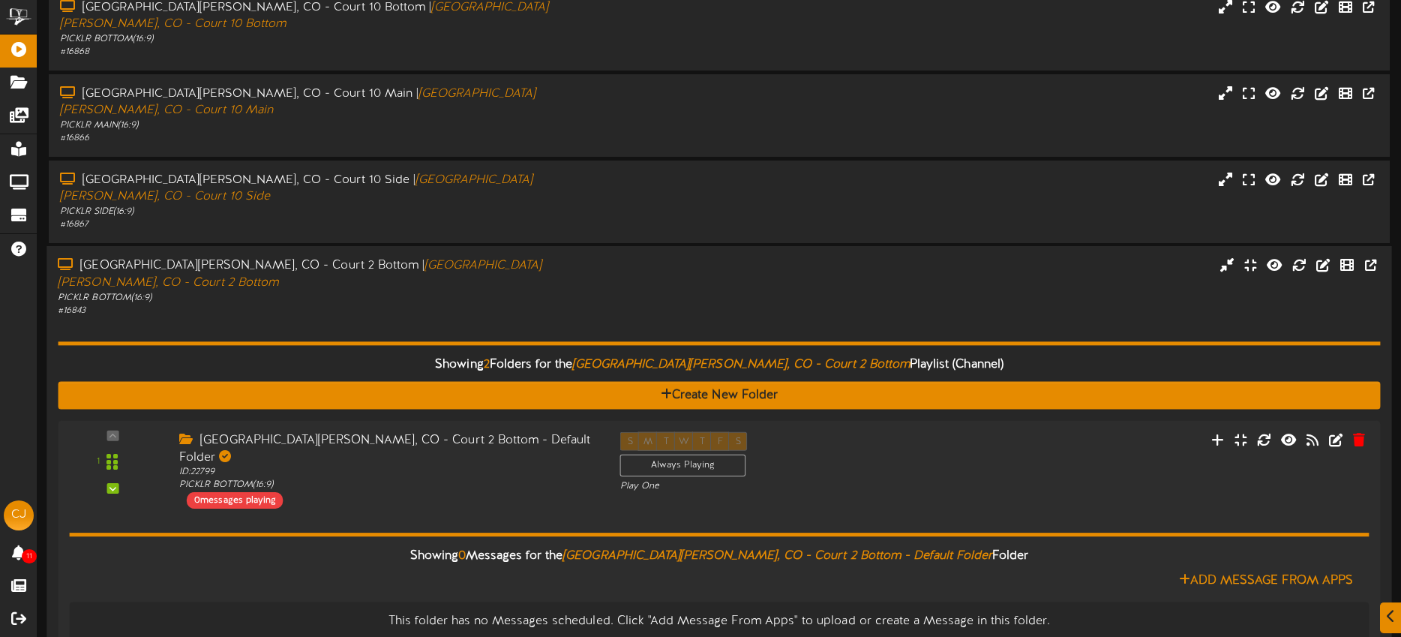
drag, startPoint x: 544, startPoint y: 196, endPoint x: 555, endPoint y: 217, distance: 23.8
click at [544, 317] on div "Showing 2 Folders for the Fort Collins, CO - Court 2 Bottom Playlist (Channel) …" at bounding box center [719, 534] width 1322 height 434
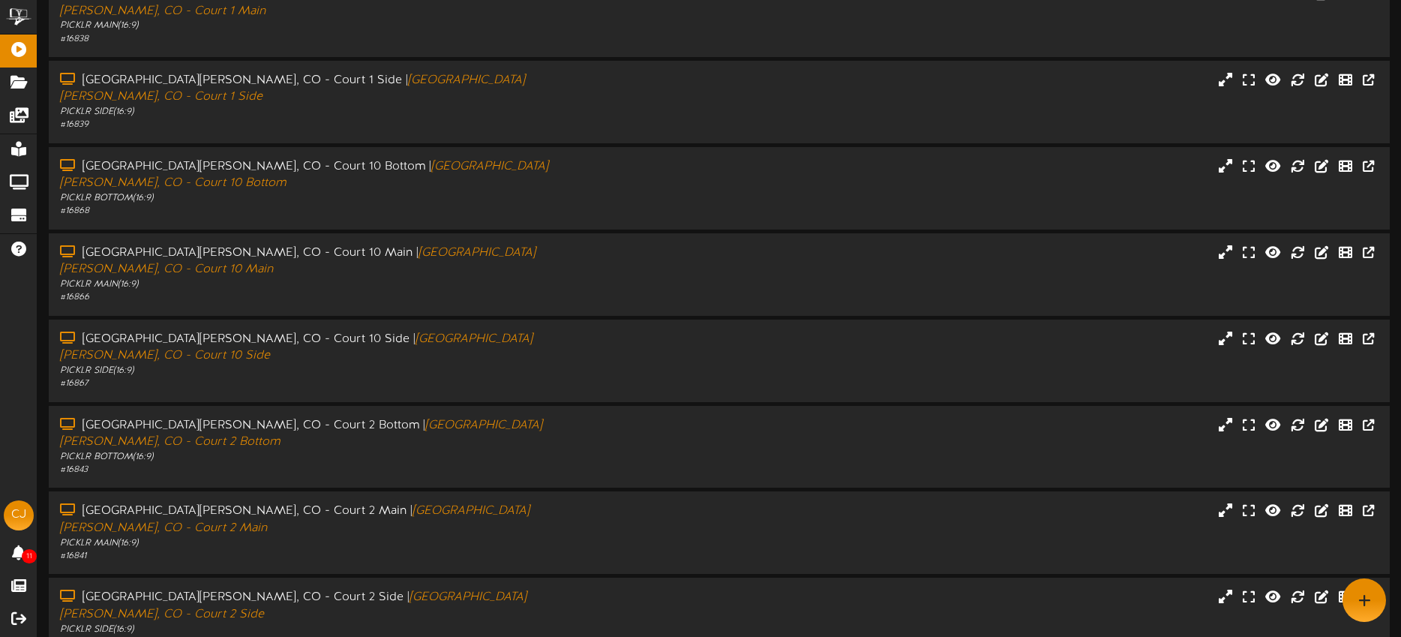
drag, startPoint x: 524, startPoint y: 521, endPoint x: 550, endPoint y: 495, distance: 36.6
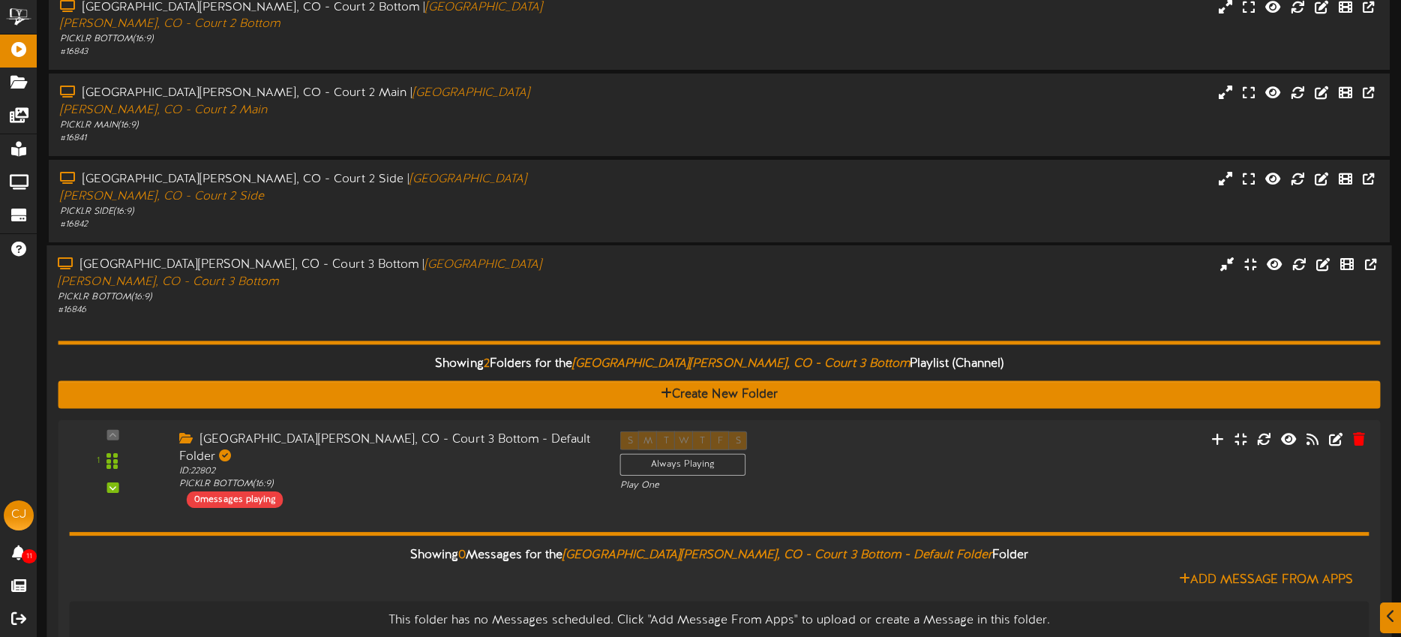
click at [546, 291] on div "PICKLR BOTTOM ( 16:9 )" at bounding box center [327, 297] width 538 height 13
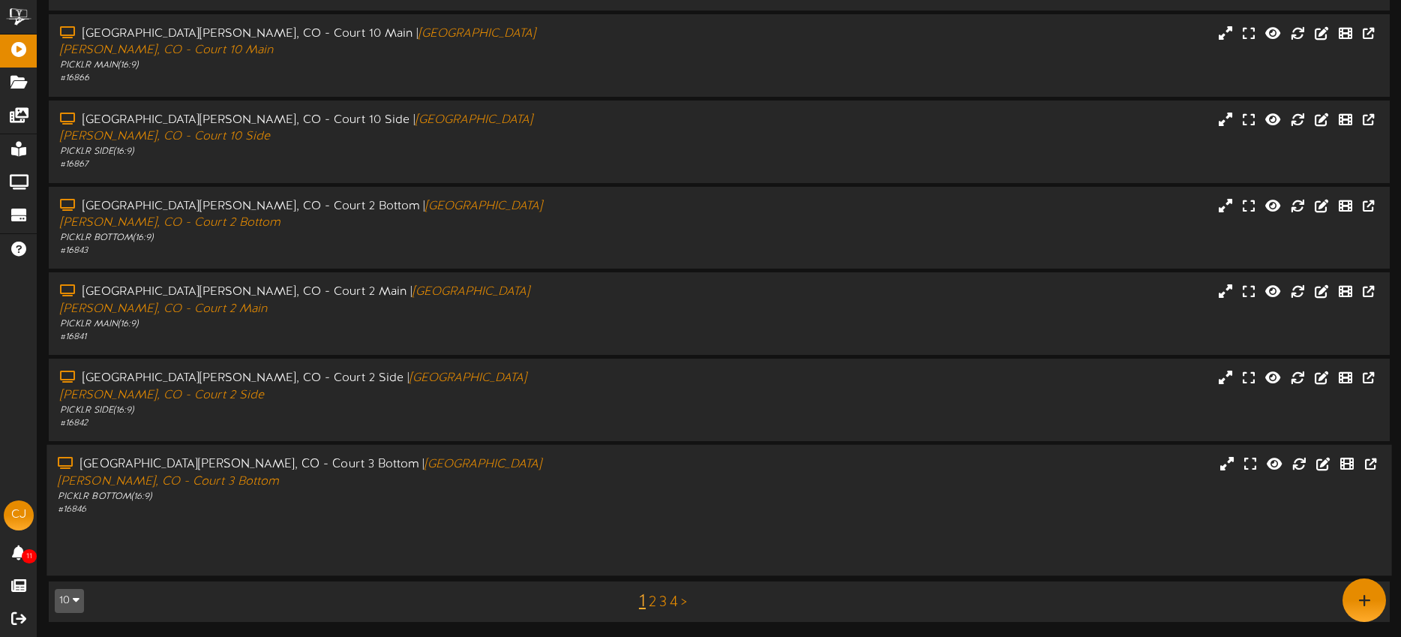
scroll to position [202, 0]
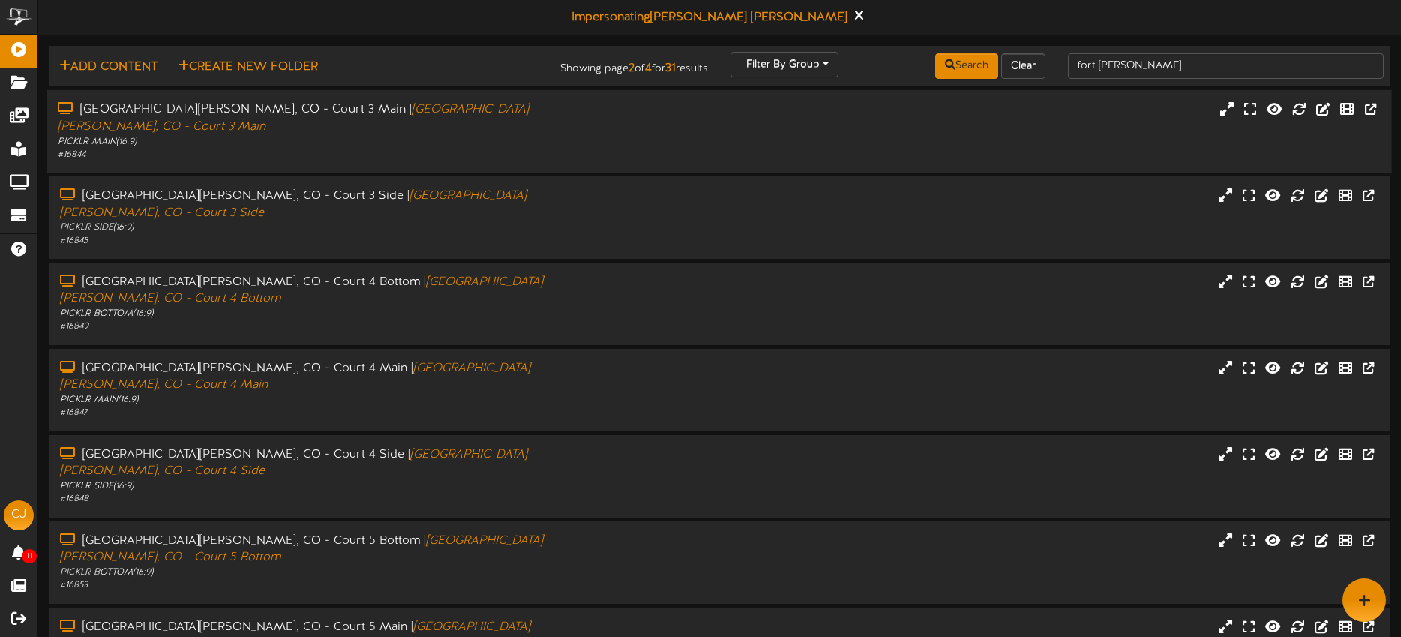
click at [537, 148] on div "# 16844" at bounding box center [327, 154] width 538 height 13
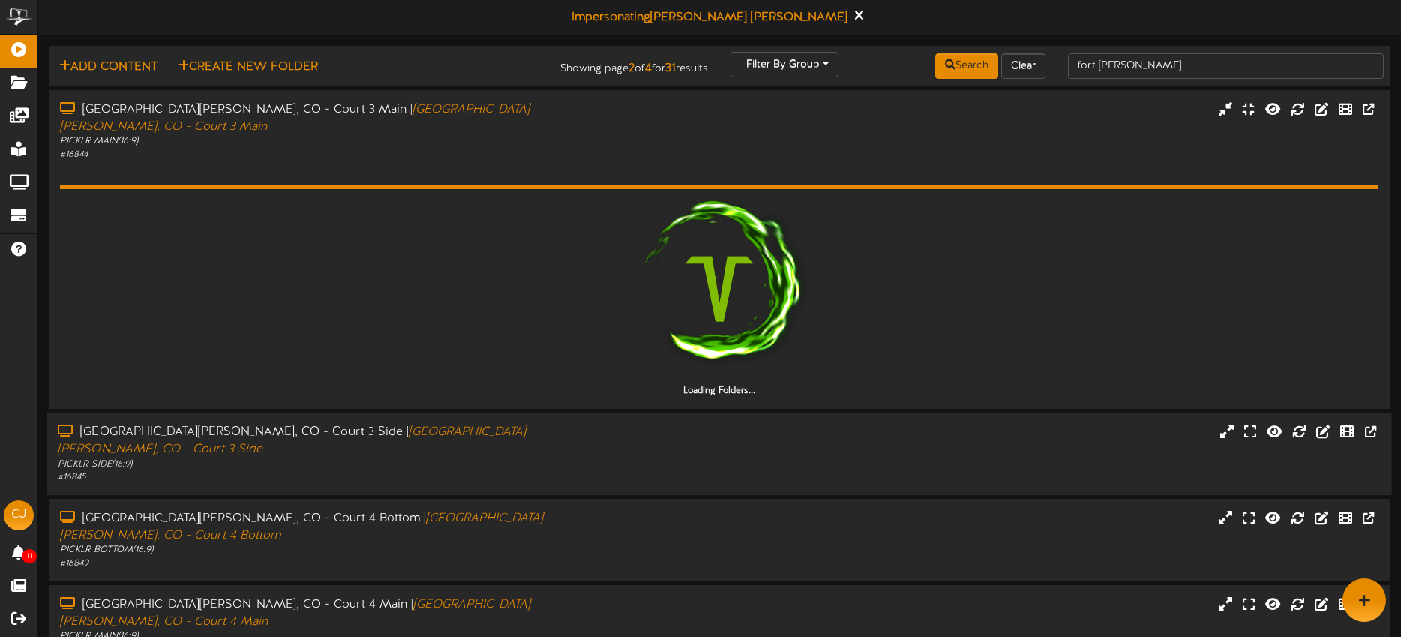
click at [540, 424] on div "Fort Collins, CO - Court 3 Side | Fort Collins, CO - Court 3 Side" at bounding box center [327, 441] width 538 height 34
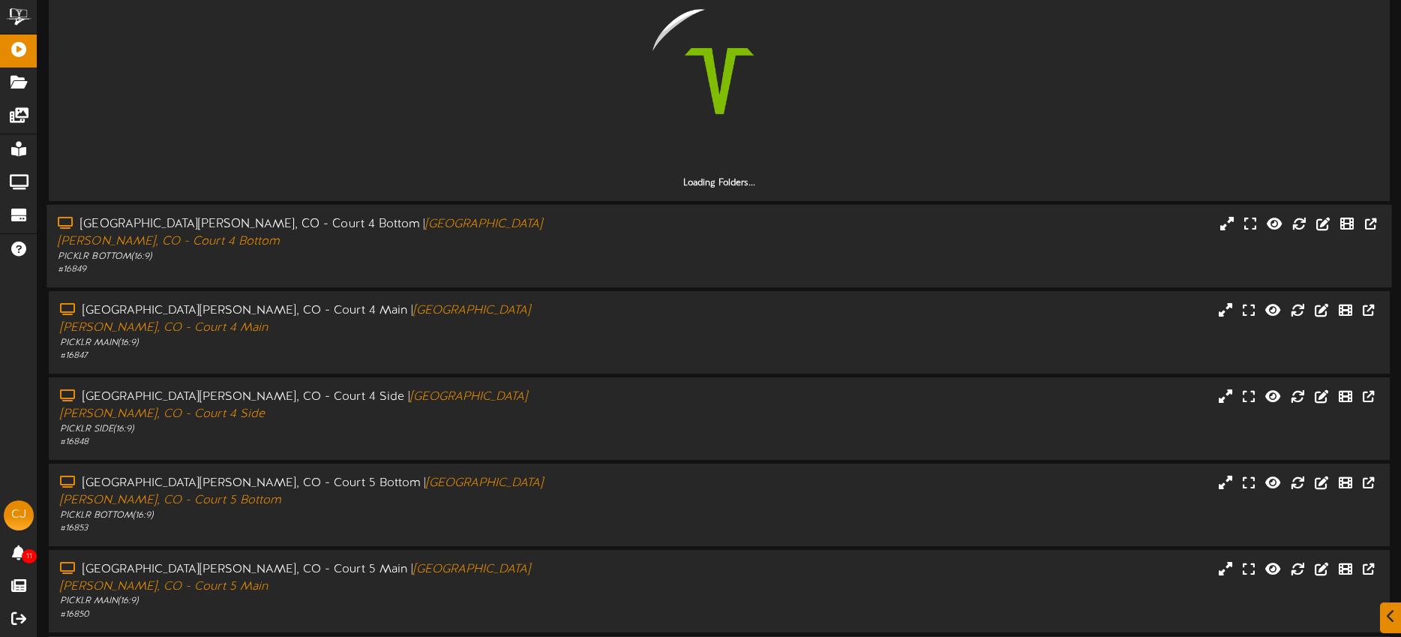
click at [595, 250] on div "PICKLR BOTTOM ( 16:9 )" at bounding box center [327, 256] width 538 height 13
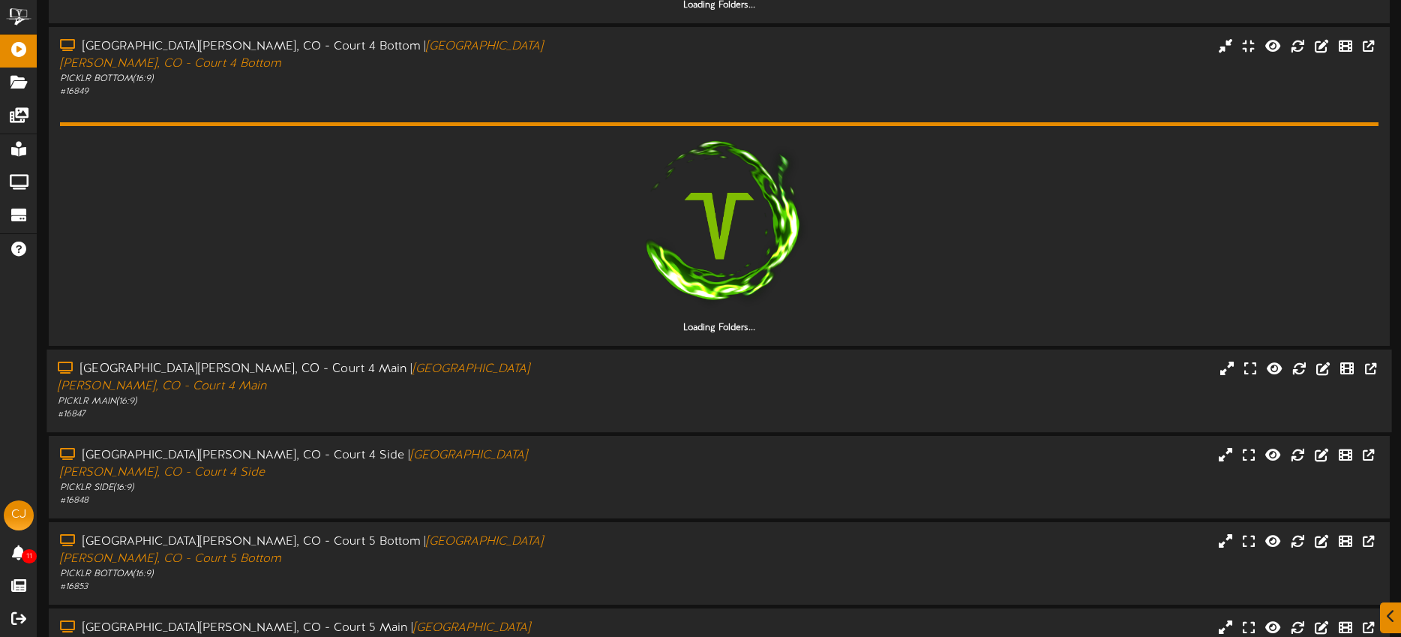
click at [570, 395] on div "PICKLR MAIN ( 16:9 )" at bounding box center [327, 401] width 538 height 13
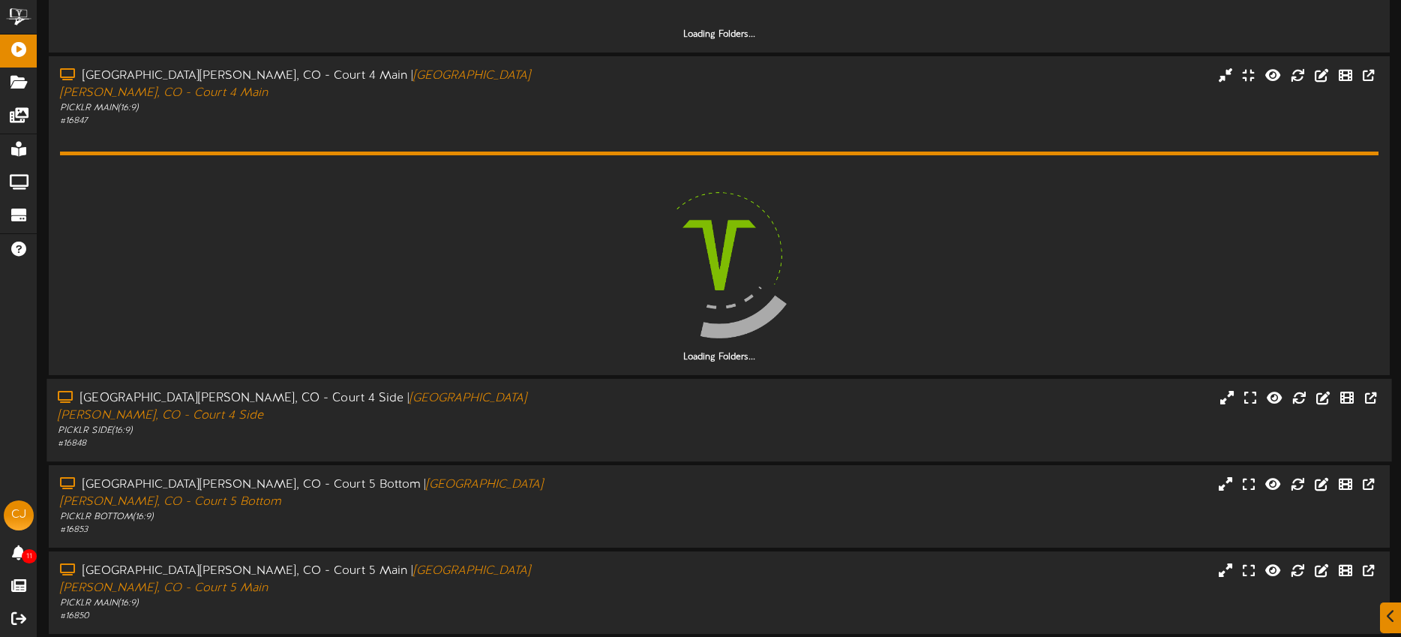
click at [570, 390] on div "Fort Collins, CO - Court 4 Side | Fort Collins, CO - Court 4 Side" at bounding box center [327, 407] width 538 height 34
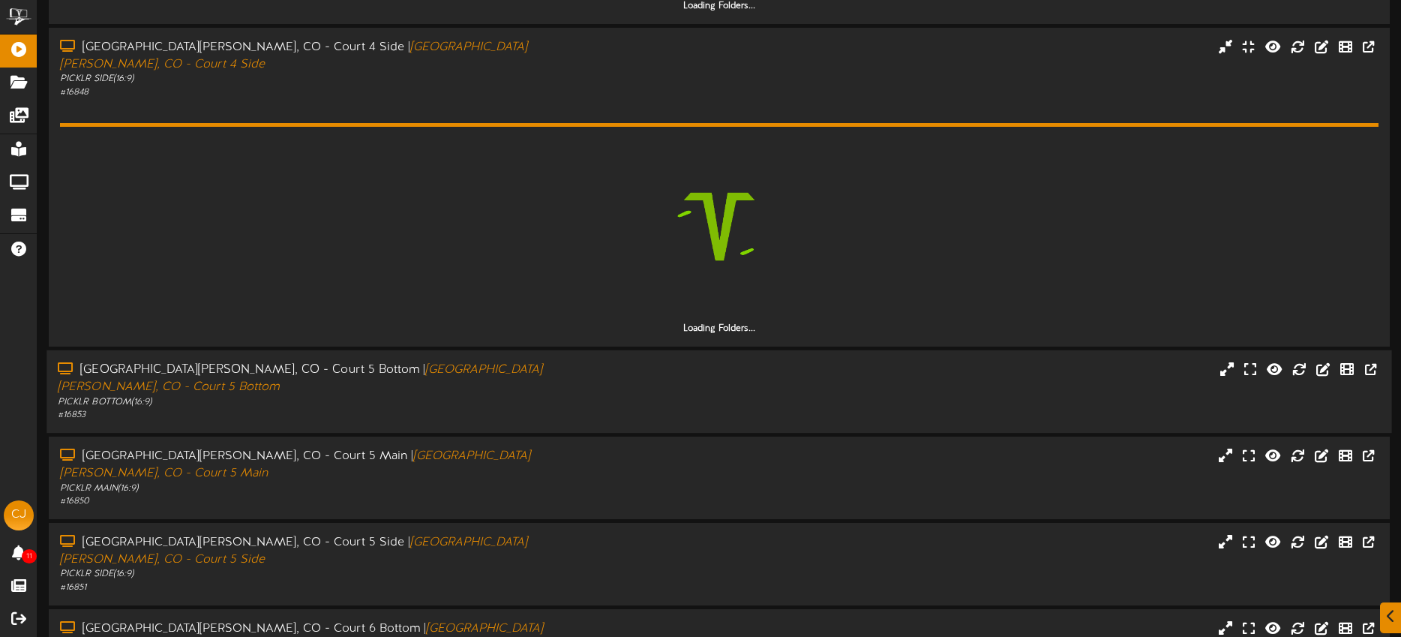
click at [565, 361] on div "Fort Collins, CO - Court 5 Bottom | Fort Collins, CO - Court 5 Bottom" at bounding box center [327, 378] width 538 height 34
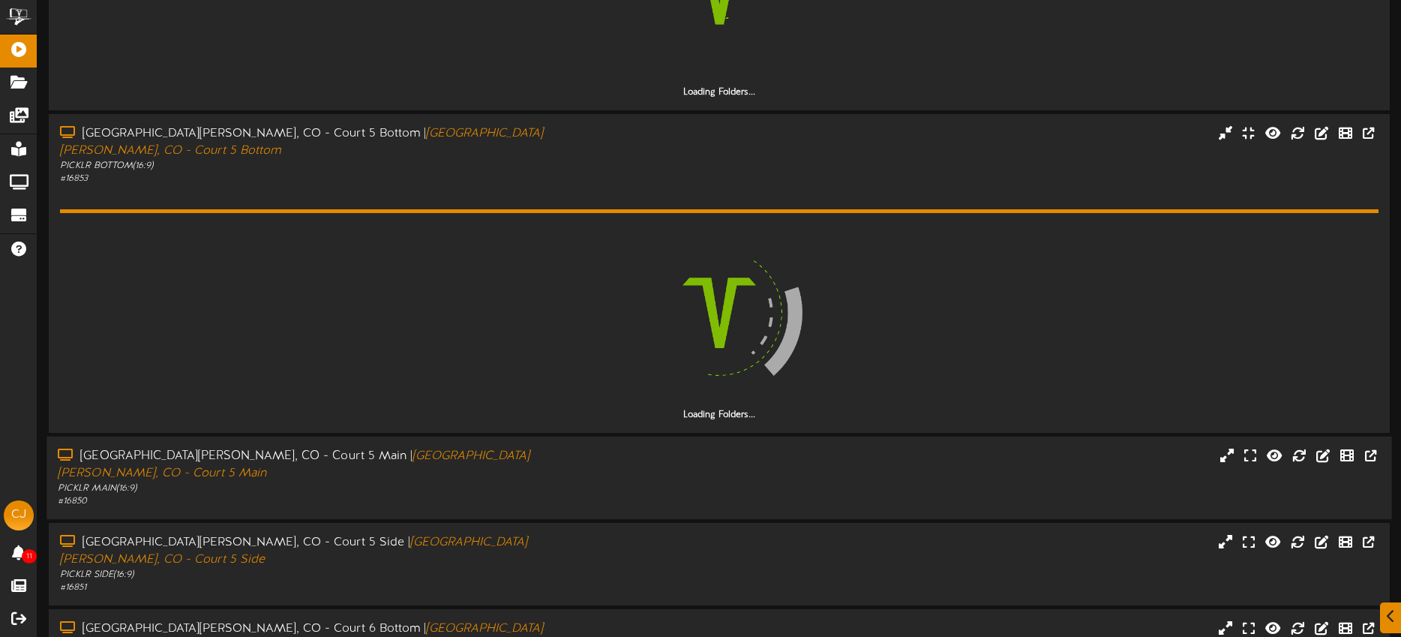
click at [566, 448] on div "Fort Collins, CO - Court 5 Main | Fort Collins, CO - Court 5 Main" at bounding box center [327, 465] width 538 height 34
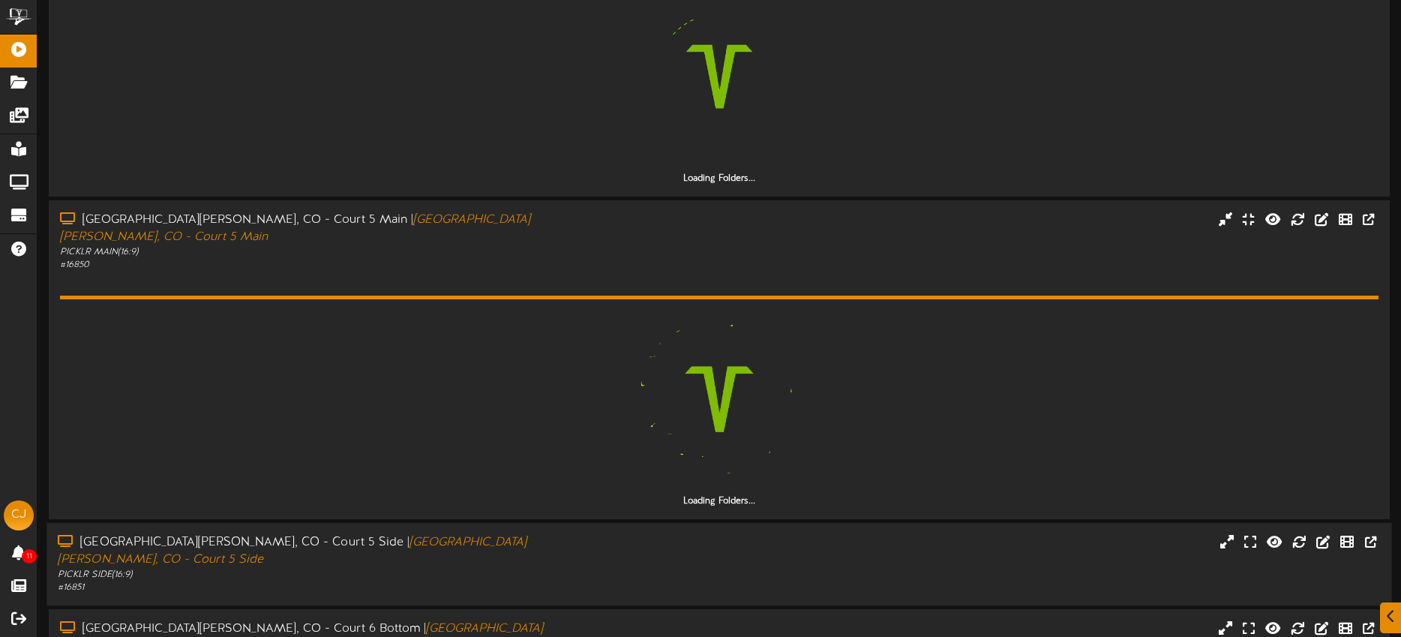
click at [571, 534] on div "Fort Collins, CO - Court 5 Side | Fort Collins, CO - Court 5 Side" at bounding box center [327, 551] width 538 height 34
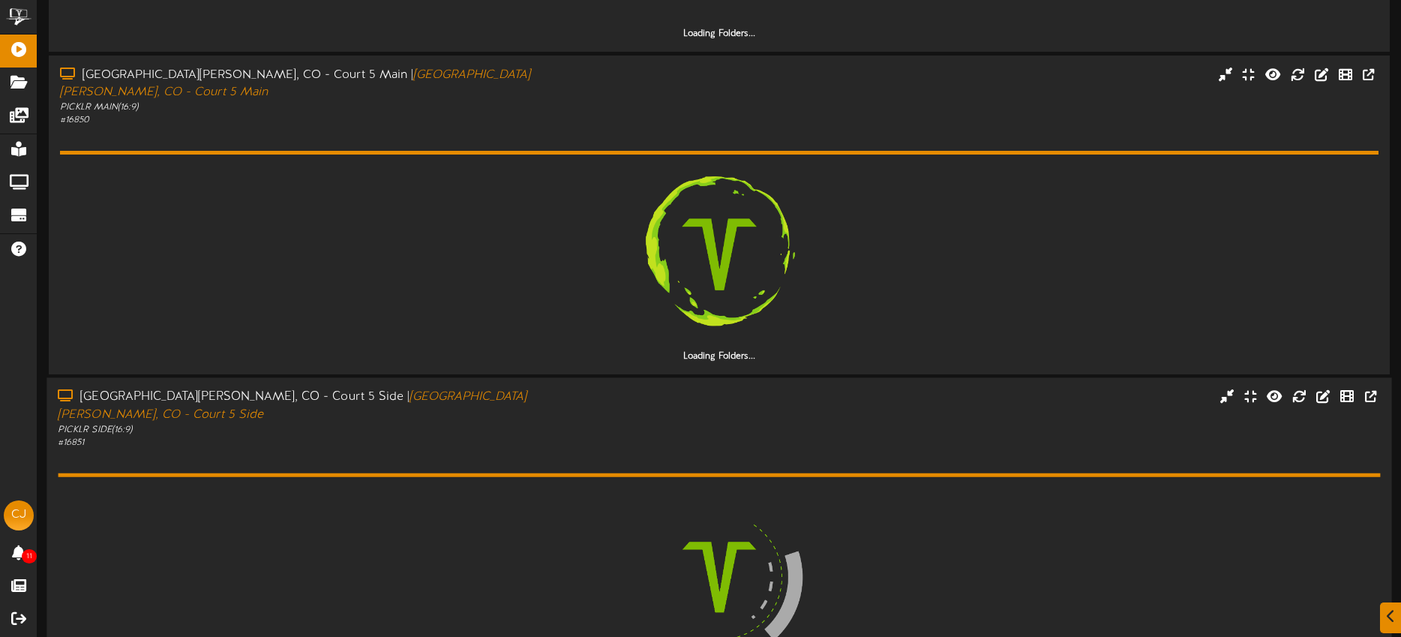
scroll to position [2189, 0]
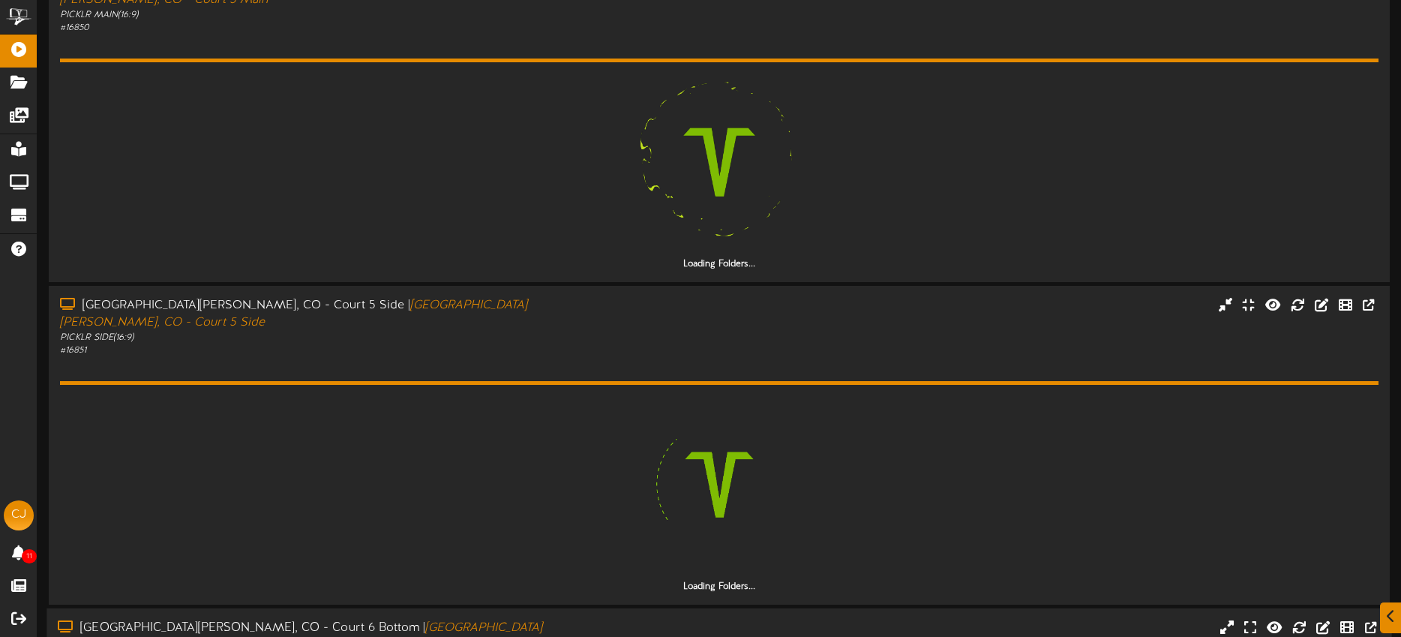
click at [562, 619] on div "Fort Collins, CO - Court 6 Bottom | Fort Collins, CO - Court 6 Bottom" at bounding box center [327, 636] width 538 height 34
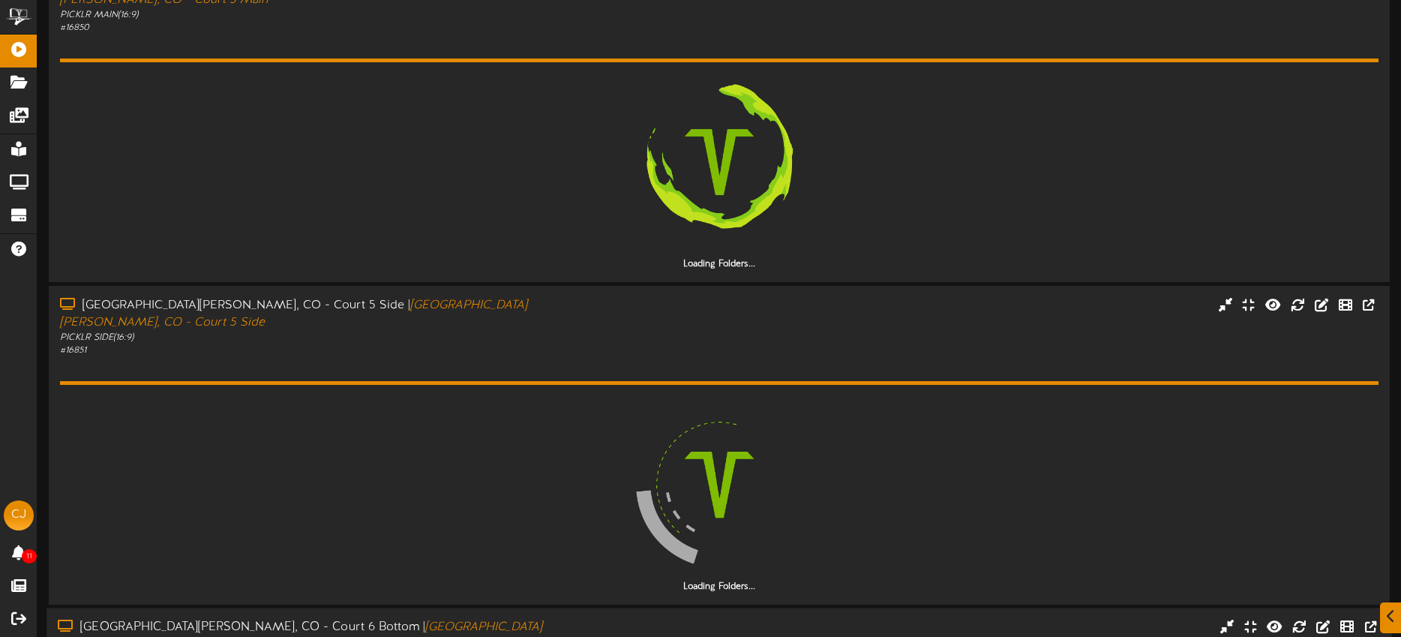
scroll to position [2425, 0]
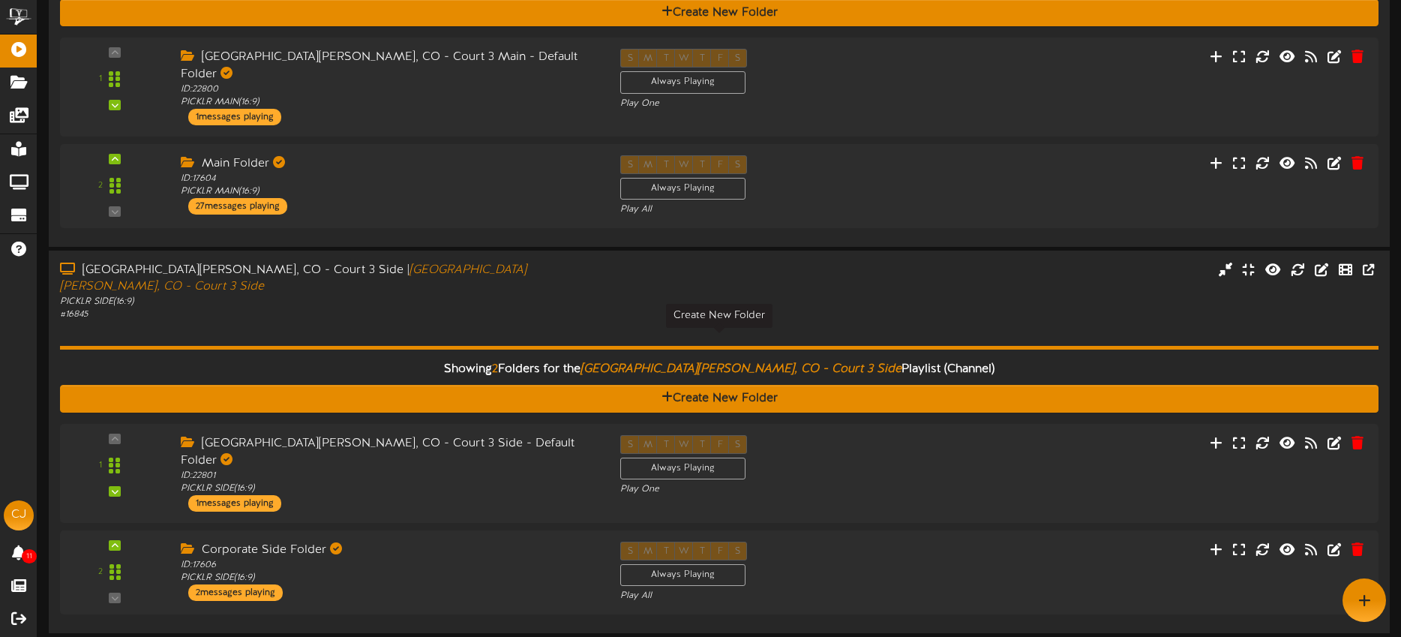
scroll to position [0, 0]
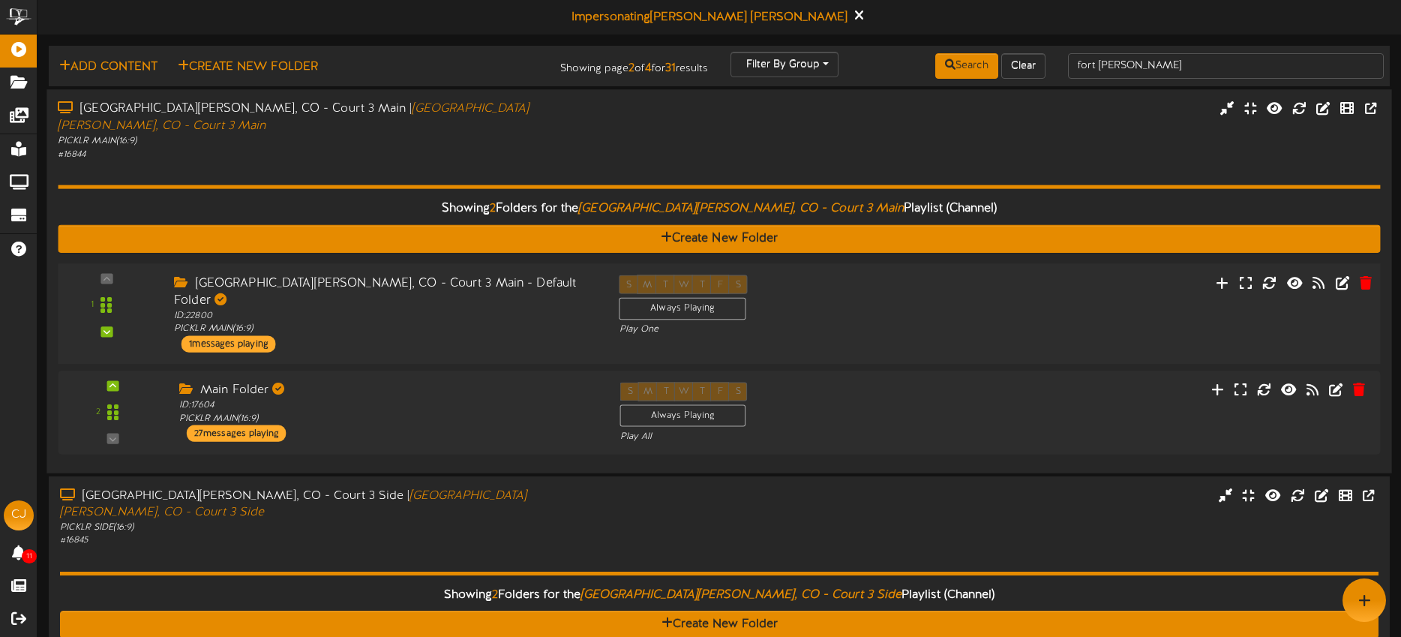
click at [878, 288] on div "S M T W T F S Always Playing Play One" at bounding box center [775, 304] width 334 height 61
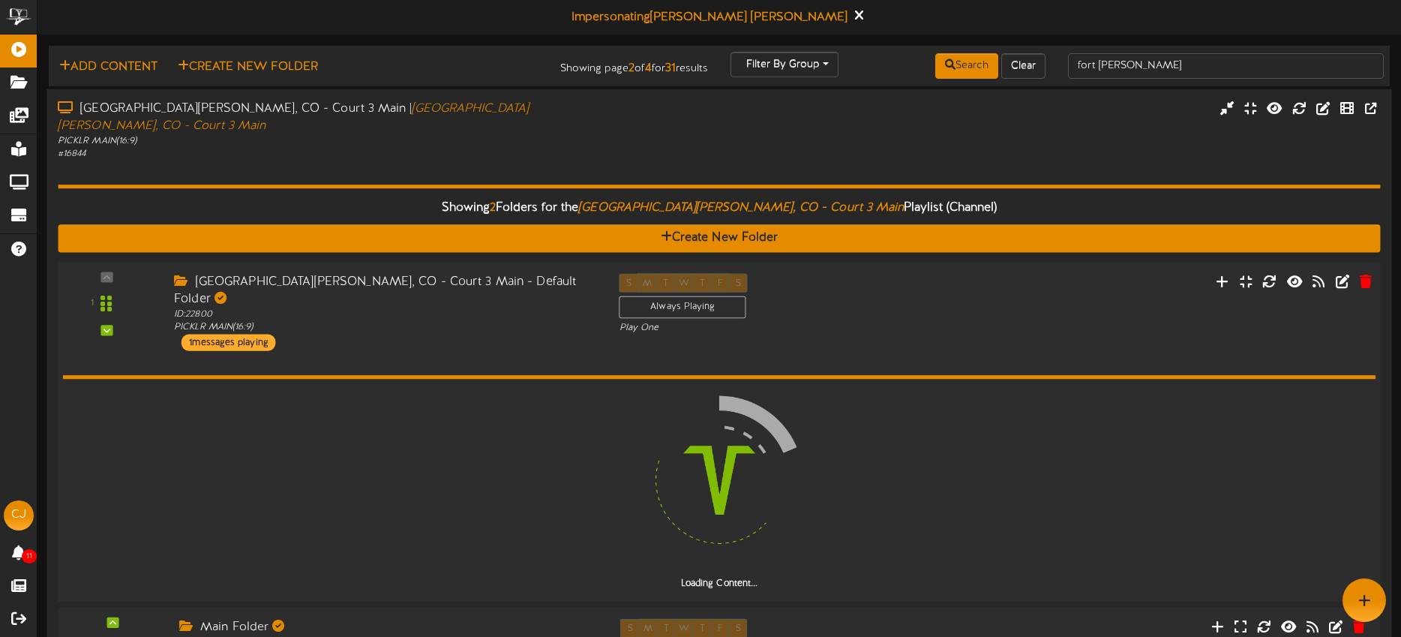
scroll to position [2, 0]
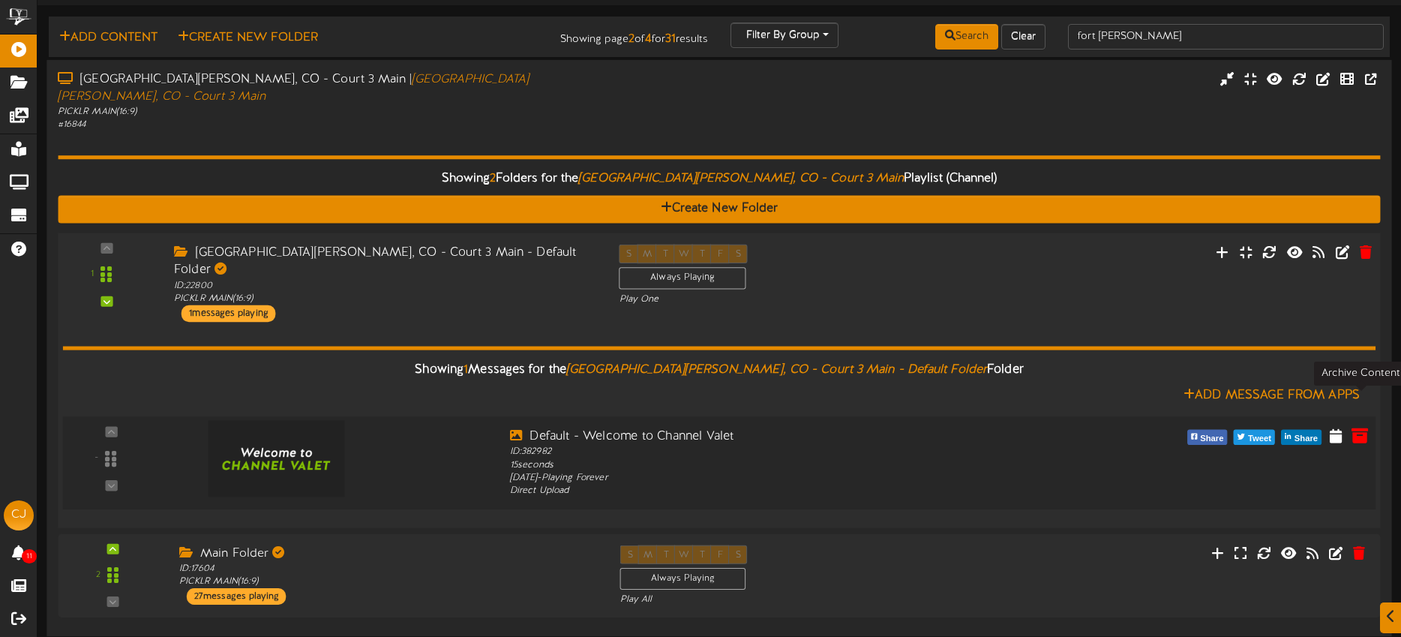
click at [1355, 426] on icon at bounding box center [1359, 434] width 16 height 16
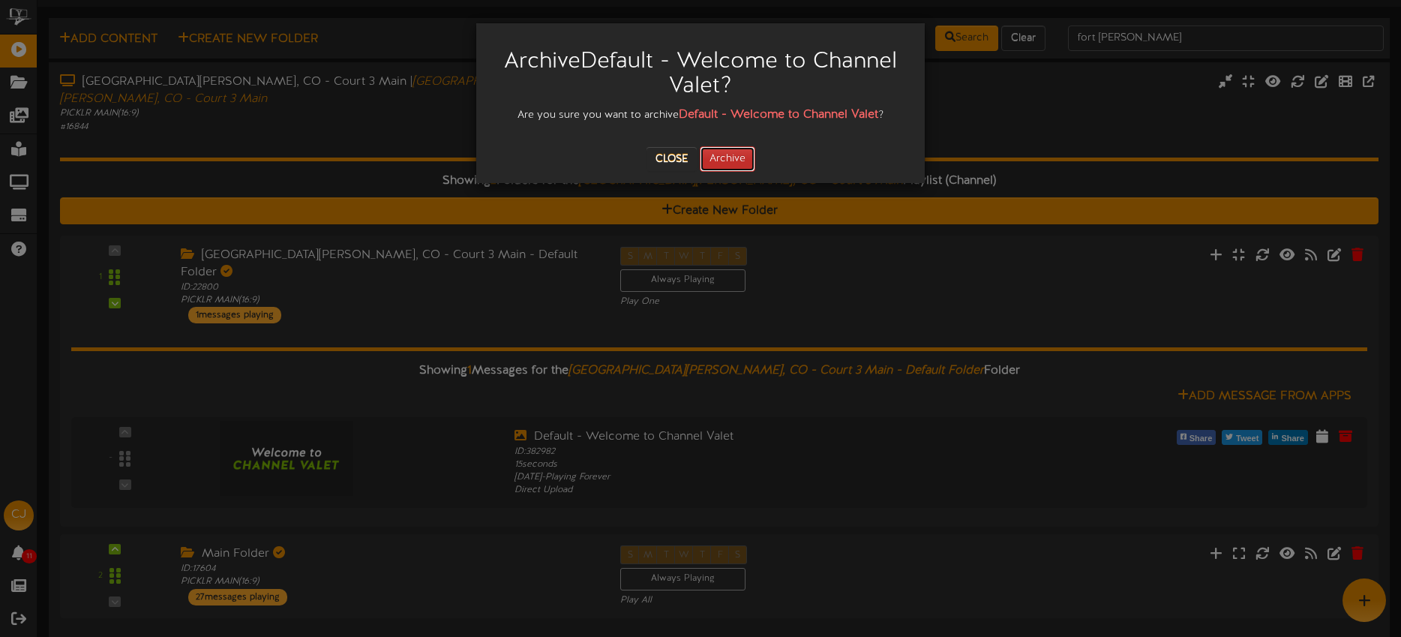
click at [726, 160] on button "Archive" at bounding box center [727, 158] width 55 height 25
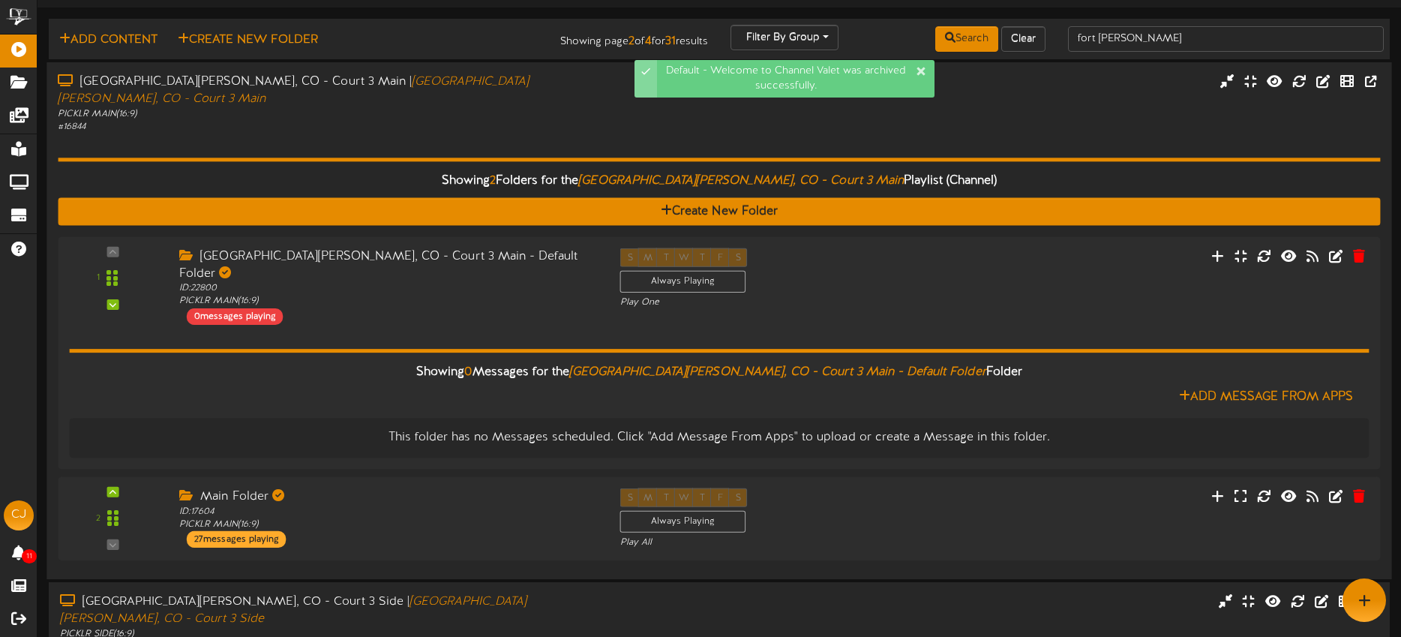
click at [498, 133] on div "Showing 2 Folders for the Fort Collins, CO - Court 3 Main Playlist (Channel) Cr…" at bounding box center [719, 350] width 1322 height 434
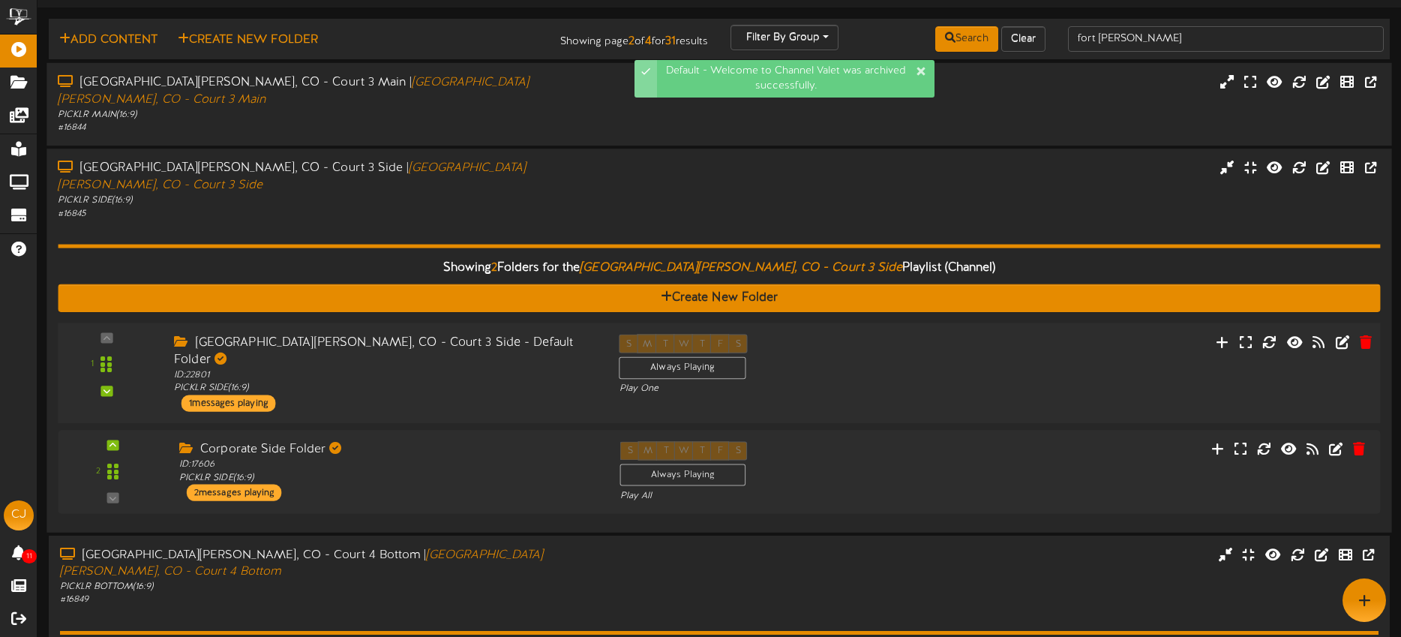
click at [1034, 334] on div "1 ID:" at bounding box center [720, 372] width 1336 height 77
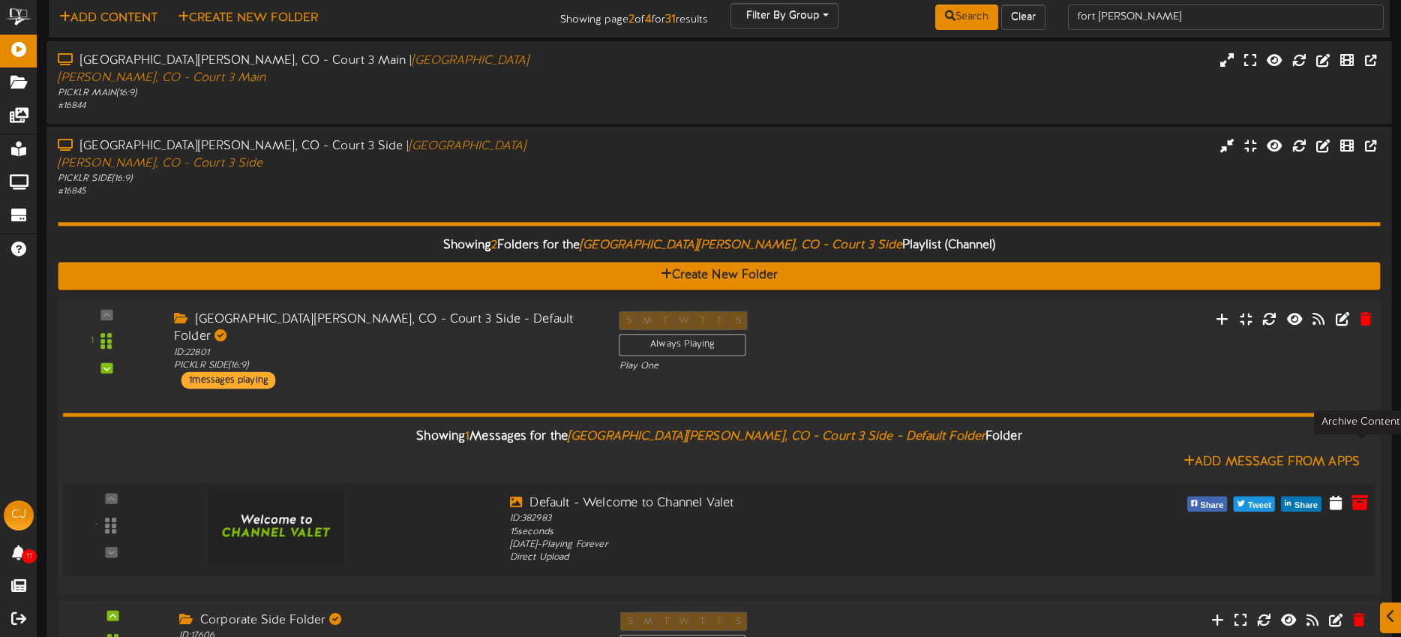
click at [1349, 492] on button at bounding box center [1359, 504] width 25 height 24
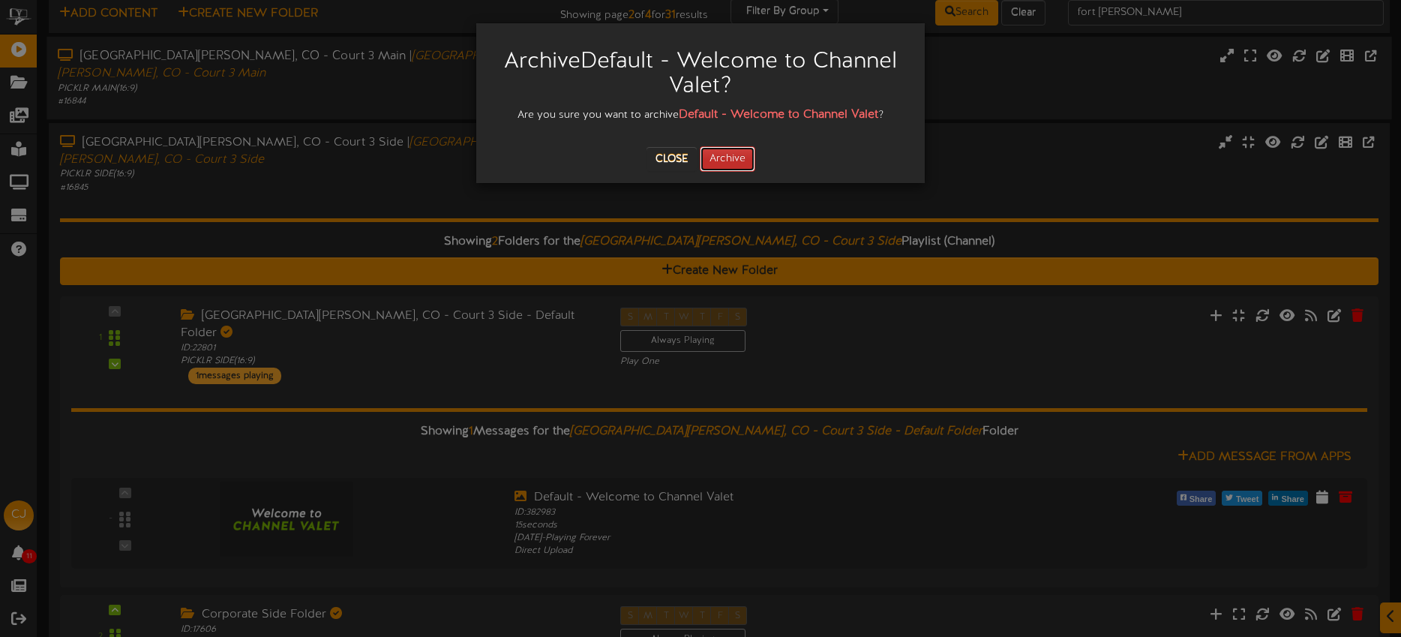
click at [742, 163] on button "Archive" at bounding box center [727, 158] width 55 height 25
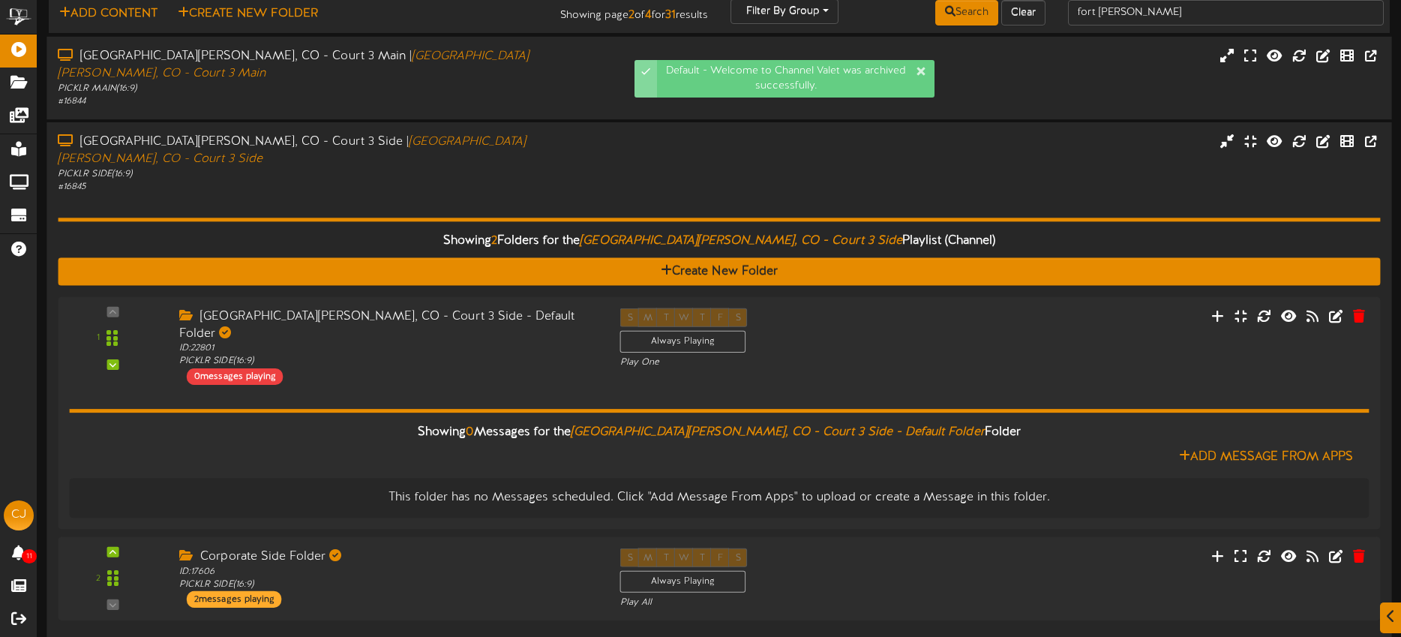
click at [454, 181] on div "# 16845" at bounding box center [327, 187] width 538 height 13
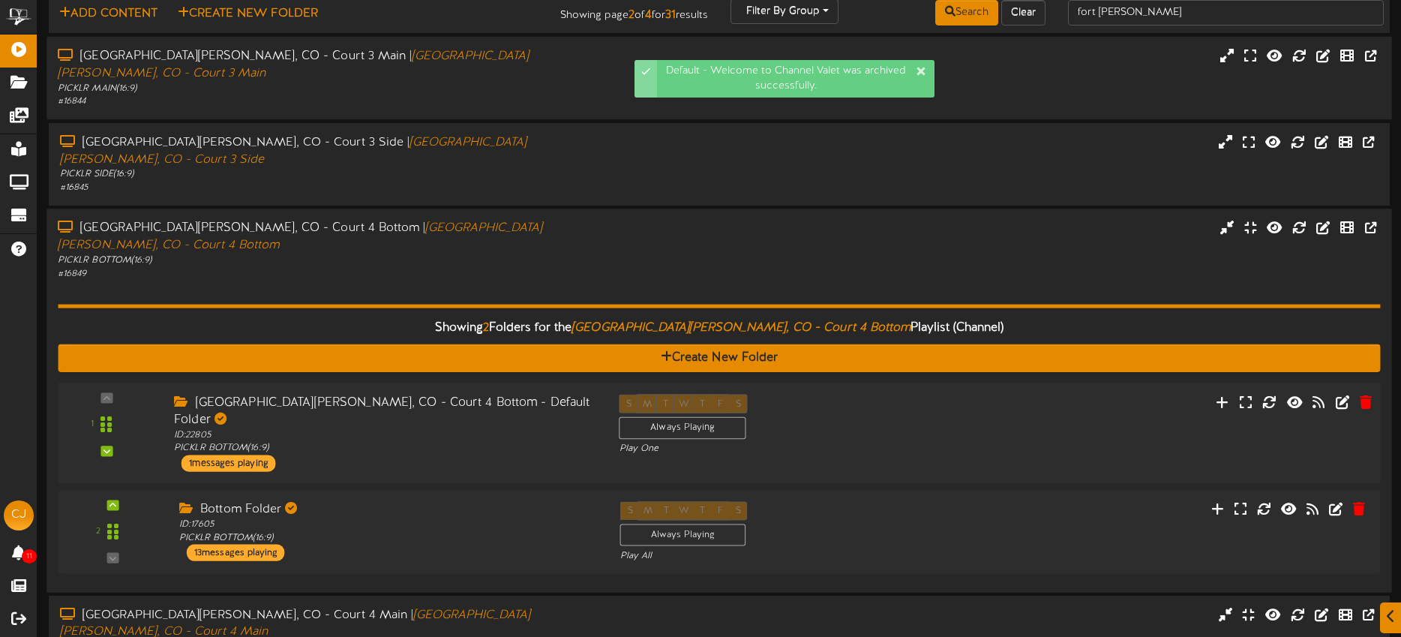
click at [883, 394] on div "S M T W T F S Always Playing Play One" at bounding box center [775, 424] width 334 height 61
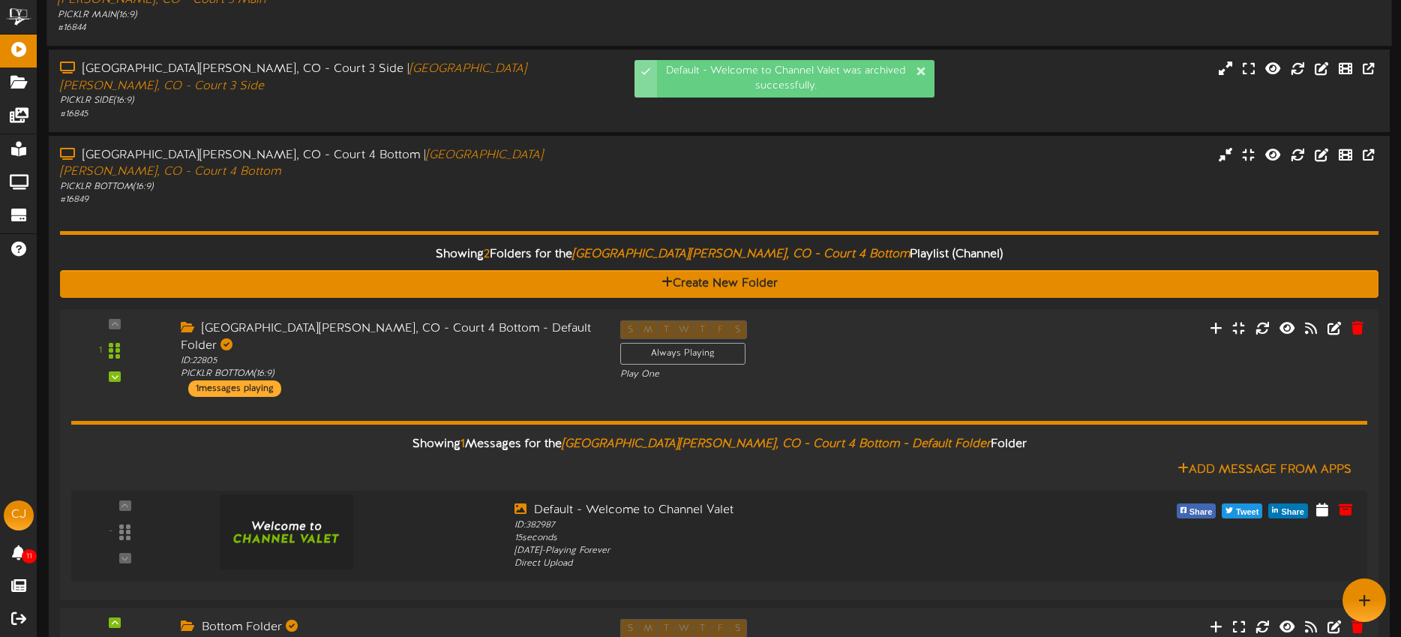
scroll to position [104, 0]
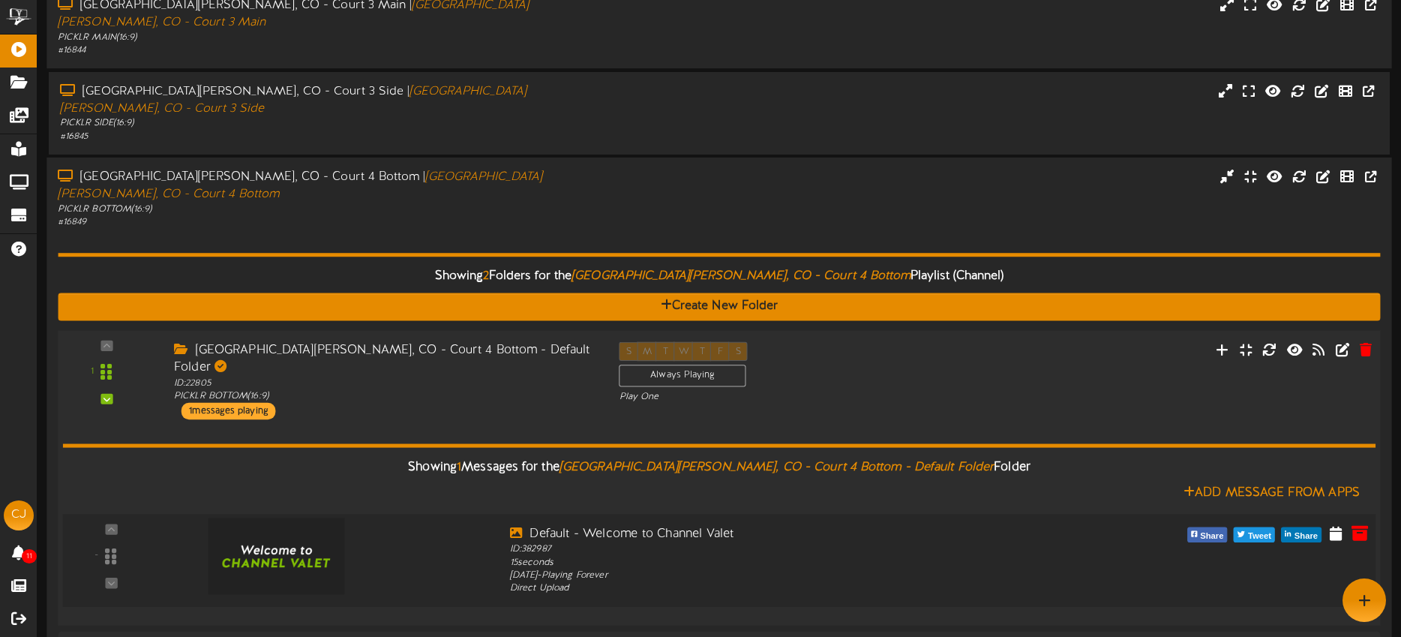
click at [1352, 523] on icon at bounding box center [1359, 531] width 16 height 16
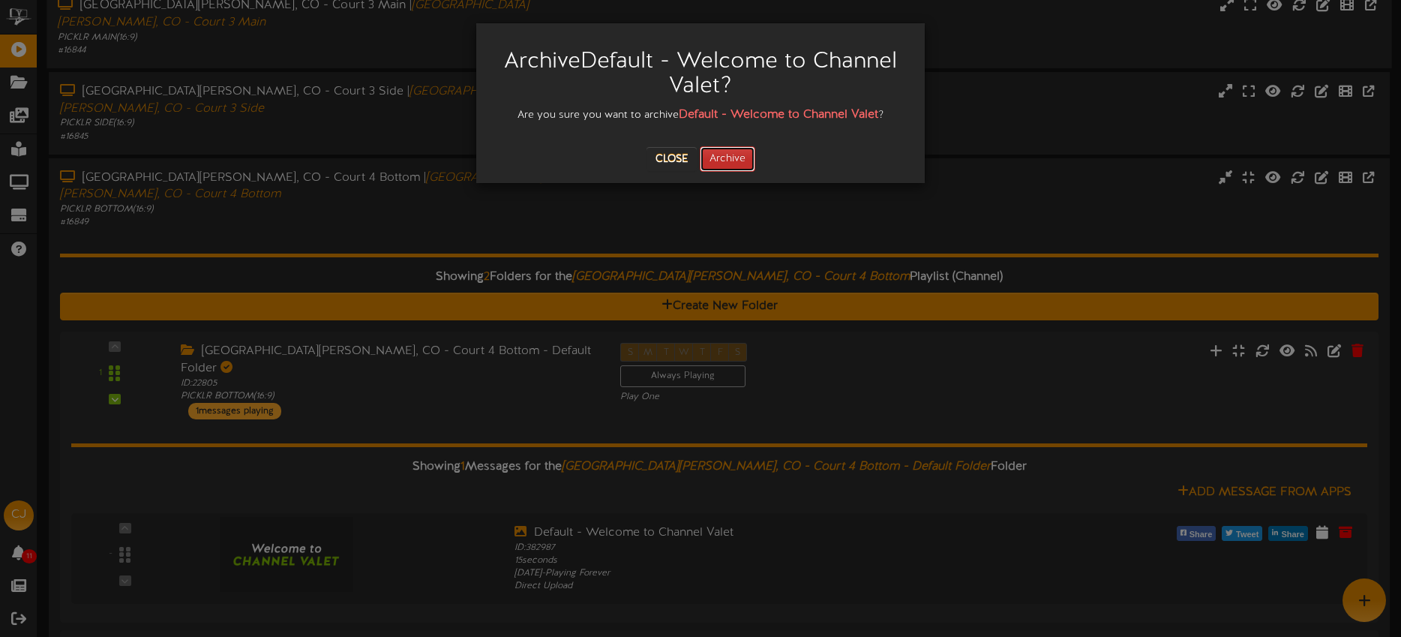
click at [727, 159] on button "Archive" at bounding box center [727, 158] width 55 height 25
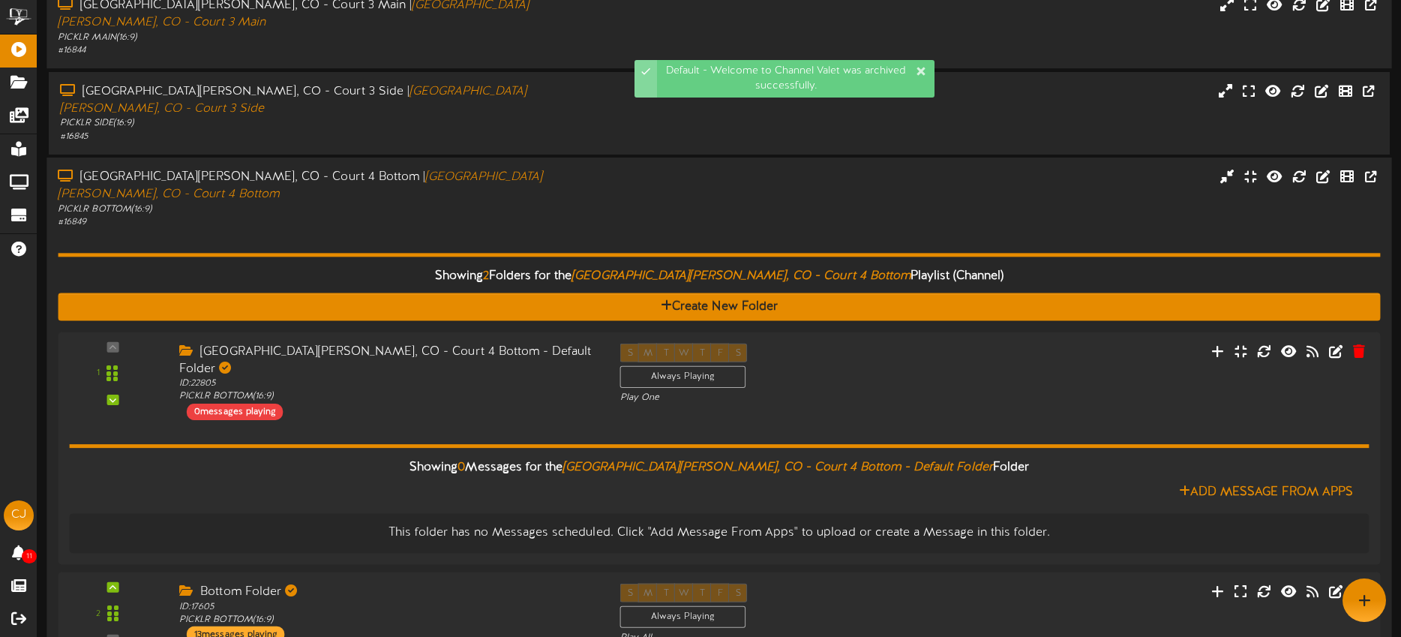
click at [508, 216] on div "# 16849" at bounding box center [327, 222] width 538 height 13
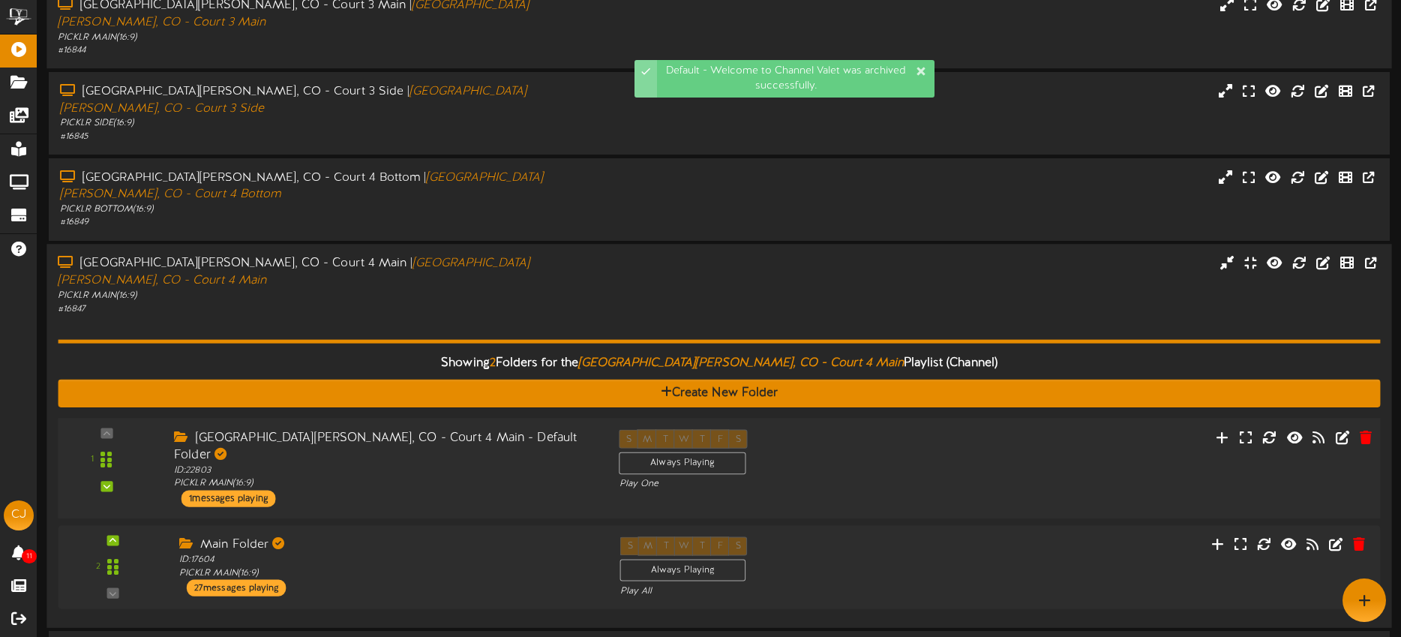
click at [850, 429] on div "S M T W T F S Always Playing Play One" at bounding box center [775, 459] width 334 height 61
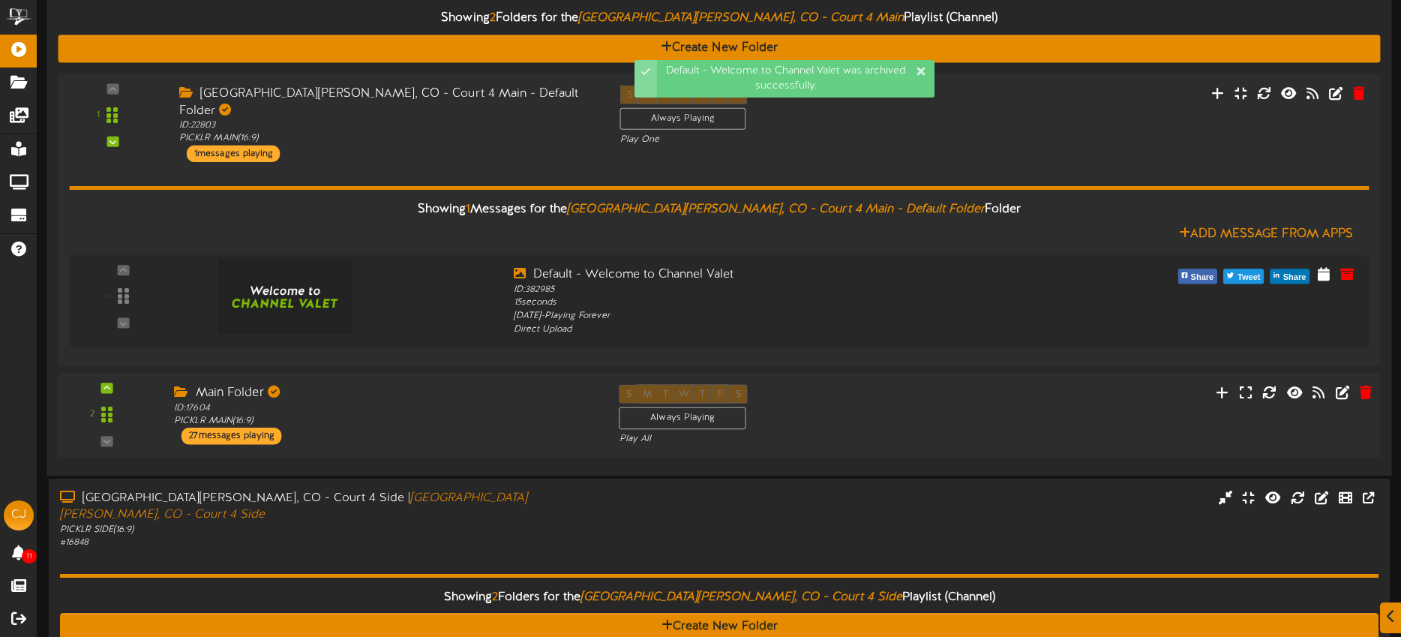
scroll to position [481, 0]
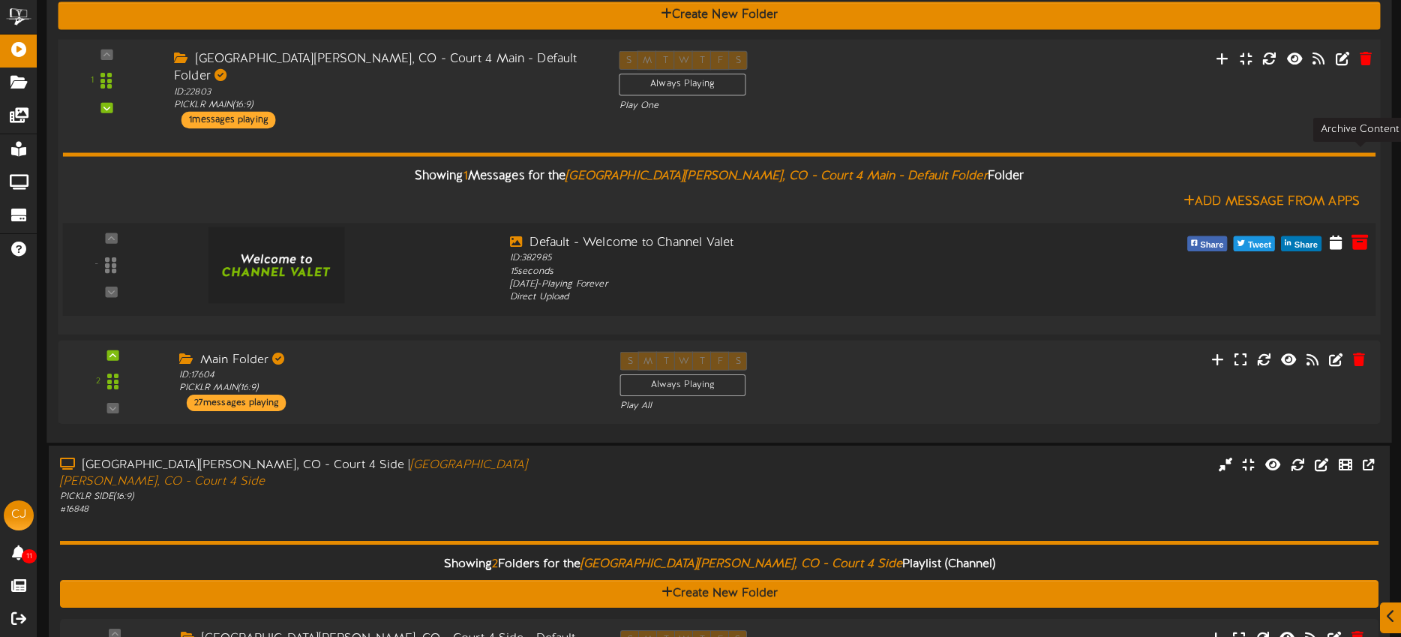
click at [1352, 232] on icon at bounding box center [1359, 240] width 16 height 16
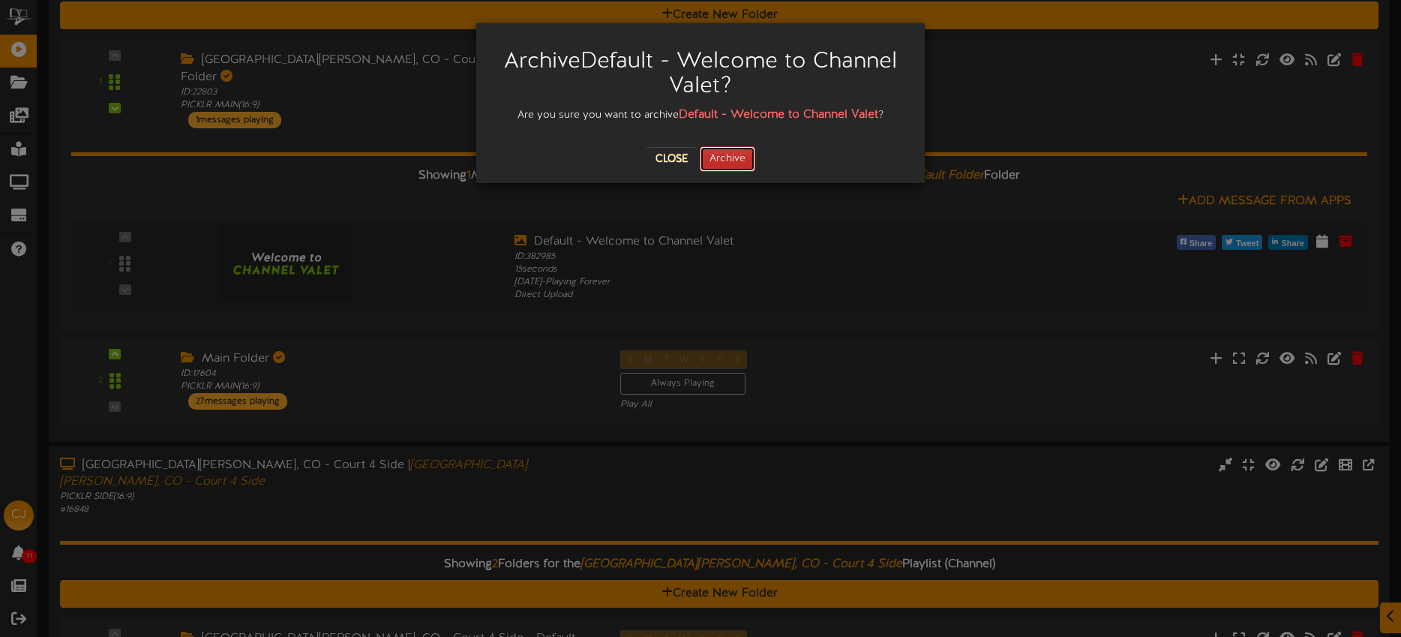
click at [742, 153] on button "Archive" at bounding box center [727, 158] width 55 height 25
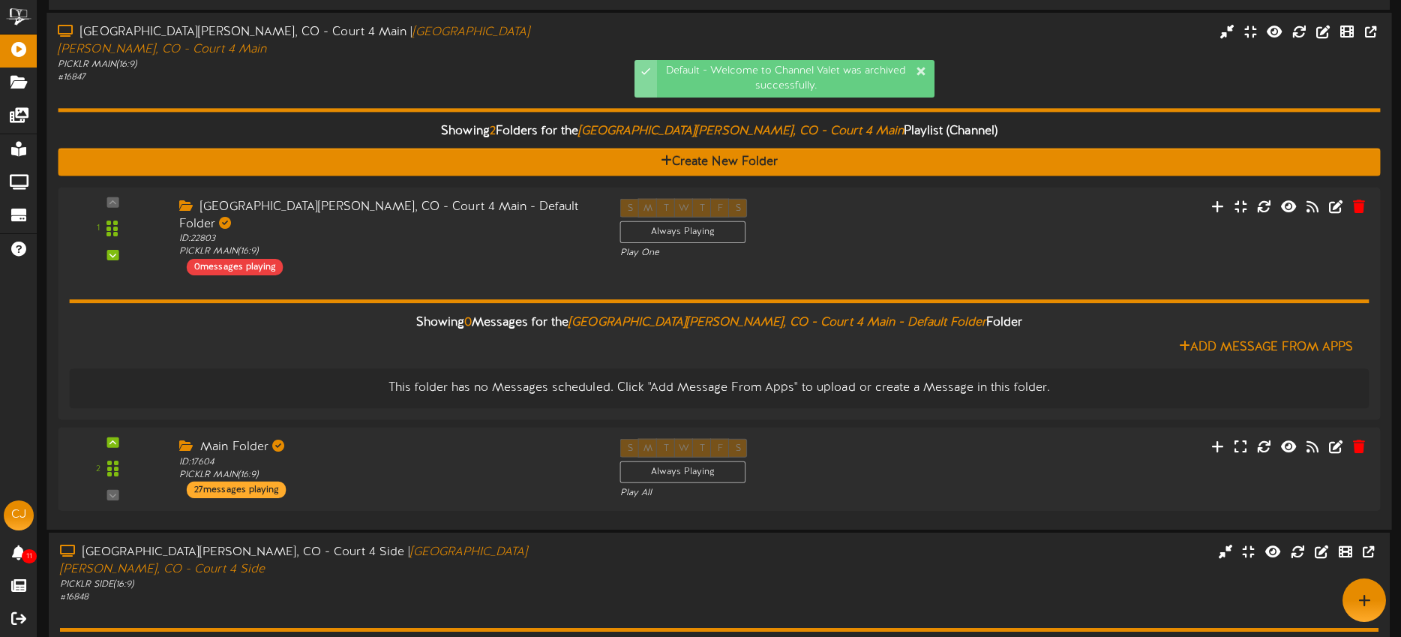
scroll to position [283, 0]
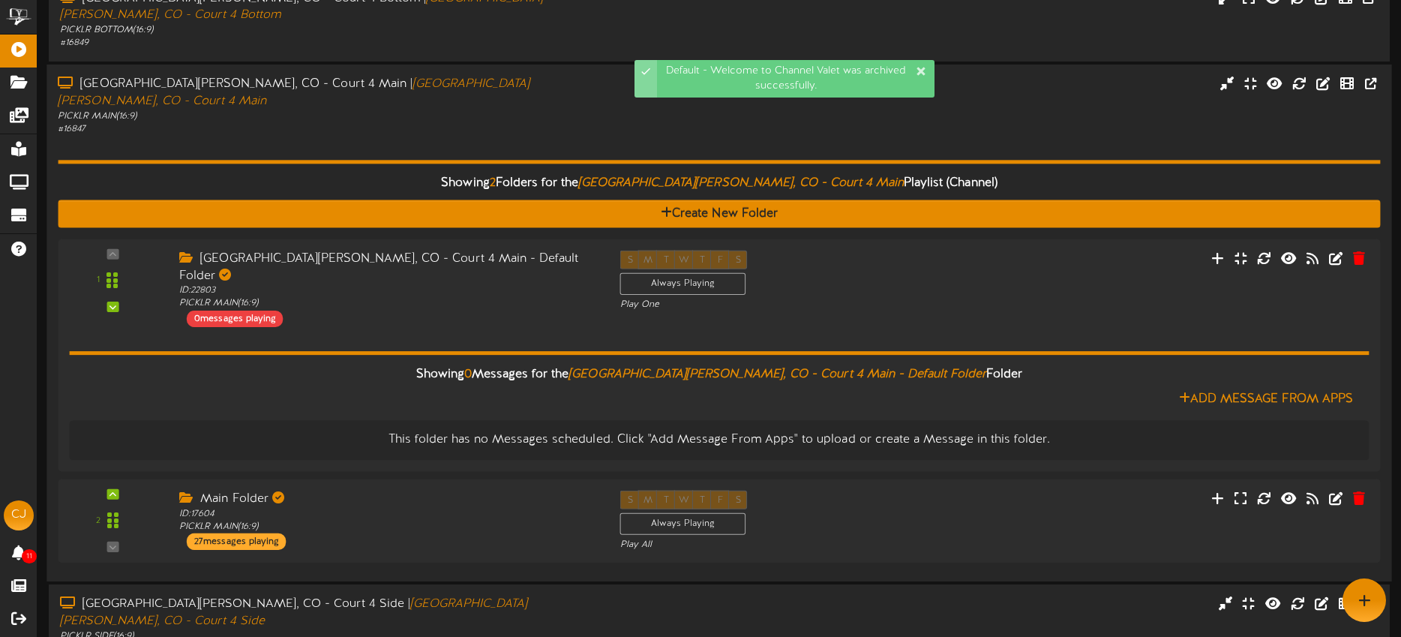
click at [440, 136] on div "Showing 2 Folders for the Fort Collins, CO - Court 4 Main Playlist (Channel) Cr…" at bounding box center [719, 353] width 1322 height 434
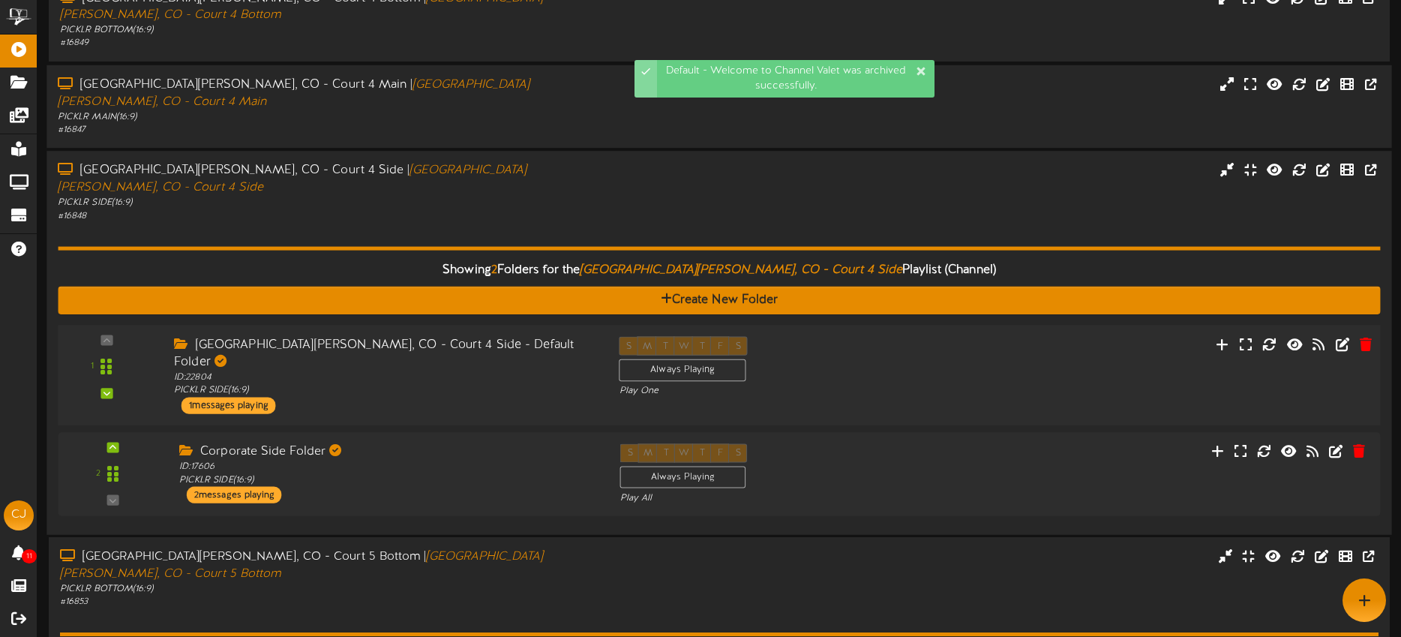
drag, startPoint x: 862, startPoint y: 282, endPoint x: 841, endPoint y: 269, distance: 25.2
click at [862, 336] on div "S M T W T F S Always Playing Play One" at bounding box center [775, 366] width 334 height 61
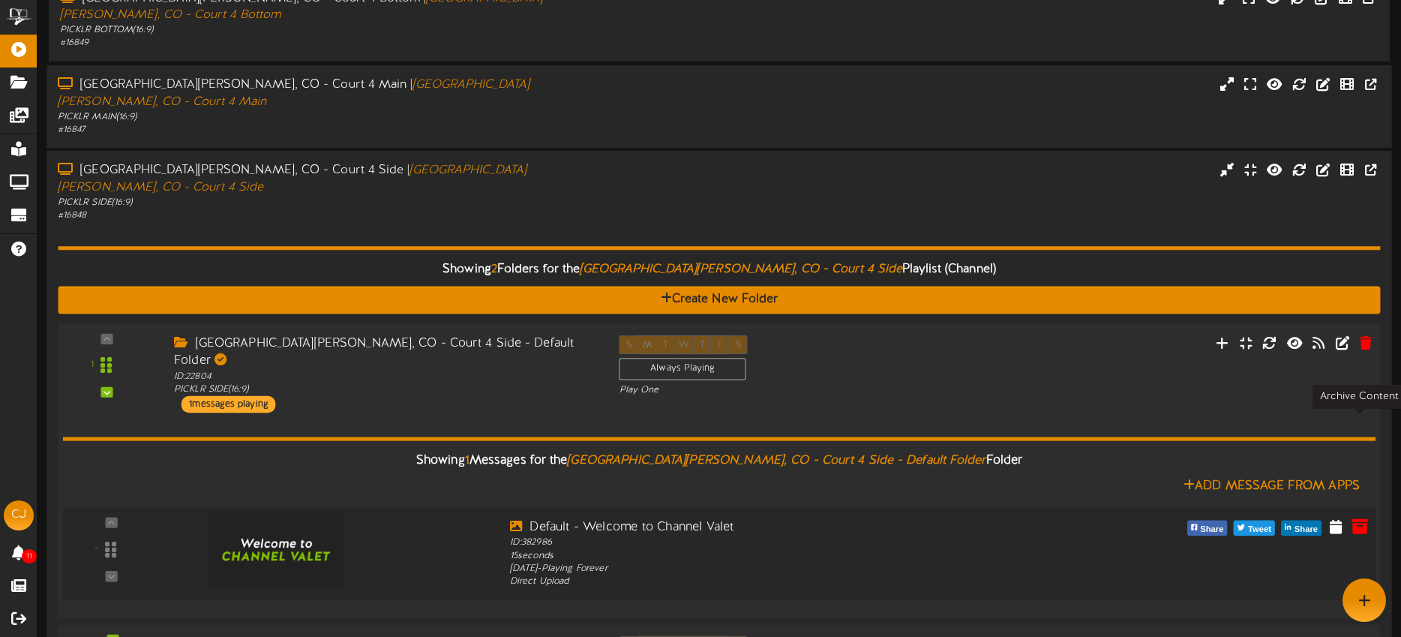
click at [1363, 517] on icon at bounding box center [1359, 525] width 16 height 16
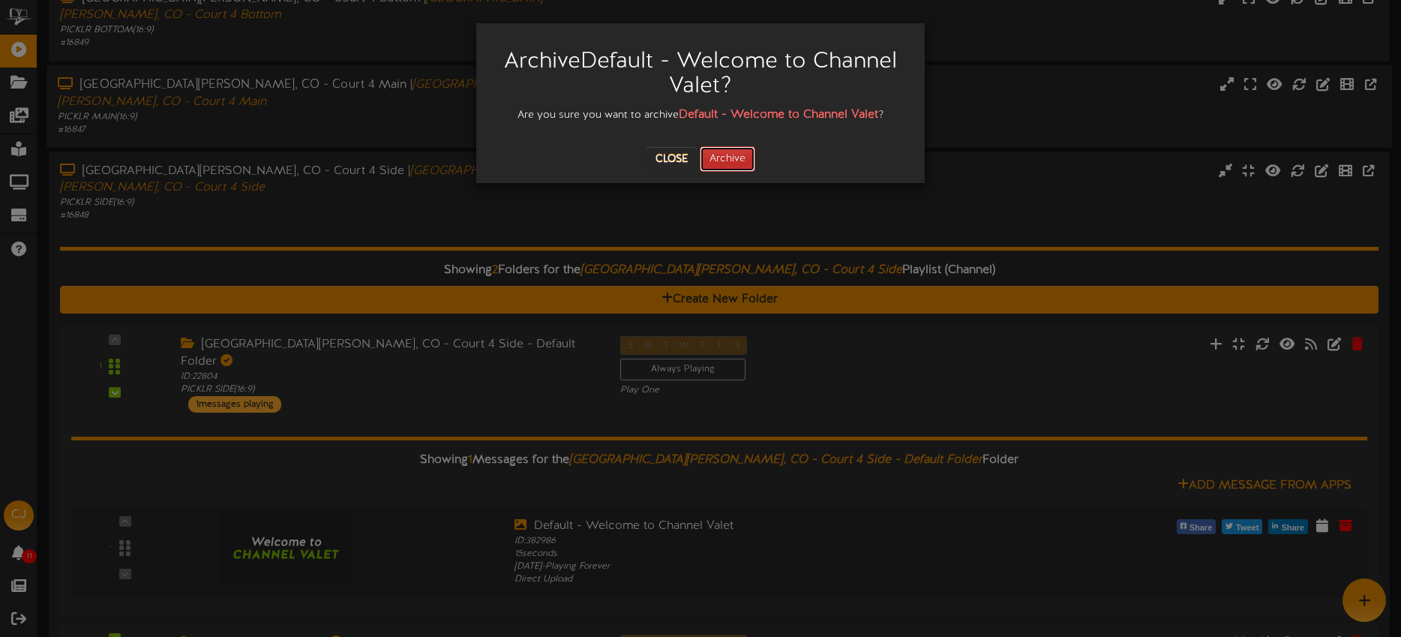
click at [720, 157] on button "Archive" at bounding box center [727, 158] width 55 height 25
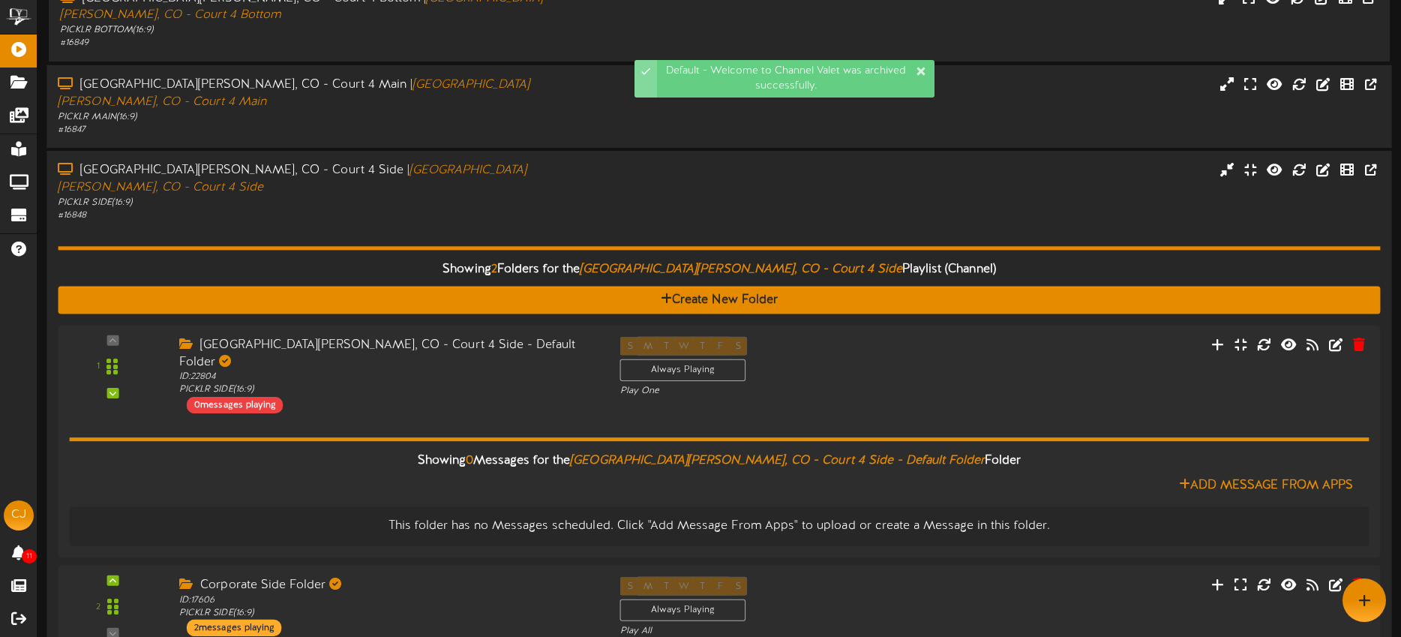
click at [467, 209] on div "# 16848" at bounding box center [327, 215] width 538 height 13
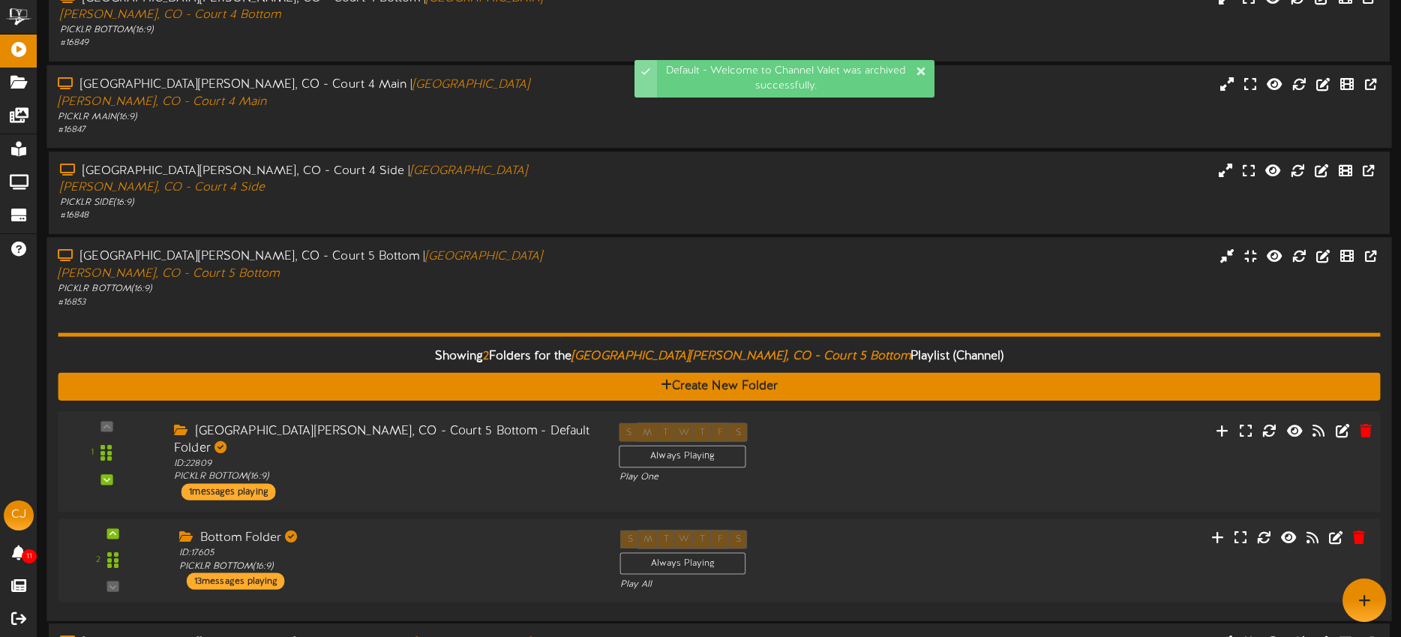
click at [935, 422] on div "S M T W T F S Always Playing Play One" at bounding box center [775, 452] width 334 height 61
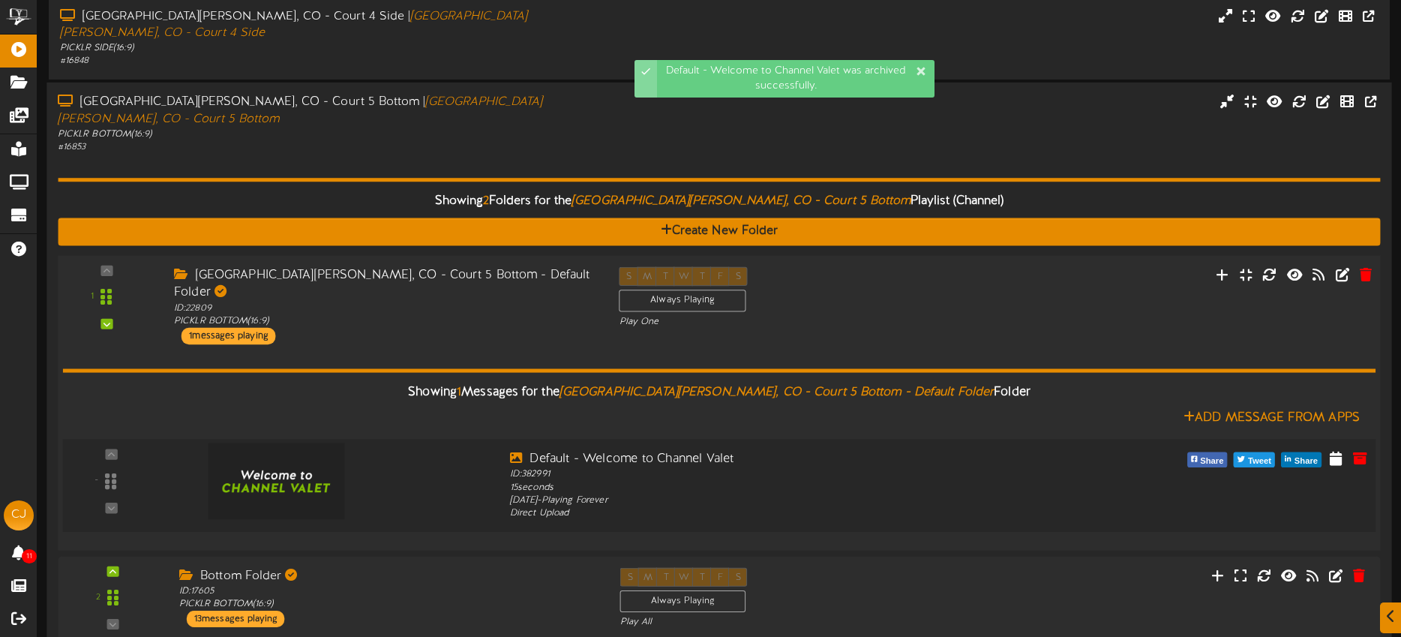
scroll to position [448, 0]
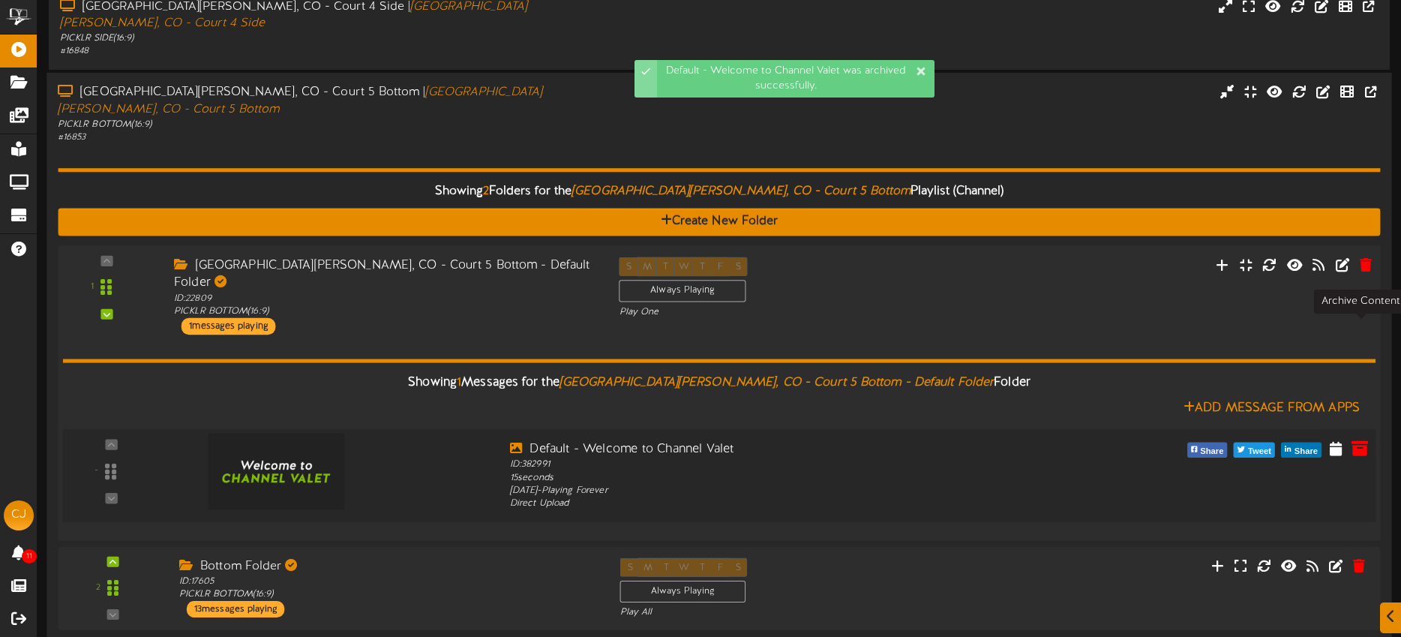
click at [1363, 439] on icon at bounding box center [1359, 447] width 16 height 16
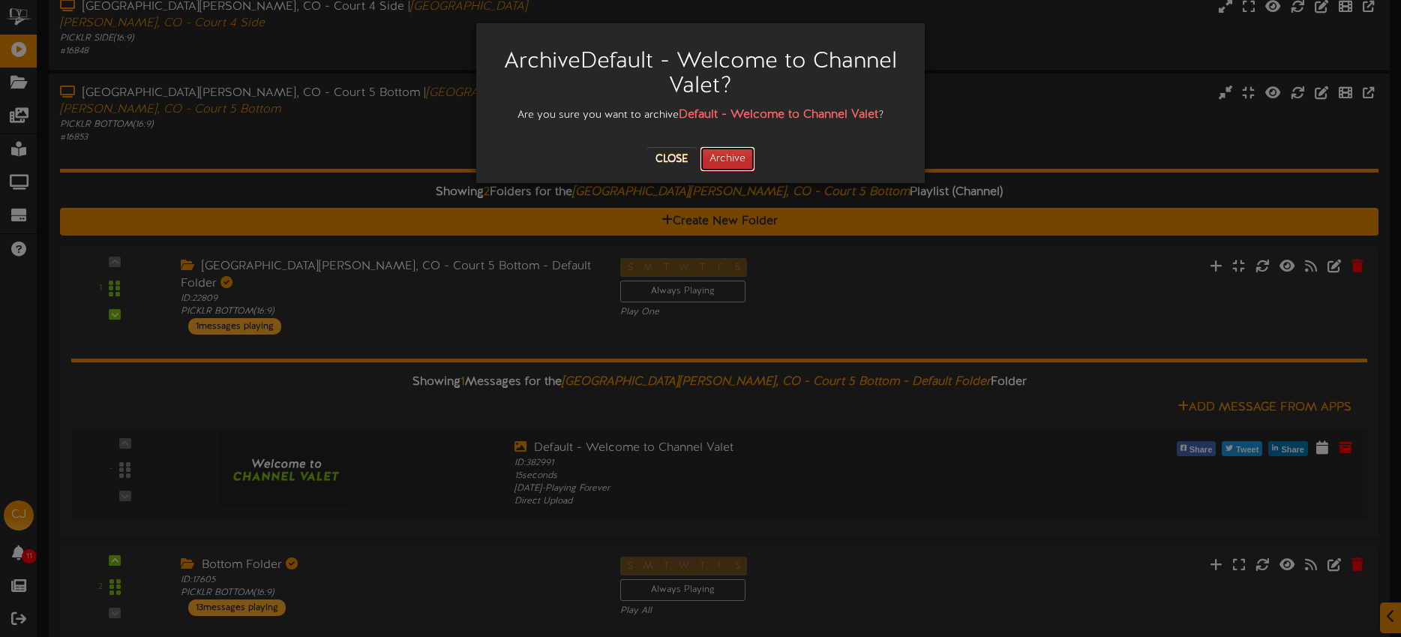
drag, startPoint x: 734, startPoint y: 156, endPoint x: 735, endPoint y: 141, distance: 15.0
click at [734, 155] on button "Archive" at bounding box center [727, 158] width 55 height 25
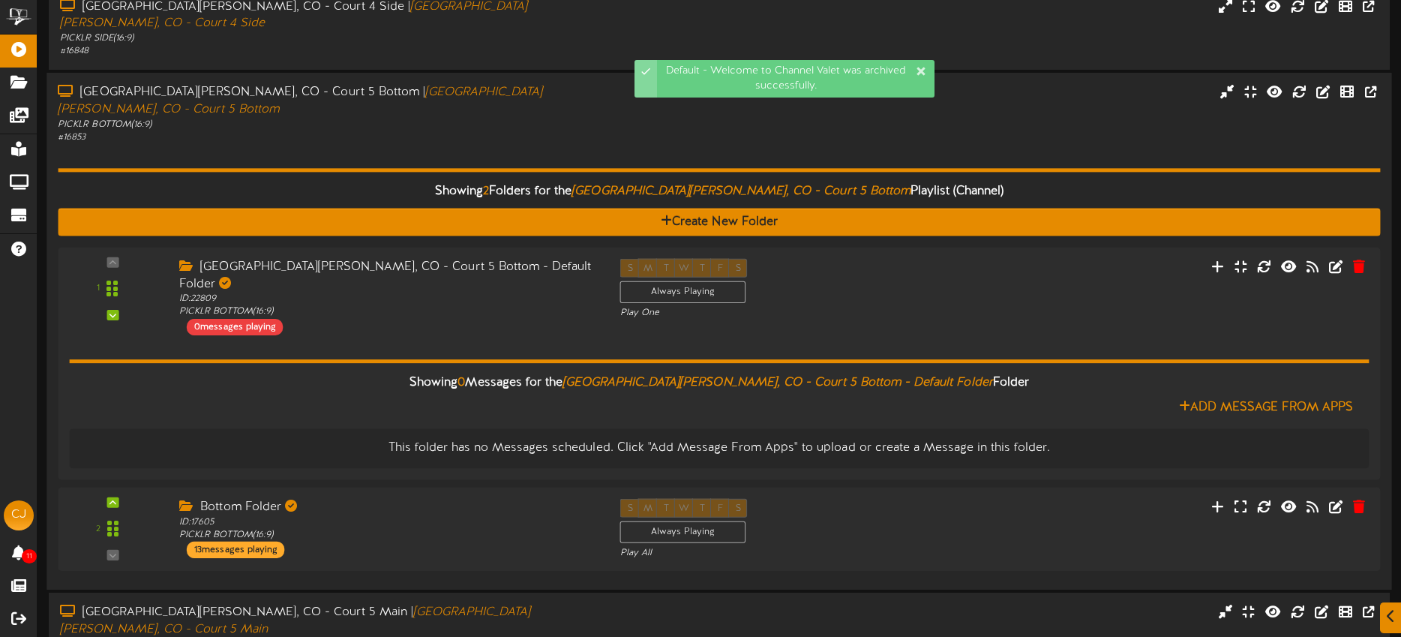
click at [509, 144] on div "Showing 2 Folders for the Fort Collins, CO - Court 5 Bottom Playlist (Channel) …" at bounding box center [719, 361] width 1322 height 434
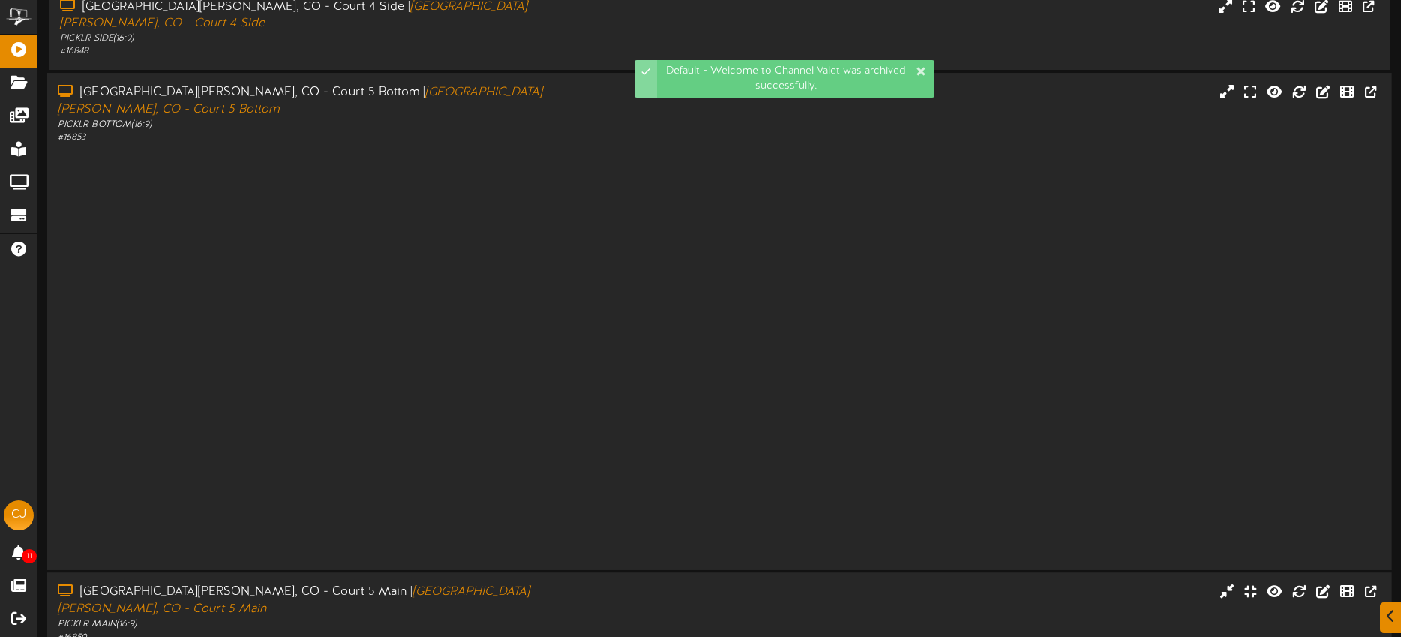
scroll to position [448, 0]
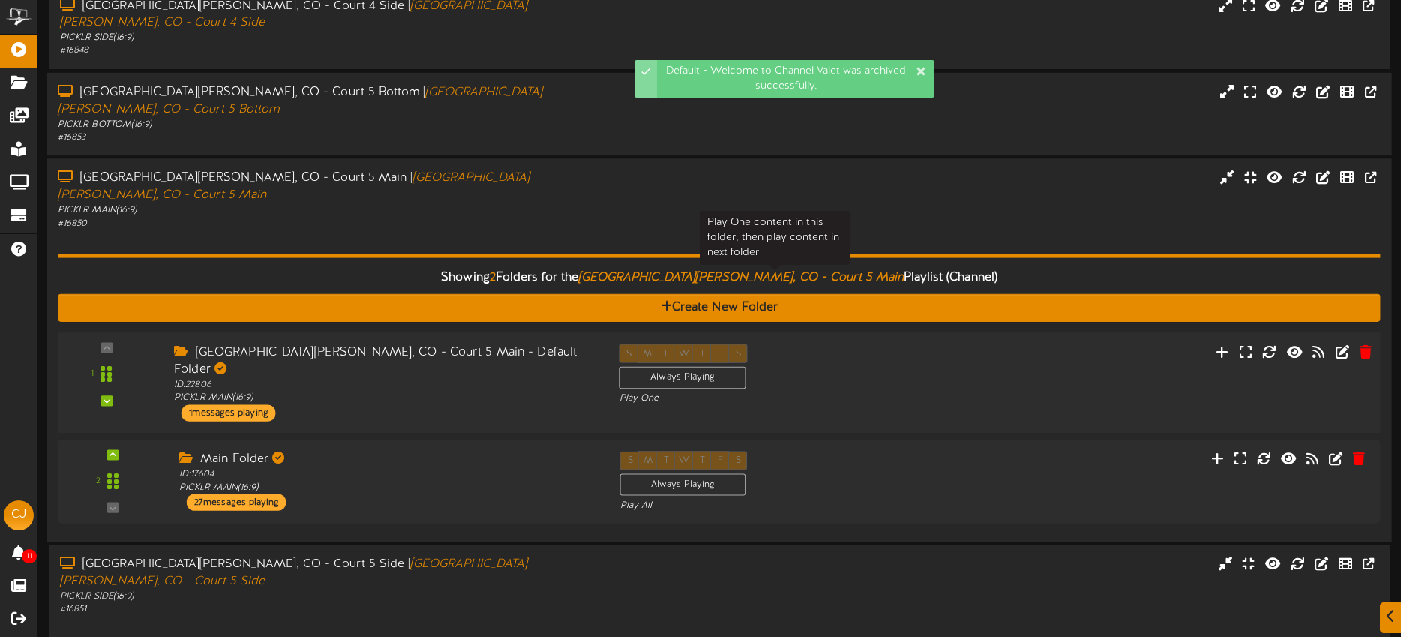
drag, startPoint x: 908, startPoint y: 276, endPoint x: 897, endPoint y: 269, distance: 13.1
click at [908, 392] on div "Play One" at bounding box center [774, 398] width 311 height 13
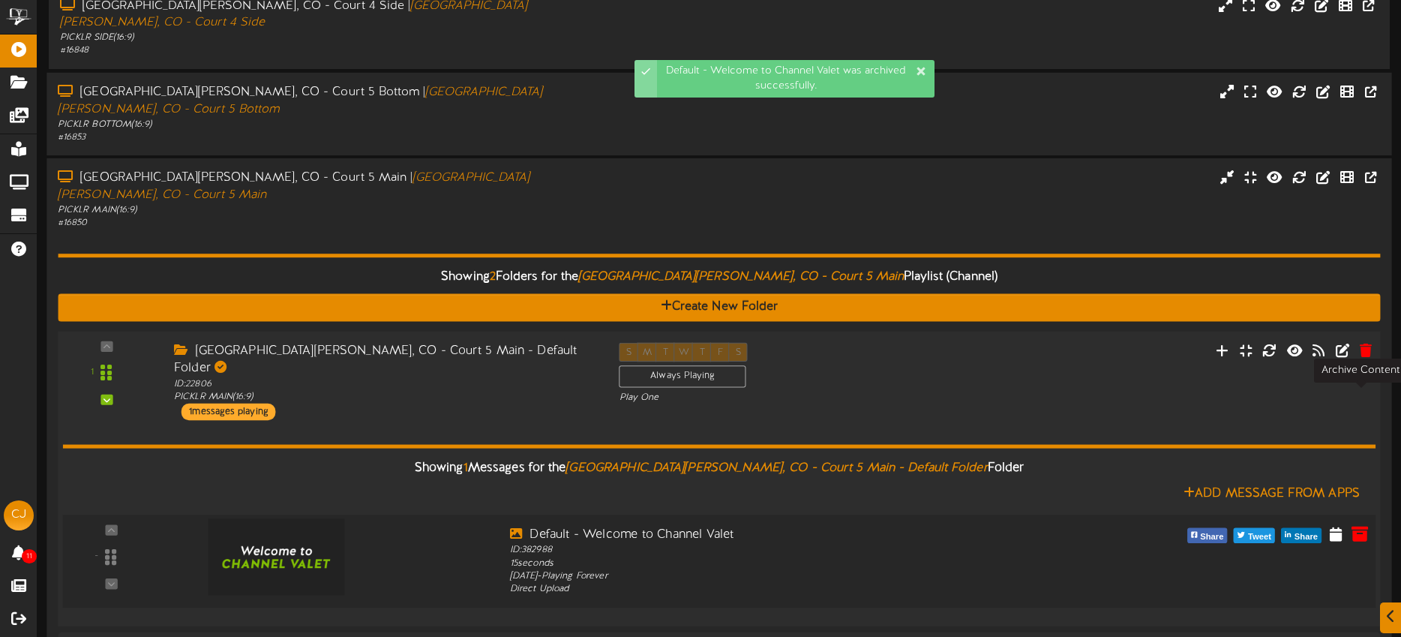
click at [1360, 524] on icon at bounding box center [1359, 532] width 16 height 16
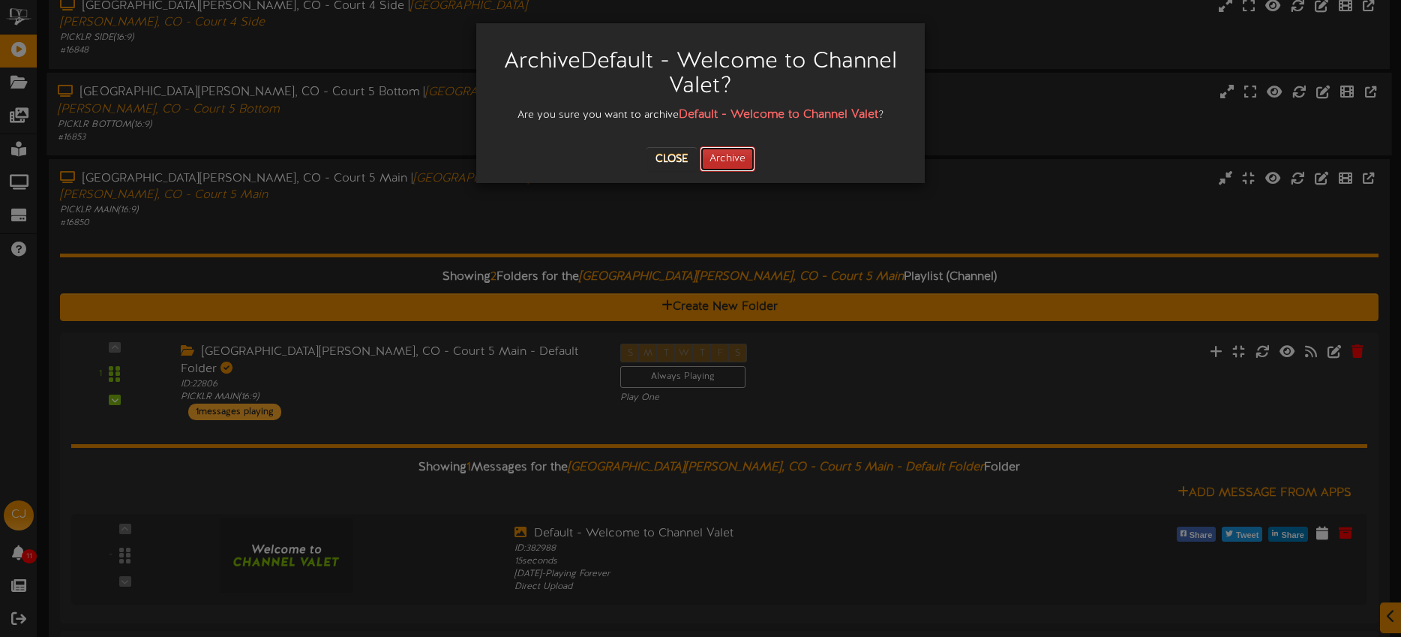
click at [723, 159] on button "Archive" at bounding box center [727, 158] width 55 height 25
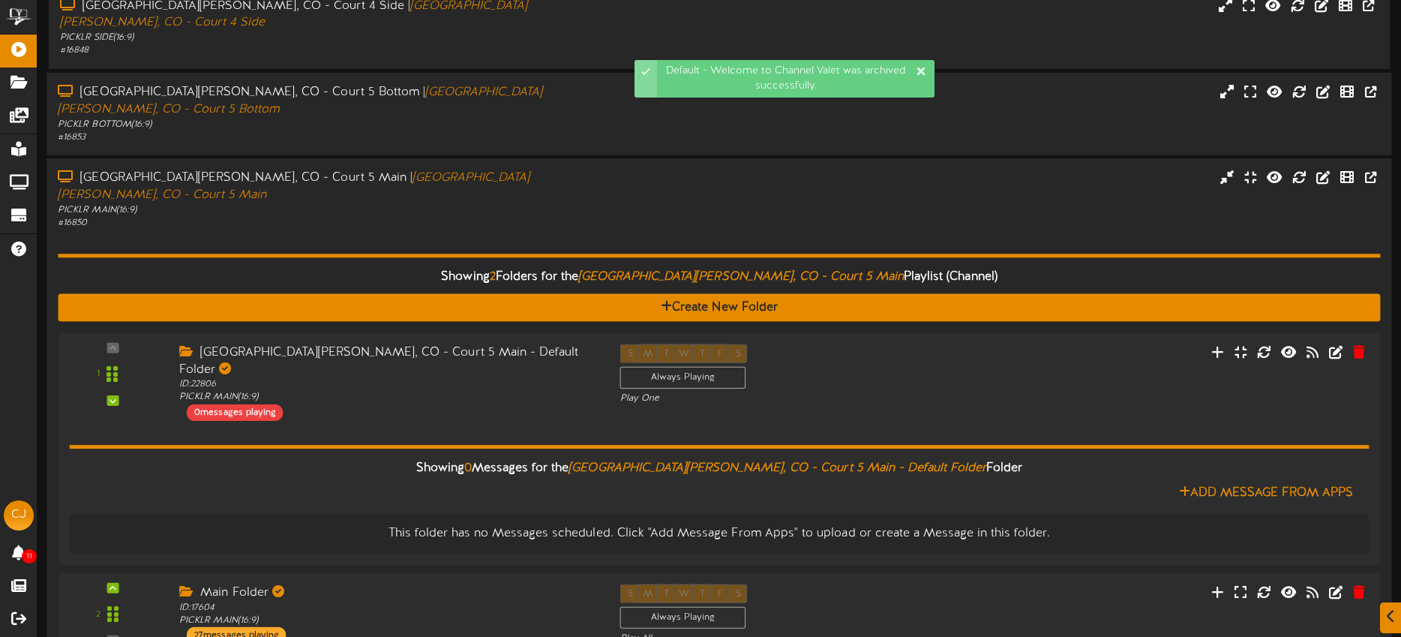
click at [478, 229] on div "Showing 2 Folders for the Fort Collins, CO - Court 5 Main Playlist (Channel) Cr…" at bounding box center [719, 446] width 1322 height 434
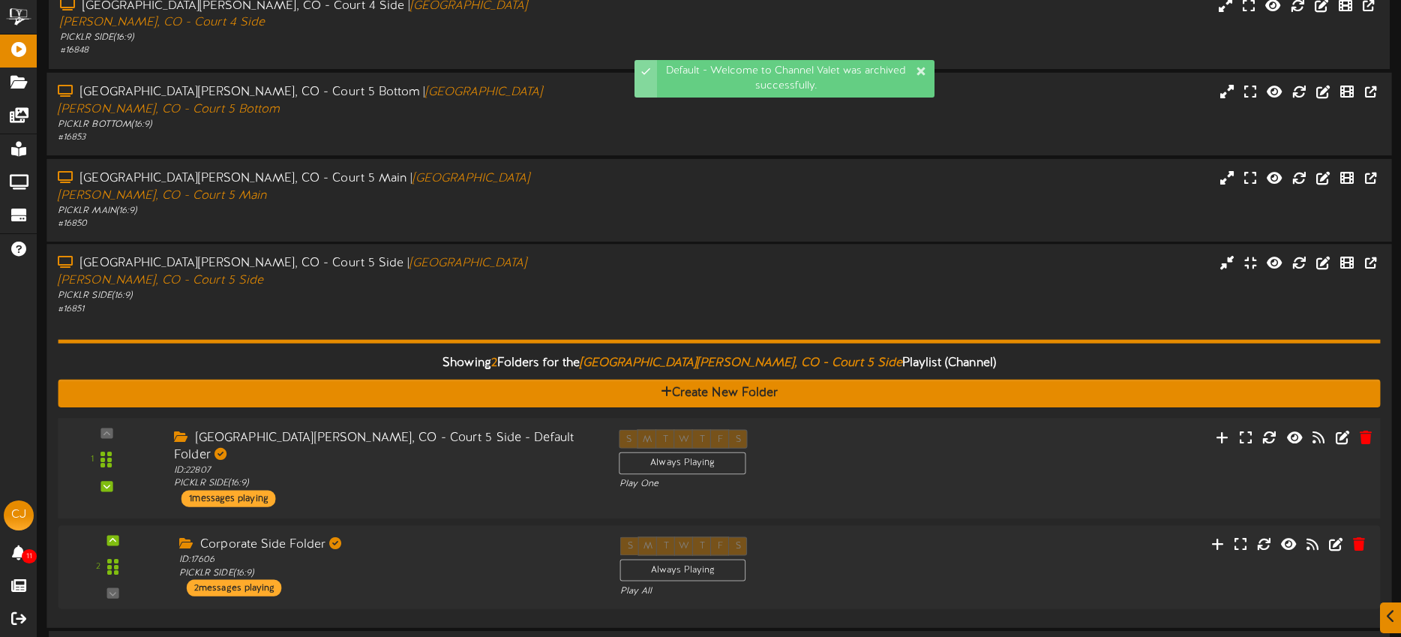
click at [856, 430] on div "S M T W T F S Always Playing Play One" at bounding box center [775, 460] width 334 height 61
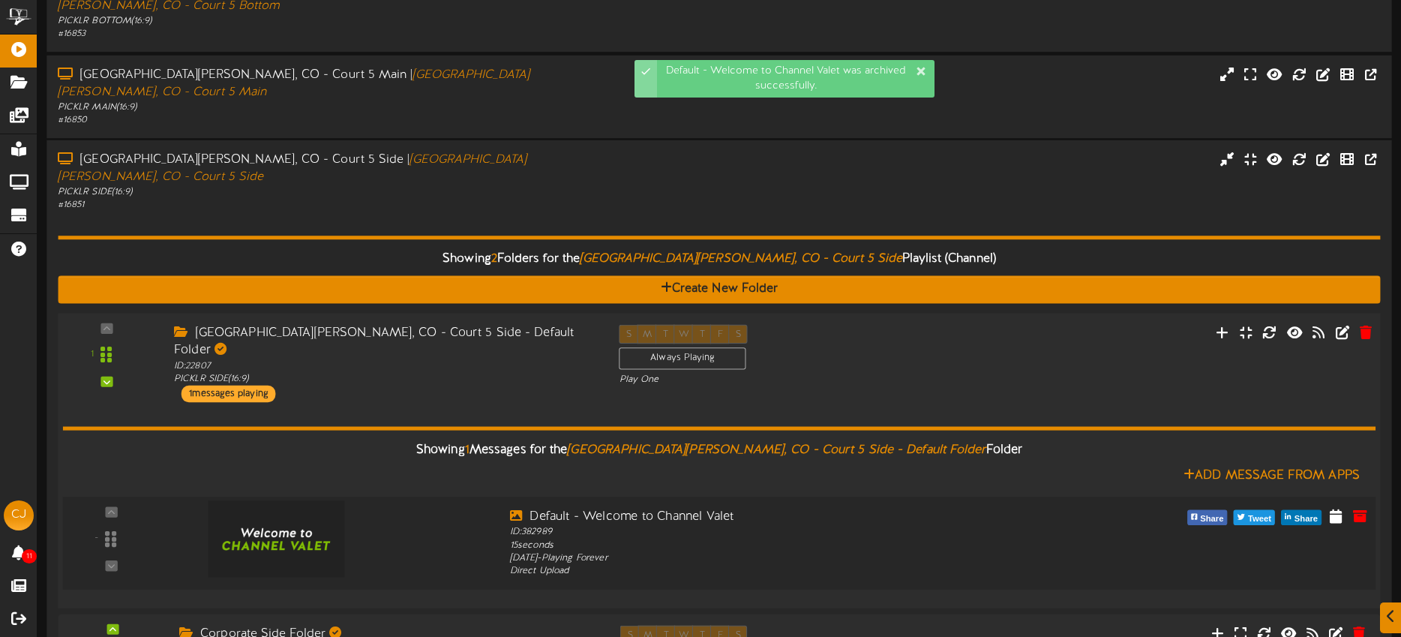
scroll to position [556, 0]
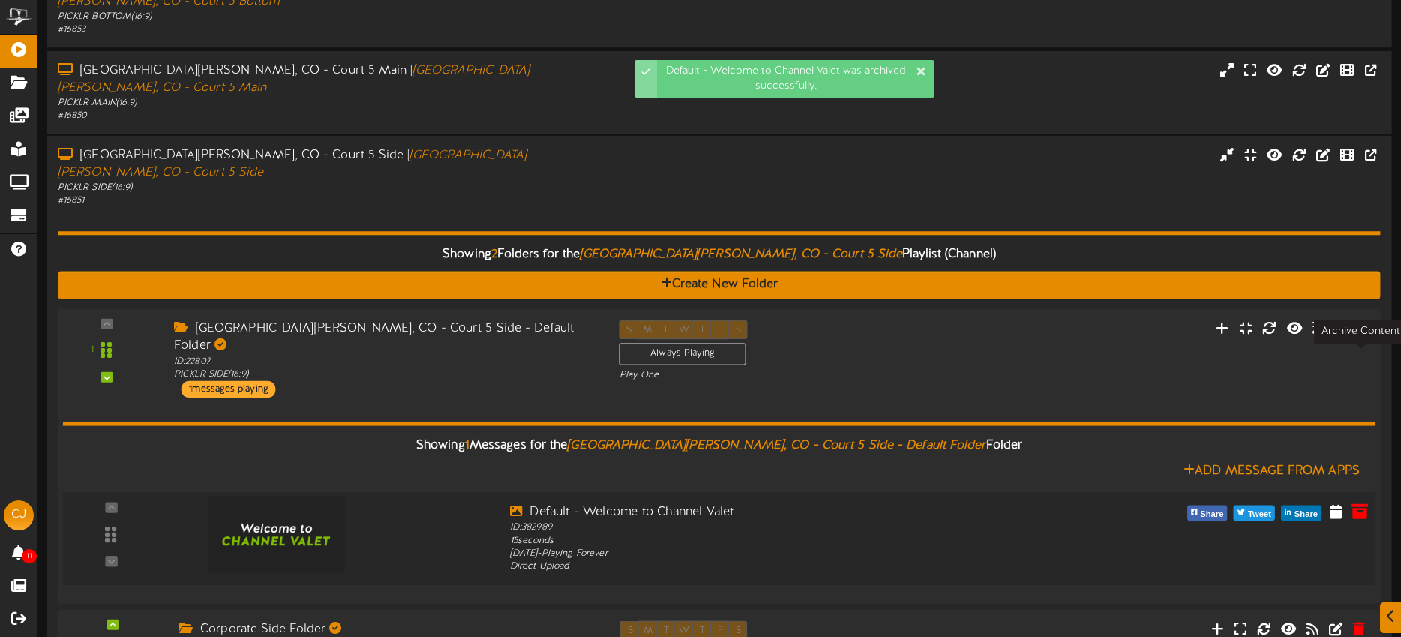
click at [1363, 502] on icon at bounding box center [1359, 510] width 16 height 16
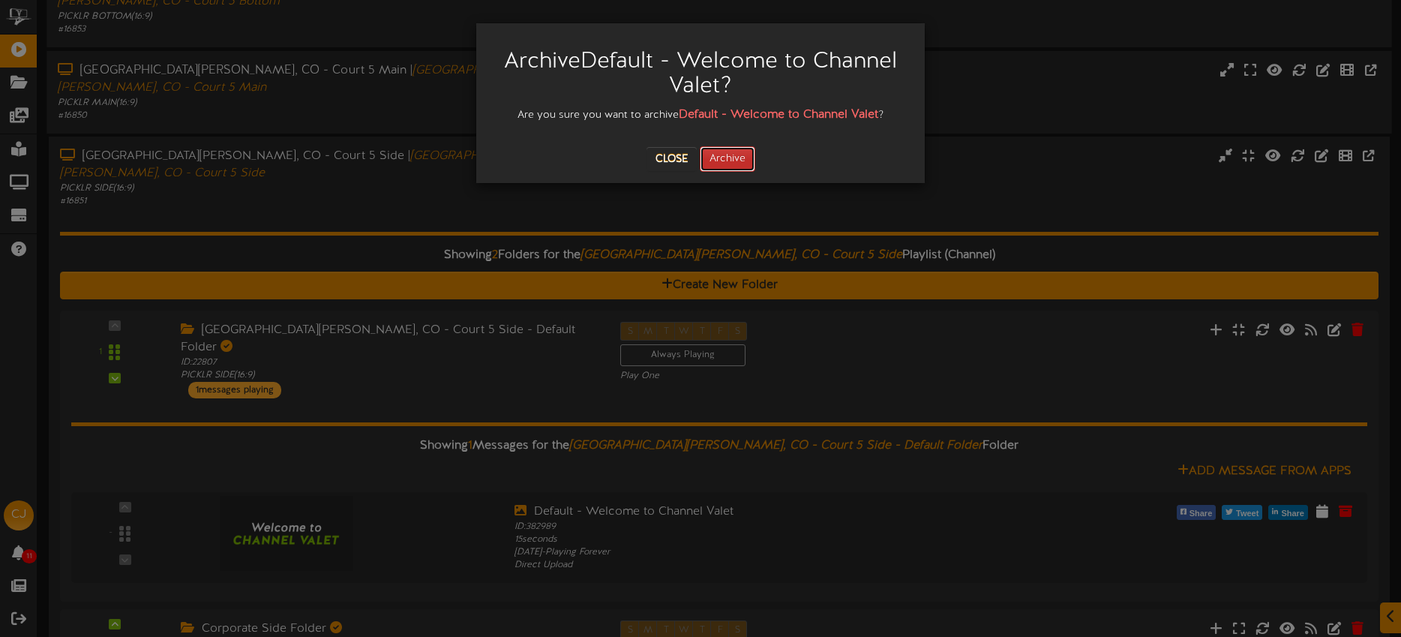
click at [739, 162] on button "Archive" at bounding box center [727, 158] width 55 height 25
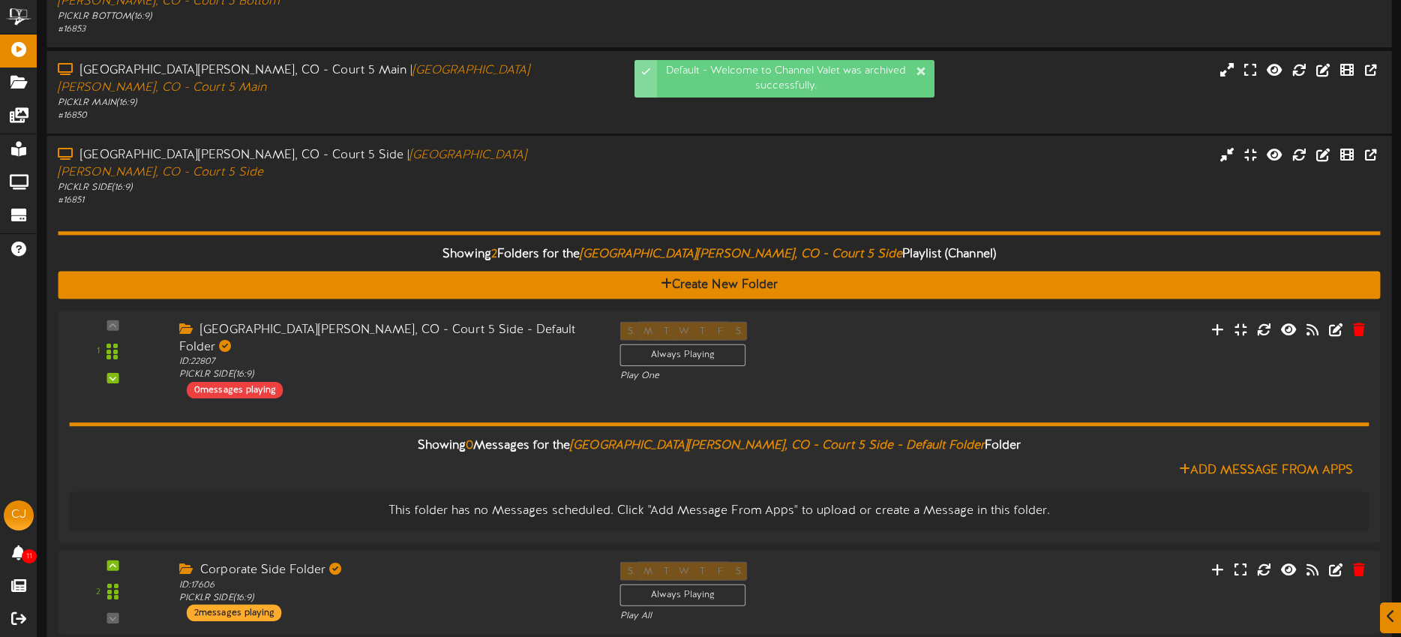
click at [483, 208] on div "Showing 2 Folders for the Fort Collins, CO - Court 5 Side Playlist (Channel) Cr…" at bounding box center [719, 425] width 1322 height 434
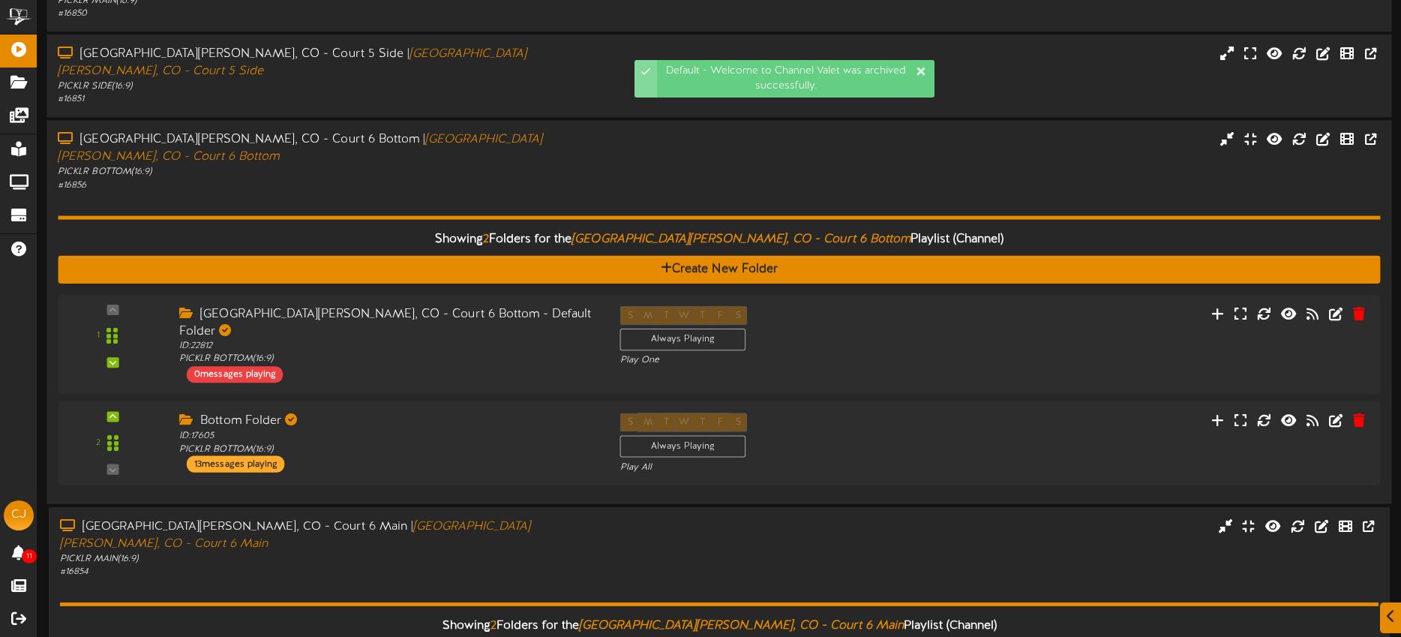
click at [497, 192] on div "Showing 2 Folders for the Fort Collins, CO - Court 6 Bottom Playlist (Channel) …" at bounding box center [719, 342] width 1322 height 301
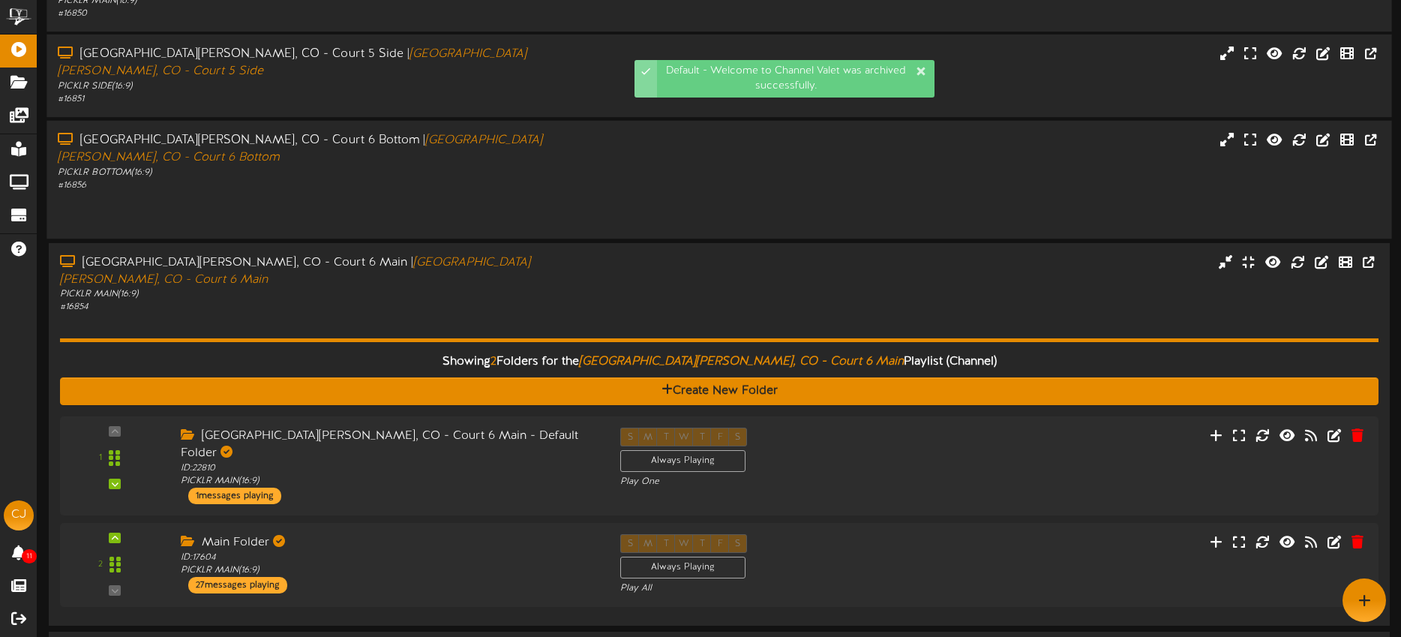
scroll to position [486, 0]
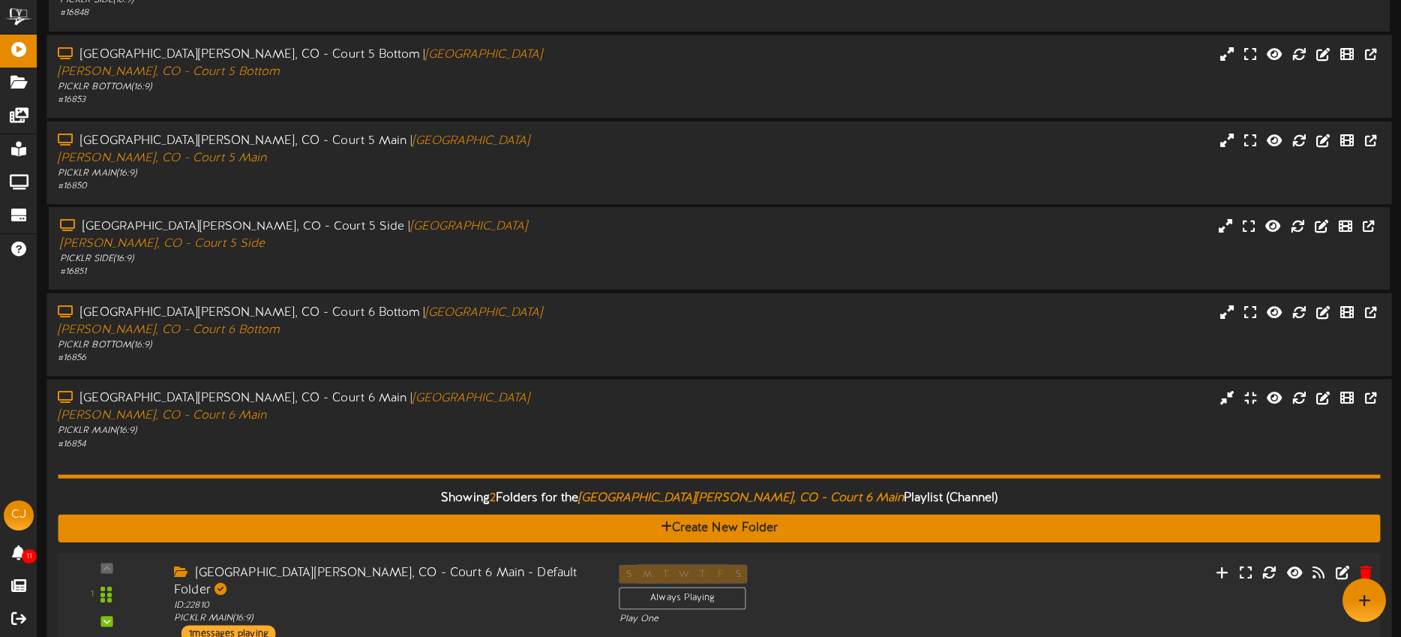
click at [925, 565] on div "S M T W T F S Always Playing Play One" at bounding box center [775, 595] width 334 height 61
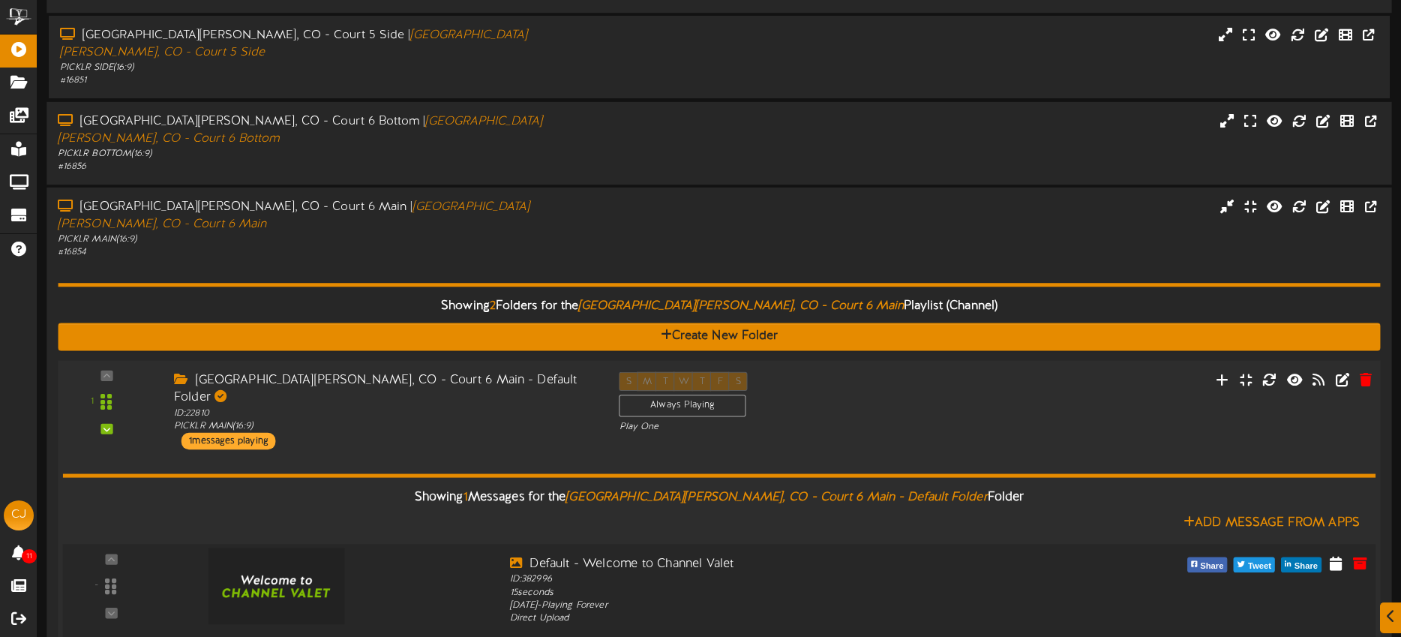
scroll to position [679, 0]
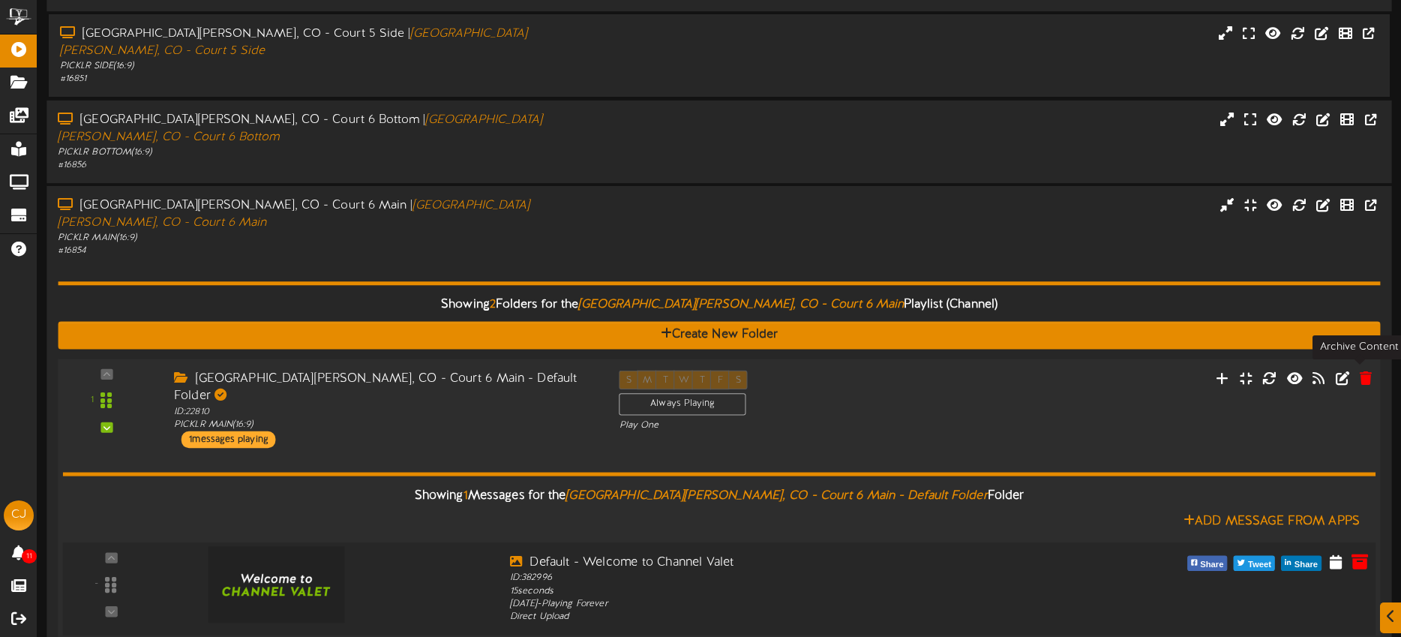
click at [1362, 553] on icon at bounding box center [1359, 561] width 16 height 16
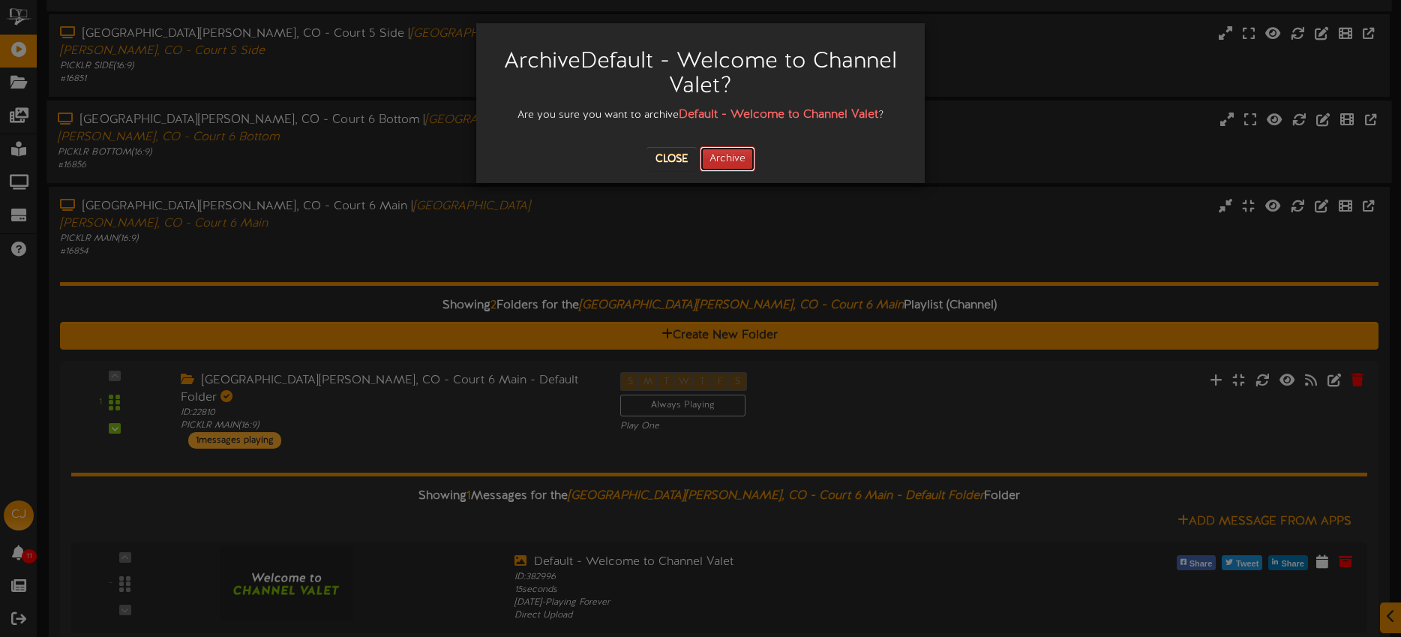
click at [747, 167] on button "Archive" at bounding box center [727, 158] width 55 height 25
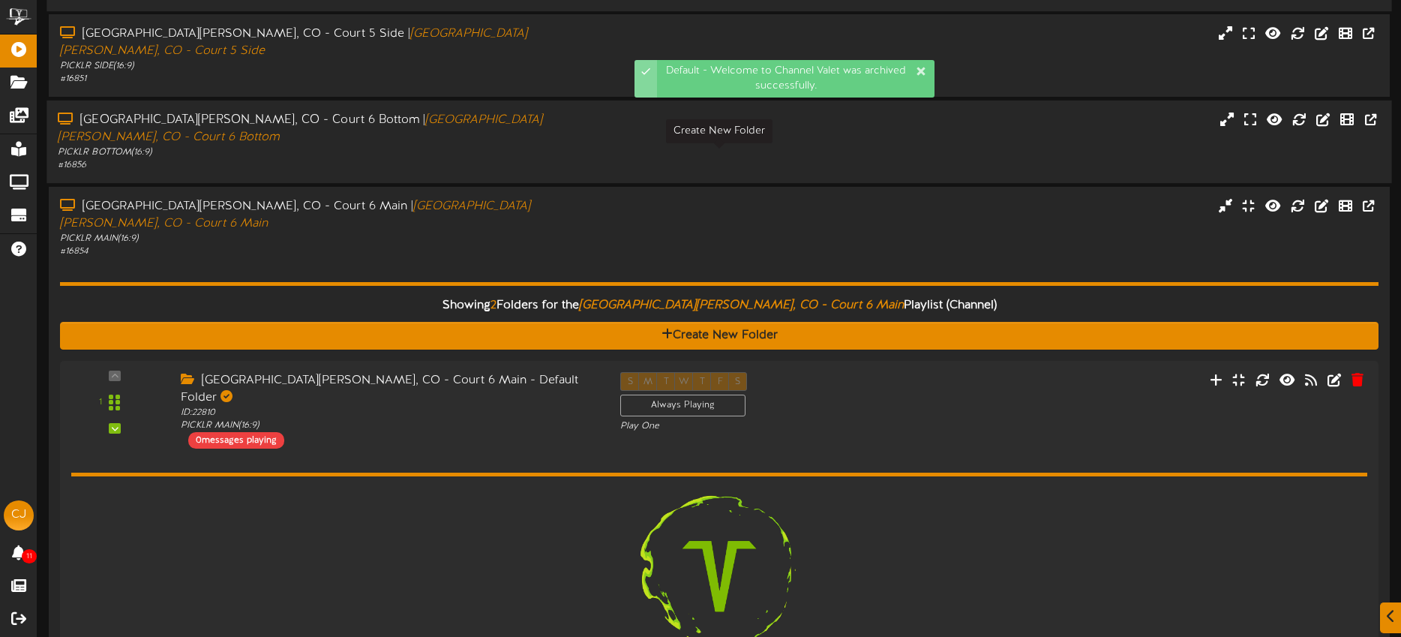
scroll to position [619, 0]
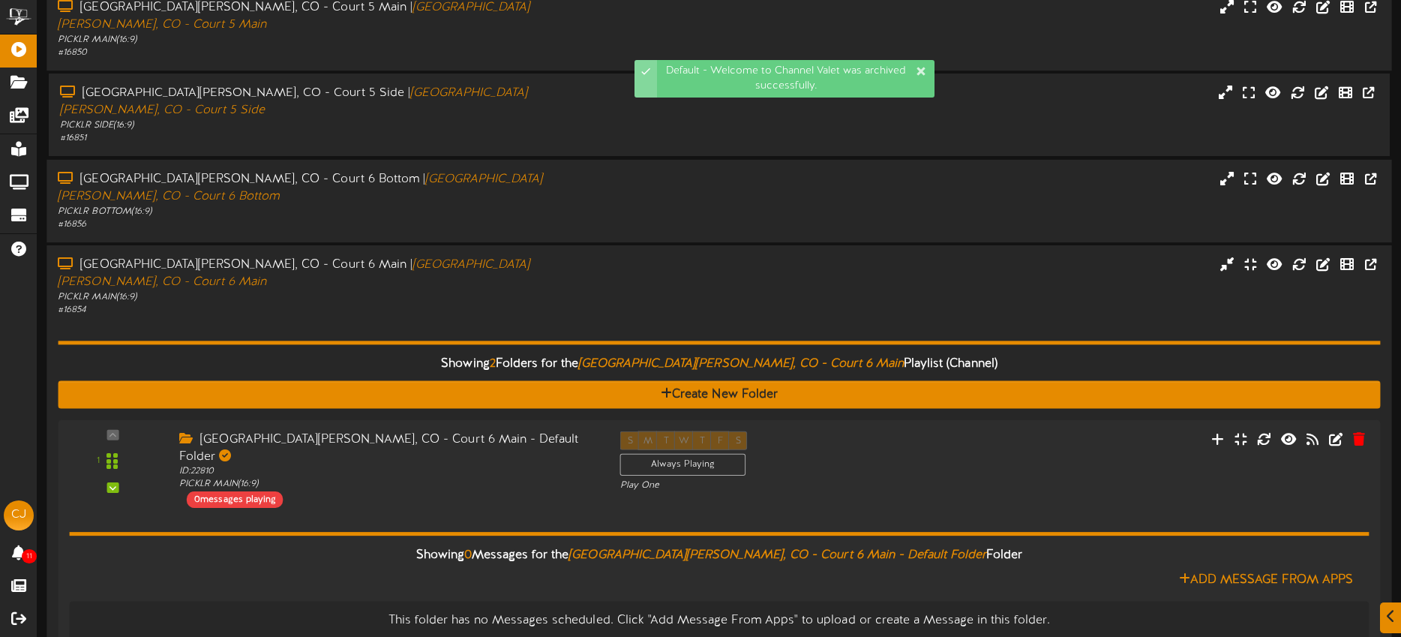
click at [581, 317] on div "Showing 2 Folders for the Fort Collins, CO - Court 6 Main Playlist (Channel) Cr…" at bounding box center [719, 534] width 1322 height 434
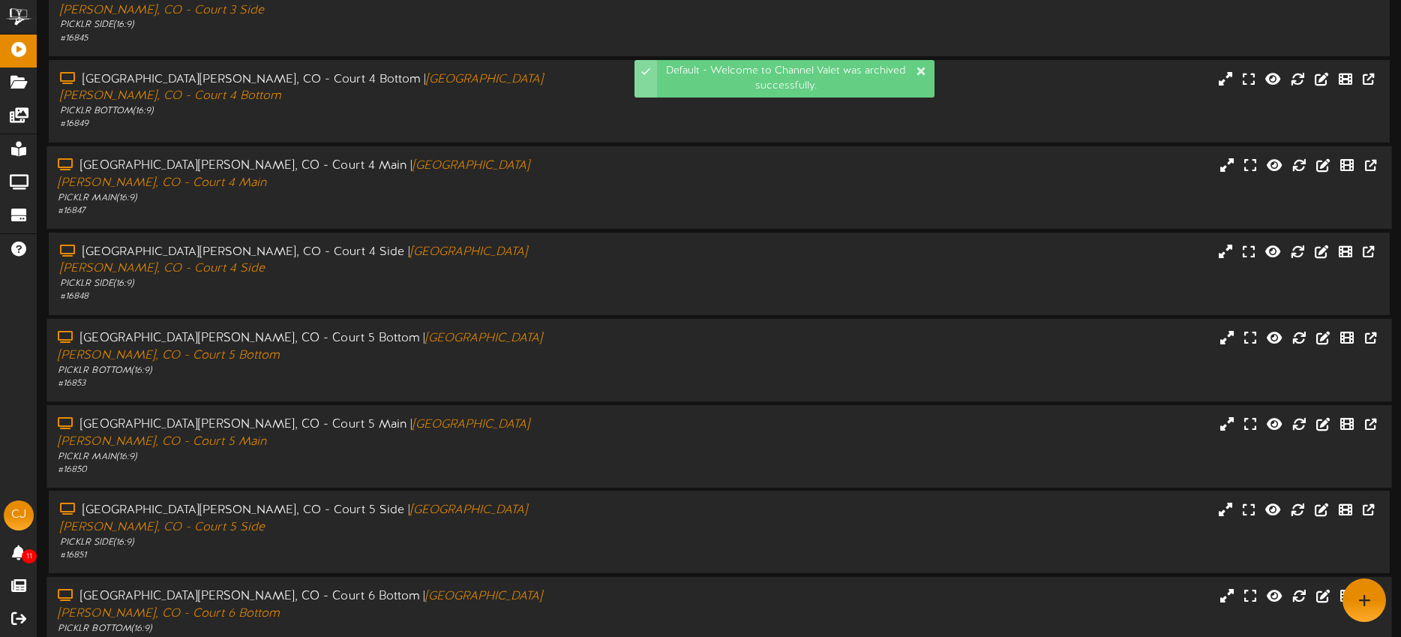
scroll to position [202, 0]
click at [625, 589] on div at bounding box center [887, 589] width 560 height 1
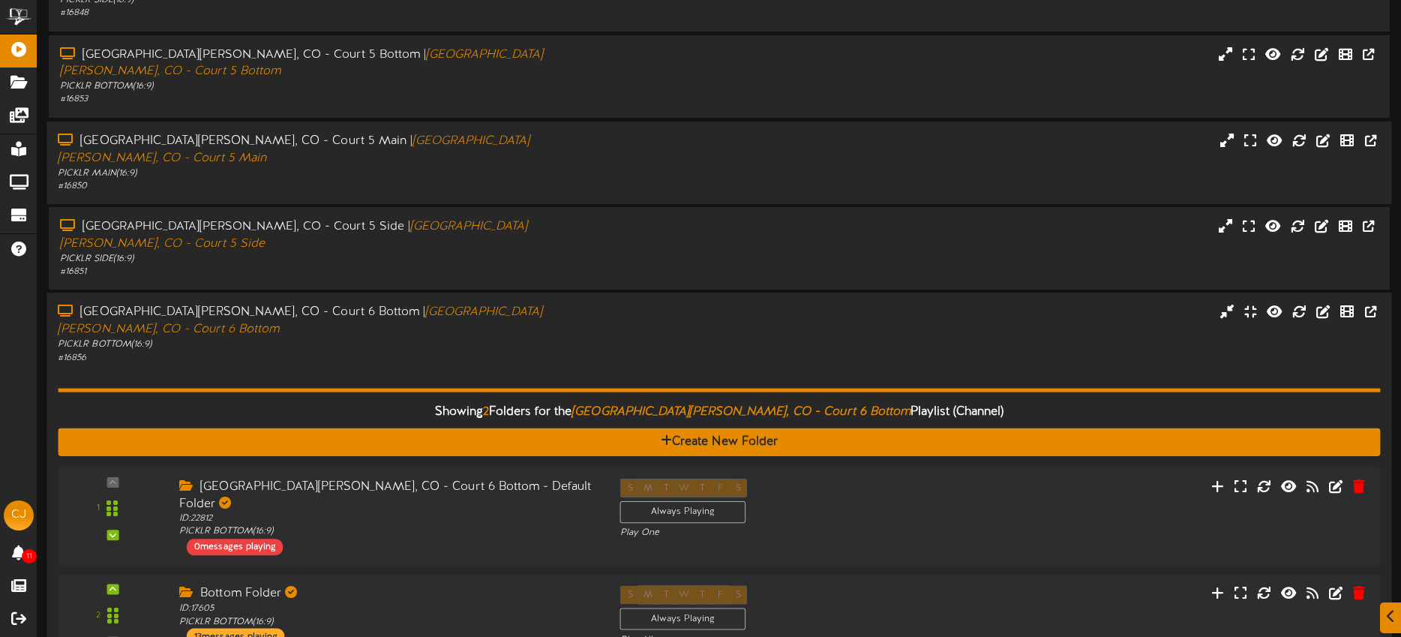
click at [660, 304] on div "Fort Collins, CO - Court 6 Bottom | Fort Collins, CO - Court 6 Bottom PICKLR BO…" at bounding box center [718, 334] width 1345 height 60
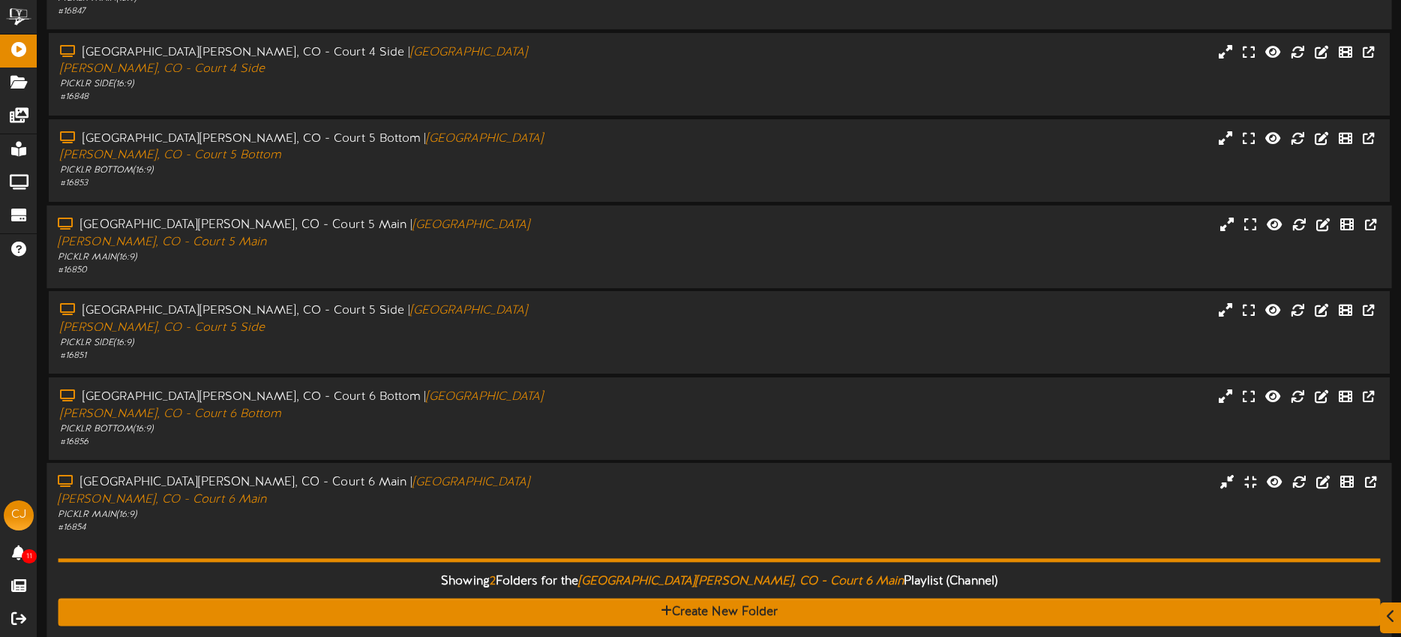
scroll to position [619, 0]
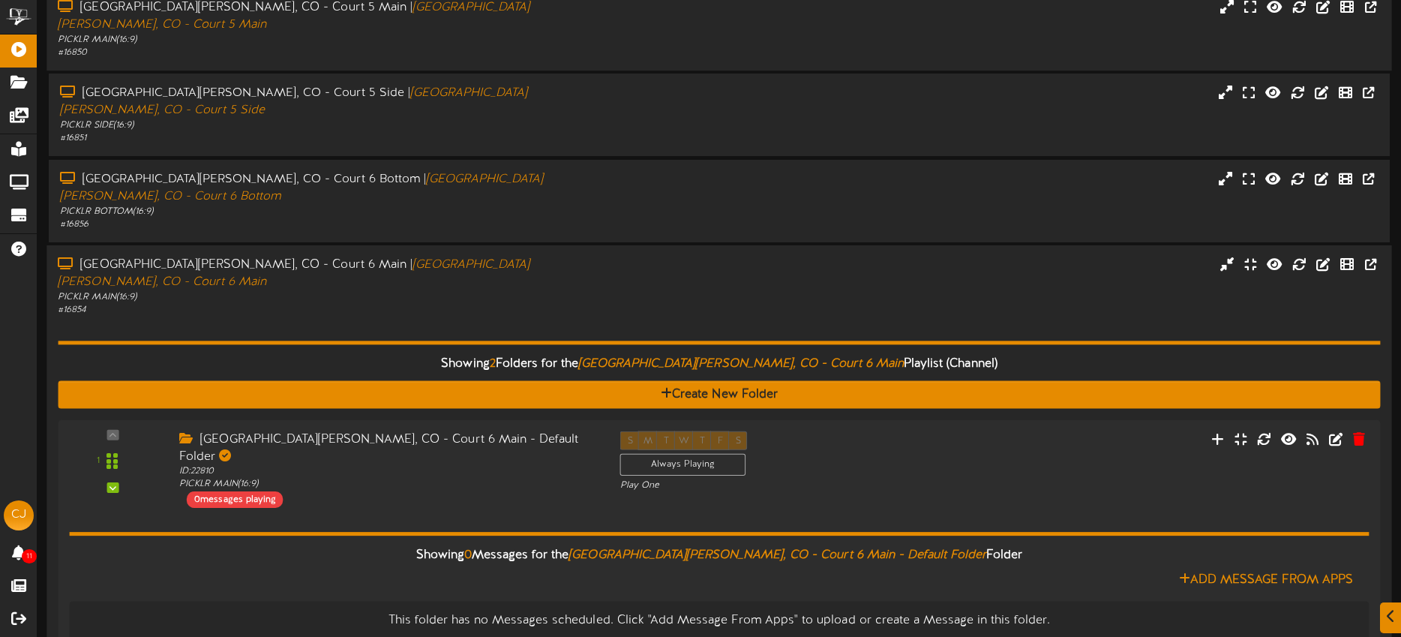
click at [688, 317] on div "Showing 2 Folders for the Fort Collins, CO - Court 6 Main Playlist (Channel) Cr…" at bounding box center [719, 534] width 1322 height 434
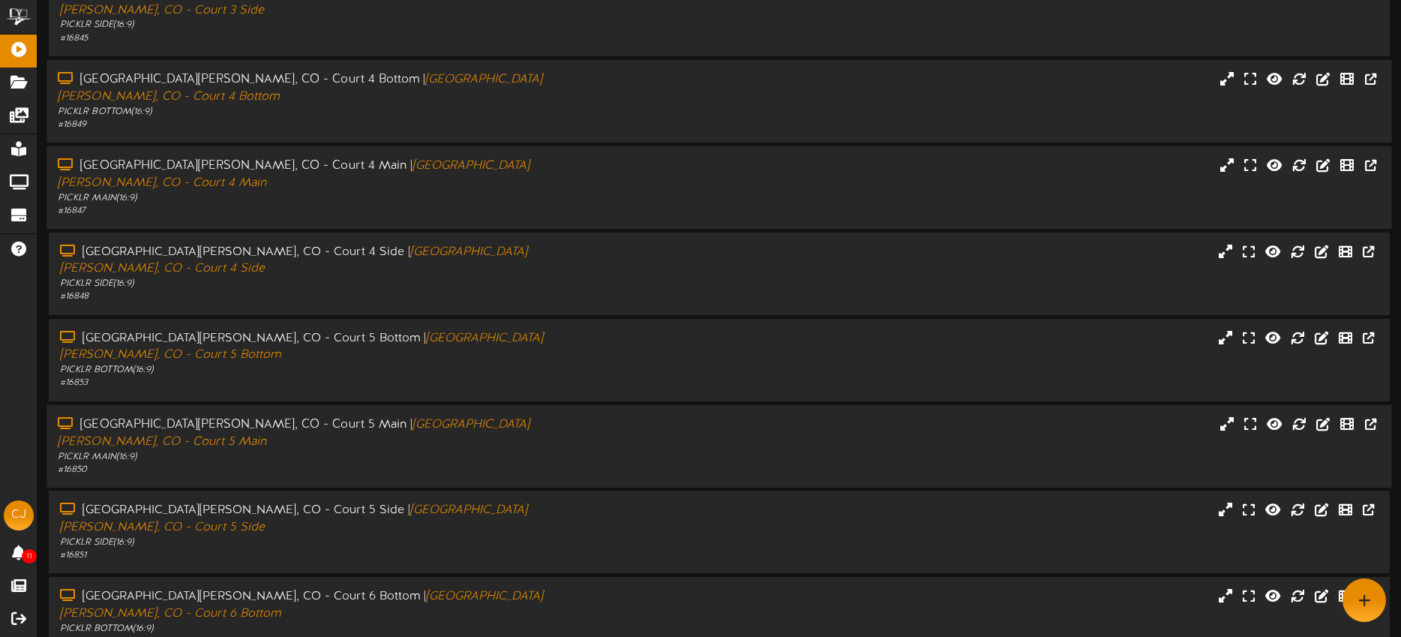
scroll to position [202, 0]
click at [577, 502] on div "Fort Collins, CO - Court 5 Side | Fort Collins, CO - Court 5 Side" at bounding box center [327, 519] width 538 height 34
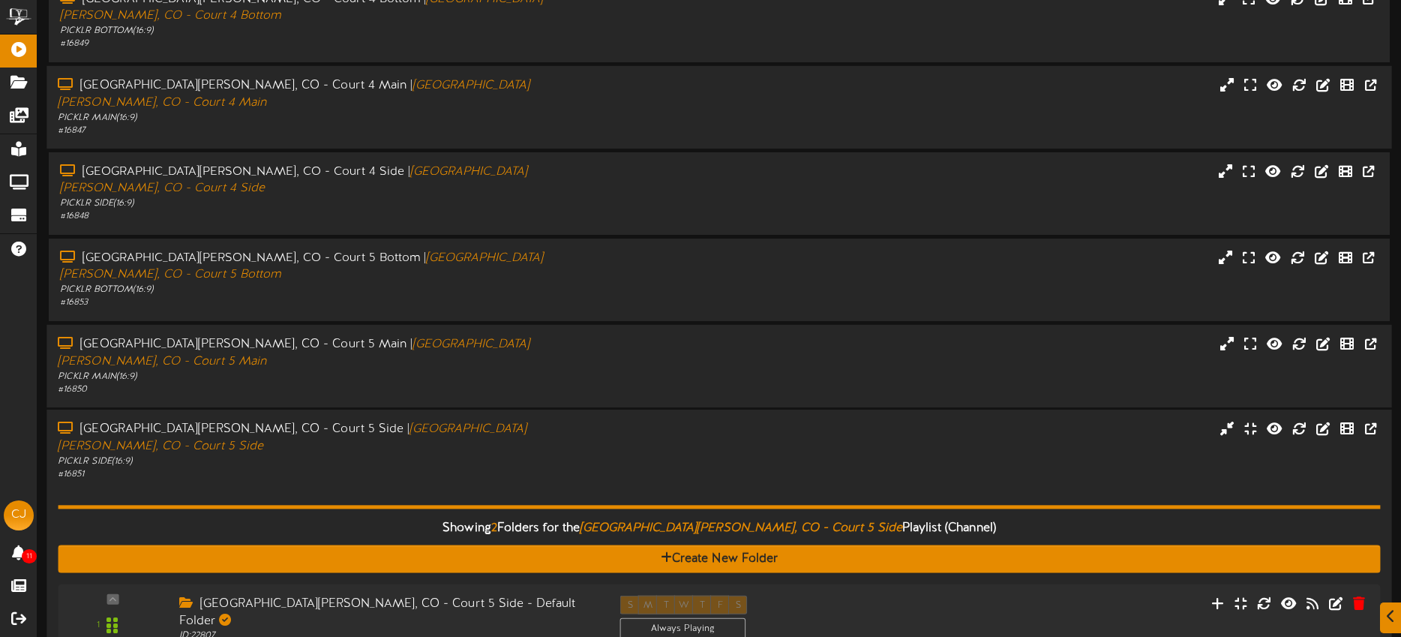
click at [589, 455] on div "PICKLR SIDE ( 16:9 )" at bounding box center [327, 461] width 538 height 13
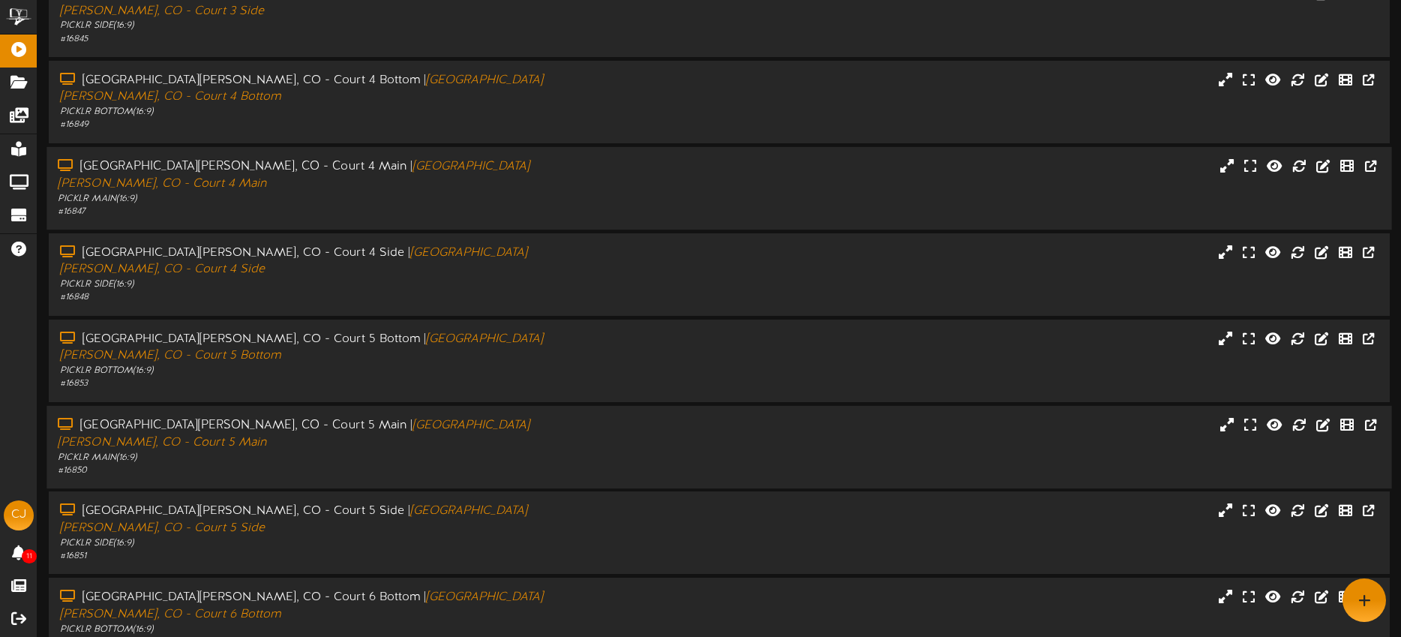
drag, startPoint x: 542, startPoint y: 520, endPoint x: 571, endPoint y: 478, distance: 51.2
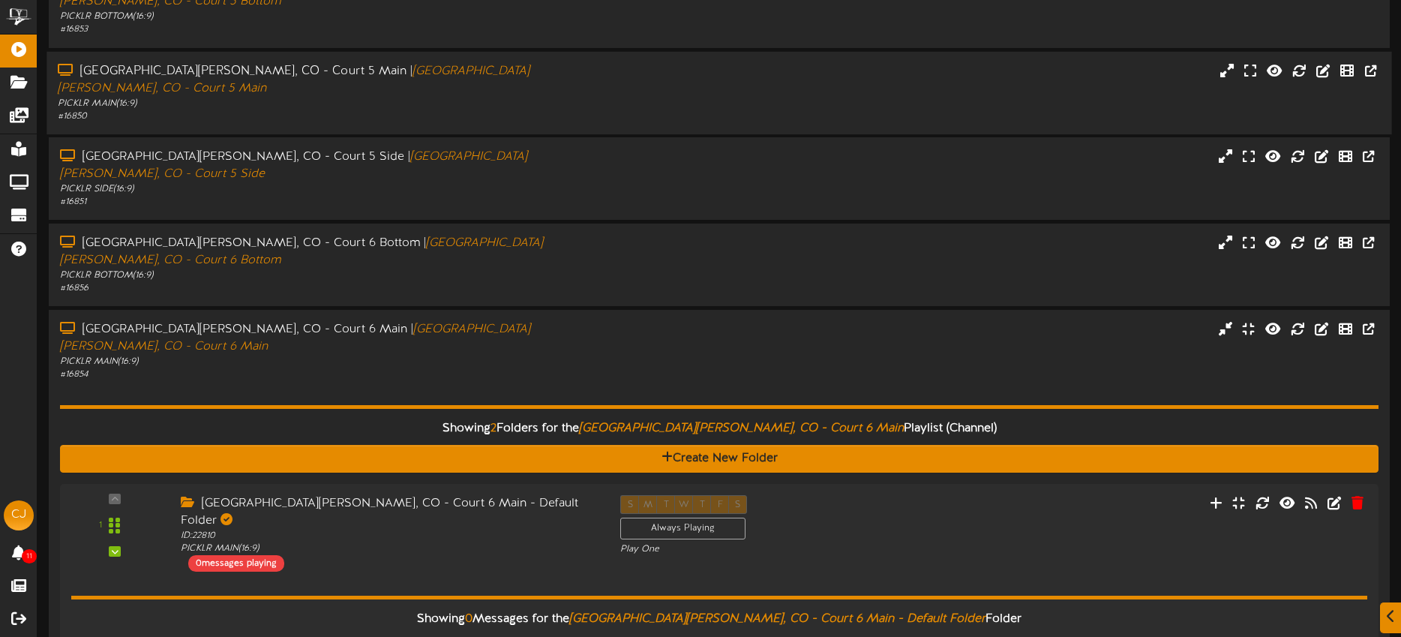
scroll to position [553, 0]
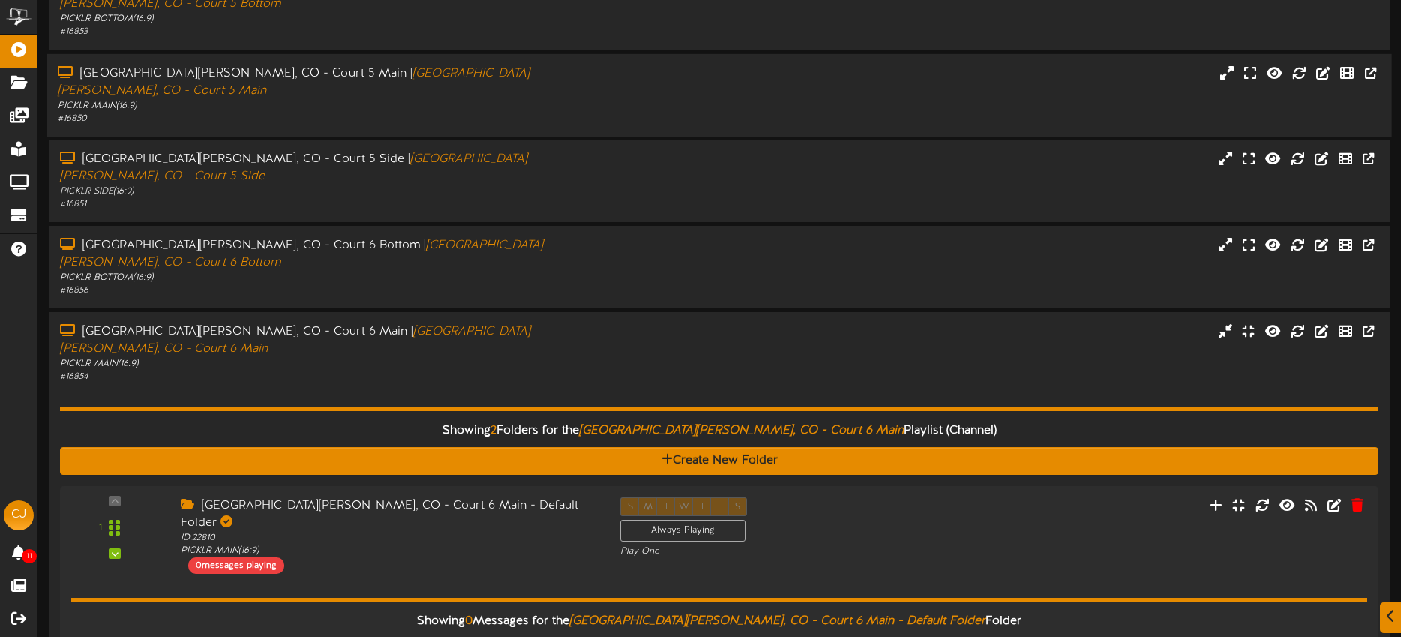
click at [585, 226] on div "Fort Collins, CO - Court 6 Bottom | Fort Collins, CO - Court 6 Bottom PICKLR BO…" at bounding box center [718, 268] width 1363 height 85
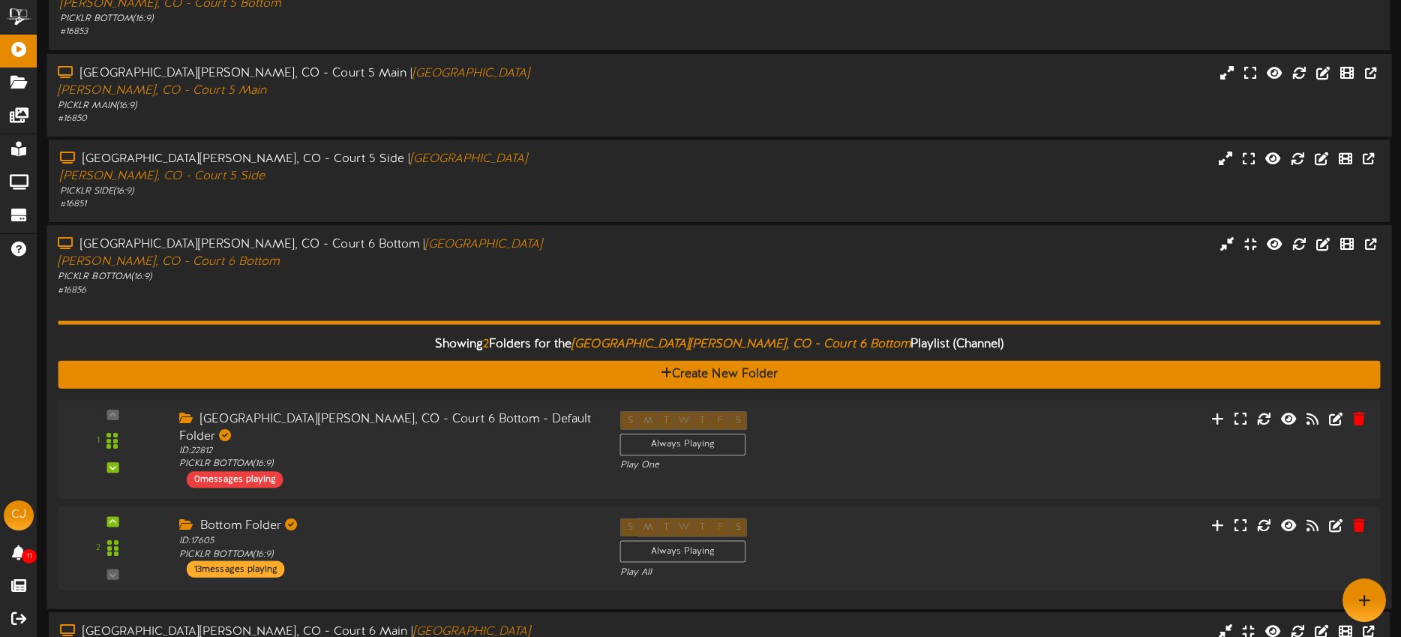
click at [521, 284] on div "# 16856" at bounding box center [327, 290] width 538 height 13
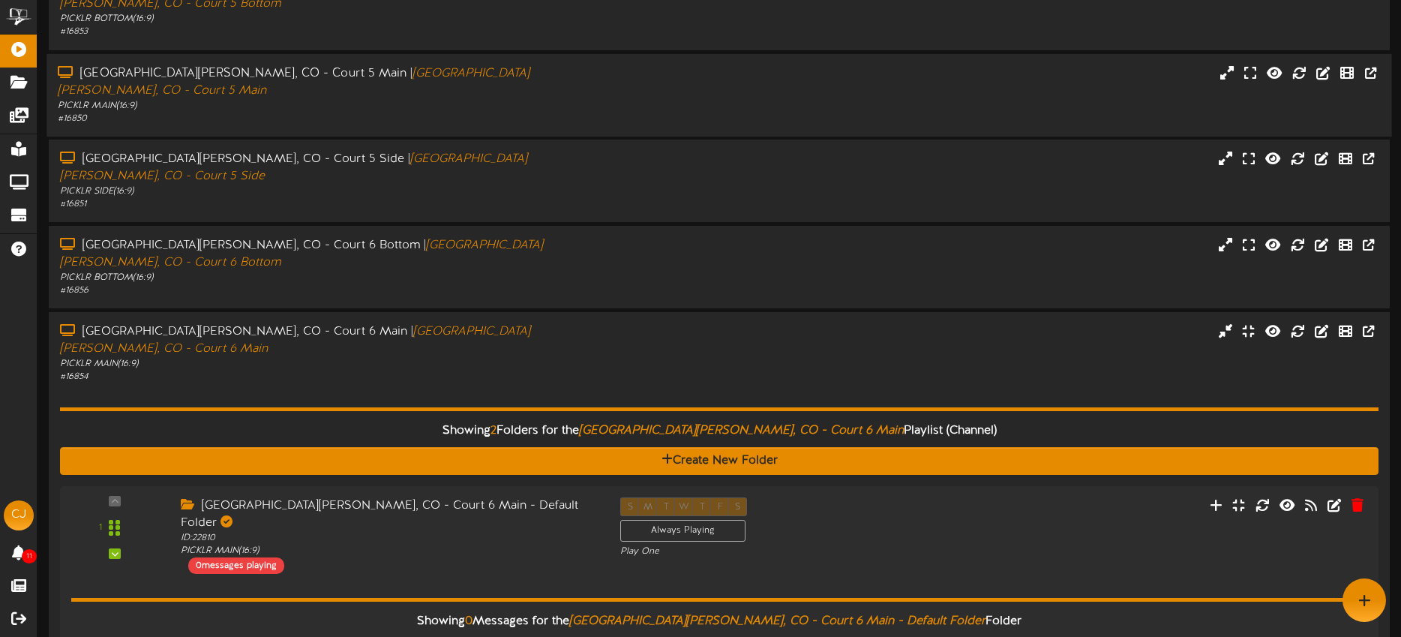
click at [520, 383] on div "Showing 2 Folders for the Fort Collins, CO - Court 6 Main Playlist (Channel) Cr…" at bounding box center [719, 599] width 1318 height 433
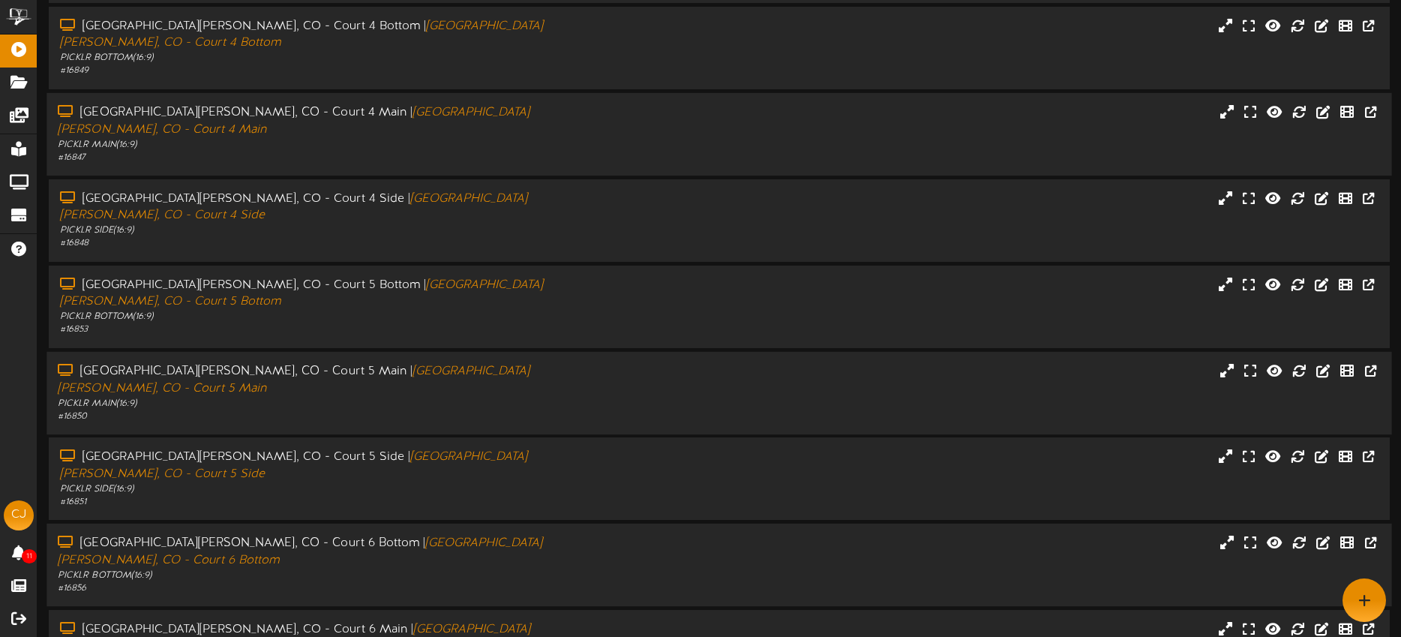
scroll to position [202, 0]
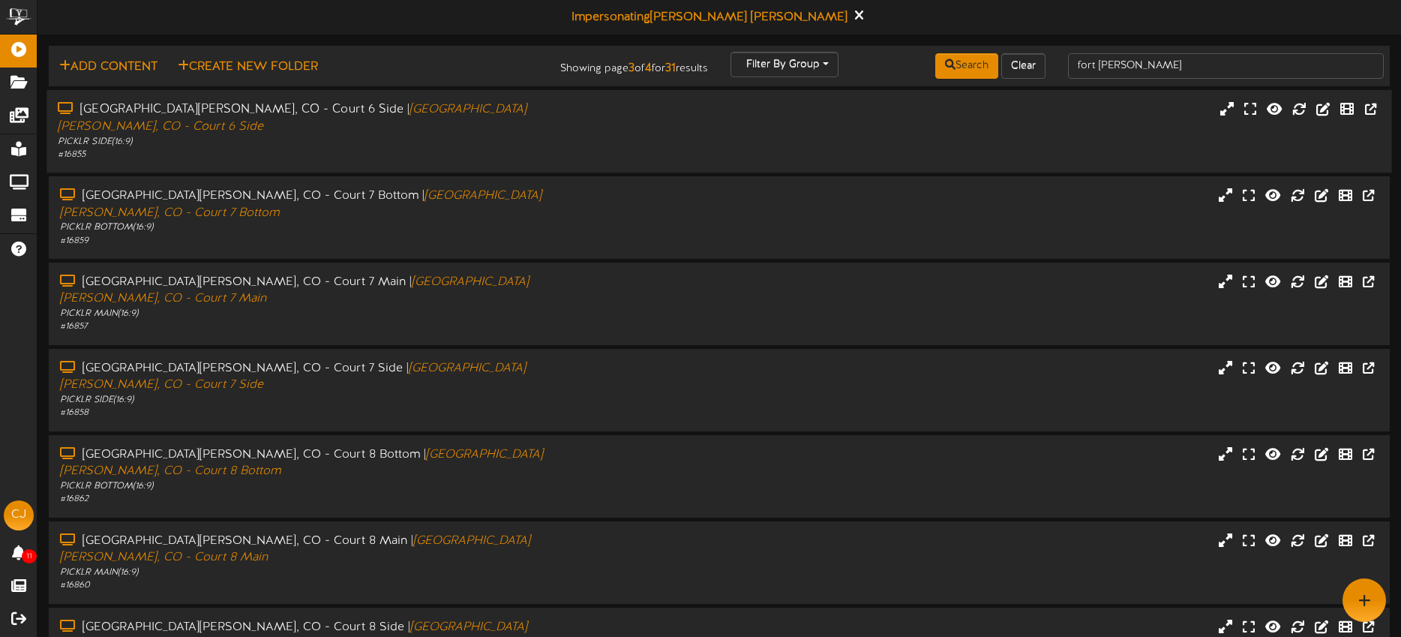
click at [523, 148] on div "# 16855" at bounding box center [327, 154] width 538 height 13
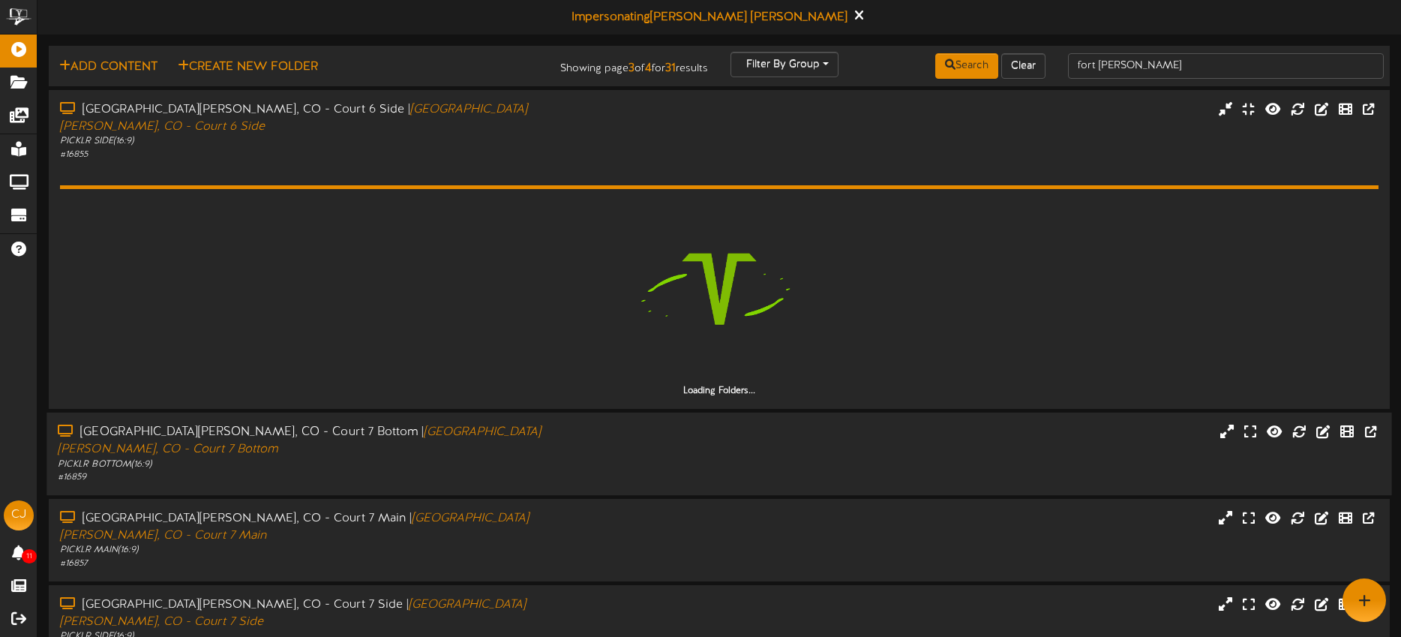
click at [576, 424] on div "Fort Collins, CO - Court 7 Bottom | Fort Collins, CO - Court 7 Bottom" at bounding box center [327, 441] width 538 height 34
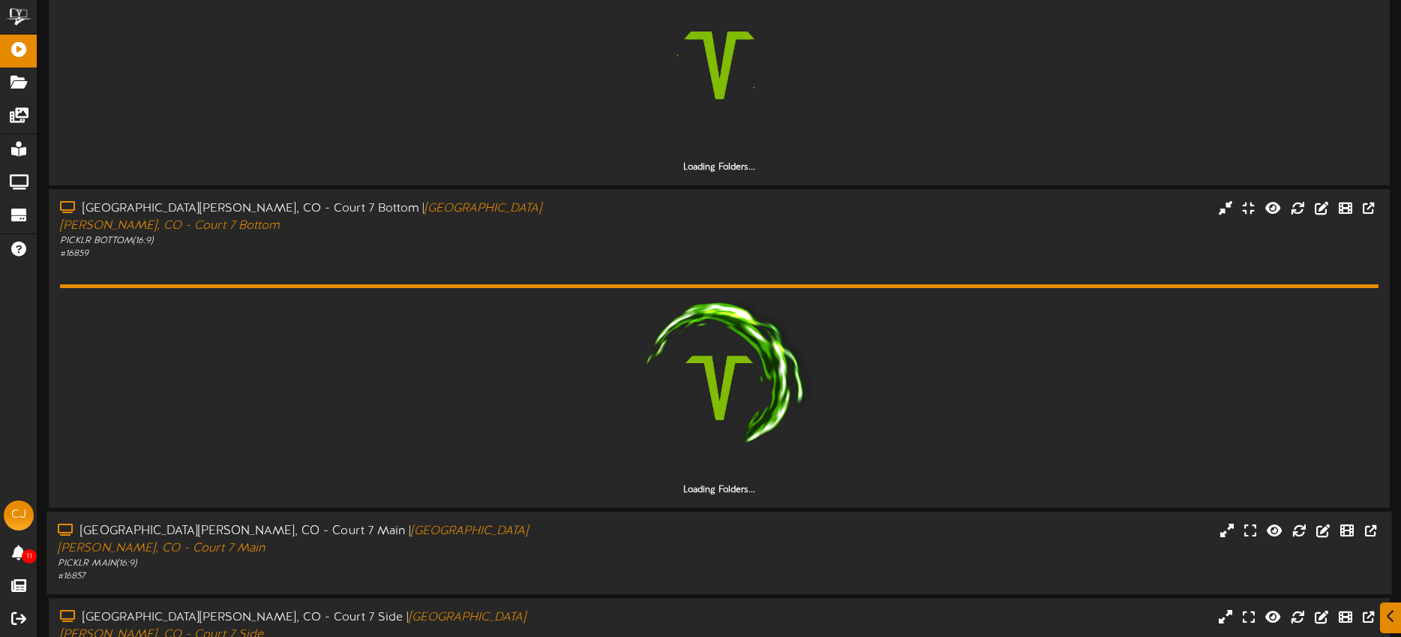
click at [577, 523] on div "Fort Collins, CO - Court 7 Main | Fort Collins, CO - Court 7 Main" at bounding box center [327, 540] width 538 height 34
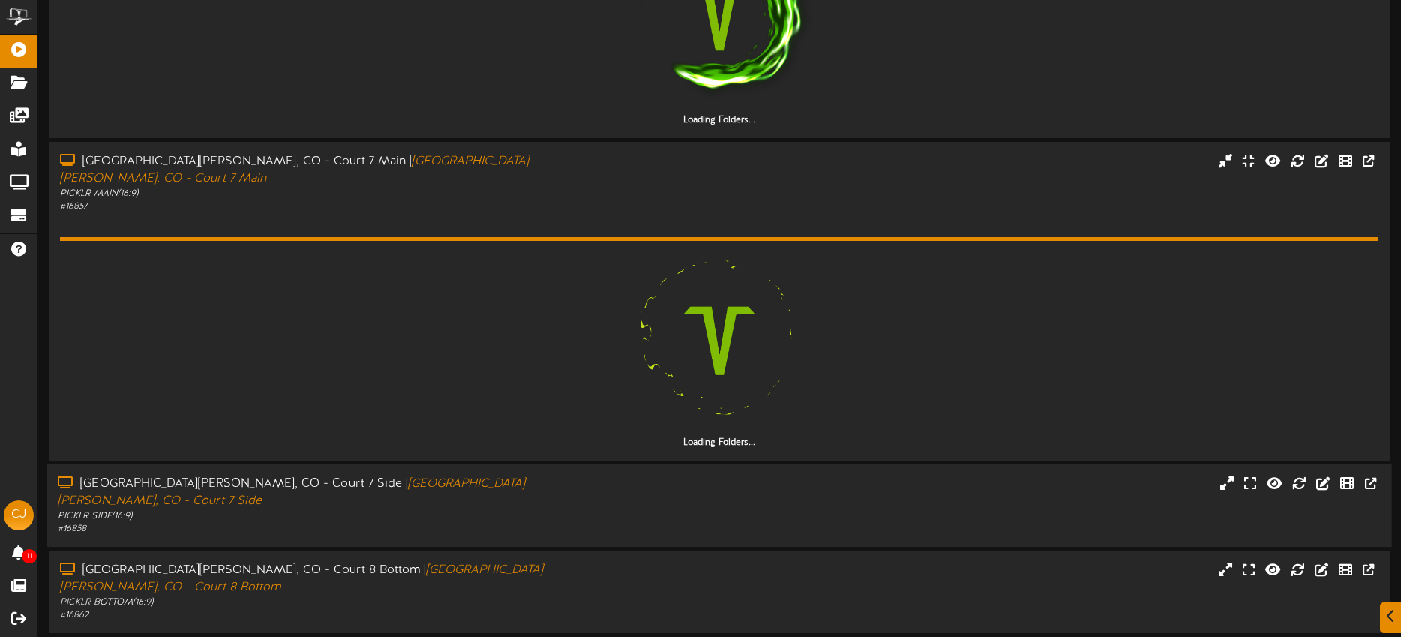
click at [577, 510] on div "PICKLR SIDE ( 16:9 )" at bounding box center [327, 516] width 538 height 13
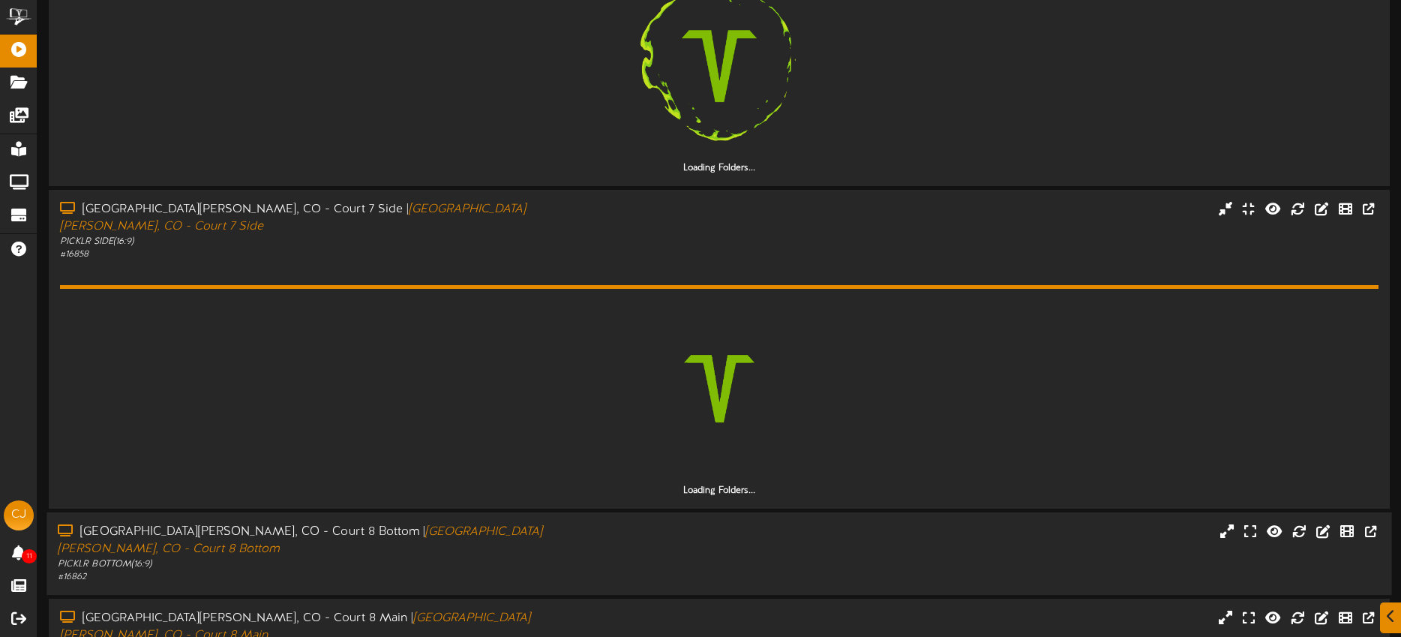
click at [577, 571] on div "# 16862" at bounding box center [327, 577] width 538 height 13
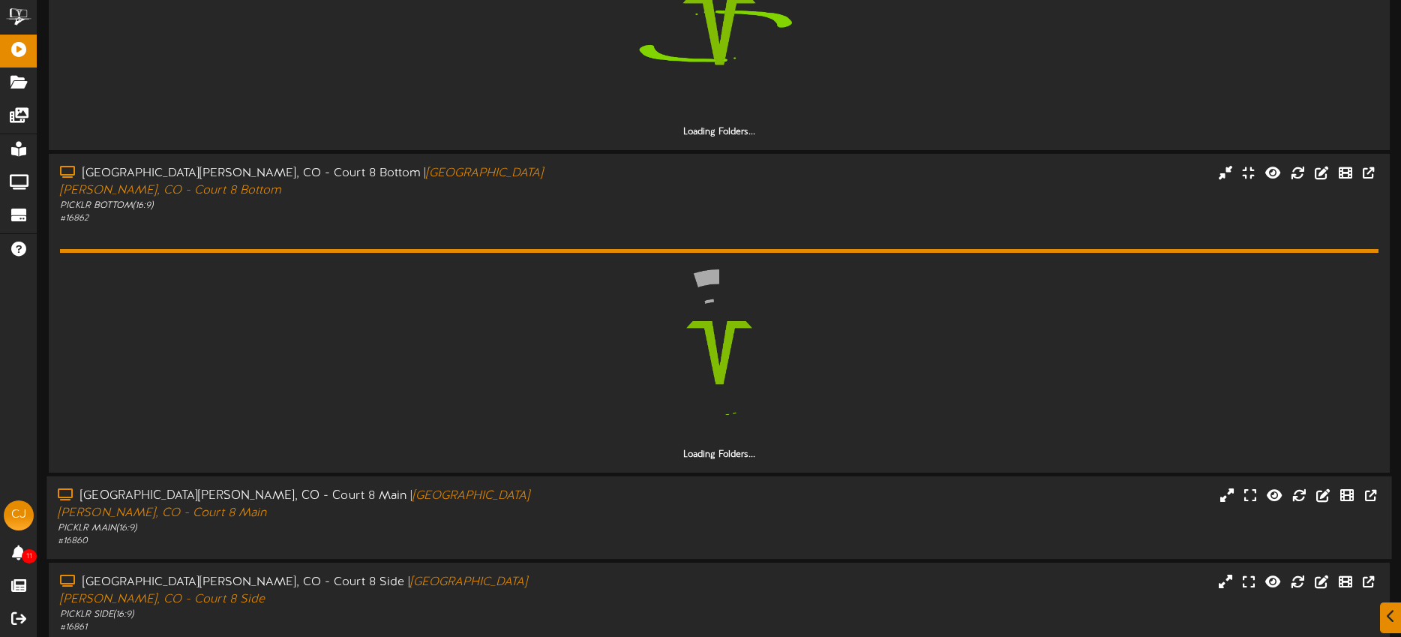
click at [579, 487] on div "Fort Collins, CO - Court 8 Main | Fort Collins, CO - Court 8 Main" at bounding box center [327, 504] width 538 height 34
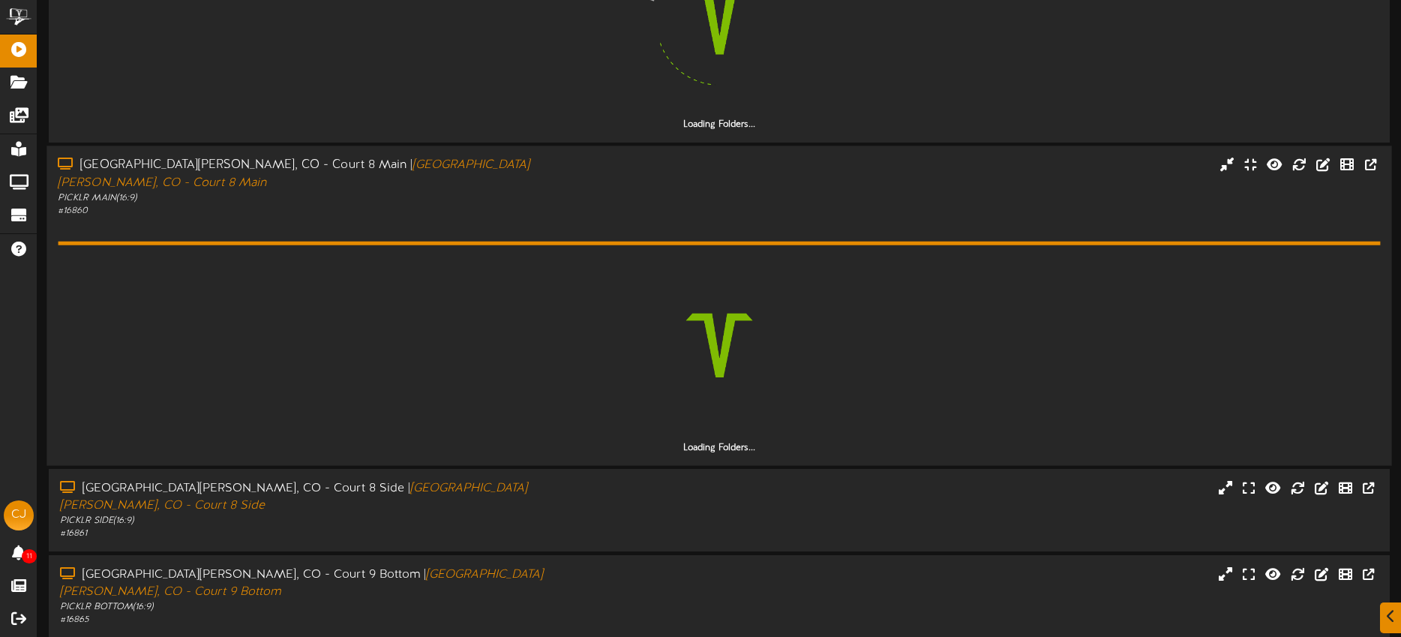
click at [579, 469] on div "Fort Collins, CO - Court 8 Side | Fort Collins, CO - Court 8 Side PICKLR SIDE (…" at bounding box center [718, 511] width 1363 height 85
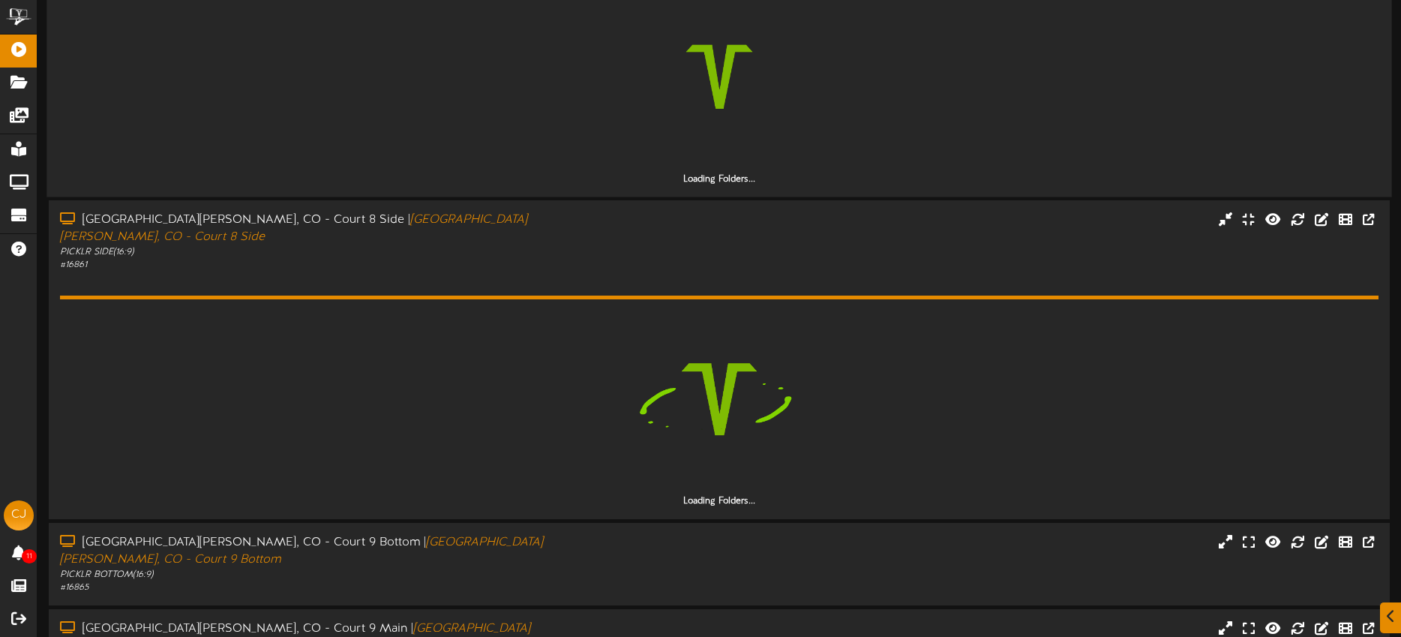
click at [579, 568] on div "PICKLR BOTTOM ( 16:9 )" at bounding box center [328, 574] width 536 height 13
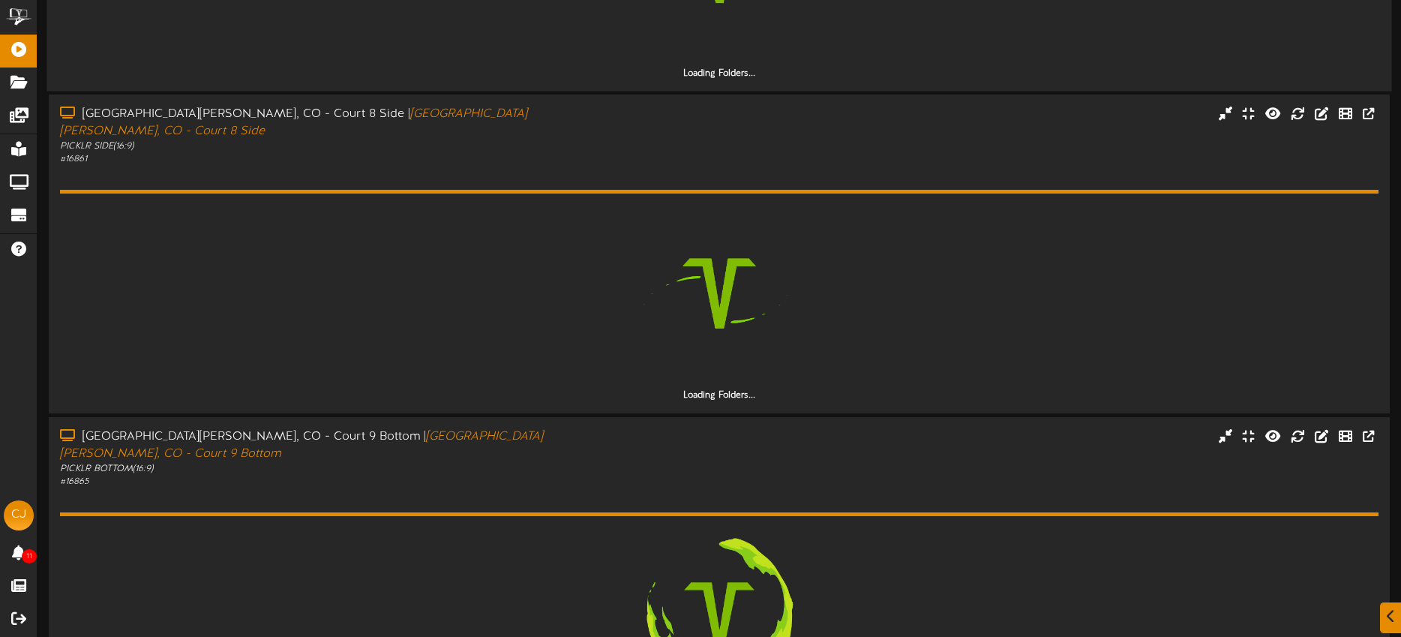
scroll to position [2189, 0]
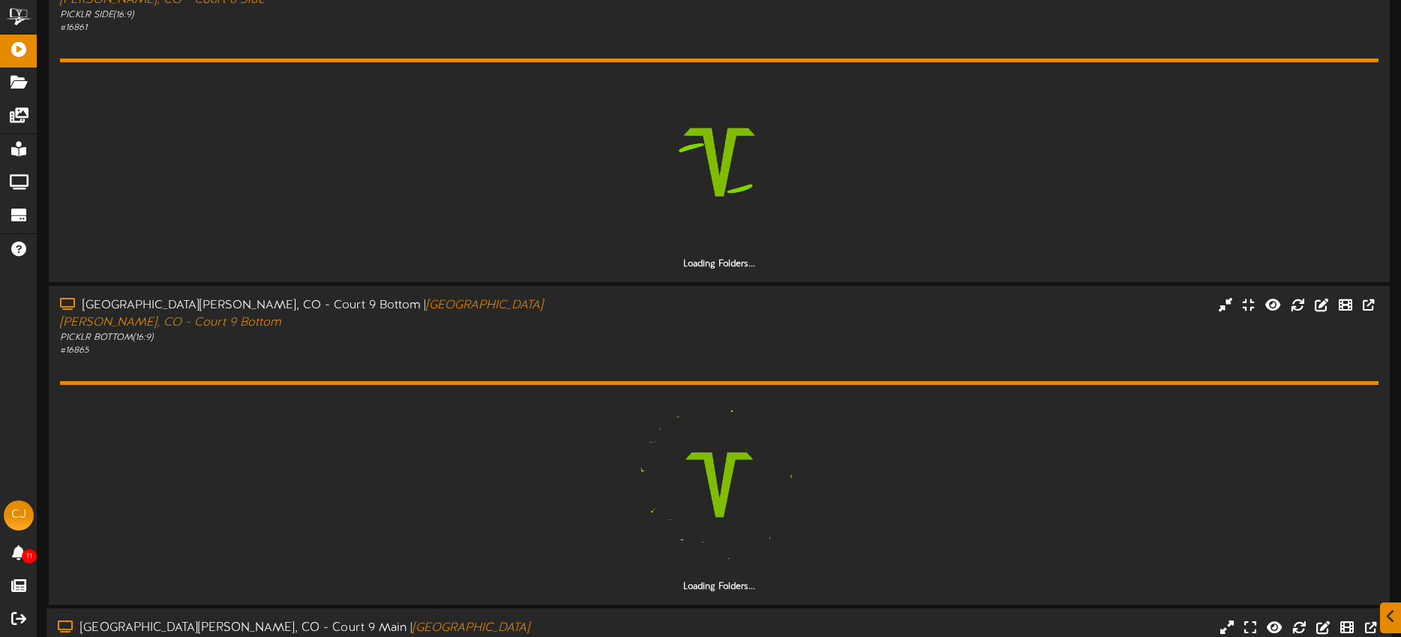
click at [591, 619] on div "Fort Collins, CO - Court 9 Main | Fort Collins, CO - Court 9 Main" at bounding box center [327, 636] width 538 height 34
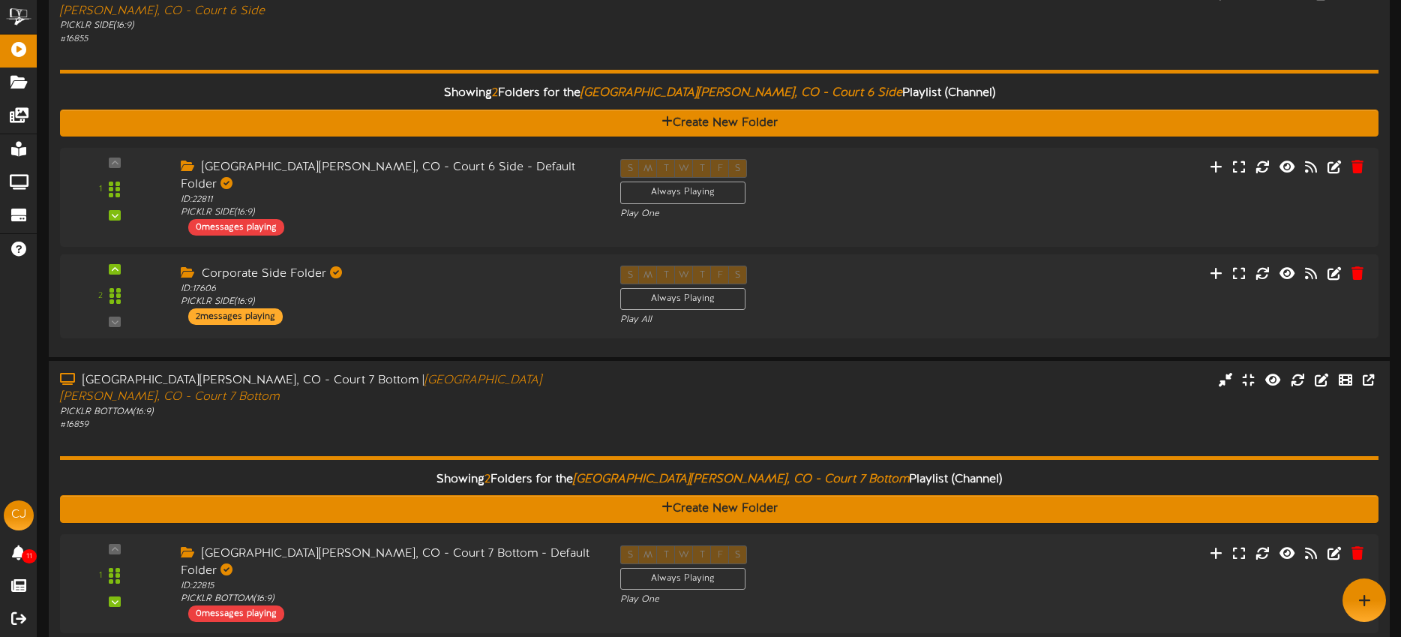
scroll to position [0, 0]
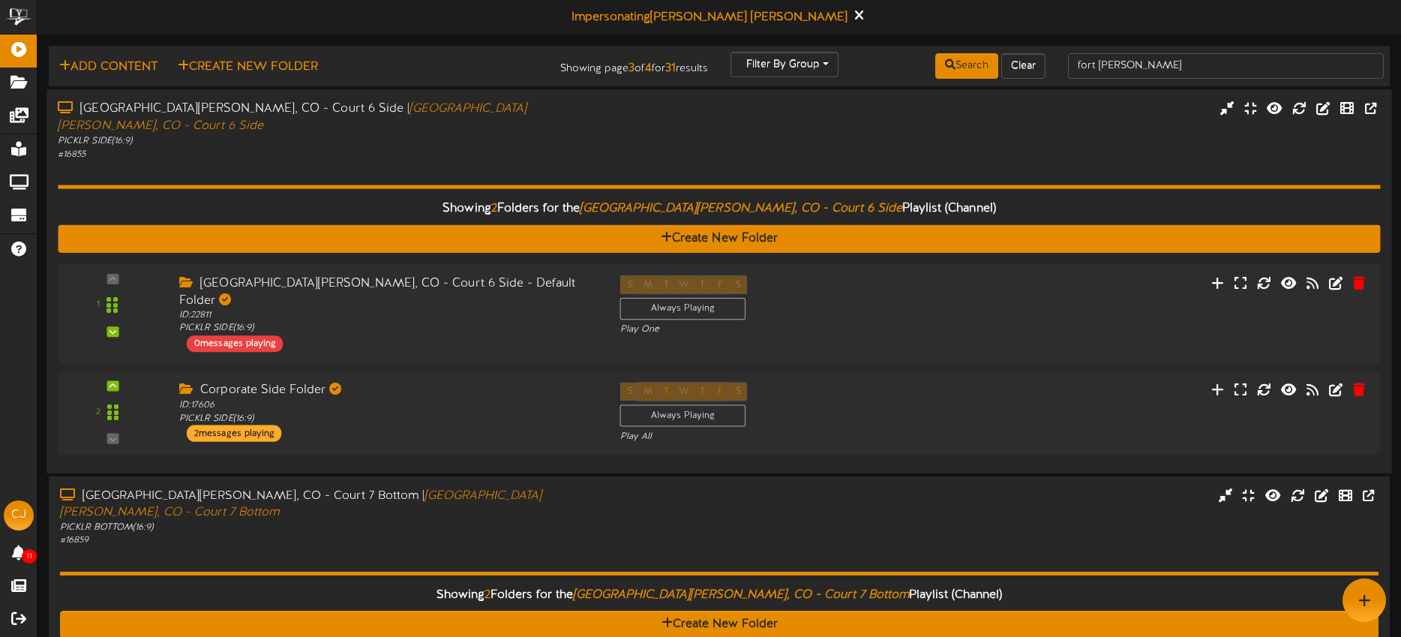
click at [452, 160] on div "Showing 2 Folders for the Fort Collins, CO - Court 6 Side Playlist (Channel) Cr…" at bounding box center [719, 310] width 1322 height 301
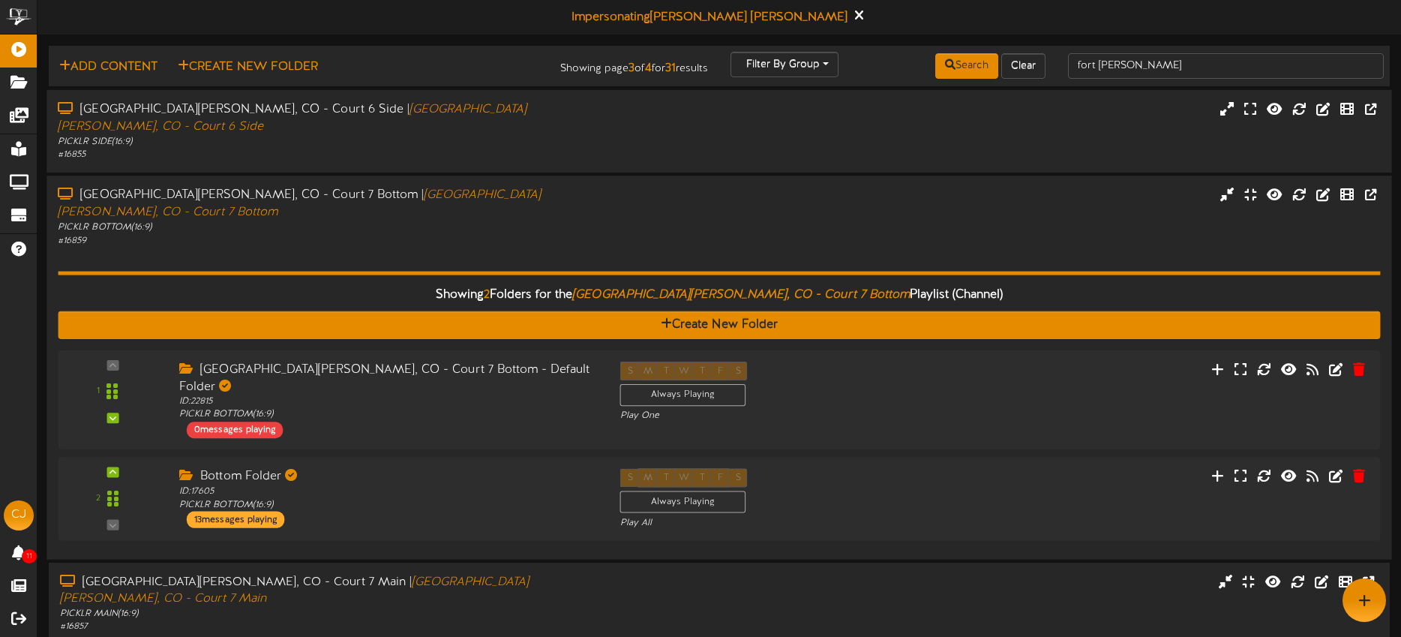
click at [472, 187] on div "Fort Collins, CO - Court 7 Bottom | Fort Collins, CO - Court 7 Bottom" at bounding box center [327, 204] width 538 height 34
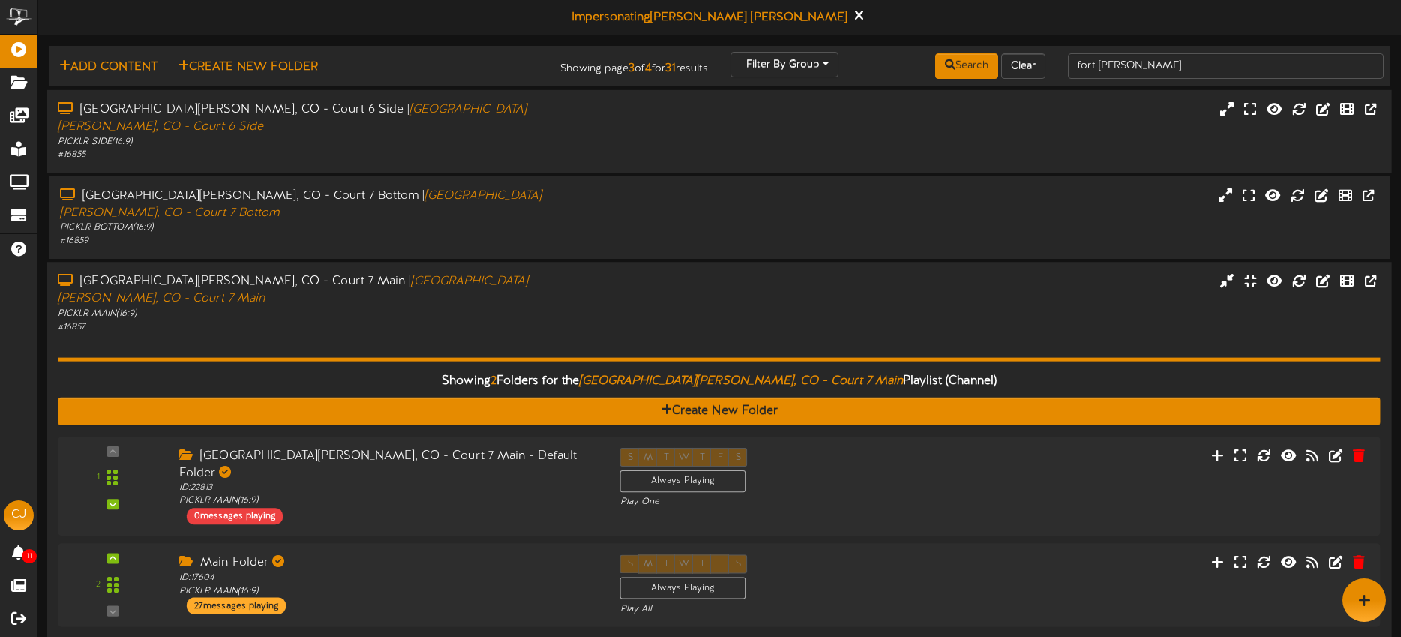
click at [499, 273] on div "Fort Collins, CO - Court 7 Main | Fort Collins, CO - Court 7 Main" at bounding box center [327, 290] width 538 height 34
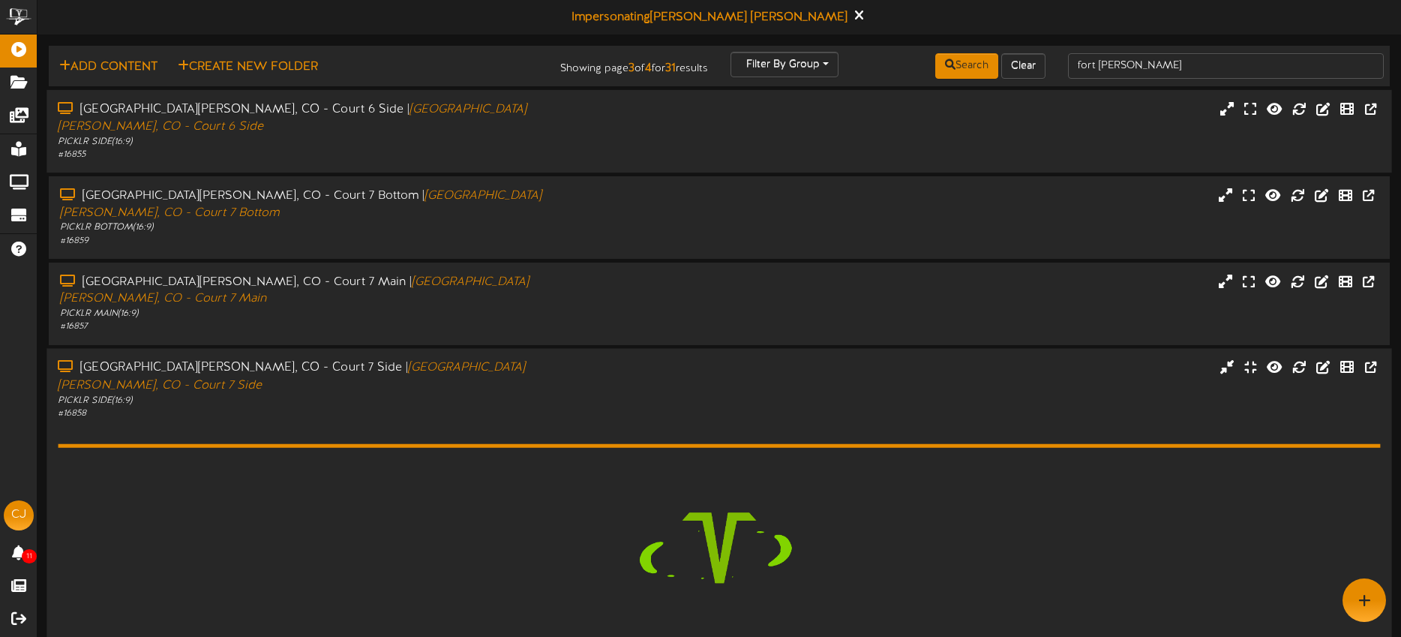
click at [468, 359] on div "Fort Collins, CO - Court 7 Side | Fort Collins, CO - Court 7 Side" at bounding box center [327, 376] width 538 height 34
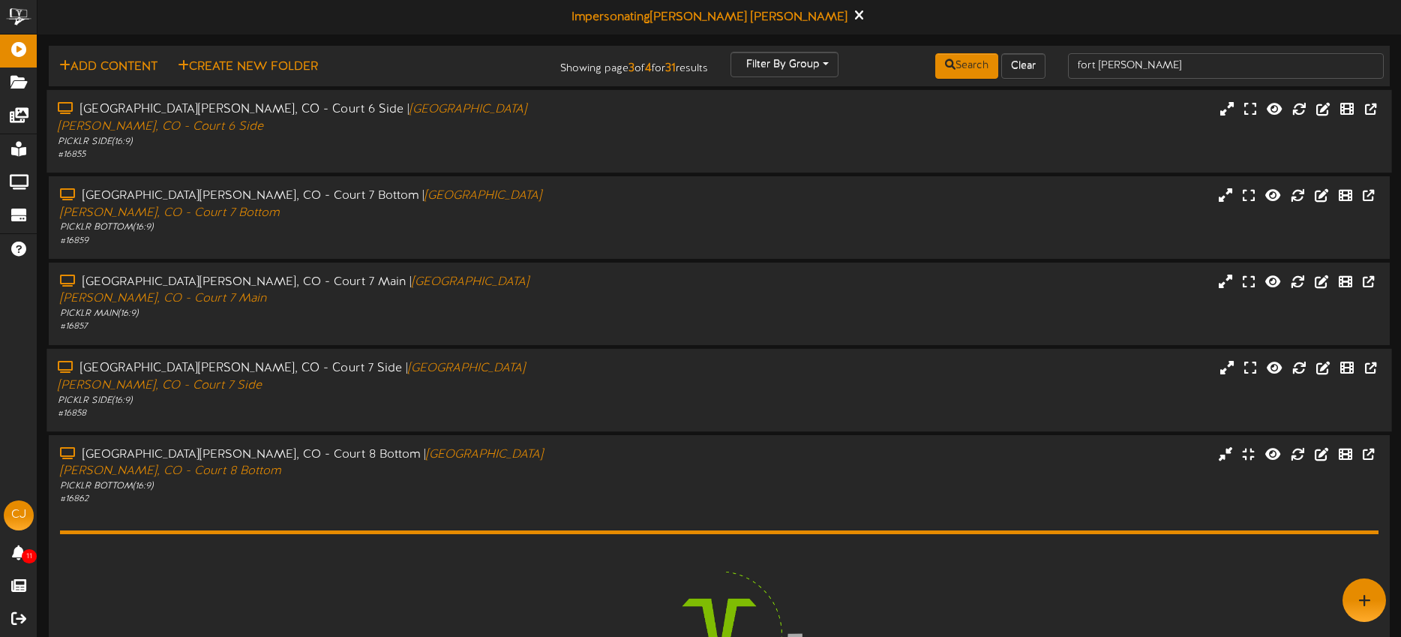
click at [469, 359] on div "Fort Collins, CO - Court 7 Side | Fort Collins, CO - Court 7 Side" at bounding box center [327, 376] width 538 height 34
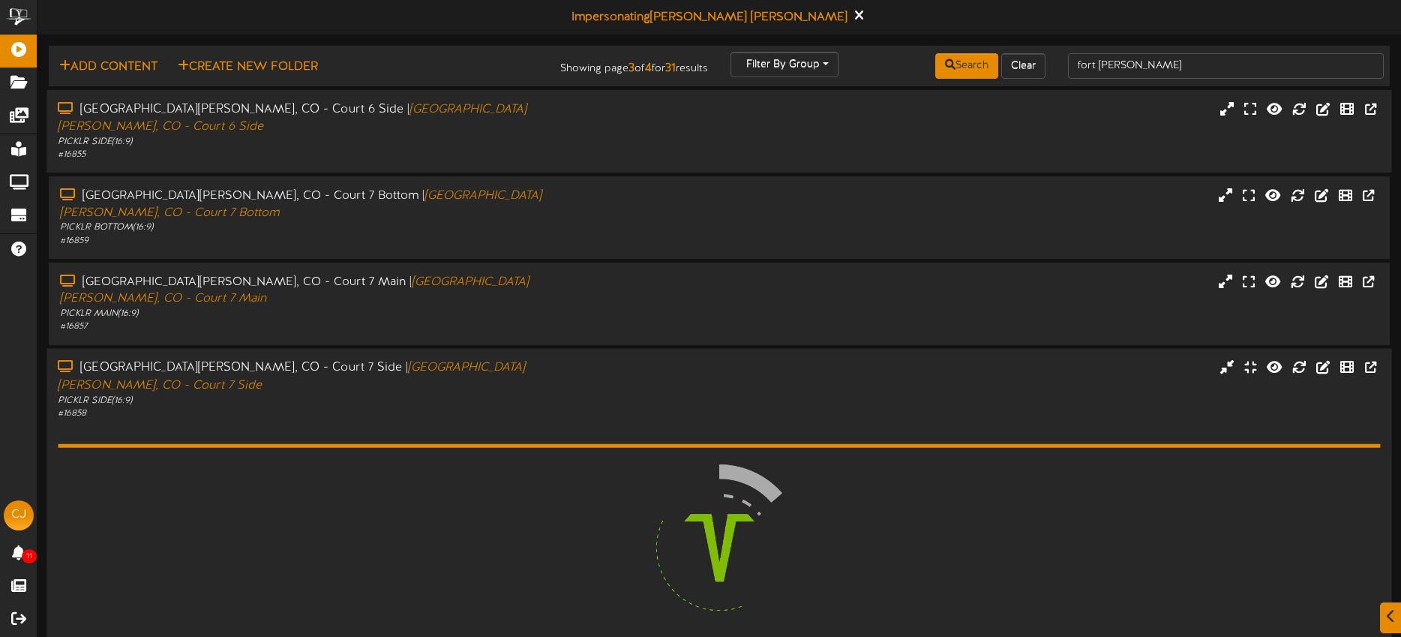
scroll to position [225, 0]
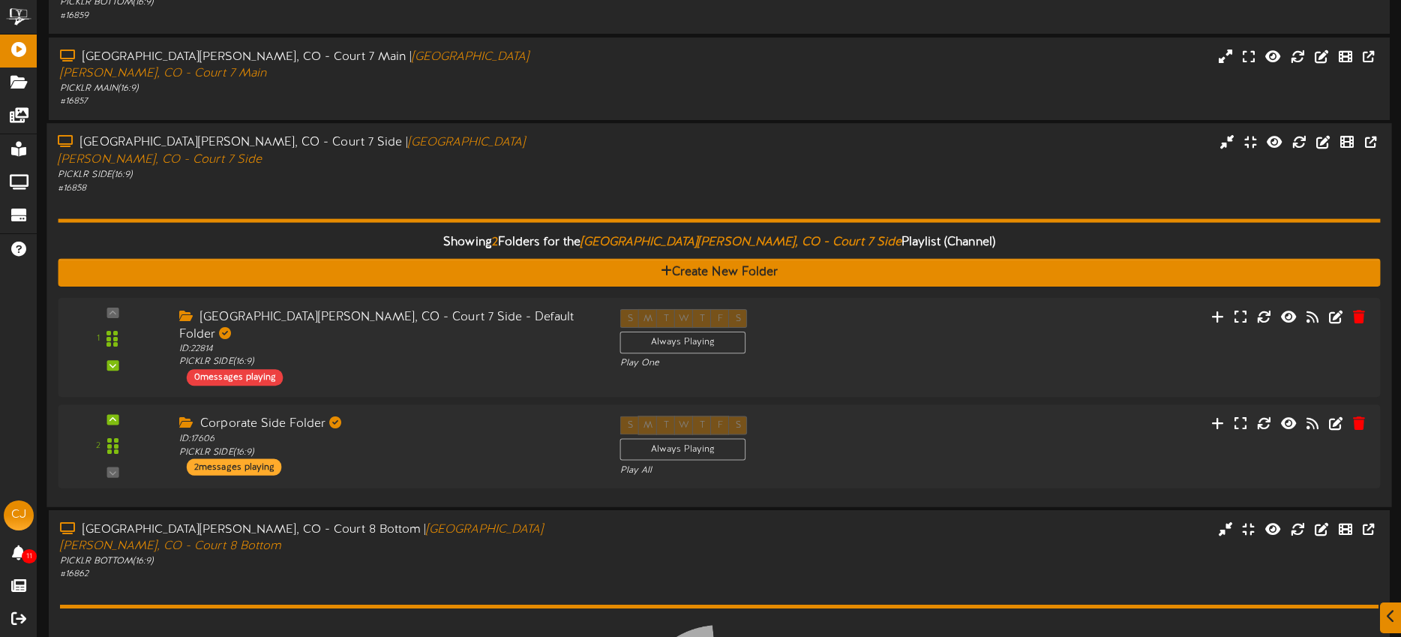
click at [526, 181] on div "# 16858" at bounding box center [327, 187] width 538 height 13
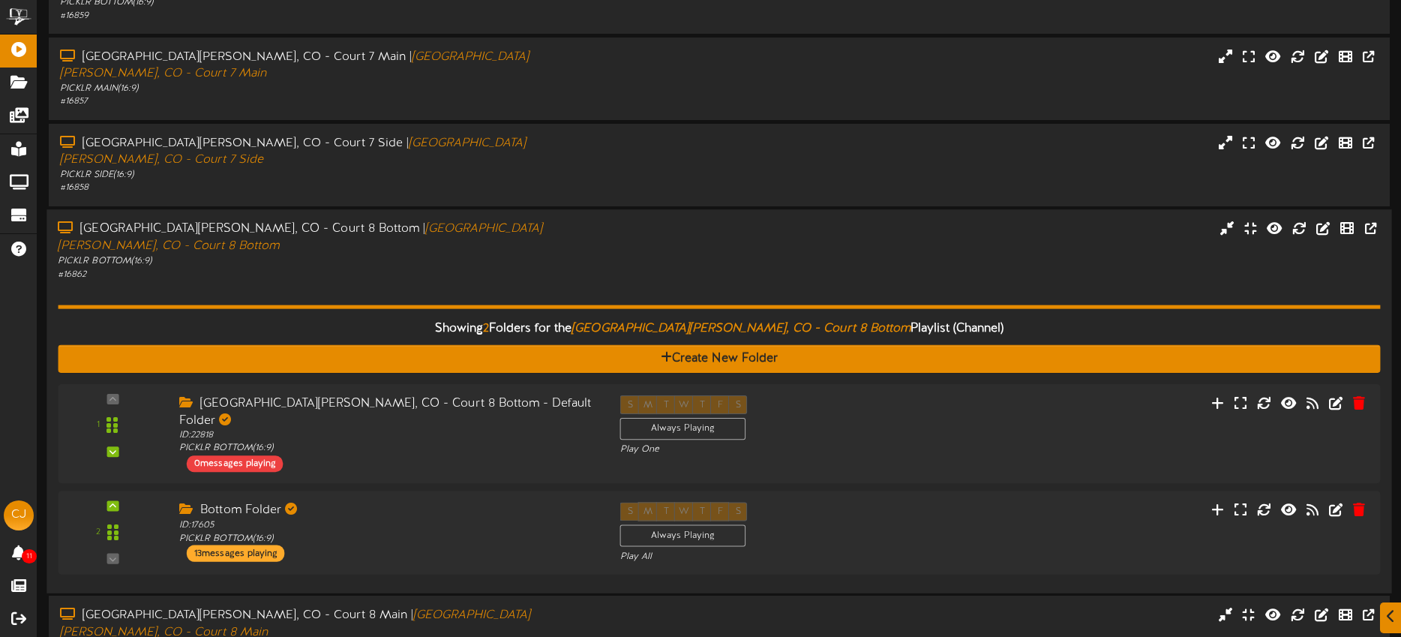
click at [533, 220] on div "Fort Collins, CO - Court 8 Bottom | Fort Collins, CO - Court 8 Bottom" at bounding box center [327, 237] width 538 height 34
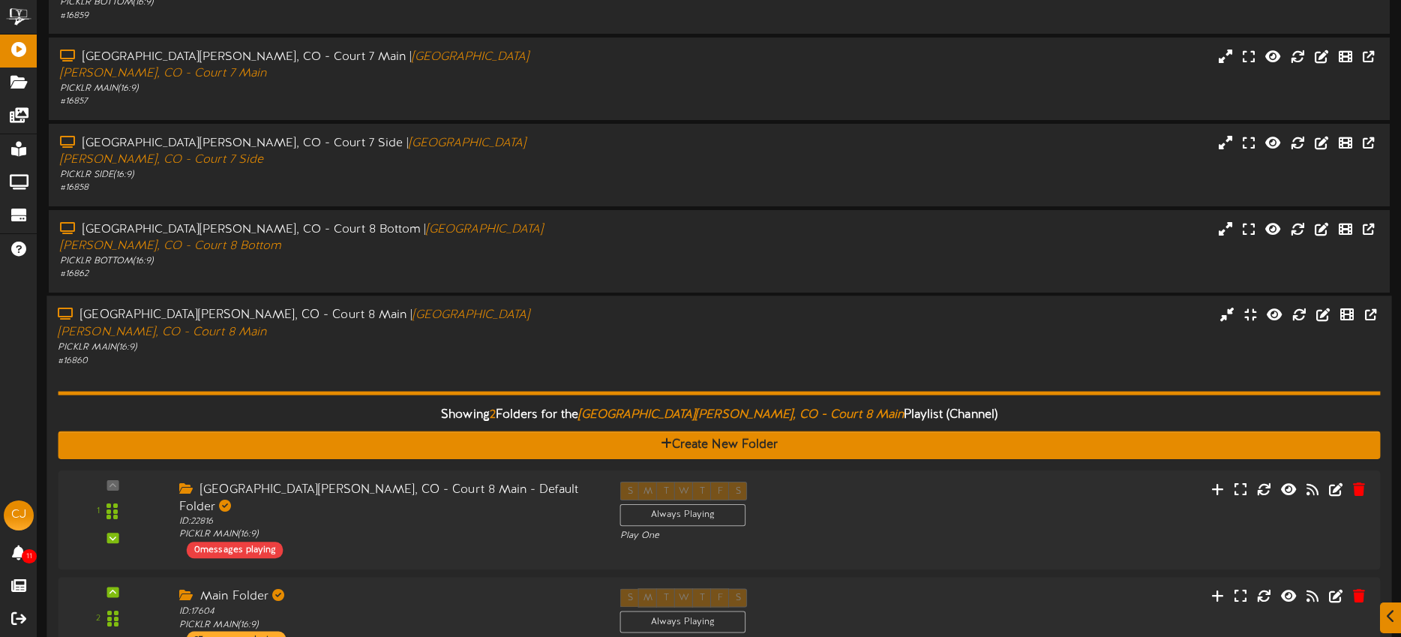
click at [517, 367] on div "Showing 2 Folders for the Fort Collins, CO - Court 8 Main Playlist (Channel) Cr…" at bounding box center [719, 517] width 1322 height 301
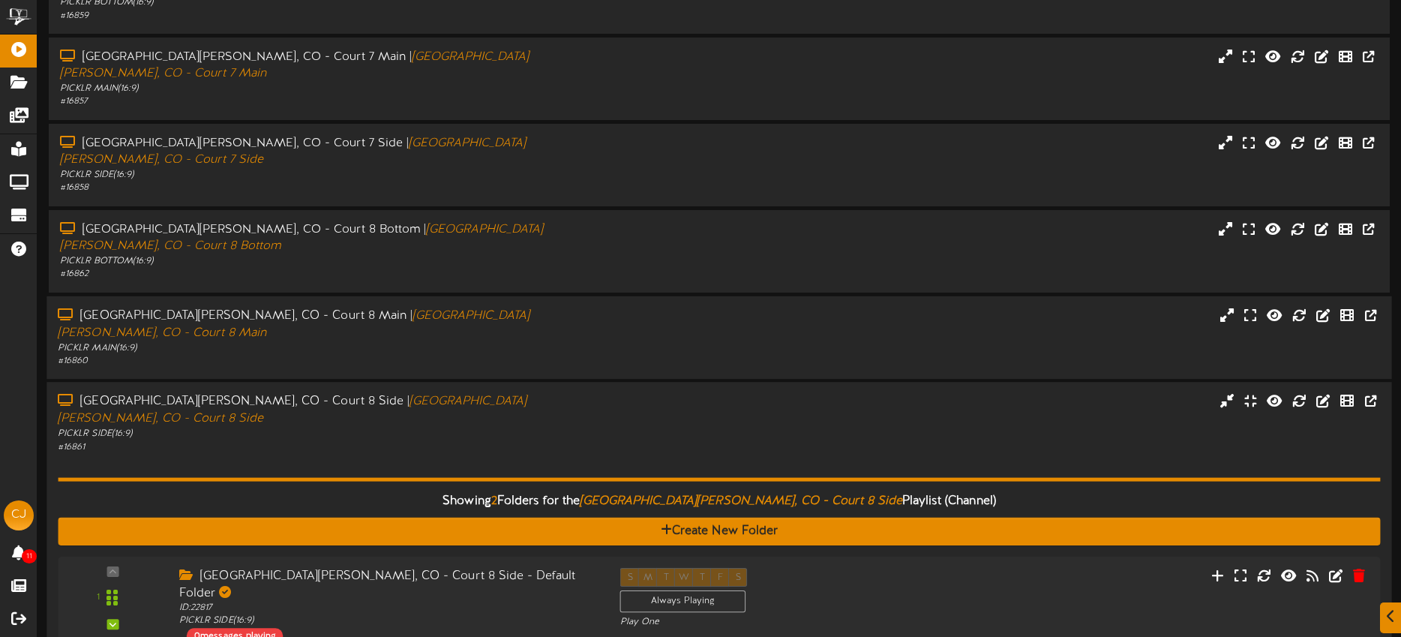
click at [517, 453] on div "Showing 2 Folders for the Fort Collins, CO - Court 8 Side Playlist (Channel) Cr…" at bounding box center [719, 603] width 1322 height 301
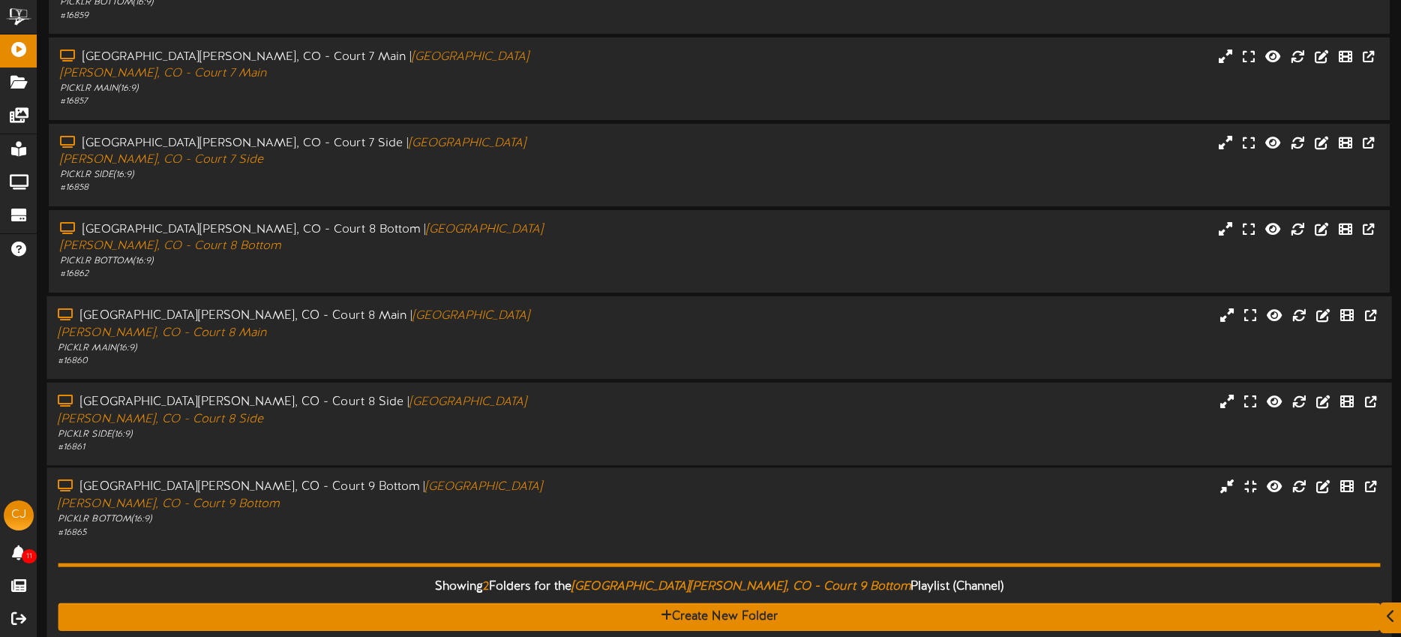
click at [529, 514] on div "PICKLR BOTTOM ( 16:9 )" at bounding box center [327, 520] width 538 height 13
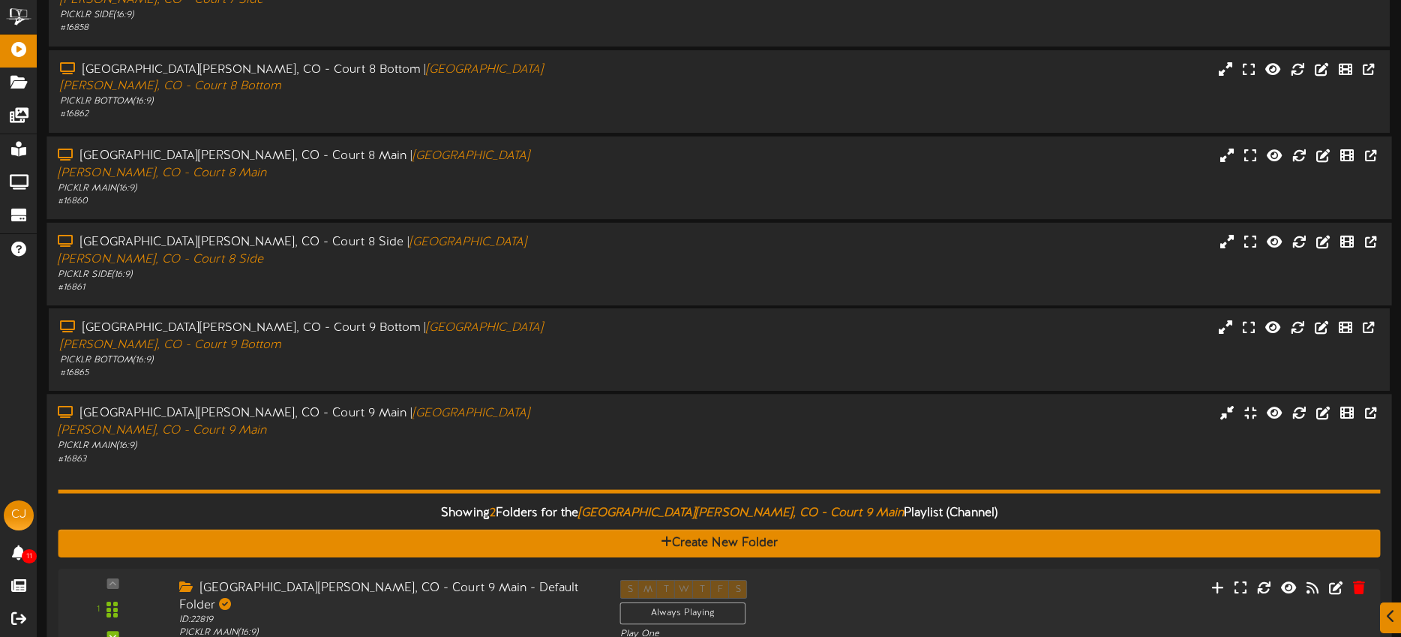
click at [526, 466] on div "Showing 2 Folders for the Fort Collins, CO - Court 9 Main Playlist (Channel) Cr…" at bounding box center [719, 616] width 1322 height 301
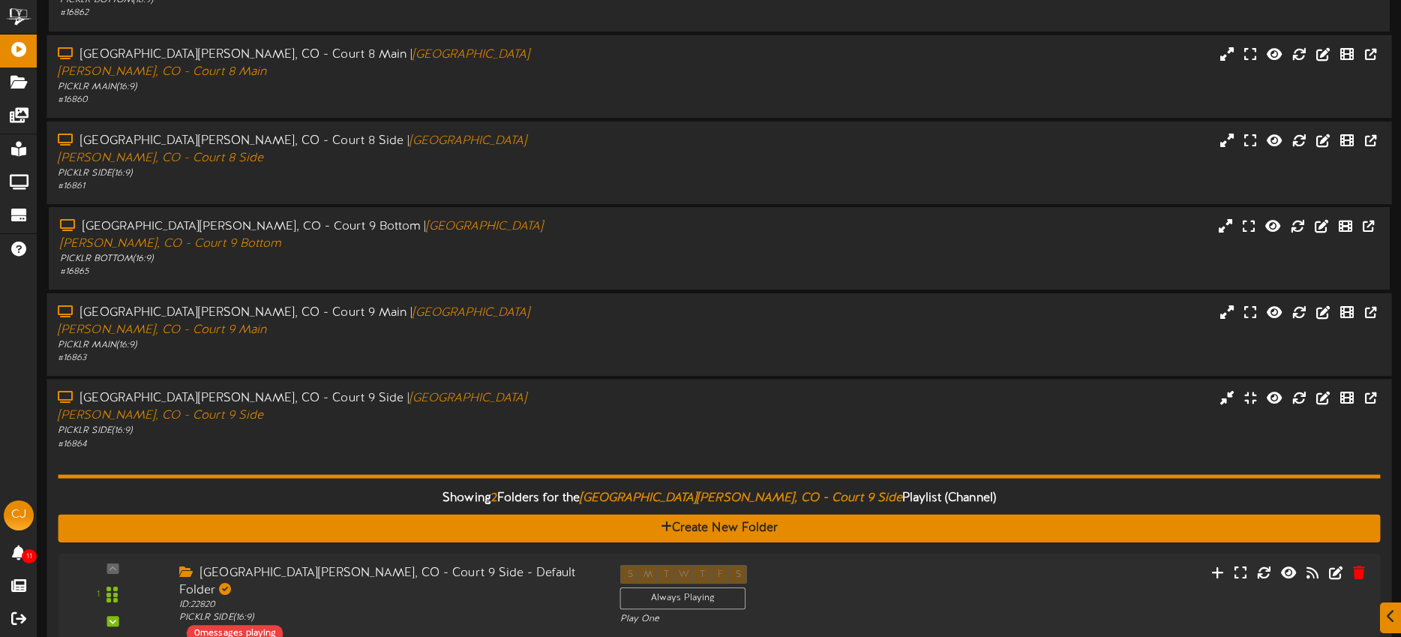
click at [547, 438] on div "# 16864" at bounding box center [327, 444] width 538 height 13
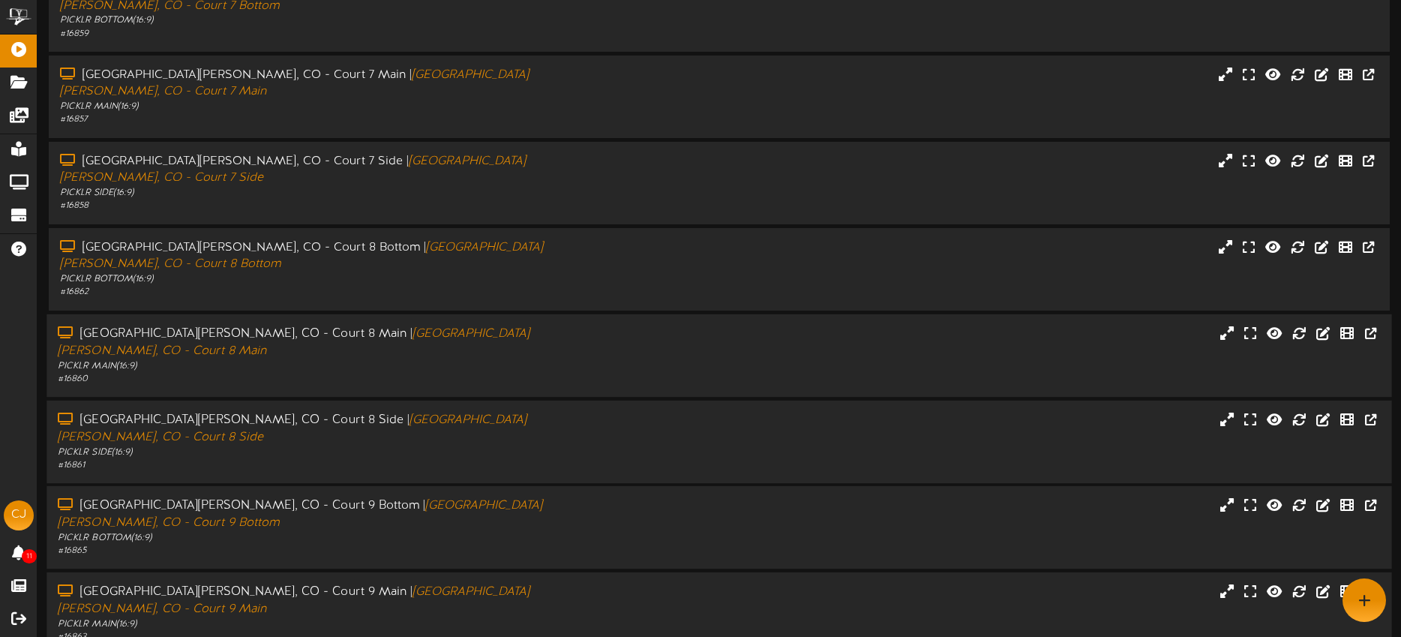
scroll to position [202, 0]
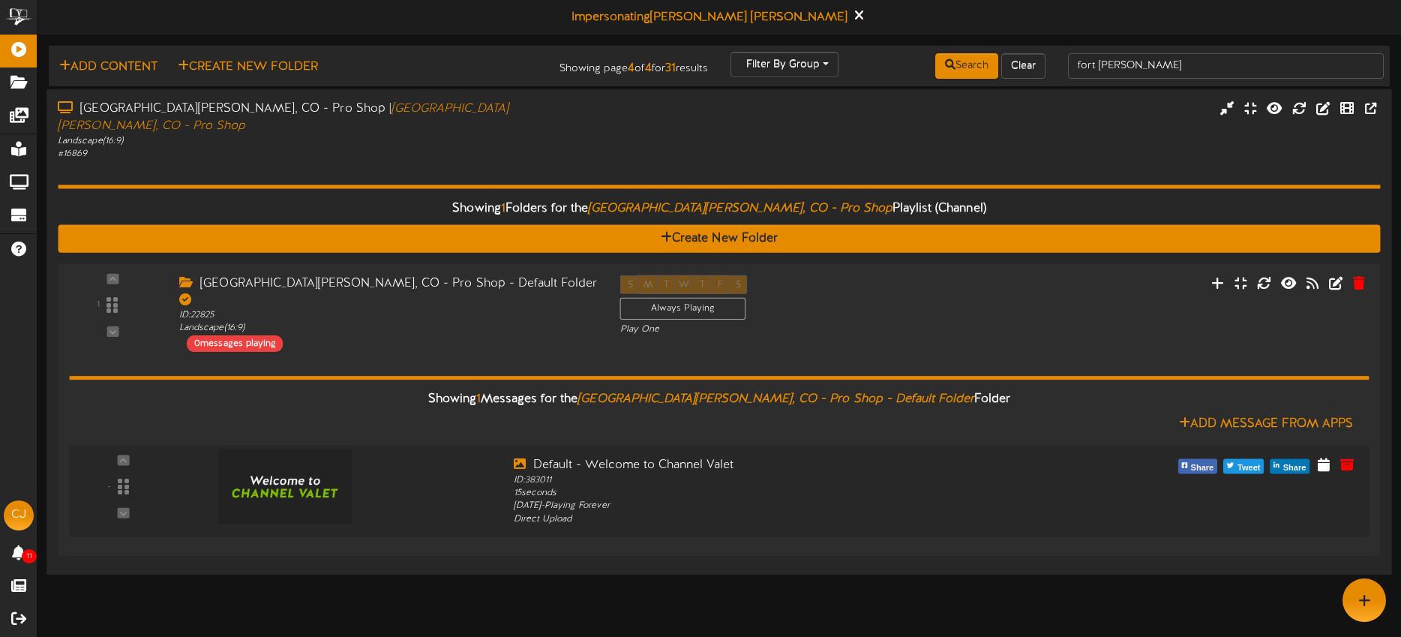
click at [508, 115] on div "Fort Collins, CO - Pro Shop | Fort Collins, CO - Pro Shop" at bounding box center [327, 117] width 538 height 34
drag, startPoint x: 514, startPoint y: 140, endPoint x: 541, endPoint y: 136, distance: 26.6
click at [514, 148] on div "# 16869" at bounding box center [327, 154] width 538 height 13
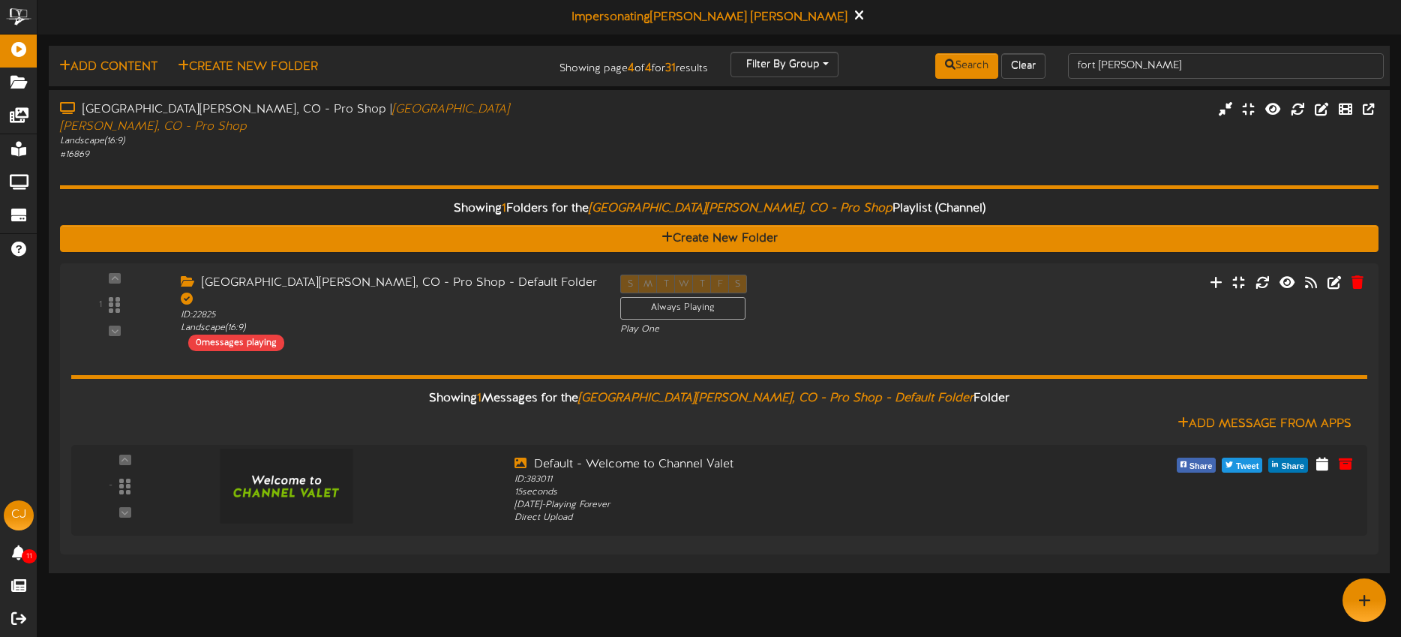
click at [871, 561] on html "ChannelValet Playlists Folders Messages My Library Groups Devices Help CJ Chris…" at bounding box center [700, 288] width 1401 height 577
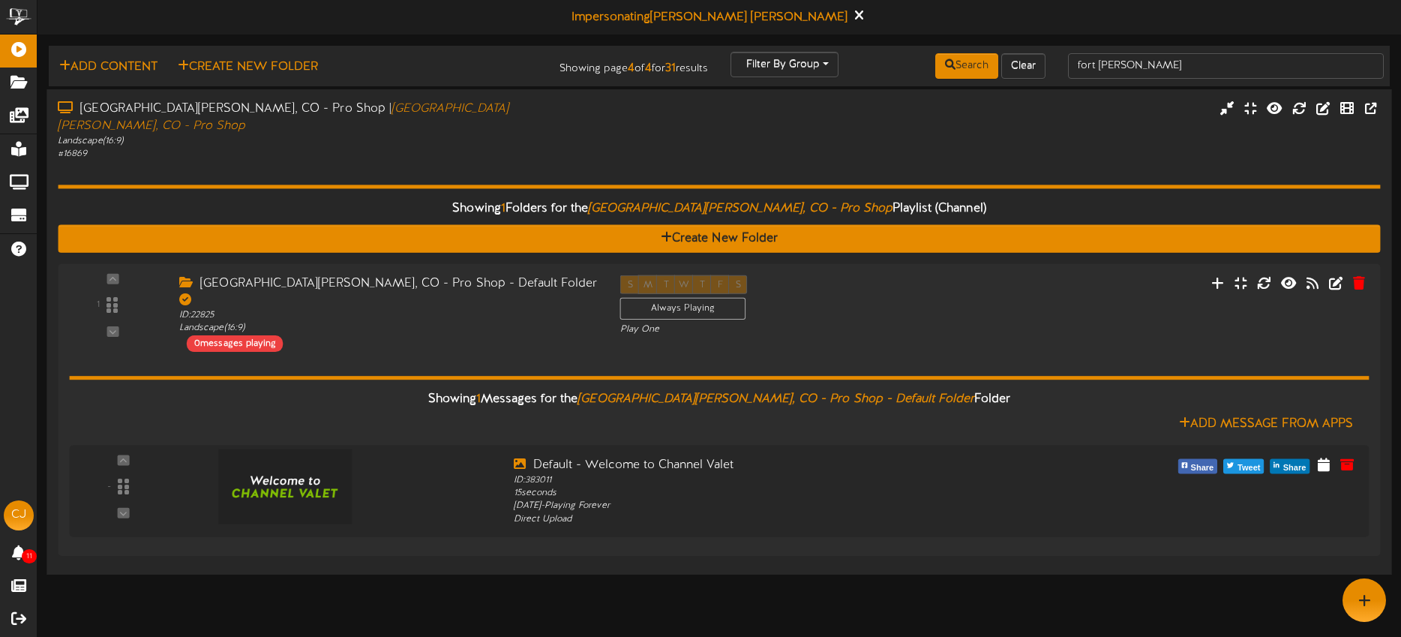
click at [508, 135] on div "Landscape ( 16:9 )" at bounding box center [327, 141] width 538 height 13
click at [460, 160] on div "Showing 1 Folders for the [GEOGRAPHIC_DATA][PERSON_NAME], CO - Pro Shop Playlis…" at bounding box center [719, 361] width 1322 height 402
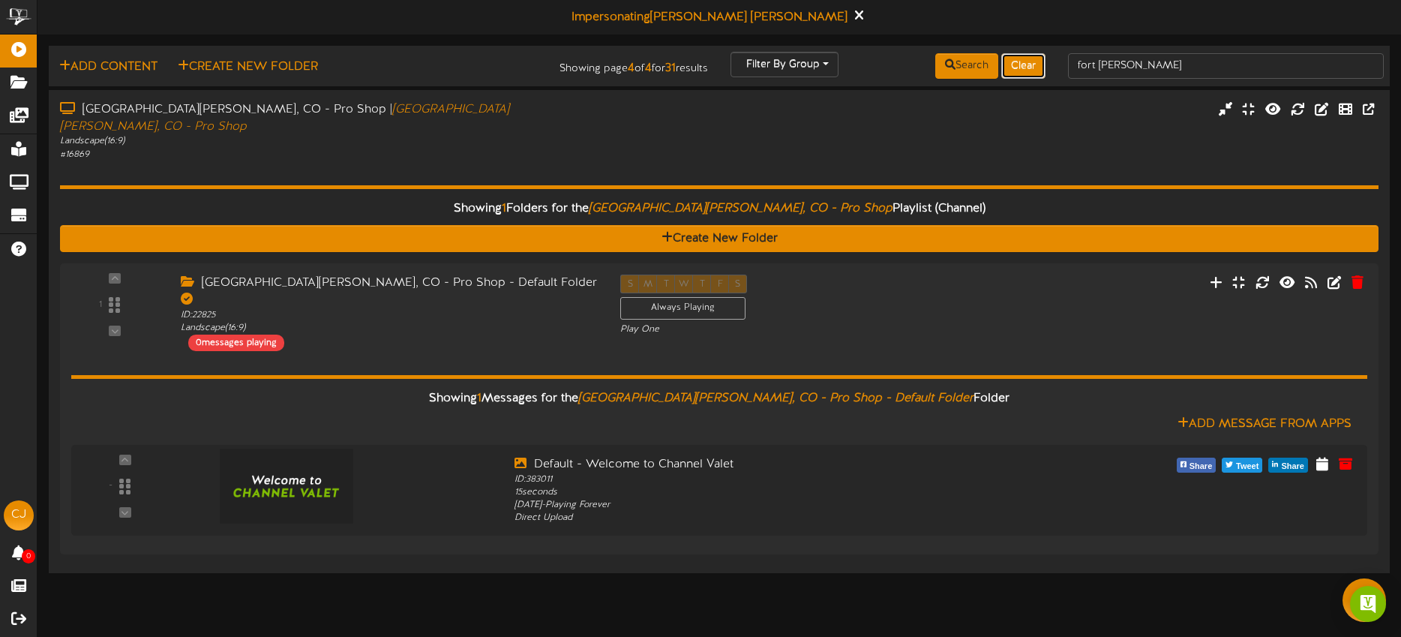
click at [1021, 66] on button "Clear" at bounding box center [1023, 65] width 44 height 25
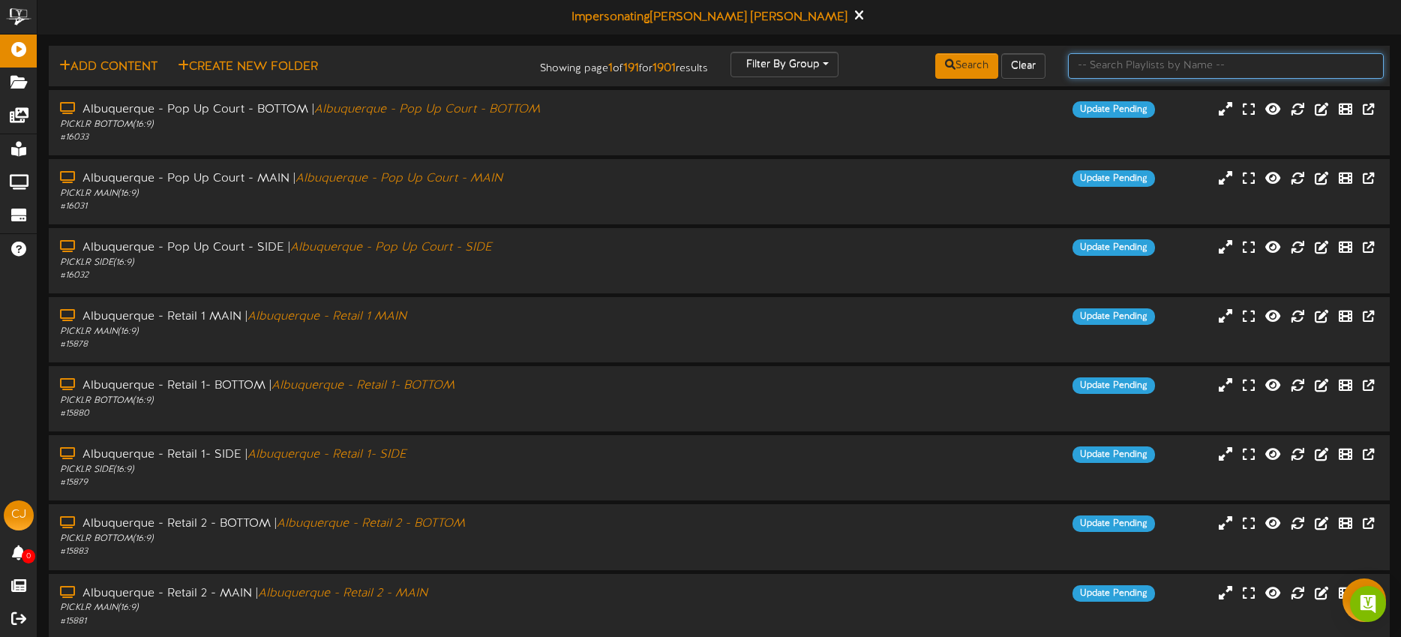
click at [1123, 62] on input "text" at bounding box center [1226, 65] width 316 height 25
type input "fort [PERSON_NAME]"
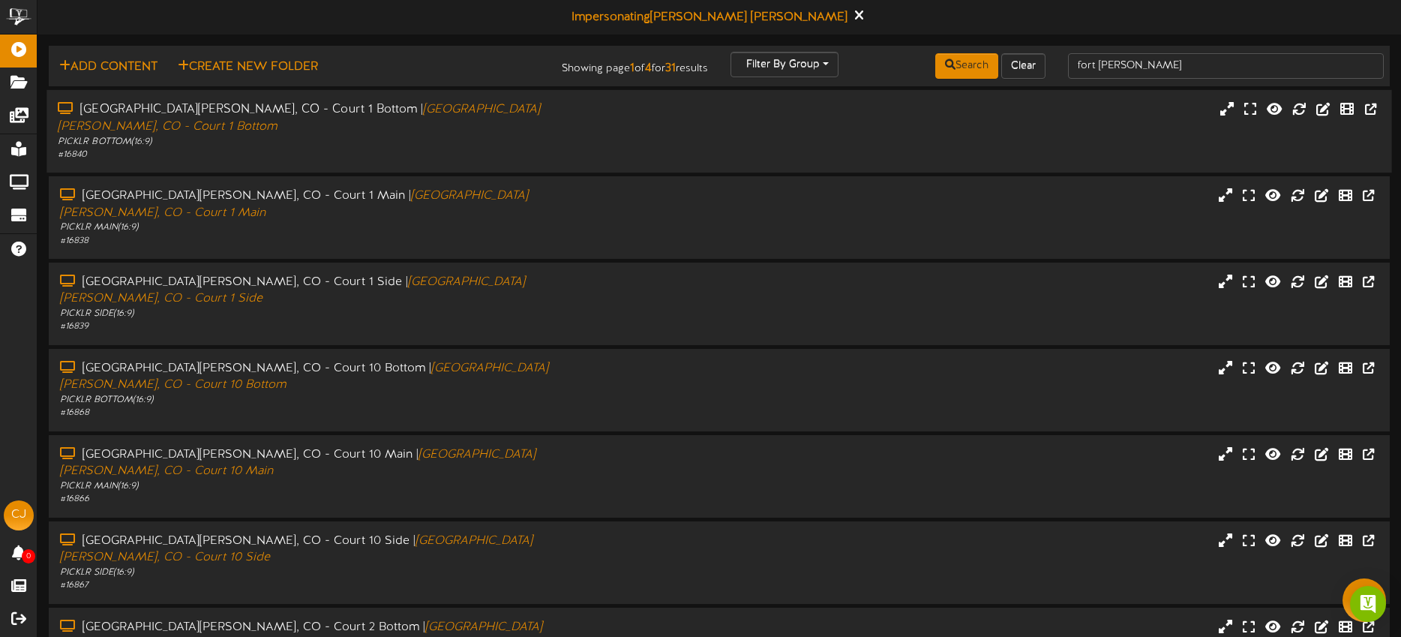
click at [661, 130] on div "[GEOGRAPHIC_DATA][PERSON_NAME], CO - Court 1 Bottom | [GEOGRAPHIC_DATA][PERSON_…" at bounding box center [718, 131] width 1345 height 60
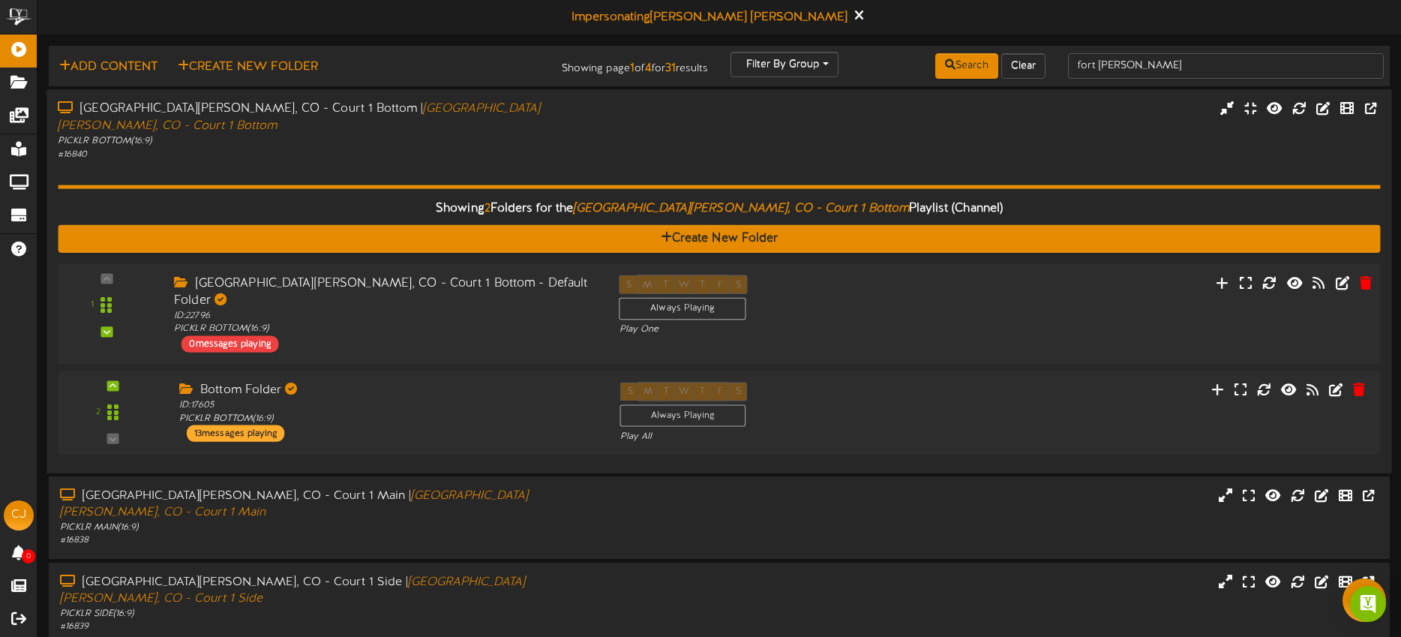
click at [792, 291] on div "S M T W T F S Always Playing Play One" at bounding box center [775, 304] width 334 height 61
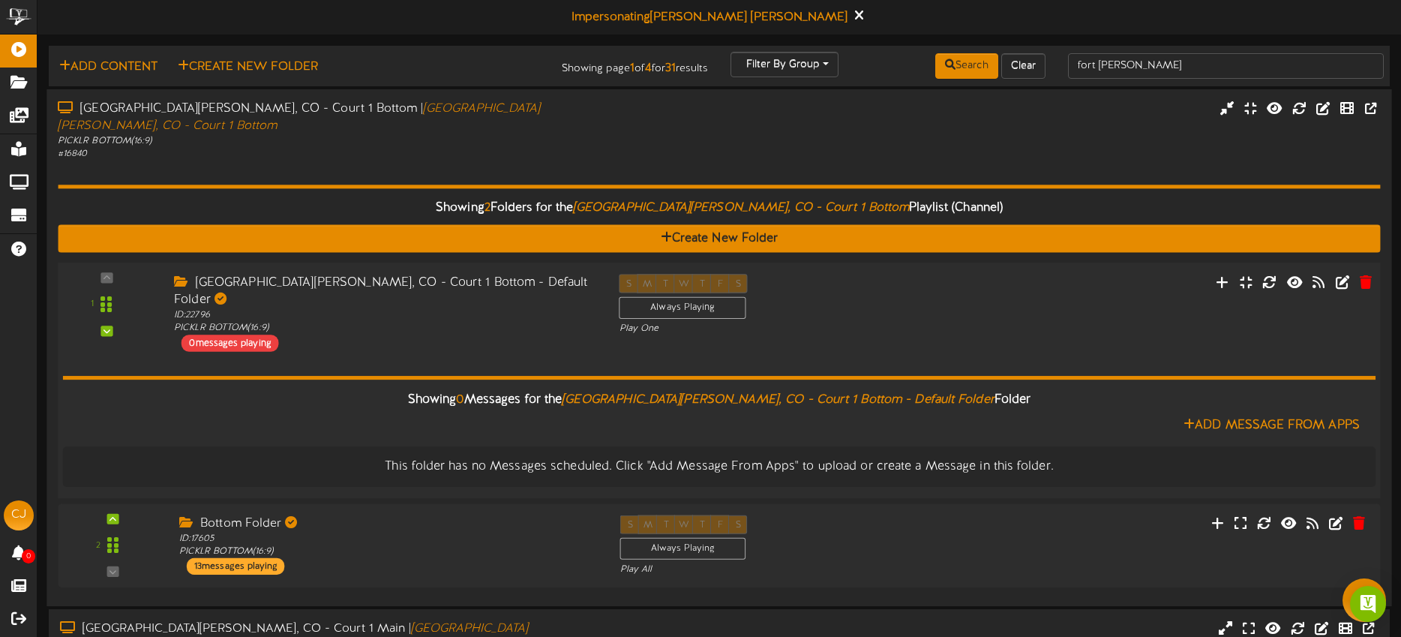
click at [808, 283] on div "S M T W T F S Always Playing Play One" at bounding box center [775, 304] width 334 height 61
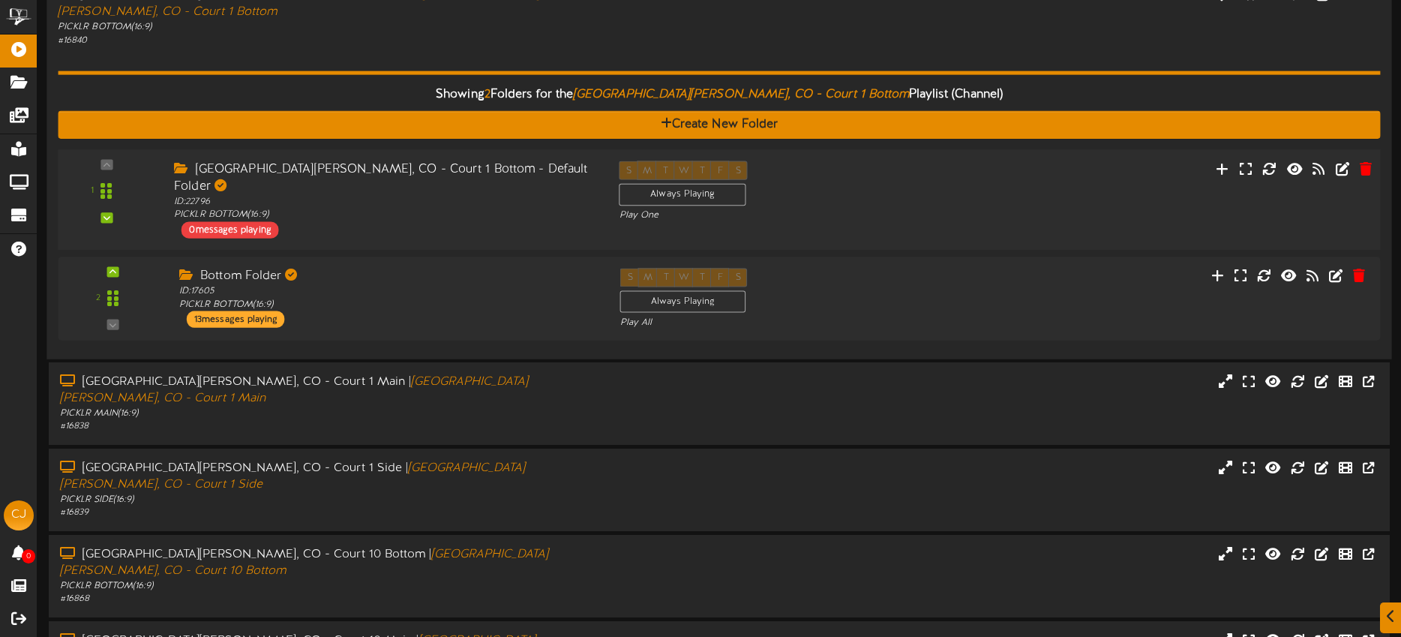
scroll to position [486, 0]
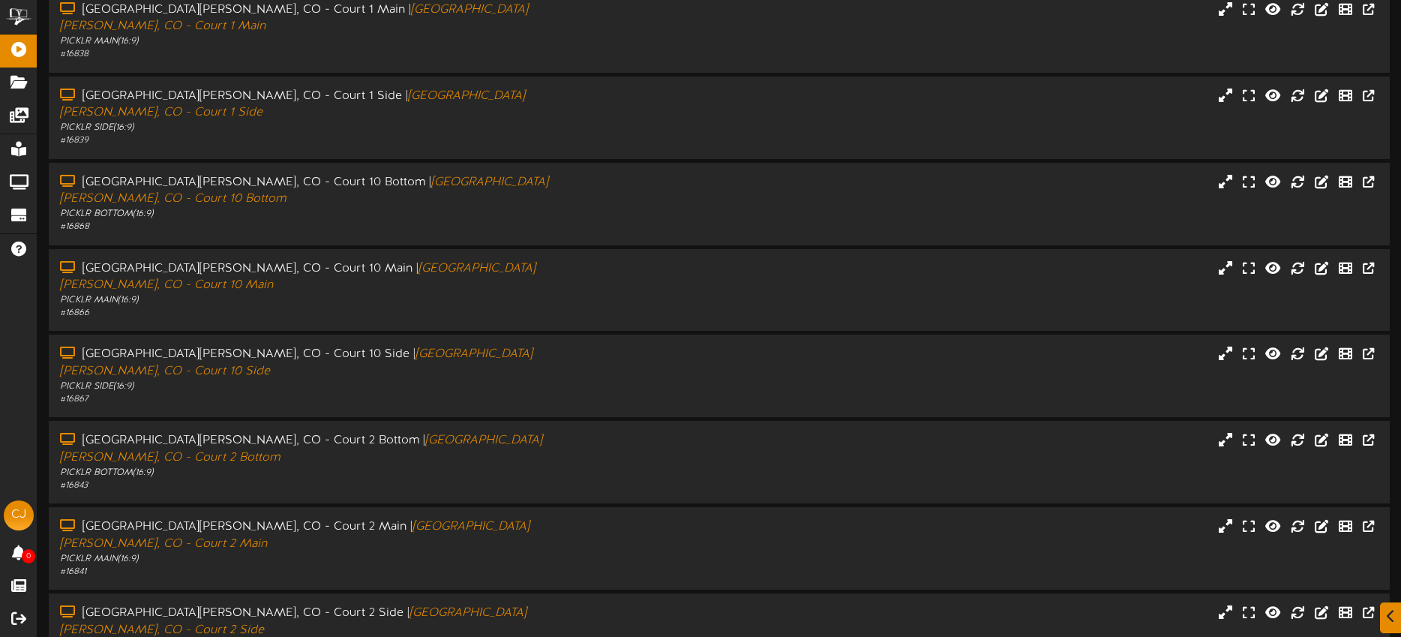
drag, startPoint x: 676, startPoint y: 598, endPoint x: 704, endPoint y: 580, distance: 34.1
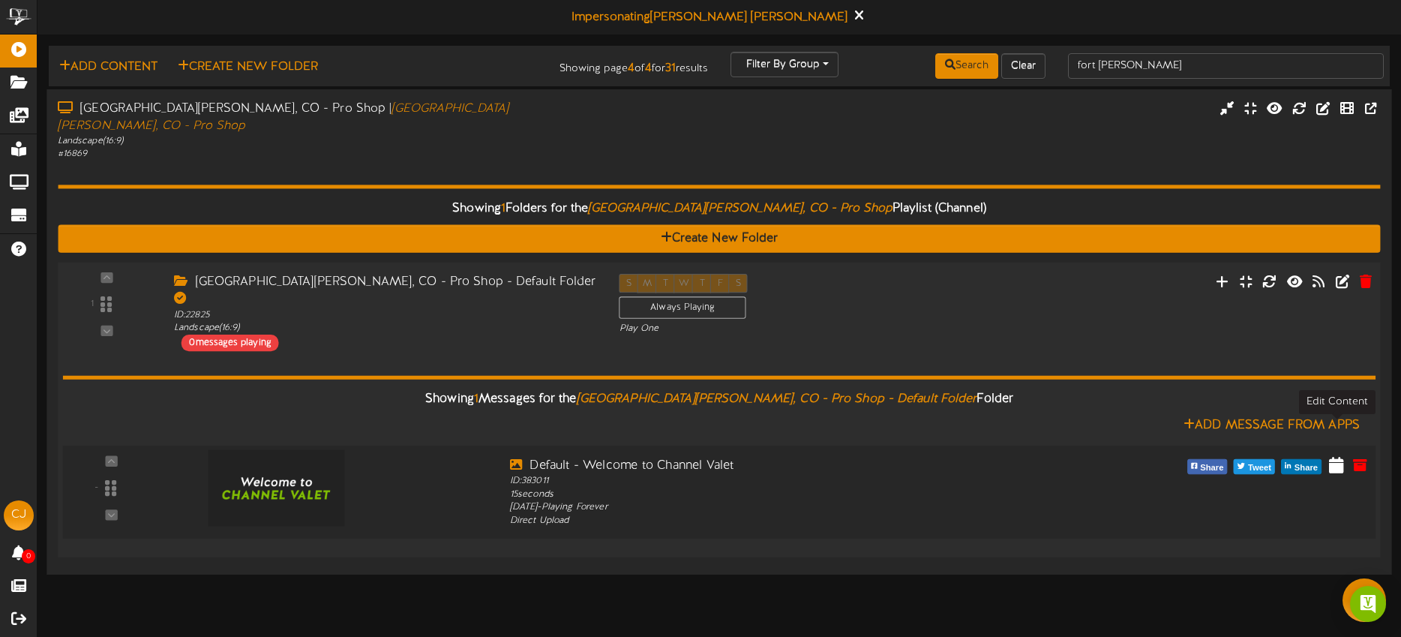
click at [1339, 455] on icon at bounding box center [1336, 463] width 15 height 16
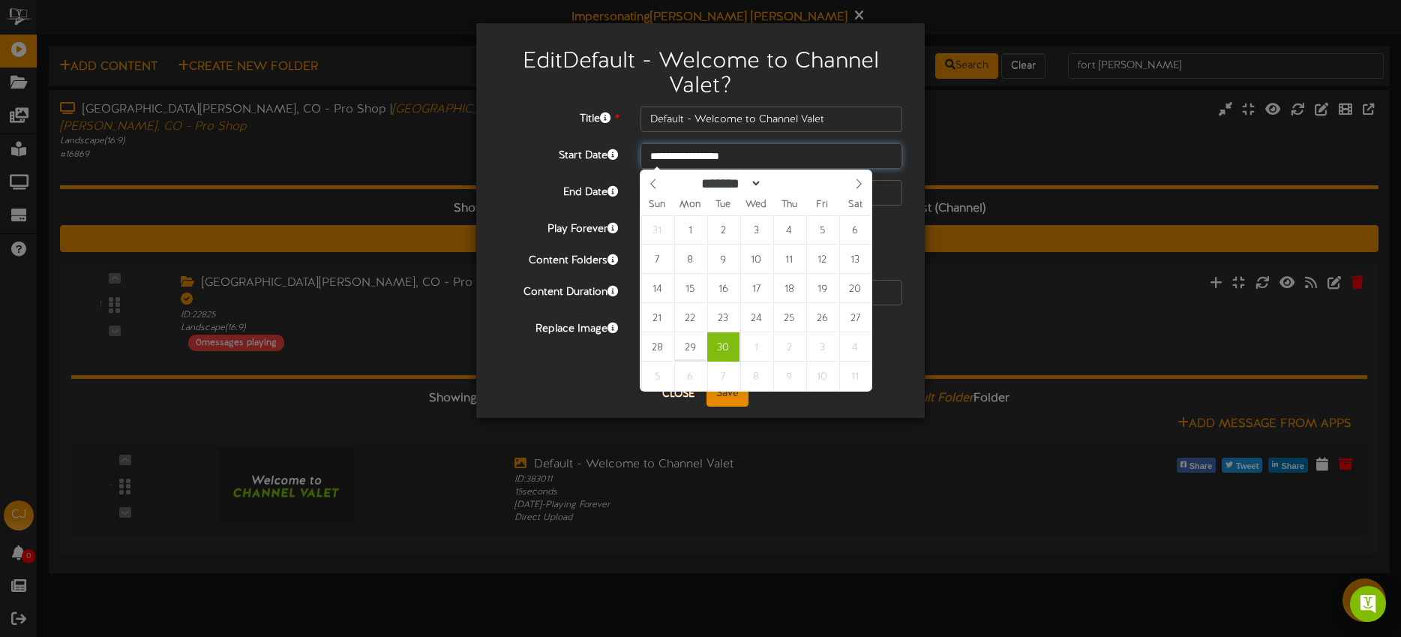
click at [761, 154] on input "**********" at bounding box center [771, 155] width 262 height 25
type input "**********"
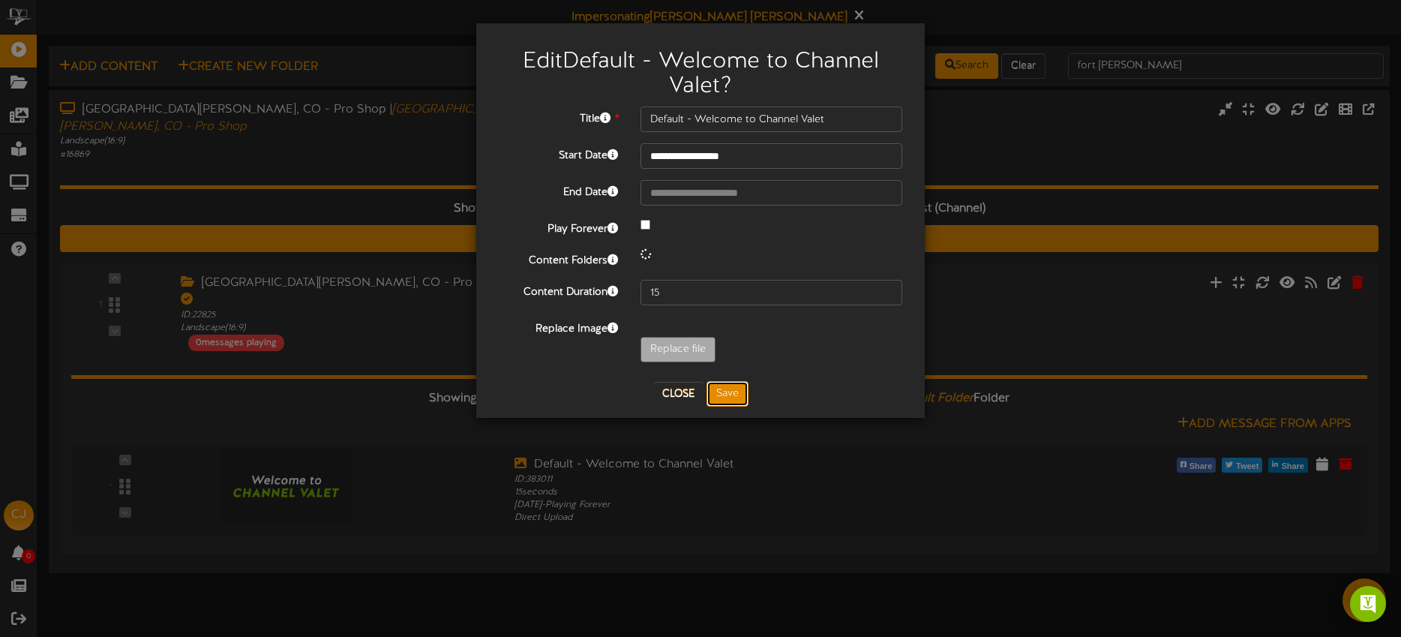
click at [730, 385] on button "Save" at bounding box center [727, 393] width 42 height 25
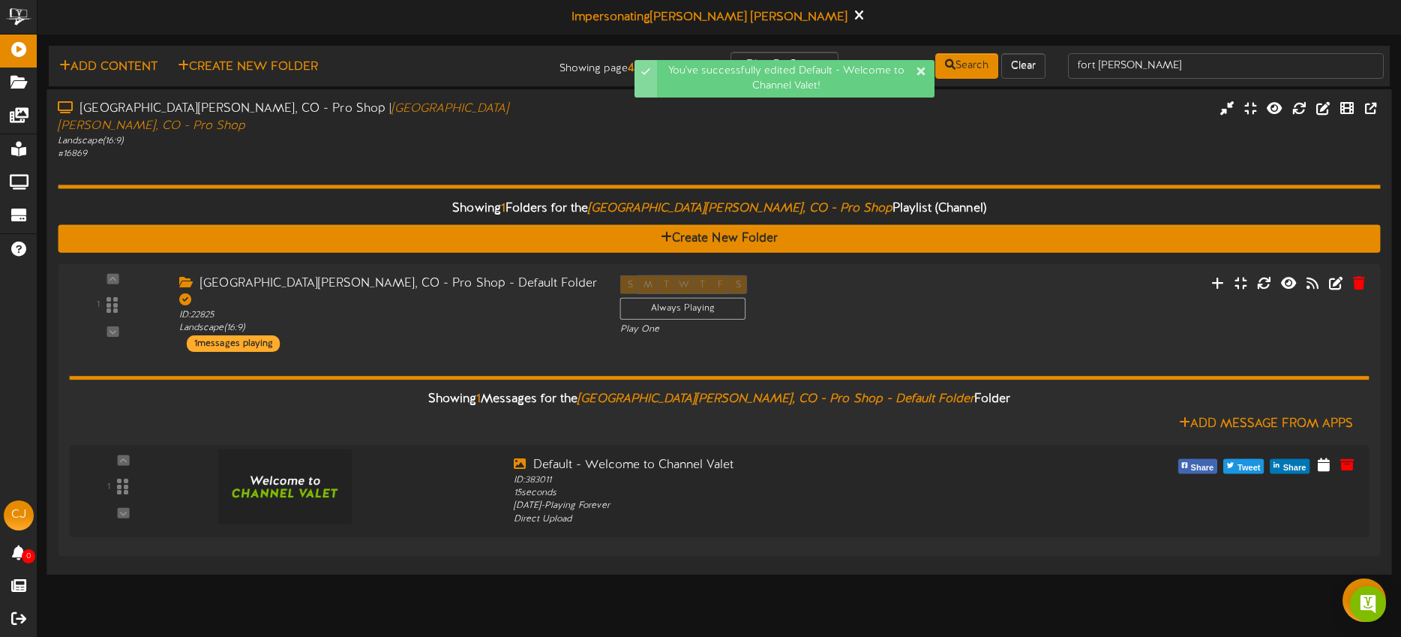
click at [578, 135] on div "Landscape ( 16:9 )" at bounding box center [327, 141] width 538 height 13
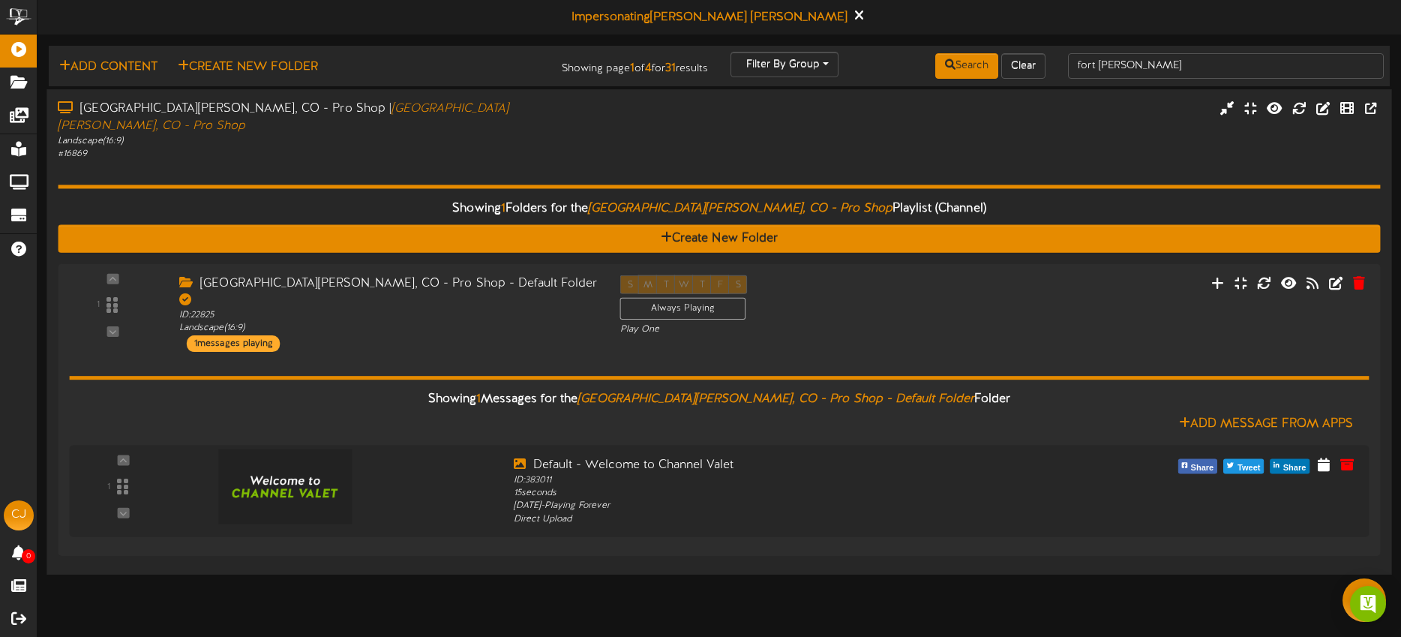
click at [534, 135] on div "Landscape ( 16:9 )" at bounding box center [327, 141] width 538 height 13
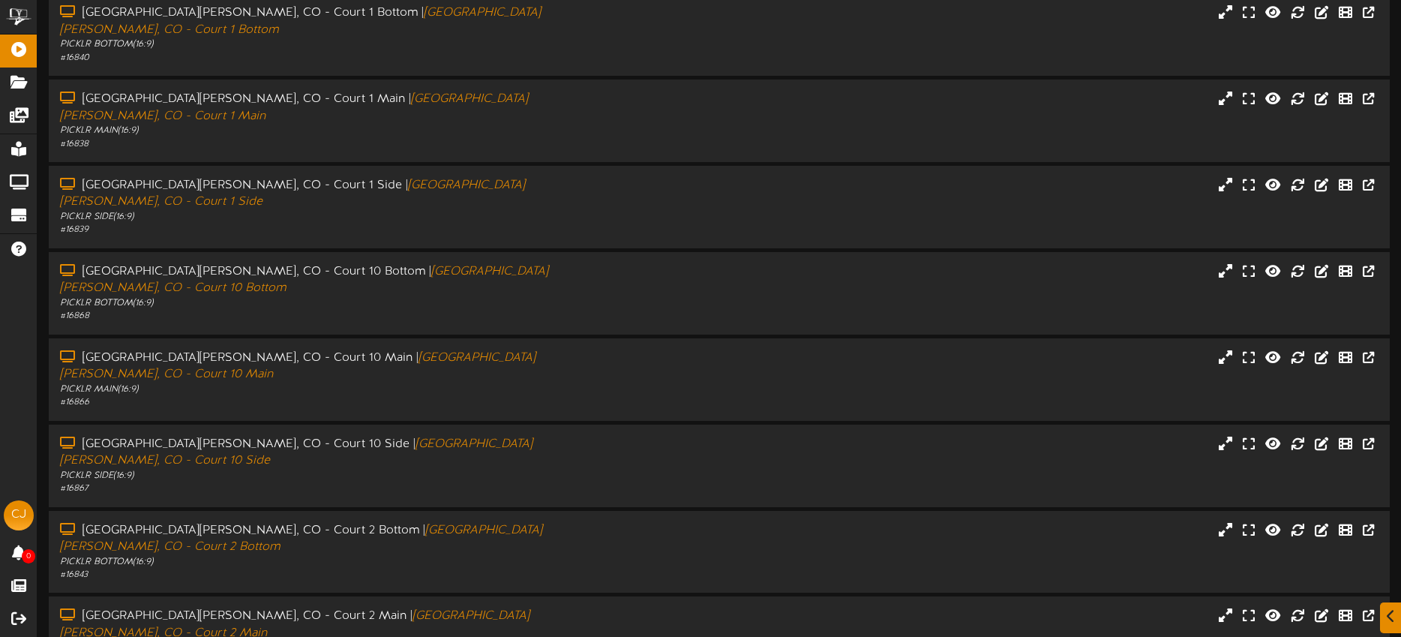
scroll to position [202, 0]
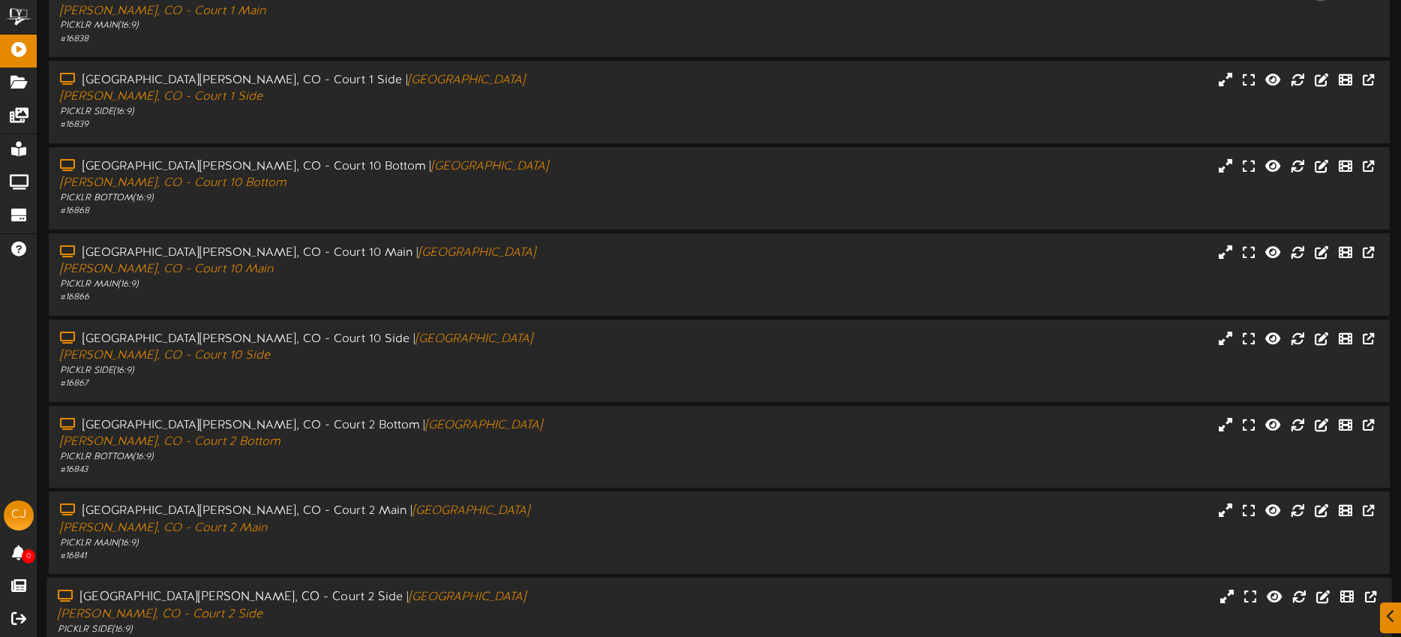
click at [541, 589] on div "[GEOGRAPHIC_DATA][PERSON_NAME], CO - Court 2 Side | [GEOGRAPHIC_DATA][PERSON_NA…" at bounding box center [327, 606] width 538 height 34
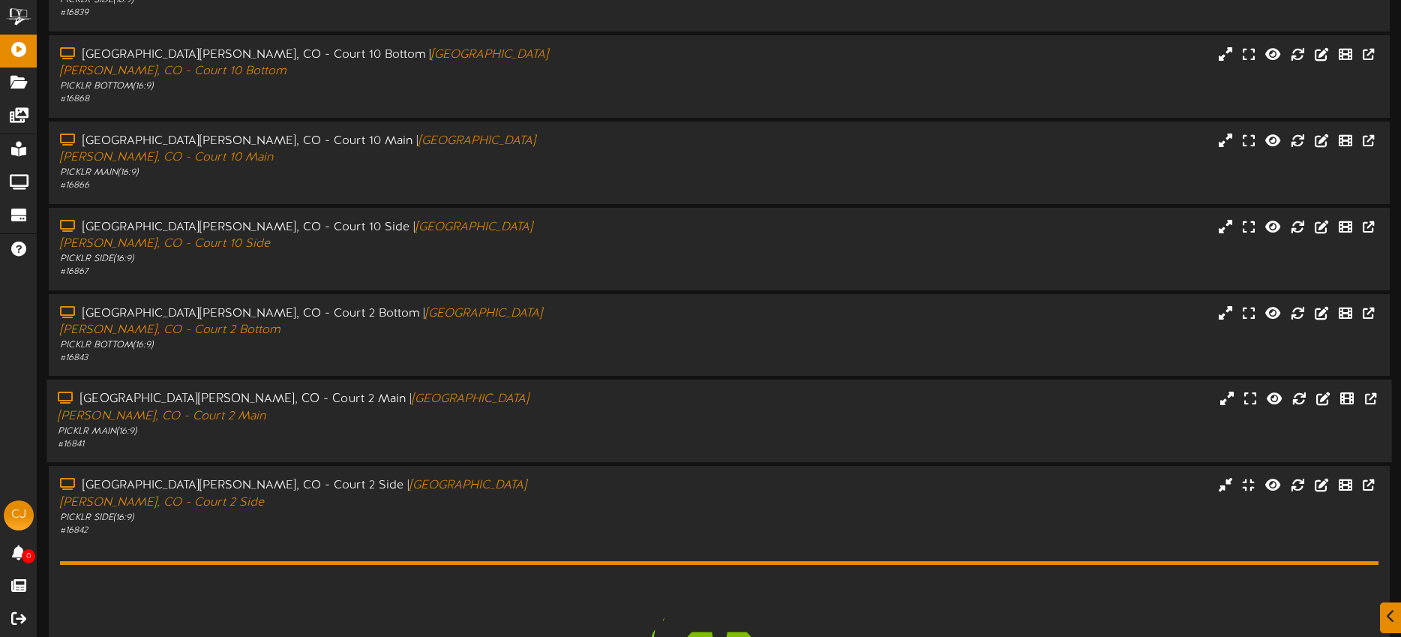
scroll to position [438, 0]
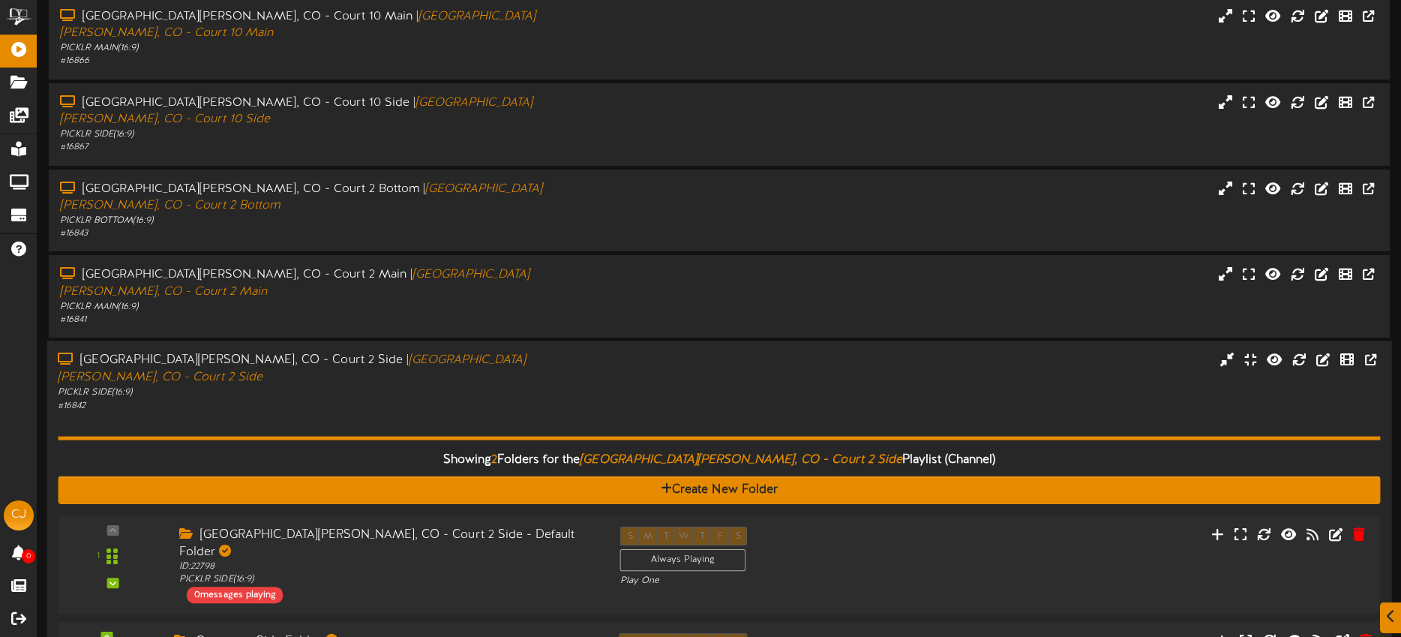
click at [541, 633] on div "Corporate Side Folder" at bounding box center [385, 641] width 422 height 17
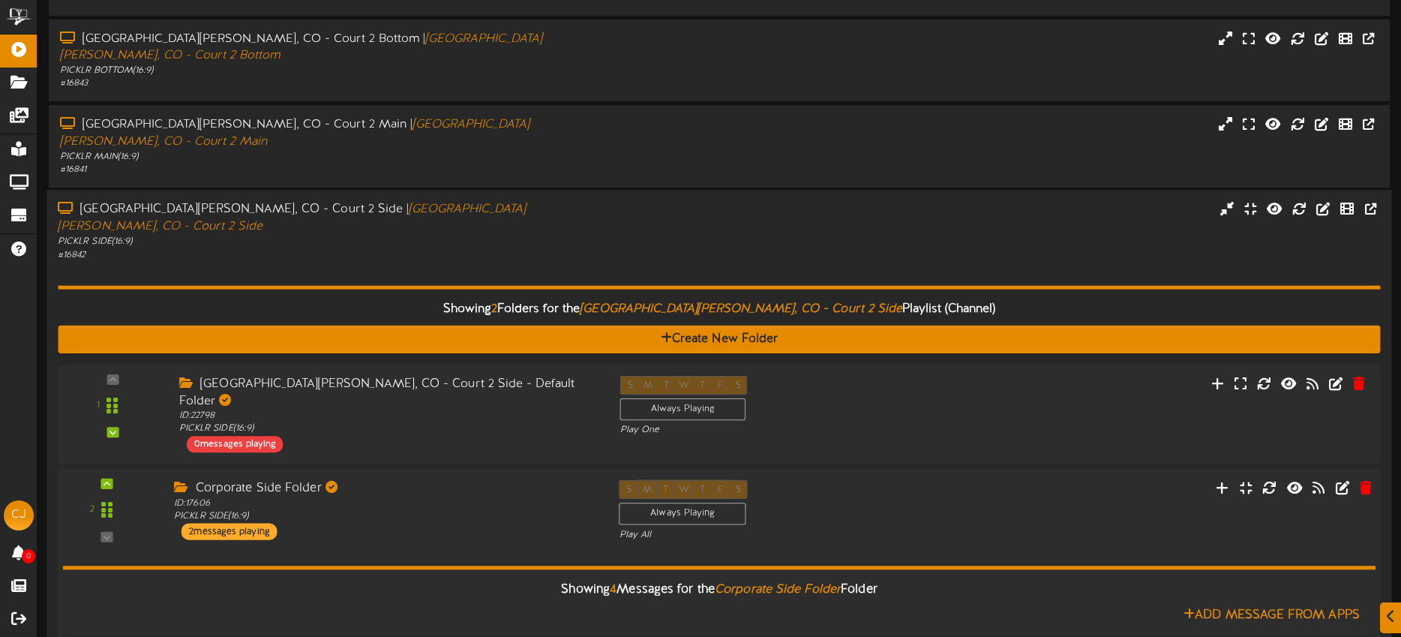
scroll to position [625, 0]
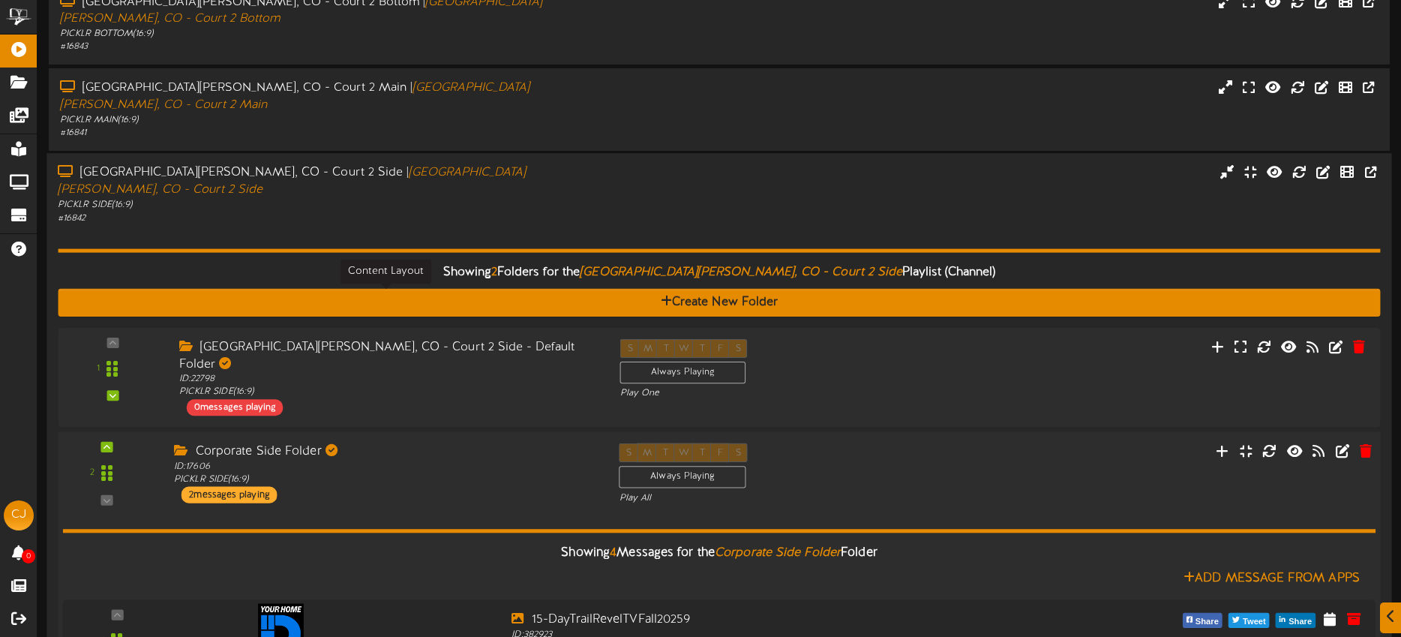
click at [488, 460] on div "ID: 17606 PICKLR SIDE ( 16:9 )" at bounding box center [385, 473] width 422 height 26
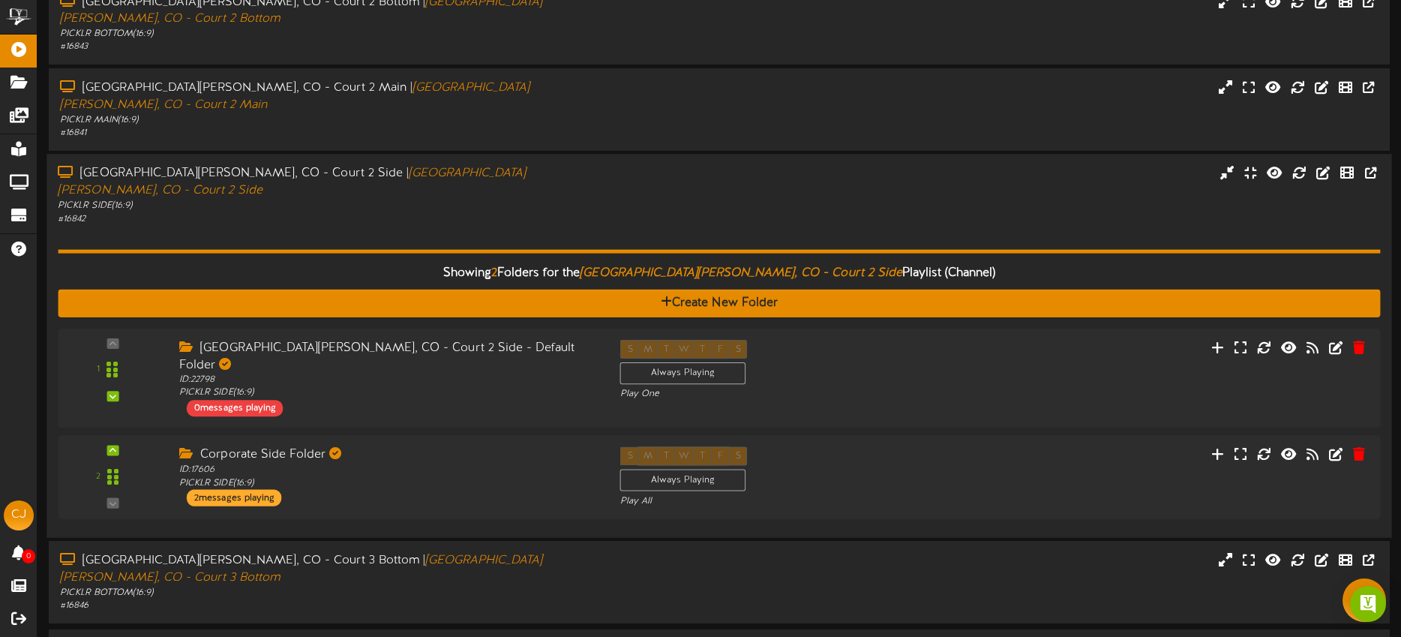
scroll to position [486, 0]
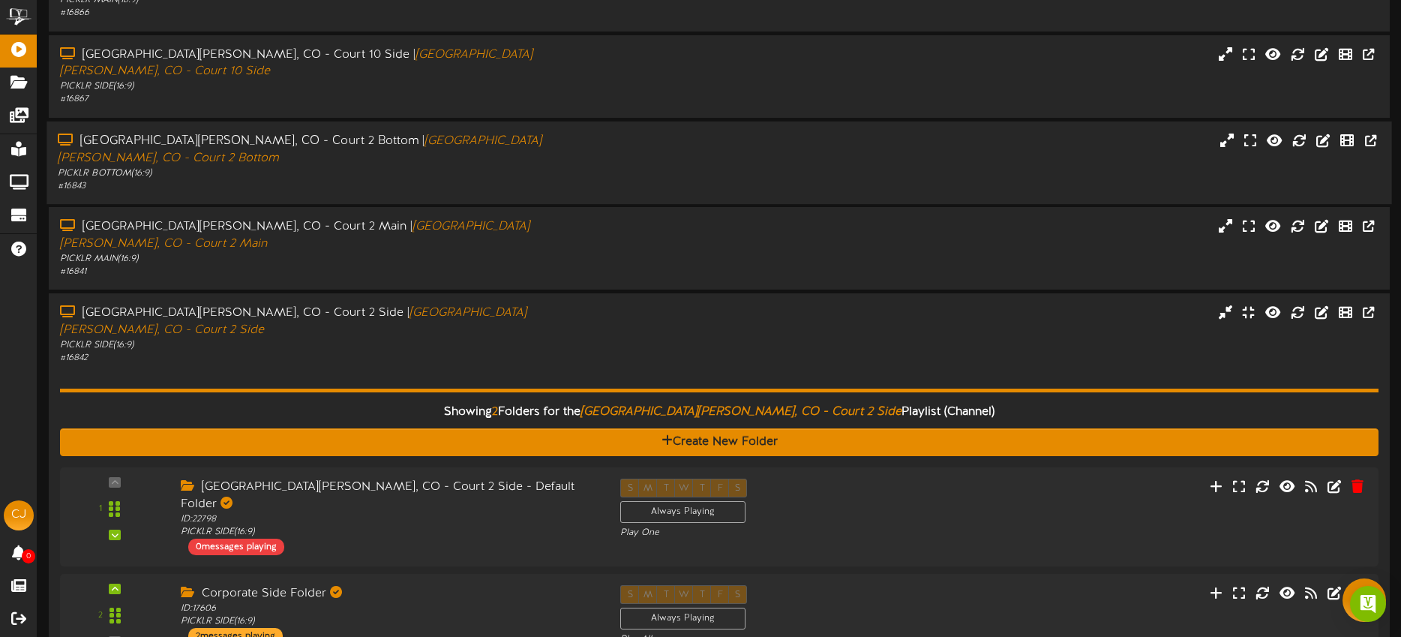
click at [507, 166] on div "PICKLR BOTTOM ( 16:9 )" at bounding box center [327, 172] width 538 height 13
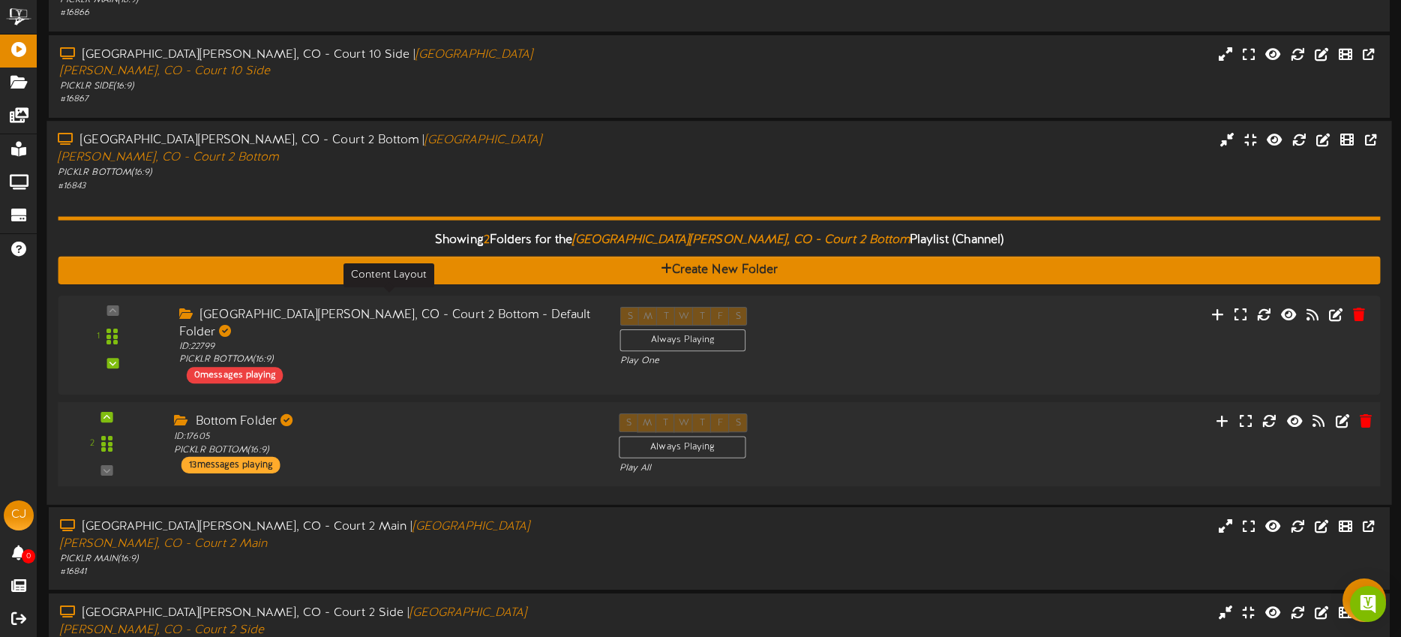
click at [490, 430] on div "ID: 17605 PICKLR BOTTOM ( 16:9 )" at bounding box center [385, 443] width 422 height 26
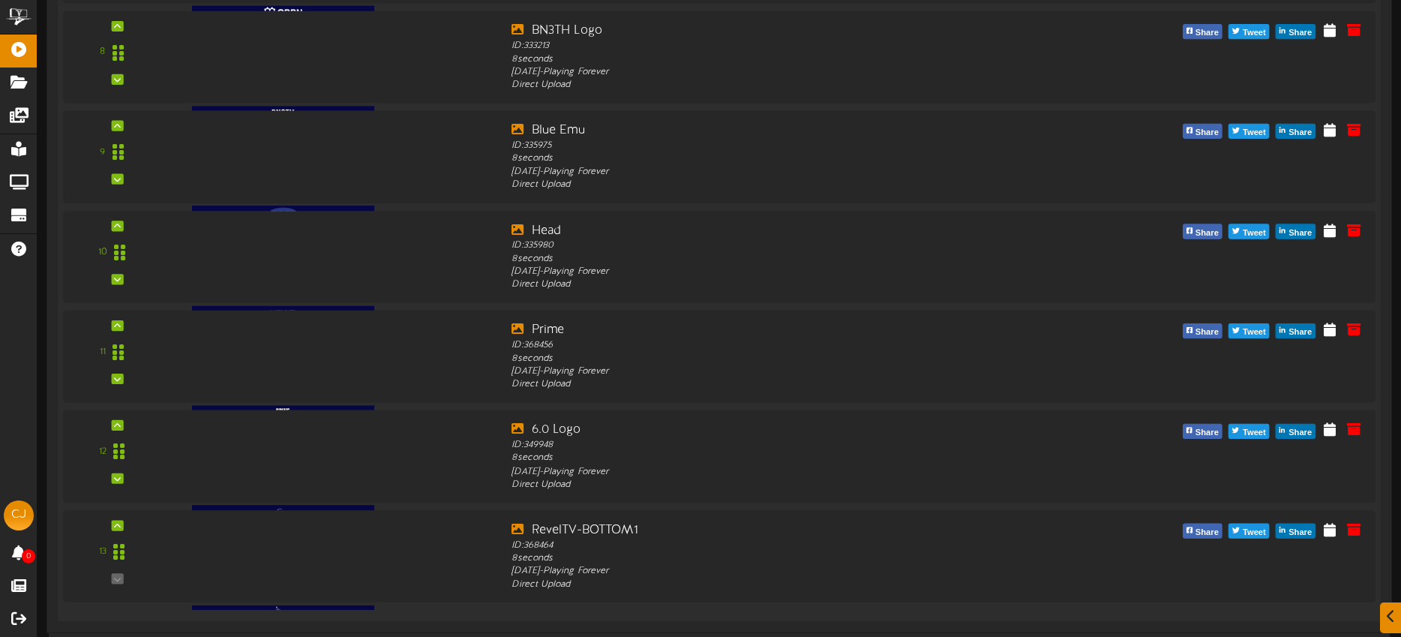
scroll to position [1789, 0]
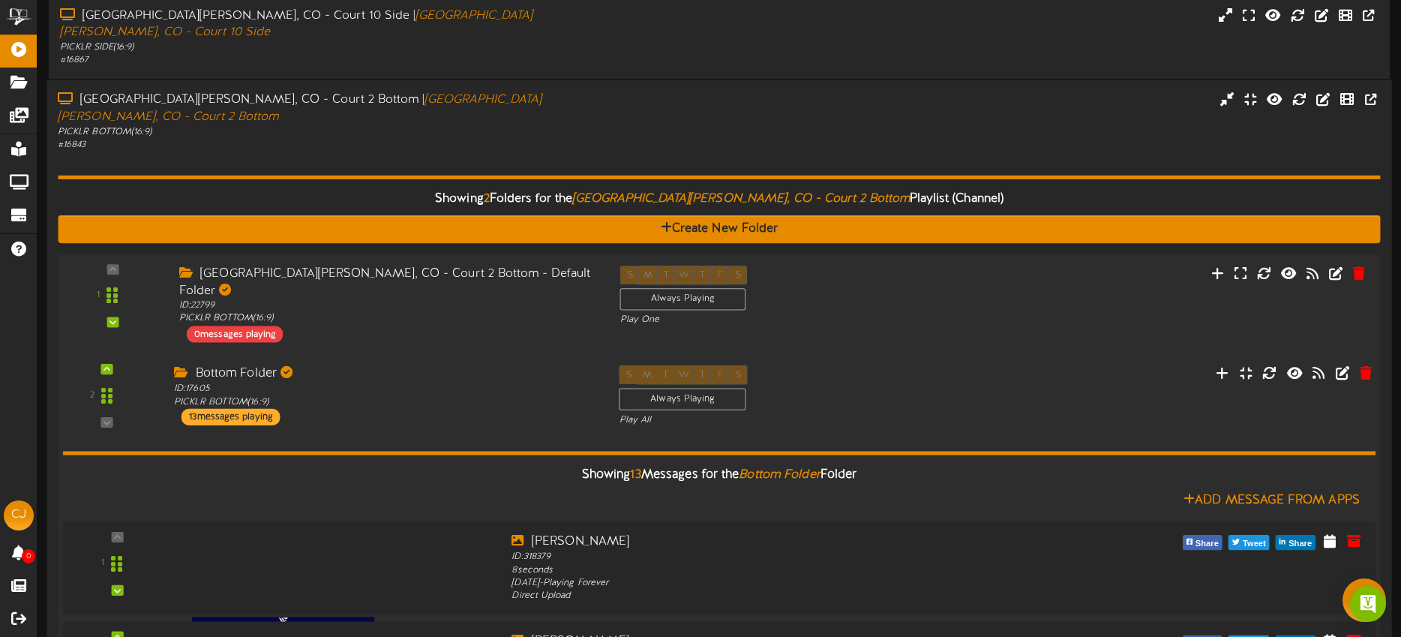
click at [429, 364] on div "Bottom Folder ID: 17605 PICKLR BOTTOM ( 16:9 ) 13 messages playing" at bounding box center [385, 394] width 445 height 60
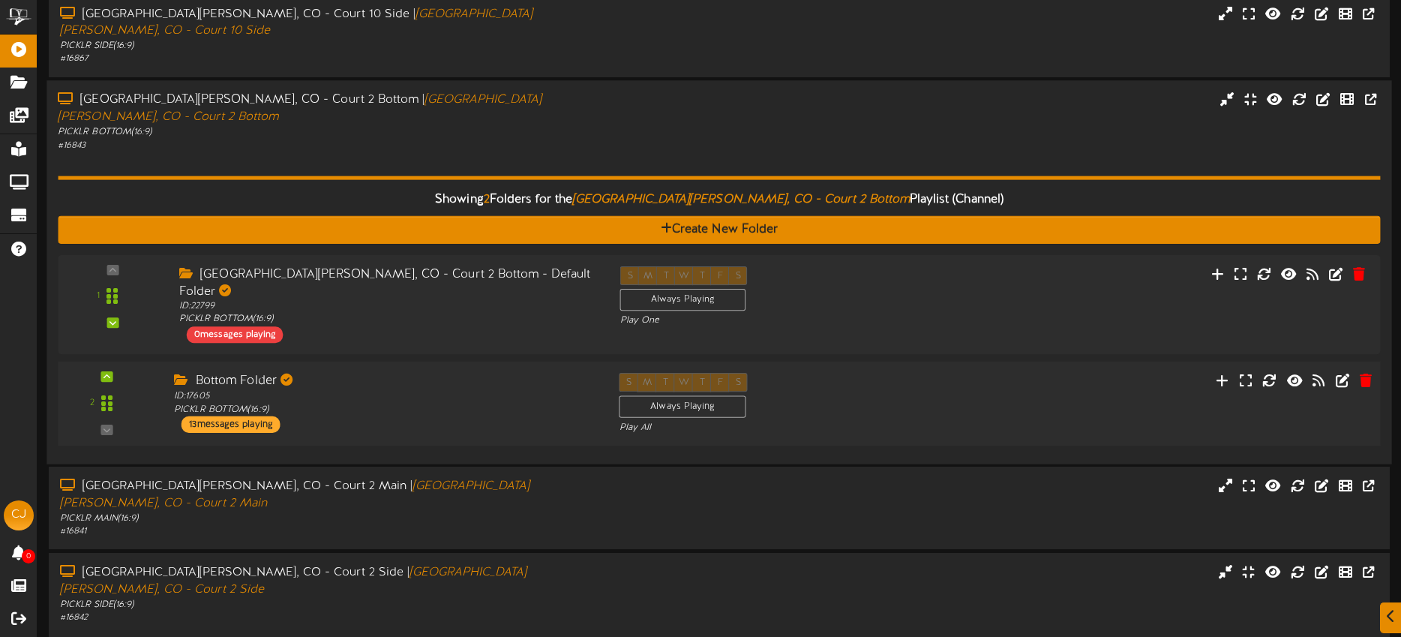
scroll to position [527, 0]
click at [409, 151] on div "Showing 2 Folders for the [GEOGRAPHIC_DATA][PERSON_NAME], CO - Court 2 Bottom P…" at bounding box center [719, 301] width 1322 height 301
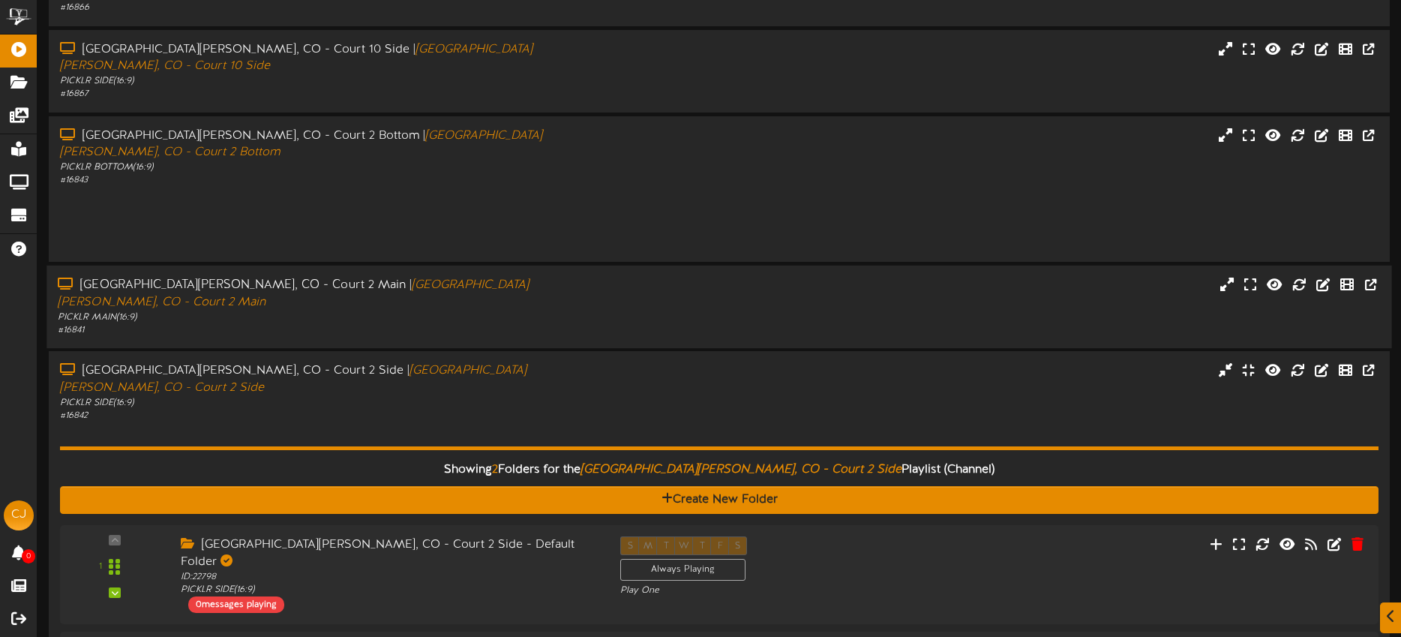
scroll to position [486, 0]
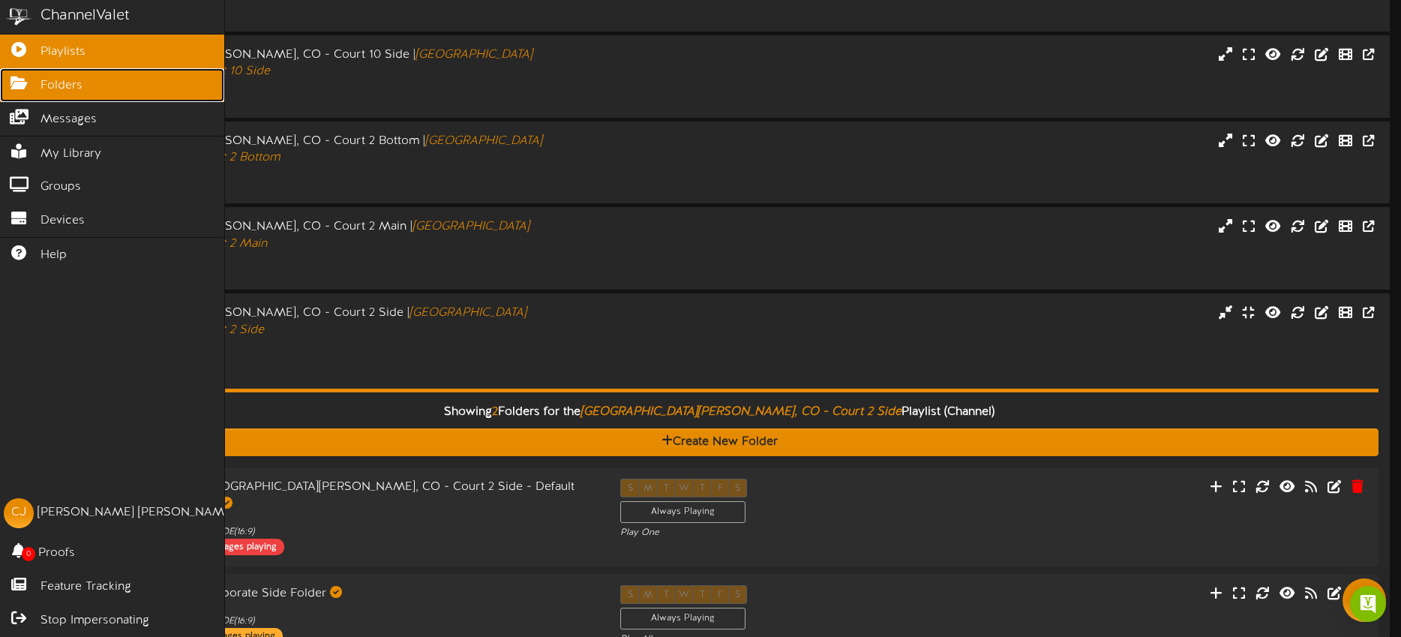
click at [24, 87] on icon at bounding box center [18, 81] width 37 height 11
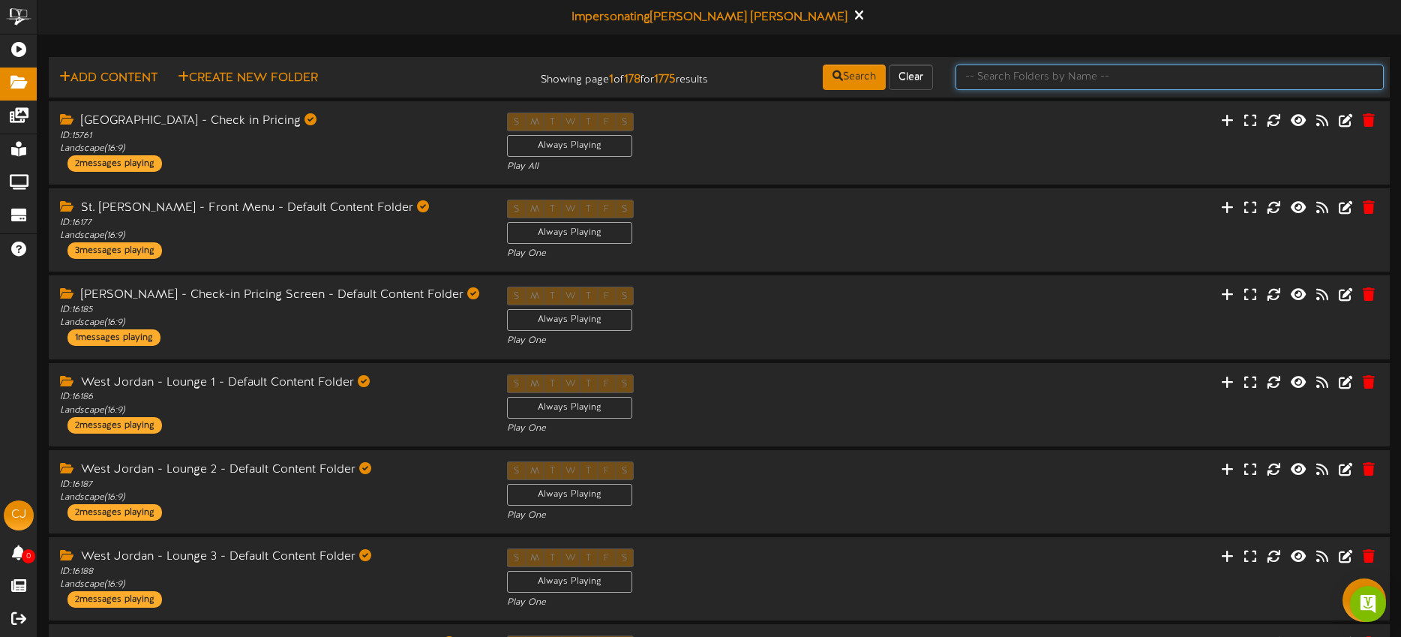
click at [984, 79] on input "text" at bounding box center [1169, 76] width 428 height 25
type input "corporate side"
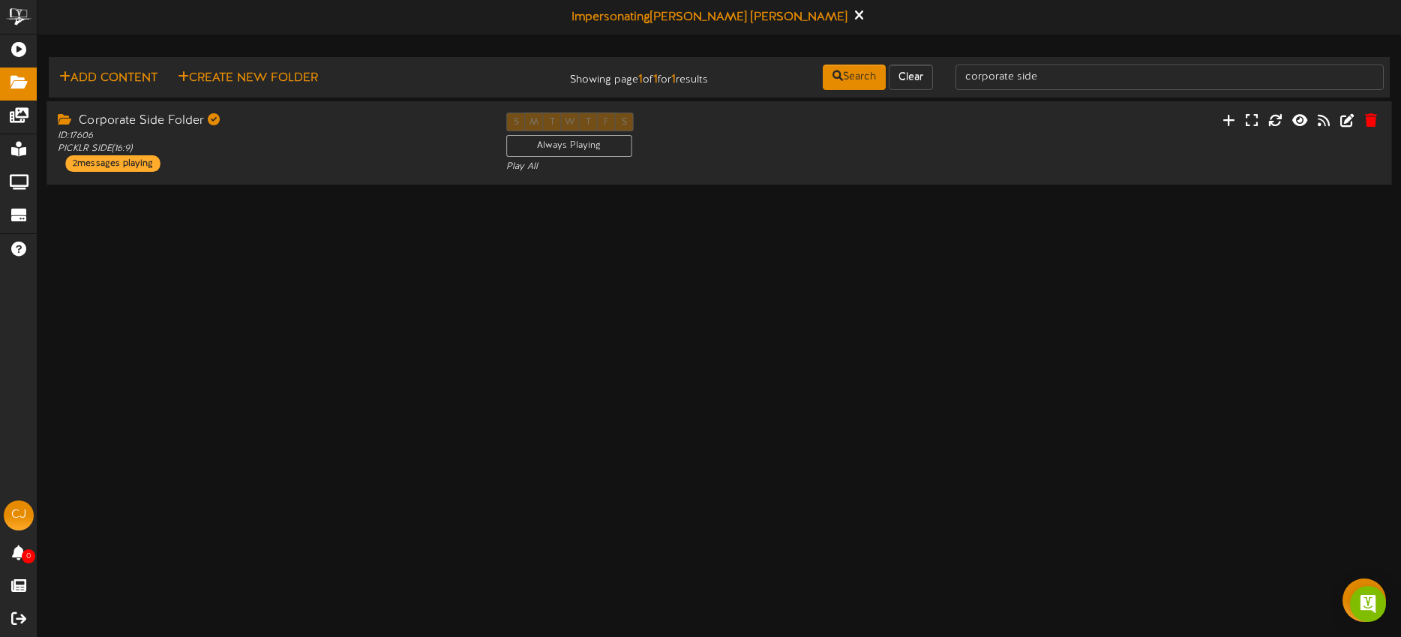
click at [991, 123] on div "Corporate Side Folder ID: 17606 PICKLR SIDE ( 16:9 ) 2 messages playing S M T W…" at bounding box center [718, 142] width 1345 height 61
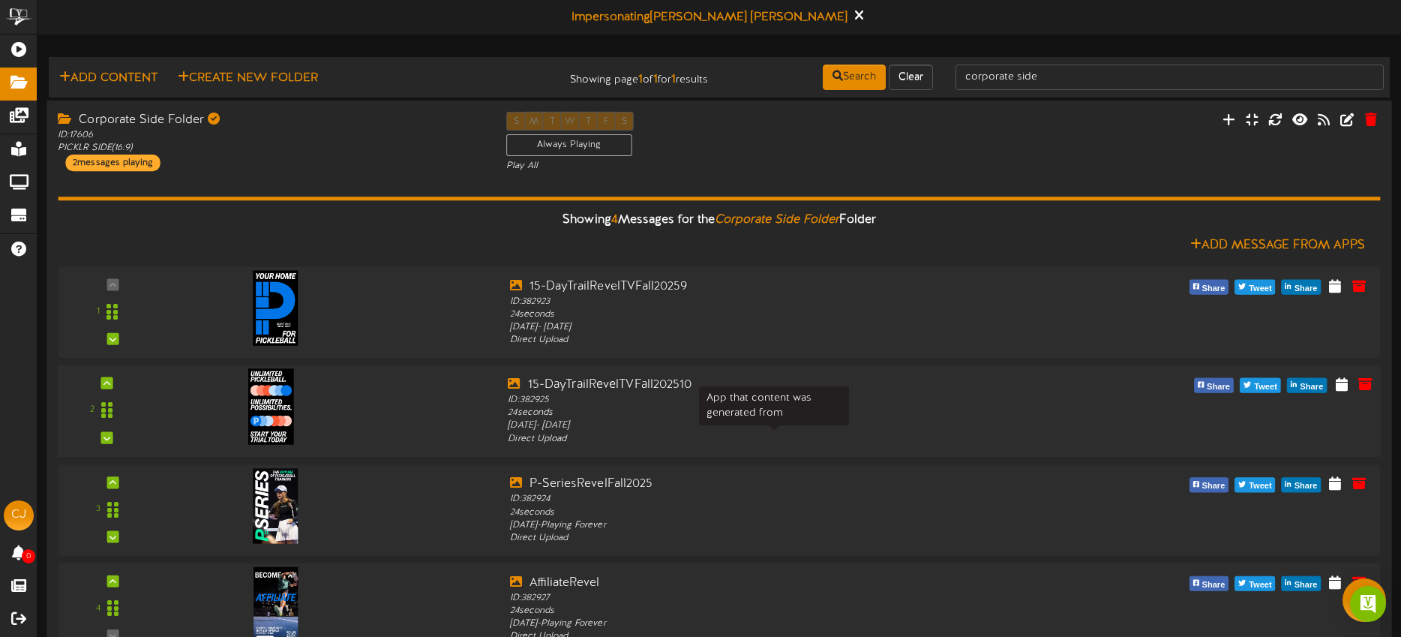
scroll to position [39, 0]
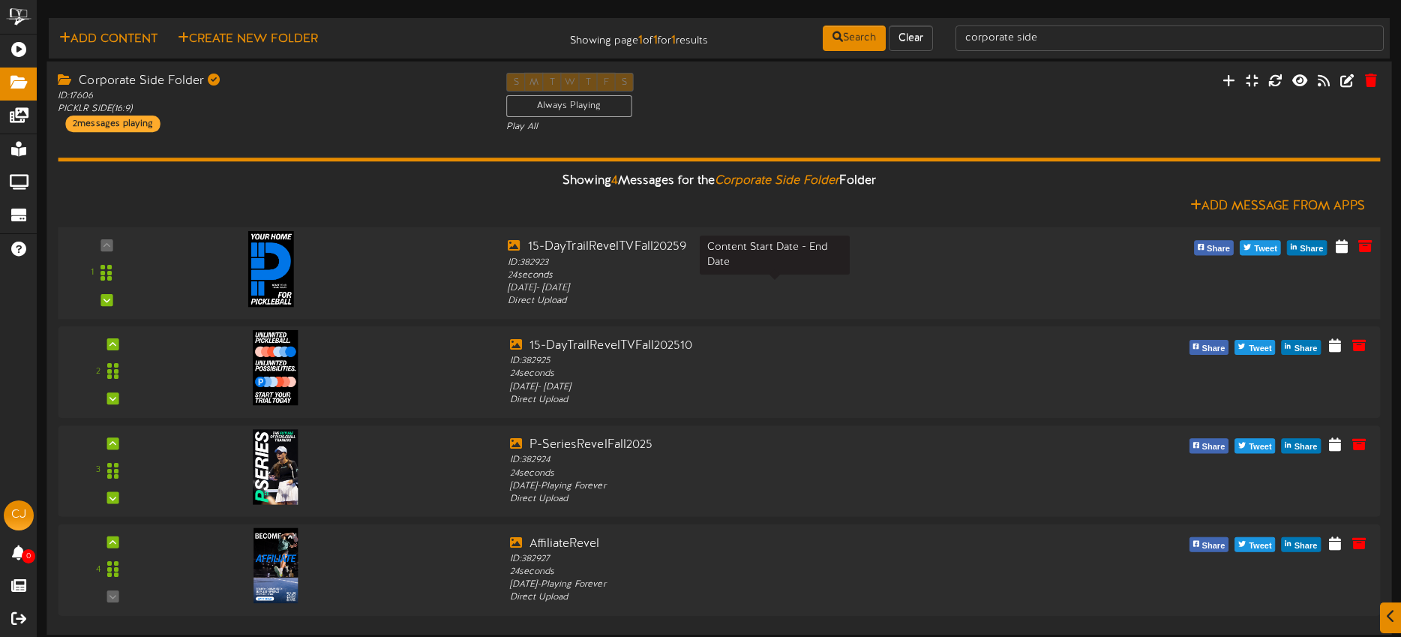
click at [675, 288] on div "[DATE] - [DATE]" at bounding box center [775, 288] width 534 height 13
click at [1343, 247] on icon at bounding box center [1341, 245] width 14 height 16
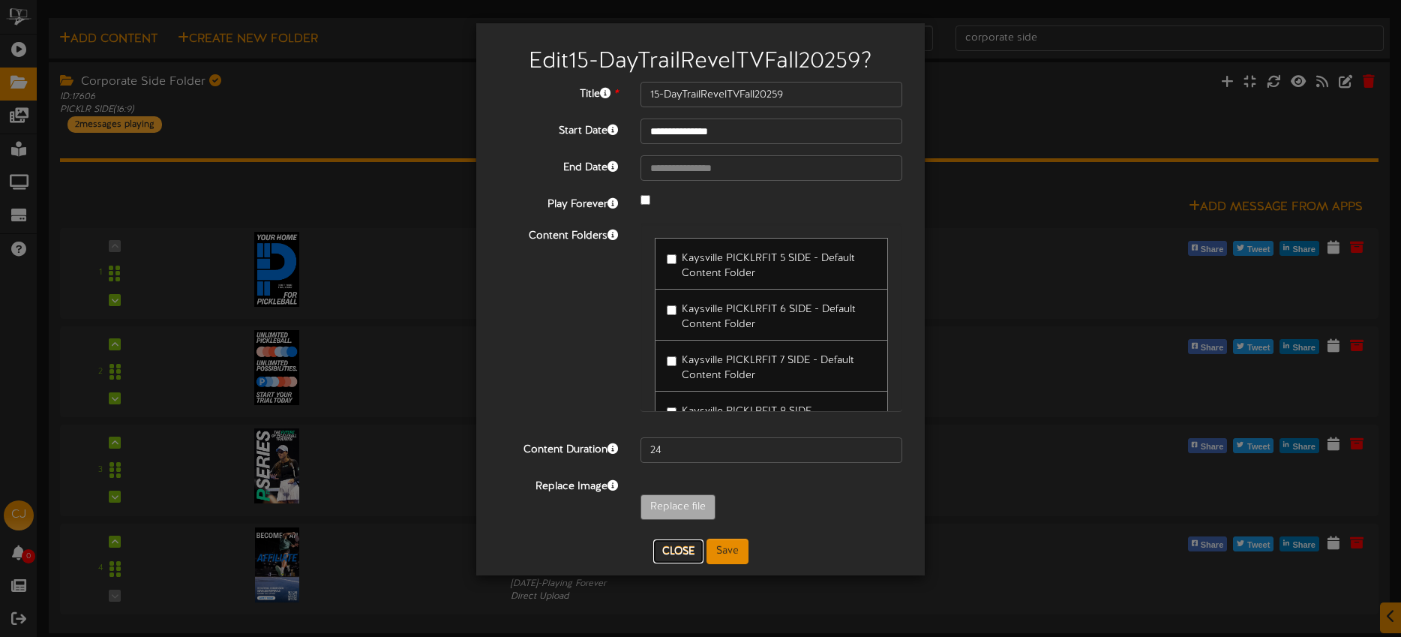
click at [678, 545] on button "Close" at bounding box center [678, 551] width 50 height 24
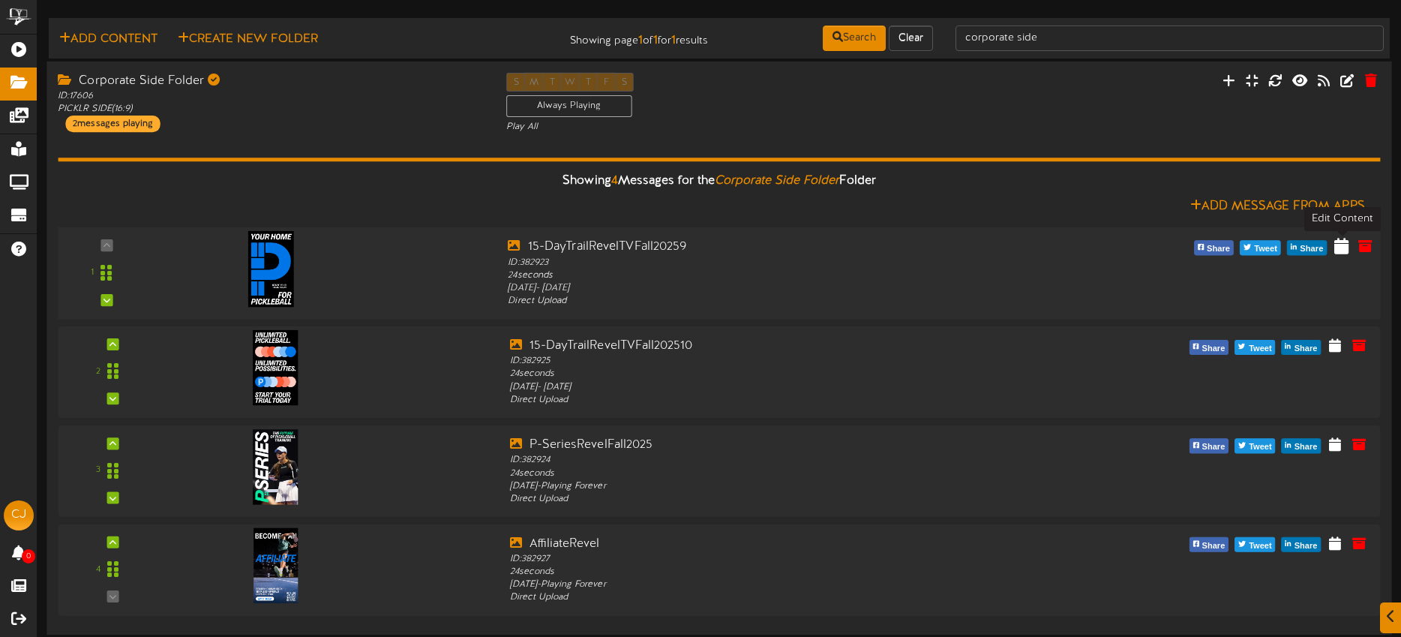
click at [1342, 246] on icon at bounding box center [1341, 245] width 14 height 16
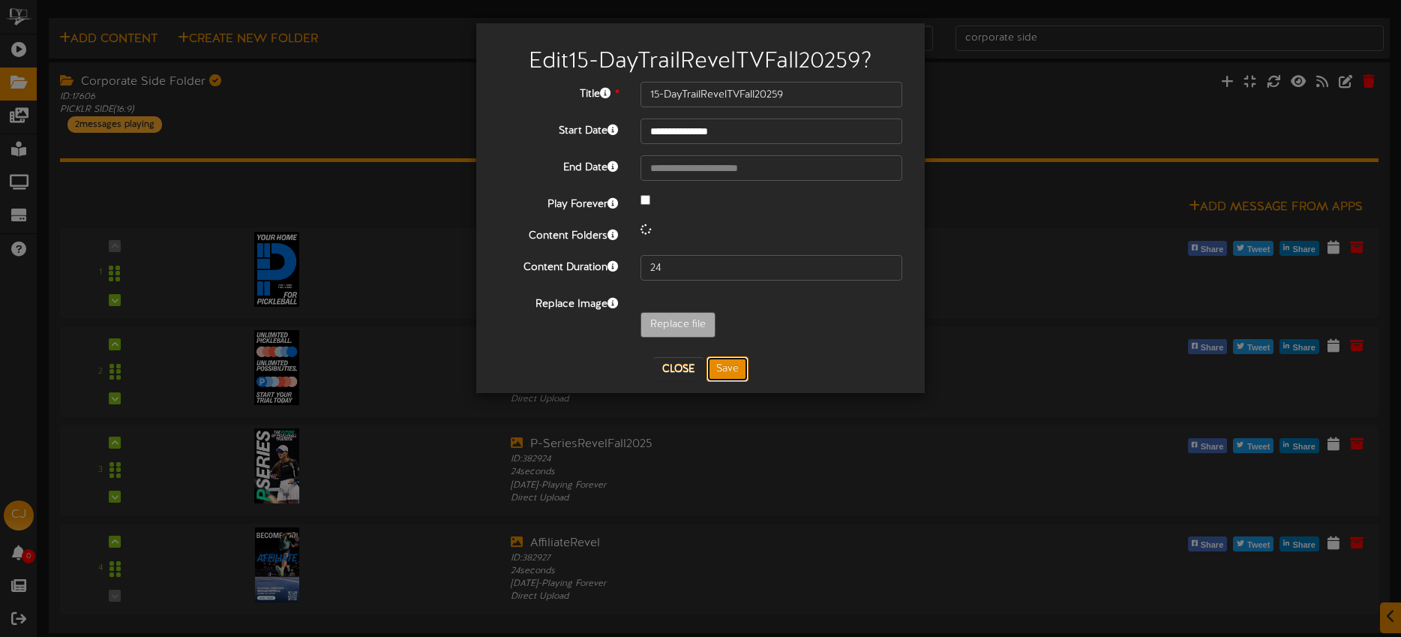
click at [724, 371] on button "Save" at bounding box center [727, 368] width 42 height 25
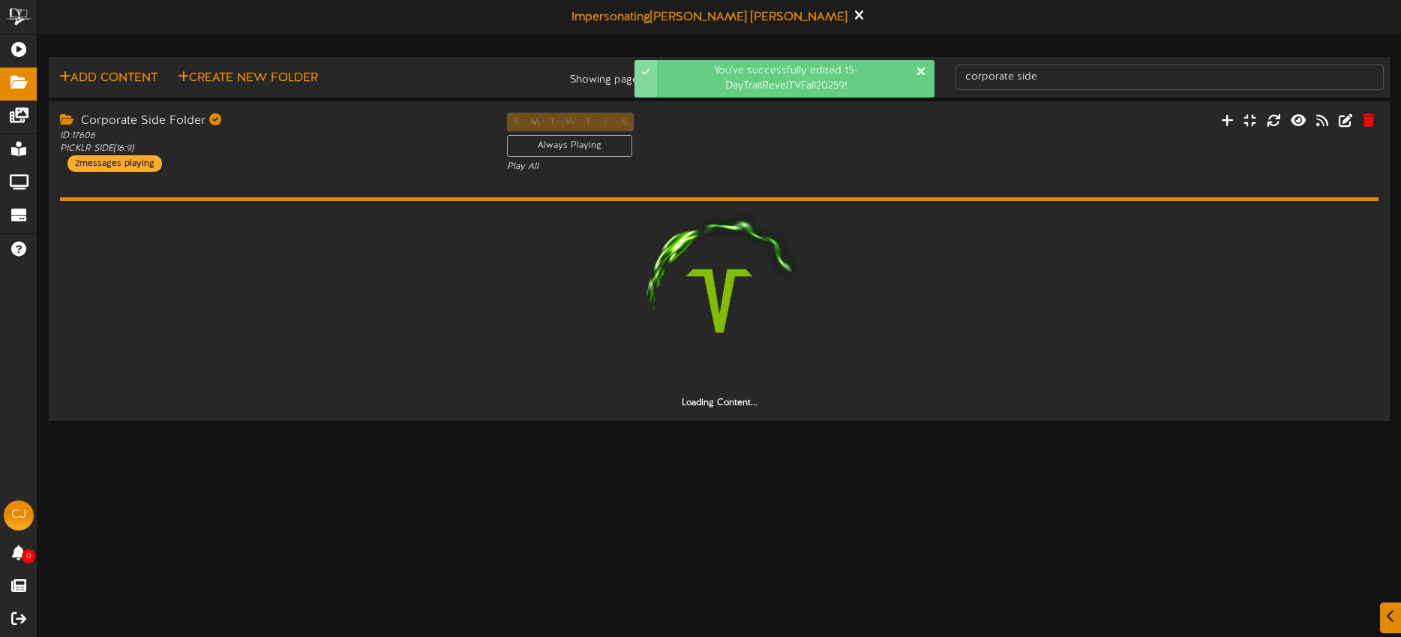
scroll to position [0, 0]
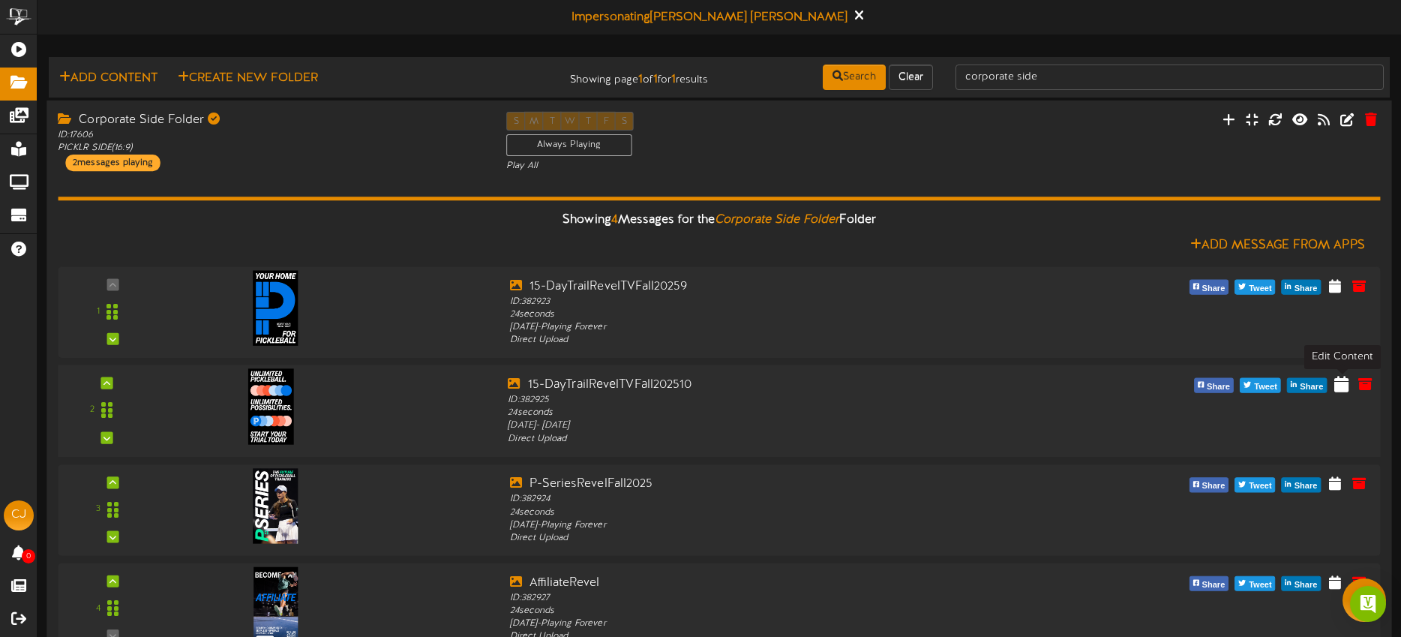
click at [1342, 384] on icon at bounding box center [1341, 383] width 14 height 16
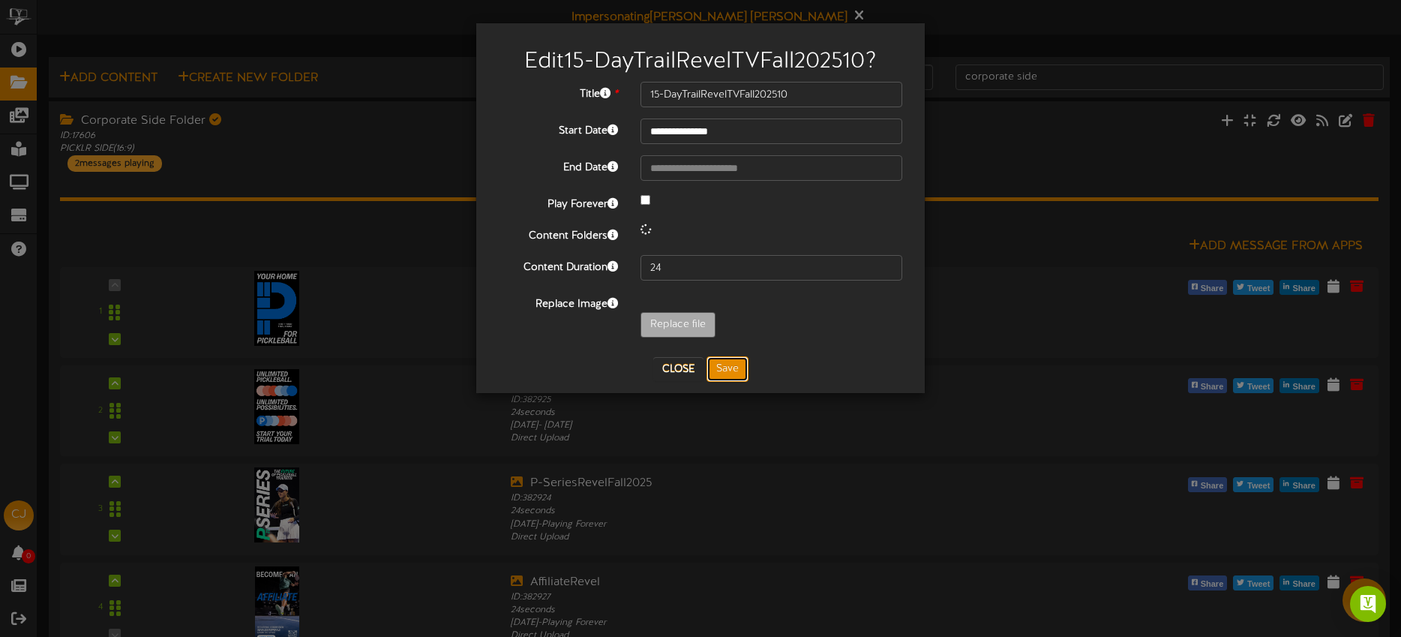
click at [720, 364] on button "Save" at bounding box center [727, 368] width 42 height 25
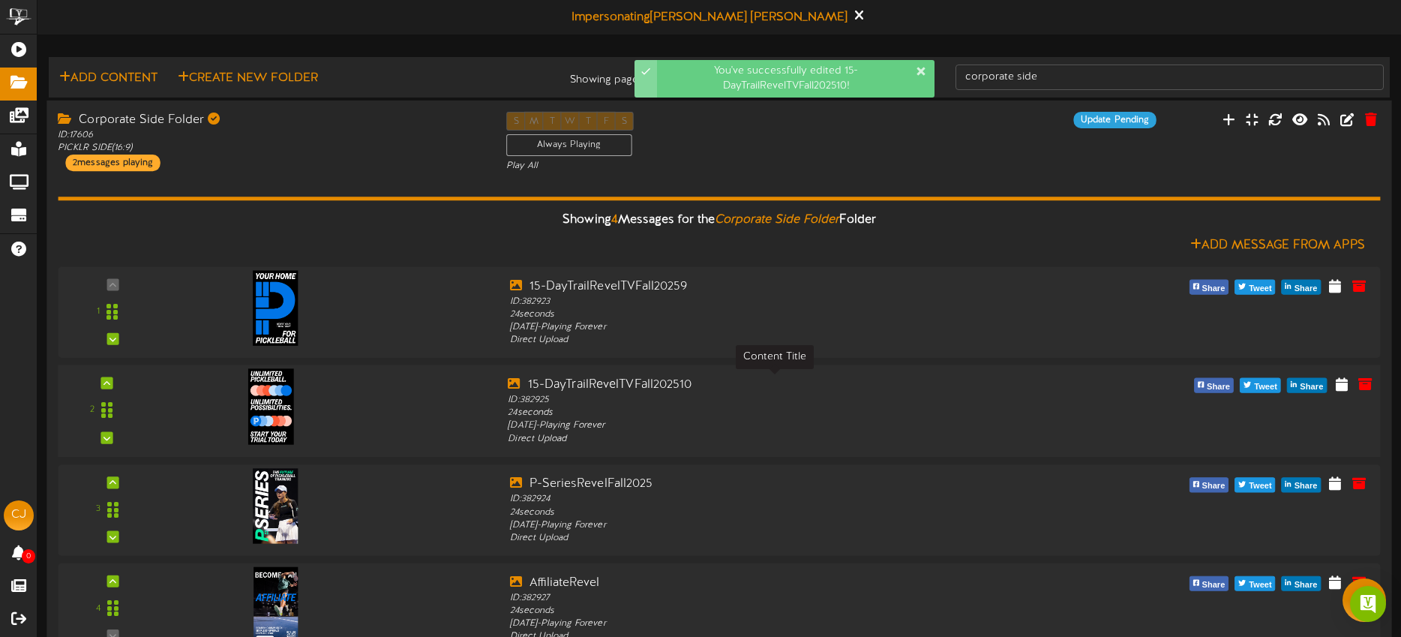
scroll to position [39, 0]
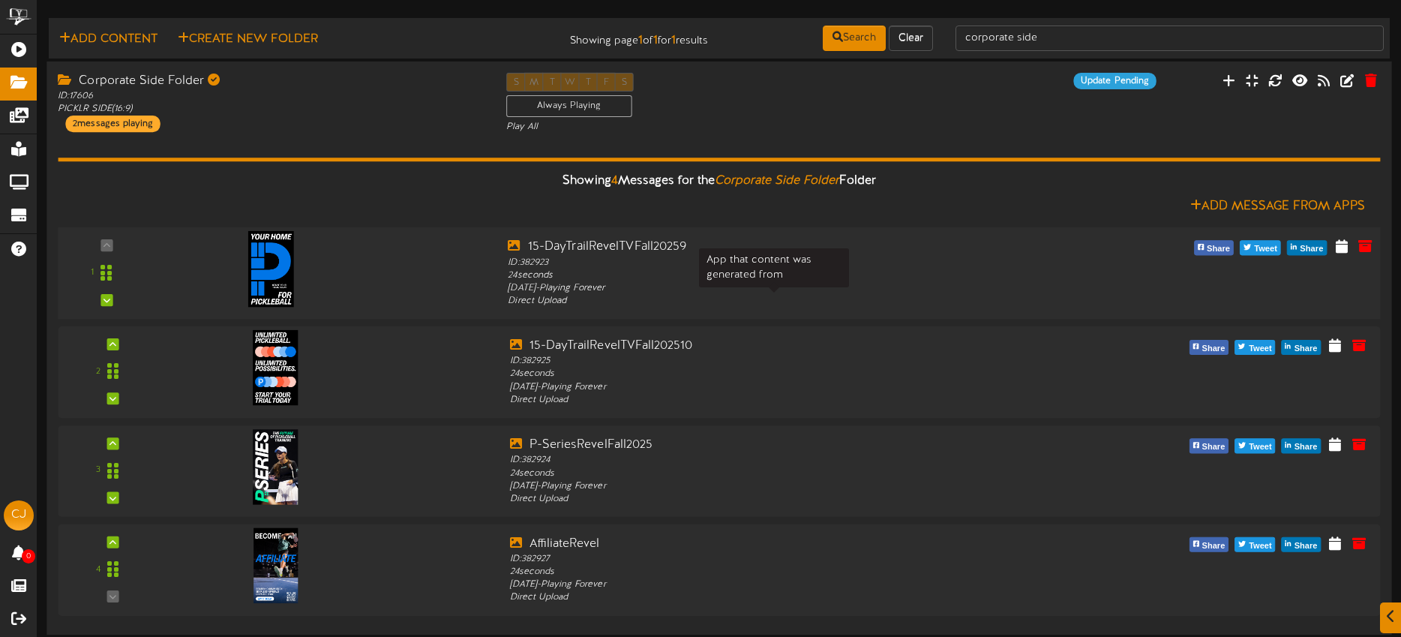
click at [858, 280] on div "ID: 382923 24 seconds" at bounding box center [775, 269] width 534 height 26
click at [1344, 248] on icon at bounding box center [1341, 245] width 14 height 16
select select "*"
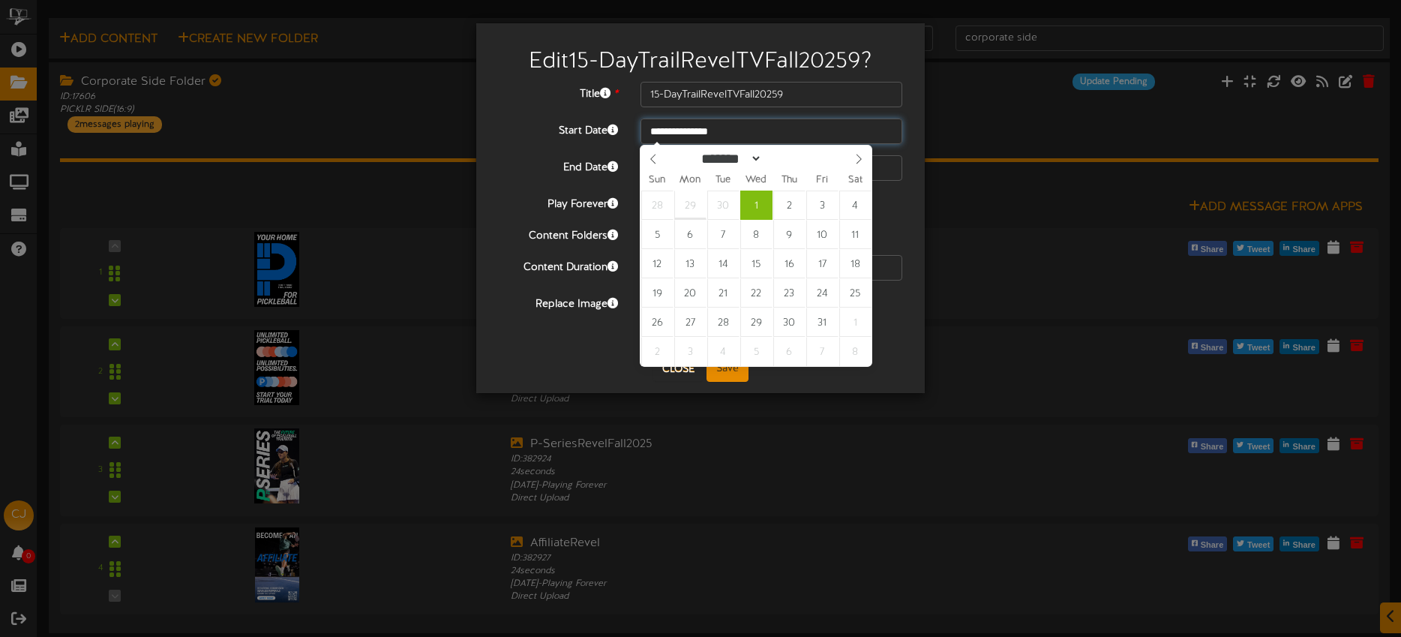
click at [748, 129] on input "**********" at bounding box center [771, 130] width 262 height 25
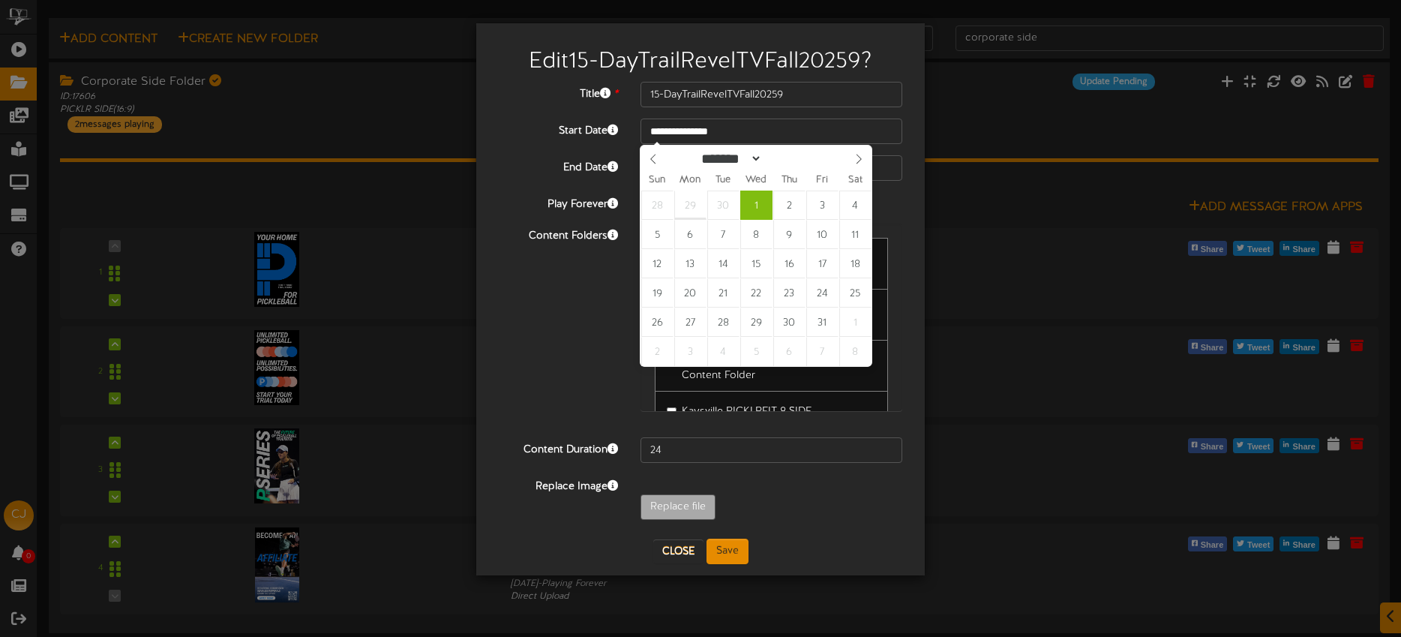
click at [407, 133] on div "**********" at bounding box center [700, 318] width 1401 height 637
